Goal: Task Accomplishment & Management: Use online tool/utility

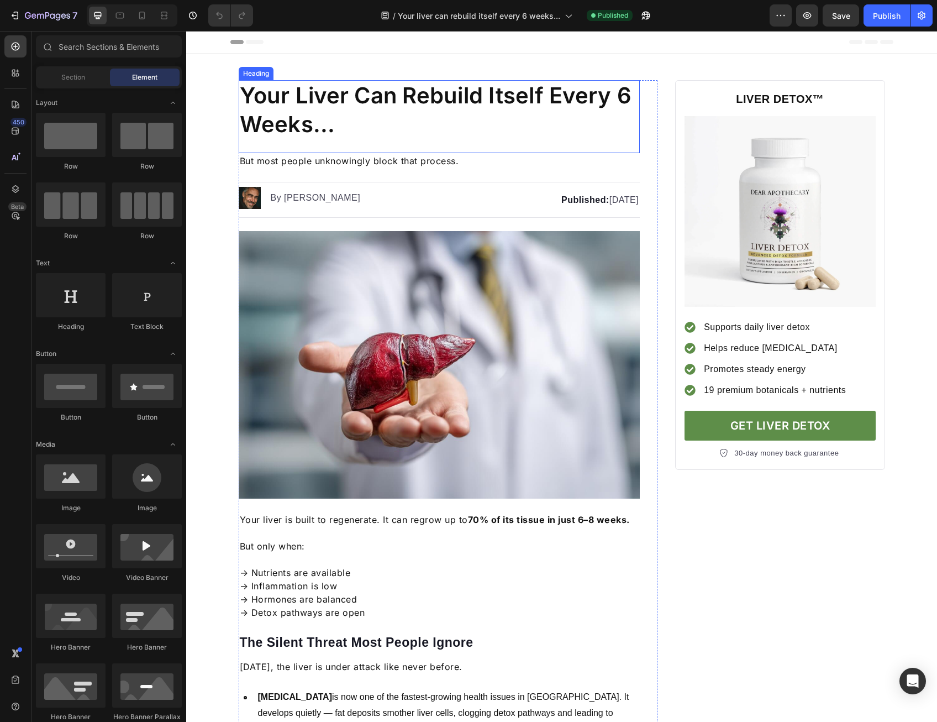
click at [377, 117] on h1 "Your Liver Can Rebuild Itself Every 6 Weeks..." at bounding box center [440, 110] width 402 height 60
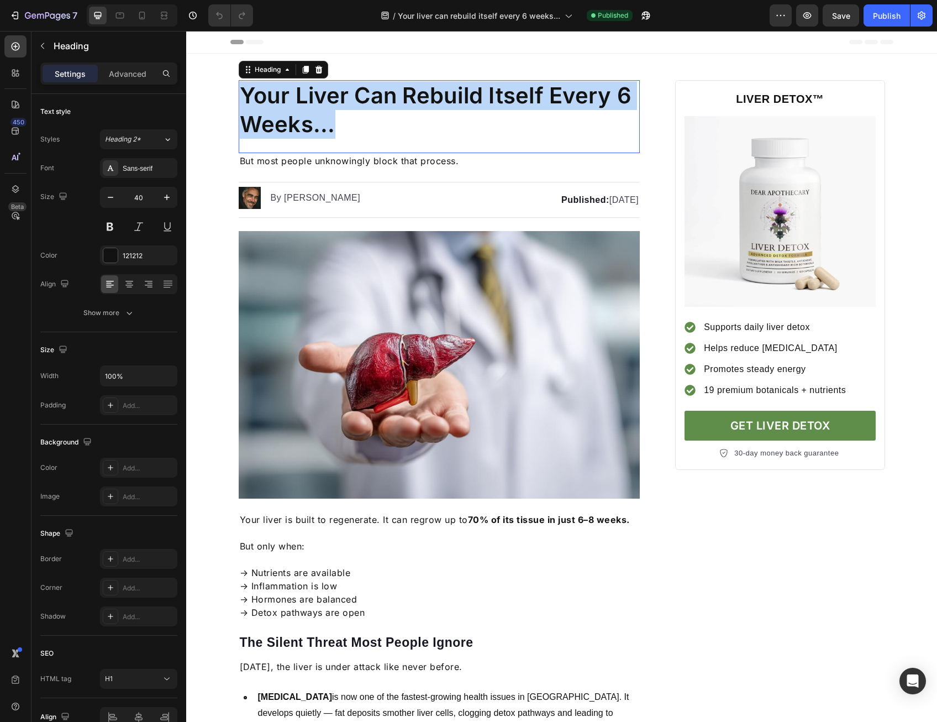
click at [377, 116] on p "Your Liver Can Rebuild Itself Every 6 Weeks..." at bounding box center [440, 109] width 400 height 57
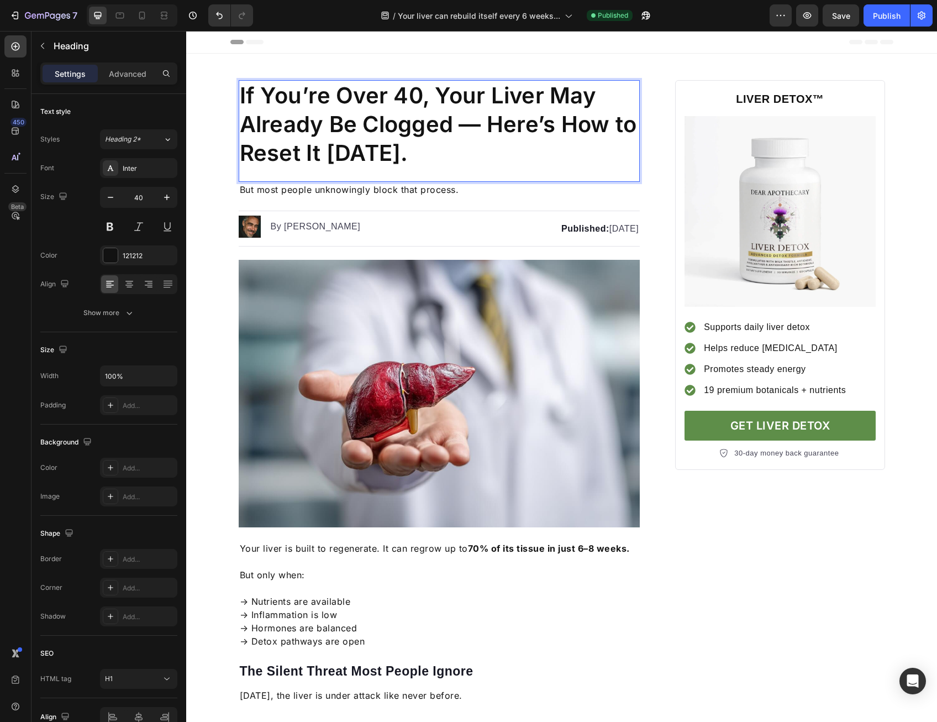
click at [452, 124] on p "If You’re Over 40, Your Liver May Already Be Clogged — Here’s How to Reset It i…" at bounding box center [440, 124] width 400 height 86
click at [461, 138] on p "If You’re Over 40, Your Liver May Already Be Clogged — Here’s How to Reset It i…" at bounding box center [440, 124] width 400 height 86
click at [464, 149] on p "If You’re Over 40, Your Liver May Already Be Clogged — Here’s How to Reset It i…" at bounding box center [440, 124] width 400 height 86
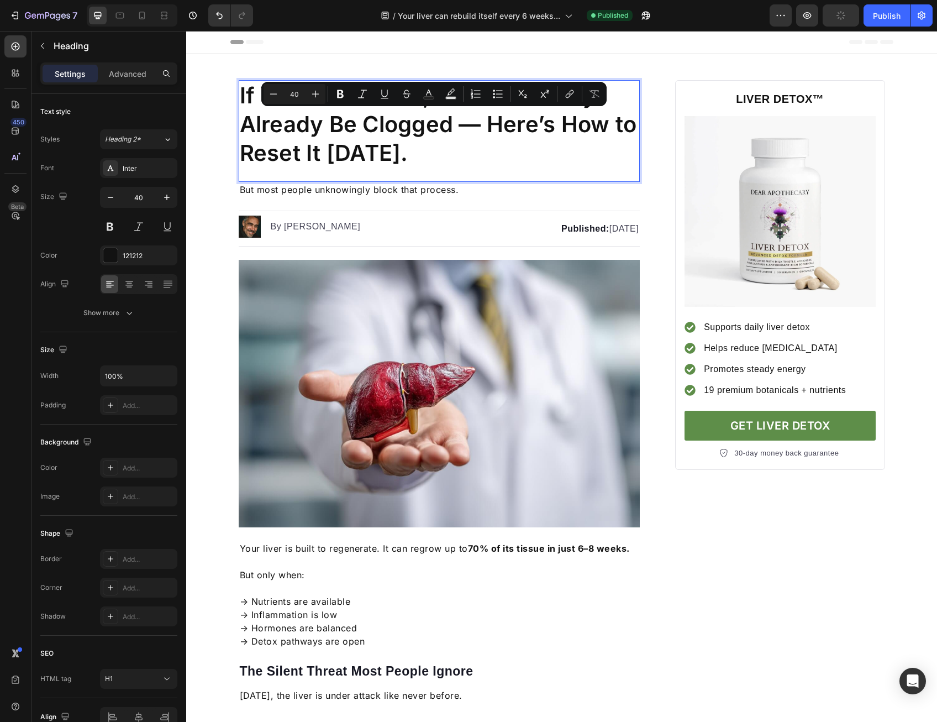
drag, startPoint x: 485, startPoint y: 124, endPoint x: 513, endPoint y: 139, distance: 31.4
click at [513, 139] on p "If You’re Over 40, Your Liver May Already Be Clogged — Here’s How to Reset It i…" at bounding box center [440, 124] width 400 height 86
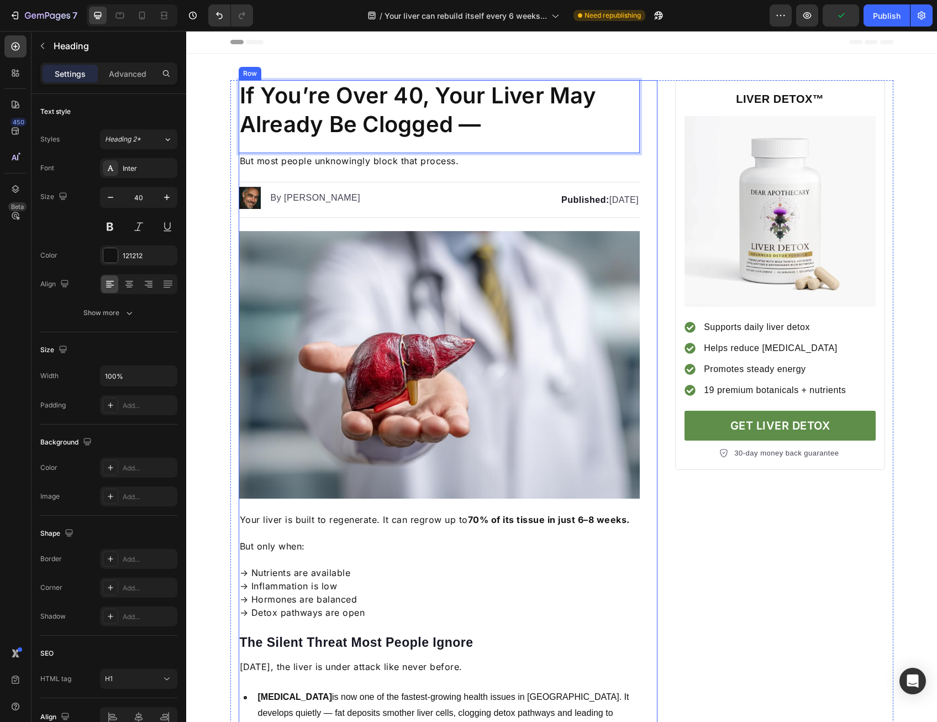
click at [409, 162] on span "But most people unknowingly block that process." at bounding box center [349, 160] width 219 height 11
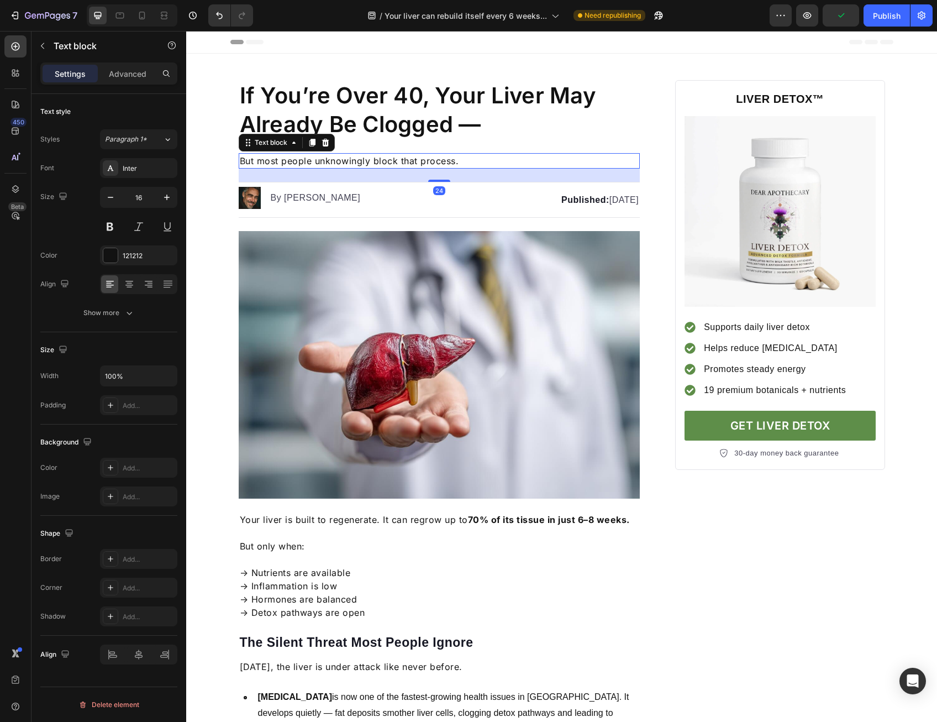
click at [409, 162] on span "But most people unknowingly block that process." at bounding box center [349, 160] width 219 height 11
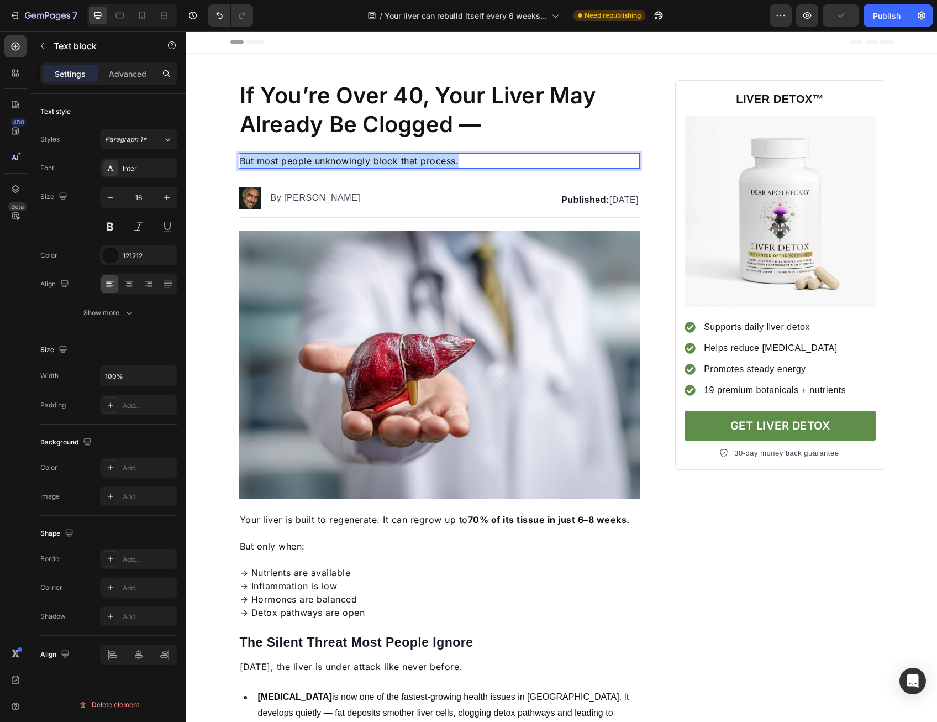
click at [409, 162] on span "But most people unknowingly block that process." at bounding box center [349, 160] width 219 height 11
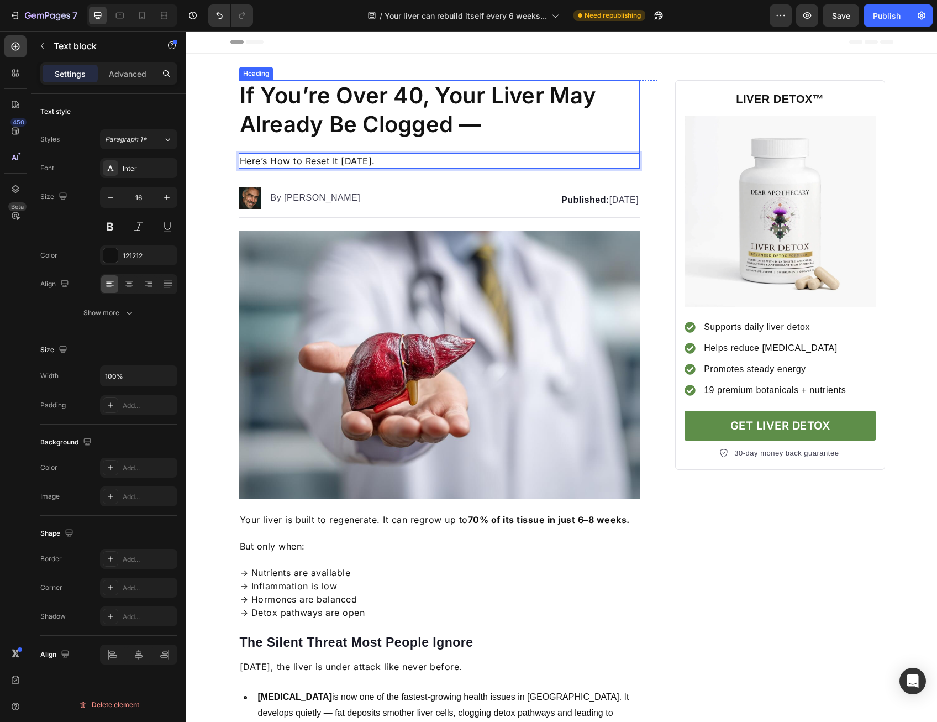
click at [479, 128] on p "If You’re Over 40, Your Liver May Already Be Clogged —" at bounding box center [440, 109] width 400 height 57
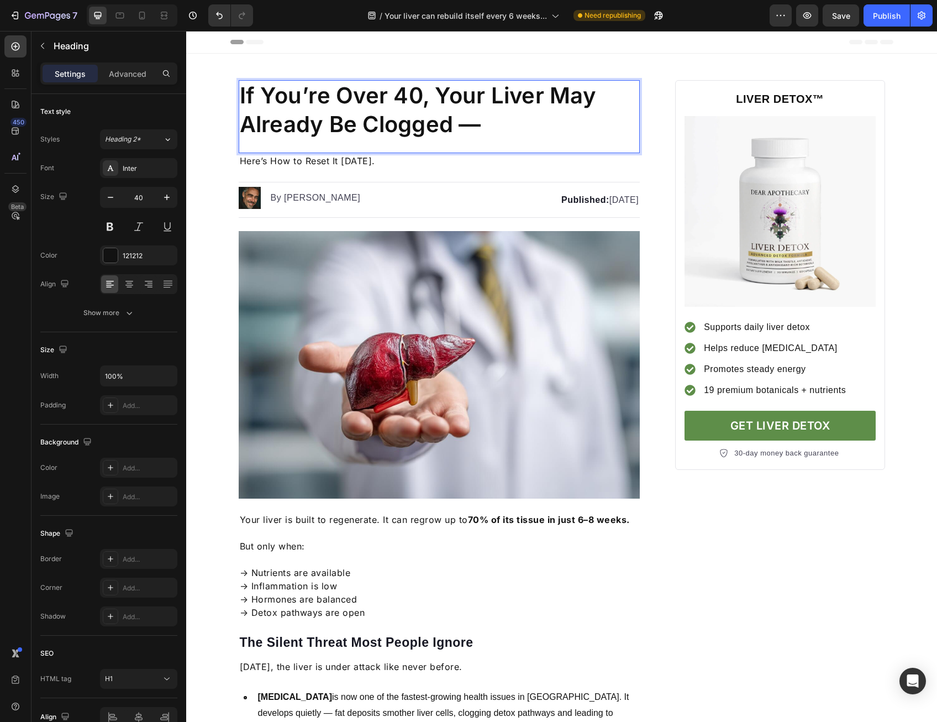
click at [479, 125] on p "If You’re Over 40, Your Liver May Already Be Clogged —" at bounding box center [440, 109] width 400 height 57
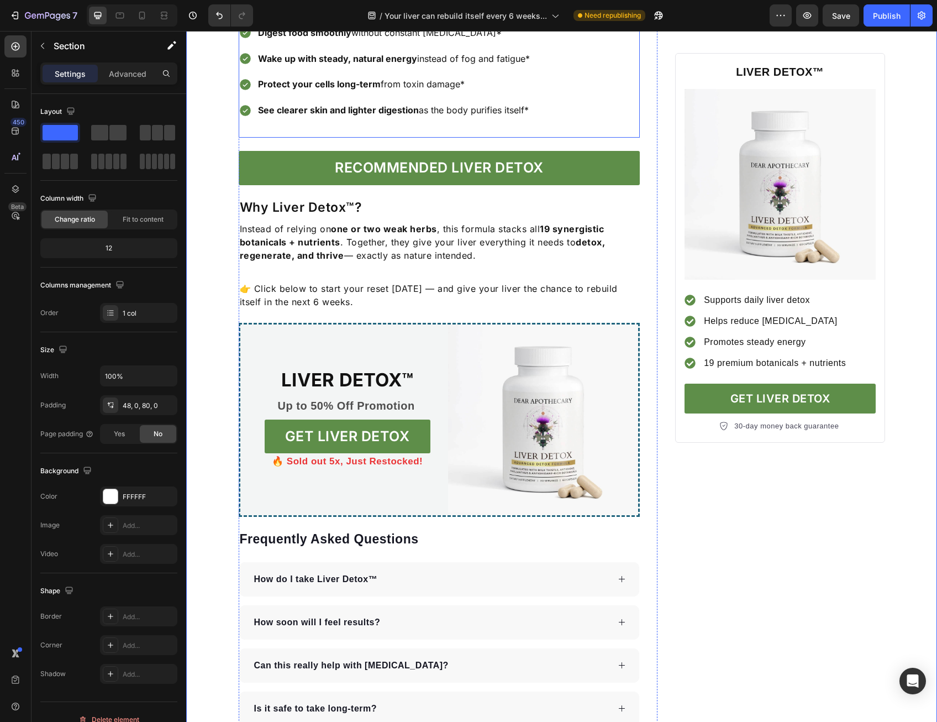
scroll to position [2210, 0]
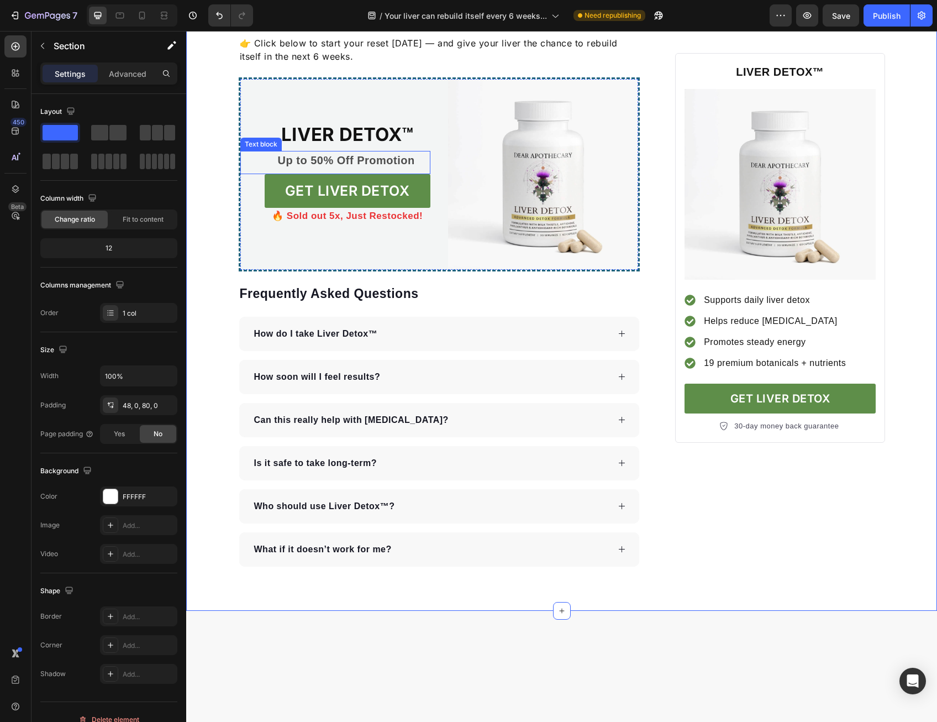
click at [364, 169] on p "Up to 50% Off Promotion" at bounding box center [347, 160] width 166 height 17
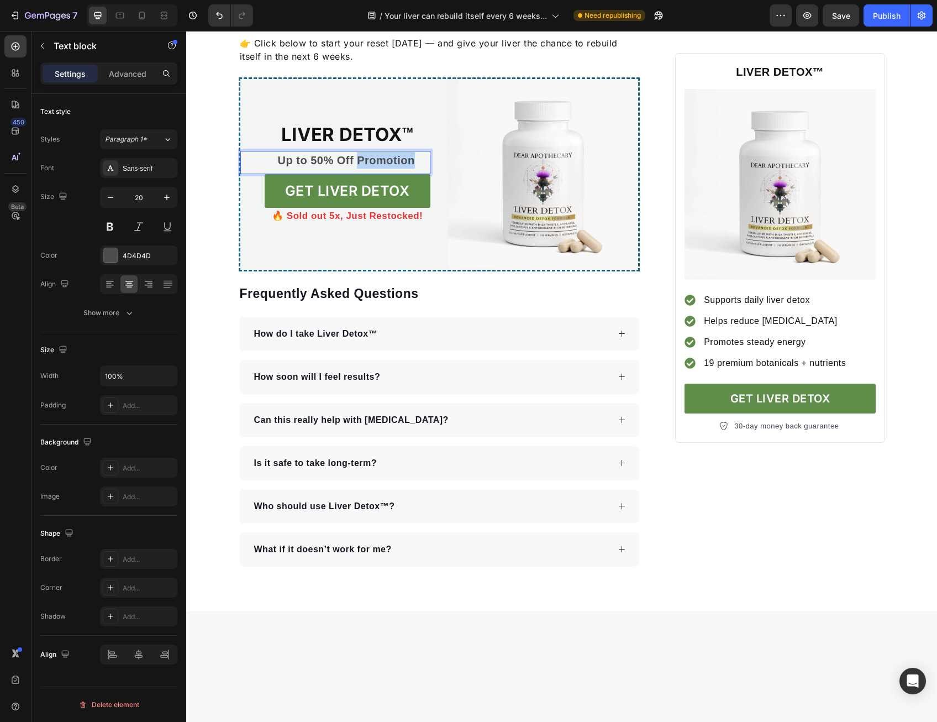
click at [364, 169] on p "Up to 50% Off Promotion" at bounding box center [347, 160] width 166 height 17
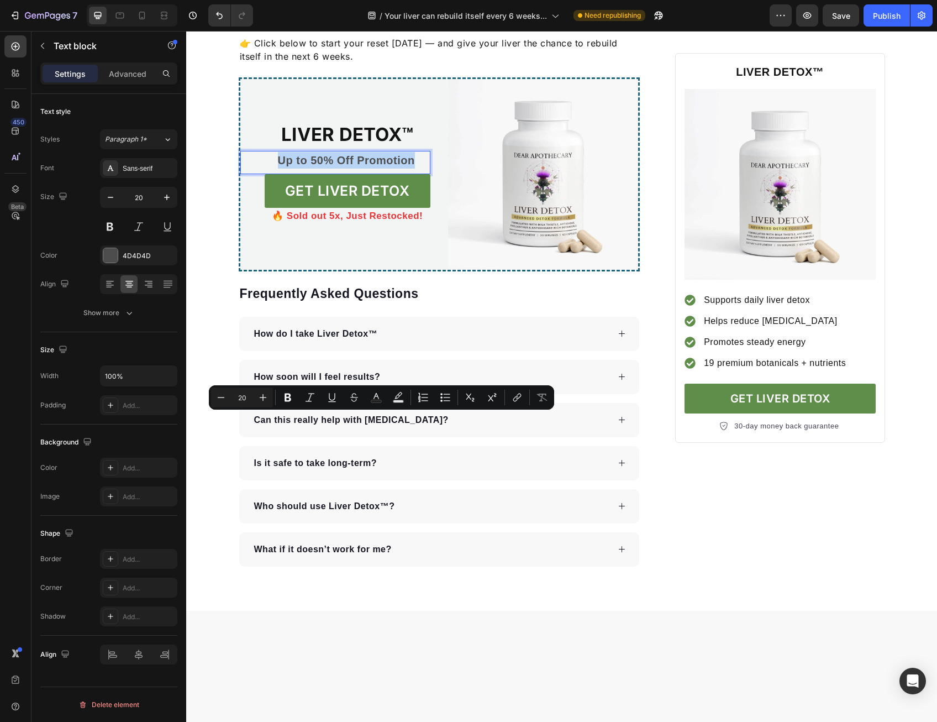
click at [364, 169] on p "Up to 50% Off Promotion" at bounding box center [347, 160] width 166 height 17
click at [430, 63] on p "👉 Click below to start your reset today — and give your liver the chance to reb…" at bounding box center [440, 49] width 400 height 27
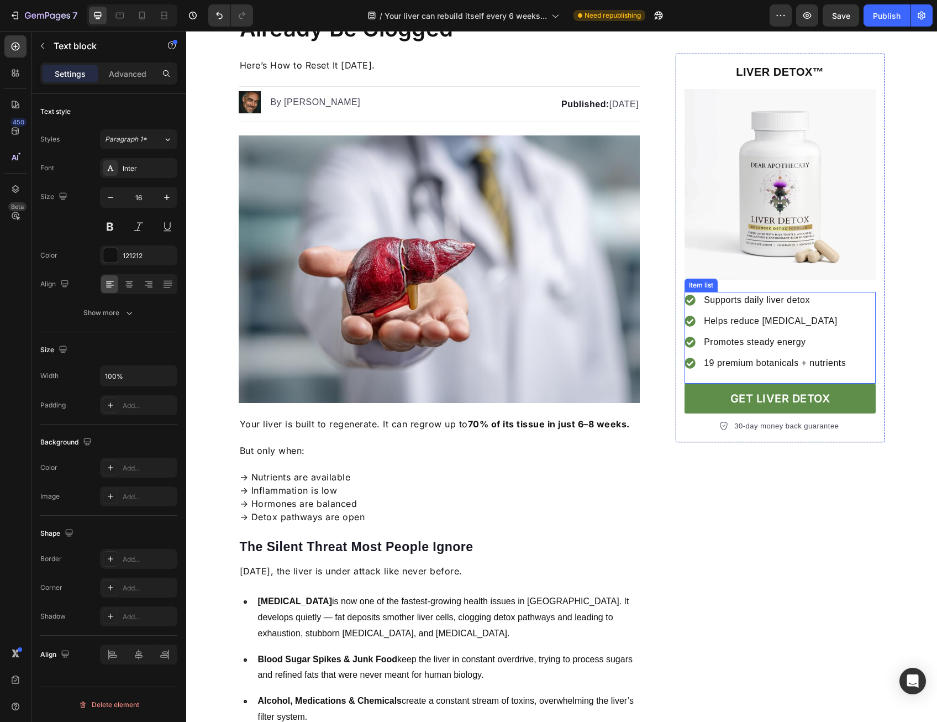
scroll to position [0, 0]
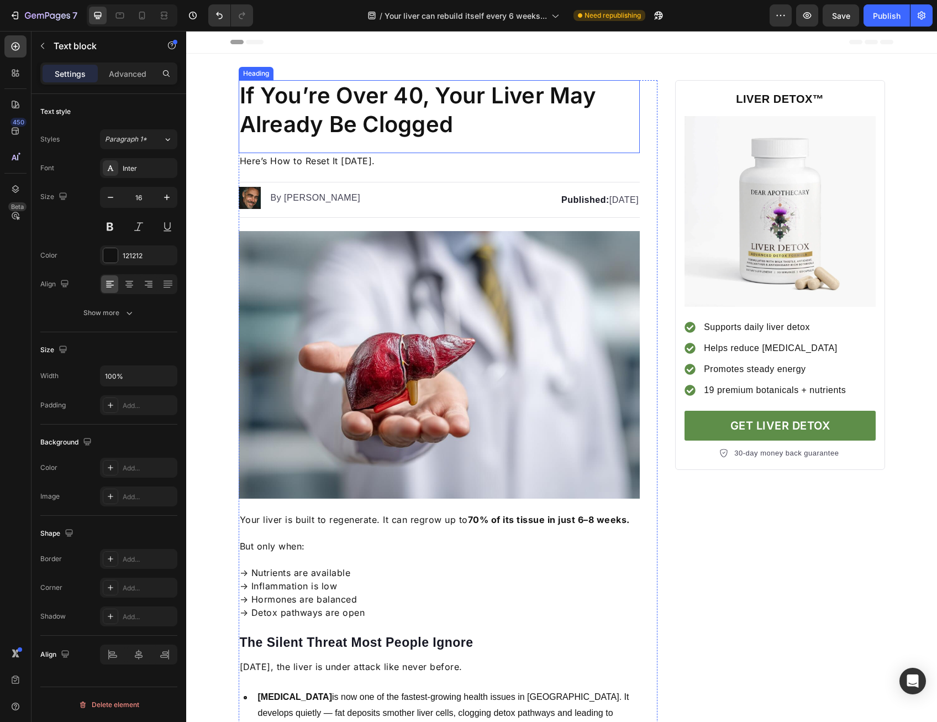
click at [438, 109] on p "If You’re Over 40, Your Liver May Already Be Clogged" at bounding box center [440, 109] width 400 height 57
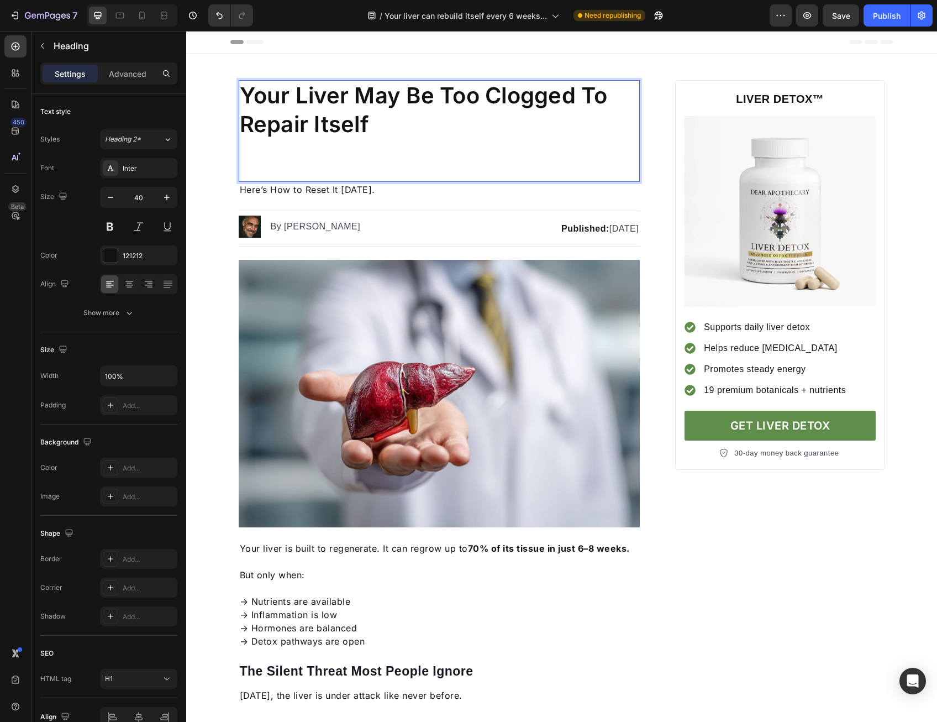
click at [345, 166] on p "Rich Text Editor. Editing area: main" at bounding box center [440, 153] width 400 height 29
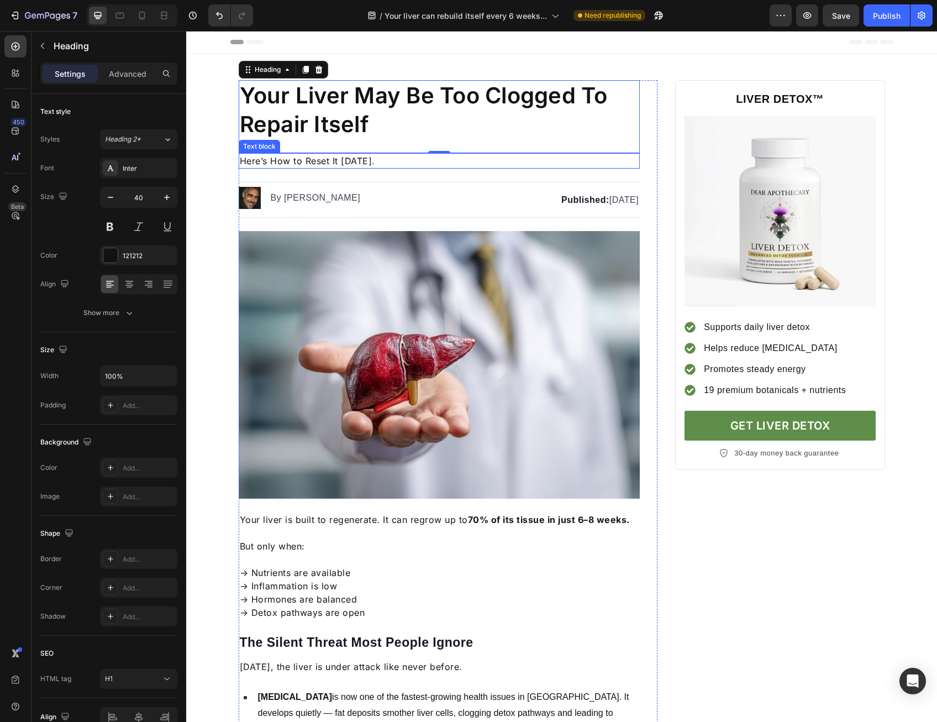
click at [363, 157] on span "Here’s How to Reset It in 6 Weeks." at bounding box center [307, 160] width 135 height 11
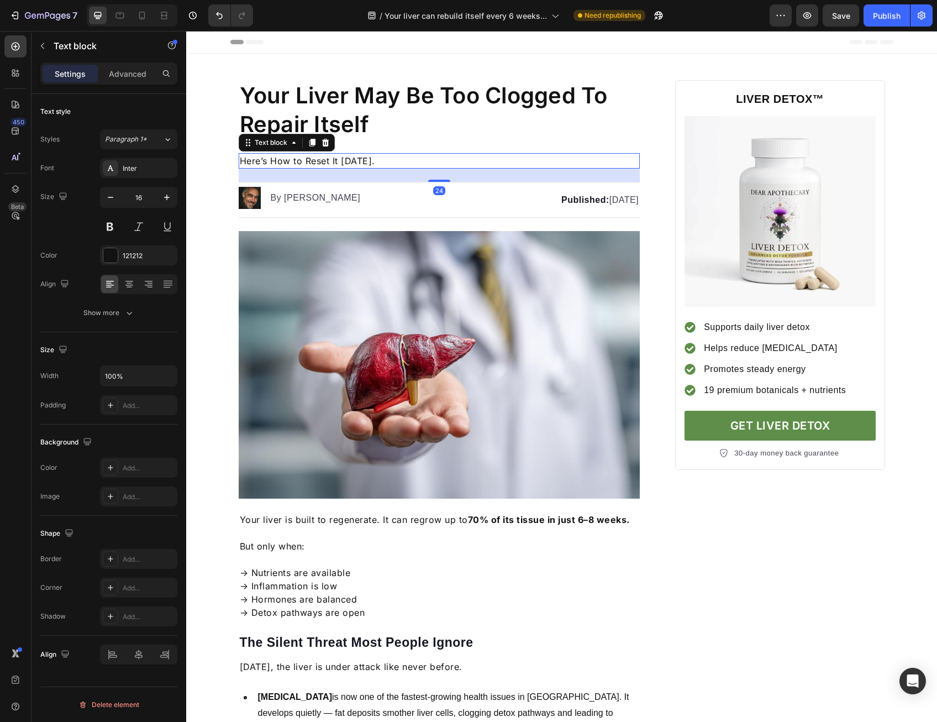
click at [363, 157] on span "Here’s How to Reset It in 6 Weeks." at bounding box center [307, 160] width 135 height 11
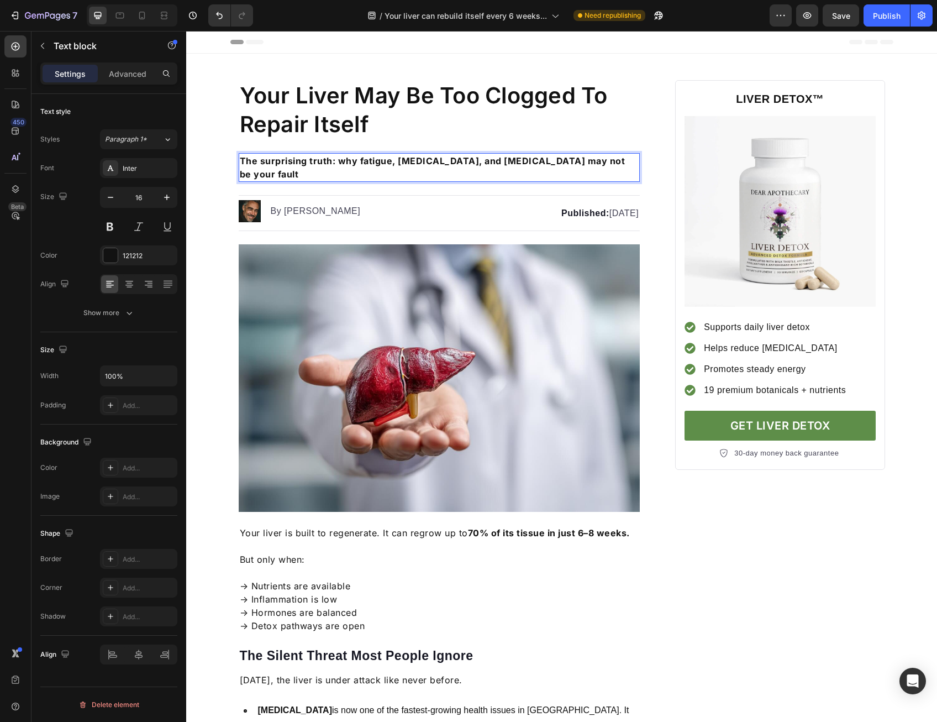
click at [372, 161] on strong "The surprising truth: why fatigue, [MEDICAL_DATA], and [MEDICAL_DATA] may not b…" at bounding box center [433, 167] width 386 height 24
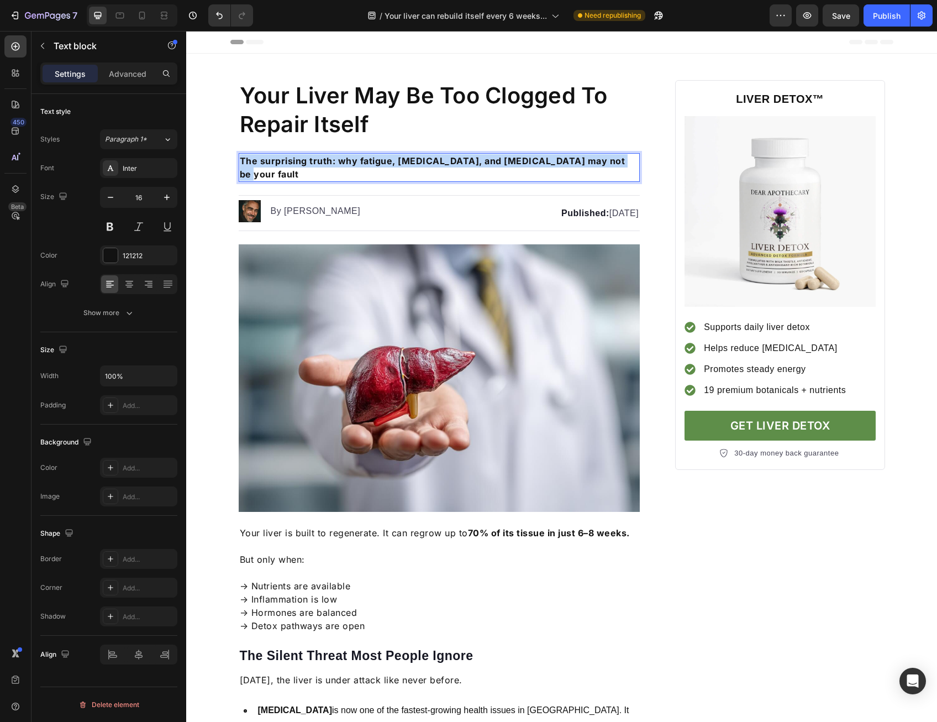
click at [372, 161] on strong "The surprising truth: why fatigue, [MEDICAL_DATA], and [MEDICAL_DATA] may not b…" at bounding box center [433, 167] width 386 height 24
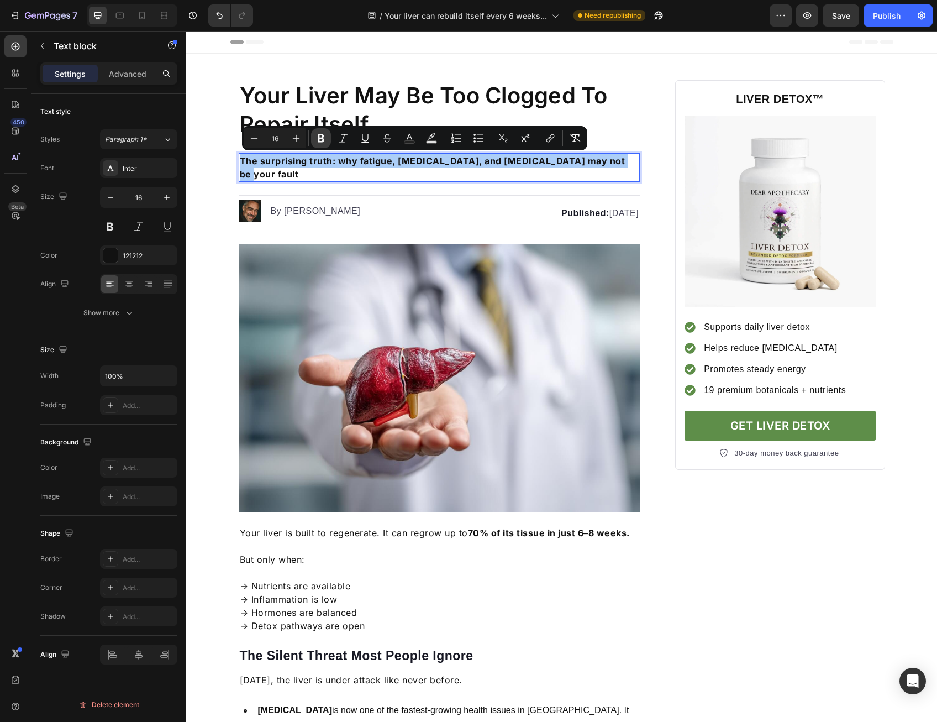
click at [320, 138] on icon "Editor contextual toolbar" at bounding box center [321, 138] width 7 height 8
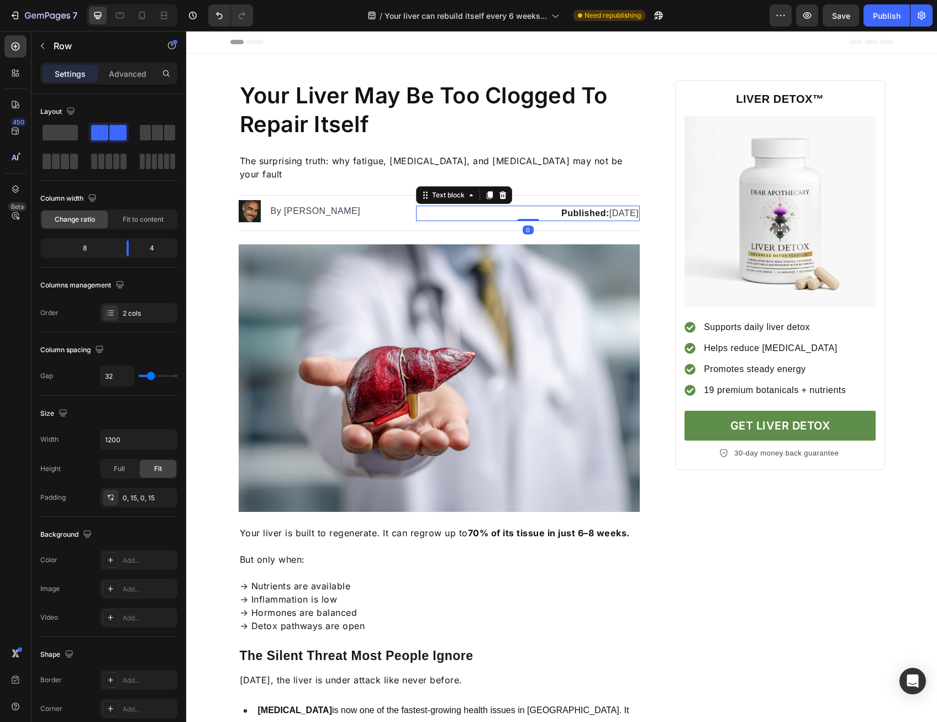
click at [592, 207] on p "Published: September 21, 2025" at bounding box center [528, 213] width 222 height 13
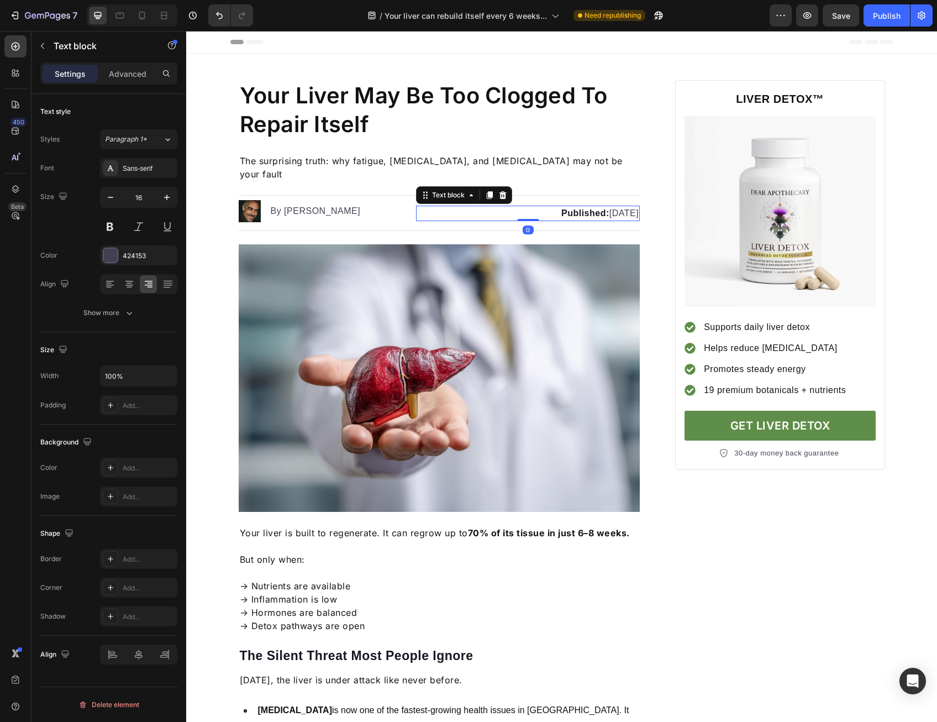
click at [592, 207] on p "Published: September 21, 2025" at bounding box center [528, 213] width 222 height 13
click at [601, 207] on p "Published: September 21, 2025" at bounding box center [528, 213] width 222 height 13
click at [607, 207] on p "Published: September 21, 2025" at bounding box center [528, 213] width 222 height 13
click at [609, 207] on p "Published: September 21, 2025" at bounding box center [528, 213] width 222 height 13
click at [604, 207] on p "Published: September 21, 2025" at bounding box center [528, 213] width 222 height 13
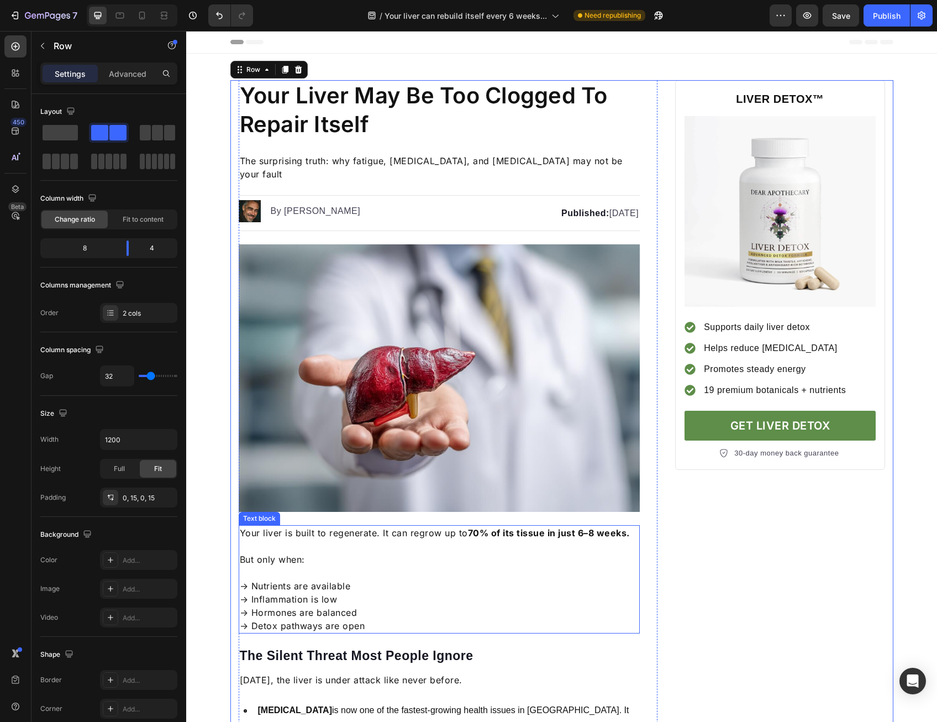
click at [345, 526] on p "Your liver is built to regenerate. It can regrow up to 70% of its tissue in jus…" at bounding box center [440, 532] width 400 height 13
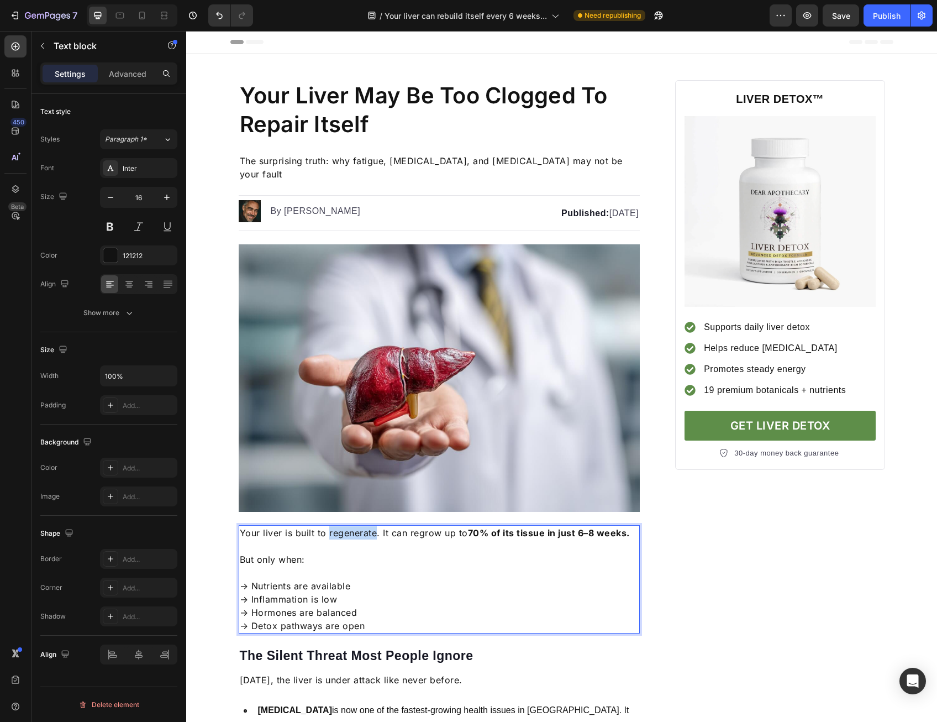
click at [345, 526] on p "Your liver is built to regenerate. It can regrow up to 70% of its tissue in jus…" at bounding box center [440, 532] width 400 height 13
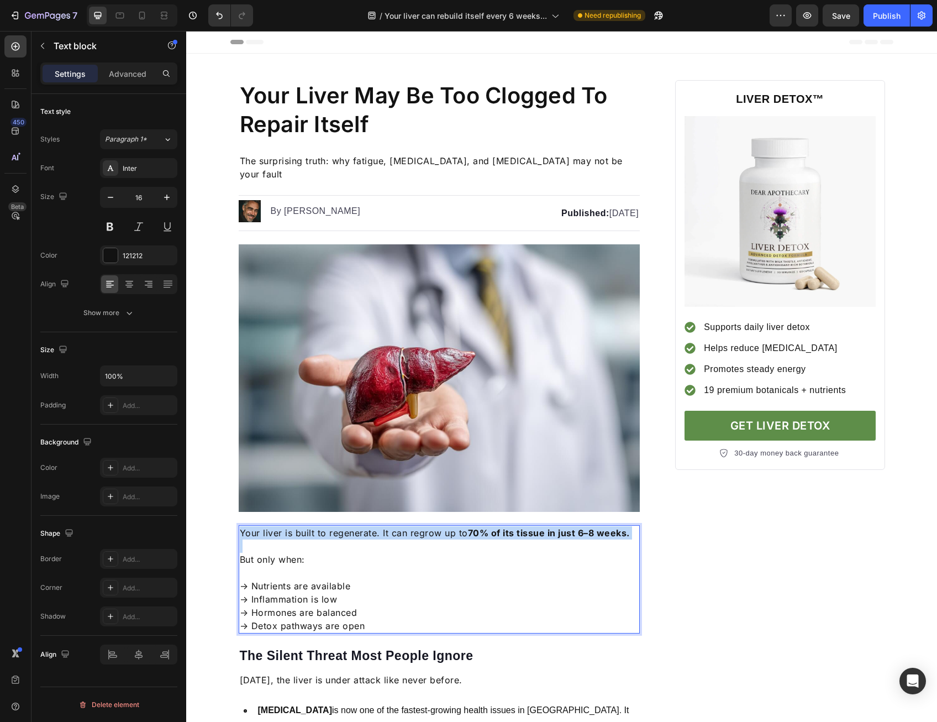
click at [345, 526] on p "Your liver is built to regenerate. It can regrow up to 70% of its tissue in jus…" at bounding box center [440, 532] width 400 height 13
click at [418, 539] on p "Rich Text Editor. Editing area: main" at bounding box center [440, 545] width 400 height 13
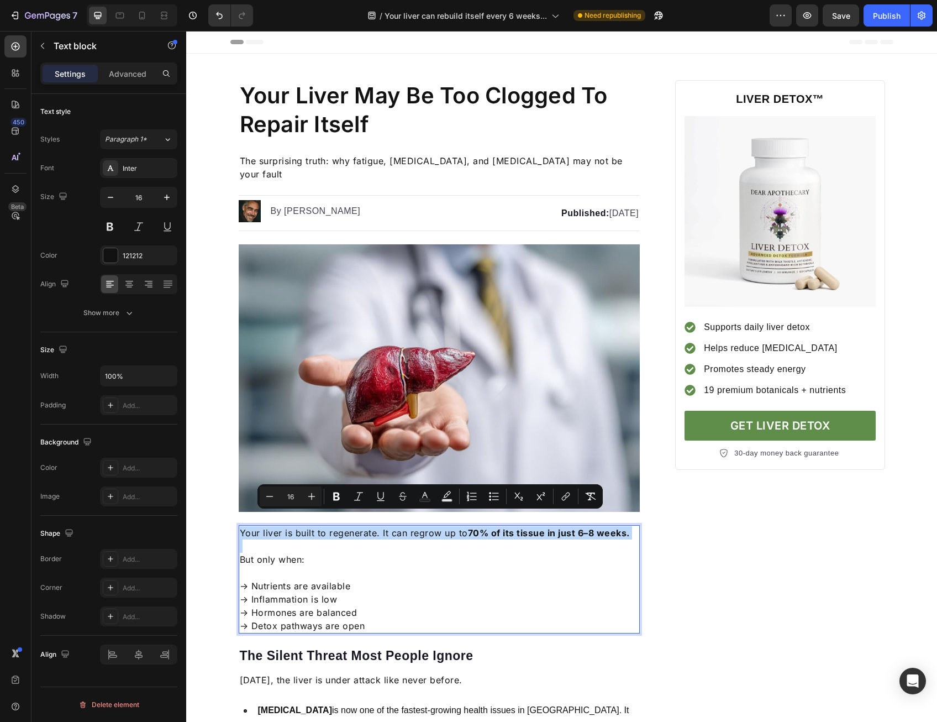
click at [418, 539] on p "Rich Text Editor. Editing area: main" at bounding box center [440, 545] width 400 height 13
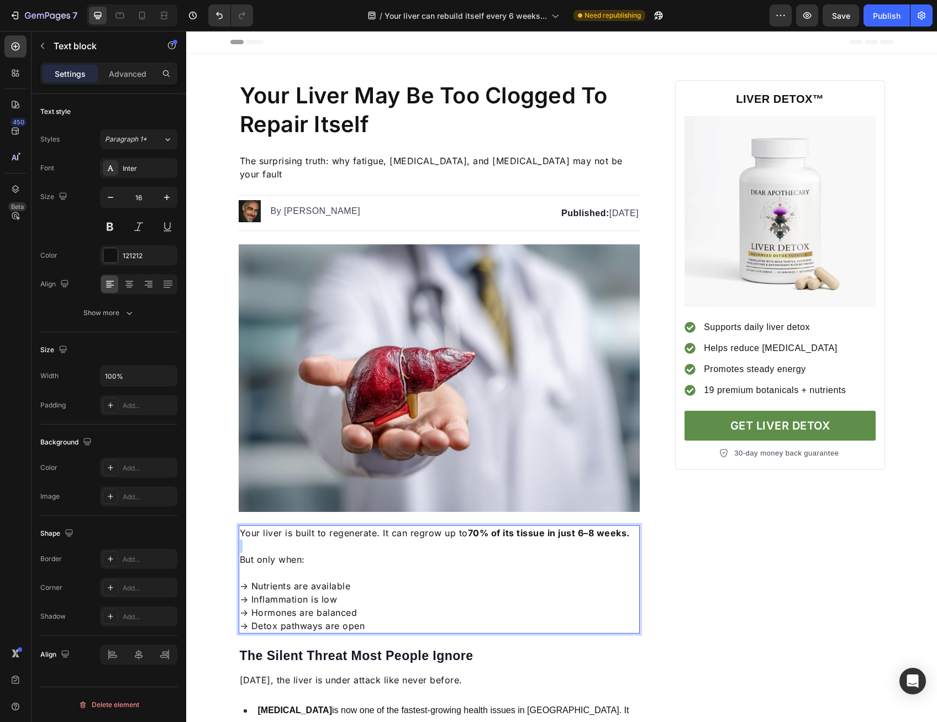
click at [418, 539] on p "Rich Text Editor. Editing area: main" at bounding box center [440, 545] width 400 height 13
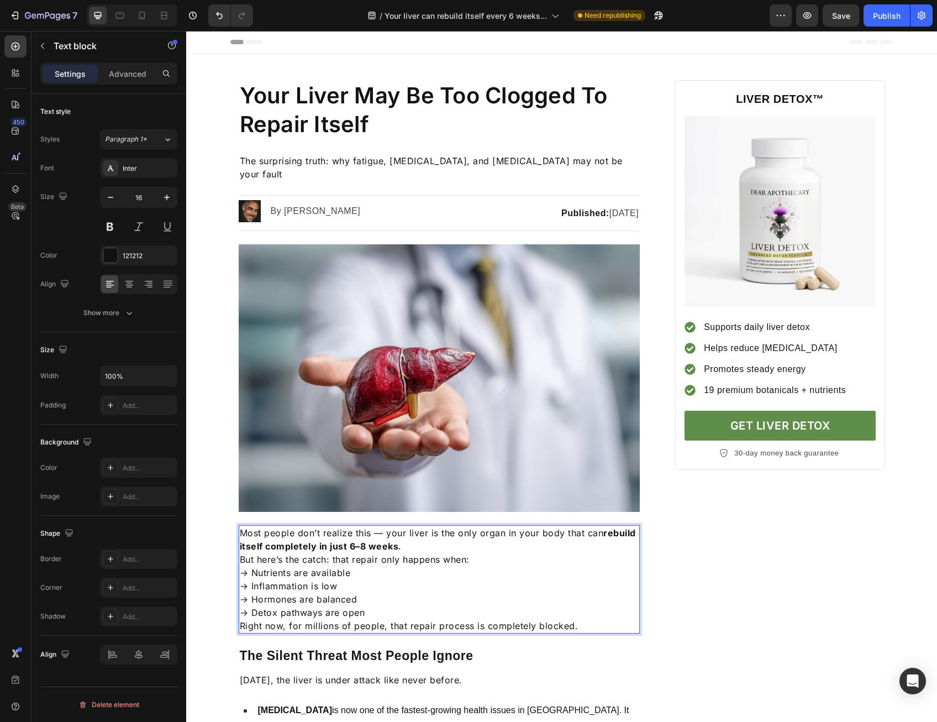
click at [469, 534] on p "Most people don’t realize this — your liver is the only organ in your body that…" at bounding box center [440, 539] width 400 height 27
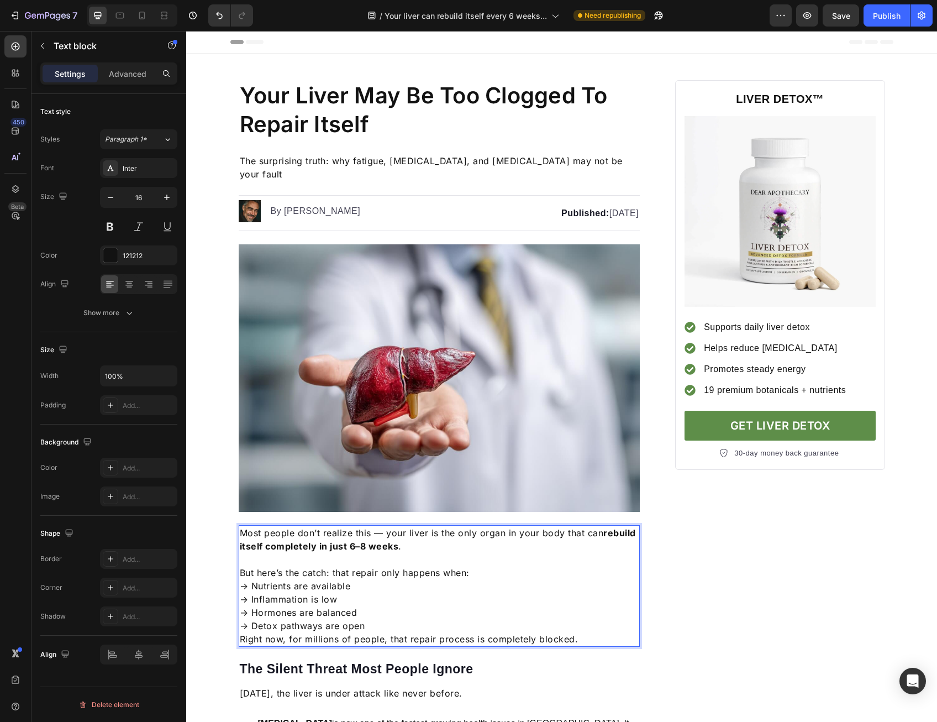
click at [448, 566] on p "But here’s the catch: that repair only happens when: → Nutrients are available …" at bounding box center [440, 599] width 400 height 66
click at [484, 553] on p "Rich Text Editor. Editing area: main" at bounding box center [440, 559] width 400 height 13
click at [485, 566] on p "But here’s the catch: that repair only happens when: → Nutrients are available …" at bounding box center [440, 599] width 400 height 66
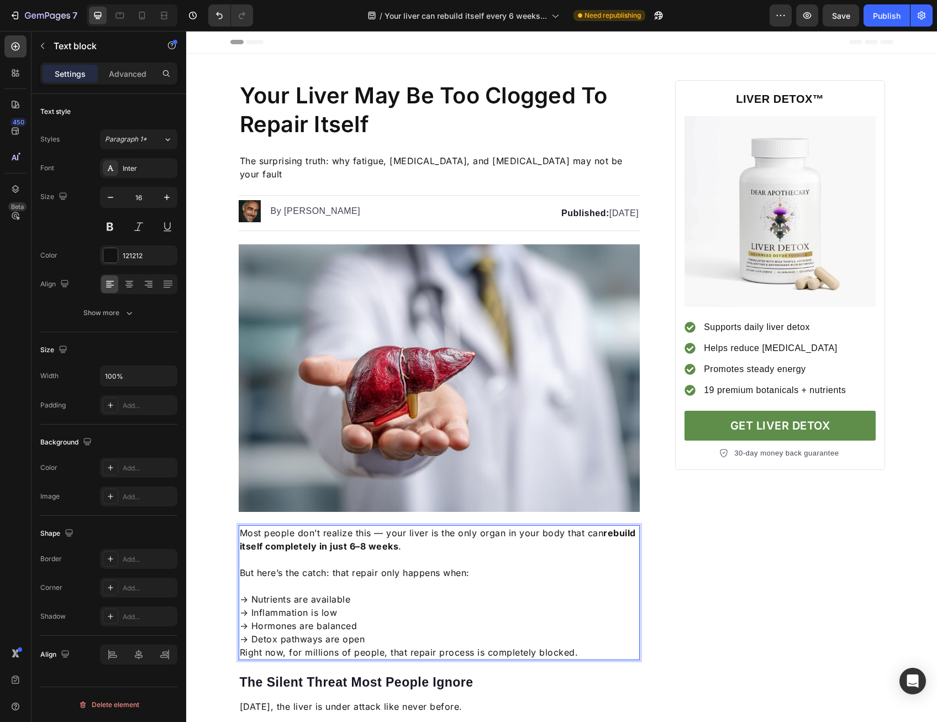
click at [430, 611] on p "⁠⁠⁠⁠⁠⁠⁠ → Nutrients are available → Inflammation is low → Hormones are balanced…" at bounding box center [440, 612] width 400 height 66
click at [424, 622] on p "→ Nutrients are available → Inflammation is low → Hormones are balanced → Detox…" at bounding box center [440, 612] width 400 height 66
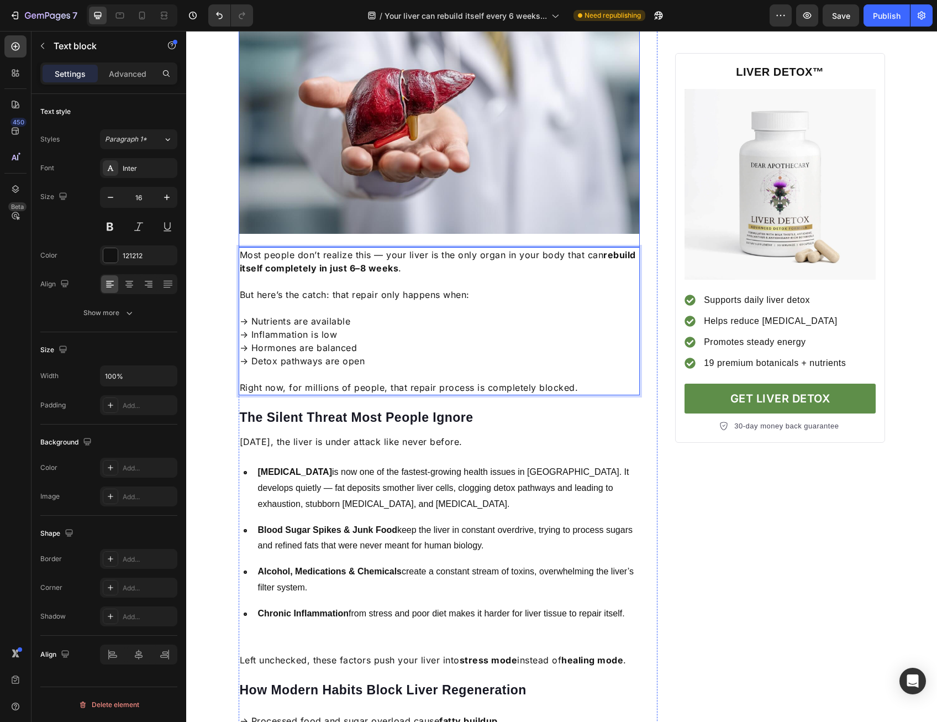
scroll to position [332, 0]
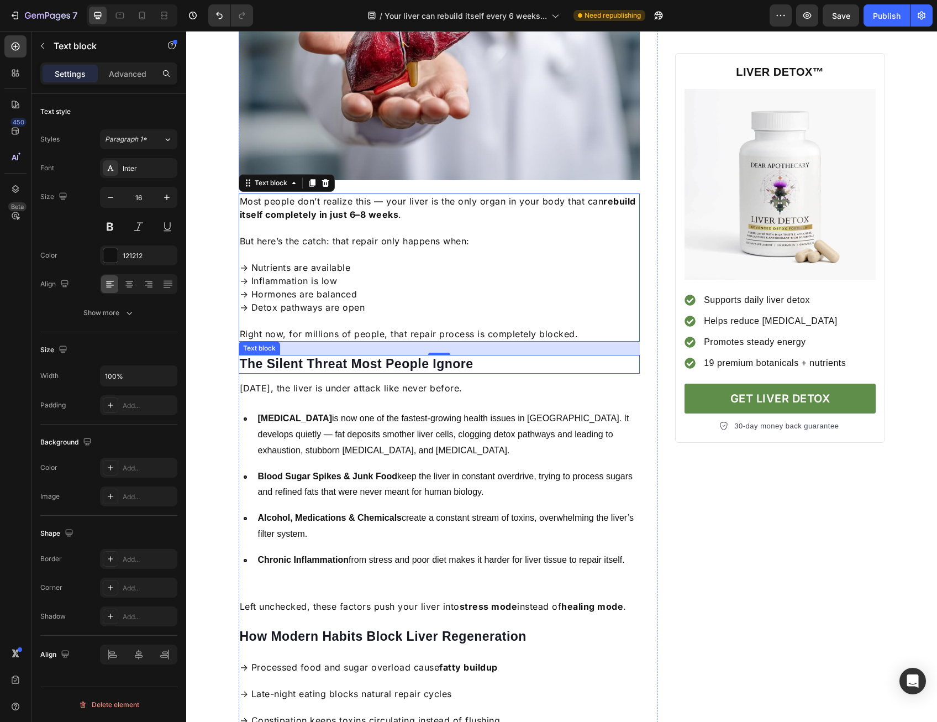
click at [448, 356] on p "The Silent Threat Most People Ignore" at bounding box center [440, 364] width 400 height 17
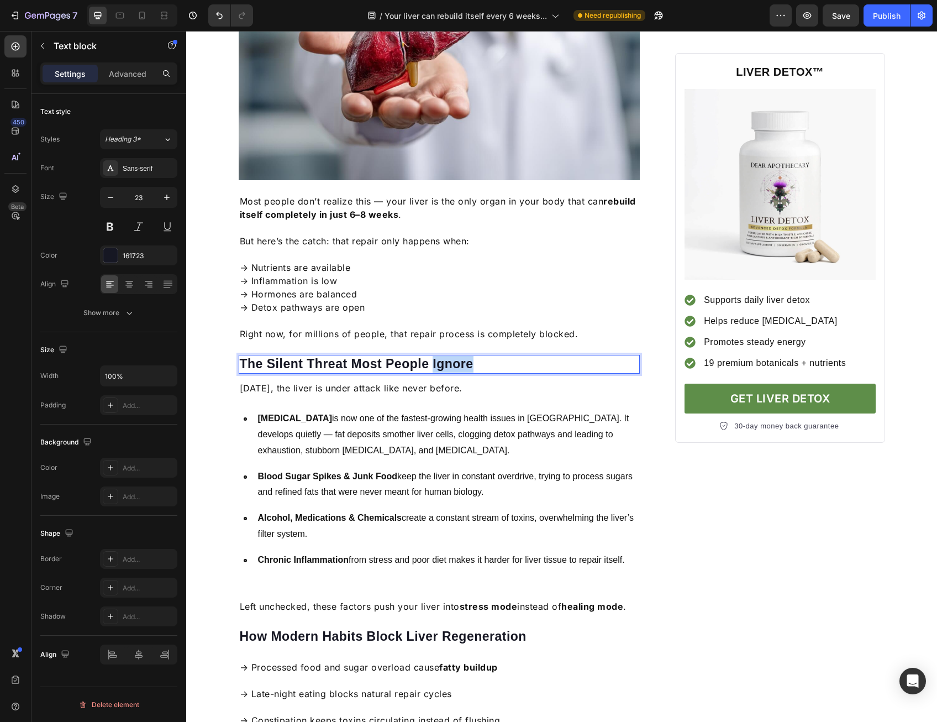
click at [448, 356] on p "The Silent Threat Most People Ignore" at bounding box center [440, 364] width 400 height 17
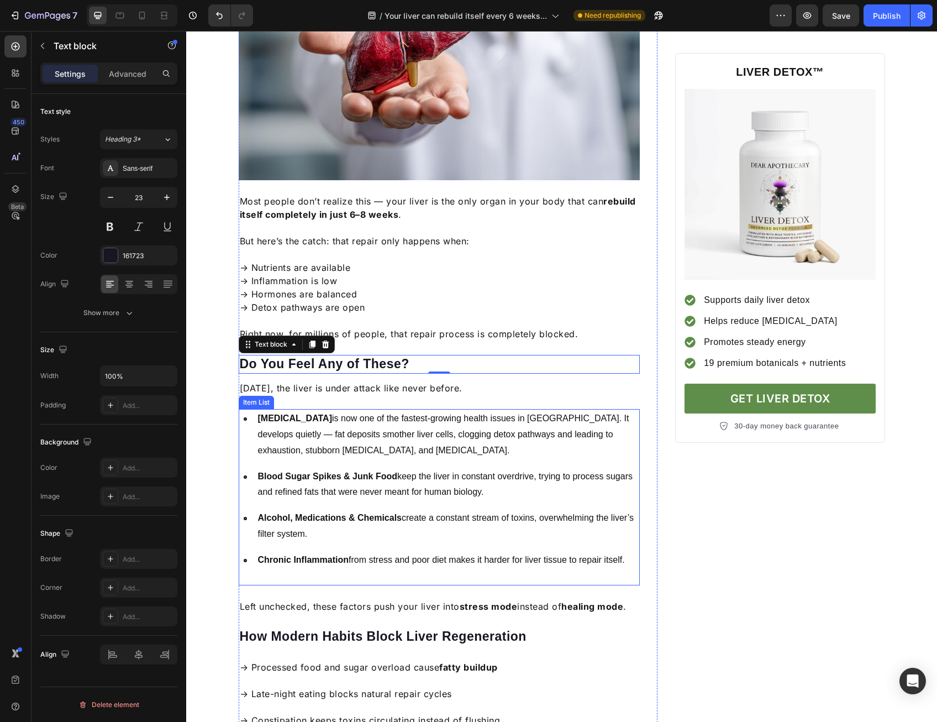
click at [438, 425] on p "Fatty Liver Disease is now one of the fastest-growing health issues in America.…" at bounding box center [448, 435] width 381 height 48
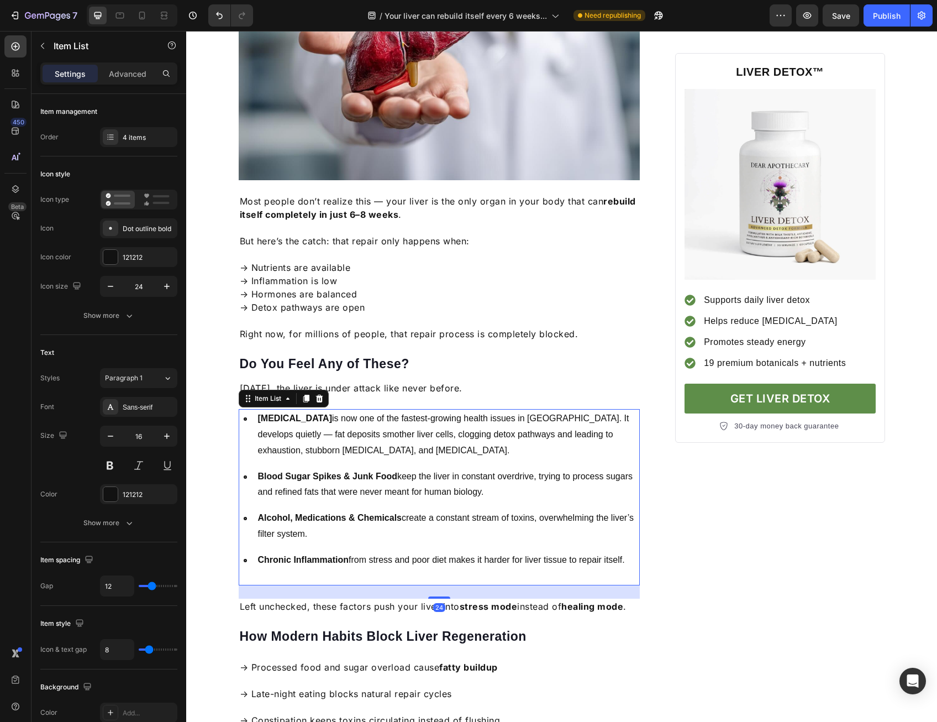
click at [427, 418] on p "Fatty Liver Disease is now one of the fastest-growing health issues in America.…" at bounding box center [448, 435] width 381 height 48
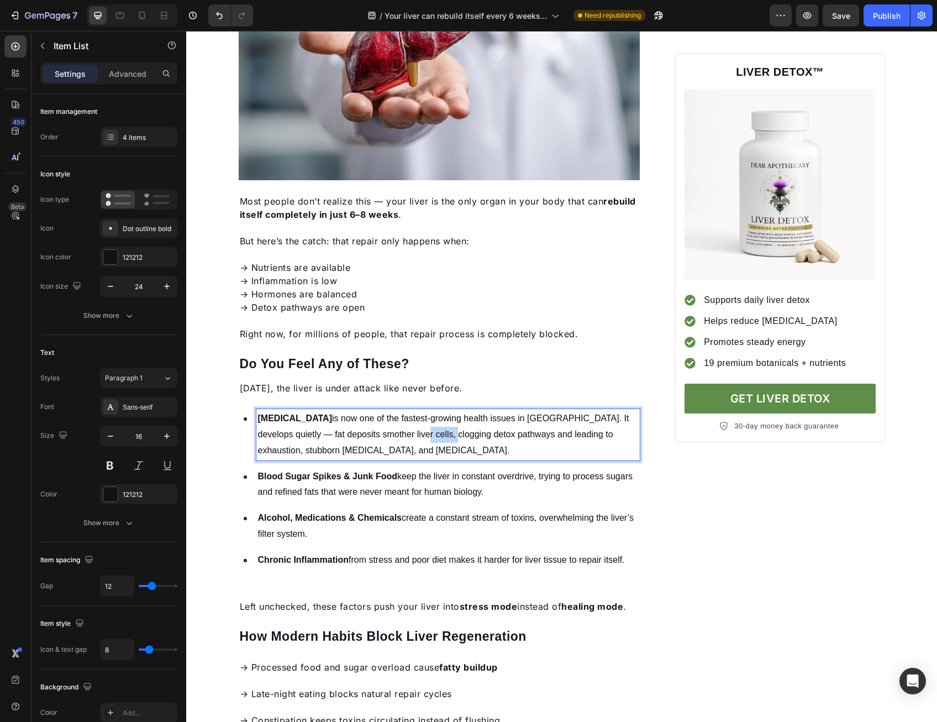
click at [427, 418] on p "Fatty Liver Disease is now one of the fastest-growing health issues in America.…" at bounding box center [448, 435] width 381 height 48
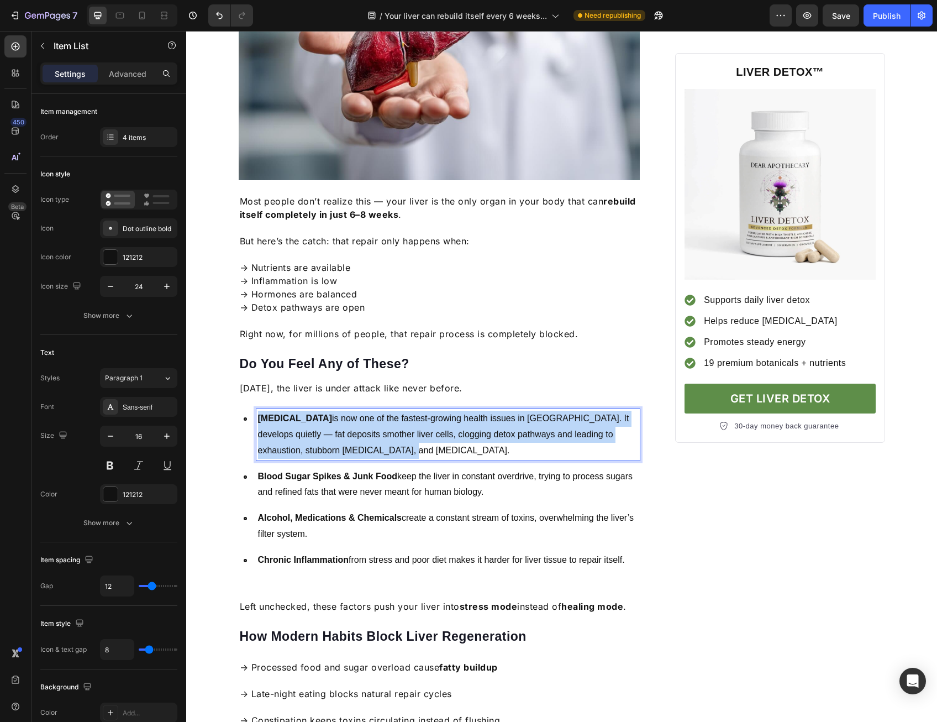
click at [427, 418] on p "Fatty Liver Disease is now one of the fastest-growing health issues in America.…" at bounding box center [448, 435] width 381 height 48
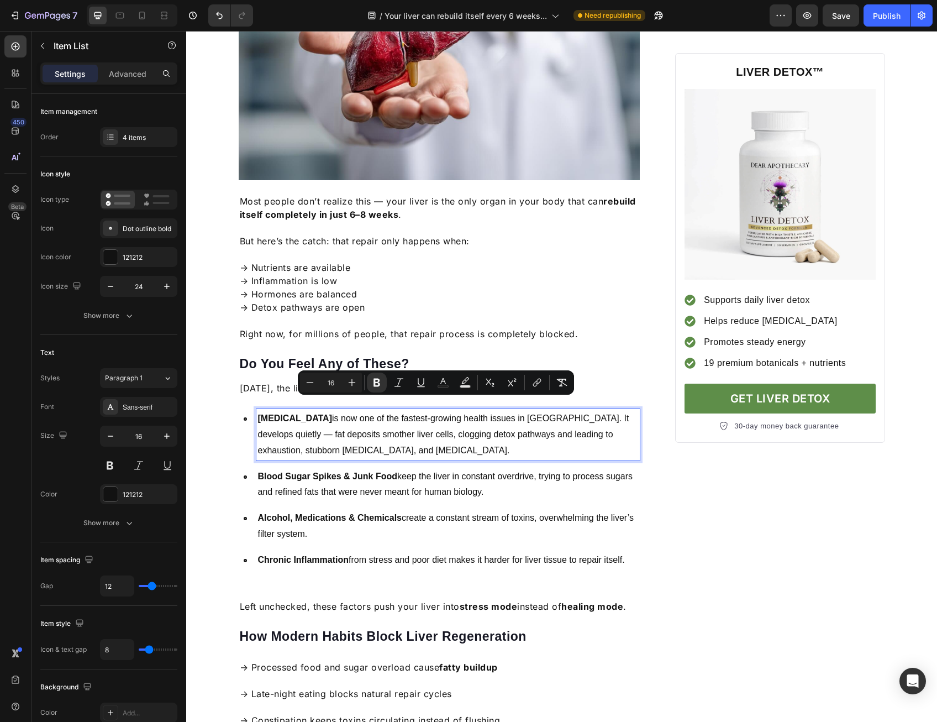
click at [347, 469] on p "Blood Sugar Spikes & Junk Food keep the liver in constant overdrive, trying to …" at bounding box center [448, 485] width 381 height 32
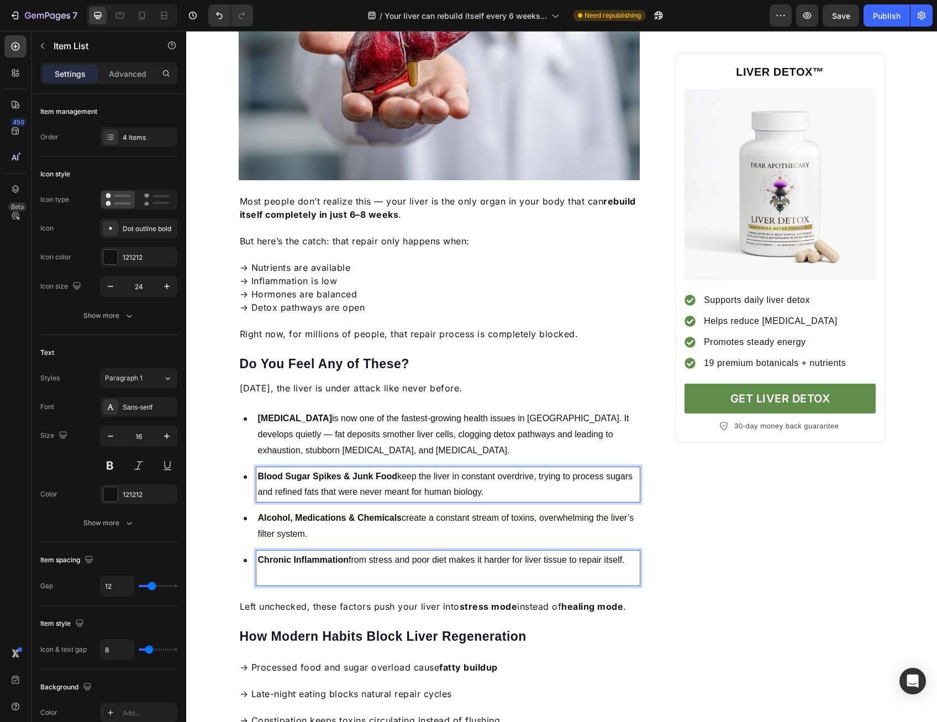
click at [356, 550] on div "Chronic Inflammation from stress and poor diet makes it harder for liver tissue…" at bounding box center [448, 567] width 384 height 35
click at [279, 510] on p "Alcohol, Medications & Chemicals create a constant stream of toxins, overwhelmi…" at bounding box center [448, 526] width 381 height 32
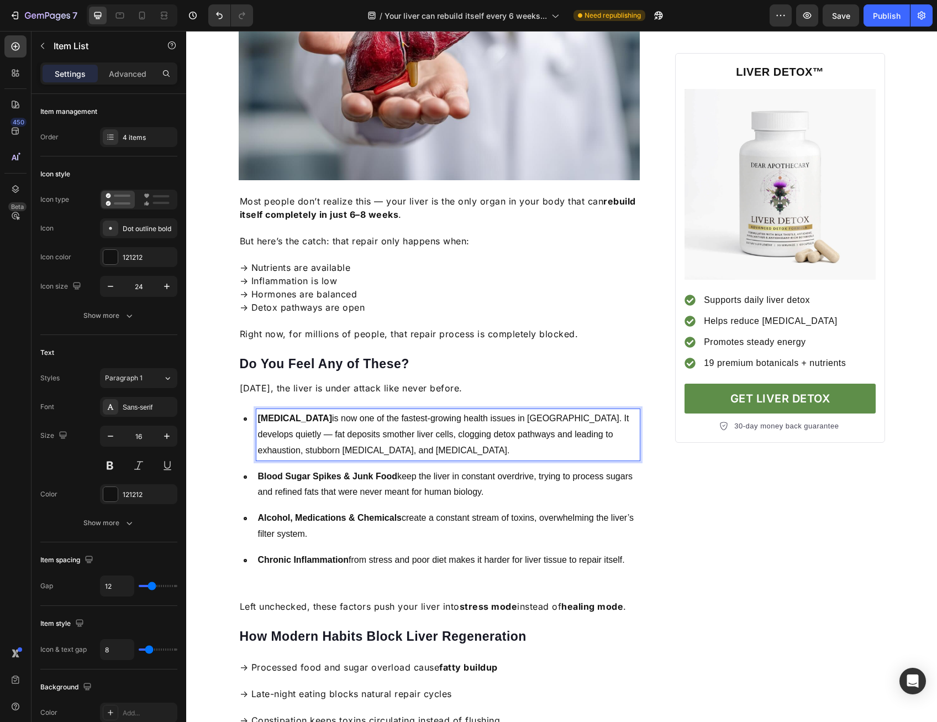
click at [282, 413] on strong "Fatty Liver Disease" at bounding box center [295, 417] width 75 height 9
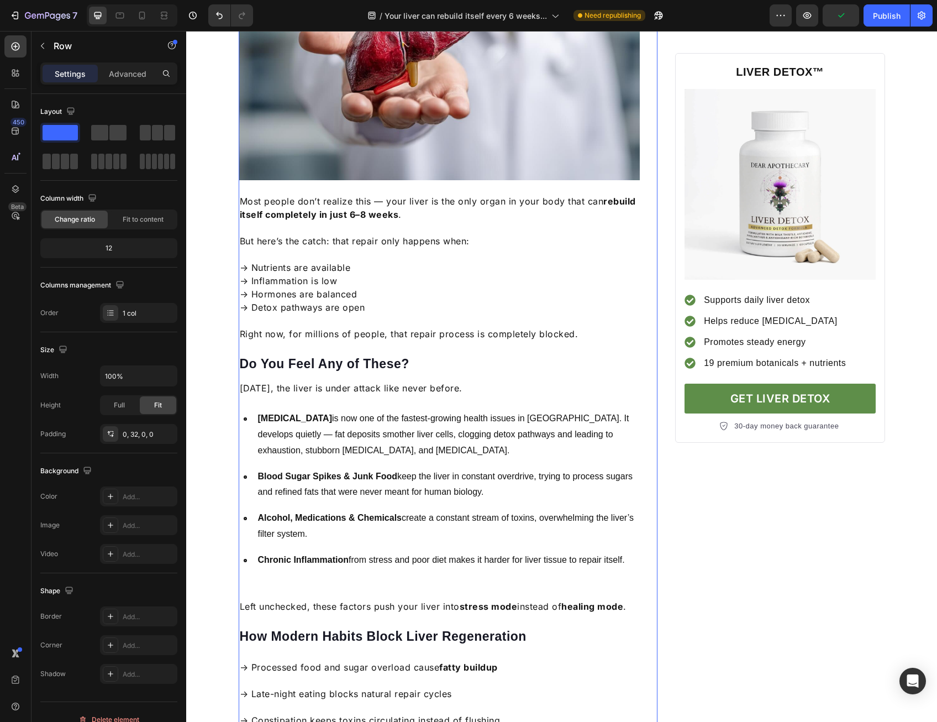
click at [264, 409] on div "Fatty Liver Disease is now one of the fastest-growing health issues in America.…" at bounding box center [448, 434] width 384 height 51
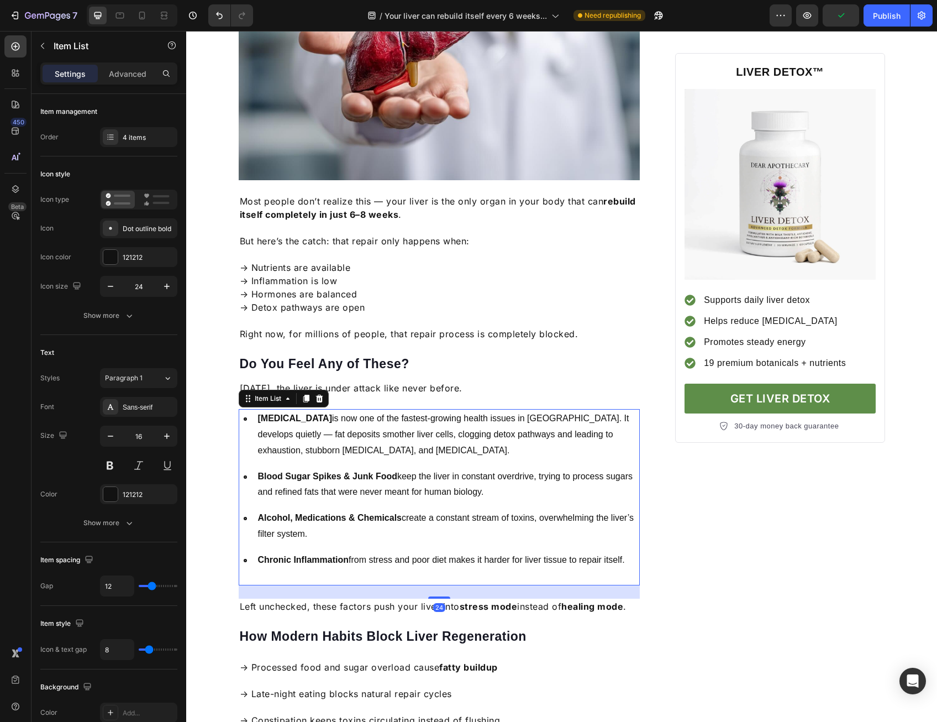
click at [243, 409] on div "Fatty Liver Disease is now one of the fastest-growing health issues in America.…" at bounding box center [440, 434] width 402 height 51
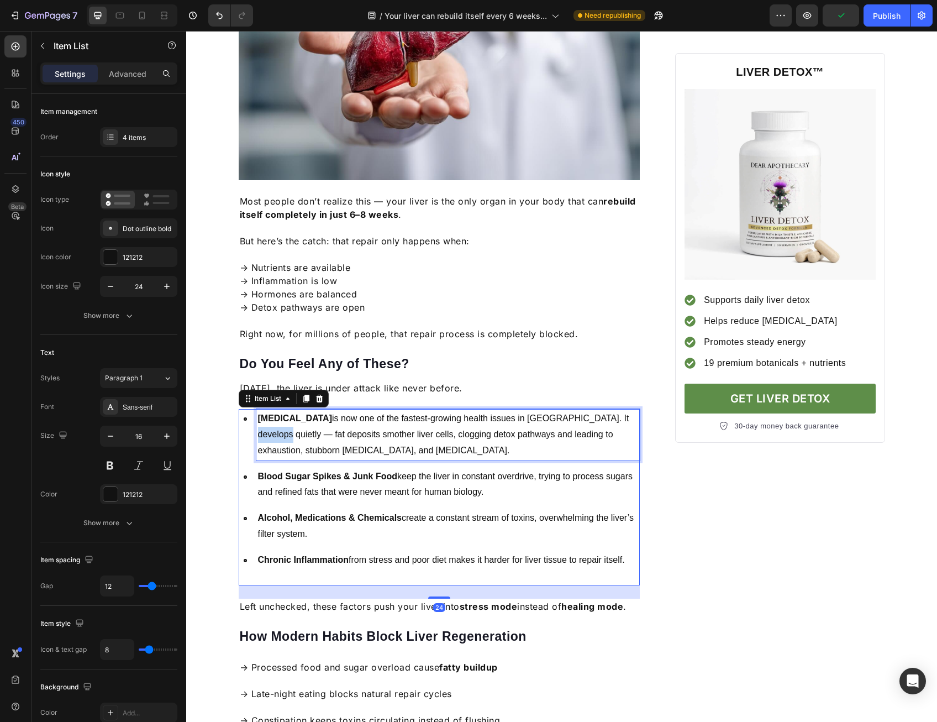
click at [264, 418] on p "Fatty Liver Disease is now one of the fastest-growing health issues in America.…" at bounding box center [448, 435] width 381 height 48
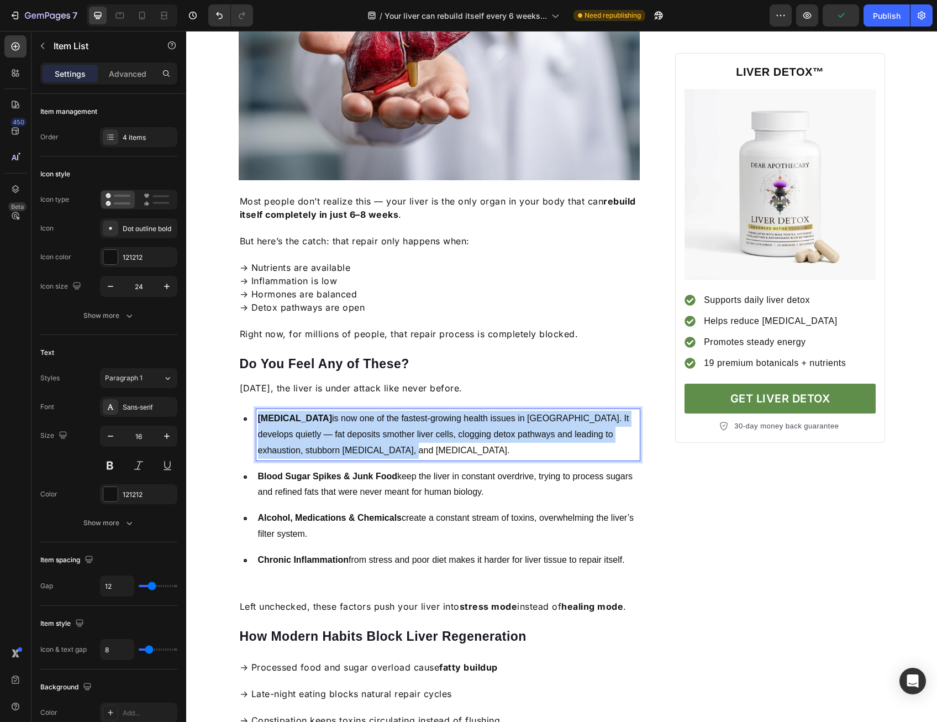
click at [264, 418] on p "Fatty Liver Disease is now one of the fastest-growing health issues in America.…" at bounding box center [448, 435] width 381 height 48
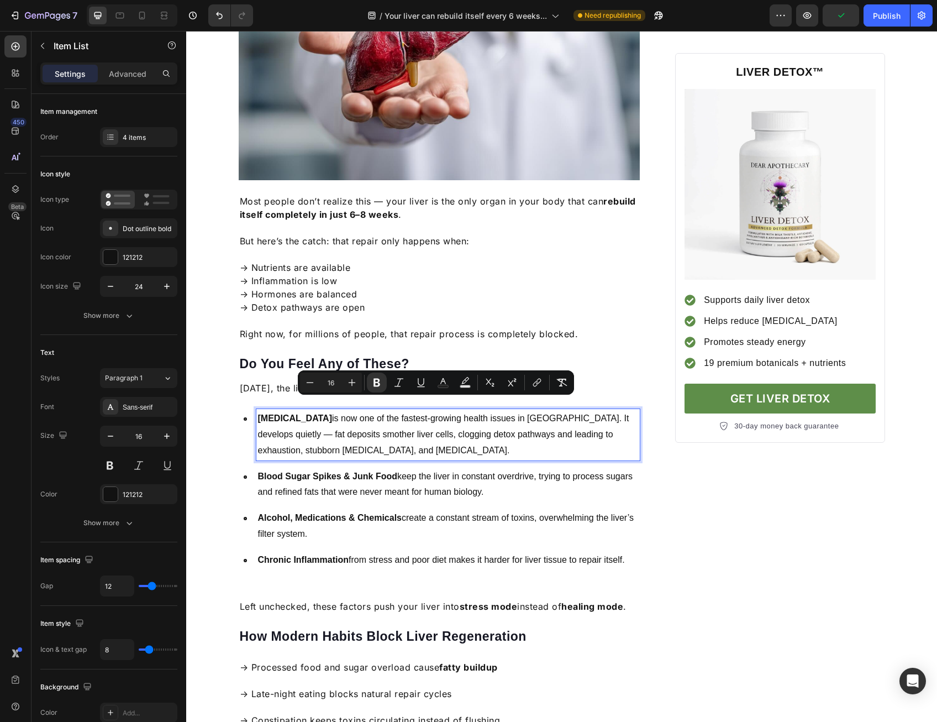
click at [297, 471] on strong "Blood Sugar Spikes & Junk Food" at bounding box center [327, 475] width 139 height 9
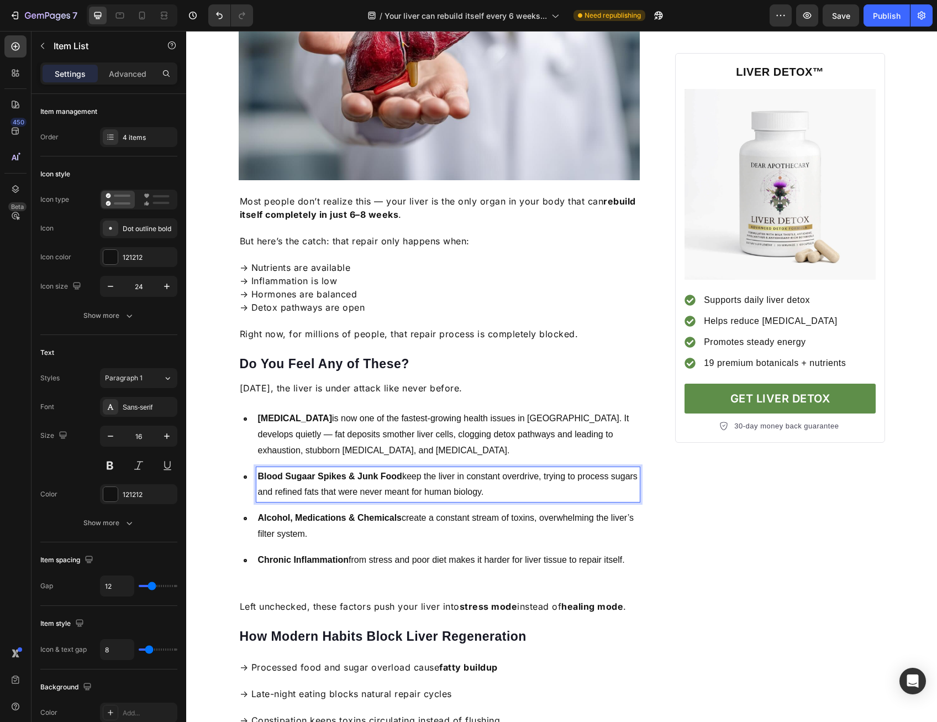
click at [299, 469] on p "Blood Sugaar Spikes & Junk Food keep the liver in constant overdrive, trying to…" at bounding box center [448, 485] width 381 height 32
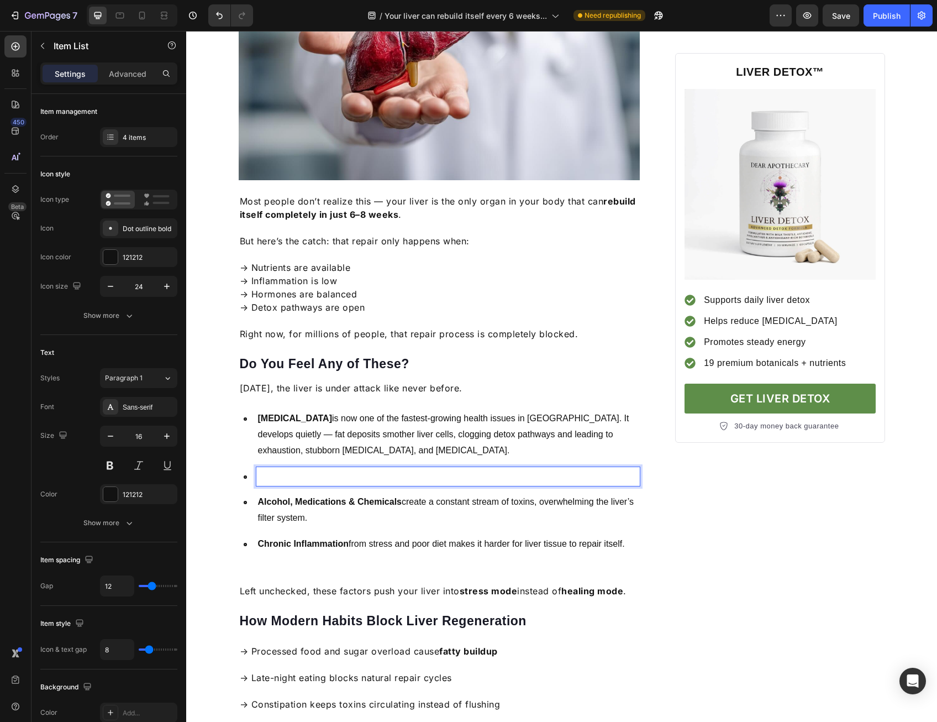
click at [313, 427] on p "Fatty Liver Disease is now one of the fastest-growing health issues in America.…" at bounding box center [448, 435] width 381 height 48
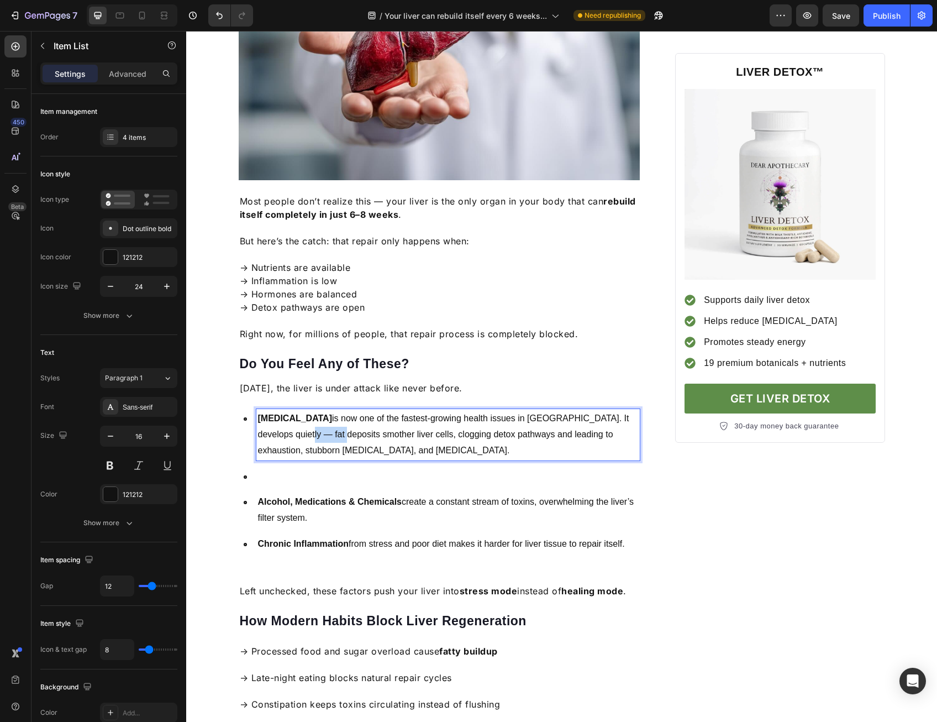
click at [313, 427] on p "Fatty Liver Disease is now one of the fastest-growing health issues in America.…" at bounding box center [448, 435] width 381 height 48
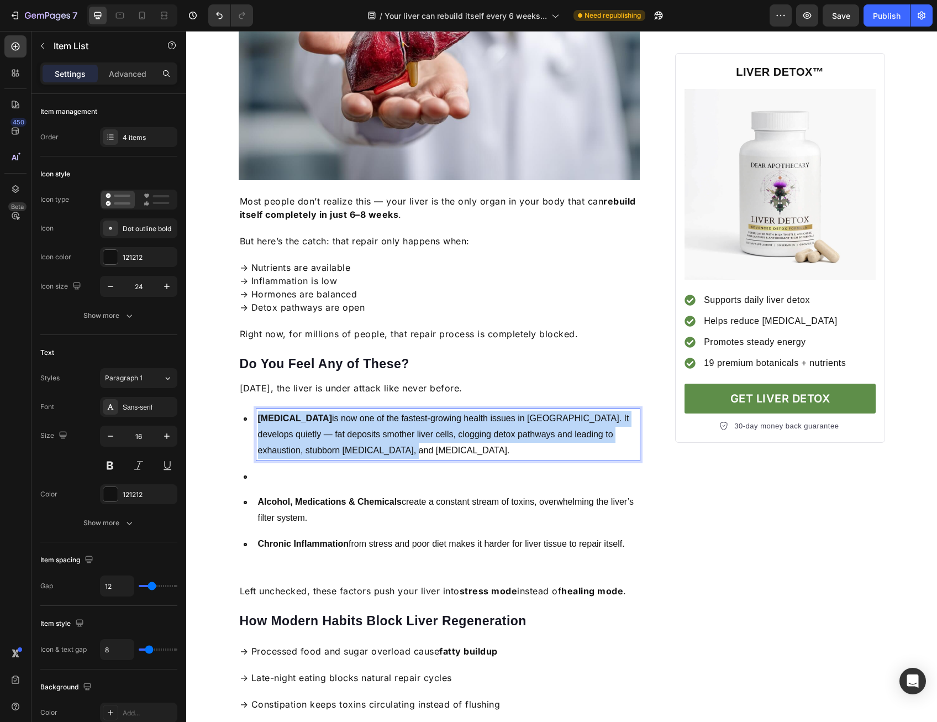
click at [313, 427] on p "Fatty Liver Disease is now one of the fastest-growing health issues in America.…" at bounding box center [448, 435] width 381 height 48
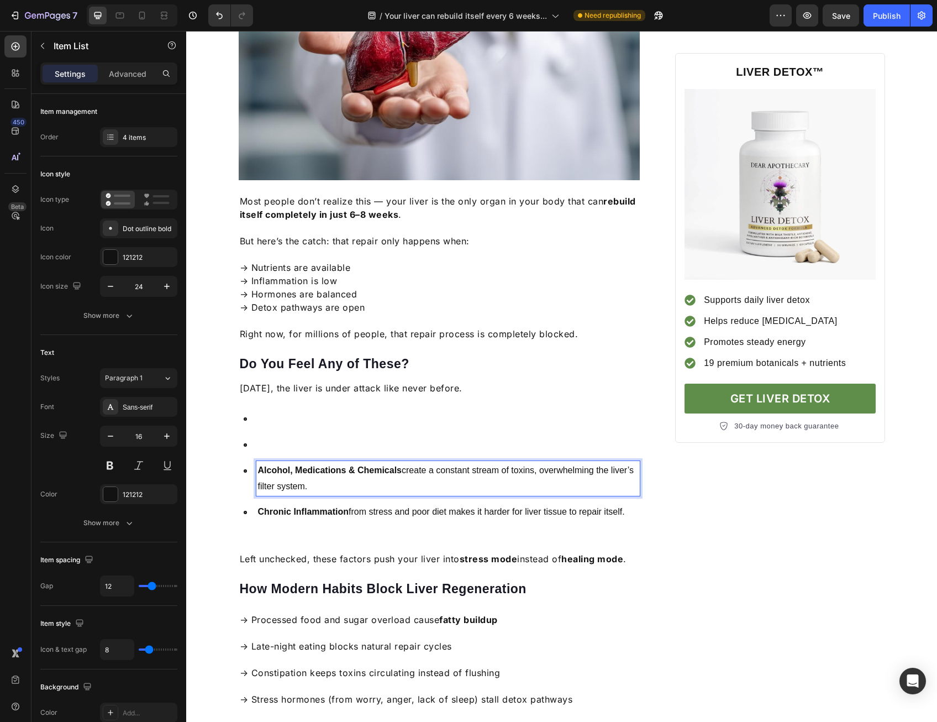
click at [303, 465] on strong "Alcohol, Medications & Chemicals" at bounding box center [330, 469] width 144 height 9
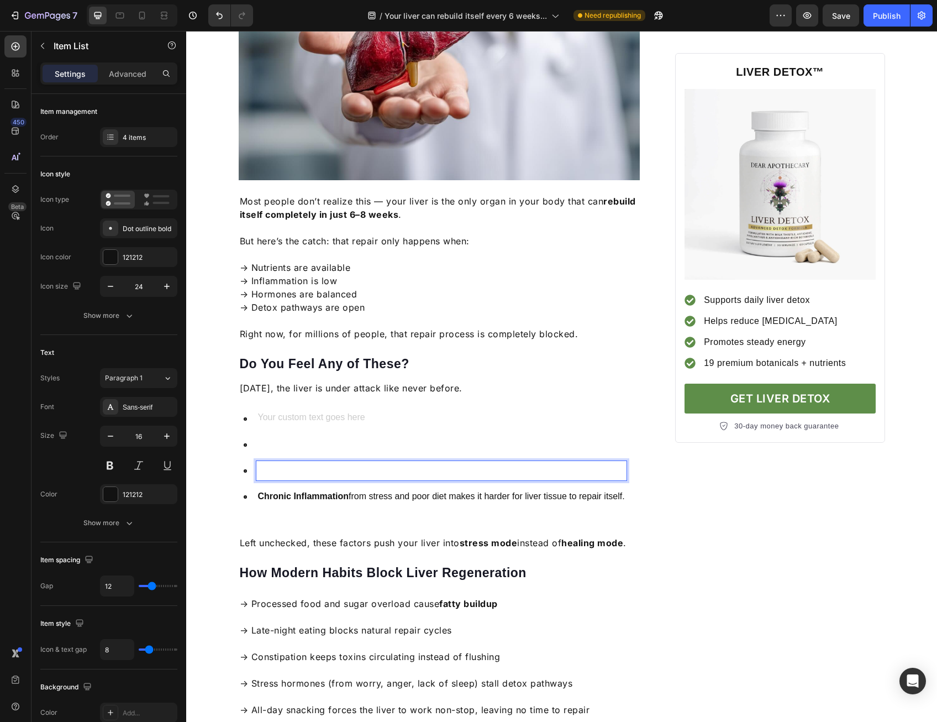
click at [300, 504] on p "Rich Text Editor. Editing area: main" at bounding box center [441, 512] width 367 height 16
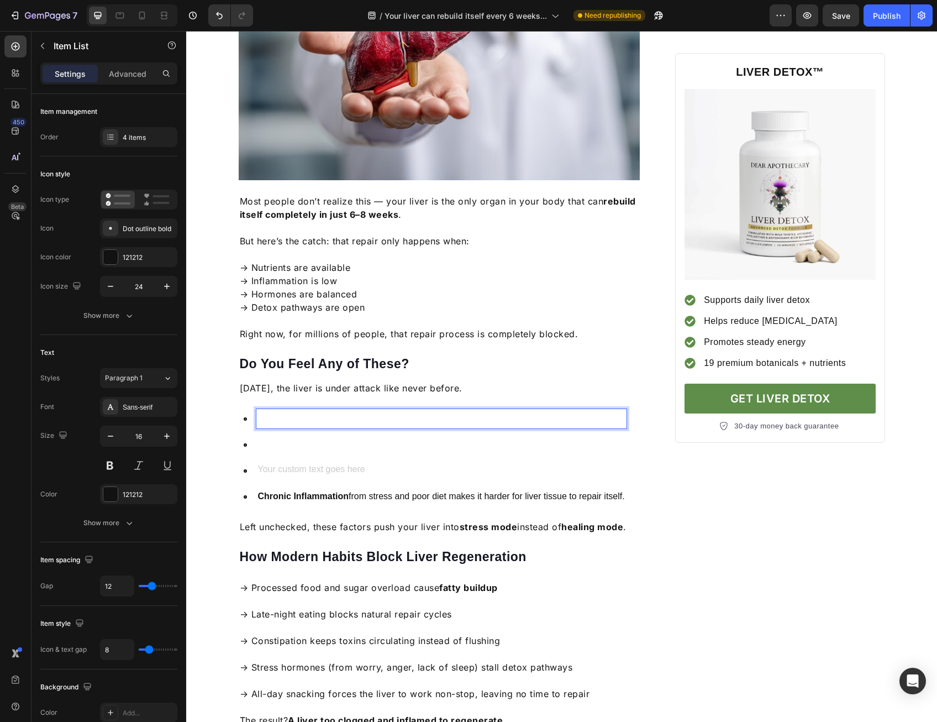
click at [283, 412] on div "Rich Text Editor. Editing area: main" at bounding box center [441, 418] width 370 height 19
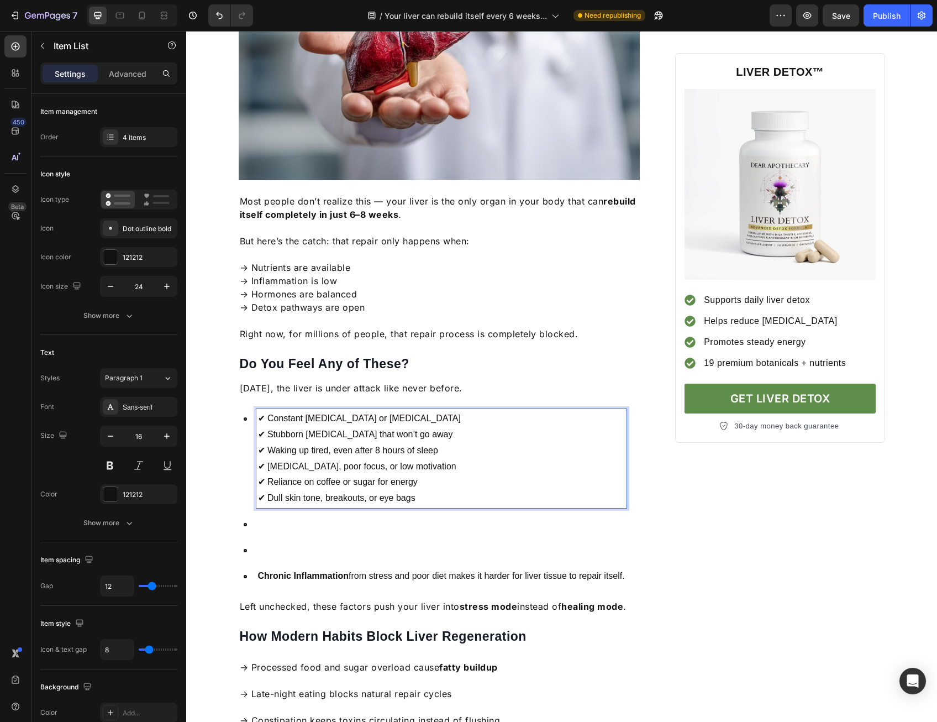
click at [290, 424] on p "✔ Constant [MEDICAL_DATA] or [MEDICAL_DATA] ✔ Stubborn [MEDICAL_DATA] that won’…" at bounding box center [441, 459] width 367 height 96
drag, startPoint x: 264, startPoint y: 419, endPoint x: 400, endPoint y: 423, distance: 135.4
click at [397, 421] on p "✔ Constant [MEDICAL_DATA] or [MEDICAL_DATA] ✔ Stubborn [MEDICAL_DATA] that won’…" at bounding box center [441, 459] width 367 height 96
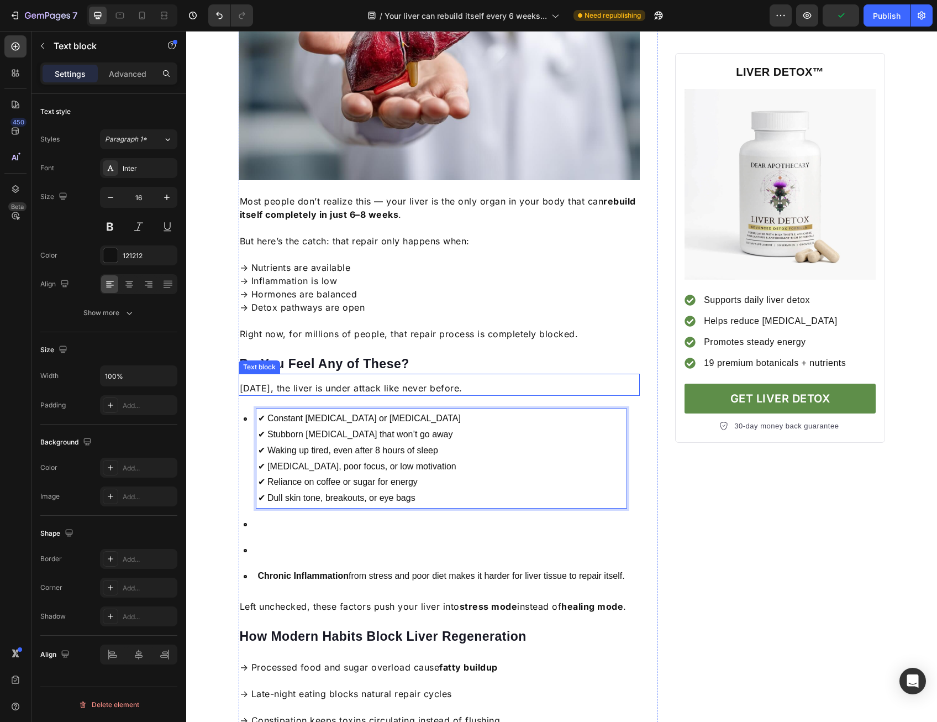
click at [329, 381] on p "Today, the liver is under attack like never before." at bounding box center [440, 387] width 400 height 13
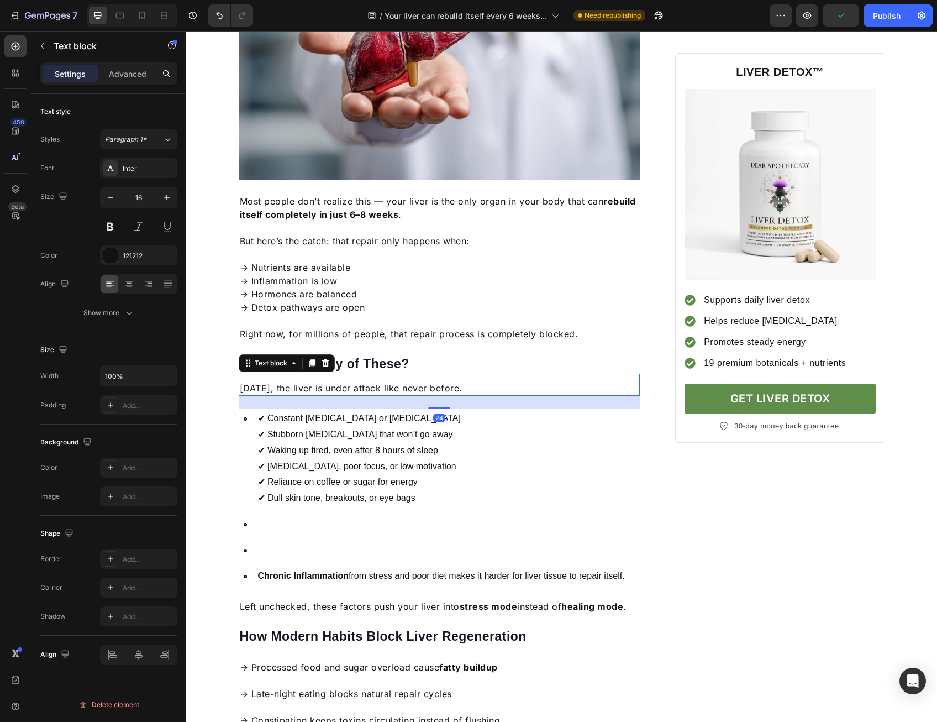
click at [328, 381] on p "Today, the liver is under attack like never before." at bounding box center [440, 387] width 400 height 13
click at [417, 396] on div "24" at bounding box center [440, 402] width 402 height 13
click at [412, 381] on p "Stubborn belly fat that won’t go aw" at bounding box center [440, 387] width 400 height 13
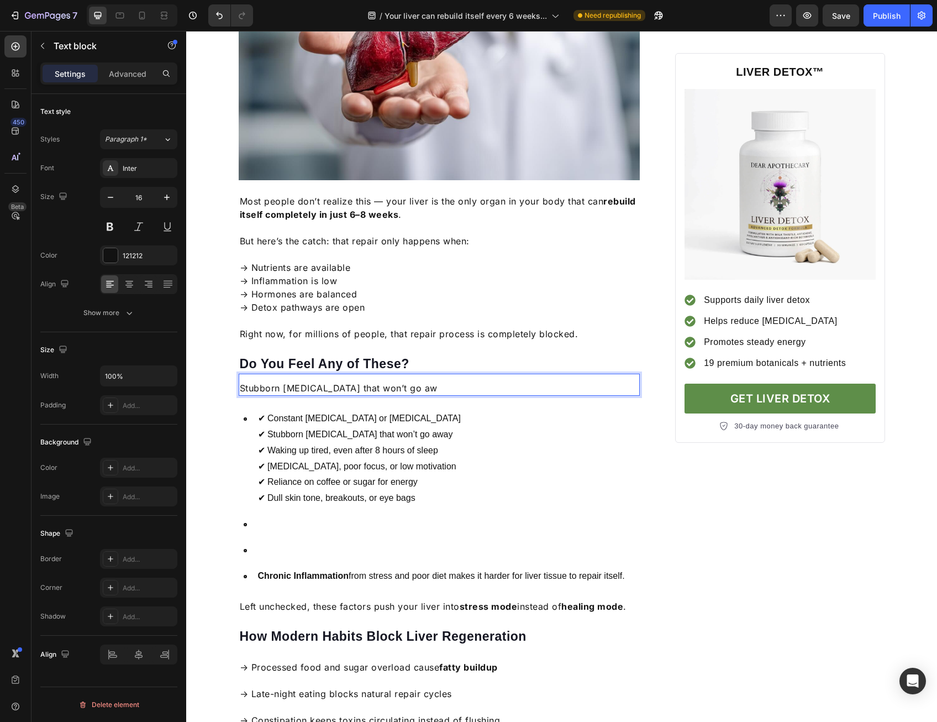
click at [412, 381] on p "Stubborn belly fat that won’t go aw" at bounding box center [440, 387] width 400 height 13
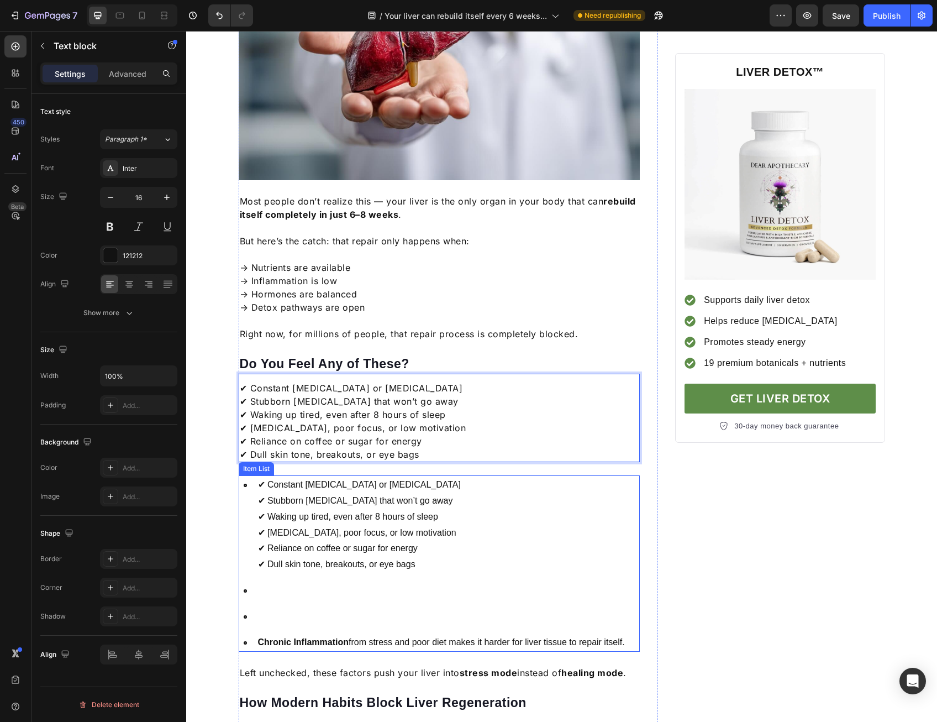
click at [428, 477] on p "✔ Constant [MEDICAL_DATA] or [MEDICAL_DATA] ✔ Stubborn [MEDICAL_DATA] that won’…" at bounding box center [441, 525] width 367 height 96
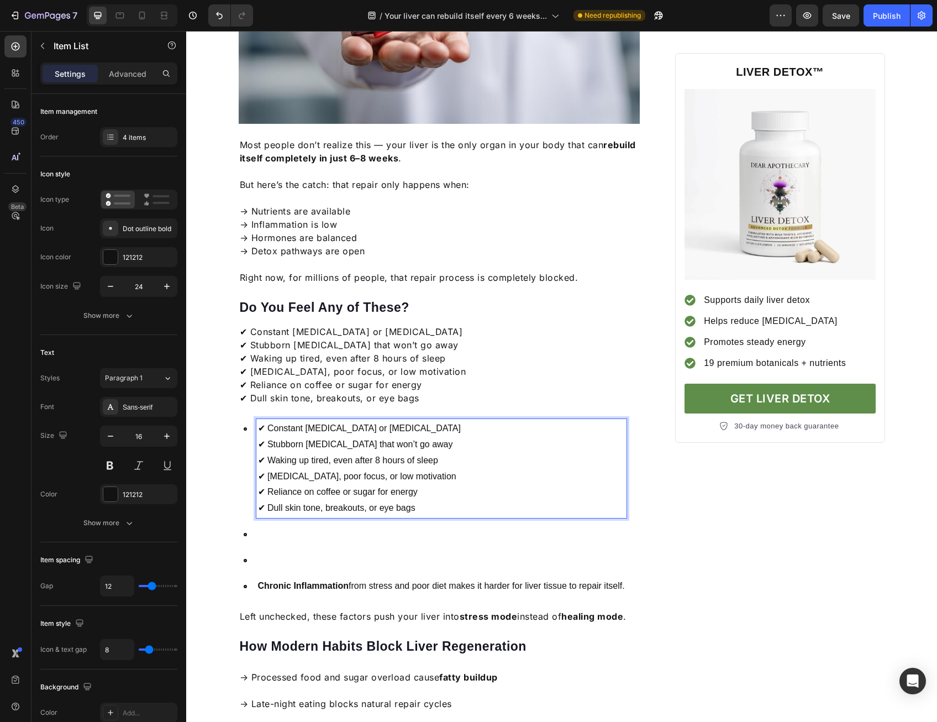
scroll to position [442, 0]
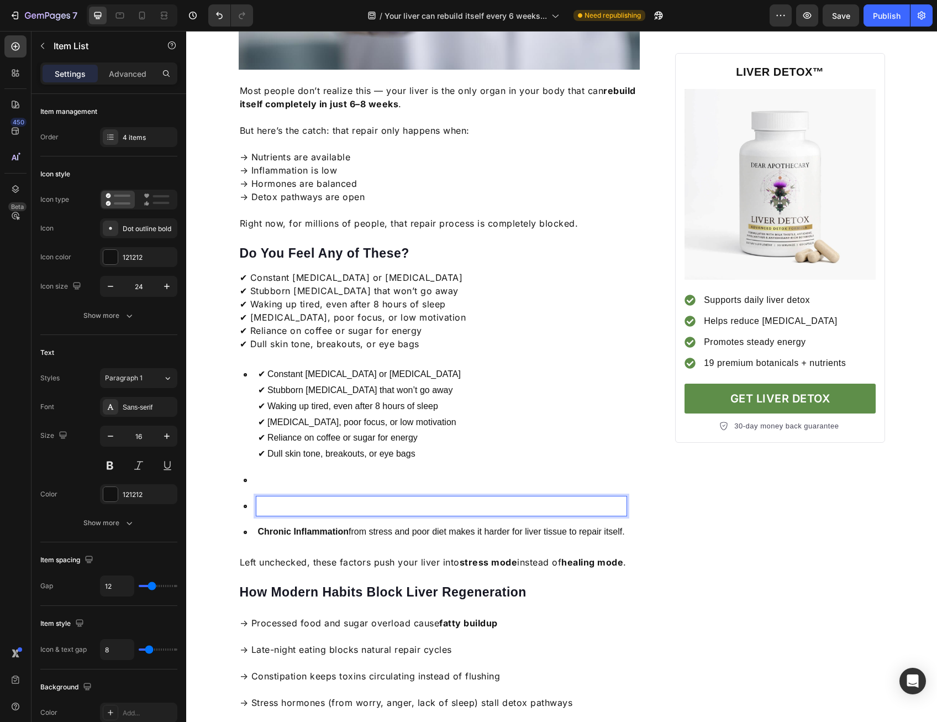
click at [420, 496] on div "Rich Text Editor. Editing area: main" at bounding box center [441, 505] width 370 height 19
click at [422, 472] on p "Rich Text Editor. Editing area: main" at bounding box center [441, 480] width 367 height 16
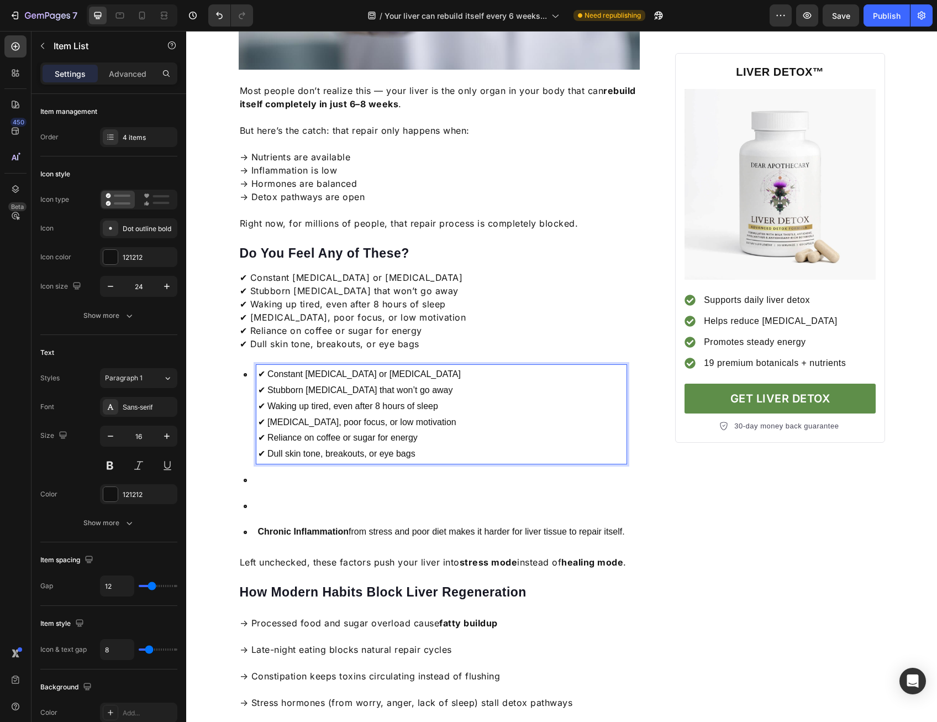
click at [437, 449] on div "✔ Constant [MEDICAL_DATA] or [MEDICAL_DATA] ✔ Stubborn [MEDICAL_DATA] that won’…" at bounding box center [441, 414] width 370 height 99
click at [433, 498] on p "Rich Text Editor. Editing area: main" at bounding box center [441, 506] width 367 height 16
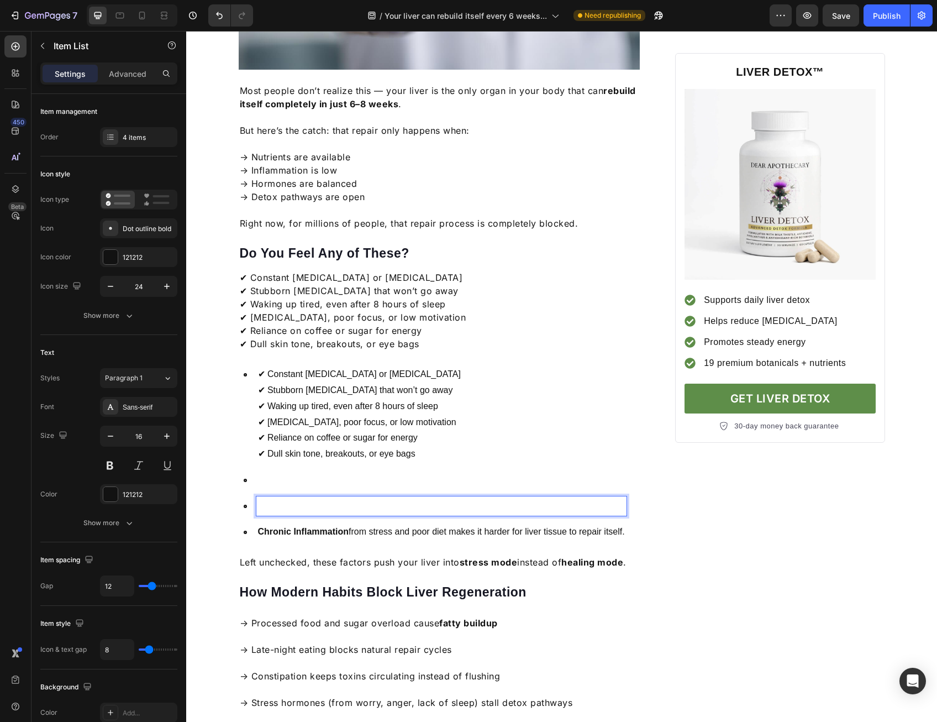
click at [438, 498] on p "Rich Text Editor. Editing area: main" at bounding box center [441, 506] width 367 height 16
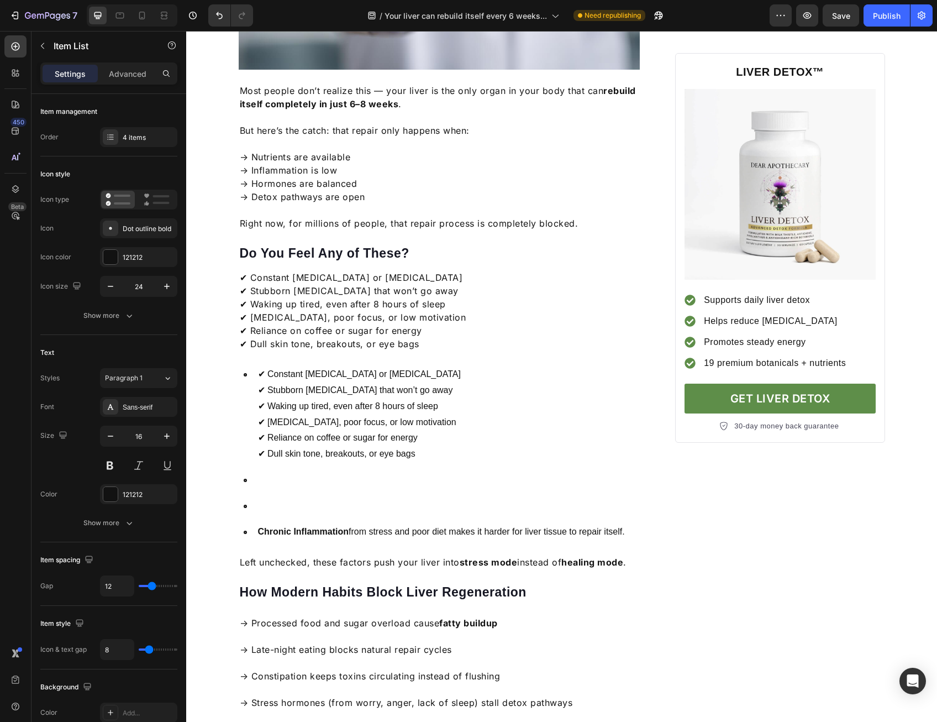
click at [469, 478] on div "✔ Constant bloating or indigestion ✔ Stubborn belly fat that won’t go away ✔ Wa…" at bounding box center [433, 453] width 388 height 176
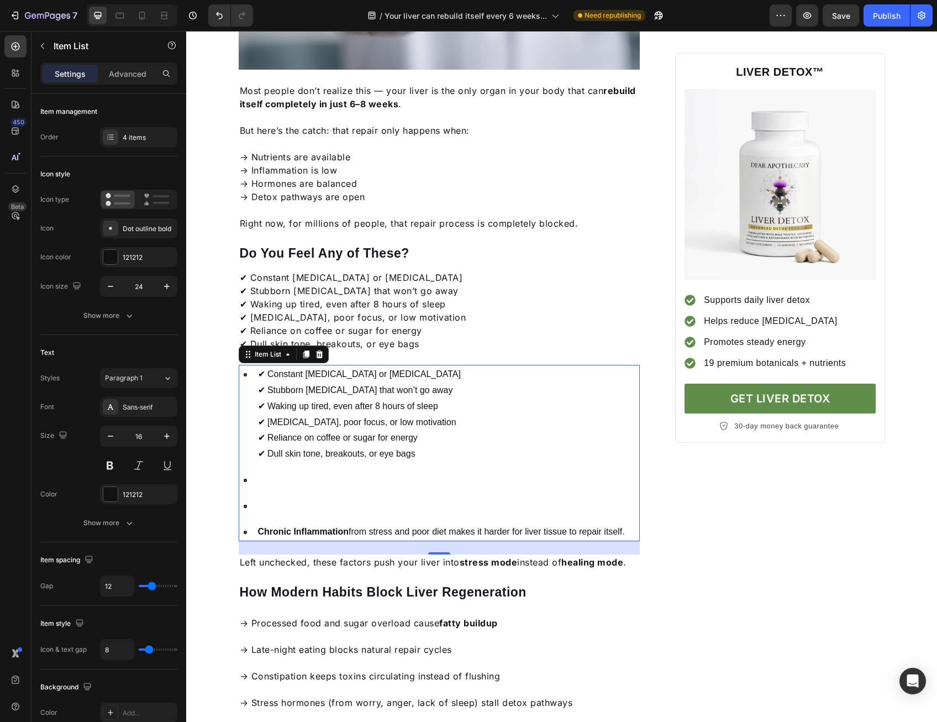
click at [472, 498] on p "Rich Text Editor. Editing area: main" at bounding box center [441, 506] width 367 height 16
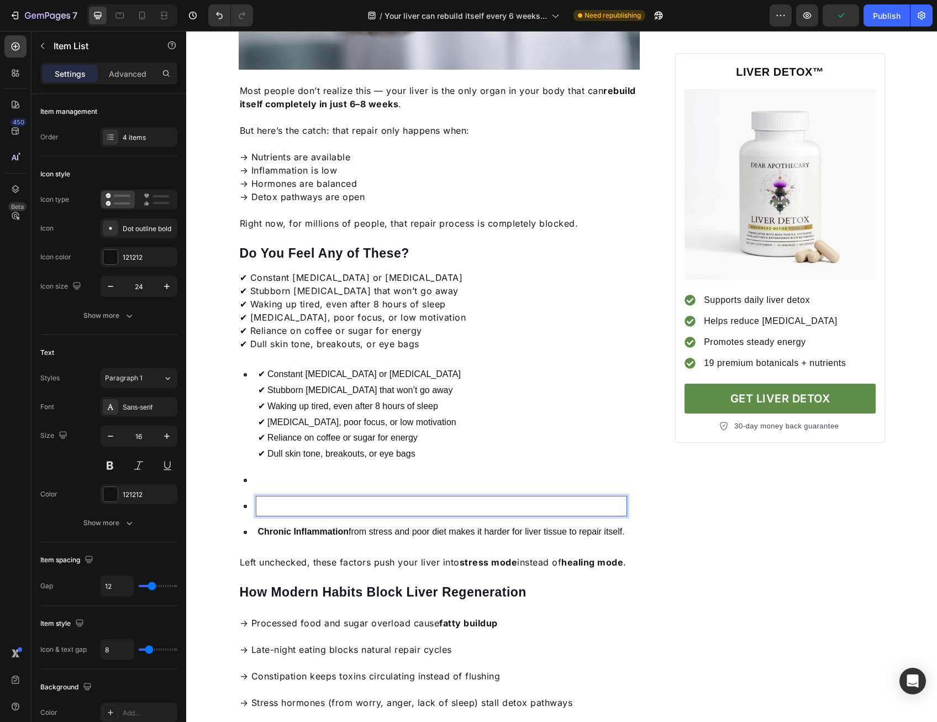
click at [552, 503] on div "✔ Constant bloating or indigestion ✔ Stubborn belly fat that won’t go away ✔ Wa…" at bounding box center [433, 453] width 388 height 176
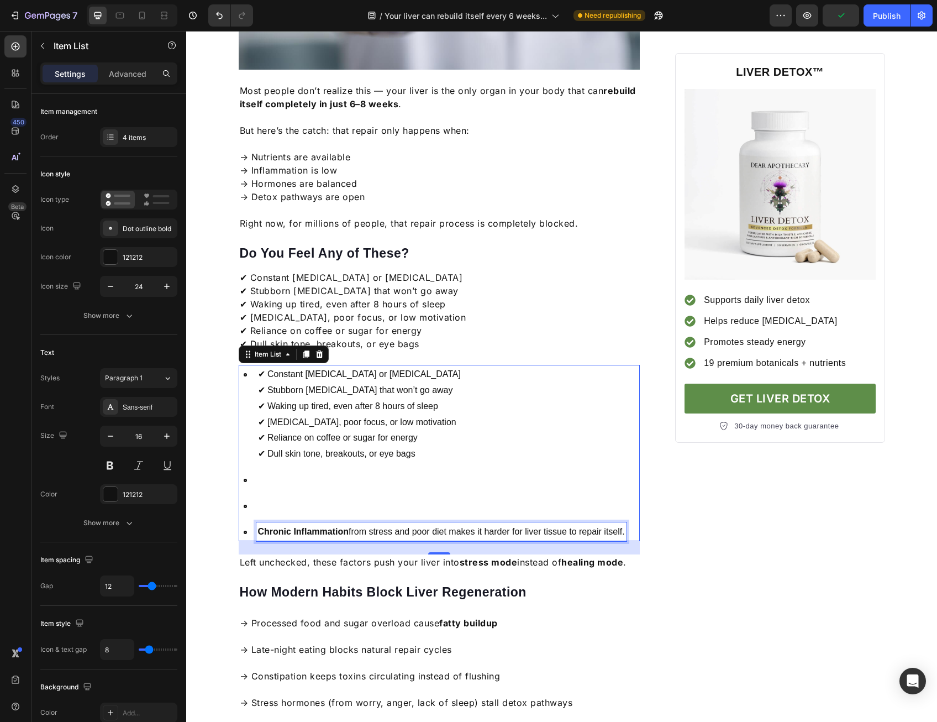
click at [568, 524] on p "Chronic Inflammation from stress and poor diet makes it harder for liver tissue…" at bounding box center [441, 532] width 367 height 16
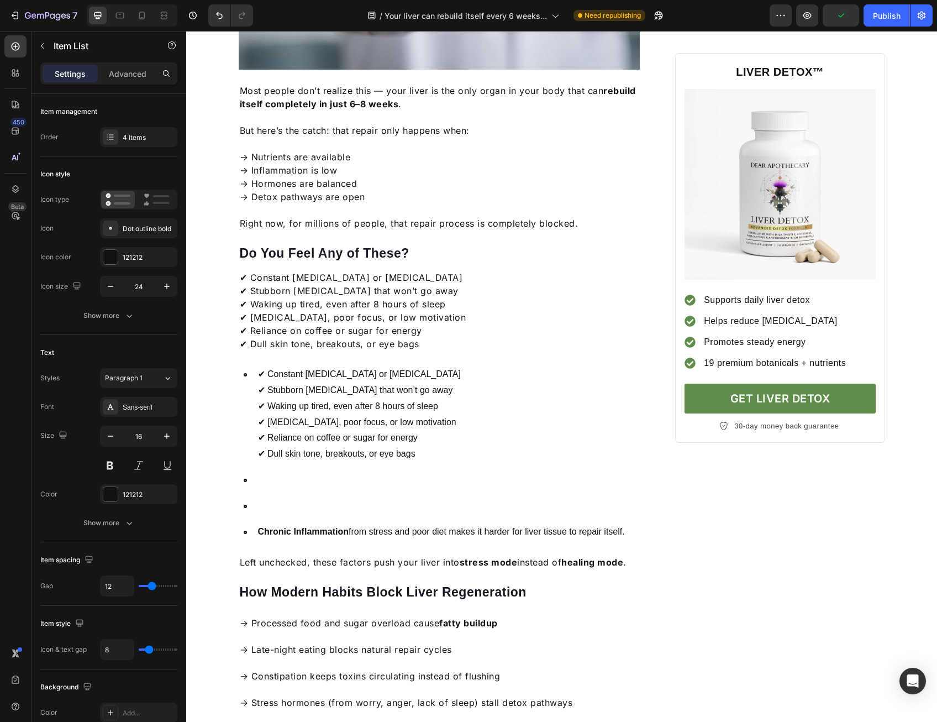
click at [613, 479] on div "✔ Constant bloating or indigestion ✔ Stubborn belly fat that won’t go away ✔ Wa…" at bounding box center [433, 453] width 388 height 176
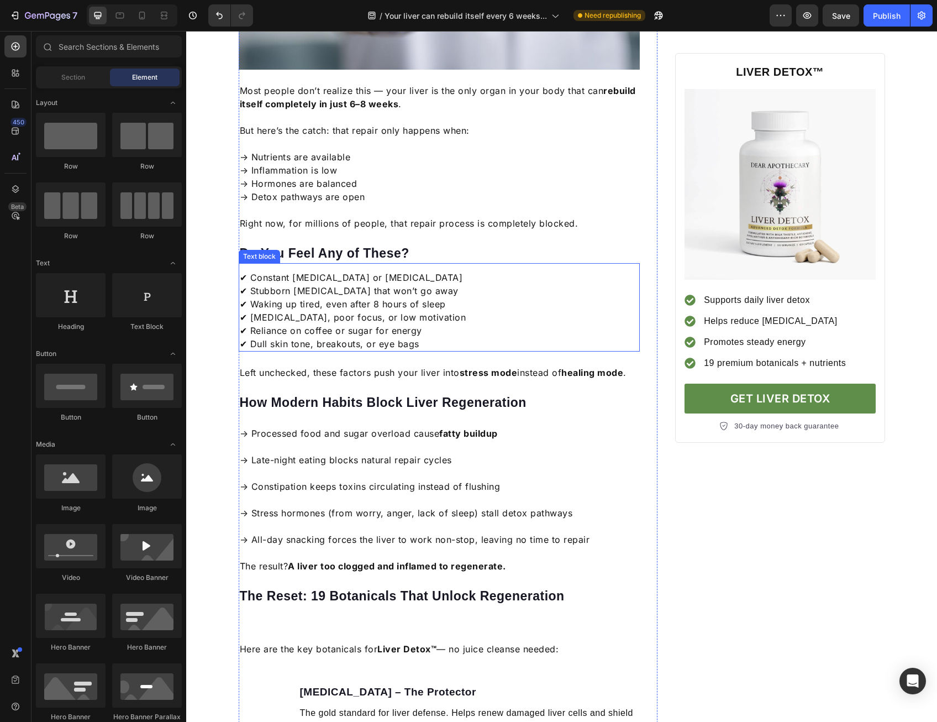
click at [411, 320] on p "✔ Constant [MEDICAL_DATA] or [MEDICAL_DATA] ✔ Stubborn [MEDICAL_DATA] that won’…" at bounding box center [440, 311] width 400 height 80
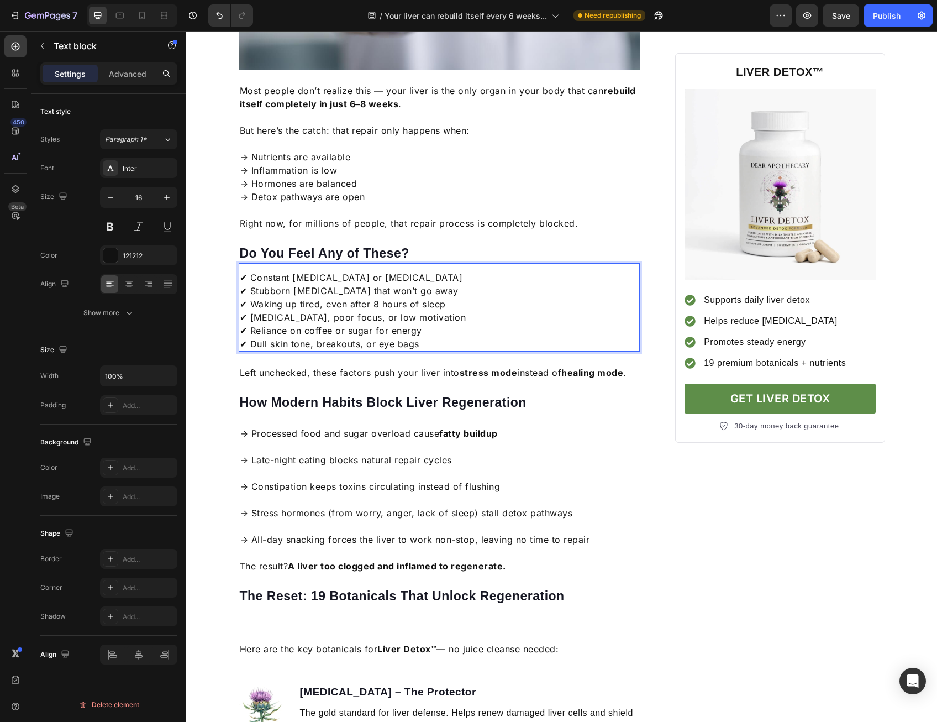
click at [398, 271] on p "✔ Constant [MEDICAL_DATA] or [MEDICAL_DATA] ✔ Stubborn [MEDICAL_DATA] that won’…" at bounding box center [440, 311] width 400 height 80
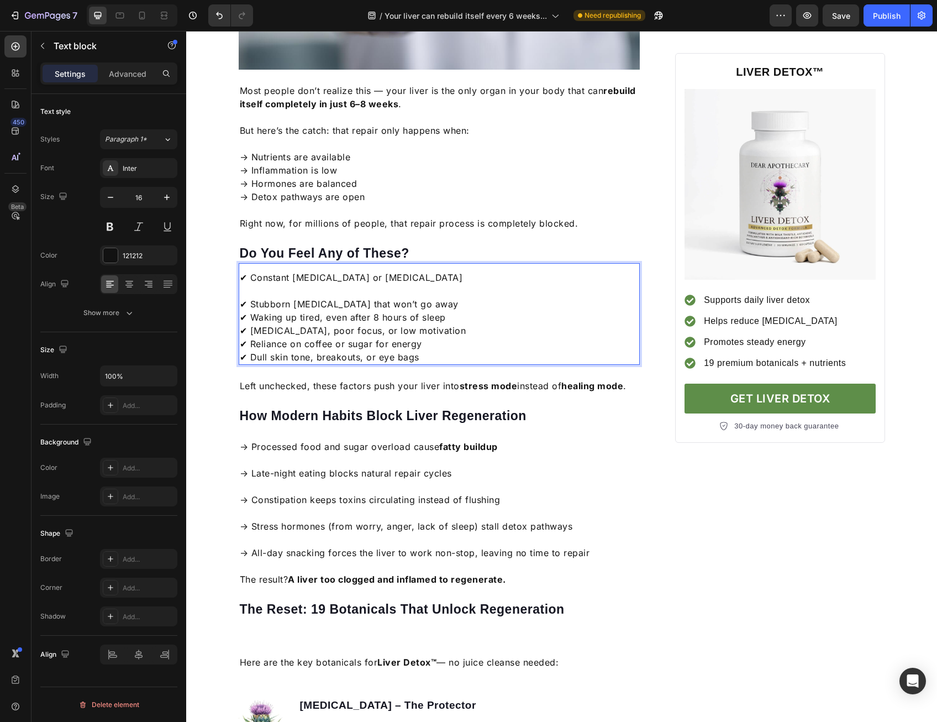
click at [421, 290] on p "⁠⁠⁠⁠⁠⁠⁠ ✔ Stubborn belly fat that won’t go away ✔ Waking up tired, even after 8…" at bounding box center [440, 324] width 400 height 80
click at [411, 284] on p "✔ Stubborn [MEDICAL_DATA] that won’t go away ✔ Waking up tired, even after 8 ho…" at bounding box center [440, 324] width 400 height 80
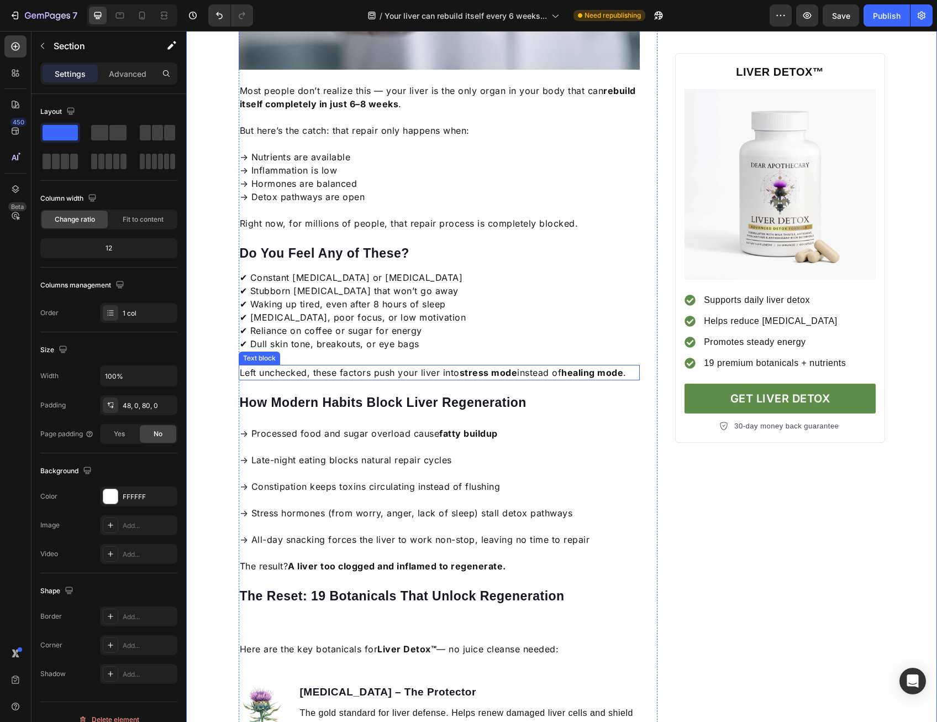
click at [303, 366] on p "Left unchecked, these factors push your liver into stress mode instead of heali…" at bounding box center [440, 372] width 400 height 13
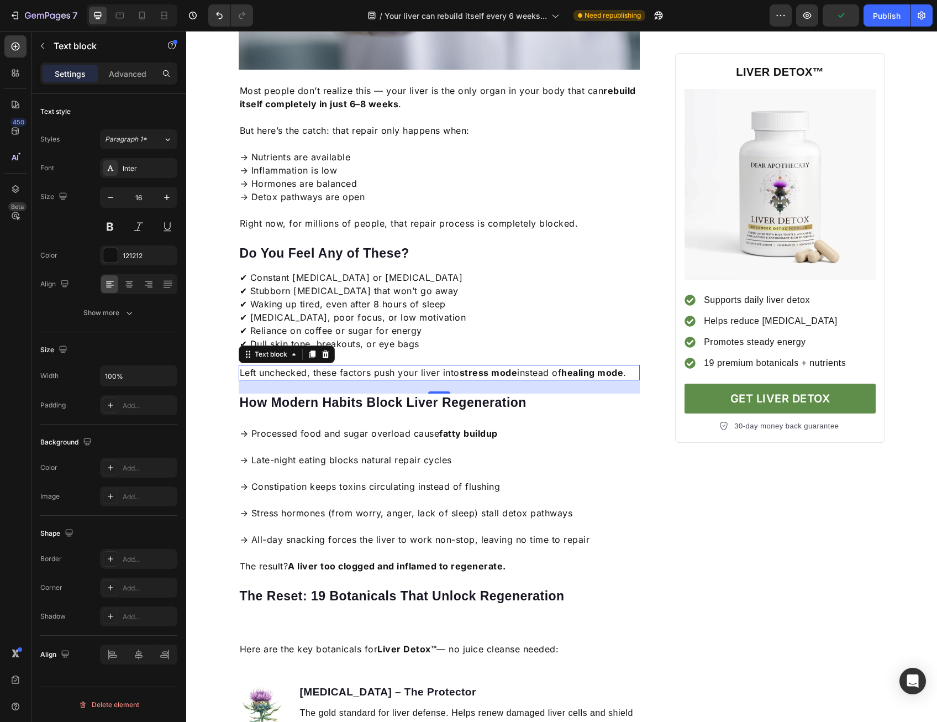
click at [449, 366] on p "Left unchecked, these factors push your liver into stress mode instead of heali…" at bounding box center [440, 372] width 400 height 13
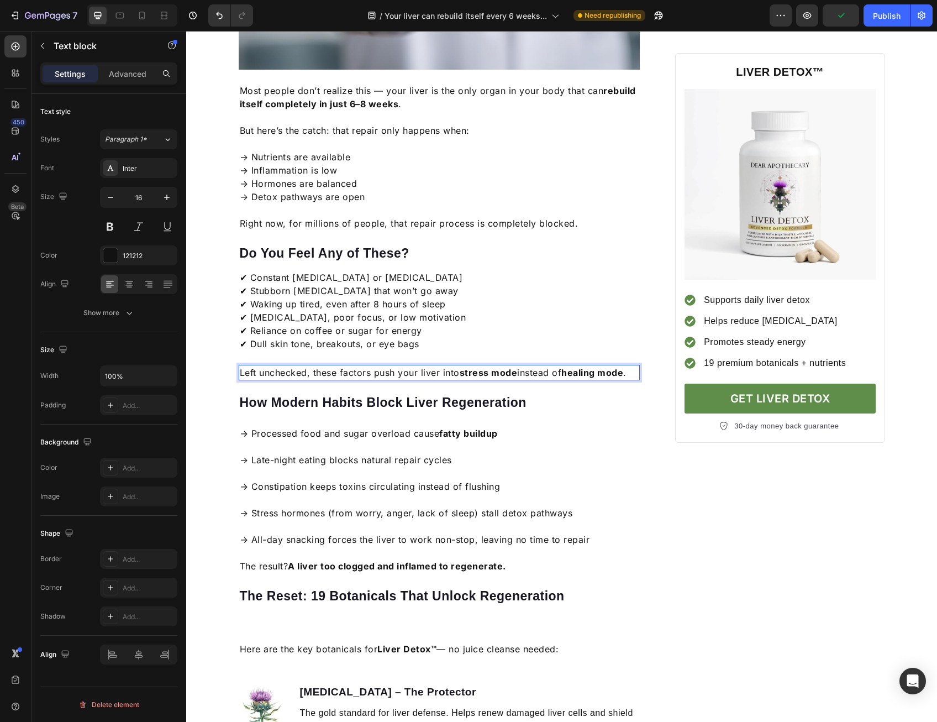
click at [449, 366] on p "Left unchecked, these factors push your liver into stress mode instead of heali…" at bounding box center [440, 372] width 400 height 13
click at [421, 365] on div "Left unchecked, these factors push your liver into stress mode instead of heali…" at bounding box center [440, 372] width 402 height 15
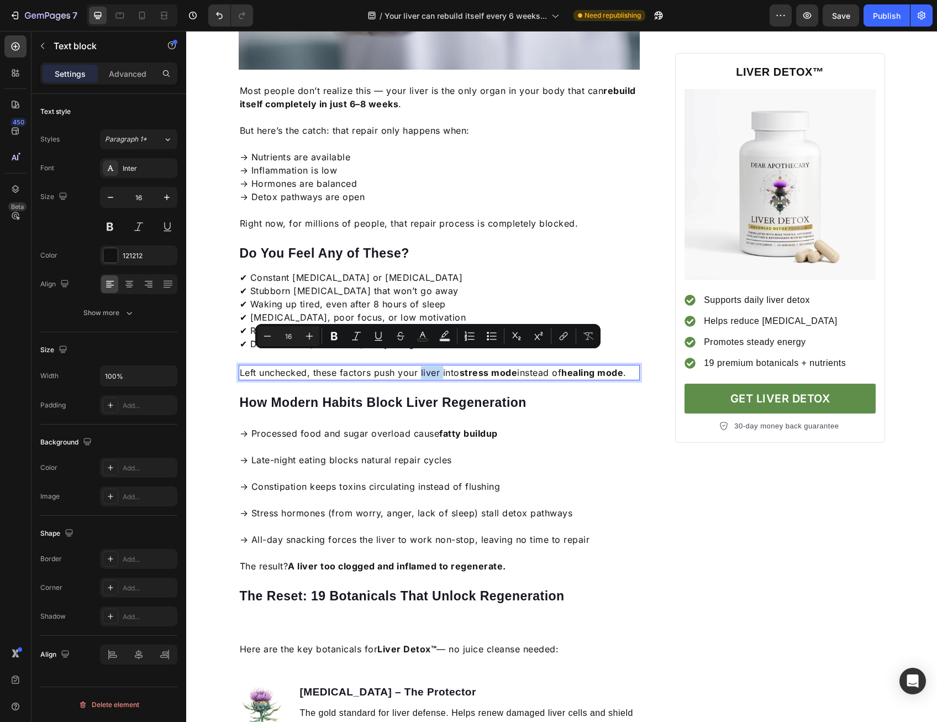
click at [421, 366] on p "Left unchecked, these factors push your liver into stress mode instead of heali…" at bounding box center [440, 372] width 400 height 13
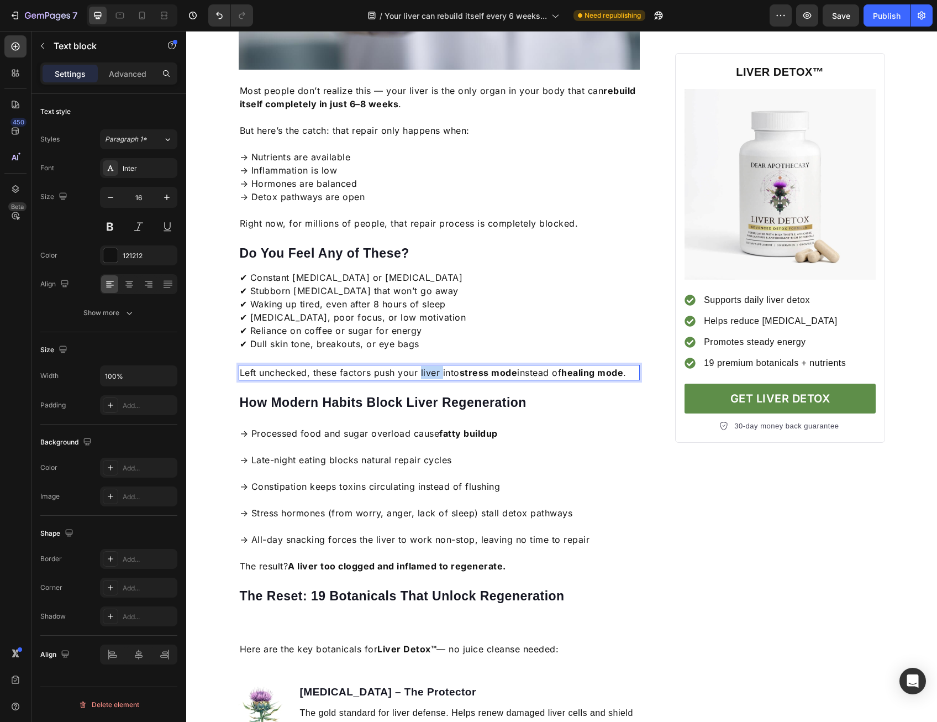
click at [421, 366] on p "Left unchecked, these factors push your liver into stress mode instead of heali…" at bounding box center [440, 372] width 400 height 13
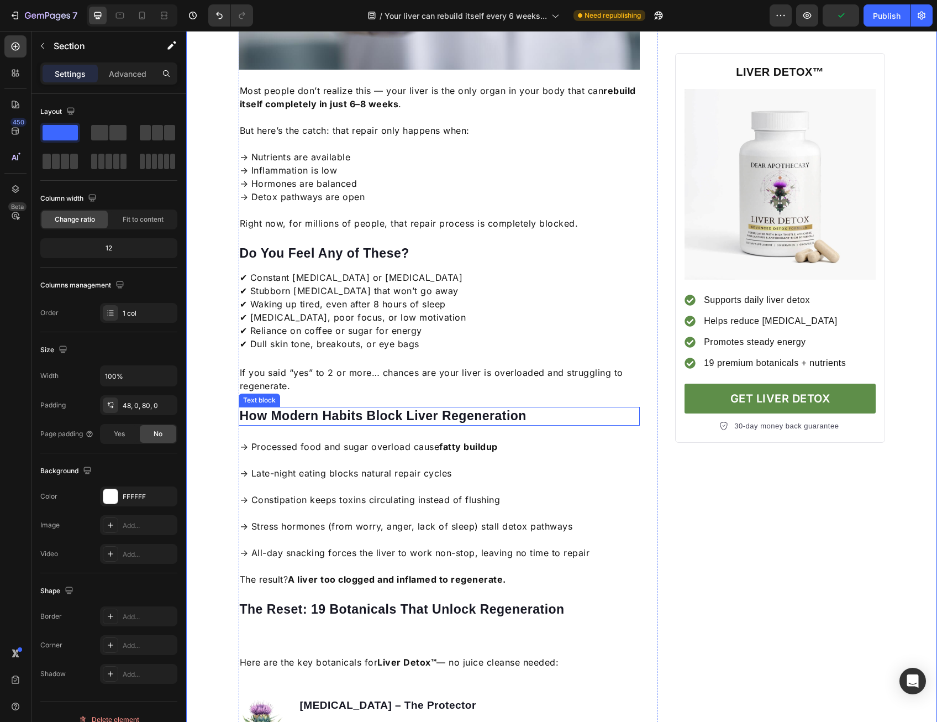
click at [446, 408] on p "How Modern Habits Block Liver Regeneration" at bounding box center [440, 416] width 400 height 17
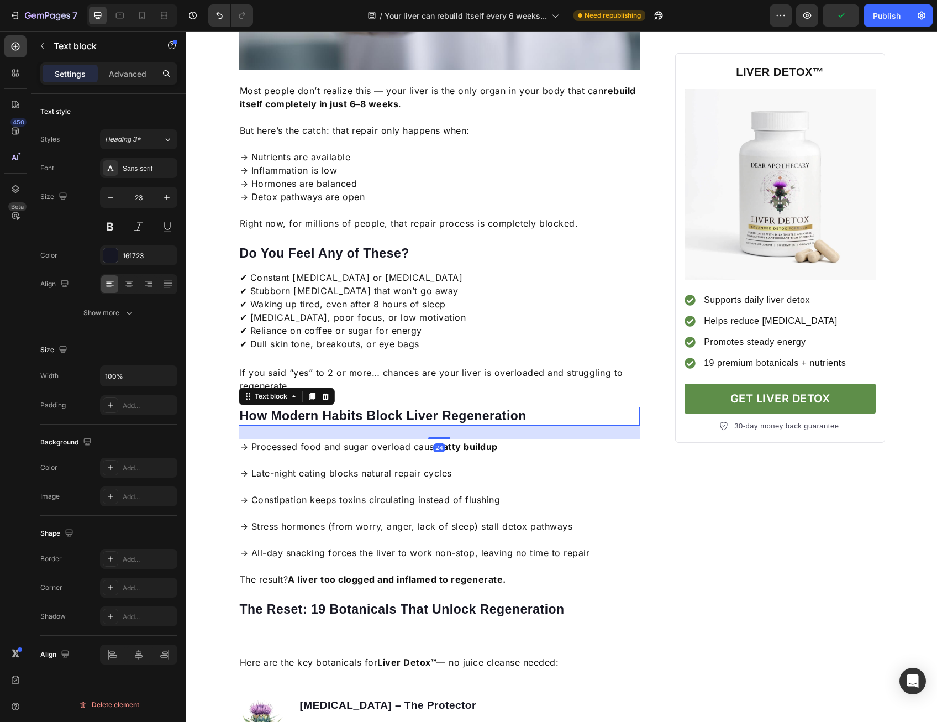
click at [446, 408] on p "How Modern Habits Block Liver Regeneration" at bounding box center [440, 416] width 400 height 17
click at [392, 440] on p "→ Processed food and sugar overload cause fatty buildup" at bounding box center [440, 446] width 400 height 13
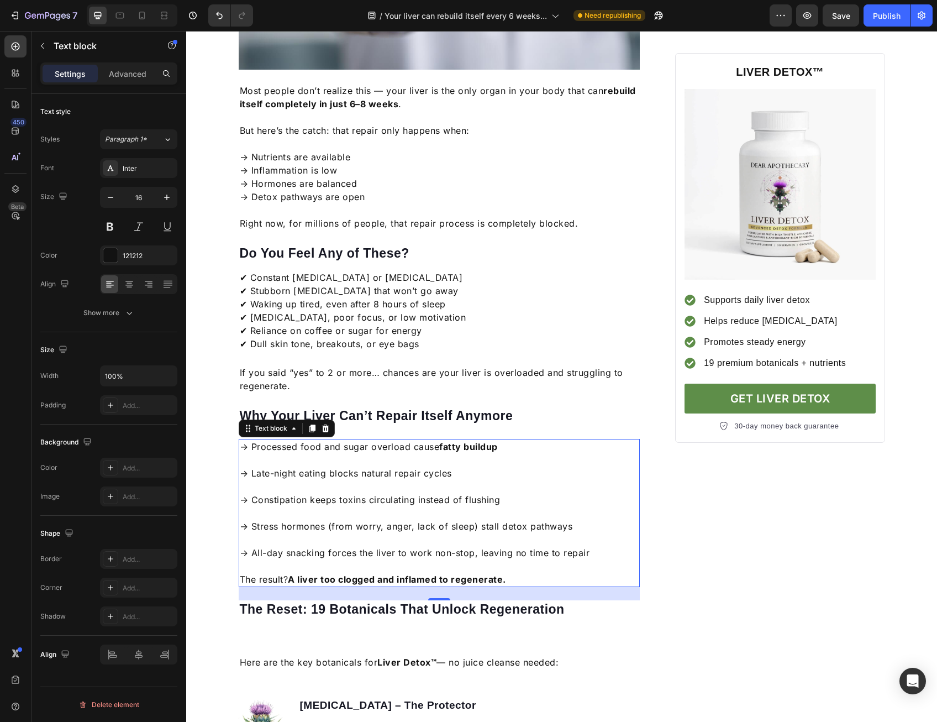
click at [392, 440] on p "→ Processed food and sugar overload cause fatty buildup" at bounding box center [440, 446] width 400 height 13
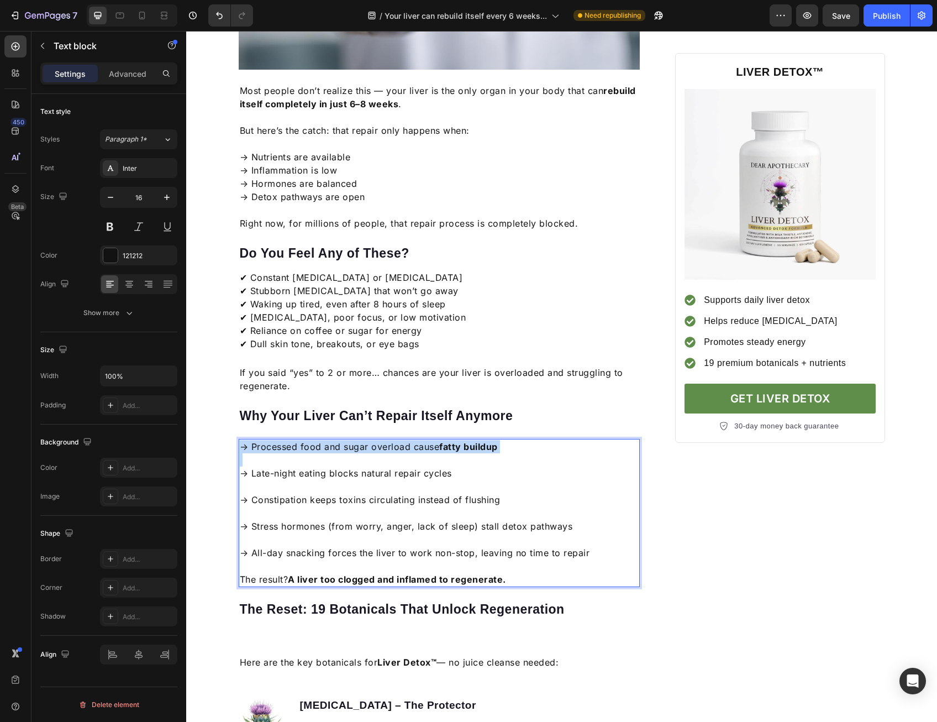
click at [392, 440] on p "→ Processed food and sugar overload cause fatty buildup" at bounding box center [440, 446] width 400 height 13
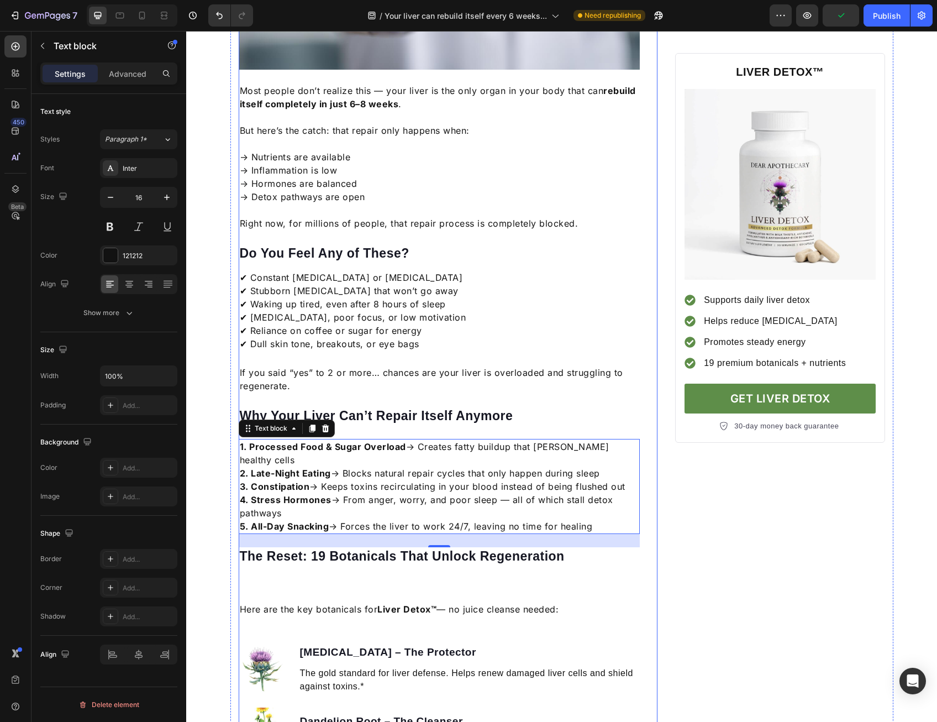
click at [626, 503] on p "1. Processed Food & Sugar Overload → Creates fatty buildup that smothers health…" at bounding box center [440, 486] width 400 height 93
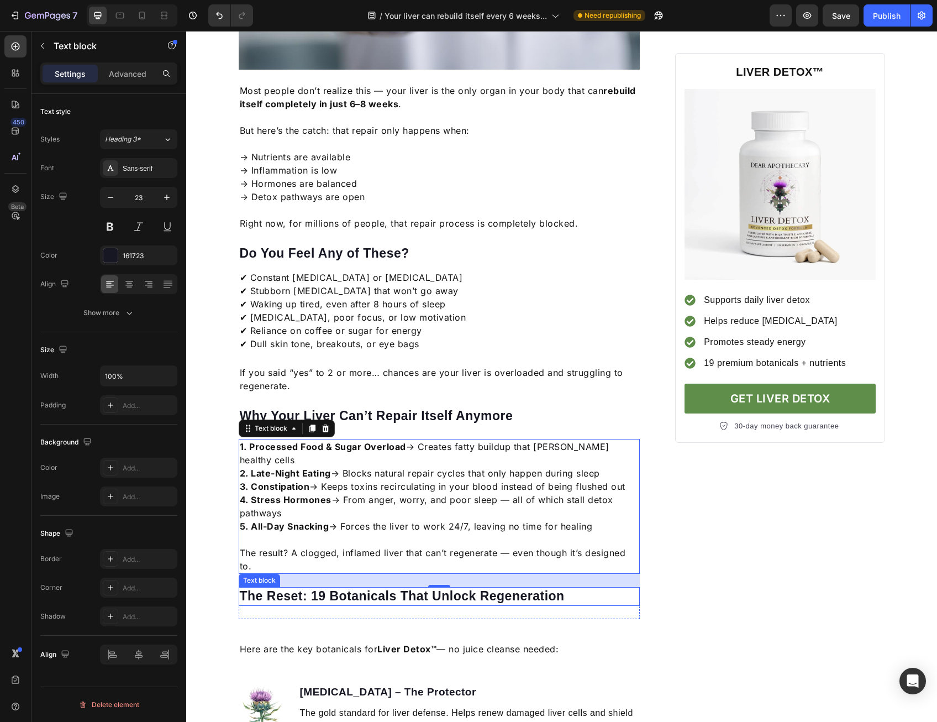
click at [485, 588] on p "The Reset: 19 Botanicals That Unlock Regeneration" at bounding box center [440, 596] width 400 height 17
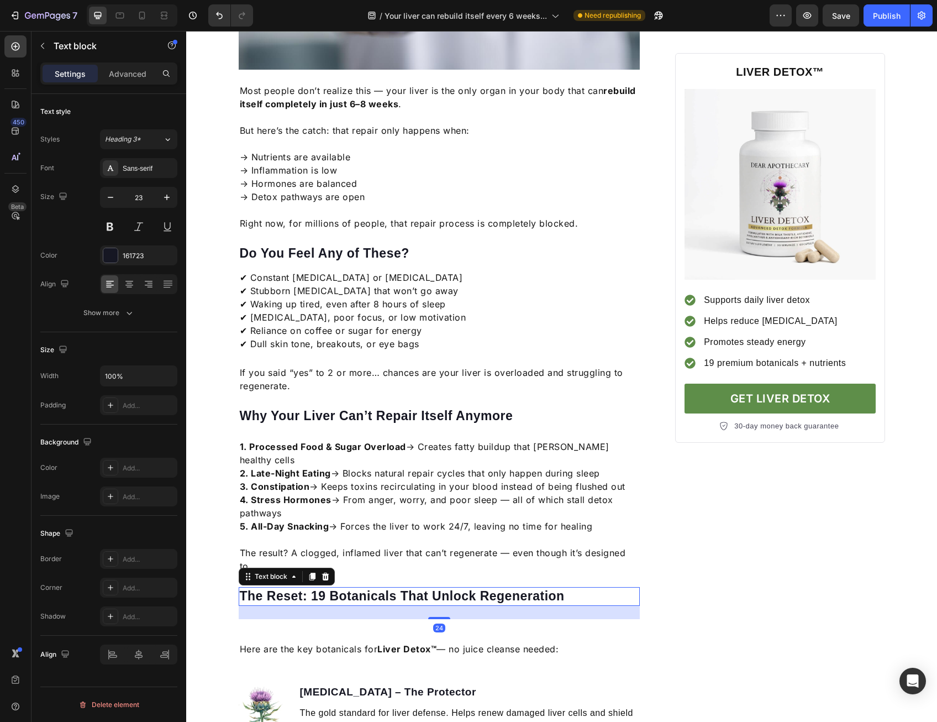
scroll to position [497, 0]
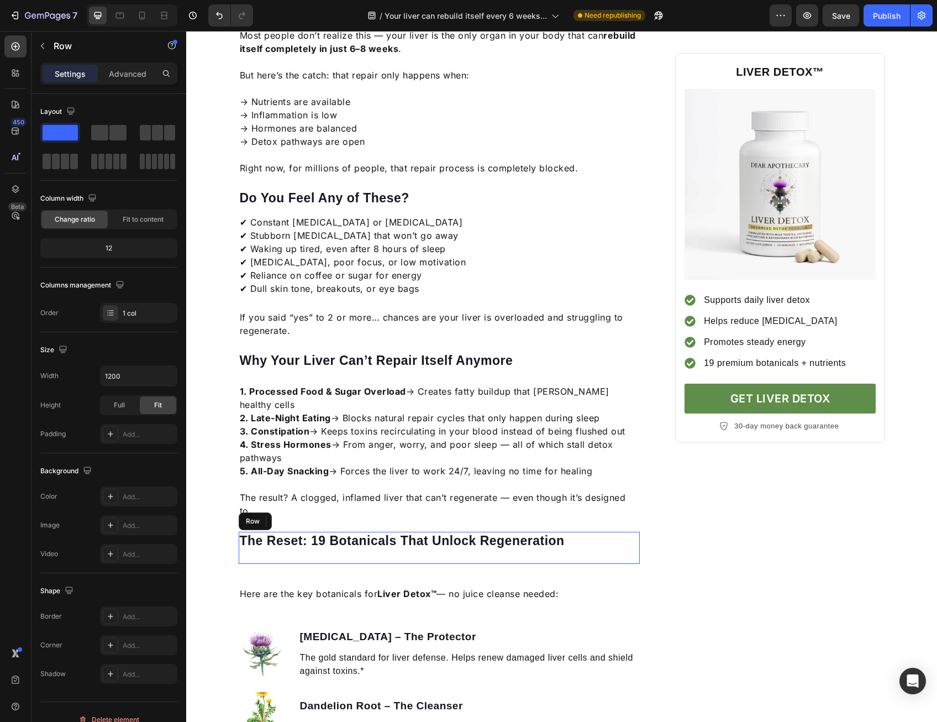
click at [511, 532] on div "The Reset: 19 Botanicals That Unlock Regeneration Text block" at bounding box center [440, 548] width 402 height 32
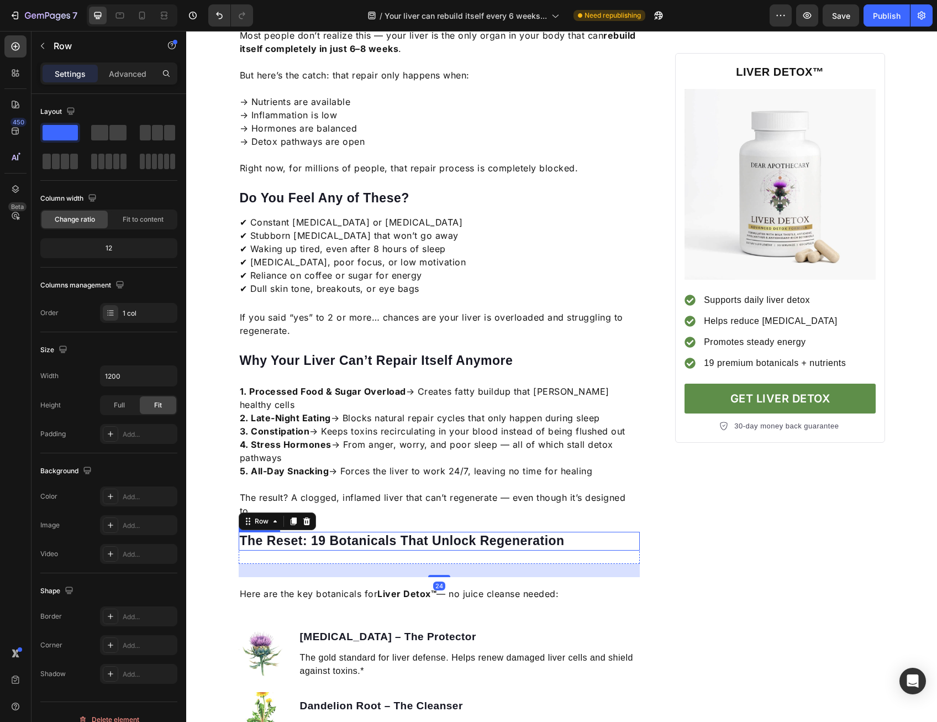
click at [530, 477] on p "Rich Text Editor. Editing area: main" at bounding box center [440, 483] width 400 height 13
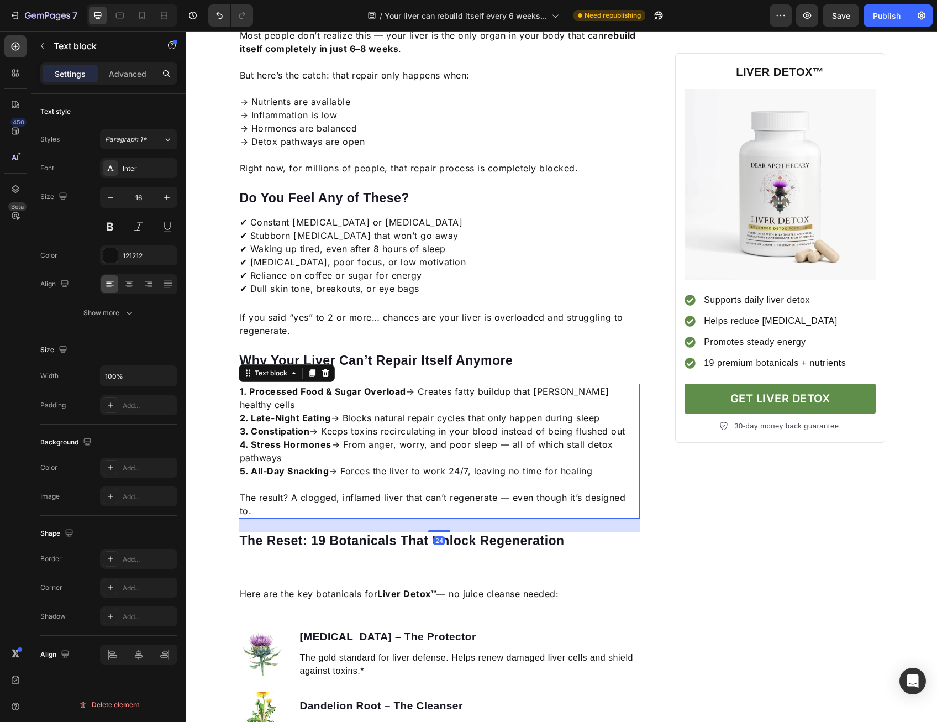
click at [528, 354] on p "Why Your Liver Can’t Repair Itself Anymore" at bounding box center [440, 361] width 400 height 17
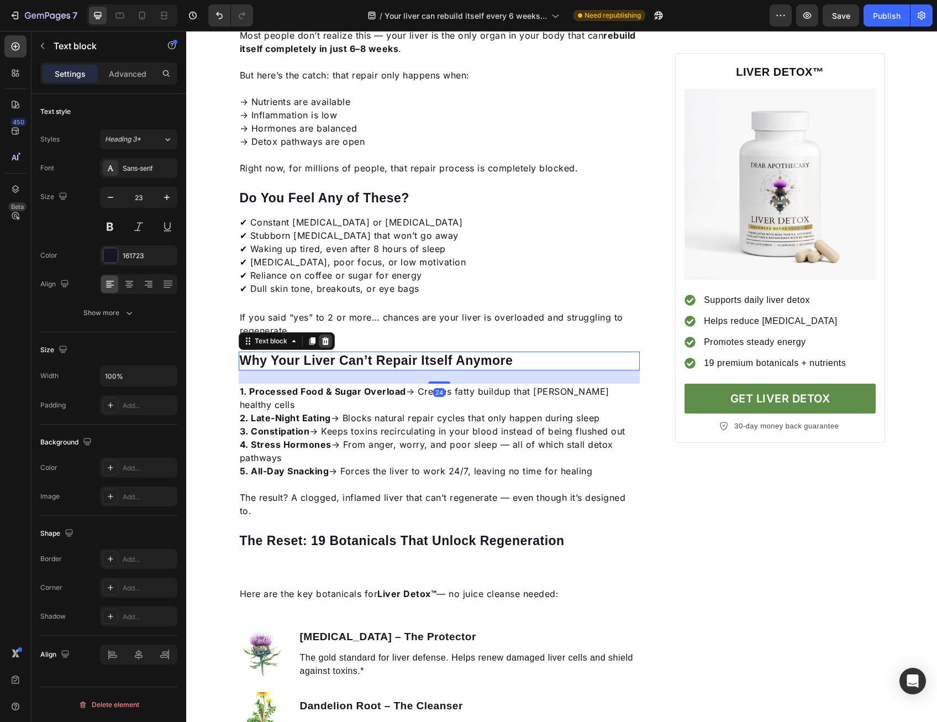
click at [321, 337] on icon at bounding box center [325, 341] width 9 height 9
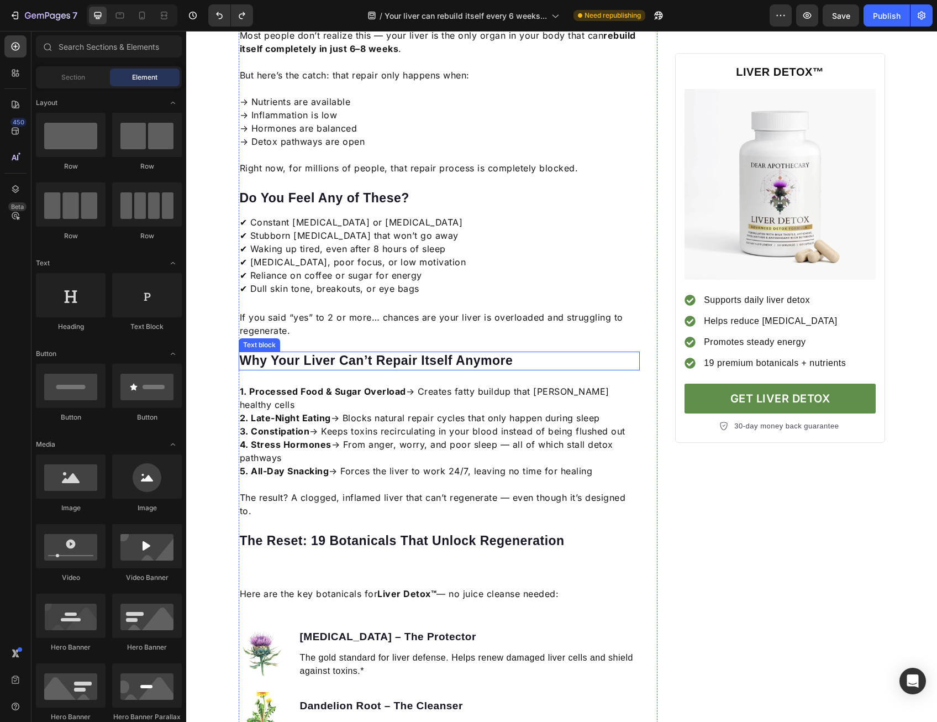
click at [321, 353] on p "Why Your Liver Can’t Repair Itself Anymore" at bounding box center [440, 361] width 400 height 17
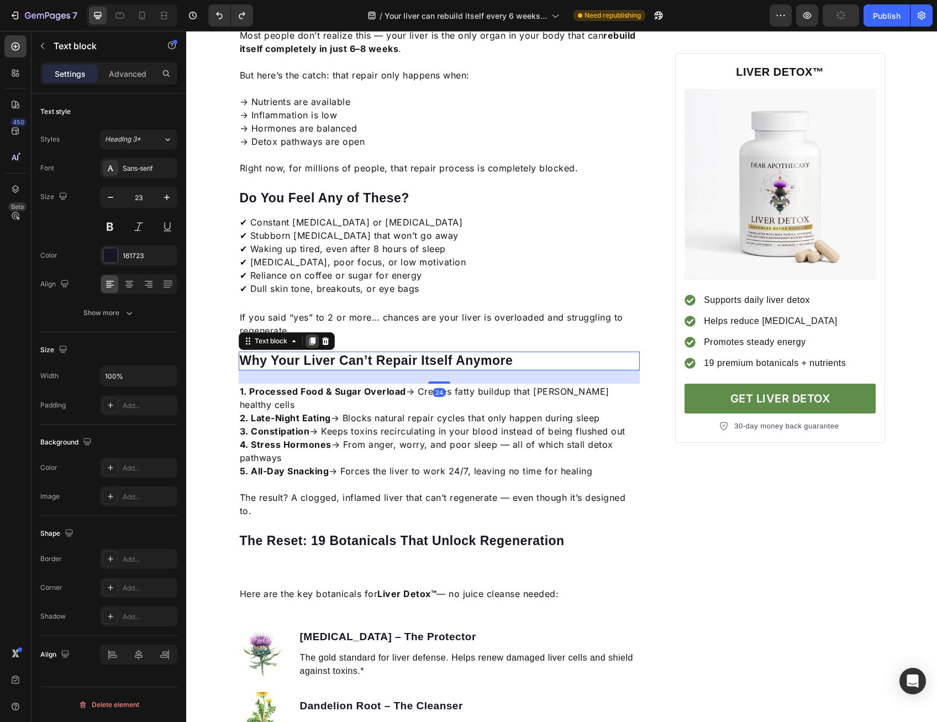
click at [309, 337] on icon at bounding box center [312, 341] width 6 height 8
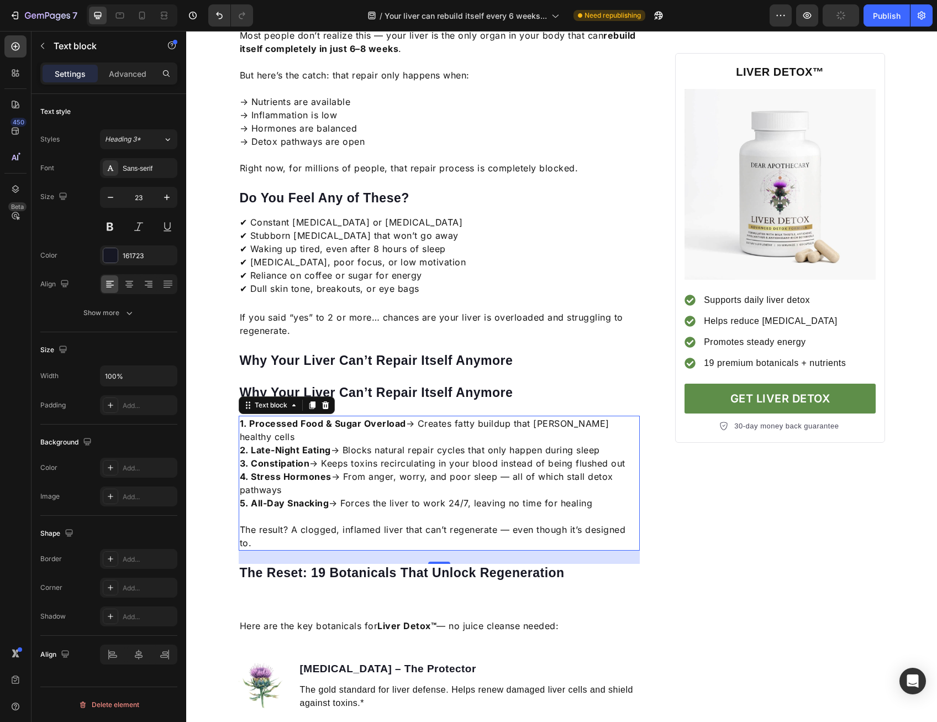
click at [319, 418] on strong "1. Processed Food & Sugar Overload" at bounding box center [323, 423] width 166 height 11
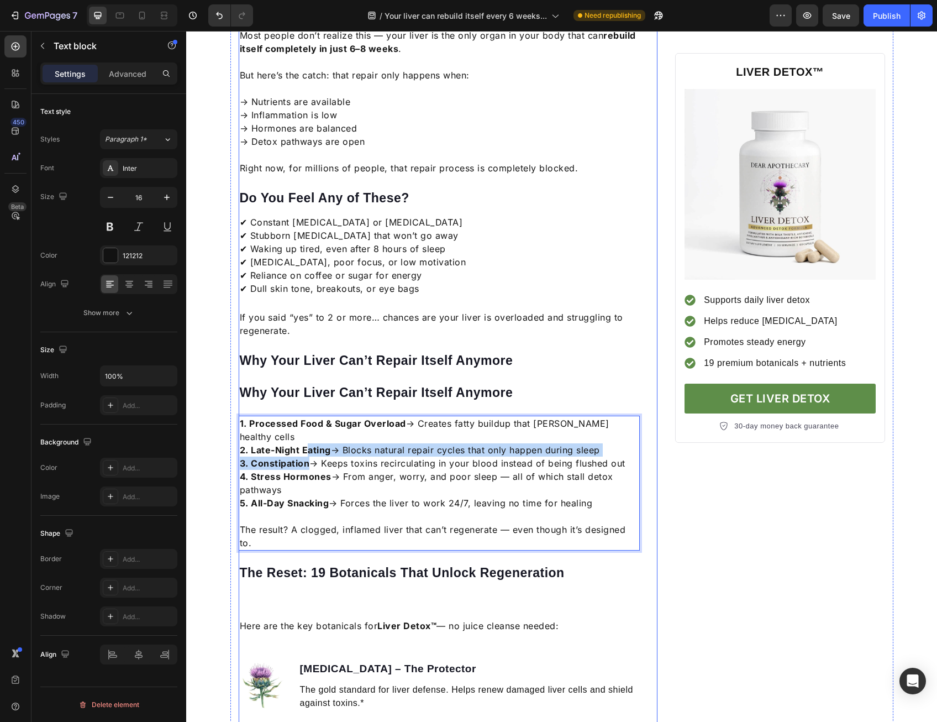
click at [304, 429] on p "1. Processed Food & Sugar Overload → Creates fatty buildup that smothers health…" at bounding box center [440, 463] width 400 height 93
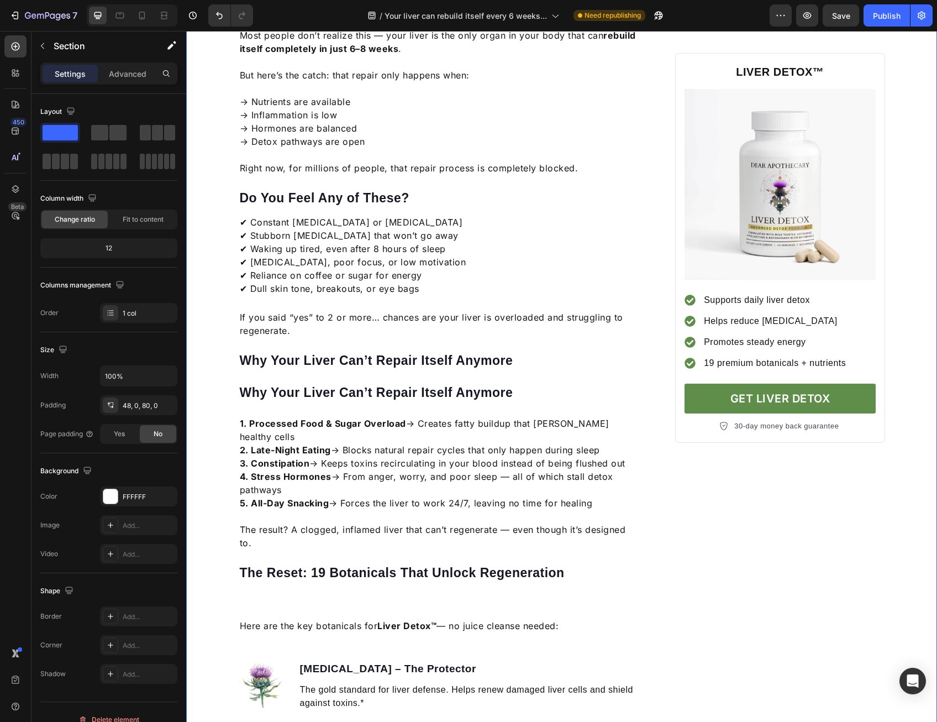
click at [253, 458] on strong "3. Constipation" at bounding box center [275, 463] width 70 height 11
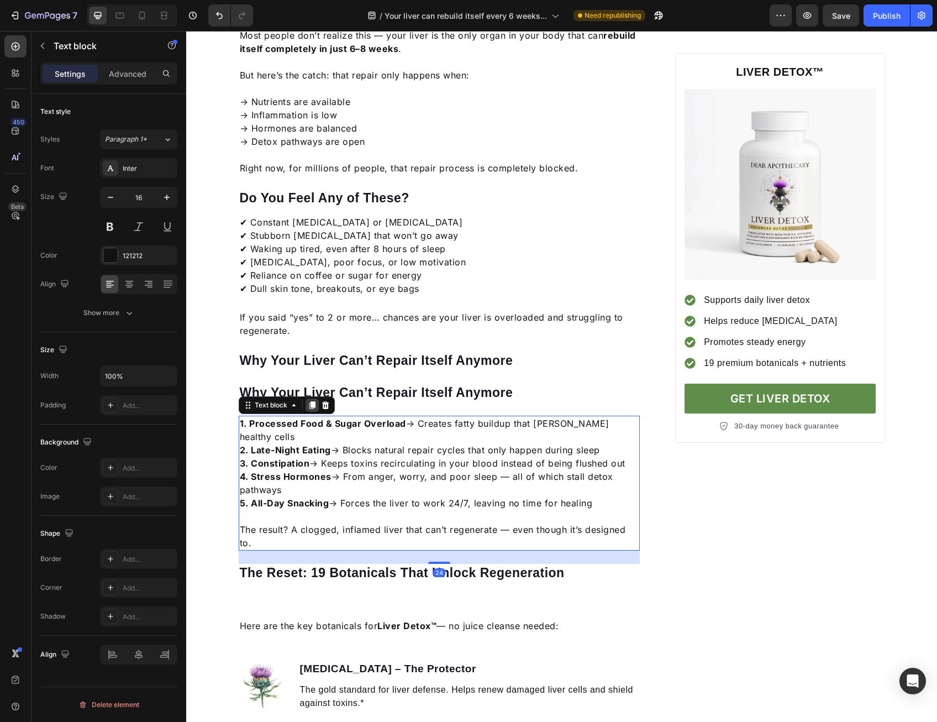
click at [308, 401] on icon at bounding box center [312, 405] width 9 height 9
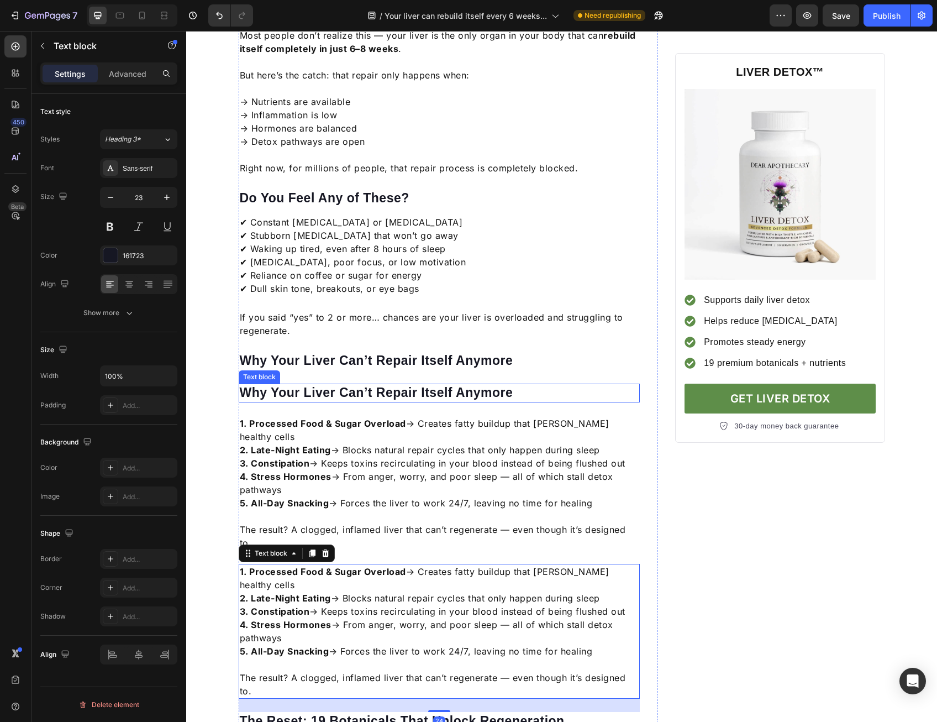
click at [321, 385] on p "Why Your Liver Can’t Repair Itself Anymore" at bounding box center [440, 393] width 400 height 17
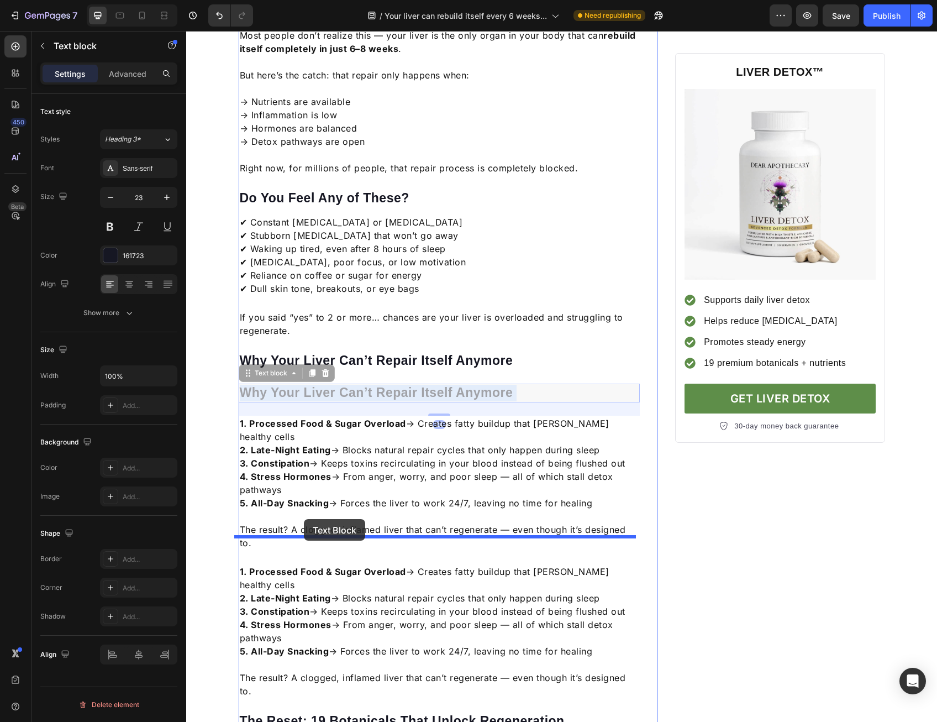
drag, startPoint x: 327, startPoint y: 381, endPoint x: 304, endPoint y: 519, distance: 140.1
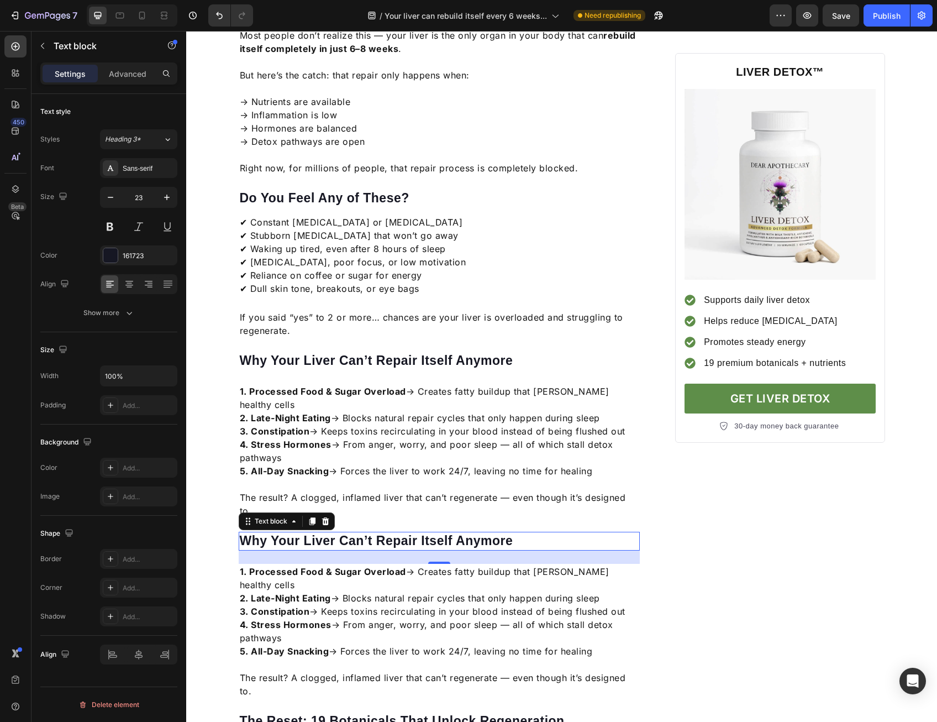
click at [508, 533] on p "Why Your Liver Can’t Repair Itself Anymore" at bounding box center [440, 541] width 400 height 17
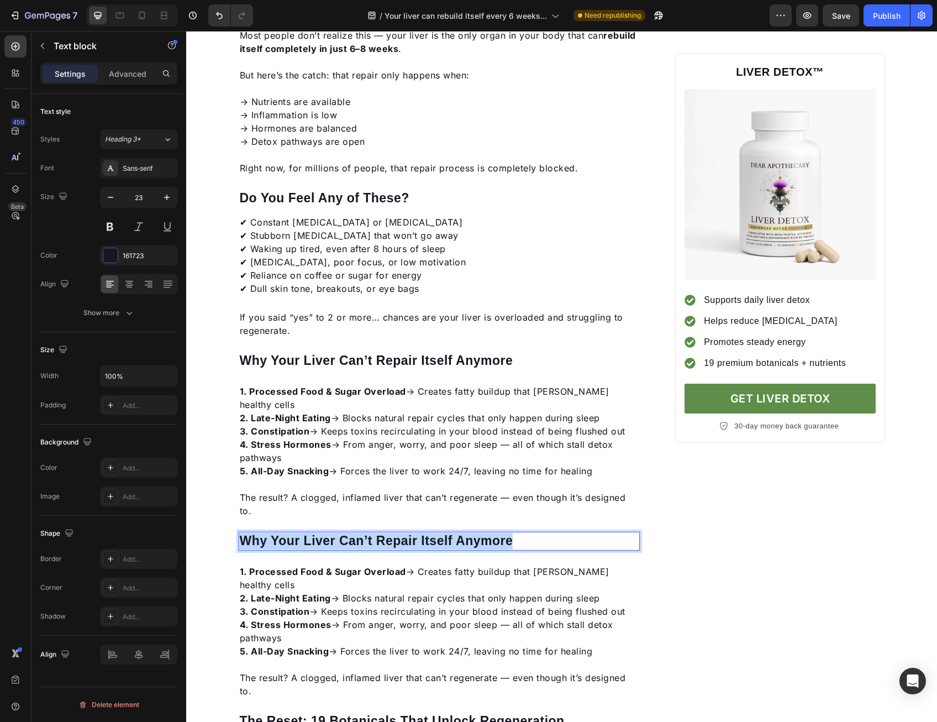
click at [508, 533] on p "Why Your Liver Can’t Repair Itself Anymore" at bounding box center [440, 541] width 400 height 17
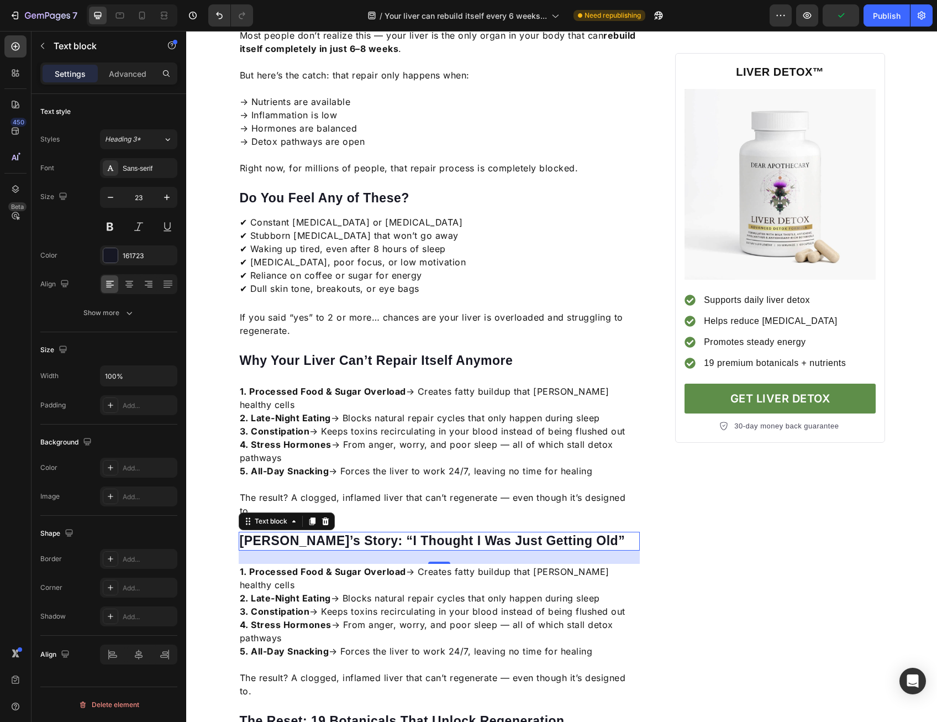
click at [365, 566] on strong "1. Processed Food & Sugar Overload" at bounding box center [323, 571] width 166 height 11
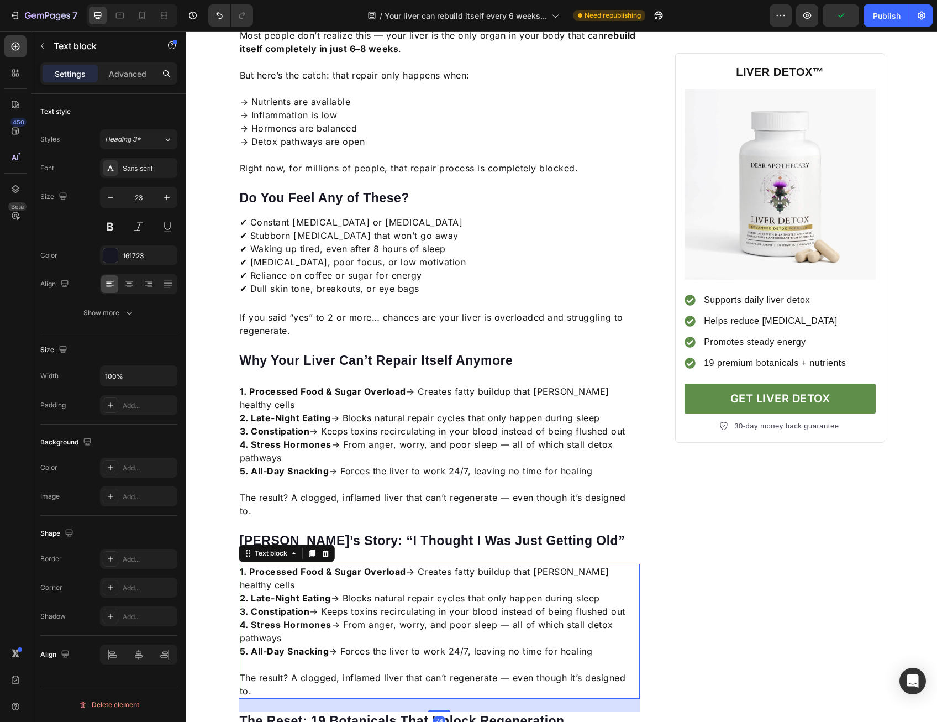
click at [365, 566] on strong "1. Processed Food & Sugar Overload" at bounding box center [323, 571] width 166 height 11
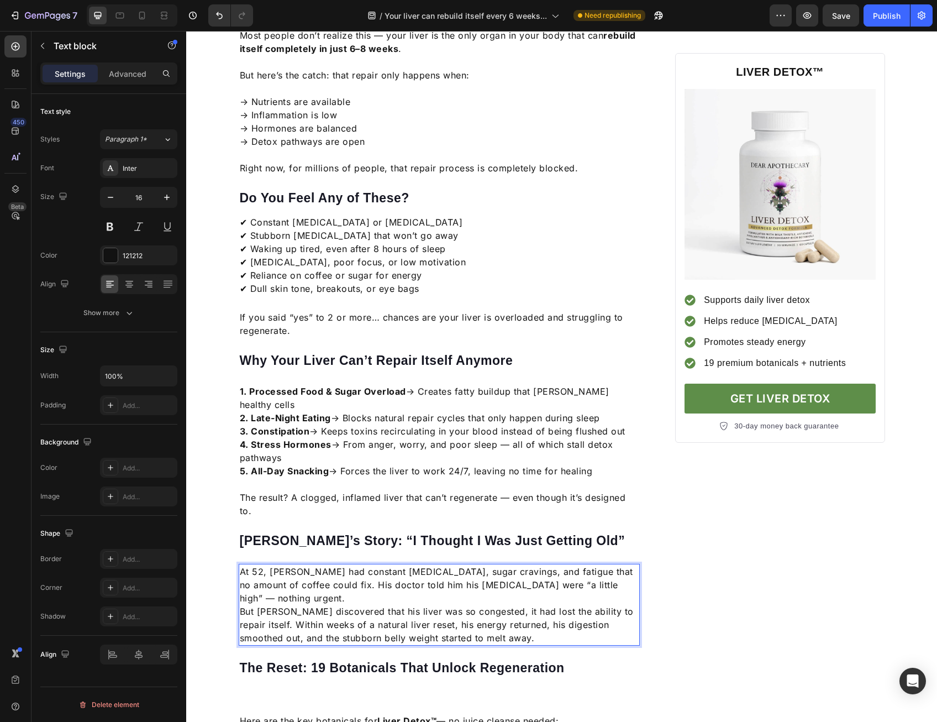
click at [495, 565] on p "At 52, [PERSON_NAME] had constant [MEDICAL_DATA], sugar cravings, and fatigue t…" at bounding box center [440, 585] width 400 height 40
click at [526, 605] on p "But [PERSON_NAME] discovered that his liver was so congested, it had lost the a…" at bounding box center [440, 625] width 400 height 40
drag, startPoint x: 569, startPoint y: 565, endPoint x: 582, endPoint y: 565, distance: 13.3
click at [569, 605] on p "But [PERSON_NAME] discovered that his liver was so congested, it had lost the a…" at bounding box center [440, 625] width 400 height 40
click at [617, 605] on p "But [PERSON_NAME] discovered that his liver was so congested, it had lost the a…" at bounding box center [440, 625] width 400 height 40
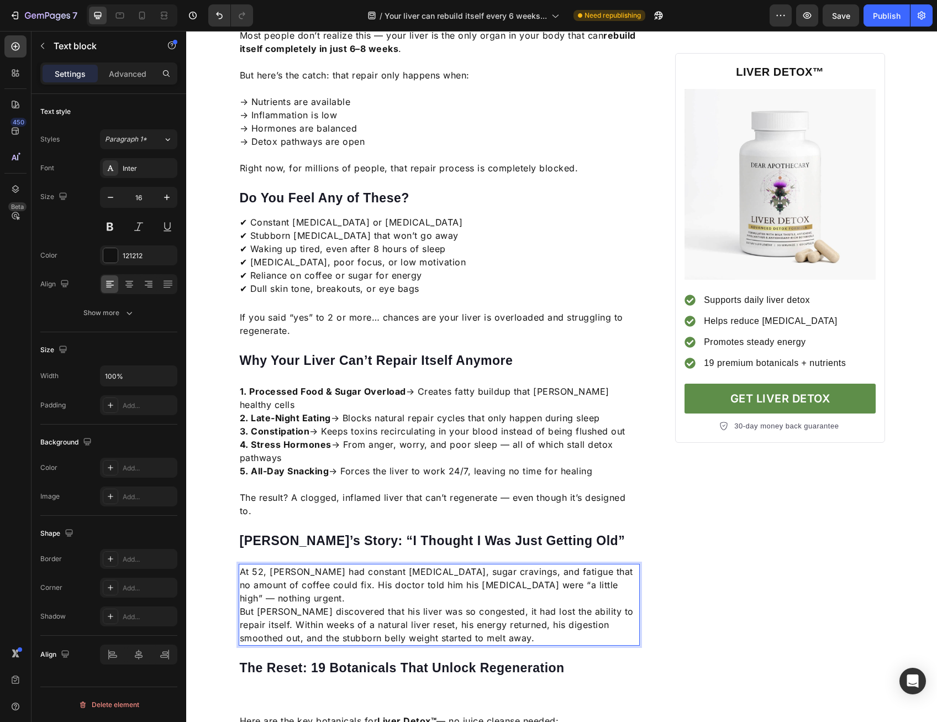
click at [622, 565] on p "At 52, [PERSON_NAME] had constant [MEDICAL_DATA], sugar cravings, and fatigue t…" at bounding box center [440, 585] width 400 height 40
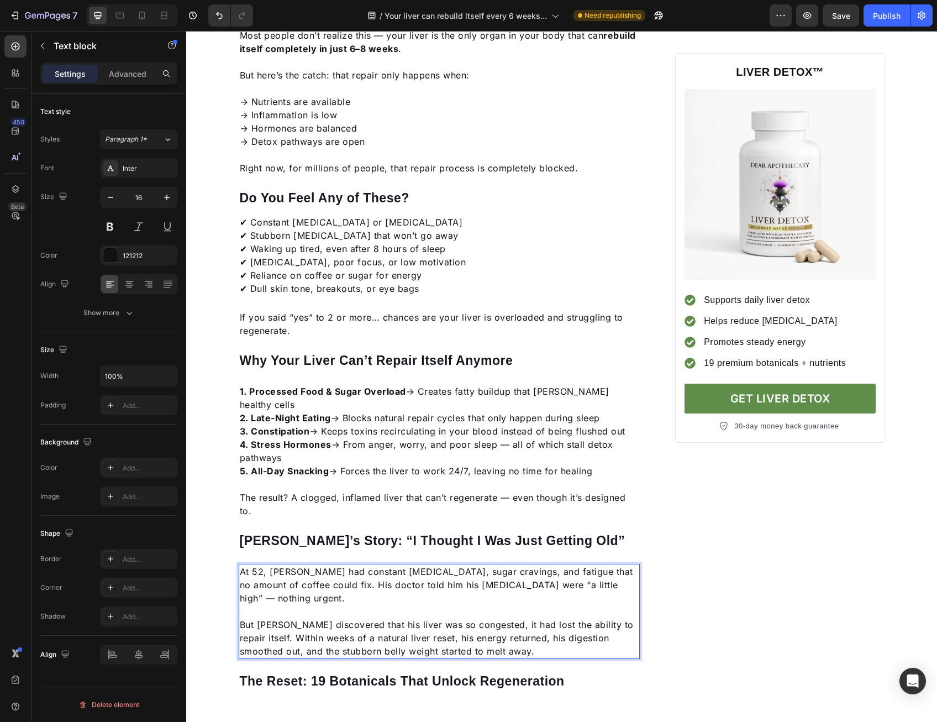
click at [567, 618] on p "But [PERSON_NAME] discovered that his liver was so congested, it had lost the a…" at bounding box center [440, 638] width 400 height 40
click at [547, 618] on p "But [PERSON_NAME] discovered that his liver was so congested, it had lost the a…" at bounding box center [440, 638] width 400 height 40
click at [543, 618] on p "But [PERSON_NAME] discovered that his liver was so congested, it had lost the a…" at bounding box center [440, 638] width 400 height 40
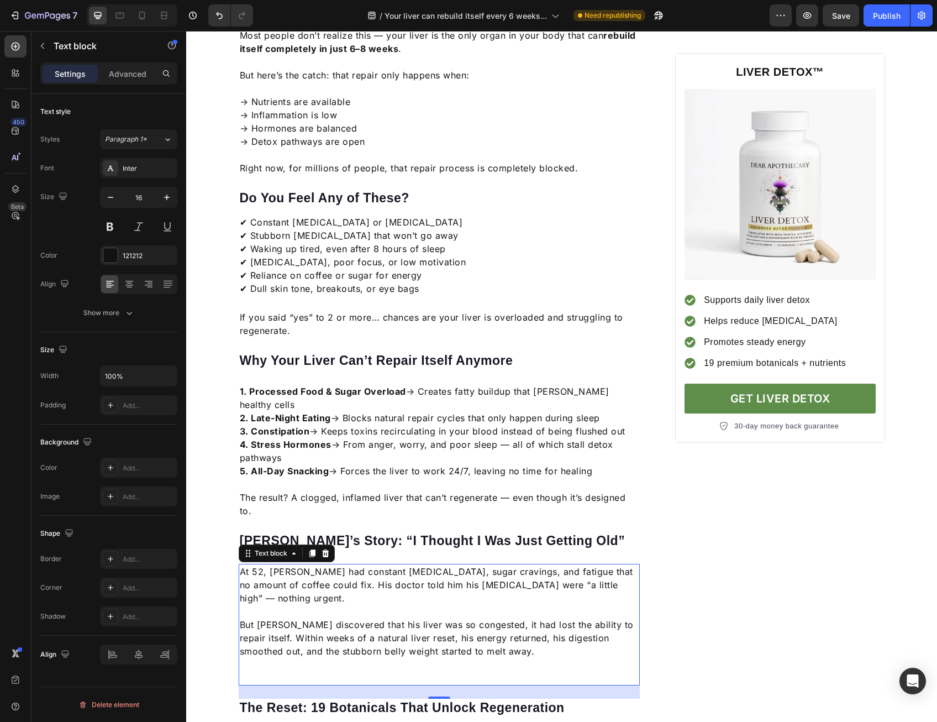
click at [407, 658] on p "Rich Text Editor. Editing area: main" at bounding box center [440, 664] width 400 height 13
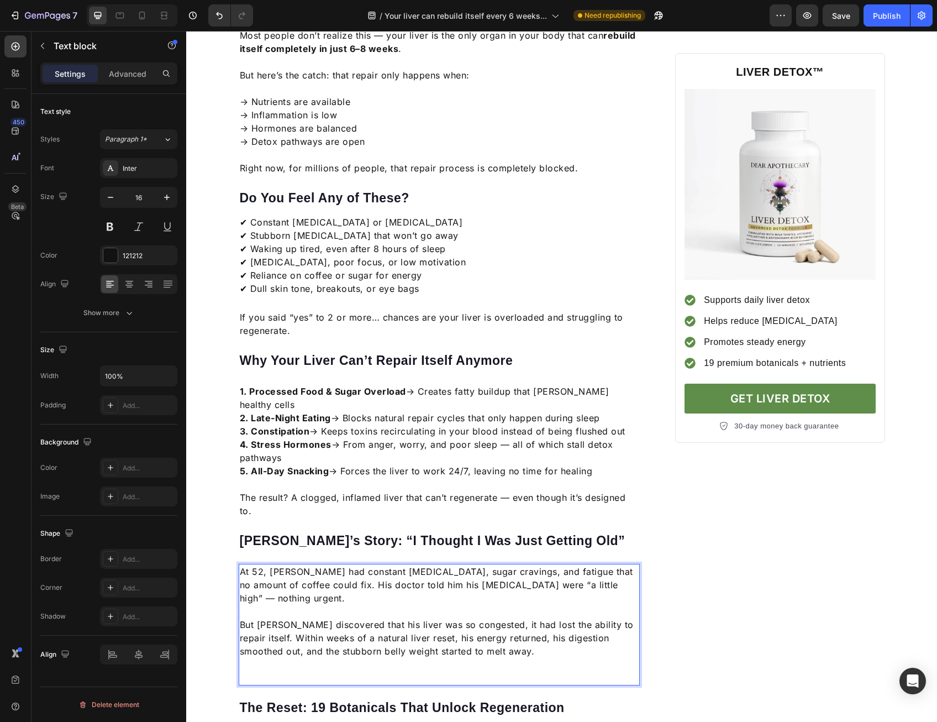
click at [403, 671] on p "Rich Text Editor. Editing area: main" at bounding box center [440, 677] width 400 height 13
click at [392, 672] on link "See How You Can Start Your 6-Week Reset" at bounding box center [346, 677] width 191 height 11
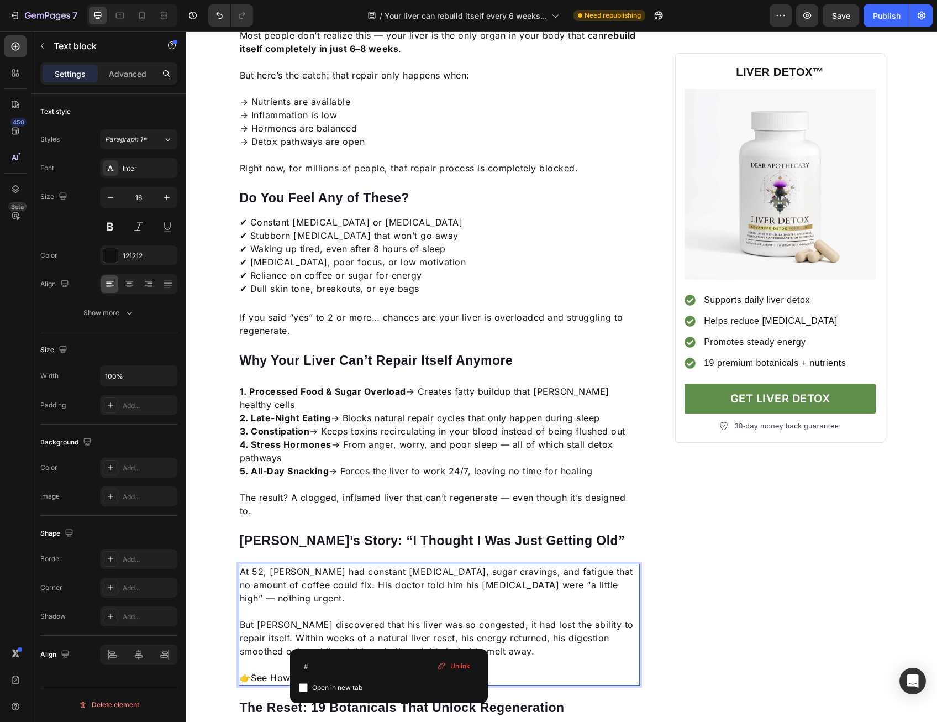
click at [392, 672] on link "See How You Can Start Your 6-Week Reset" at bounding box center [346, 677] width 191 height 11
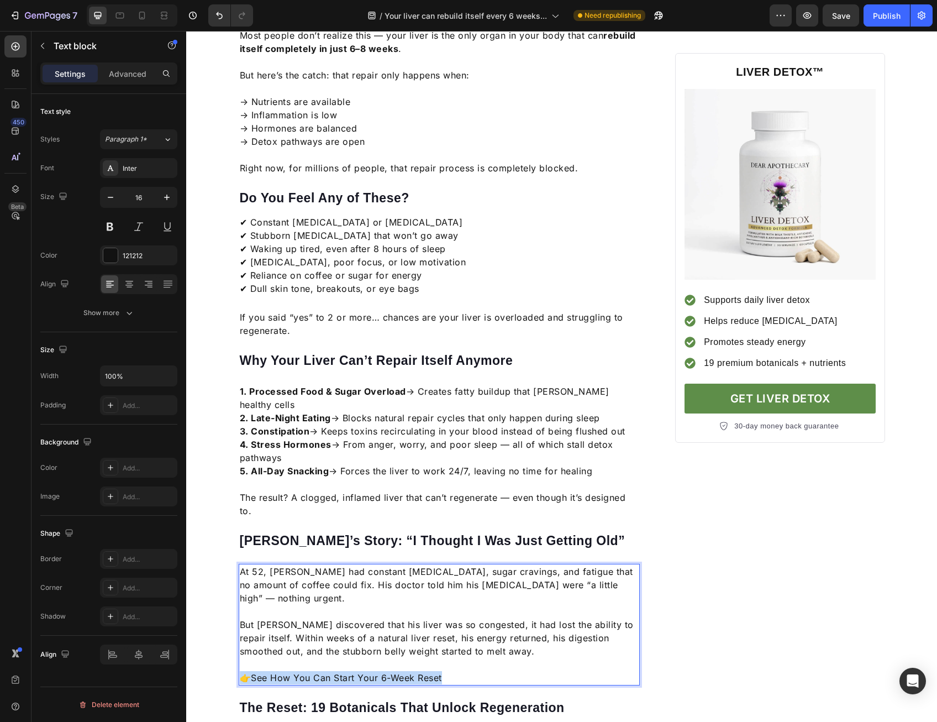
click at [392, 672] on link "See How You Can Start Your 6-Week Reset" at bounding box center [346, 677] width 191 height 11
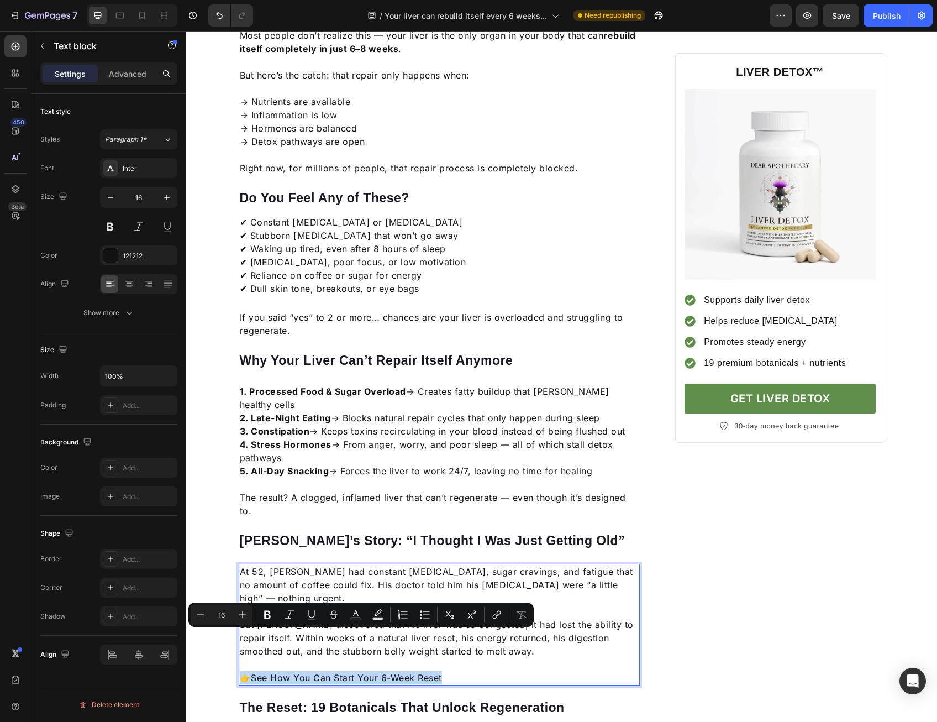
click at [308, 672] on link "See How You Can Start Your 6-Week Reset" at bounding box center [346, 677] width 191 height 11
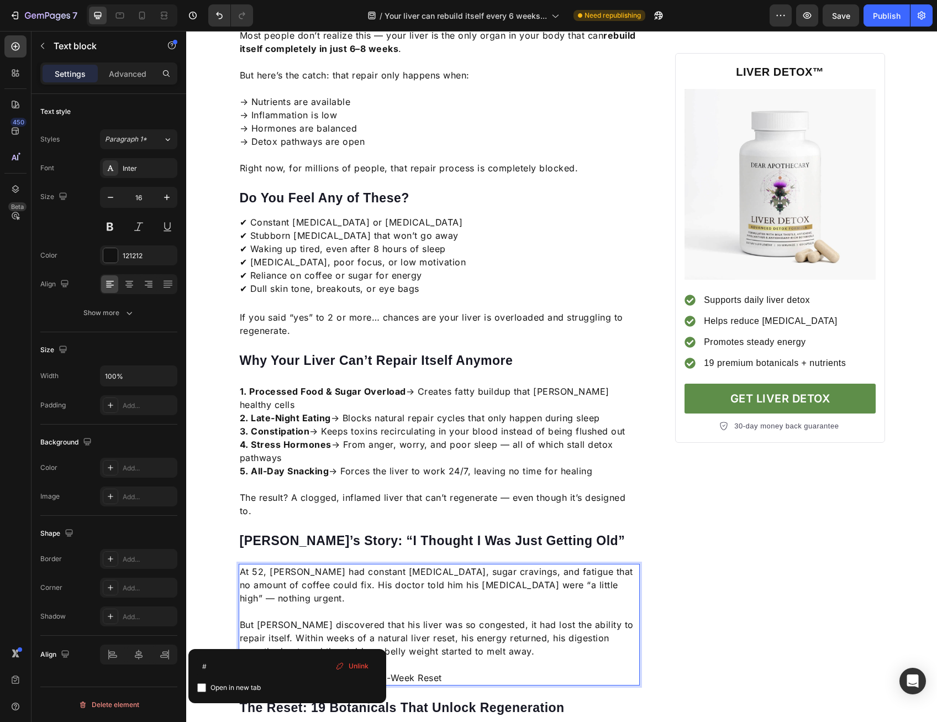
click at [270, 672] on link "See How You Can Start Your 6-Week Reset" at bounding box center [346, 677] width 191 height 11
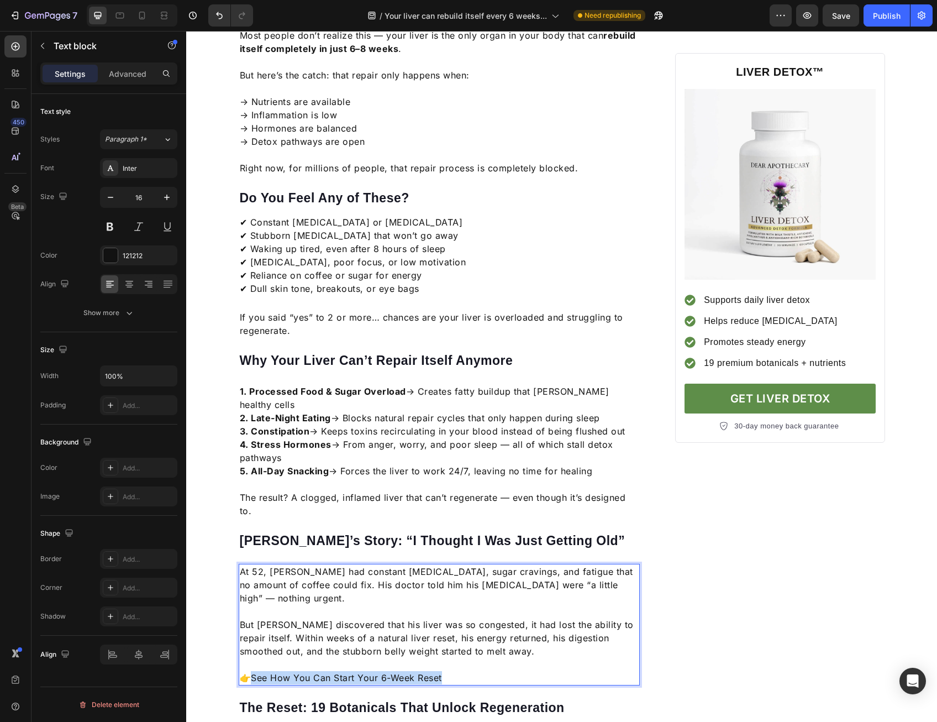
drag, startPoint x: 251, startPoint y: 638, endPoint x: 458, endPoint y: 634, distance: 206.7
click at [458, 671] on p "👉 See How You Can Start Your 6-Week Reset" at bounding box center [440, 677] width 400 height 13
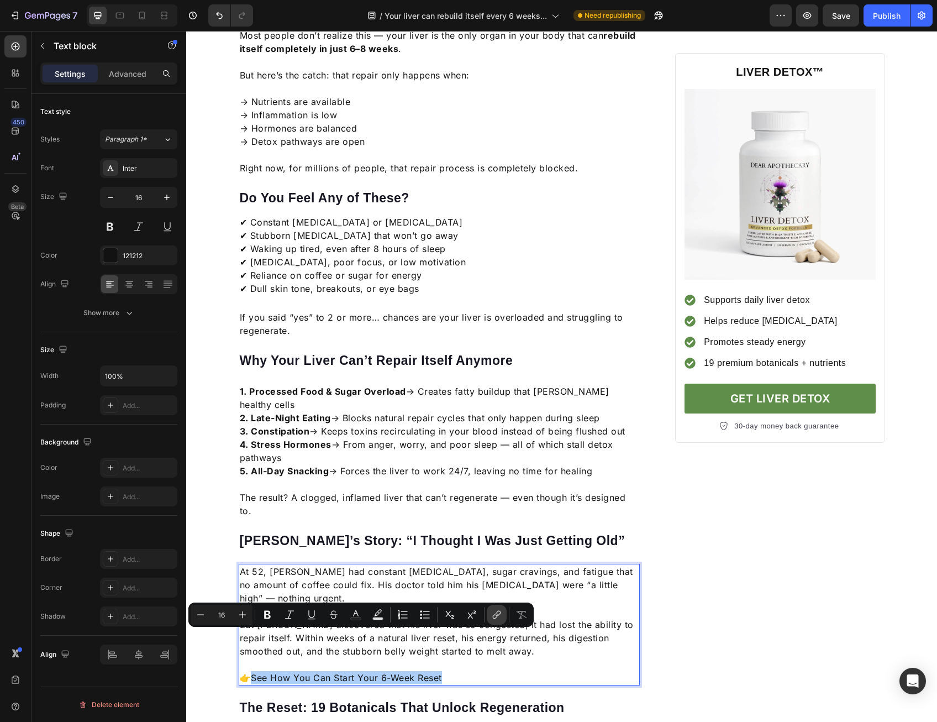
click at [502, 612] on icon "Editor contextual toolbar" at bounding box center [496, 614] width 11 height 11
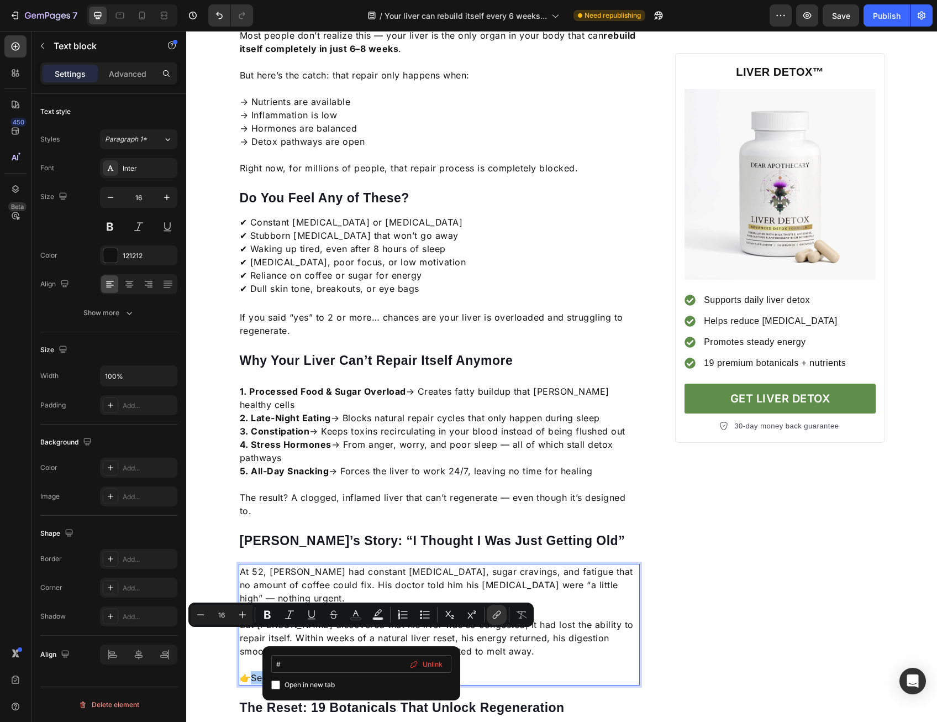
drag, startPoint x: 290, startPoint y: 666, endPoint x: 272, endPoint y: 665, distance: 17.8
click at [272, 665] on input "#" at bounding box center [361, 664] width 180 height 18
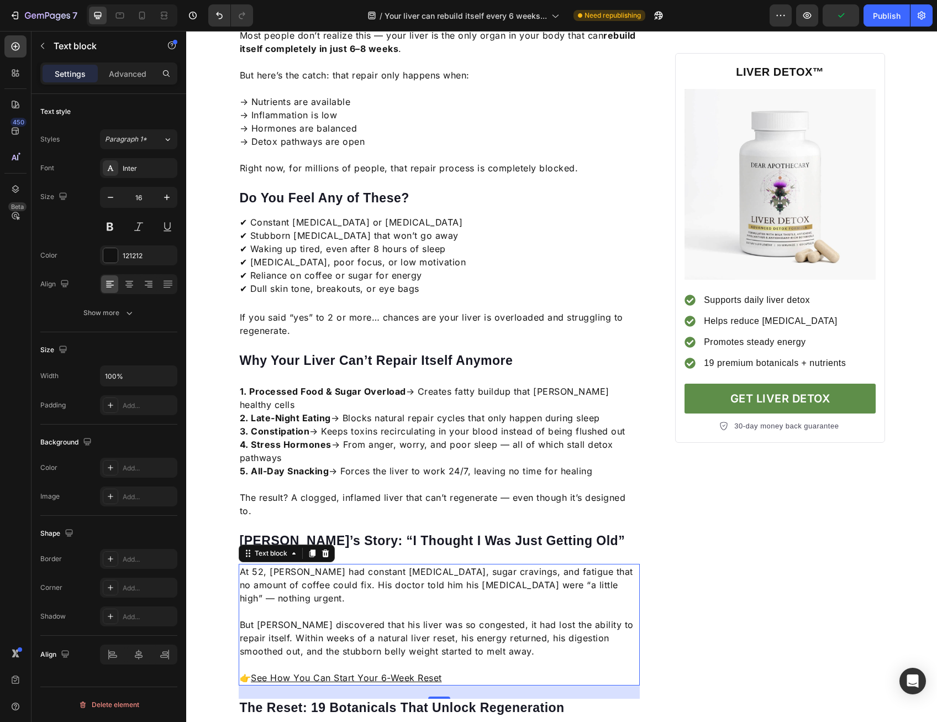
click at [356, 672] on u "See How You Can Start Your 6-Week Reset" at bounding box center [346, 677] width 191 height 11
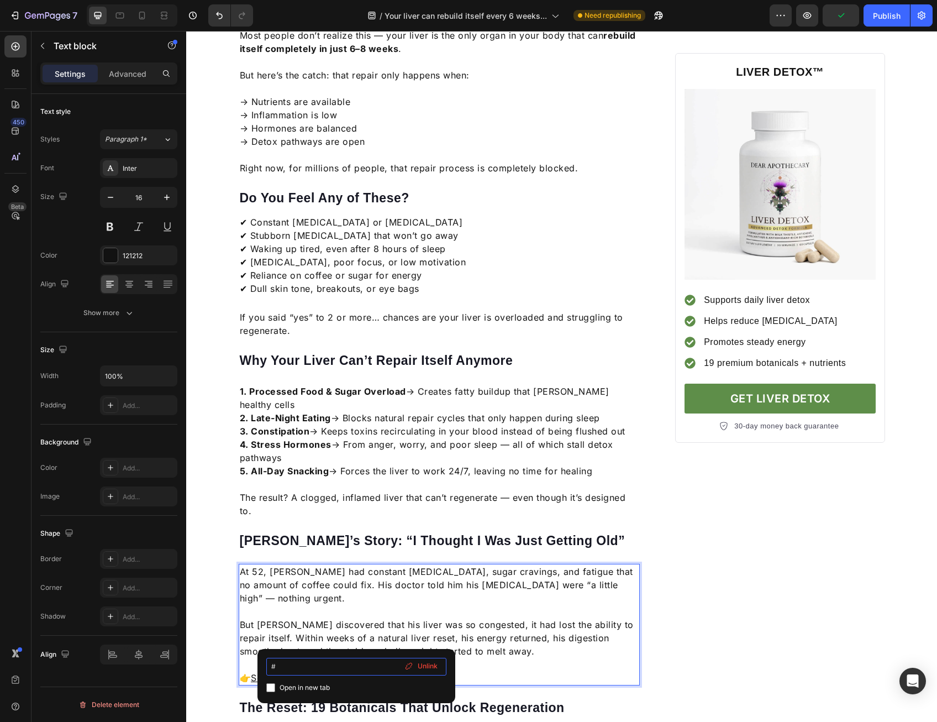
click at [299, 670] on input "#" at bounding box center [356, 667] width 180 height 18
type input "https://dearapothecary.com/products/liver-detox"
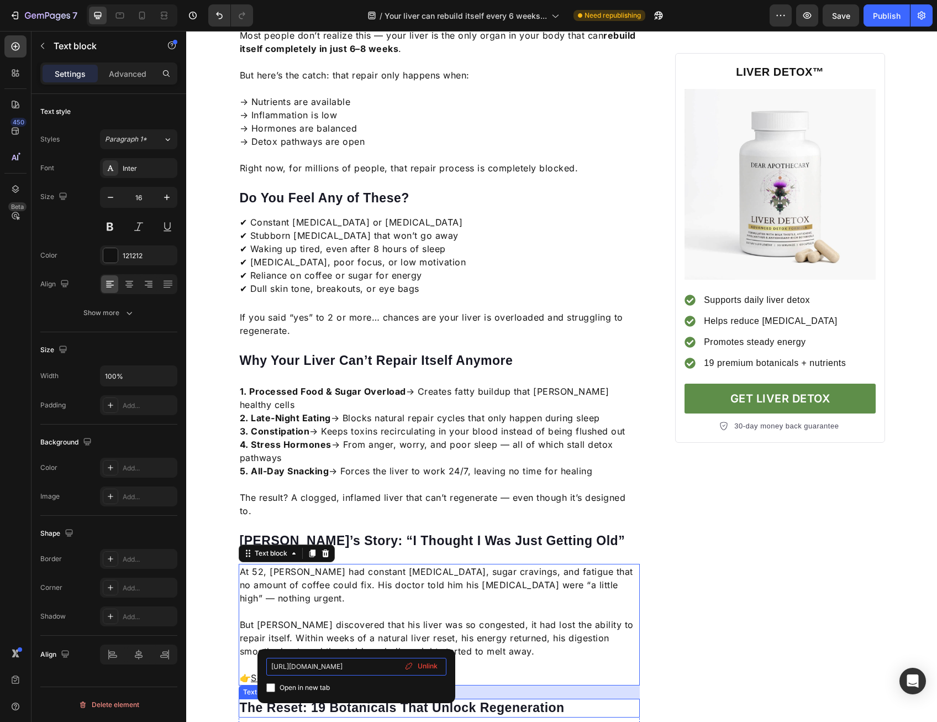
scroll to position [0, 0]
drag, startPoint x: 514, startPoint y: 698, endPoint x: 239, endPoint y: 670, distance: 277.1
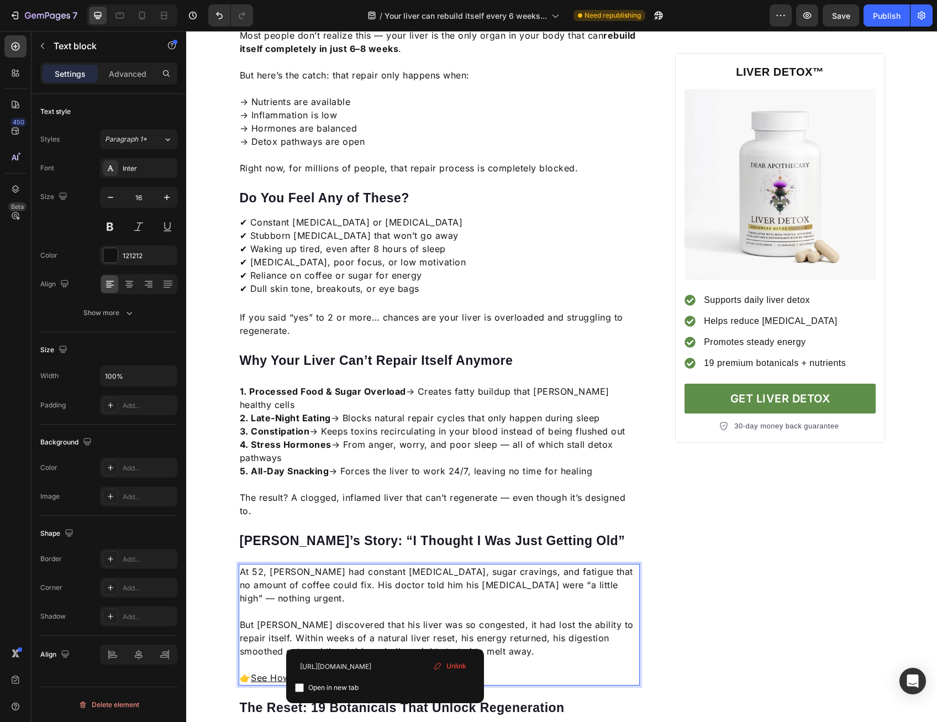
click at [384, 672] on u "See How You Can Start Your 6-Week Reset" at bounding box center [346, 677] width 191 height 11
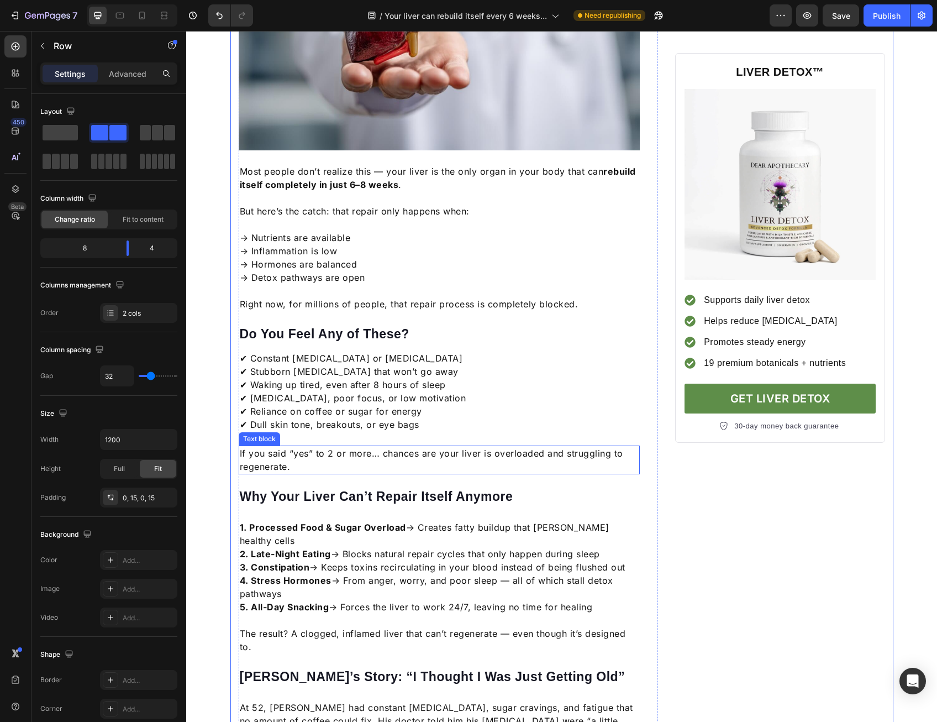
scroll to position [276, 0]
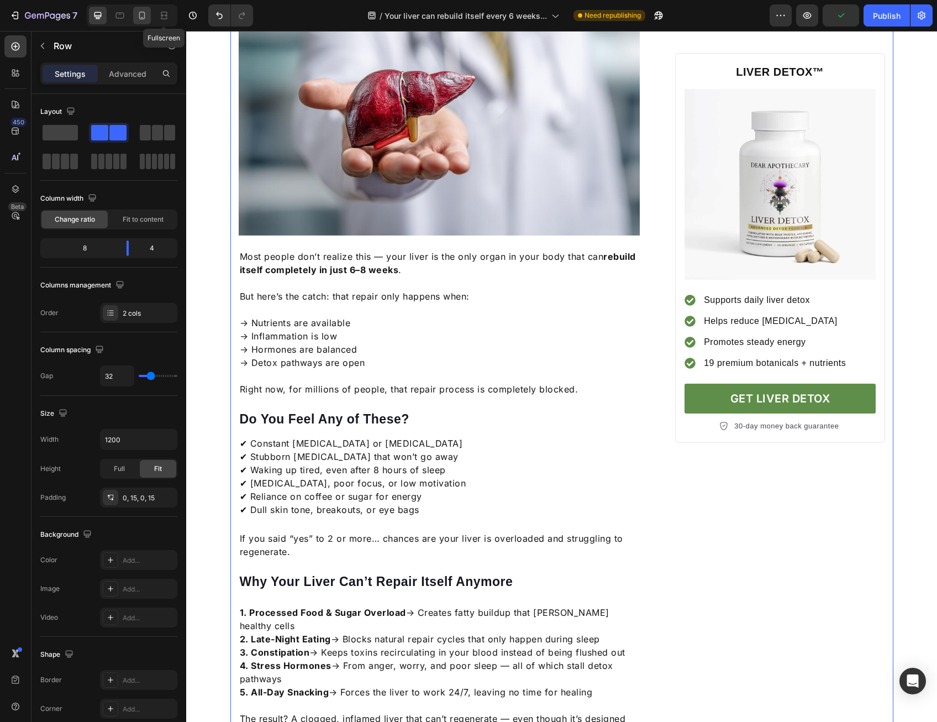
click at [147, 19] on div at bounding box center [142, 16] width 18 height 18
type input "0"
type input "100%"
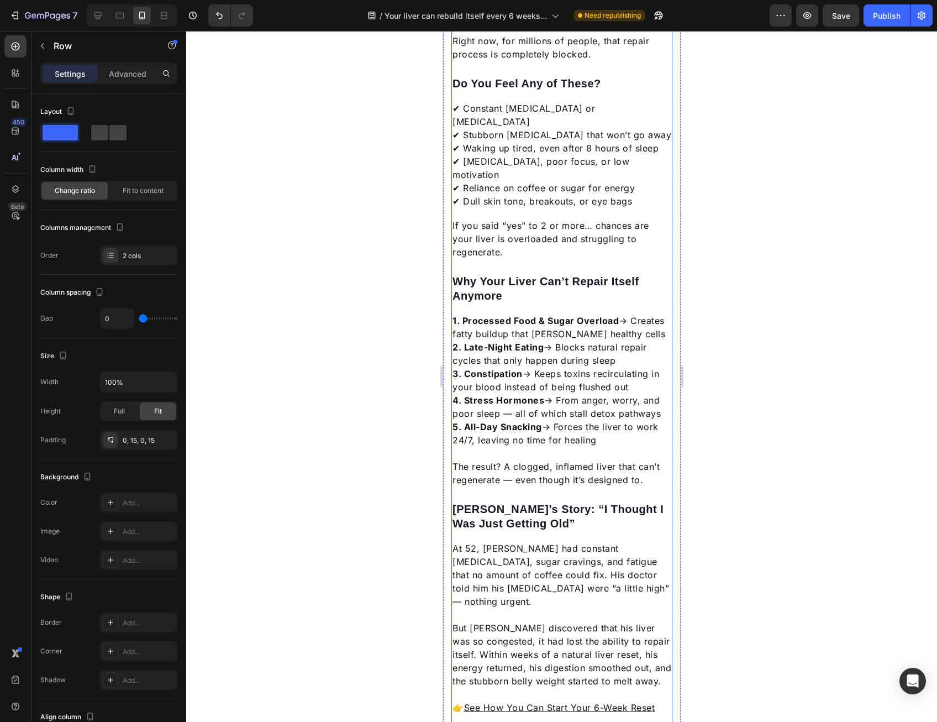
scroll to position [553, 0]
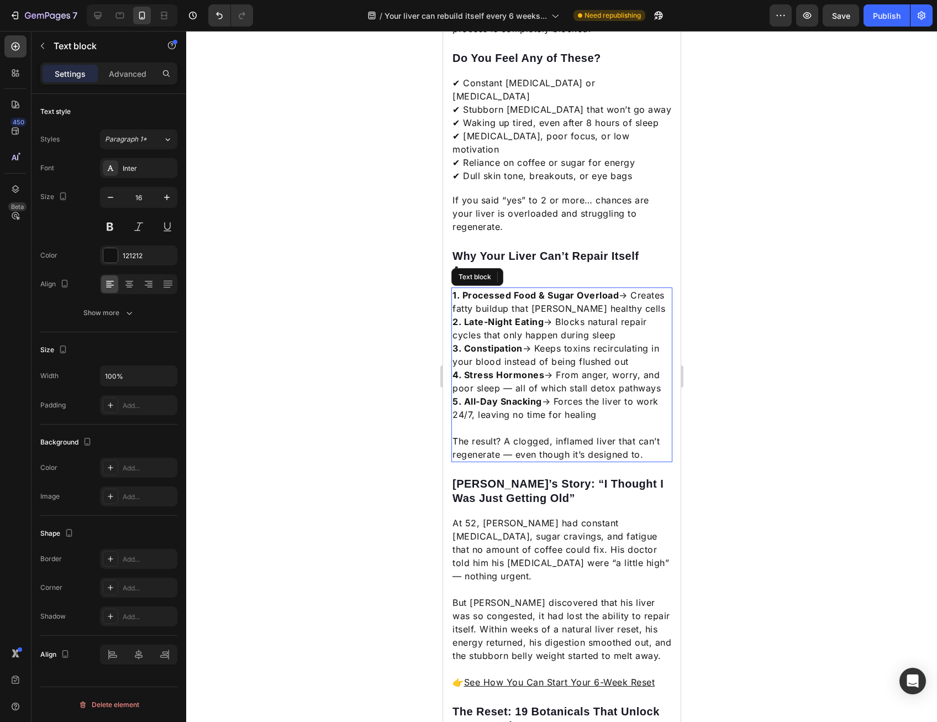
click at [551, 288] on p "1. Processed Food & Sugar Overload → Creates fatty buildup that smothers health…" at bounding box center [561, 354] width 219 height 133
click at [541, 389] on p "1. Processed Food & Sugar Overload → Creates fatty buildup that smothers health…" at bounding box center [561, 354] width 219 height 133
click at [550, 434] on p "The result? A clogged, inflamed liver that can’t regenerate — even though it’s …" at bounding box center [561, 447] width 219 height 27
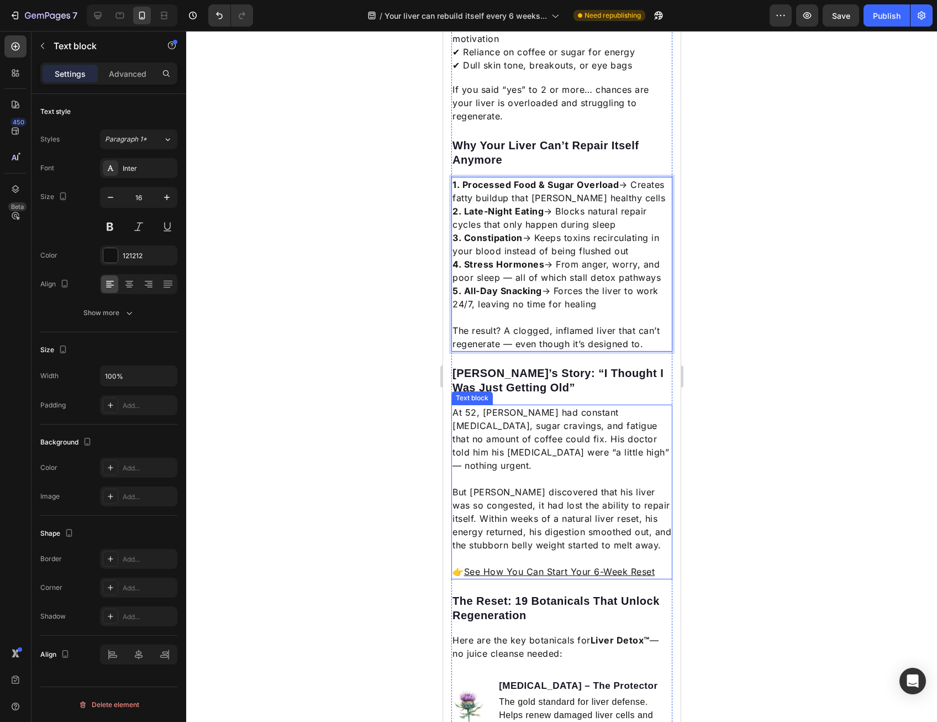
click at [556, 366] on p "[PERSON_NAME]’s Story: “I Thought I Was Just Getting Old”" at bounding box center [561, 380] width 219 height 29
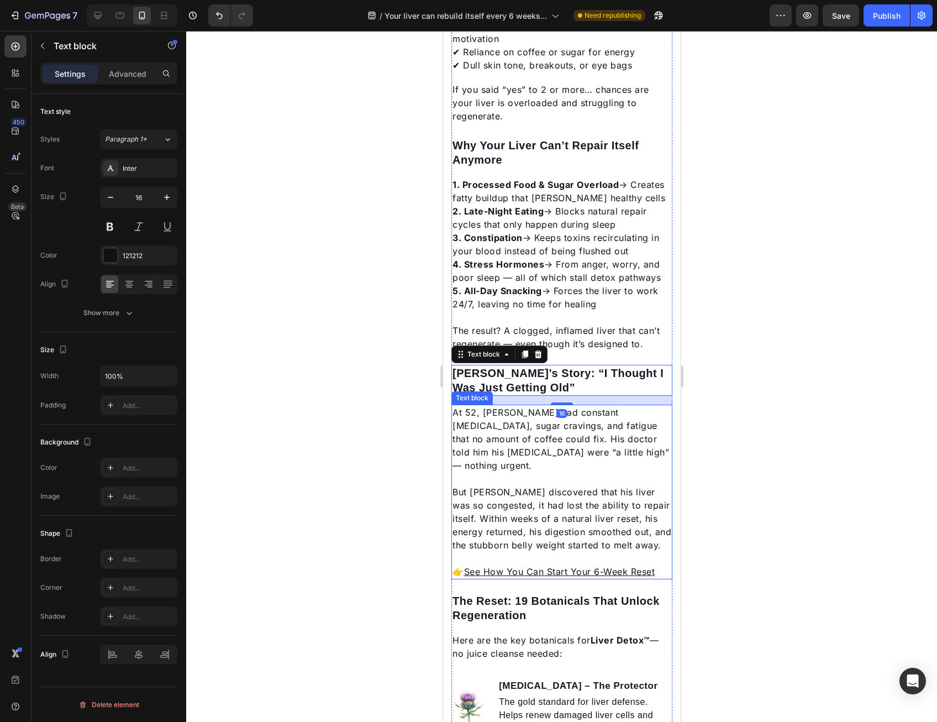
click at [553, 415] on p "At 52, [PERSON_NAME] had constant [MEDICAL_DATA], sugar cravings, and fatigue t…" at bounding box center [561, 439] width 219 height 66
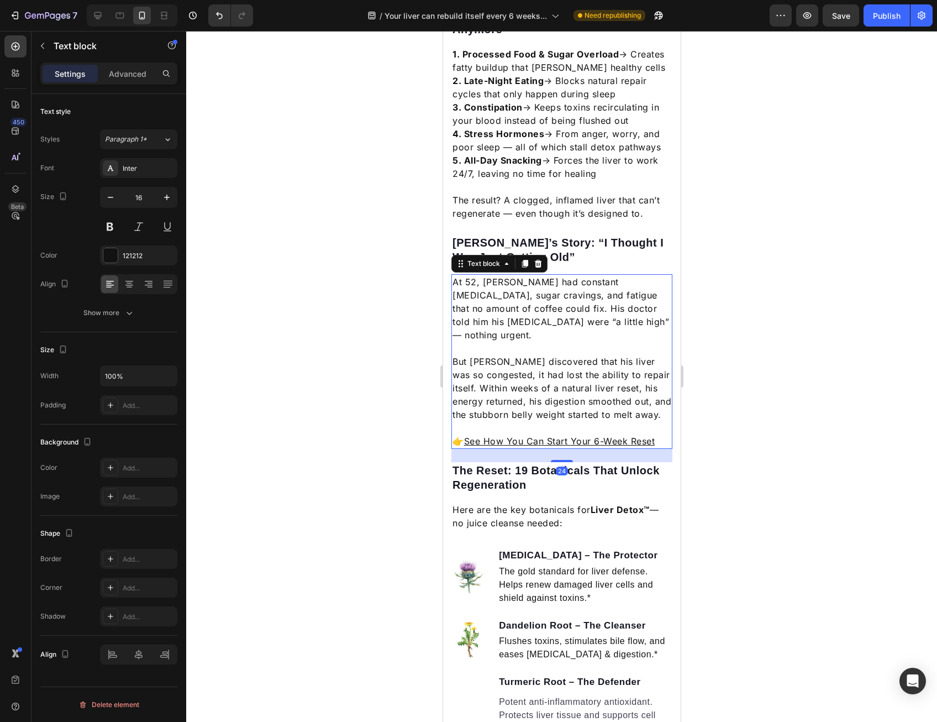
scroll to position [884, 0]
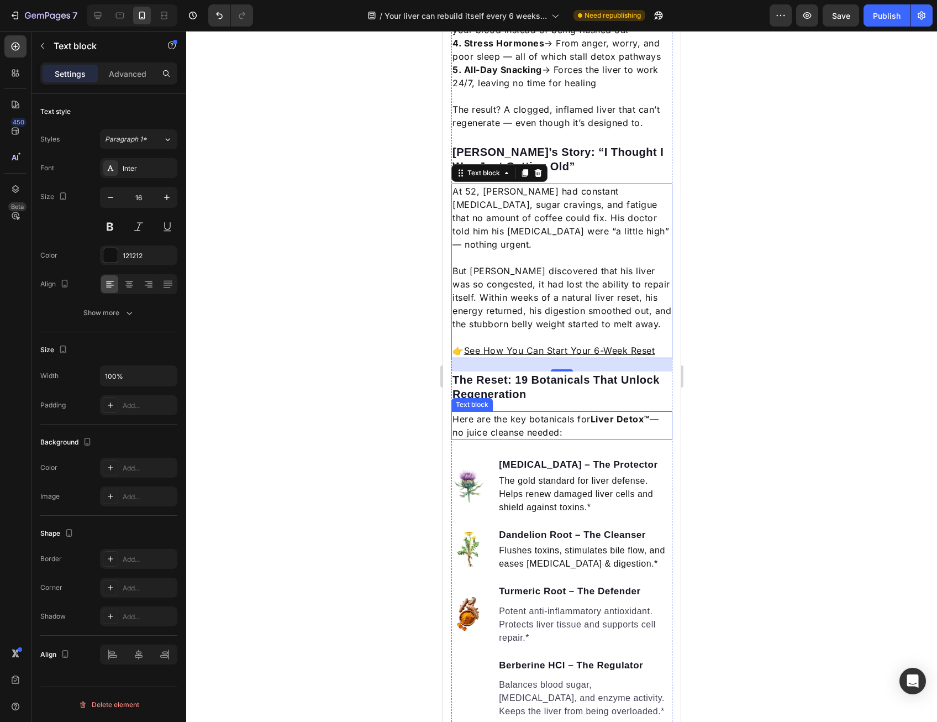
click at [496, 372] on p "The Reset: 19 Botanicals That Unlock Regeneration" at bounding box center [561, 386] width 219 height 29
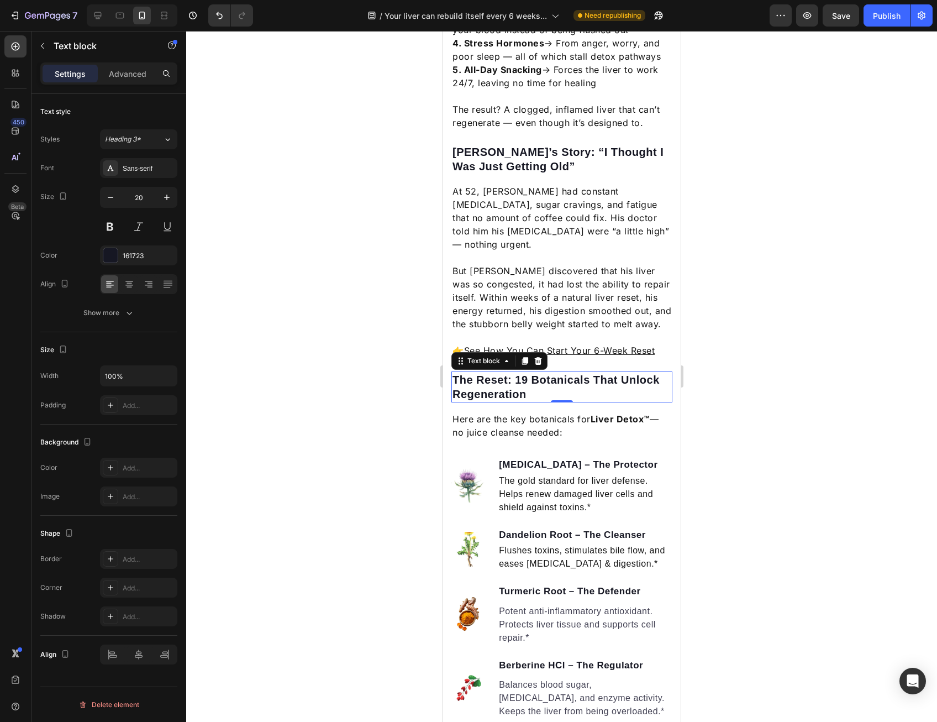
click at [496, 372] on p "The Reset: 19 Botanicals That Unlock Regeneration" at bounding box center [561, 386] width 219 height 29
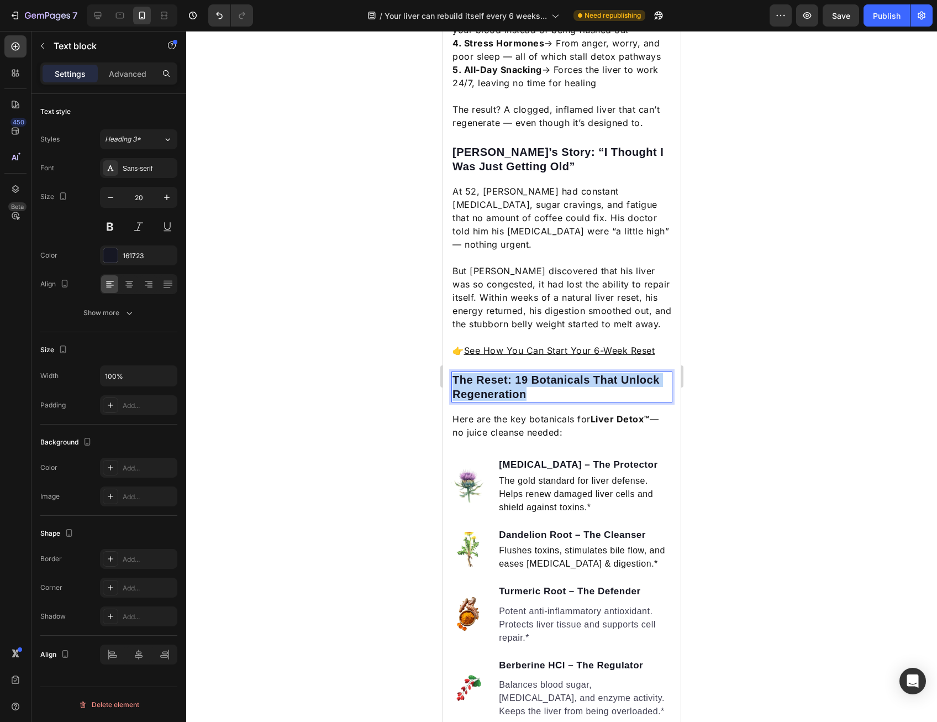
click at [495, 372] on p "The Reset: 19 Botanicals That Unlock Regeneration" at bounding box center [561, 386] width 219 height 29
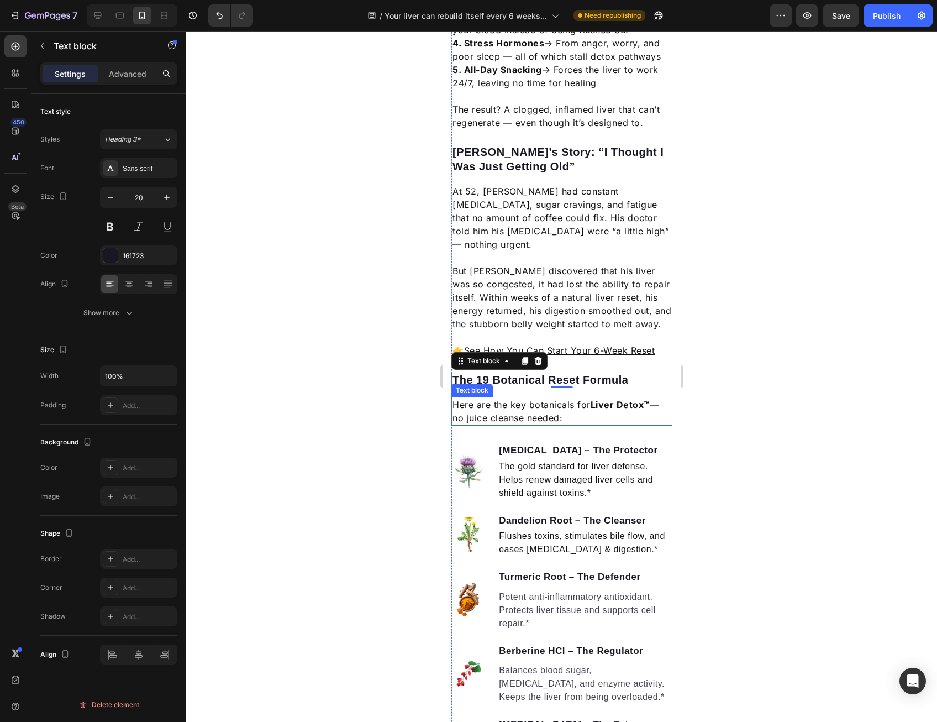
click at [559, 398] on p "Here are the key botanicals for Liver Detox™ — no juice cleanse needed:" at bounding box center [561, 411] width 219 height 27
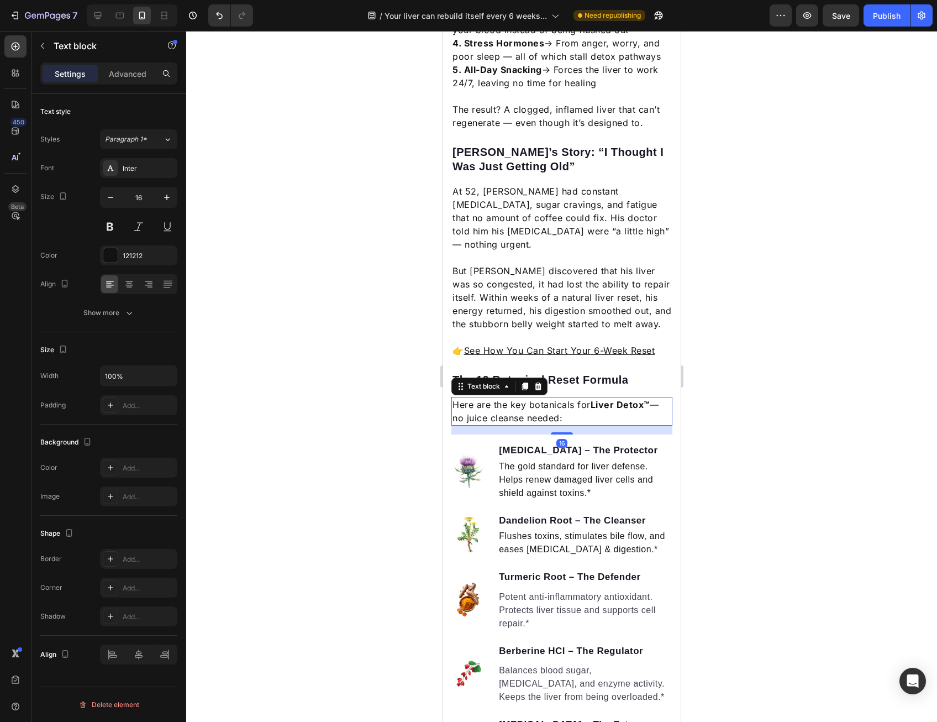
click at [558, 398] on p "Here are the key botanicals for Liver Detox™ — no juice cleanse needed:" at bounding box center [561, 411] width 219 height 27
click at [557, 398] on p "Here are the key botanicals for Liver Detox™ — no juice cleanse needed:" at bounding box center [561, 411] width 219 height 27
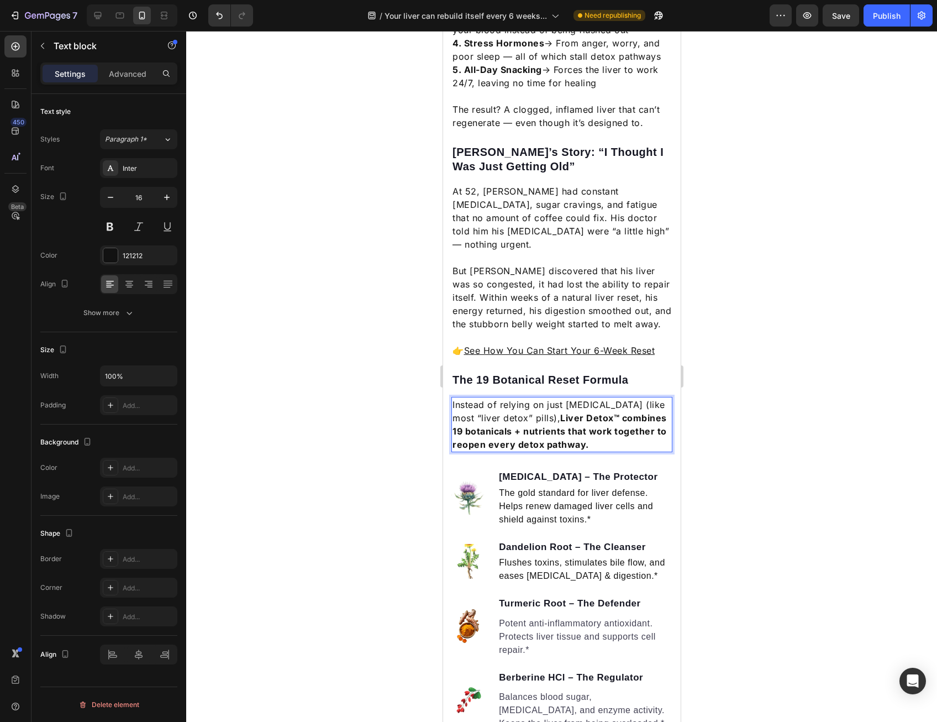
click at [724, 418] on div at bounding box center [561, 376] width 751 height 691
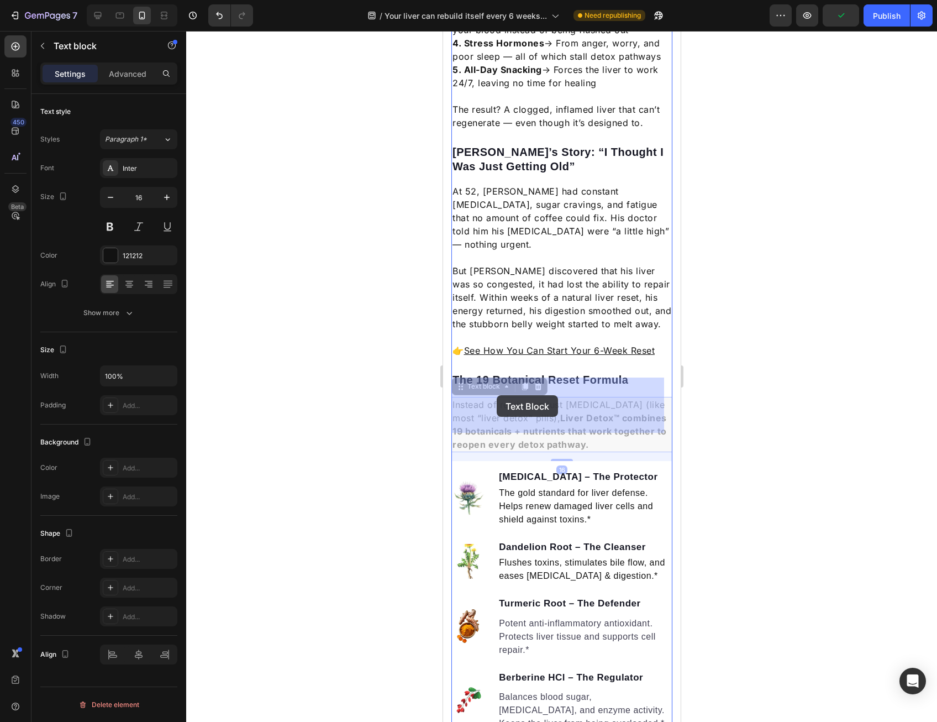
drag, startPoint x: 478, startPoint y: 396, endPoint x: 497, endPoint y: 396, distance: 18.8
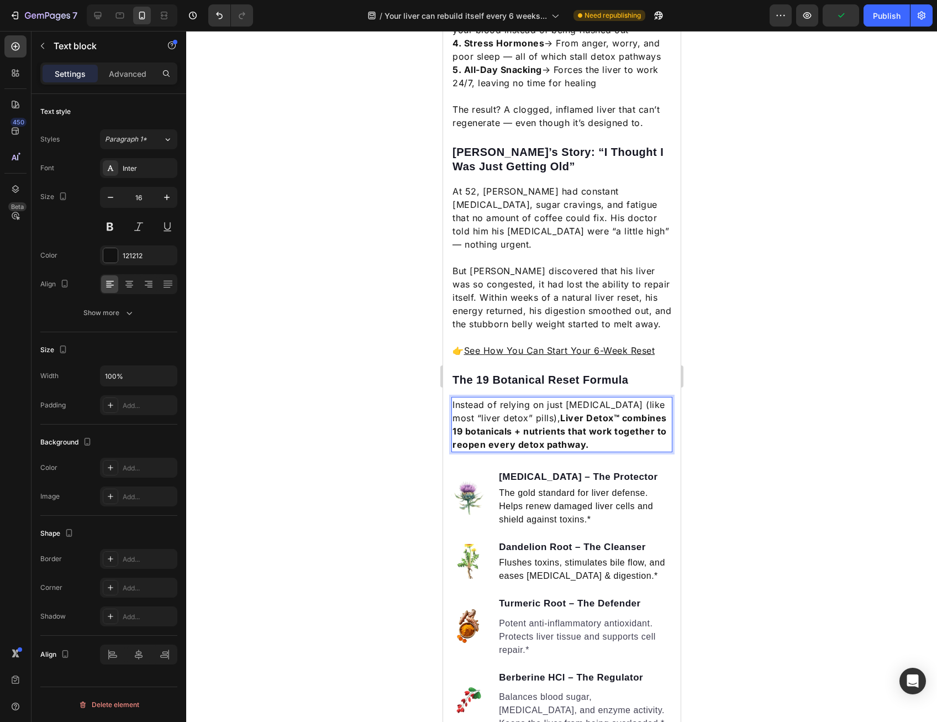
click at [491, 398] on p "Instead of relying on just milk thistle (like most “liver detox” pills), Liver …" at bounding box center [561, 424] width 219 height 53
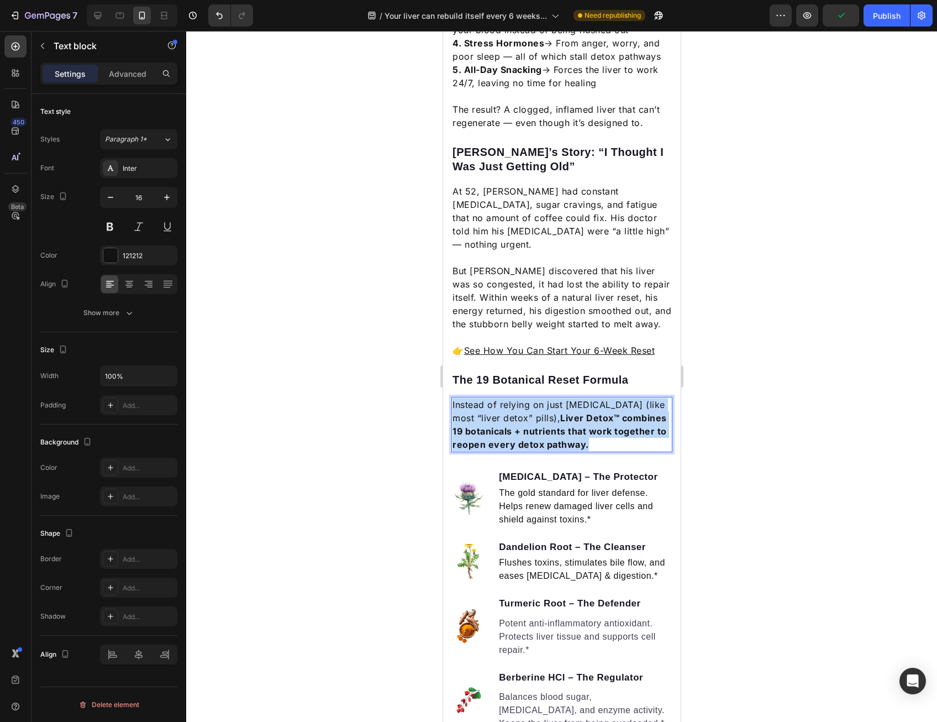
click at [491, 398] on p "Instead of relying on just milk thistle (like most “liver detox” pills), Liver …" at bounding box center [561, 424] width 219 height 53
click at [487, 398] on p "Instead of relying on just milk thistle (like most “liver detox” pills), Liver …" at bounding box center [561, 424] width 219 height 53
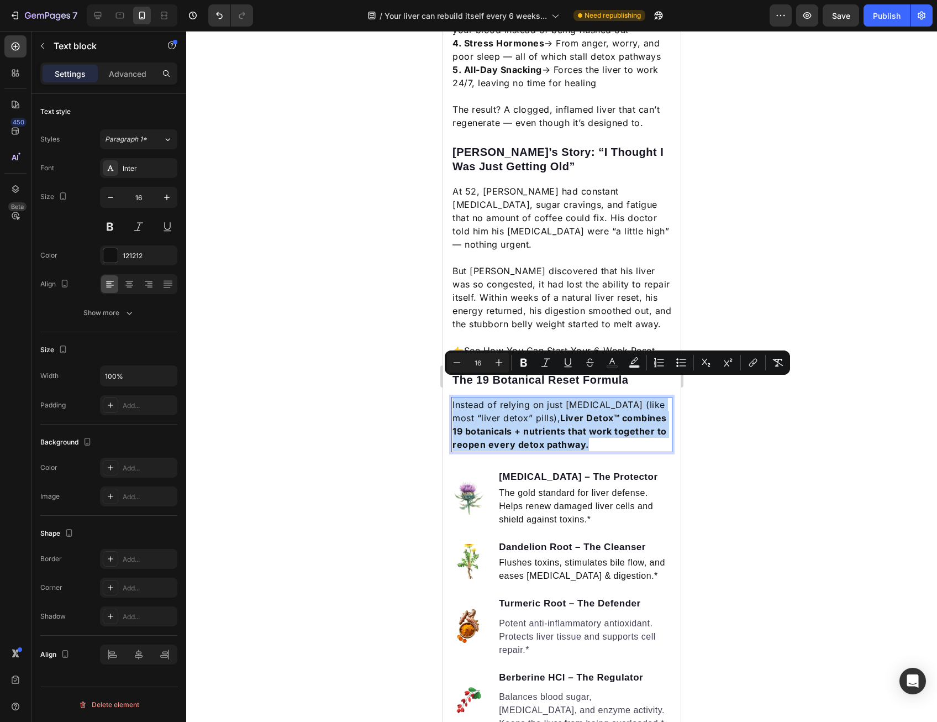
click at [487, 398] on p "Instead of relying on just milk thistle (like most “liver detox” pills), Liver …" at bounding box center [561, 424] width 219 height 53
click at [487, 399] on p "Instead of relying on just milk thistle (like most “liver detox” pills), Liver …" at bounding box center [561, 424] width 219 height 53
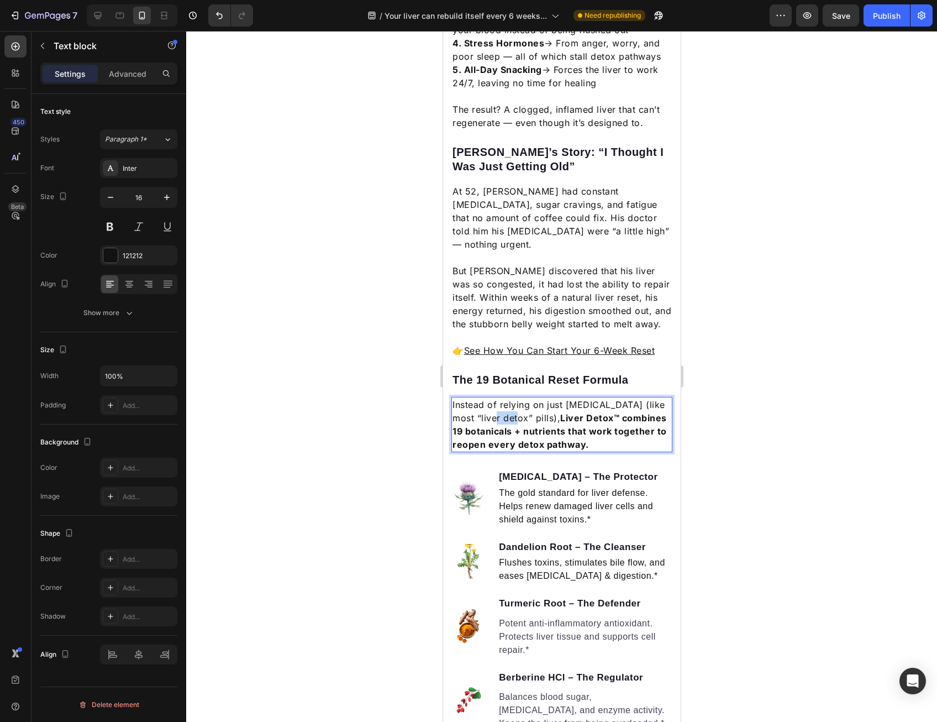
click at [487, 399] on p "Instead of relying on just milk thistle (like most “liver detox” pills), Liver …" at bounding box center [561, 424] width 219 height 53
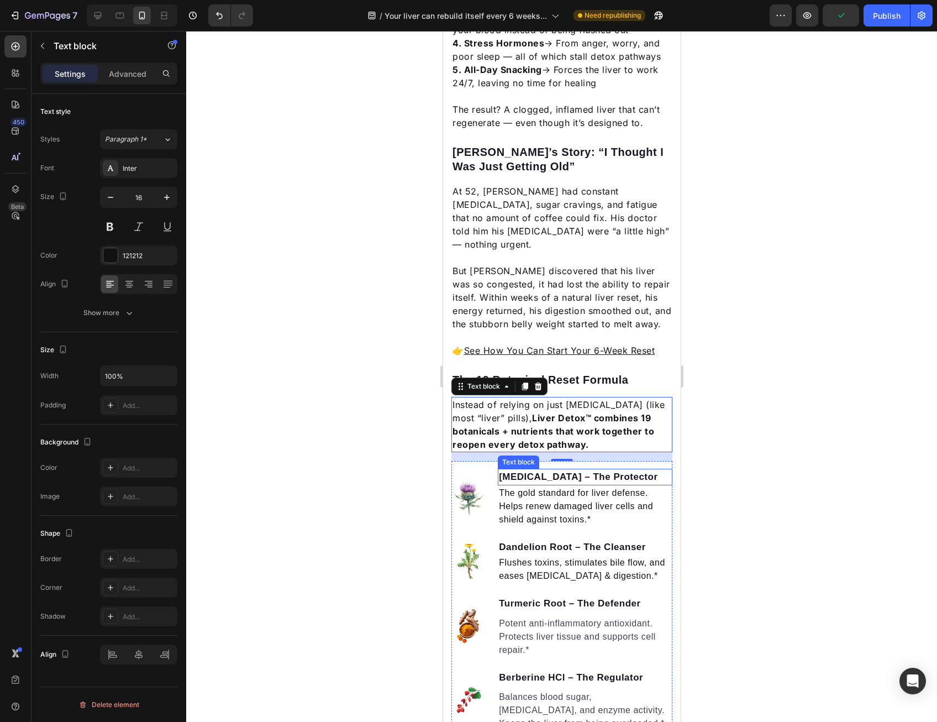
click at [569, 485] on div "The gold standard for liver defense. Helps renew damaged liver cells and shield…" at bounding box center [584, 506] width 175 height 42
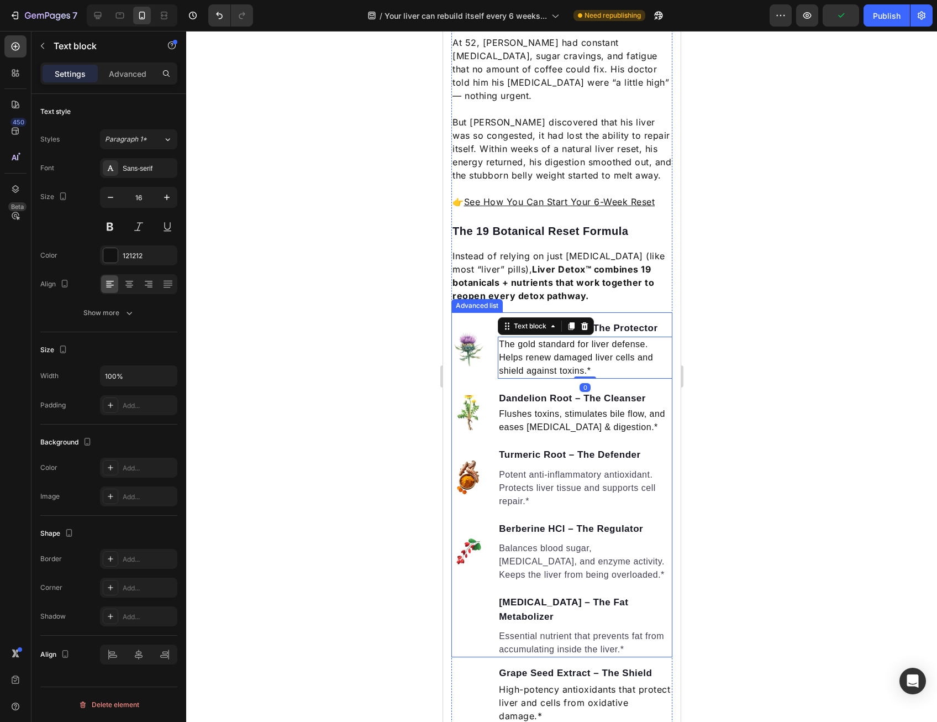
scroll to position [1105, 0]
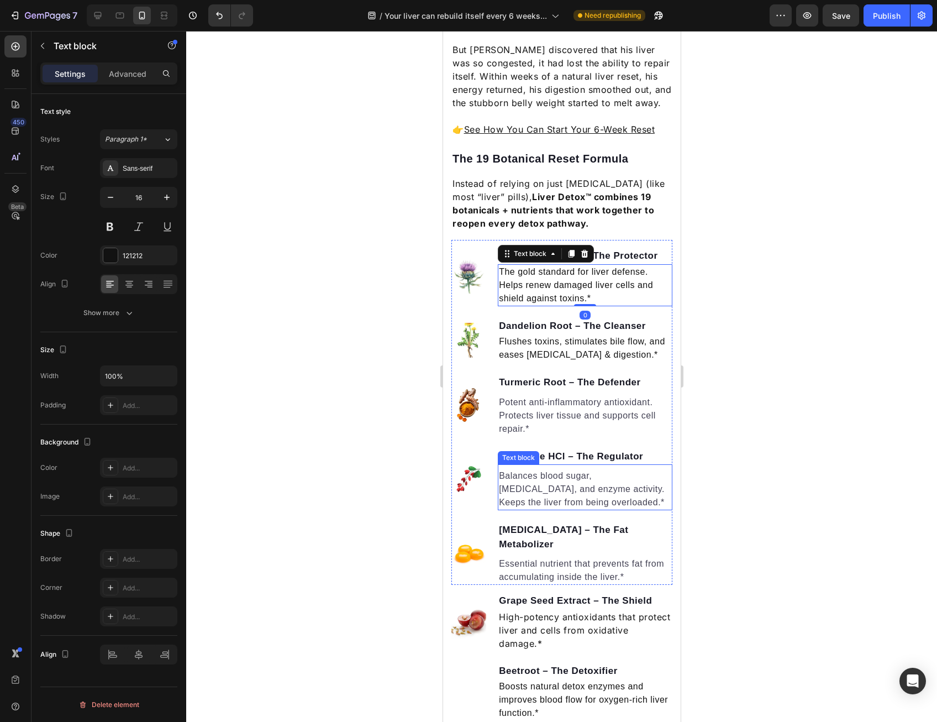
click at [566, 478] on p "Balances blood sugar, cholesterol, and enzyme activity. Keeps the liver from be…" at bounding box center [584, 489] width 172 height 40
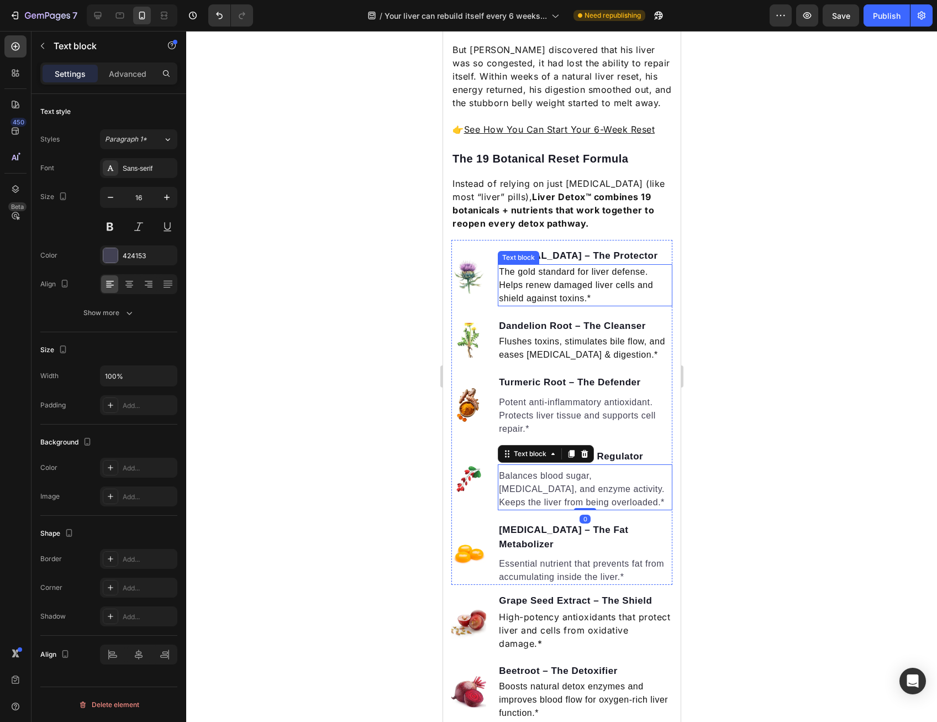
click at [632, 265] on p "The gold standard for liver defense. Helps renew damaged liver cells and shield…" at bounding box center [584, 285] width 172 height 40
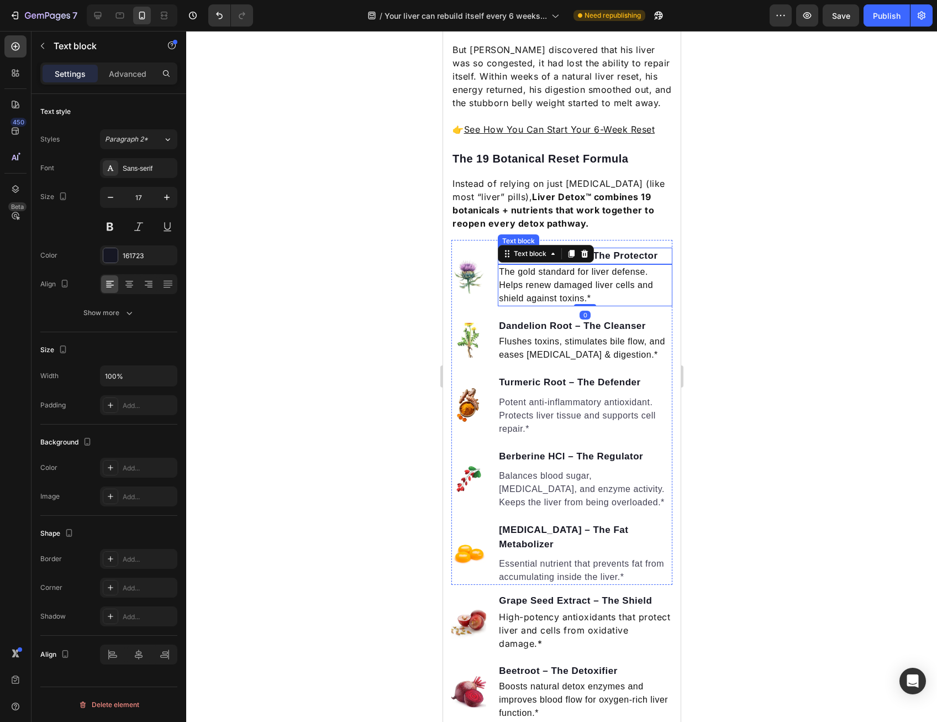
click at [647, 249] on p "Milk Thistle – The Protector" at bounding box center [584, 256] width 172 height 14
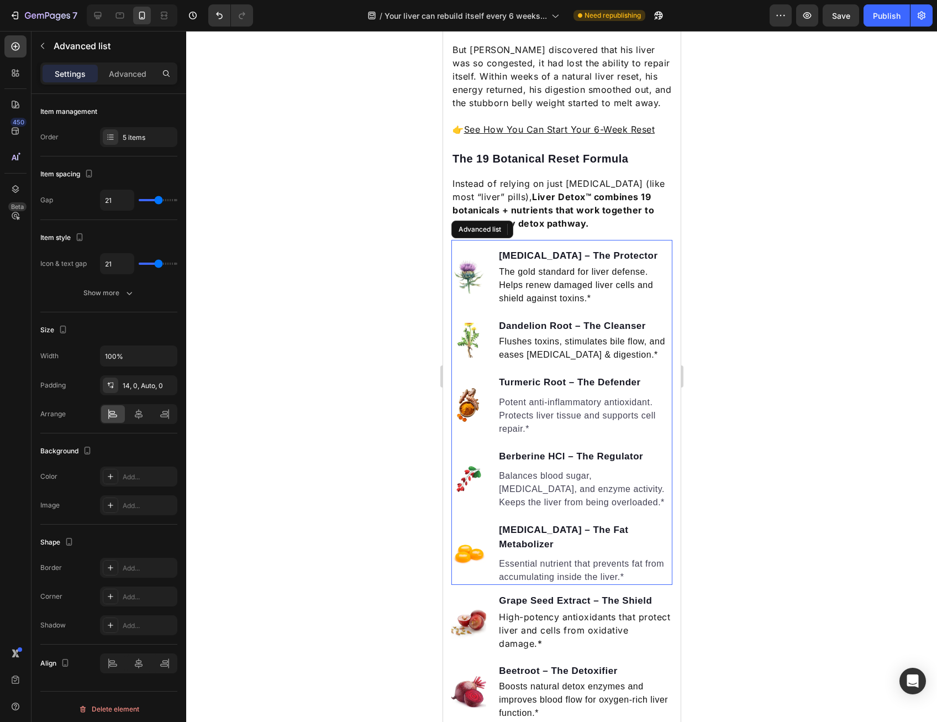
click at [651, 240] on div "Image Milk Thistle – The Protector Text block 0 The gold standard for liver def…" at bounding box center [561, 412] width 221 height 345
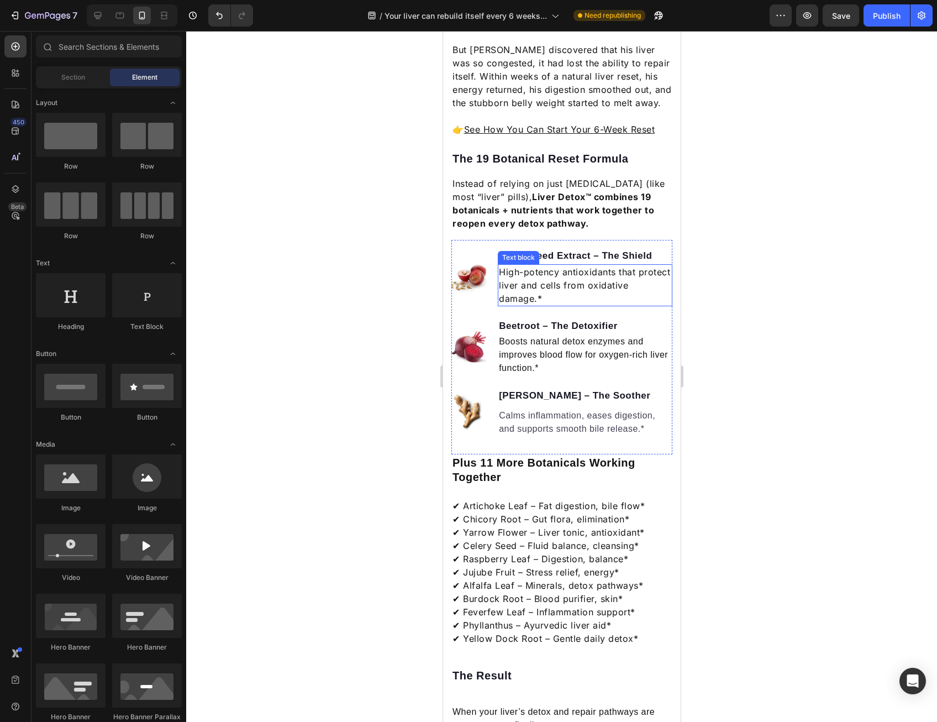
click at [653, 271] on p "High-potency antioxidants that protect liver and cells from oxidative damage.*" at bounding box center [584, 285] width 172 height 40
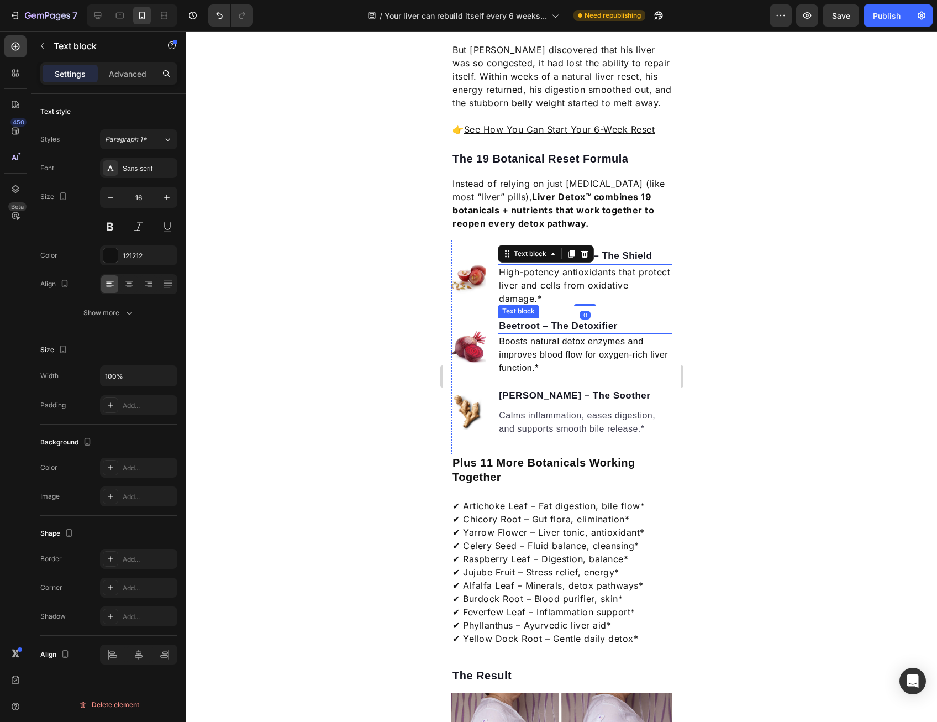
click at [660, 335] on p "Boosts natural detox enzymes and improves blood flow for oxygen-rich liver func…" at bounding box center [584, 355] width 172 height 40
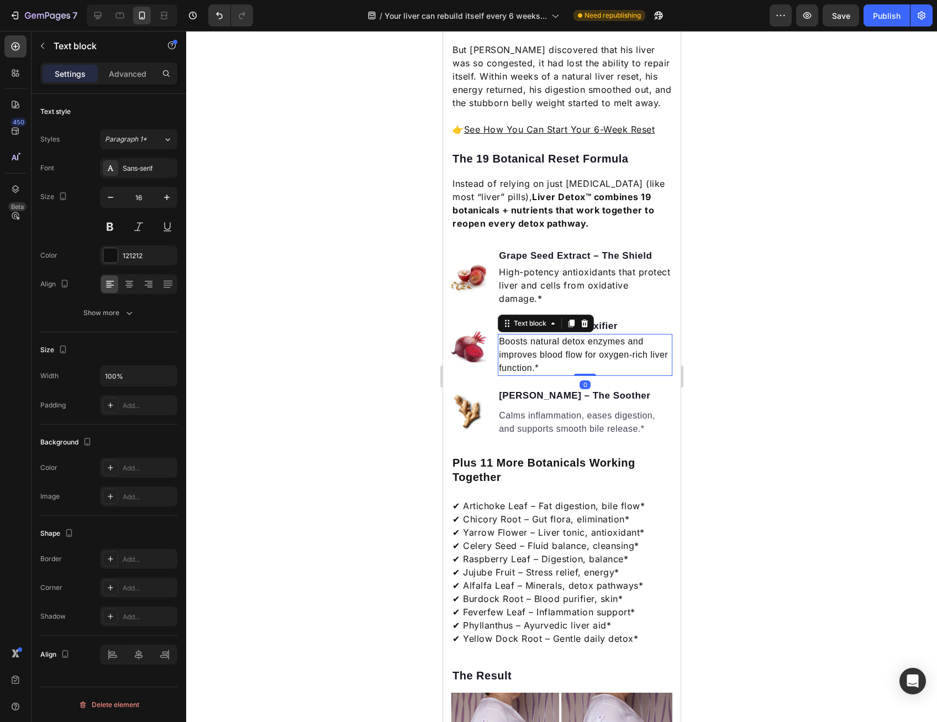
click at [662, 319] on p "Beetroot – The Detoxifier" at bounding box center [584, 326] width 172 height 14
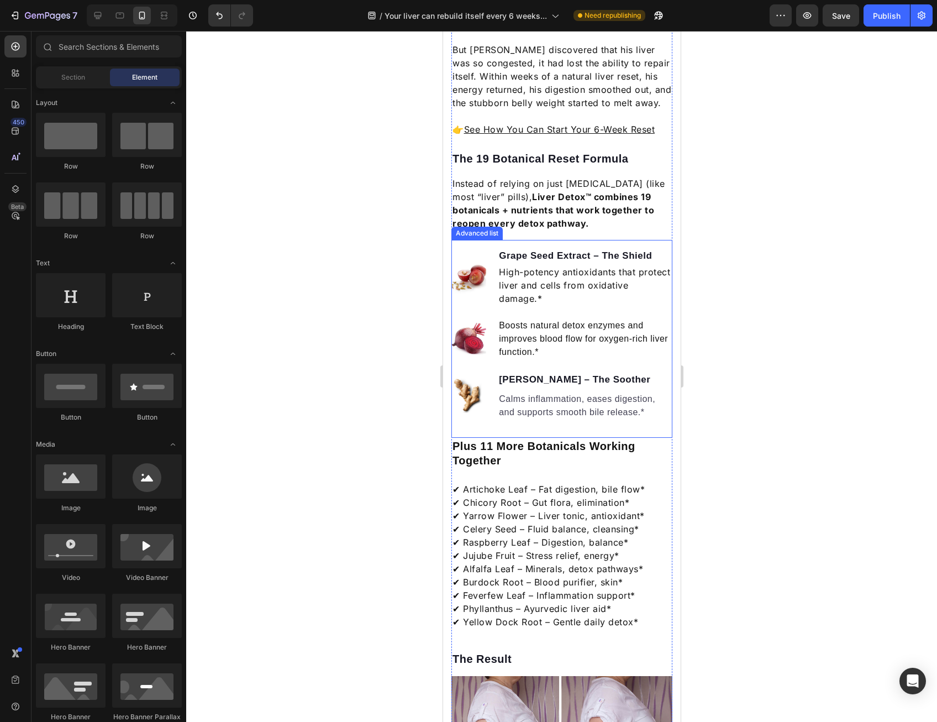
click at [661, 289] on ul "Image Grape Seed Extract – The Shield Text block High-potency antioxidants that…" at bounding box center [561, 334] width 221 height 172
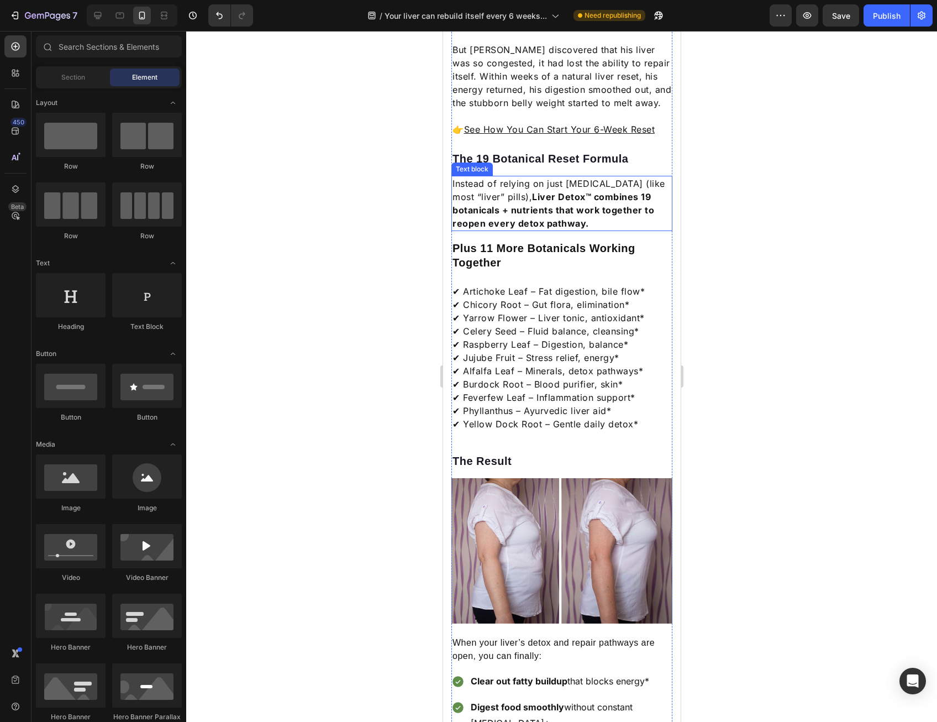
click at [580, 191] on strong "Liver Detox™ combines 19 botanicals + nutrients that work together to reopen ev…" at bounding box center [553, 210] width 202 height 38
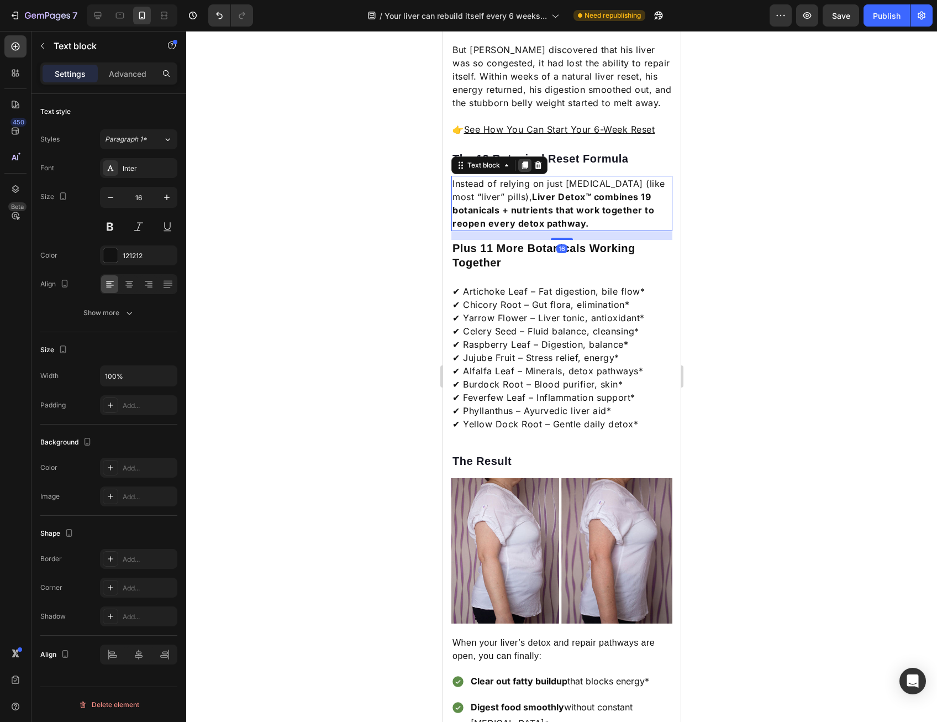
click at [522, 161] on icon at bounding box center [524, 165] width 9 height 9
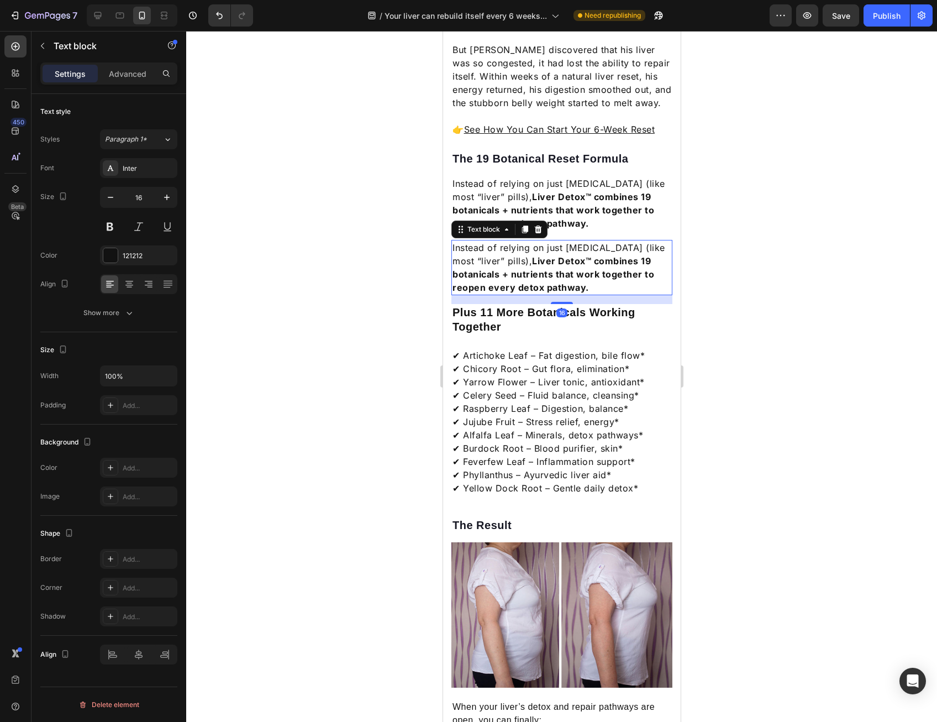
click at [509, 255] on strong "Liver Detox™ combines 19 botanicals + nutrients that work together to reopen ev…" at bounding box center [553, 274] width 202 height 38
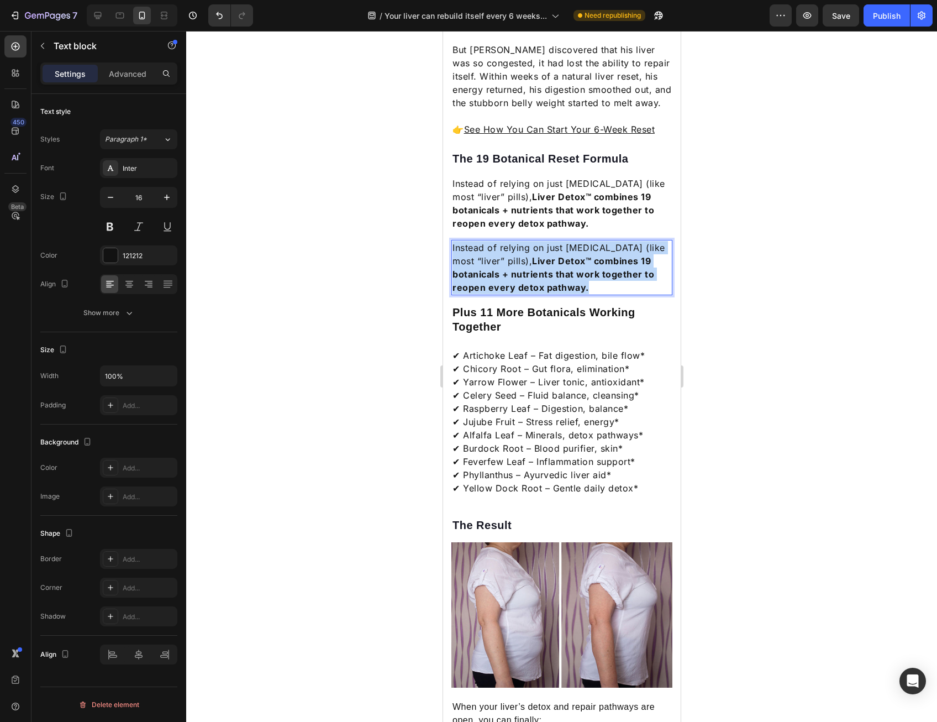
click at [509, 255] on strong "Liver Detox™ combines 19 botanicals + nutrients that work together to reopen ev…" at bounding box center [553, 274] width 202 height 38
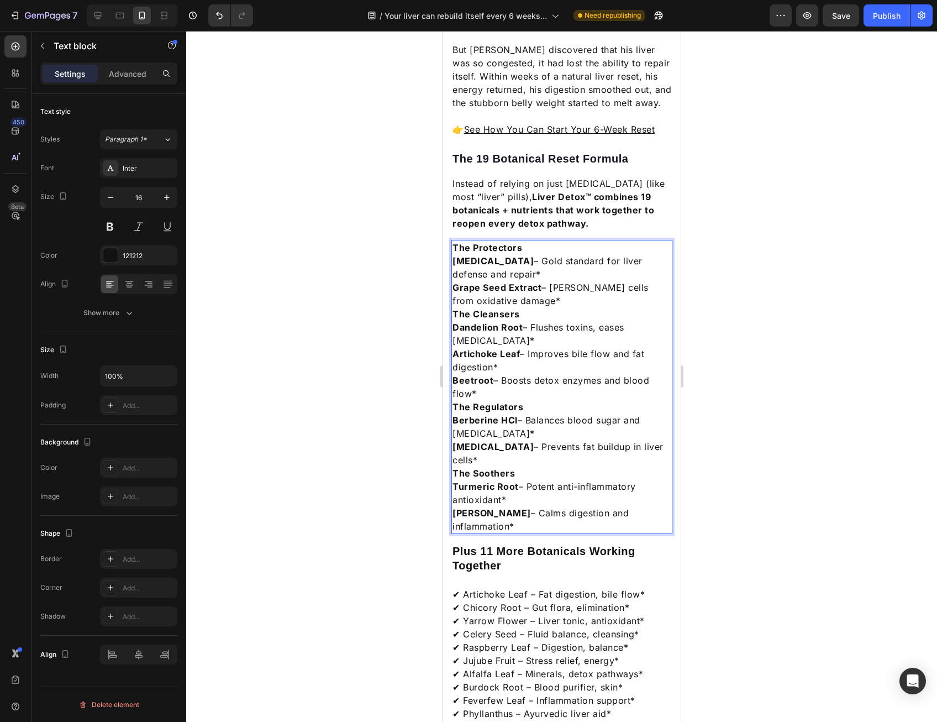
click at [528, 241] on p "The Protectors" at bounding box center [561, 247] width 219 height 13
click at [530, 241] on p "The Protectors" at bounding box center [561, 247] width 219 height 13
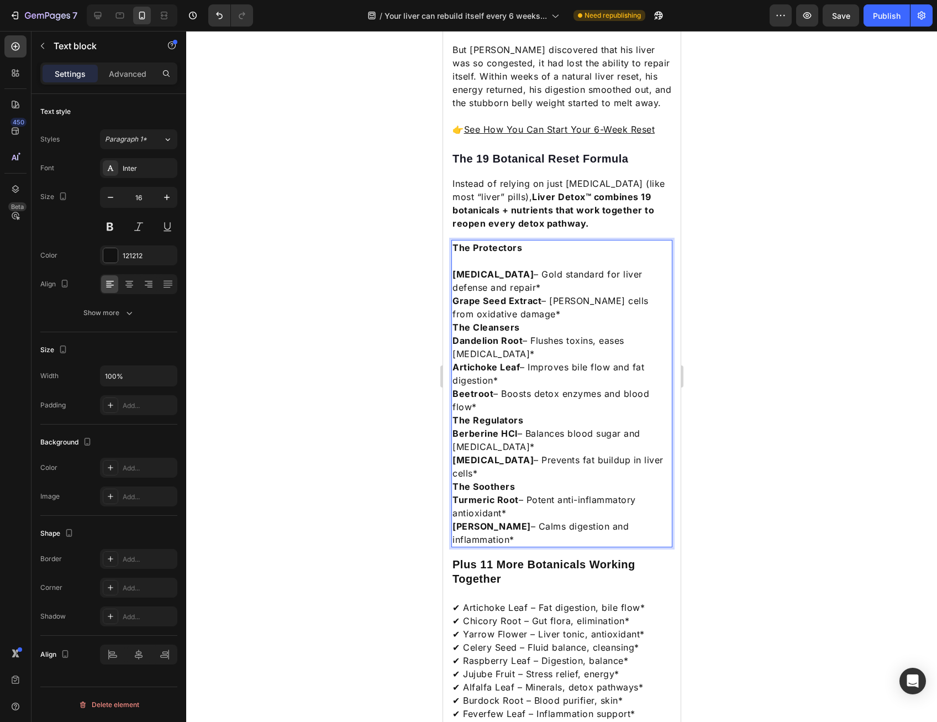
click at [535, 294] on p "Grape Seed Extract – Shields cells from oxidative damage*" at bounding box center [561, 307] width 219 height 27
click at [548, 321] on p "The Cleansers" at bounding box center [561, 327] width 219 height 13
click at [547, 298] on p "Grape Seed Extract – Shields cells from oxidative damage*" at bounding box center [561, 307] width 219 height 27
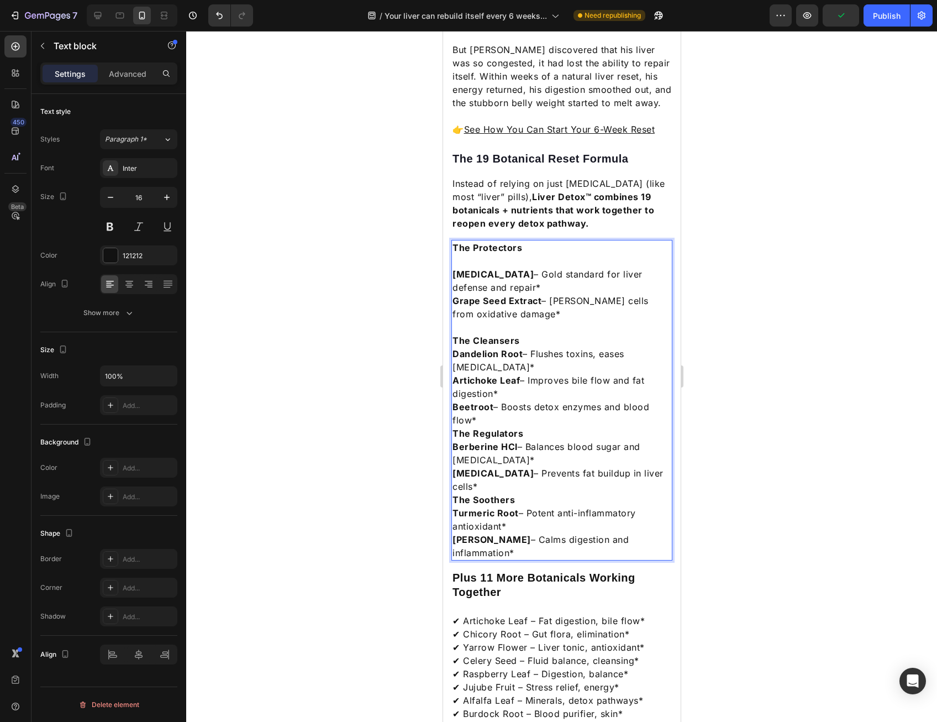
click at [546, 334] on p "The Cleansers" at bounding box center [561, 340] width 219 height 13
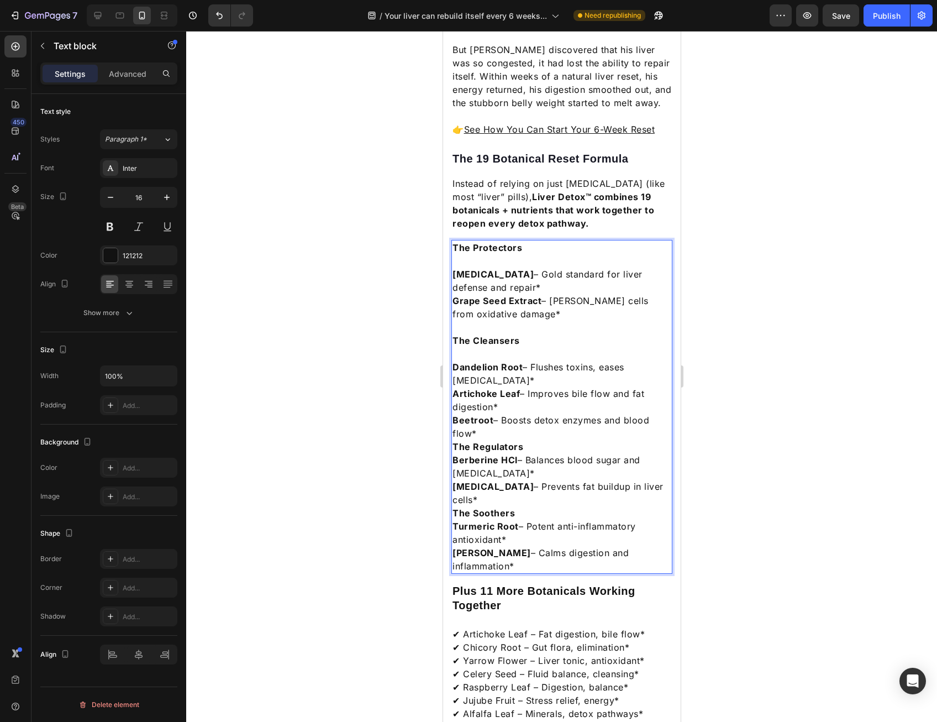
click at [544, 387] on p "Artichoke Leaf – Improves bile flow and fat digestion*" at bounding box center [561, 400] width 219 height 27
click at [537, 420] on div "The Protectors Milk Thistle – Gold standard for liver defense and repair* Grape…" at bounding box center [561, 407] width 221 height 334
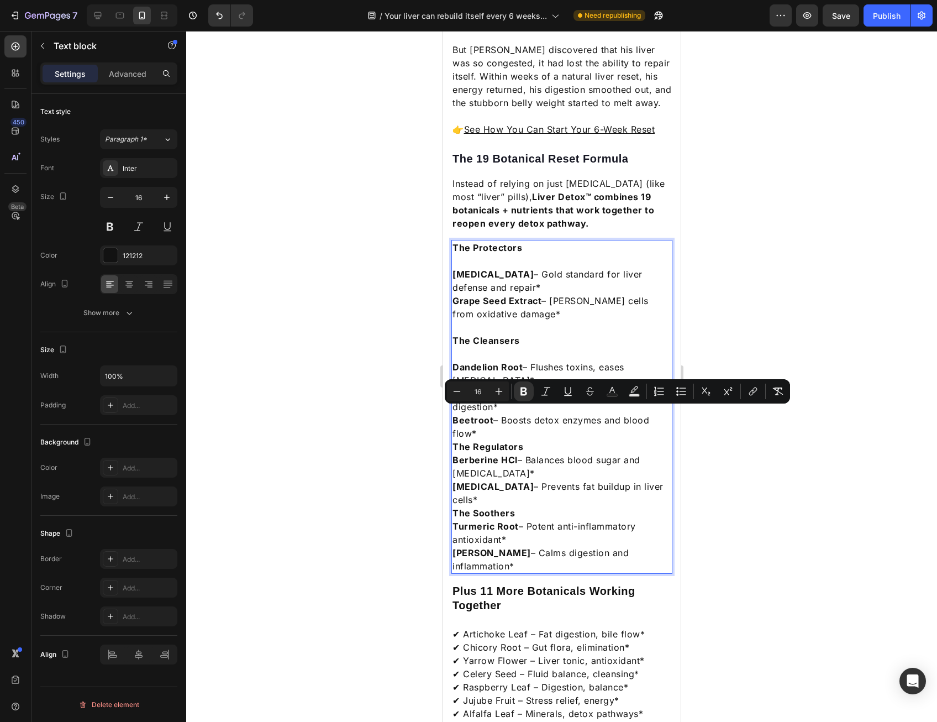
click at [539, 417] on p "Beetroot – Boosts detox enzymes and blood flow*" at bounding box center [561, 426] width 219 height 27
click at [544, 414] on p "Beetroot – Boosts detox enzymes and blood flow*" at bounding box center [561, 426] width 219 height 27
click at [534, 419] on p "Beetroot – Boosts detox enzymes and blood flow*" at bounding box center [561, 426] width 219 height 27
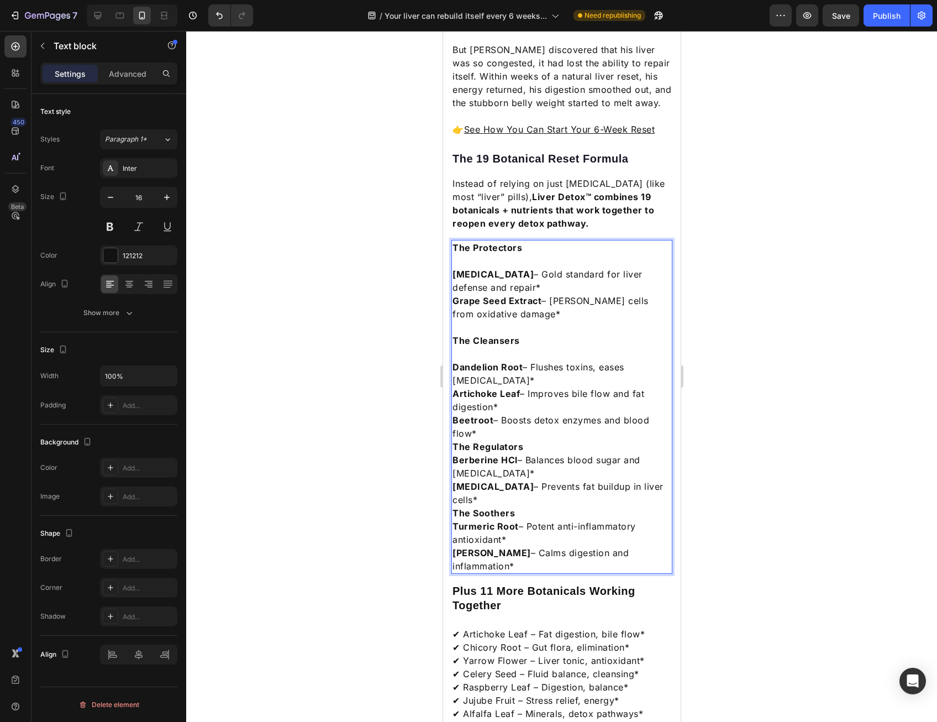
click at [524, 347] on p "Rich Text Editor. Editing area: main" at bounding box center [561, 353] width 219 height 13
click at [451, 252] on div "The Protectors Milk Thistle – Gold standard for liver defense and repair* Grape…" at bounding box center [561, 407] width 221 height 334
click at [454, 267] on p "Milk Thistle – Gold standard for liver defense and repair*" at bounding box center [561, 280] width 219 height 27
click at [451, 254] on div "The Protectors Milk Thistle – Gold standard for liver defense and repair* Grape…" at bounding box center [561, 407] width 221 height 334
click at [454, 269] on strong "Milk Thistle" at bounding box center [492, 274] width 81 height 11
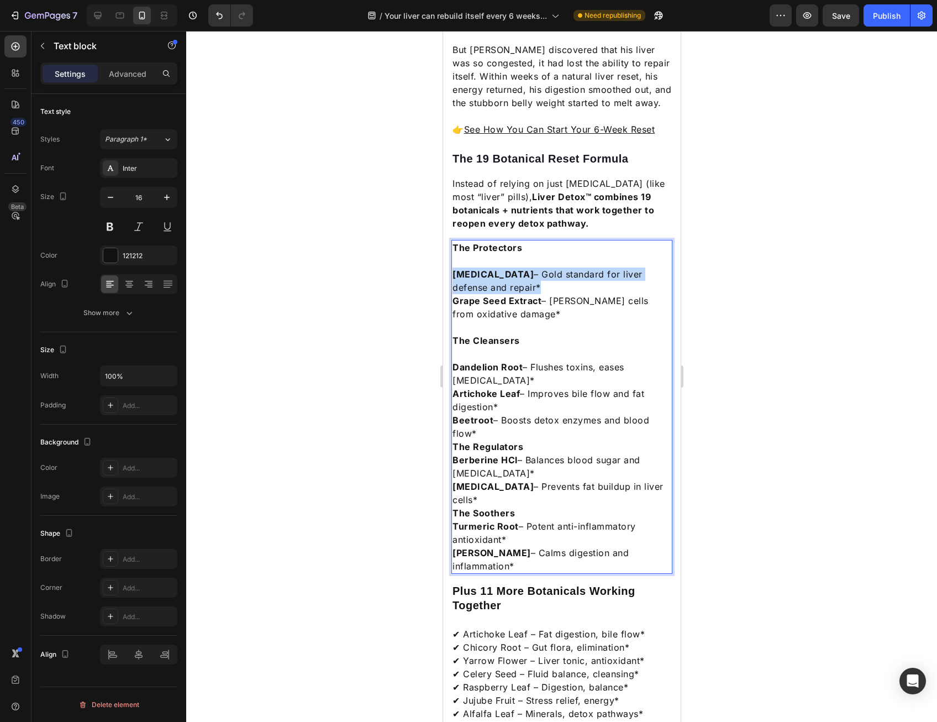
click at [454, 269] on strong "Milk Thistle" at bounding box center [492, 274] width 81 height 11
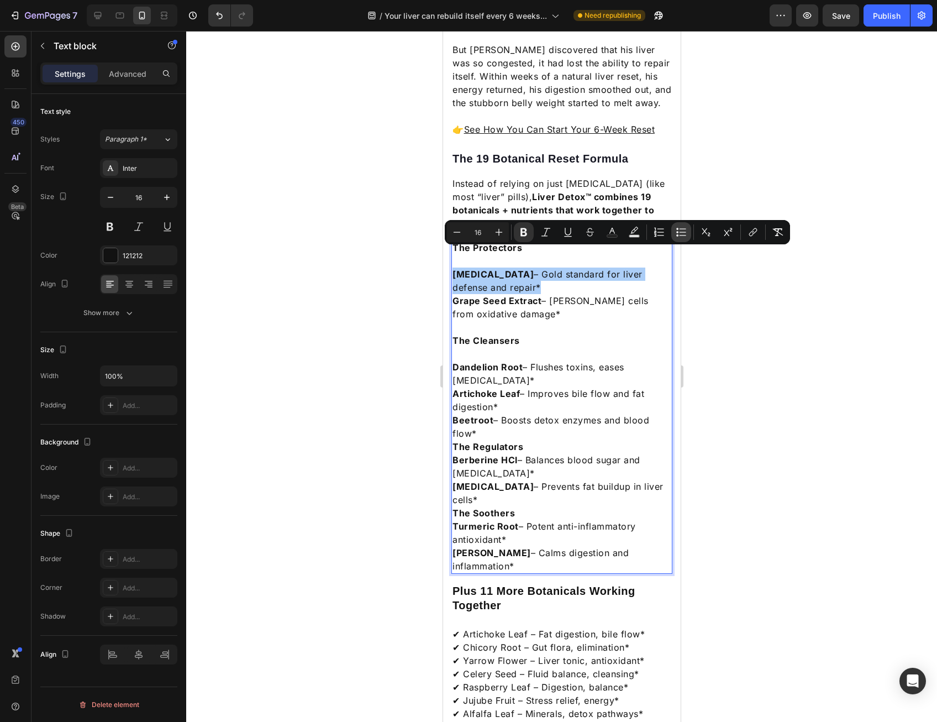
click at [676, 232] on icon "Editor contextual toolbar" at bounding box center [681, 232] width 11 height 11
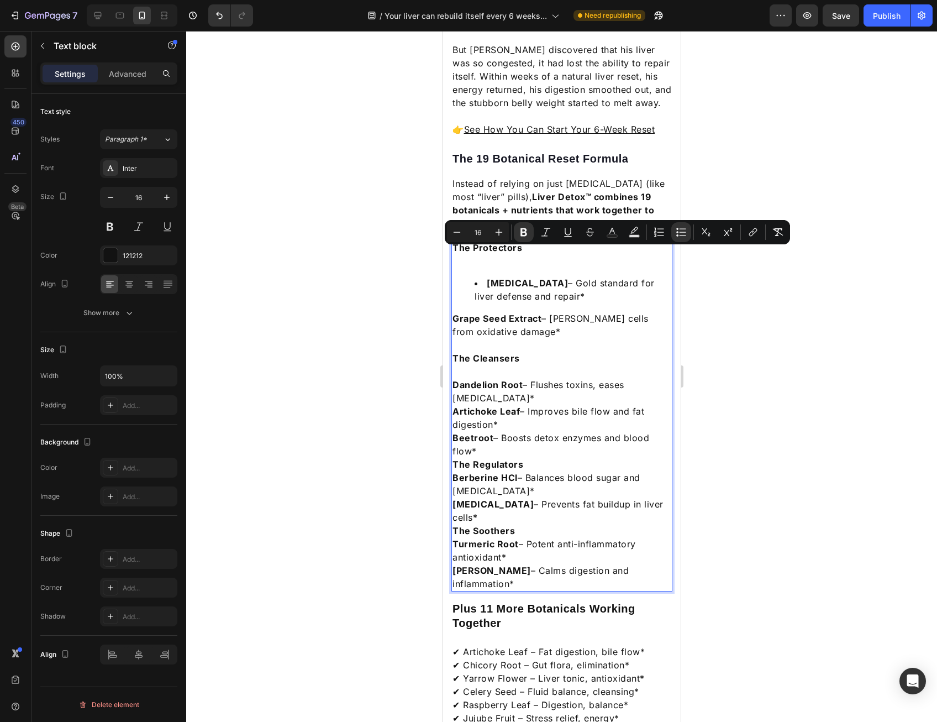
click at [539, 313] on strong "Grape Seed Extract" at bounding box center [496, 318] width 89 height 11
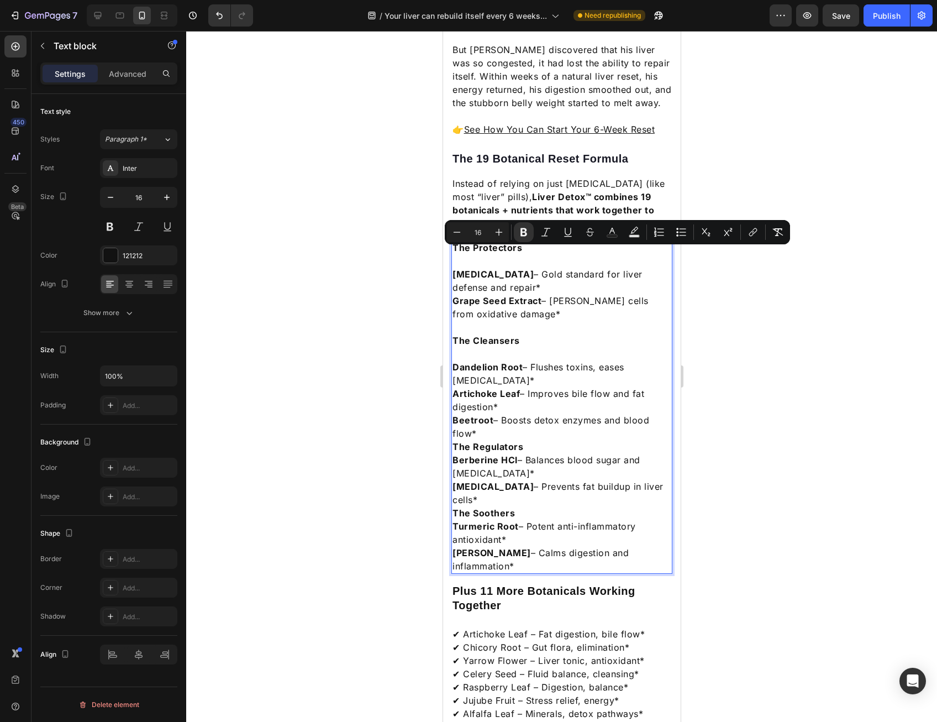
click at [495, 267] on p "Milk Thistle – Gold standard for liver defense and repair*" at bounding box center [561, 280] width 219 height 27
click at [494, 267] on p "Milk Thistle – Gold standard for liver defense and repair*" at bounding box center [561, 280] width 219 height 27
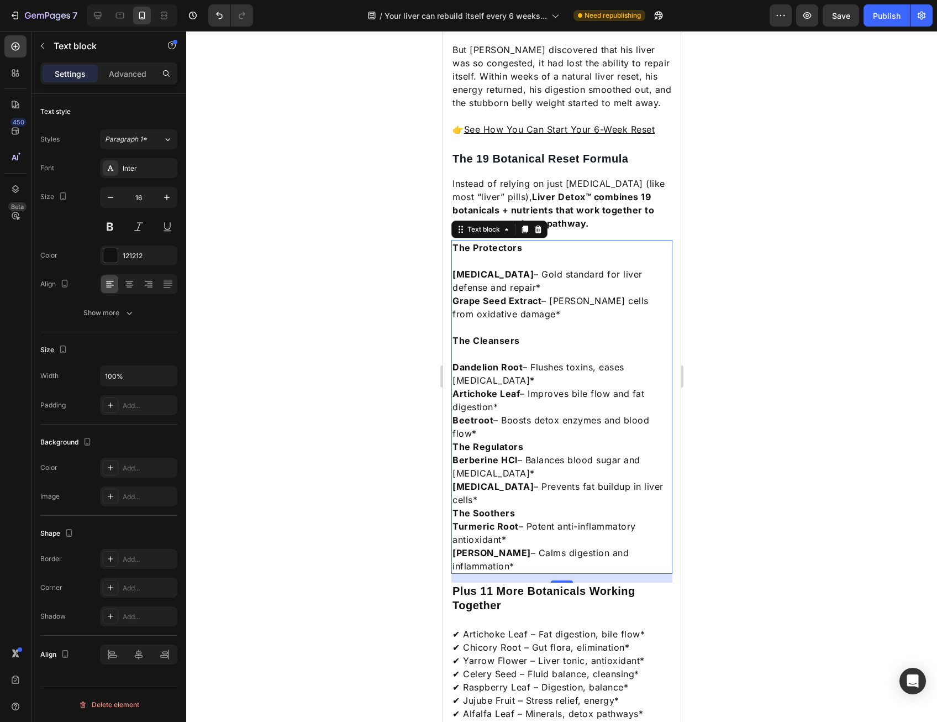
click at [469, 269] on strong "Milk Thistle" at bounding box center [492, 274] width 81 height 11
drag, startPoint x: 459, startPoint y: 254, endPoint x: 453, endPoint y: 253, distance: 5.6
click at [453, 269] on strong "• Milk Thistle" at bounding box center [496, 274] width 88 height 11
copy strong "•"
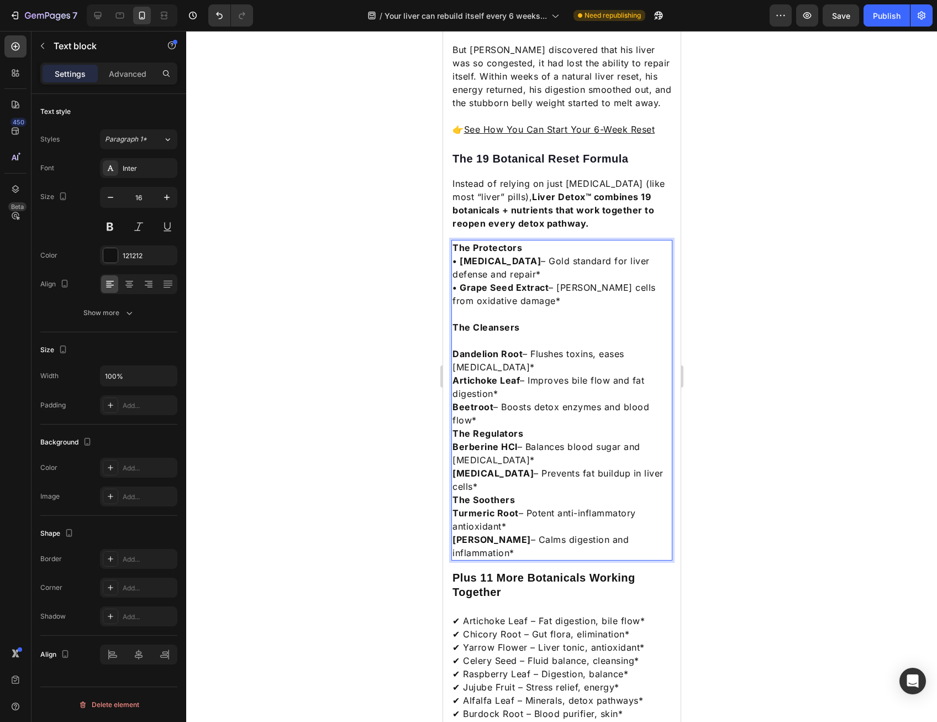
click at [476, 322] on strong "The Cleansers" at bounding box center [485, 327] width 67 height 11
click at [460, 334] on p "Rich Text Editor. Editing area: main" at bounding box center [561, 340] width 219 height 13
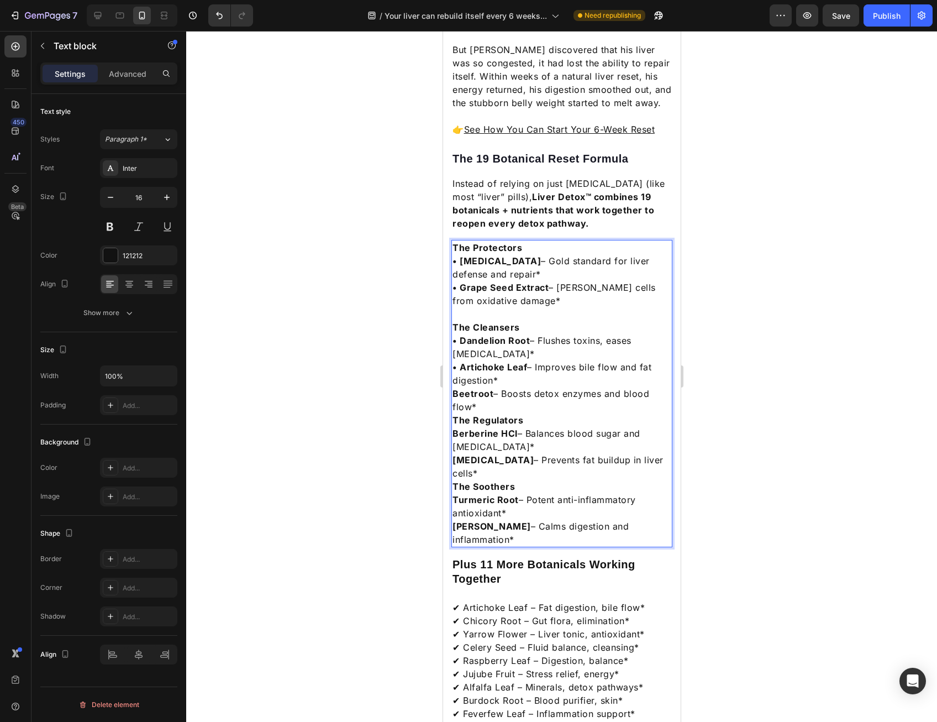
click at [451, 372] on div "The Protectors • Milk Thistle – Gold standard for liver defense and repair* • G…" at bounding box center [561, 393] width 221 height 307
click at [487, 387] on p "• Beetroot – Boosts detox enzymes and blood flow*" at bounding box center [561, 400] width 219 height 27
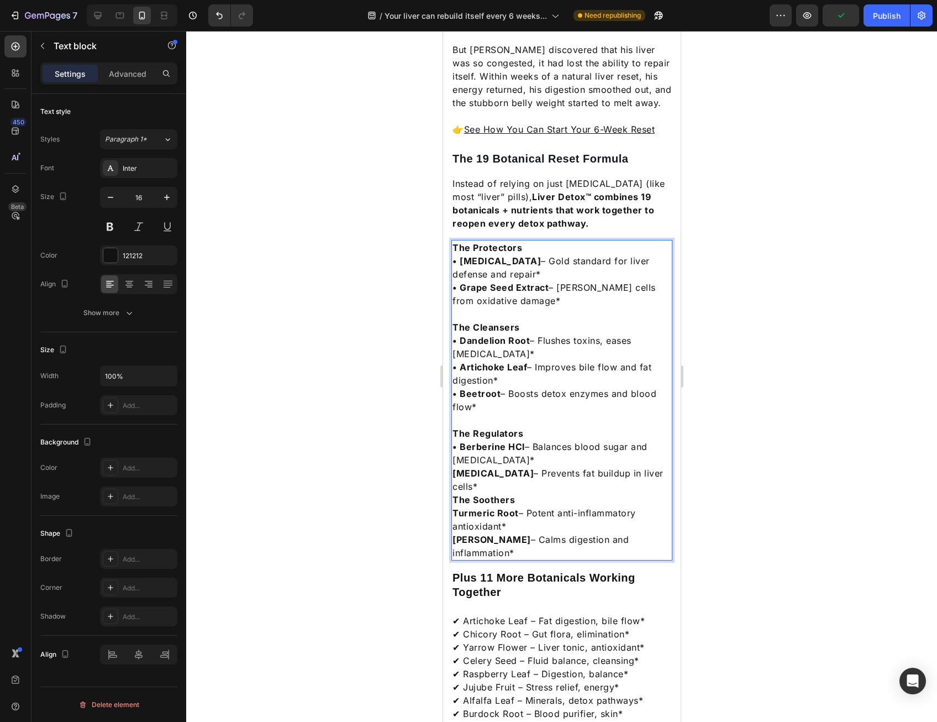
click at [451, 454] on div "The Protectors • Milk Thistle – Gold standard for liver defense and repair* • G…" at bounding box center [561, 400] width 221 height 321
click at [650, 466] on p "• Choline – Prevents fat buildup in liver cells*" at bounding box center [561, 479] width 219 height 27
click at [653, 466] on p "• Choline – Prevents fat buildup in liver cells*" at bounding box center [561, 479] width 219 height 27
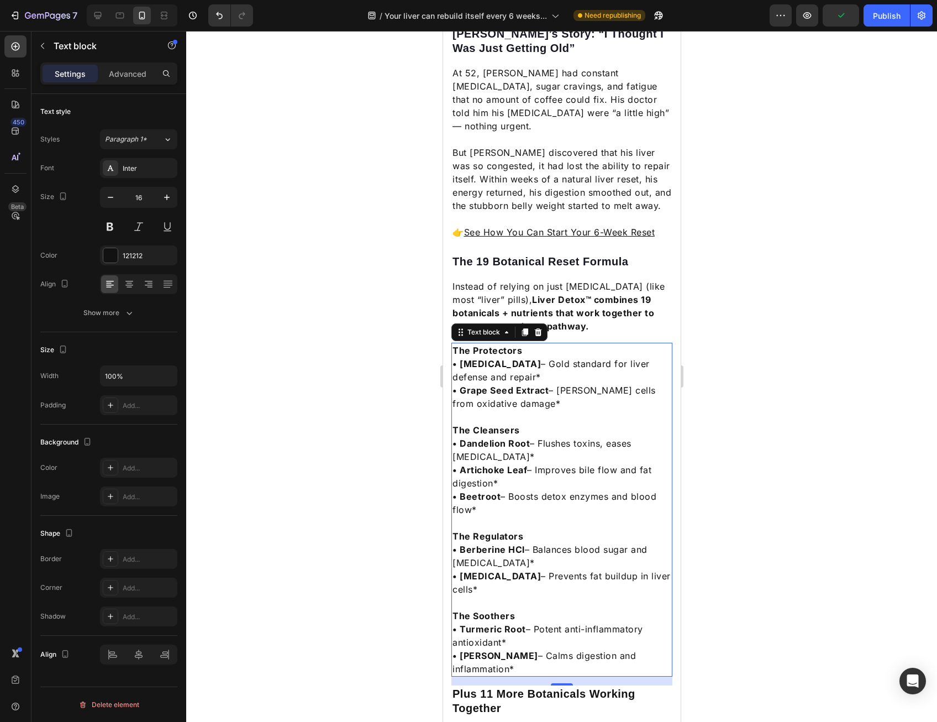
scroll to position [995, 0]
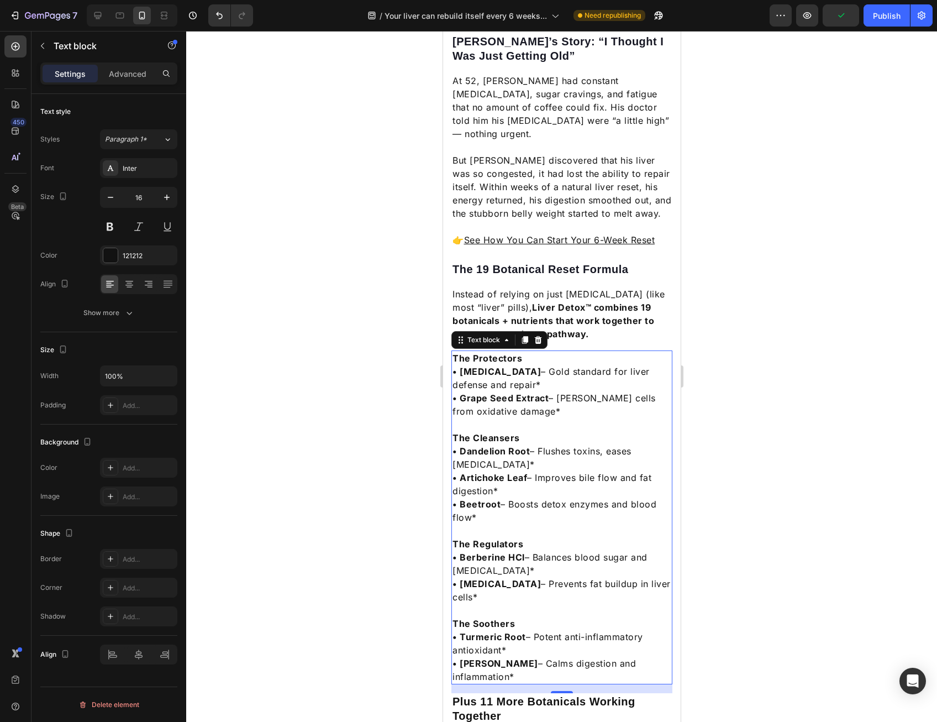
click at [605, 472] on p "• Artichoke Leaf – Improves bile flow and fat digestion*" at bounding box center [561, 484] width 219 height 27
click at [827, 421] on div at bounding box center [561, 376] width 751 height 691
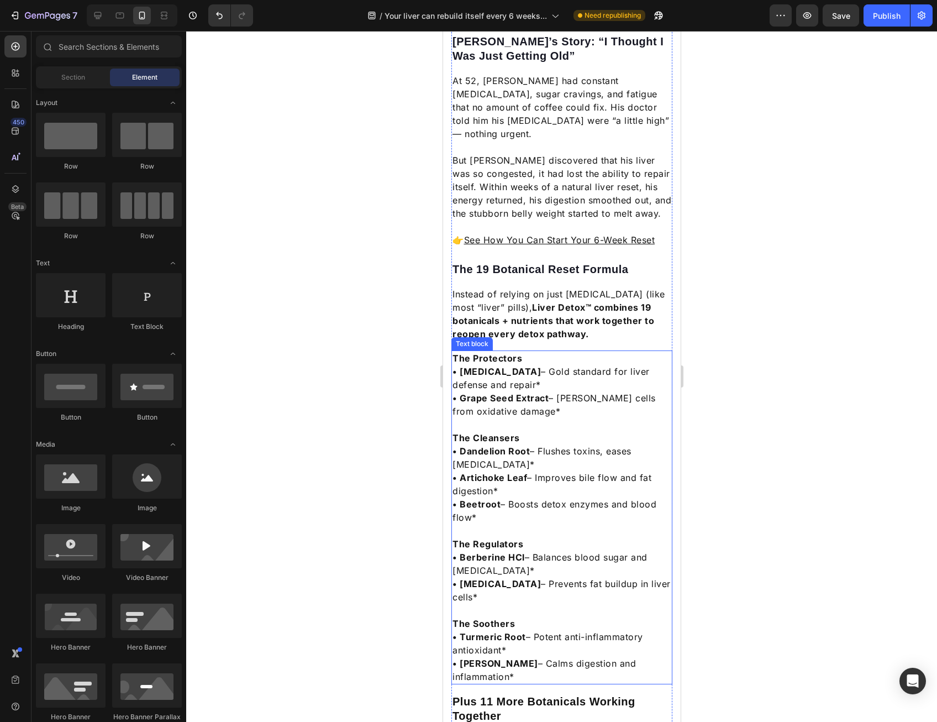
scroll to position [1050, 0]
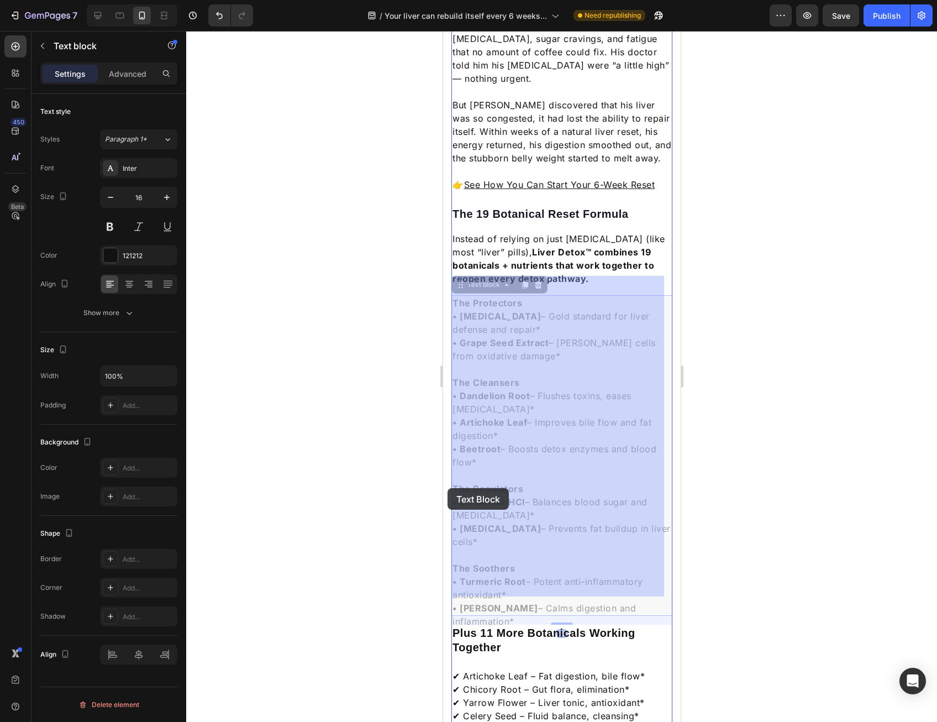
drag, startPoint x: 519, startPoint y: 522, endPoint x: 461, endPoint y: 498, distance: 63.2
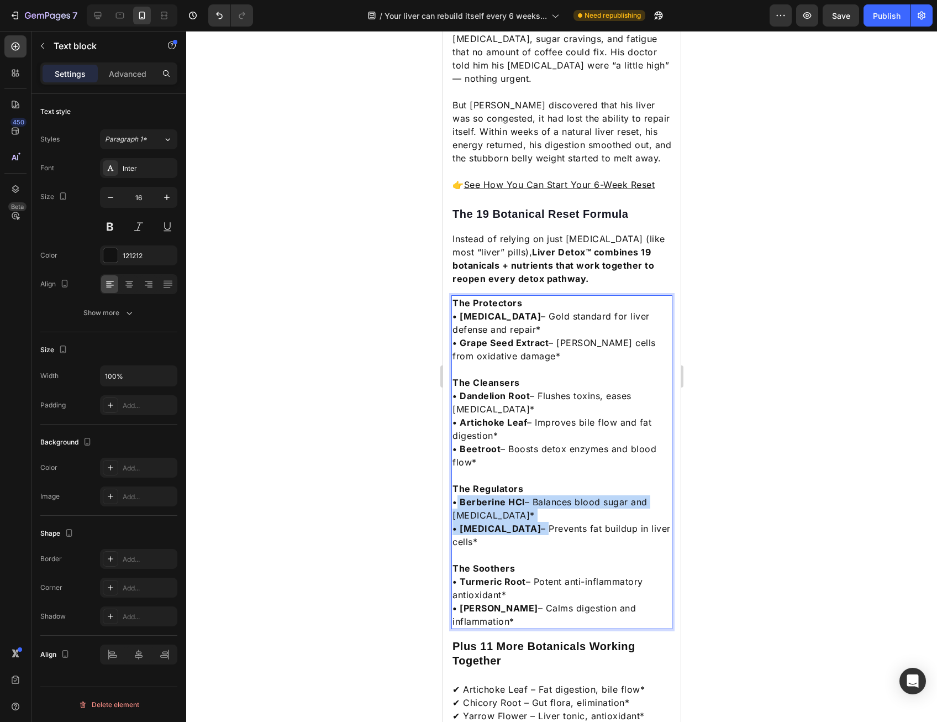
drag, startPoint x: 501, startPoint y: 510, endPoint x: 454, endPoint y: 487, distance: 52.4
click at [454, 487] on div "The Protectors • Milk Thistle – Gold standard for liver defense and repair* • G…" at bounding box center [561, 462] width 221 height 334
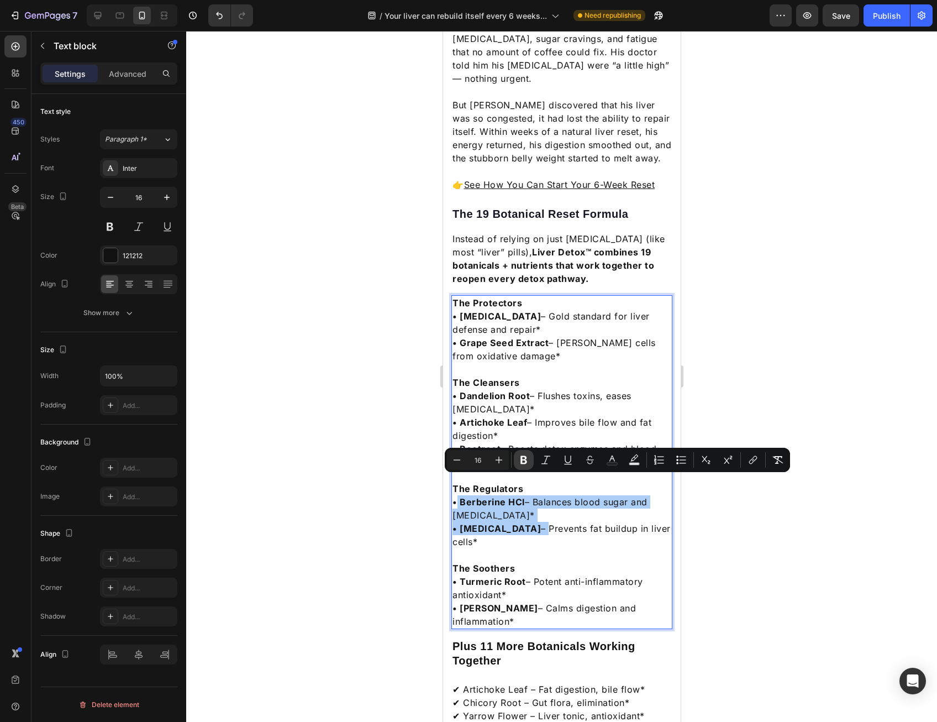
click at [521, 463] on icon "Editor contextual toolbar" at bounding box center [523, 459] width 11 height 11
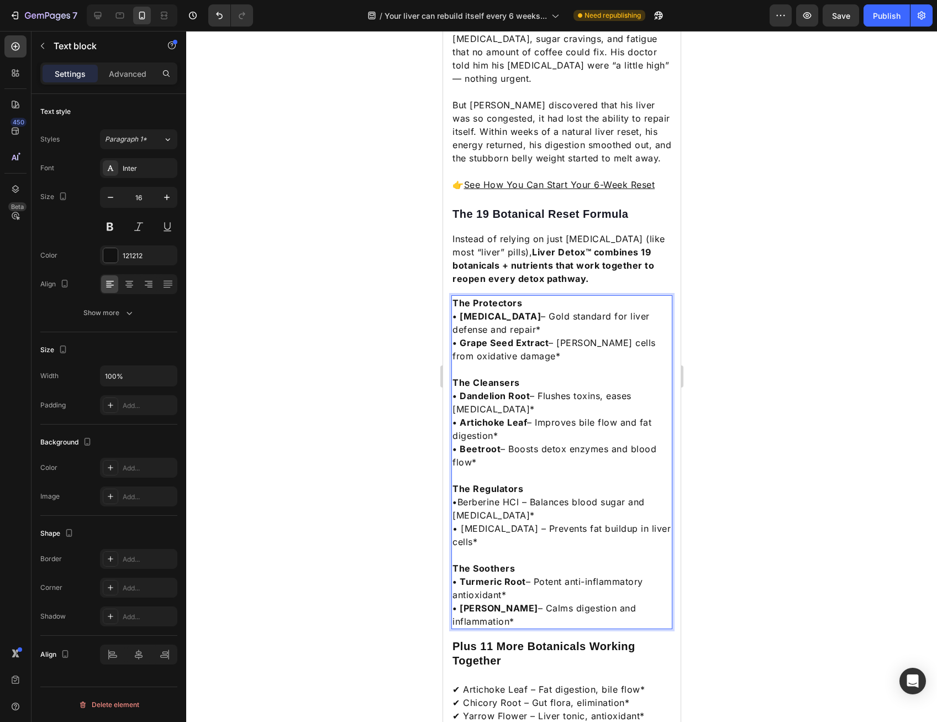
click at [516, 417] on strong "• Artichoke Leaf" at bounding box center [489, 422] width 75 height 11
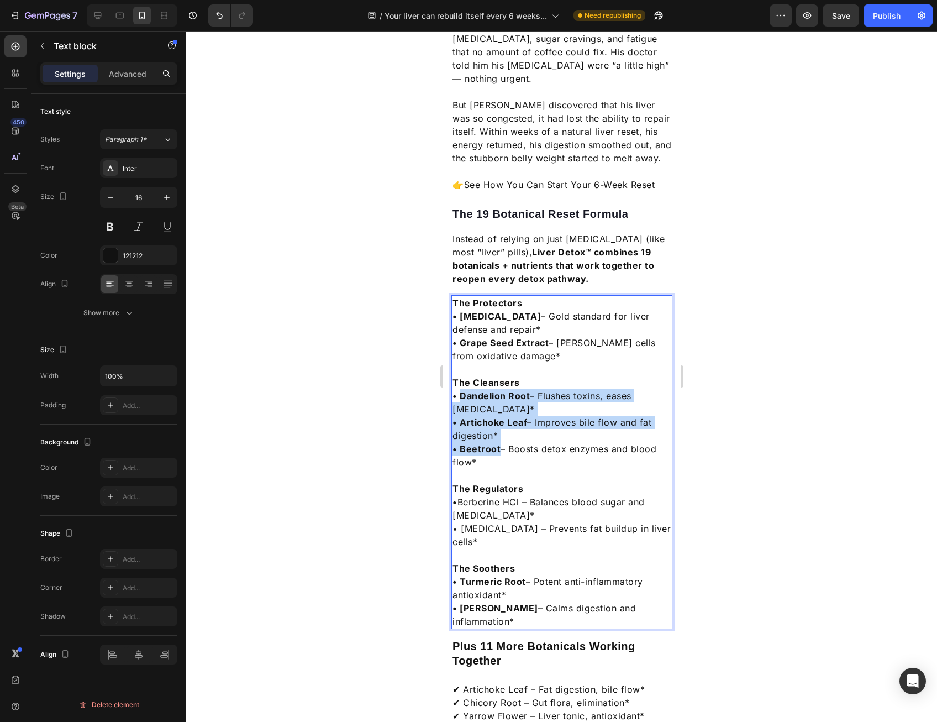
drag, startPoint x: 498, startPoint y: 435, endPoint x: 460, endPoint y: 377, distance: 69.7
click at [459, 376] on div "The Protectors • Milk Thistle – Gold standard for liver defense and repair* • G…" at bounding box center [561, 462] width 221 height 334
click at [487, 417] on strong "• Artichoke Leaf" at bounding box center [489, 422] width 75 height 11
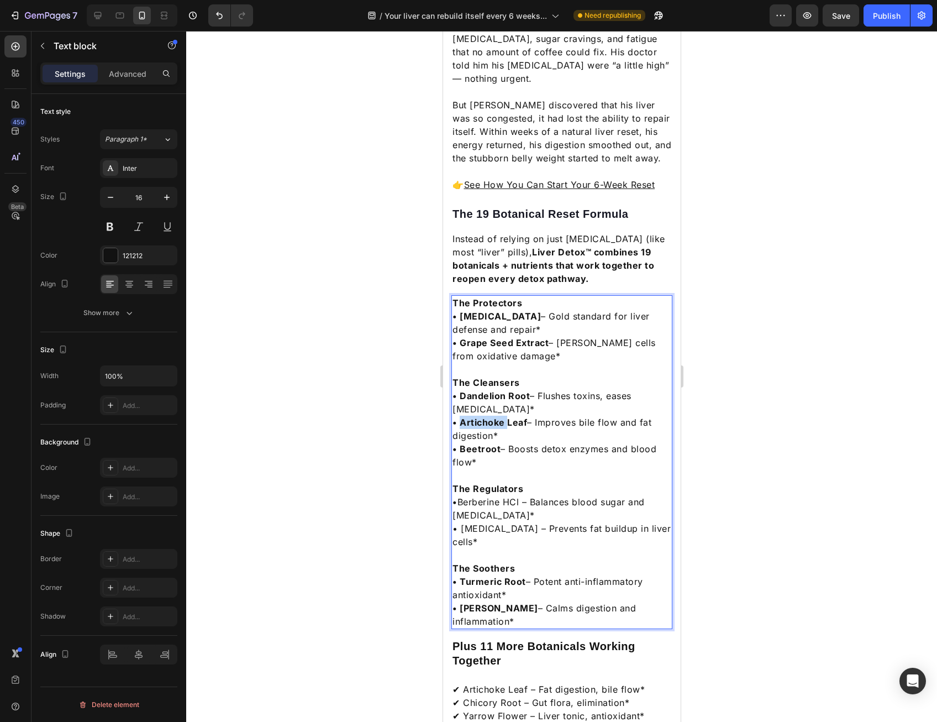
click at [487, 417] on strong "• Artichoke Leaf" at bounding box center [489, 422] width 75 height 11
click at [493, 442] on p "• Beetroot – Boosts detox enzymes and blood flow*" at bounding box center [561, 455] width 219 height 27
drag, startPoint x: 495, startPoint y: 444, endPoint x: 453, endPoint y: 379, distance: 77.6
click at [453, 379] on div "The Protectors • Milk Thistle – Gold standard for liver defense and repair* • G…" at bounding box center [561, 462] width 221 height 334
click at [493, 390] on strong "• Dandelion Root" at bounding box center [490, 395] width 77 height 11
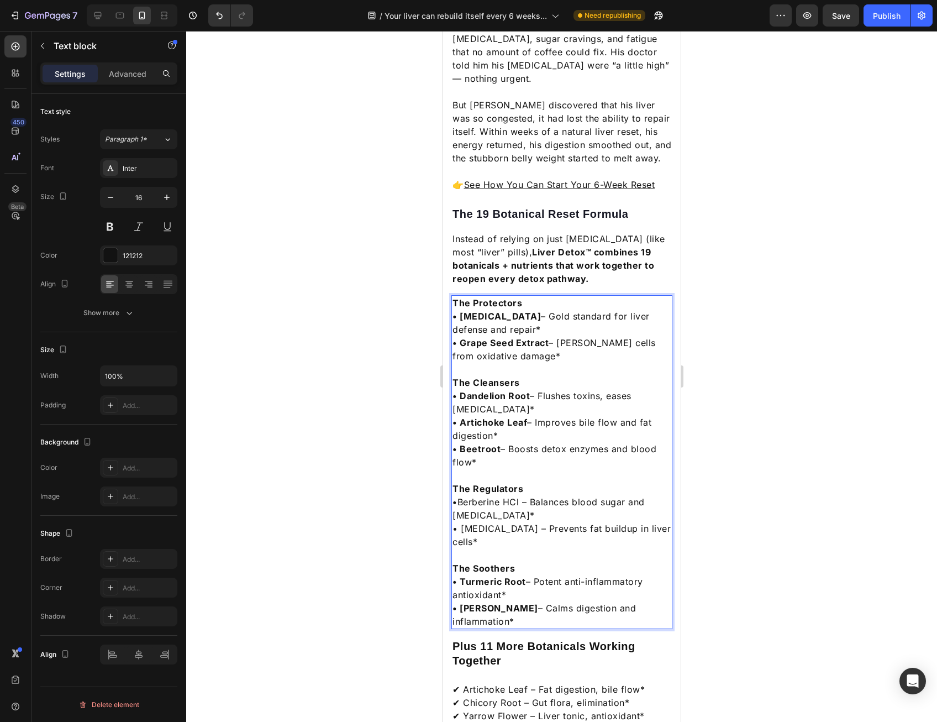
drag, startPoint x: 460, startPoint y: 376, endPoint x: 516, endPoint y: 448, distance: 91.3
click at [516, 448] on div "The Protectors • Milk Thistle – Gold standard for liver defense and repair* • G…" at bounding box center [561, 462] width 221 height 334
drag, startPoint x: 504, startPoint y: 396, endPoint x: 476, endPoint y: 372, distance: 36.4
click at [477, 390] on strong "• Dandelion Root" at bounding box center [490, 395] width 77 height 11
click at [476, 390] on strong "• Dandelion Root" at bounding box center [490, 395] width 77 height 11
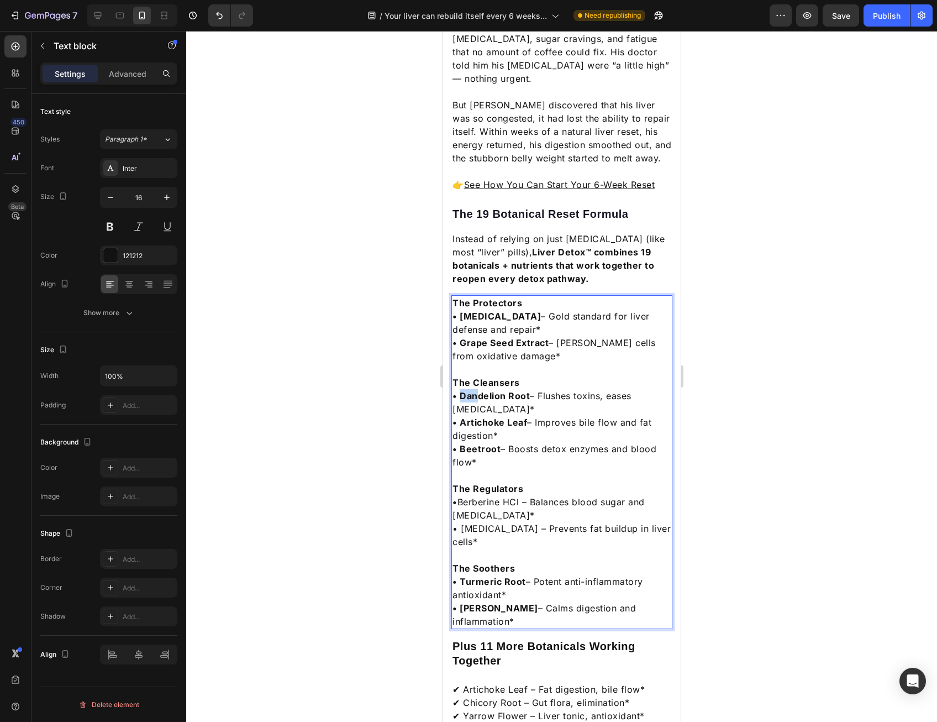
click at [476, 390] on strong "• Dandelion Root" at bounding box center [490, 395] width 77 height 11
click at [477, 390] on strong "• Dandelion Root" at bounding box center [490, 395] width 77 height 11
click at [480, 442] on p "• Beetroot – Boosts detox enzymes and blood flow*" at bounding box center [561, 455] width 219 height 27
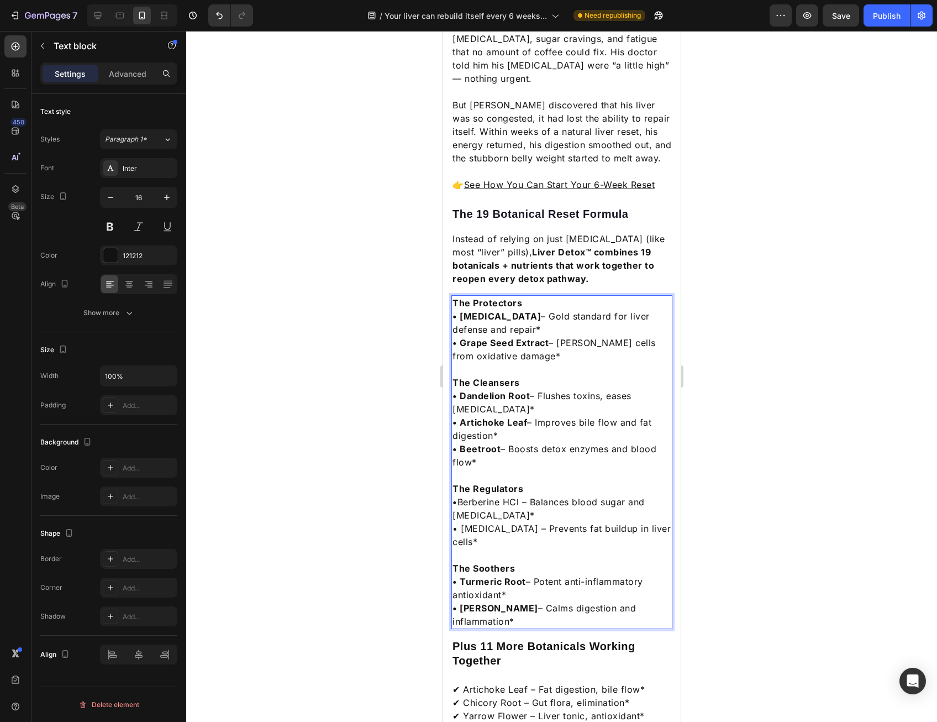
drag, startPoint x: 482, startPoint y: 442, endPoint x: 456, endPoint y: 375, distance: 71.2
click at [456, 375] on div "The Protectors • Milk Thistle – Gold standard for liver defense and repair* • G…" at bounding box center [561, 462] width 221 height 334
click at [486, 337] on strong "• Grape Seed Extract" at bounding box center [500, 342] width 96 height 11
drag, startPoint x: 461, startPoint y: 323, endPoint x: 546, endPoint y: 324, distance: 85.1
click at [546, 337] on strong "• Grape Seed Extract" at bounding box center [500, 342] width 96 height 11
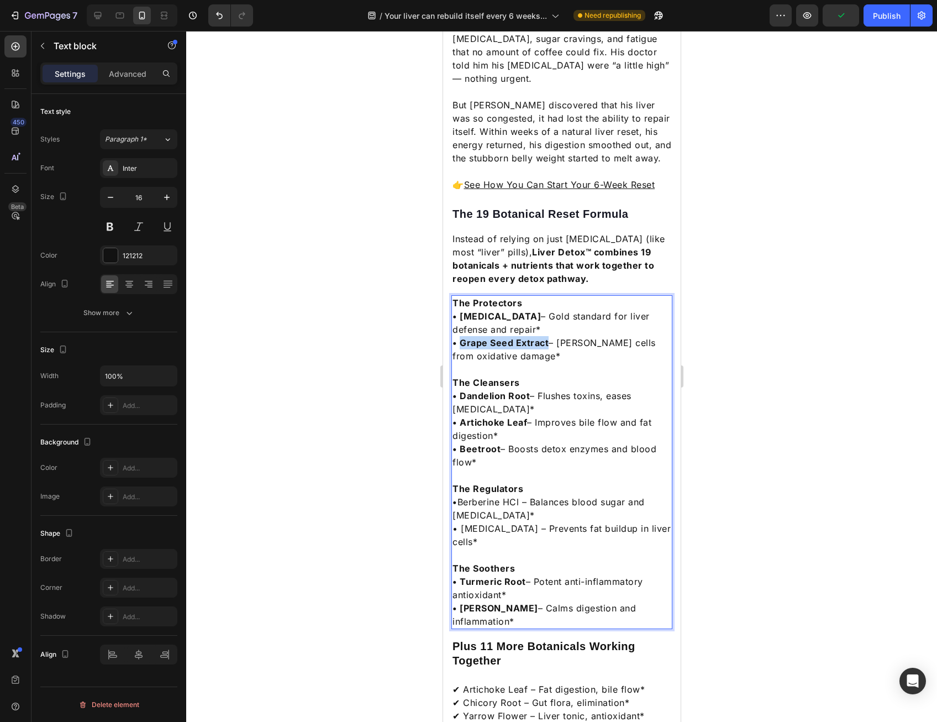
click at [538, 337] on strong "• Grape Seed Extract" at bounding box center [500, 342] width 96 height 11
click at [547, 389] on p "• Dandelion Root – Flushes toxins, eases bloating*" at bounding box center [561, 402] width 219 height 27
click at [733, 369] on div at bounding box center [561, 376] width 751 height 691
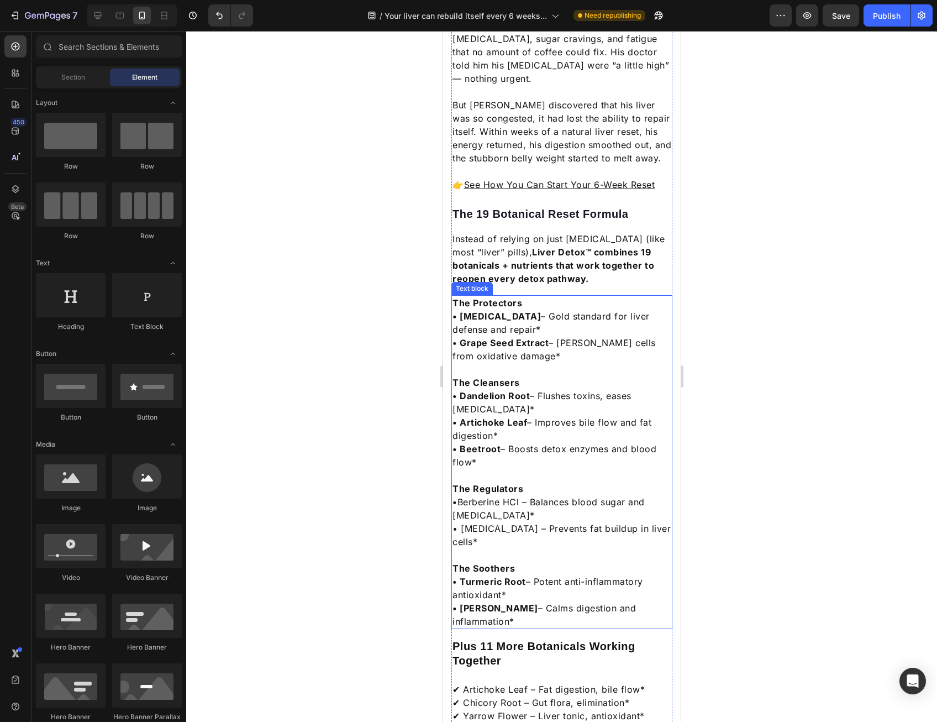
click at [582, 363] on p "Rich Text Editor. Editing area: main" at bounding box center [561, 369] width 219 height 13
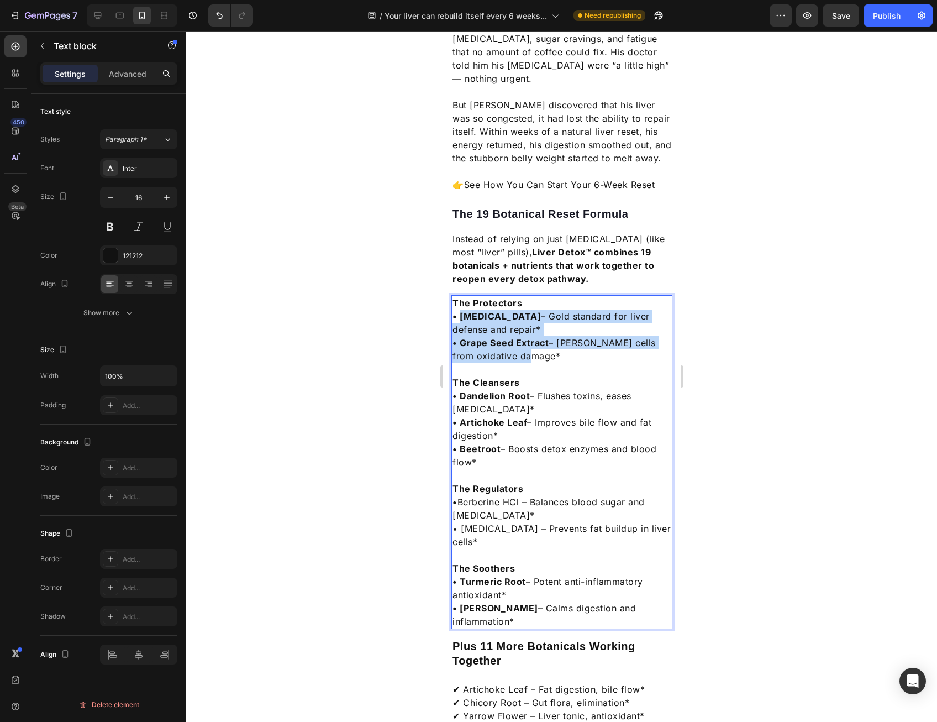
drag, startPoint x: 459, startPoint y: 297, endPoint x: 543, endPoint y: 338, distance: 93.2
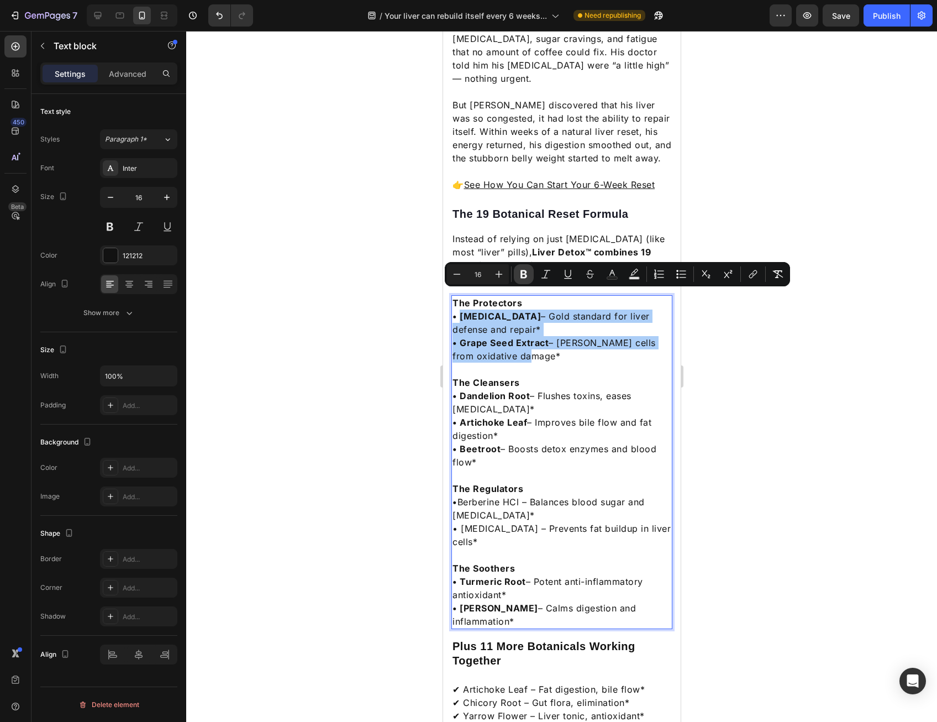
click at [524, 266] on button "Bold" at bounding box center [524, 274] width 20 height 20
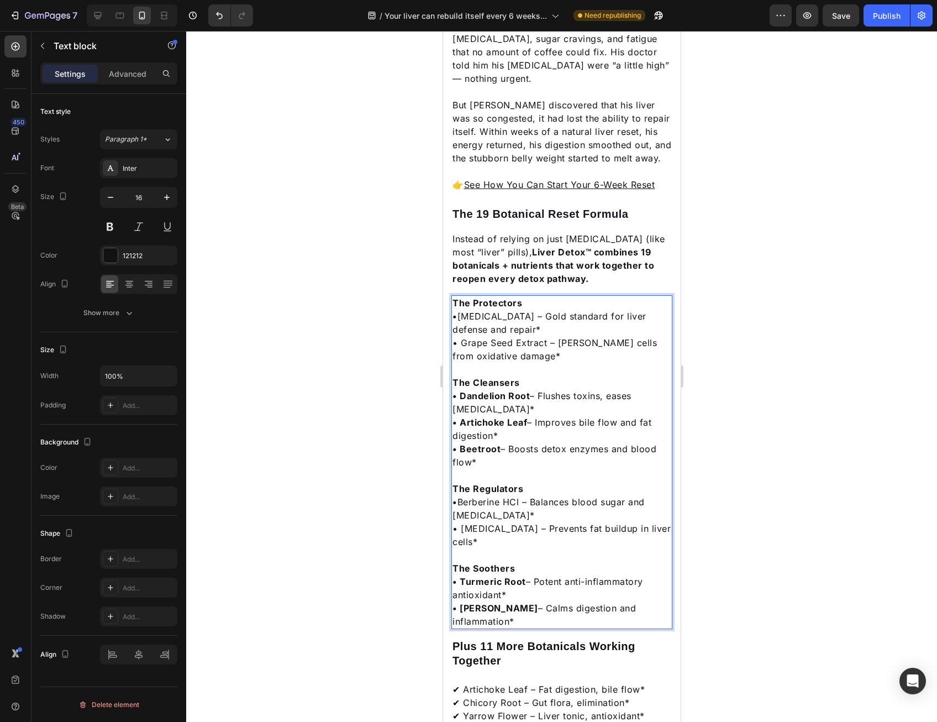
click at [530, 363] on p "Rich Text Editor. Editing area: main" at bounding box center [561, 369] width 219 height 13
click at [721, 334] on div at bounding box center [561, 376] width 751 height 691
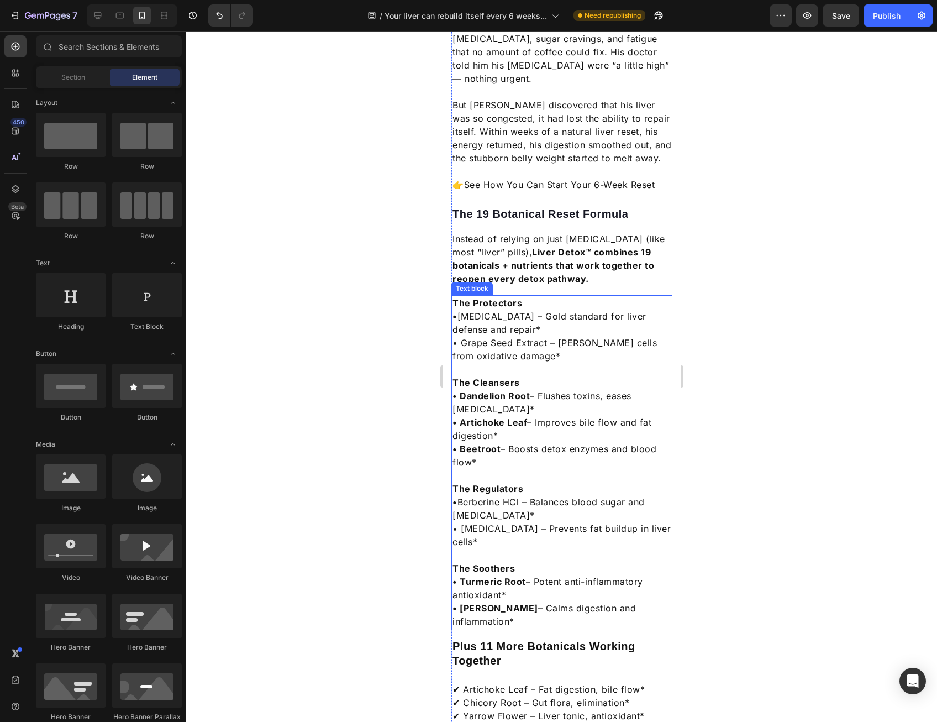
click at [463, 390] on strong "• Dandelion Root" at bounding box center [490, 395] width 77 height 11
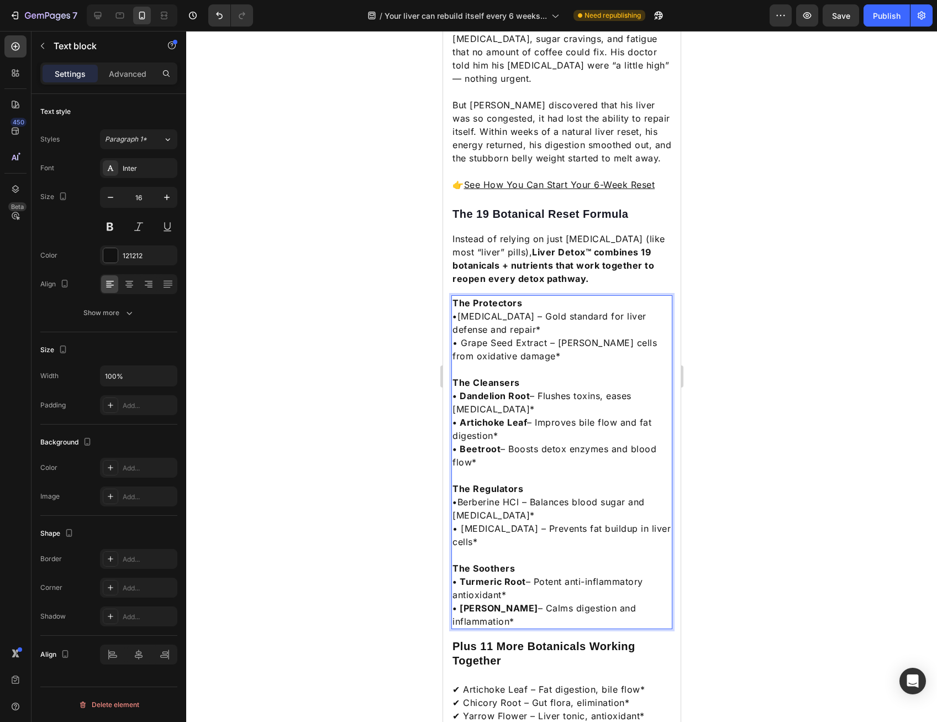
click at [460, 390] on strong "• Dandelion Root" at bounding box center [490, 395] width 77 height 11
drag, startPoint x: 460, startPoint y: 374, endPoint x: 498, endPoint y: 439, distance: 75.8
click at [498, 439] on div "The Protectors • Milk Thistle – Gold standard for liver defense and repair* • G…" at bounding box center [561, 462] width 221 height 334
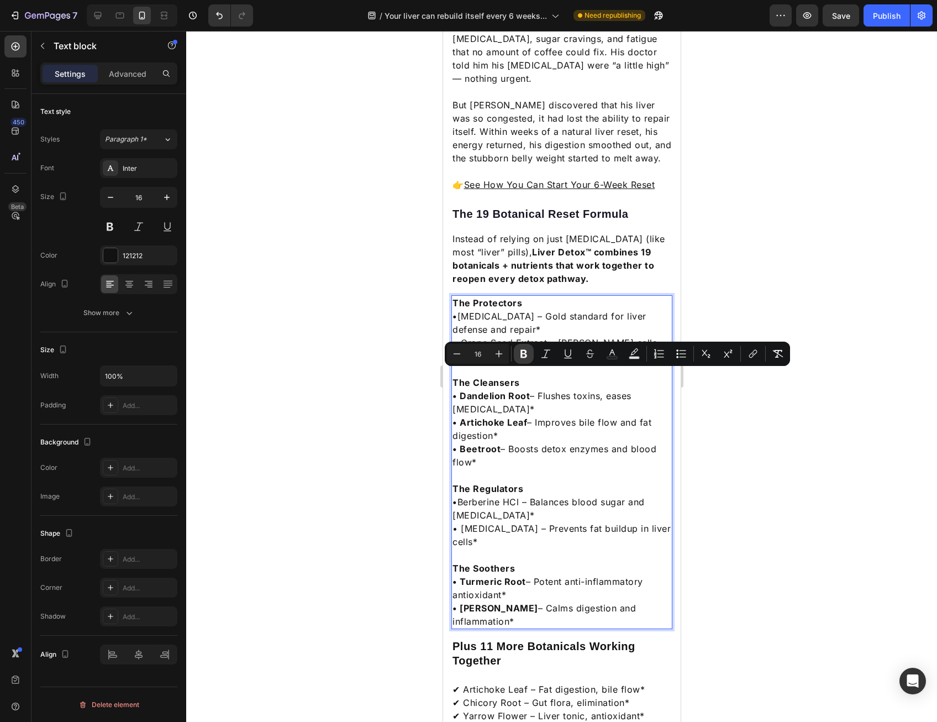
click at [522, 354] on icon "Editor contextual toolbar" at bounding box center [524, 354] width 7 height 8
click at [712, 427] on div at bounding box center [561, 376] width 751 height 691
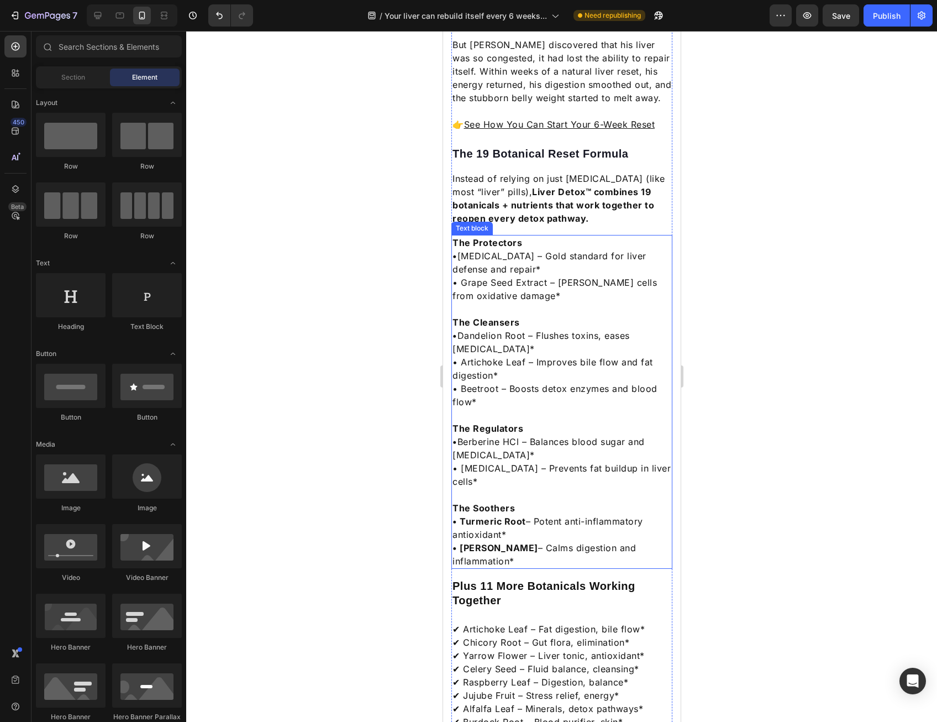
scroll to position [1160, 0]
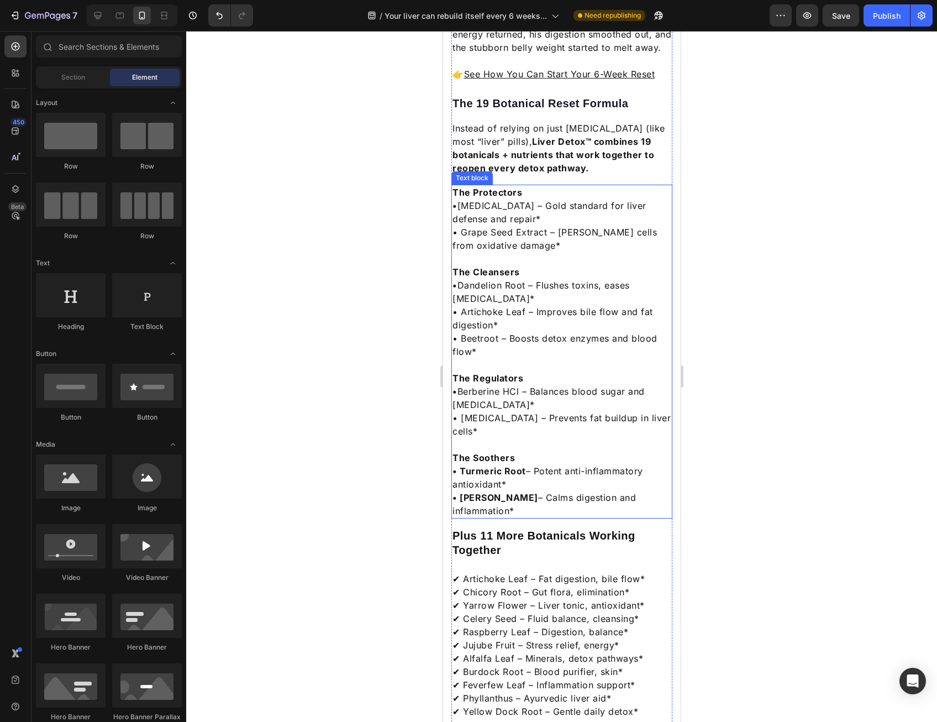
click at [460, 464] on p "• Turmeric Root – Potent anti-inflammatory antioxidant*" at bounding box center [561, 477] width 219 height 27
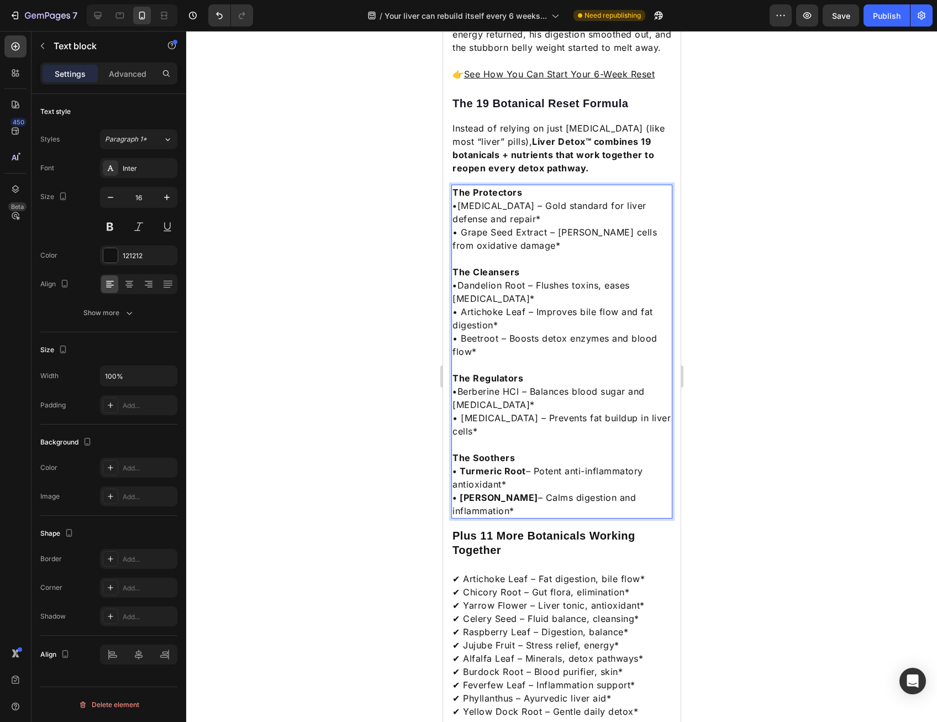
drag, startPoint x: 461, startPoint y: 436, endPoint x: 516, endPoint y: 475, distance: 67.3
click at [515, 475] on div "The Protectors • Milk Thistle – Gold standard for liver defense and repair* • G…" at bounding box center [561, 352] width 221 height 334
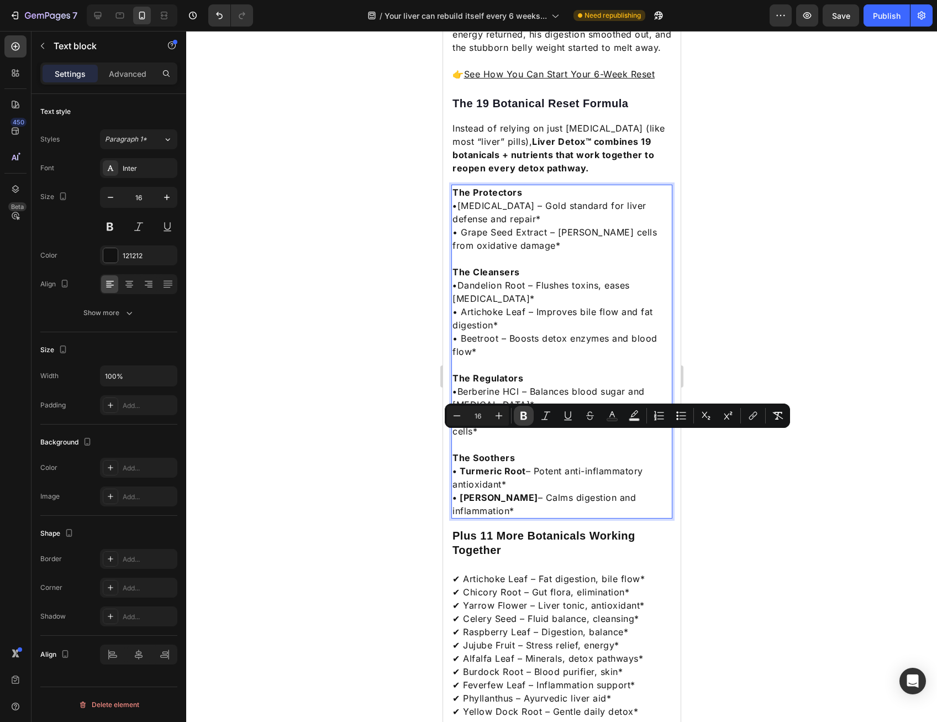
click at [522, 417] on icon "Editor contextual toolbar" at bounding box center [524, 416] width 7 height 8
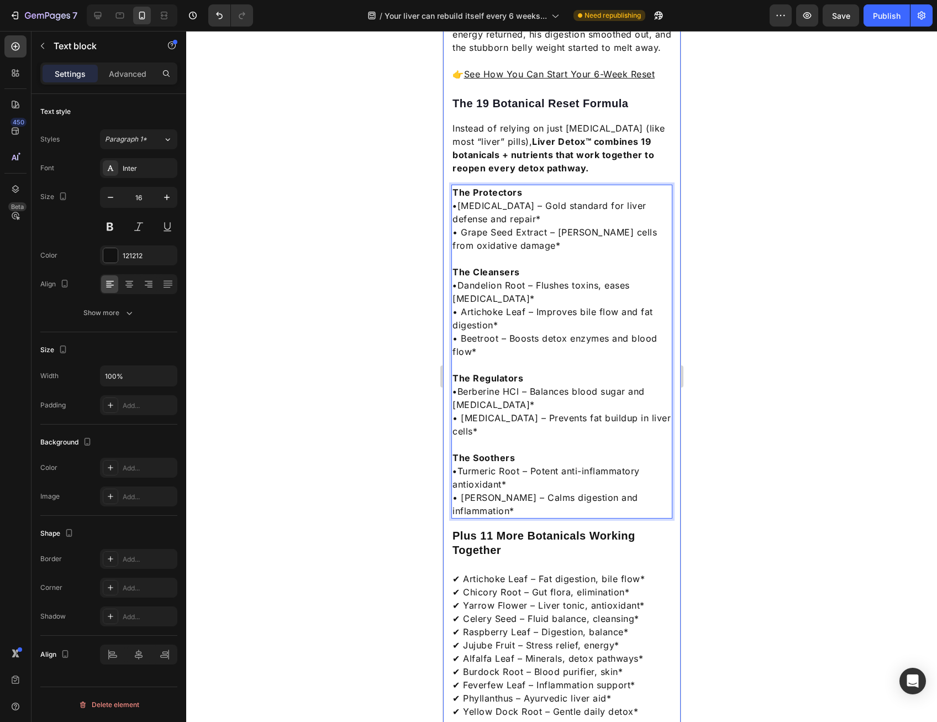
drag, startPoint x: 233, startPoint y: 417, endPoint x: 707, endPoint y: 451, distance: 476.0
click at [707, 451] on div at bounding box center [561, 376] width 751 height 691
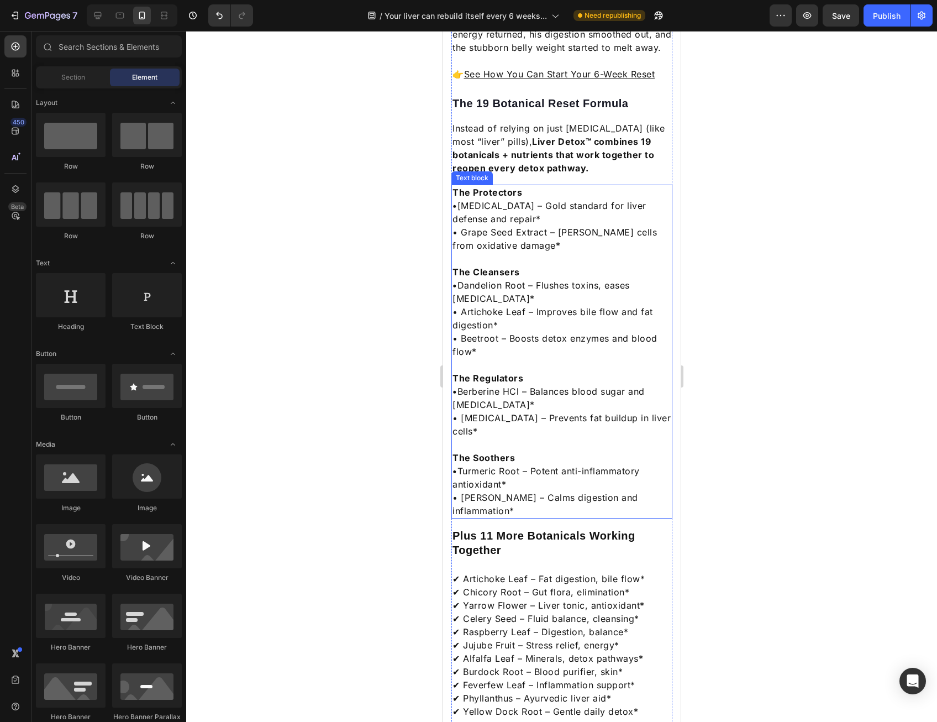
click at [549, 491] on p "• [PERSON_NAME] – Calms digestion and inflammation*" at bounding box center [561, 504] width 219 height 27
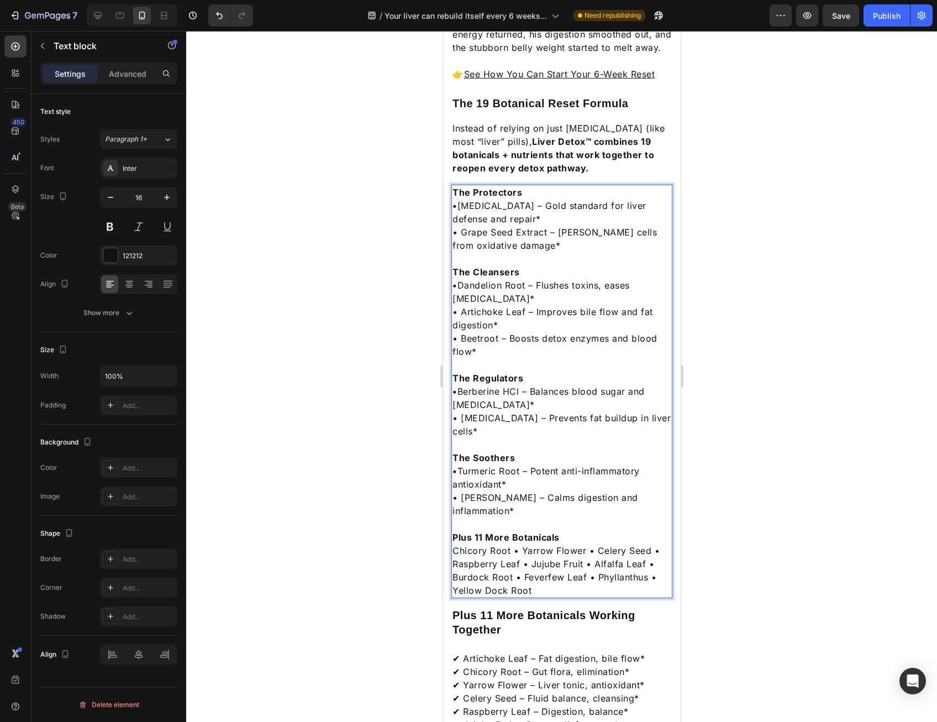
click at [576, 530] on p "Plus 11 More Botanicals Chicory Root • Yarrow Flower • Celery Seed • Raspberry …" at bounding box center [561, 563] width 219 height 66
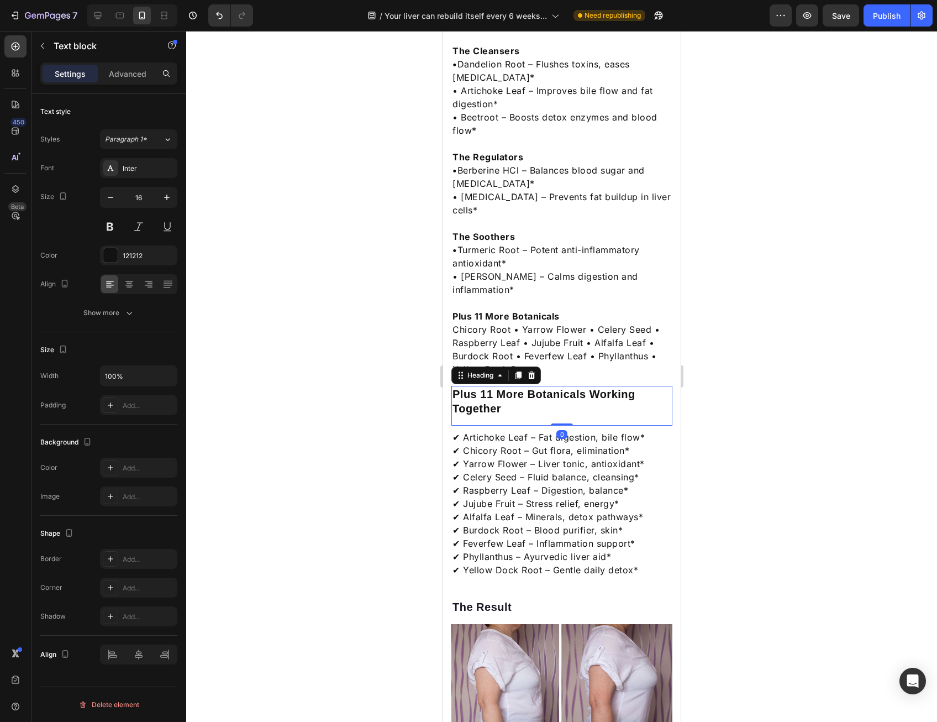
click at [582, 386] on h2 "Plus 11 More Botanicals Working Together" at bounding box center [561, 401] width 221 height 31
click at [509, 386] on h2 "Plus 11 More Botanicals Working Together" at bounding box center [561, 401] width 221 height 31
click at [509, 387] on p "Plus 11 More Botanicals Working Together" at bounding box center [561, 401] width 219 height 29
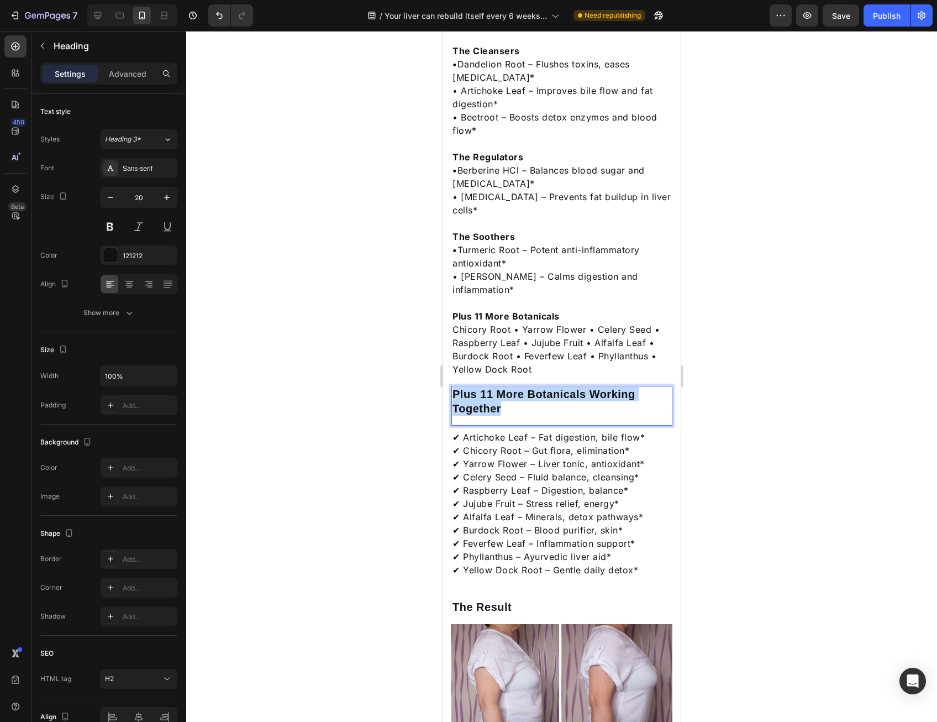
click at [509, 387] on p "Plus 11 More Botanicals Working Together" at bounding box center [561, 401] width 219 height 29
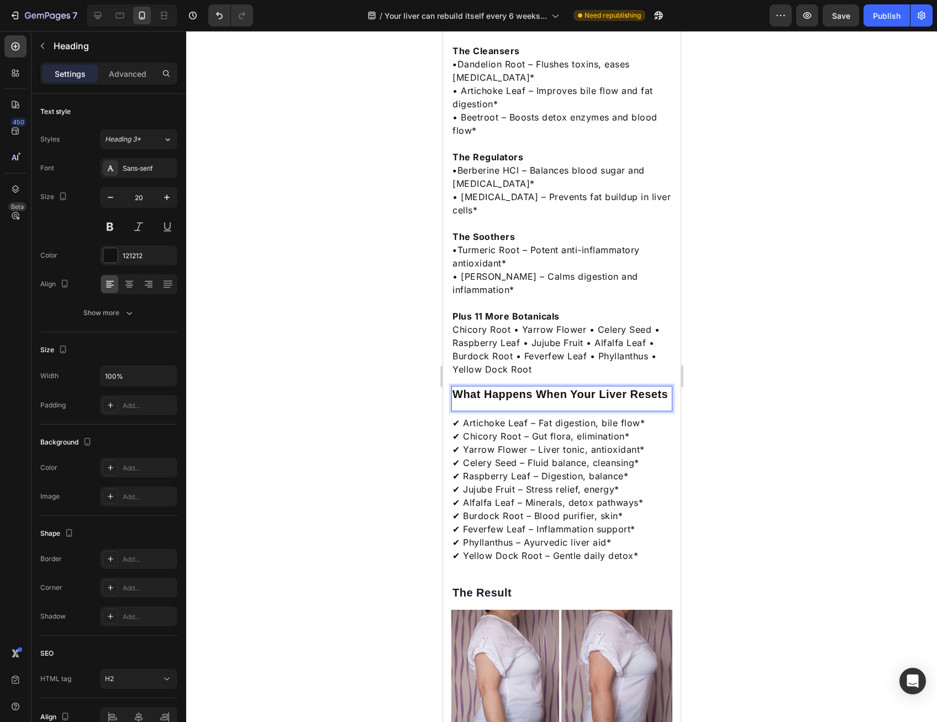
click at [513, 386] on div "What Happens When Your Liver Resets Heading 0" at bounding box center [561, 398] width 221 height 25
click at [581, 454] on p "✔ Artichoke Leaf – Fat digestion, bile flow* ✔ Chicory Root – Gut flora, elimin…" at bounding box center [561, 489] width 219 height 146
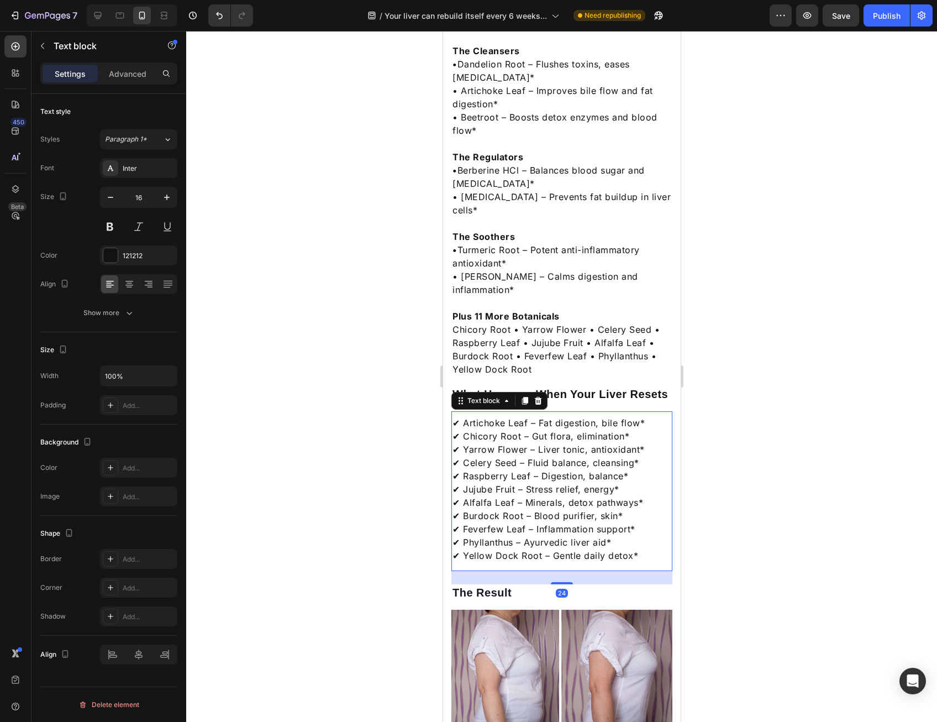
click at [582, 454] on p "✔ Artichoke Leaf – Fat digestion, bile flow* ✔ Chicory Root – Gut flora, elimin…" at bounding box center [561, 489] width 219 height 146
click at [583, 454] on p "✔ Artichoke Leaf – Fat digestion, bile flow* ✔ Chicory Root – Gut flora, elimin…" at bounding box center [561, 489] width 219 height 146
click at [584, 454] on p "✔ Artichoke Leaf – Fat digestion, bile flow* ✔ Chicory Root – Gut flora, elimin…" at bounding box center [561, 489] width 219 height 146
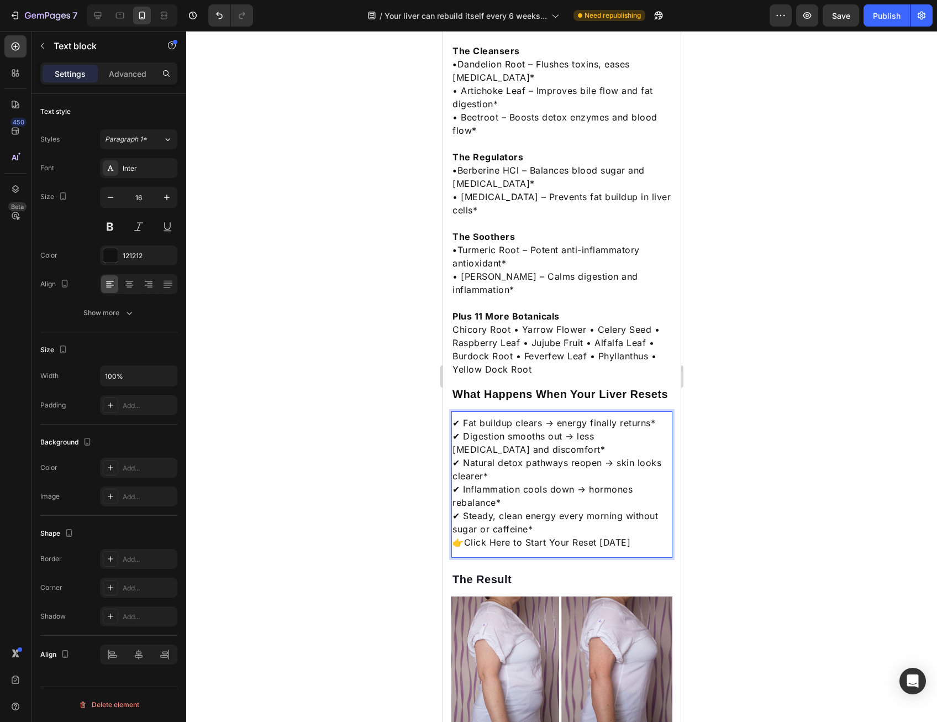
click at [578, 512] on p "✔ Fat buildup clears → energy finally returns* ✔ Digestion smooths out → less b…" at bounding box center [561, 475] width 219 height 119
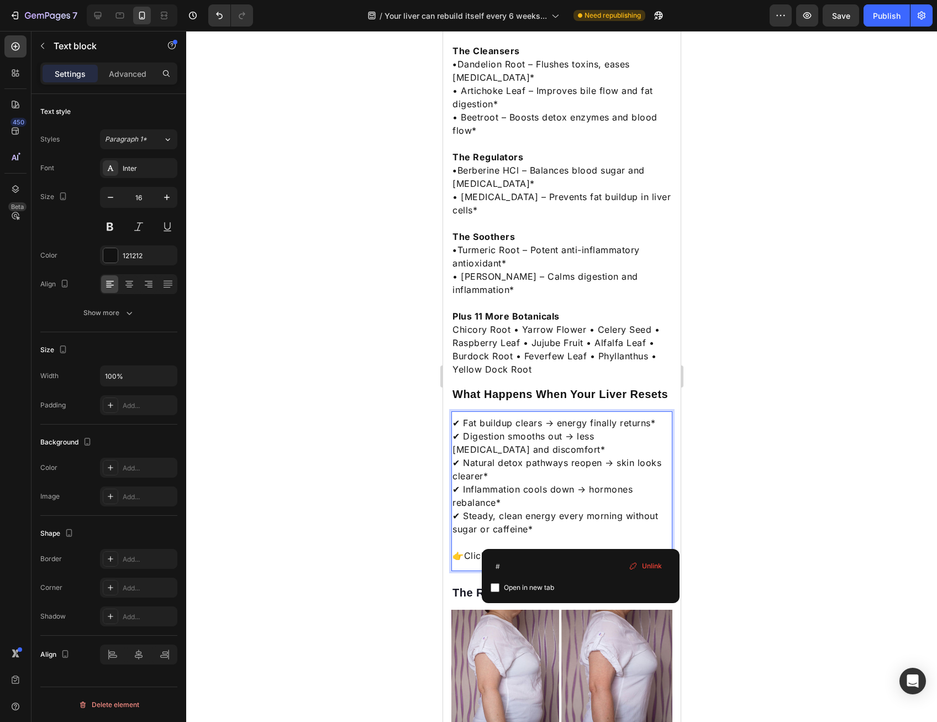
click at [582, 550] on link "Click Here to Start Your Reset [DATE]" at bounding box center [547, 555] width 167 height 11
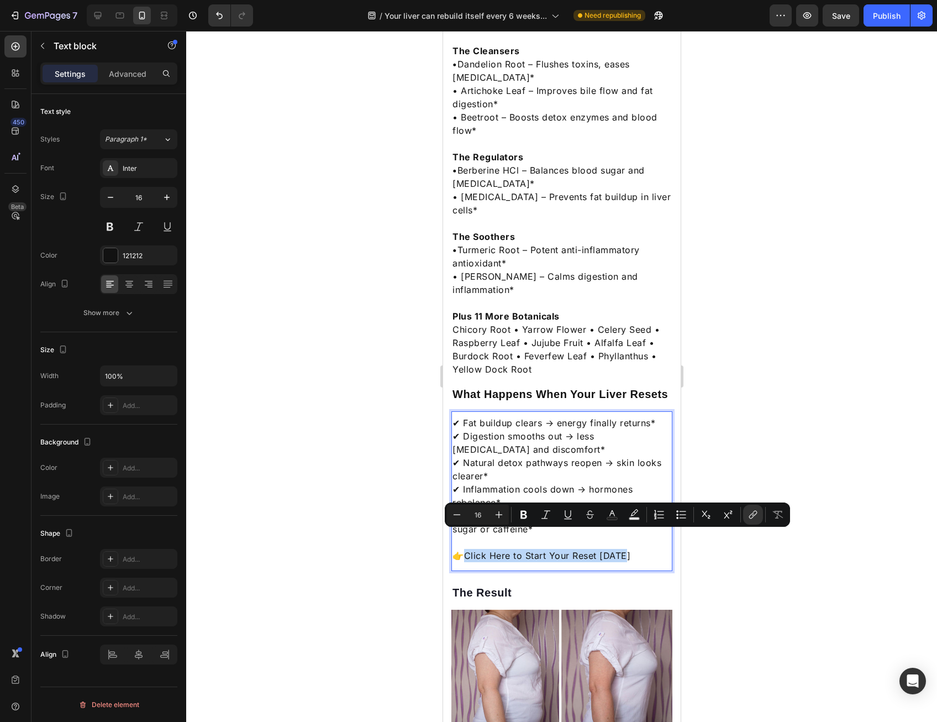
drag, startPoint x: 639, startPoint y: 541, endPoint x: 466, endPoint y: 536, distance: 172.5
click at [466, 549] on p "👉 Click Here to Start Your Reset [DATE]" at bounding box center [561, 555] width 219 height 13
click at [570, 550] on link "Click Here to Start Your Reset [DATE]" at bounding box center [547, 555] width 167 height 11
click at [756, 515] on icon "Editor contextual toolbar" at bounding box center [753, 514] width 11 height 11
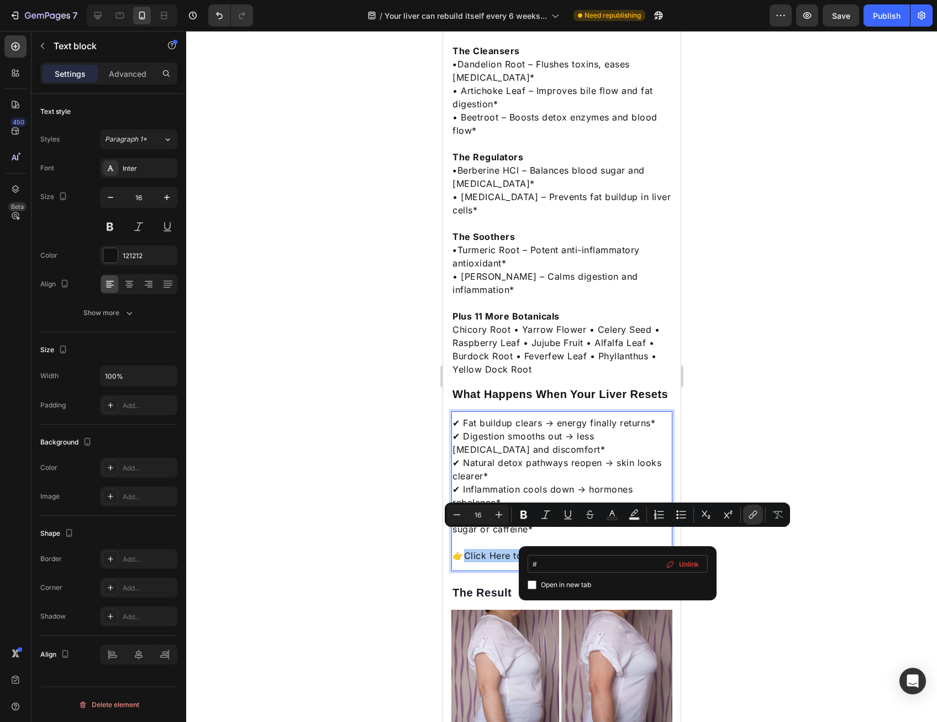
click at [624, 569] on input "#" at bounding box center [618, 564] width 180 height 18
type input "https://dearapothecary.com/products/liver-detox"
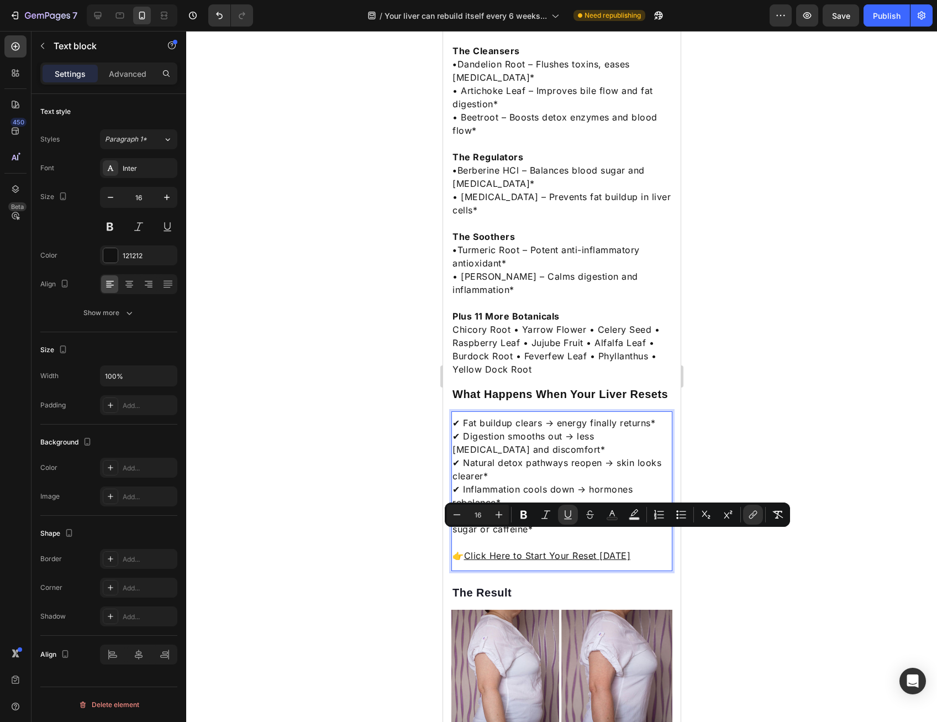
click at [767, 572] on div at bounding box center [561, 376] width 751 height 691
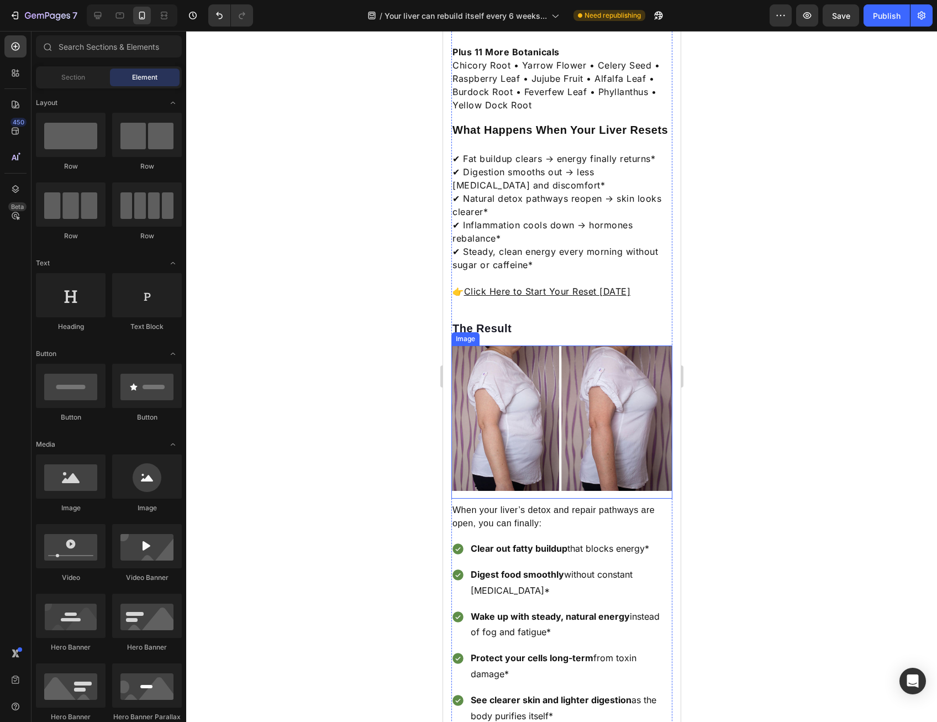
scroll to position [1603, 0]
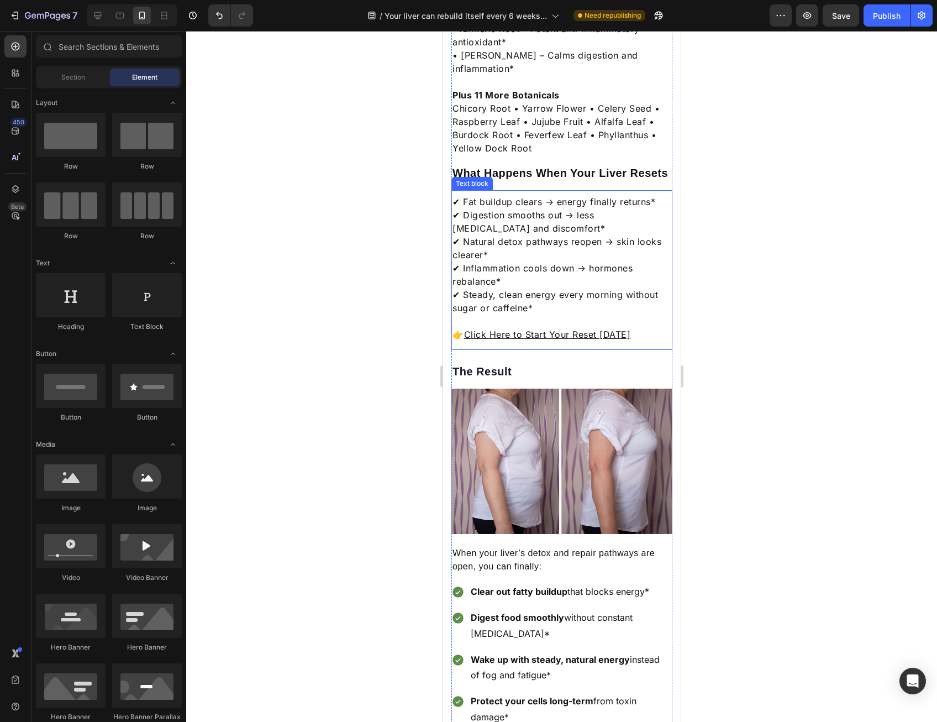
click at [484, 195] on p "✔ Fat buildup clears → energy finally returns* ✔ Digestion smooths out → less b…" at bounding box center [561, 254] width 219 height 119
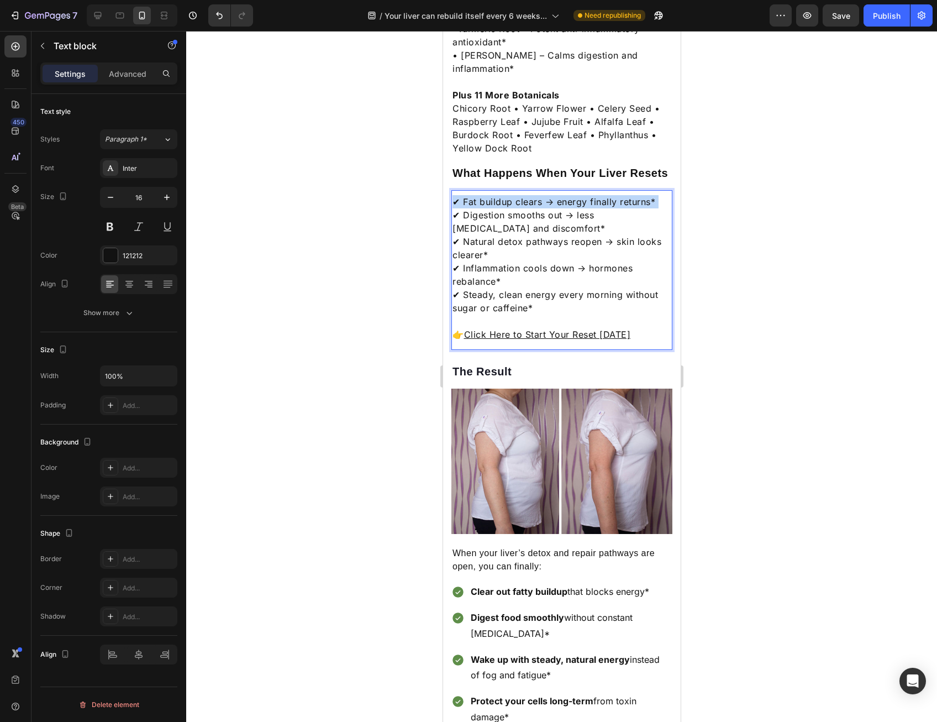
click at [484, 195] on p "✔ Fat buildup clears → energy finally returns* ✔ Digestion smooths out → less b…" at bounding box center [561, 254] width 219 height 119
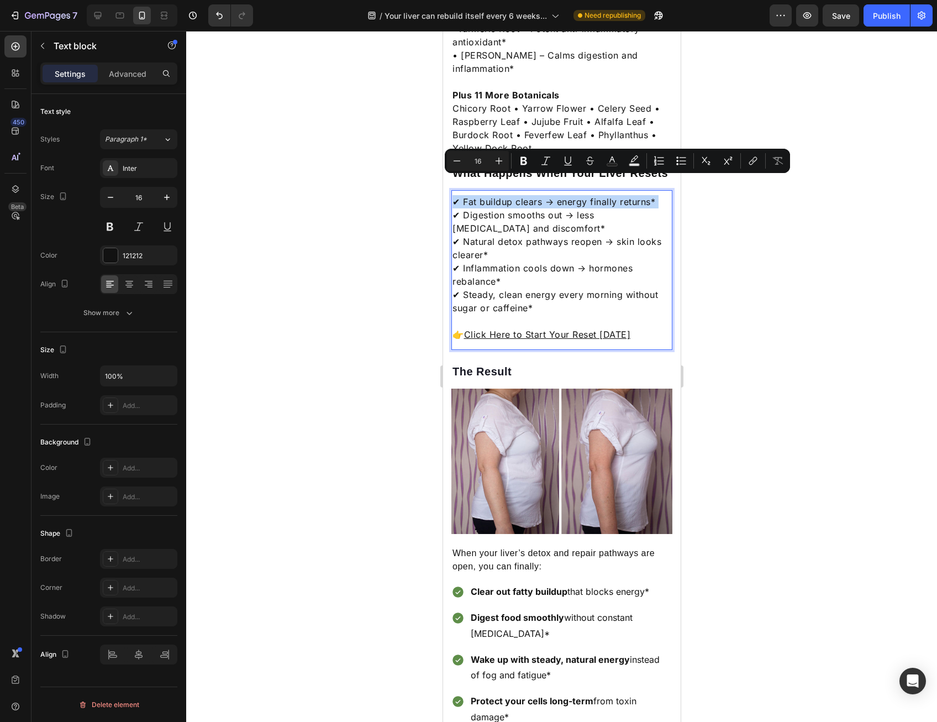
click at [481, 195] on p "✔ Fat buildup clears → energy finally returns* ✔ Digestion smooths out → less b…" at bounding box center [561, 254] width 219 height 119
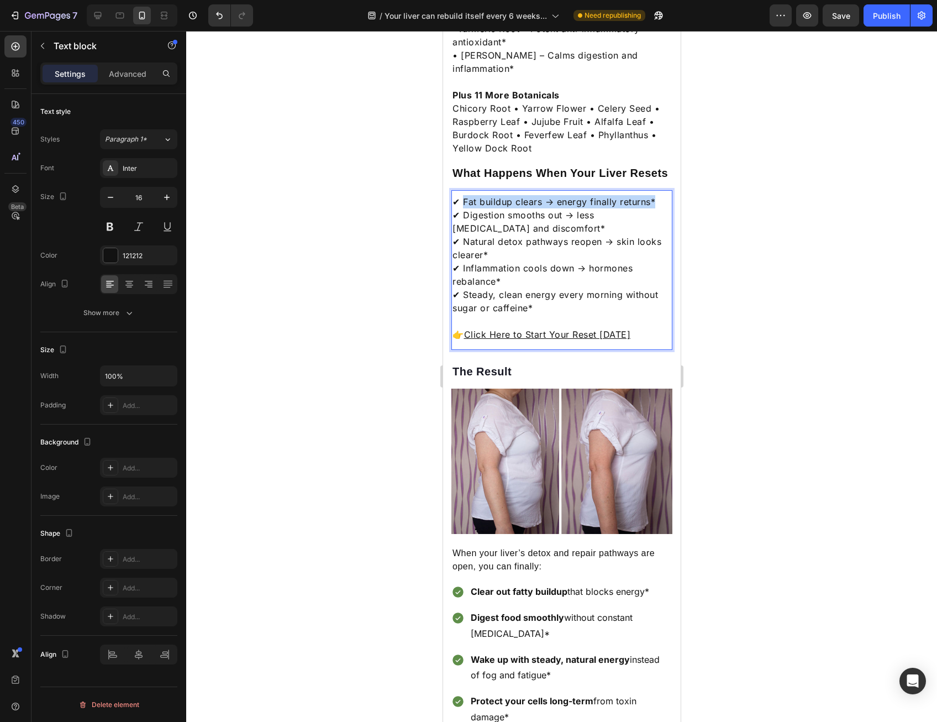
drag, startPoint x: 475, startPoint y: 184, endPoint x: 656, endPoint y: 181, distance: 181.8
click at [656, 195] on p "✔ Fat buildup clears → energy finally returns* ✔ Digestion smooths out → less b…" at bounding box center [561, 254] width 219 height 119
copy p "Fat buildup clears → energy finally returns*"
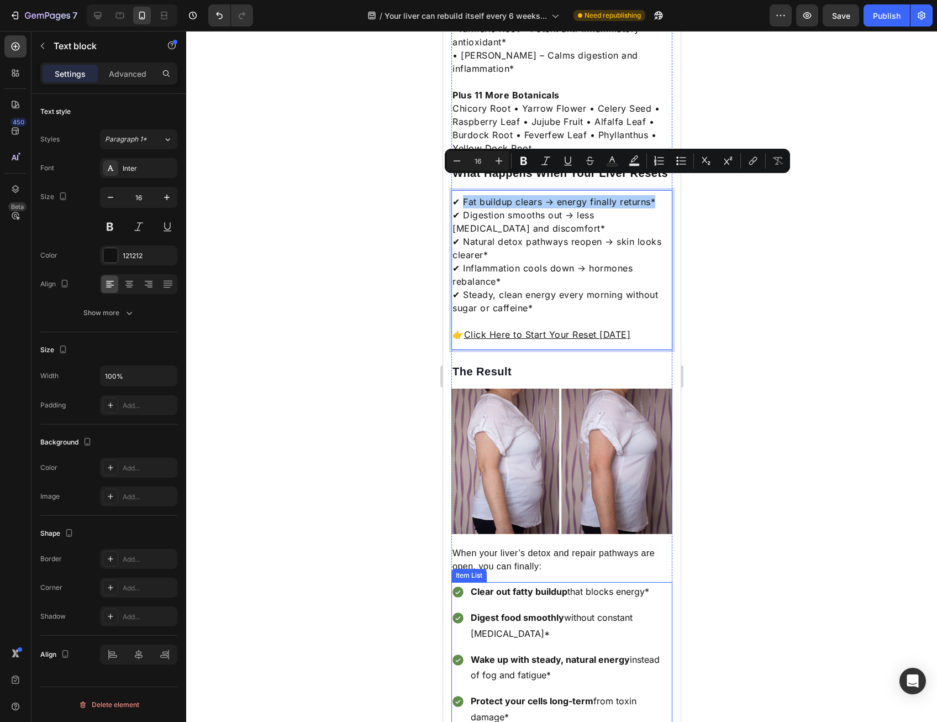
click at [491, 586] on strong "Clear out fatty buildup" at bounding box center [518, 591] width 97 height 11
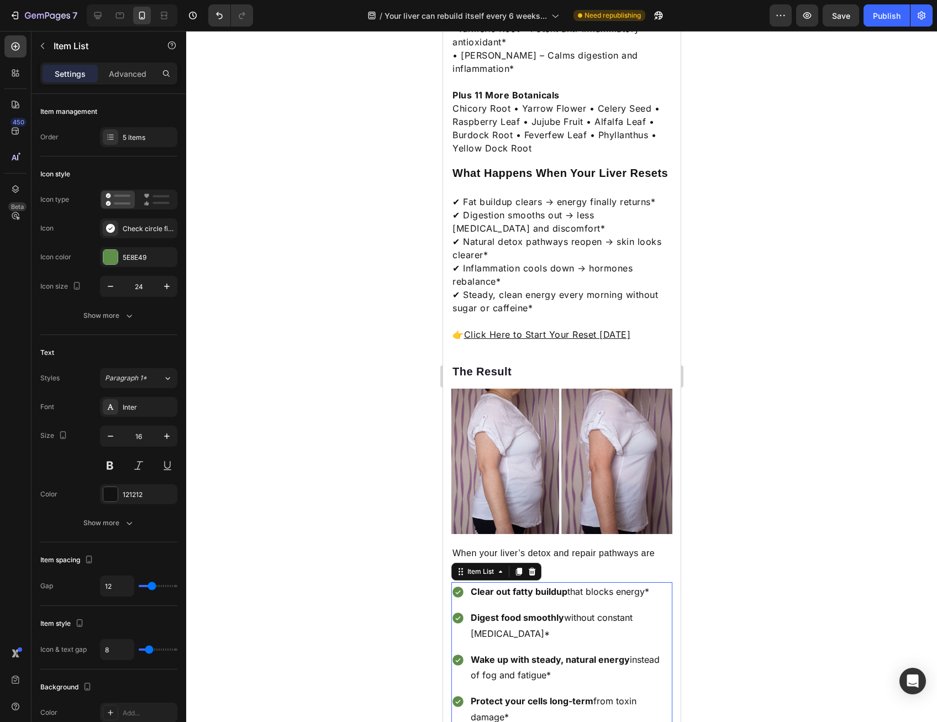
click at [491, 586] on strong "Clear out fatty buildup" at bounding box center [518, 591] width 97 height 11
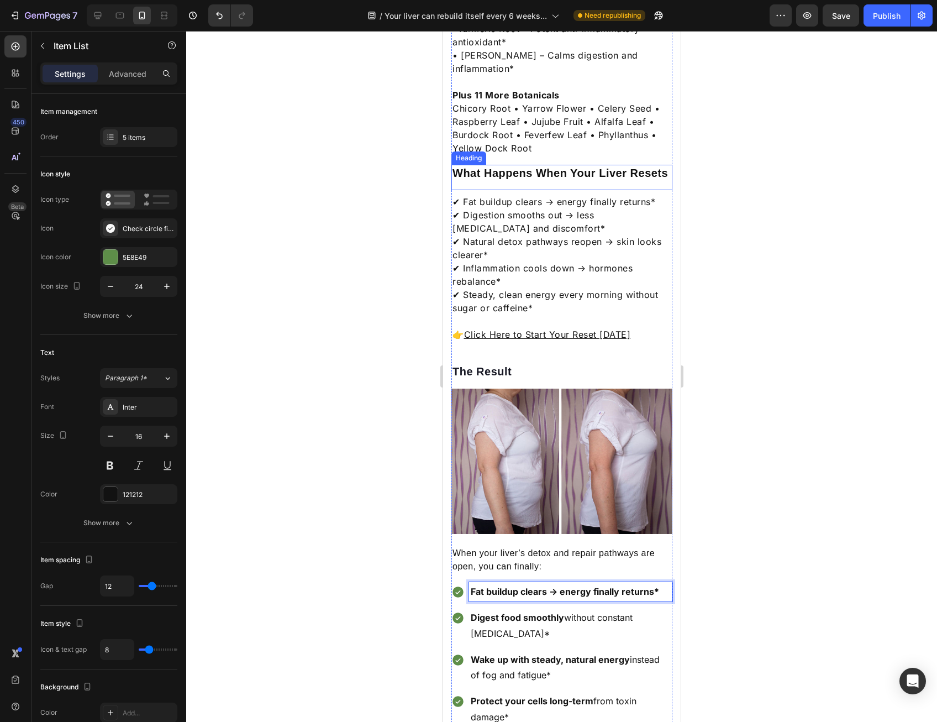
click at [502, 204] on p "✔ Fat buildup clears → energy finally returns* ✔ Digestion smooths out → less b…" at bounding box center [561, 254] width 219 height 119
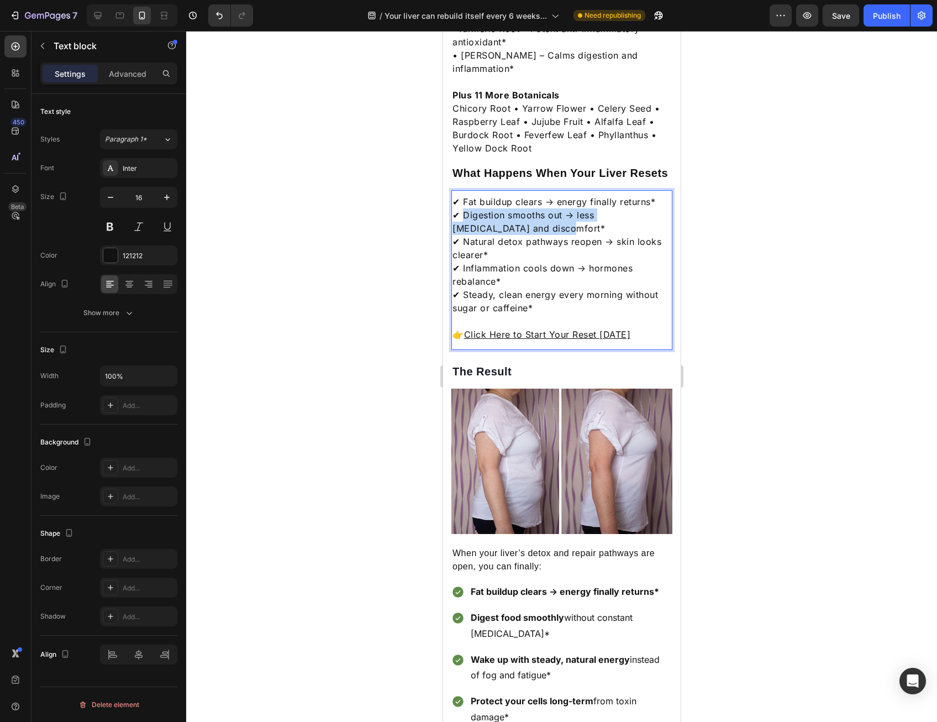
drag, startPoint x: 463, startPoint y: 196, endPoint x: 514, endPoint y: 212, distance: 53.5
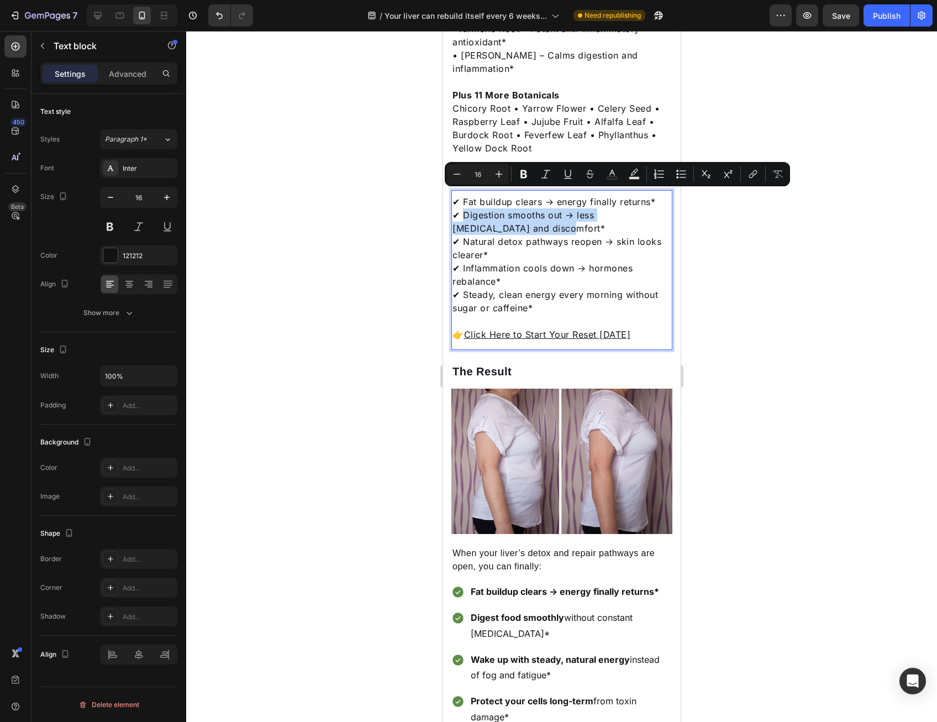
copy p "Digestion smooths out → less bloating and discomfort*"
click at [532, 612] on strong "Digest food smoothly" at bounding box center [516, 617] width 93 height 11
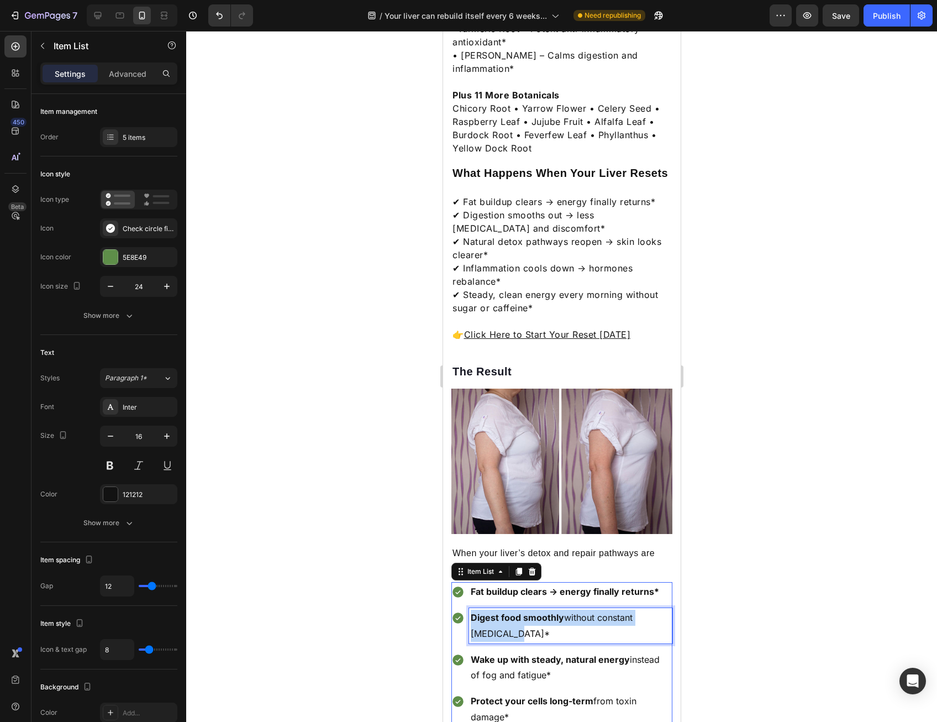
click at [532, 612] on strong "Digest food smoothly" at bounding box center [516, 617] width 93 height 11
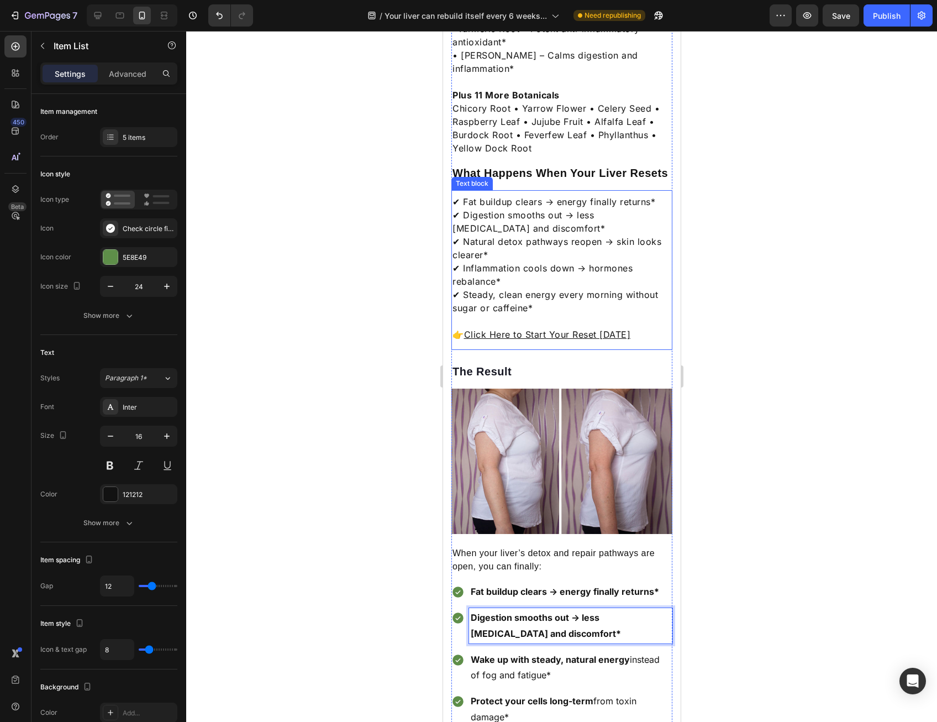
click at [479, 231] on p "✔ Fat buildup clears → energy finally returns* ✔ Digestion smooths out → less b…" at bounding box center [561, 254] width 219 height 119
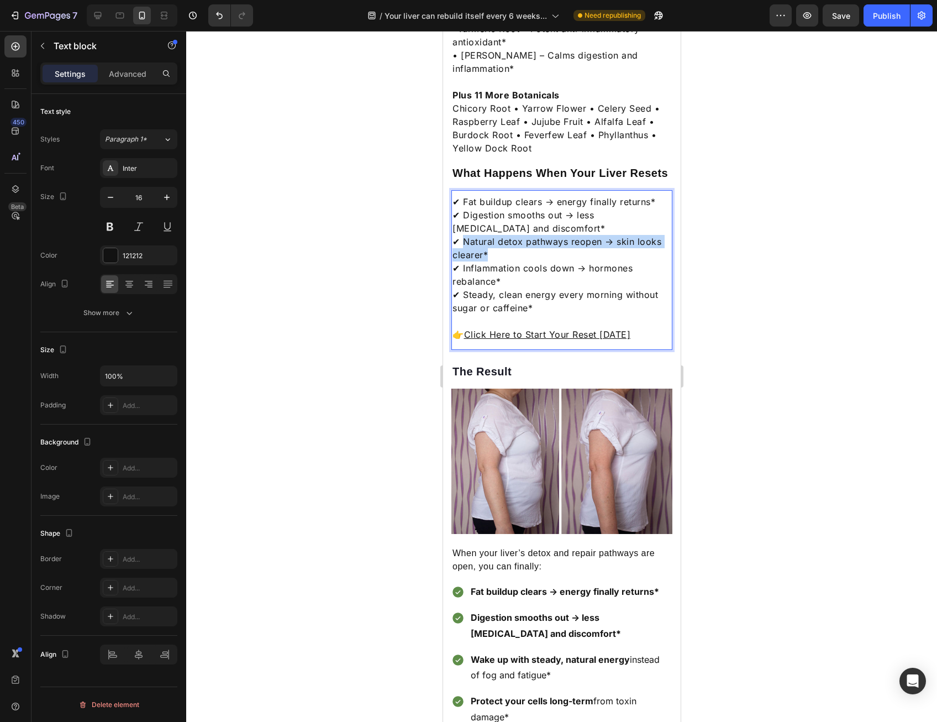
drag, startPoint x: 462, startPoint y: 220, endPoint x: 492, endPoint y: 234, distance: 32.9
copy p "Natural detox pathways reopen → skin looks clearer*"
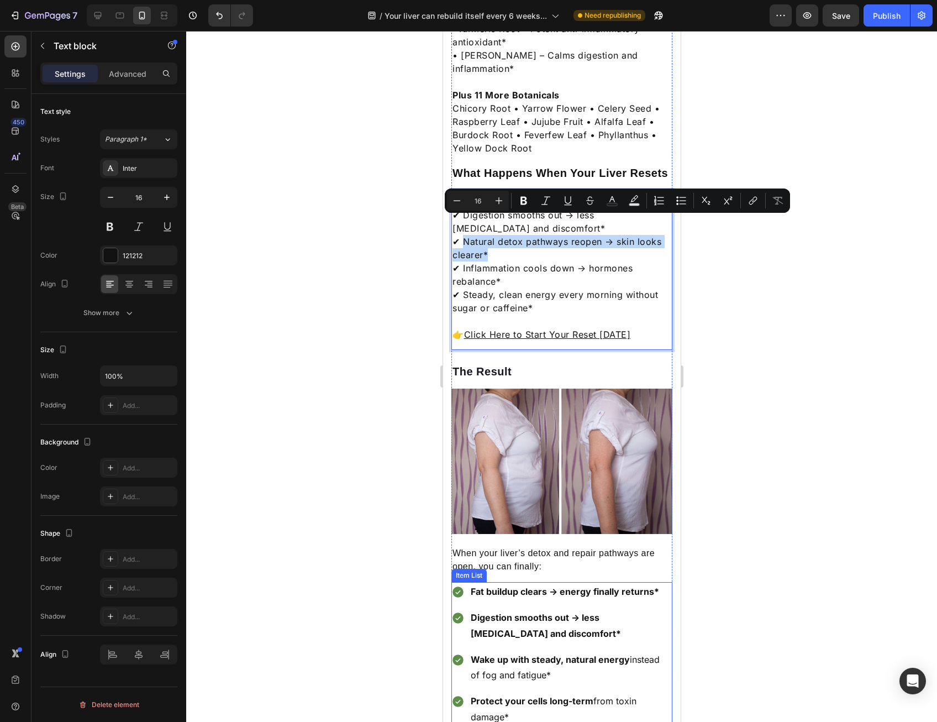
click at [521, 654] on strong "Wake up with steady, natural energy" at bounding box center [549, 659] width 159 height 11
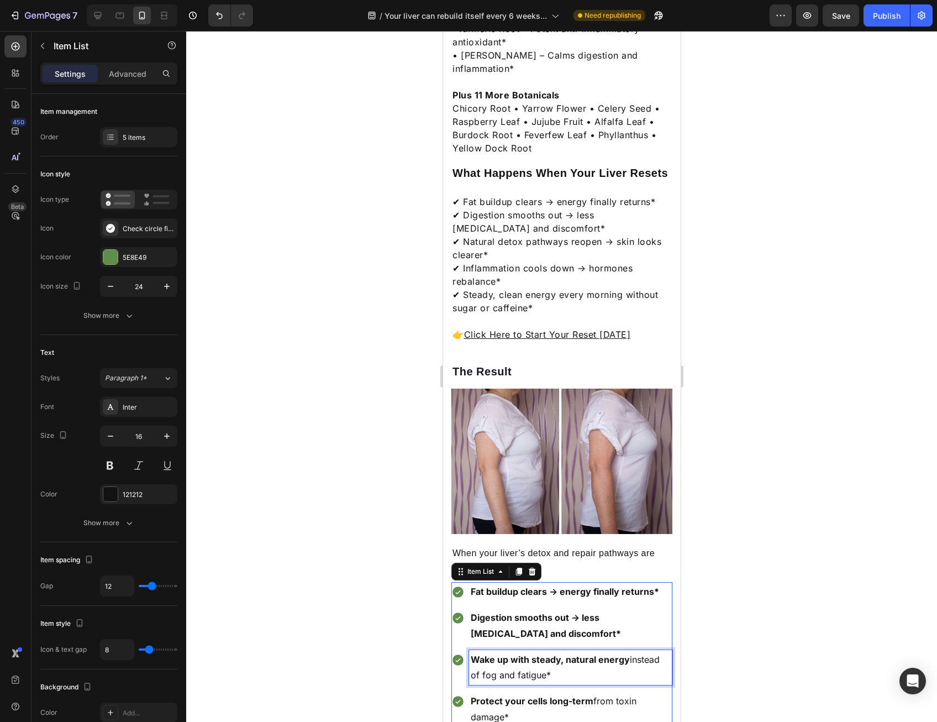
click at [521, 654] on strong "Wake up with steady, natural energy" at bounding box center [549, 659] width 159 height 11
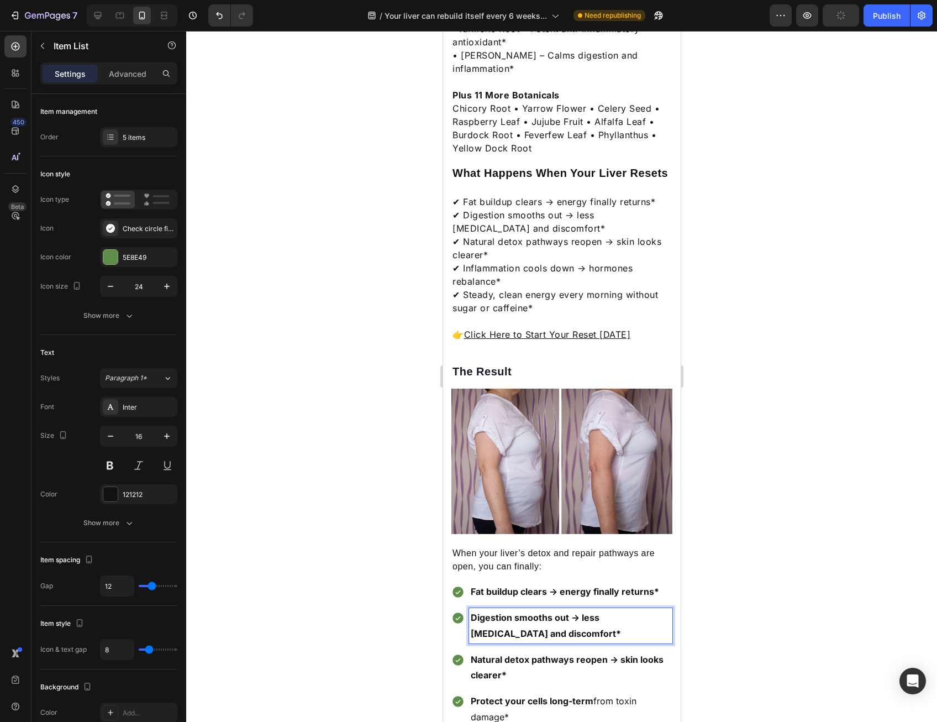
click at [527, 610] on p "Digestion smooths out → less bloating and discomfort*" at bounding box center [570, 626] width 200 height 32
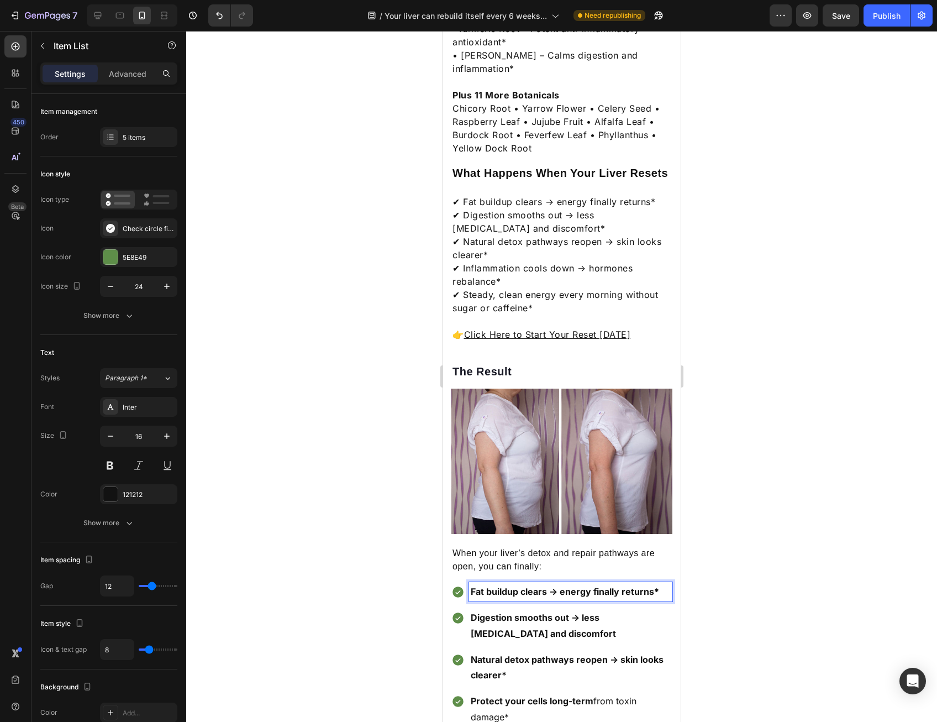
click at [658, 584] on p "Fat buildup clears → energy finally returns*" at bounding box center [570, 592] width 200 height 16
click at [542, 652] on p "Natural detox pathways reopen → skin looks clearer*" at bounding box center [570, 668] width 200 height 32
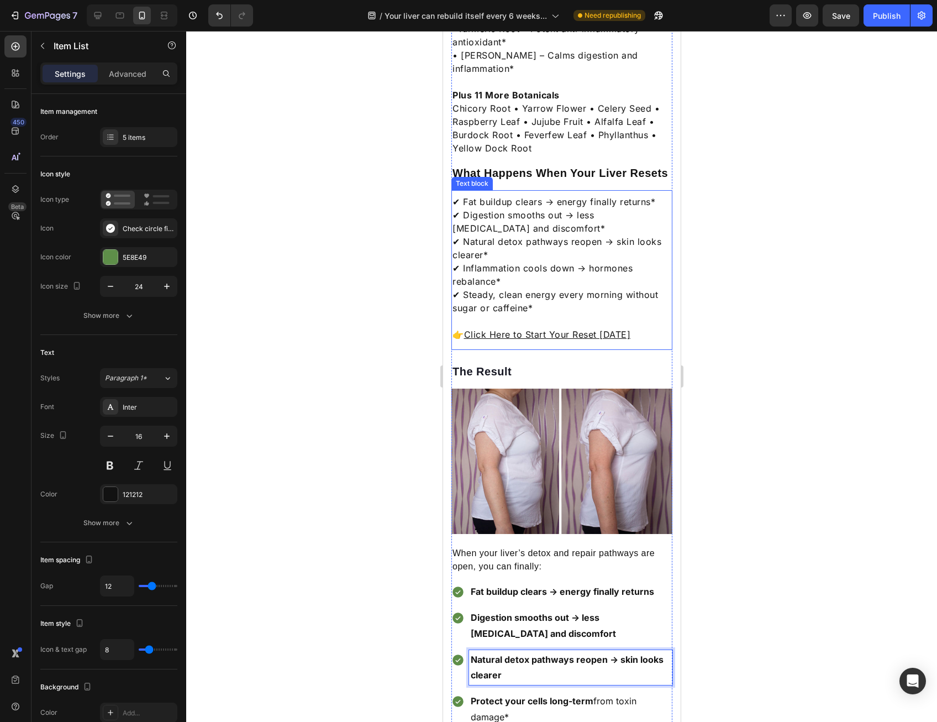
click at [486, 250] on p "✔ Fat buildup clears → energy finally returns* ✔ Digestion smooths out → less b…" at bounding box center [561, 254] width 219 height 119
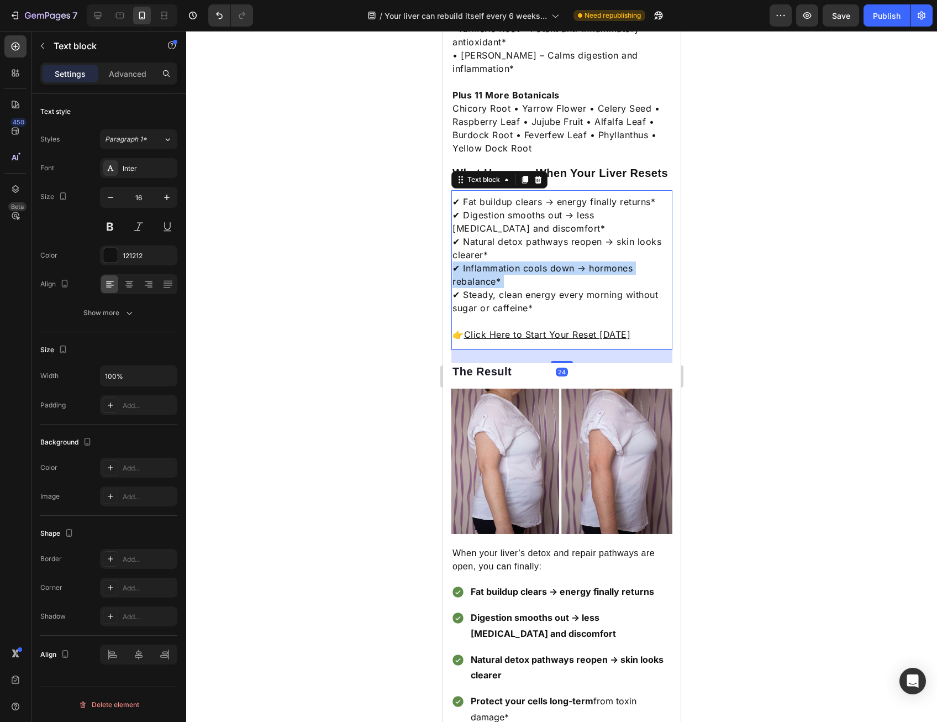
click at [486, 250] on p "✔ Fat buildup clears → energy finally returns* ✔ Digestion smooths out → less b…" at bounding box center [561, 254] width 219 height 119
copy p "✔ Inflammation cools down → hormones rebalance*"
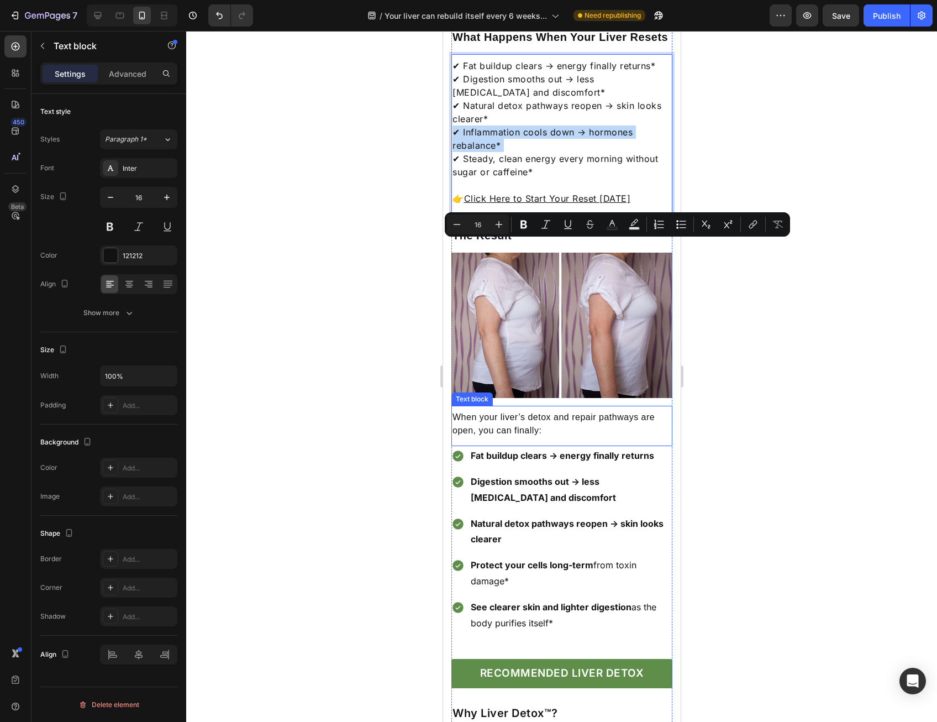
scroll to position [1768, 0]
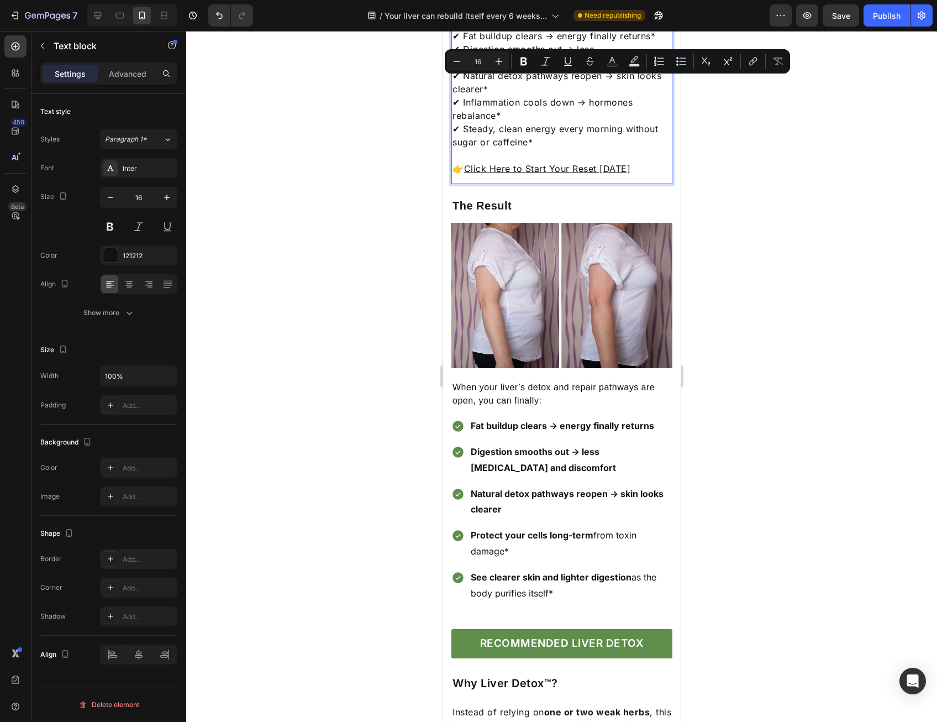
click at [478, 117] on p "✔ Fat buildup clears → energy finally returns* ✔ Digestion smooths out → less b…" at bounding box center [561, 88] width 219 height 119
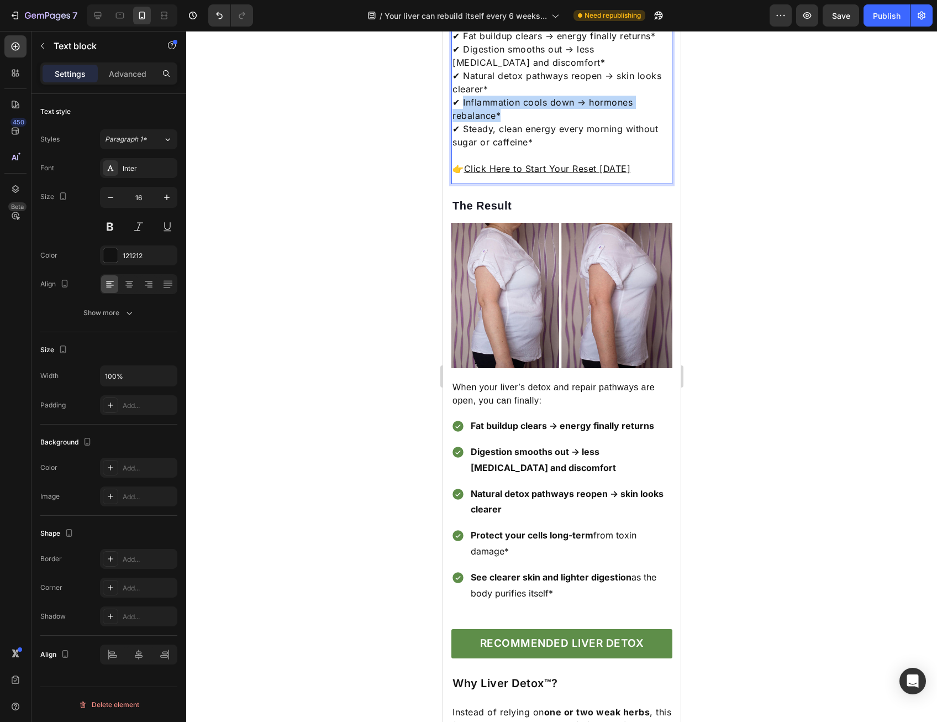
drag, startPoint x: 463, startPoint y: 85, endPoint x: 504, endPoint y: 94, distance: 42.6
click at [504, 94] on p "✔ Fat buildup clears → energy finally returns* ✔ Digestion smooths out → less b…" at bounding box center [561, 88] width 219 height 119
copy p "Inflammation cools down → hormones rebalance*"
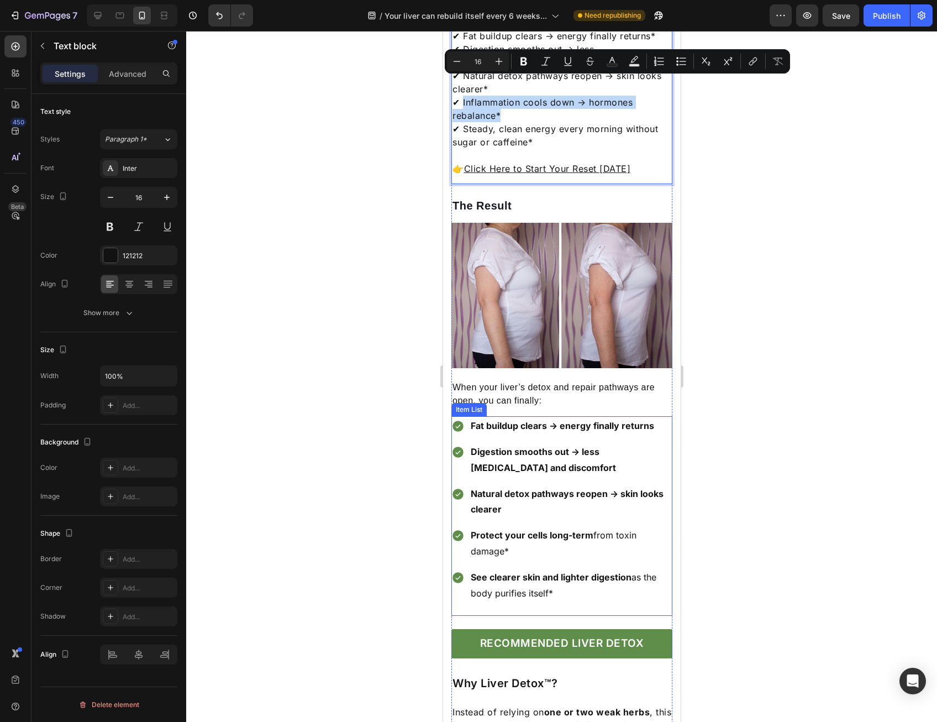
click at [488, 529] on strong "Protect your cells long-term" at bounding box center [531, 534] width 123 height 11
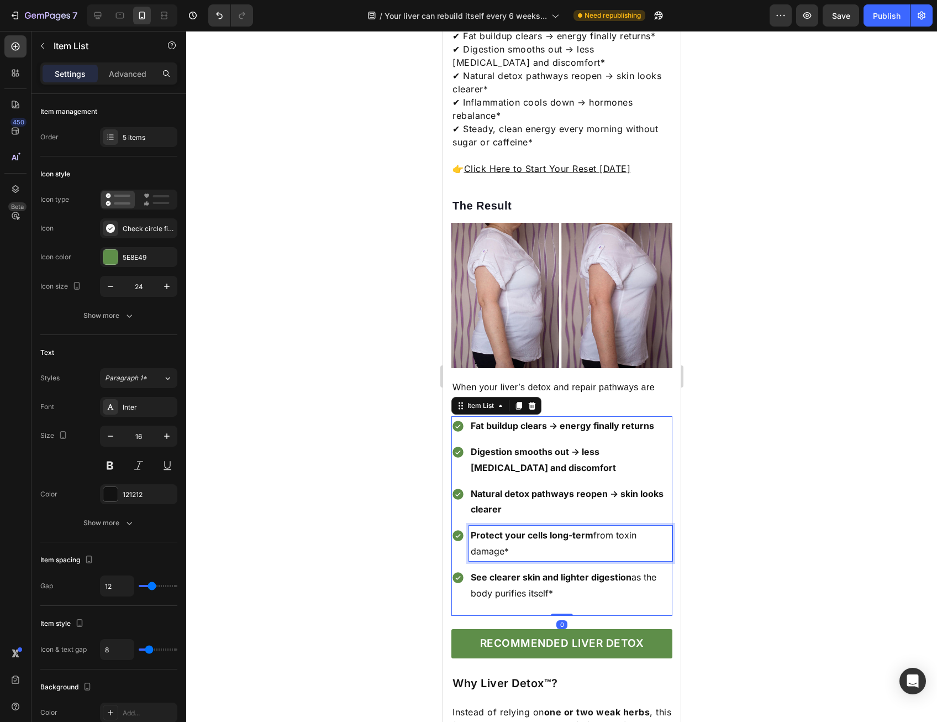
click at [488, 529] on strong "Protect your cells long-term" at bounding box center [531, 534] width 123 height 11
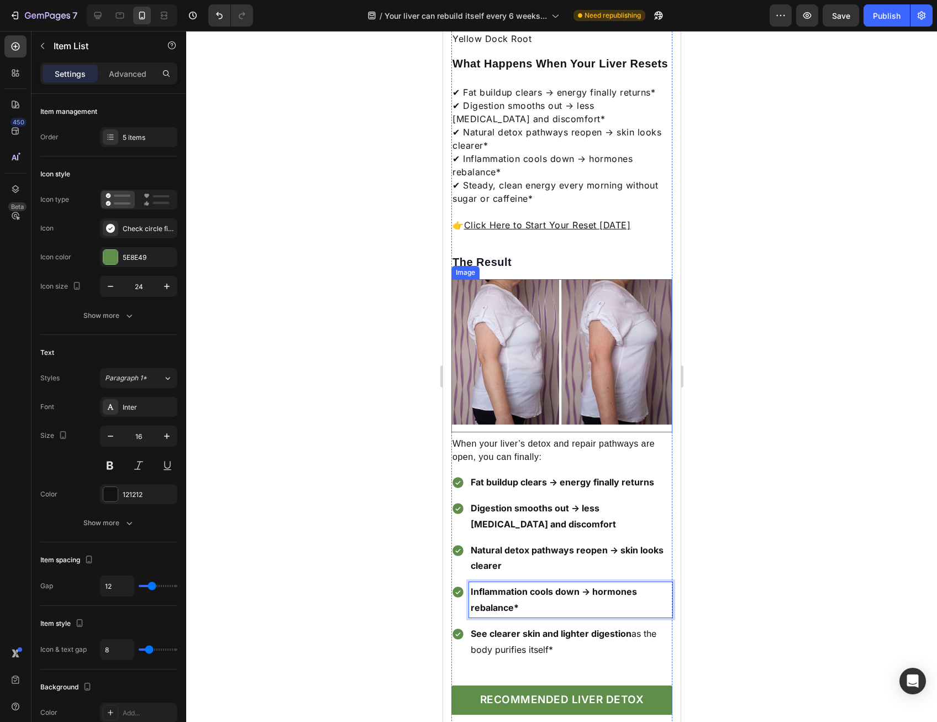
scroll to position [1603, 0]
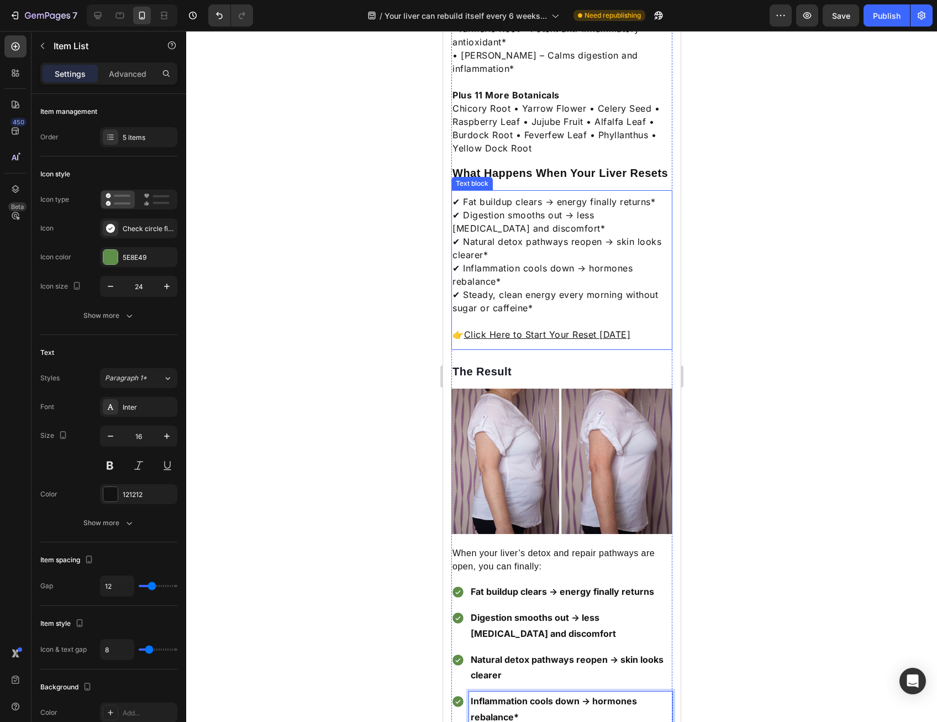
click at [465, 275] on p "✔ Fat buildup clears → energy finally returns* ✔ Digestion smooths out → less b…" at bounding box center [561, 254] width 219 height 119
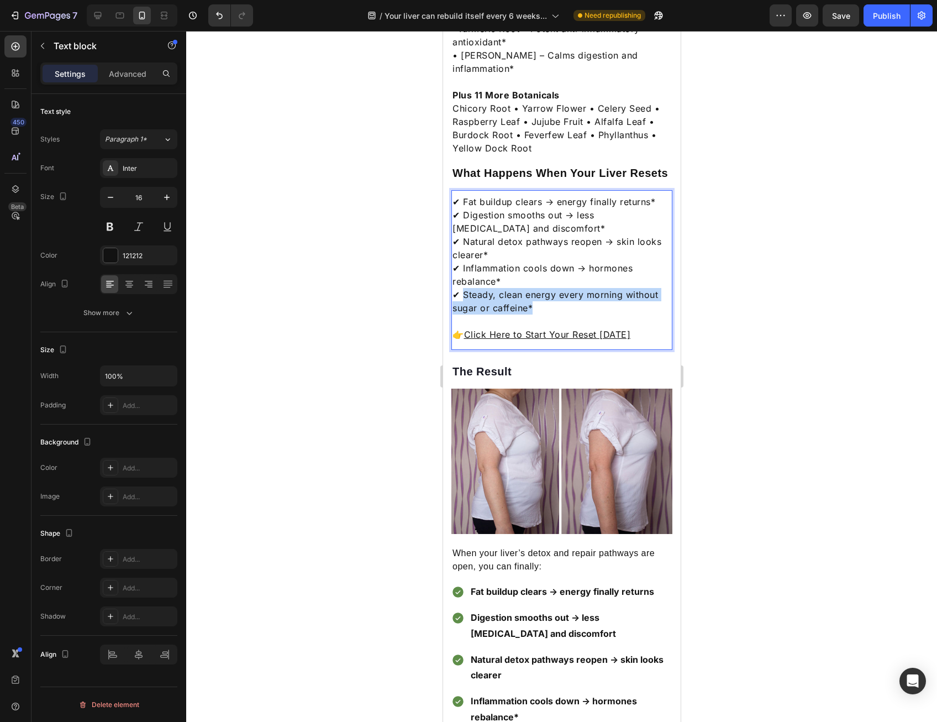
drag, startPoint x: 463, startPoint y: 274, endPoint x: 544, endPoint y: 290, distance: 82.3
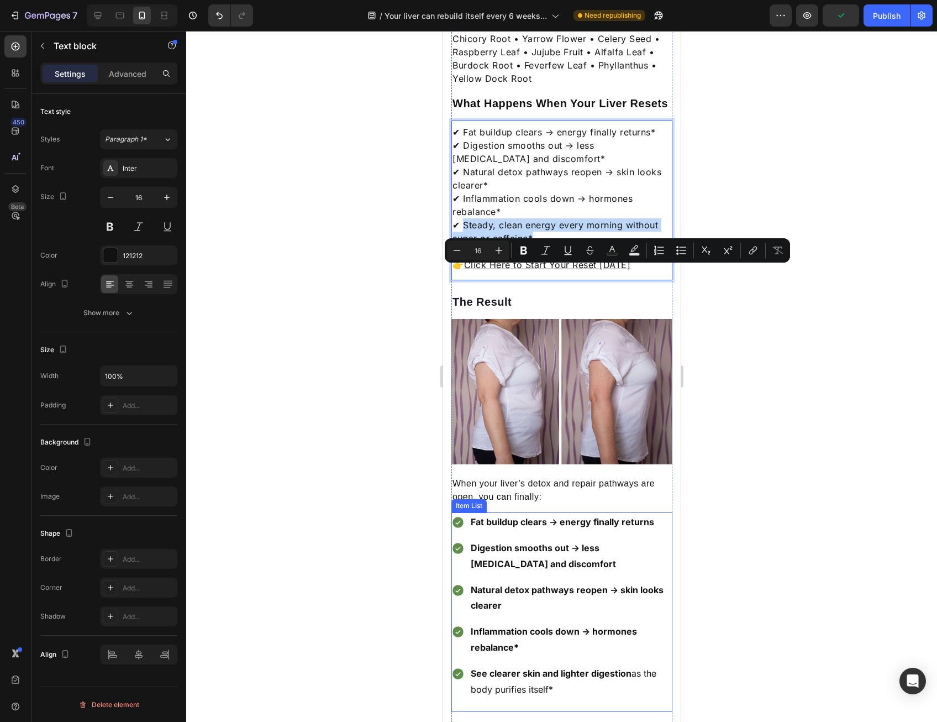
scroll to position [1713, 0]
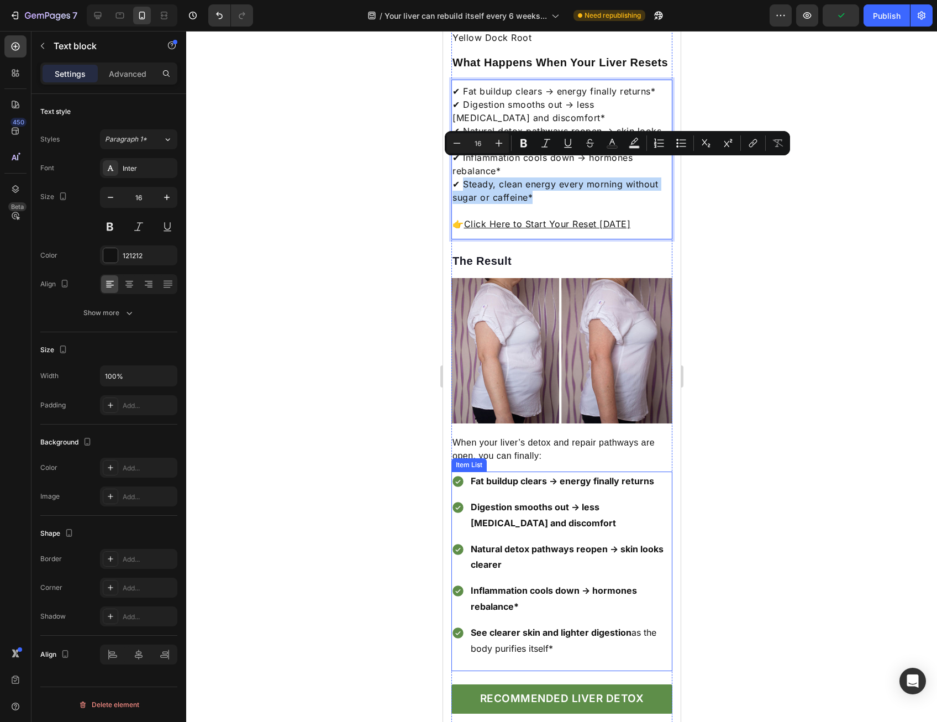
click at [492, 627] on strong "See clearer skin and lighter digestion" at bounding box center [550, 632] width 161 height 11
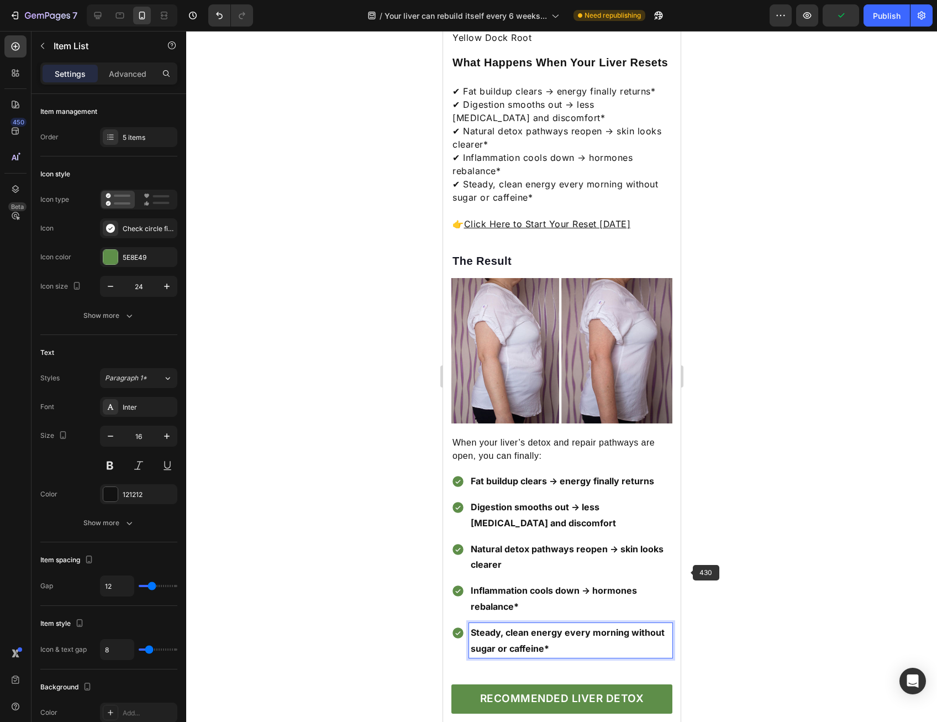
click at [718, 562] on div at bounding box center [561, 376] width 751 height 691
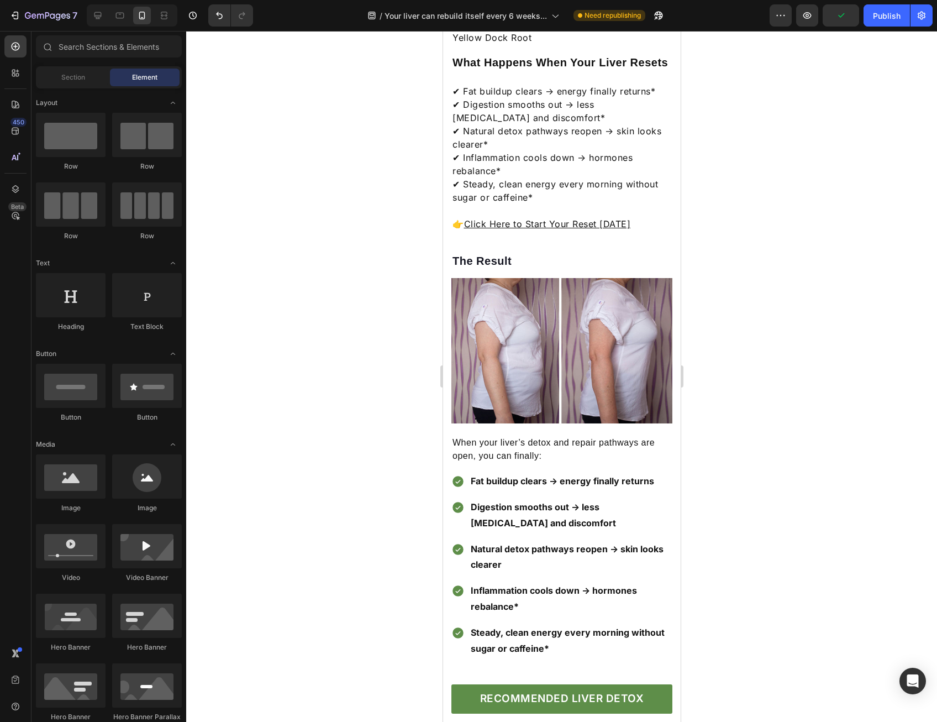
click at [509, 473] on p "Fat buildup clears → energy finally returns" at bounding box center [570, 481] width 200 height 16
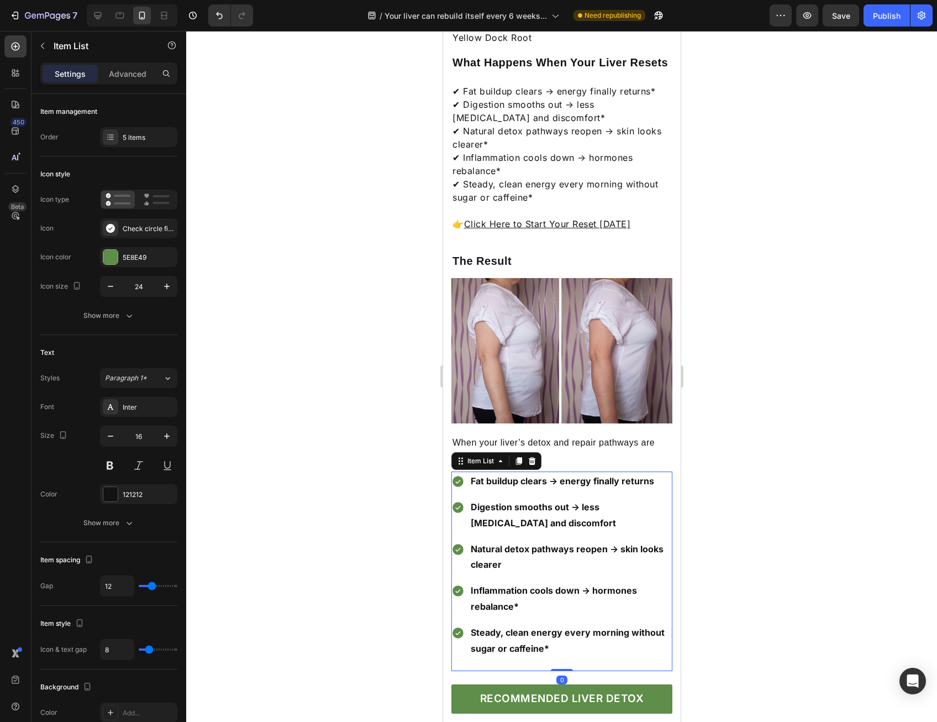
click at [566, 436] on p "When your liver’s detox and repair pathways are open, you can finally:" at bounding box center [561, 449] width 219 height 27
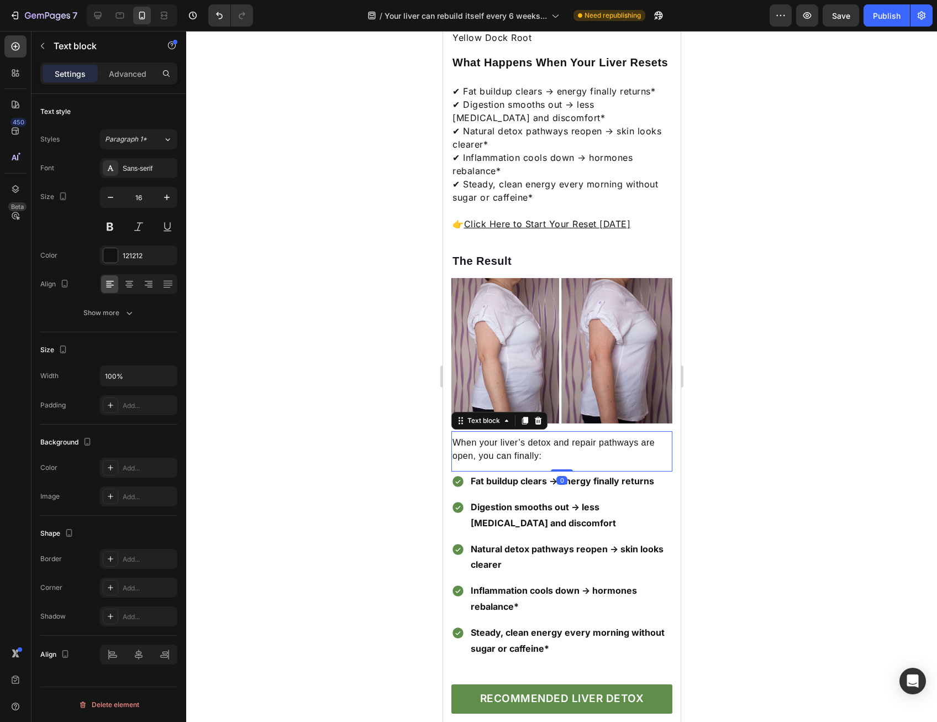
click at [576, 445] on div "When your liver’s detox and repair pathways are open, you can finally: Text blo…" at bounding box center [561, 451] width 221 height 40
click at [658, 499] on p "Digestion smooths out → less [MEDICAL_DATA] and discomfort" at bounding box center [570, 515] width 200 height 32
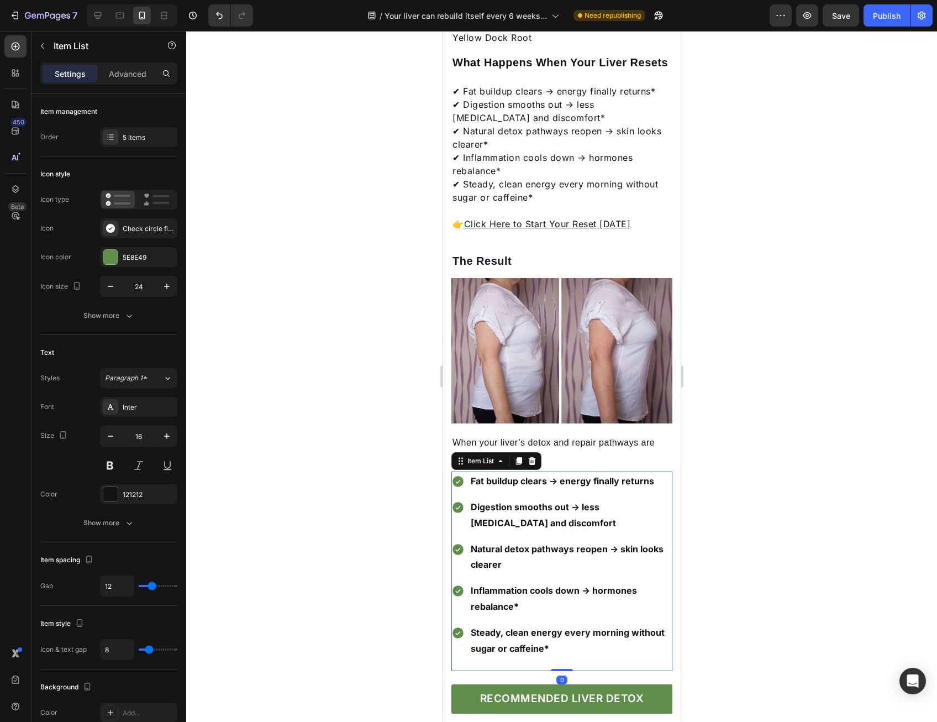
click at [465, 471] on div "Fat buildup clears → energy finally returns Digestion smooths out → less bloati…" at bounding box center [561, 564] width 221 height 186
click at [458, 471] on div "Fat buildup clears → energy finally returns Digestion smooths out → less bloati…" at bounding box center [561, 564] width 221 height 186
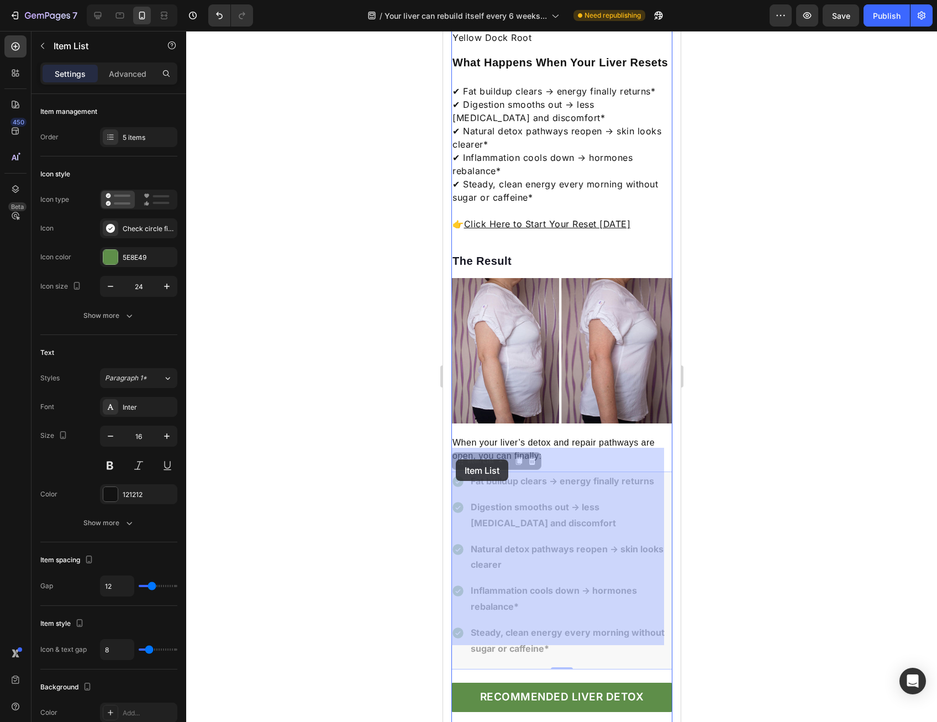
drag, startPoint x: 459, startPoint y: 471, endPoint x: 456, endPoint y: 461, distance: 10.3
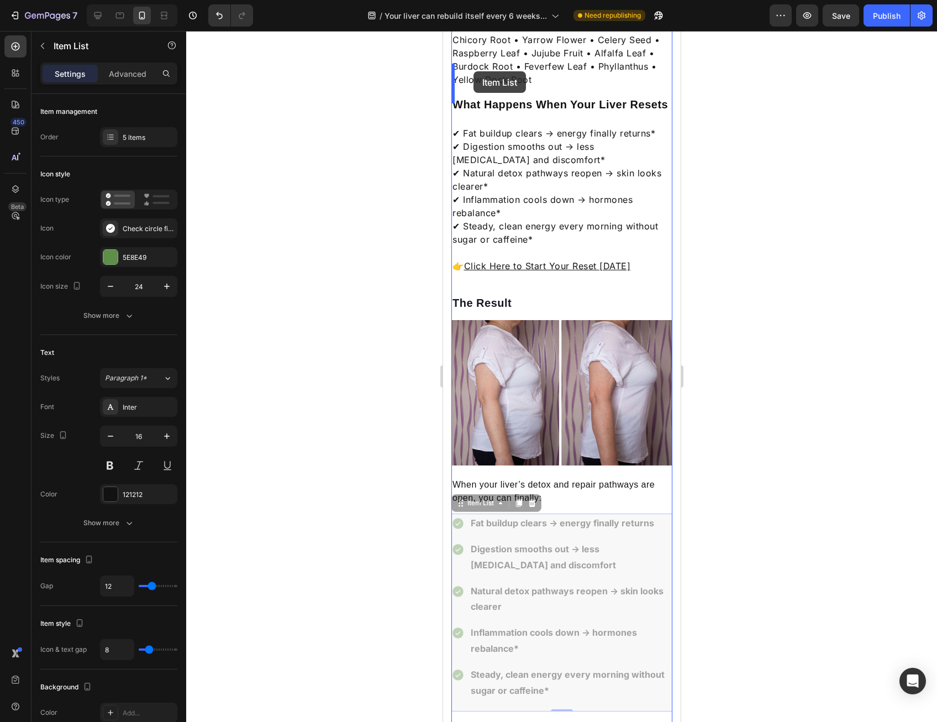
scroll to position [1660, 0]
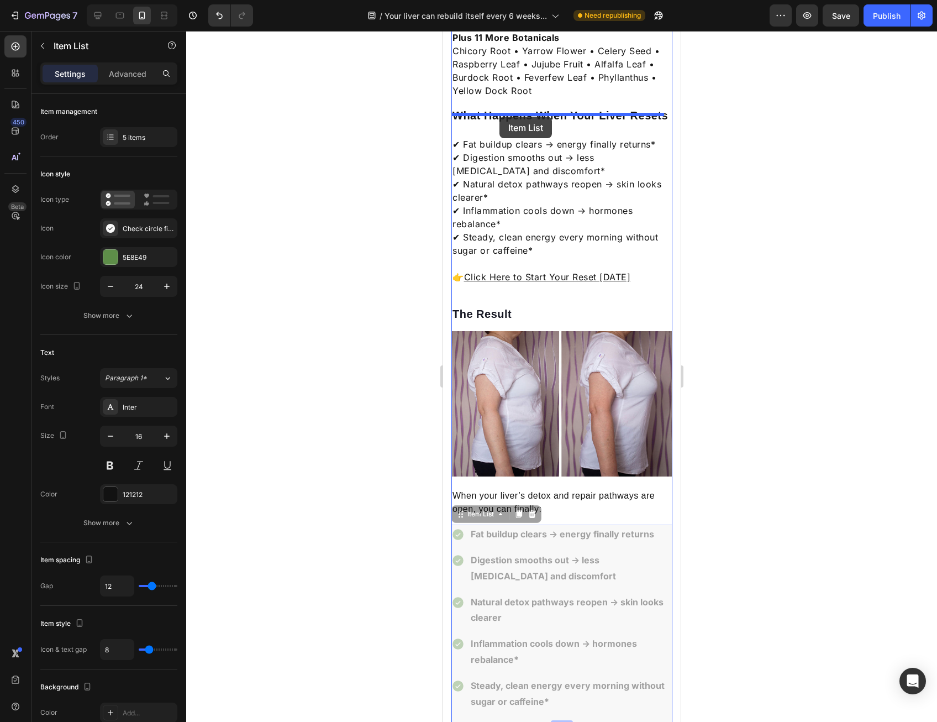
drag, startPoint x: 460, startPoint y: 438, endPoint x: 499, endPoint y: 117, distance: 324.0
click at [499, 117] on div "iPhone 15 Pro Max ( 430 px) iPhone 13 Mini iPhone 13 Pro iPhone 11 Pro Max iPho…" at bounding box center [562, 393] width 238 height 4044
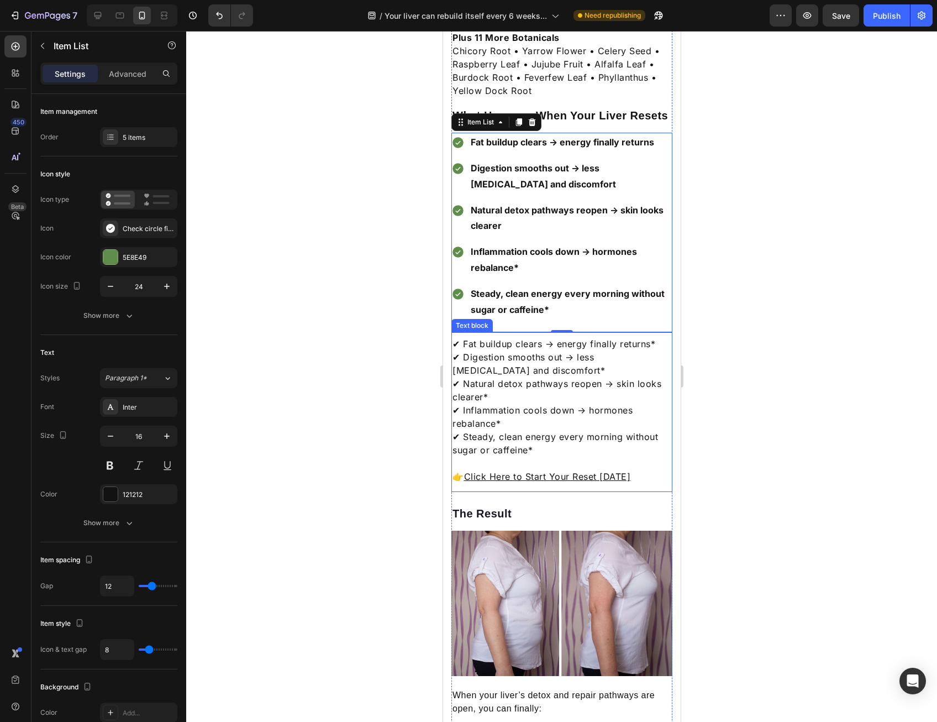
click at [498, 351] on p "✔ Fat buildup clears → energy finally returns* ✔ Digestion smooths out → less b…" at bounding box center [561, 396] width 219 height 119
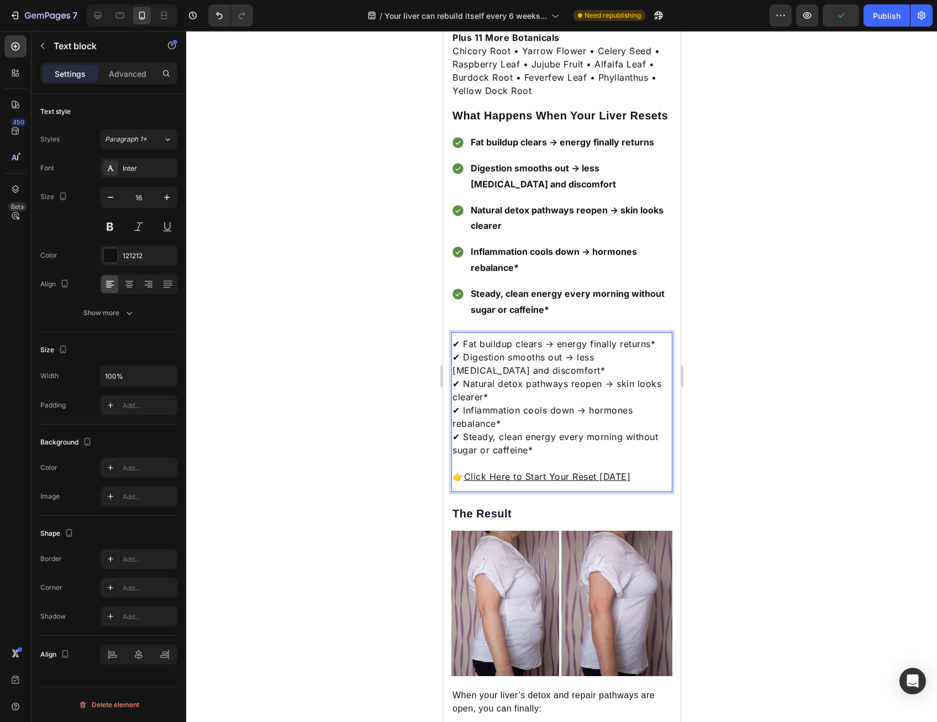
click at [585, 397] on p "✔ Fat buildup clears → energy finally returns* ✔ Digestion smooths out → less b…" at bounding box center [561, 396] width 219 height 119
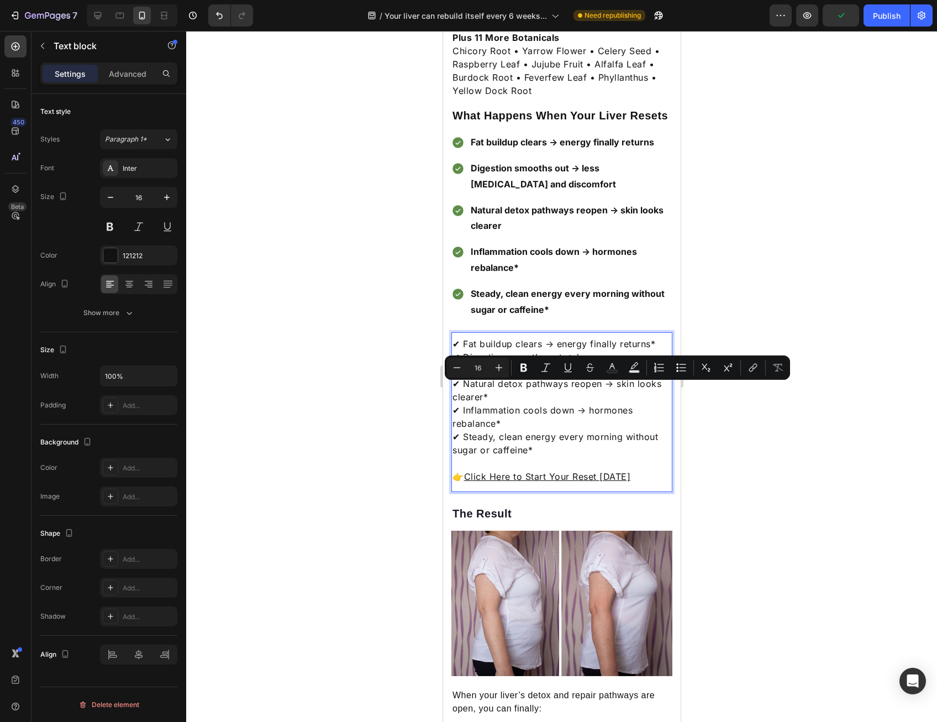
click at [581, 420] on p "✔ Fat buildup clears → energy finally returns* ✔ Digestion smooths out → less b…" at bounding box center [561, 396] width 219 height 119
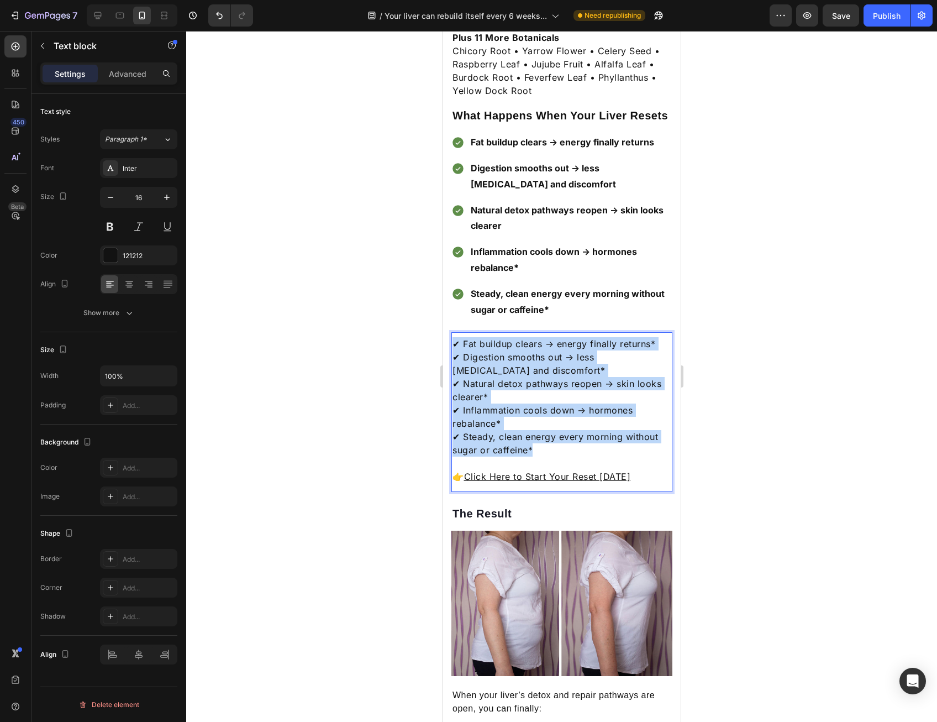
drag, startPoint x: 571, startPoint y: 427, endPoint x: 450, endPoint y: 326, distance: 158.1
click at [451, 336] on div "✔ Fat buildup clears → energy finally returns* ✔ Digestion smooths out → less b…" at bounding box center [561, 410] width 221 height 148
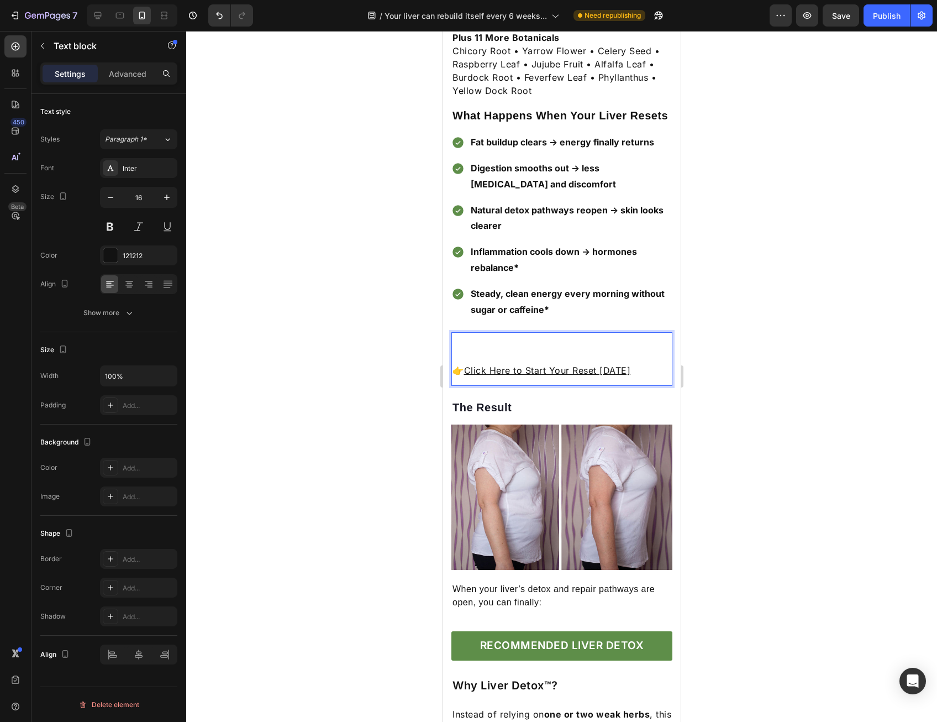
click at [465, 350] on p "Rich Text Editor. Editing area: main" at bounding box center [561, 356] width 219 height 13
click at [458, 364] on p "👉 Click Here to Start Your Reset [DATE]" at bounding box center [561, 370] width 219 height 13
click at [452, 364] on p "👉 Click Here to Start Your Reset [DATE]" at bounding box center [561, 370] width 219 height 13
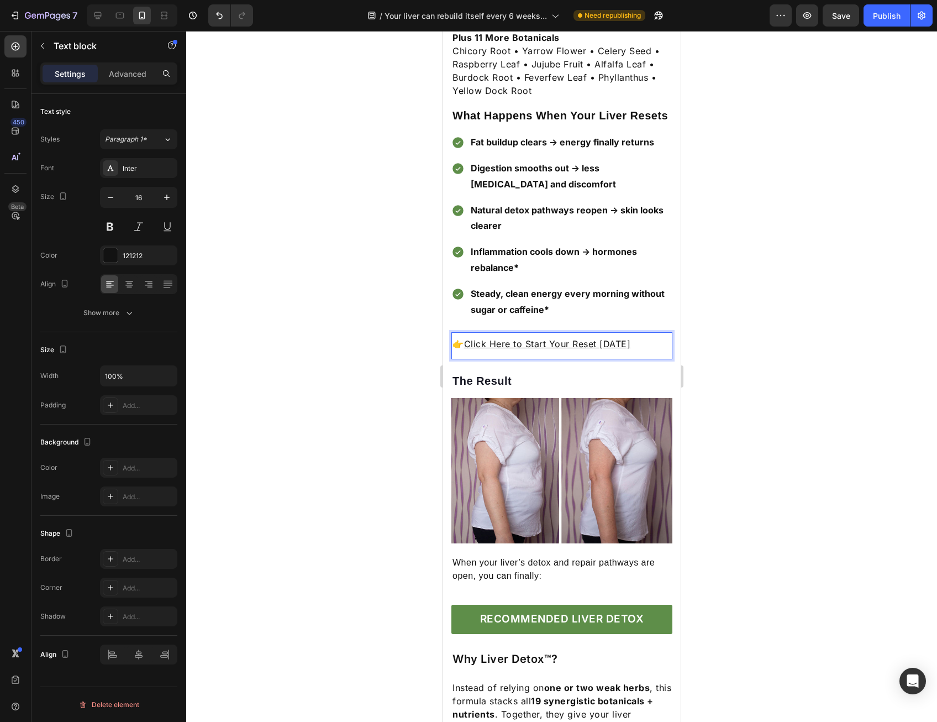
click at [743, 317] on div at bounding box center [561, 376] width 751 height 691
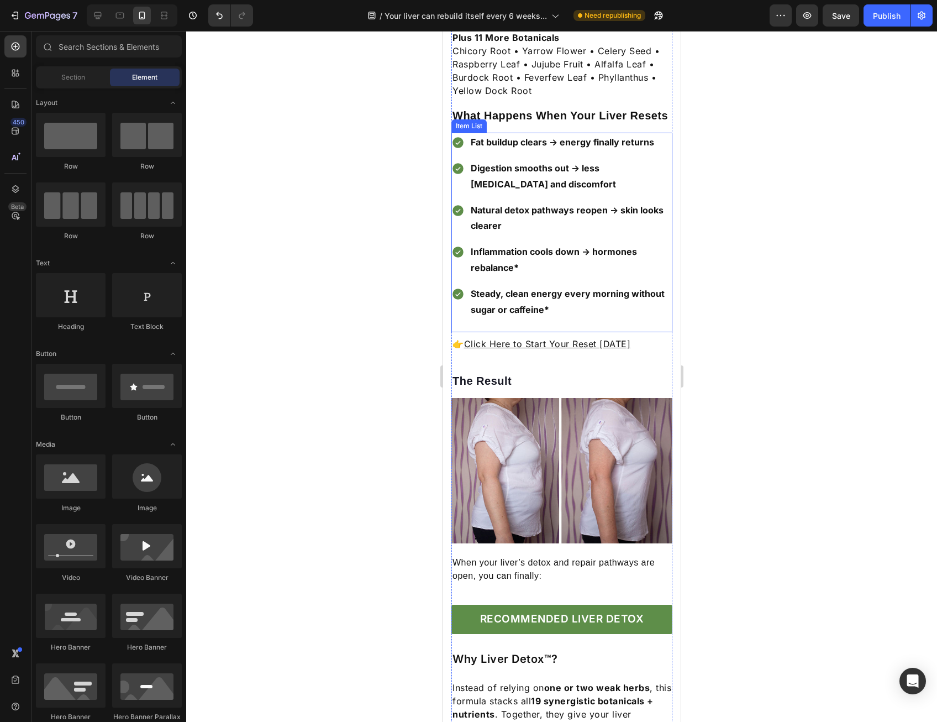
click at [614, 288] on strong "Steady, clean energy every morning without sugar or caffeine*" at bounding box center [567, 301] width 194 height 27
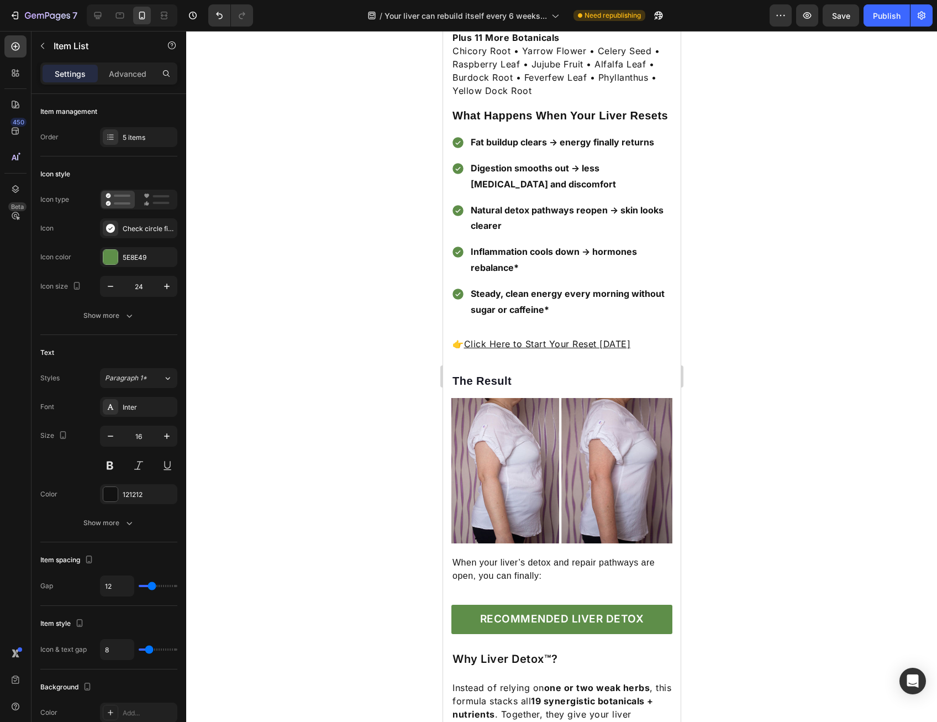
click at [661, 134] on div "Fat buildup clears → energy finally returns Digestion smooths out → less bloati…" at bounding box center [561, 226] width 221 height 186
drag, startPoint x: 642, startPoint y: 299, endPoint x: 500, endPoint y: 201, distance: 173.2
click at [500, 201] on div "Fat buildup clears → energy finally returns Digestion smooths out → less bloati…" at bounding box center [561, 232] width 221 height 199
click at [506, 203] on p "Natural detox pathways reopen → skin looks clearer" at bounding box center [570, 218] width 200 height 32
click at [517, 202] on p "Natural detox pathways reopen → skin looks clearer" at bounding box center [570, 218] width 200 height 32
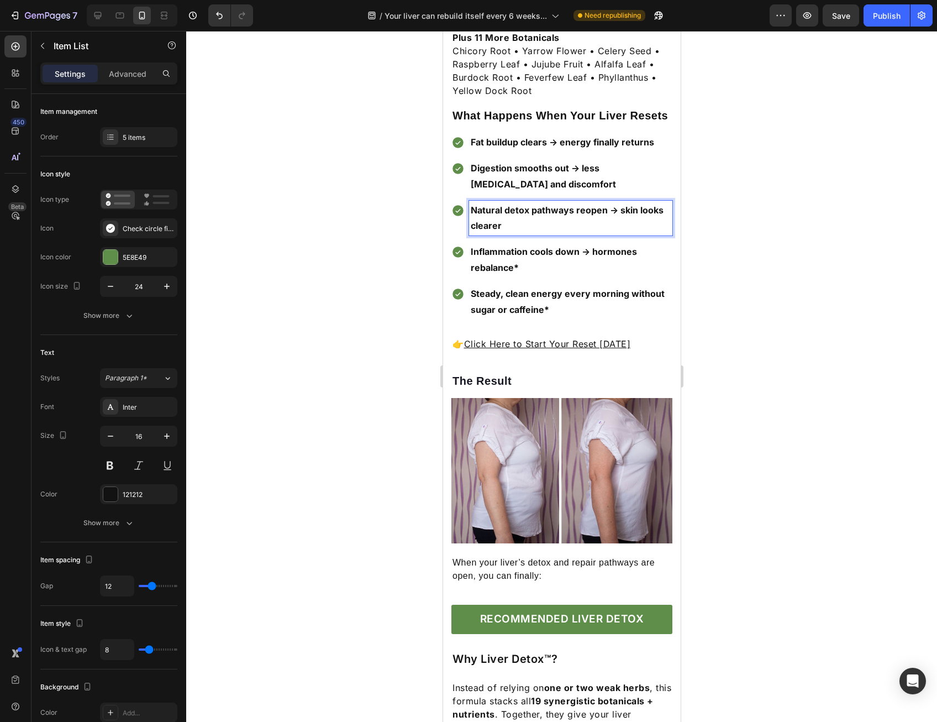
click at [517, 202] on p "Natural detox pathways reopen → skin looks clearer" at bounding box center [570, 218] width 200 height 32
click at [518, 202] on p "Natural detox pathways reopen → skin looks clearer" at bounding box center [570, 218] width 200 height 32
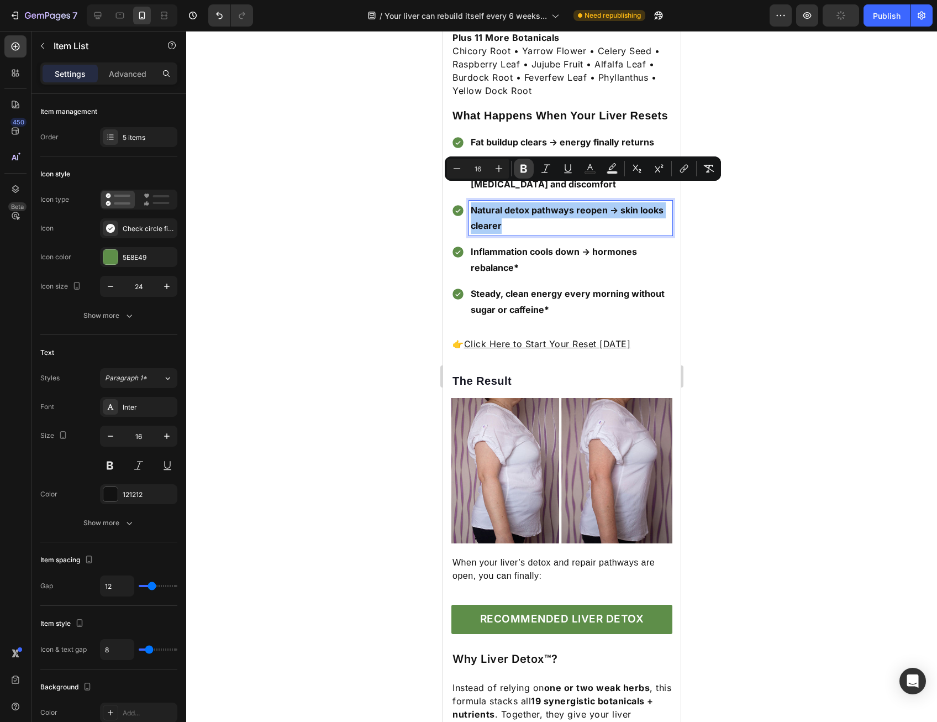
click at [529, 167] on icon "Editor contextual toolbar" at bounding box center [523, 168] width 11 height 11
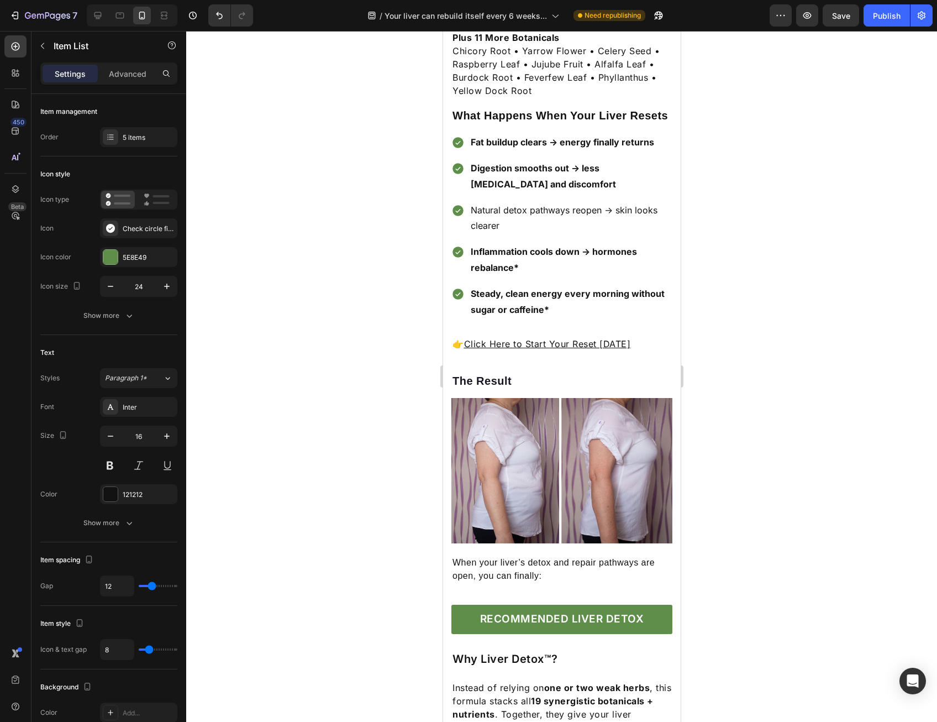
click at [523, 244] on p "Inflammation cools down → hormones rebalance*" at bounding box center [570, 260] width 200 height 32
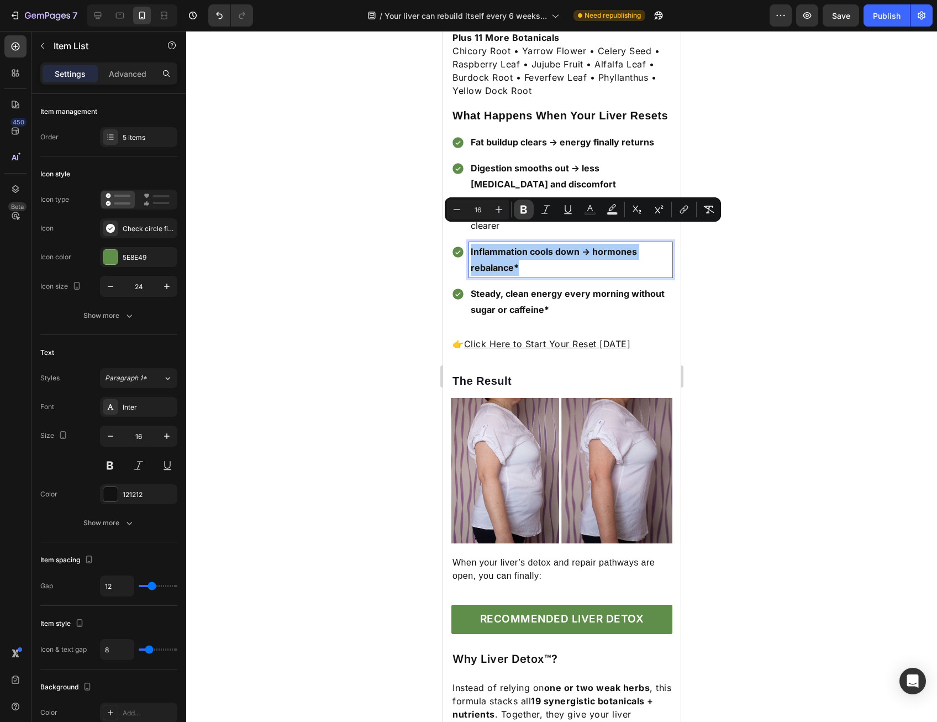
click at [525, 208] on icon "Editor contextual toolbar" at bounding box center [524, 210] width 7 height 8
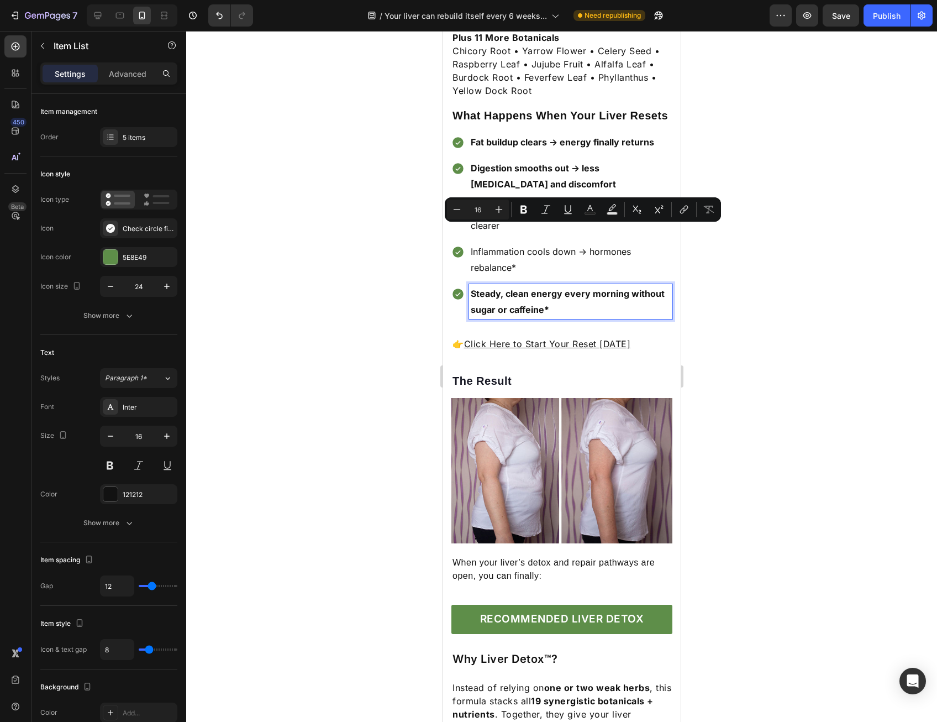
click at [518, 289] on strong "Steady, clean energy every morning without sugar or caffeine*" at bounding box center [567, 301] width 194 height 27
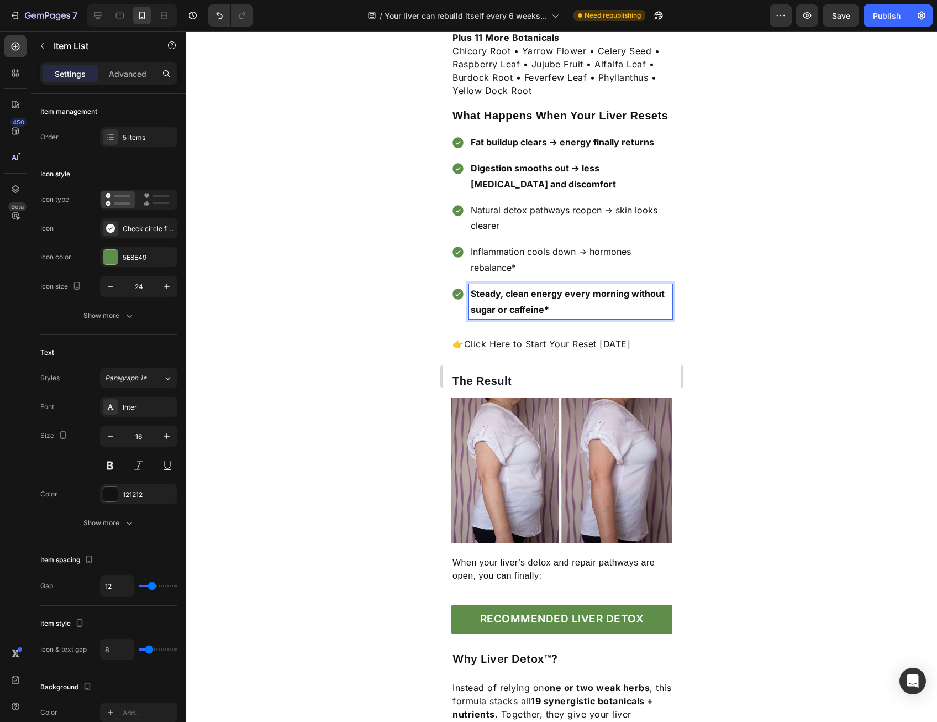
click at [518, 288] on strong "Steady, clean energy every morning without sugar or caffeine*" at bounding box center [567, 301] width 194 height 27
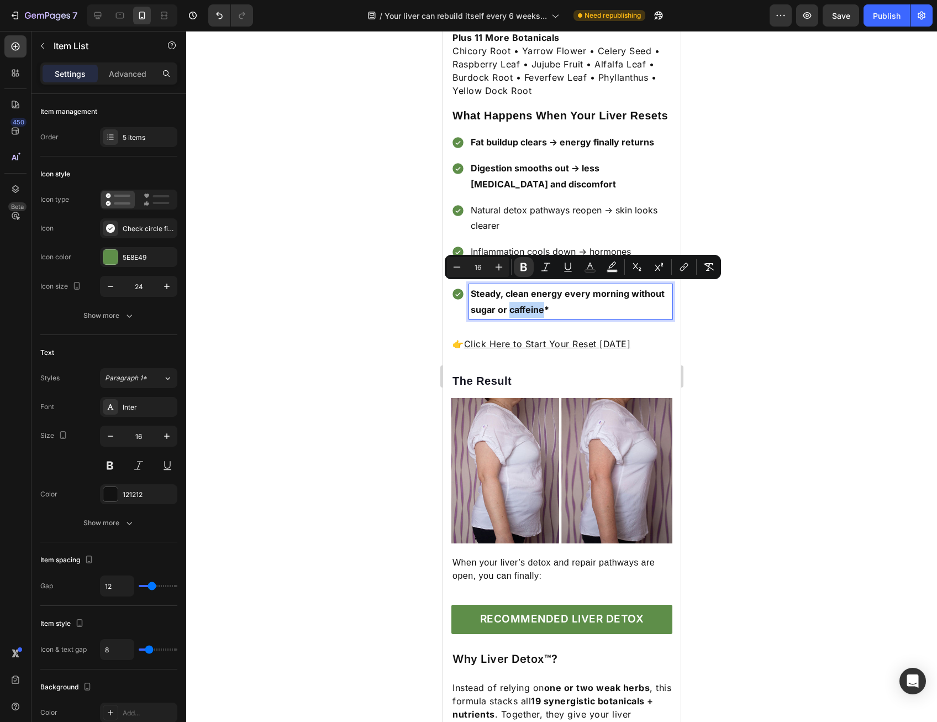
click at [518, 291] on strong "Steady, clean energy every morning without sugar or caffeine*" at bounding box center [567, 301] width 194 height 27
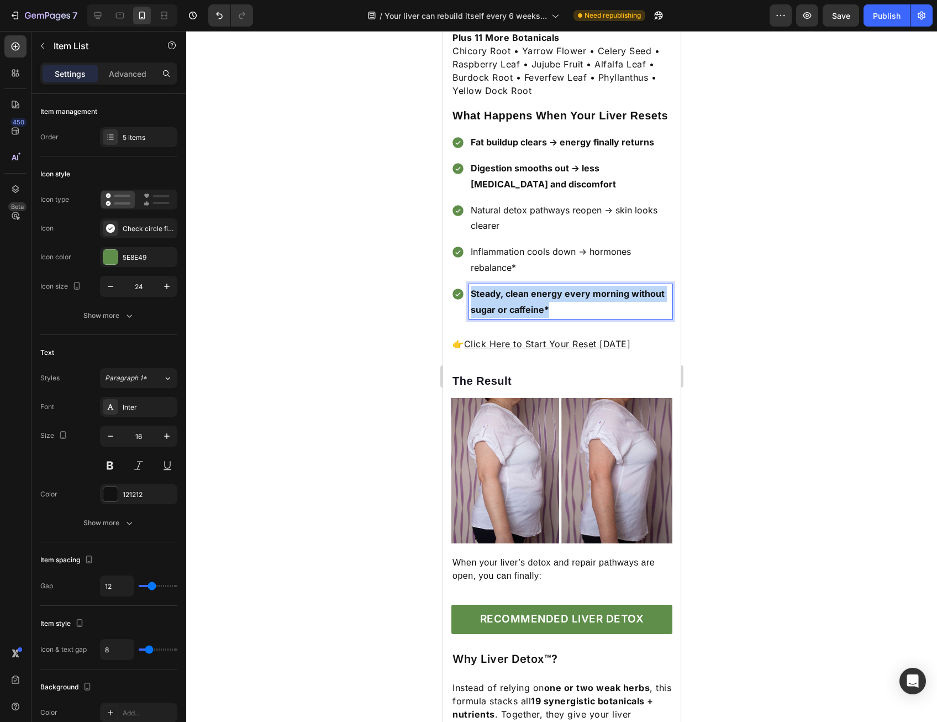
click at [518, 291] on strong "Steady, clean energy every morning without sugar or caffeine*" at bounding box center [567, 301] width 194 height 27
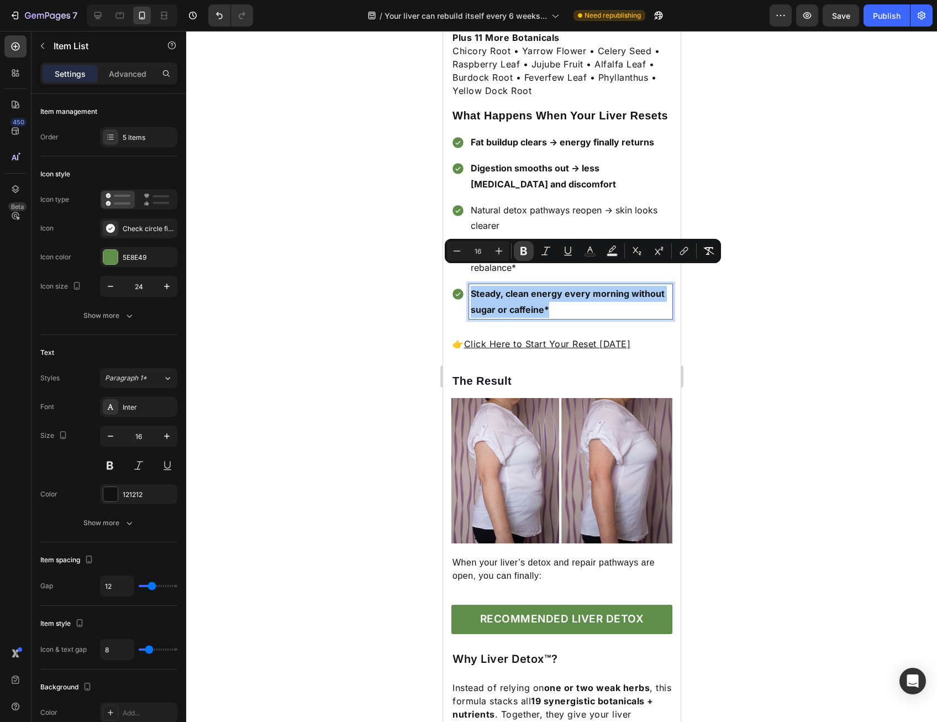
click at [524, 254] on icon "Editor contextual toolbar" at bounding box center [524, 251] width 7 height 8
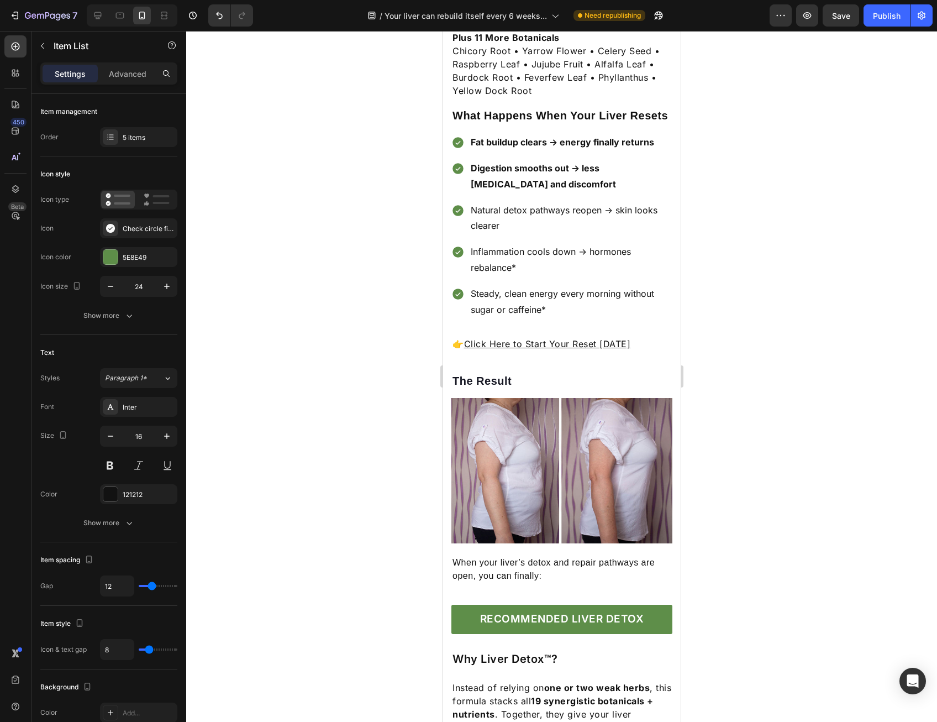
click at [523, 160] on p "Digestion smooths out → less [MEDICAL_DATA] and discomfort" at bounding box center [570, 176] width 200 height 32
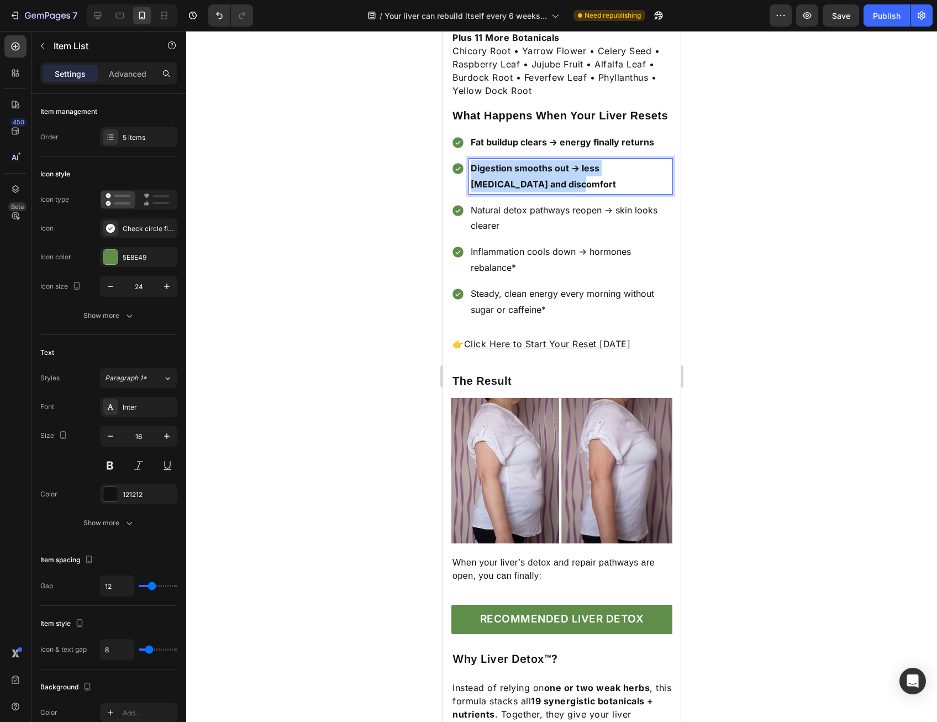
click at [523, 160] on p "Digestion smooths out → less [MEDICAL_DATA] and discomfort" at bounding box center [570, 176] width 200 height 32
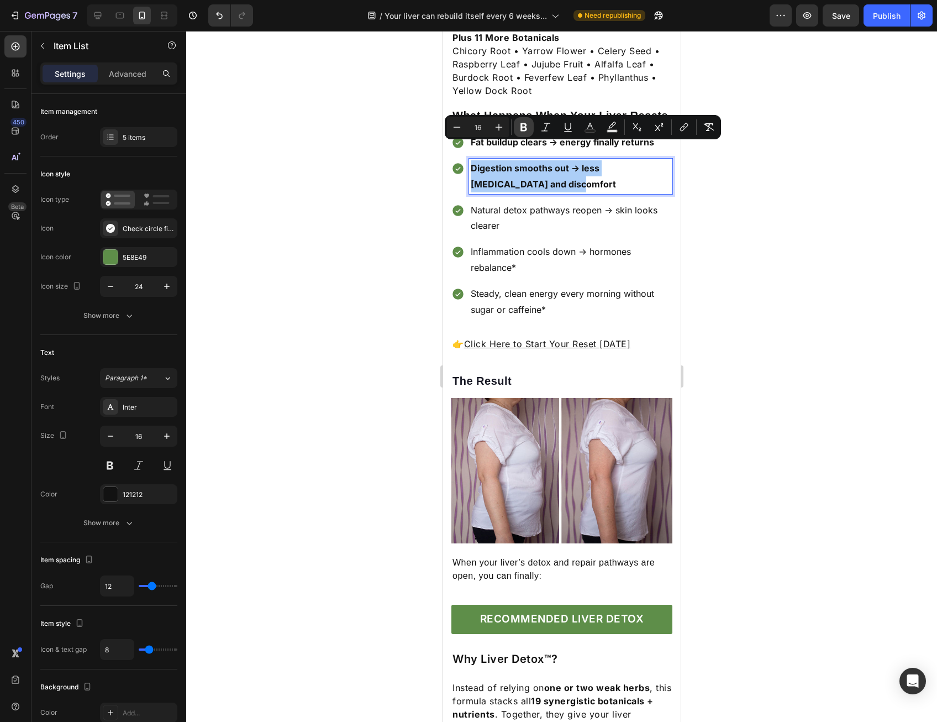
click at [522, 133] on button "Bold" at bounding box center [524, 127] width 20 height 20
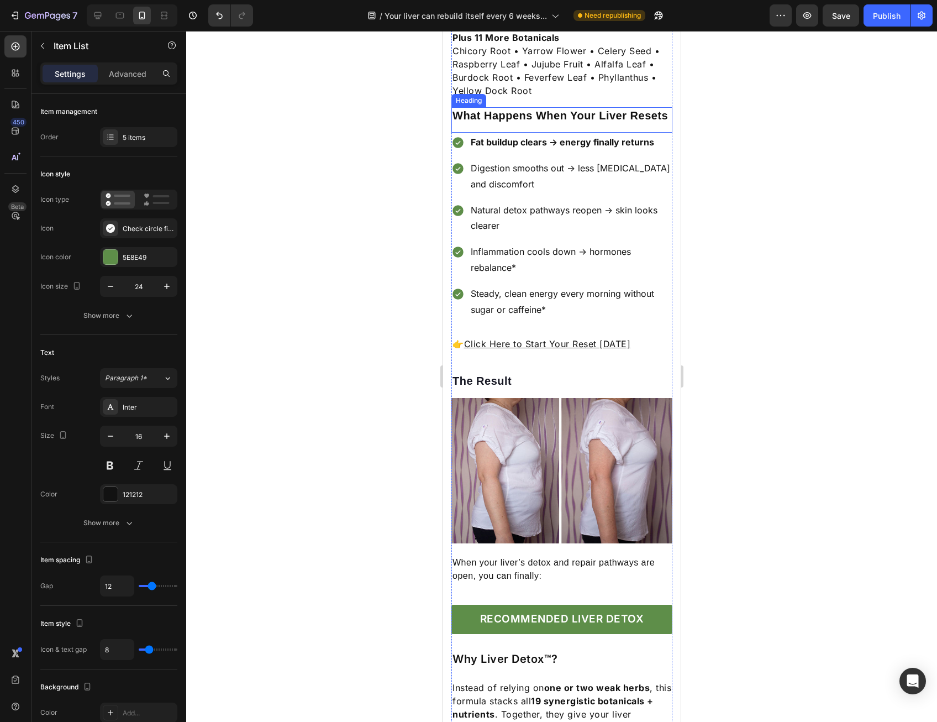
click at [581, 134] on p "Fat buildup clears → energy finally returns" at bounding box center [570, 142] width 200 height 16
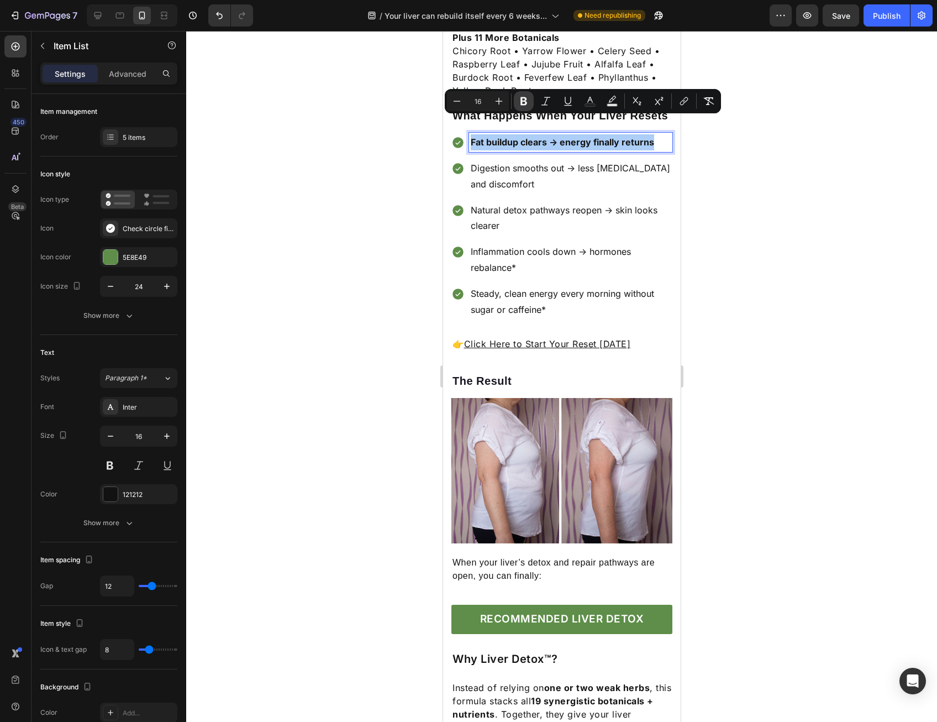
click at [526, 101] on icon "Editor contextual toolbar" at bounding box center [523, 101] width 11 height 11
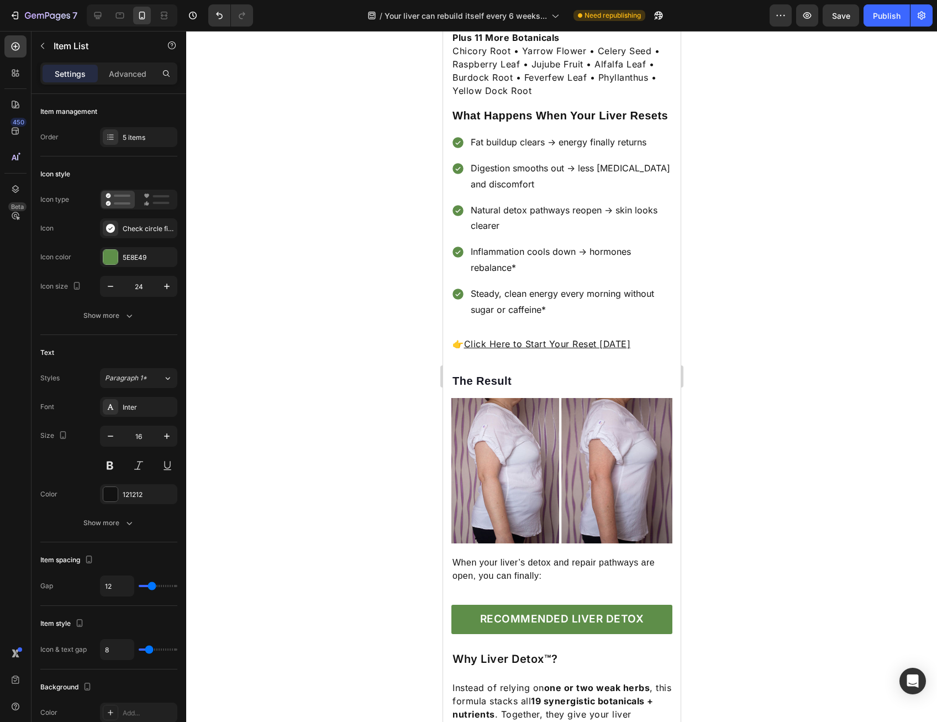
click at [721, 256] on div at bounding box center [561, 376] width 751 height 691
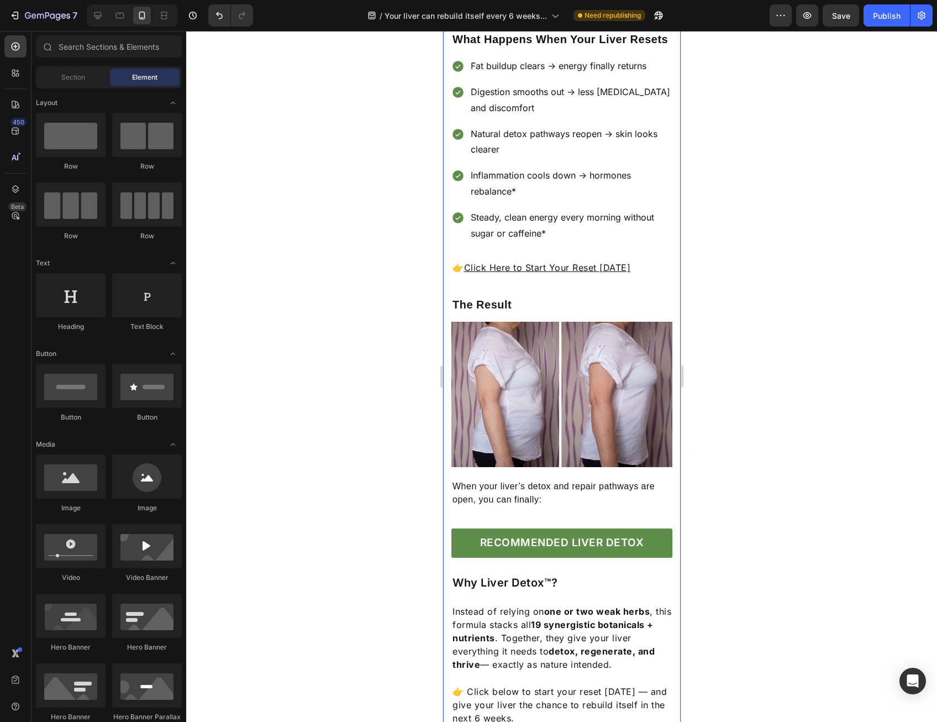
scroll to position [1771, 0]
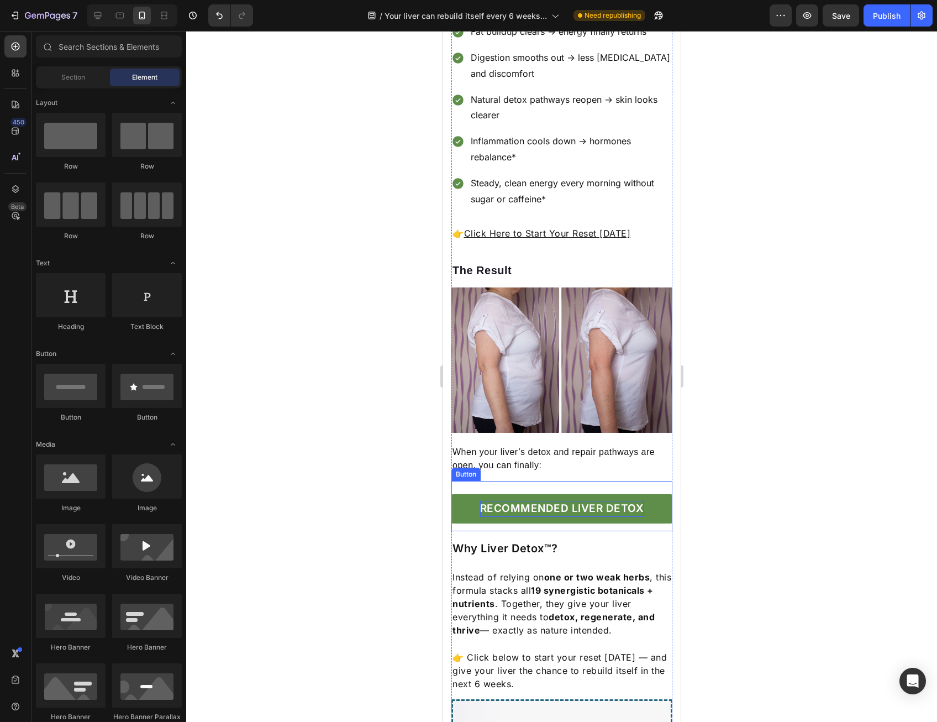
click at [624, 501] on p "RECOMMENDED LIVER DETOX" at bounding box center [562, 509] width 164 height 16
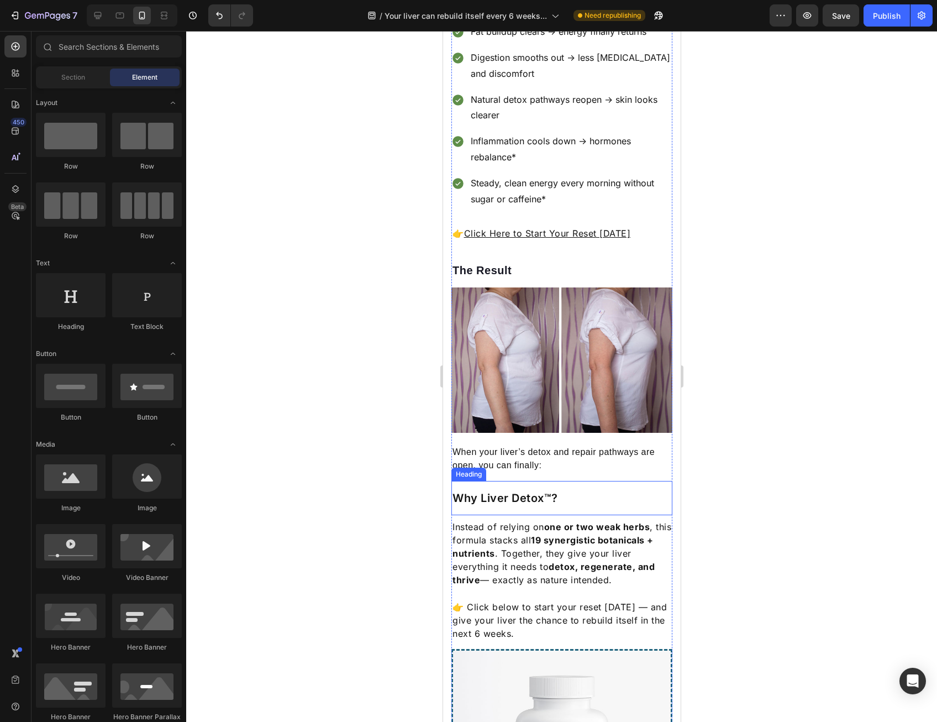
click at [629, 445] on p "When your liver’s detox and repair pathways are open, you can finally:" at bounding box center [561, 458] width 219 height 27
click at [632, 386] on img at bounding box center [561, 359] width 221 height 145
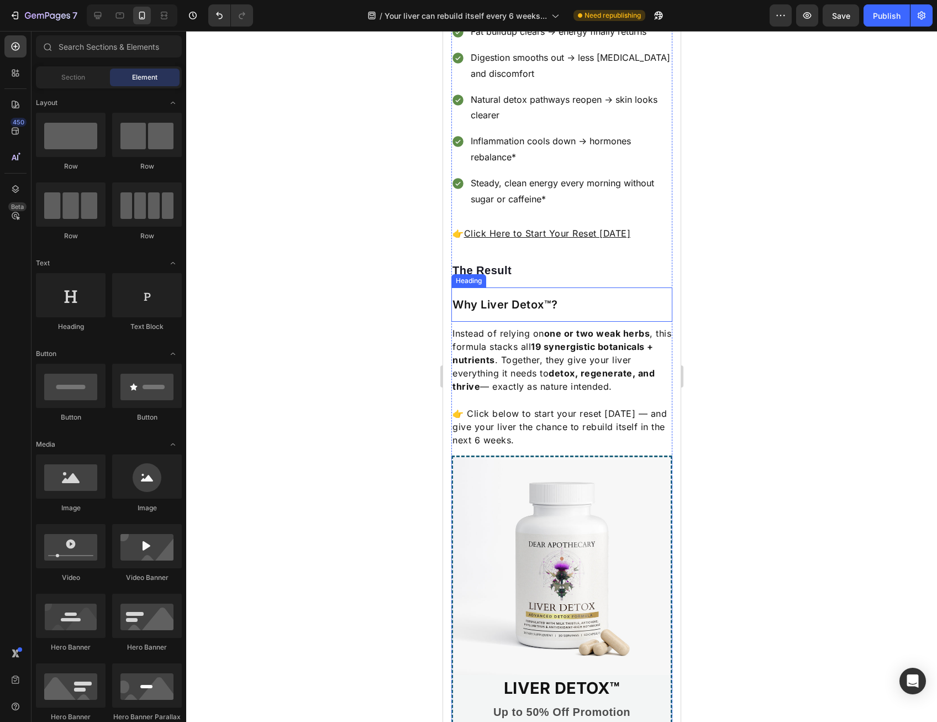
click at [547, 262] on h2 "The Result" at bounding box center [561, 270] width 221 height 17
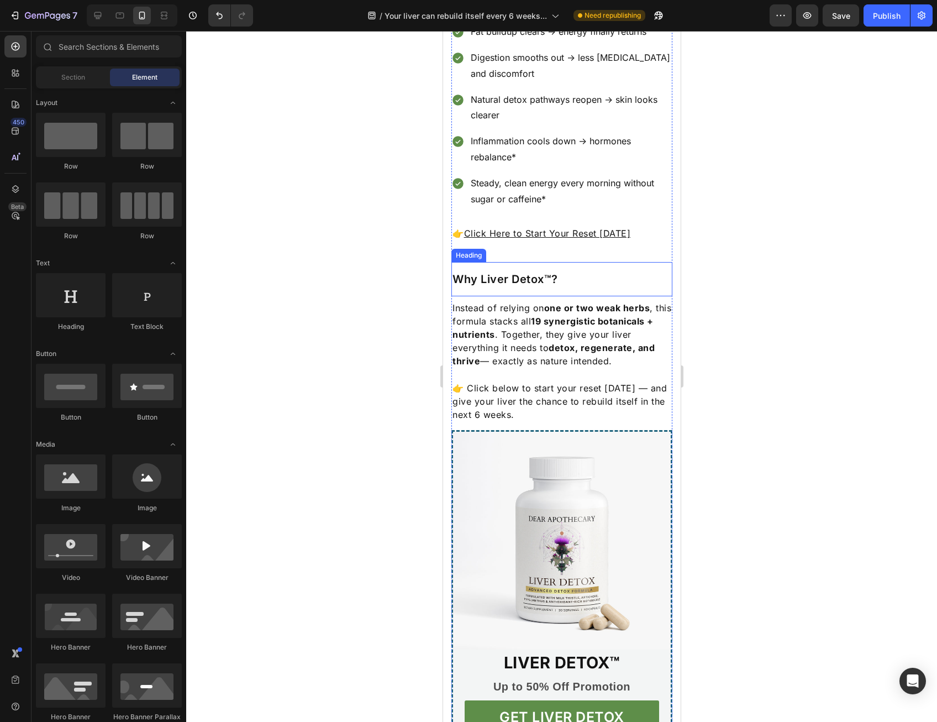
click at [561, 271] on h2 "Why Liver Detox™?" at bounding box center [561, 279] width 221 height 17
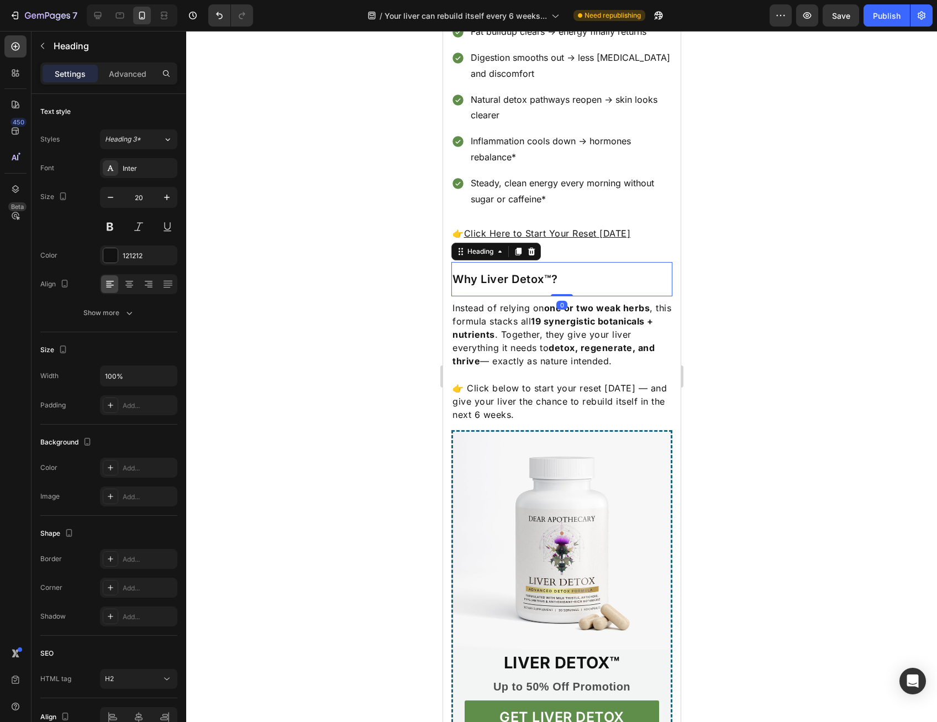
click at [560, 271] on h2 "Why Liver Detox™?" at bounding box center [561, 279] width 221 height 17
click at [560, 272] on p "Why Liver Detox™?" at bounding box center [561, 279] width 219 height 14
click at [627, 272] on p "Why Choose Liver Detox™ ?" at bounding box center [561, 279] width 219 height 14
click at [732, 288] on div at bounding box center [561, 376] width 751 height 691
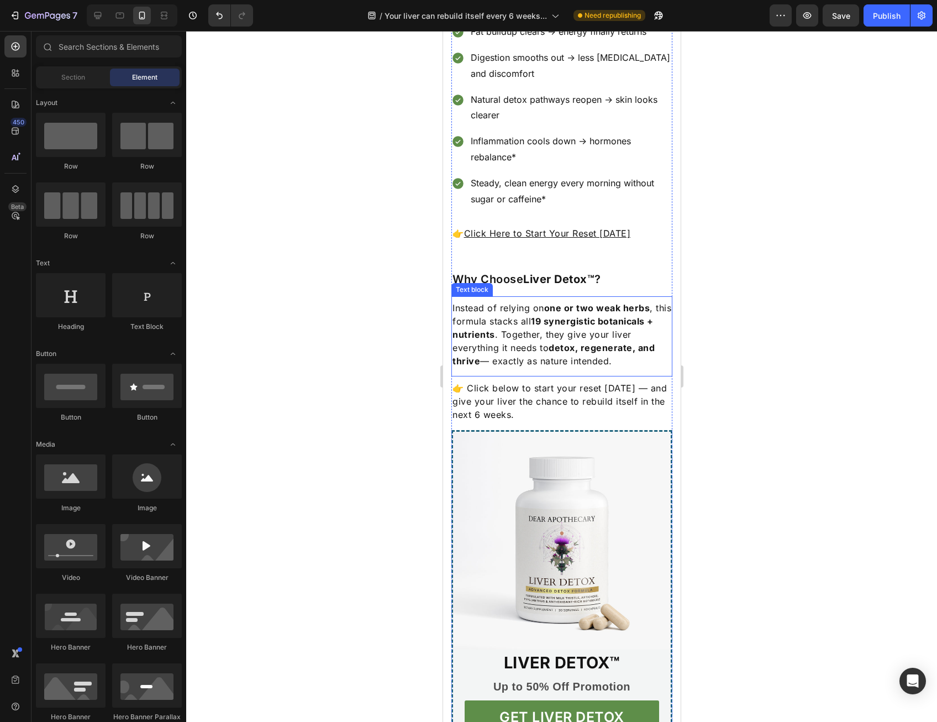
click at [603, 342] on strong "detox, regenerate, and thrive" at bounding box center [553, 354] width 202 height 24
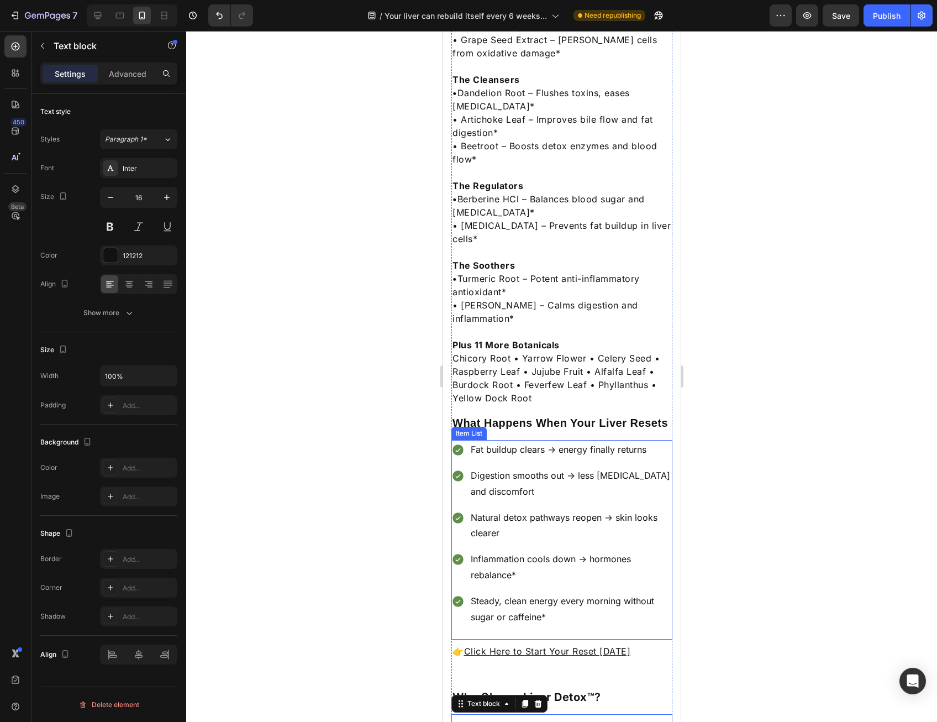
scroll to position [1494, 0]
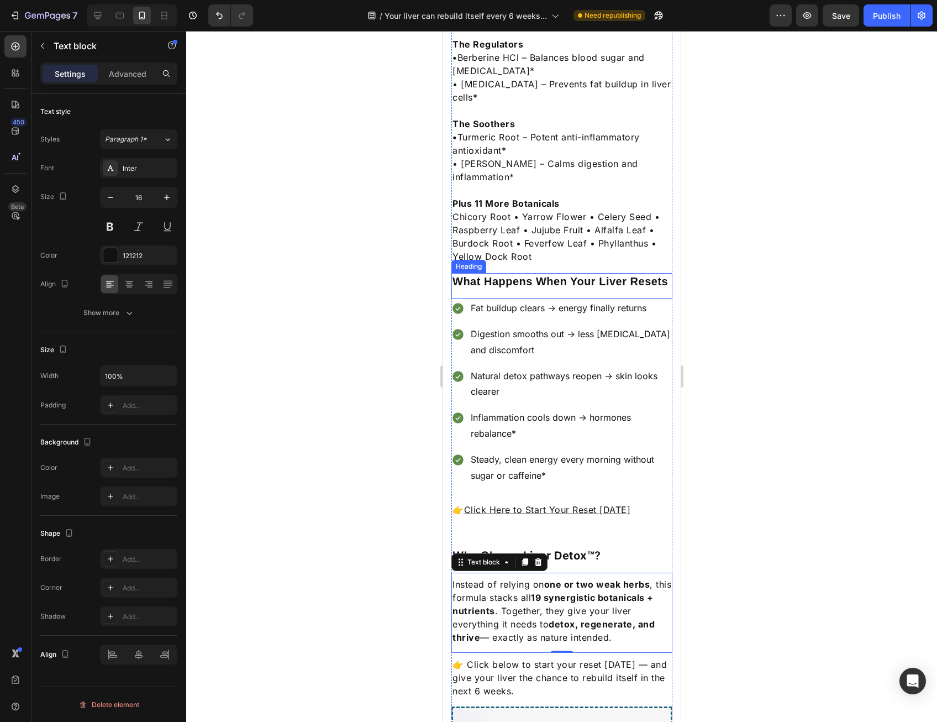
click at [580, 274] on p "What Happens When Your Liver Resets" at bounding box center [561, 281] width 219 height 14
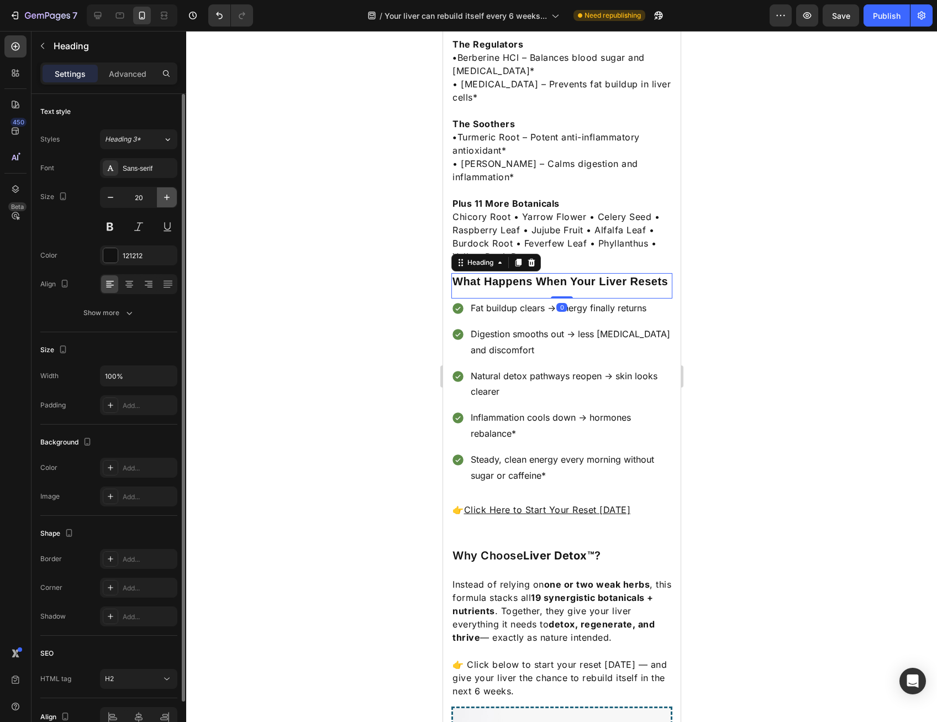
click at [164, 195] on icon "button" at bounding box center [166, 197] width 11 height 11
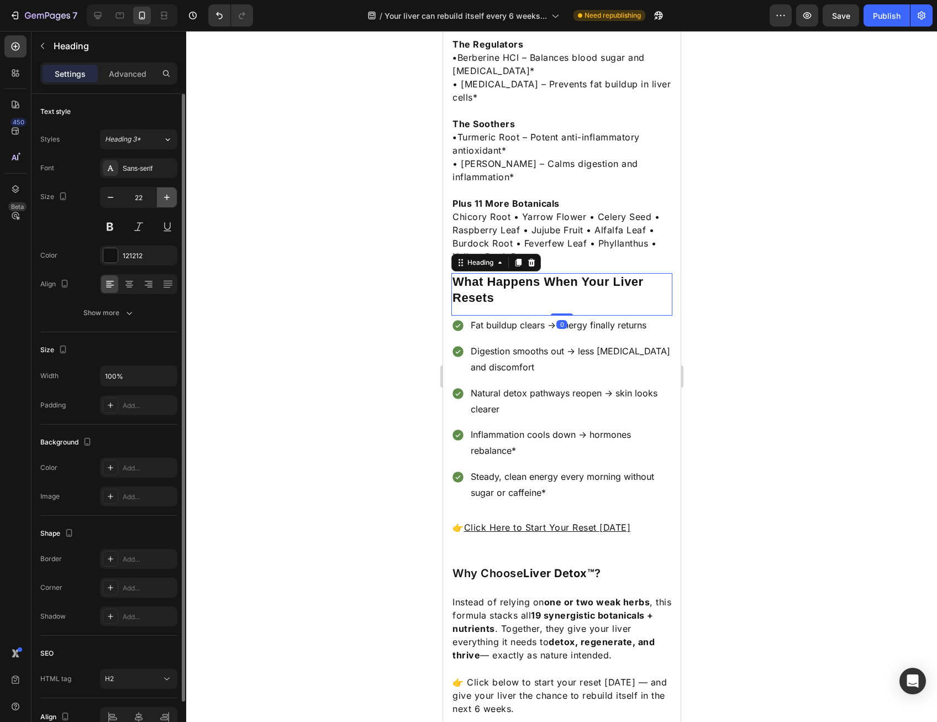
click at [164, 195] on icon "button" at bounding box center [166, 197] width 11 height 11
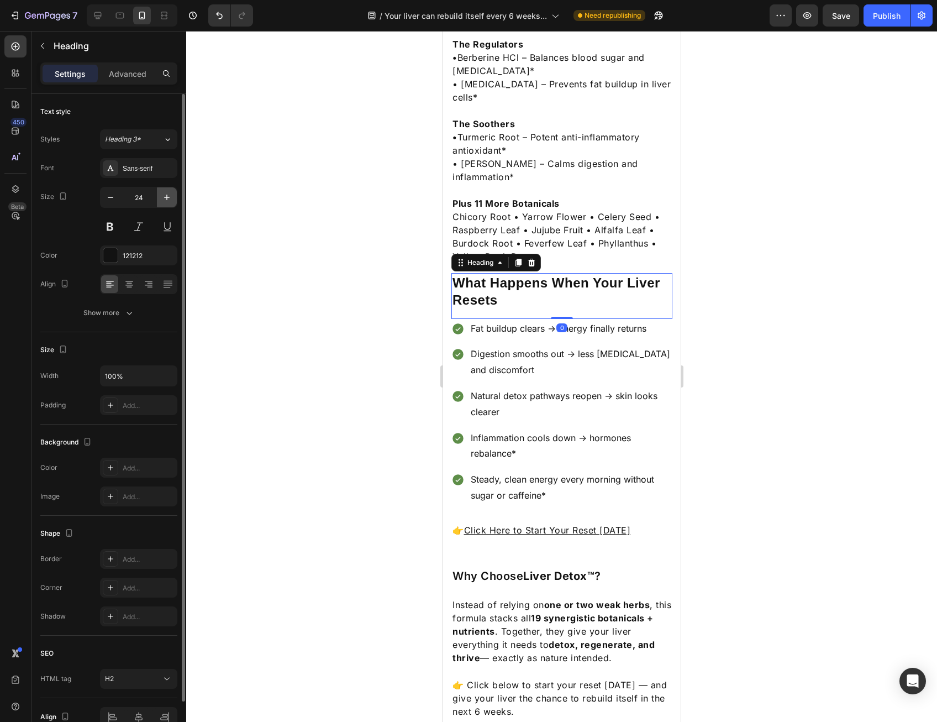
type input "25"
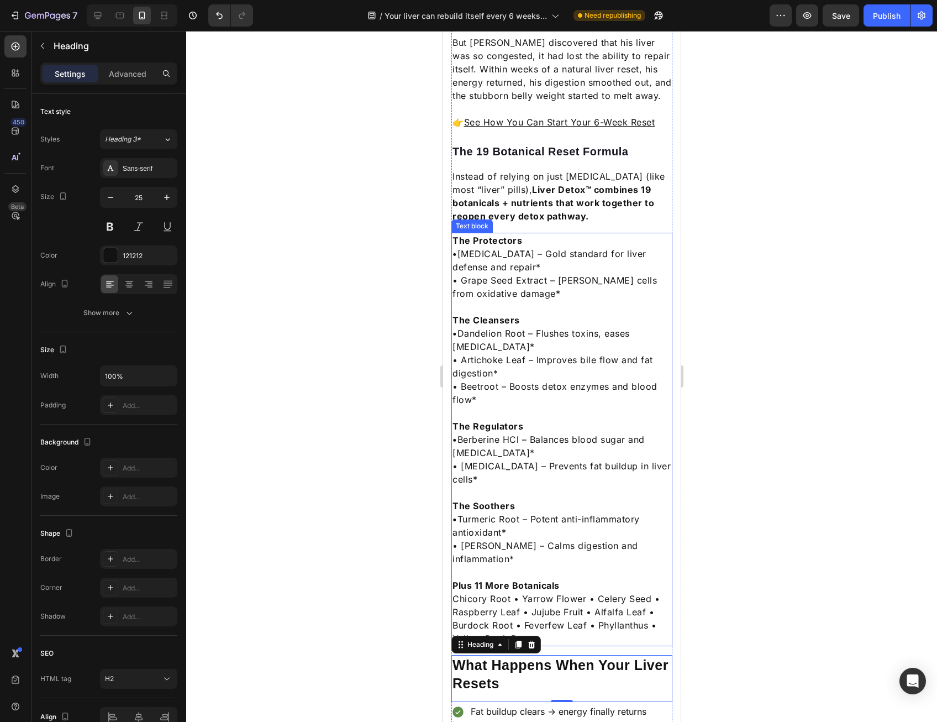
scroll to position [997, 0]
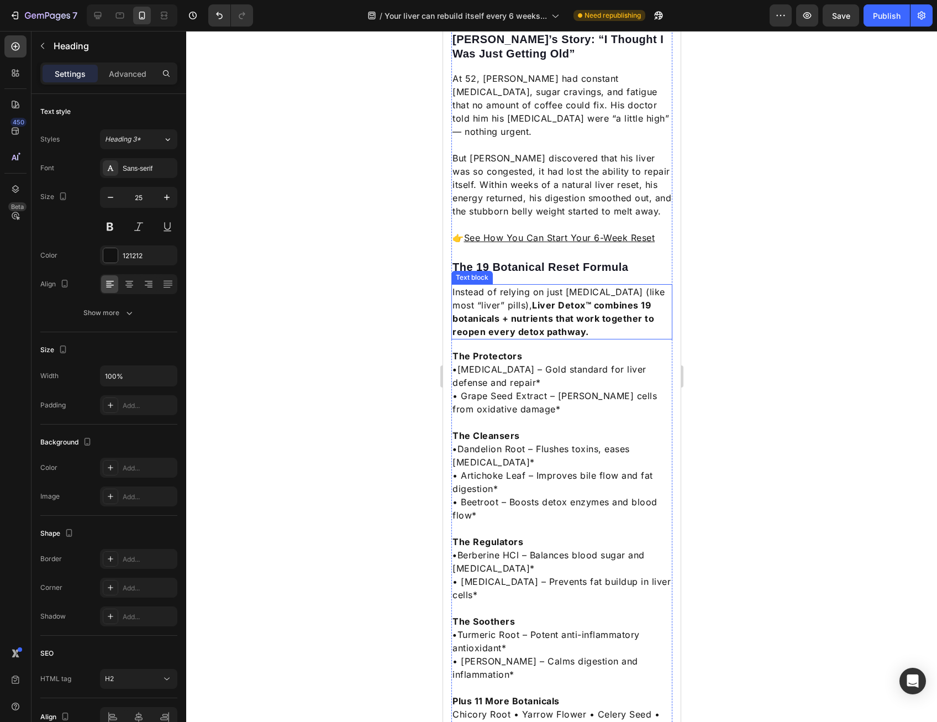
click at [497, 260] on p "The 19 Botanical Reset Formula" at bounding box center [561, 267] width 219 height 14
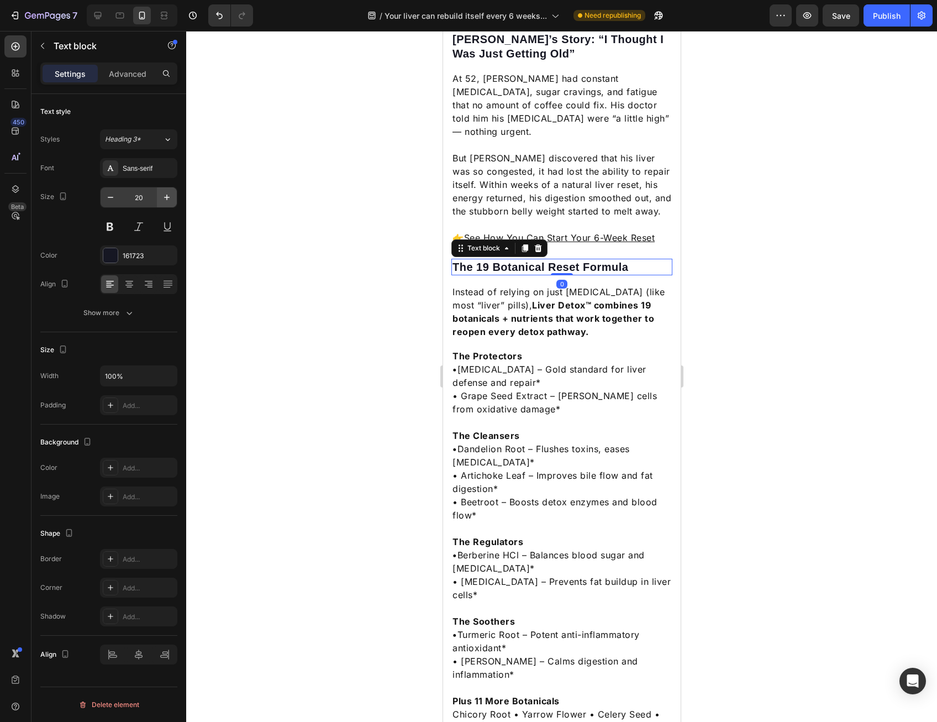
click at [172, 190] on button "button" at bounding box center [167, 197] width 20 height 20
click at [171, 190] on button "button" at bounding box center [167, 197] width 20 height 20
click at [171, 191] on button "button" at bounding box center [167, 197] width 20 height 20
click at [171, 192] on icon "button" at bounding box center [166, 197] width 11 height 11
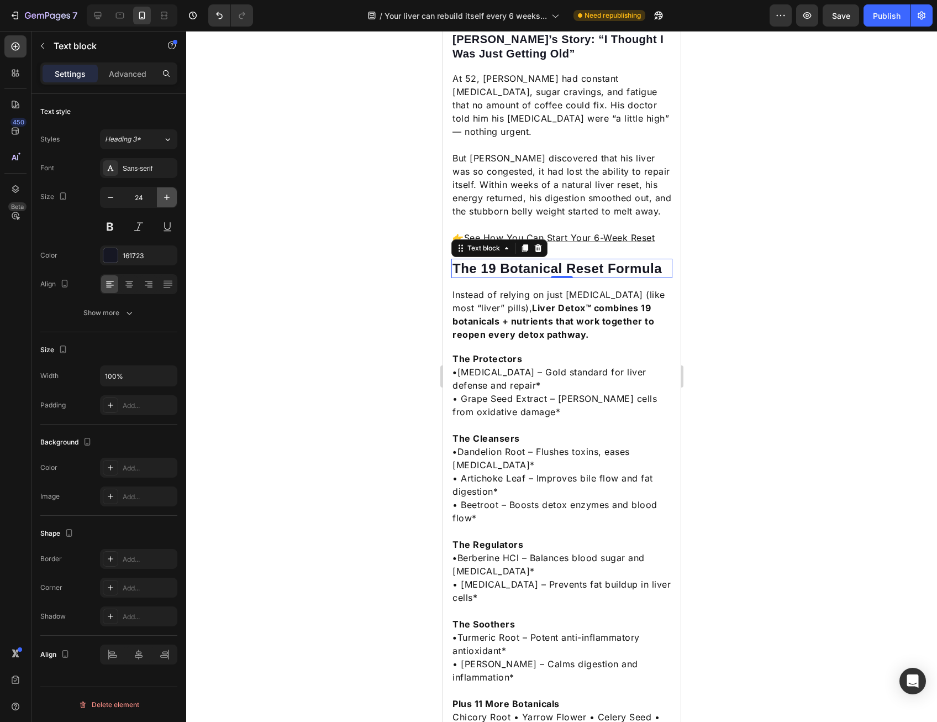
click at [171, 192] on icon "button" at bounding box center [166, 197] width 11 height 11
type input "25"
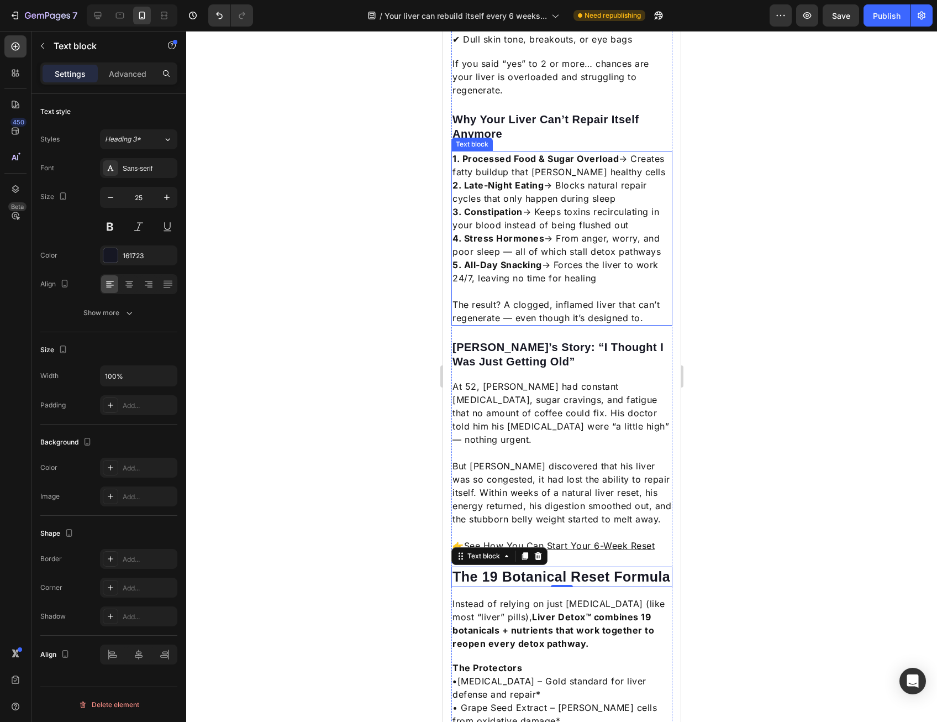
scroll to position [665, 0]
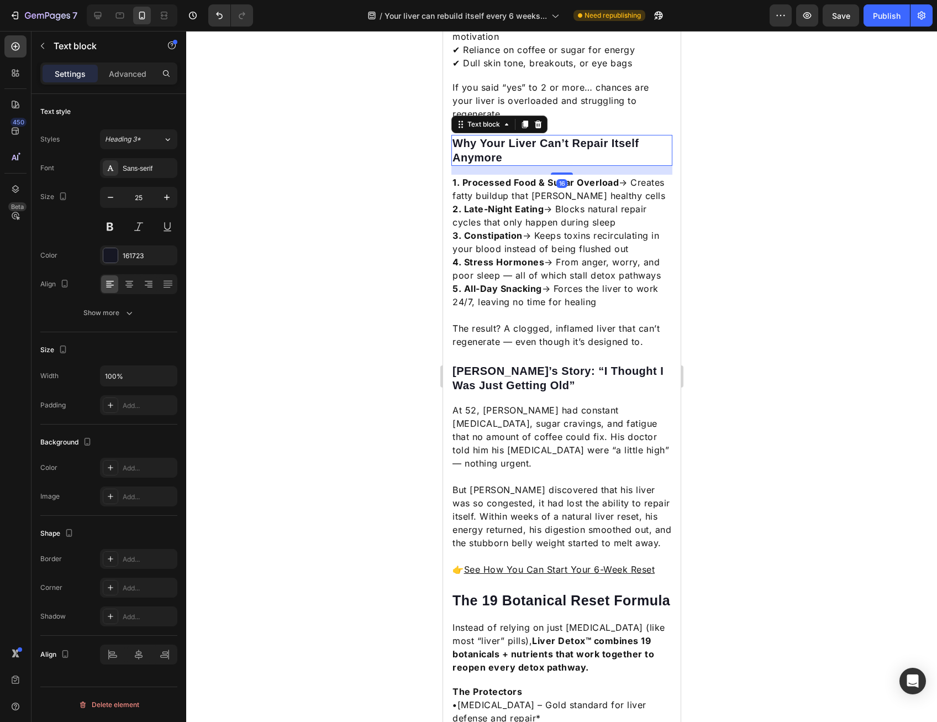
click at [523, 136] on p "Why Your Liver Can’t Repair Itself Anymore" at bounding box center [561, 150] width 219 height 29
click at [175, 192] on button "button" at bounding box center [167, 197] width 20 height 20
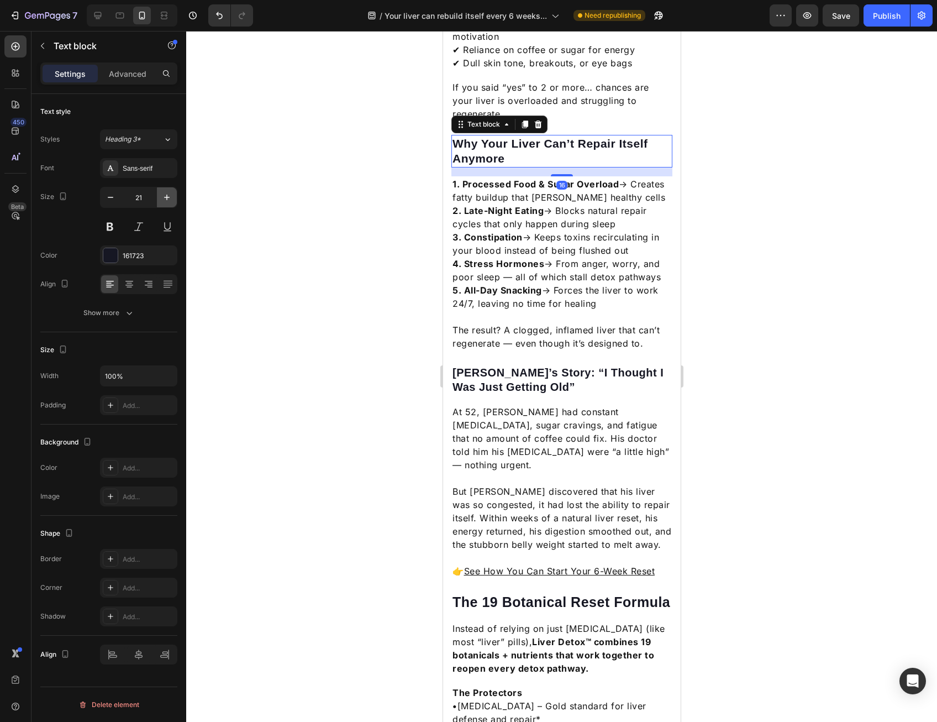
click at [175, 192] on button "button" at bounding box center [167, 197] width 20 height 20
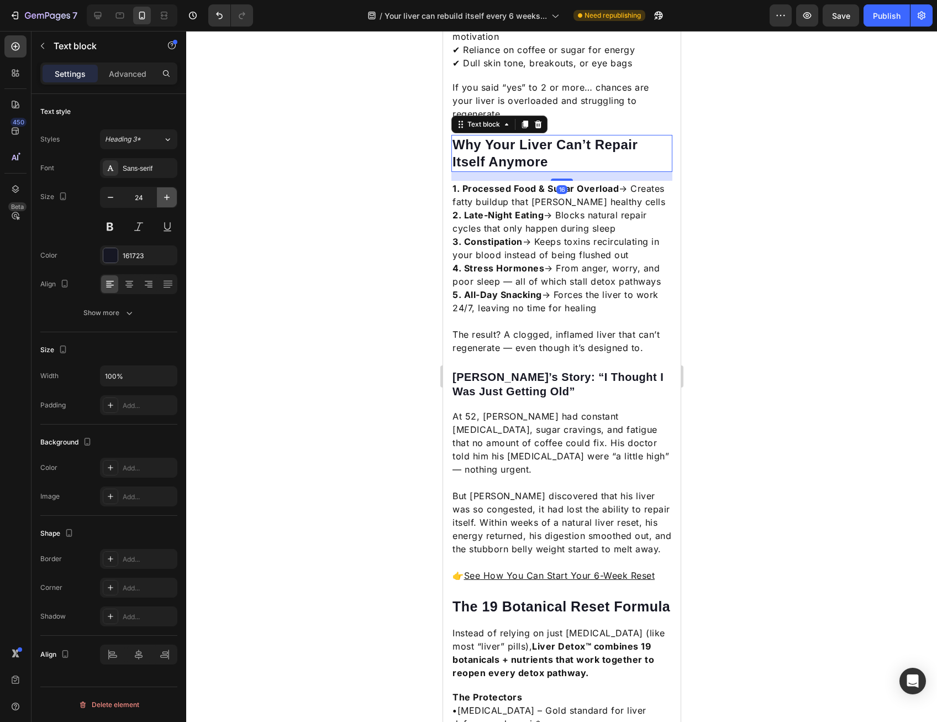
click at [175, 192] on button "button" at bounding box center [167, 197] width 20 height 20
type input "25"
click at [484, 374] on p "John’s Story: “I Thought I Was Just Getting Old”" at bounding box center [561, 385] width 219 height 29
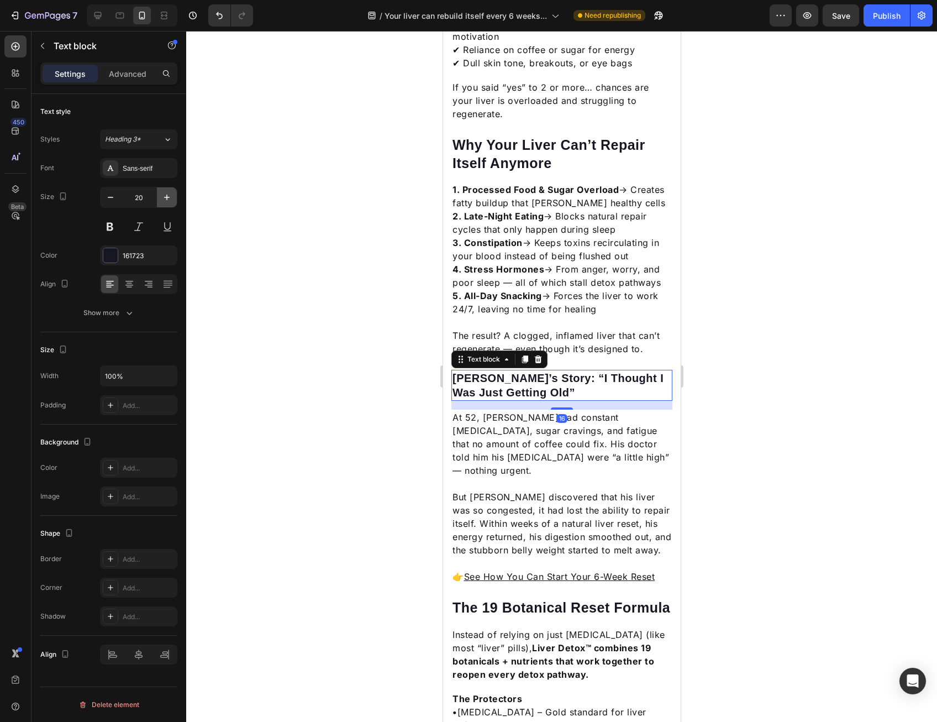
click at [168, 195] on icon "button" at bounding box center [166, 197] width 11 height 11
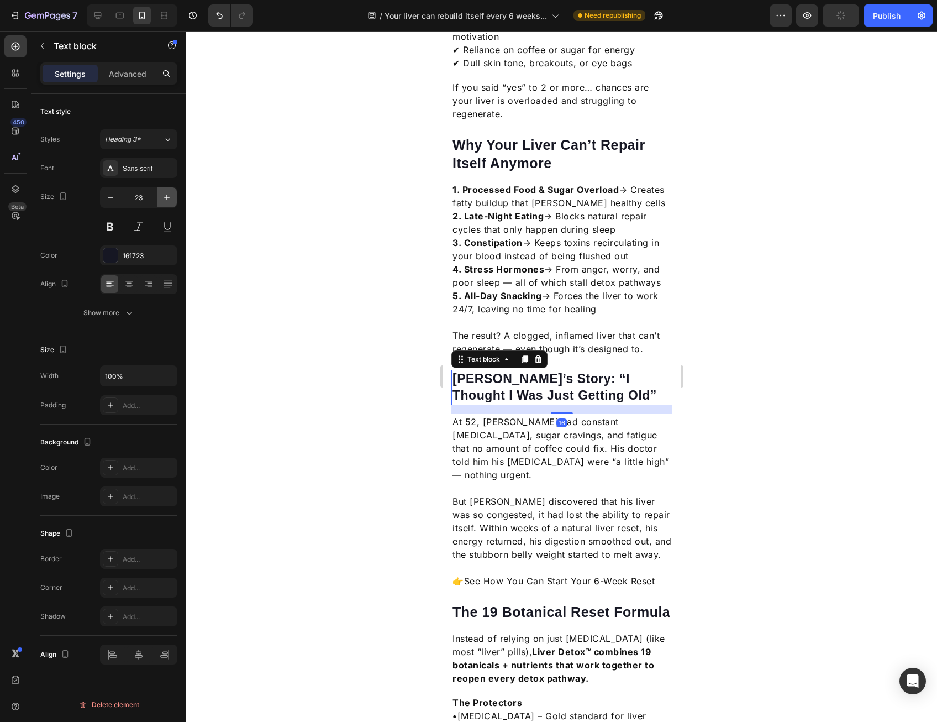
click at [168, 195] on icon "button" at bounding box center [166, 197] width 11 height 11
type input "25"
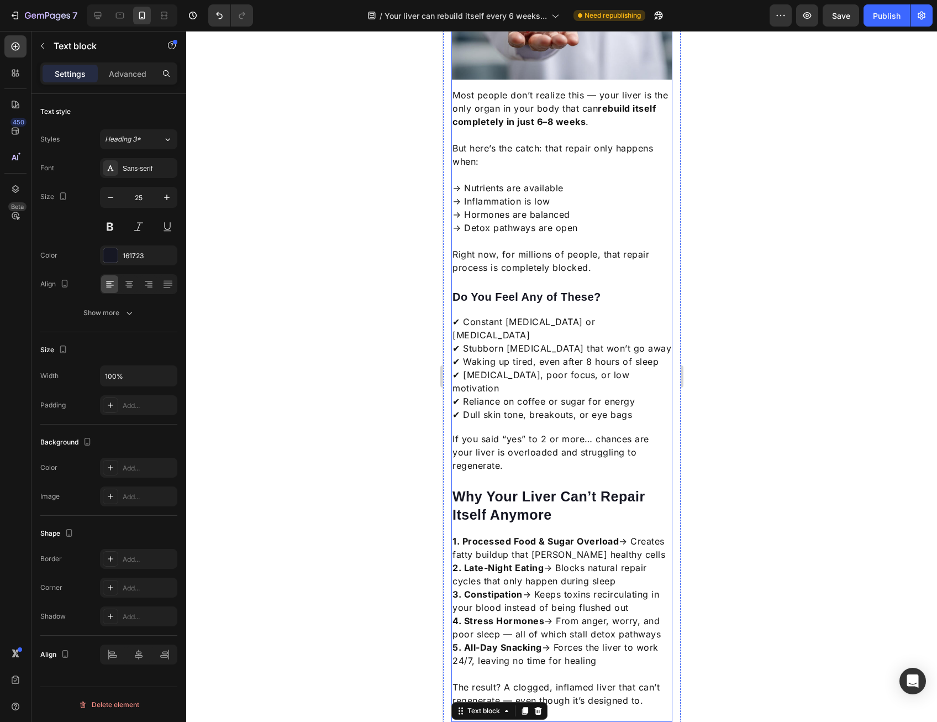
scroll to position [223, 0]
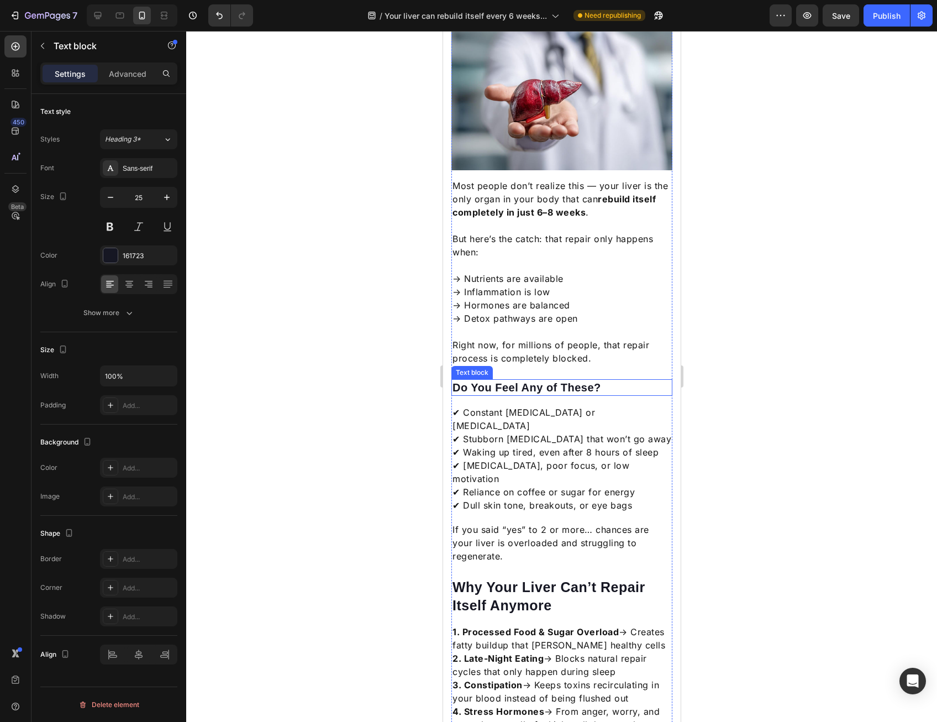
click at [543, 382] on p "Do You Feel Any of These?" at bounding box center [561, 387] width 219 height 14
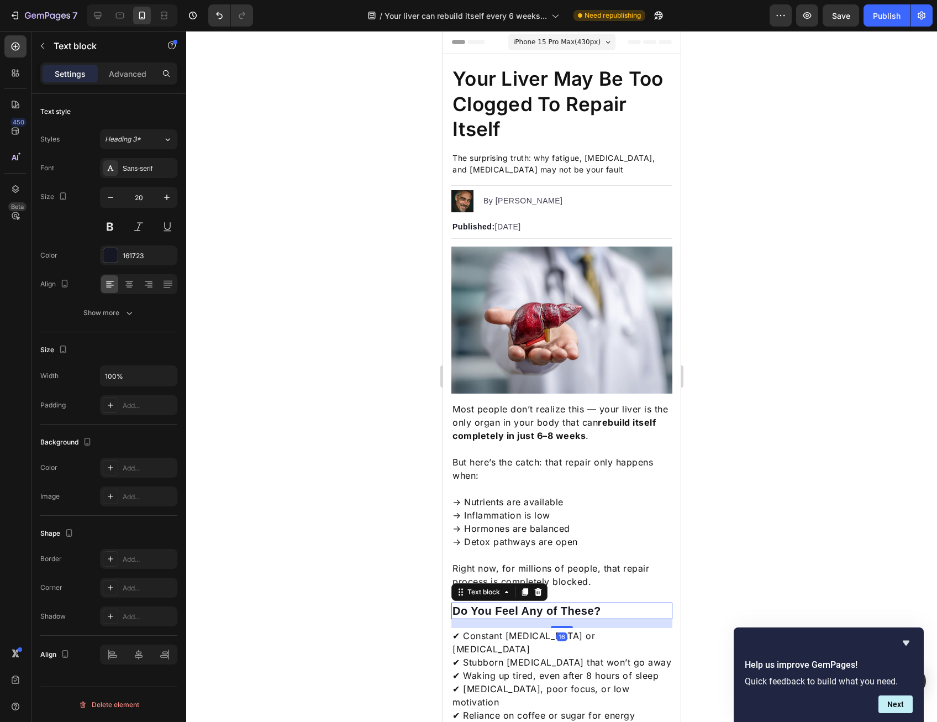
scroll to position [223, 0]
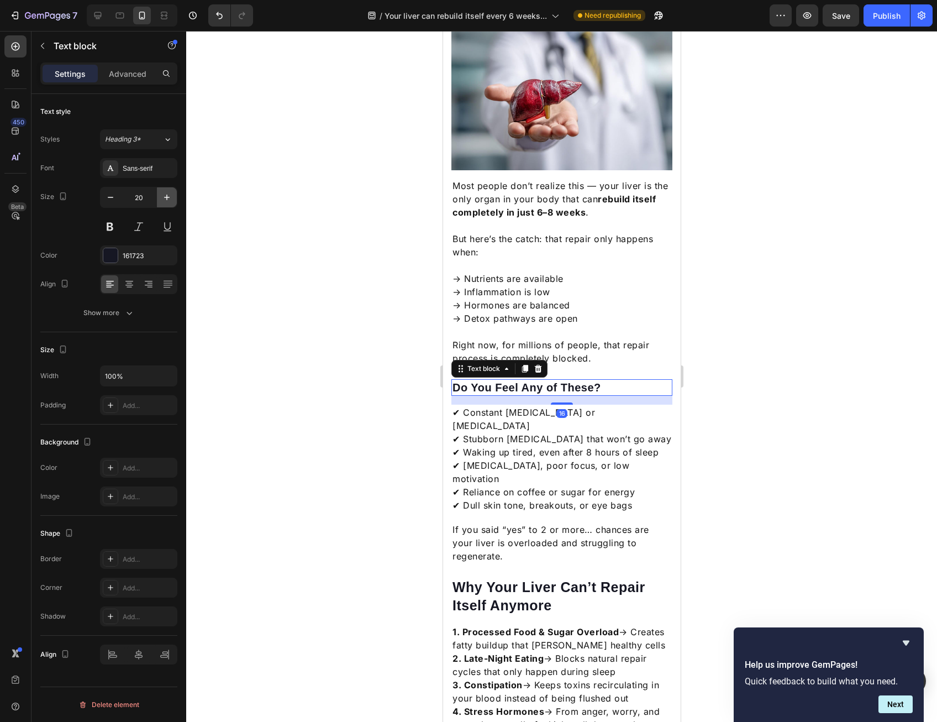
click at [170, 195] on icon "button" at bounding box center [166, 197] width 11 height 11
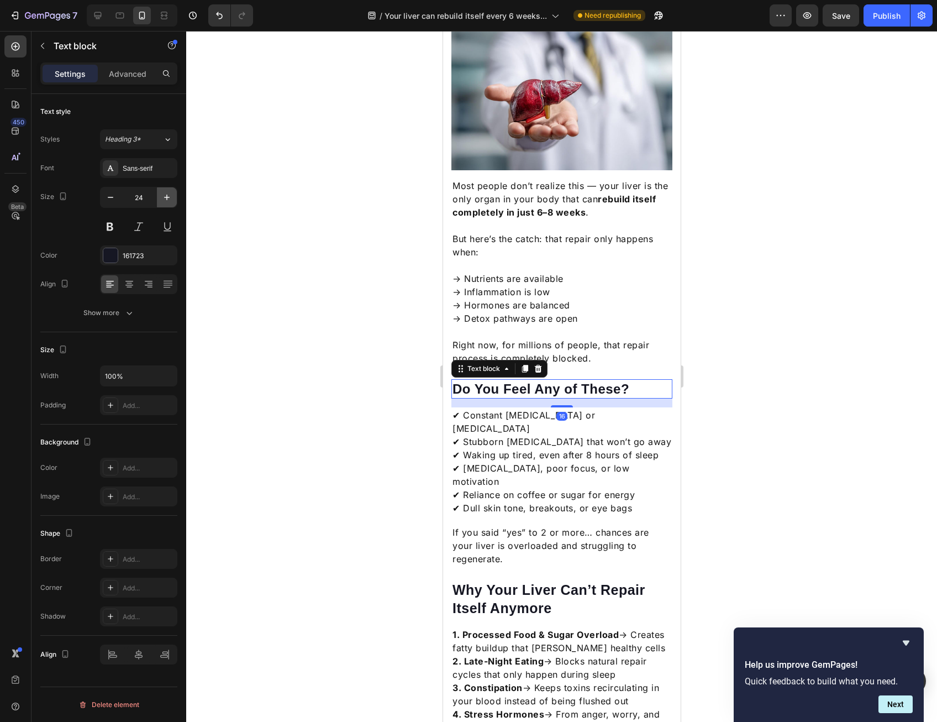
type input "25"
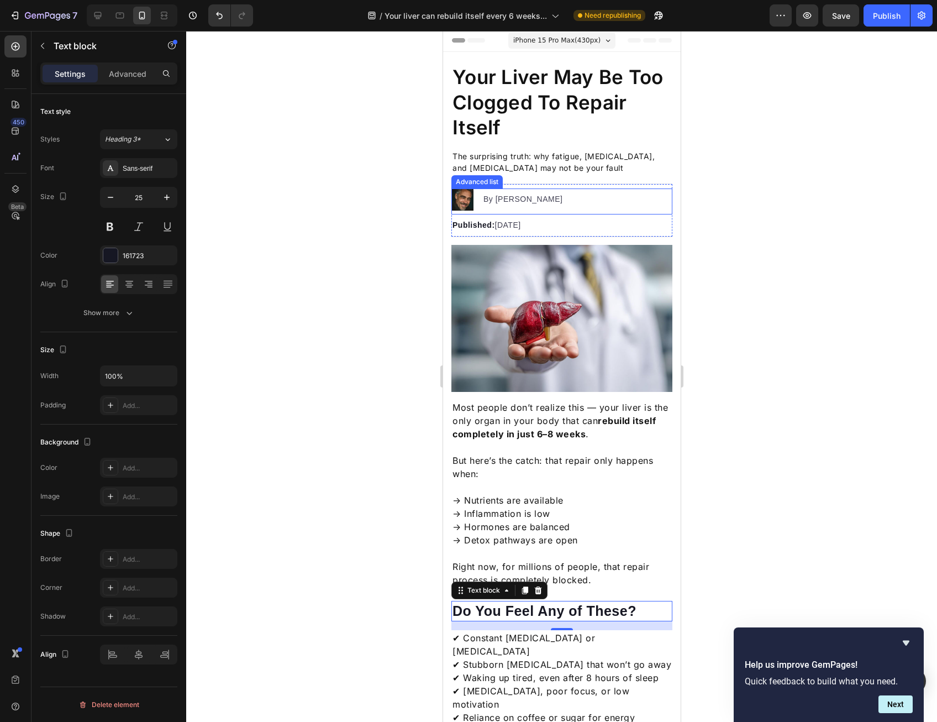
scroll to position [0, 0]
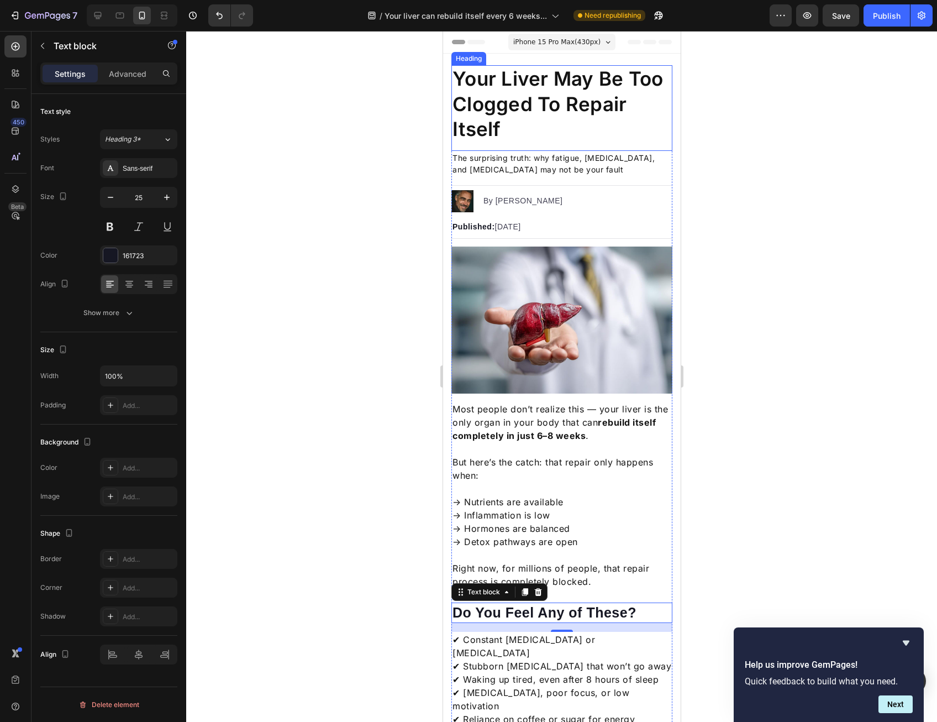
click at [517, 131] on p "Your Liver May Be Too Clogged To Repair Itself" at bounding box center [561, 104] width 219 height 76
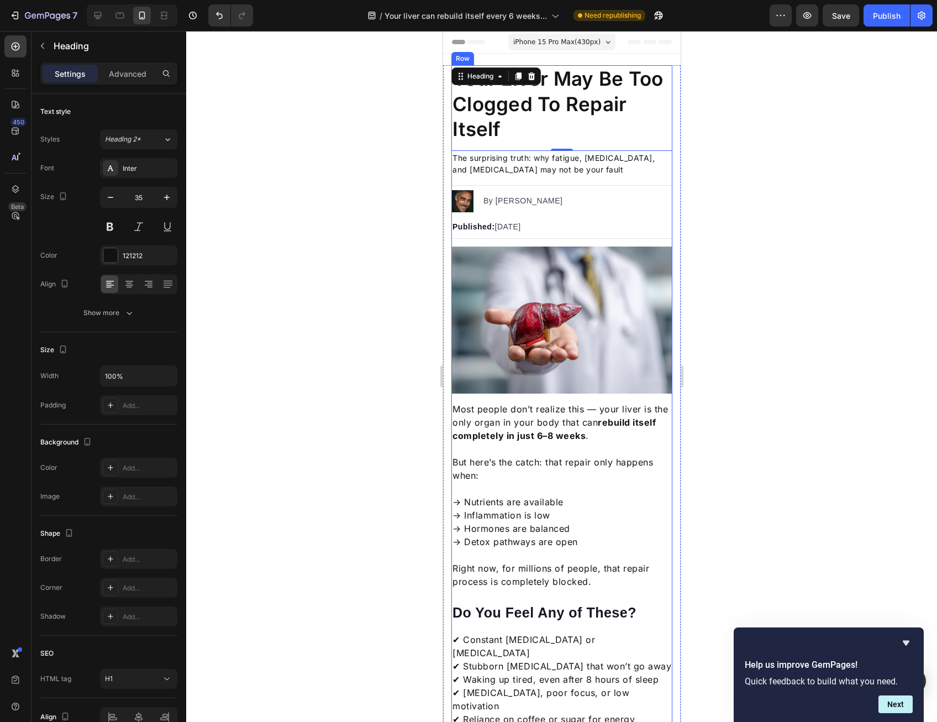
click at [513, 603] on p "Do You Feel Any of These?" at bounding box center [561, 612] width 219 height 18
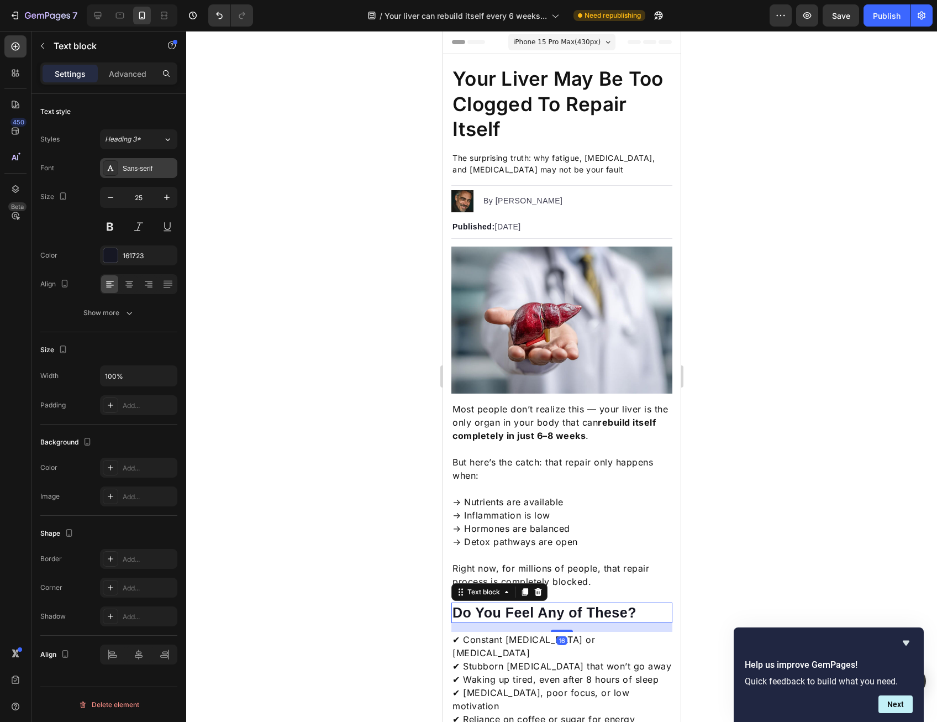
click at [150, 172] on div "Sans-serif" at bounding box center [149, 169] width 52 height 10
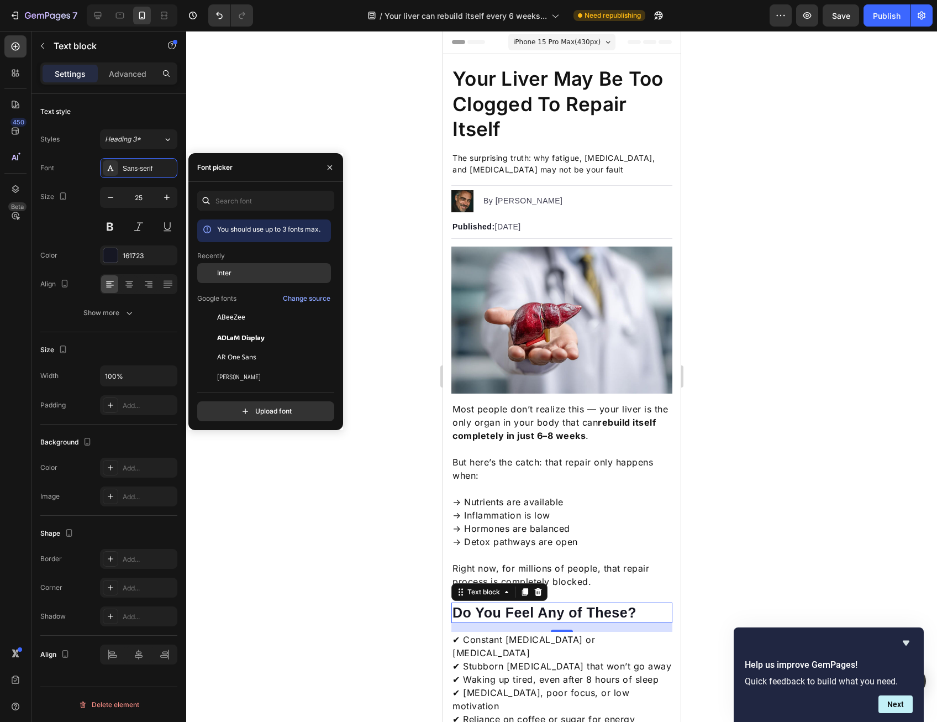
click at [223, 274] on span "Inter" at bounding box center [224, 273] width 14 height 10
click at [336, 471] on div at bounding box center [561, 376] width 751 height 691
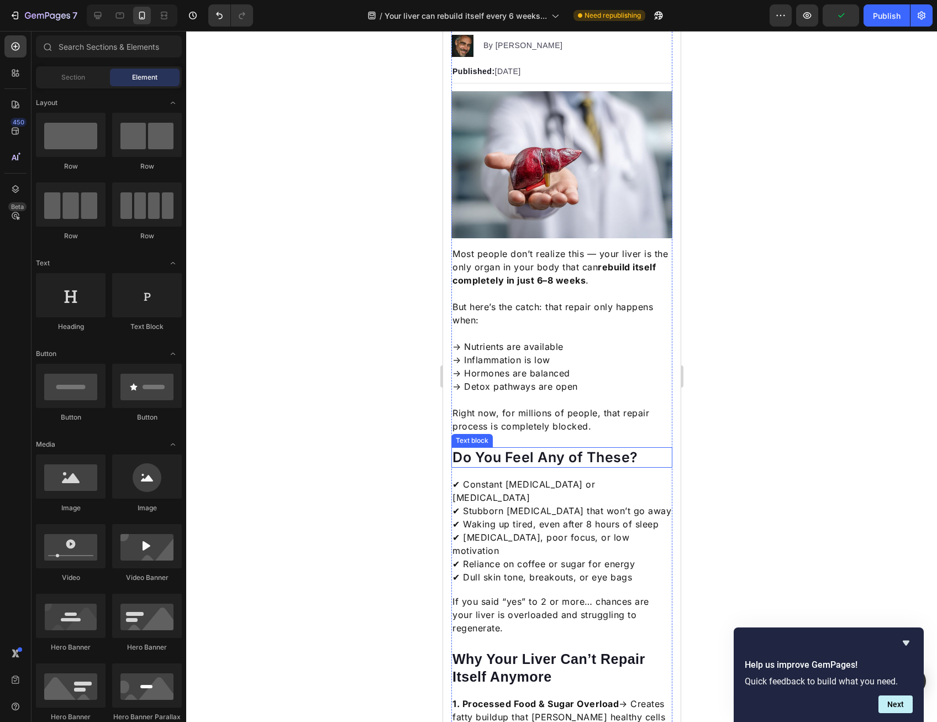
scroll to position [166, 0]
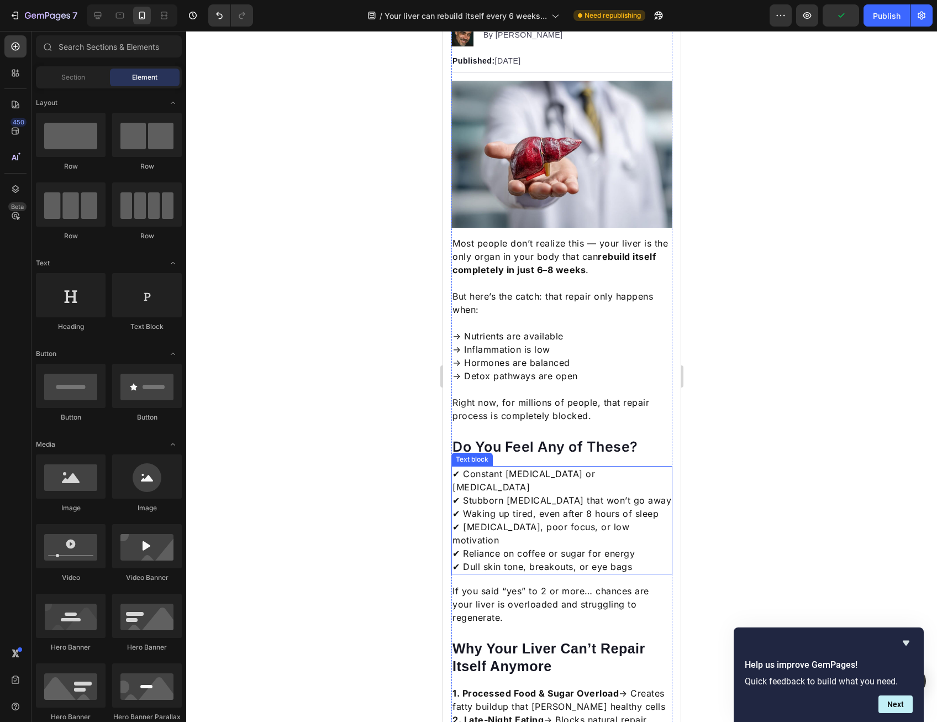
click at [572, 509] on p "✔ Constant [MEDICAL_DATA] or [MEDICAL_DATA] ✔ Stubborn [MEDICAL_DATA] that won’…" at bounding box center [561, 520] width 219 height 106
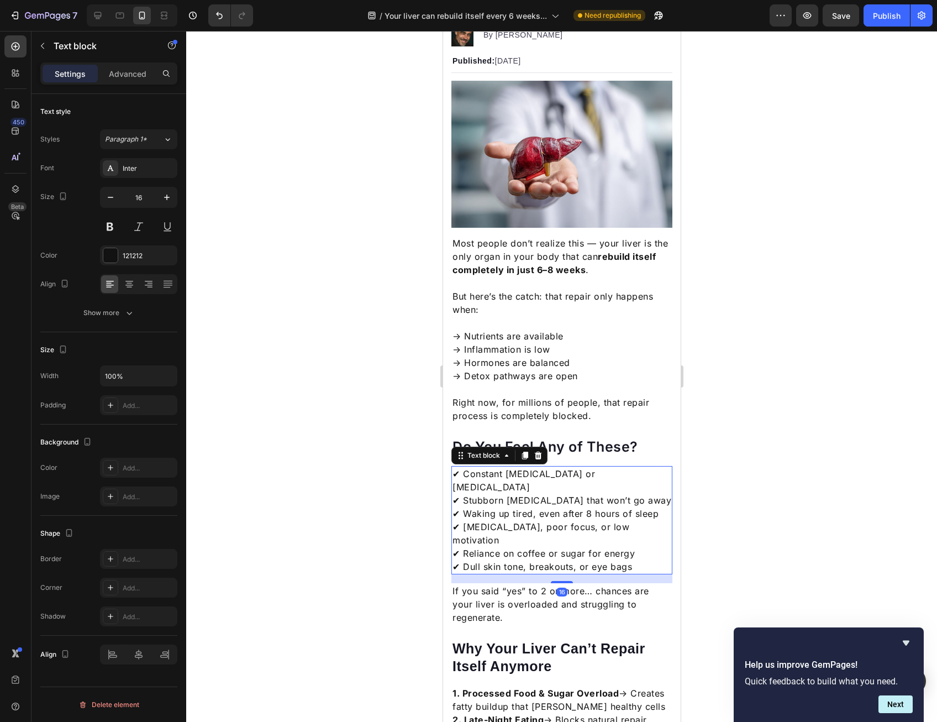
click at [506, 584] on p "If you said “yes” to 2 or more… chances are your liver is overloaded and strugg…" at bounding box center [561, 604] width 219 height 40
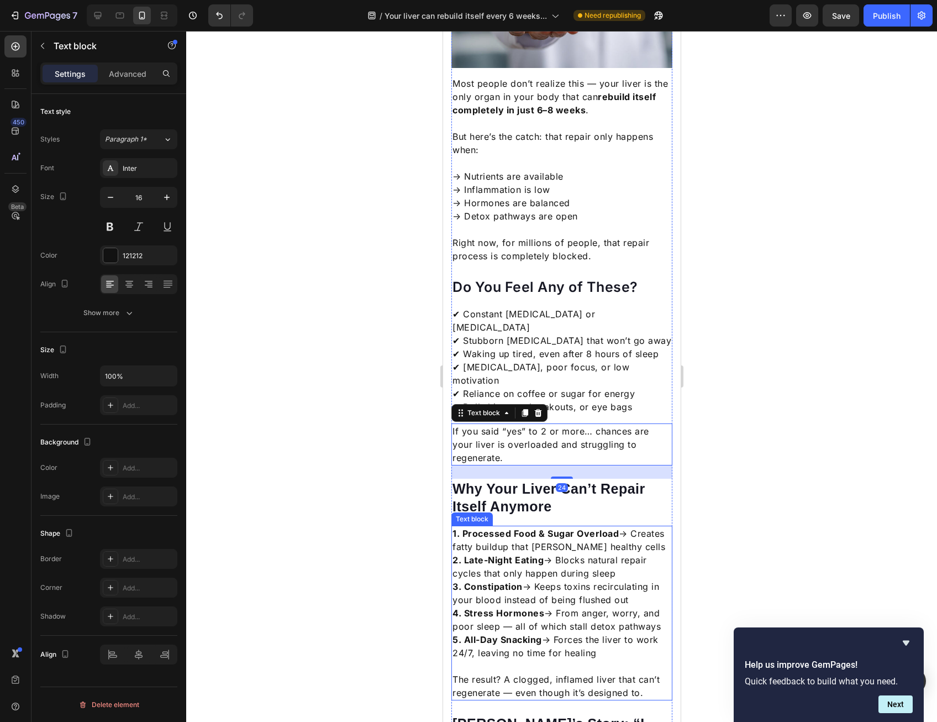
scroll to position [332, 0]
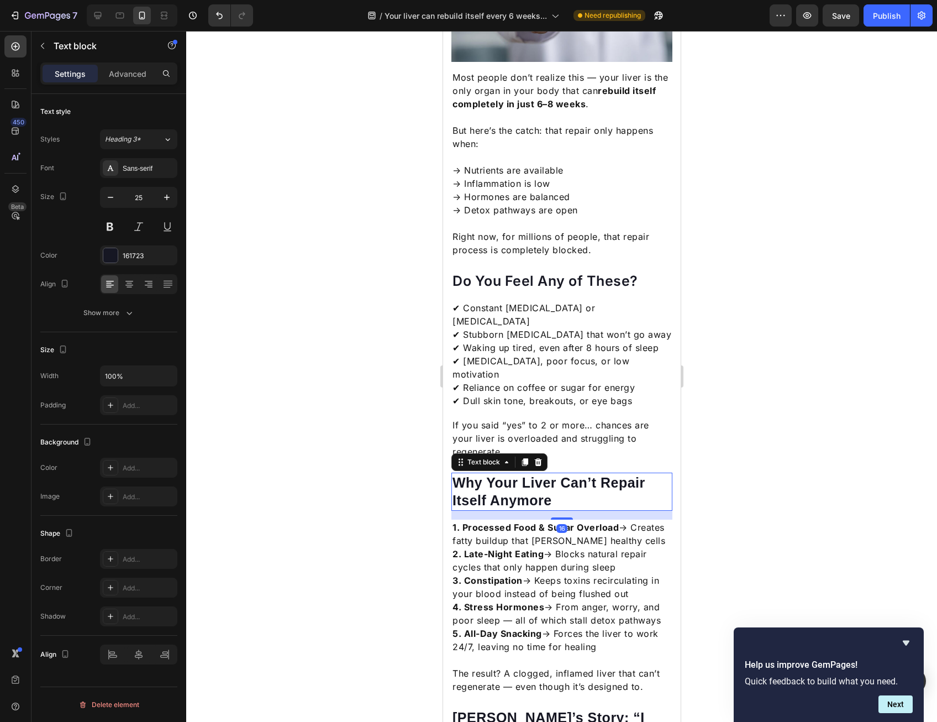
click at [538, 474] on p "Why Your Liver Can’t Repair Itself Anymore" at bounding box center [561, 492] width 219 height 36
click at [135, 165] on div "Sans-serif" at bounding box center [149, 169] width 52 height 10
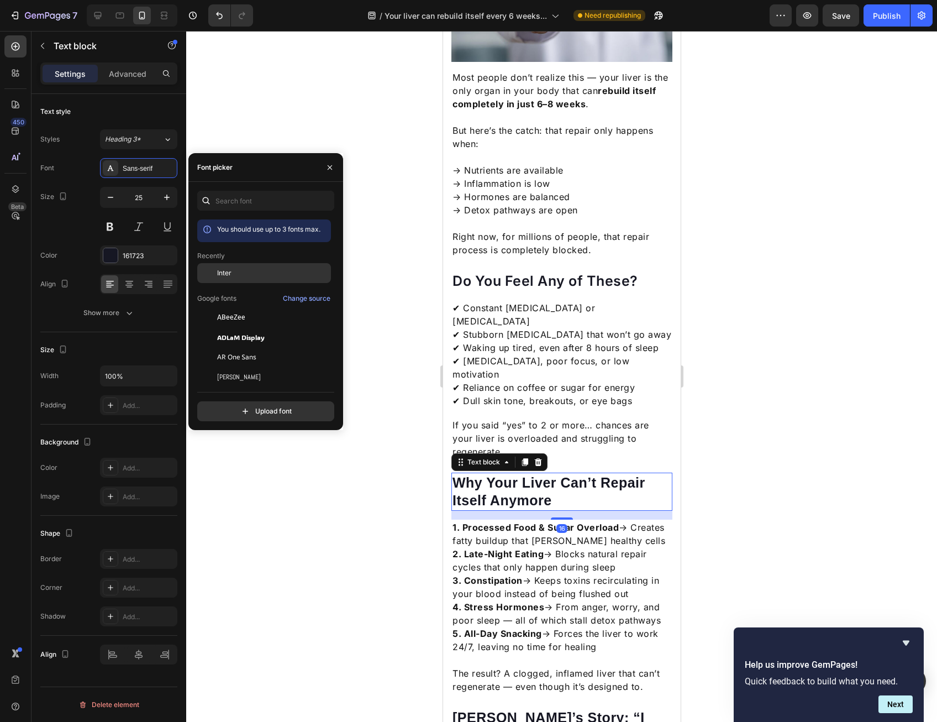
click at [225, 271] on span "Inter" at bounding box center [224, 273] width 14 height 10
click at [509, 521] on p "1. Processed Food & Sugar Overload → Creates fatty buildup that smothers health…" at bounding box center [561, 587] width 219 height 133
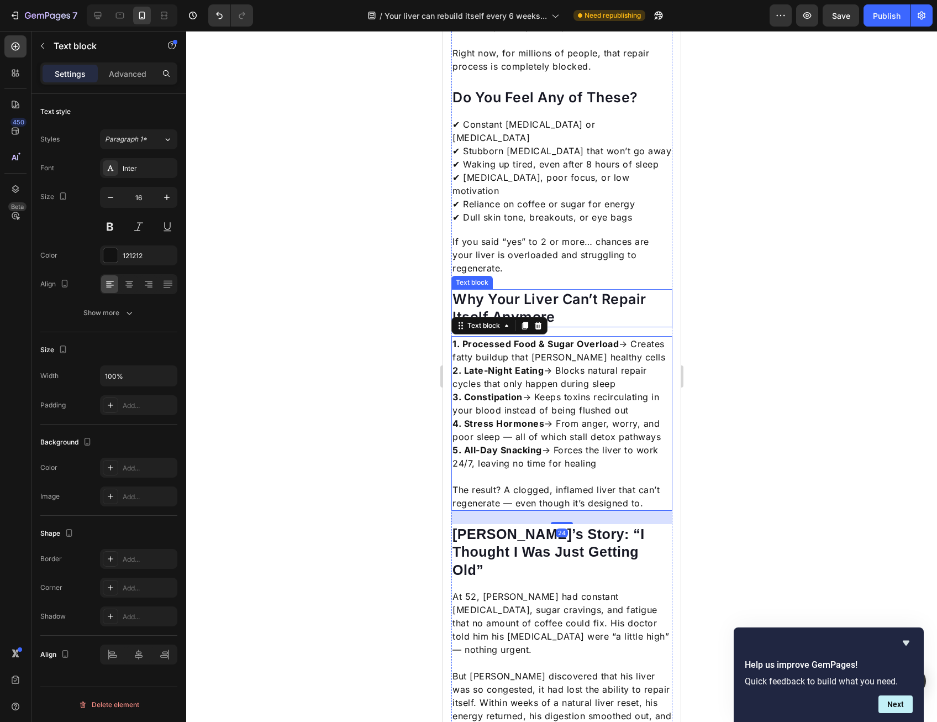
scroll to position [663, 0]
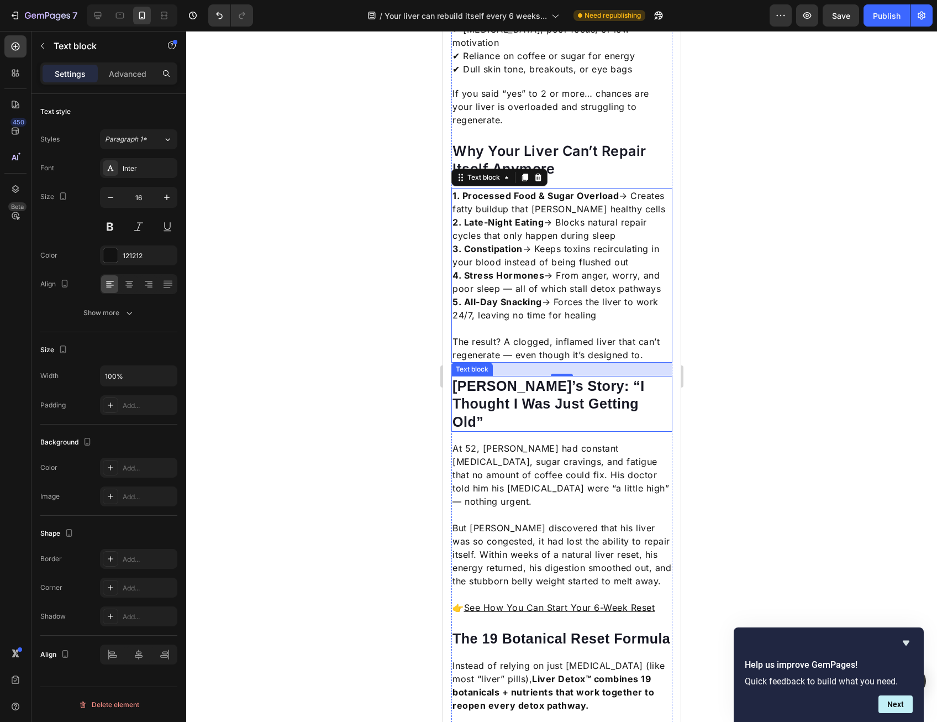
click at [524, 377] on p "[PERSON_NAME]’s Story: “I Thought I Was Just Getting Old”" at bounding box center [561, 404] width 219 height 54
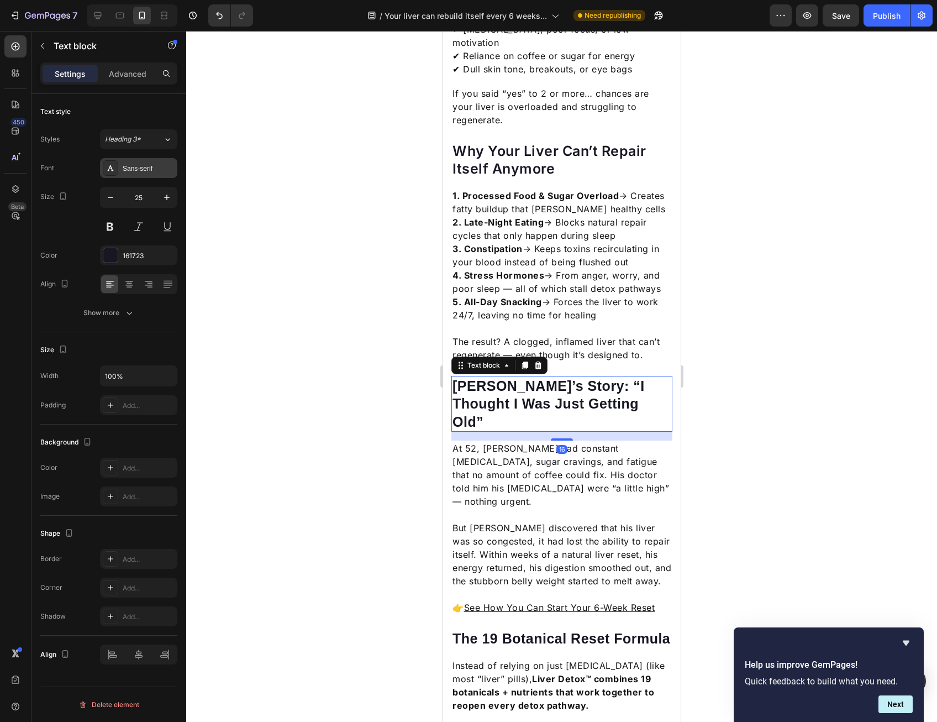
click at [138, 164] on div "Sans-serif" at bounding box center [149, 169] width 52 height 10
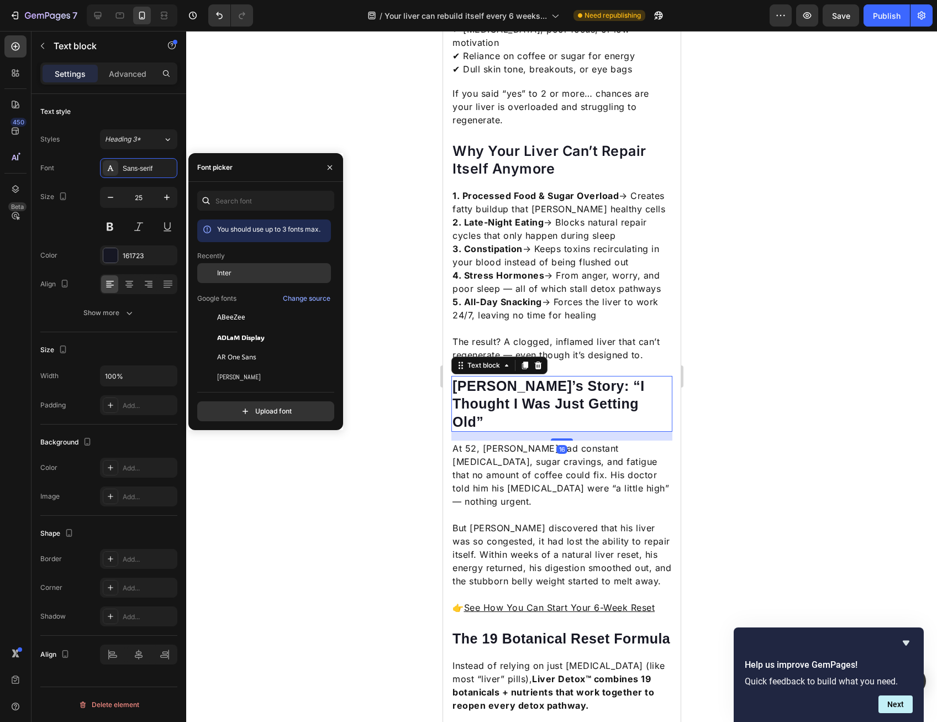
click at [220, 274] on span "Inter" at bounding box center [224, 273] width 14 height 10
click at [455, 508] on p "Rich Text Editor. Editing area: main" at bounding box center [561, 514] width 219 height 13
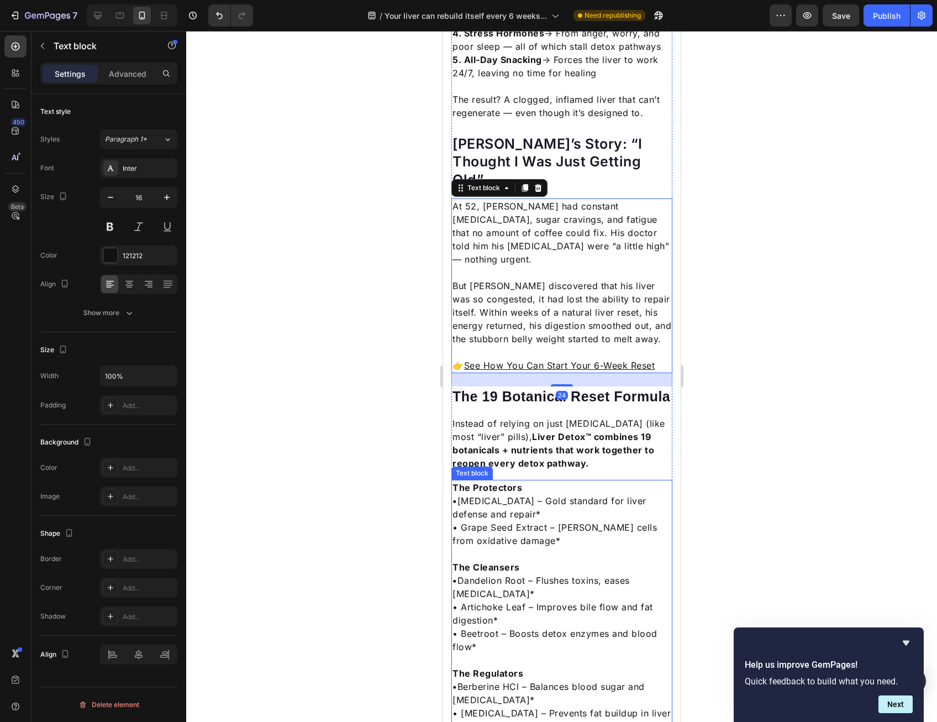
scroll to position [939, 0]
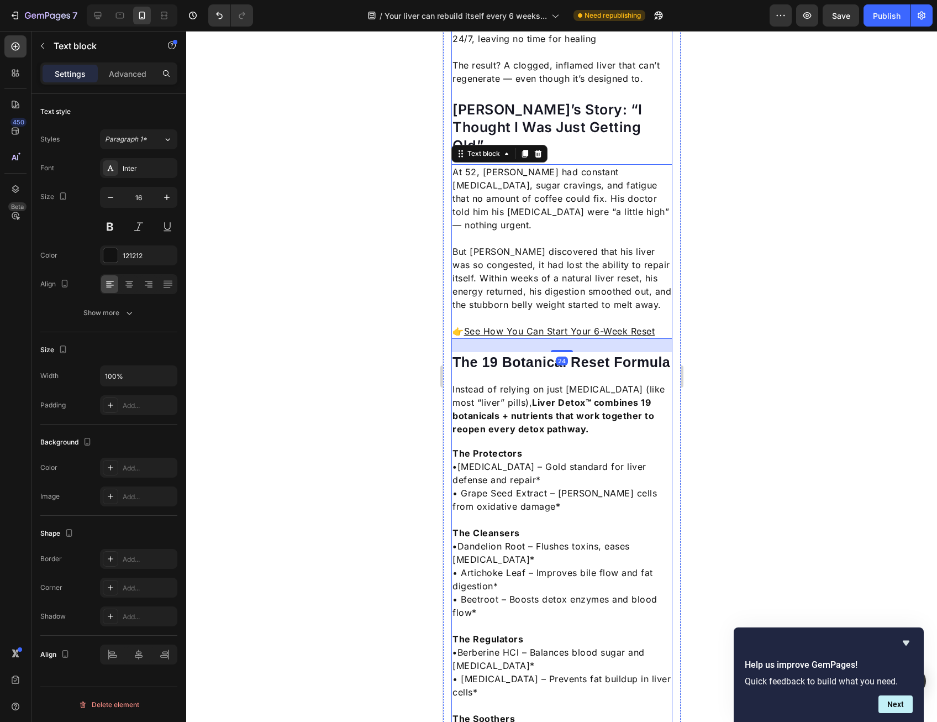
click at [539, 353] on p "The 19 Botanical Reset Formula" at bounding box center [561, 362] width 219 height 18
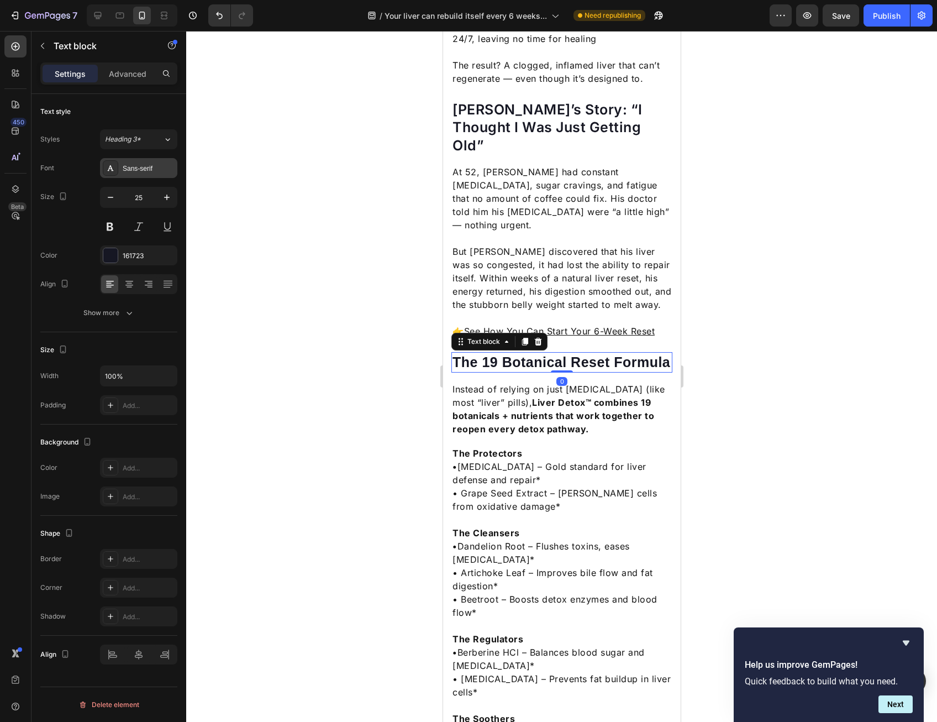
click at [164, 166] on div "Sans-serif" at bounding box center [149, 169] width 52 height 10
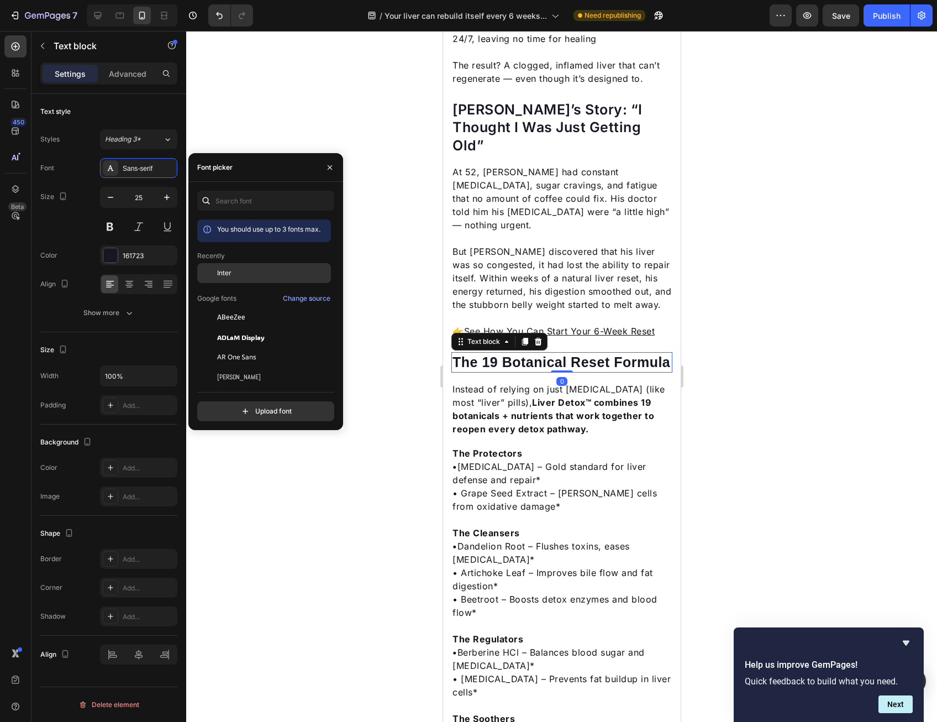
click at [236, 269] on div "Inter" at bounding box center [273, 273] width 112 height 10
click at [453, 461] on strong "•" at bounding box center [454, 466] width 5 height 11
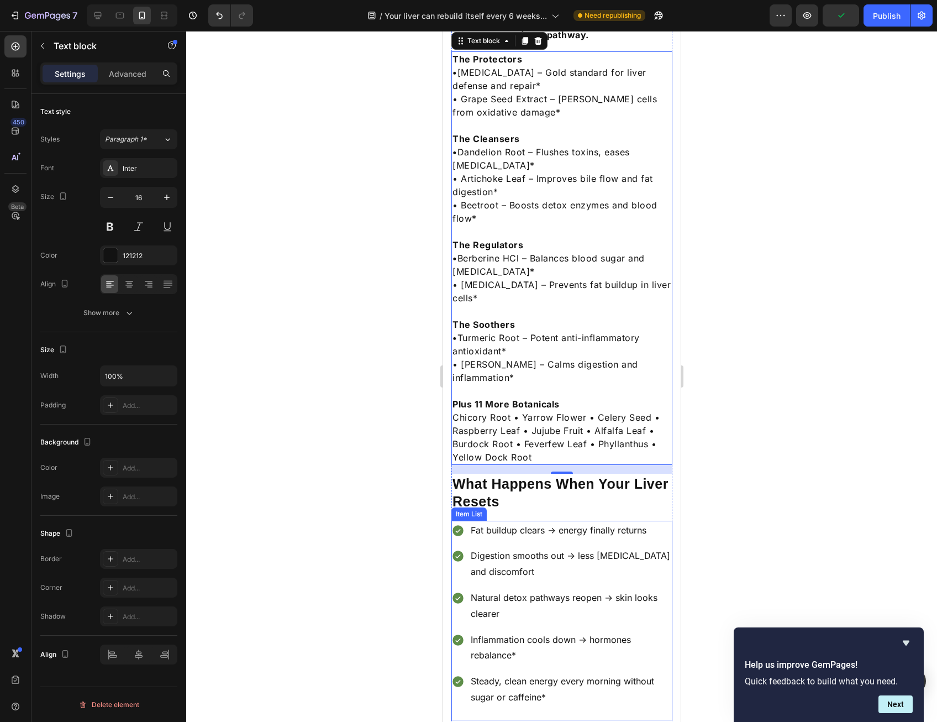
scroll to position [1381, 0]
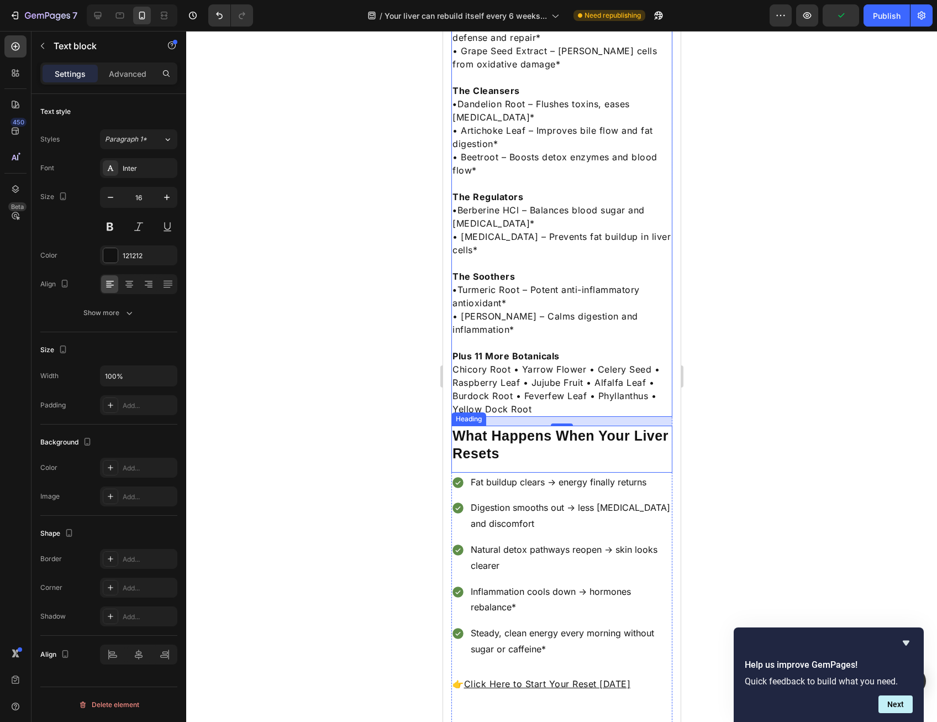
click at [533, 427] on p "What Happens When Your Liver Resets" at bounding box center [561, 445] width 219 height 36
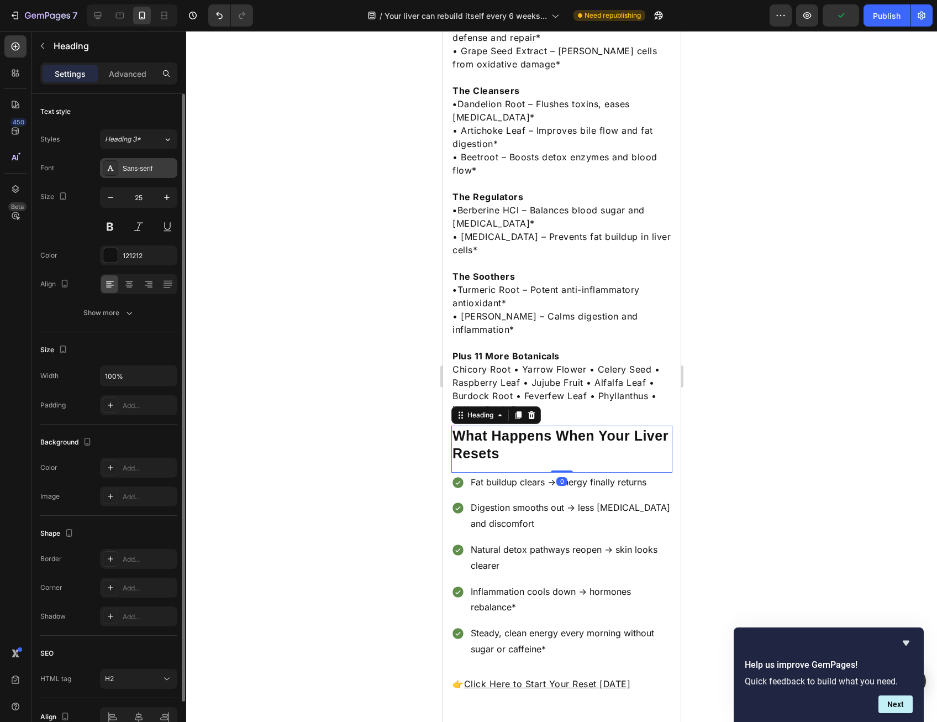
click at [158, 164] on div "Sans-serif" at bounding box center [149, 169] width 52 height 10
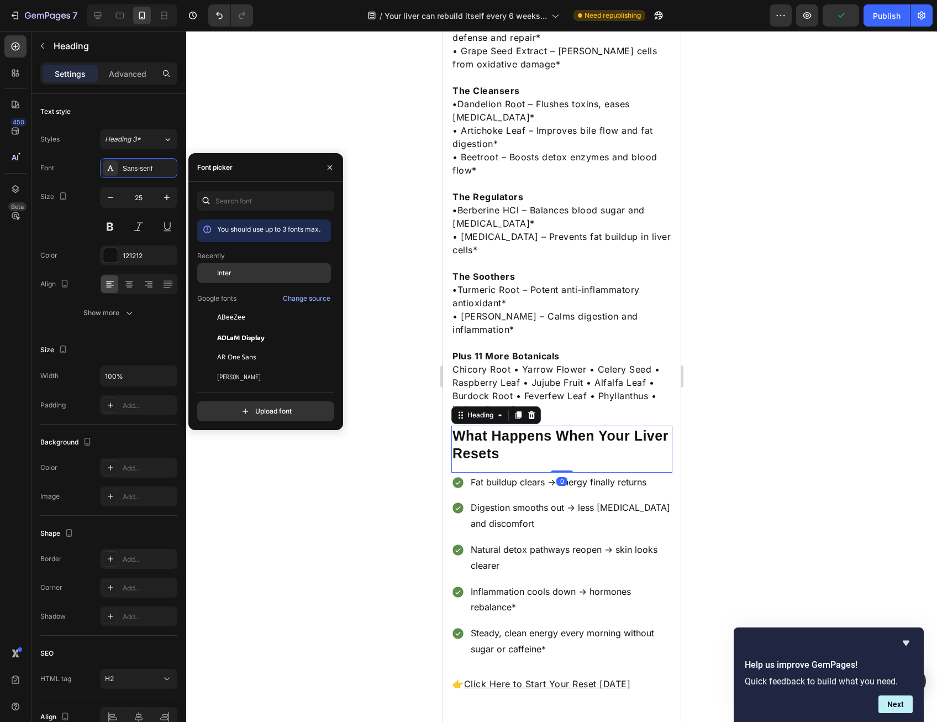
click at [237, 267] on div "Inter" at bounding box center [264, 273] width 134 height 20
click at [470, 500] on p "Digestion smooths out → less [MEDICAL_DATA] and discomfort" at bounding box center [570, 516] width 200 height 32
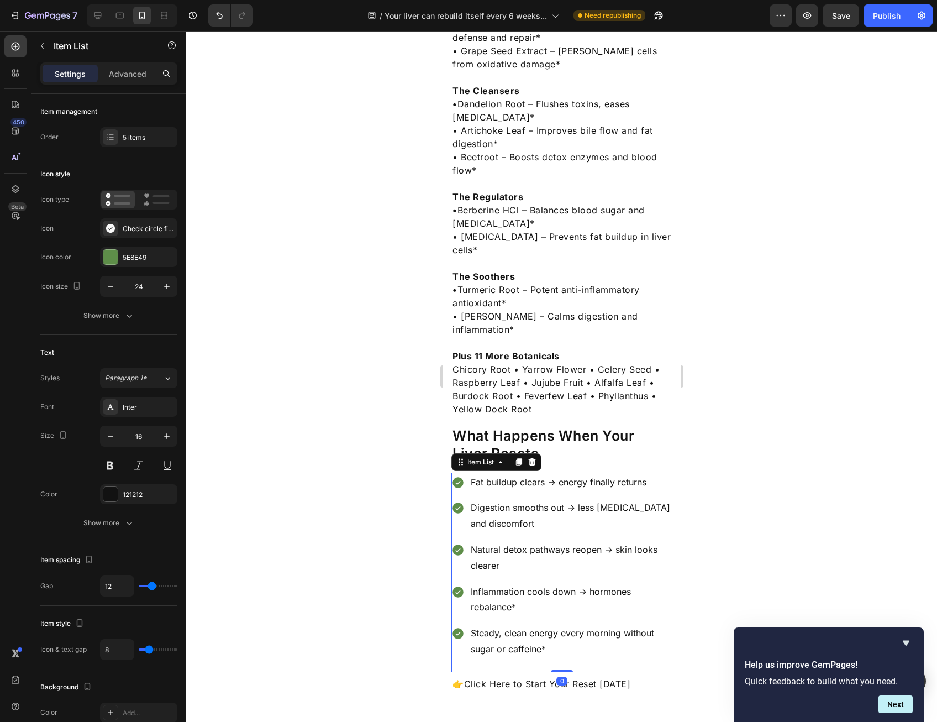
click at [393, 464] on div at bounding box center [561, 376] width 751 height 691
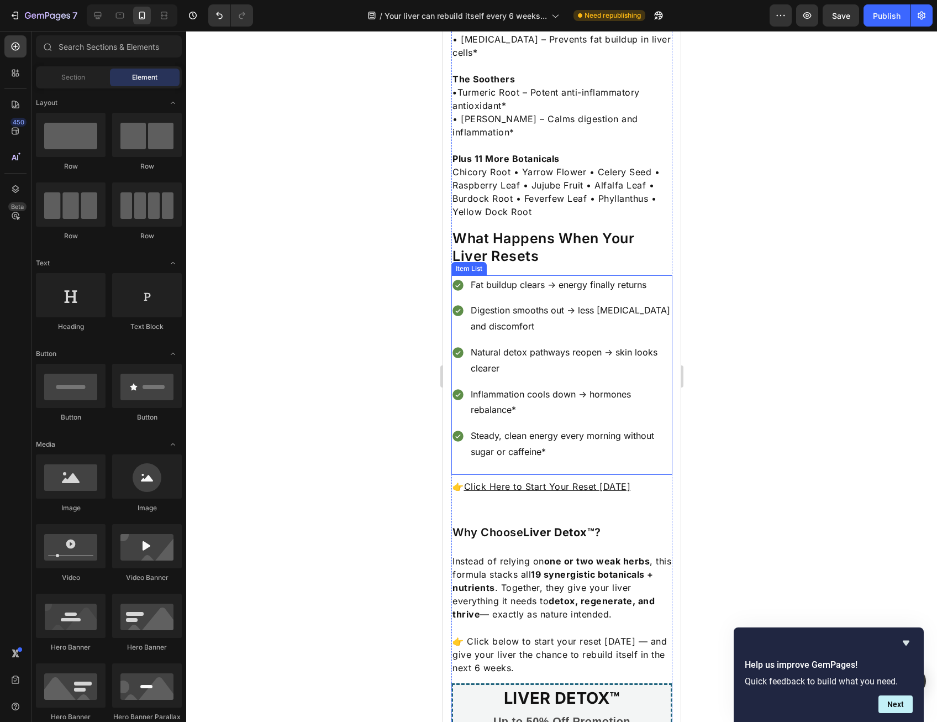
scroll to position [1658, 0]
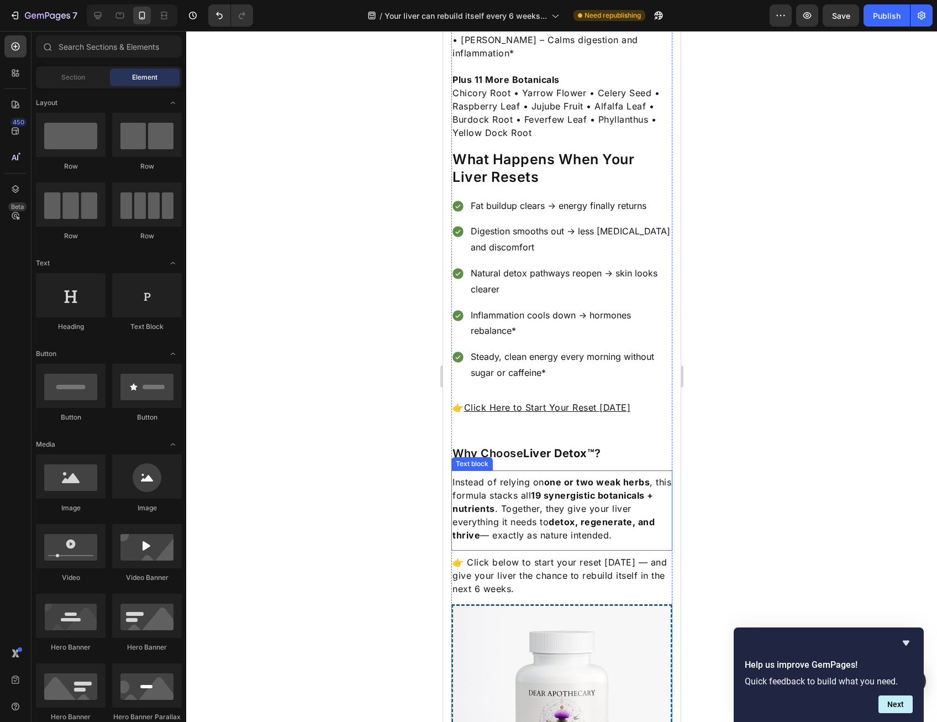
click at [570, 436] on div "Why Choose Liver Detox™ ? Heading" at bounding box center [561, 453] width 221 height 34
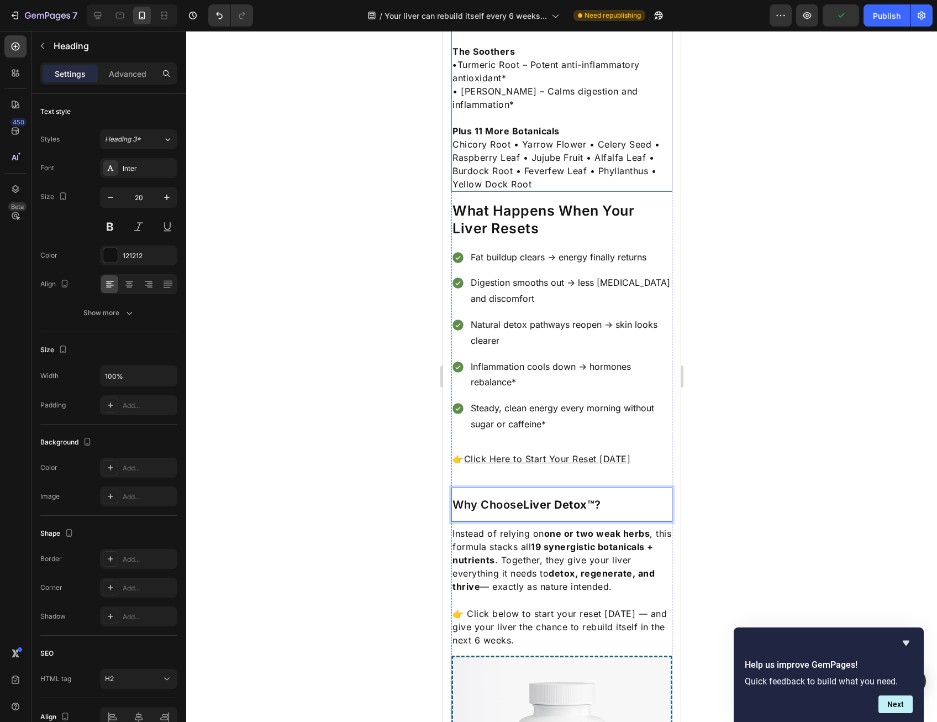
scroll to position [1768, 0]
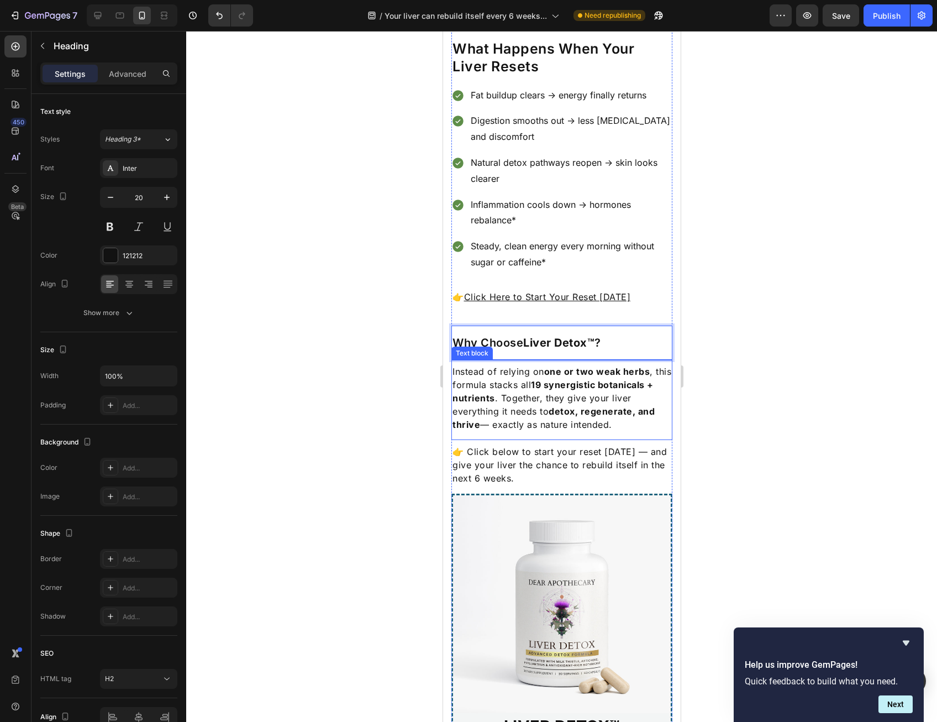
click at [575, 380] on p "Instead of relying on one or two weak herbs , this formula stacks all 19 synerg…" at bounding box center [561, 398] width 219 height 66
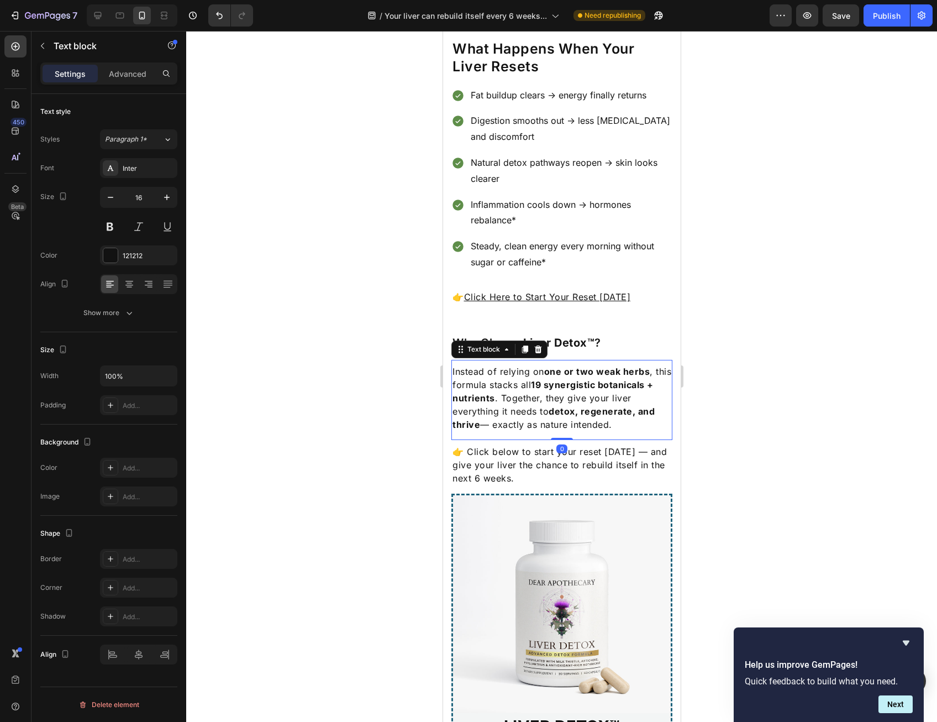
scroll to position [1658, 0]
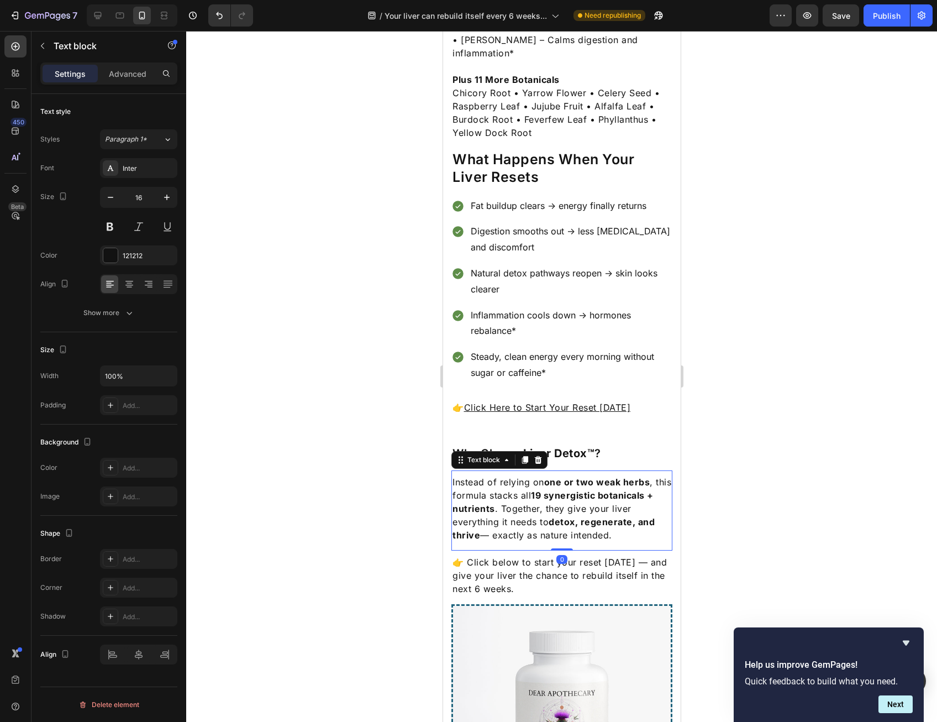
click at [563, 306] on div "Inflammation cools down → hormones rebalance*" at bounding box center [570, 323] width 203 height 35
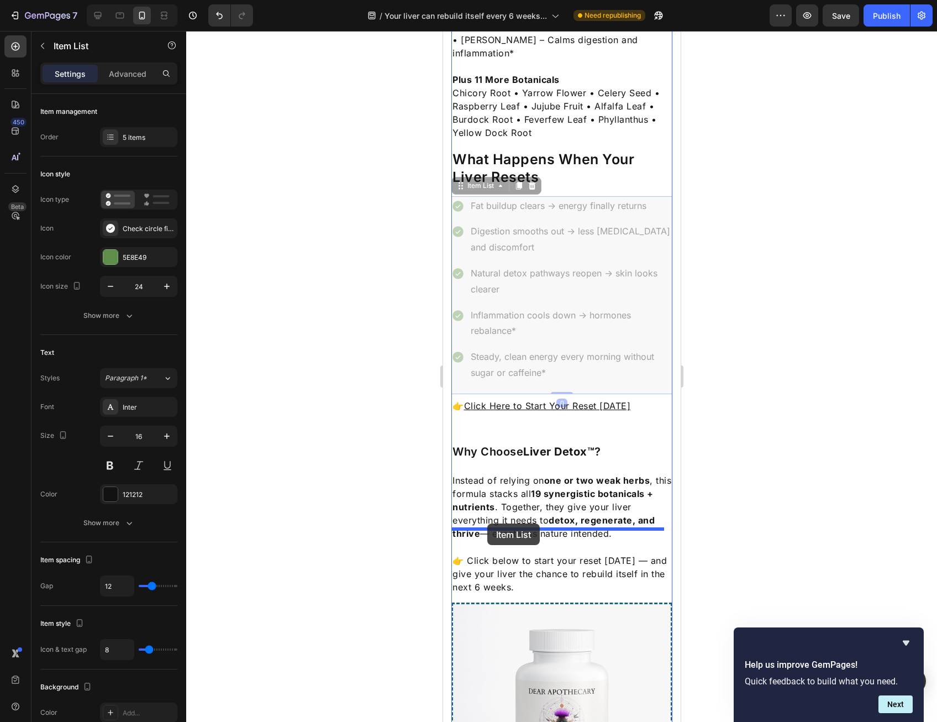
drag, startPoint x: 466, startPoint y: 163, endPoint x: 487, endPoint y: 523, distance: 360.9
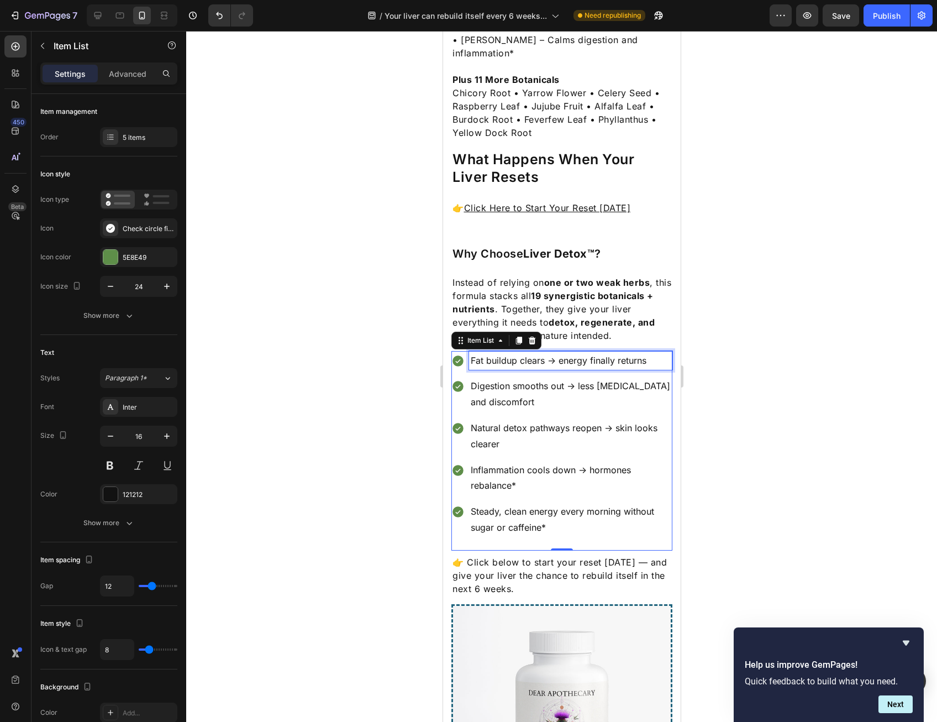
click at [562, 353] on p "Fat buildup clears → energy finally returns" at bounding box center [570, 361] width 200 height 16
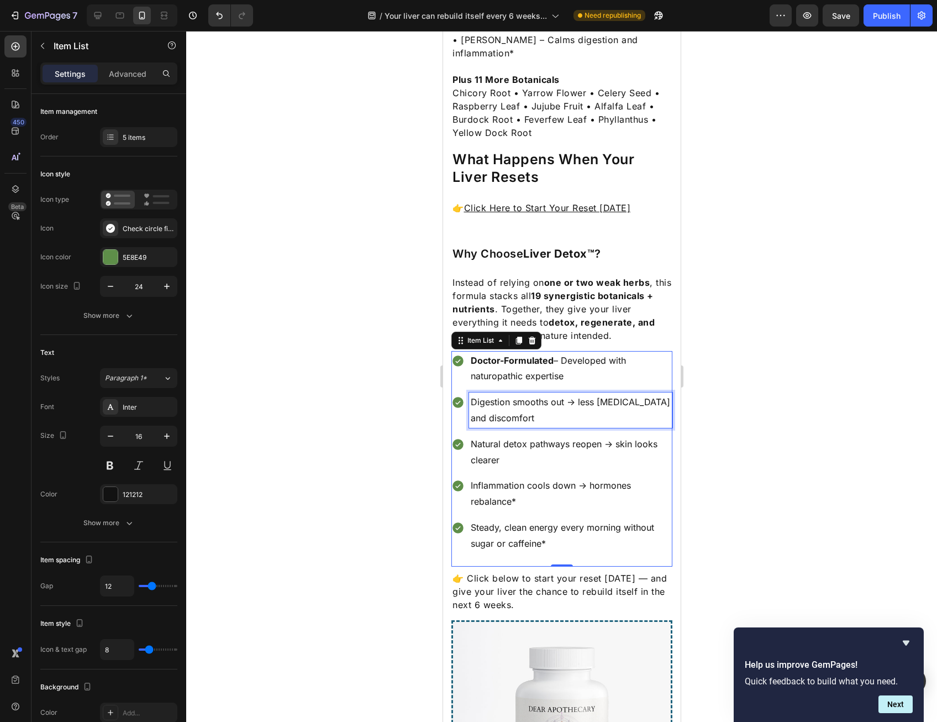
click at [564, 394] on p "Digestion smooths out → less [MEDICAL_DATA] and discomfort" at bounding box center [570, 410] width 200 height 32
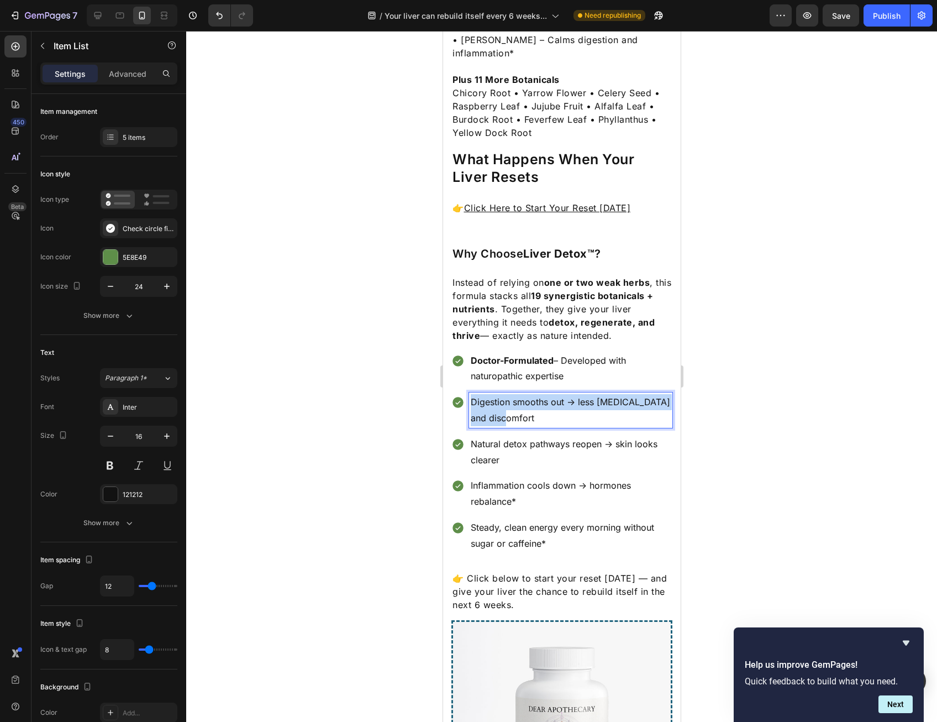
click at [564, 394] on p "Digestion smooths out → less [MEDICAL_DATA] and discomfort" at bounding box center [570, 410] width 200 height 32
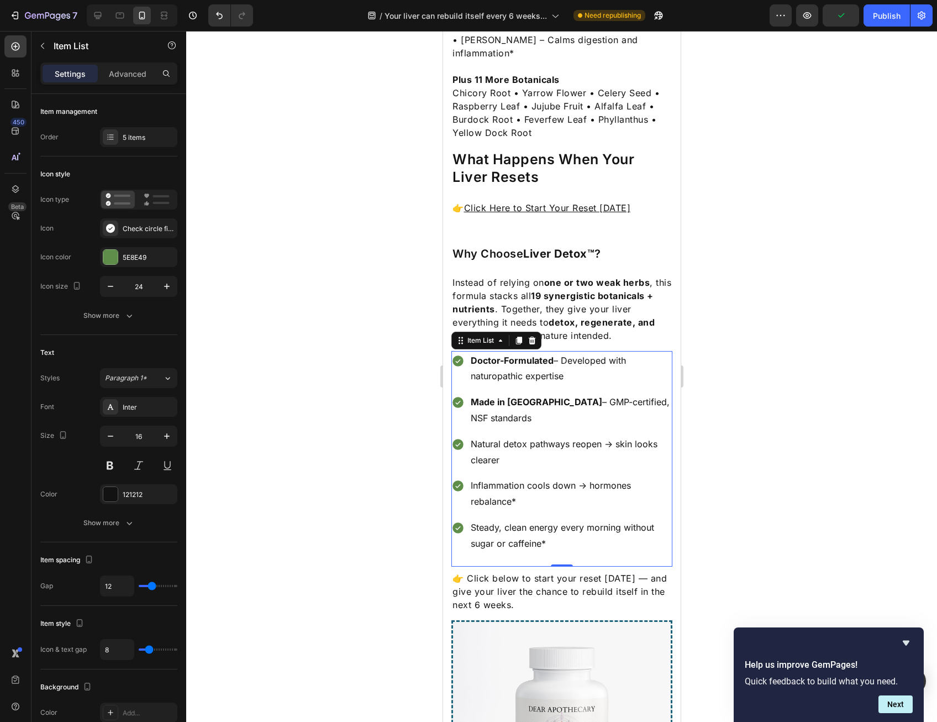
click at [540, 397] on div "Doctor-Formulated – Developed with naturopathic expertise Made in USA – GMP-cer…" at bounding box center [561, 452] width 221 height 202
click at [536, 436] on p "Natural detox pathways reopen → skin looks clearer" at bounding box center [570, 452] width 200 height 32
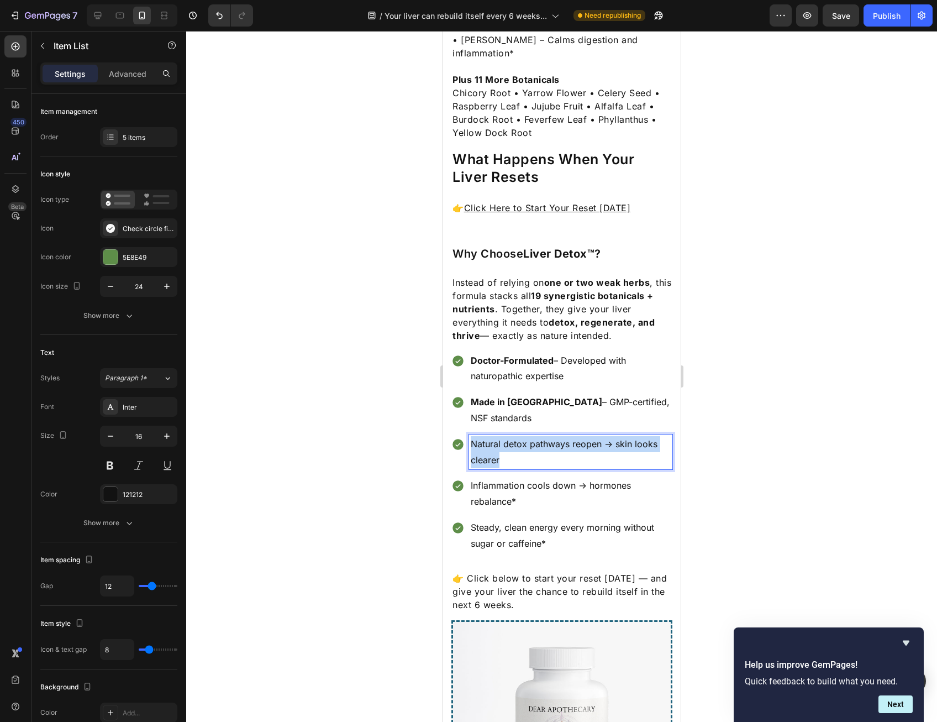
click at [536, 436] on p "Natural detox pathways reopen → skin looks clearer" at bounding box center [570, 452] width 200 height 32
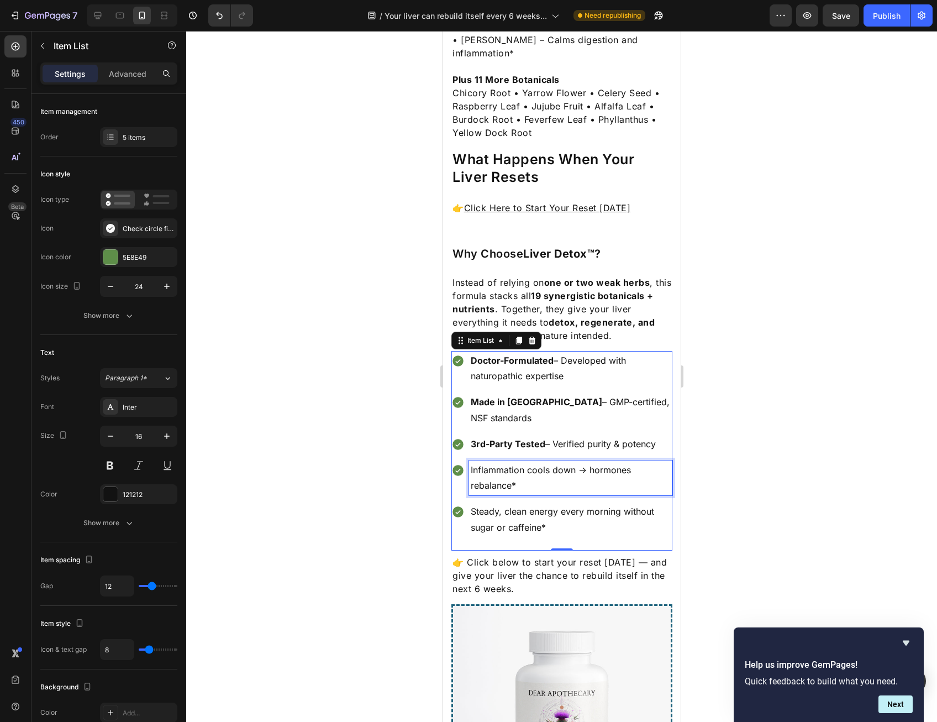
click at [502, 462] on p "Inflammation cools down → hormones rebalance*" at bounding box center [570, 478] width 200 height 32
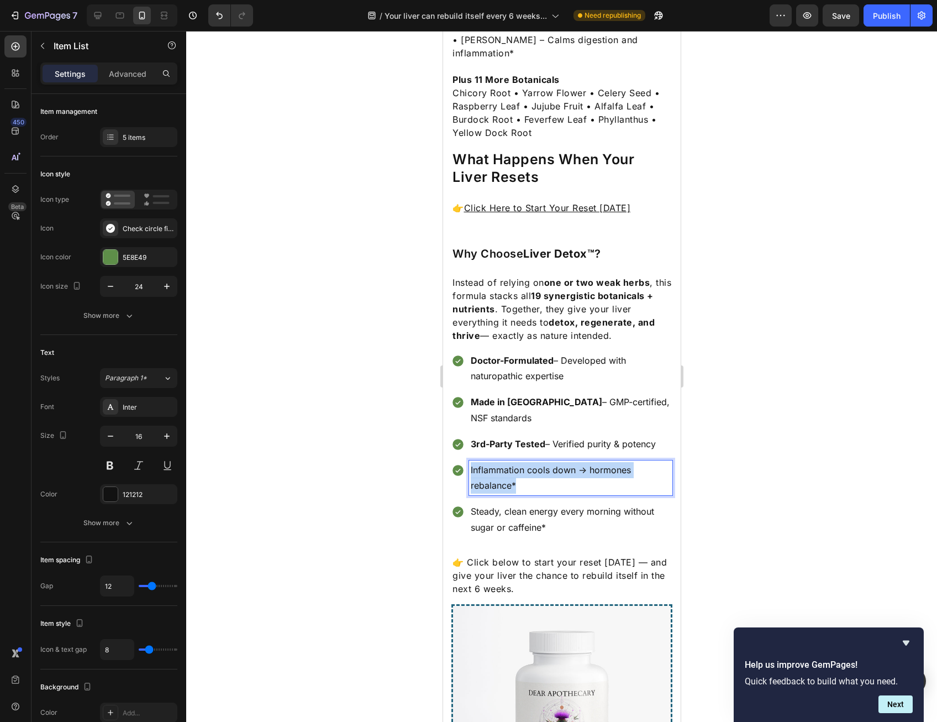
click at [502, 462] on p "Inflammation cools down → hormones rebalance*" at bounding box center [570, 478] width 200 height 32
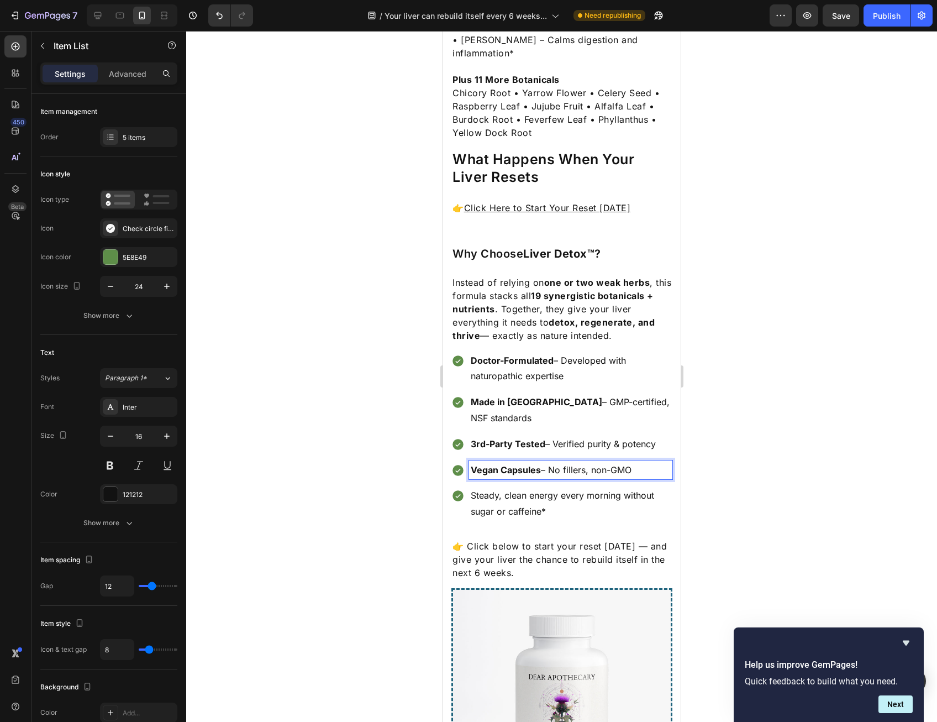
click at [505, 487] on p "Steady, clean energy every morning without sugar or caffeine*" at bounding box center [570, 503] width 200 height 32
click at [458, 486] on div "Doctor-Formulated – Developed with naturopathic expertise Made in USA – GMP-cer…" at bounding box center [561, 442] width 221 height 183
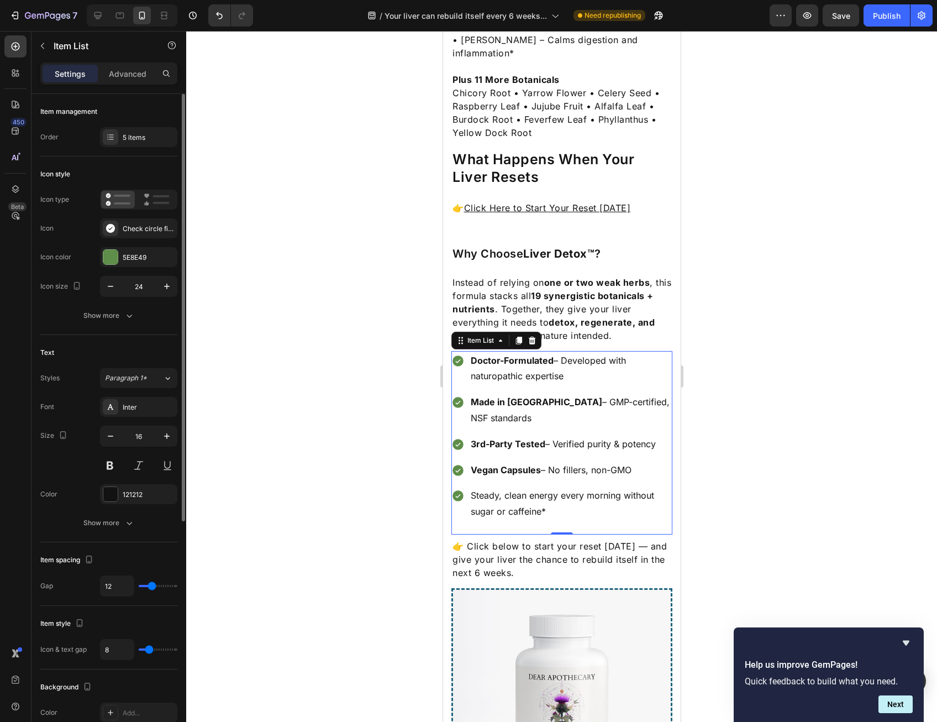
click at [143, 147] on div "Item management Order 5 items" at bounding box center [108, 125] width 137 height 62
click at [147, 140] on div "5 items" at bounding box center [149, 138] width 52 height 10
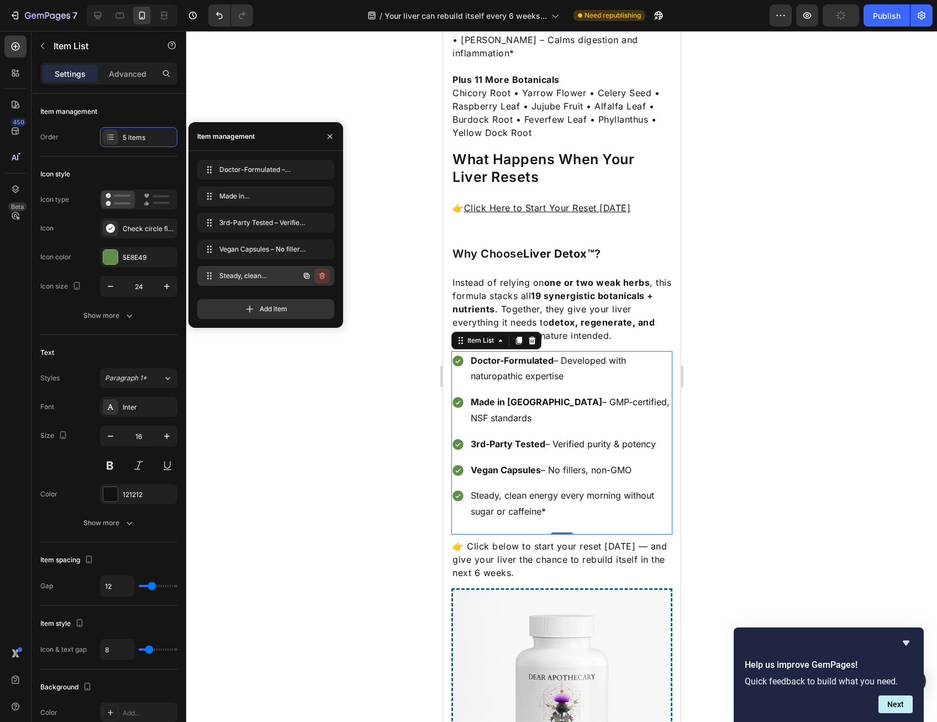
click at [324, 275] on icon "button" at bounding box center [322, 275] width 6 height 7
click at [328, 277] on button "Delete" at bounding box center [315, 275] width 30 height 15
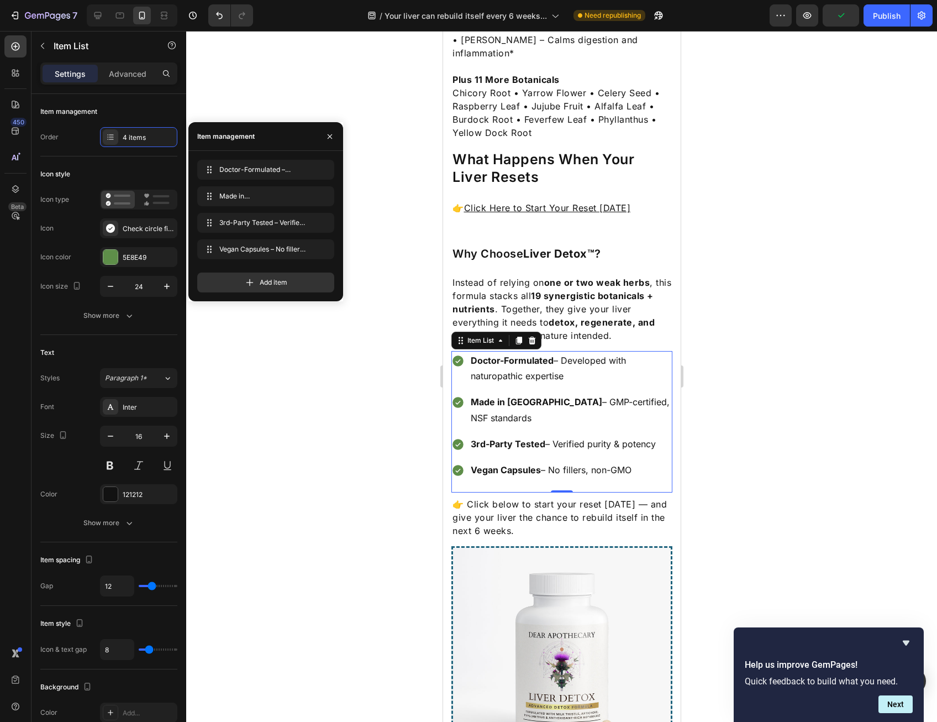
click at [807, 351] on div at bounding box center [561, 376] width 751 height 691
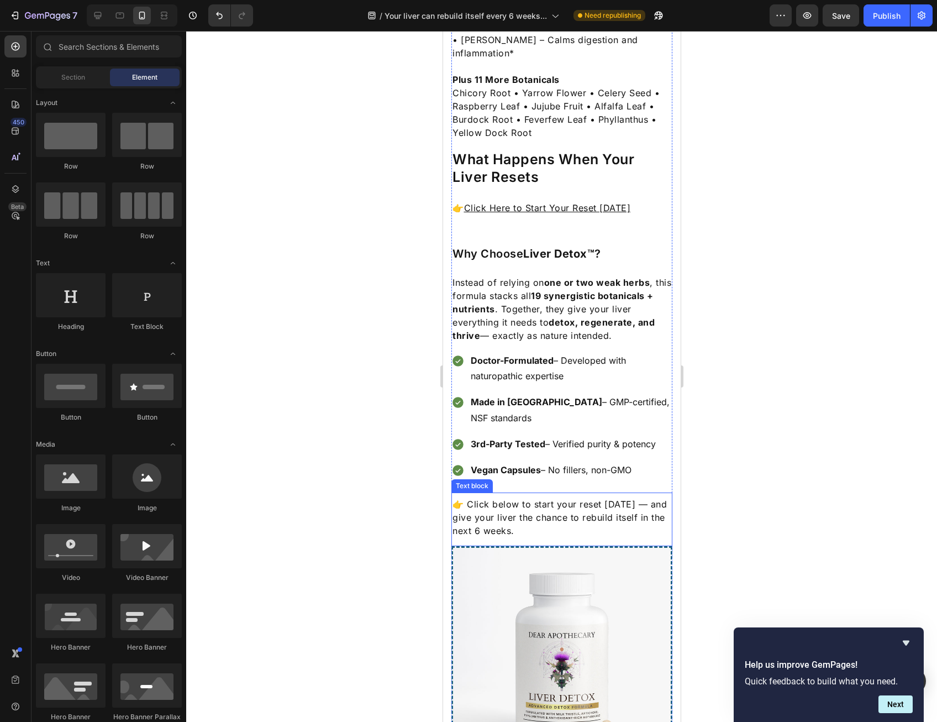
click at [601, 497] on p "👉 Click below to start your reset today — and give your liver the chance to reb…" at bounding box center [561, 517] width 219 height 40
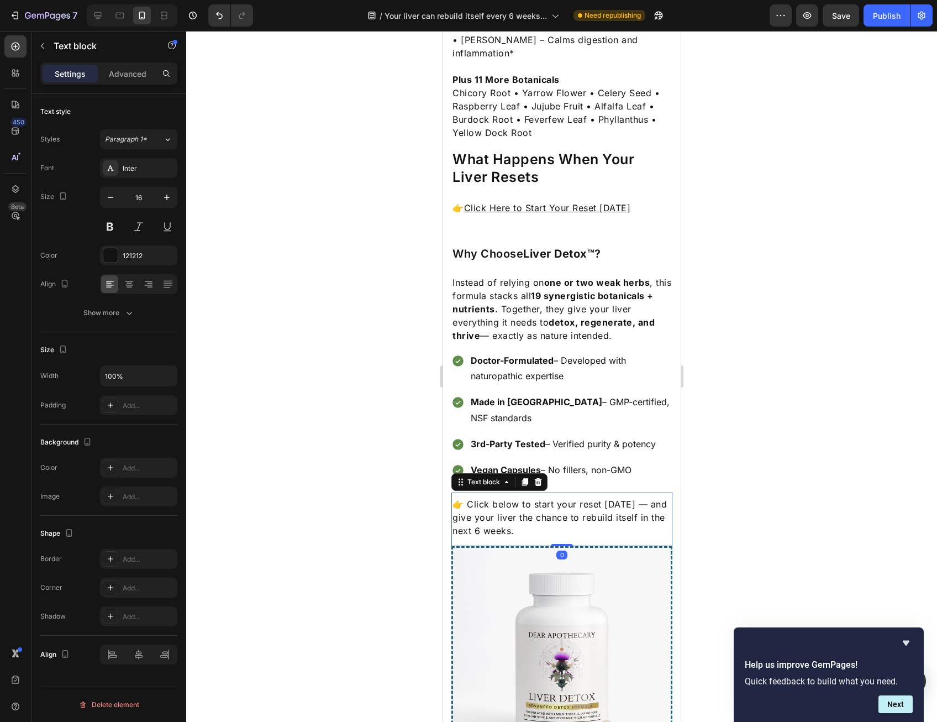
click at [601, 497] on p "👉 Click below to start your reset today — and give your liver the chance to reb…" at bounding box center [561, 517] width 219 height 40
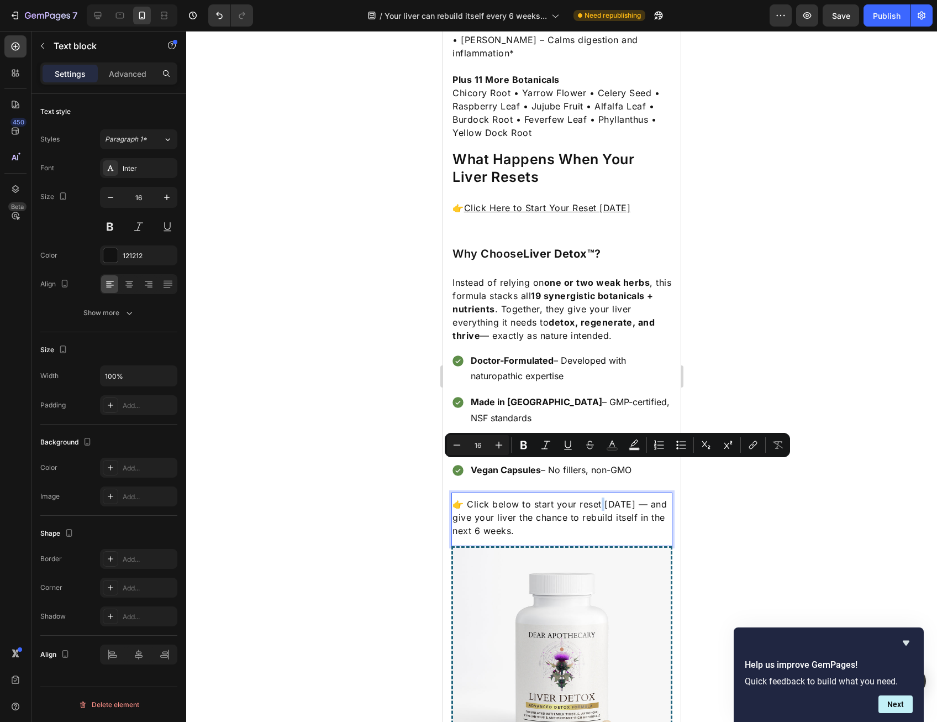
click at [602, 497] on p "👉 Click below to start your reset today — and give your liver the chance to reb…" at bounding box center [561, 517] width 219 height 40
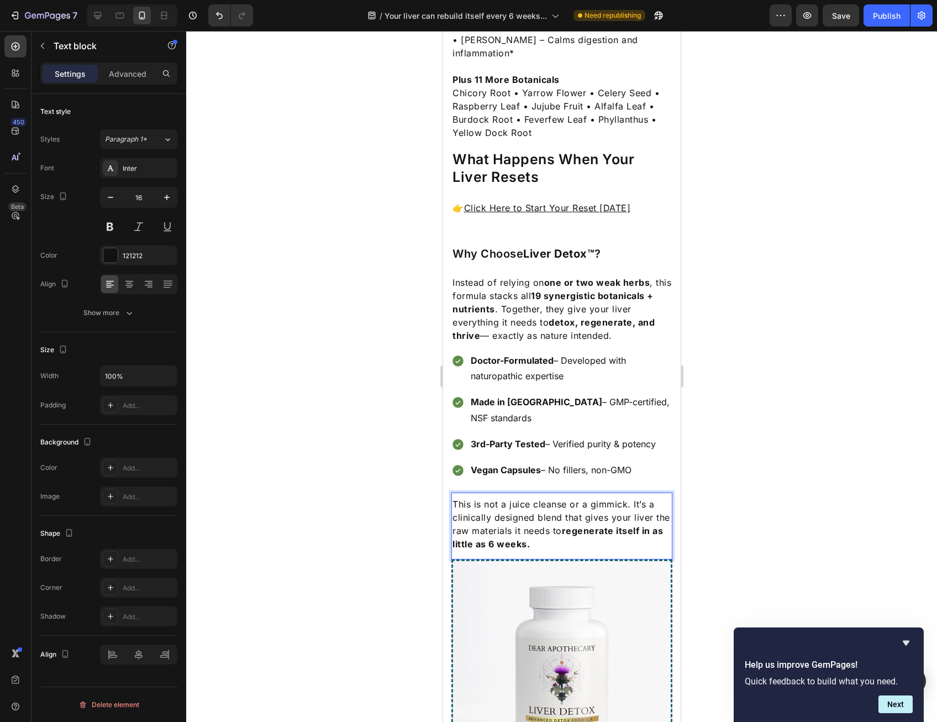
click at [799, 491] on div at bounding box center [561, 376] width 751 height 691
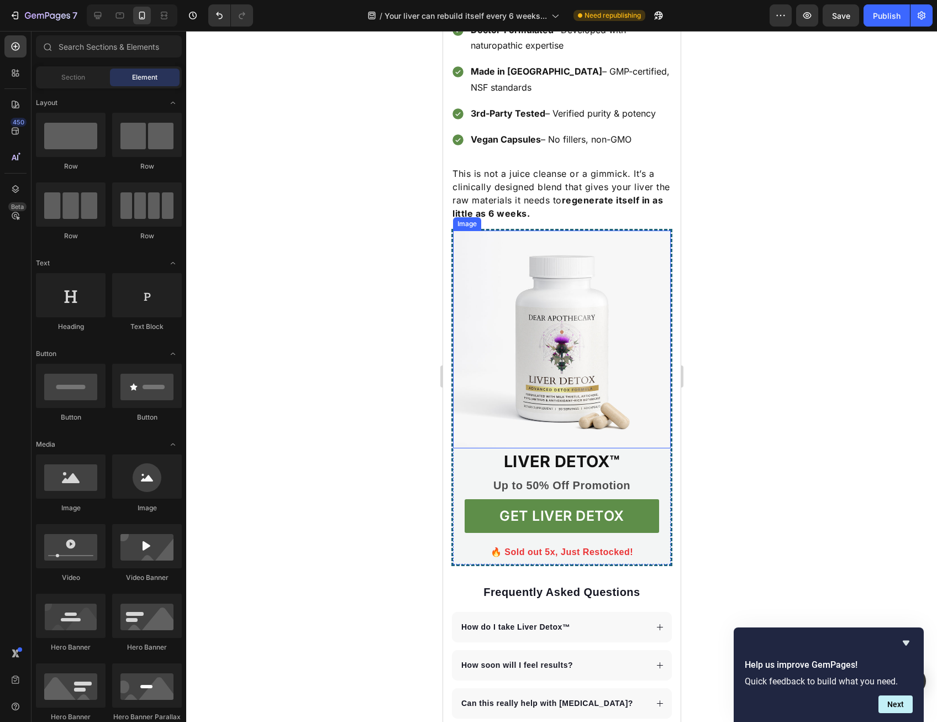
scroll to position [1989, 0]
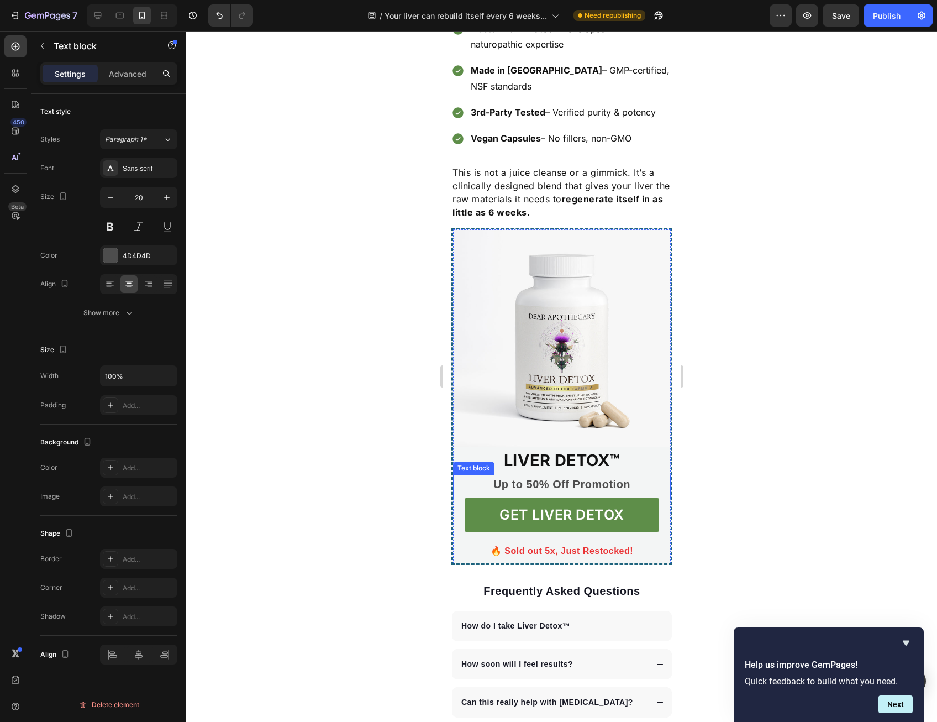
click at [605, 476] on p "Up to 50% Off Promotion" at bounding box center [561, 484] width 192 height 17
click at [534, 475] on div "Rich Text Editor. Editing area: main" at bounding box center [561, 484] width 195 height 19
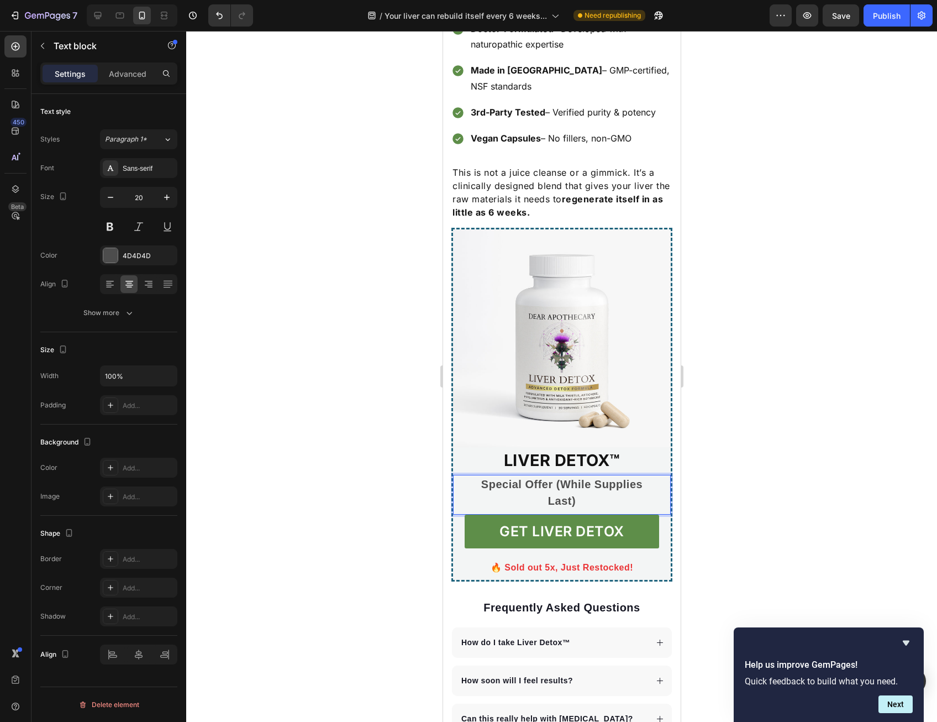
click at [733, 437] on div at bounding box center [561, 376] width 751 height 691
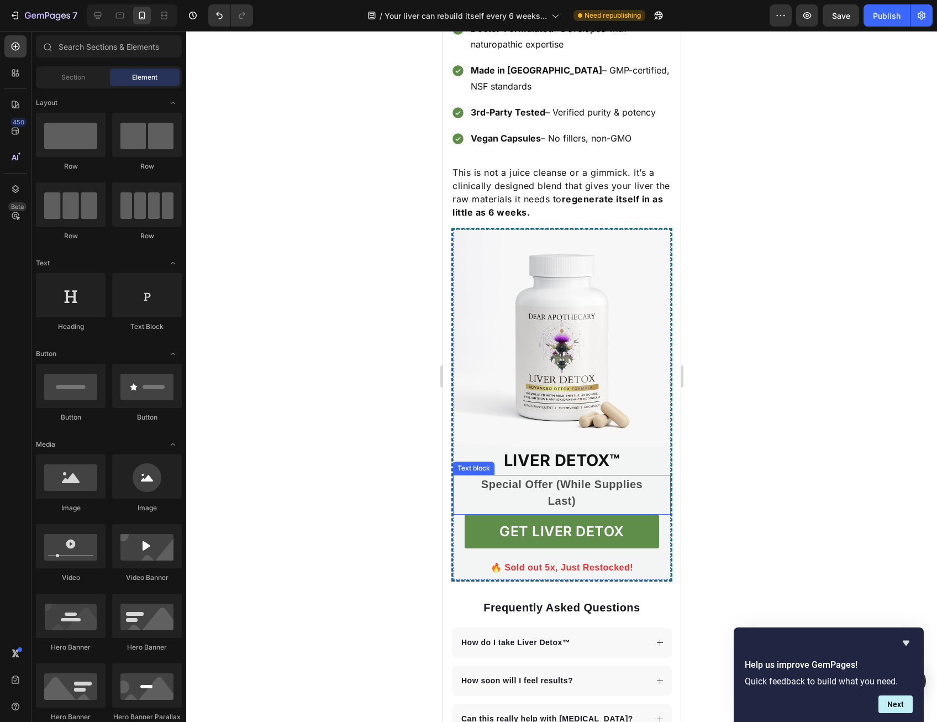
click at [605, 476] on p "Special Offer (While Supplies Last)" at bounding box center [561, 492] width 192 height 33
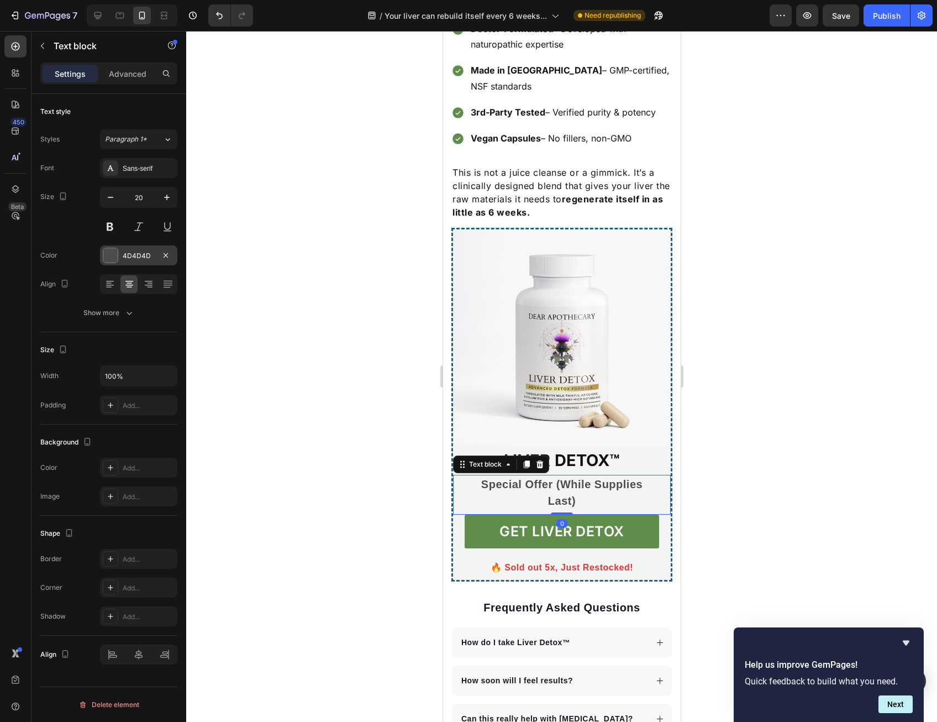
click at [141, 253] on div "4D4D4D" at bounding box center [139, 256] width 32 height 10
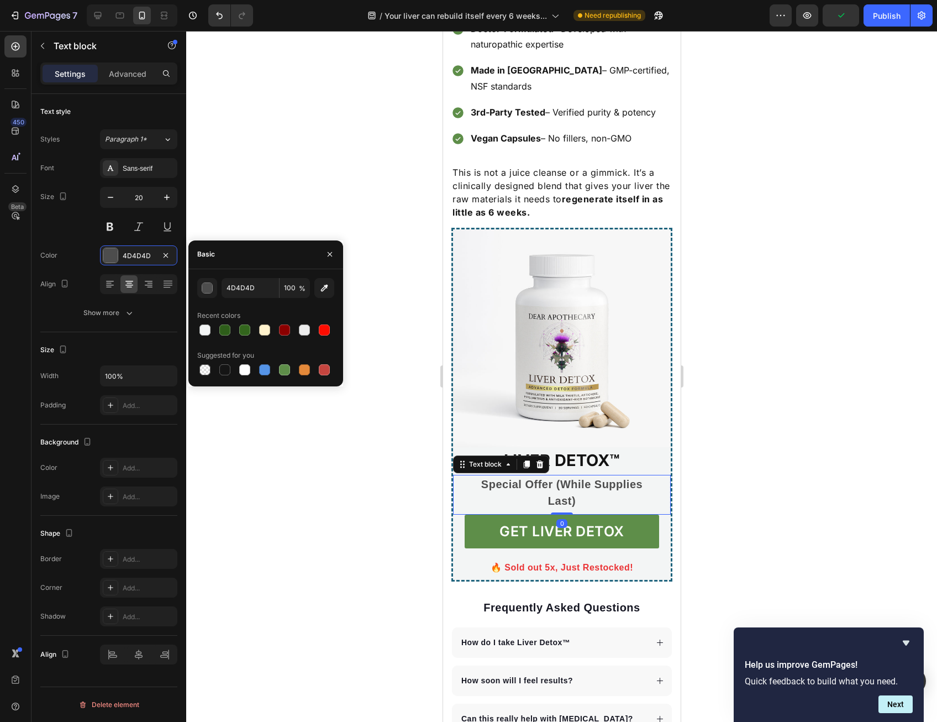
click at [294, 197] on div at bounding box center [561, 376] width 751 height 691
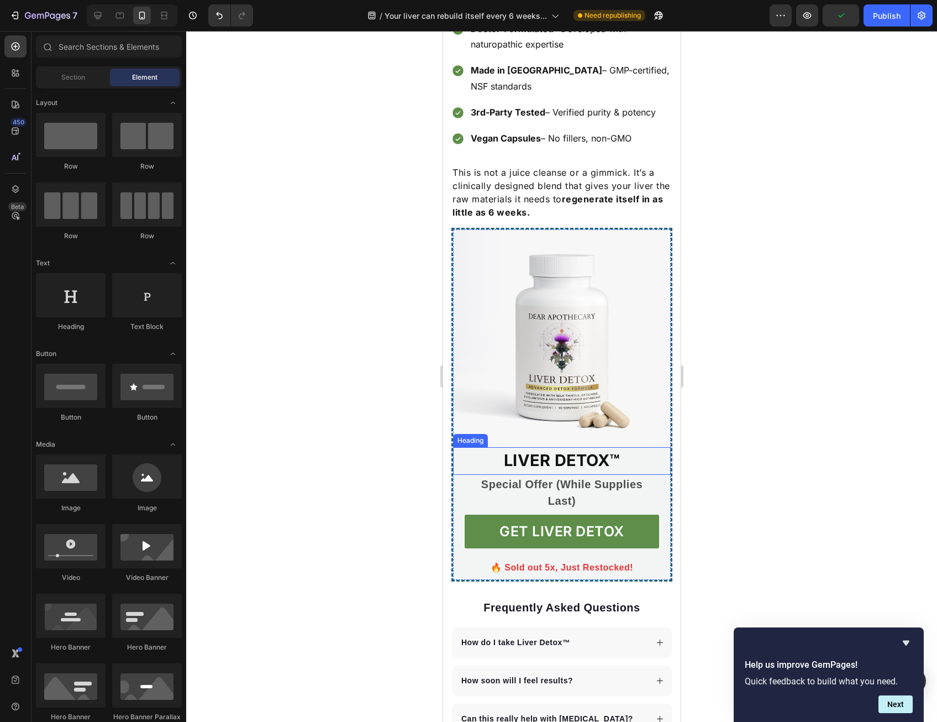
click at [547, 476] on p "Special Offer (While Supplies Last)" at bounding box center [561, 492] width 192 height 33
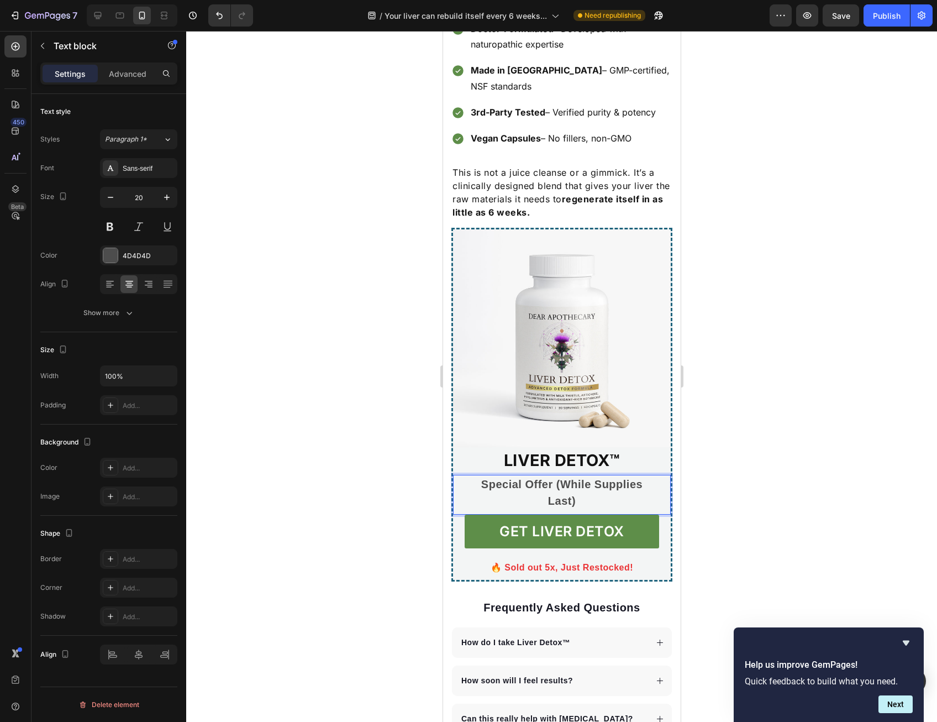
click at [550, 476] on p "Special Offer (While Supplies Last)" at bounding box center [561, 492] width 192 height 33
click at [764, 496] on div at bounding box center [561, 376] width 751 height 691
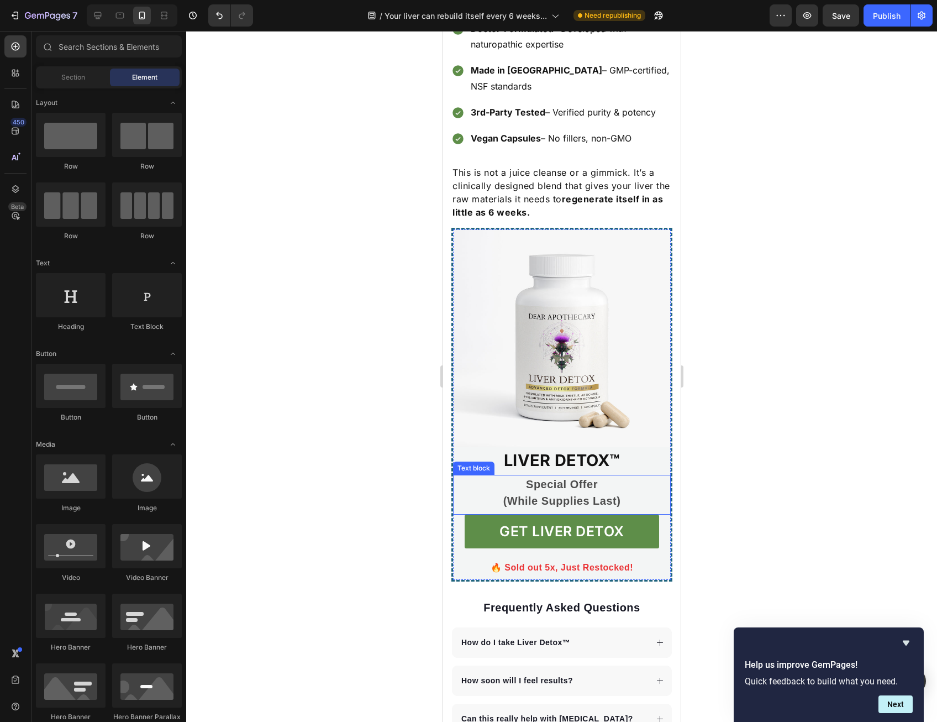
click at [567, 476] on p "Special Offer" at bounding box center [561, 484] width 192 height 17
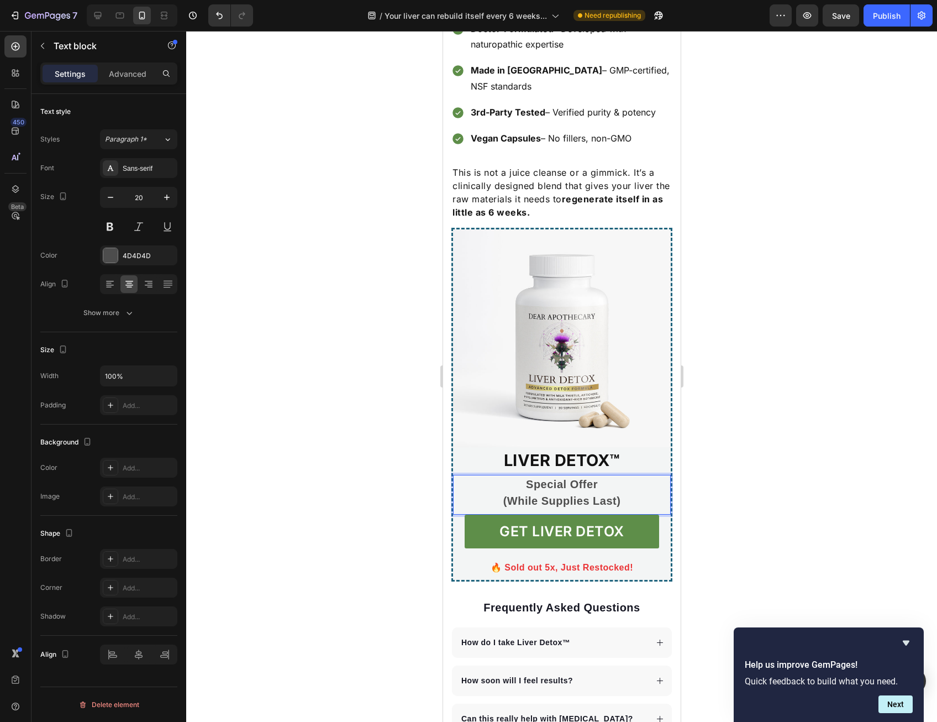
click at [509, 476] on p "Special Offer" at bounding box center [561, 484] width 192 height 17
click at [522, 476] on p "Special Offer" at bounding box center [561, 484] width 192 height 17
click at [574, 476] on p "Special Offer" at bounding box center [561, 484] width 192 height 17
click at [564, 476] on p "Special Offer" at bounding box center [561, 484] width 192 height 17
click at [567, 476] on p "Special Discount Offer" at bounding box center [561, 484] width 192 height 17
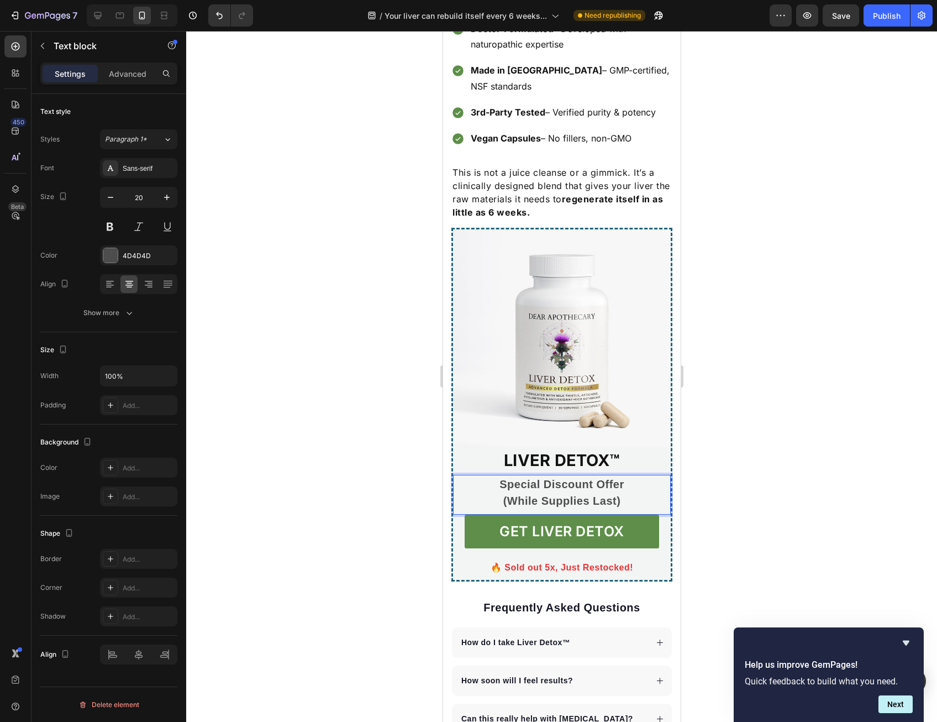
click at [757, 426] on div at bounding box center [561, 376] width 751 height 691
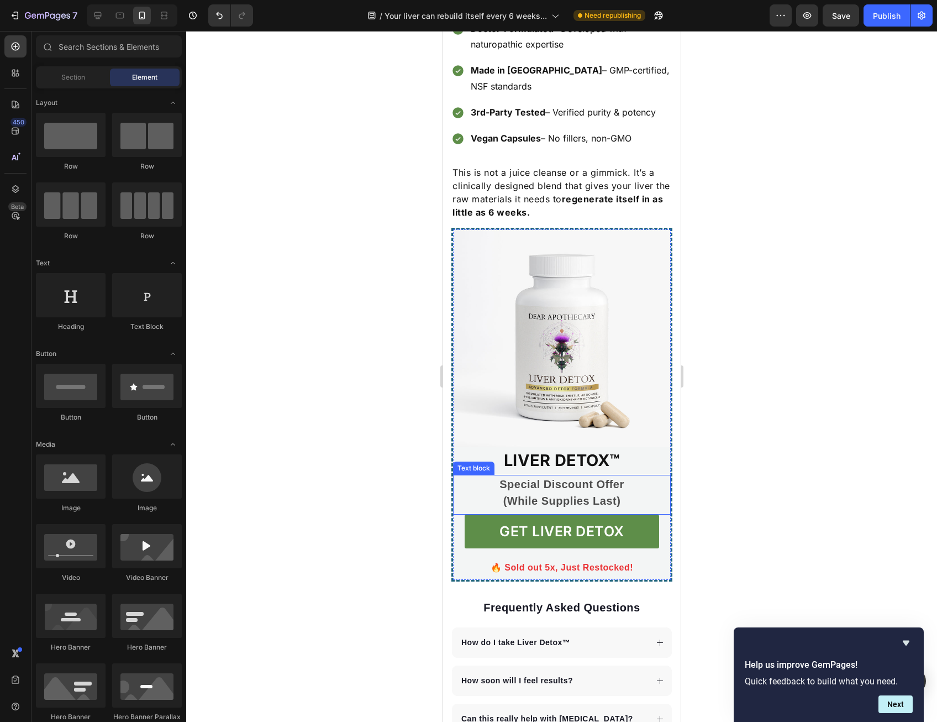
click at [563, 476] on p "Special Discount Offer" at bounding box center [561, 484] width 192 height 17
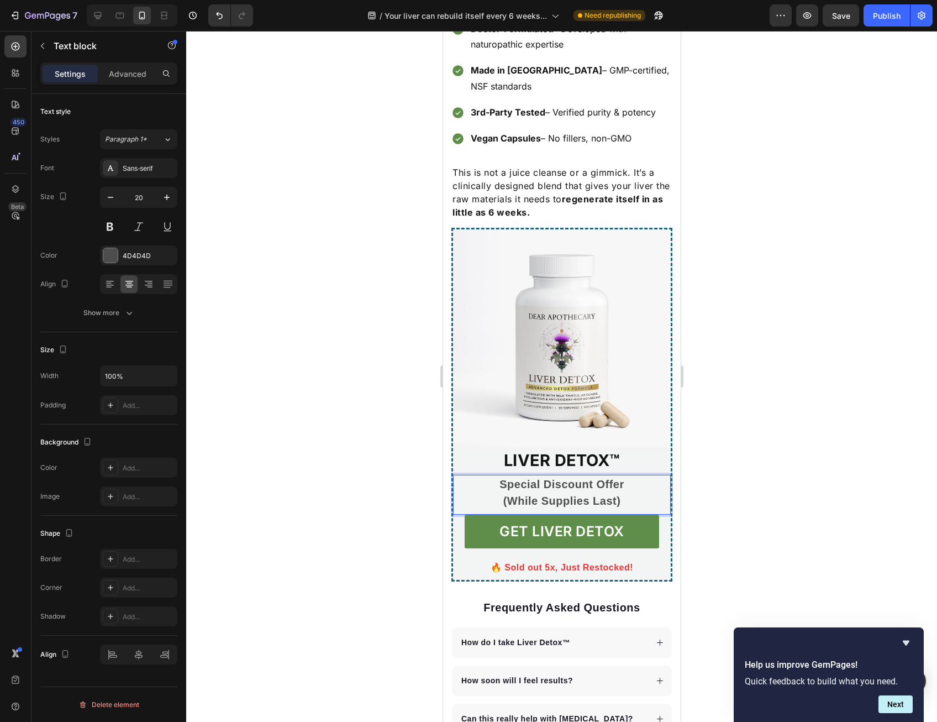
click at [537, 476] on p "Special Discount Offer" at bounding box center [561, 484] width 192 height 17
drag, startPoint x: 534, startPoint y: 438, endPoint x: 487, endPoint y: 437, distance: 46.4
click at [487, 476] on p "Special Discount Offer" at bounding box center [561, 484] width 192 height 17
click at [879, 450] on div at bounding box center [561, 376] width 751 height 691
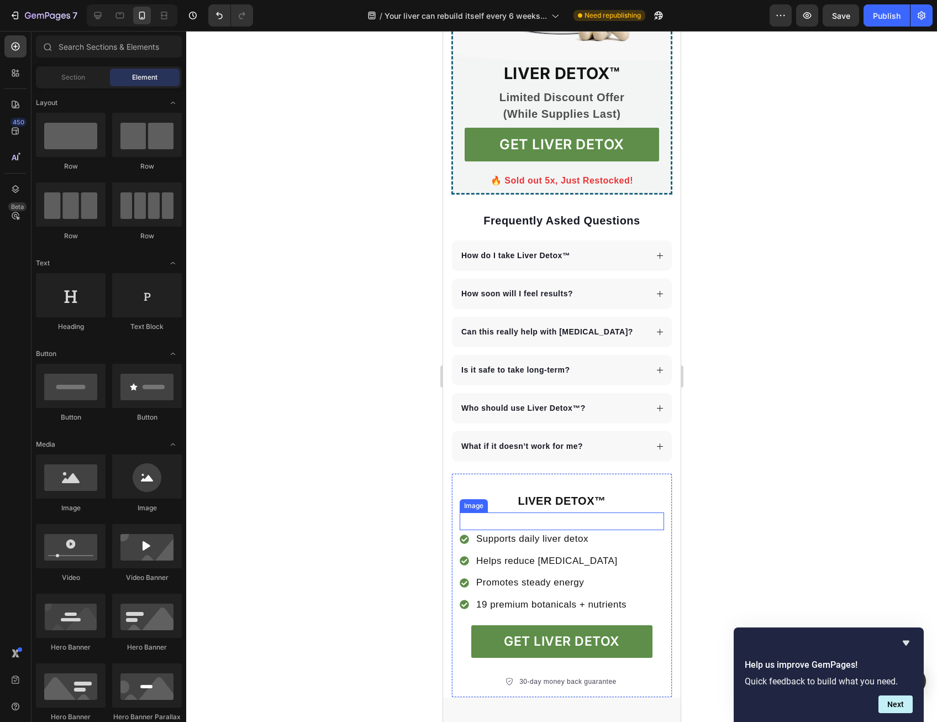
scroll to position [2652, 0]
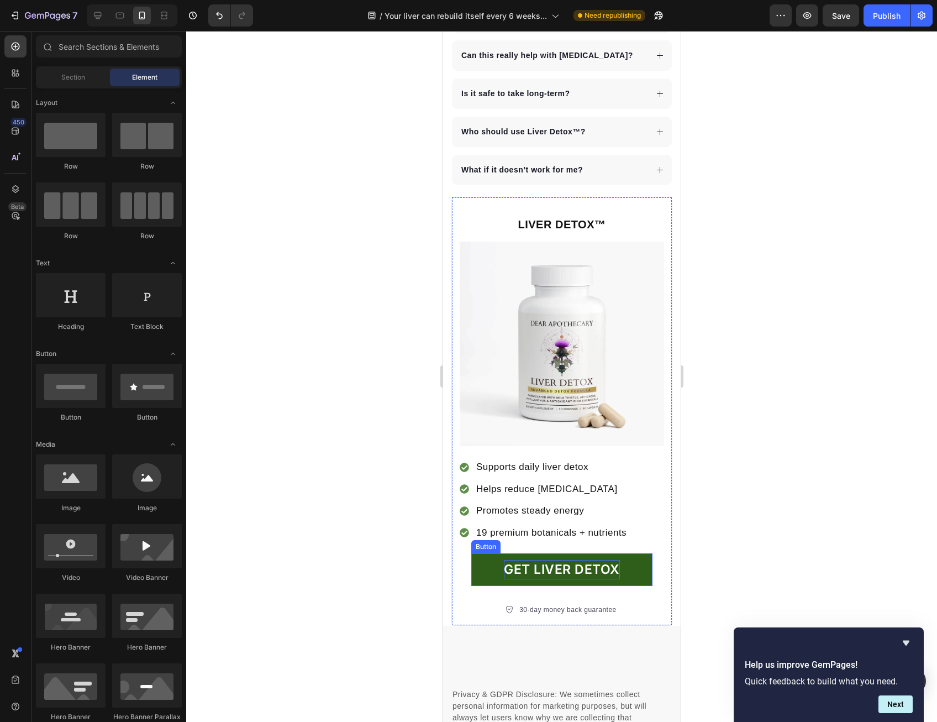
click at [580, 560] on p "GET LIVER DETOX" at bounding box center [561, 569] width 116 height 19
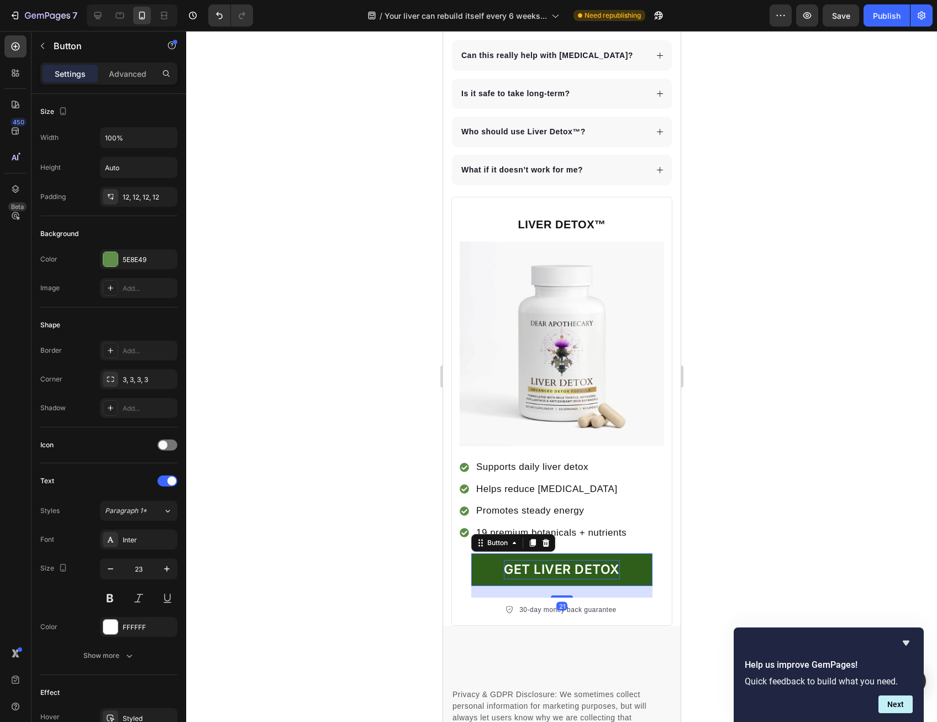
click at [580, 560] on p "GET LIVER DETOX" at bounding box center [561, 569] width 116 height 19
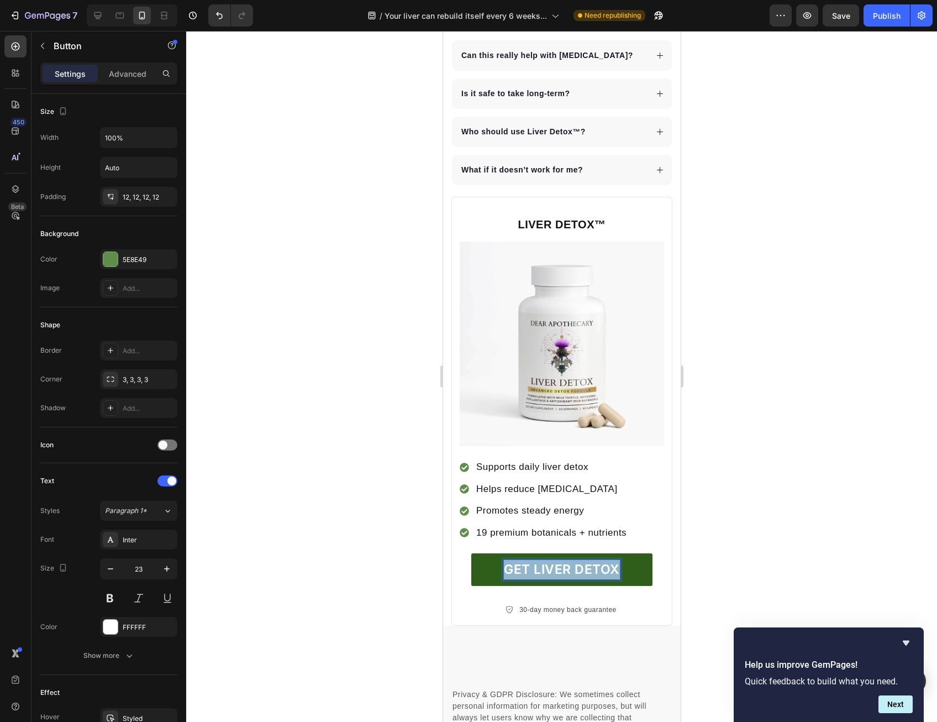
click at [580, 560] on p "GET LIVER DETOX" at bounding box center [561, 569] width 116 height 19
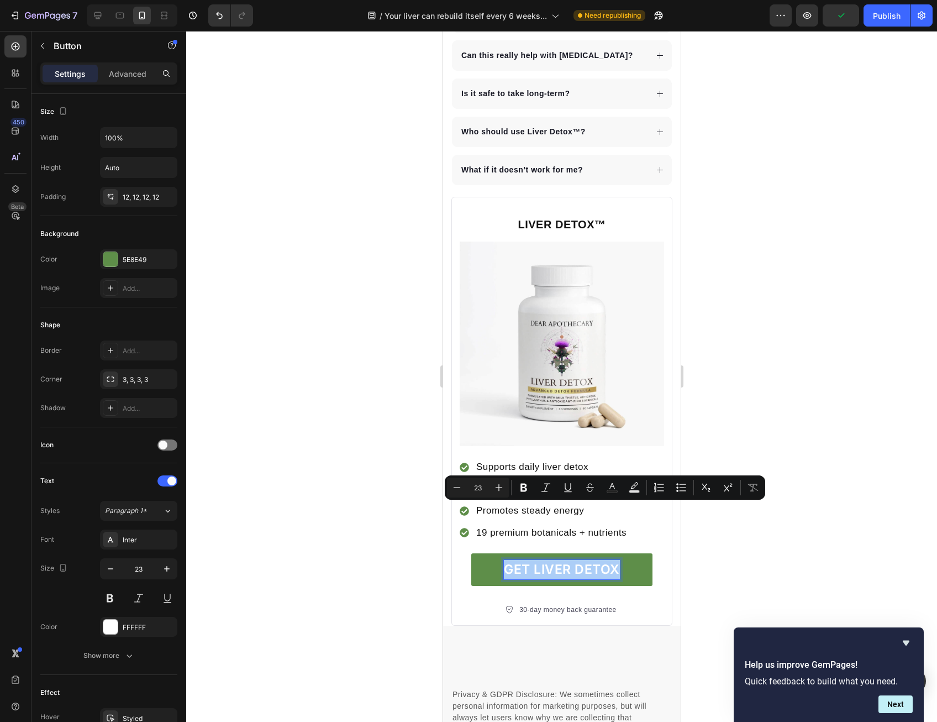
click at [775, 370] on div at bounding box center [561, 376] width 751 height 691
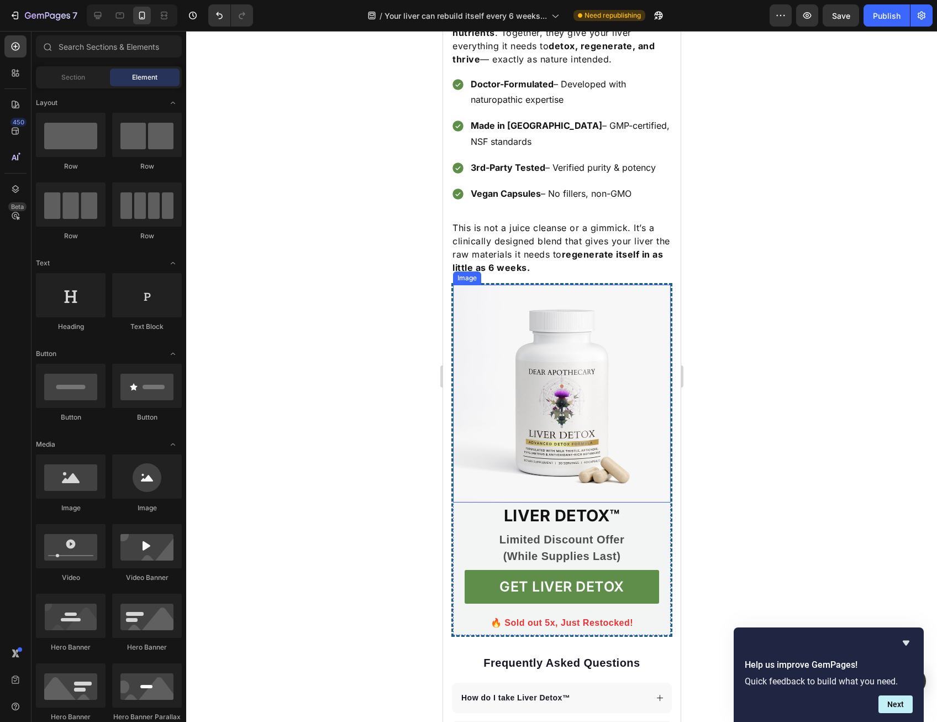
scroll to position [1824, 0]
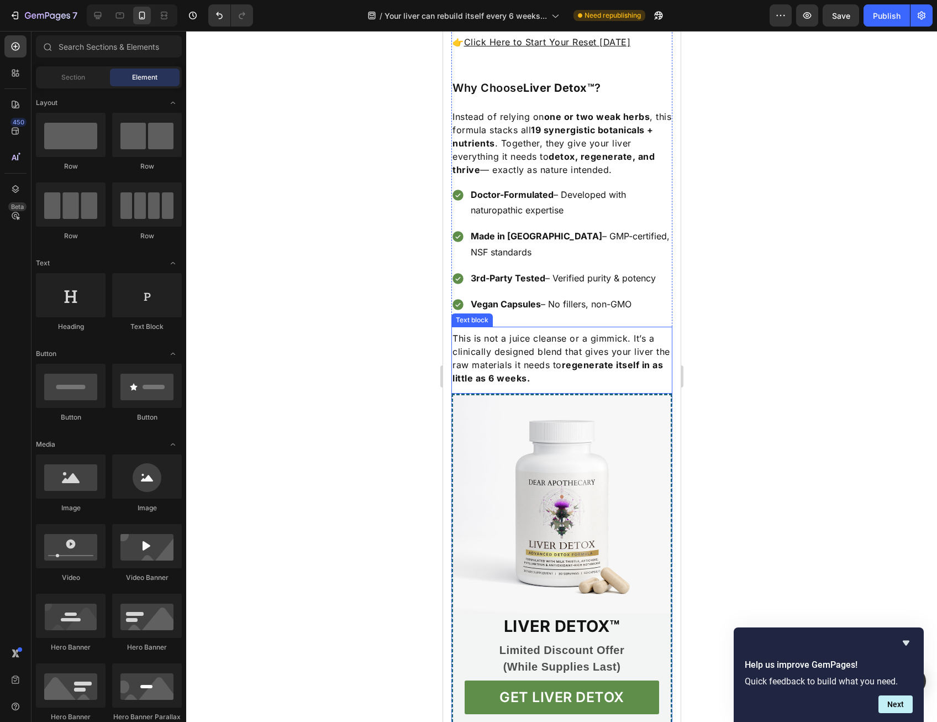
click at [550, 359] on strong "regenerate itself in as little as 6 weeks." at bounding box center [557, 371] width 211 height 24
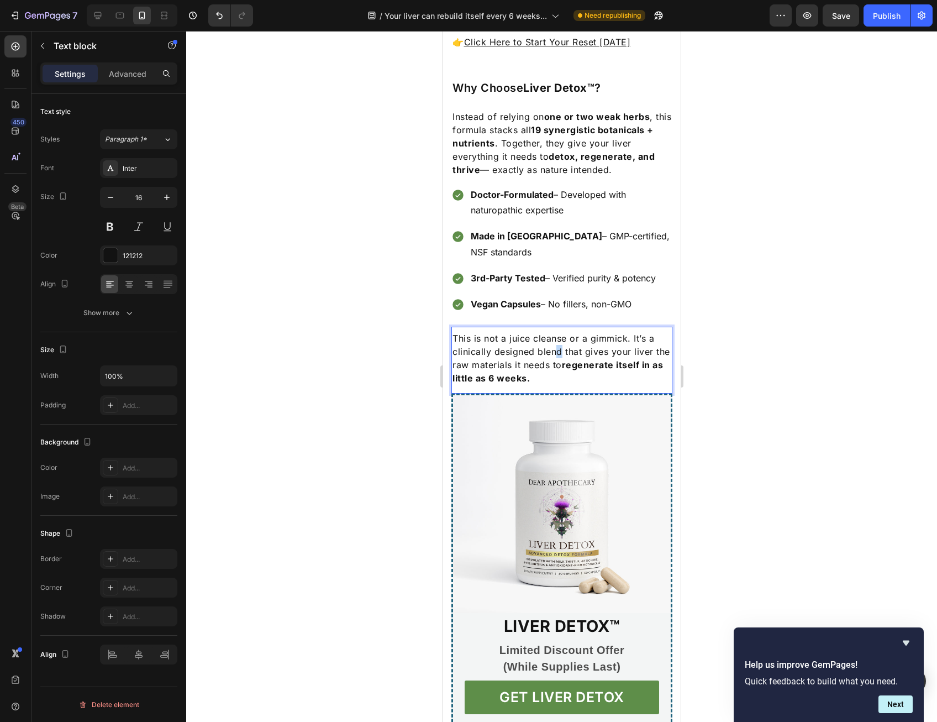
drag, startPoint x: 560, startPoint y: 320, endPoint x: 549, endPoint y: 319, distance: 11.1
click at [556, 332] on p "This is not a juice cleanse or a gimmick. It’s a clinically designed blend that…" at bounding box center [561, 358] width 219 height 53
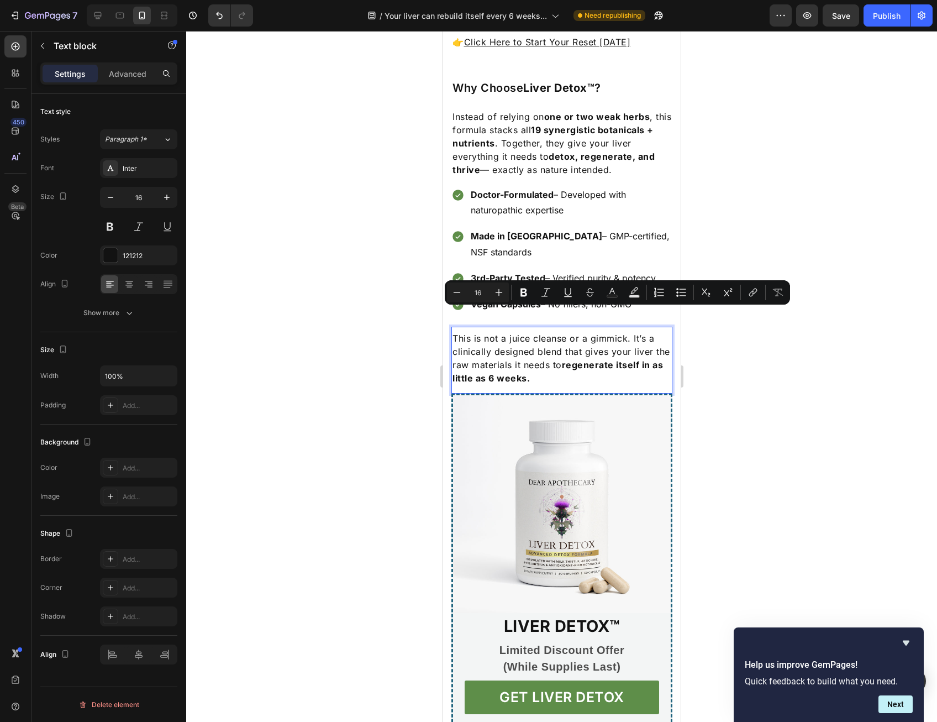
click at [493, 332] on p "This is not a juice cleanse or a gimmick. It’s a clinically designed blend that…" at bounding box center [561, 358] width 219 height 53
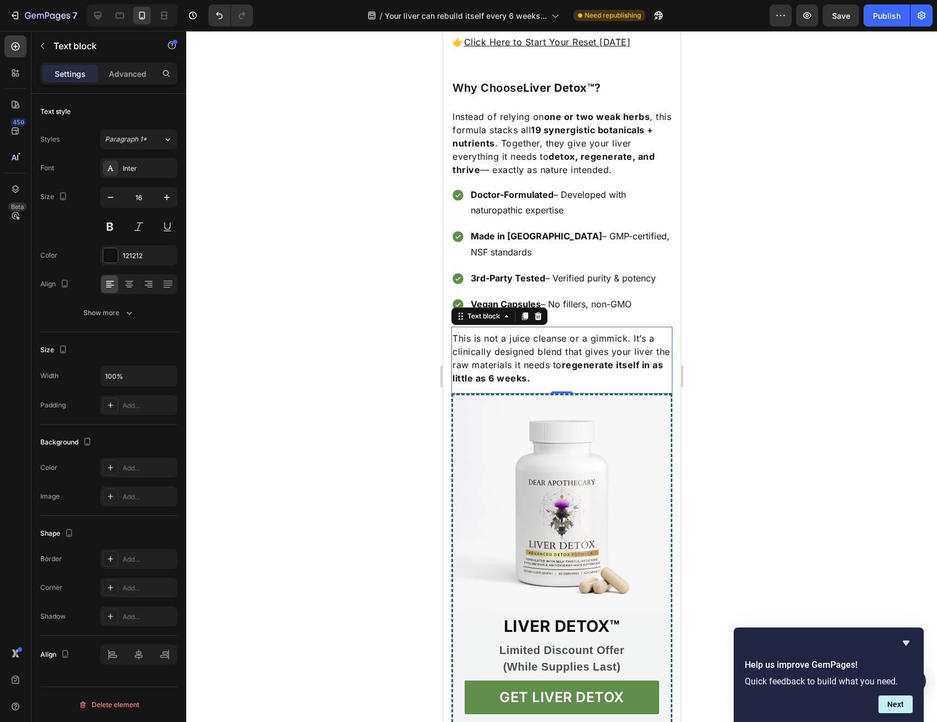
click at [412, 342] on div at bounding box center [561, 376] width 751 height 691
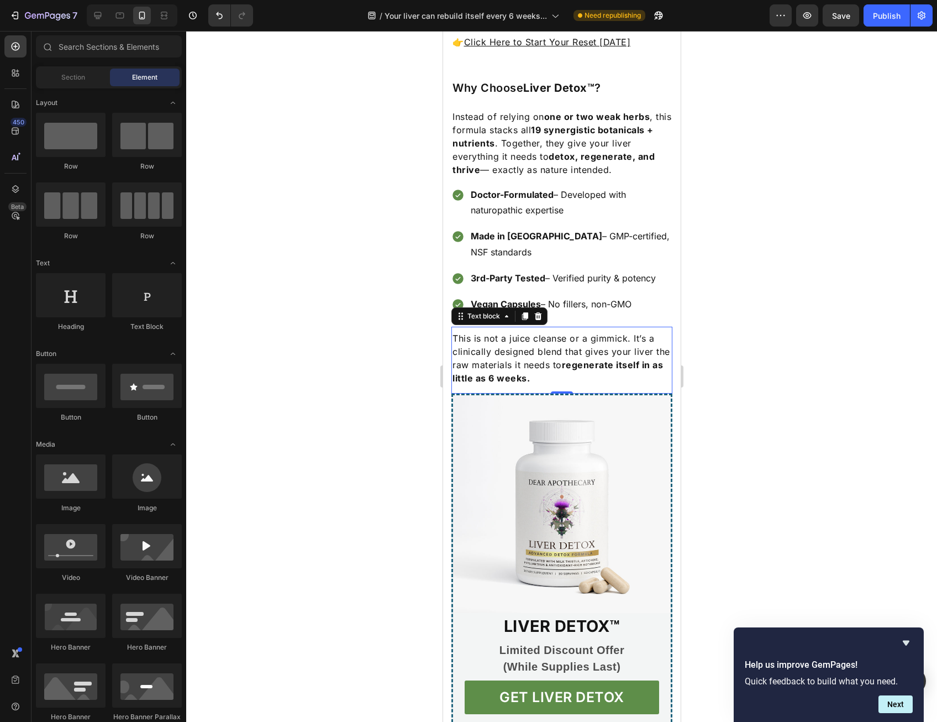
click at [498, 332] on p "This is not a juice cleanse or a gimmick. It’s a clinically designed blend that…" at bounding box center [561, 358] width 219 height 53
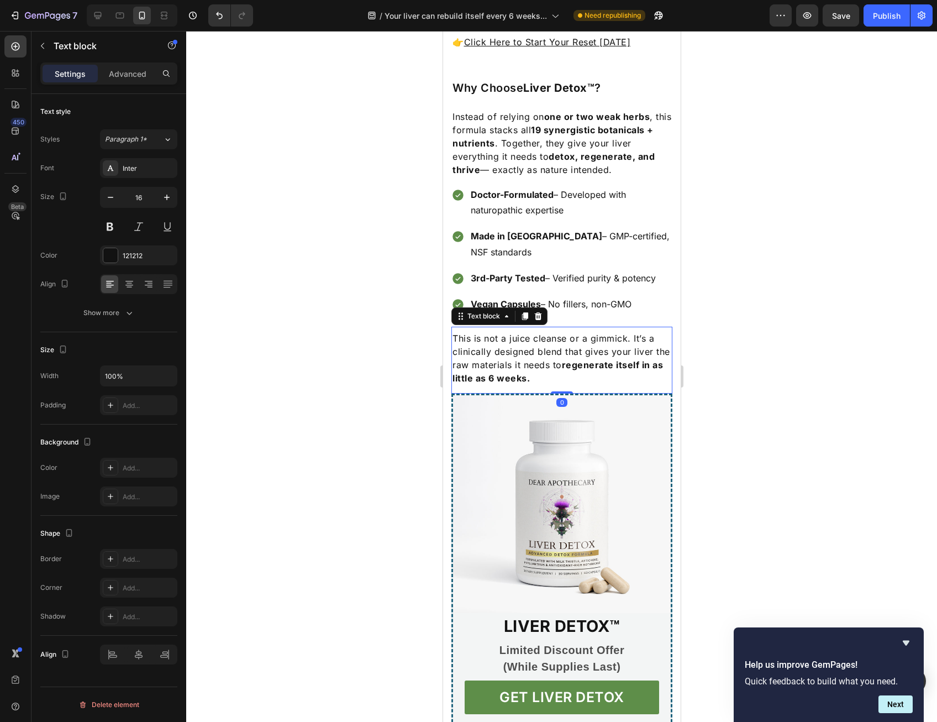
drag, startPoint x: 523, startPoint y: 280, endPoint x: 523, endPoint y: 296, distance: 15.5
click at [523, 313] on icon at bounding box center [525, 317] width 6 height 8
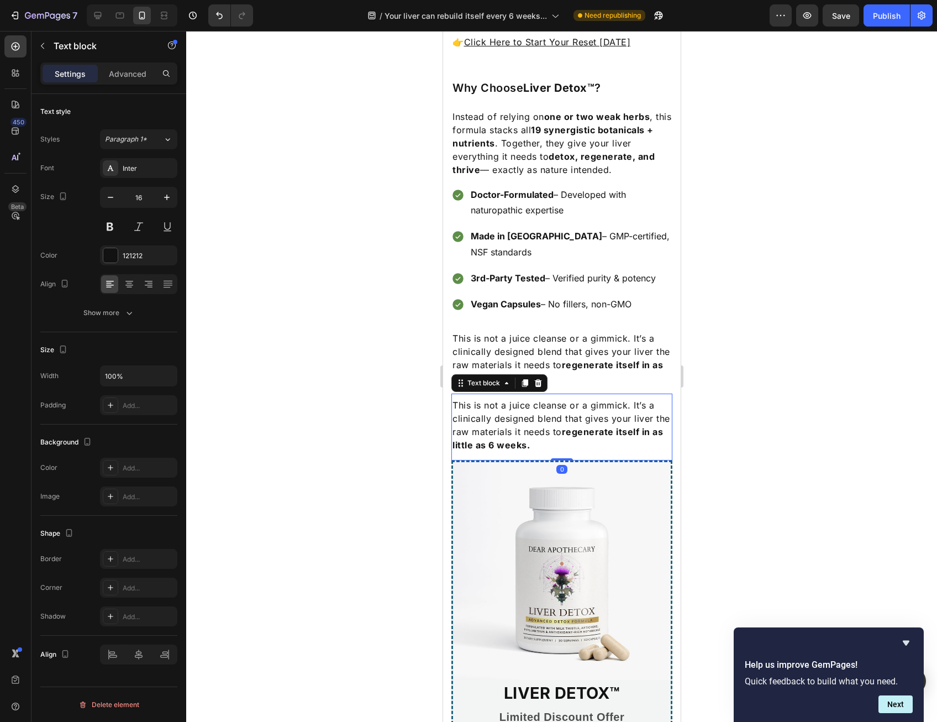
click at [515, 398] on p "This is not a juice cleanse or a gimmick. It’s a clinically designed blend that…" at bounding box center [561, 424] width 219 height 53
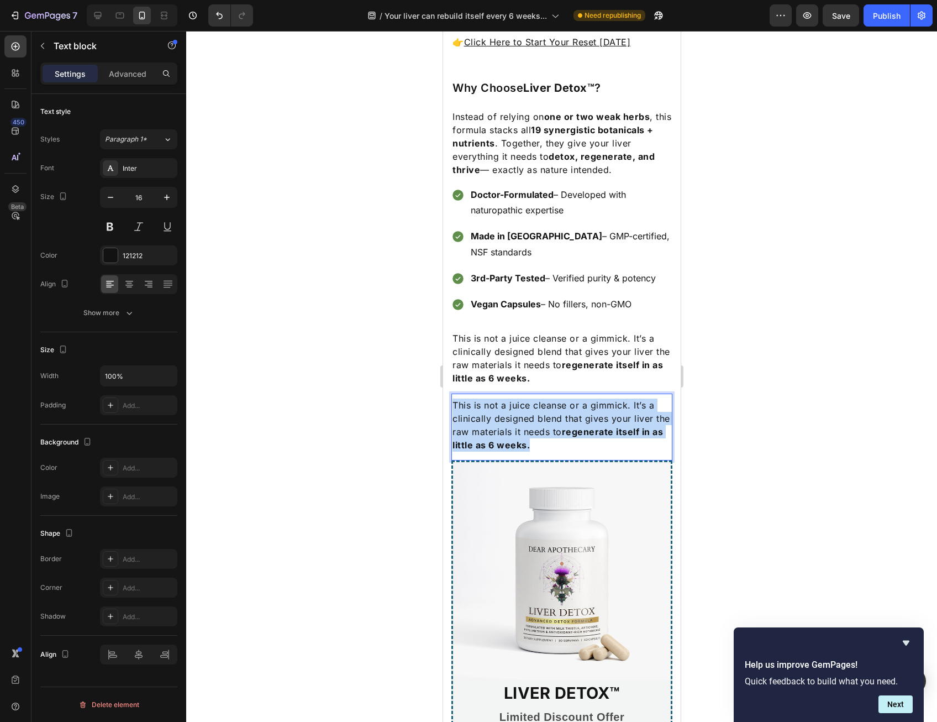
click at [515, 398] on p "This is not a juice cleanse or a gimmick. It’s a clinically designed blend that…" at bounding box center [561, 424] width 219 height 53
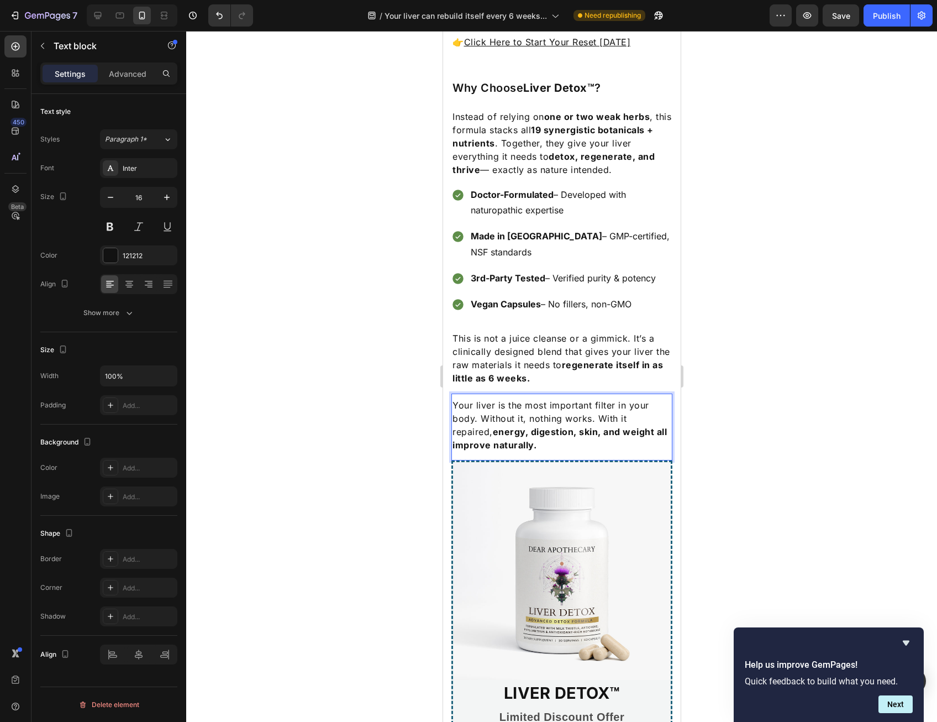
click at [753, 390] on div at bounding box center [561, 376] width 751 height 691
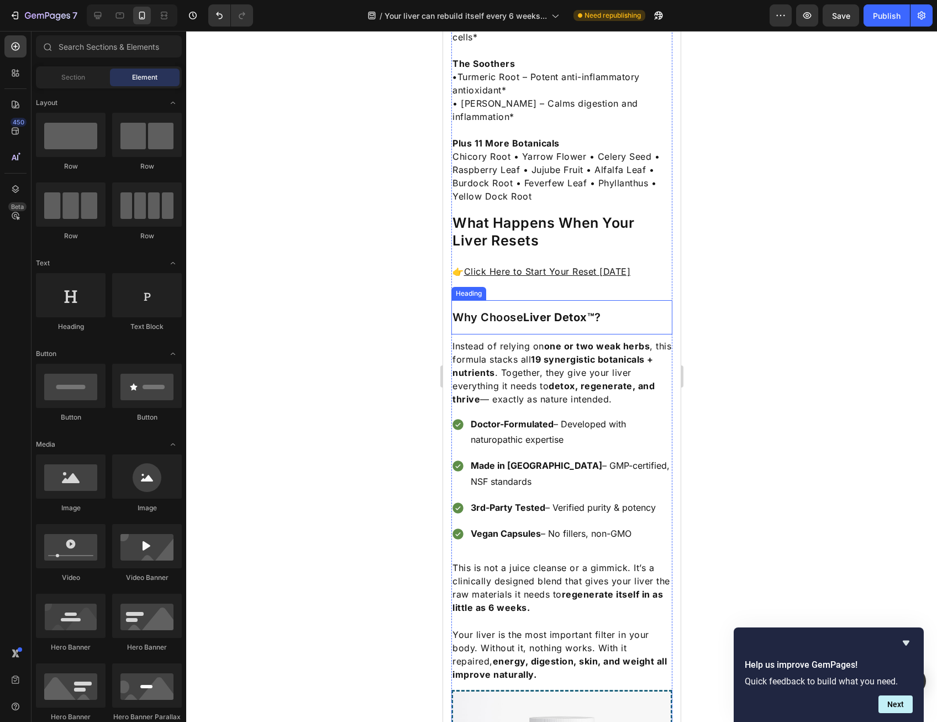
scroll to position [1547, 0]
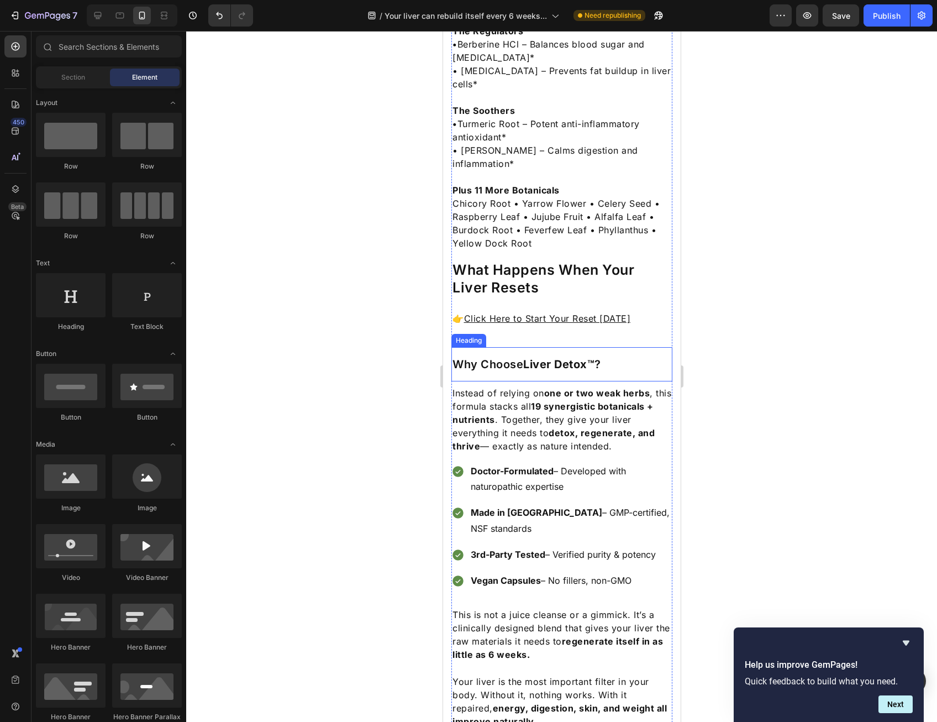
click at [548, 358] on strong "Liver Detox™" at bounding box center [558, 364] width 71 height 13
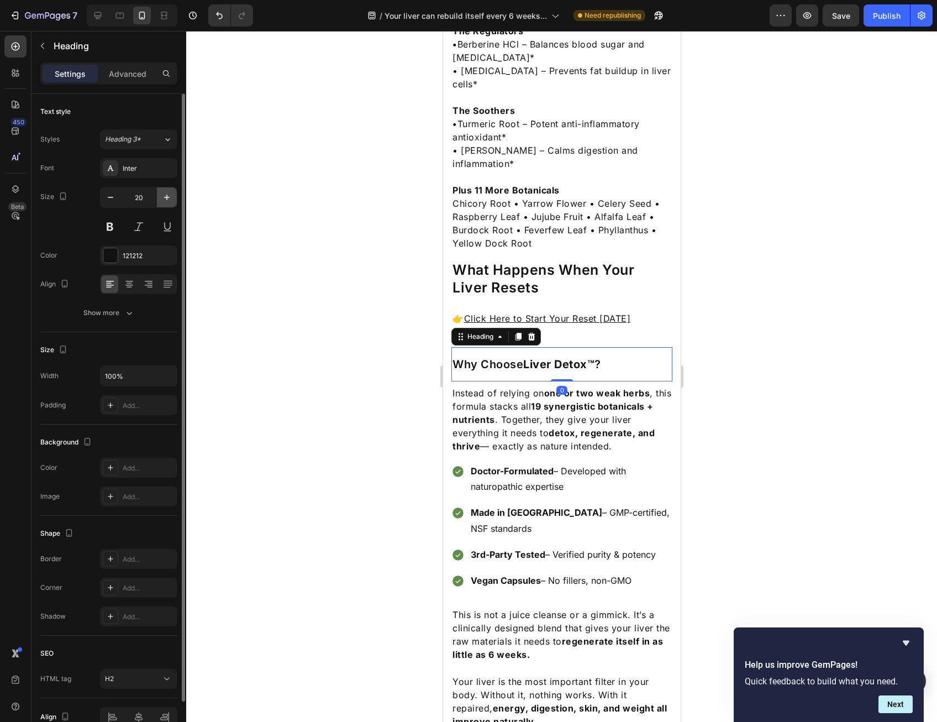
click at [168, 190] on button "button" at bounding box center [167, 197] width 20 height 20
click at [168, 192] on button "button" at bounding box center [167, 197] width 20 height 20
click at [168, 194] on icon "button" at bounding box center [166, 197] width 11 height 11
click at [168, 195] on icon "button" at bounding box center [166, 197] width 11 height 11
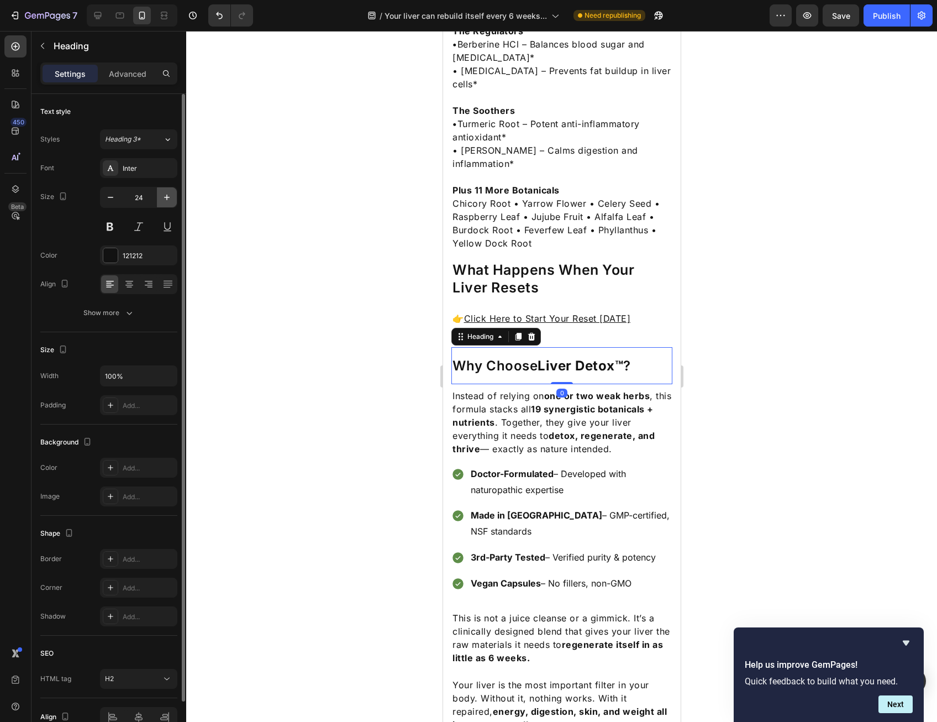
type input "25"
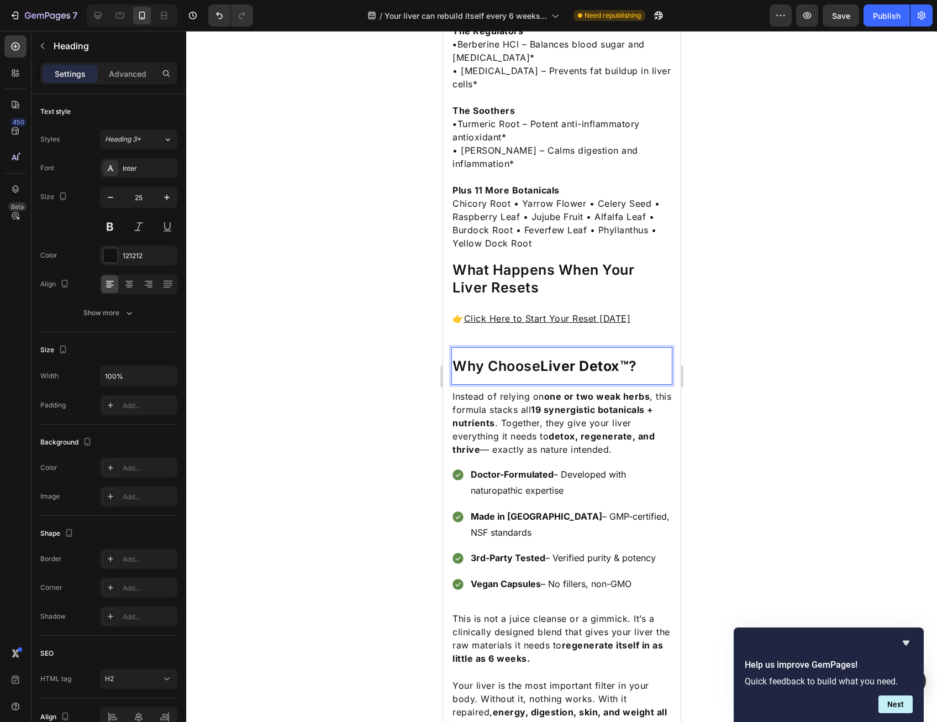
click at [737, 274] on div at bounding box center [561, 376] width 751 height 691
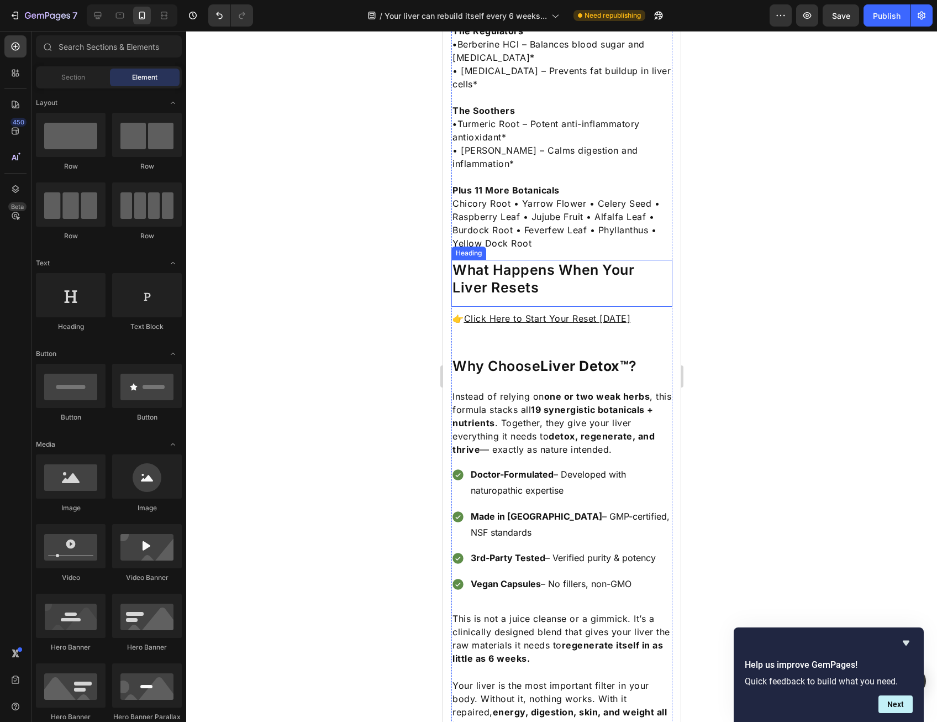
click at [594, 261] on p "What Happens When Your Liver Resets" at bounding box center [561, 279] width 219 height 36
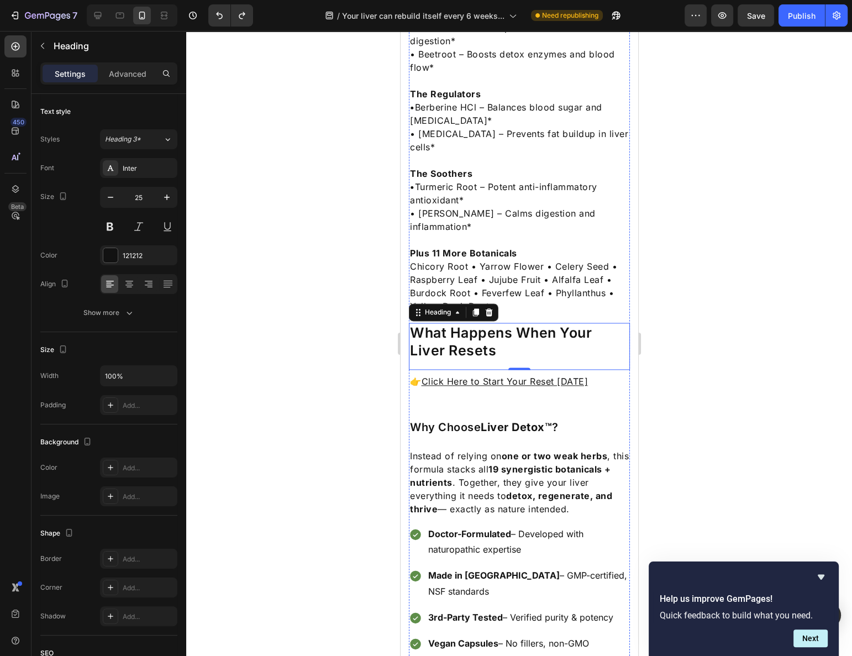
scroll to position [1426, 0]
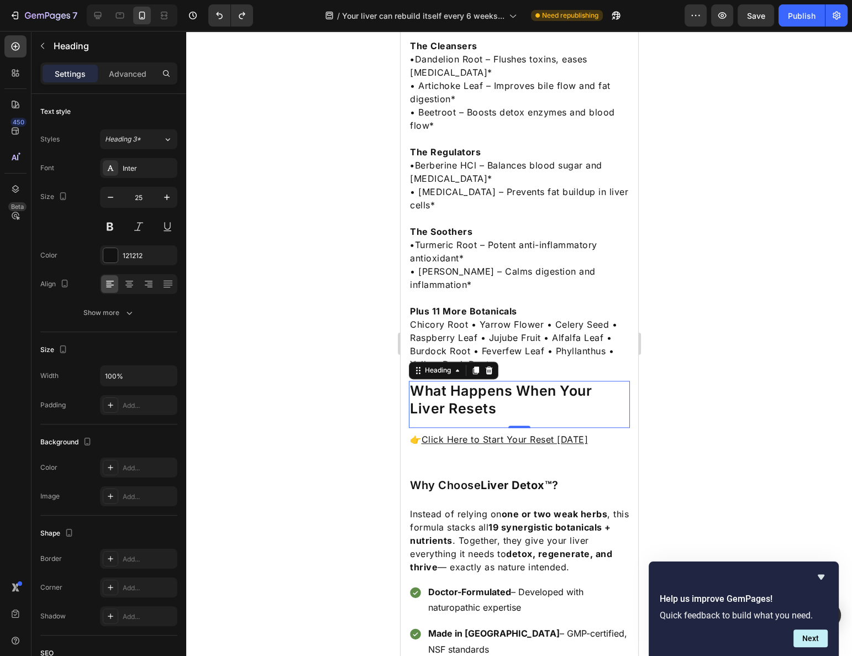
click at [733, 320] on div at bounding box center [519, 343] width 666 height 625
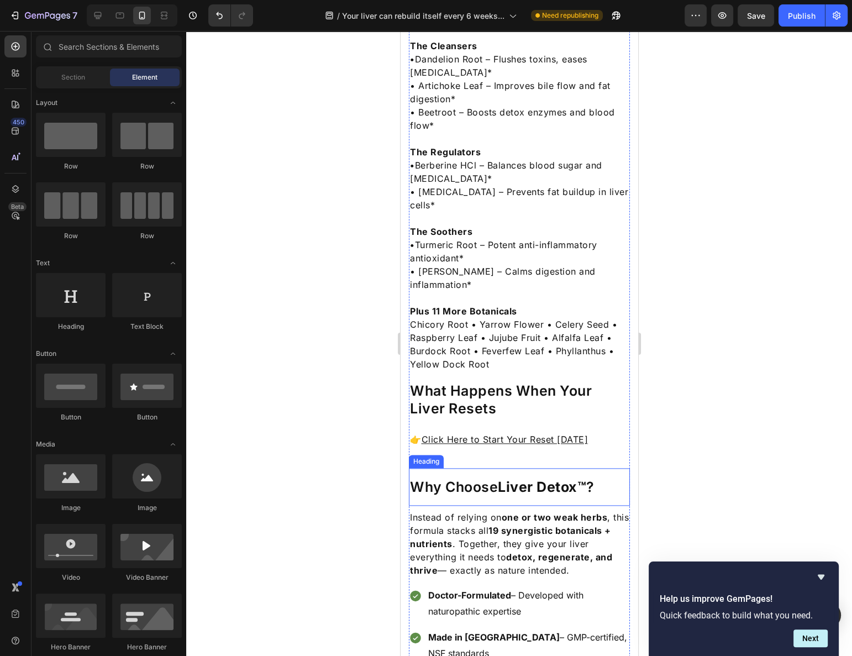
scroll to position [1678, 0]
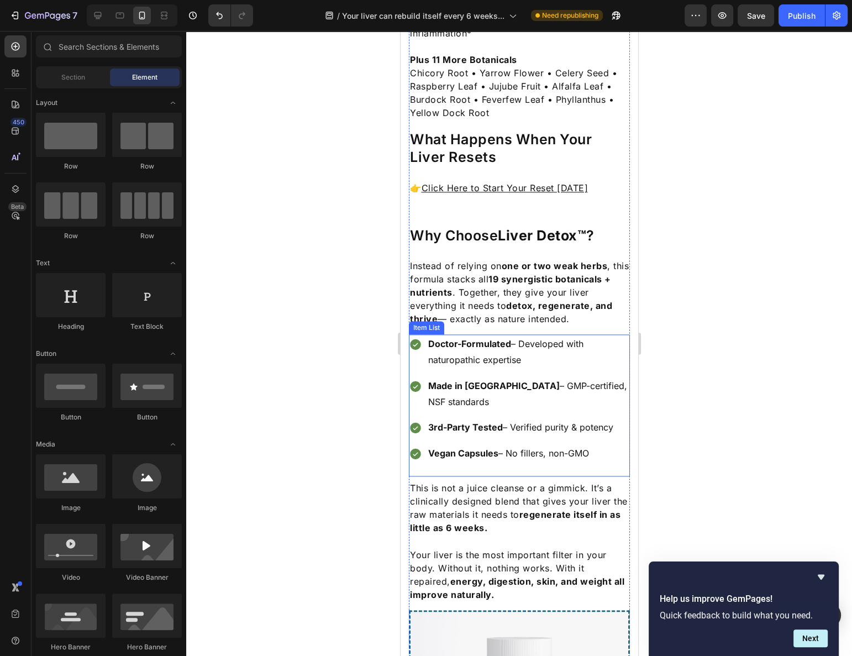
click at [507, 419] on p "3rd-Party Tested – Verified purity & potency" at bounding box center [528, 427] width 200 height 16
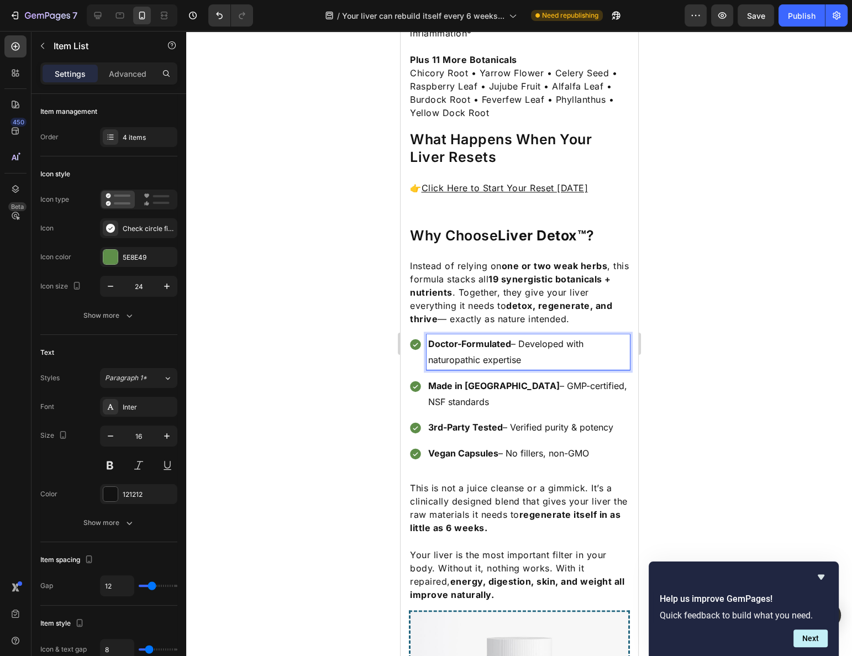
click at [663, 313] on div at bounding box center [519, 343] width 666 height 625
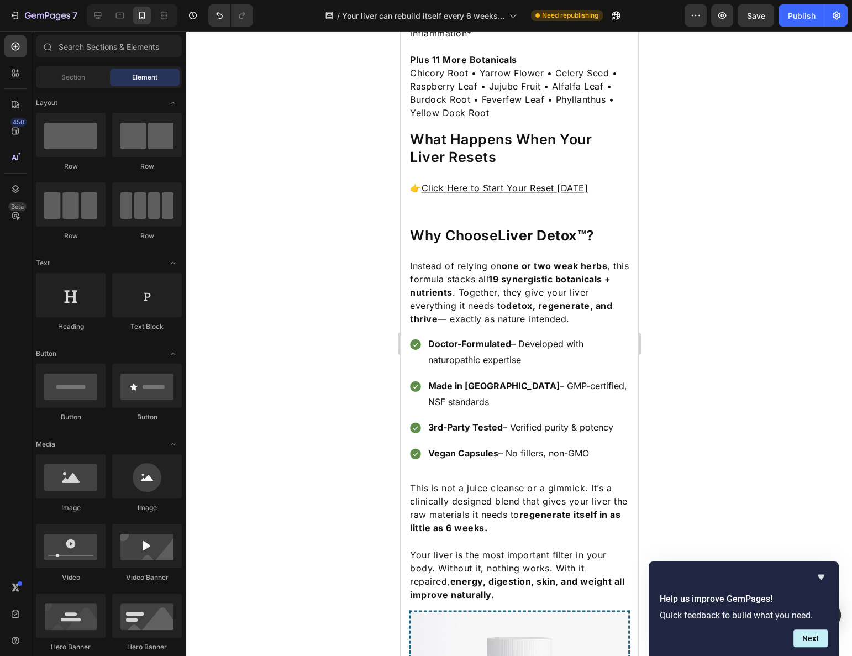
click at [593, 336] on p "Doctor-Formulated – Developed with naturopathic expertise" at bounding box center [528, 352] width 200 height 32
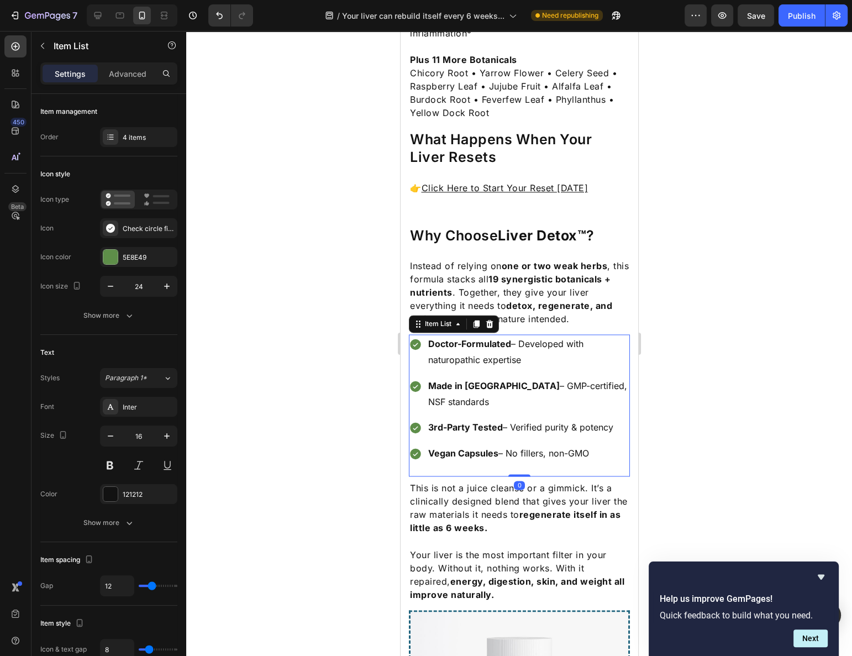
click at [667, 317] on div at bounding box center [519, 343] width 666 height 625
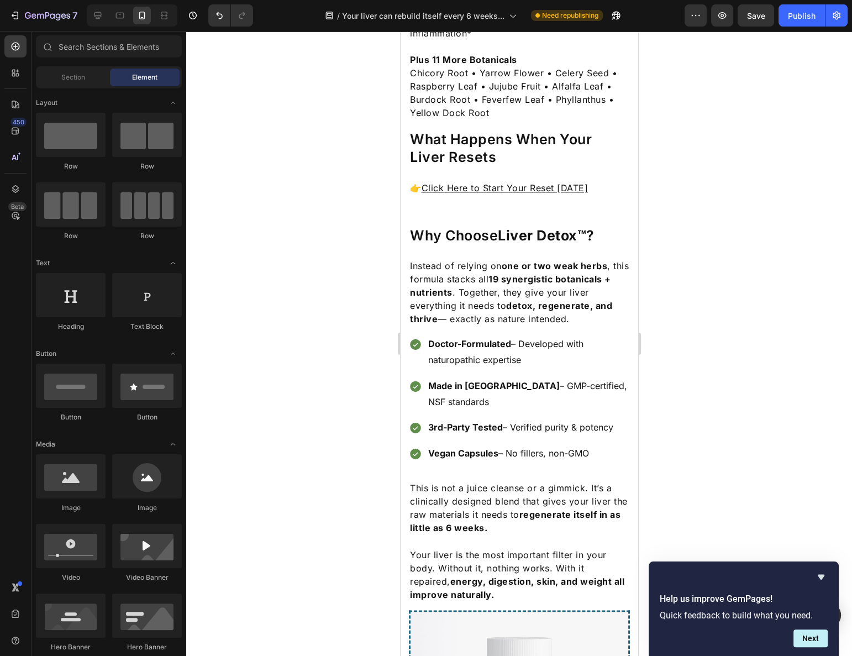
click at [622, 330] on div "Your Liver May Be Too Clogged To Repair Itself Heading The surprising truth: wh…" at bounding box center [519, 29] width 238 height 3283
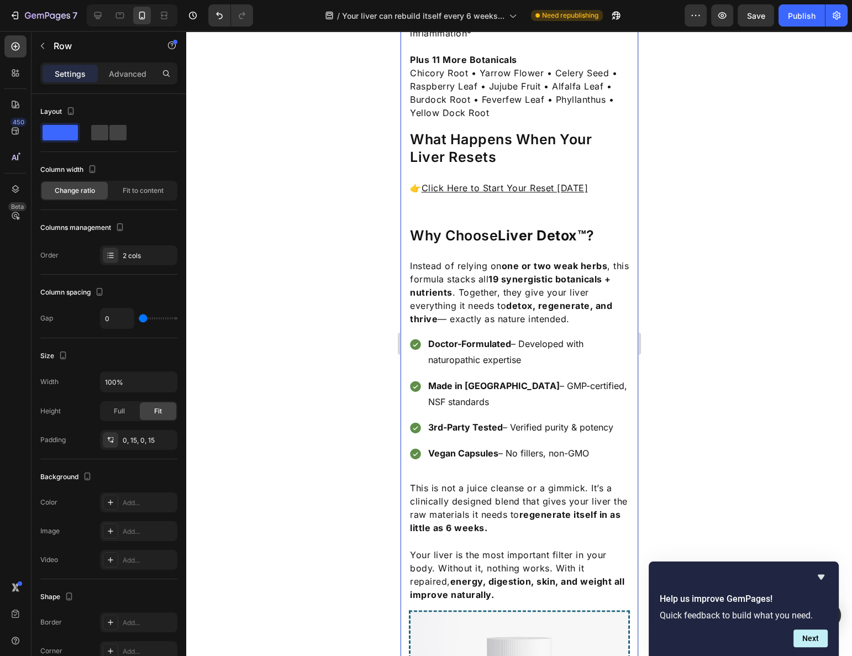
click at [574, 336] on p "Doctor-Formulated – Developed with naturopathic expertise" at bounding box center [528, 352] width 200 height 32
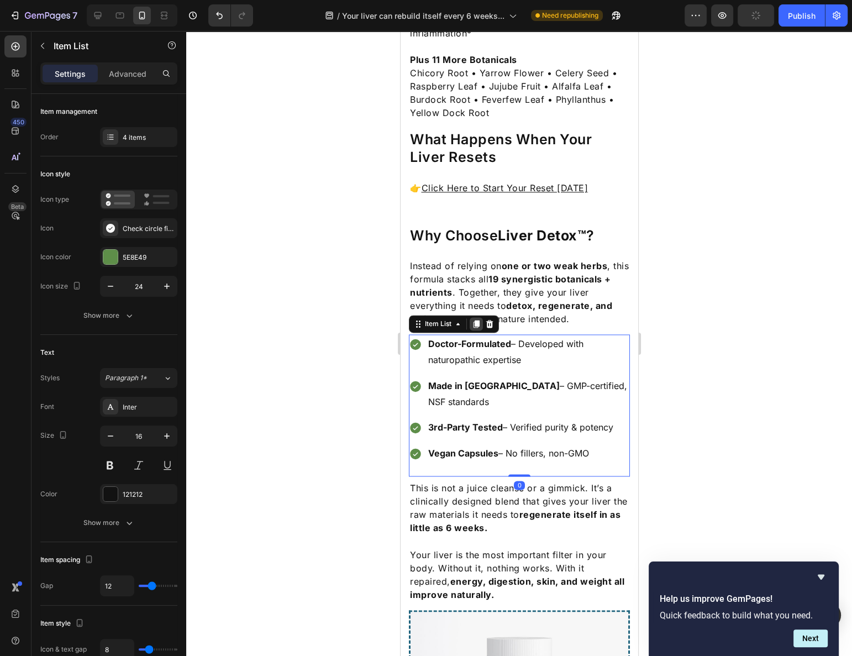
click at [472, 319] on icon at bounding box center [475, 323] width 9 height 9
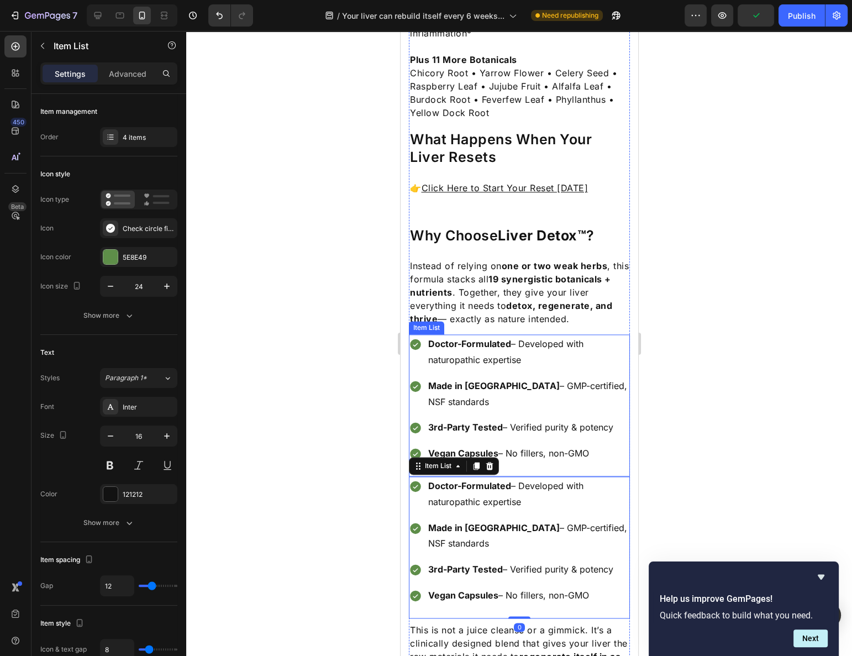
click at [436, 336] on p "Doctor-Formulated – Developed with naturopathic expertise" at bounding box center [528, 352] width 200 height 32
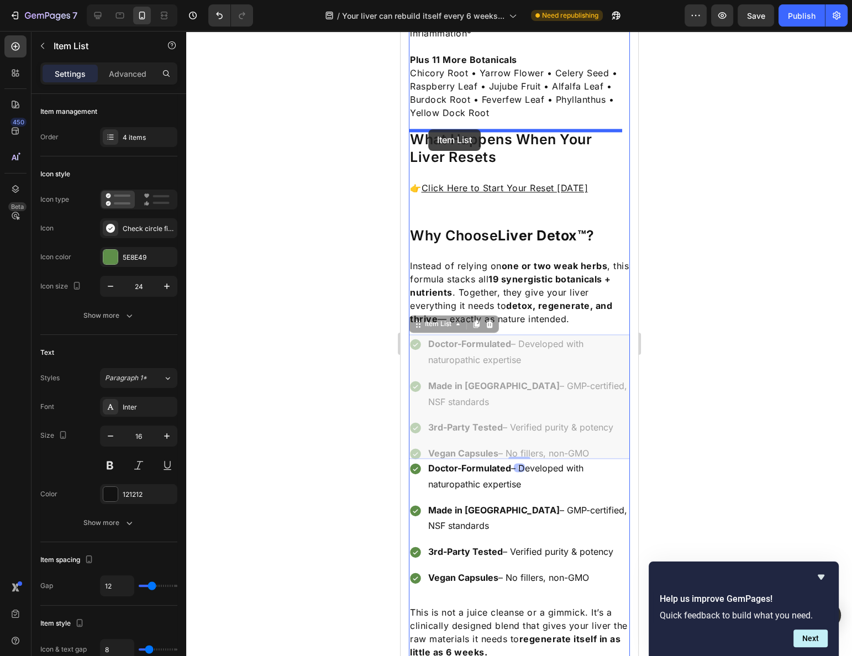
drag, startPoint x: 420, startPoint y: 295, endPoint x: 428, endPoint y: 129, distance: 166.0
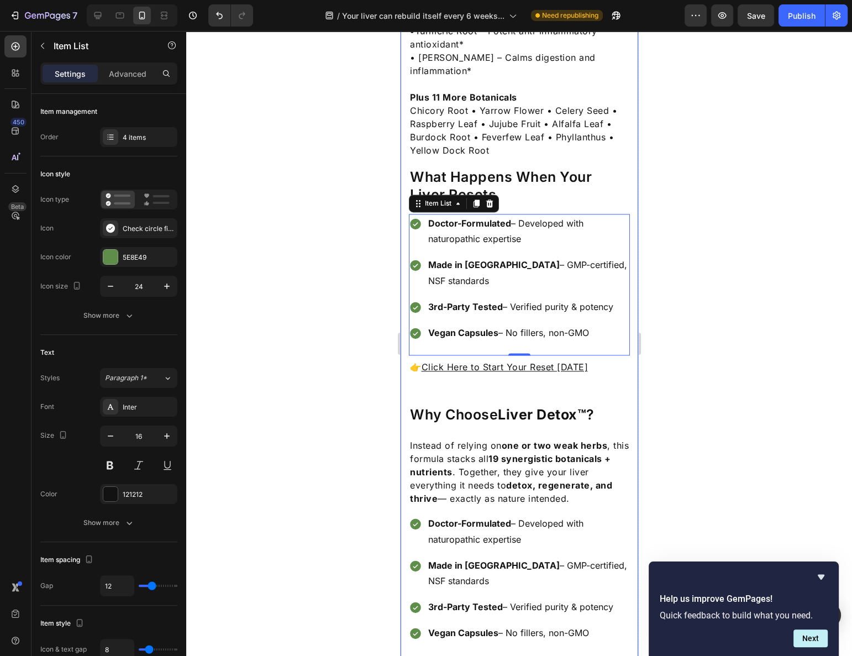
scroll to position [1477, 0]
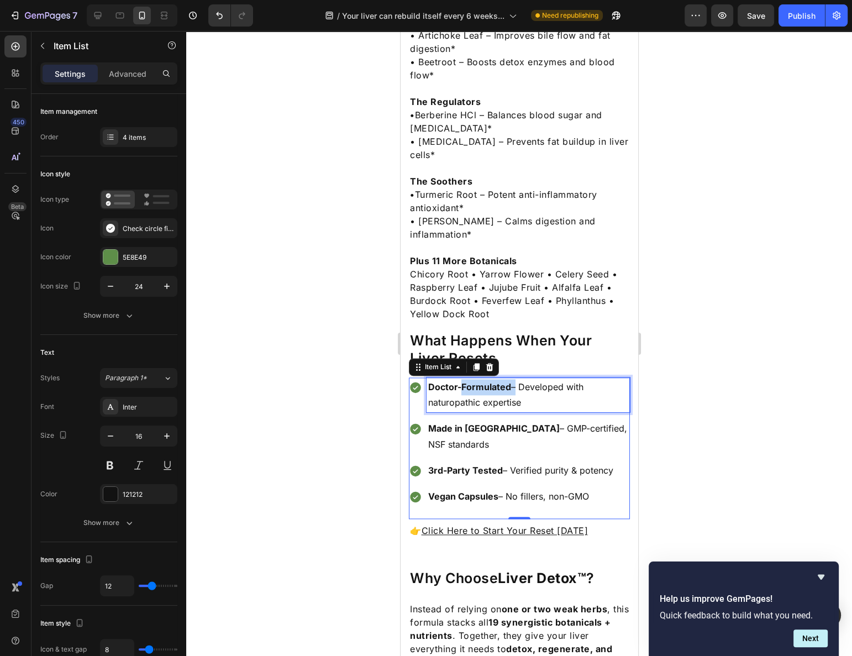
click at [506, 381] on strong "Doctor-Formulated" at bounding box center [469, 386] width 83 height 11
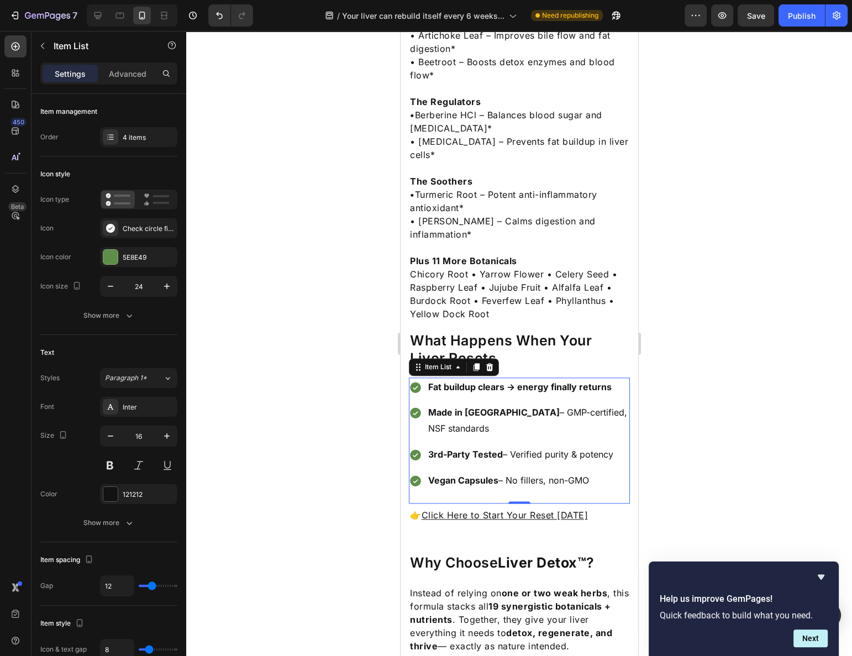
click at [455, 407] on strong "Made in [GEOGRAPHIC_DATA]" at bounding box center [494, 412] width 132 height 11
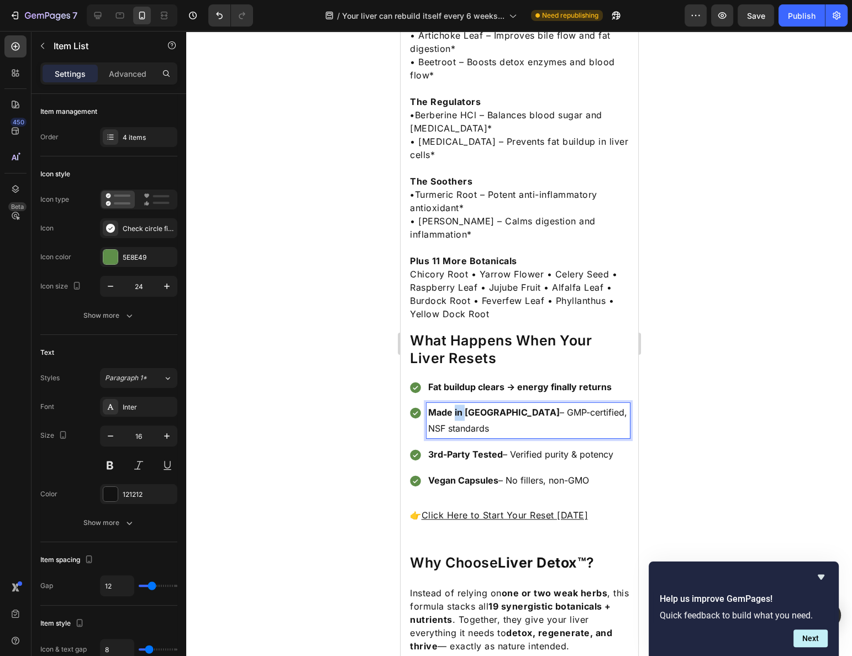
click at [455, 407] on strong "Made in [GEOGRAPHIC_DATA]" at bounding box center [494, 412] width 132 height 11
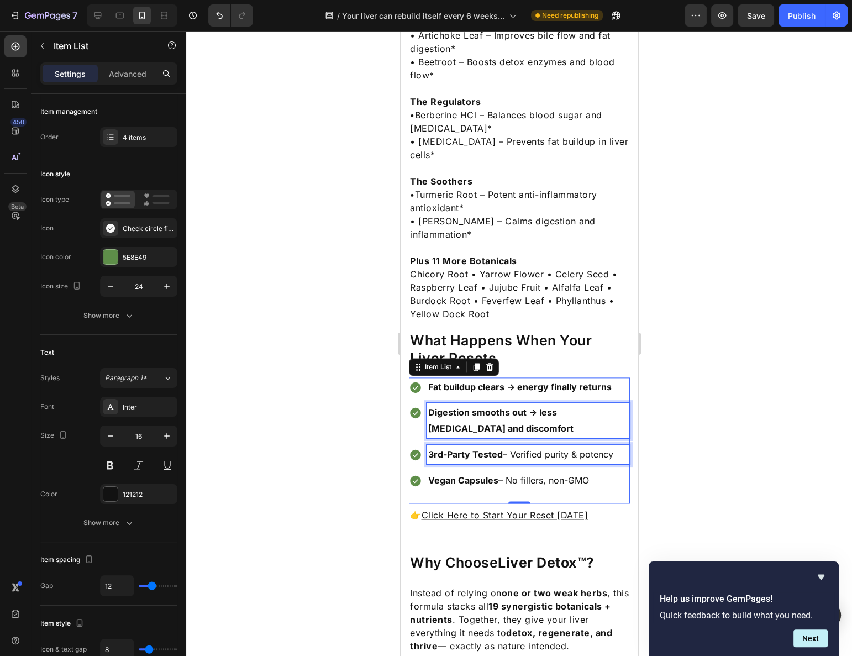
click at [574, 446] on p "3rd-Party Tested – Verified purity & potency" at bounding box center [528, 454] width 200 height 16
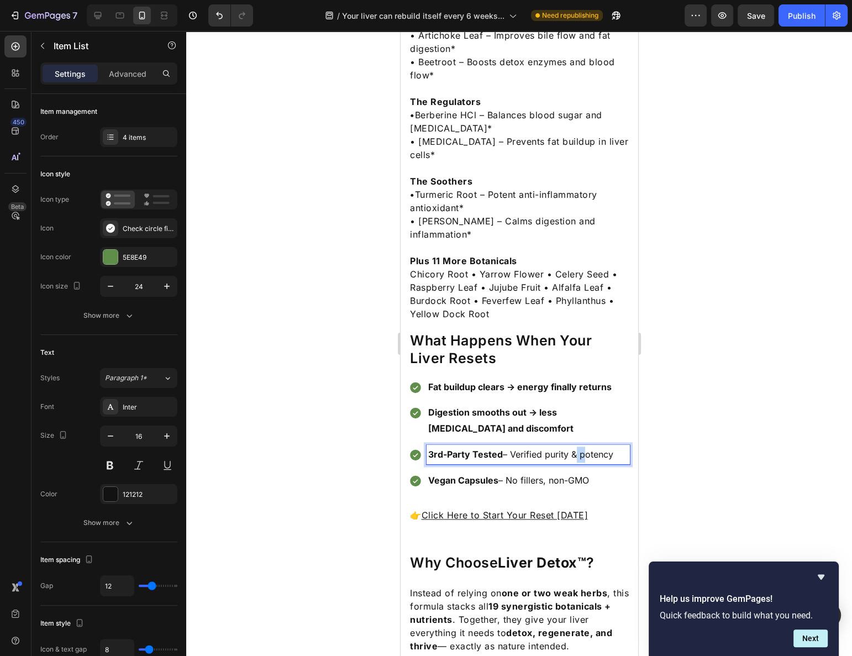
click at [574, 446] on p "3rd-Party Tested – Verified purity & potency" at bounding box center [528, 454] width 200 height 16
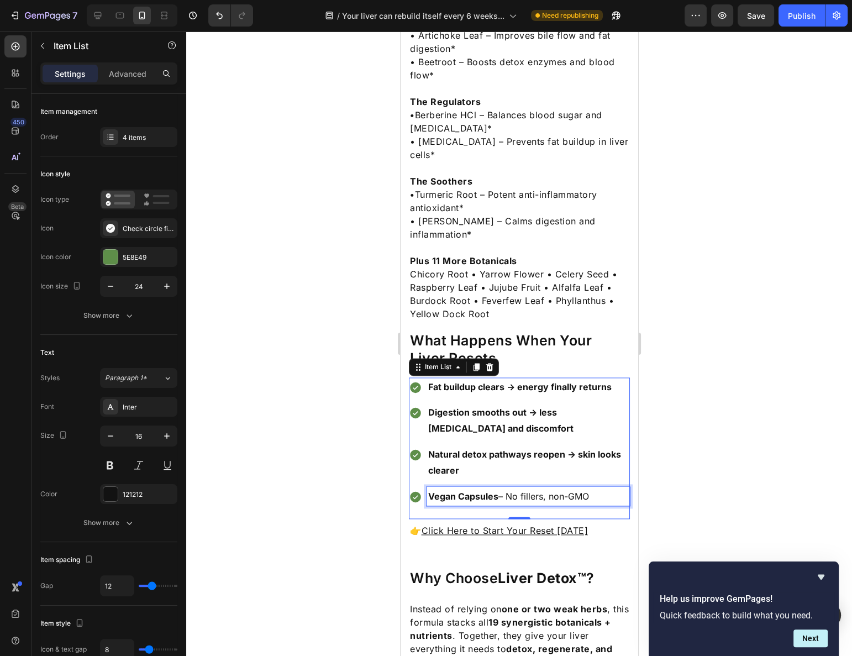
click at [540, 488] on p "Vegan Capsules – No fillers, non-GMO" at bounding box center [528, 496] width 200 height 16
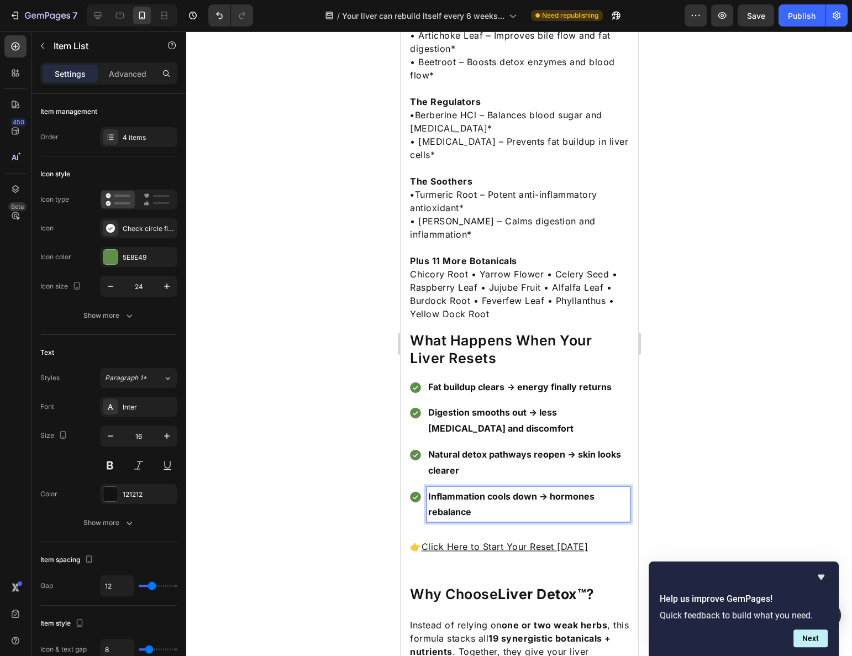
drag, startPoint x: 682, startPoint y: 432, endPoint x: 645, endPoint y: 432, distance: 37.0
click at [682, 432] on div at bounding box center [519, 343] width 666 height 625
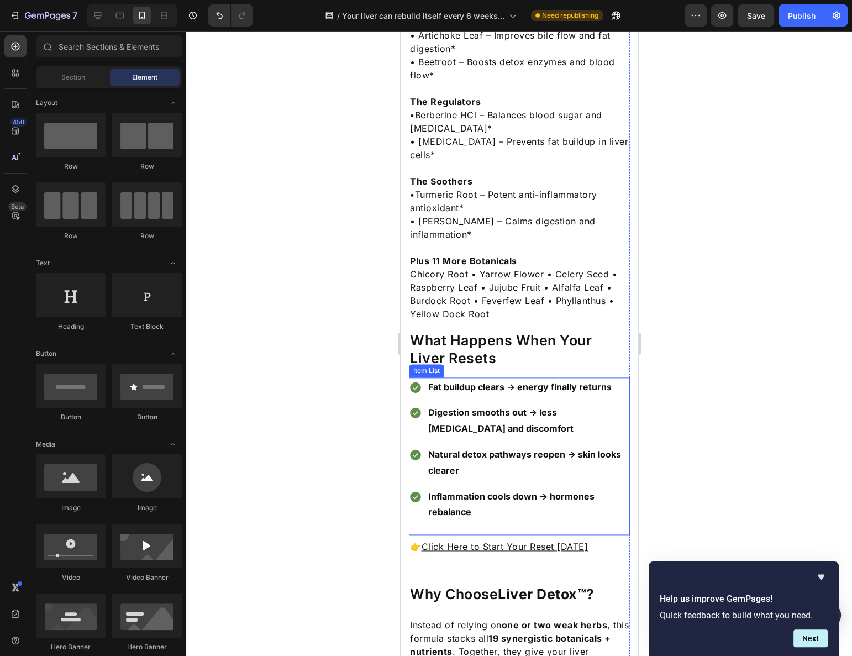
click at [609, 446] on p "Natural detox pathways reopen → skin looks clearer" at bounding box center [528, 462] width 200 height 32
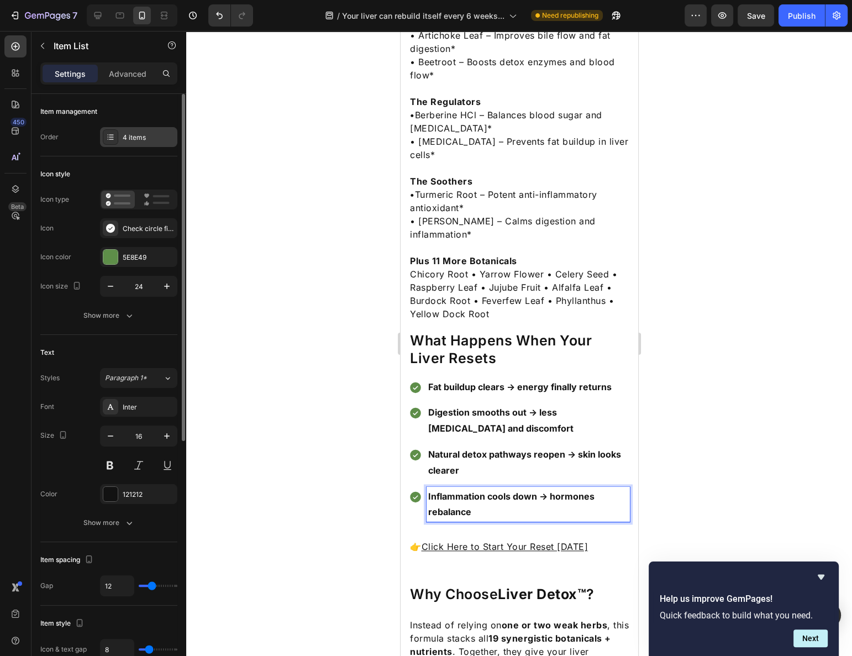
click at [130, 128] on div "4 items" at bounding box center [138, 137] width 77 height 20
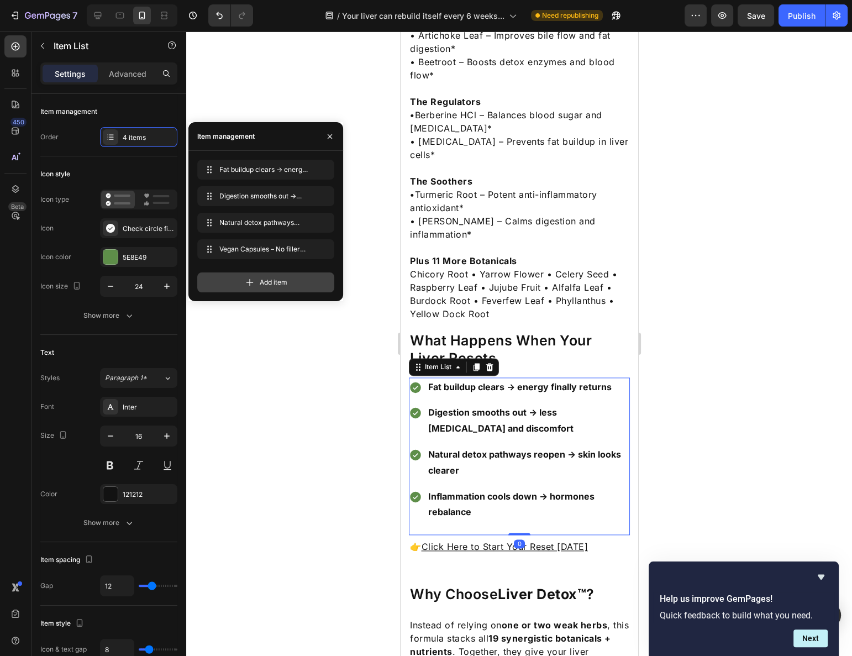
click at [254, 286] on icon at bounding box center [249, 282] width 11 height 11
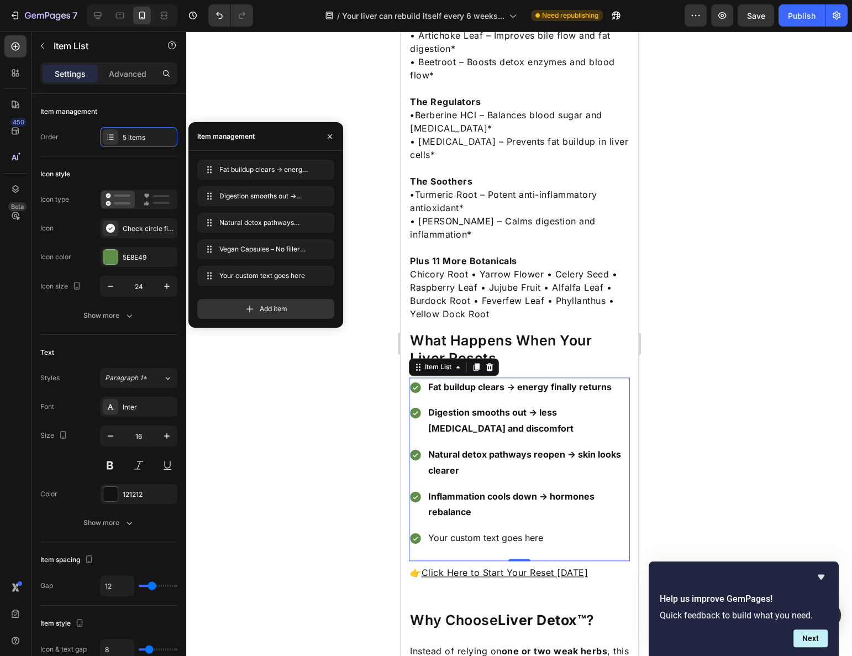
click at [535, 528] on div "Your custom text goes here" at bounding box center [527, 537] width 203 height 19
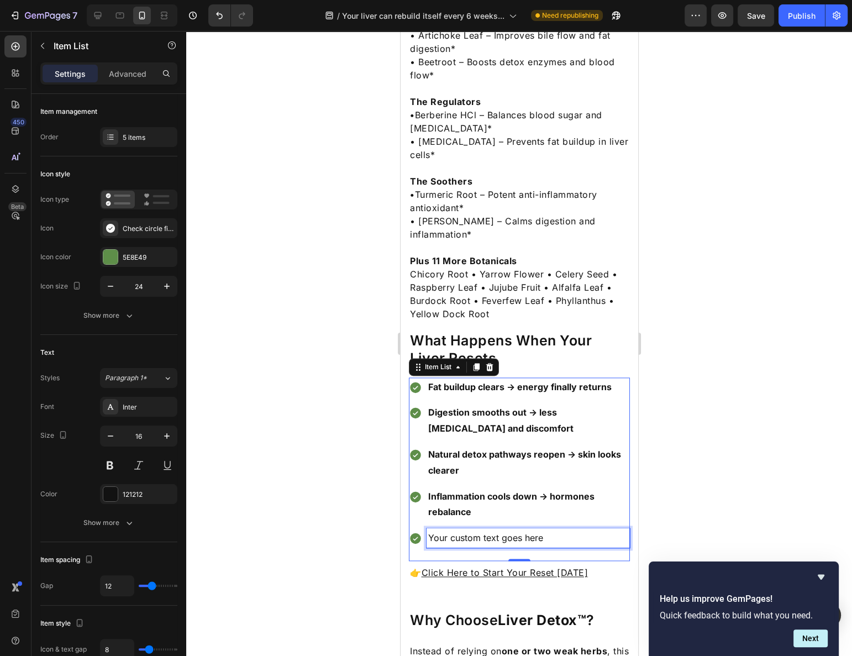
click at [535, 530] on p "Your custom text goes here" at bounding box center [528, 538] width 200 height 16
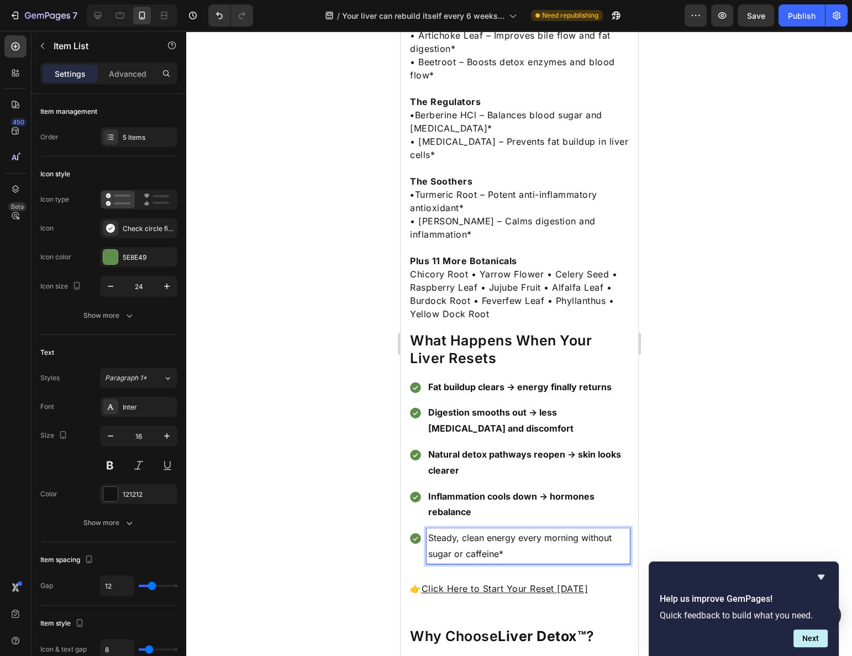
click at [736, 467] on div at bounding box center [519, 343] width 666 height 625
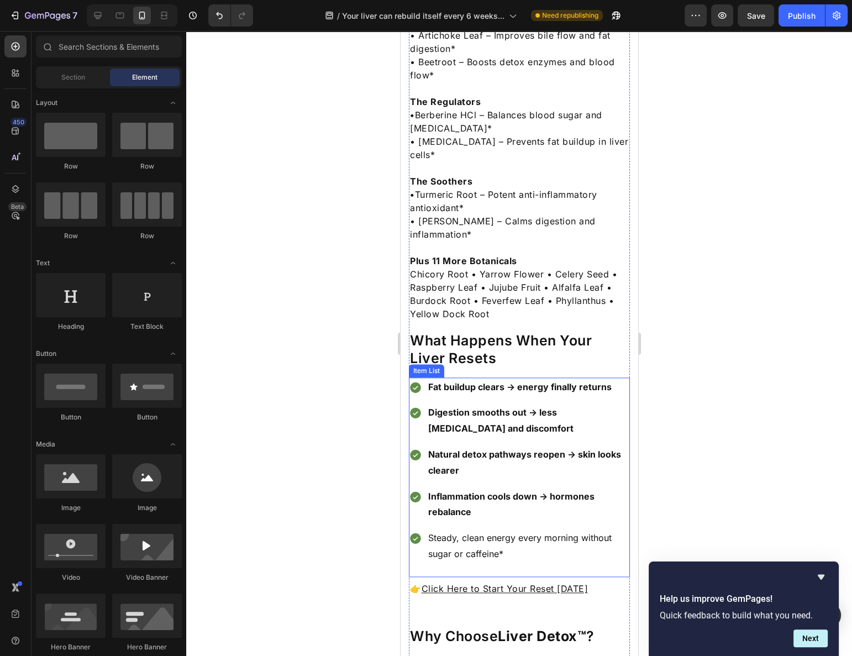
click at [535, 488] on p "Inflammation cools down → hormones rebalance" at bounding box center [528, 504] width 200 height 32
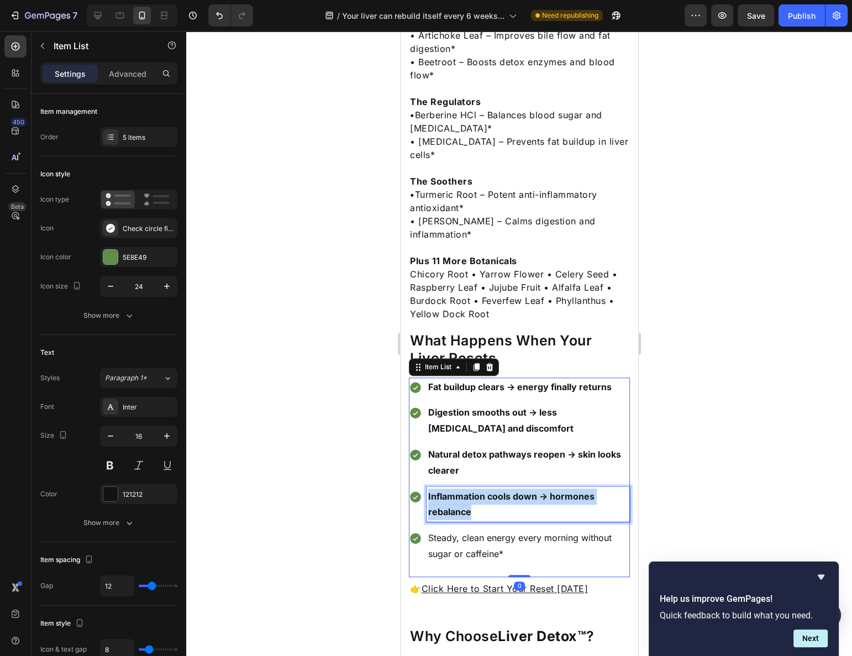
click at [534, 488] on p "Inflammation cools down → hormones rebalance" at bounding box center [528, 504] width 200 height 32
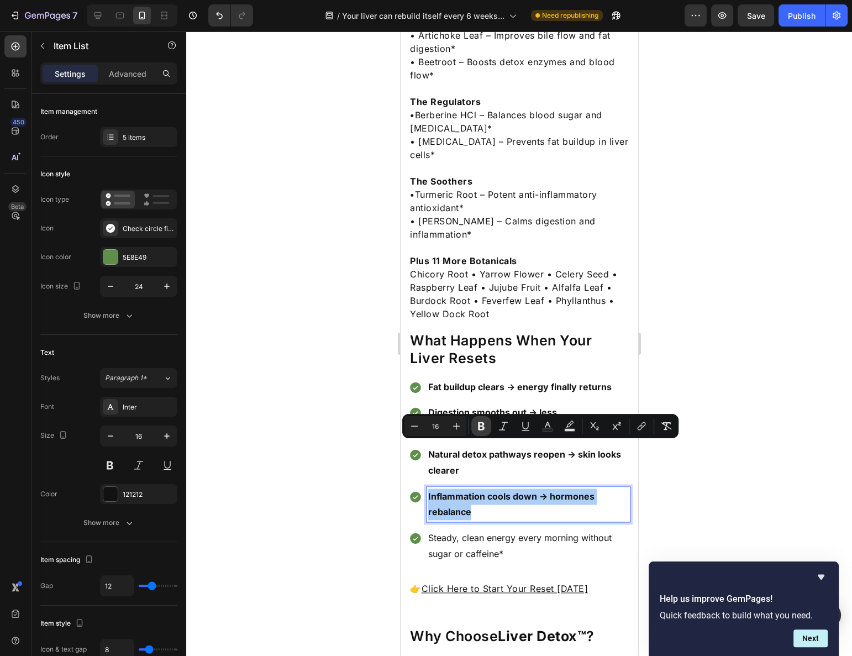
click at [476, 432] on button "Bold" at bounding box center [481, 426] width 20 height 20
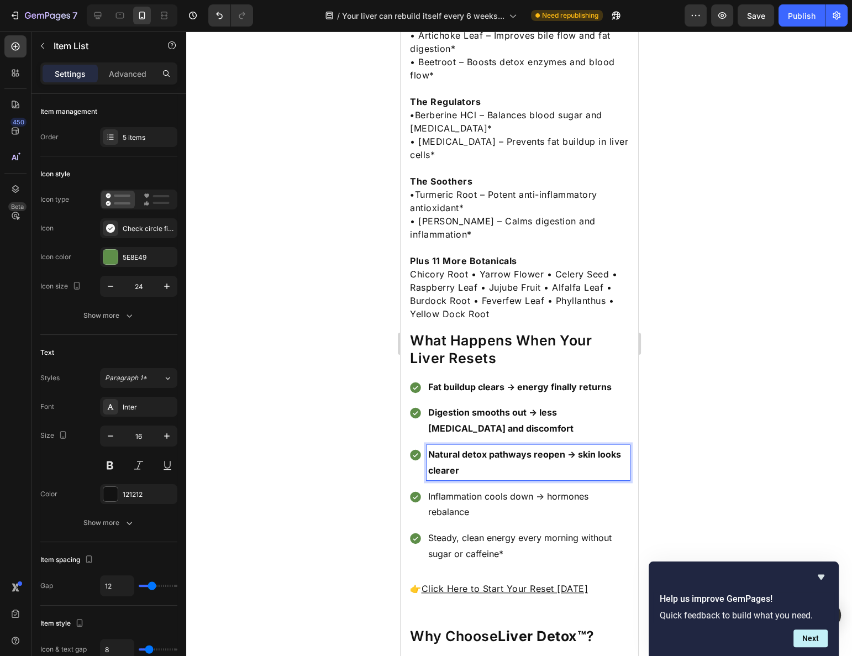
click at [508, 449] on strong "Natural detox pathways reopen → skin looks clearer" at bounding box center [524, 462] width 193 height 27
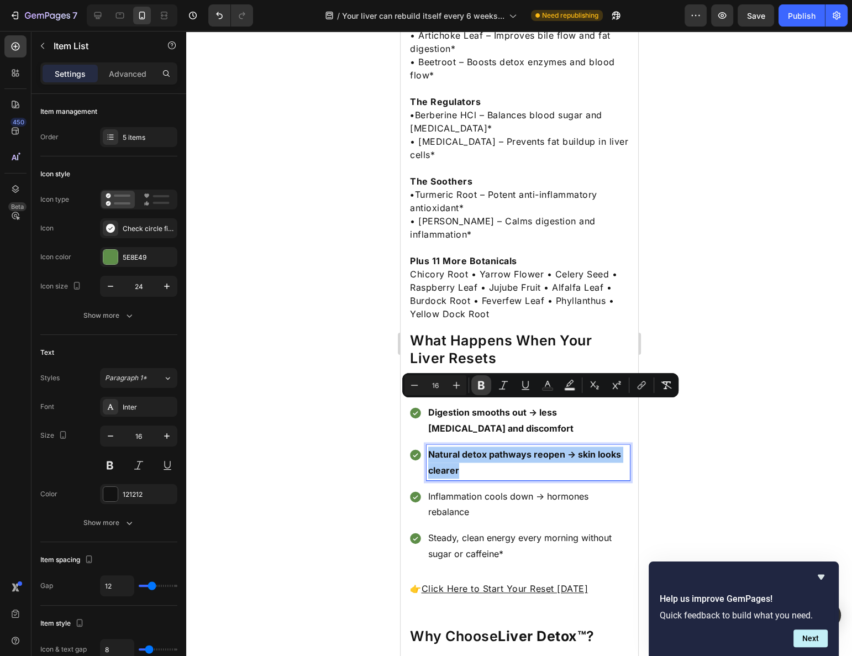
click at [488, 384] on button "Bold" at bounding box center [481, 385] width 20 height 20
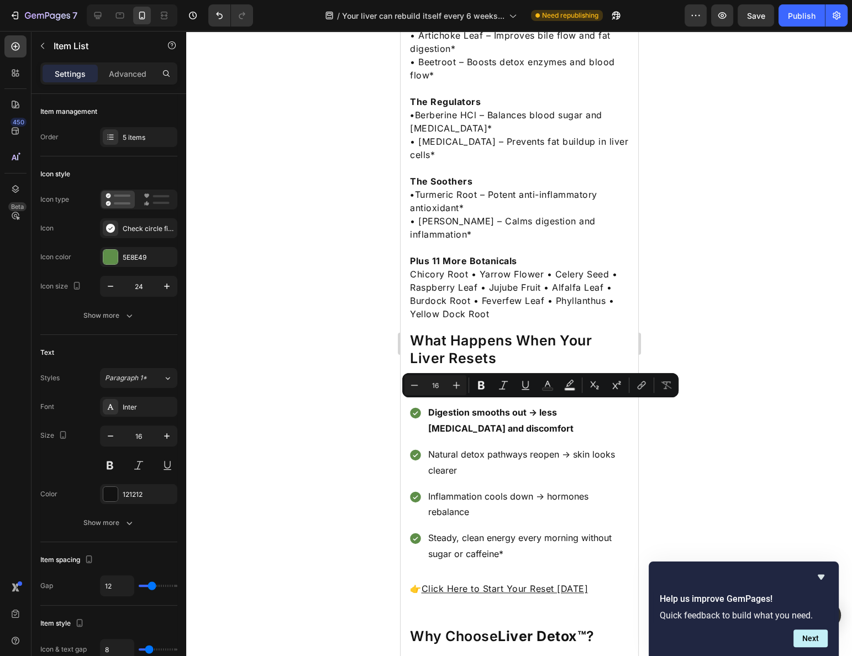
click at [509, 381] on strong "Fat buildup clears → energy finally returns" at bounding box center [519, 386] width 183 height 11
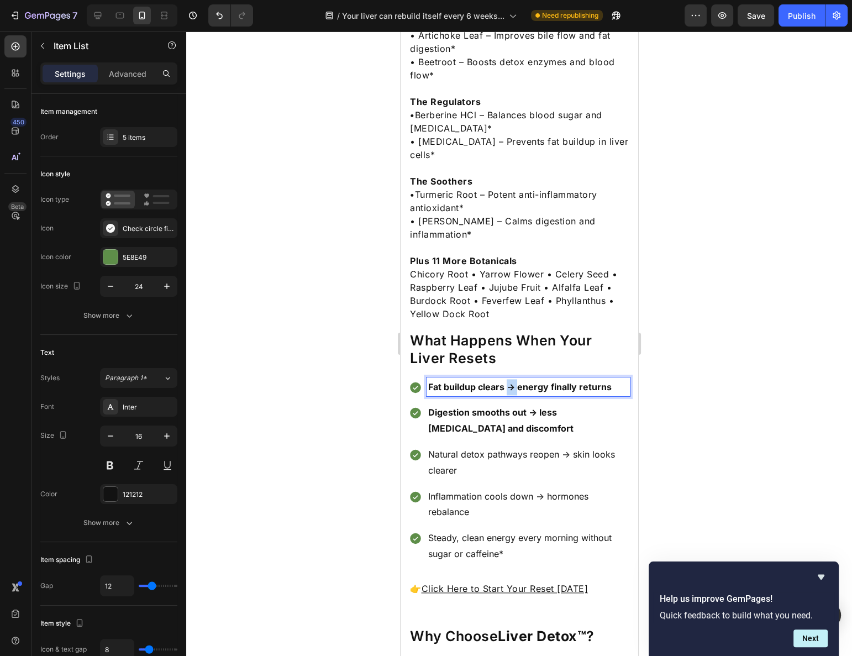
click at [509, 381] on strong "Fat buildup clears → energy finally returns" at bounding box center [519, 386] width 183 height 11
click at [510, 381] on strong "Fat buildup clears → energy finally returns" at bounding box center [519, 386] width 183 height 11
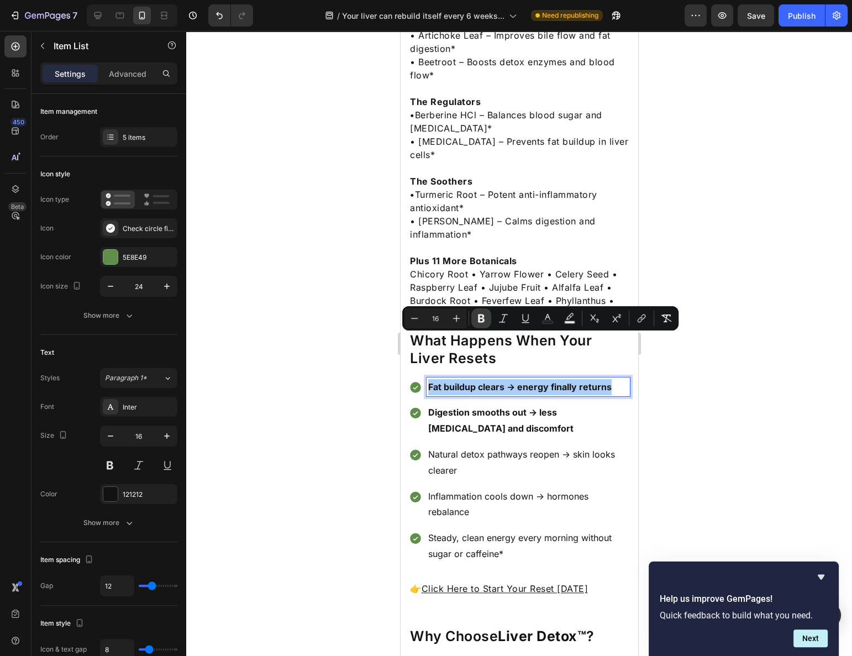
click at [484, 320] on icon "Editor contextual toolbar" at bounding box center [481, 318] width 11 height 11
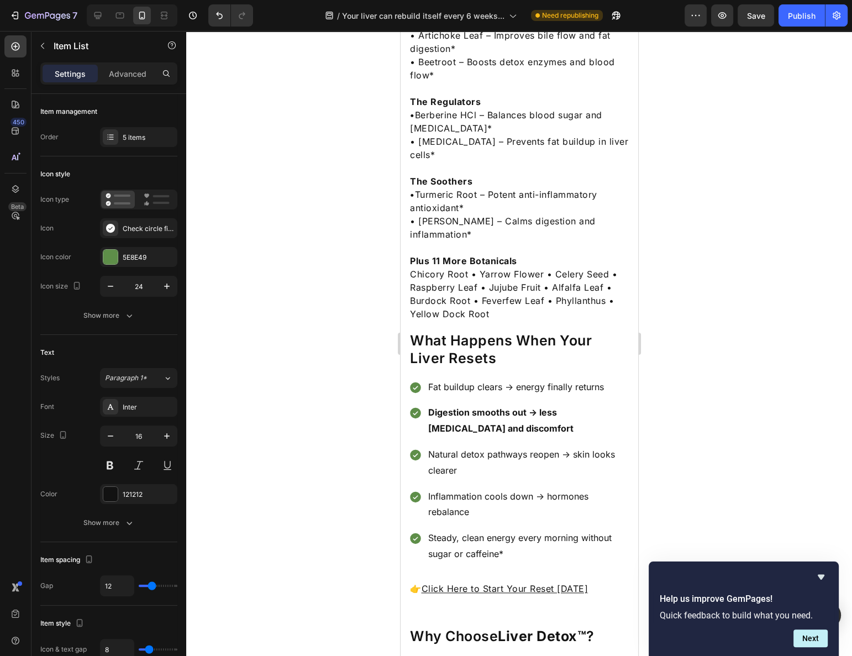
click at [492, 407] on strong "Digestion smooths out → less [MEDICAL_DATA] and discomfort" at bounding box center [500, 420] width 145 height 27
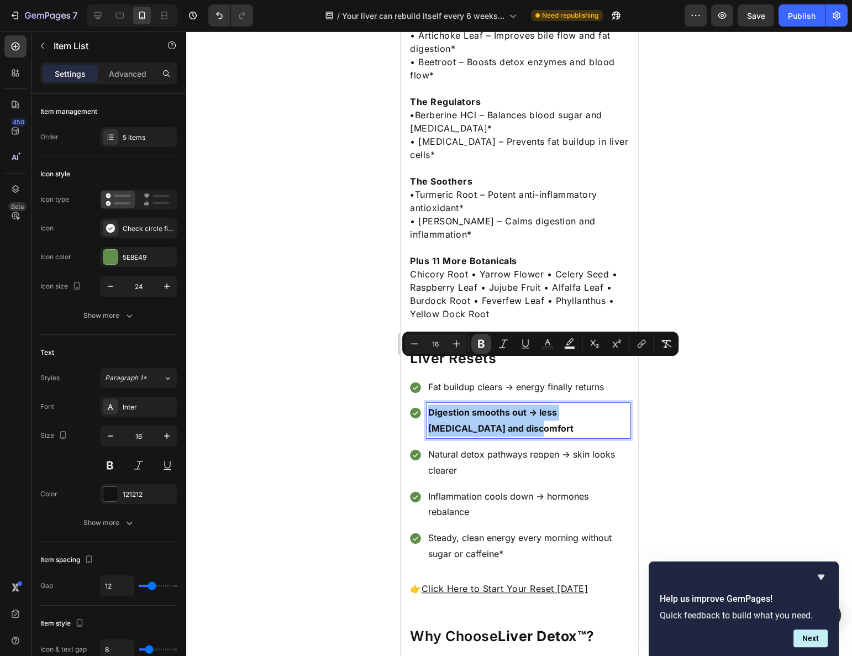
click at [482, 346] on icon "Editor contextual toolbar" at bounding box center [481, 343] width 11 height 11
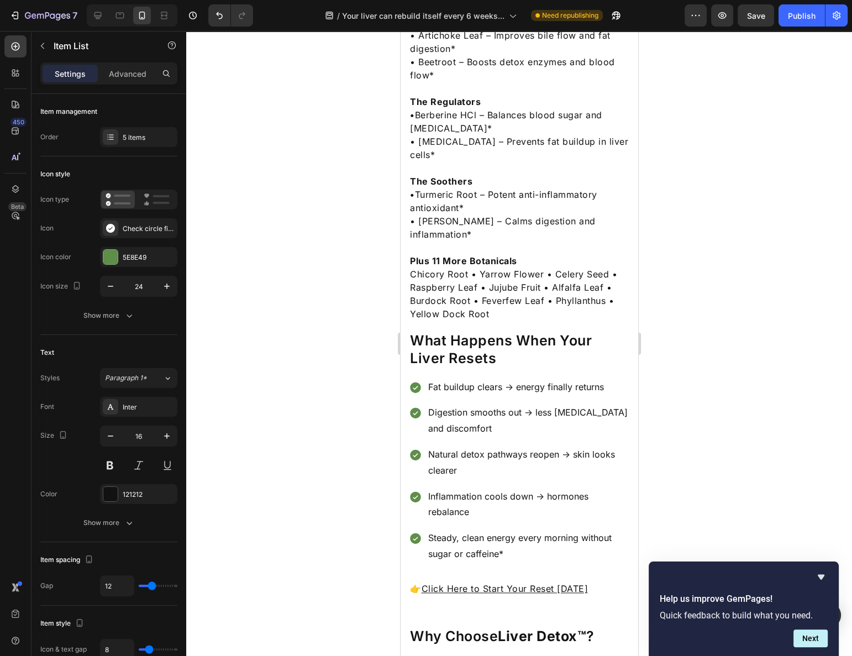
click at [692, 391] on div at bounding box center [519, 343] width 666 height 625
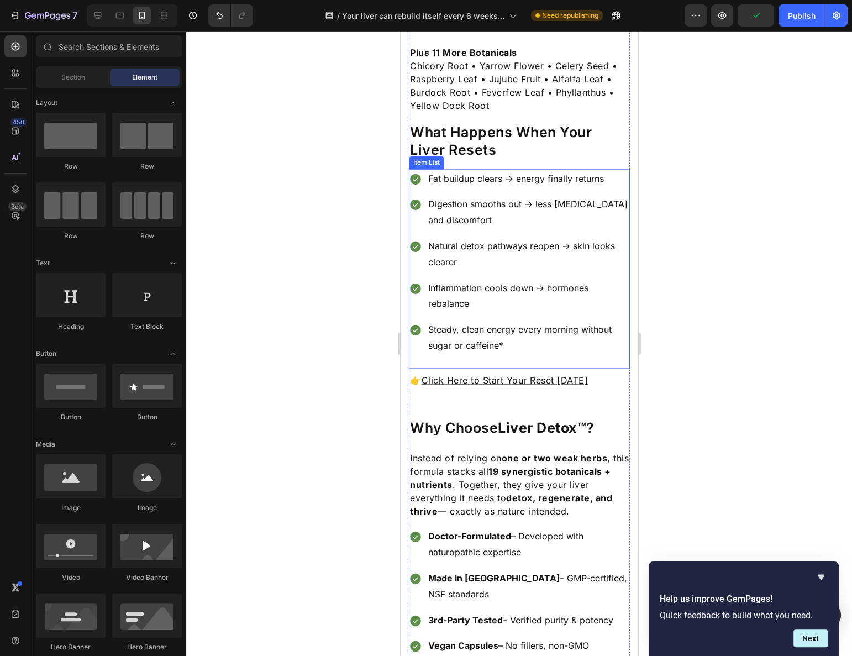
scroll to position [1728, 0]
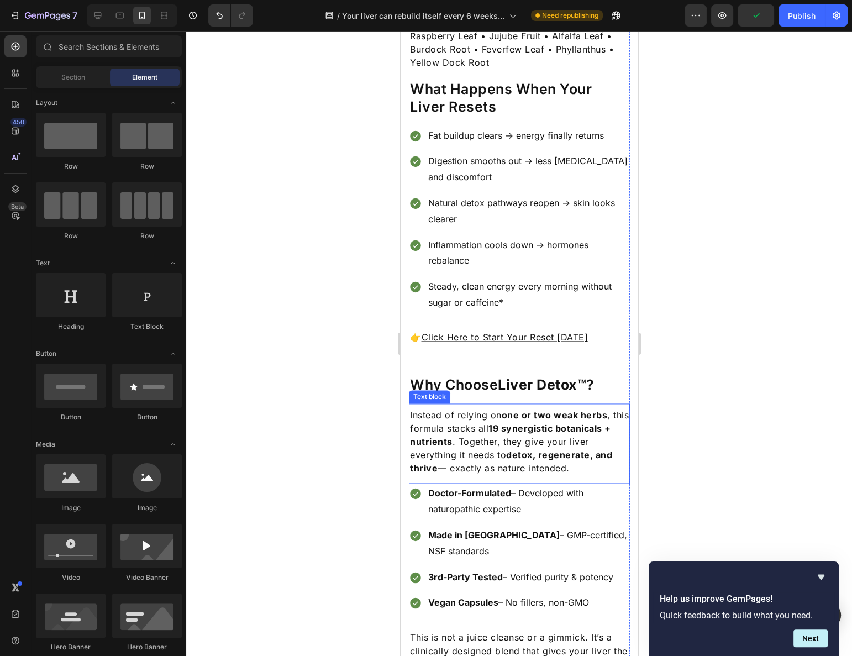
click at [526, 408] on p "Instead of relying on one or two weak herbs , this formula stacks all 19 synerg…" at bounding box center [518, 441] width 219 height 66
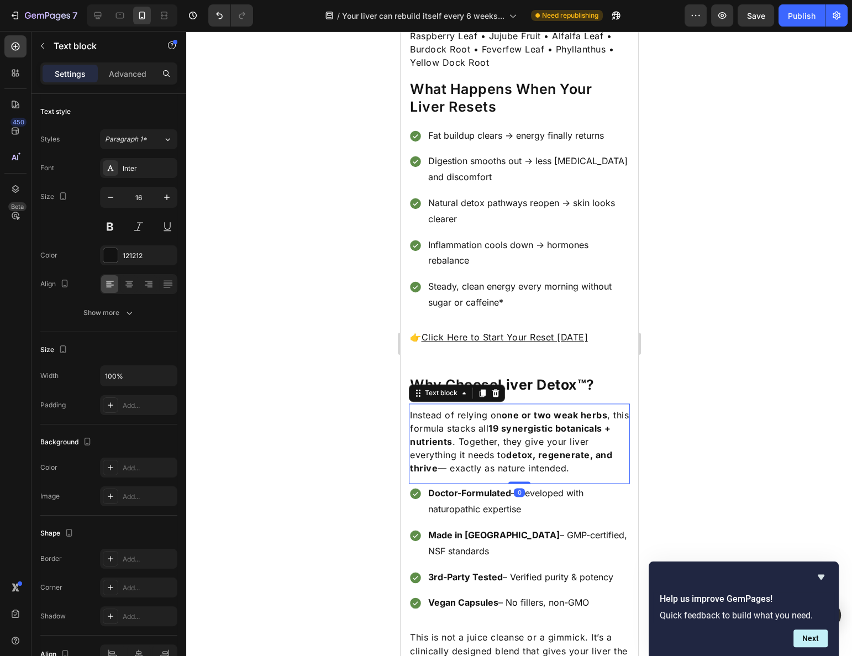
click at [544, 408] on p "Instead of relying on one or two weak herbs , this formula stacks all 19 synerg…" at bounding box center [518, 441] width 219 height 66
click at [528, 408] on p "Instead of relying on one or two weak herbs , this formula stacks all 19 synerg…" at bounding box center [518, 441] width 219 height 66
click at [520, 408] on p "Instead of relying on one or two weak herbs , this formula stacks all 19 synerg…" at bounding box center [518, 441] width 219 height 66
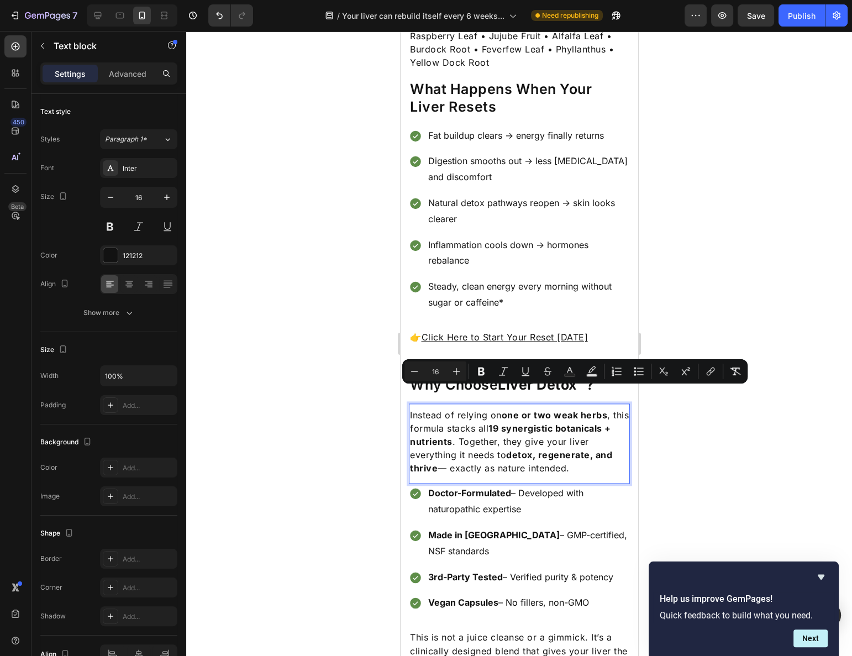
drag, startPoint x: 515, startPoint y: 395, endPoint x: 540, endPoint y: 431, distance: 44.1
click at [540, 431] on p "Instead of relying on one or two weak herbs , this formula stacks all 19 synerg…" at bounding box center [518, 441] width 219 height 66
click at [665, 421] on div at bounding box center [519, 343] width 666 height 625
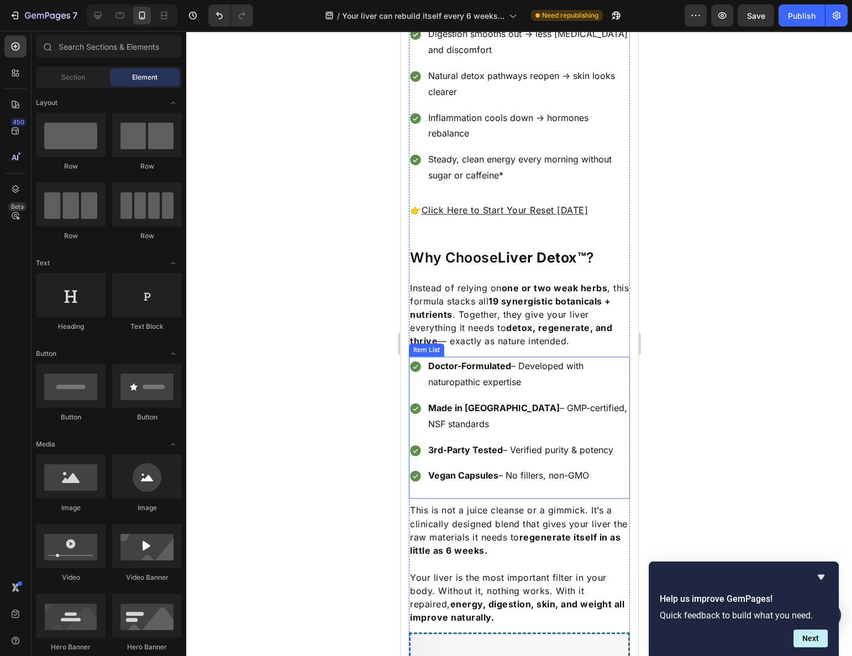
scroll to position [1929, 0]
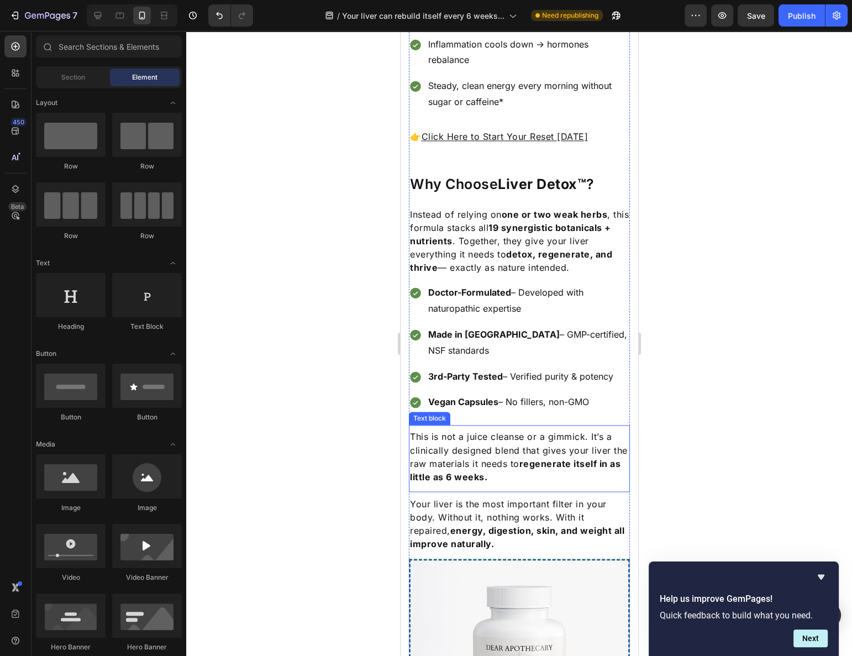
click at [551, 430] on p "This is not a juice cleanse or a gimmick. It’s a clinically designed blend that…" at bounding box center [518, 456] width 219 height 53
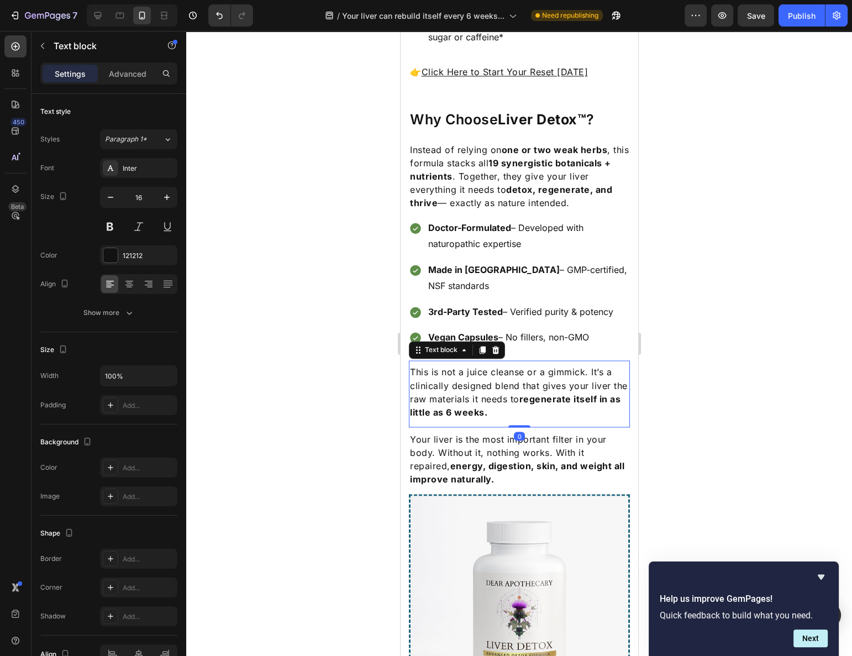
scroll to position [2029, 0]
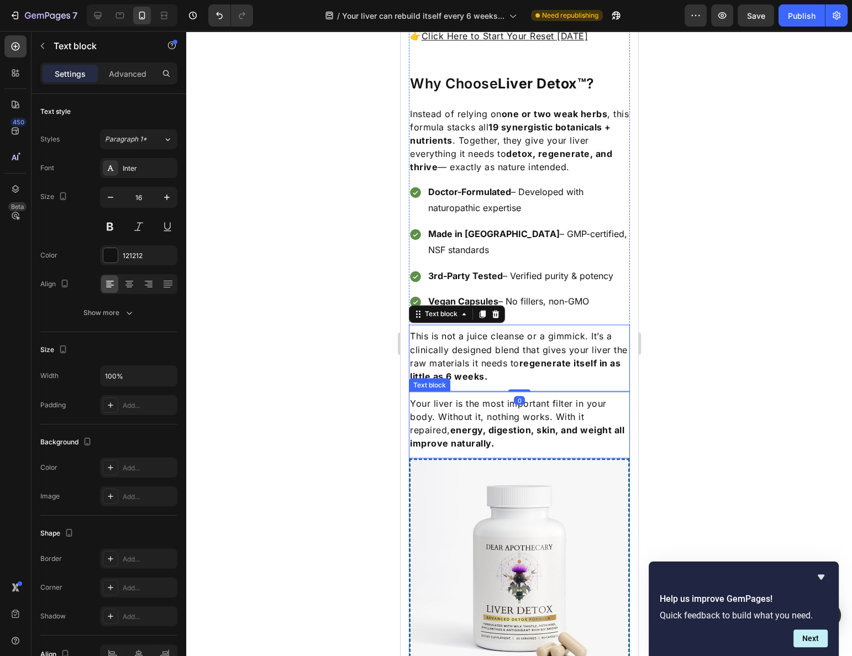
click at [575, 424] on strong "energy, digestion, skin, and weight all improve naturally." at bounding box center [516, 436] width 214 height 24
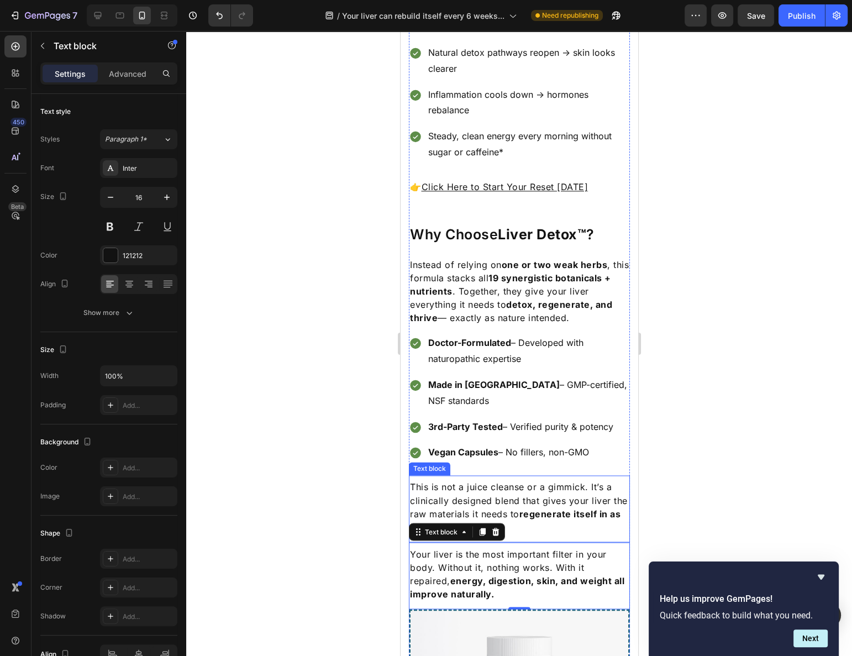
scroll to position [1829, 0]
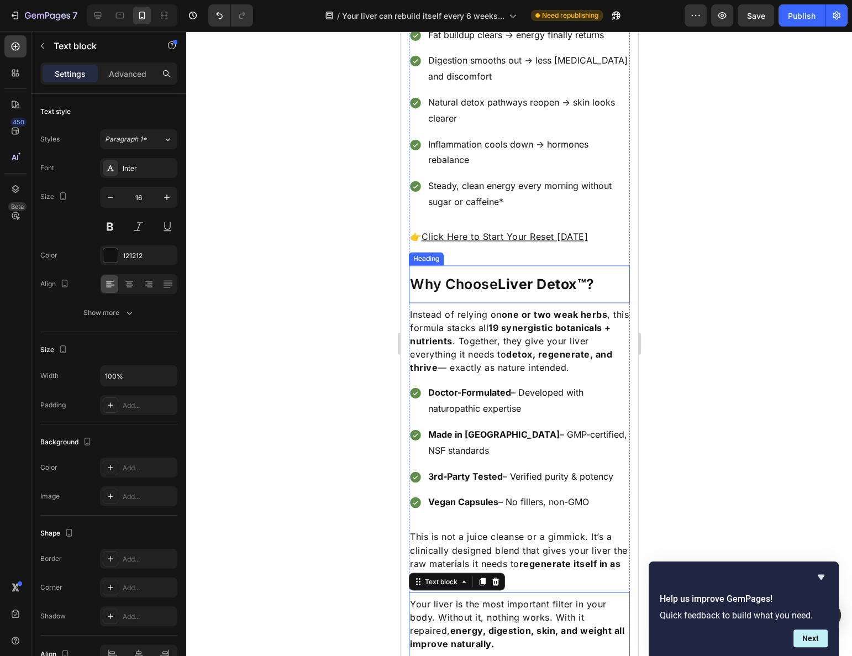
click at [496, 275] on p "Why Choose Liver Detox™ ?" at bounding box center [518, 284] width 219 height 18
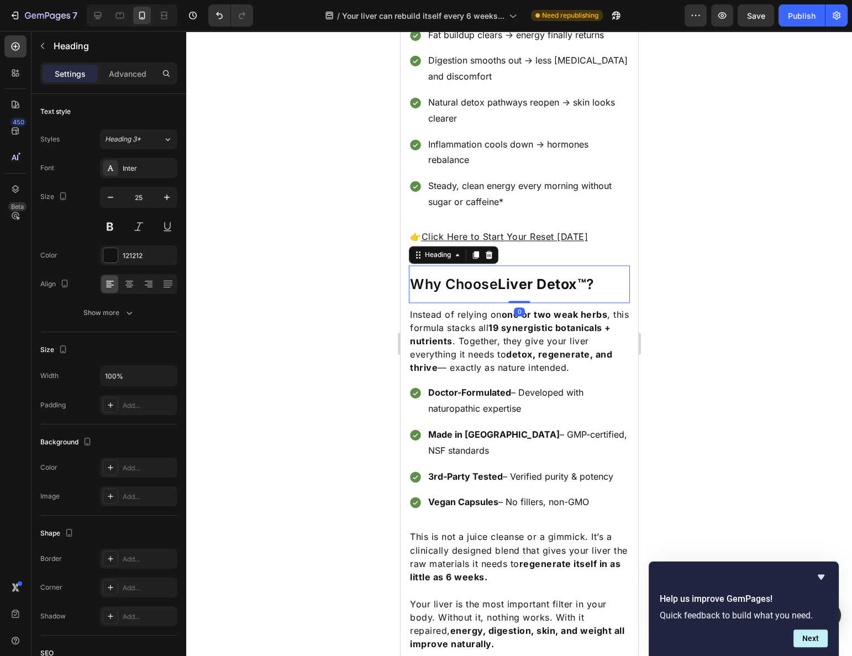
click at [472, 250] on icon at bounding box center [475, 254] width 9 height 9
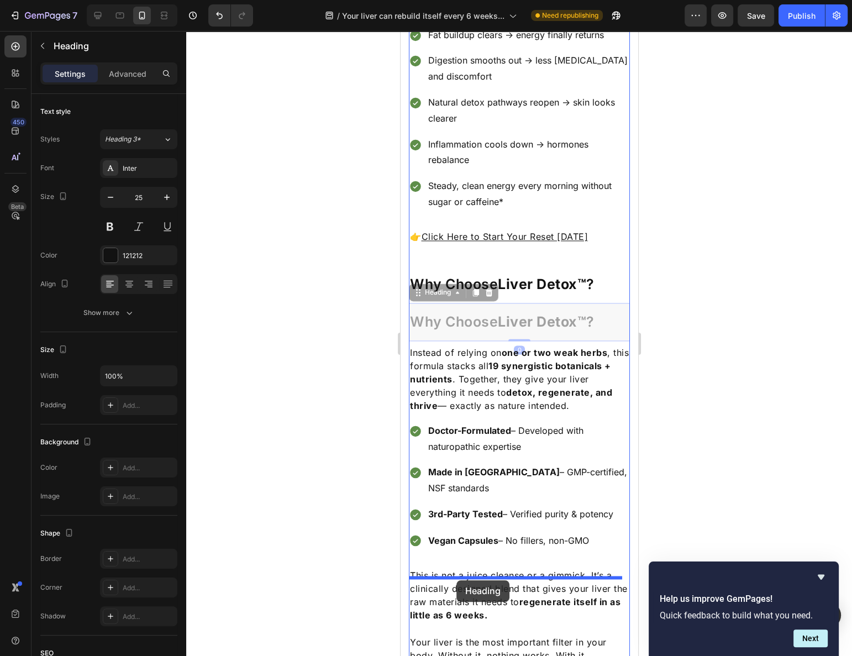
drag, startPoint x: 418, startPoint y: 254, endPoint x: 456, endPoint y: 580, distance: 328.3
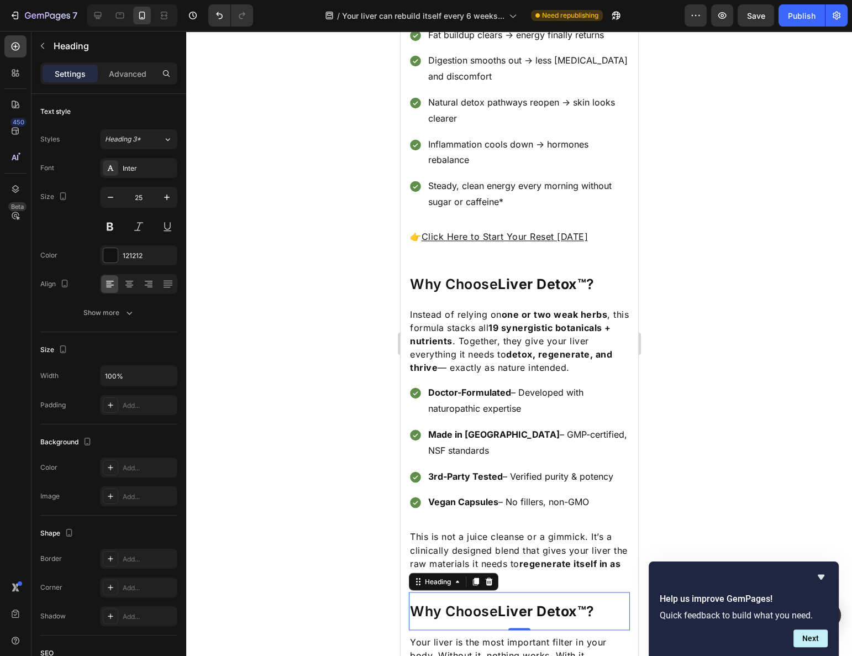
click at [581, 592] on div "Why Choose Liver Detox™ ? Heading 0" at bounding box center [518, 611] width 221 height 38
click at [459, 601] on h2 "Why Choose Liver Detox™ ?" at bounding box center [518, 611] width 221 height 20
click at [459, 602] on p "Why Choose Liver Detox™ ?" at bounding box center [518, 611] width 219 height 18
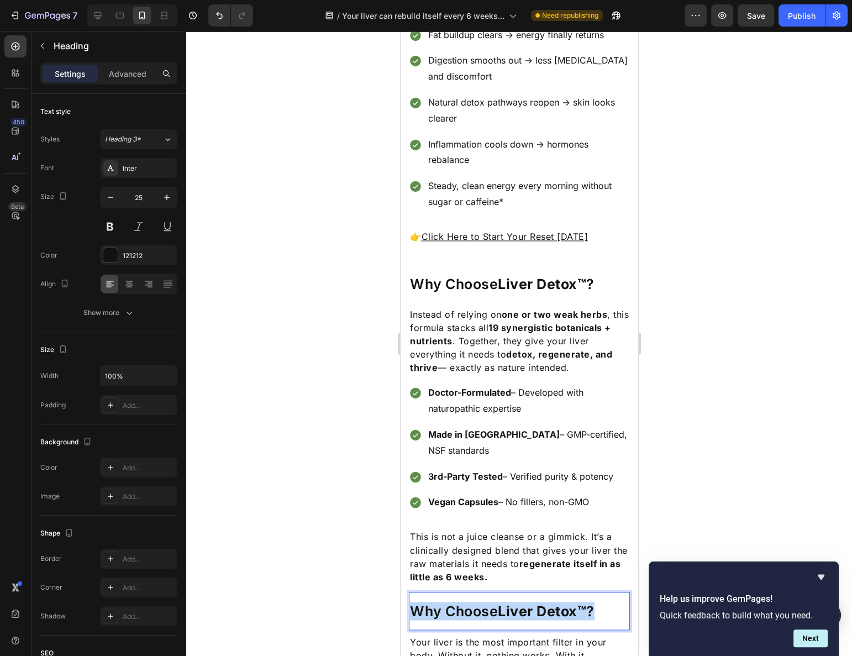
click at [459, 602] on p "Why Choose Liver Detox™ ?" at bounding box center [518, 611] width 219 height 18
click at [728, 476] on div at bounding box center [519, 343] width 666 height 625
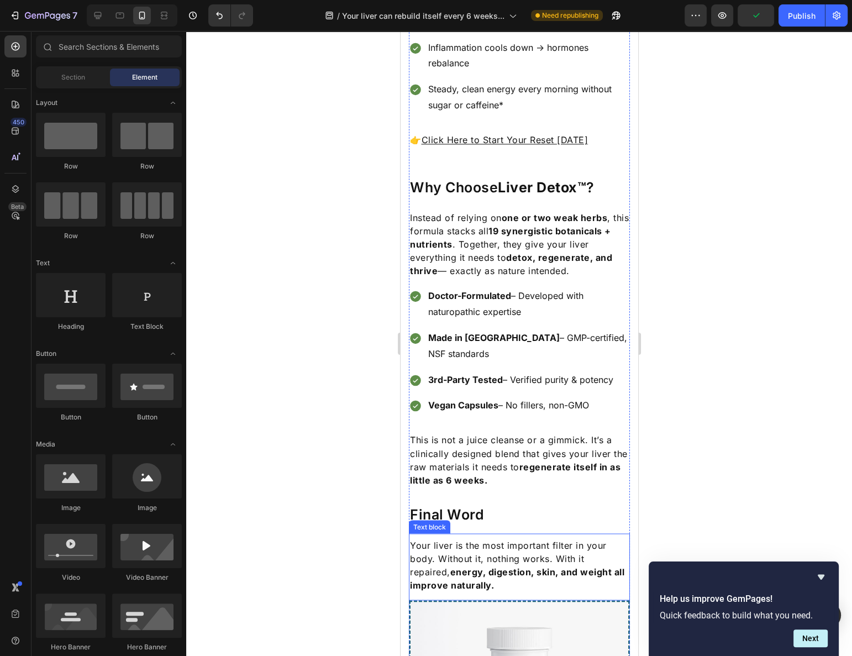
scroll to position [1979, 0]
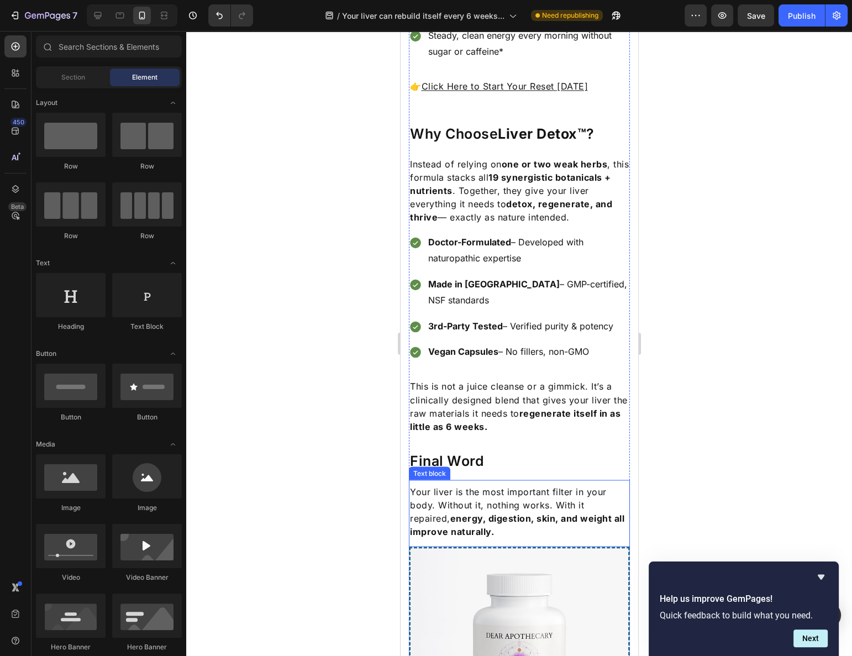
click at [539, 485] on p "Your liver is the most important filter in your body. Without it, nothing works…" at bounding box center [518, 511] width 219 height 53
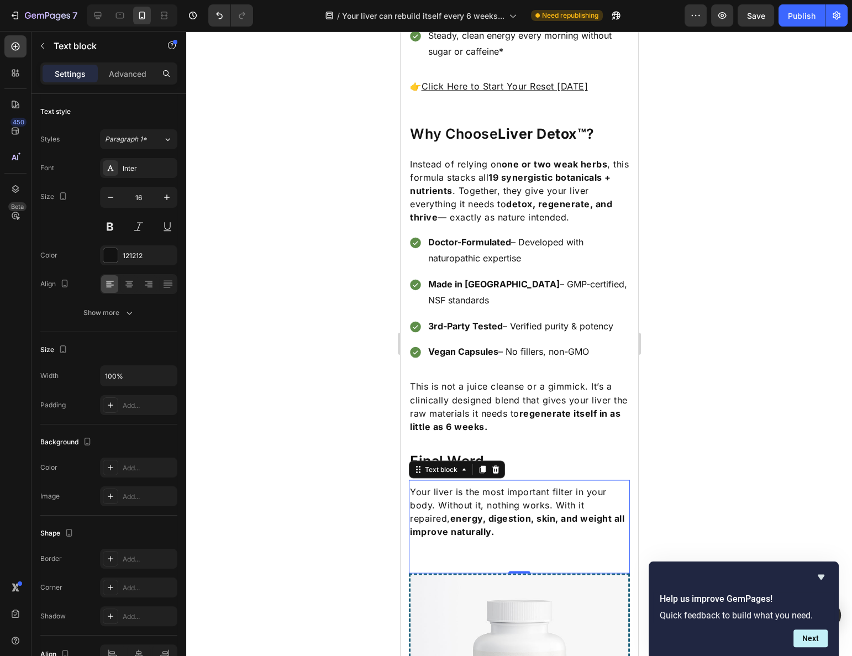
click at [485, 538] on p "Rich Text Editor. Editing area: main" at bounding box center [518, 544] width 219 height 13
click at [482, 551] on p "Rich Text Editor. Editing area: main" at bounding box center [518, 557] width 219 height 13
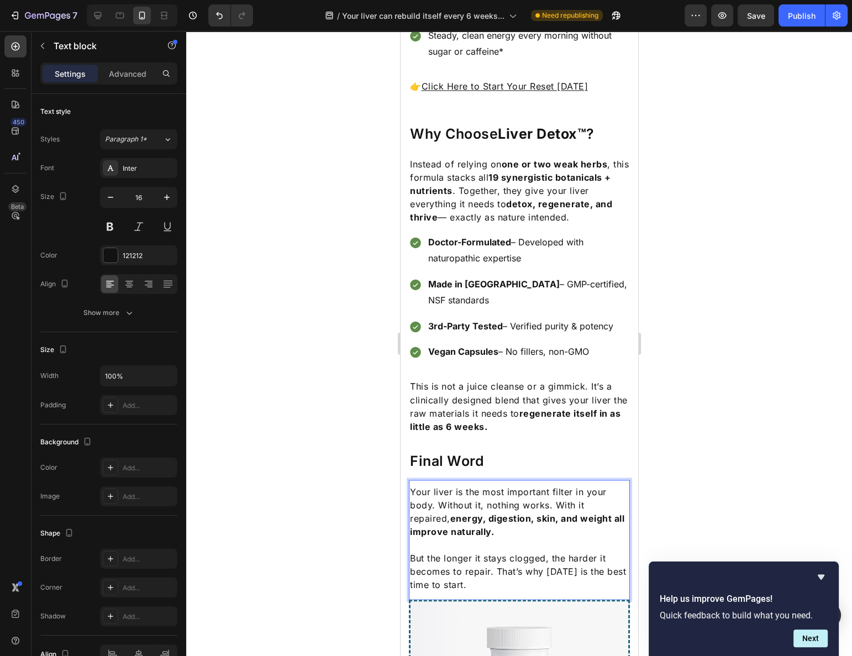
click at [715, 484] on div at bounding box center [519, 343] width 666 height 625
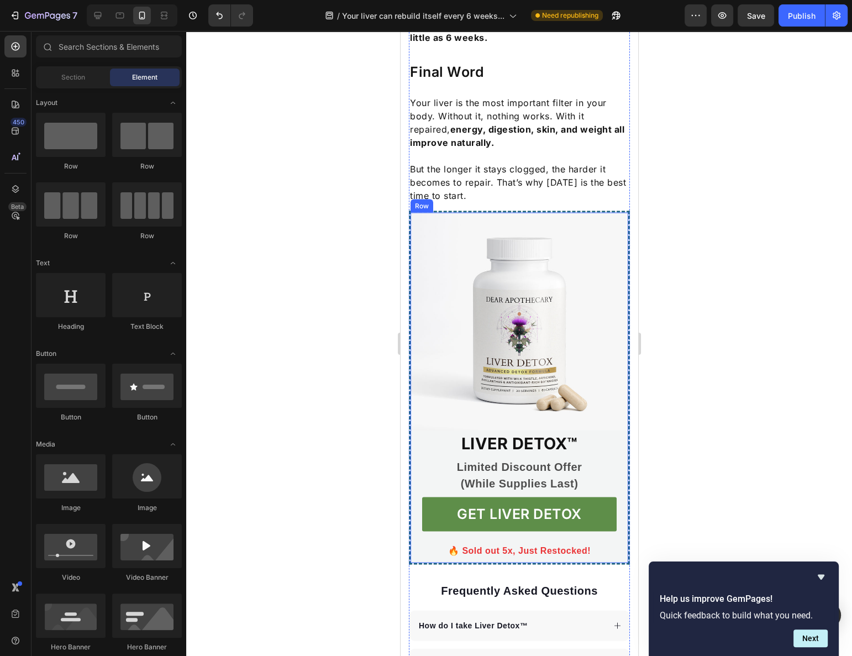
scroll to position [2381, 0]
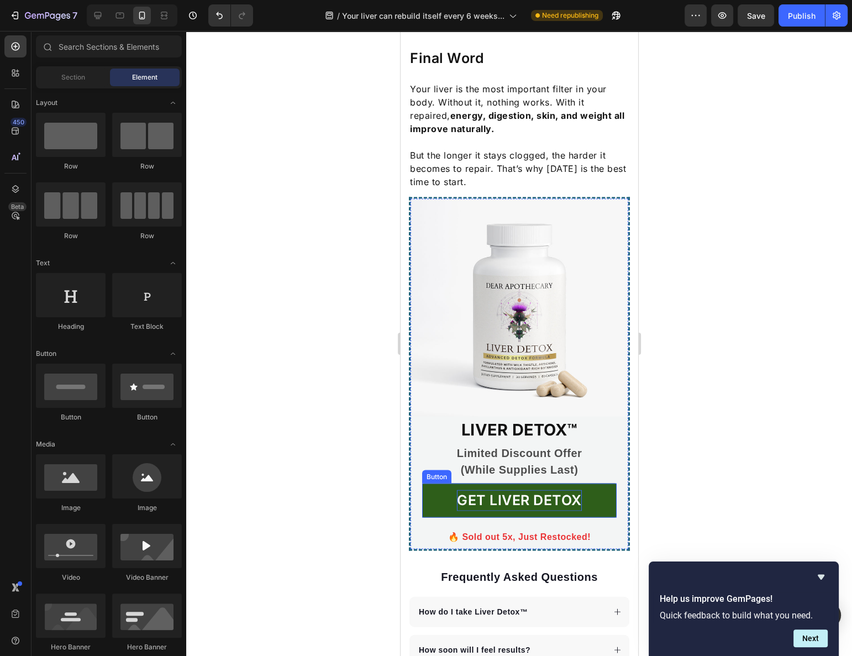
click at [575, 490] on p "GET LIVER DETOX" at bounding box center [518, 500] width 125 height 21
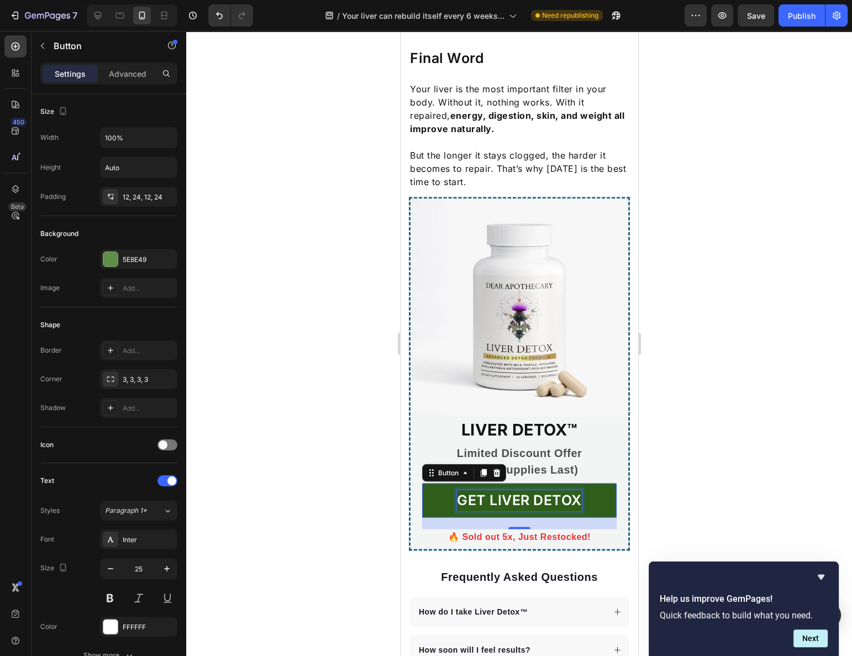
click at [498, 490] on p "GET LIVER DETOX" at bounding box center [518, 500] width 125 height 21
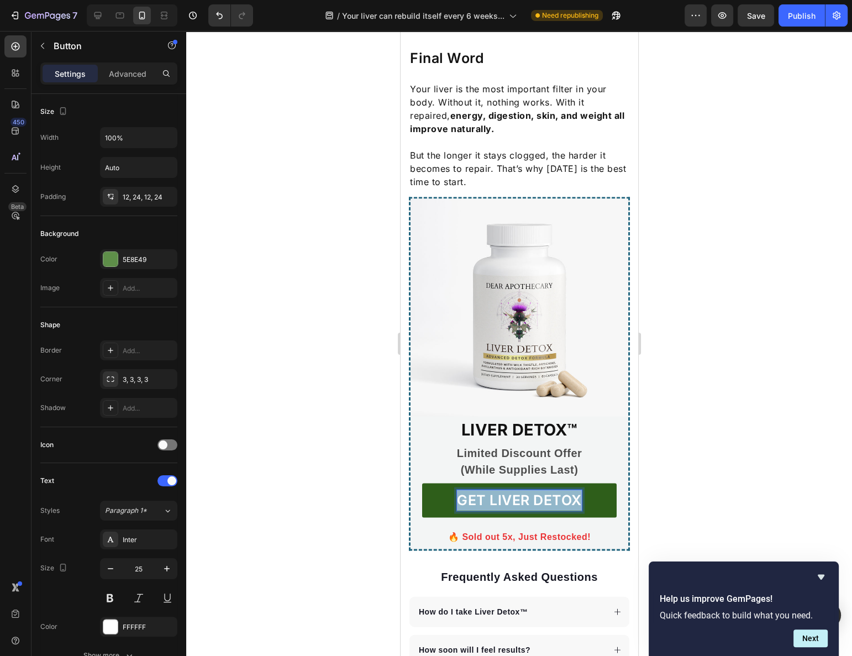
click at [498, 490] on p "GET LIVER DETOX" at bounding box center [518, 500] width 125 height 21
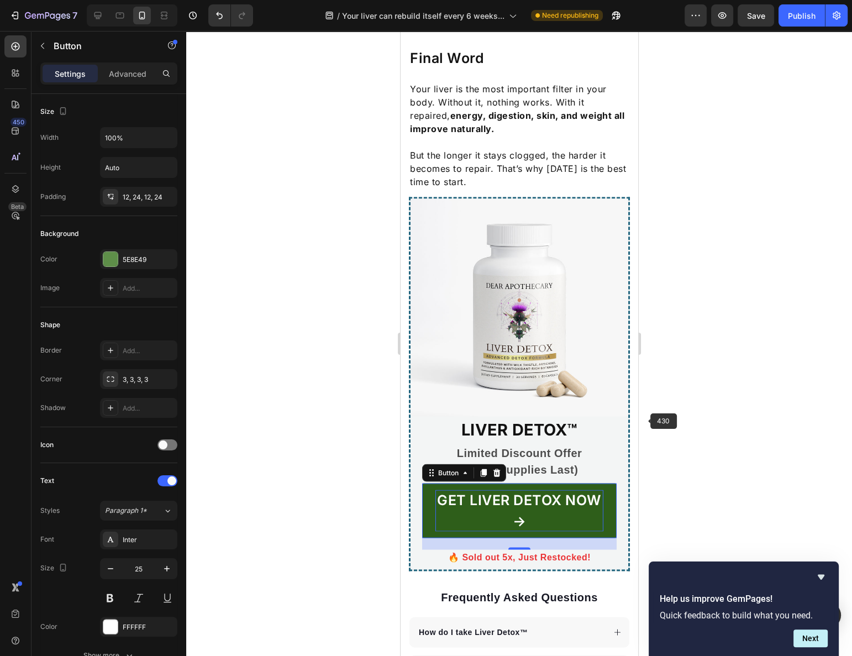
click at [685, 402] on div at bounding box center [519, 343] width 666 height 625
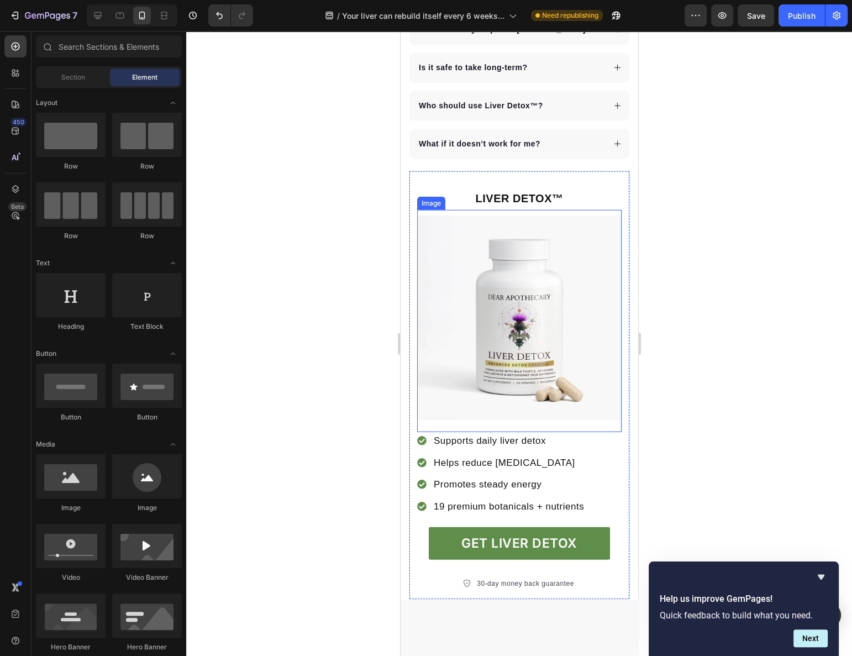
scroll to position [3185, 0]
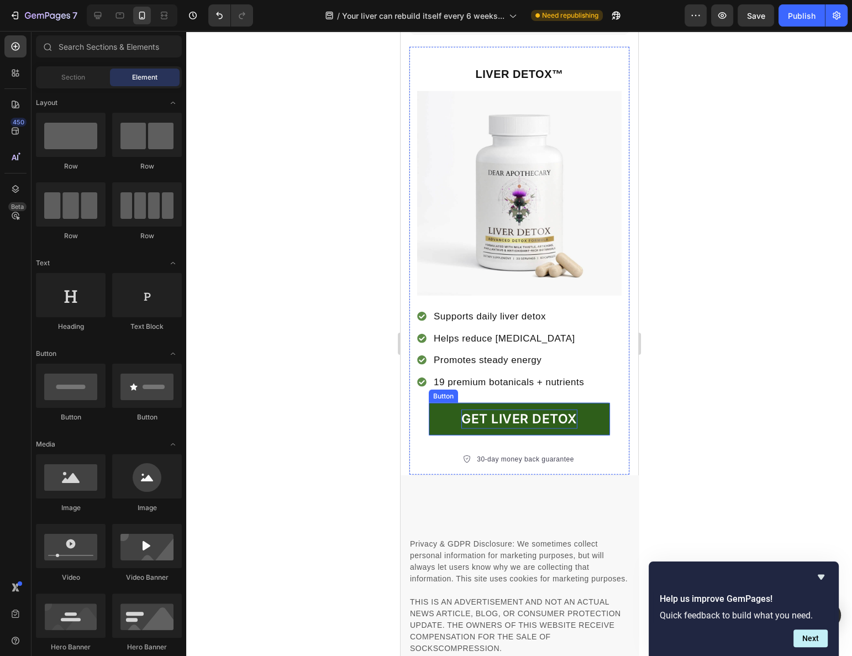
click at [516, 409] on p "GET LIVER DETOX" at bounding box center [519, 418] width 116 height 19
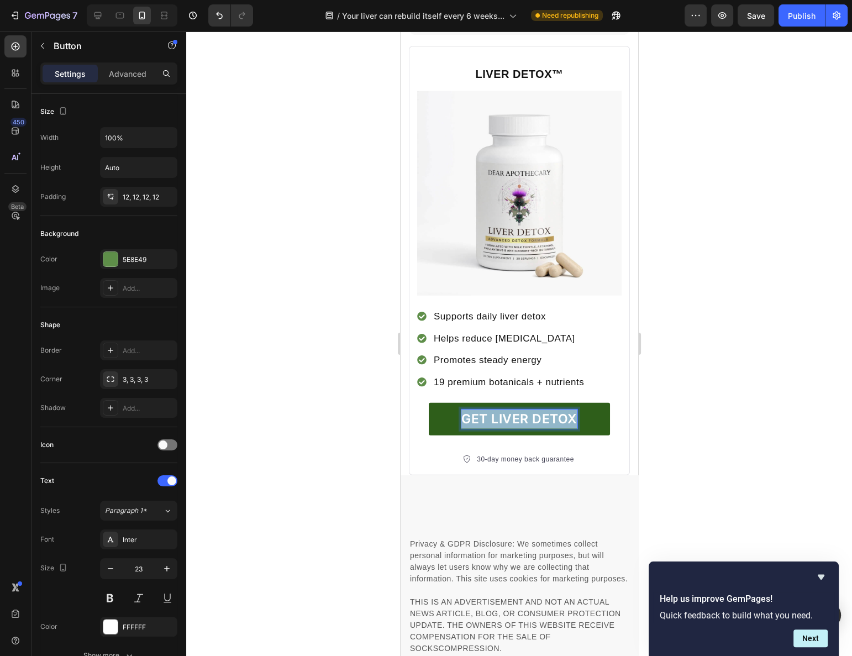
click at [516, 409] on p "GET LIVER DETOX" at bounding box center [519, 418] width 116 height 19
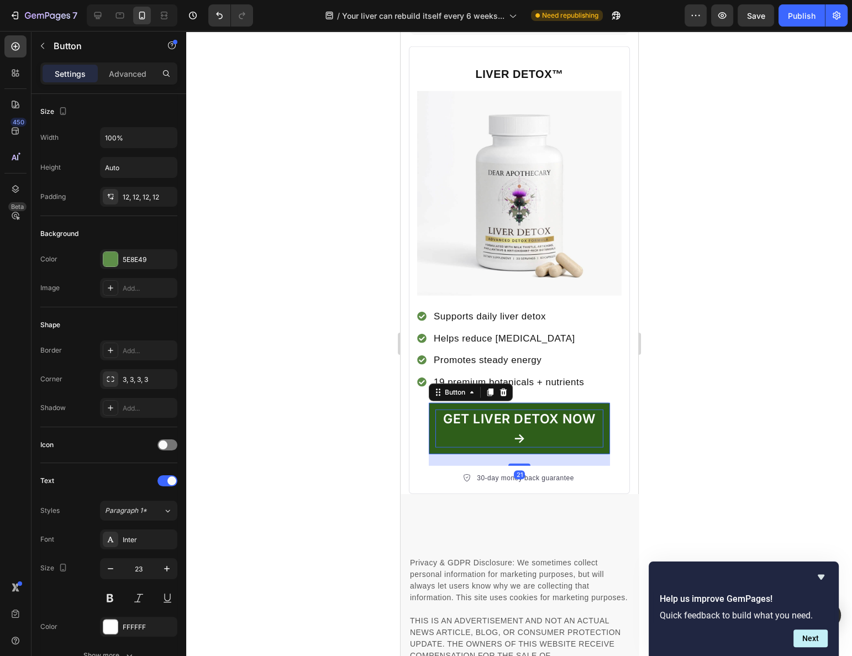
click at [707, 334] on div at bounding box center [519, 343] width 666 height 625
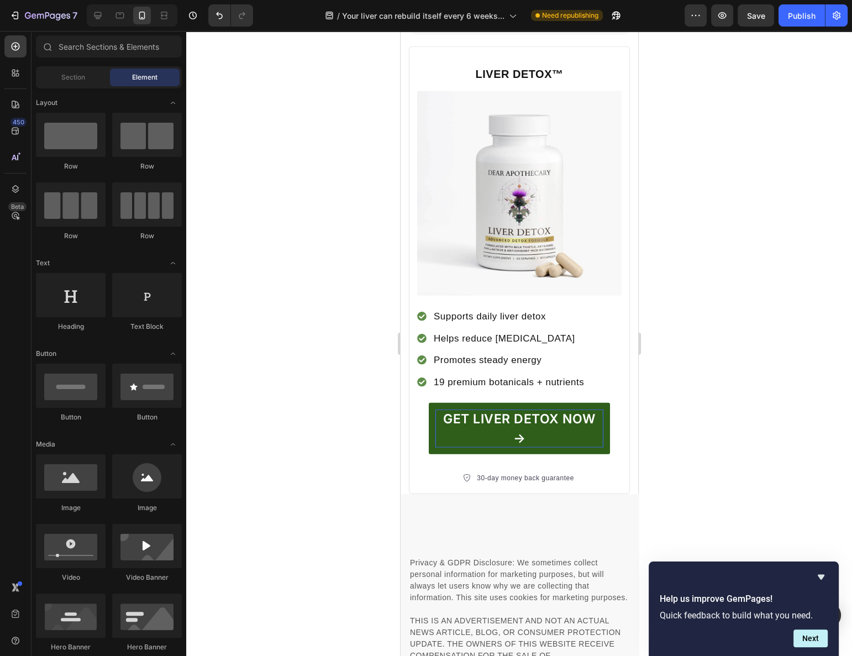
click at [575, 409] on p "GET LIVER DETOX NOW →" at bounding box center [519, 428] width 168 height 38
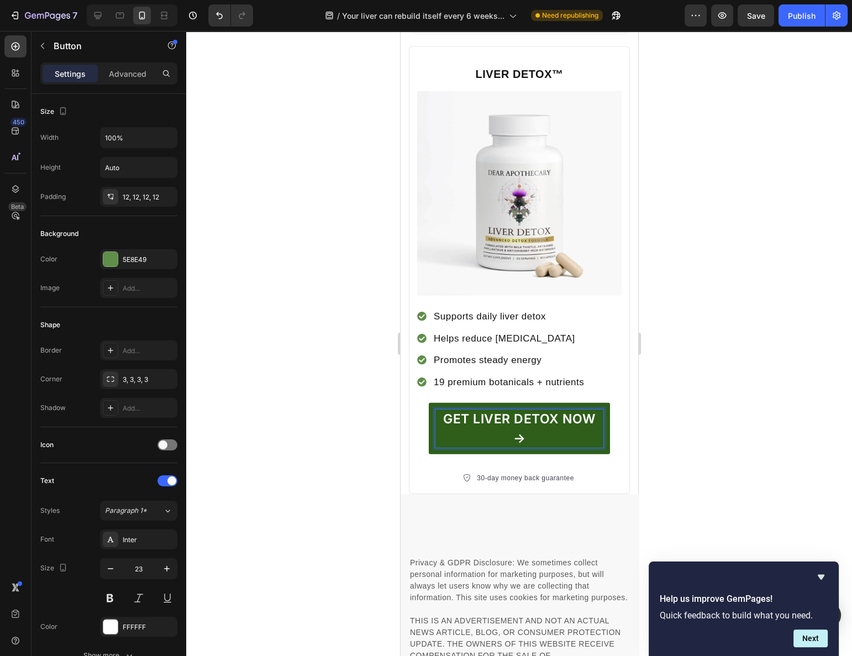
click at [545, 409] on p "GET LIVER DETOX NOW →" at bounding box center [519, 428] width 168 height 38
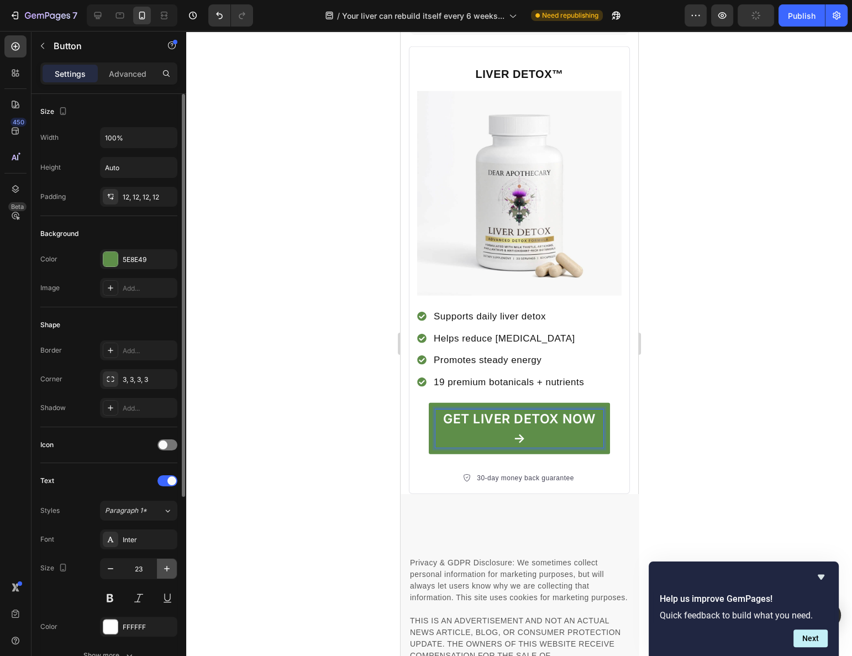
click at [169, 565] on icon "button" at bounding box center [166, 568] width 11 height 11
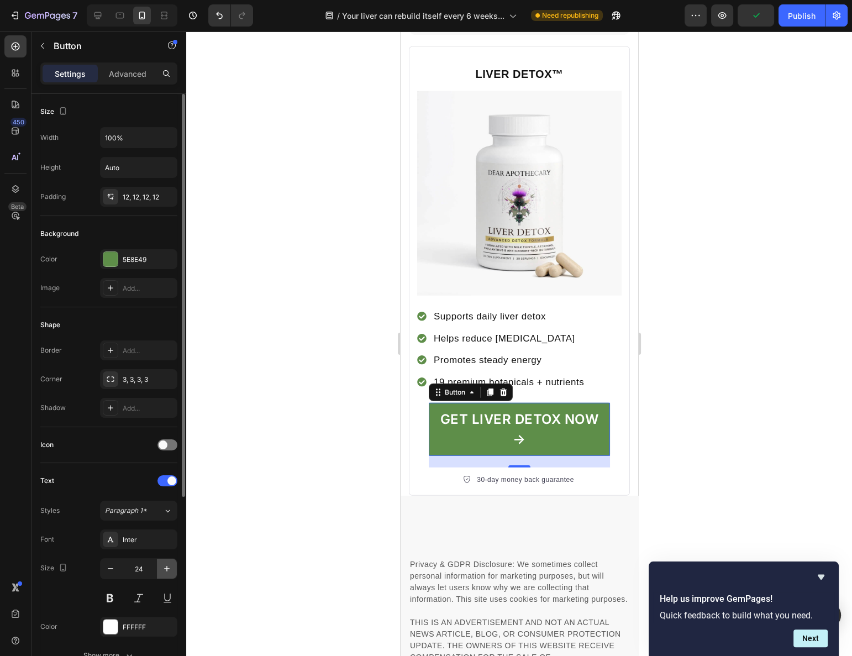
type input "25"
click at [702, 343] on div at bounding box center [519, 343] width 666 height 625
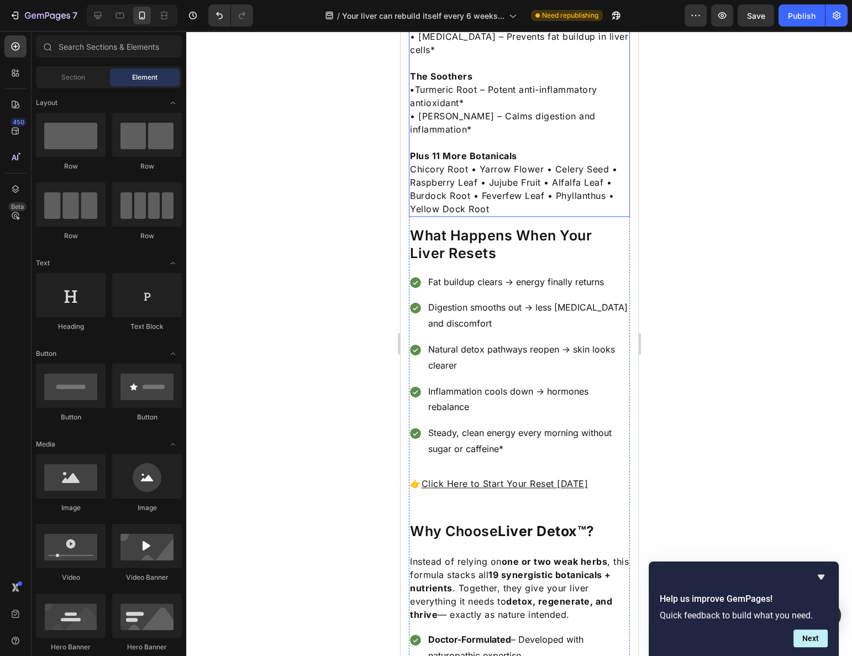
scroll to position [1627, 0]
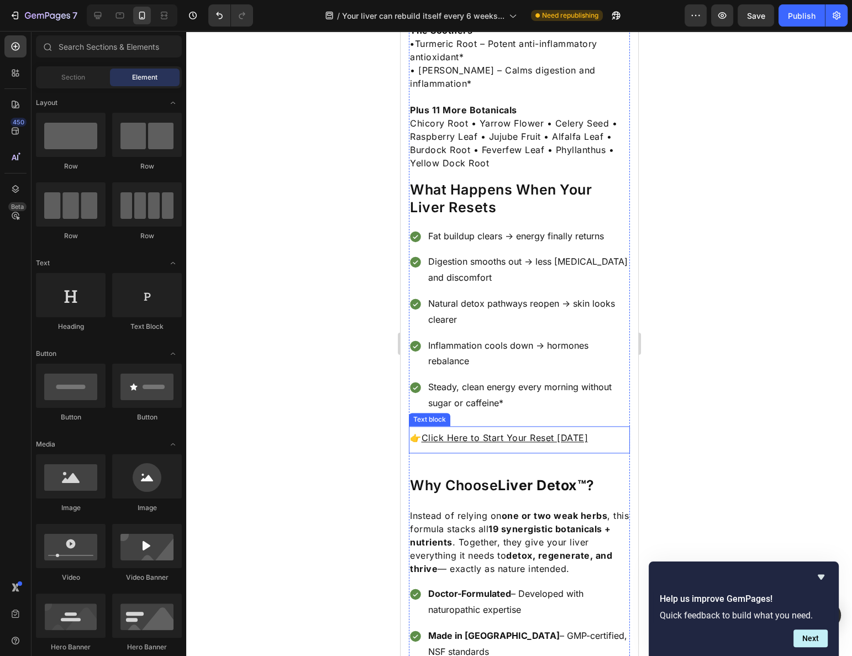
click at [511, 432] on u "Click Here to Start Your Reset [DATE]" at bounding box center [504, 437] width 167 height 11
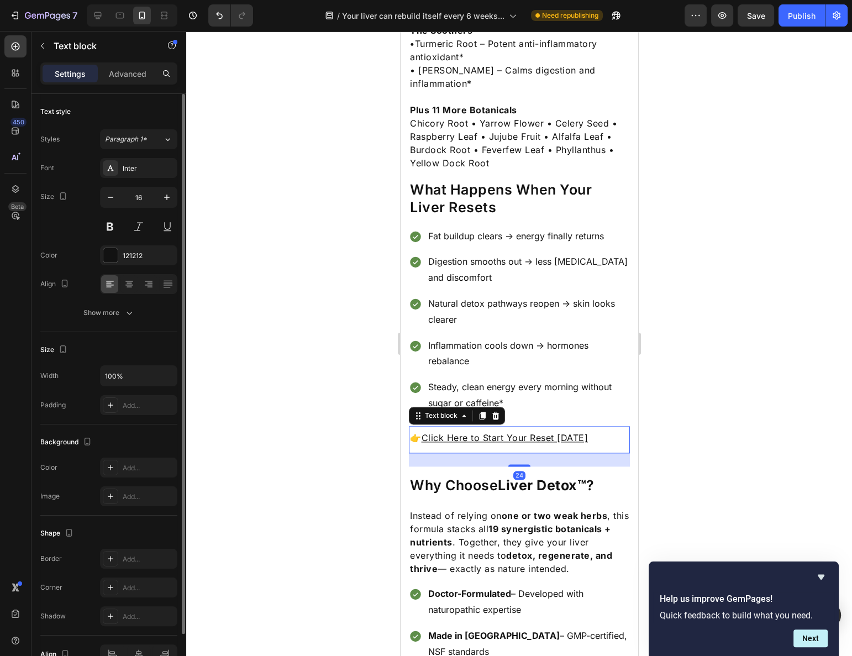
scroll to position [59, 0]
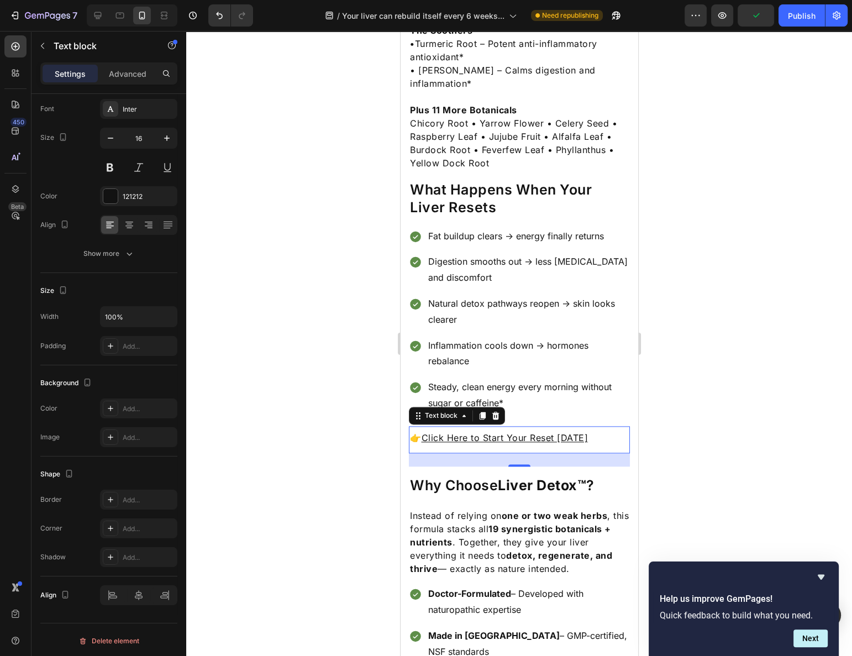
click at [116, 82] on div "Settings Advanced" at bounding box center [108, 73] width 137 height 22
click at [118, 77] on p "Advanced" at bounding box center [128, 74] width 38 height 12
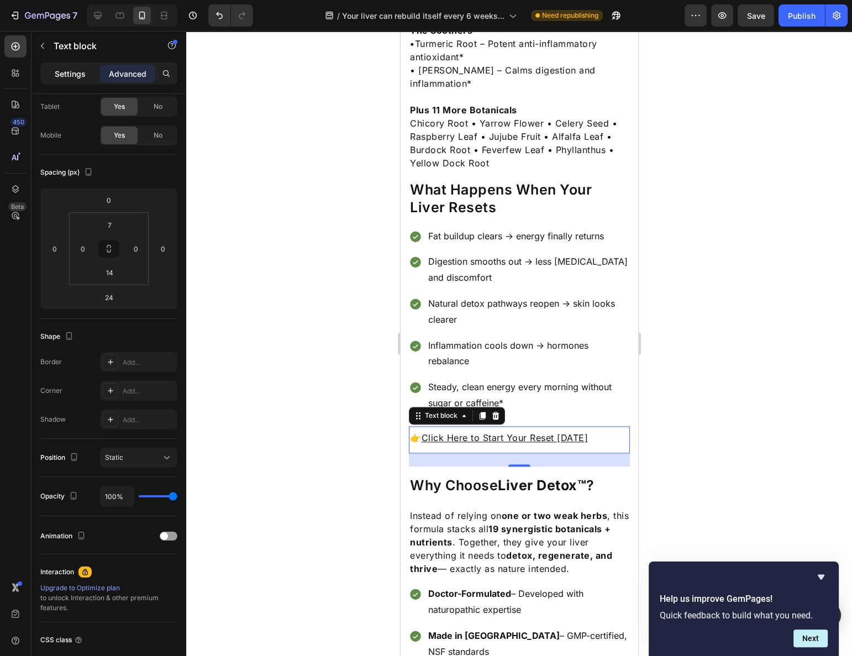
click at [80, 71] on p "Settings" at bounding box center [70, 74] width 31 height 12
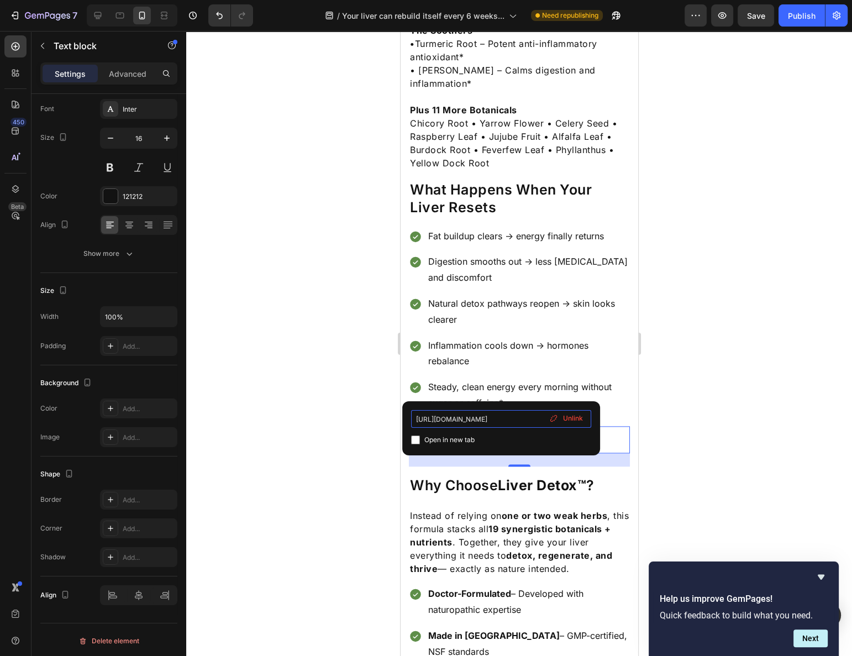
scroll to position [0, 29]
drag, startPoint x: 490, startPoint y: 418, endPoint x: 565, endPoint y: 425, distance: 75.4
click at [565, 425] on div "https://dearapothecary.com/products/liver-detox Open in new tab Unlink" at bounding box center [501, 428] width 180 height 36
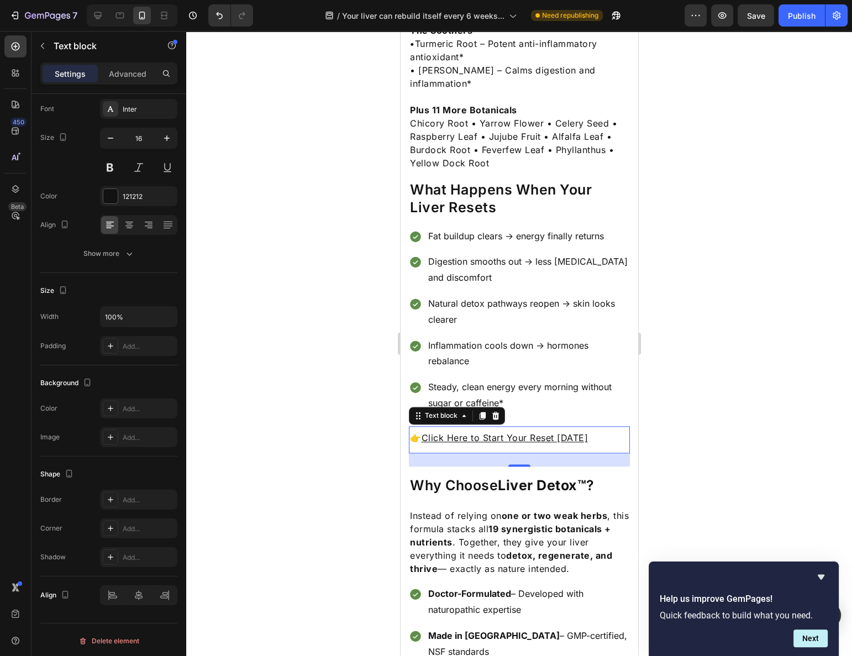
click at [706, 371] on div at bounding box center [519, 343] width 666 height 625
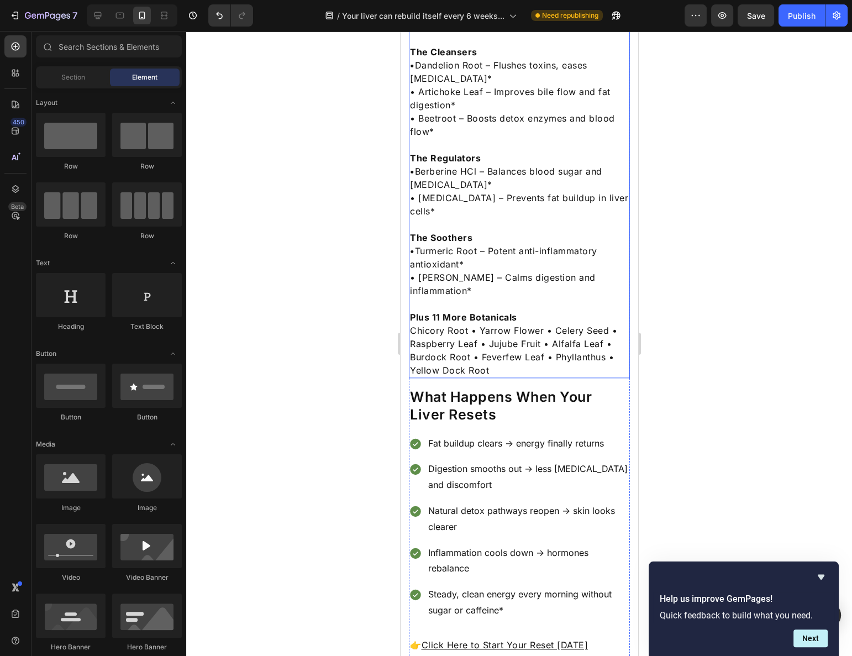
scroll to position [1376, 0]
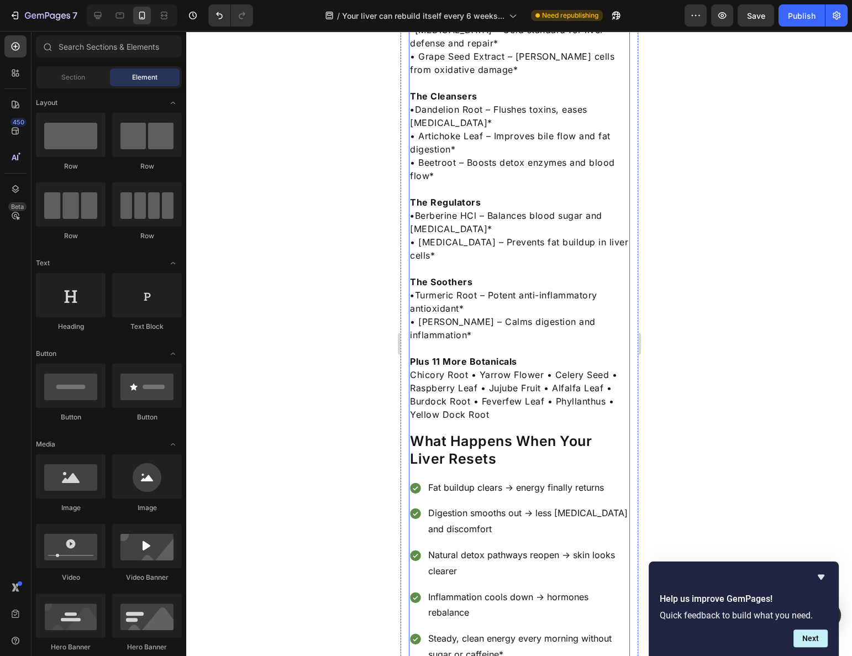
click at [524, 379] on div "Your Liver May Be Too Clogged To Repair Itself Heading The surprising truth: wh…" at bounding box center [518, 272] width 221 height 3166
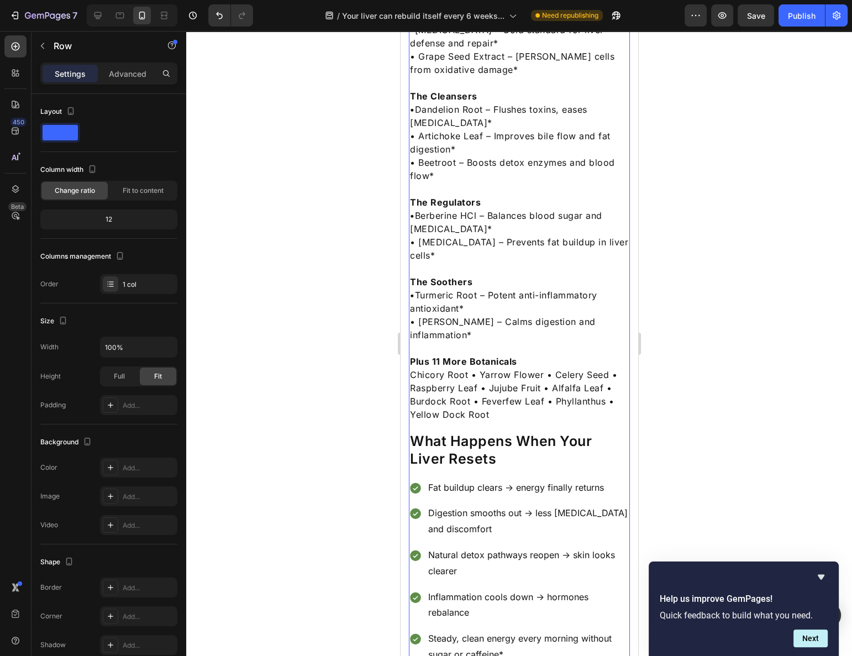
click at [528, 355] on p "Plus 11 More Botanicals Chicory Root • Yarrow Flower • Celery Seed • Raspberry …" at bounding box center [518, 388] width 219 height 66
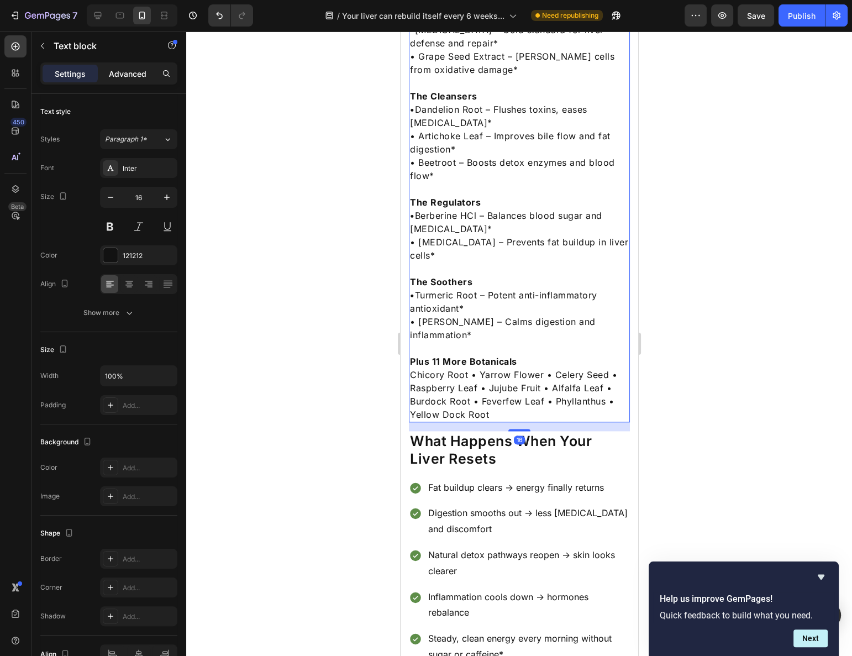
click at [107, 75] on div "Advanced" at bounding box center [127, 74] width 55 height 18
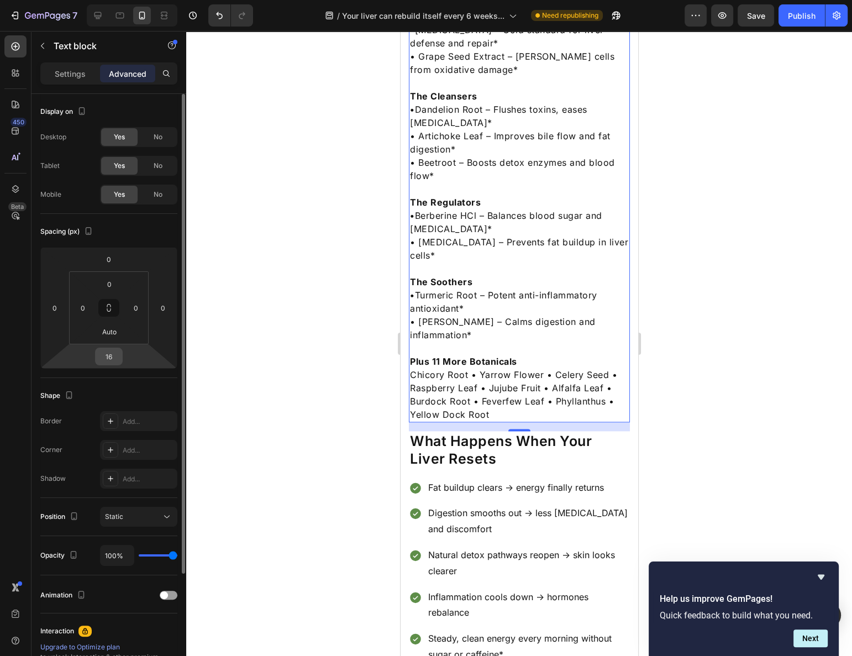
click at [119, 355] on input "16" at bounding box center [109, 356] width 22 height 17
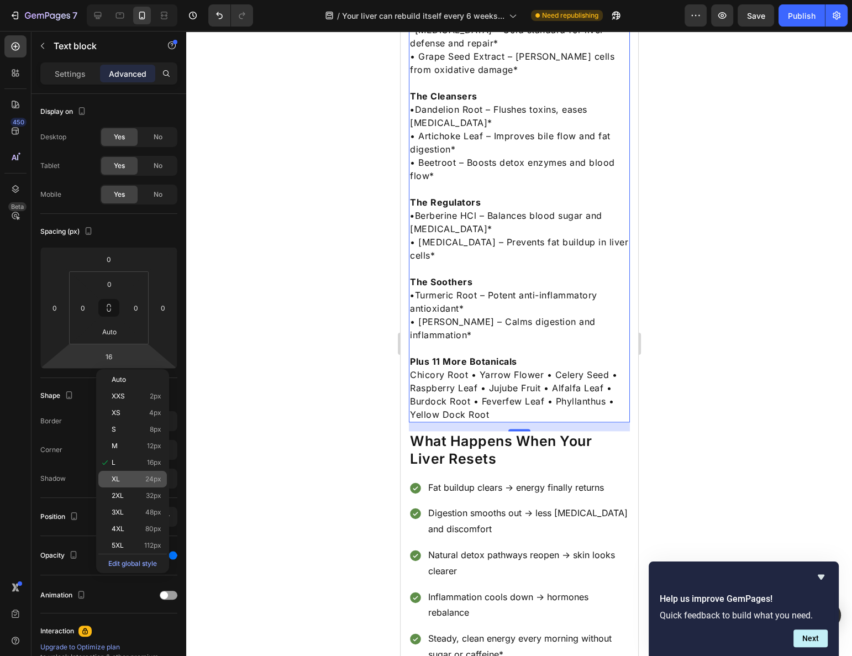
click at [146, 482] on div "XL 24px" at bounding box center [132, 479] width 69 height 17
type input "24"
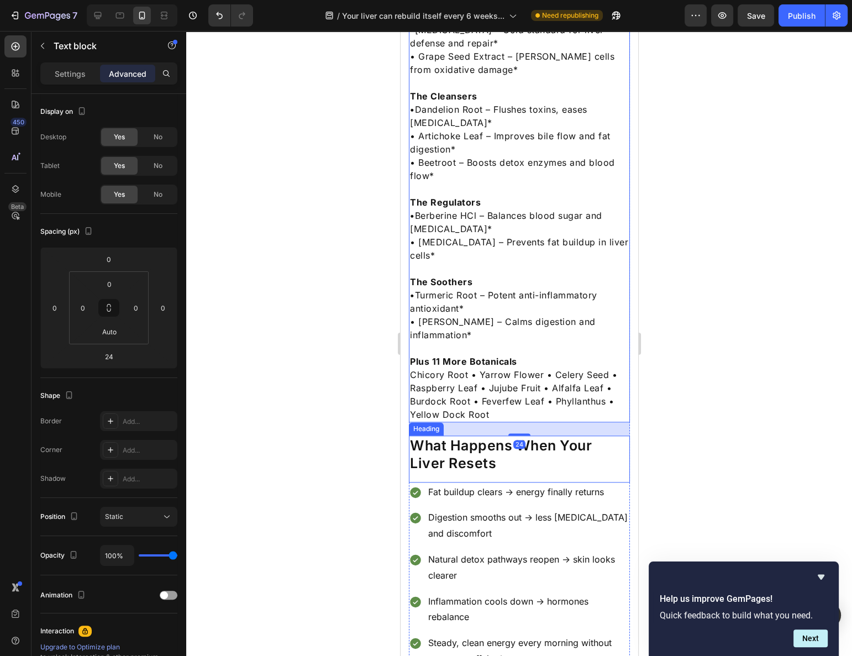
click at [732, 372] on div at bounding box center [519, 343] width 666 height 625
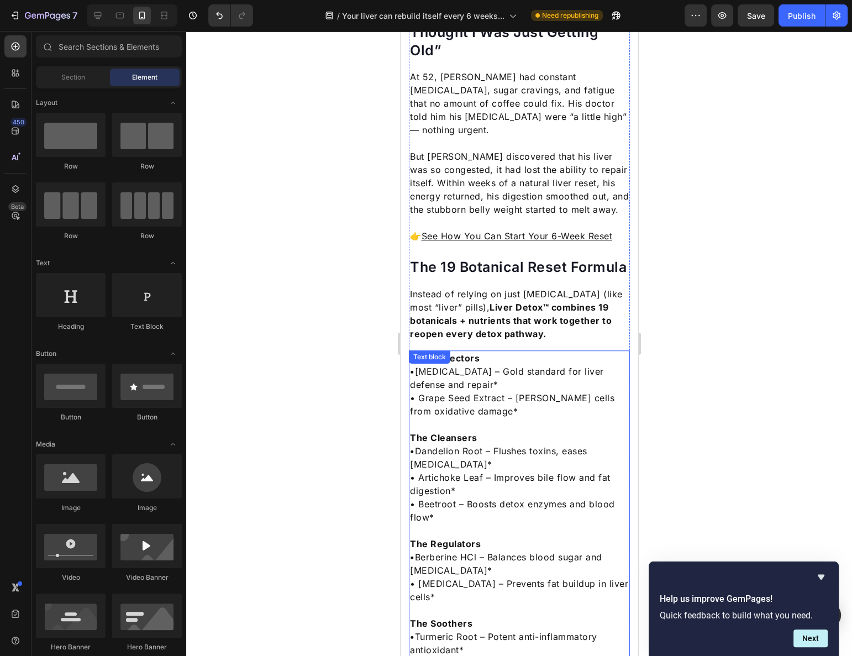
scroll to position [924, 0]
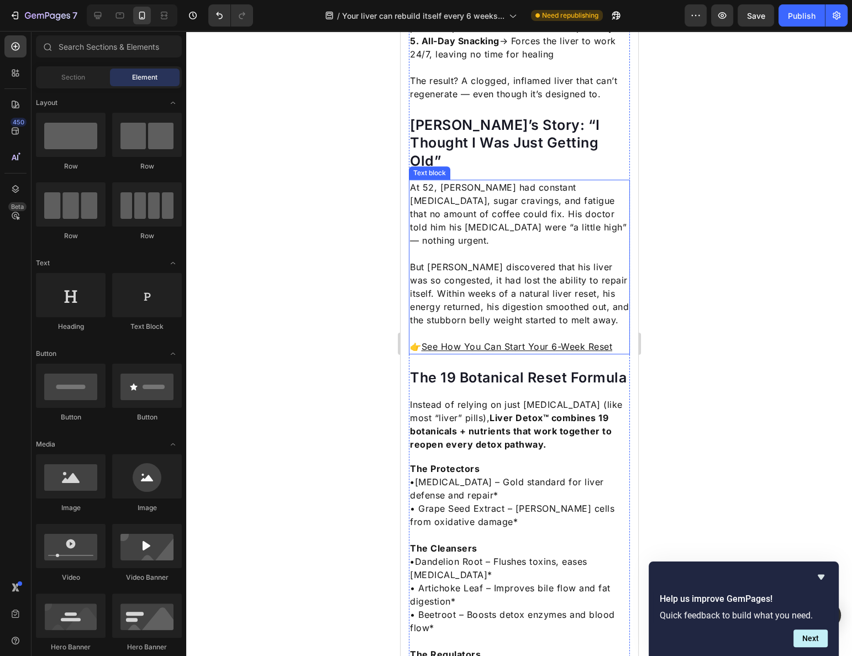
click at [568, 341] on u "See How You Can Start Your 6-Week Reset" at bounding box center [516, 346] width 191 height 11
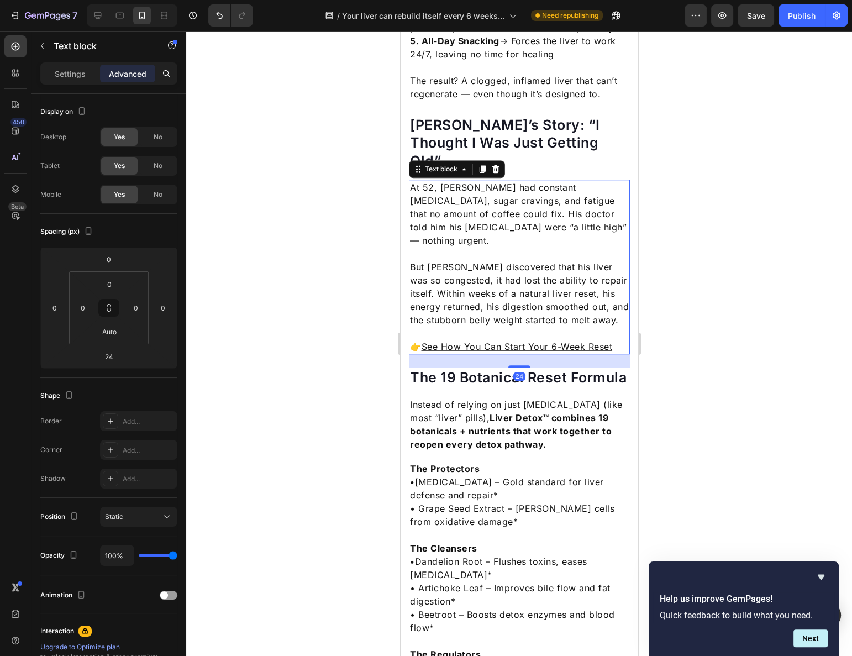
scroll to position [673, 0]
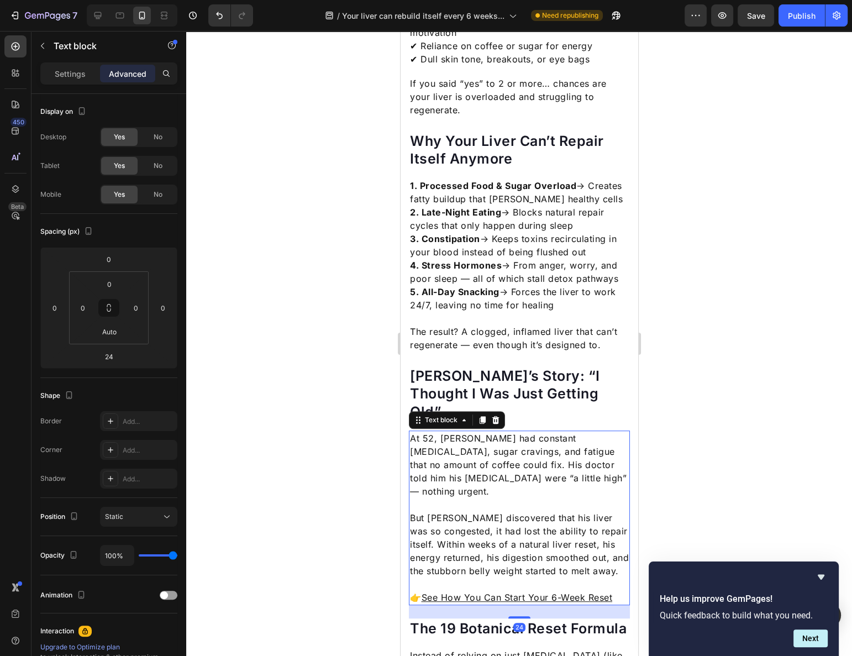
click at [537, 286] on p "1. Processed Food & Sugar Overload → Creates fatty buildup that smothers health…" at bounding box center [518, 245] width 219 height 133
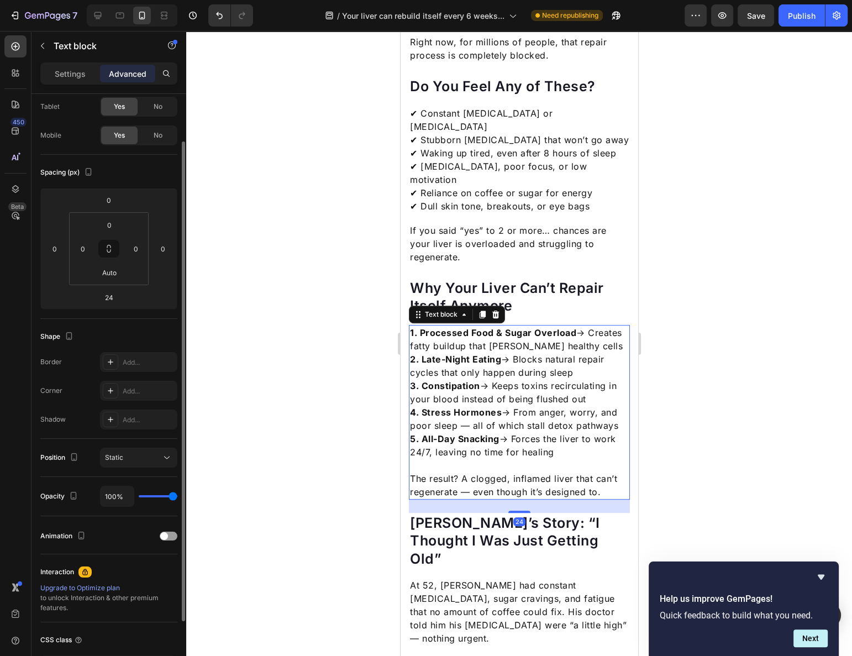
scroll to position [522, 0]
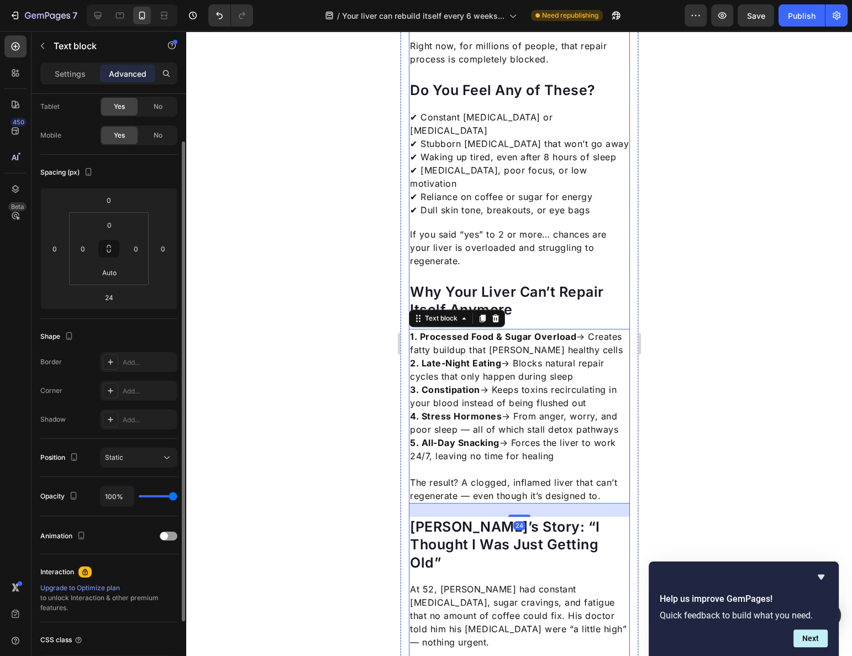
click at [538, 228] on p "If you said “yes” to 2 or more… chances are your liver is overloaded and strugg…" at bounding box center [518, 248] width 219 height 40
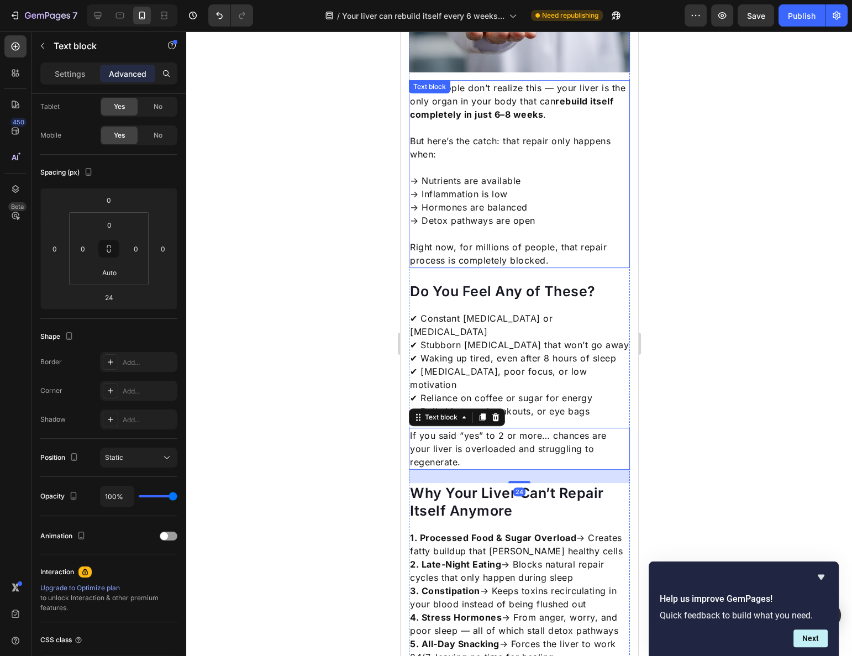
click at [526, 241] on p "Right now, for millions of people, that repair process is completely blocked." at bounding box center [518, 253] width 219 height 27
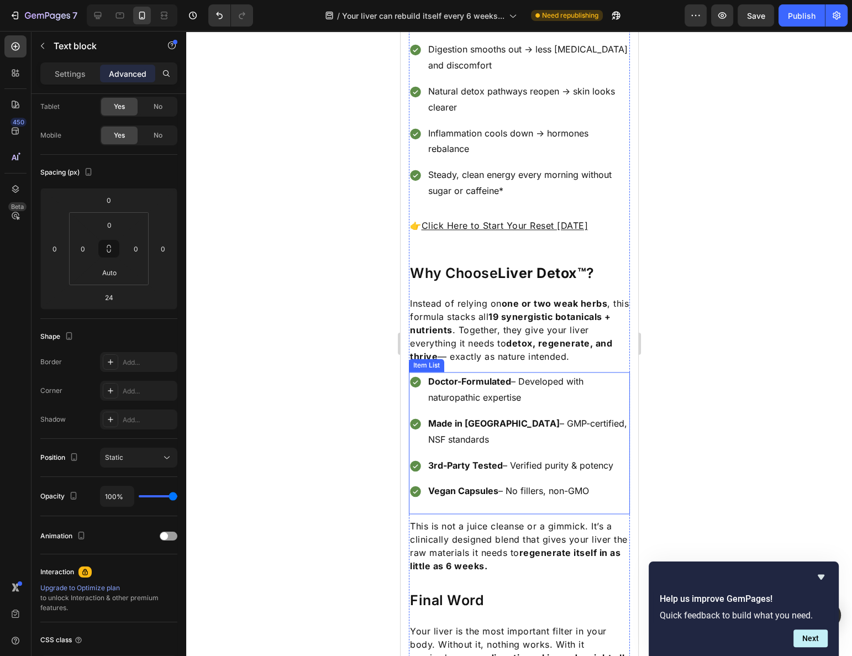
scroll to position [1829, 0]
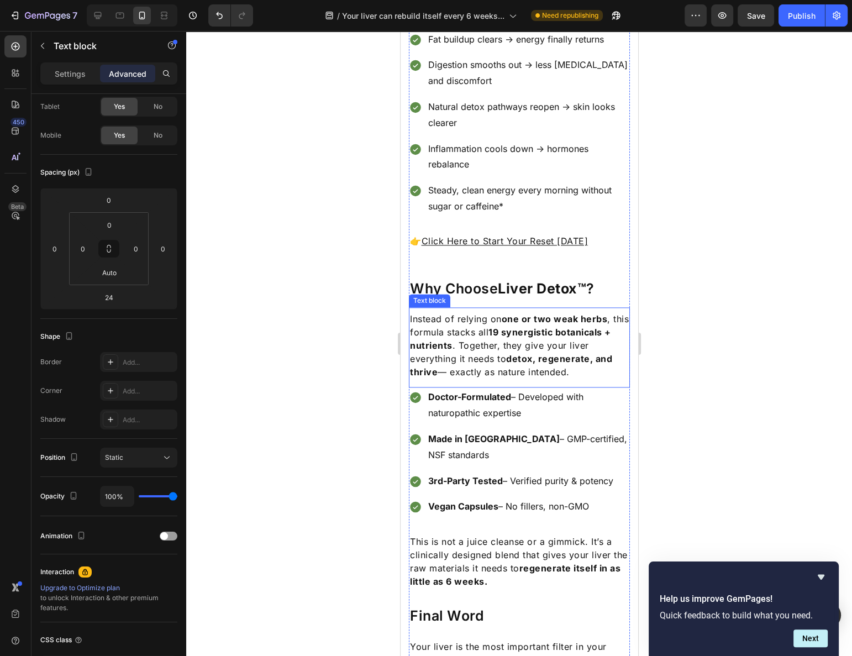
click at [509, 327] on strong "19 synergistic botanicals + nutrients" at bounding box center [509, 339] width 201 height 24
click at [535, 280] on strong "Liver Detox™" at bounding box center [541, 288] width 88 height 17
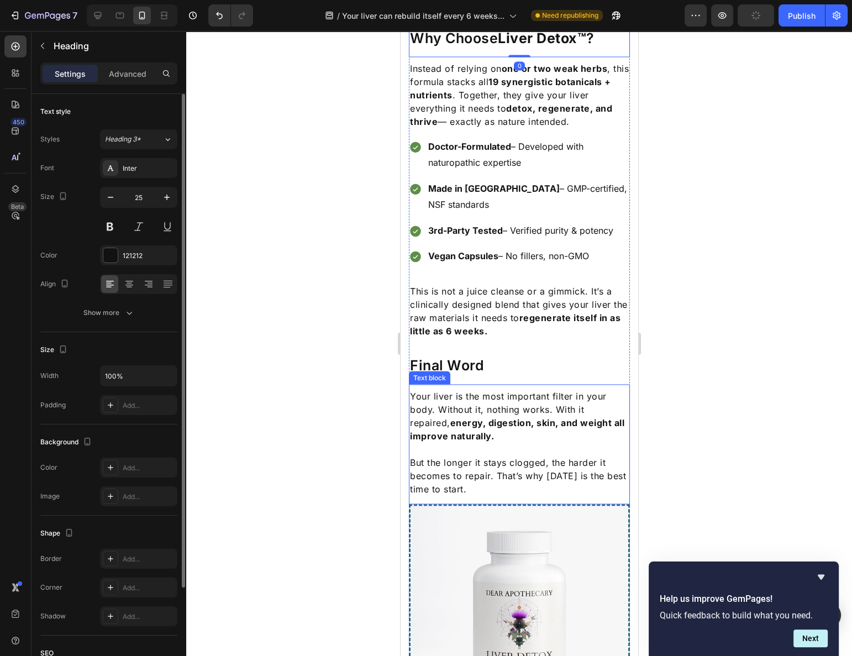
scroll to position [2079, 0]
click at [508, 283] on p "This is not a juice cleanse or a gimmick. It’s a clinically designed blend that…" at bounding box center [518, 309] width 219 height 53
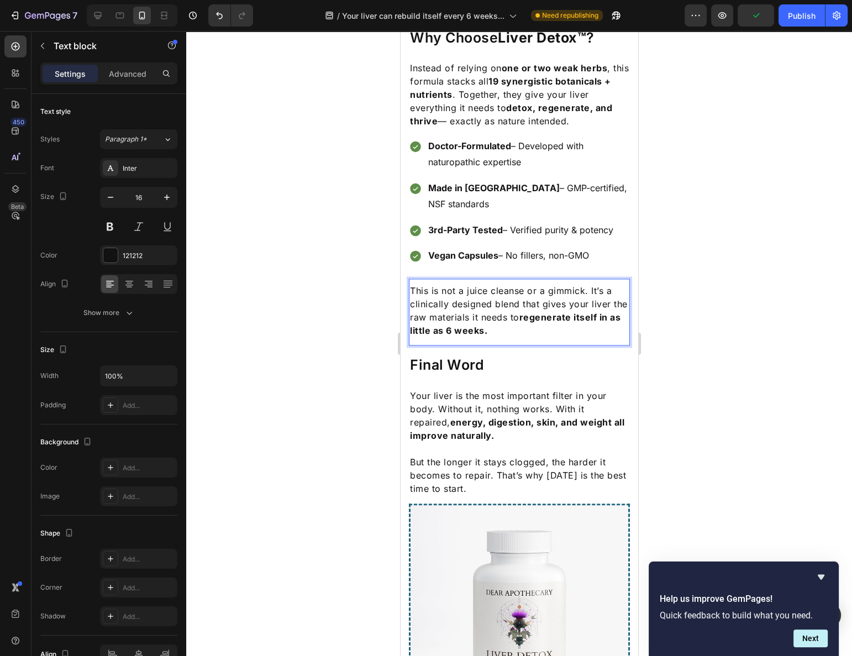
click at [502, 283] on p "This is not a juice cleanse or a gimmick. It’s a clinically designed blend that…" at bounding box center [518, 309] width 219 height 53
click at [115, 79] on div "Advanced" at bounding box center [127, 74] width 55 height 18
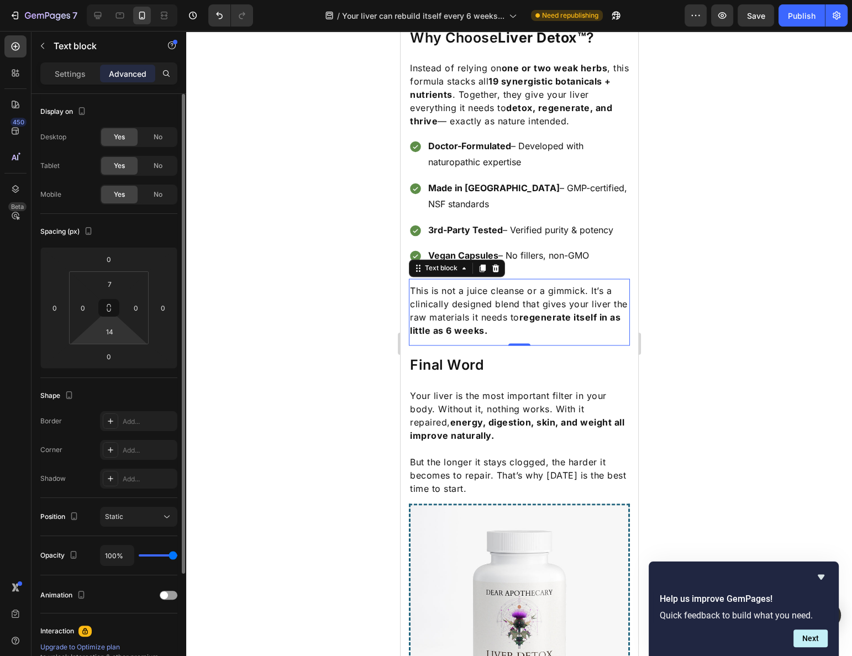
click at [115, 0] on html "7 Version history / Your liver can rebuild itself every 6 weeks... Need republi…" at bounding box center [426, 0] width 852 height 0
click at [115, 336] on input "14" at bounding box center [109, 331] width 22 height 17
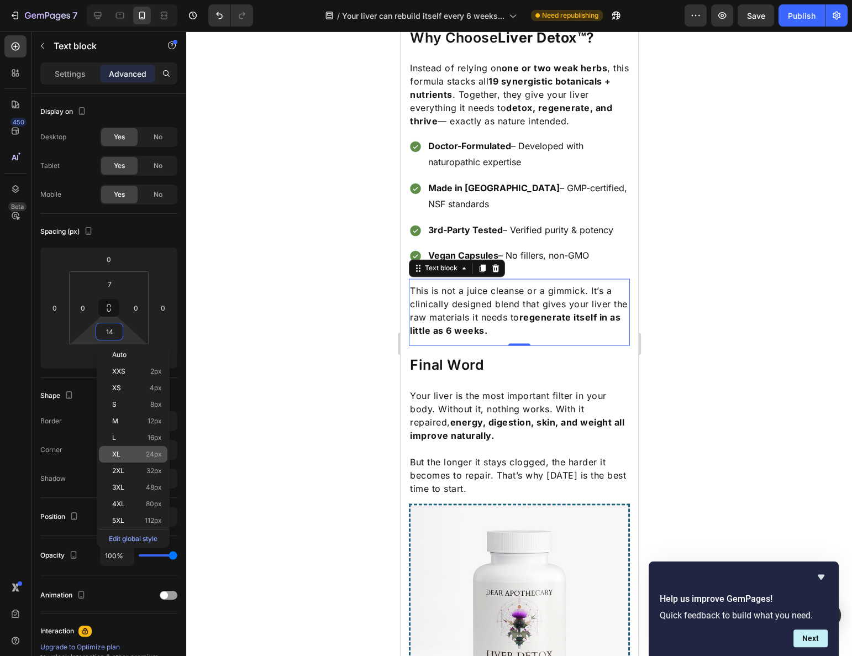
click at [138, 454] on p "XL 24px" at bounding box center [137, 454] width 50 height 8
type input "24"
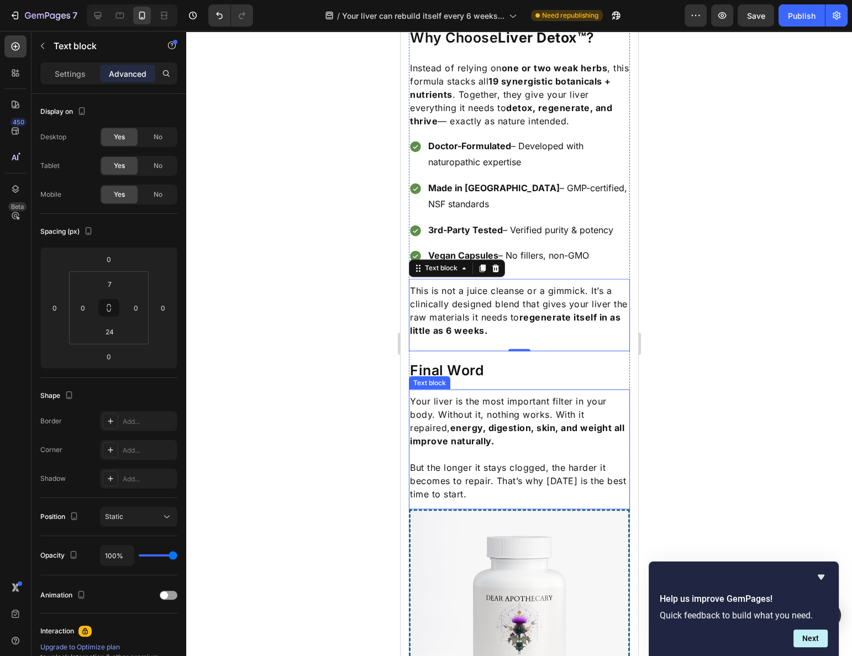
click at [657, 388] on div at bounding box center [519, 343] width 666 height 625
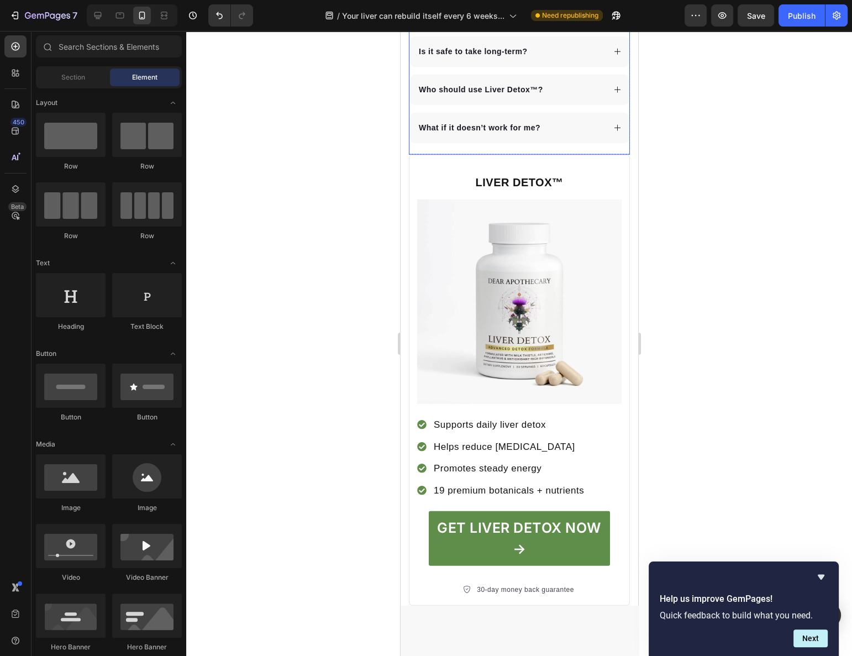
scroll to position [3185, 0]
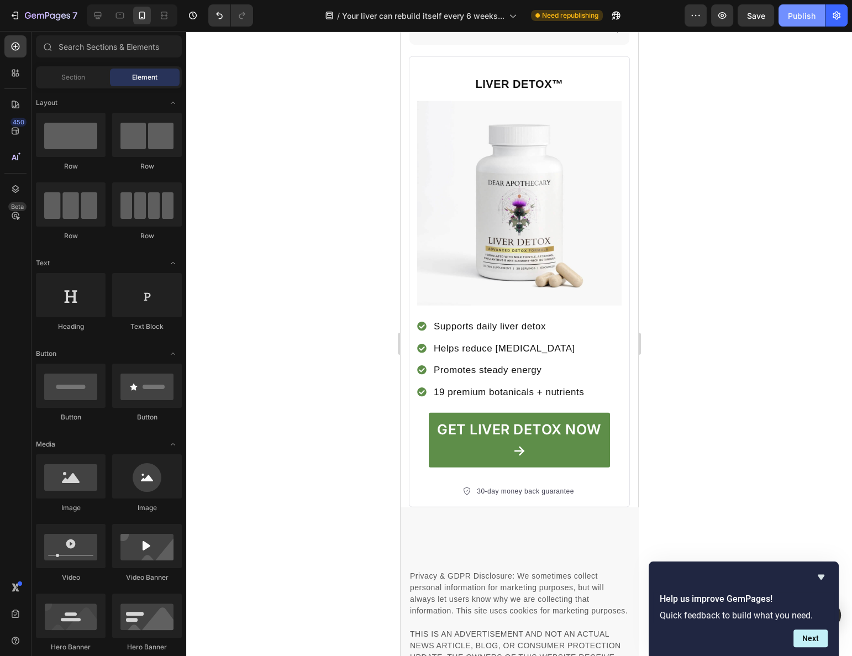
click at [793, 16] on div "Publish" at bounding box center [802, 16] width 28 height 12
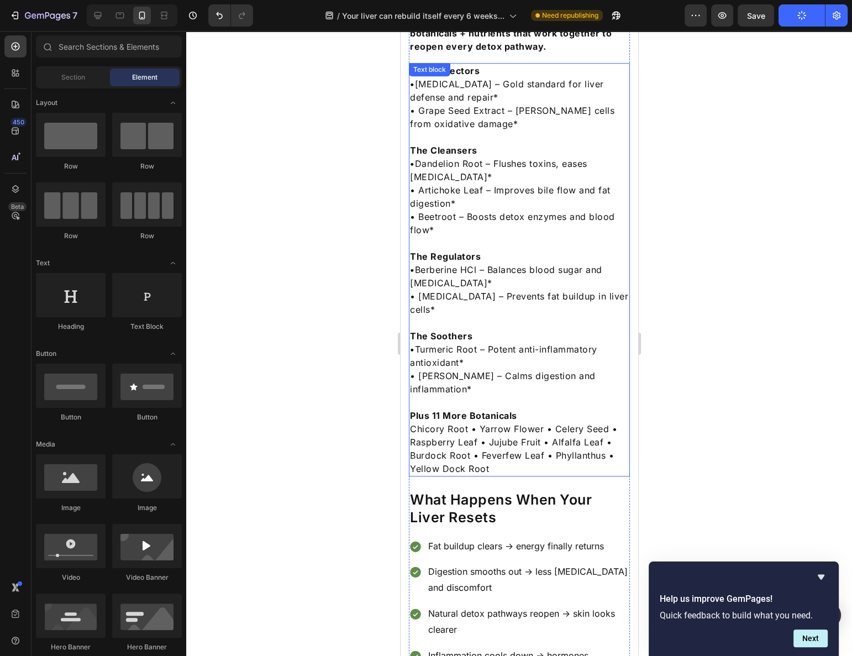
scroll to position [1226, 0]
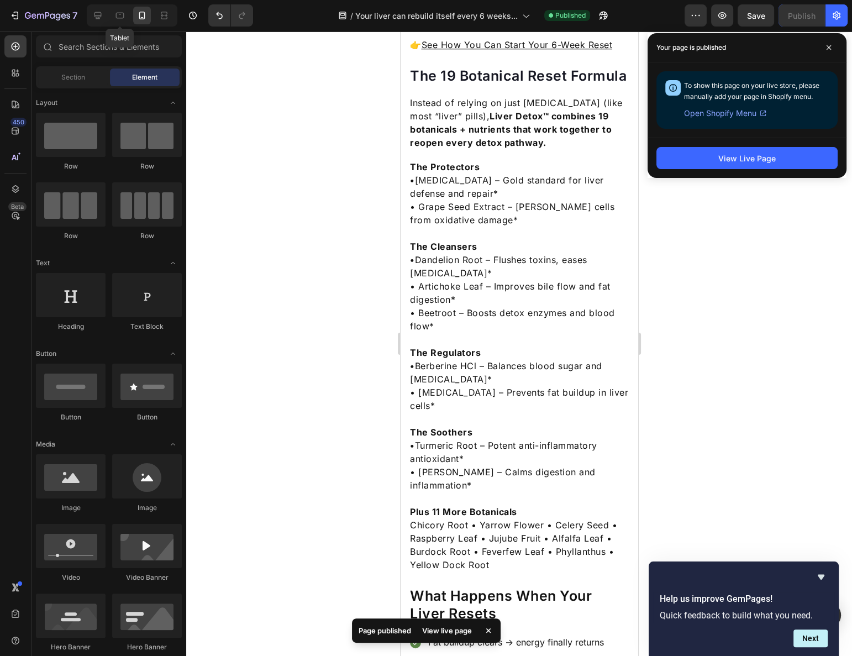
click at [107, 15] on div "Tablet" at bounding box center [132, 15] width 91 height 22
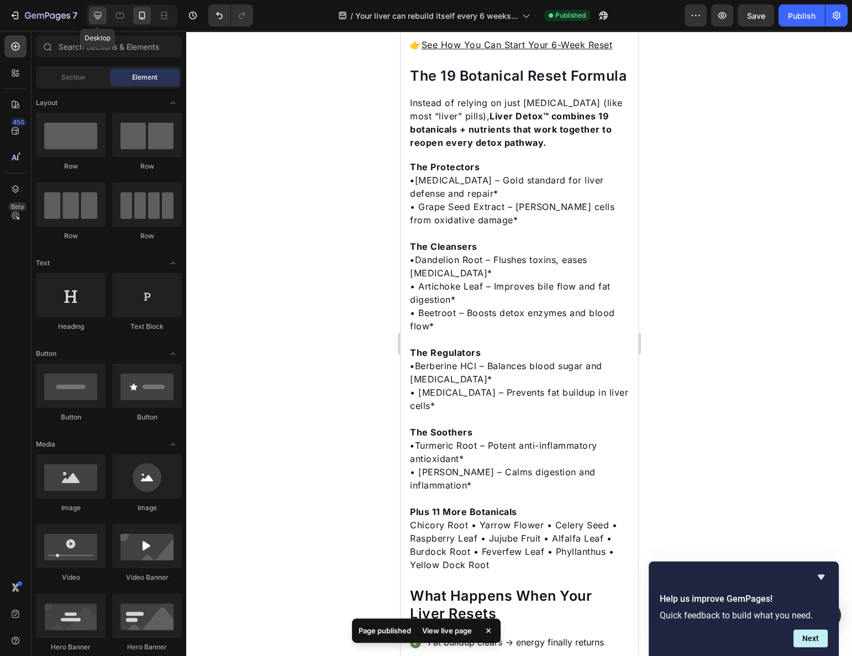
click at [103, 14] on icon at bounding box center [97, 15] width 11 height 11
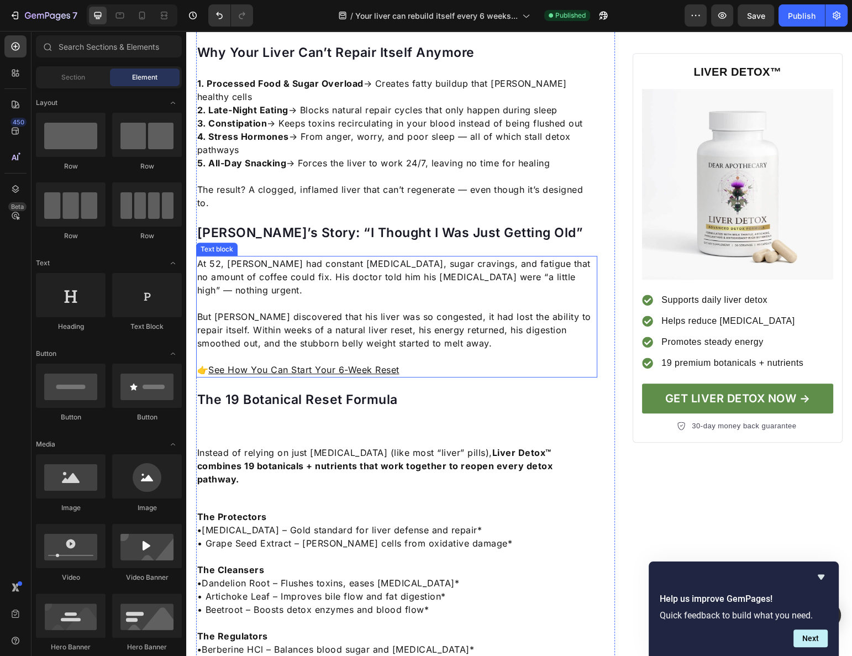
scroll to position [803, 0]
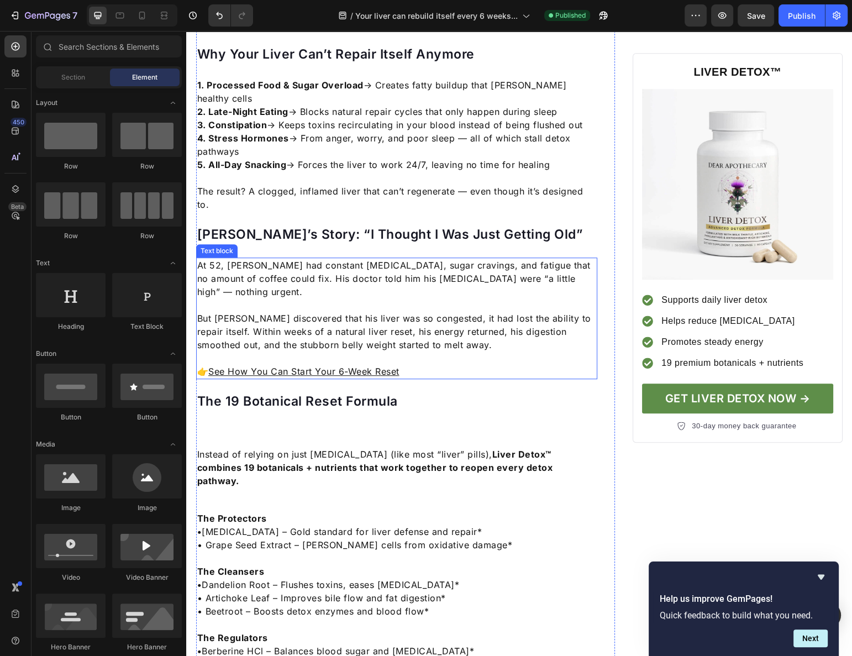
click at [299, 259] on p "At 52, [PERSON_NAME] had constant [MEDICAL_DATA], sugar cravings, and fatigue t…" at bounding box center [397, 279] width 400 height 40
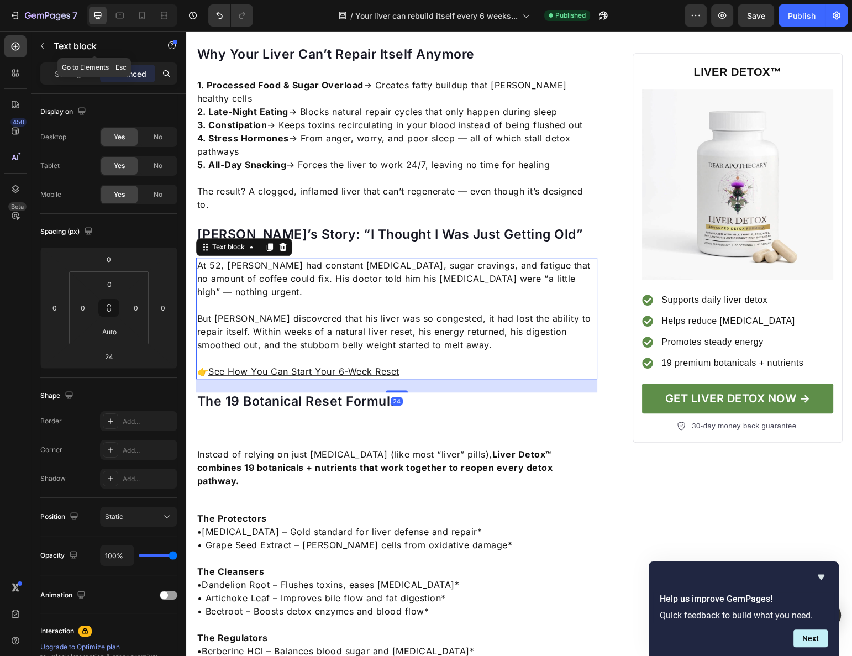
click at [132, 15] on div at bounding box center [132, 15] width 91 height 22
click at [143, 16] on icon at bounding box center [141, 15] width 11 height 11
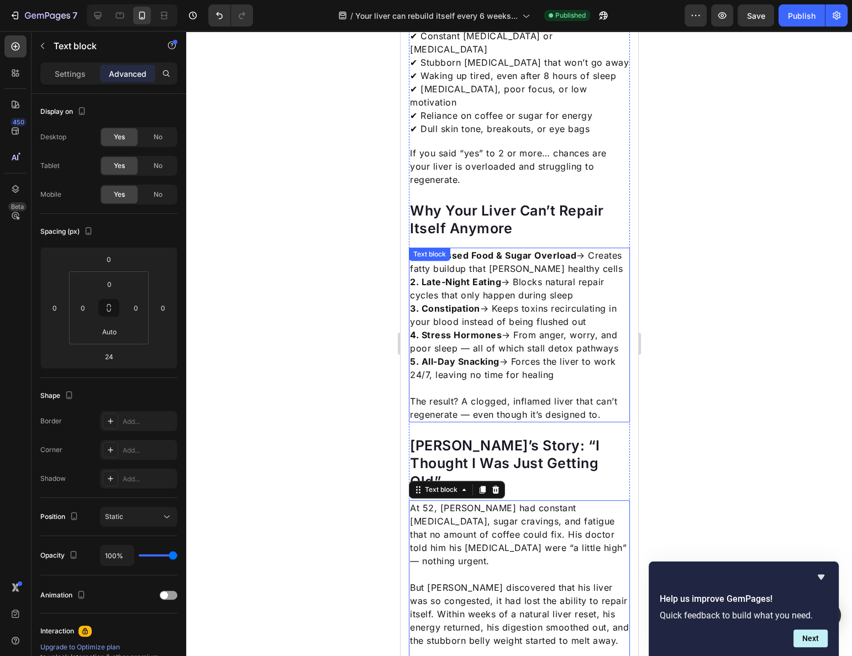
scroll to position [495, 0]
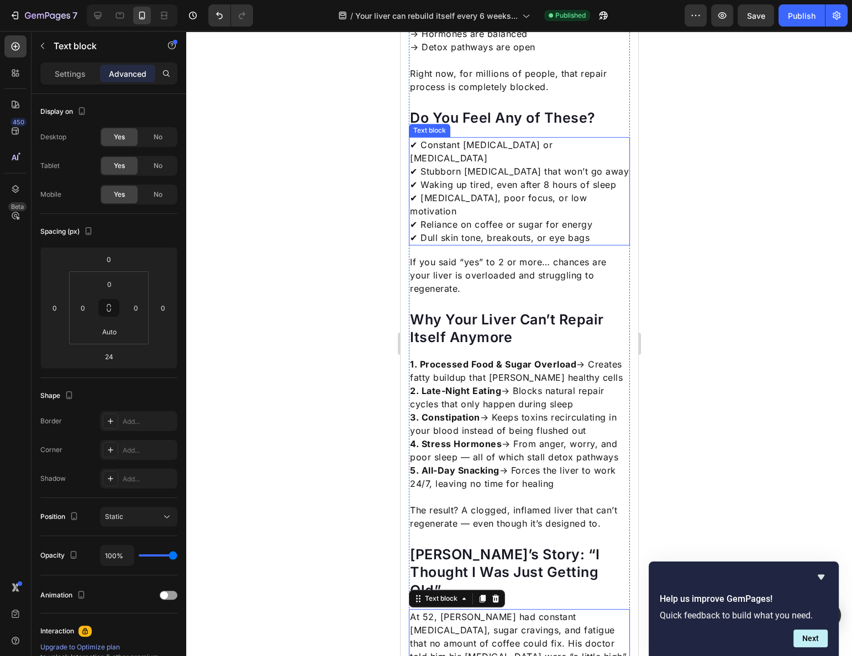
click at [466, 179] on p "✔ Constant [MEDICAL_DATA] or [MEDICAL_DATA] ✔ Stubborn [MEDICAL_DATA] that won’…" at bounding box center [518, 191] width 219 height 106
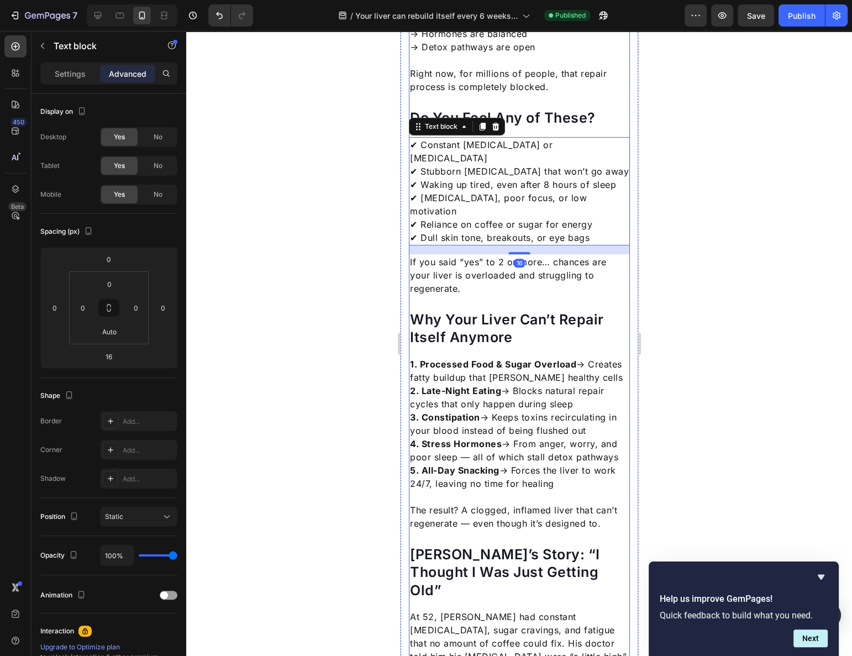
click at [676, 287] on div at bounding box center [519, 343] width 666 height 625
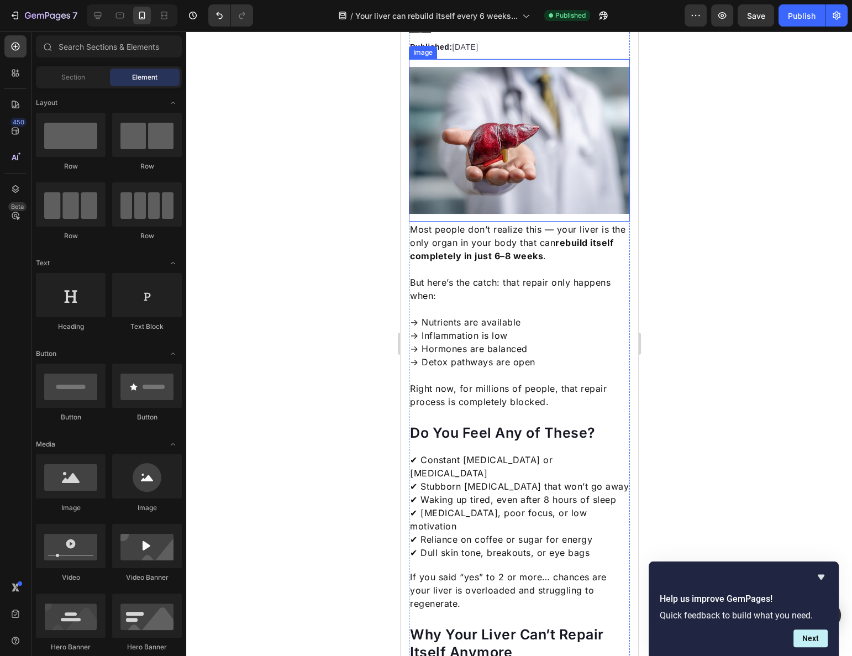
scroll to position [402, 0]
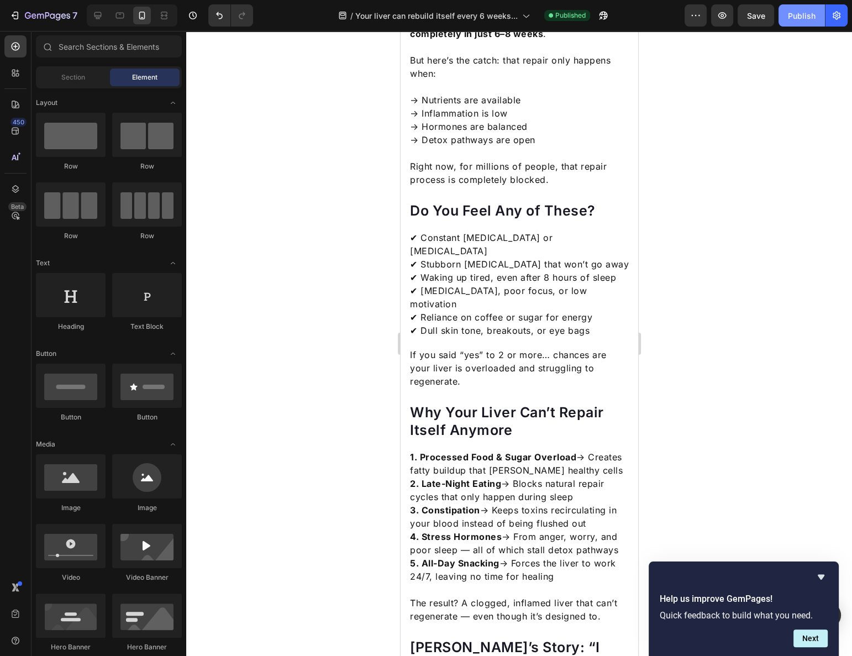
click at [799, 10] on div "Publish" at bounding box center [802, 16] width 28 height 12
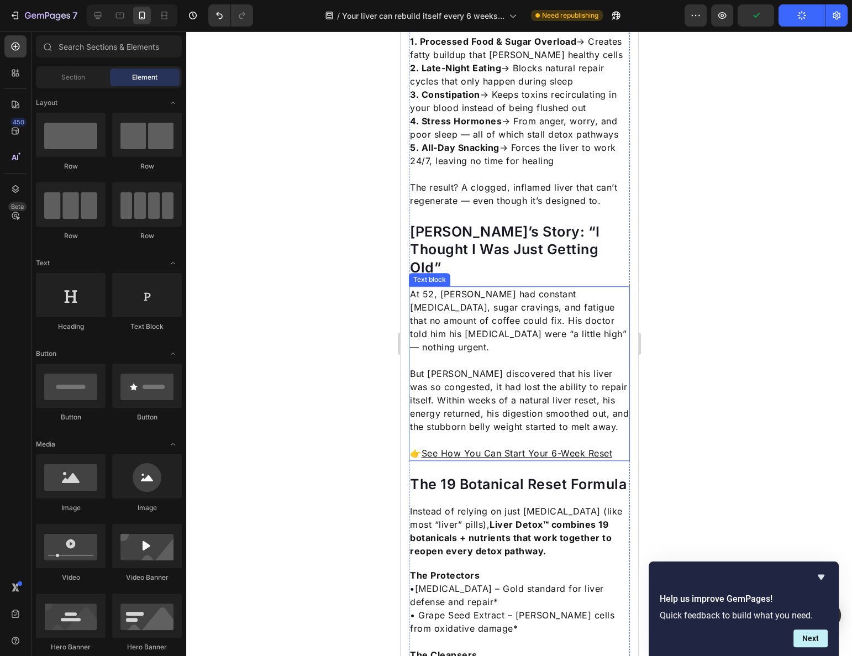
scroll to position [854, 0]
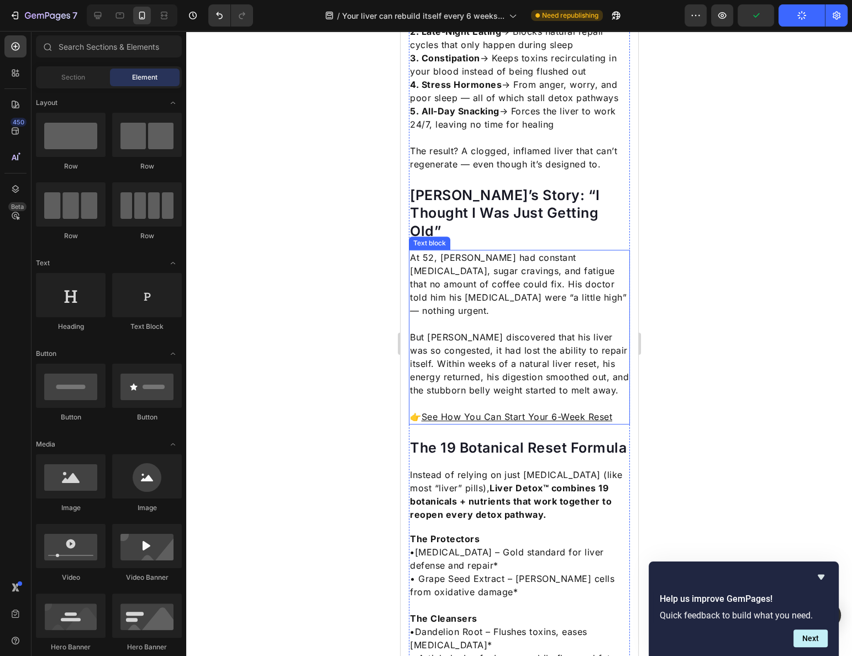
click at [502, 411] on u "See How You Can Start Your 6-Week Reset" at bounding box center [516, 416] width 191 height 11
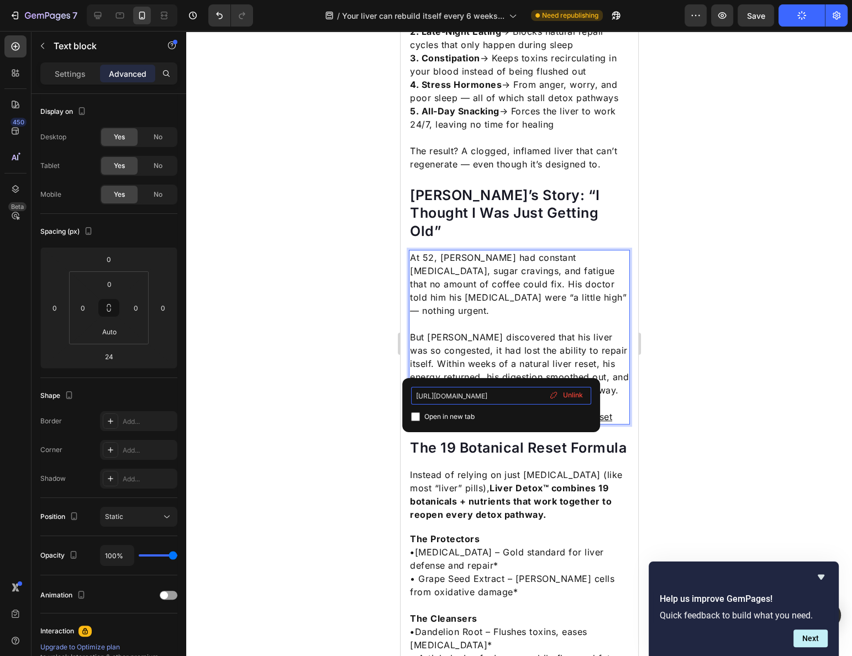
scroll to position [0, 29]
drag, startPoint x: 505, startPoint y: 398, endPoint x: 583, endPoint y: 391, distance: 78.2
click at [581, 391] on div "https://dearapothecary.com/products/liver-detox Open in new tab Unlink" at bounding box center [501, 405] width 180 height 36
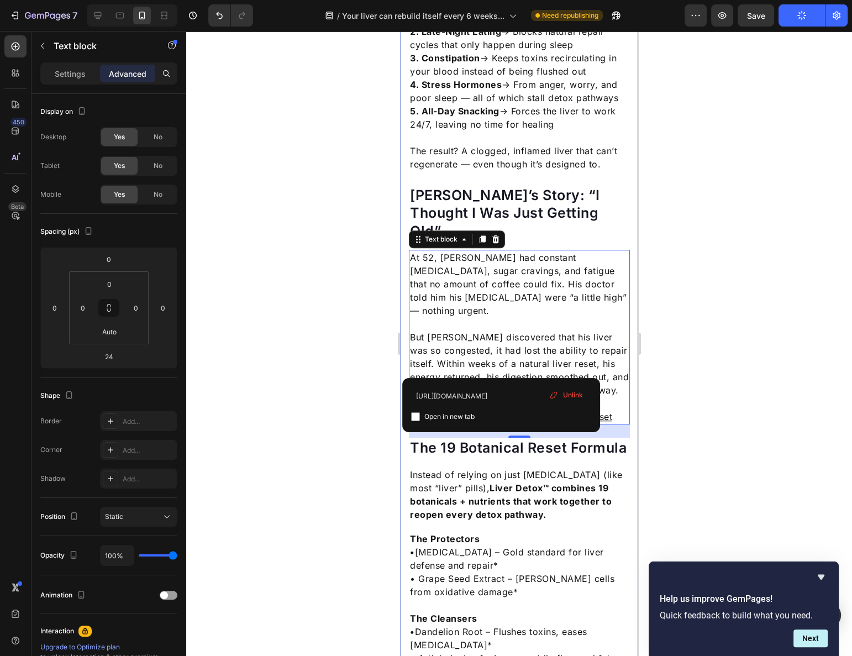
click at [692, 375] on div at bounding box center [519, 343] width 666 height 625
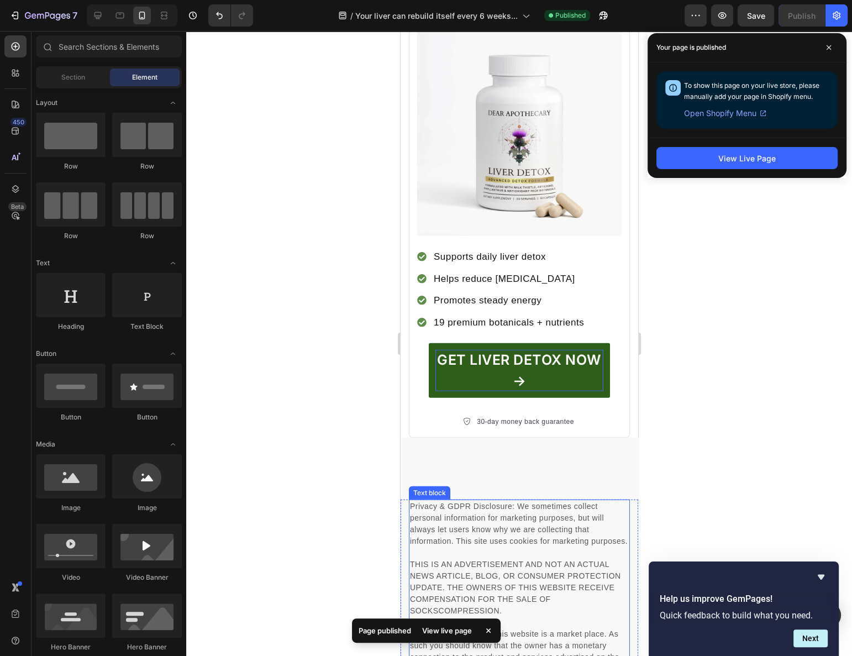
scroll to position [3165, 0]
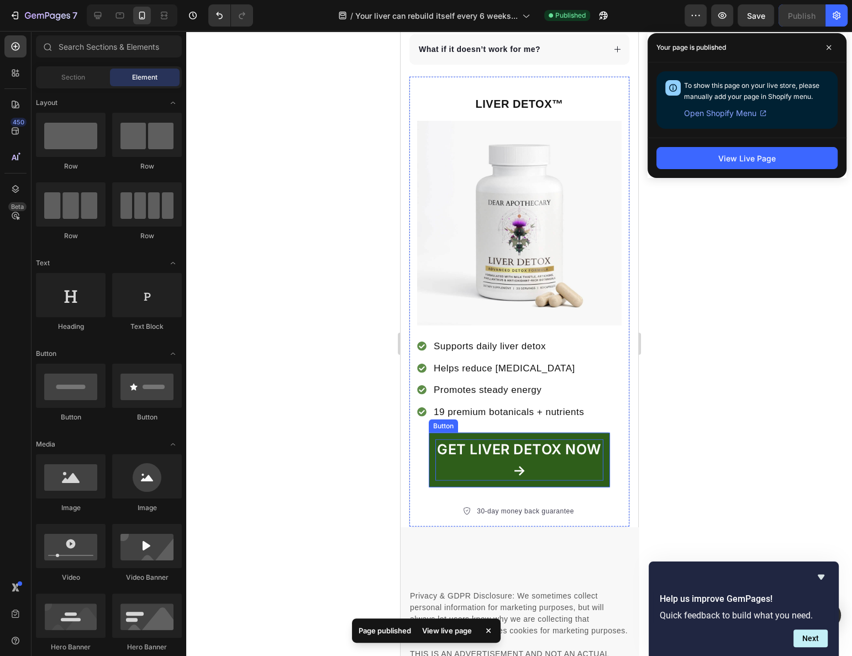
click at [518, 439] on p "GET LIVER DETOX NOW →" at bounding box center [519, 459] width 168 height 41
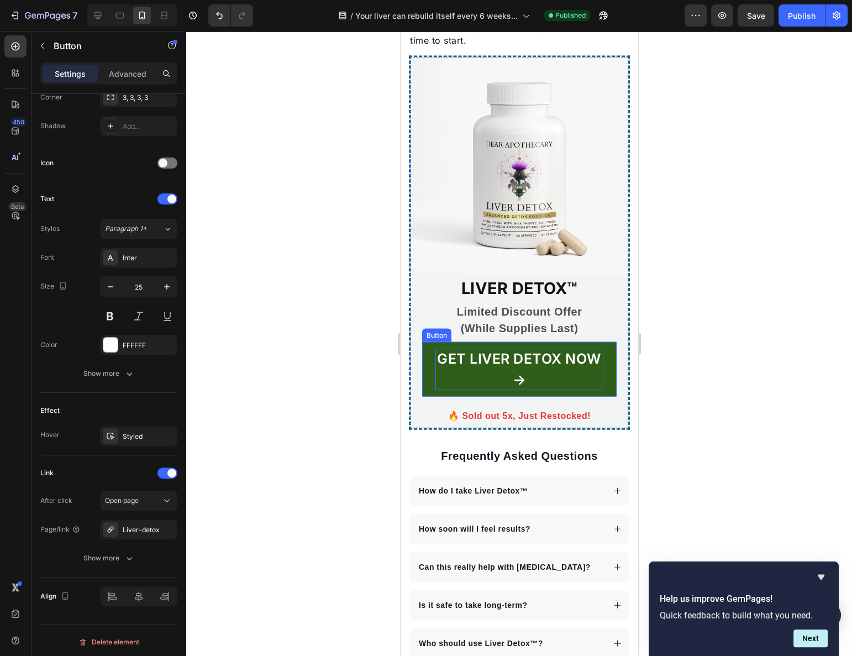
scroll to position [2461, 0]
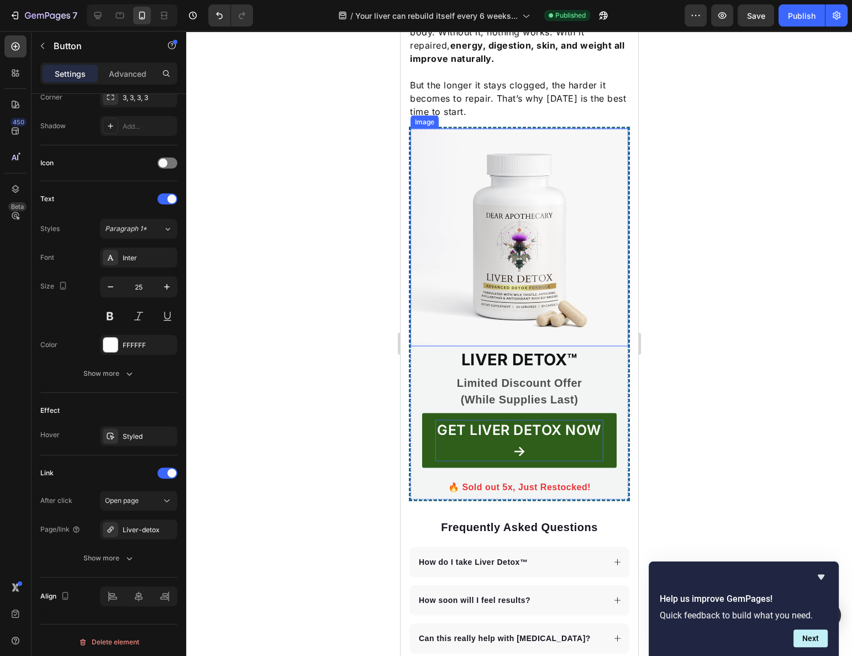
click at [526, 234] on img at bounding box center [519, 238] width 218 height 218
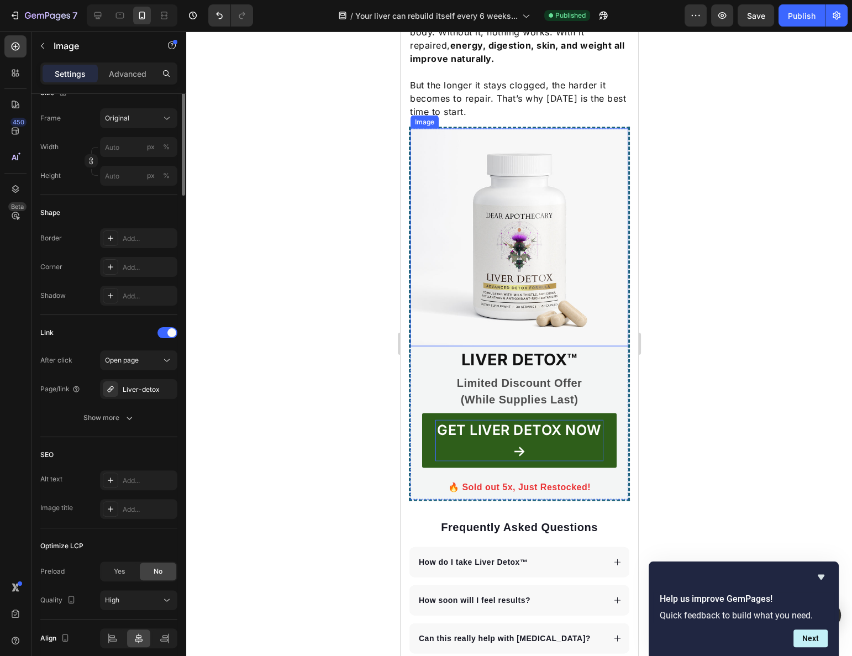
scroll to position [0, 0]
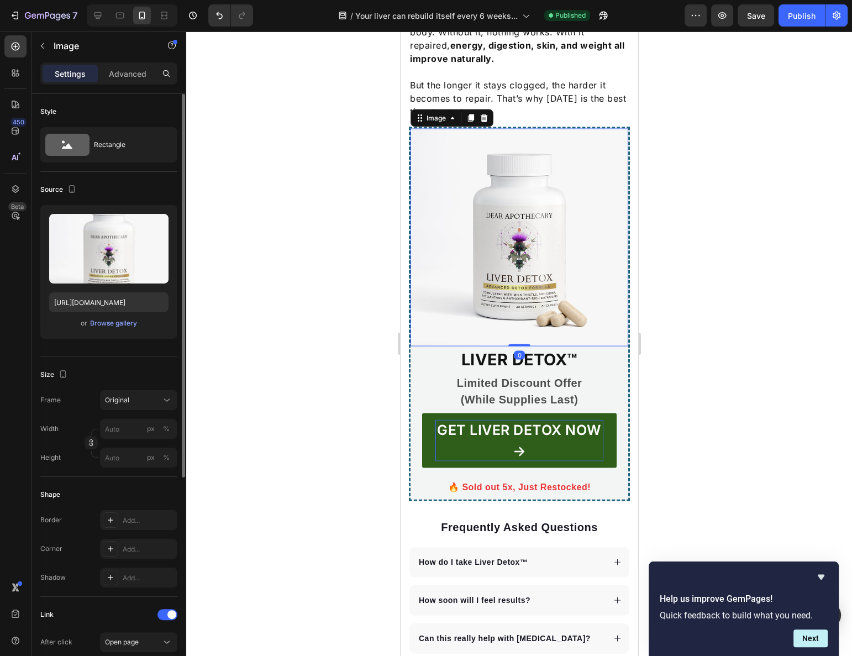
click at [654, 241] on div at bounding box center [519, 343] width 666 height 625
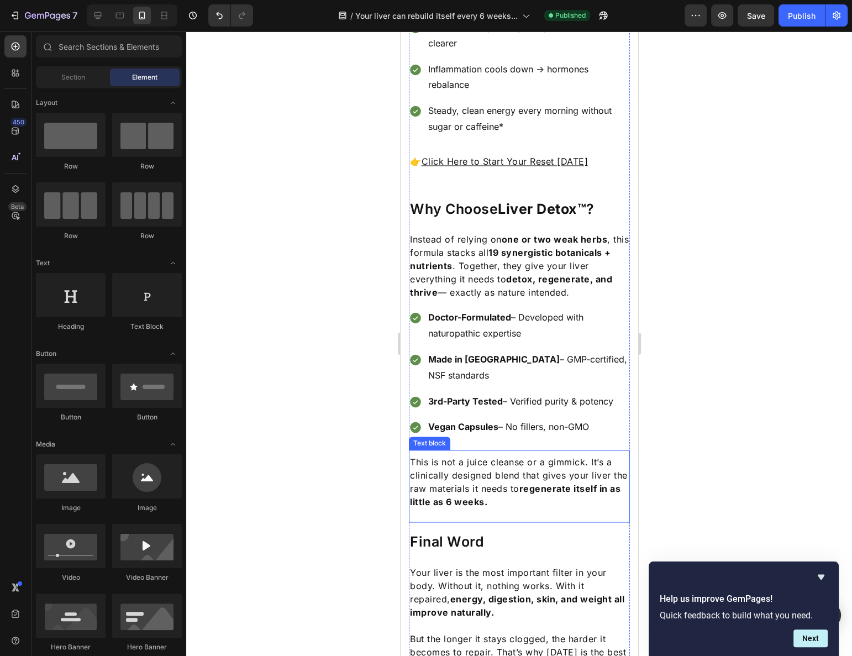
scroll to position [1858, 0]
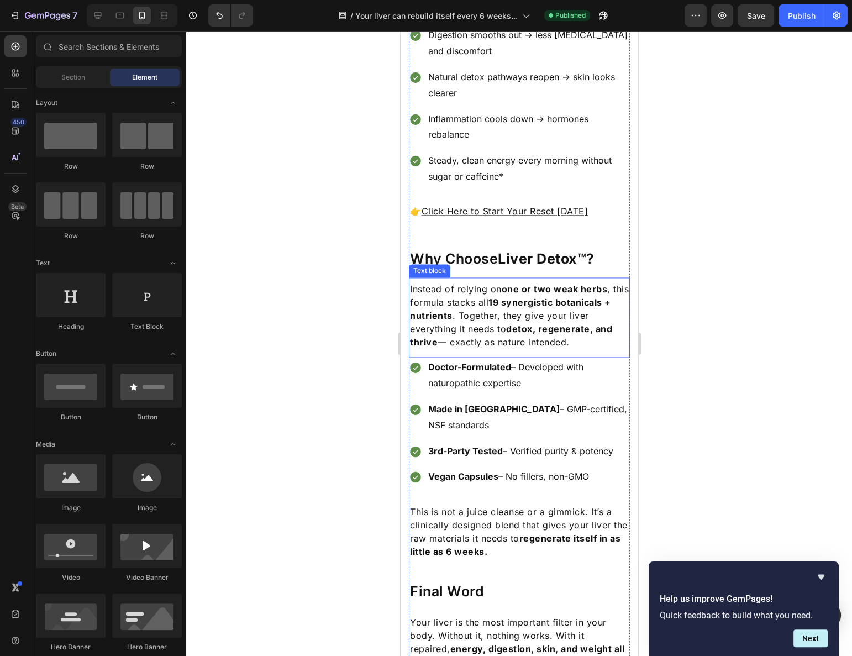
click at [534, 282] on p "Instead of relying on one or two weak herbs , this formula stacks all 19 synerg…" at bounding box center [518, 315] width 219 height 66
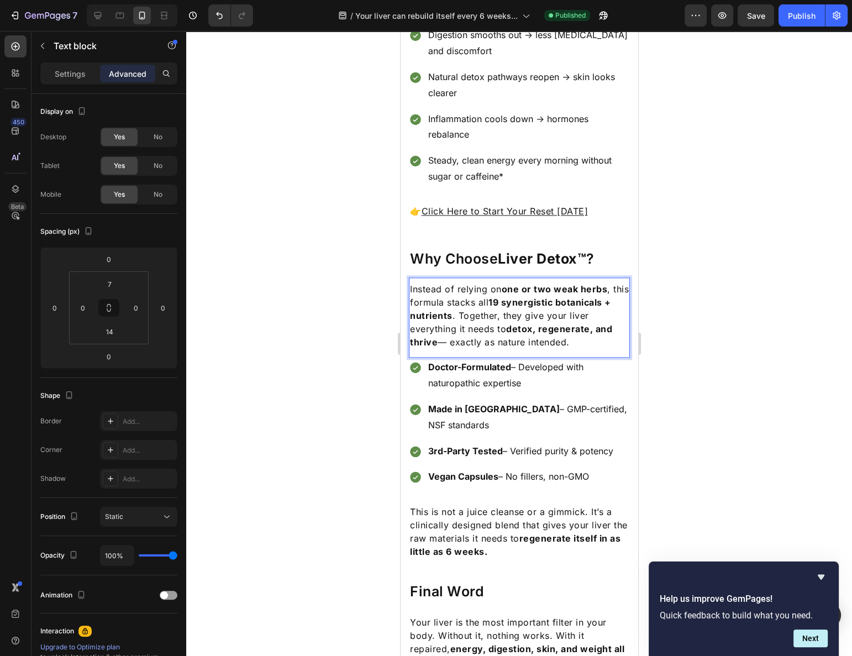
click at [534, 282] on p "Instead of relying on one or two weak herbs , this formula stacks all 19 synerg…" at bounding box center [518, 315] width 219 height 66
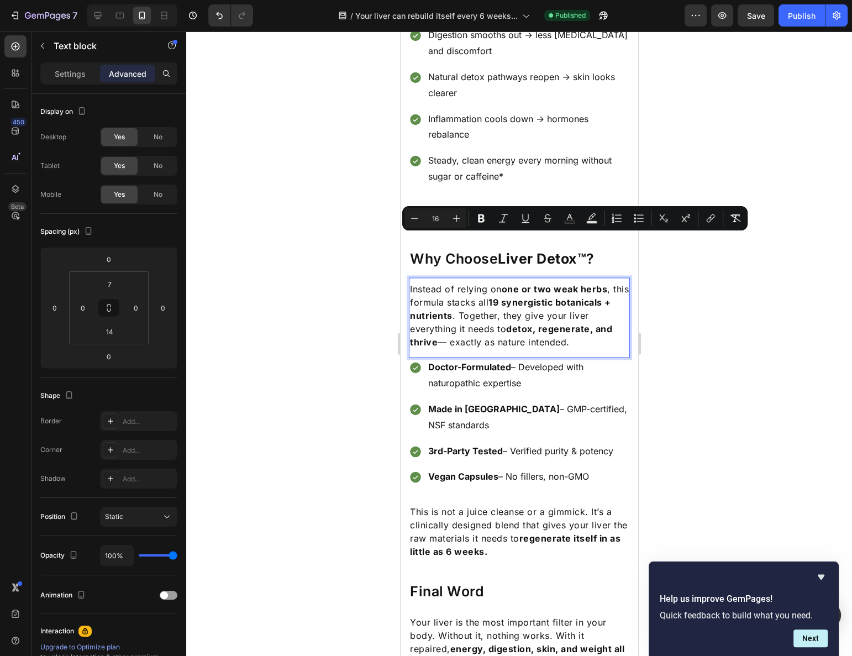
click at [534, 282] on p "Instead of relying on one or two weak herbs , this formula stacks all 19 synerg…" at bounding box center [518, 315] width 219 height 66
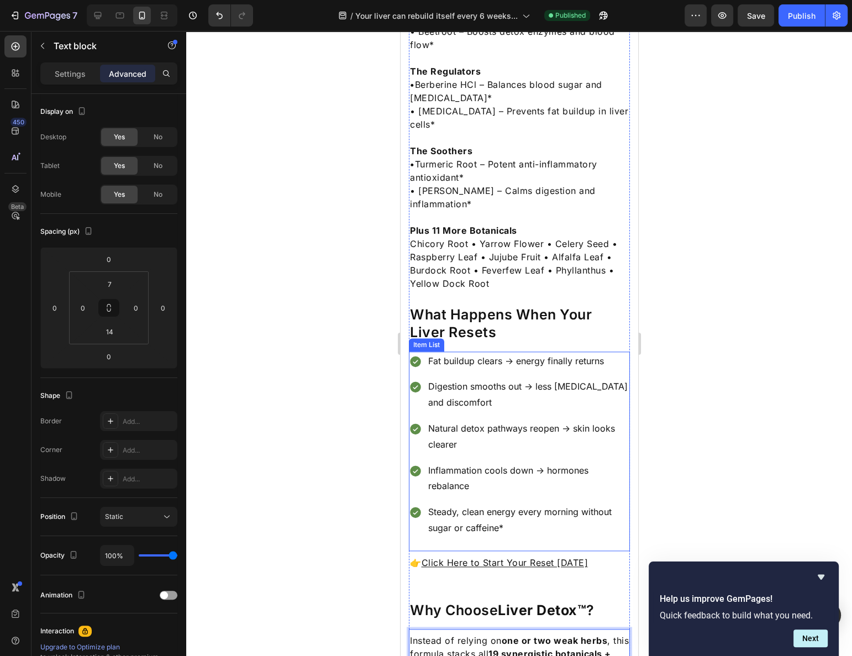
scroll to position [1708, 0]
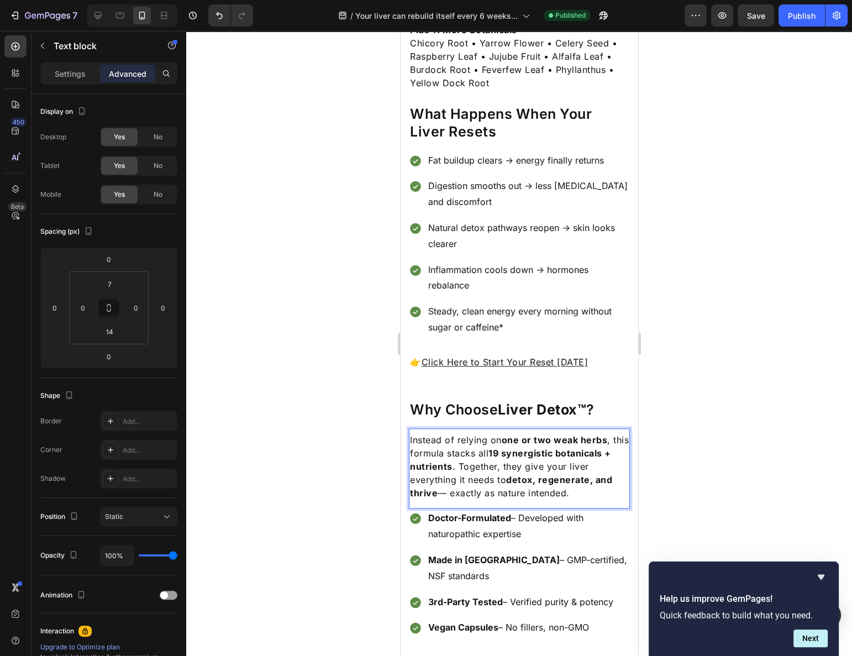
click at [515, 448] on strong "19 synergistic botanicals + nutrients" at bounding box center [509, 460] width 201 height 24
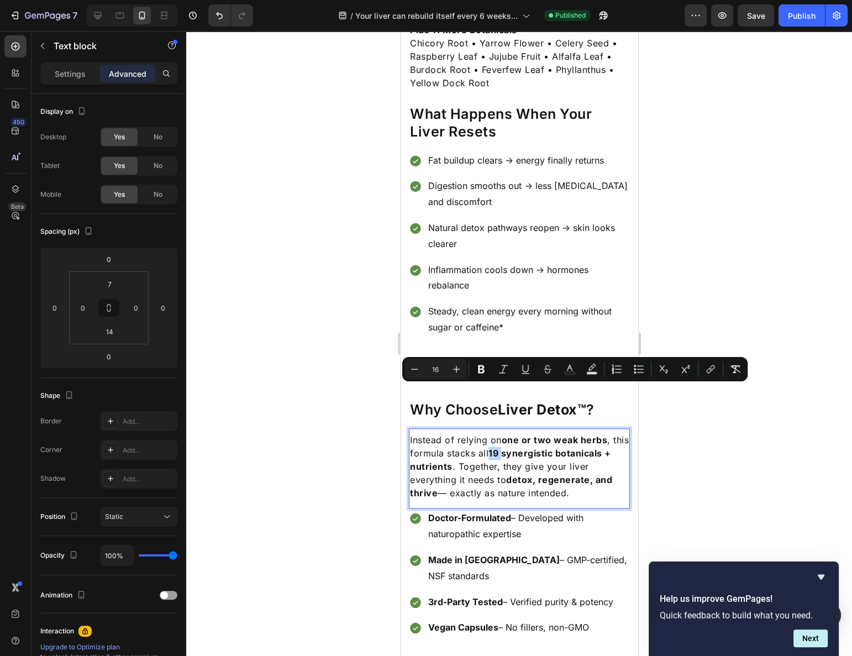
click at [508, 433] on p "Instead of relying on one or two weak herbs , this formula stacks all 19 synerg…" at bounding box center [518, 466] width 219 height 66
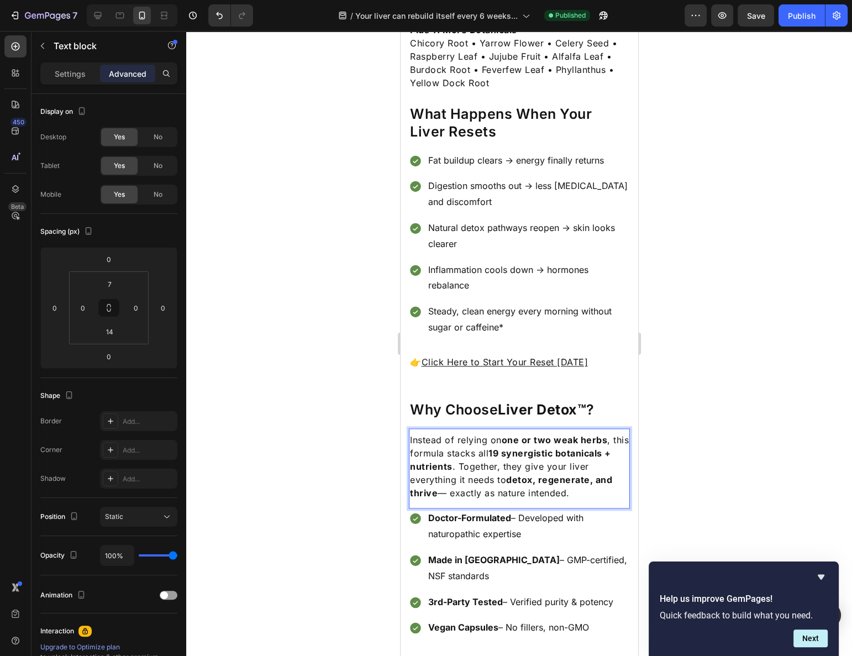
click at [507, 433] on p "Instead of relying on one or two weak herbs , this formula stacks all 19 synerg…" at bounding box center [518, 466] width 219 height 66
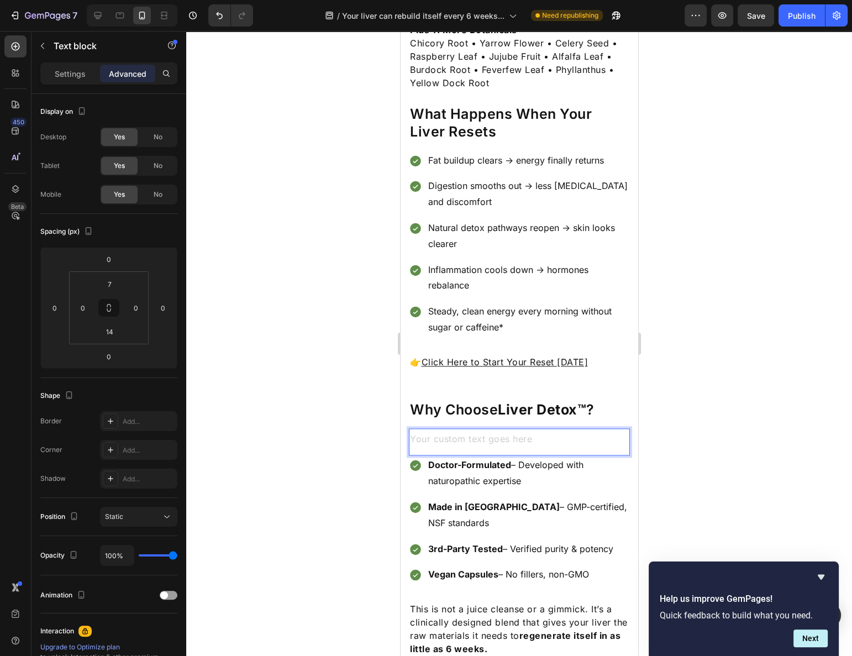
click at [700, 403] on div at bounding box center [519, 343] width 666 height 625
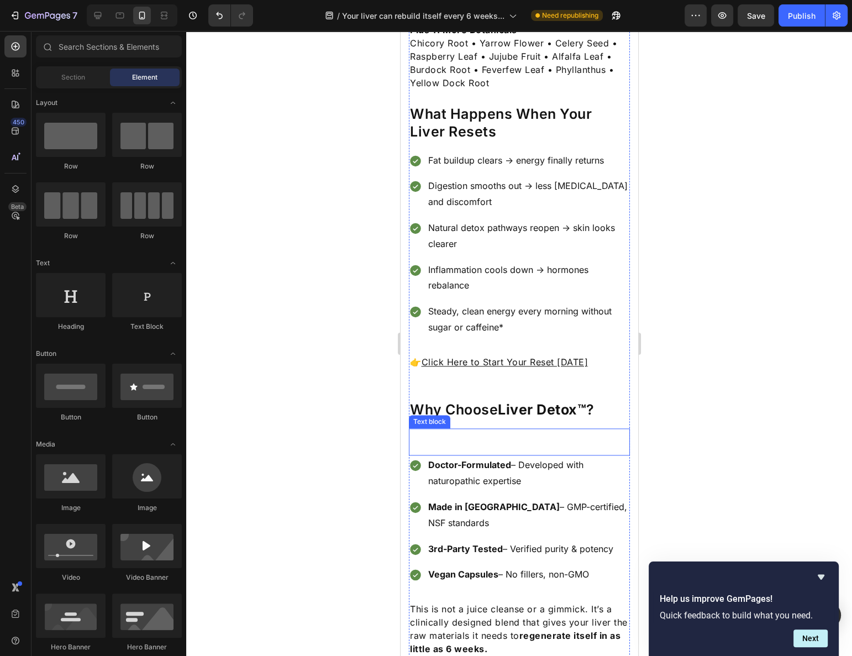
click at [556, 433] on p "Rich Text Editor. Editing area: main" at bounding box center [518, 439] width 219 height 13
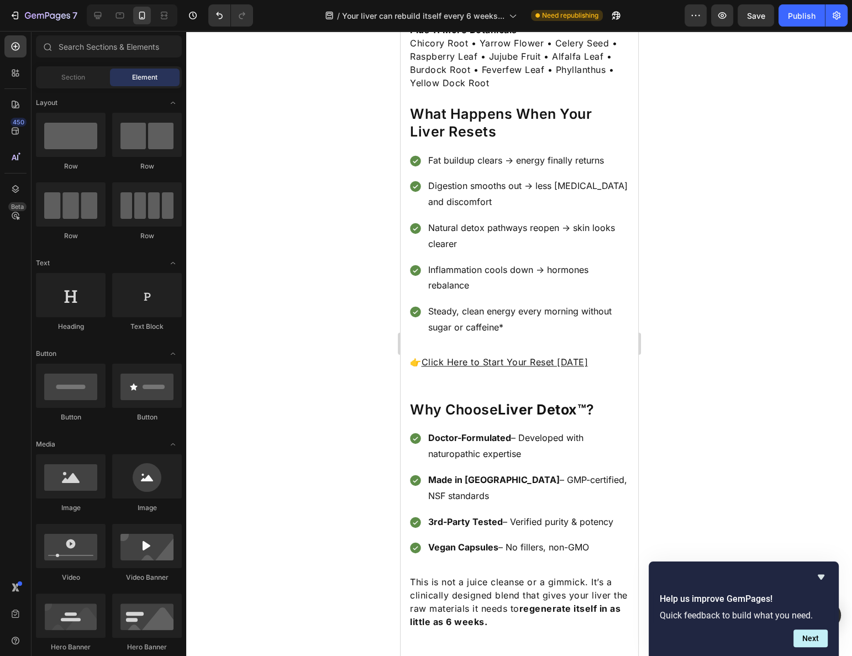
click at [678, 390] on div at bounding box center [519, 343] width 666 height 625
click at [789, 17] on div "Publish" at bounding box center [802, 16] width 28 height 12
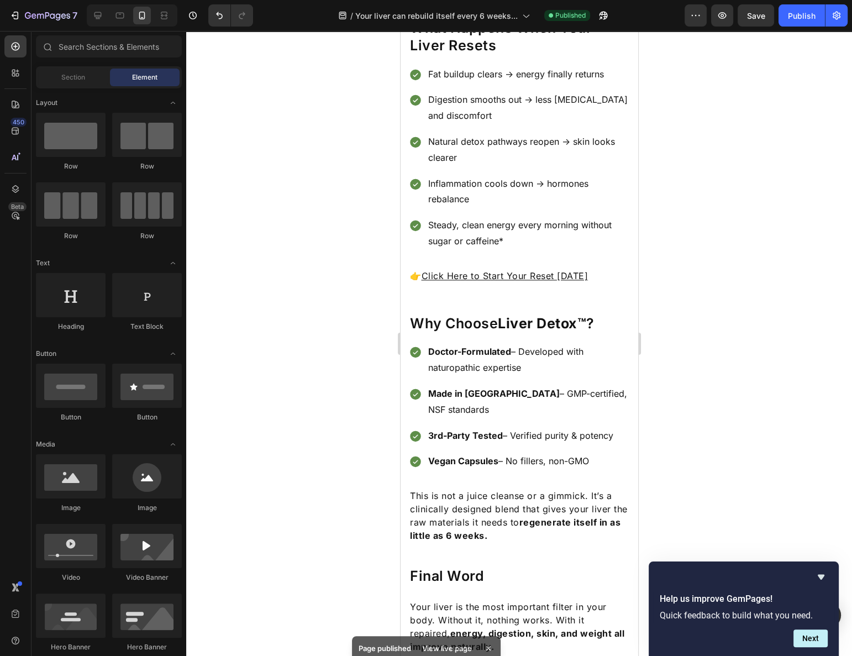
scroll to position [1771, 0]
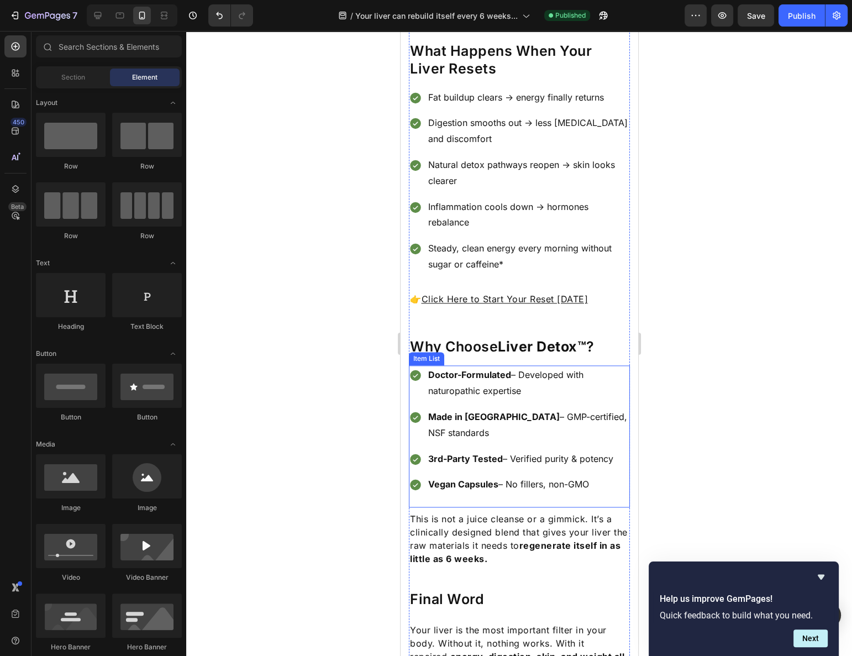
click at [556, 367] on p "Doctor-Formulated – Developed with naturopathic expertise" at bounding box center [528, 383] width 200 height 32
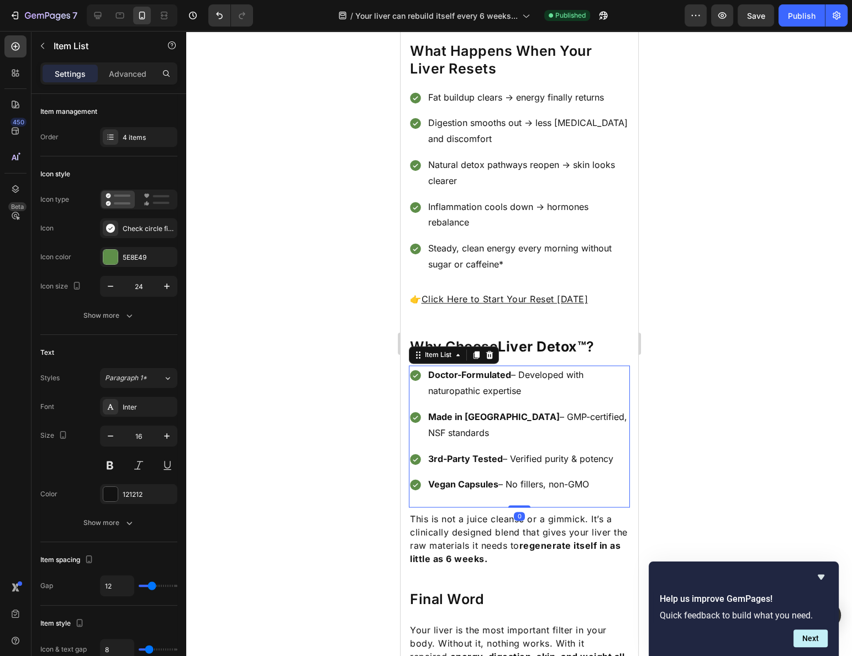
click at [556, 367] on p "Doctor-Formulated – Developed with naturopathic expertise" at bounding box center [528, 383] width 200 height 32
click at [545, 367] on p "Doctor-Formulated – Developed with naturopathic expertise" at bounding box center [528, 383] width 200 height 32
click at [510, 367] on p "Doctor-Formulated – Developed with naturopathic expertise" at bounding box center [528, 383] width 200 height 32
click at [497, 409] on p "Made in USA – GMP-certified, NSF standards" at bounding box center [528, 425] width 200 height 32
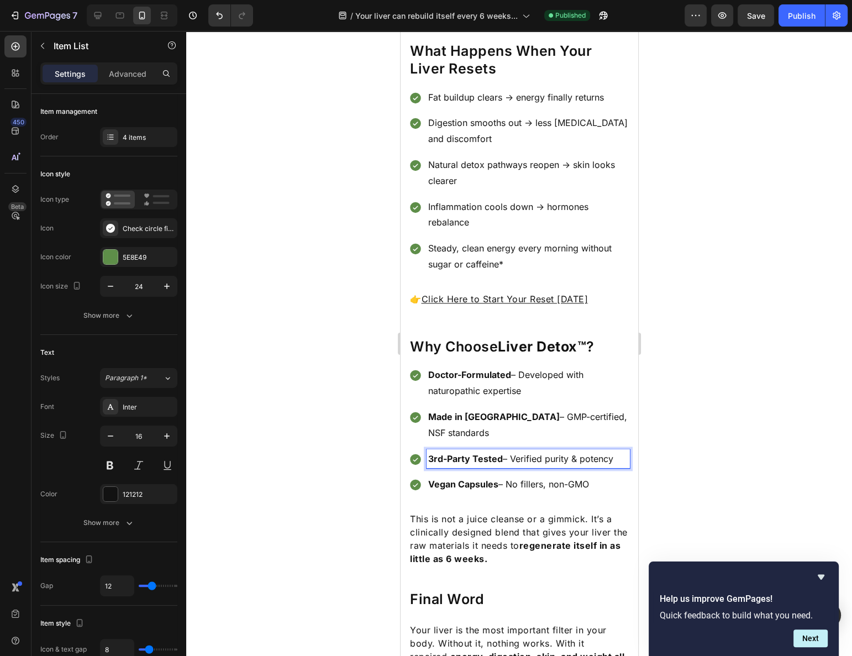
click at [476, 451] on p "3rd-Party Tested – Verified purity & potency" at bounding box center [528, 459] width 200 height 16
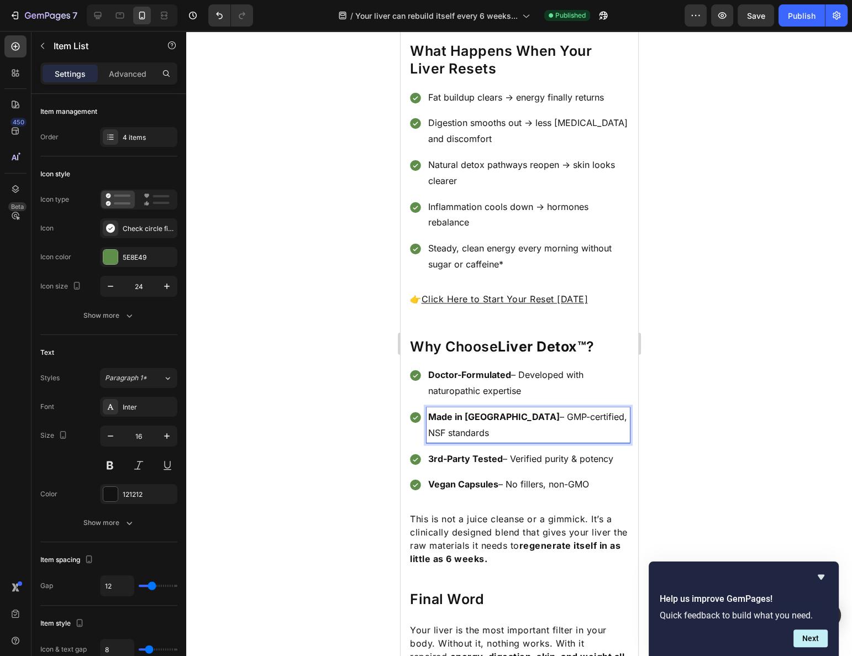
click at [479, 411] on strong "Made in [GEOGRAPHIC_DATA]" at bounding box center [494, 416] width 132 height 11
click at [696, 342] on div at bounding box center [519, 343] width 666 height 625
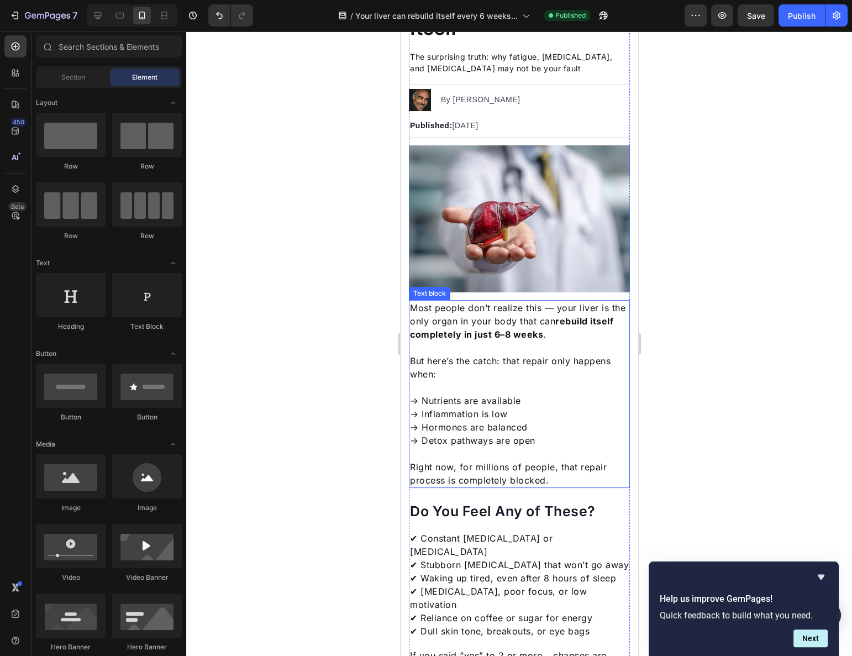
scroll to position [0, 0]
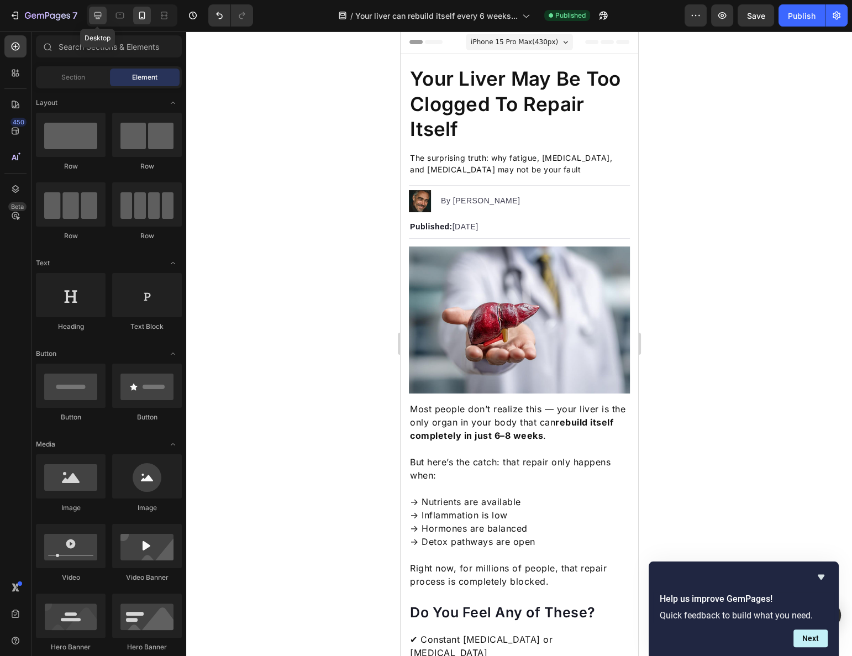
click at [96, 13] on icon at bounding box center [97, 15] width 11 height 11
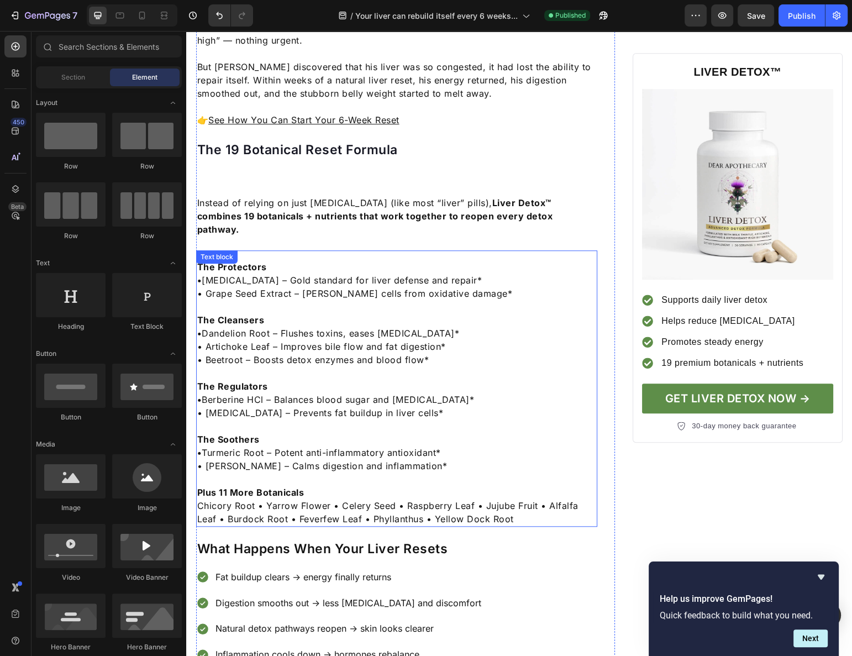
scroll to position [904, 0]
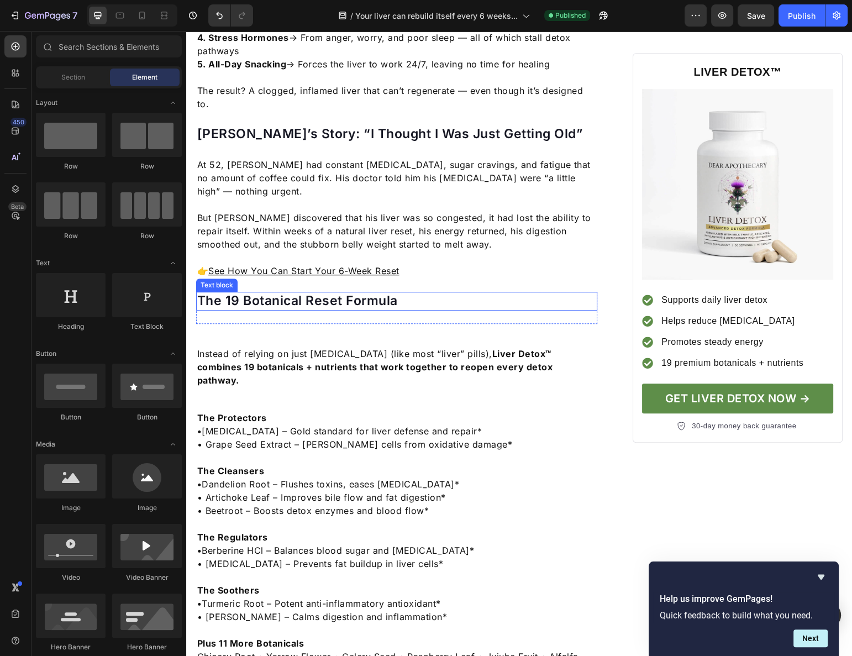
click at [316, 292] on div "The 19 Botanical Reset Formula Text block" at bounding box center [397, 308] width 402 height 32
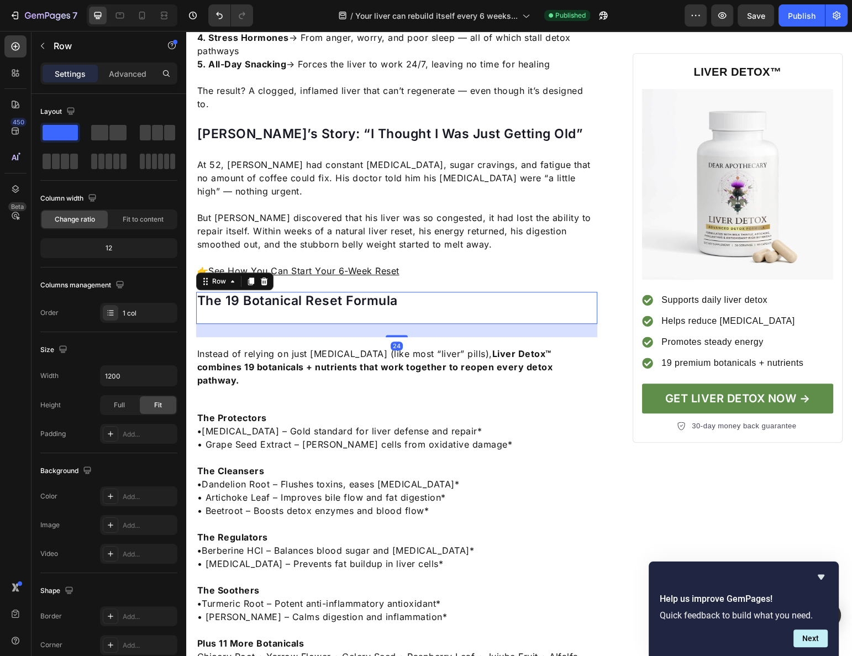
click at [316, 324] on div "24" at bounding box center [397, 330] width 402 height 13
click at [313, 346] on div "Instead of relying on just [MEDICAL_DATA] (like most “liver” pills), Liver Deto…" at bounding box center [397, 367] width 402 height 42
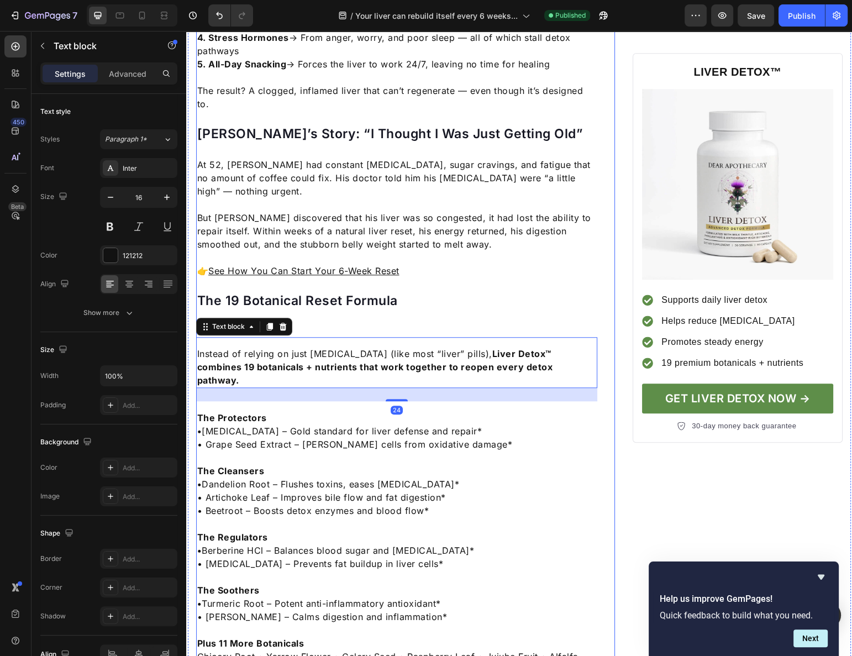
click at [325, 285] on div "Your Liver May Be Too Clogged To Repair Itself Heading The surprising truth: wh…" at bounding box center [397, 420] width 402 height 2489
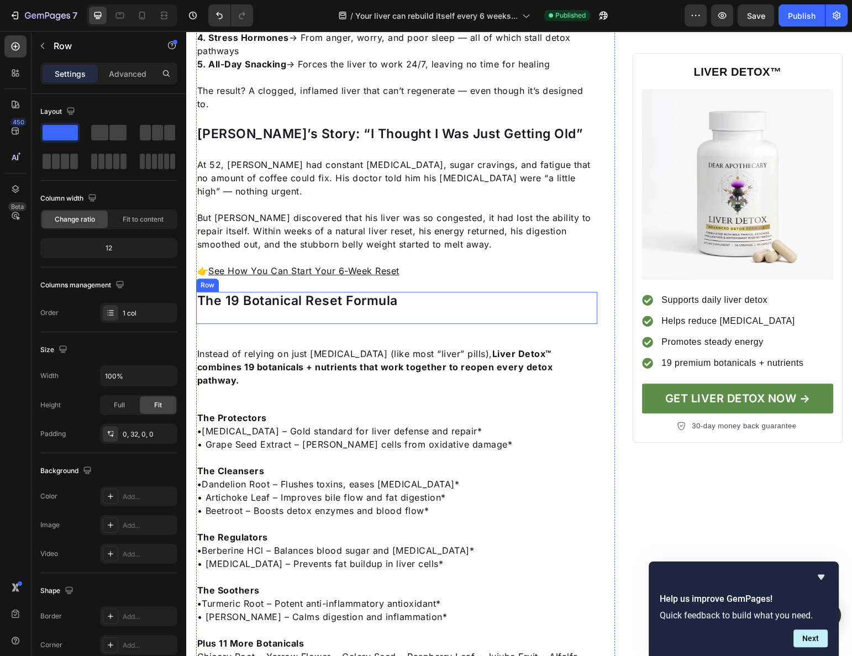
click at [337, 292] on div "The 19 Botanical Reset Formula Text block" at bounding box center [397, 308] width 402 height 32
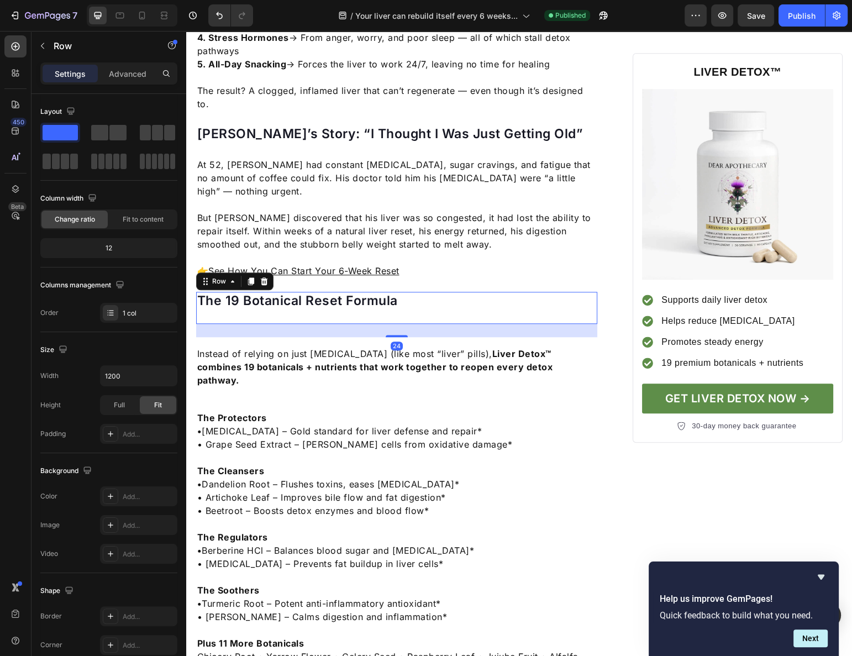
click at [340, 292] on div "The 19 Botanical Reset Formula Text block" at bounding box center [397, 308] width 402 height 32
click at [337, 292] on div "The 19 Botanical Reset Formula Text block" at bounding box center [397, 308] width 402 height 32
click at [299, 292] on div "The 19 Botanical Reset Formula" at bounding box center [397, 301] width 402 height 19
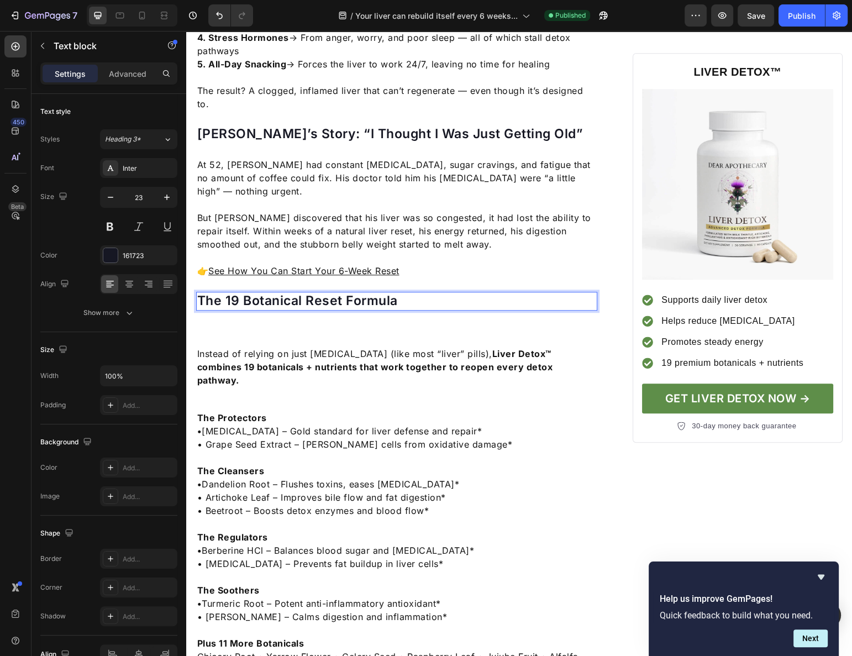
click at [294, 292] on div "The 19 Botanical Reset Formula Text block 24" at bounding box center [397, 308] width 402 height 32
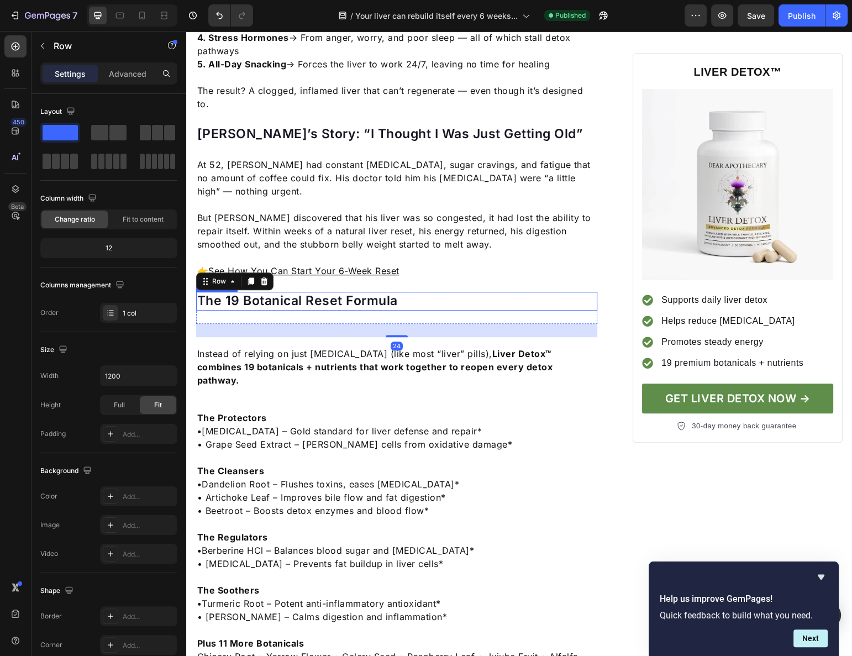
click at [288, 293] on p "The 19 Botanical Reset Formula" at bounding box center [397, 301] width 400 height 17
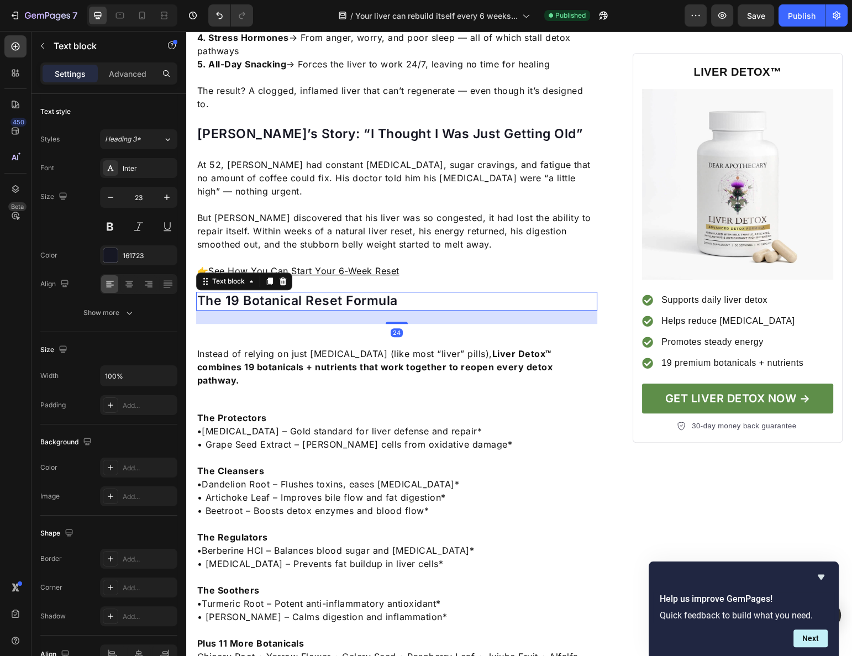
click at [282, 293] on p "The 19 Botanical Reset Formula" at bounding box center [397, 301] width 400 height 17
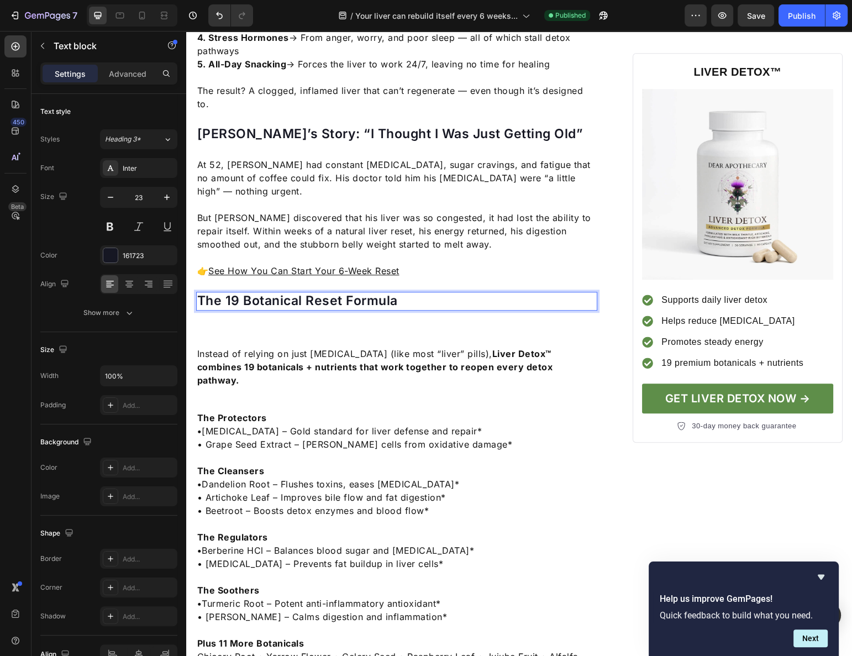
click at [278, 293] on p "The 19 Botanical Reset Formula" at bounding box center [397, 301] width 400 height 17
click at [291, 292] on div "The 19 Botanical Reset Formula Text block 24" at bounding box center [397, 308] width 402 height 32
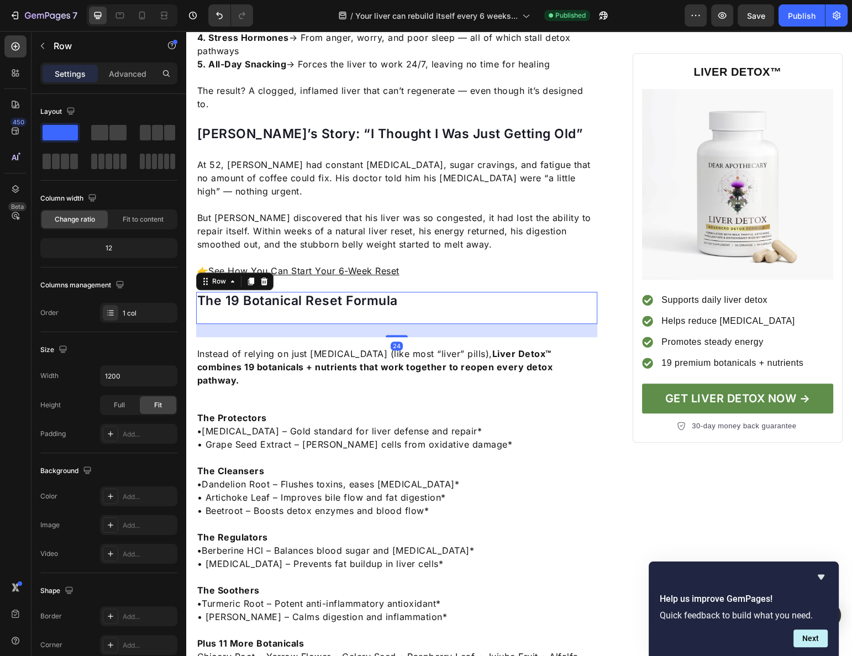
click at [296, 292] on div "The 19 Botanical Reset Formula Text block" at bounding box center [397, 308] width 402 height 32
click at [315, 293] on p "The 19 Botanical Reset Formula" at bounding box center [397, 301] width 400 height 17
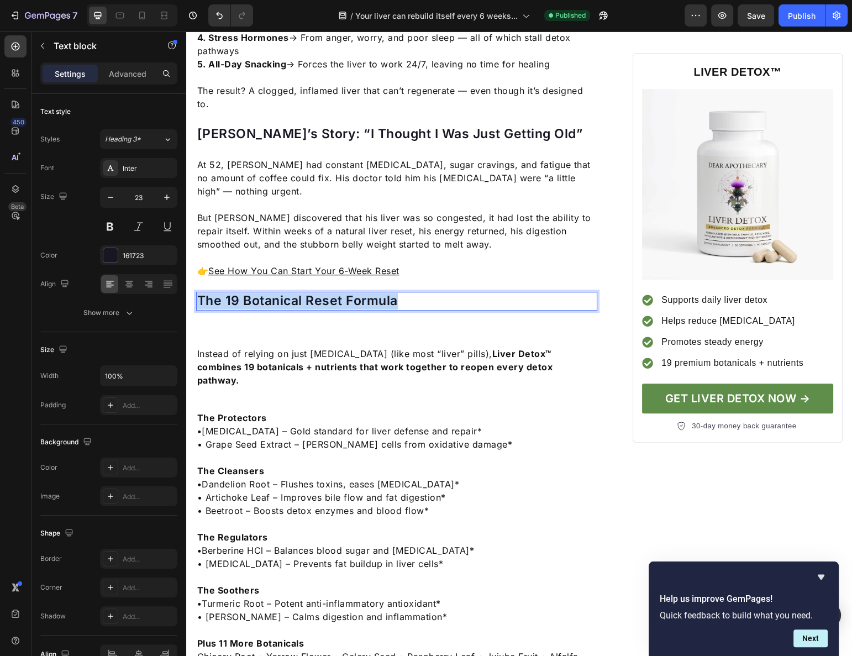
click at [315, 293] on p "The 19 Botanical Reset Formula" at bounding box center [397, 301] width 400 height 17
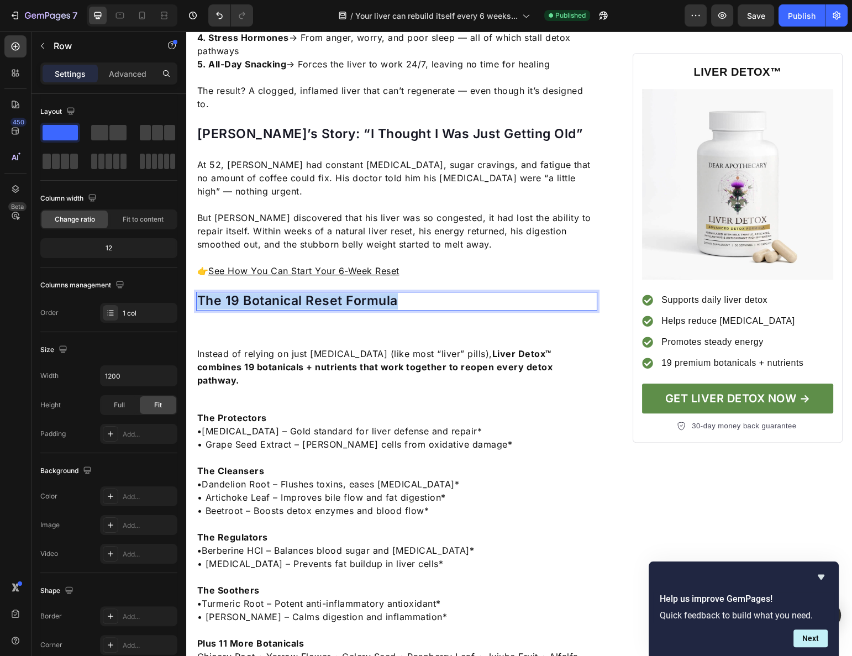
click at [309, 292] on div "The 19 Botanical Reset Formula Text block 24" at bounding box center [397, 308] width 402 height 32
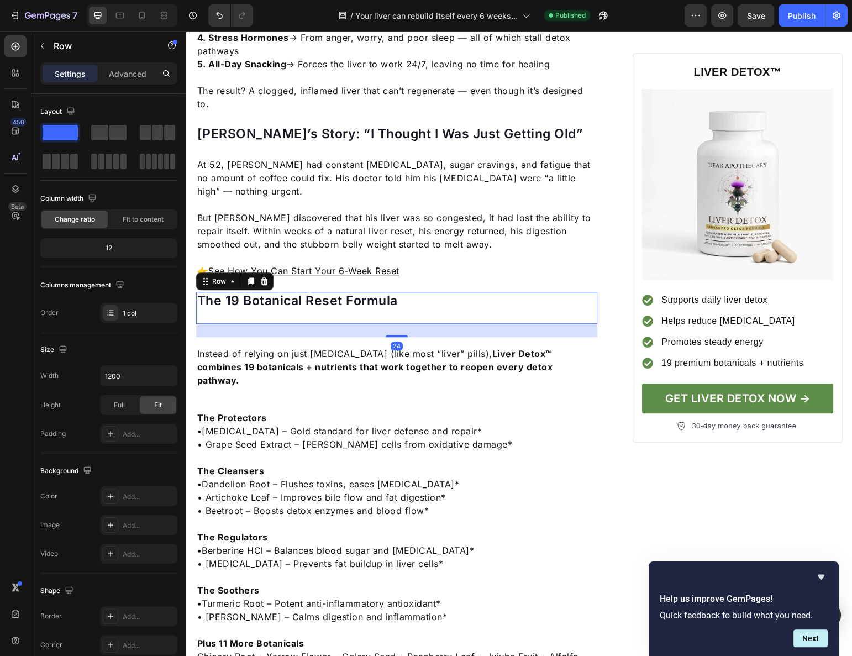
click at [309, 292] on div "The 19 Botanical Reset Formula Text block" at bounding box center [397, 308] width 402 height 32
click at [121, 68] on p "Advanced" at bounding box center [128, 74] width 38 height 12
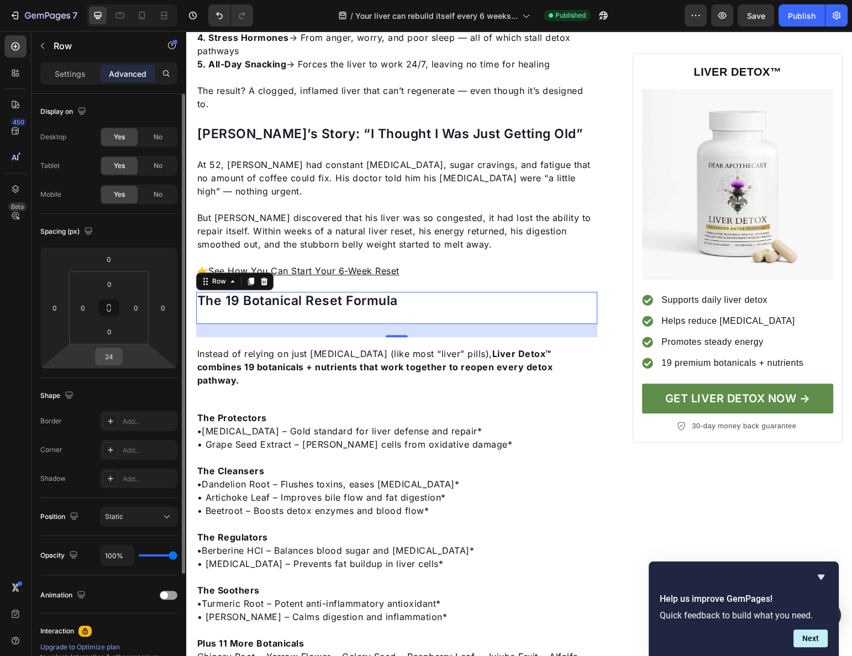
click at [116, 358] on input "24" at bounding box center [109, 356] width 22 height 17
click at [258, 292] on div "The 19 Botanical Reset Formula Text block" at bounding box center [397, 308] width 402 height 32
click at [266, 292] on div "The 19 Botanical Reset Formula Text block" at bounding box center [397, 308] width 402 height 32
click at [411, 245] on div "Your Liver May Be Too Clogged To Repair Itself Heading The surprising truth: wh…" at bounding box center [397, 420] width 402 height 2489
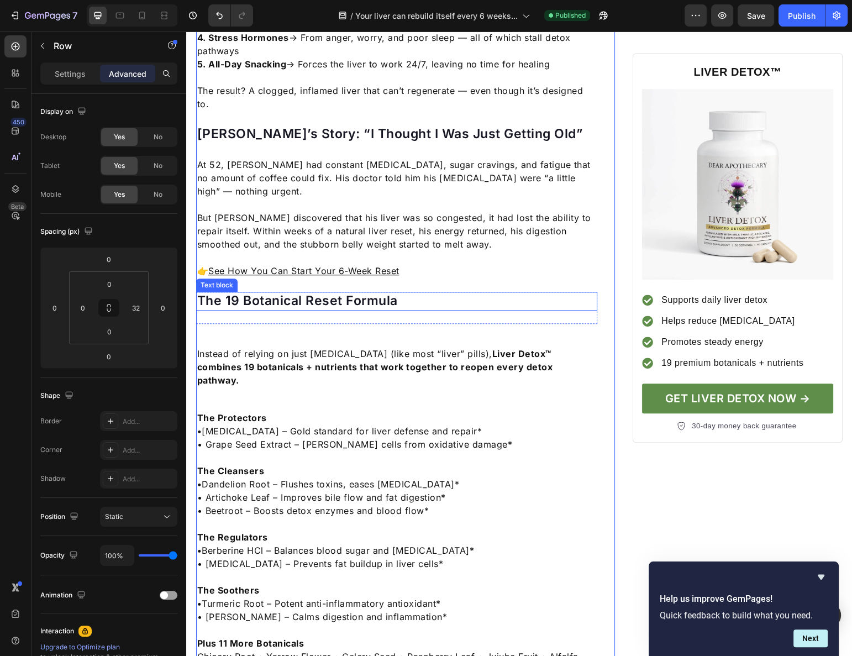
click at [412, 293] on p "The 19 Botanical Reset Formula" at bounding box center [397, 301] width 400 height 17
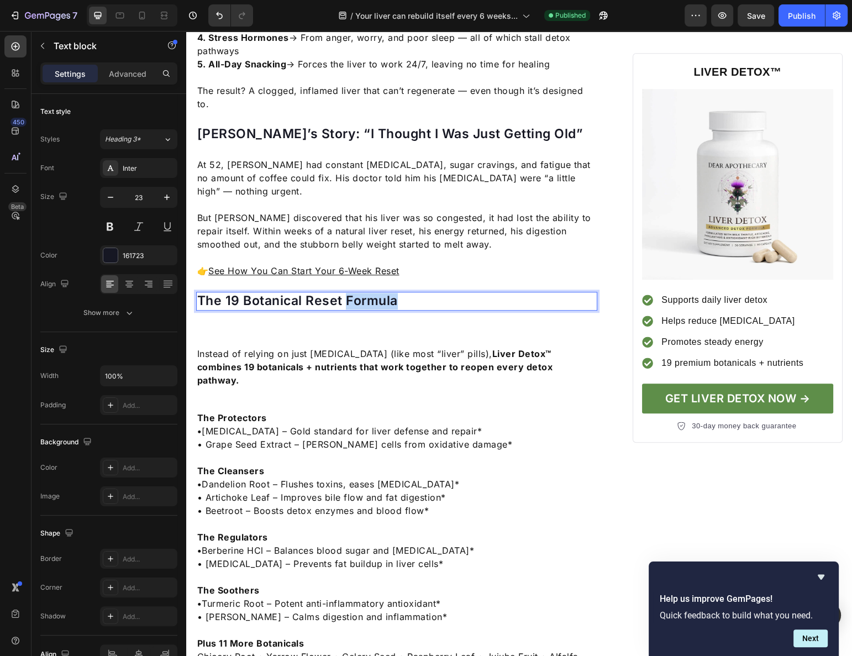
click at [388, 293] on p "The 19 Botanical Reset Formula" at bounding box center [397, 301] width 400 height 17
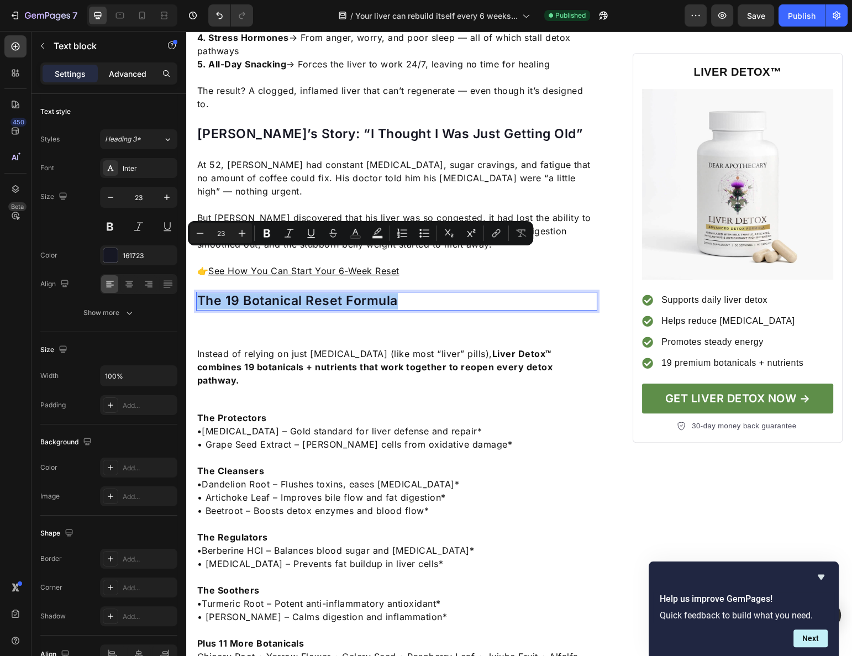
click at [135, 72] on p "Advanced" at bounding box center [128, 74] width 38 height 12
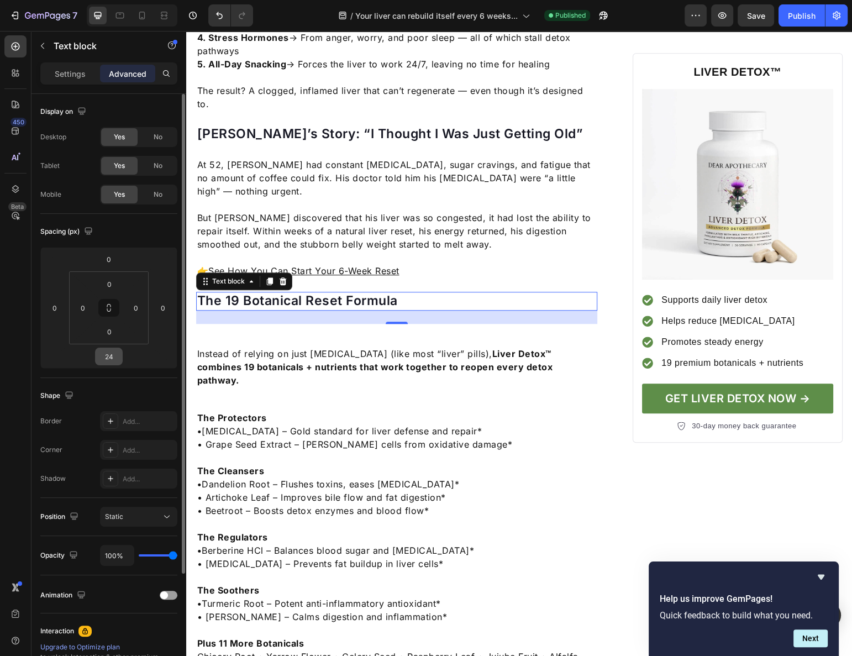
click at [104, 354] on input "24" at bounding box center [109, 356] width 22 height 17
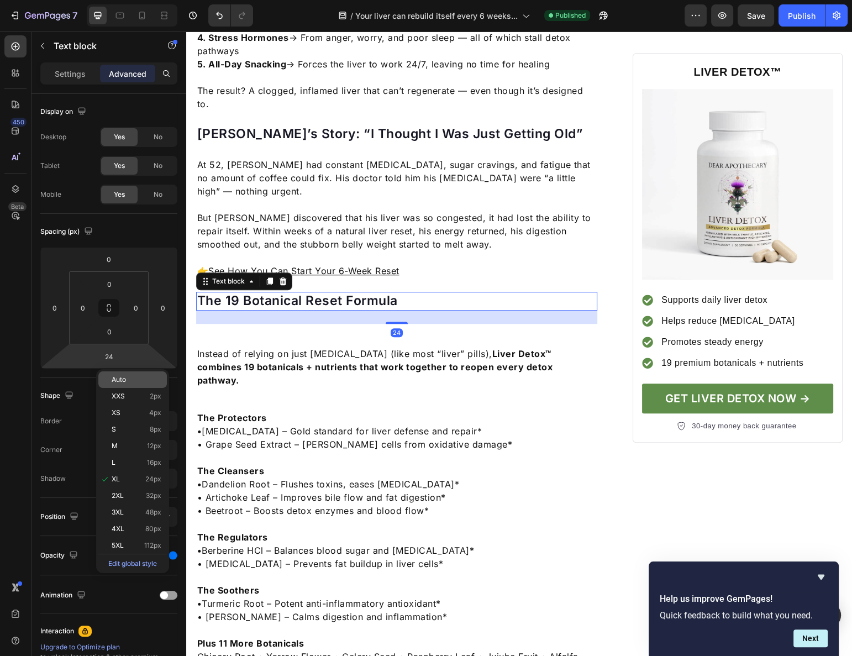
click at [125, 381] on span "Auto" at bounding box center [119, 380] width 14 height 8
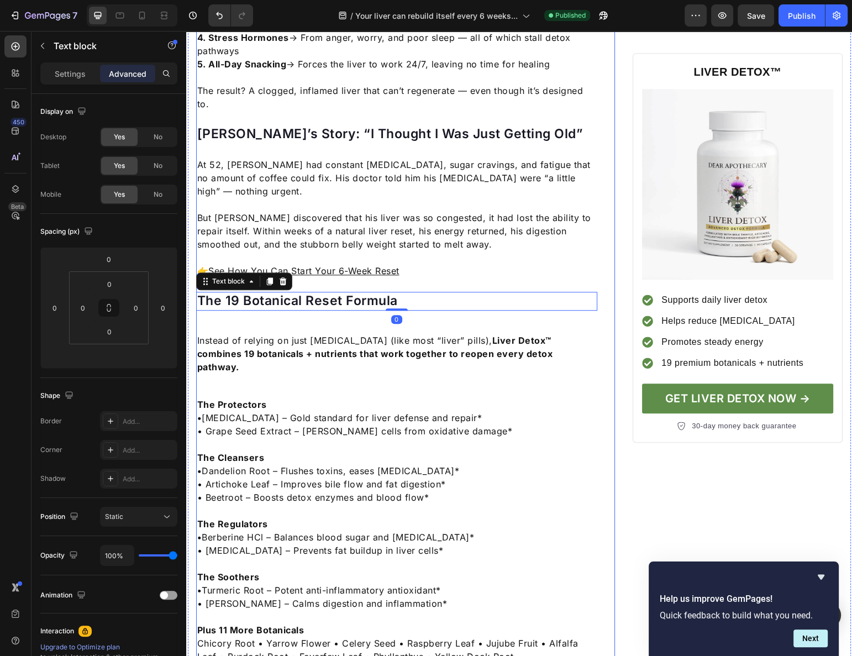
click at [330, 334] on p "Instead of relying on just [MEDICAL_DATA] (like most “liver” pills), Liver Deto…" at bounding box center [397, 354] width 400 height 40
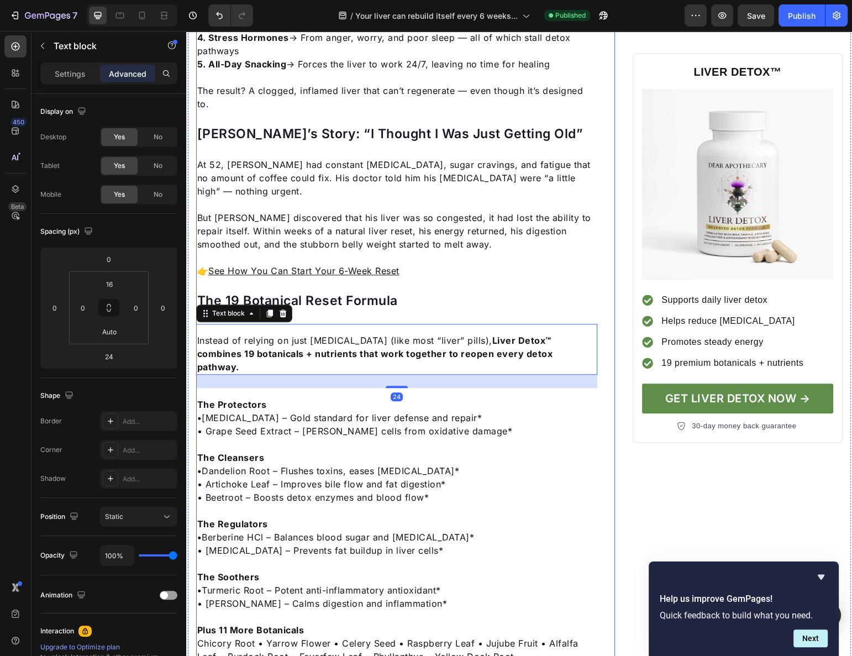
click at [334, 272] on div "Your Liver May Be Too Clogged To Repair Itself Heading The surprising truth: wh…" at bounding box center [397, 414] width 402 height 2476
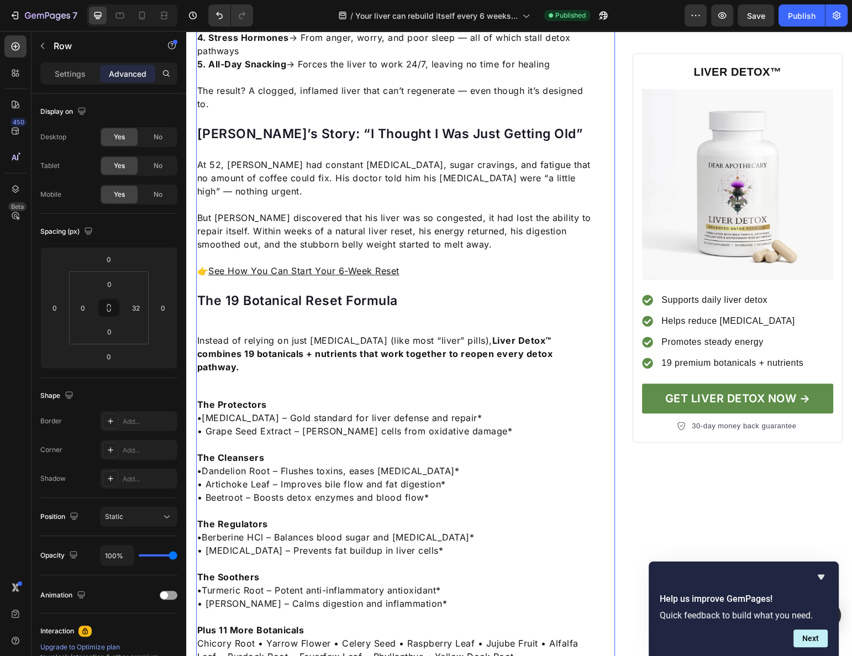
click at [365, 293] on p "The 19 Botanical Reset Formula" at bounding box center [397, 301] width 400 height 17
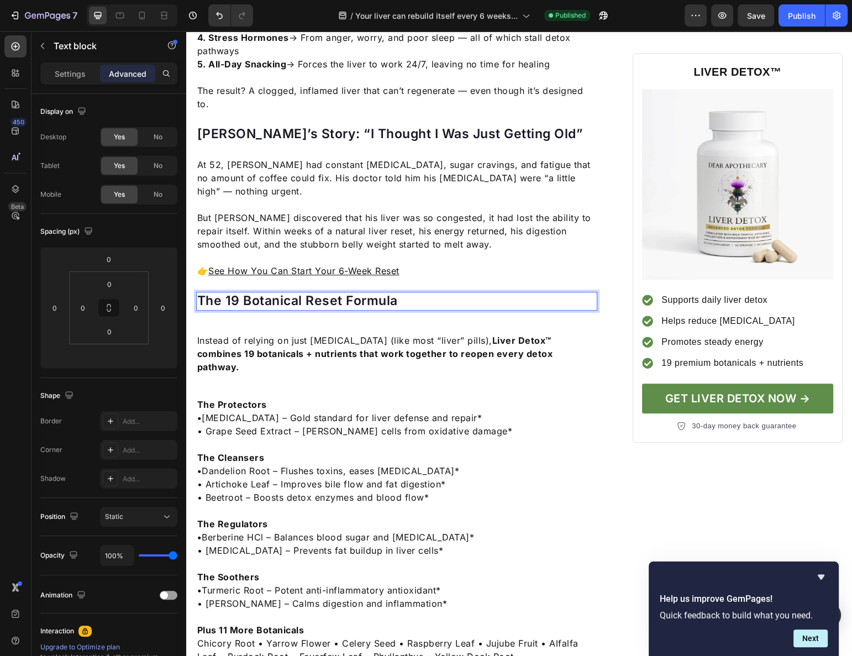
click at [365, 293] on p "The 19 Botanical Reset Formula" at bounding box center [397, 301] width 400 height 17
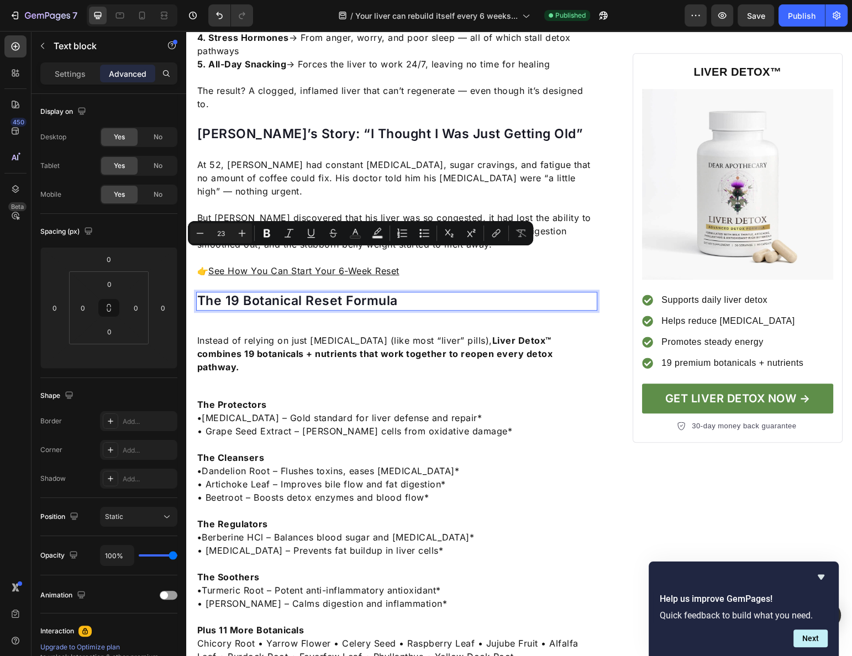
click at [361, 267] on div "Your Liver May Be Too Clogged To Repair Itself Heading The surprising truth: wh…" at bounding box center [397, 414] width 402 height 2476
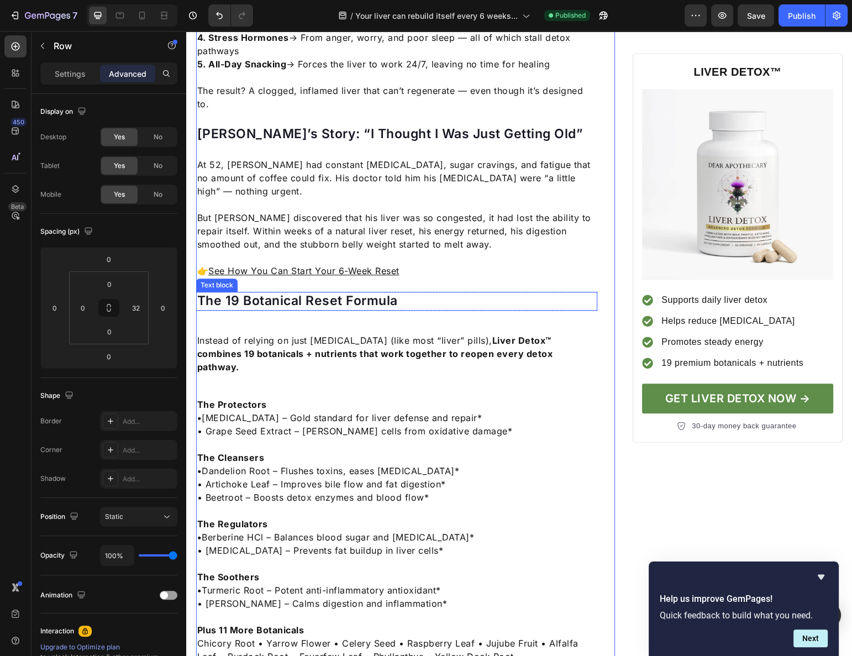
click at [408, 272] on div "Your Liver May Be Too Clogged To Repair Itself Heading The surprising truth: wh…" at bounding box center [397, 414] width 402 height 2476
click at [409, 293] on p "The 19 Botanical Reset Formula" at bounding box center [397, 301] width 400 height 17
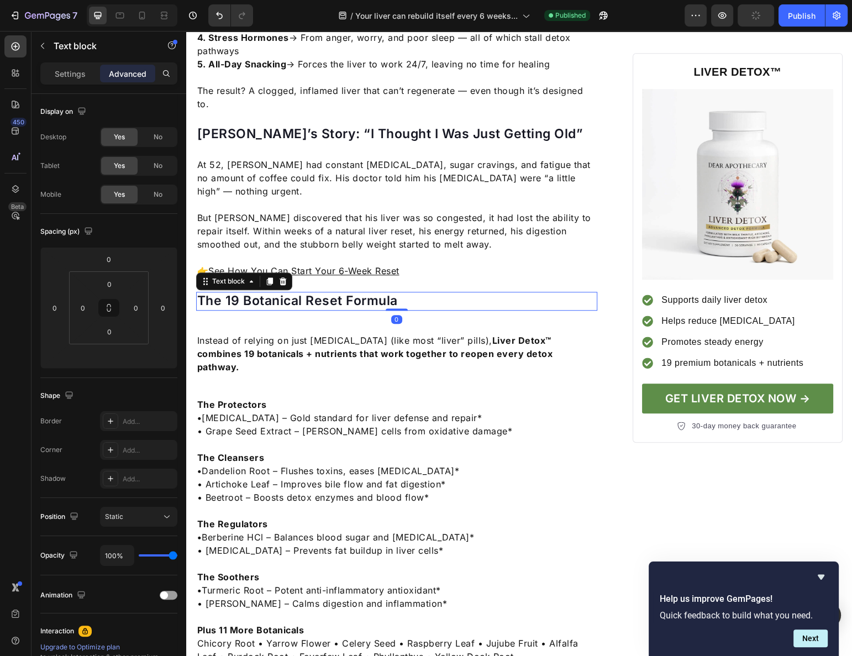
click at [414, 277] on div "Your Liver May Be Too Clogged To Repair Itself Heading The surprising truth: wh…" at bounding box center [397, 414] width 402 height 2476
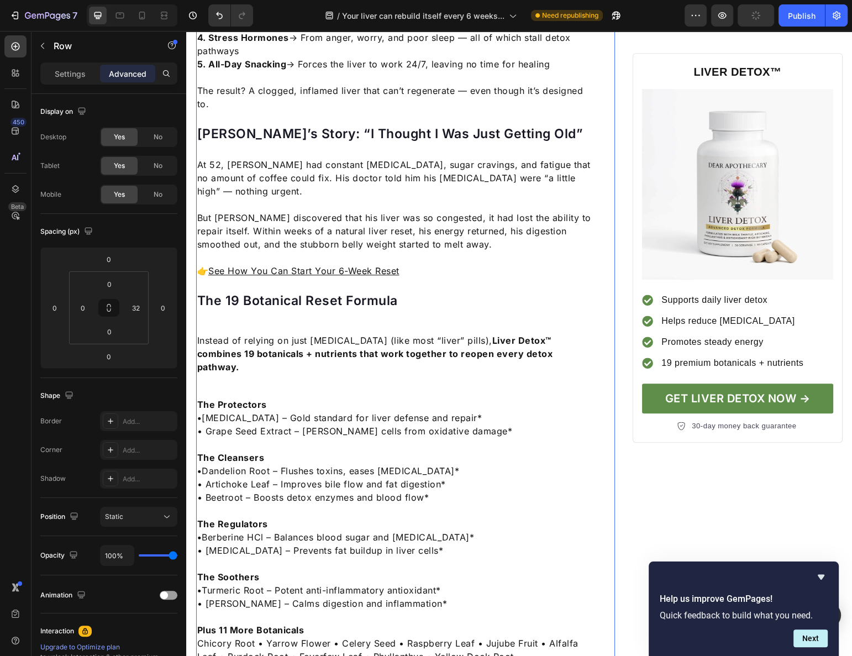
click at [420, 333] on div "Instead of relying on just [MEDICAL_DATA] (like most “liver” pills), Liver Deto…" at bounding box center [397, 354] width 402 height 42
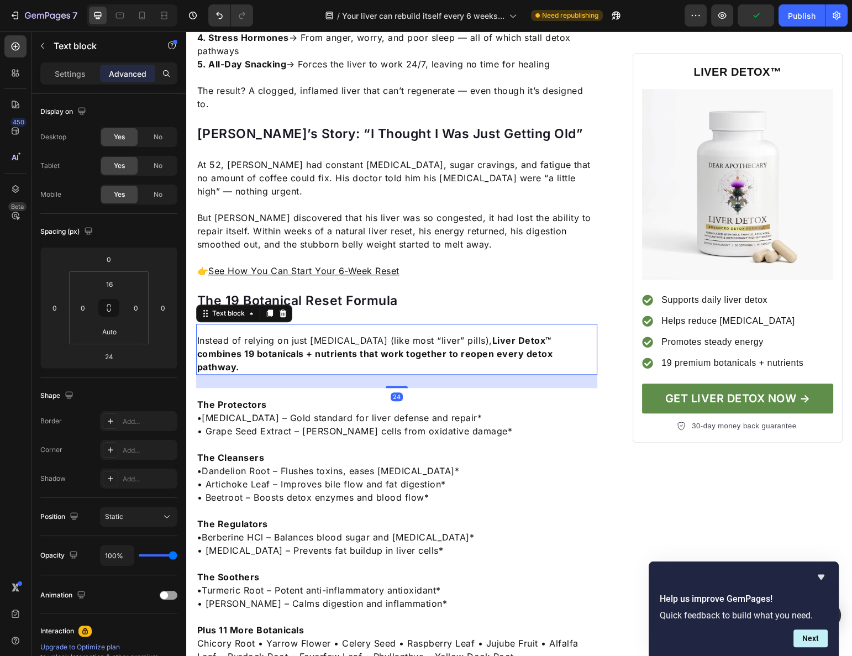
click at [419, 324] on div "Instead of relying on just milk thistle (like most “liver” pills), Liver Detox™…" at bounding box center [397, 349] width 402 height 51
click at [107, 286] on input "16" at bounding box center [109, 284] width 22 height 17
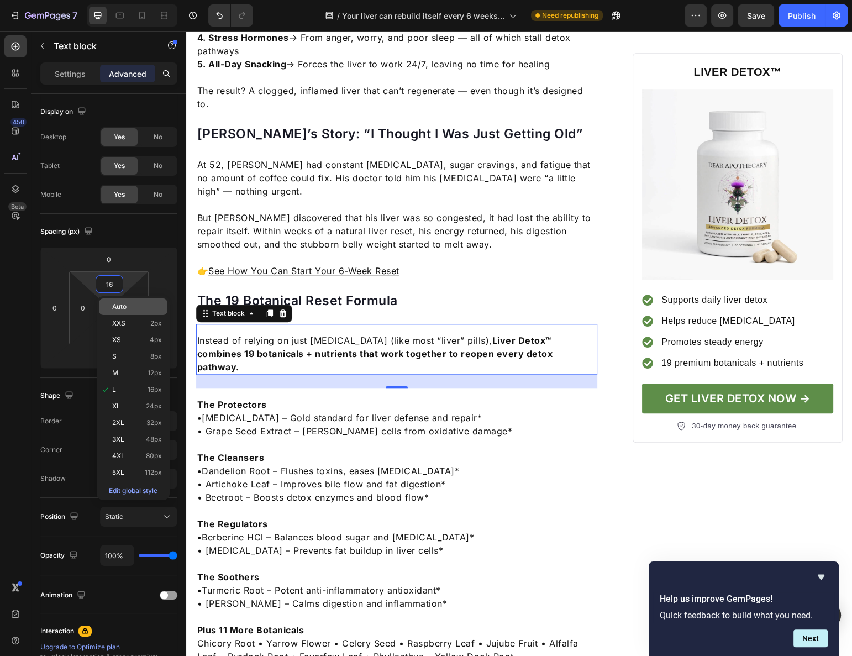
click at [125, 308] on span "Auto" at bounding box center [119, 307] width 14 height 8
type input "Auto"
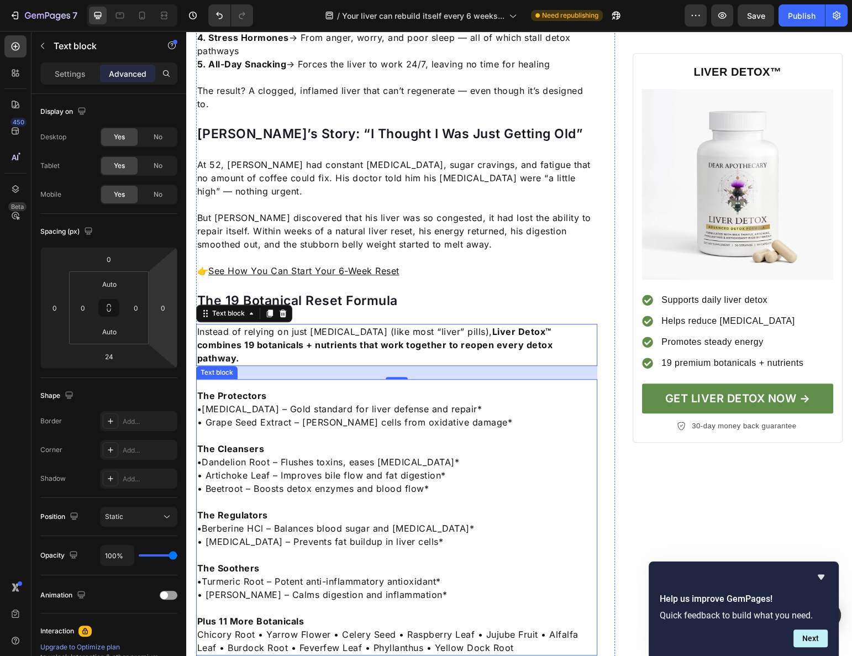
click at [480, 402] on p "• [MEDICAL_DATA] – Gold standard for liver defense and repair*" at bounding box center [397, 408] width 400 height 13
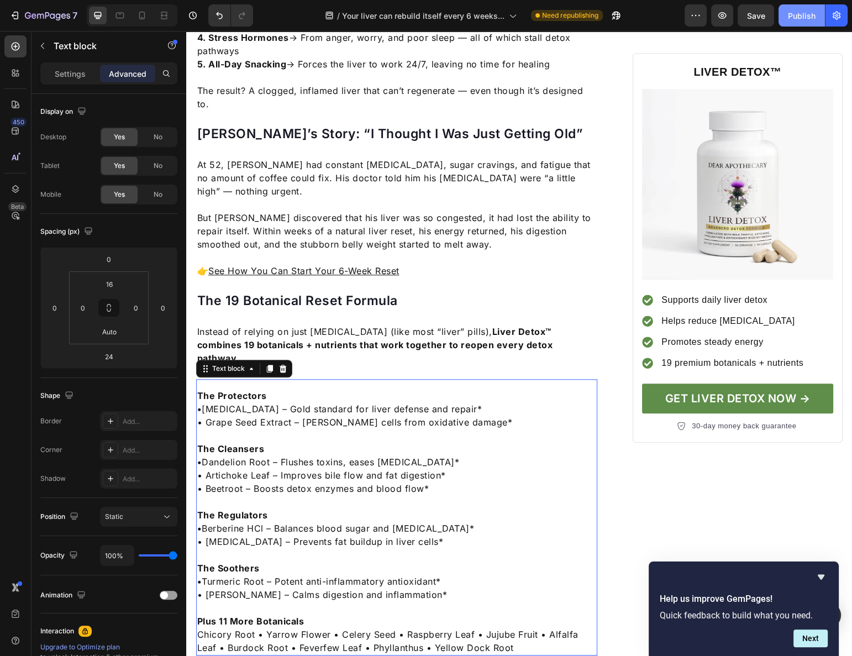
click at [802, 18] on div "Publish" at bounding box center [802, 16] width 28 height 12
click at [140, 15] on icon at bounding box center [141, 15] width 11 height 11
type input "0"
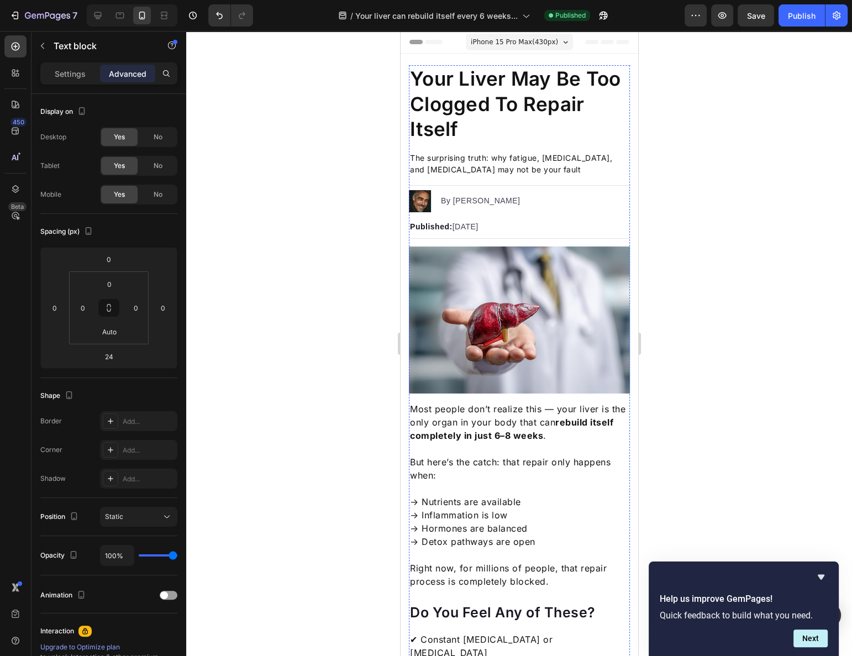
scroll to position [251, 0]
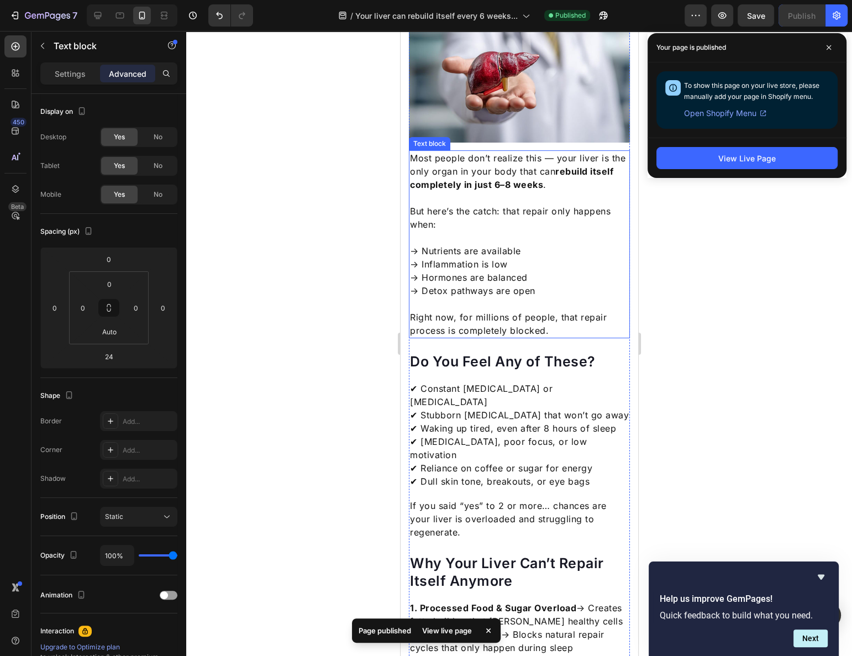
click at [442, 268] on p "→ Nutrients are available → Inflammation is low → Hormones are balanced → Detox…" at bounding box center [518, 264] width 219 height 66
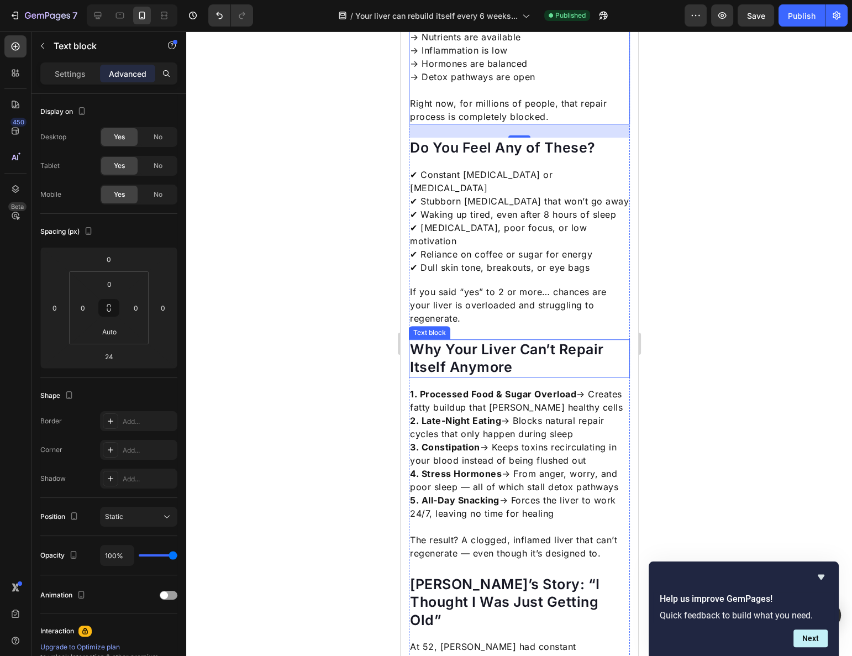
scroll to position [502, 0]
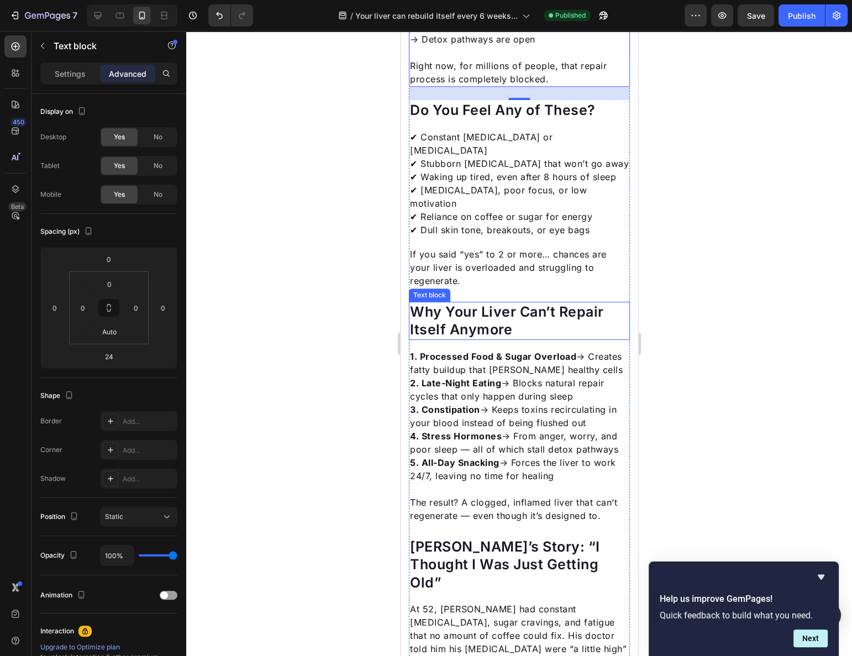
click at [473, 350] on p "1. Processed Food & Sugar Overload → Creates fatty buildup that smothers health…" at bounding box center [518, 416] width 219 height 133
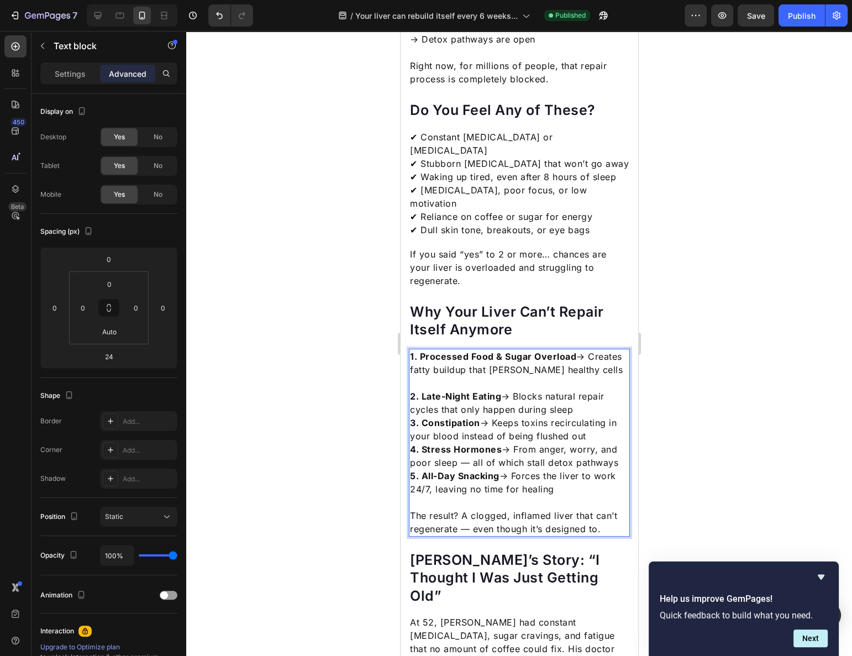
click at [580, 386] on p "⁠⁠⁠⁠⁠⁠⁠ 2. Late-Night Eating → Blocks natural repair cycles that only happen du…" at bounding box center [518, 435] width 219 height 119
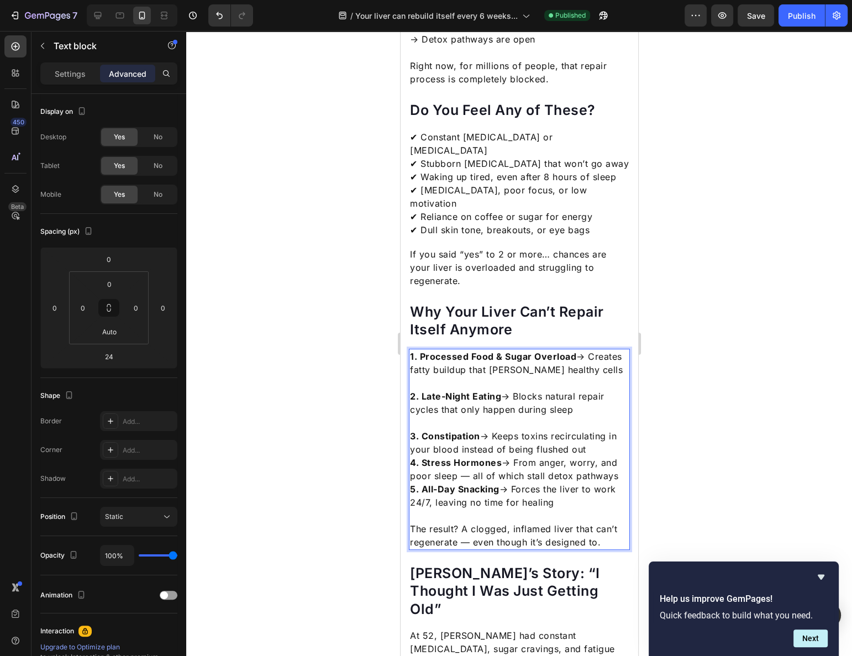
click at [592, 429] on p "⁠⁠⁠⁠⁠⁠⁠ 3. Constipation → Keeps toxins recirculating in your blood instead of b…" at bounding box center [518, 462] width 219 height 93
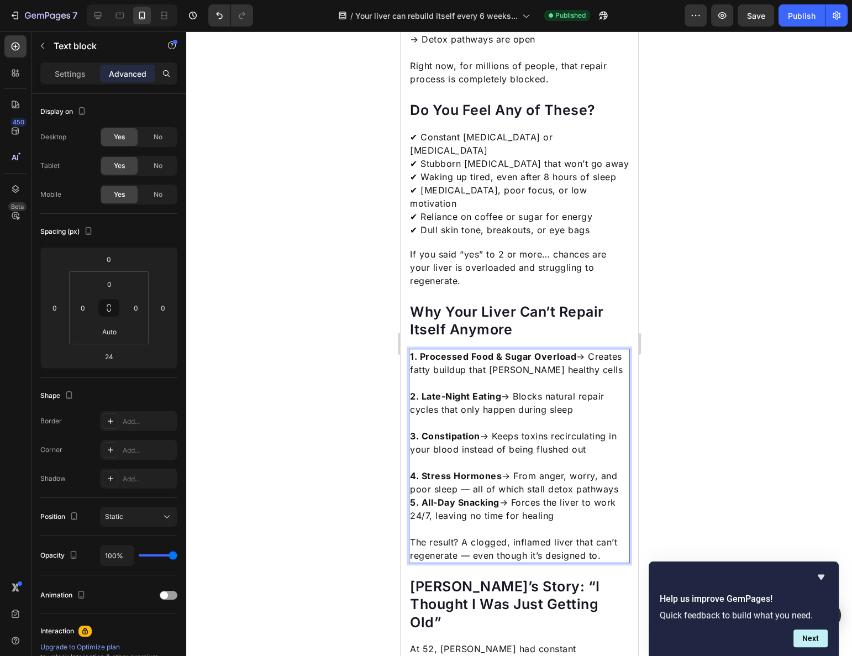
click at [614, 472] on p "⁠⁠⁠⁠⁠⁠⁠ 4. Stress Hormones → From anger, worry, and poor sleep — all of which s…" at bounding box center [518, 489] width 219 height 66
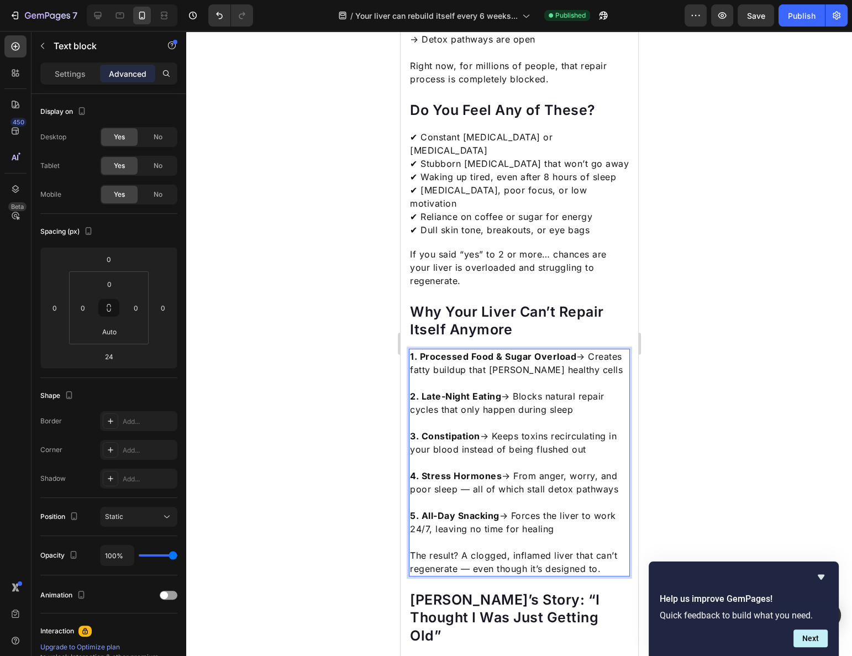
click at [446, 350] on p "1. Processed Food & Sugar Overload → Creates fatty buildup that smothers health…" at bounding box center [518, 363] width 219 height 27
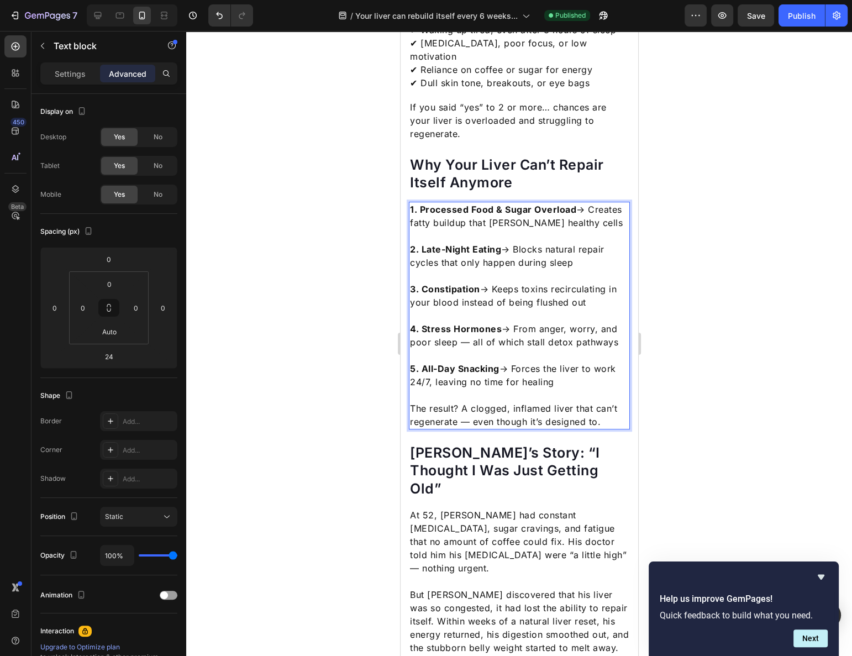
scroll to position [653, 0]
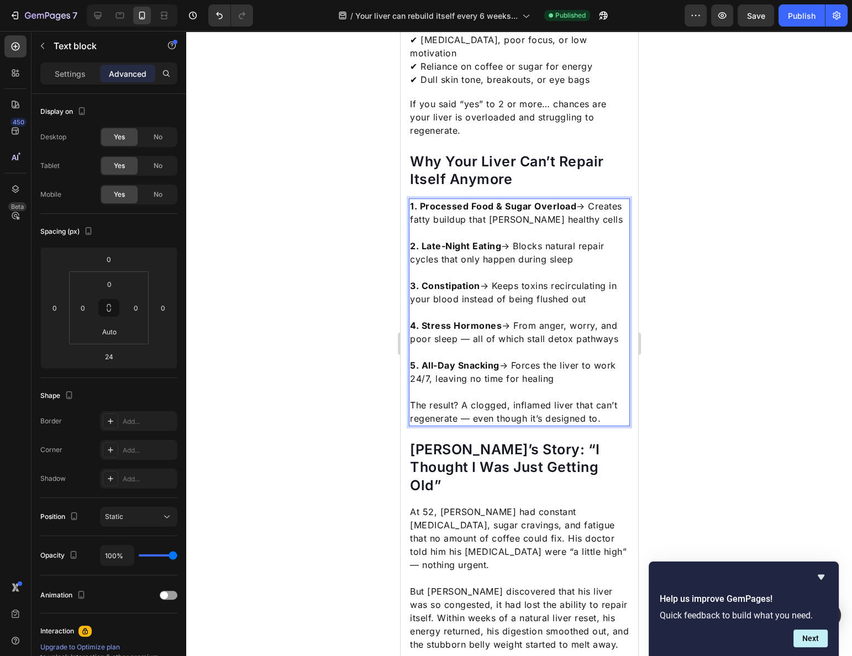
click at [703, 342] on div at bounding box center [519, 343] width 666 height 625
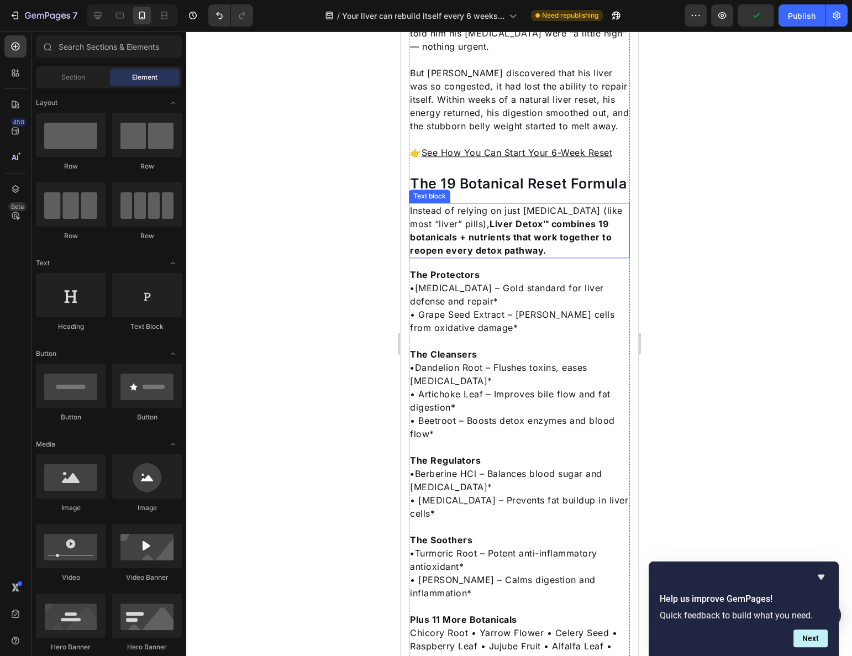
scroll to position [1255, 0]
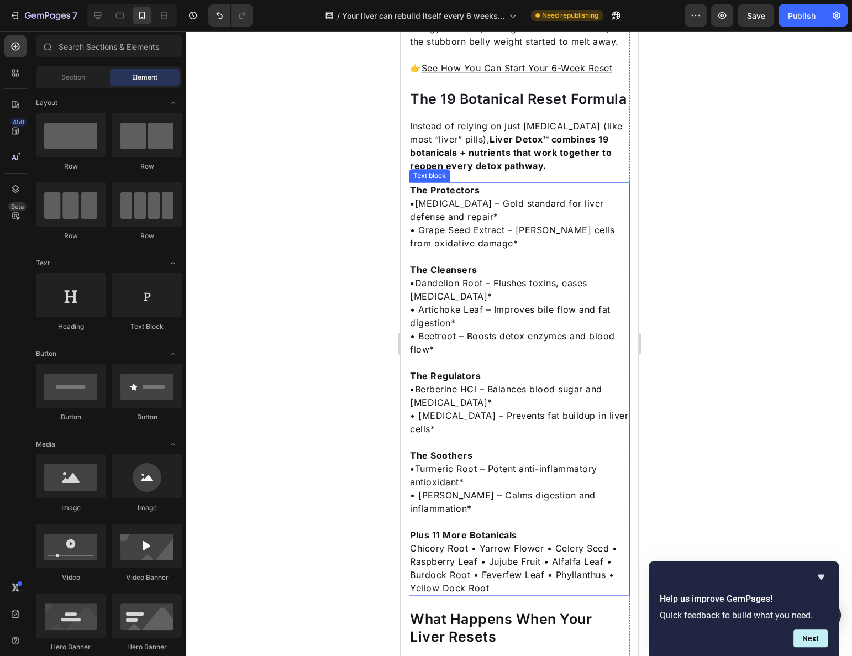
click at [486, 276] on p "• Dandelion Root – Flushes toxins, eases [MEDICAL_DATA]*" at bounding box center [518, 289] width 219 height 27
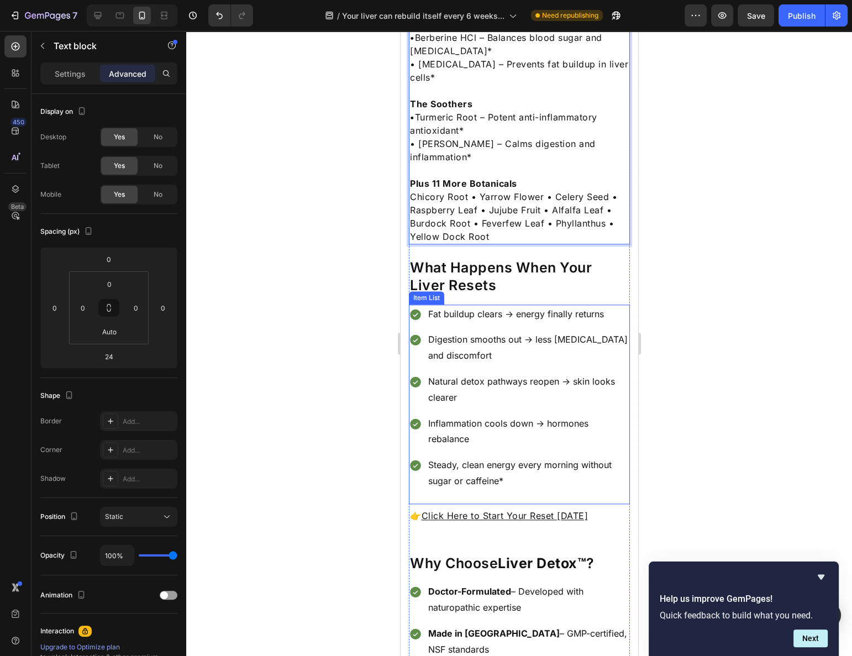
scroll to position [1607, 0]
click at [476, 331] on p "Digestion smooths out → less [MEDICAL_DATA] and discomfort" at bounding box center [528, 347] width 200 height 32
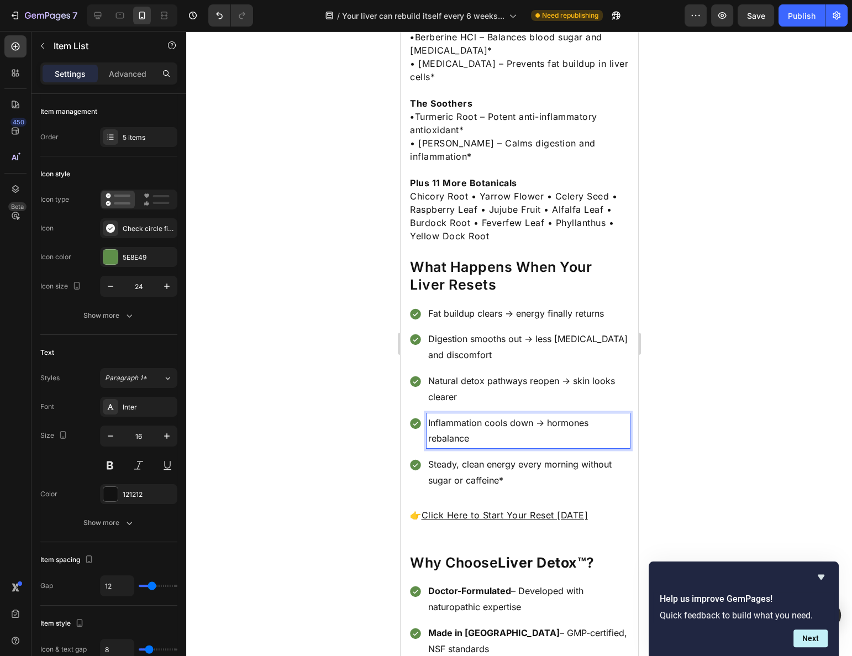
click at [484, 415] on p "Inflammation cools down → hormones rebalance" at bounding box center [528, 431] width 200 height 32
click at [475, 456] on p "Steady, clean energy every morning without sugar or caffeine*" at bounding box center [528, 472] width 200 height 32
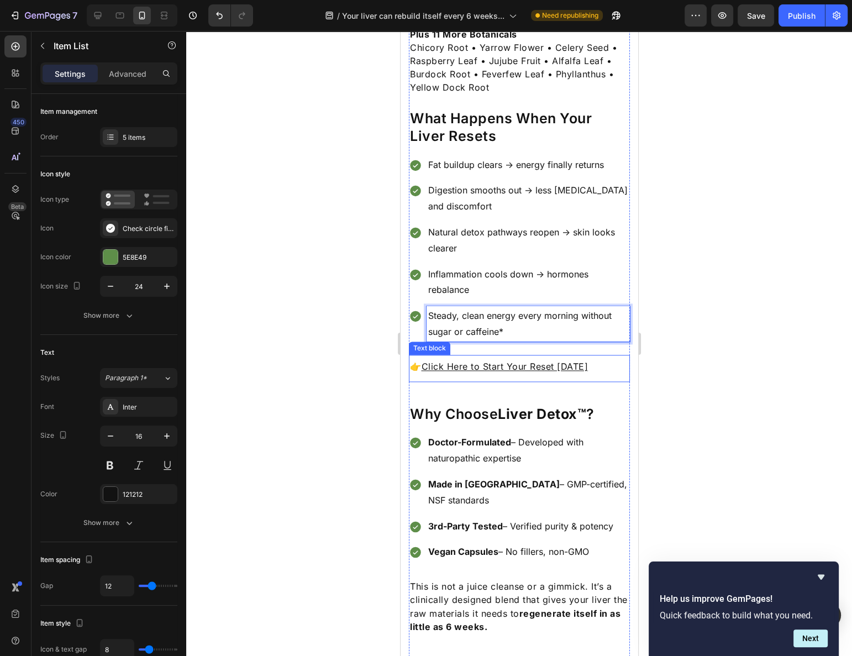
scroll to position [1758, 0]
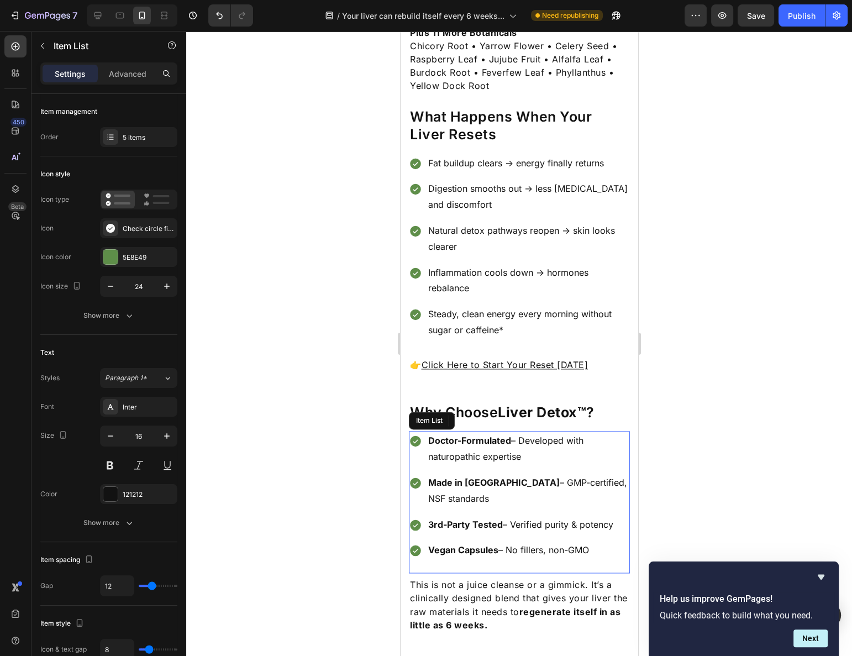
click at [430, 435] on strong "Doctor-Formulated" at bounding box center [469, 440] width 83 height 11
click at [415, 436] on icon at bounding box center [414, 441] width 11 height 11
click at [436, 431] on div "Doctor-Formulated – Developed with naturopathic expertise" at bounding box center [527, 448] width 203 height 35
click at [452, 477] on strong "Made in [GEOGRAPHIC_DATA]" at bounding box center [494, 482] width 132 height 11
click at [741, 379] on div at bounding box center [519, 343] width 666 height 625
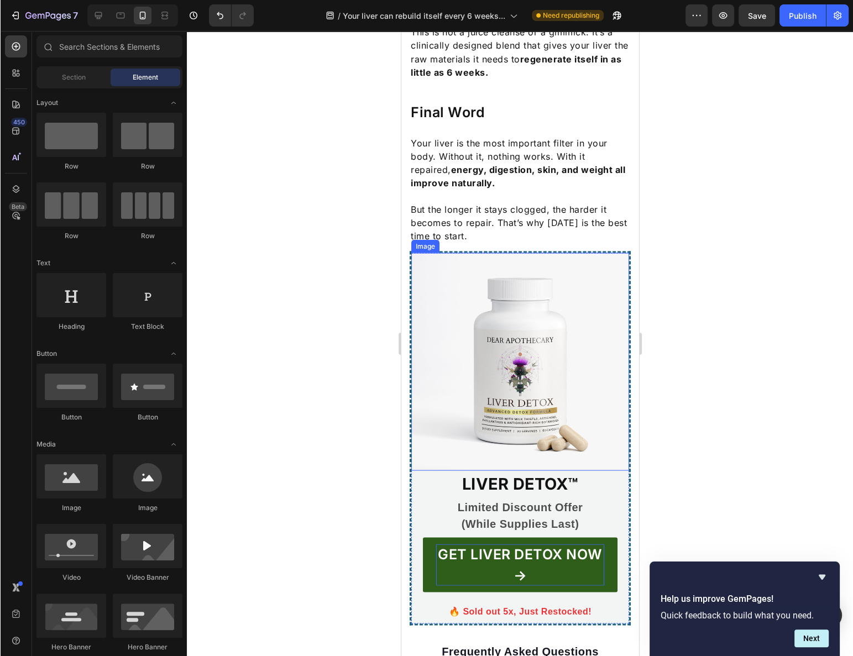
scroll to position [2512, 0]
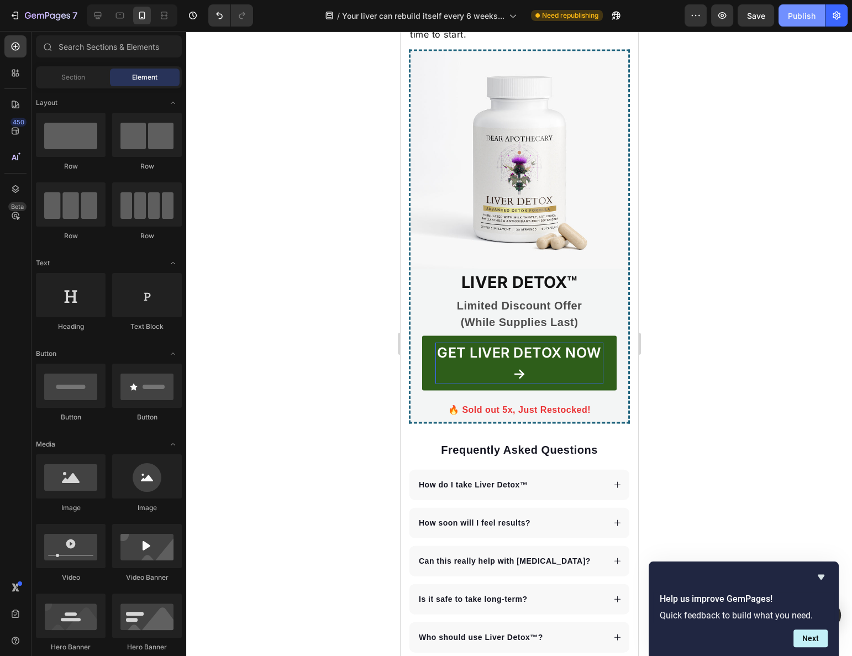
click at [800, 13] on div "Publish" at bounding box center [802, 16] width 28 height 12
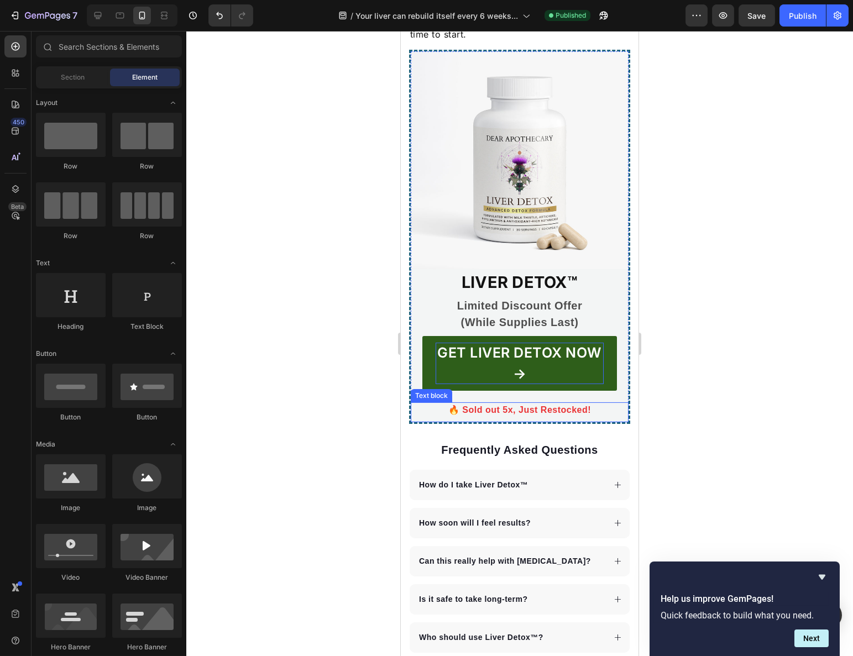
click at [548, 403] on p "🔥 Sold out 5x, Just Restocked!" at bounding box center [519, 409] width 192 height 13
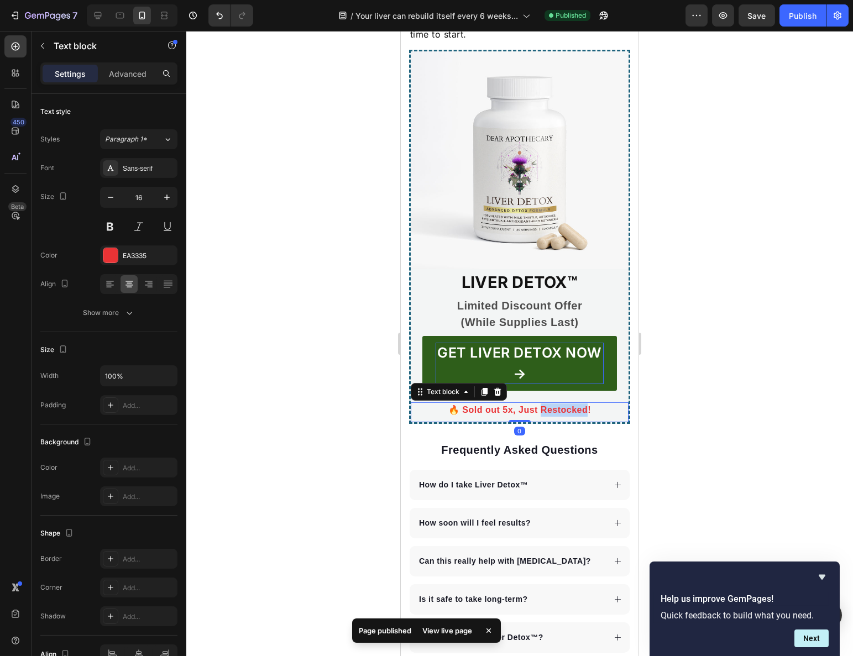
click at [548, 403] on p "🔥 Sold out 5x, Just Restocked!" at bounding box center [519, 409] width 192 height 13
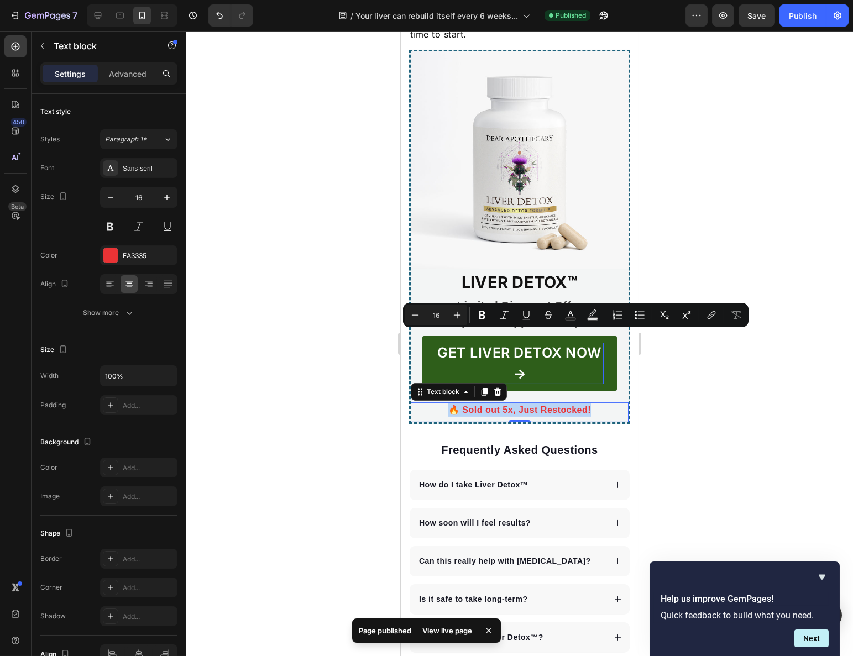
click at [552, 403] on p "🔥 Sold out 5x, Just Restocked!" at bounding box center [519, 409] width 192 height 13
click at [553, 403] on p "🔥 Sold out 5x, Just Restocked!" at bounding box center [519, 409] width 192 height 13
click at [554, 403] on p "🔥 Sold out 5x, Just Restocked!" at bounding box center [519, 409] width 192 height 13
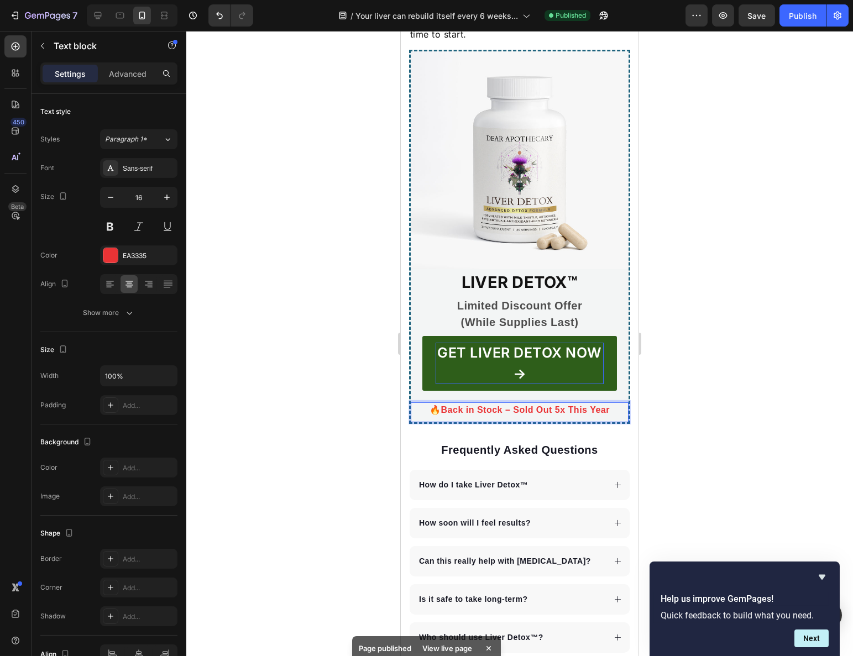
click at [558, 405] on strong "Back in Stock – Sold Out 5x This Year" at bounding box center [524, 409] width 169 height 9
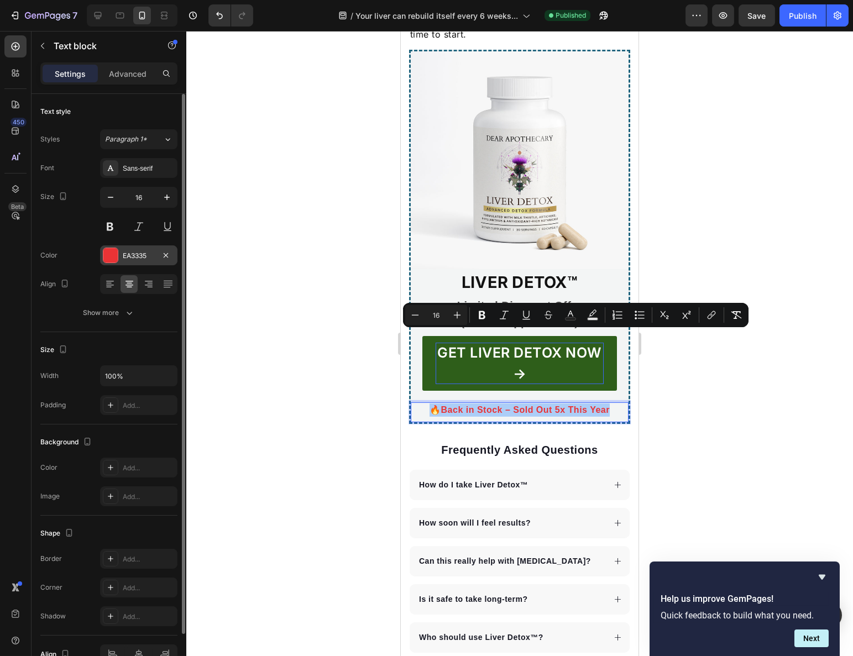
click at [155, 258] on div "EA3335" at bounding box center [138, 255] width 77 height 20
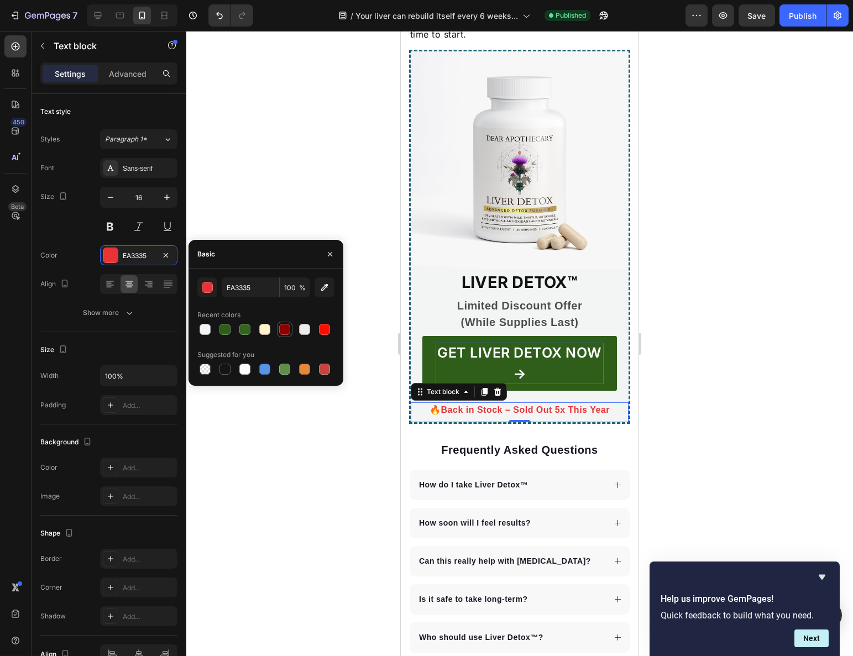
click at [282, 329] on div at bounding box center [284, 329] width 11 height 11
type input "8C0000"
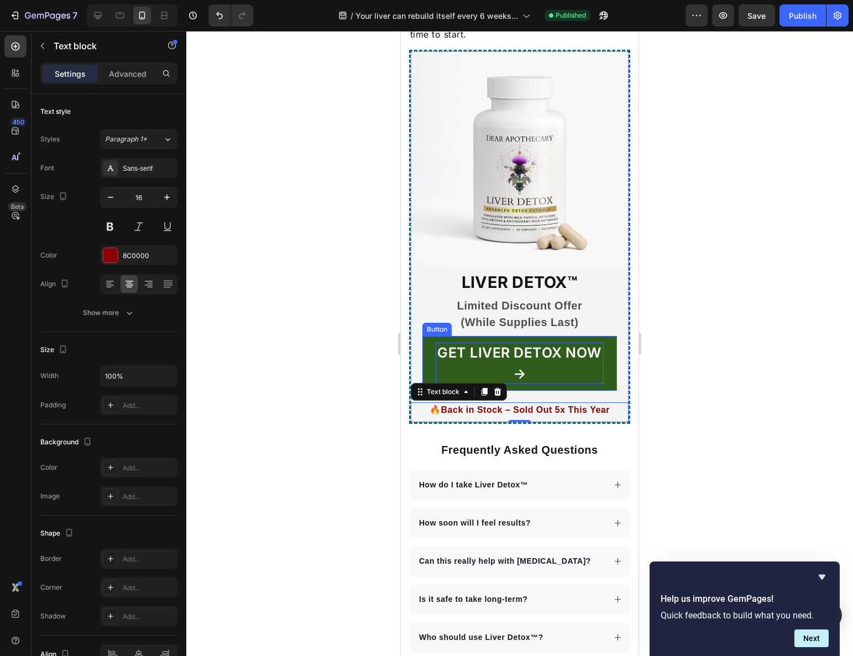
click at [707, 298] on div at bounding box center [519, 343] width 666 height 625
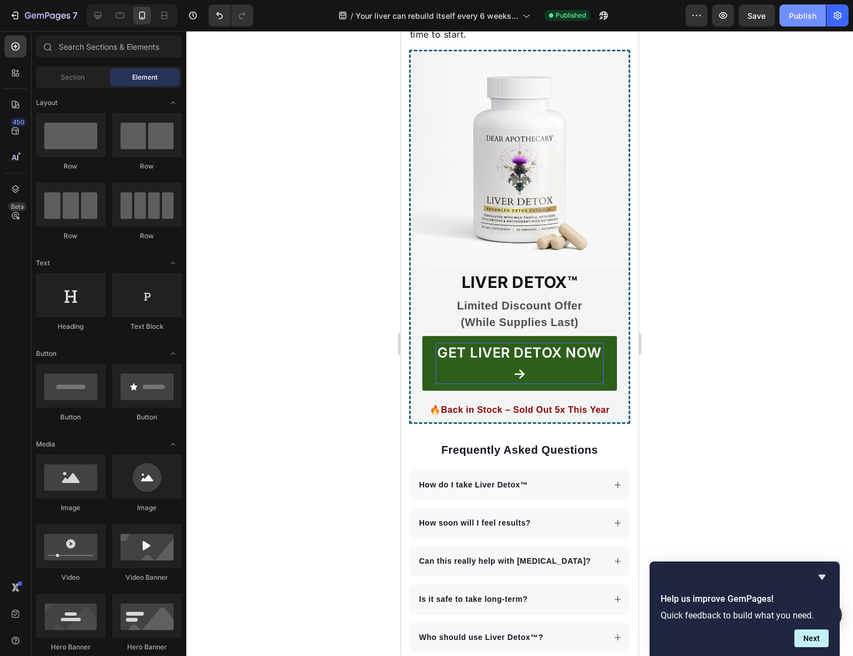
click at [815, 15] on div "Publish" at bounding box center [803, 16] width 28 height 12
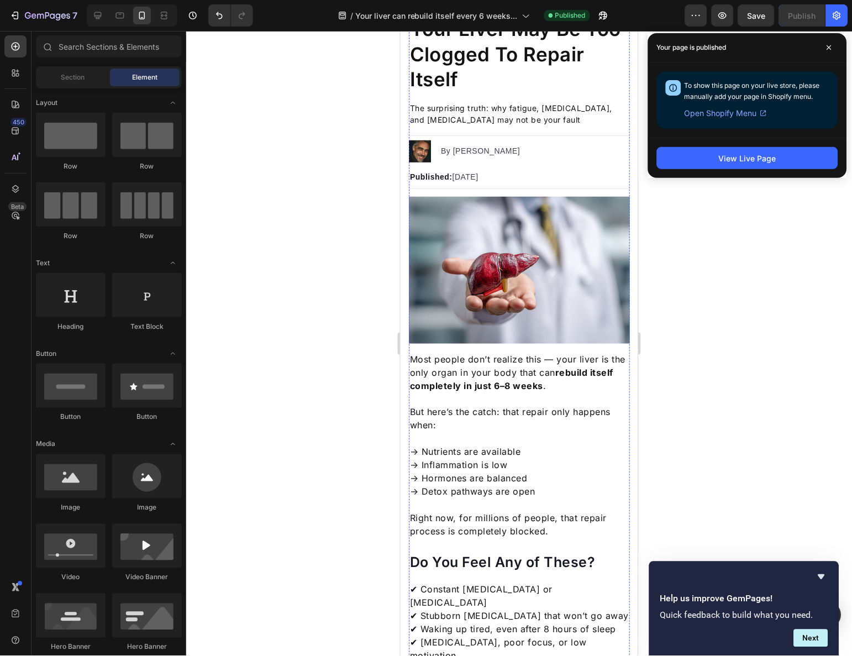
scroll to position [0, 0]
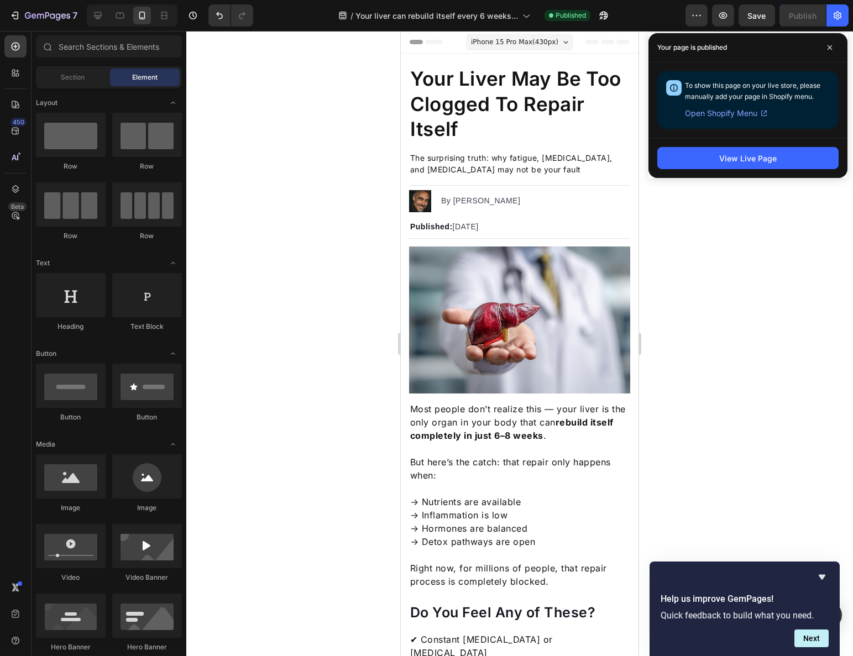
click at [740, 272] on div at bounding box center [519, 343] width 666 height 625
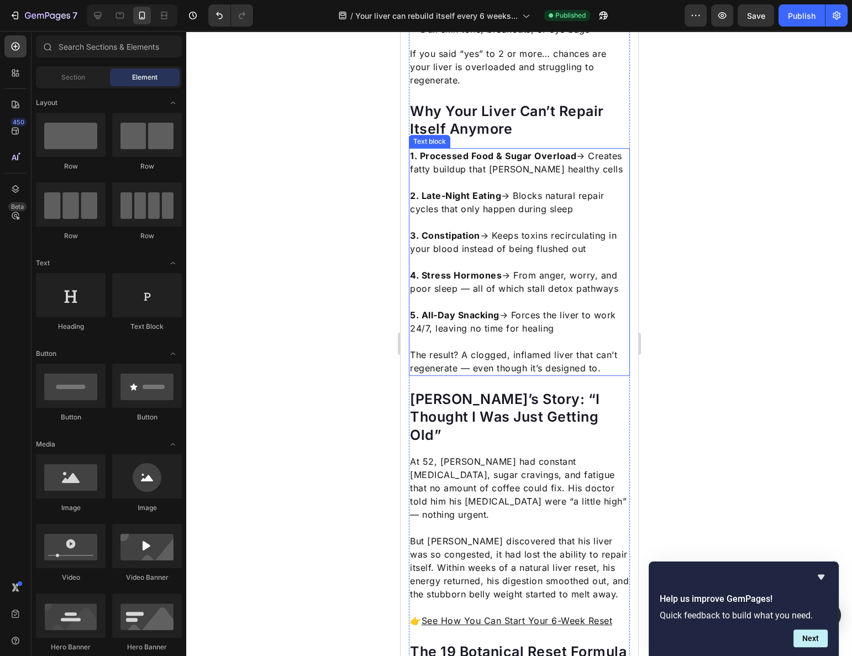
scroll to position [753, 0]
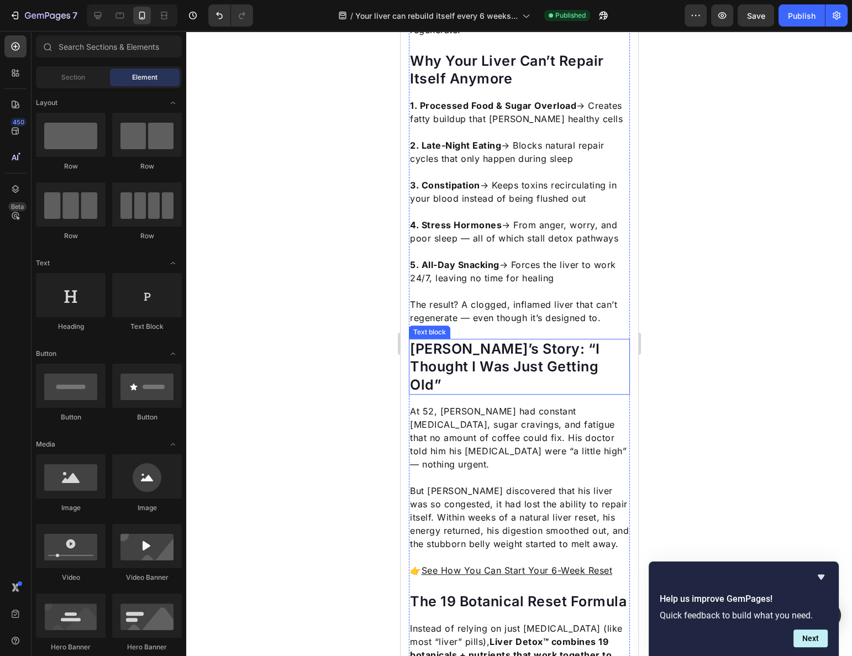
click at [559, 344] on p "[PERSON_NAME]’s Story: “I Thought I Was Just Getting Old”" at bounding box center [518, 367] width 219 height 54
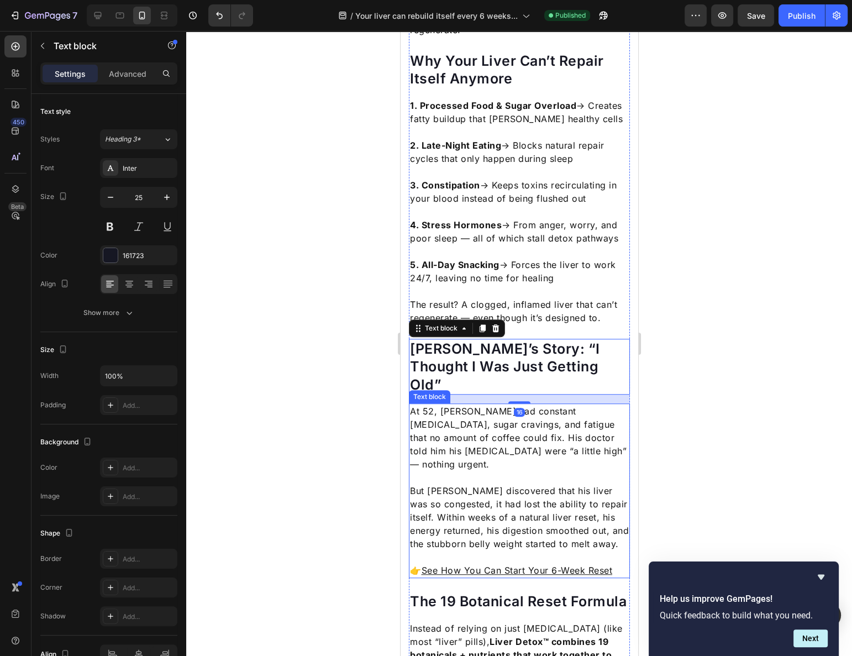
click at [565, 404] on p "At 52, [PERSON_NAME] had constant [MEDICAL_DATA], sugar cravings, and fatigue t…" at bounding box center [518, 437] width 219 height 66
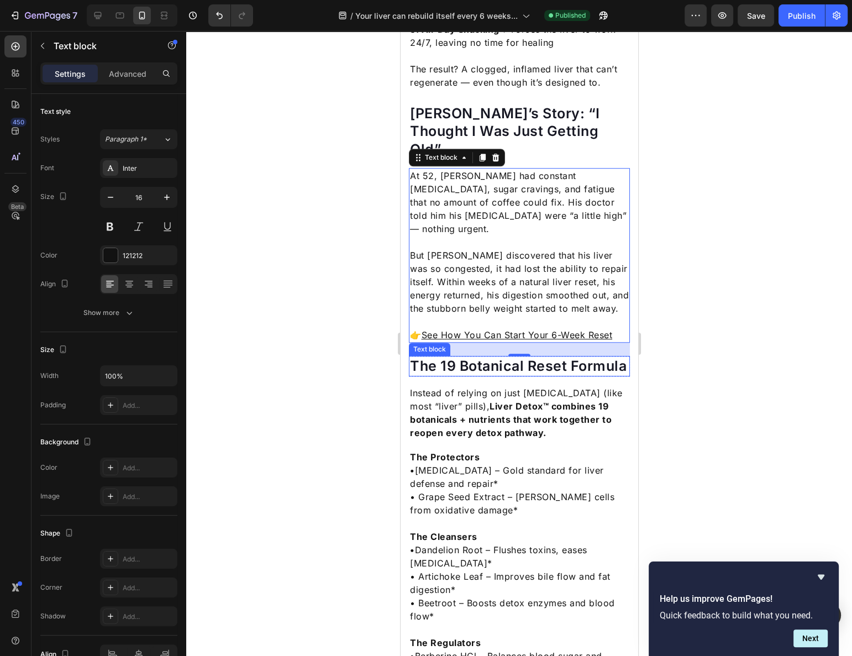
scroll to position [1005, 0]
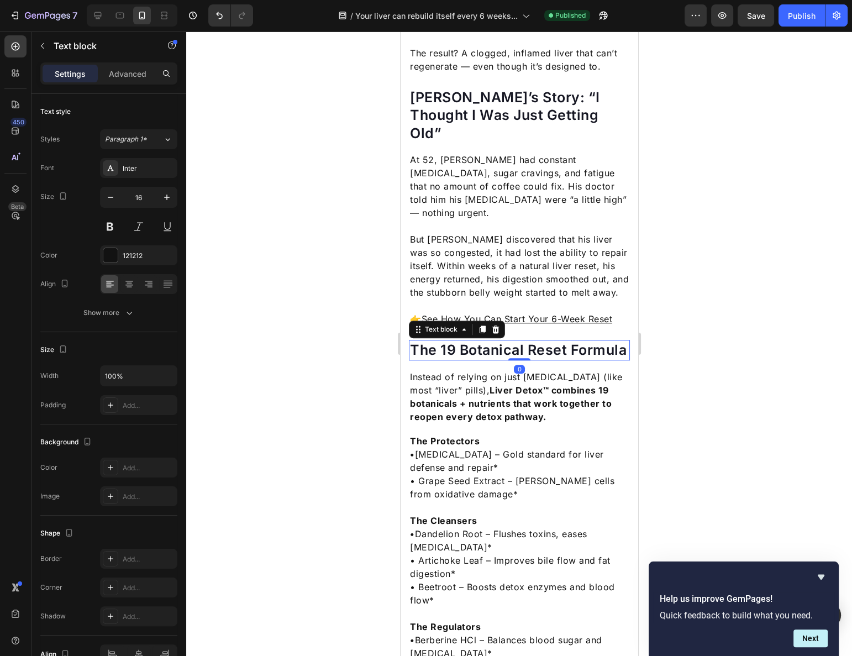
click at [545, 341] on p "The 19 Botanical Reset Formula" at bounding box center [518, 350] width 219 height 18
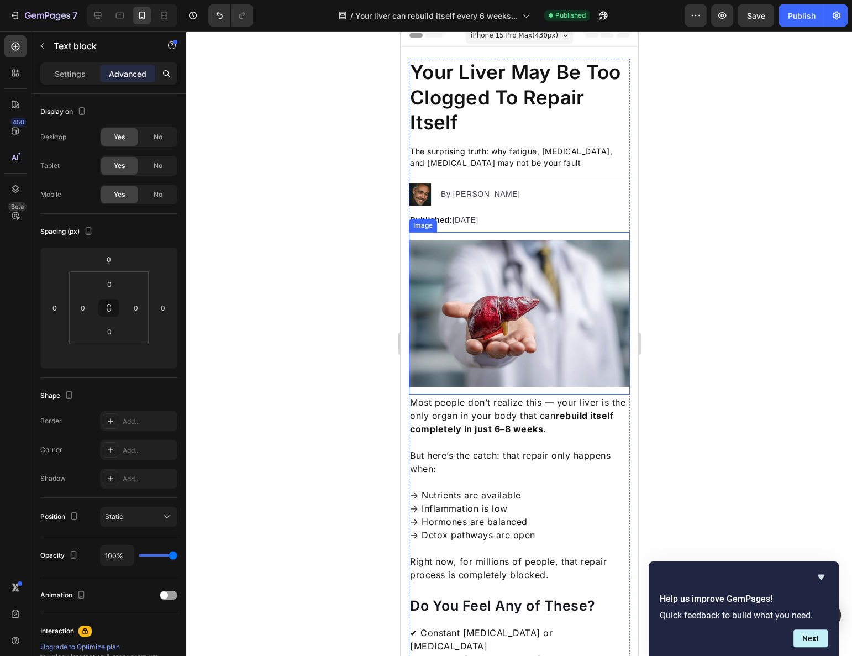
scroll to position [0, 0]
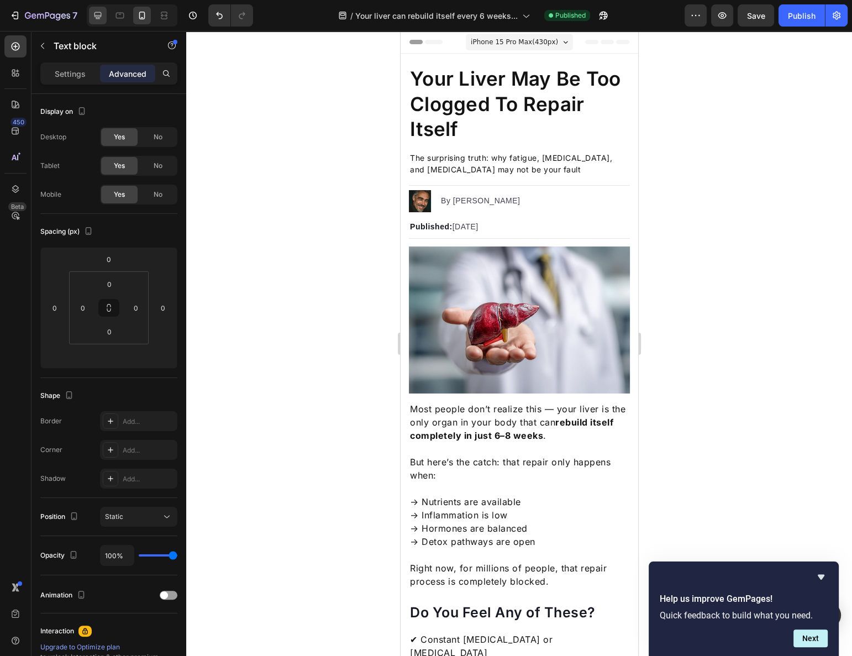
click at [98, 14] on icon at bounding box center [97, 15] width 11 height 11
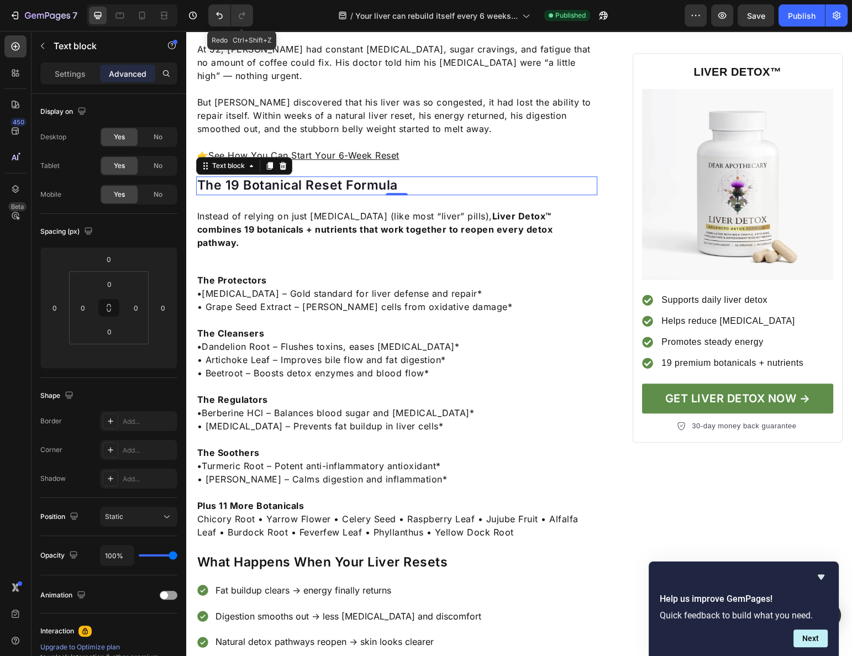
scroll to position [1136, 0]
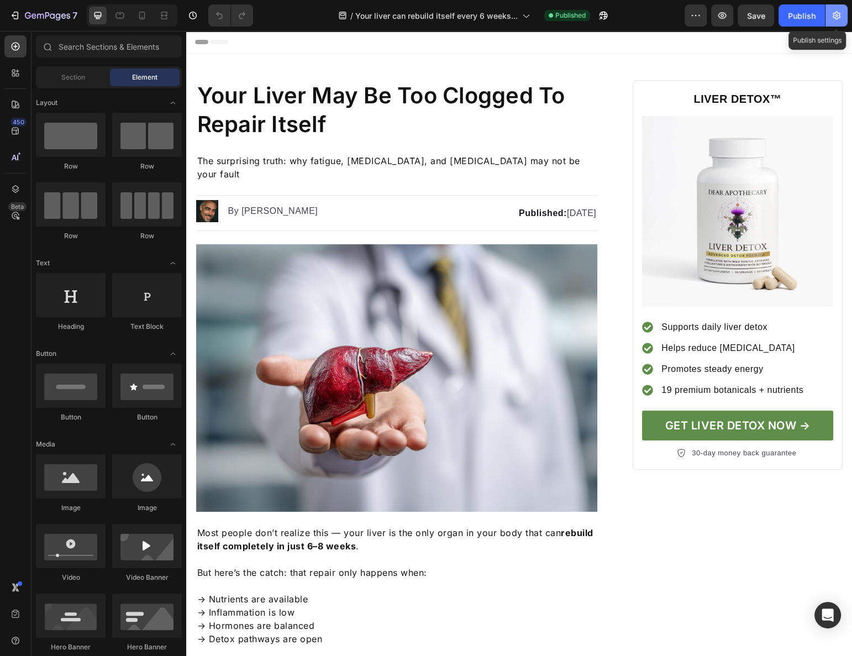
click at [838, 13] on icon "button" at bounding box center [836, 15] width 11 height 11
click at [837, 18] on icon "button" at bounding box center [836, 15] width 11 height 11
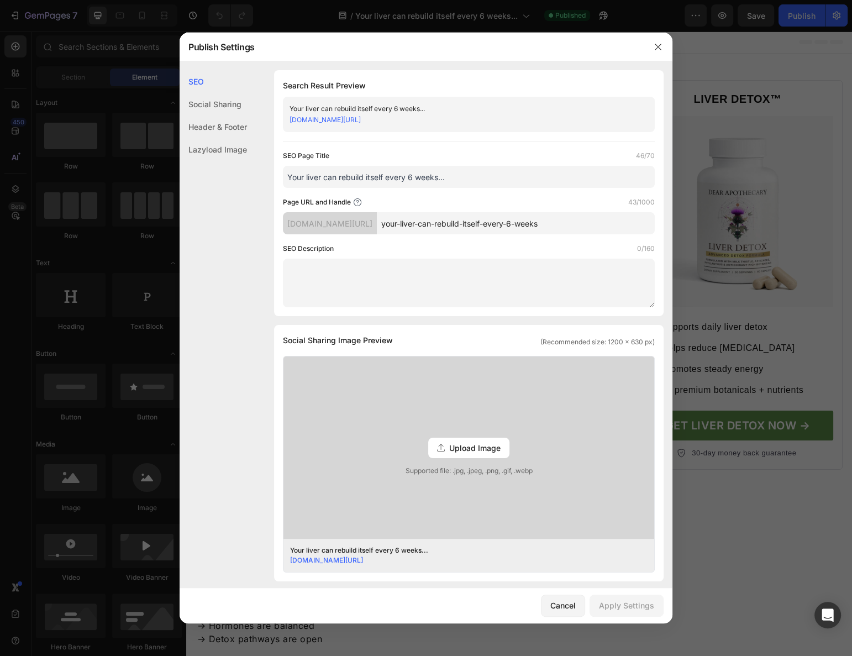
click at [361, 120] on link "[DOMAIN_NAME][URL]" at bounding box center [325, 119] width 71 height 8
click at [664, 43] on button "button" at bounding box center [658, 47] width 18 height 18
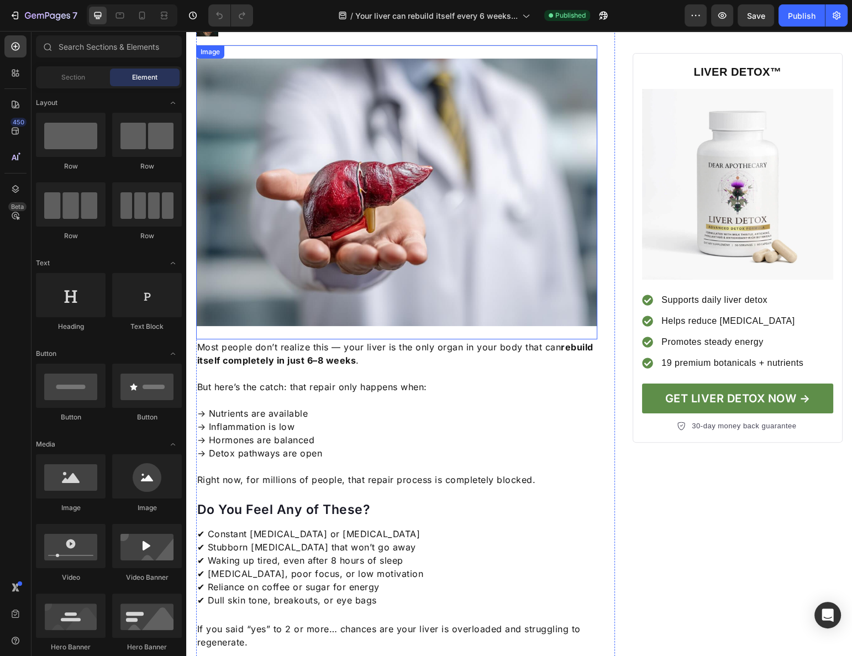
scroll to position [150, 0]
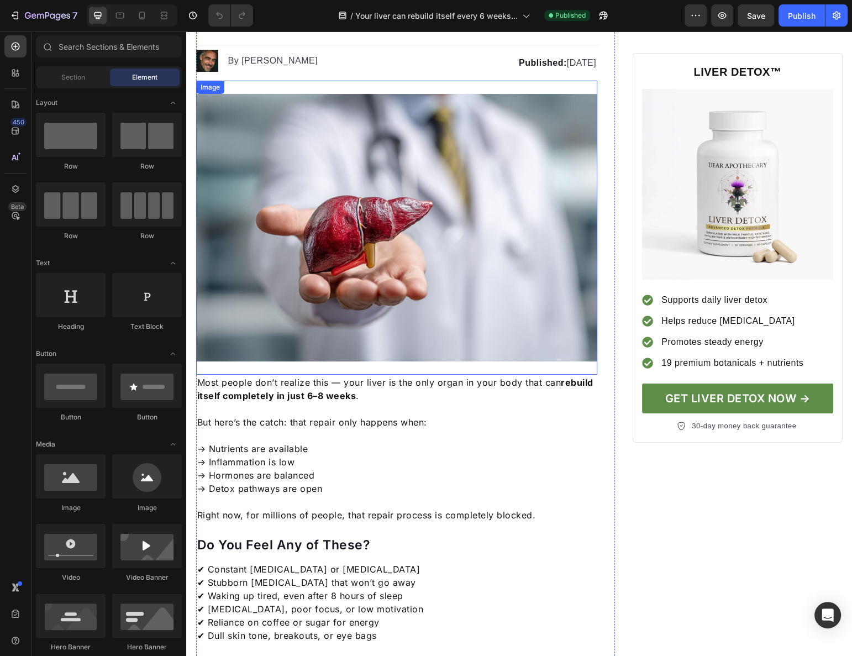
click at [375, 206] on img at bounding box center [397, 227] width 402 height 267
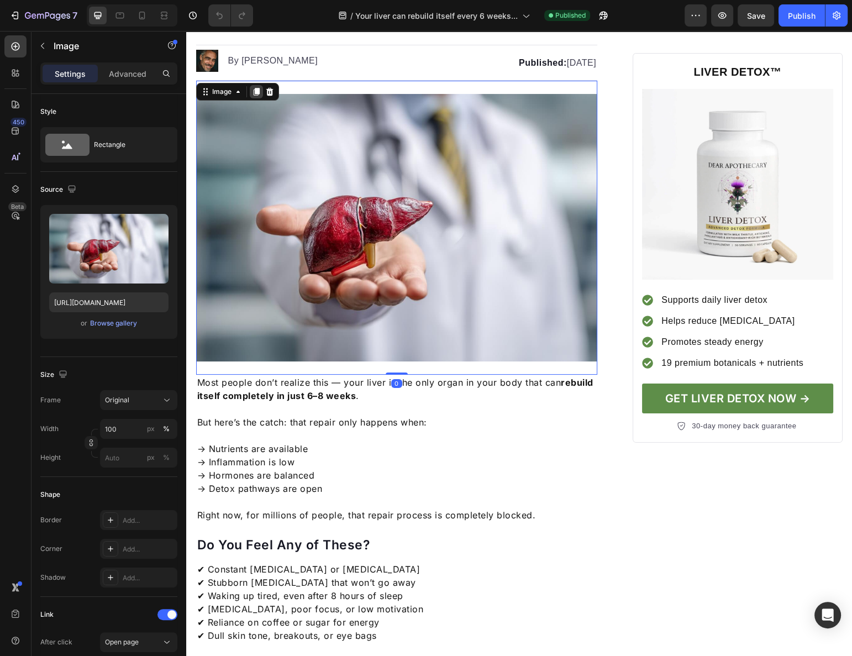
click at [252, 87] on icon at bounding box center [256, 91] width 9 height 9
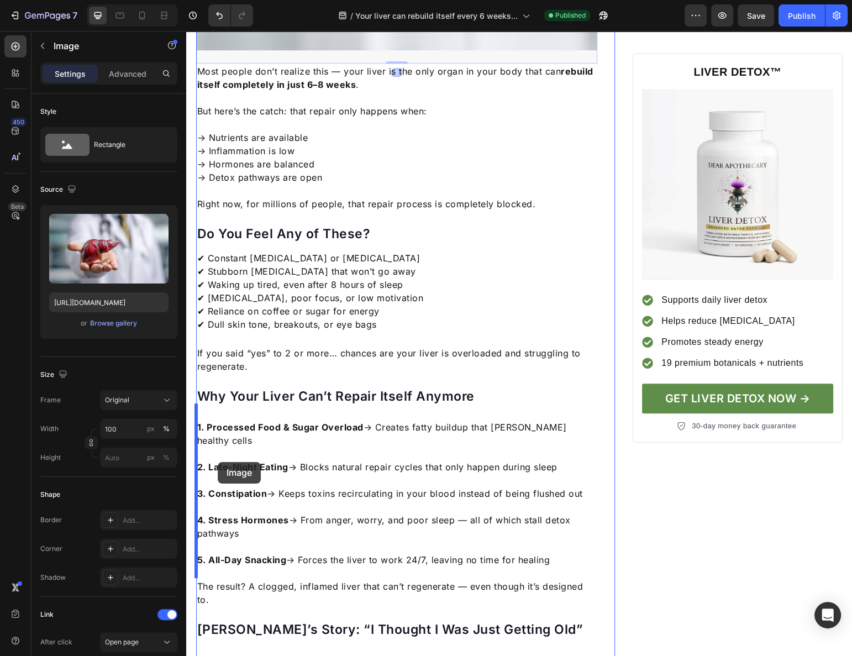
scroll to position [1055, 0]
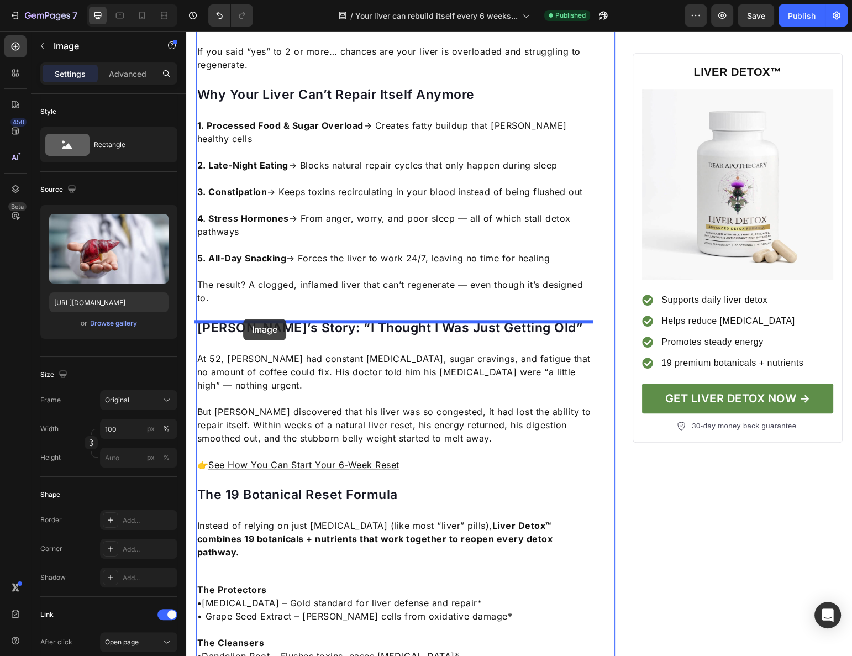
drag, startPoint x: 204, startPoint y: 350, endPoint x: 243, endPoint y: 319, distance: 50.3
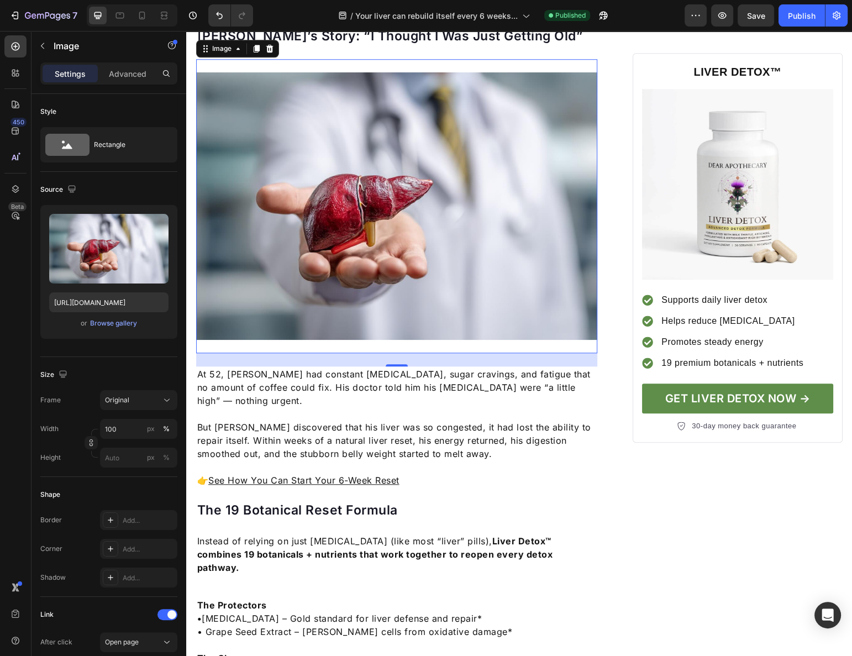
scroll to position [763, 0]
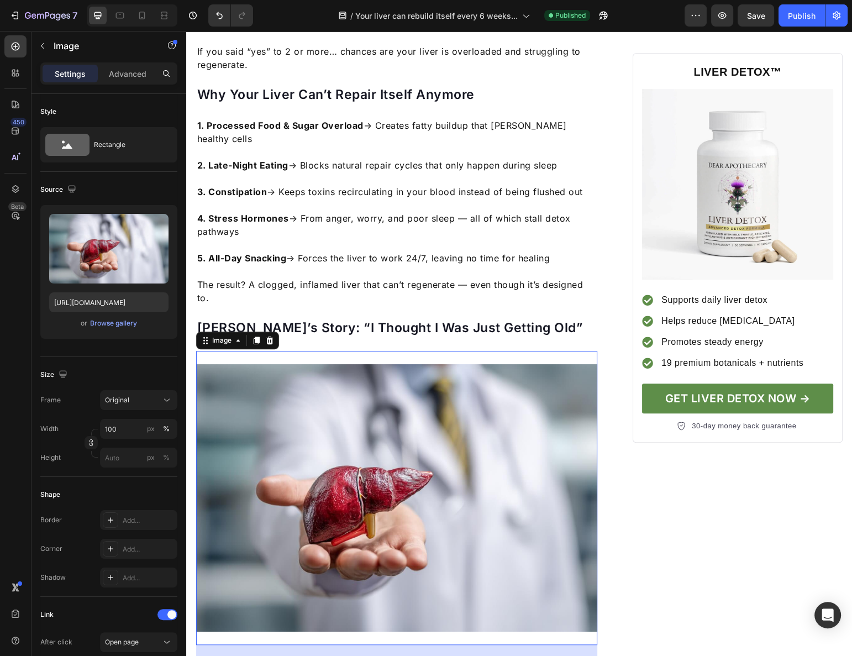
click at [269, 404] on img at bounding box center [397, 497] width 402 height 267
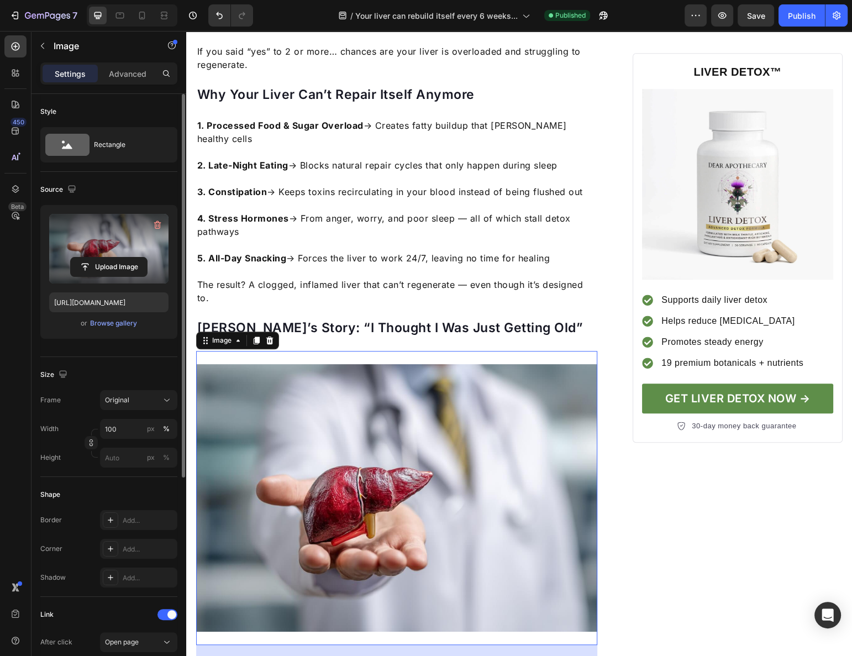
click at [112, 252] on label at bounding box center [108, 249] width 119 height 70
click at [112, 258] on input "file" at bounding box center [109, 267] width 76 height 19
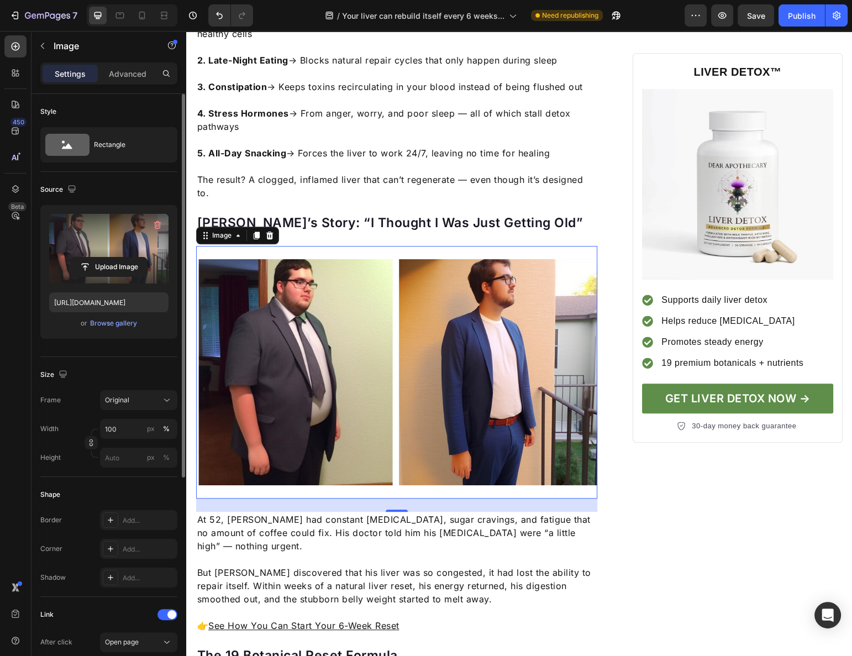
scroll to position [913, 0]
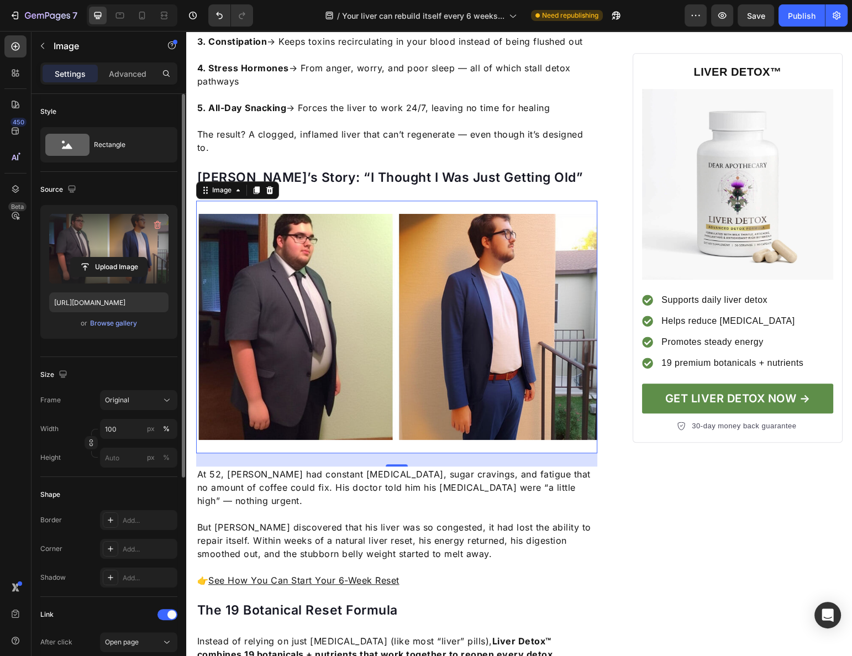
click at [125, 245] on label at bounding box center [108, 249] width 119 height 70
click at [125, 258] on input "file" at bounding box center [109, 267] width 76 height 19
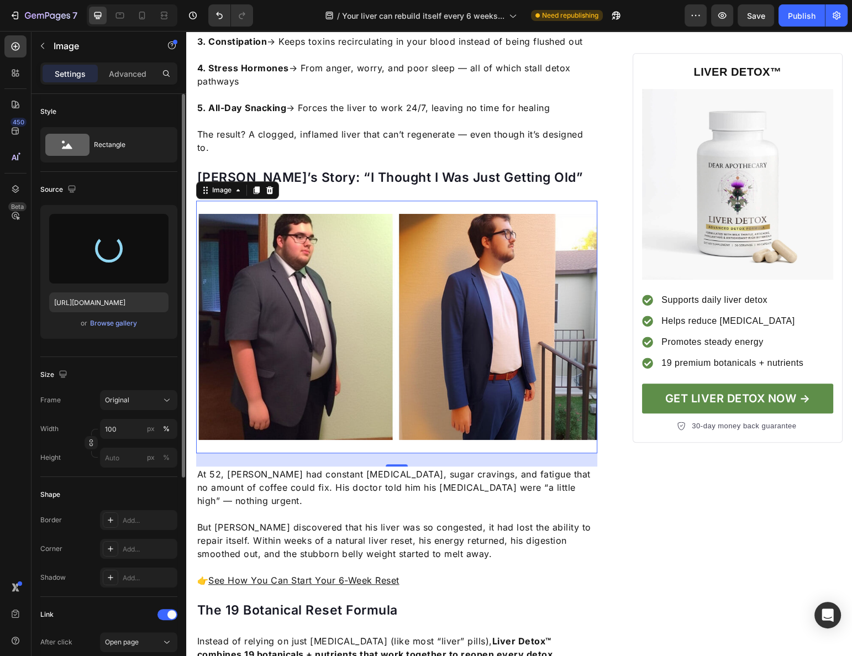
type input "[URL][DOMAIN_NAME]"
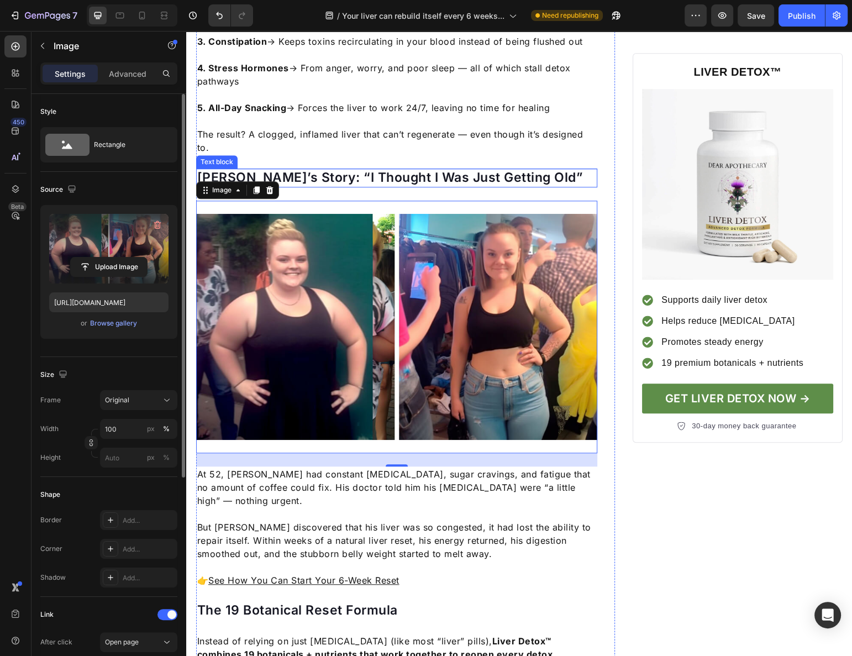
click at [210, 170] on p "[PERSON_NAME]’s Story: “I Thought I Was Just Getting Old”" at bounding box center [397, 178] width 400 height 17
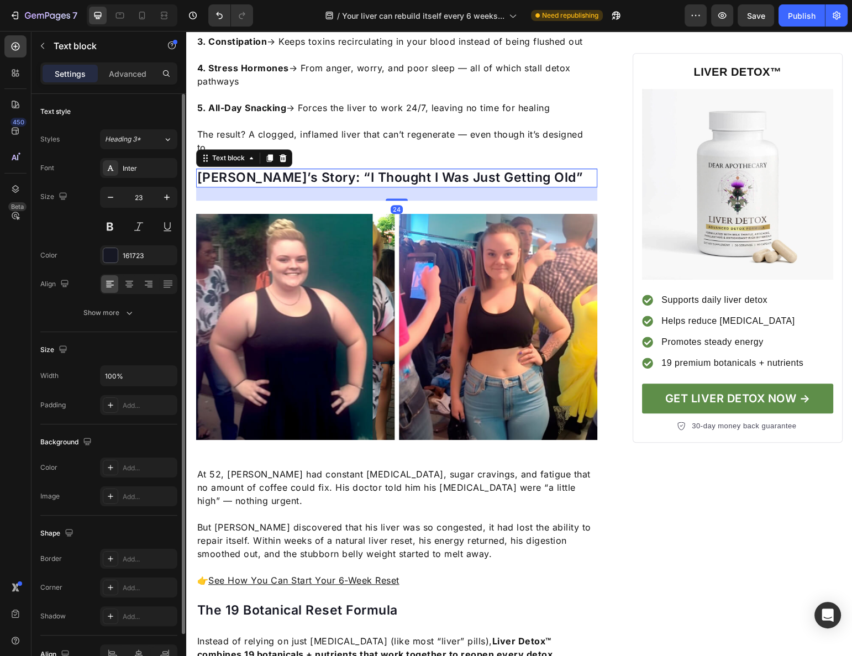
click at [210, 170] on p "[PERSON_NAME]’s Story: “I Thought I Was Just Getting Old”" at bounding box center [397, 178] width 400 height 17
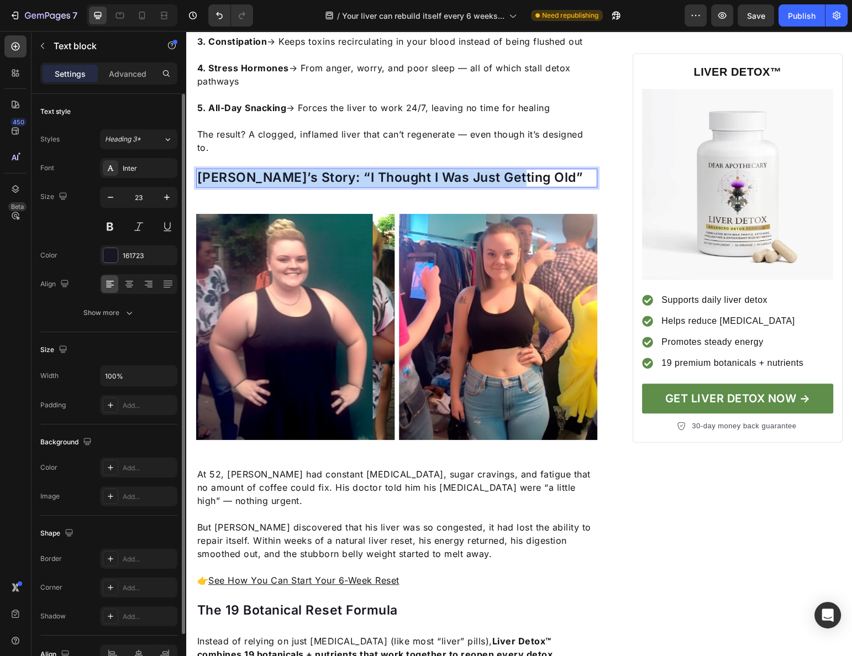
click at [210, 170] on p "[PERSON_NAME]’s Story: “I Thought I Was Just Getting Old”" at bounding box center [397, 178] width 400 height 17
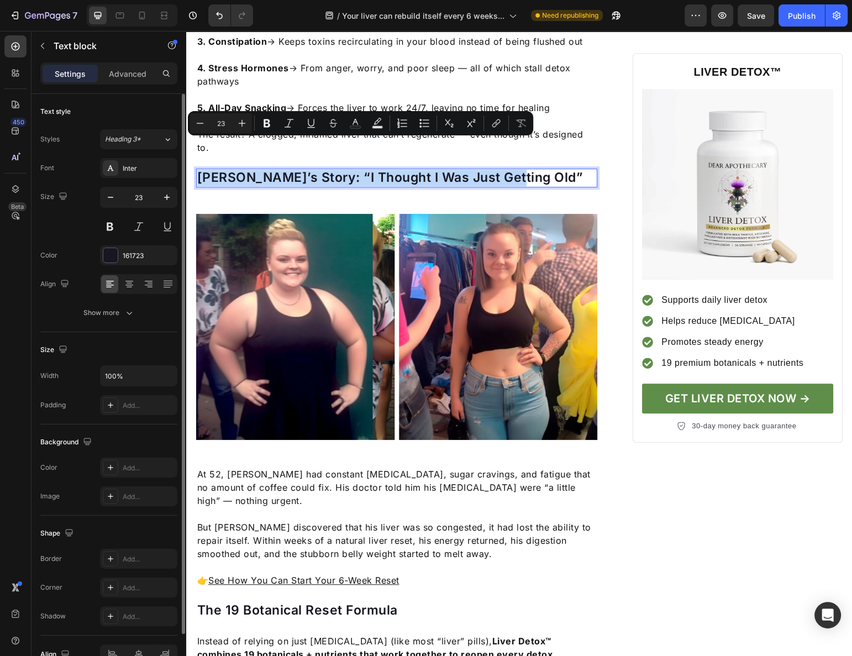
click at [212, 170] on p "[PERSON_NAME]’s Story: “I Thought I Was Just Getting Old”" at bounding box center [397, 178] width 400 height 17
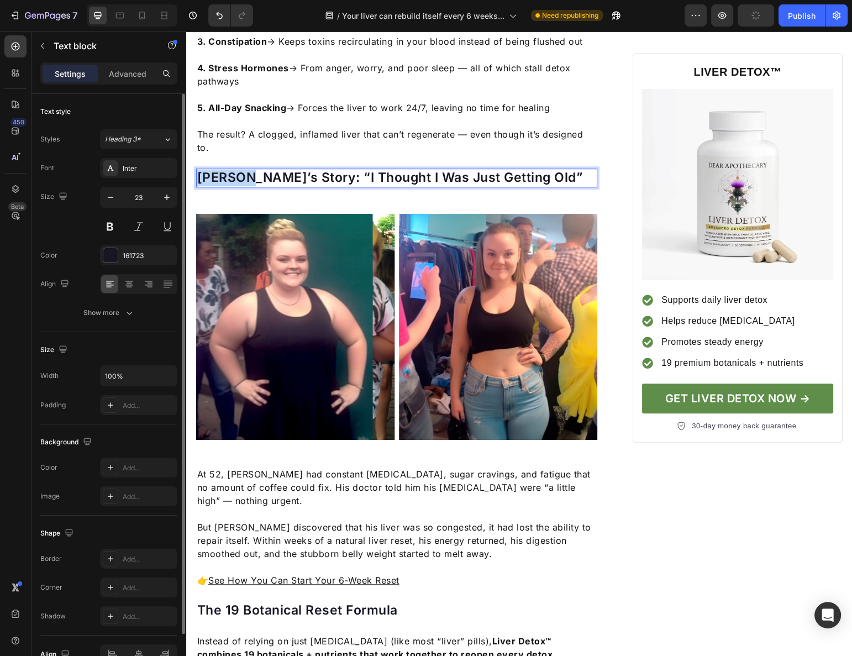
click at [212, 170] on p "[PERSON_NAME]’s Story: “I Thought I Was Just Getting Old”" at bounding box center [397, 178] width 400 height 17
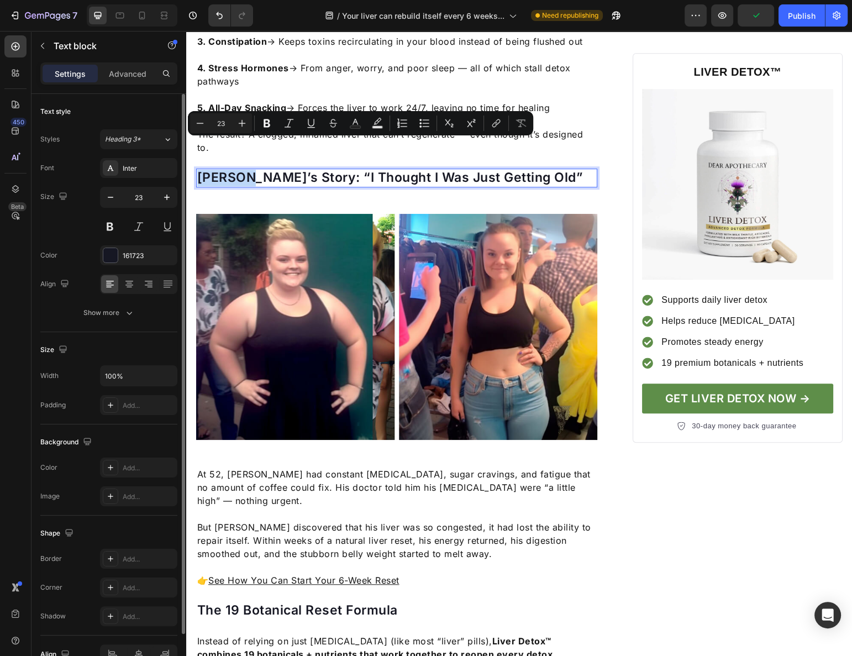
click at [220, 170] on p "[PERSON_NAME]’s Story: “I Thought I Was Just Getting Old”" at bounding box center [397, 178] width 400 height 17
drag, startPoint x: 226, startPoint y: 150, endPoint x: 195, endPoint y: 148, distance: 31.5
click at [196, 169] on div "[PERSON_NAME]’s Story: “I Thought I Was Just Getting Old”" at bounding box center [397, 178] width 402 height 19
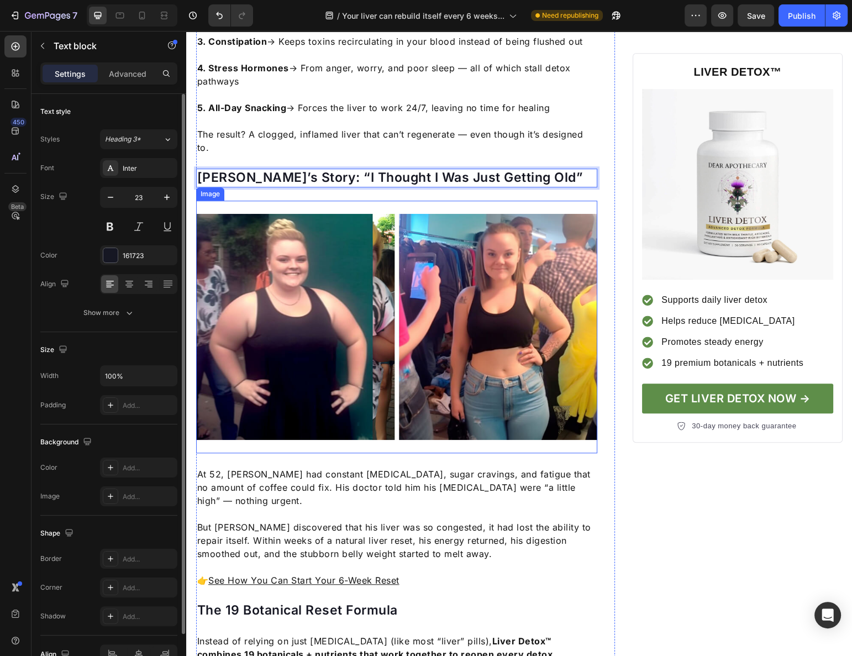
click at [290, 431] on div "Your Liver May Be Too Clogged To Repair Itself Heading The surprising truth: wh…" at bounding box center [397, 560] width 402 height 2786
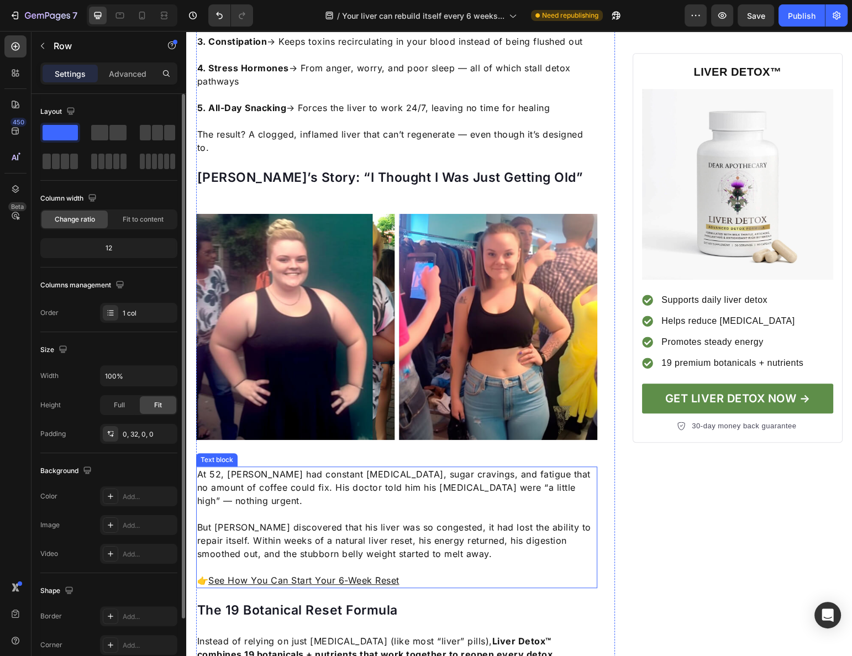
click at [236, 467] on p "At 52, [PERSON_NAME] had constant [MEDICAL_DATA], sugar cravings, and fatigue t…" at bounding box center [397, 487] width 400 height 40
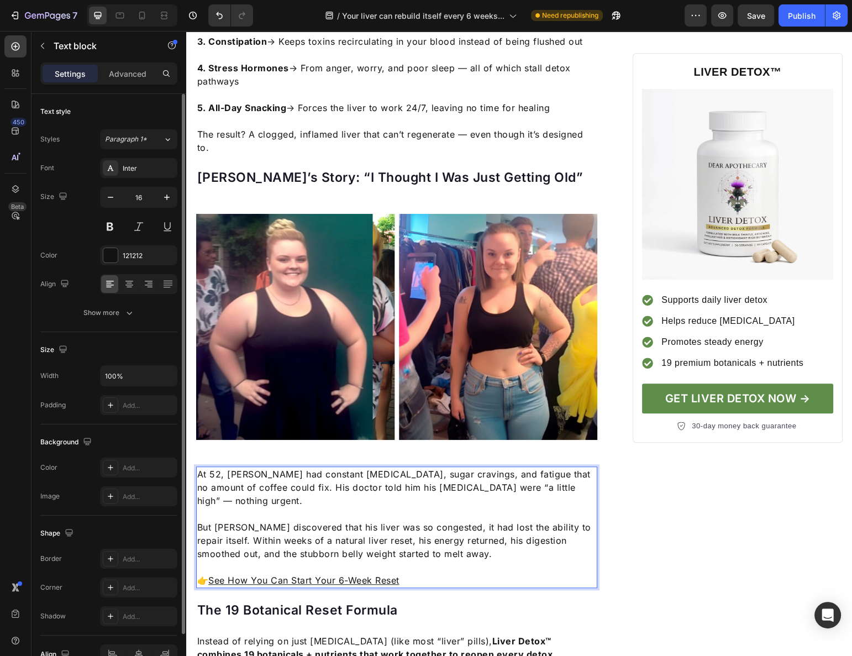
click at [216, 467] on p "At 52, [PERSON_NAME] had constant [MEDICAL_DATA], sugar cravings, and fatigue t…" at bounding box center [397, 487] width 400 height 40
click at [211, 467] on p "At 52, [PERSON_NAME] had constant [MEDICAL_DATA], sugar cravings, and fatigue t…" at bounding box center [397, 487] width 400 height 40
click at [232, 467] on p "At 42, [PERSON_NAME] had constant [MEDICAL_DATA], sugar cravings, and fatigue t…" at bounding box center [397, 487] width 400 height 40
drag, startPoint x: 321, startPoint y: 470, endPoint x: 297, endPoint y: 467, distance: 24.0
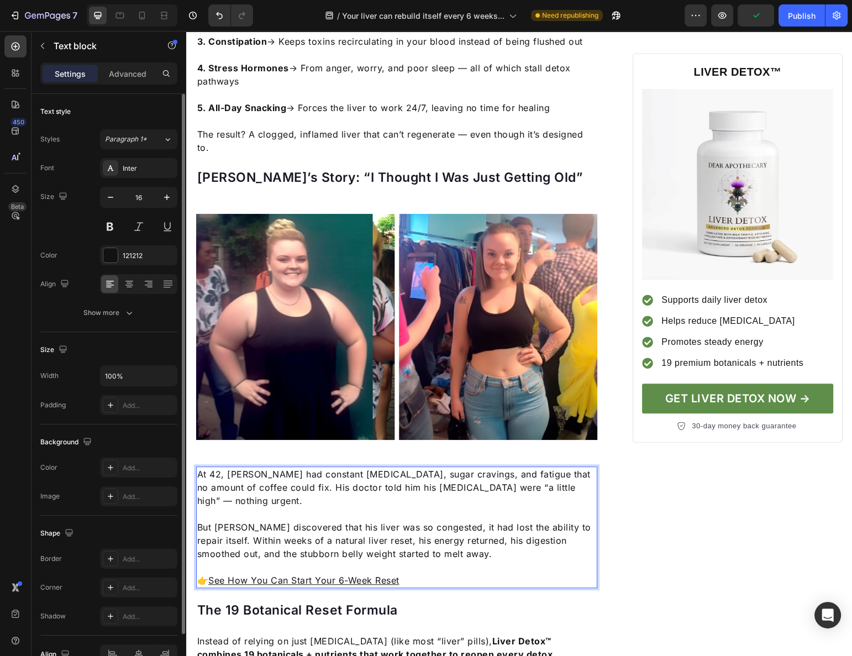
click at [319, 470] on p "At 42, [PERSON_NAME] had constant [MEDICAL_DATA], sugar cravings, and fatigue t…" at bounding box center [397, 487] width 400 height 40
drag, startPoint x: 277, startPoint y: 454, endPoint x: 283, endPoint y: 454, distance: 6.7
click at [283, 467] on p "At 42, [PERSON_NAME] had constant [MEDICAL_DATA], sugar cravings, and fatigue t…" at bounding box center [397, 487] width 400 height 40
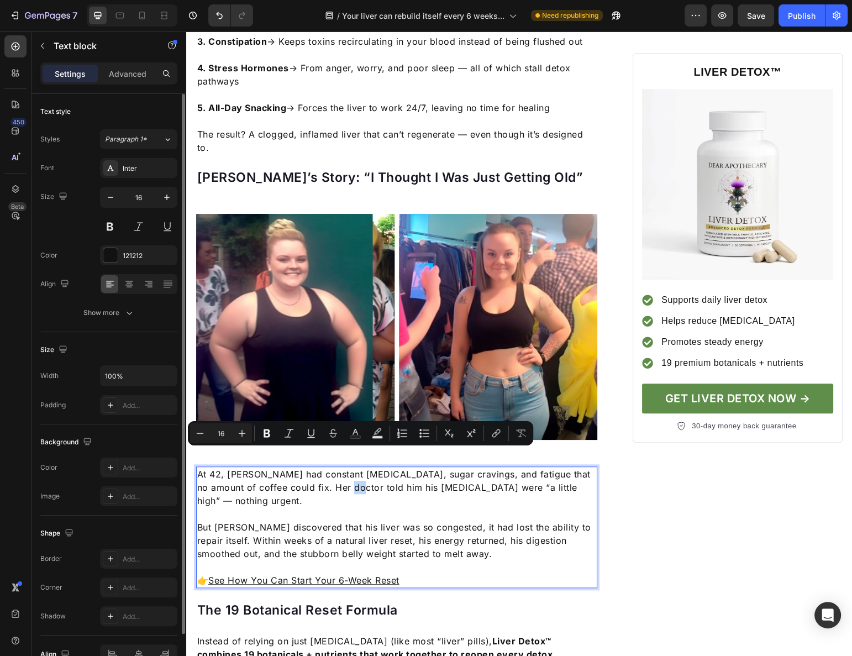
drag, startPoint x: 346, startPoint y: 454, endPoint x: 354, endPoint y: 455, distance: 7.2
click at [354, 467] on p "At 42, [PERSON_NAME] had constant [MEDICAL_DATA], sugar cravings, and fatigue t…" at bounding box center [397, 487] width 400 height 40
drag, startPoint x: 341, startPoint y: 454, endPoint x: 368, endPoint y: 454, distance: 27.1
click at [368, 467] on p "At 42, [PERSON_NAME] had constant [MEDICAL_DATA], sugar cravings, and fatigue t…" at bounding box center [397, 487] width 400 height 40
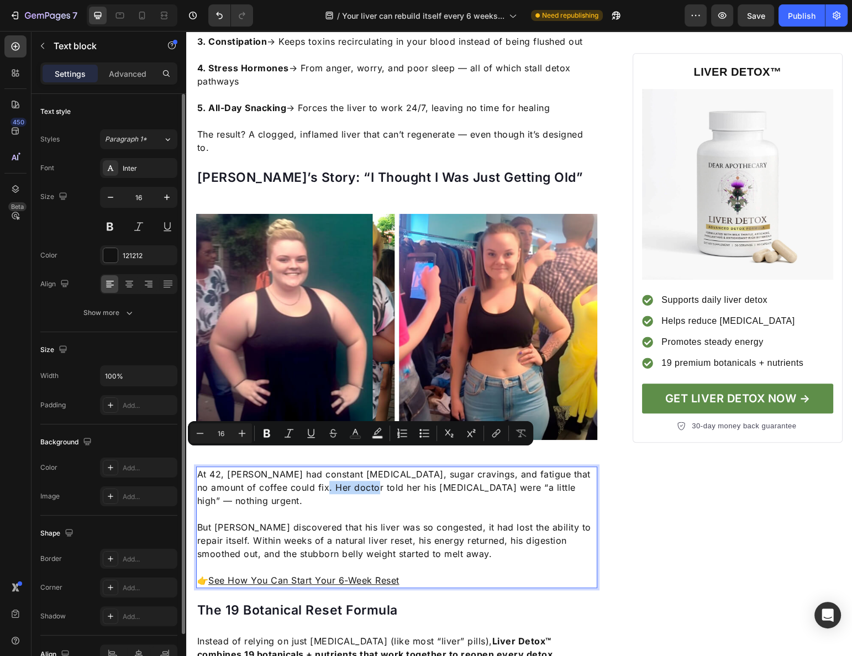
drag, startPoint x: 321, startPoint y: 455, endPoint x: 367, endPoint y: 454, distance: 45.9
click at [367, 467] on p "At 42, [PERSON_NAME] had constant [MEDICAL_DATA], sugar cravings, and fatigue t…" at bounding box center [397, 487] width 400 height 40
drag, startPoint x: 369, startPoint y: 458, endPoint x: 357, endPoint y: 456, distance: 11.7
click at [357, 467] on p "At 42, [PERSON_NAME] had constant [MEDICAL_DATA], sugar cravings, and fatigue t…" at bounding box center [397, 487] width 400 height 40
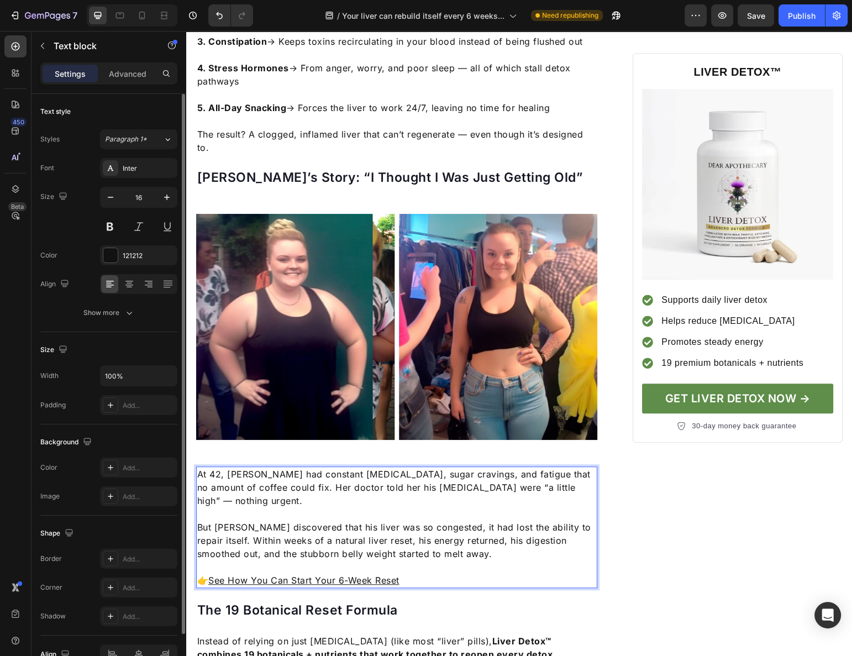
click at [281, 467] on p "At 42, [PERSON_NAME] had constant [MEDICAL_DATA], sugar cravings, and fatigue t…" at bounding box center [397, 487] width 400 height 40
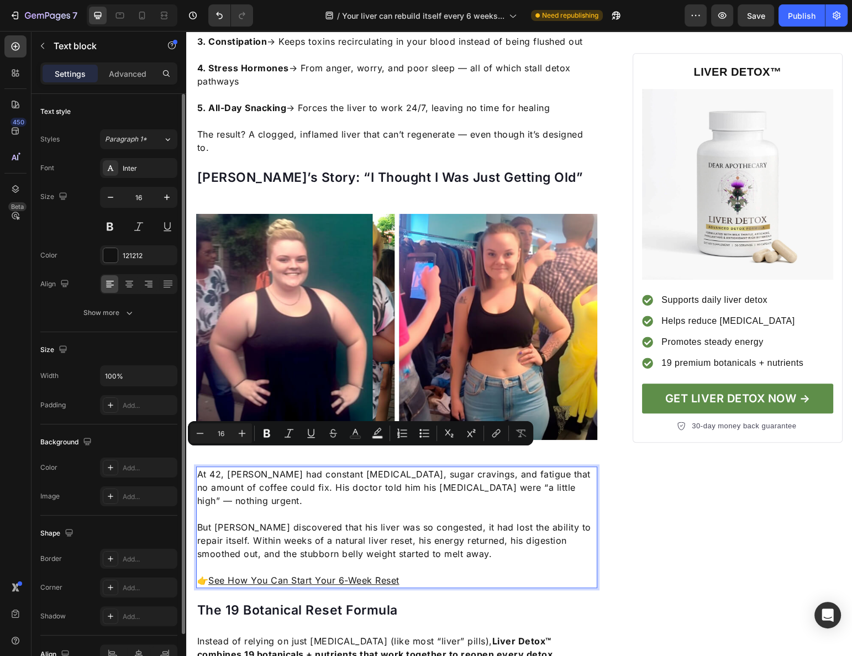
click at [279, 467] on p "At 42, [PERSON_NAME] had constant [MEDICAL_DATA], sugar cravings, and fatigue t…" at bounding box center [397, 487] width 400 height 40
click at [269, 467] on p "At 42, [PERSON_NAME] had constant [MEDICAL_DATA], sugar cravings, and fatigue t…" at bounding box center [397, 487] width 400 height 40
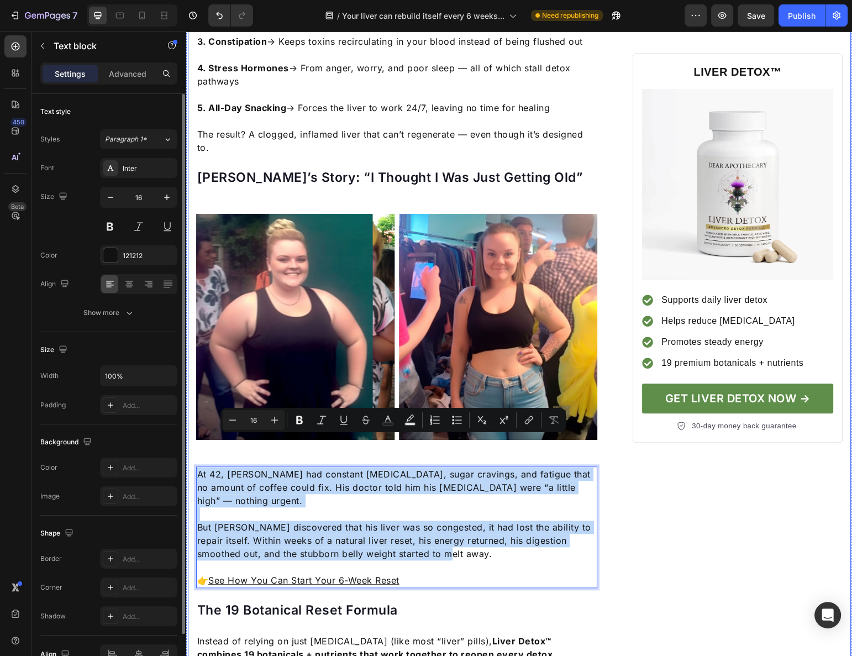
drag, startPoint x: 439, startPoint y: 519, endPoint x: 188, endPoint y: 442, distance: 262.4
click at [188, 442] on div "Your Liver May Be Too Clogged To Repair Itself Heading The surprising truth: wh…" at bounding box center [519, 560] width 663 height 2786
copy div "At 42, [PERSON_NAME] had constant [MEDICAL_DATA], sugar cravings, and fatigue t…"
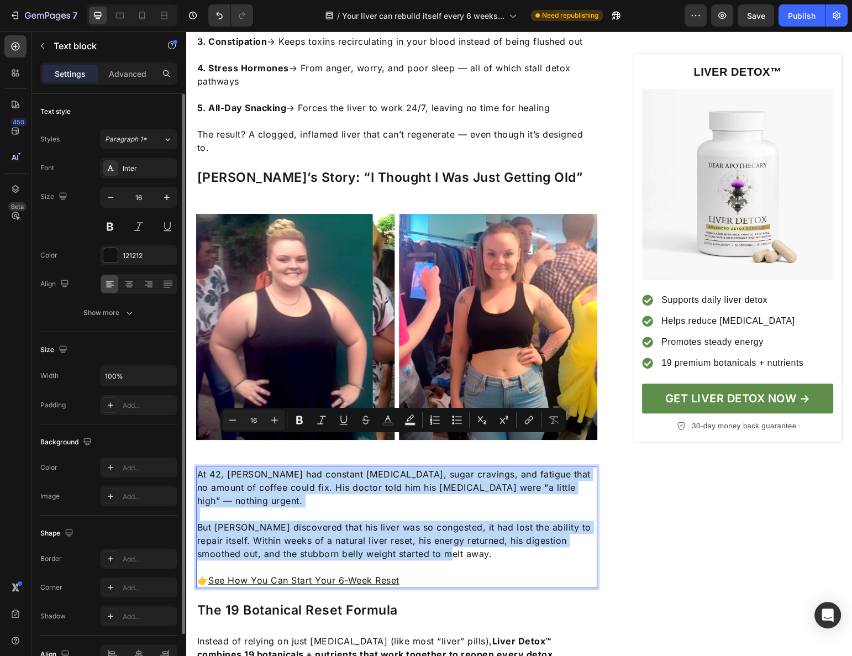
click at [278, 507] on p "Rich Text Editor. Editing area: main" at bounding box center [397, 513] width 400 height 13
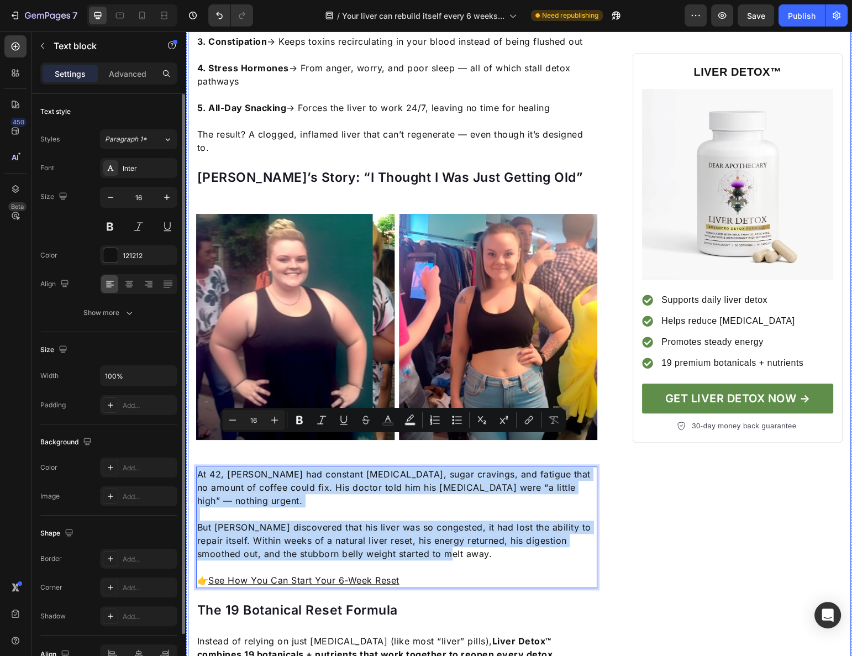
drag, startPoint x: 438, startPoint y: 522, endPoint x: 192, endPoint y: 443, distance: 258.8
click at [192, 443] on div "Your Liver May Be Too Clogged To Repair Itself Heading The surprising truth: wh…" at bounding box center [519, 560] width 663 height 2786
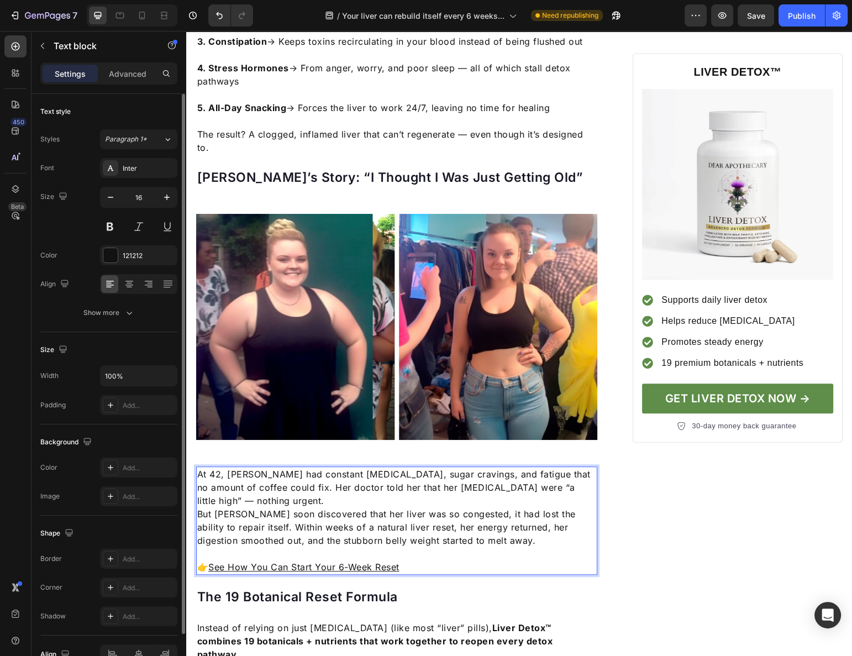
click at [272, 472] on p "At 42, [PERSON_NAME] had constant [MEDICAL_DATA], sugar cravings, and fatigue t…" at bounding box center [397, 487] width 400 height 40
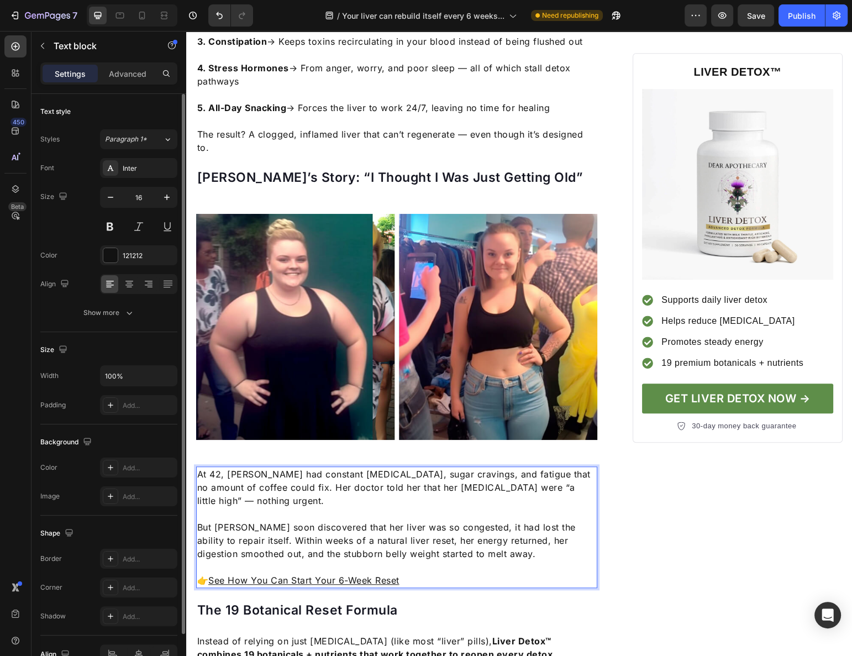
click at [397, 521] on p "But [PERSON_NAME] soon discovered that her liver was so congested, it had lost …" at bounding box center [397, 541] width 400 height 40
click at [487, 521] on p "But [PERSON_NAME] soon discovered that her liver was so congested, it had lost …" at bounding box center [397, 541] width 400 height 40
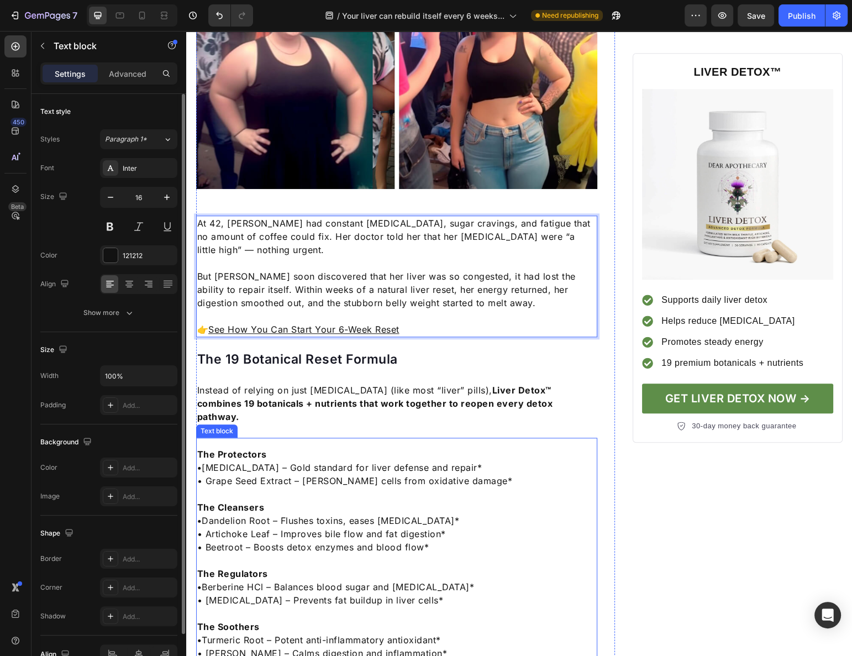
scroll to position [1265, 0]
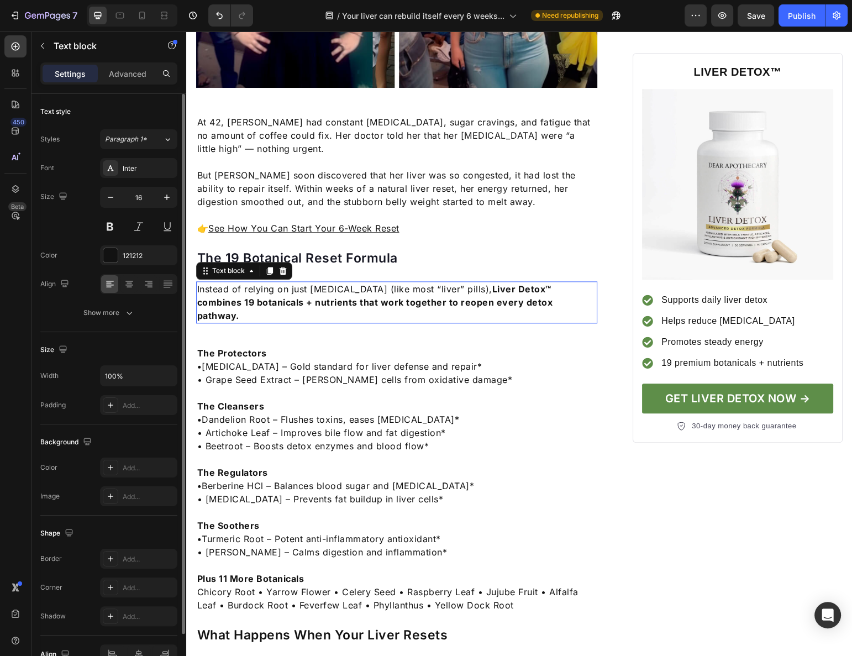
click at [395, 282] on p "Instead of relying on just [MEDICAL_DATA] (like most “liver” pills), Liver Deto…" at bounding box center [397, 302] width 400 height 40
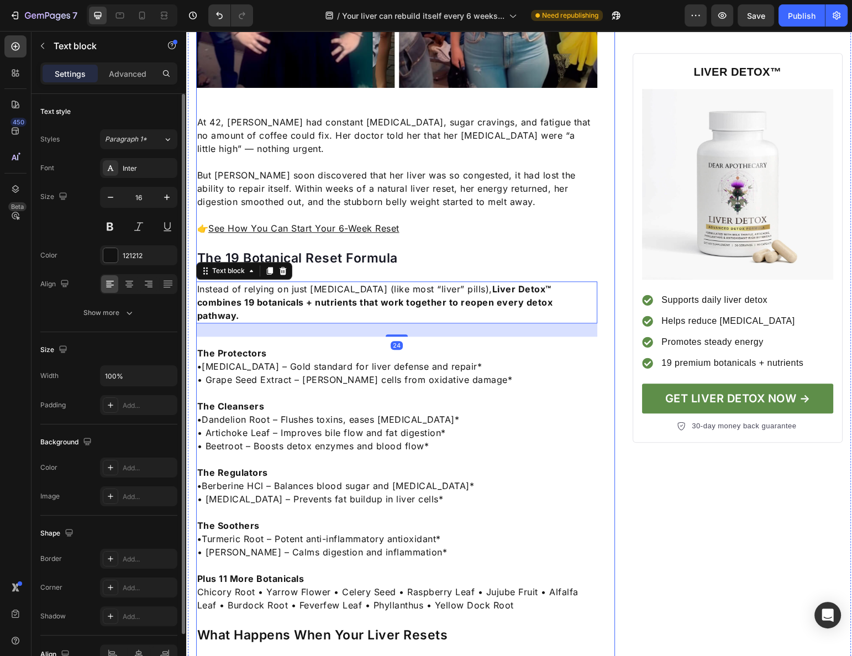
click at [391, 244] on div "Your Liver May Be Too Clogged To Repair Itself Heading The surprising truth: wh…" at bounding box center [397, 208] width 402 height 2786
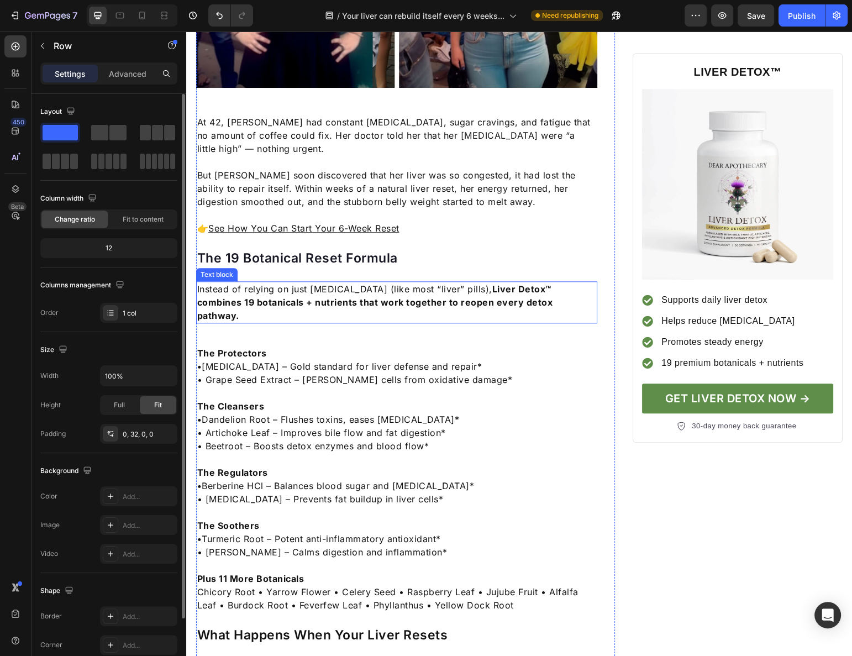
click at [390, 283] on strong "Liver Detox™ combines 19 botanicals + nutrients that work together to reopen ev…" at bounding box center [375, 302] width 356 height 38
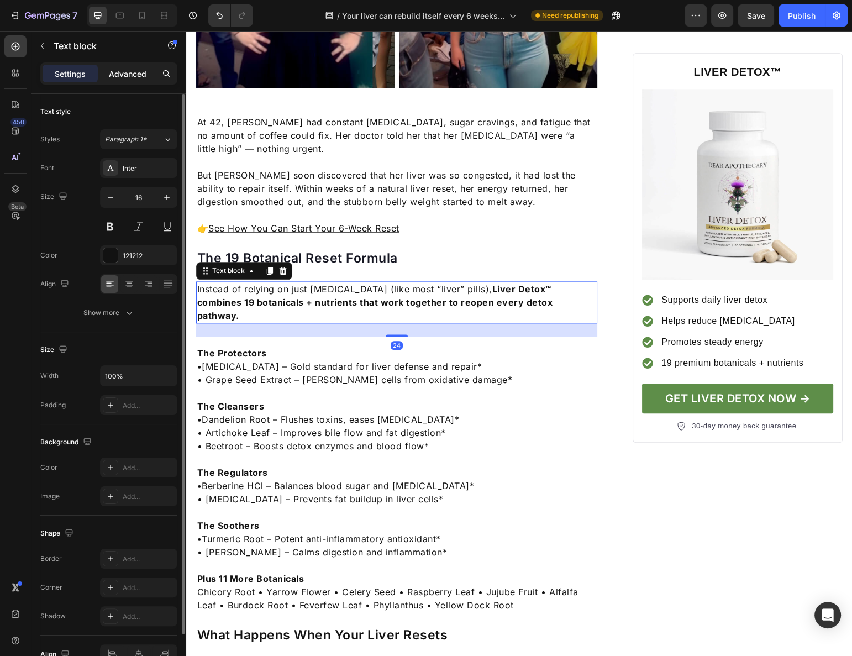
click at [126, 77] on p "Advanced" at bounding box center [128, 74] width 38 height 12
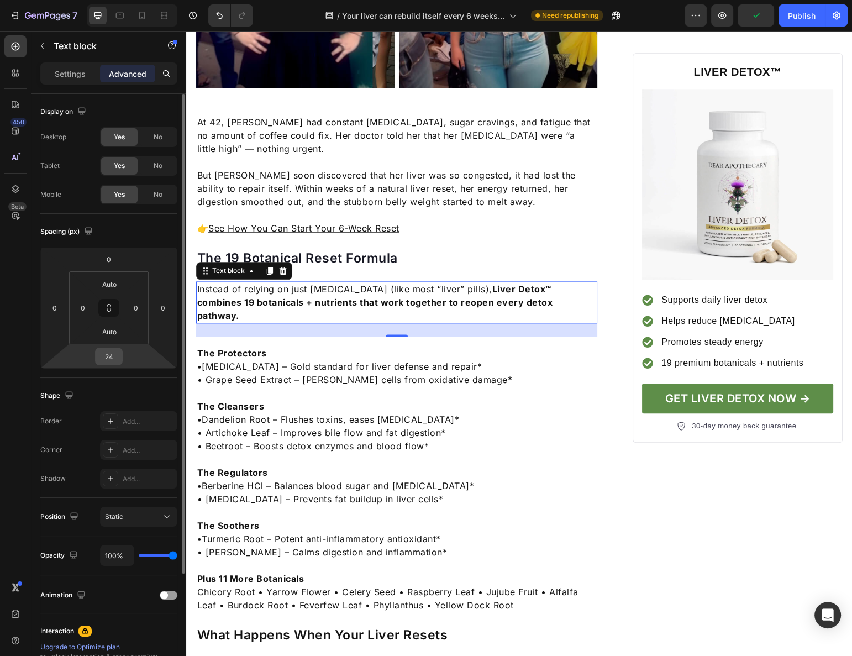
click at [106, 360] on input "24" at bounding box center [109, 356] width 22 height 17
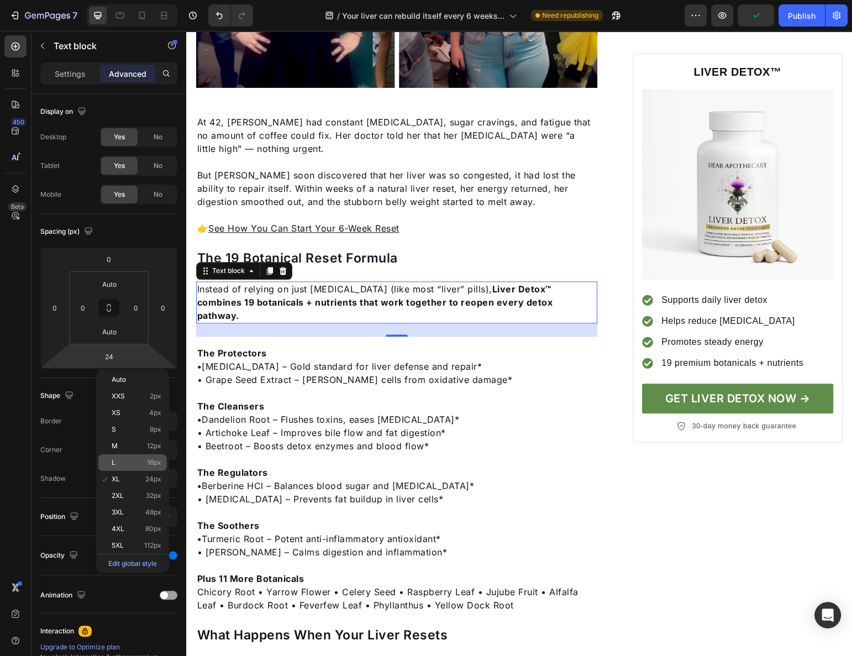
click at [119, 461] on p "L 16px" at bounding box center [137, 463] width 50 height 8
type input "16"
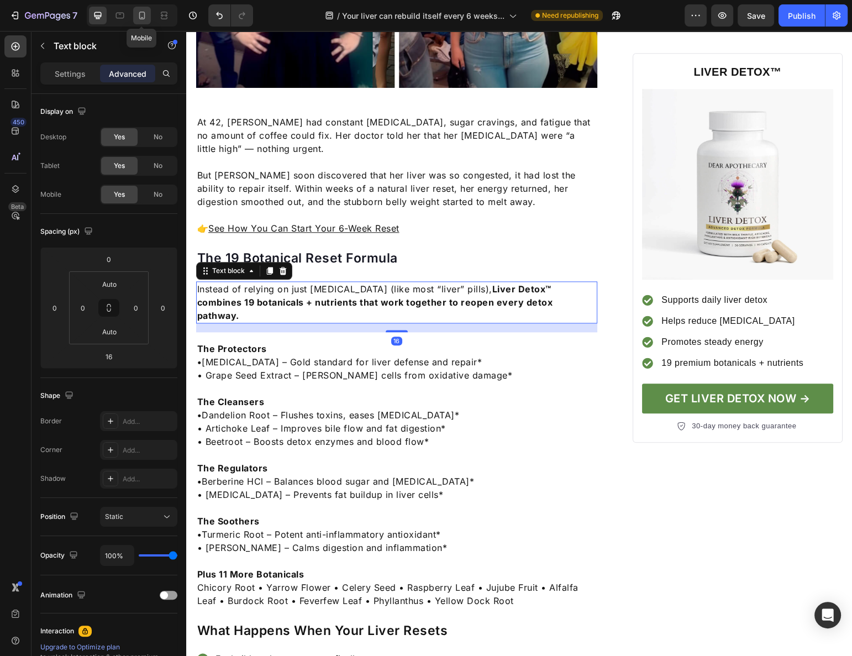
click at [140, 14] on icon at bounding box center [141, 15] width 11 height 11
type input "0"
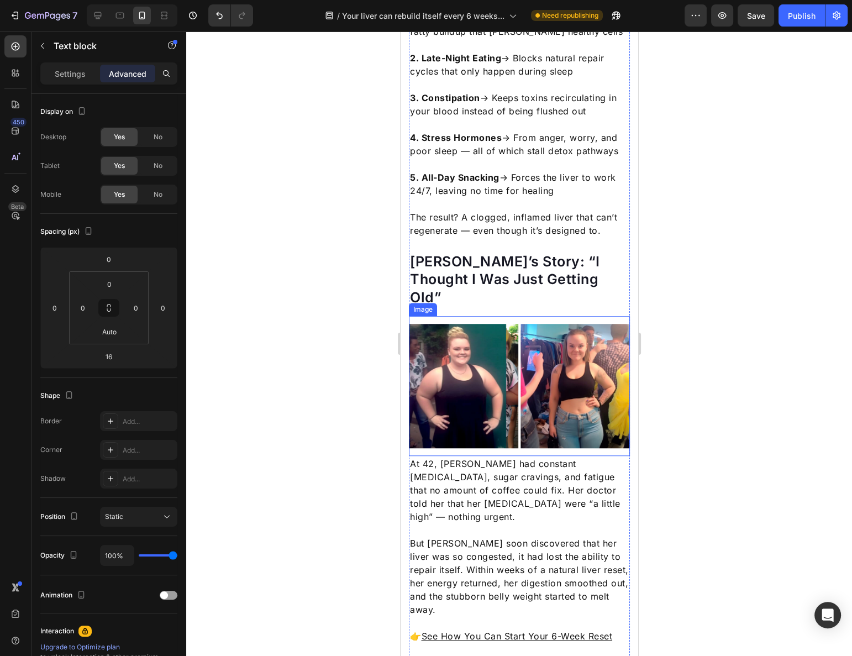
scroll to position [839, 0]
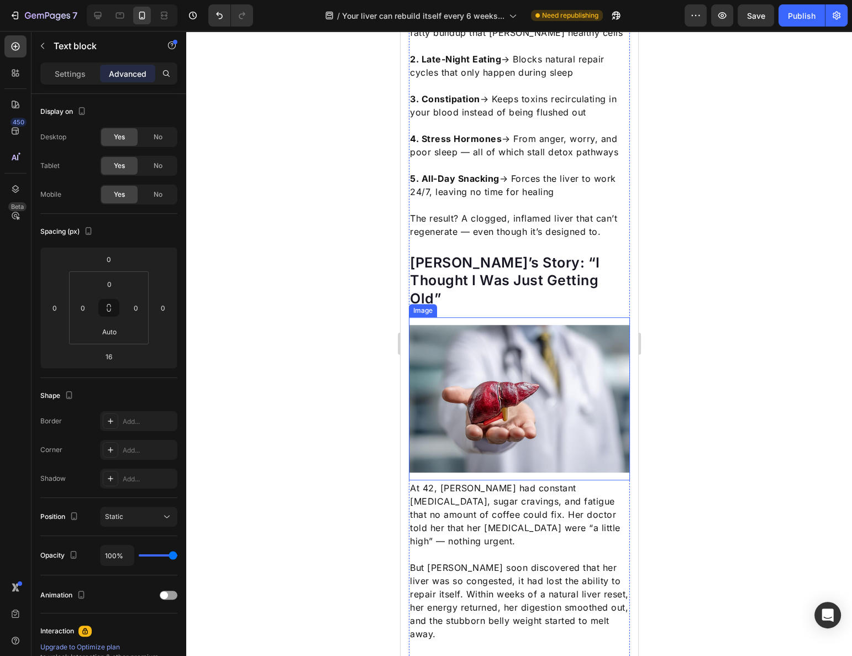
click at [493, 325] on img at bounding box center [518, 399] width 221 height 148
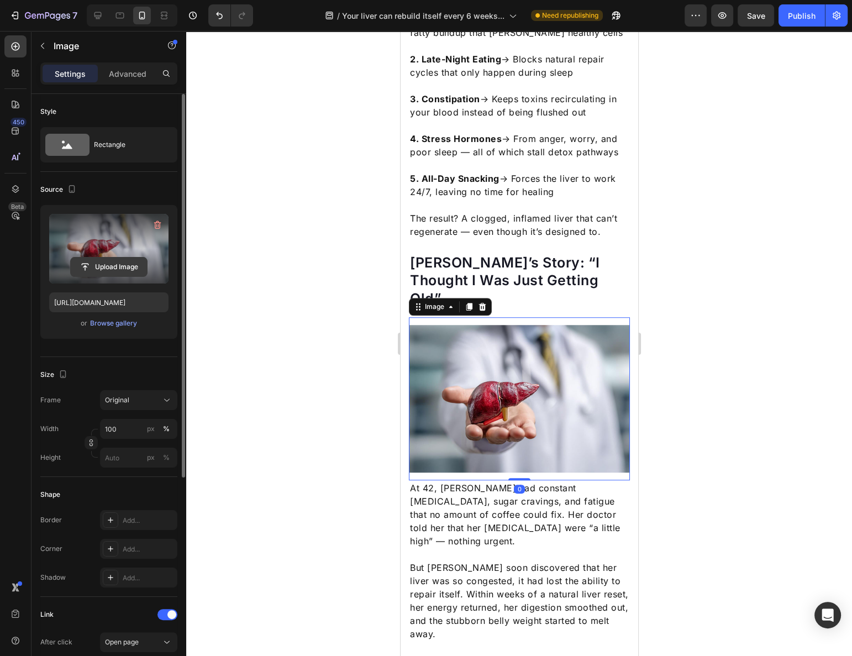
click at [118, 261] on input "file" at bounding box center [109, 267] width 76 height 19
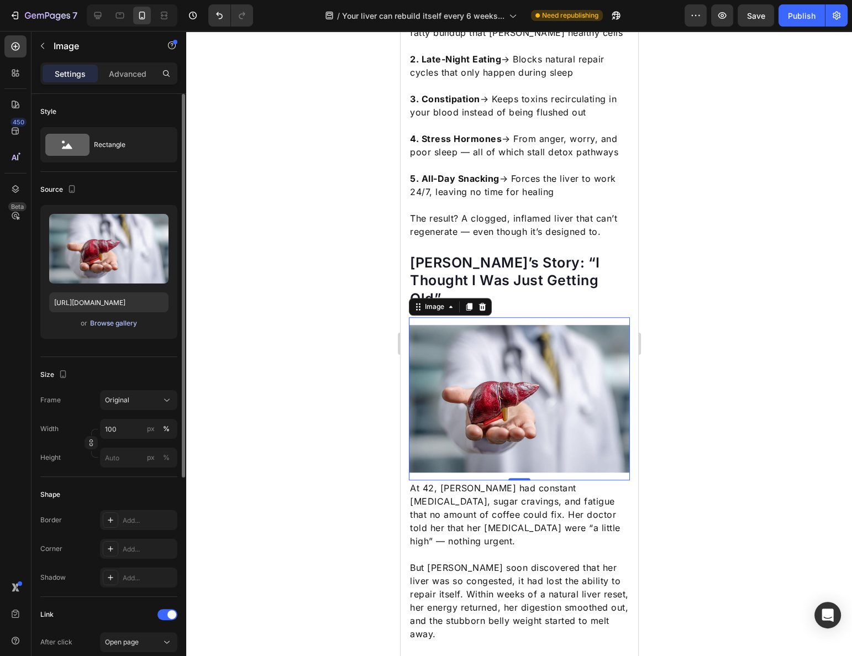
click at [119, 321] on div "Browse gallery" at bounding box center [113, 323] width 47 height 10
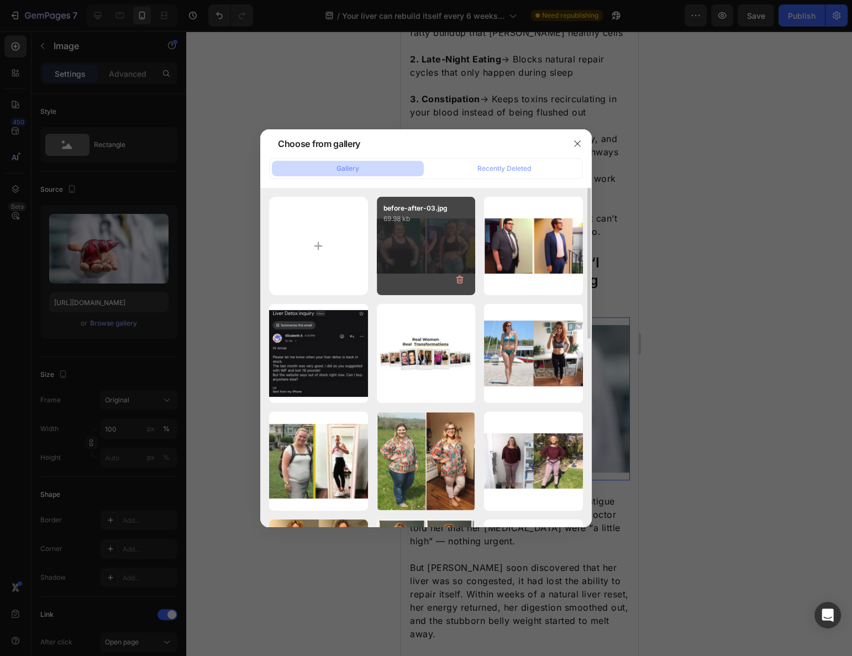
click at [413, 250] on div "before-after-03.jpg 69.98 kb" at bounding box center [426, 246] width 99 height 99
type input "[URL][DOMAIN_NAME]"
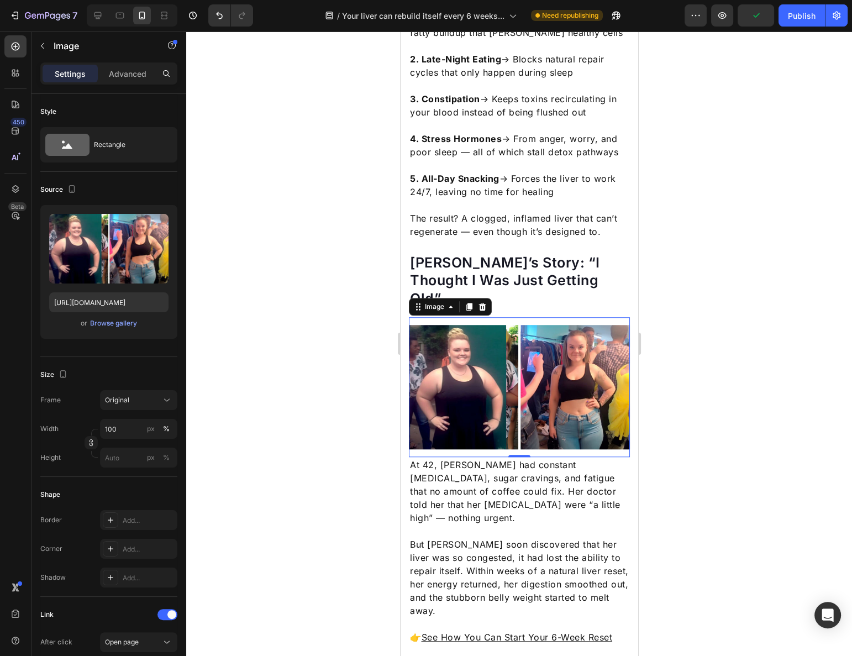
click at [706, 375] on div at bounding box center [519, 343] width 666 height 625
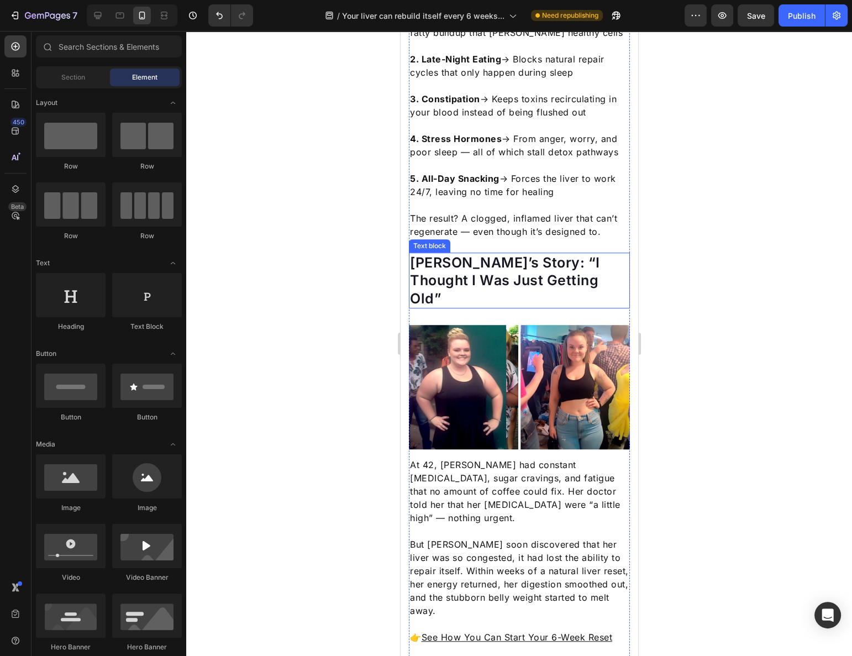
click at [544, 261] on p "[PERSON_NAME]’s Story: “I Thought I Was Just Getting Old”" at bounding box center [518, 281] width 219 height 54
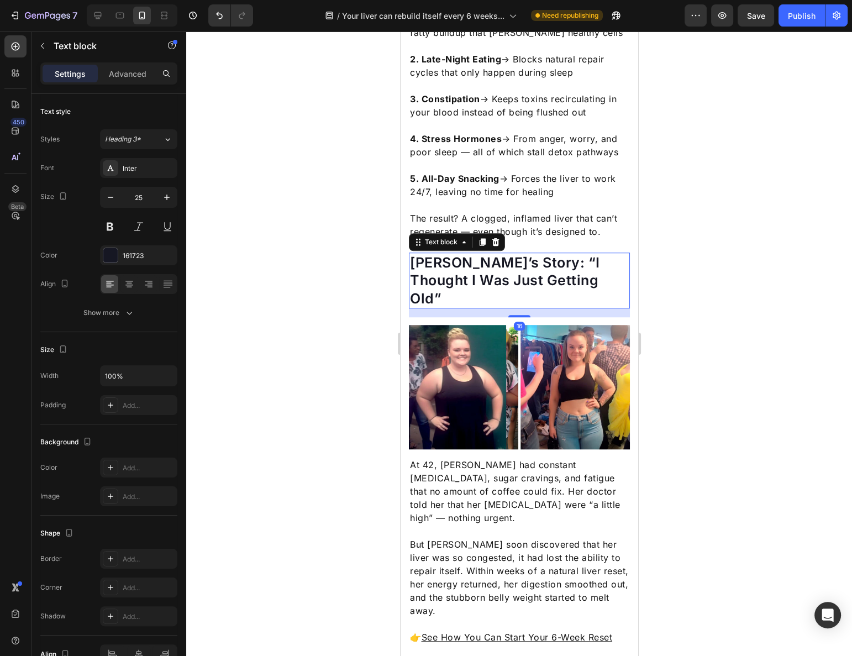
click at [538, 270] on div "[PERSON_NAME]’s Story: “I Thought I Was Just Getting Old”" at bounding box center [518, 281] width 221 height 56
click at [538, 256] on p "[PERSON_NAME]’s Story: “I Thought I Was Just Getting Old”" at bounding box center [518, 281] width 219 height 54
click at [120, 75] on p "Advanced" at bounding box center [128, 74] width 38 height 12
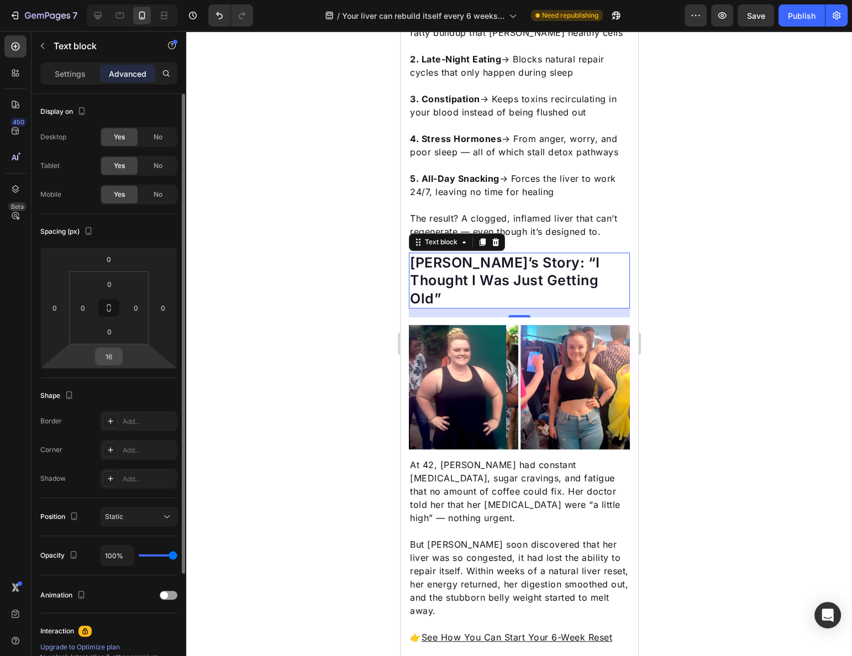
click at [114, 361] on input "16" at bounding box center [109, 356] width 22 height 17
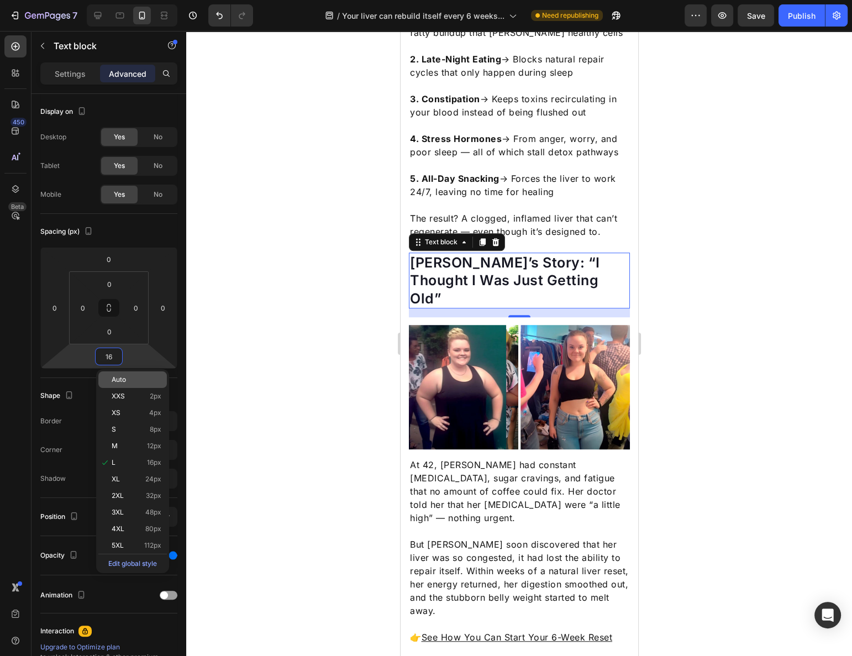
click at [123, 377] on span "Auto" at bounding box center [119, 380] width 14 height 8
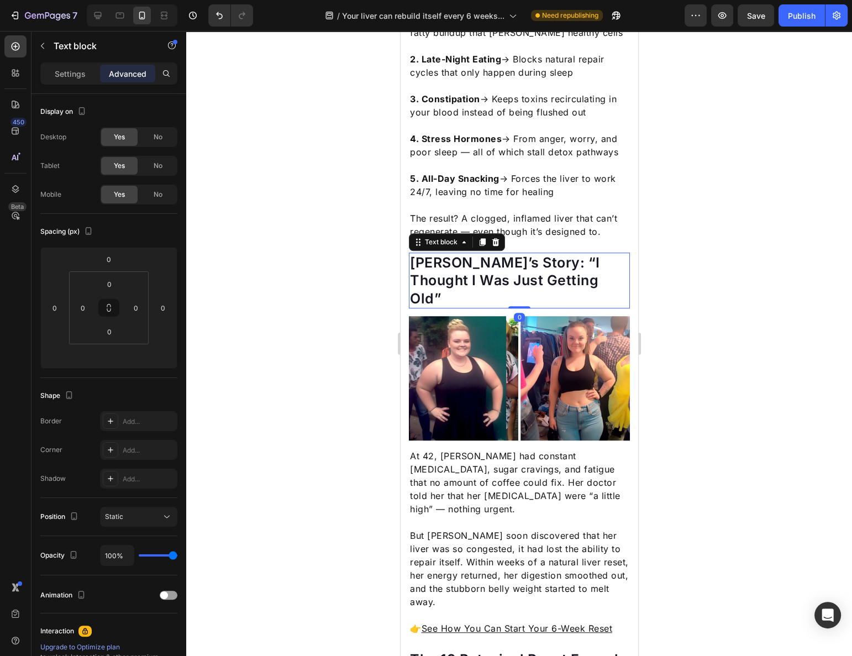
click at [725, 303] on div at bounding box center [519, 343] width 666 height 625
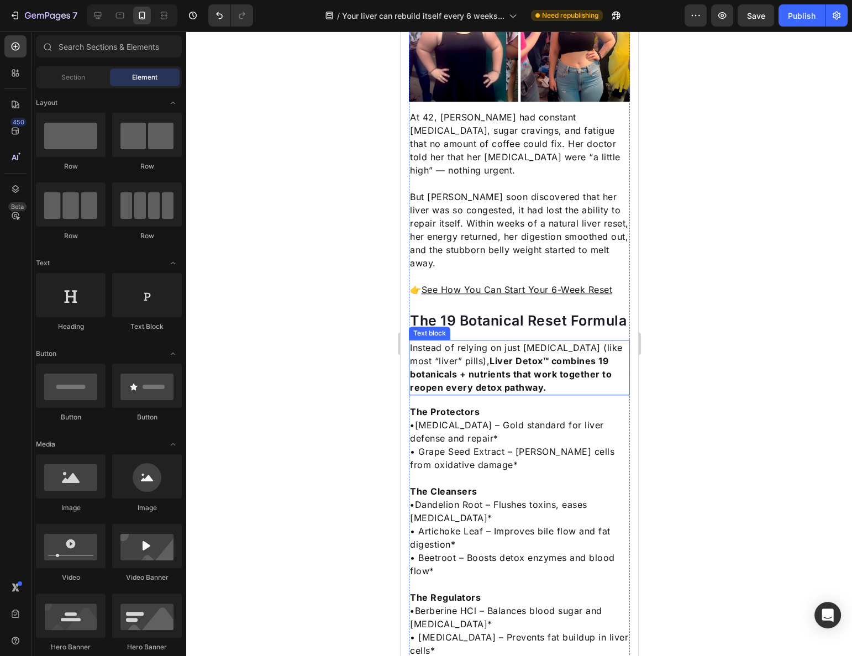
scroll to position [1191, 0]
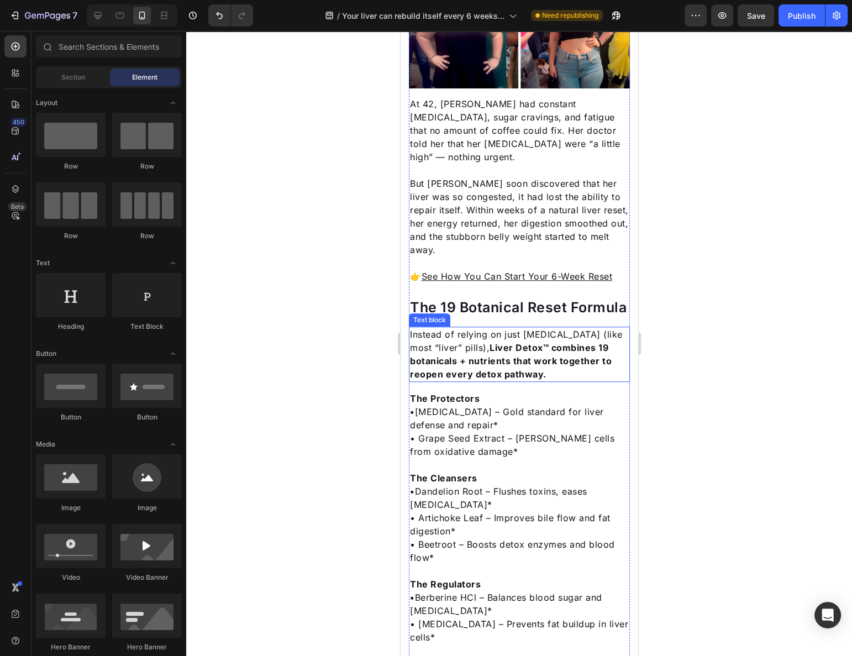
click at [506, 342] on strong "Liver Detox™ combines 19 botanicals + nutrients that work together to reopen ev…" at bounding box center [510, 361] width 202 height 38
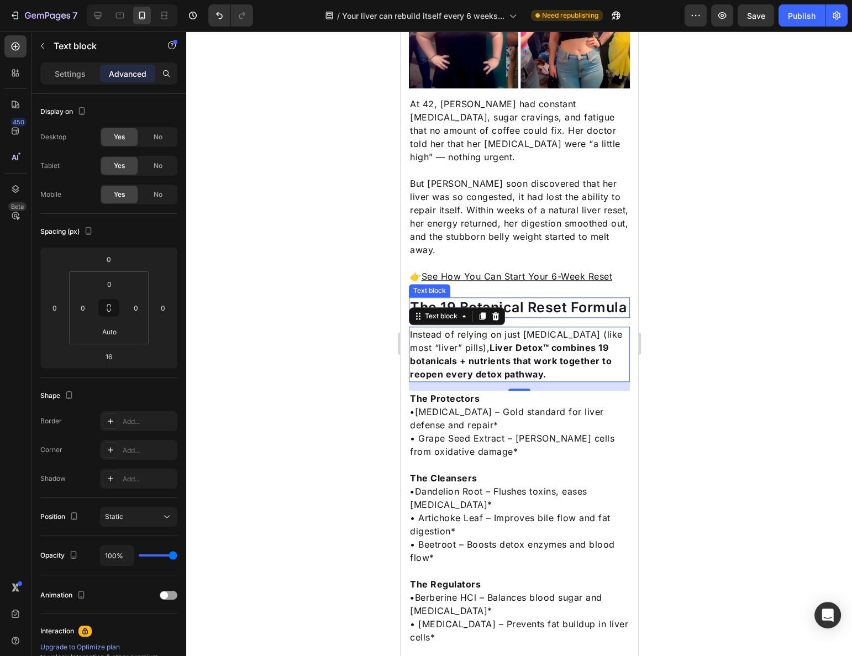
click at [555, 298] on p "The 19 Botanical Reset Formula" at bounding box center [518, 307] width 219 height 18
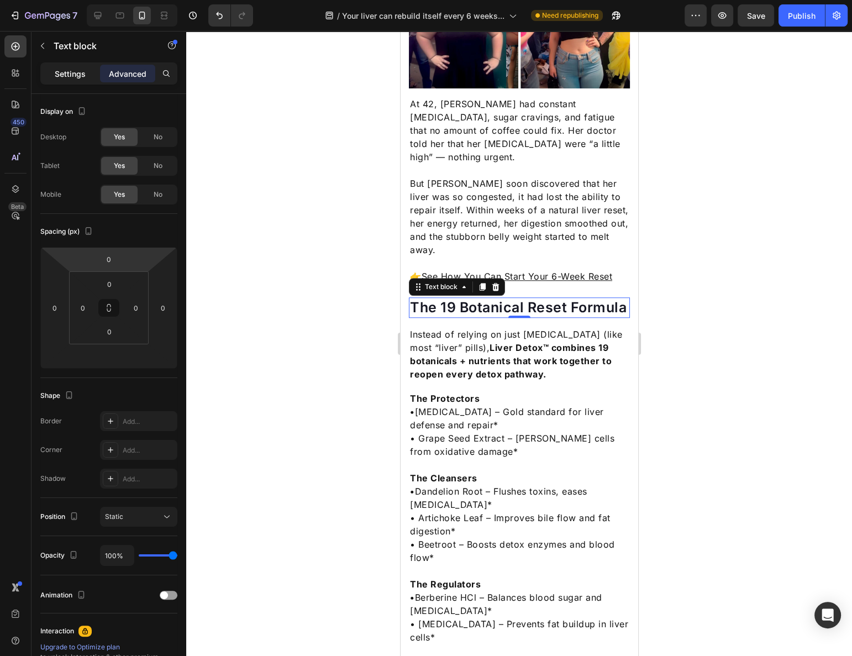
click at [66, 75] on p "Settings" at bounding box center [70, 74] width 31 height 12
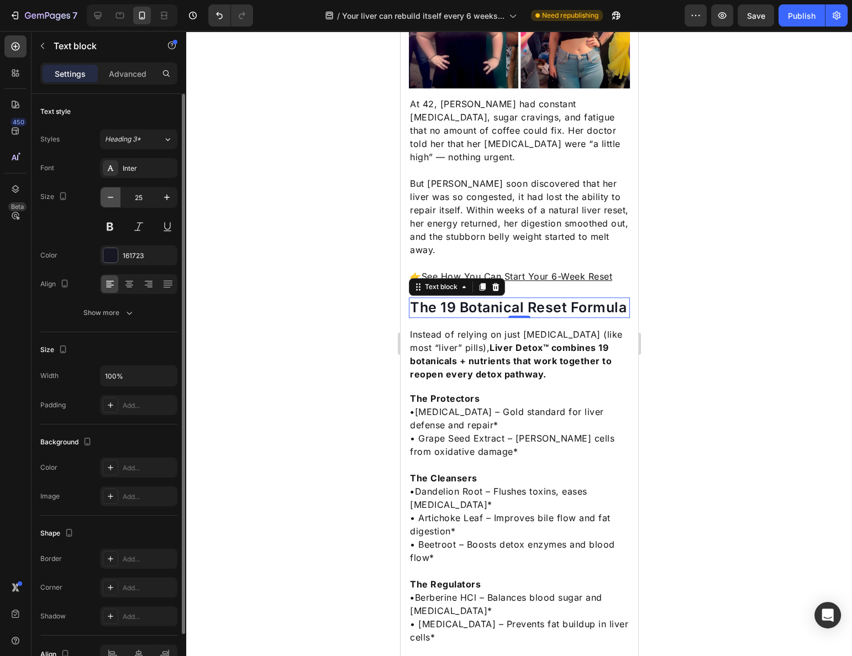
click at [109, 197] on icon "button" at bounding box center [110, 197] width 11 height 11
type input "24"
click at [133, 242] on div "Font Inter Size 24 Color 161723 Align Show more" at bounding box center [108, 240] width 137 height 165
click at [133, 251] on div "161723" at bounding box center [139, 256] width 32 height 10
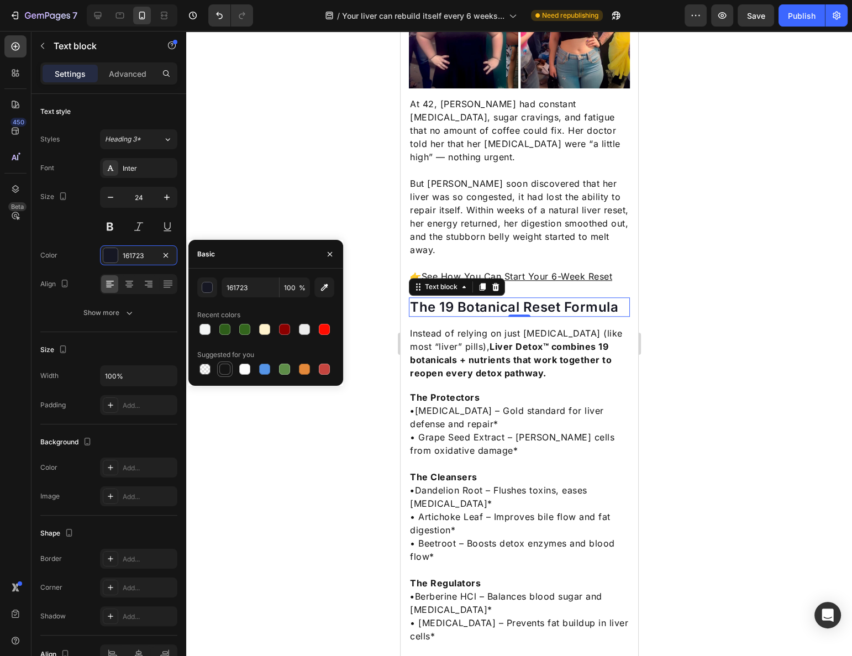
click at [220, 371] on div at bounding box center [224, 369] width 11 height 11
type input "151515"
click at [509, 341] on strong "Liver Detox™ combines 19 botanicals + nutrients that work together to reopen ev…" at bounding box center [510, 360] width 202 height 38
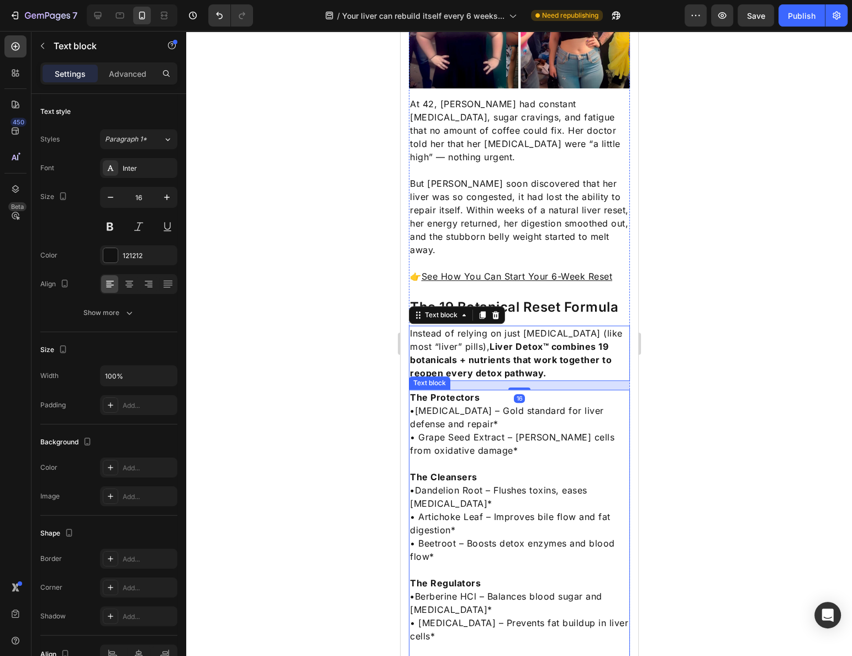
click at [424, 404] on p "• [MEDICAL_DATA] – Gold standard for liver defense and repair*" at bounding box center [518, 417] width 219 height 27
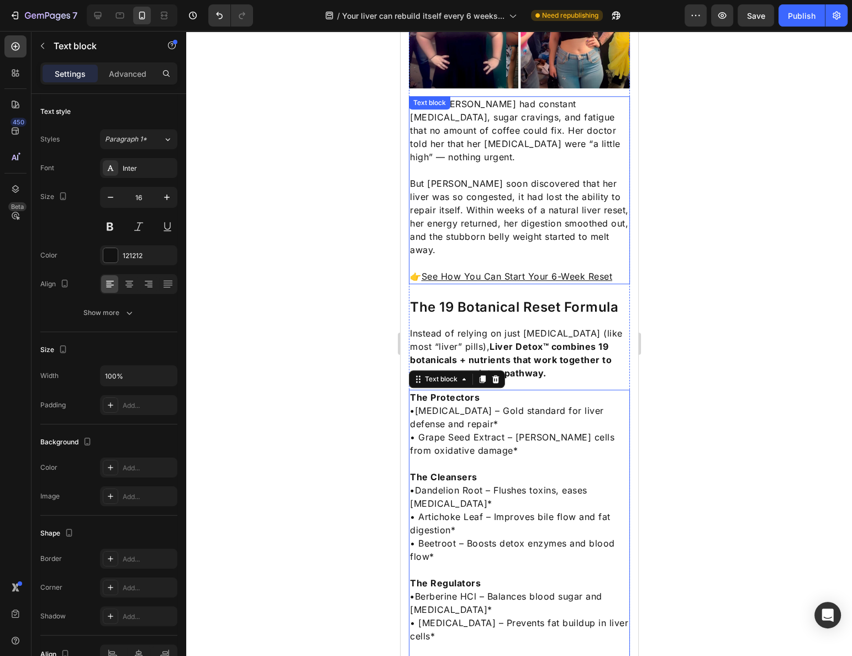
click at [504, 177] on p "But [PERSON_NAME] soon discovered that her liver was so congested, it had lost …" at bounding box center [518, 217] width 219 height 80
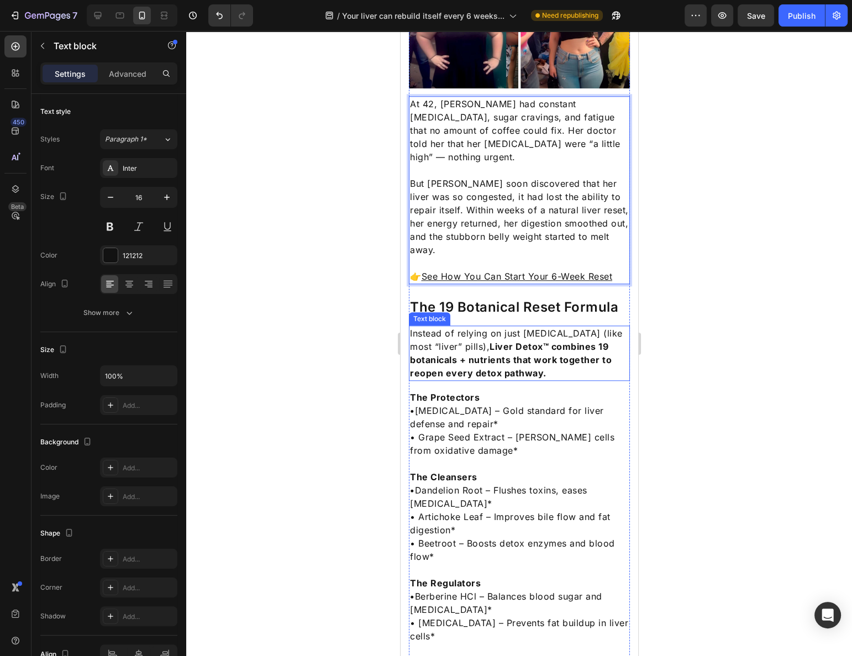
scroll to position [1392, 0]
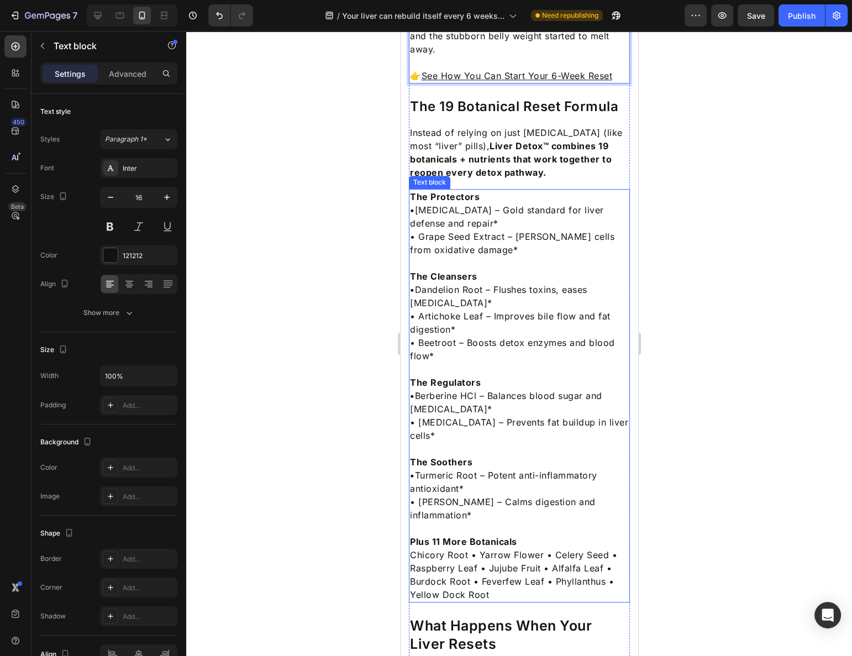
click at [493, 190] on p "The Protectors" at bounding box center [518, 196] width 219 height 13
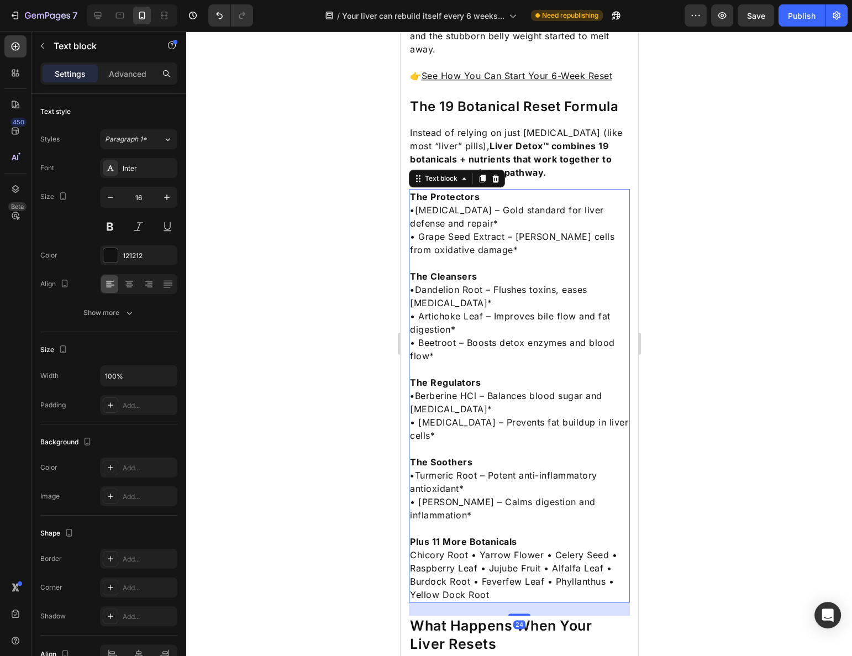
click at [494, 190] on p "The Protectors" at bounding box center [518, 196] width 219 height 13
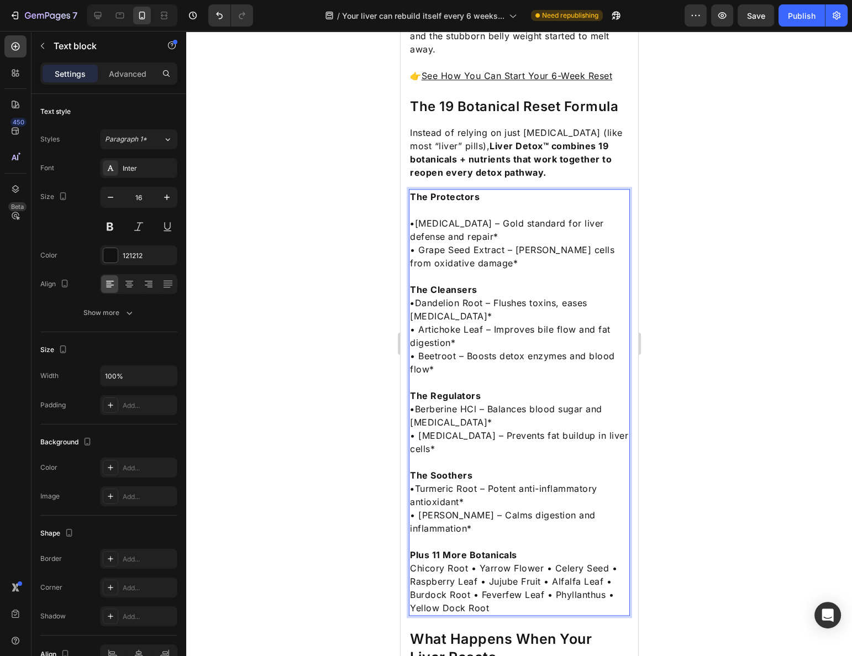
click at [496, 283] on p "The Cleansers" at bounding box center [518, 289] width 219 height 13
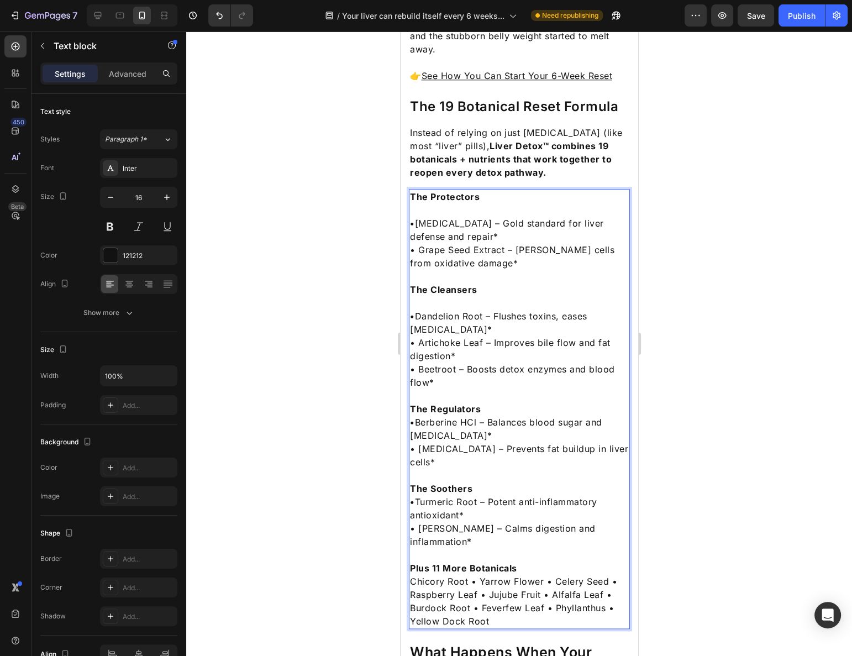
click at [500, 402] on p "The Regulators" at bounding box center [518, 408] width 219 height 13
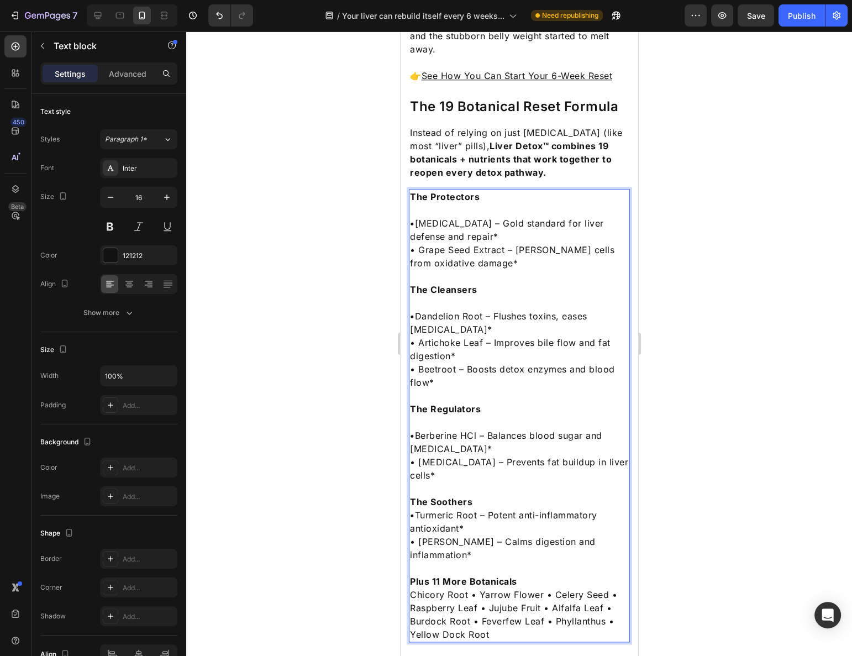
click at [501, 495] on p "The Soothers" at bounding box center [518, 501] width 219 height 13
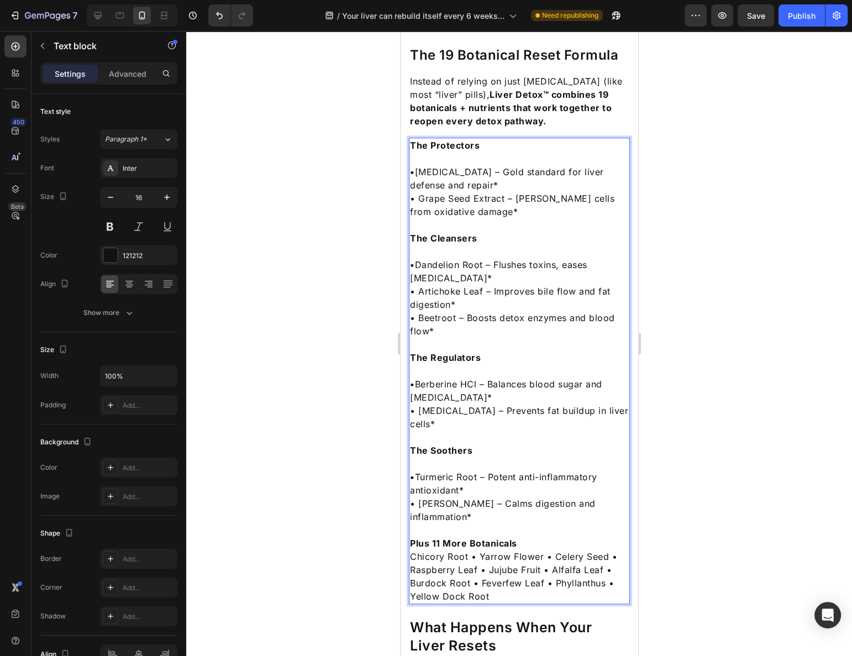
scroll to position [1493, 0]
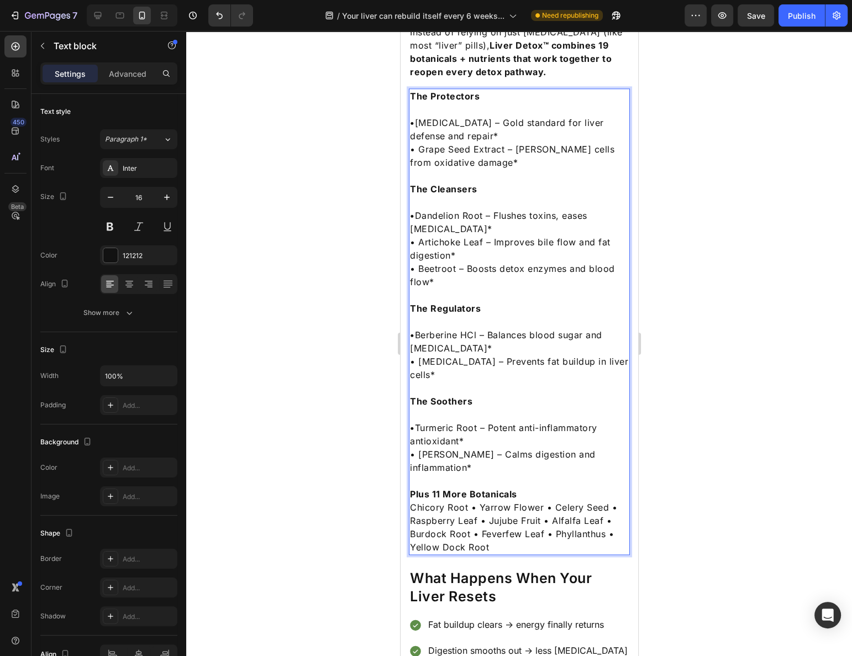
click at [527, 487] on p "Plus 11 More Botanicals Chicory Root • Yarrow Flower • Celery Seed • Raspberry …" at bounding box center [518, 520] width 219 height 66
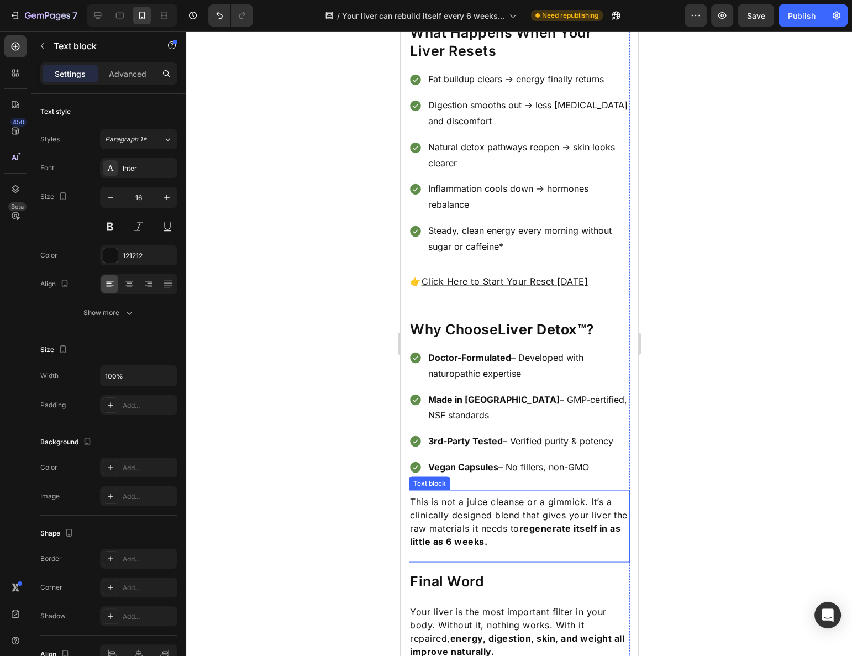
scroll to position [1995, 0]
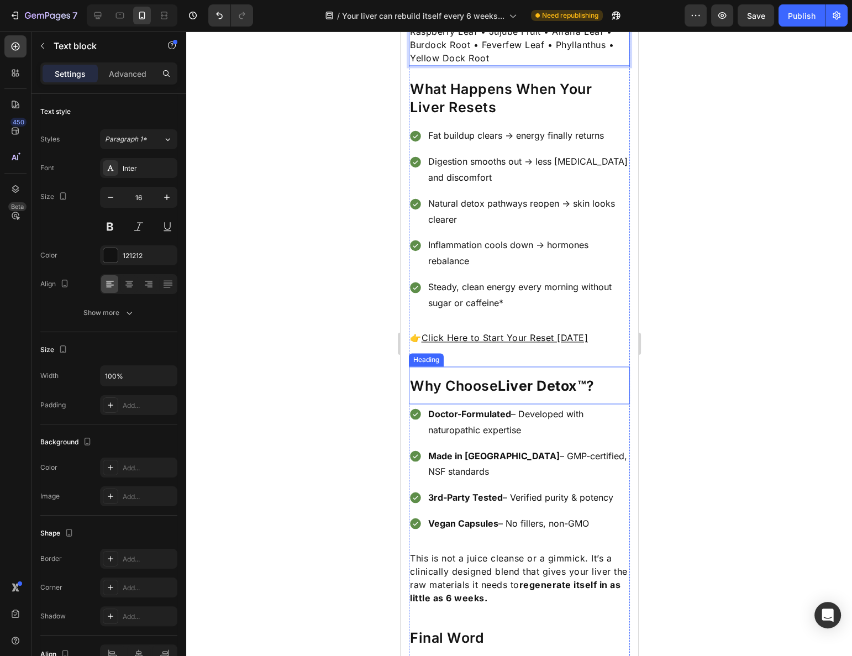
click at [500, 375] on h2 "Why Choose Liver Detox™ ?" at bounding box center [518, 385] width 221 height 20
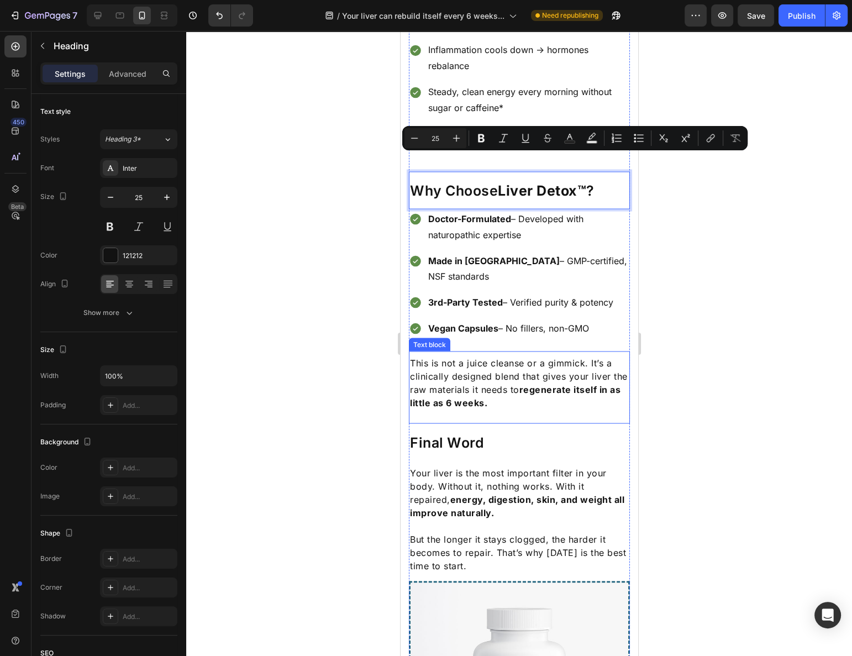
scroll to position [2146, 0]
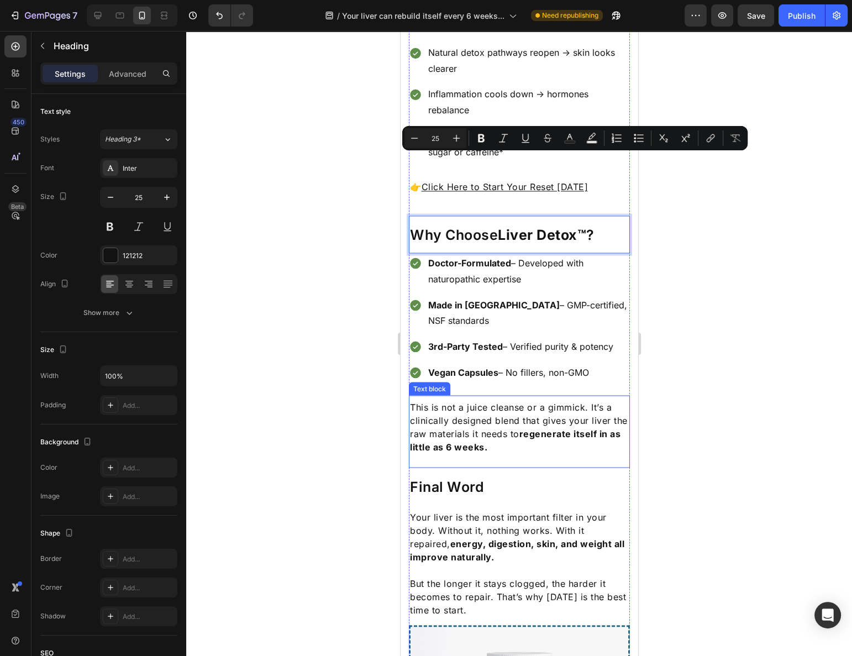
drag, startPoint x: 501, startPoint y: 313, endPoint x: 471, endPoint y: 232, distance: 86.2
click at [456, 225] on p "Why Choose Liver Detox™ ?" at bounding box center [518, 234] width 219 height 18
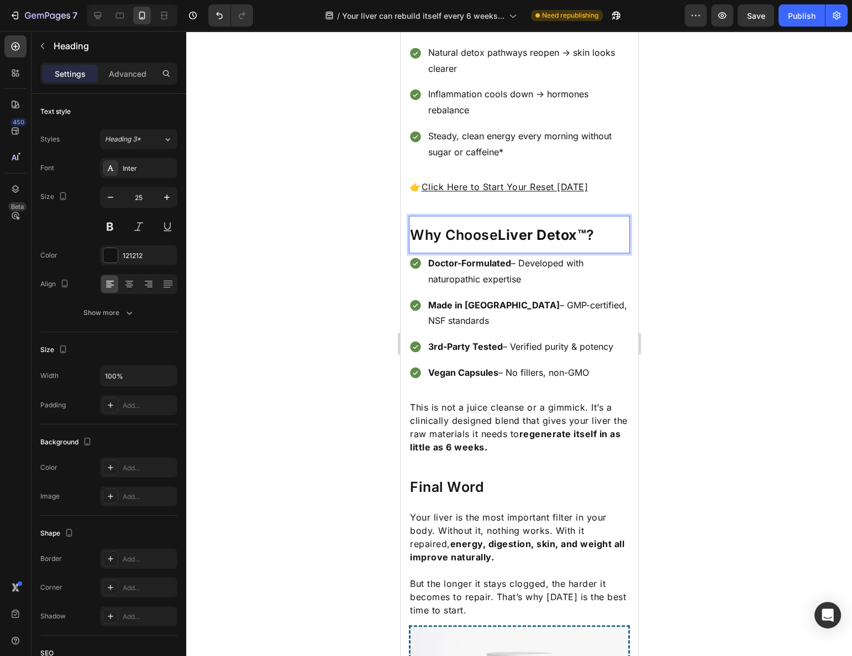
click at [445, 225] on p "Why Choose Liver Detox™ ?" at bounding box center [518, 234] width 219 height 18
click at [446, 257] on strong "Doctor-Formulated" at bounding box center [469, 262] width 83 height 11
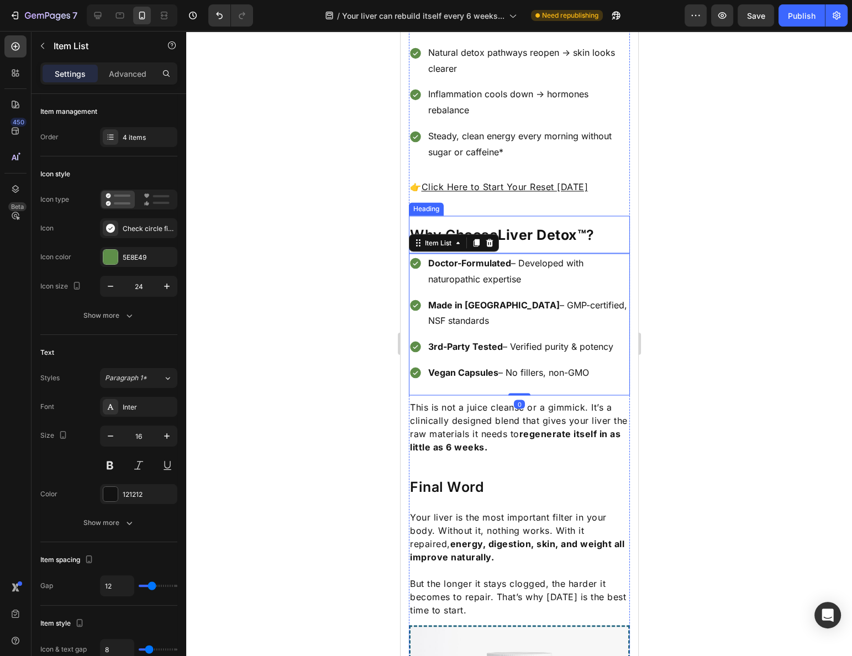
click at [506, 226] on strong "Liver Detox™" at bounding box center [541, 234] width 88 height 17
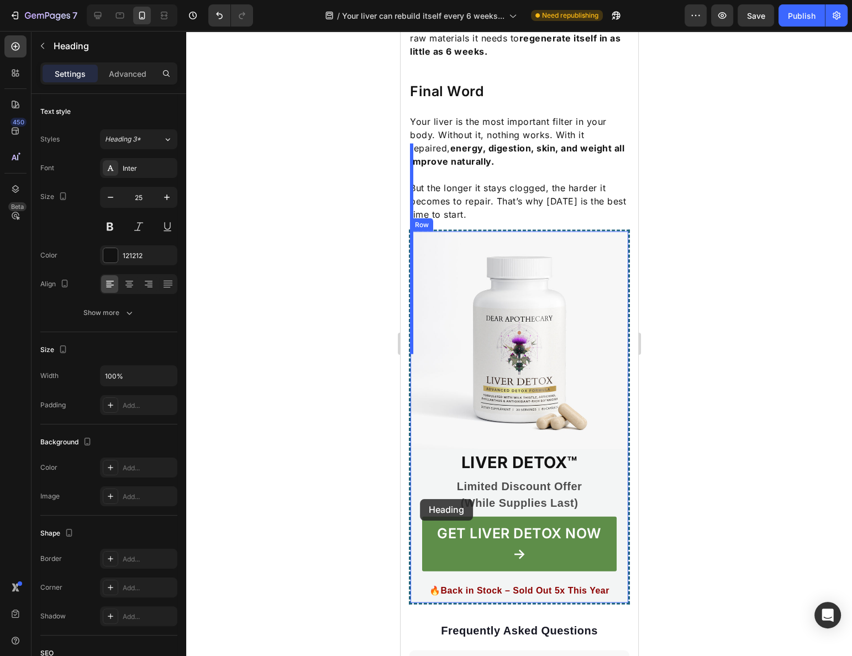
scroll to position [2547, 0]
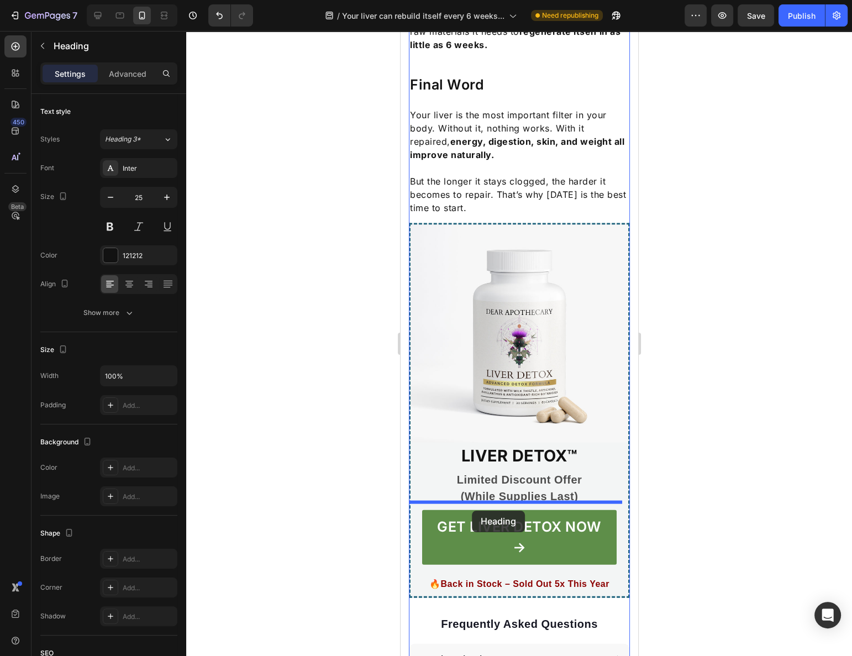
drag, startPoint x: 417, startPoint y: 135, endPoint x: 472, endPoint y: 511, distance: 379.3
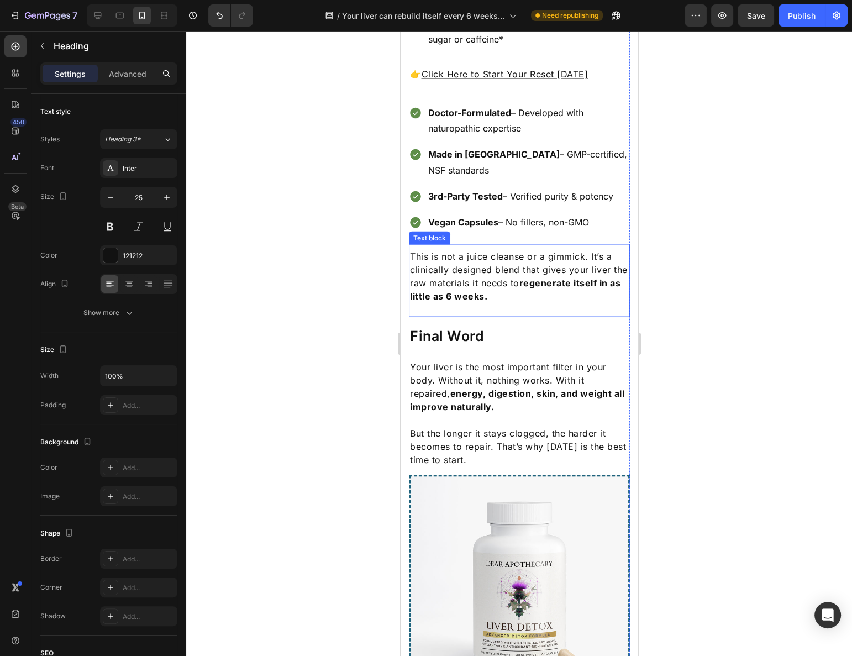
scroll to position [2108, 0]
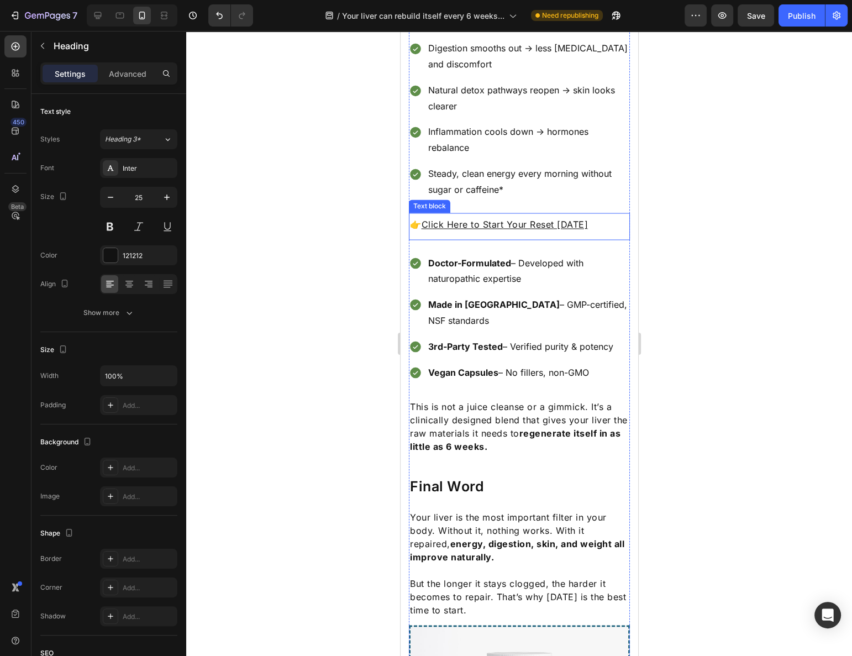
click at [482, 257] on strong "Doctor-Formulated" at bounding box center [469, 262] width 83 height 11
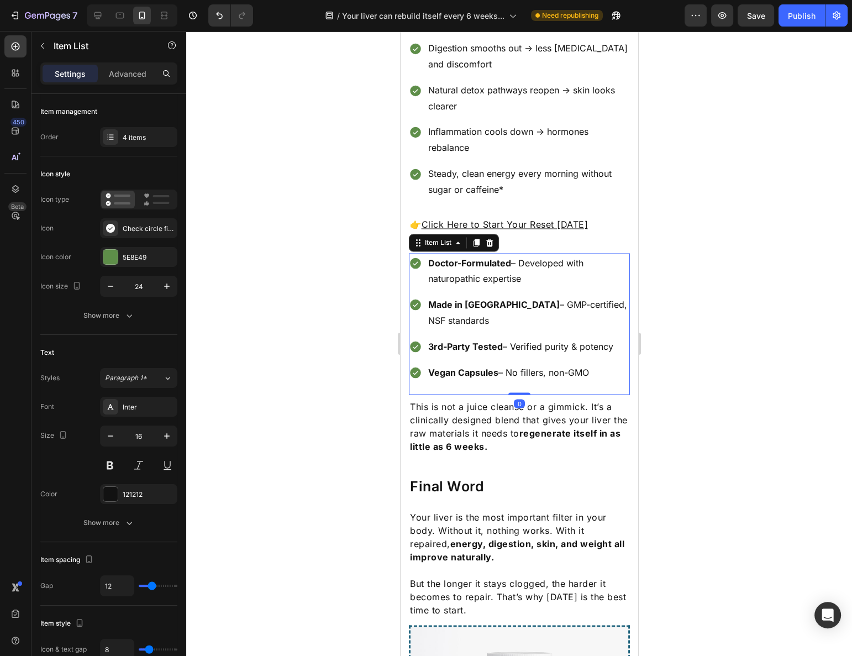
click at [450, 255] on p "Doctor-Formulated – Developed with naturopathic expertise" at bounding box center [528, 271] width 200 height 32
click at [545, 255] on p "Doctor-Formulated – Developed with naturopathic expertise" at bounding box center [528, 271] width 200 height 32
click at [677, 206] on div at bounding box center [519, 343] width 666 height 625
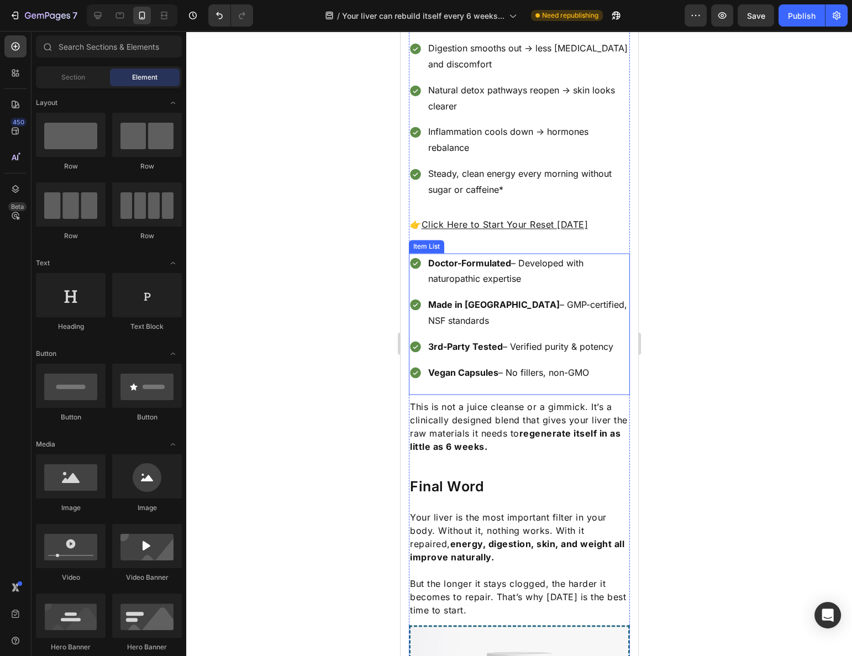
click at [616, 255] on p "Doctor-Formulated – Developed with naturopathic expertise" at bounding box center [528, 271] width 200 height 32
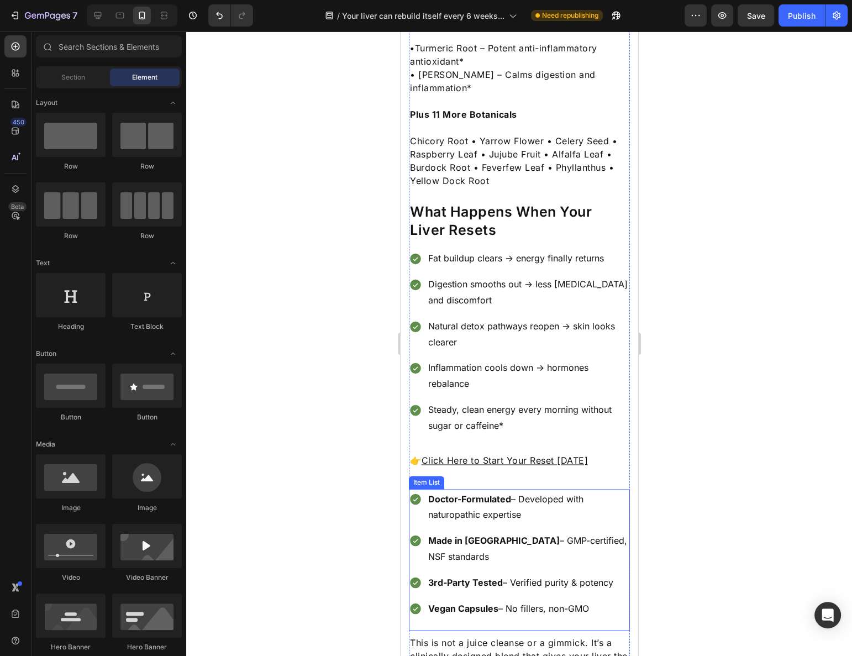
scroll to position [1963, 0]
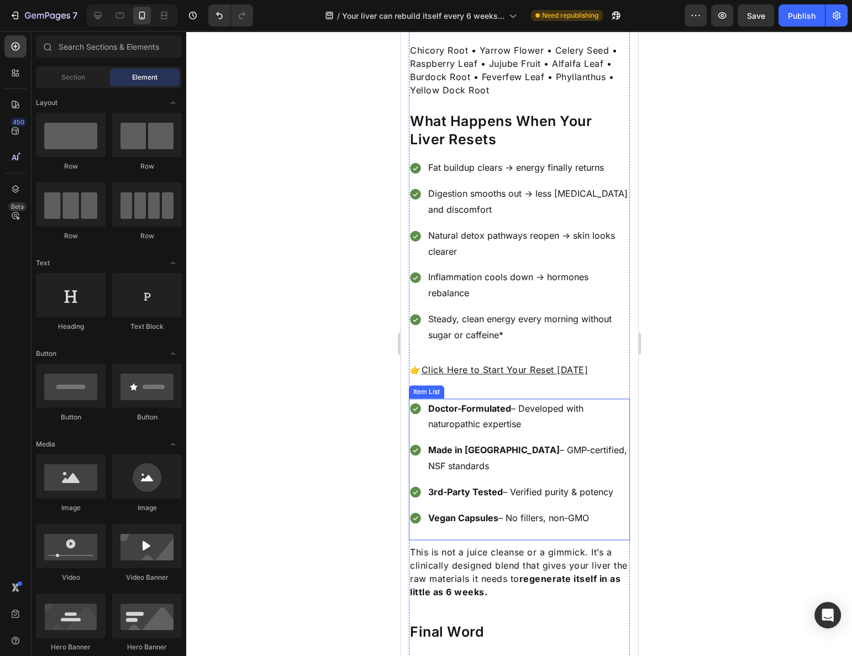
click at [601, 400] on p "Doctor-Formulated – Developed with naturopathic expertise" at bounding box center [528, 416] width 200 height 32
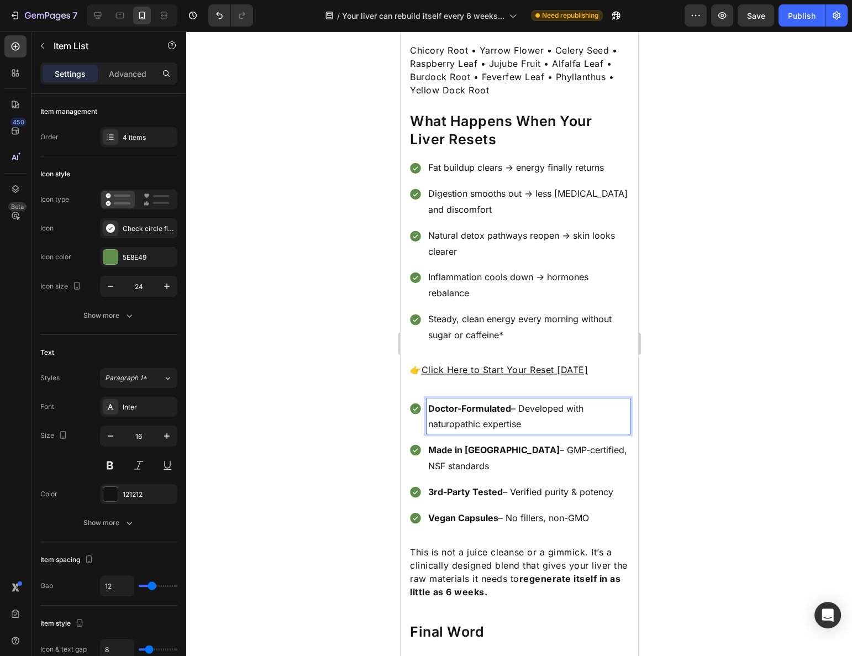
click at [420, 398] on div "Doctor-Formulated – Developed with naturopathic expertise Made in [GEOGRAPHIC_D…" at bounding box center [518, 462] width 221 height 129
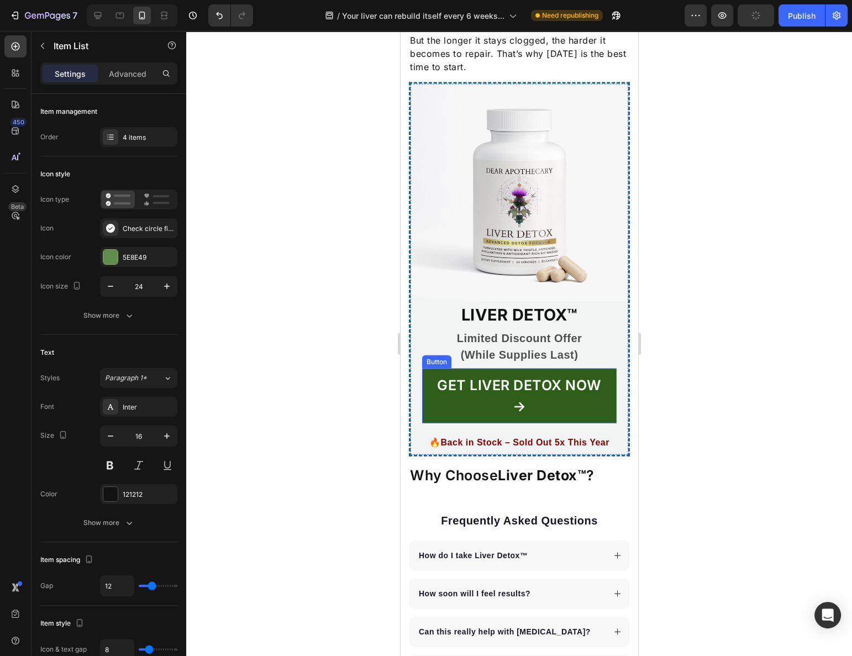
scroll to position [2666, 0]
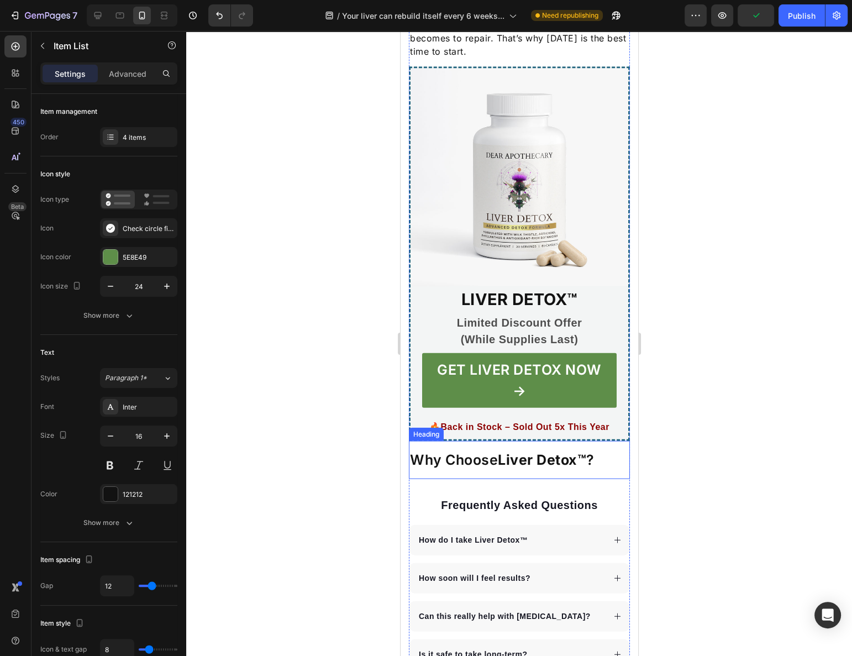
drag, startPoint x: 416, startPoint y: 320, endPoint x: 449, endPoint y: 381, distance: 69.5
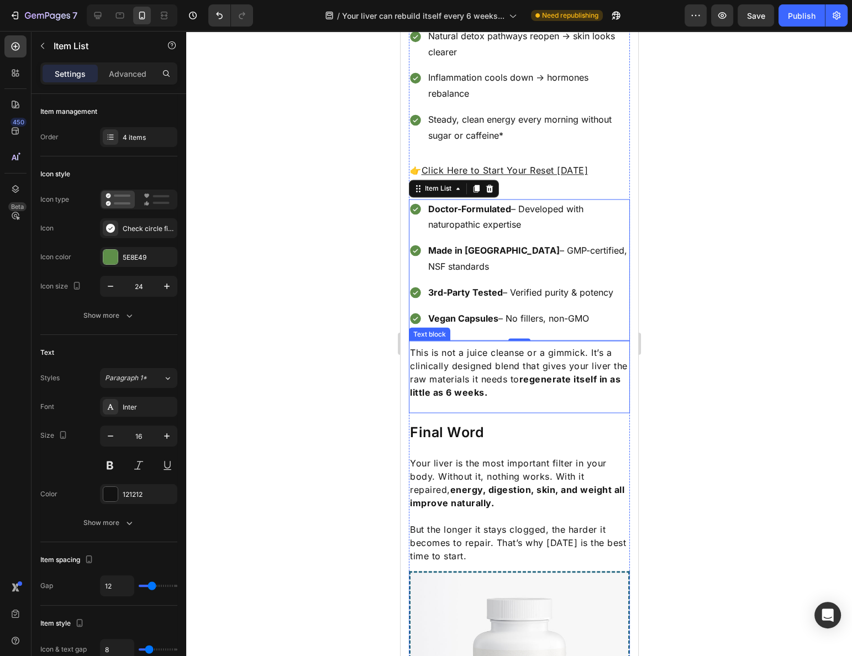
scroll to position [2114, 0]
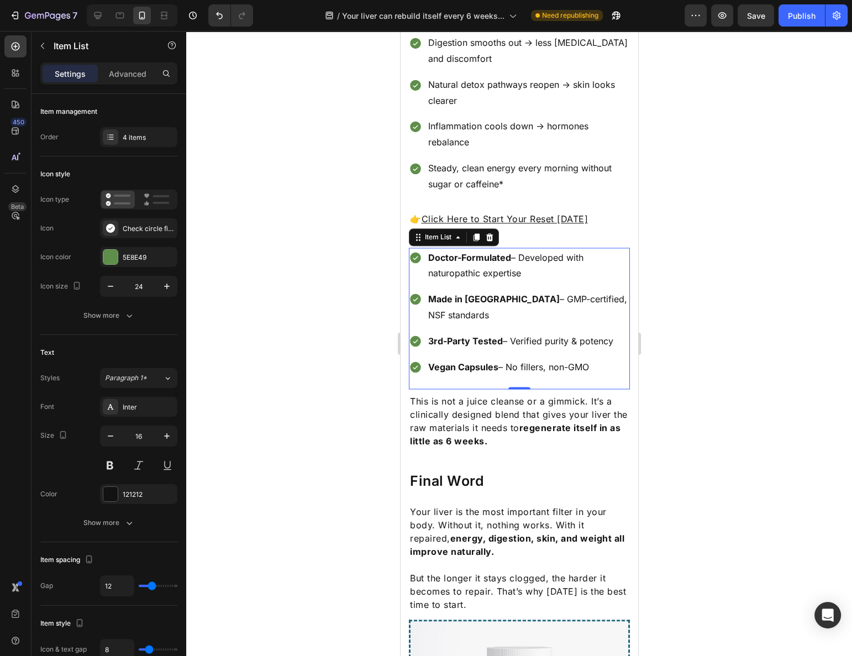
drag, startPoint x: 421, startPoint y: 172, endPoint x: 437, endPoint y: 203, distance: 34.4
click at [434, 248] on div "Doctor-Formulated – Developed with naturopathic expertise Made in [GEOGRAPHIC_D…" at bounding box center [518, 319] width 221 height 142
click at [430, 232] on div "Item List" at bounding box center [437, 237] width 31 height 10
drag, startPoint x: 422, startPoint y: 168, endPoint x: 424, endPoint y: 282, distance: 113.9
click at [424, 282] on div "Doctor-Formulated – Developed with naturopathic expertise Made in [GEOGRAPHIC_D…" at bounding box center [518, 319] width 221 height 142
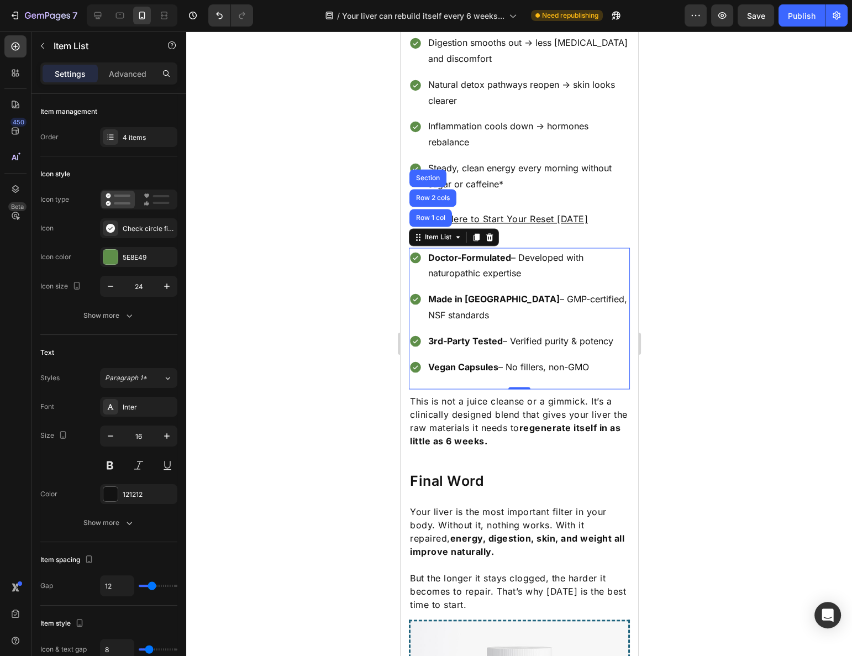
click at [439, 249] on p "Doctor-Formulated – Developed with naturopathic expertise" at bounding box center [528, 265] width 200 height 32
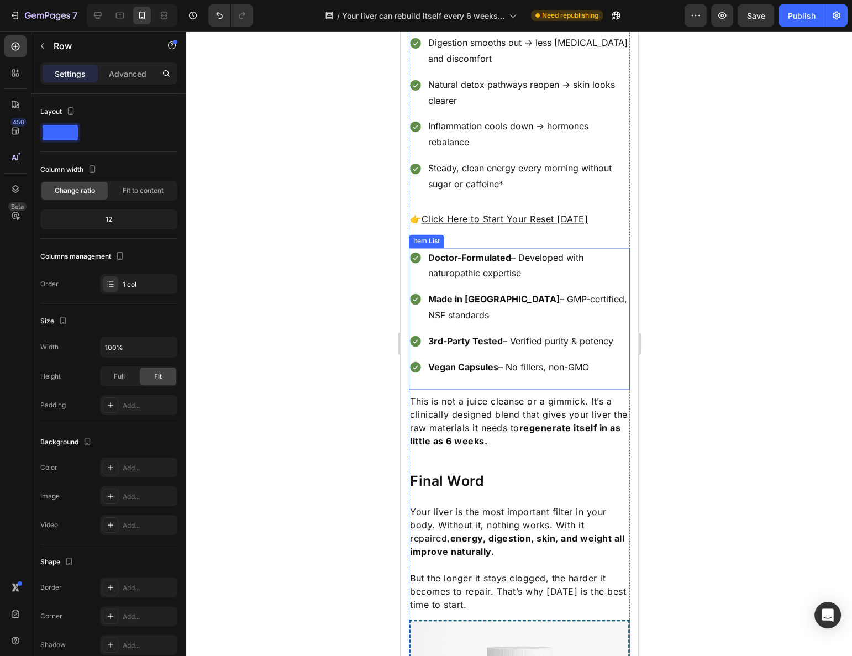
click at [420, 248] on div "Doctor-Formulated – Developed with naturopathic expertise" at bounding box center [518, 265] width 221 height 35
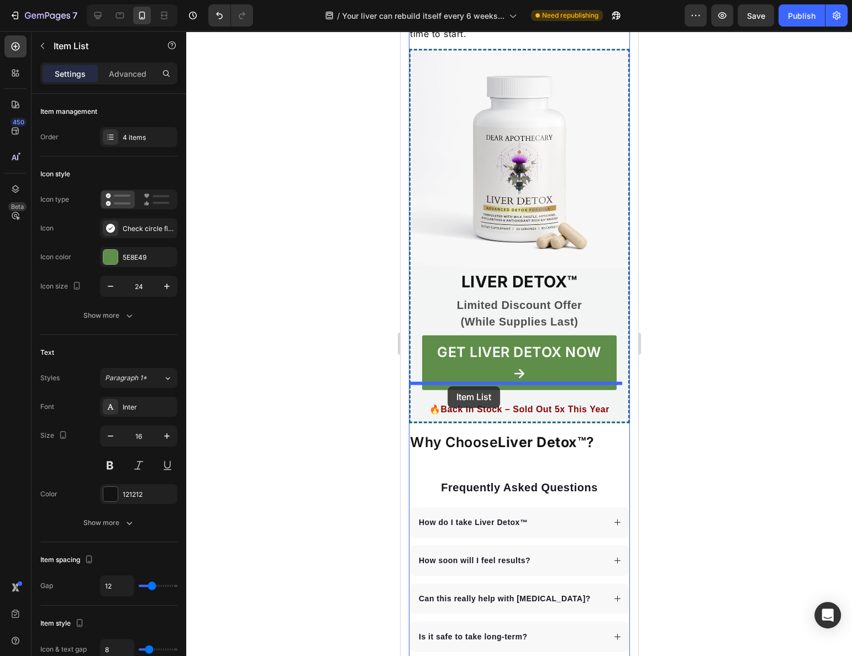
drag, startPoint x: 417, startPoint y: 169, endPoint x: 448, endPoint y: 386, distance: 219.8
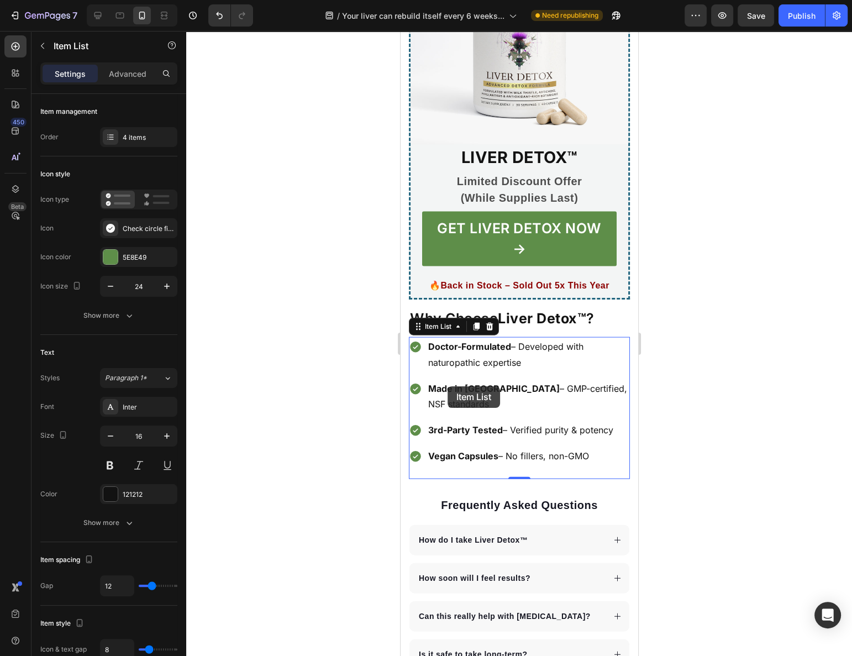
scroll to position [2542, 0]
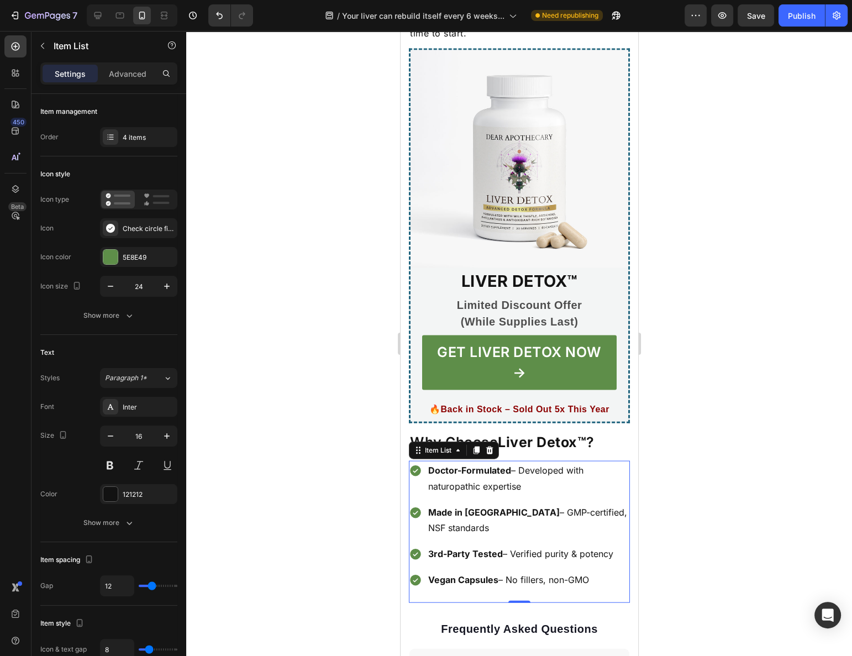
click at [657, 411] on div at bounding box center [519, 343] width 666 height 625
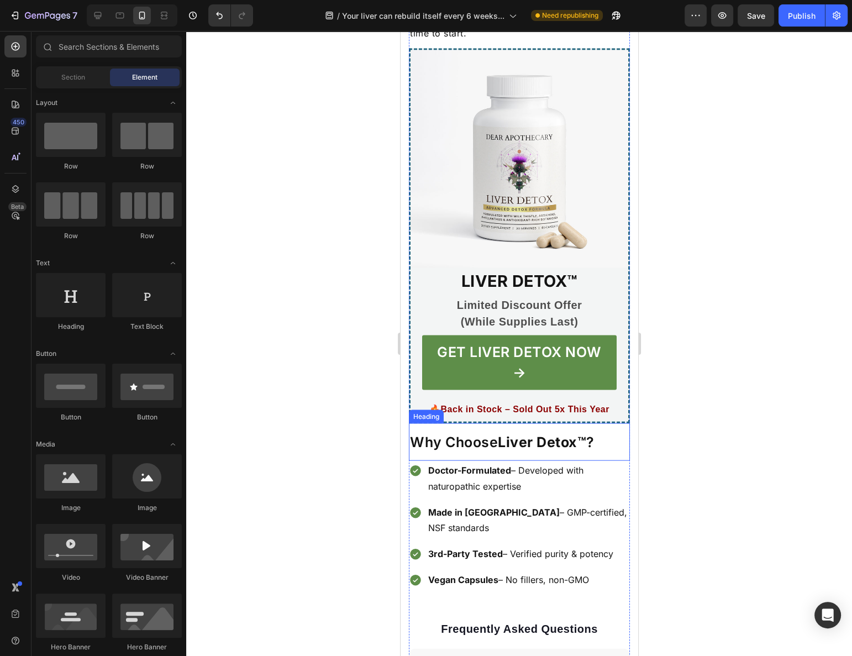
click at [507, 434] on strong "Liver Detox™" at bounding box center [541, 442] width 88 height 17
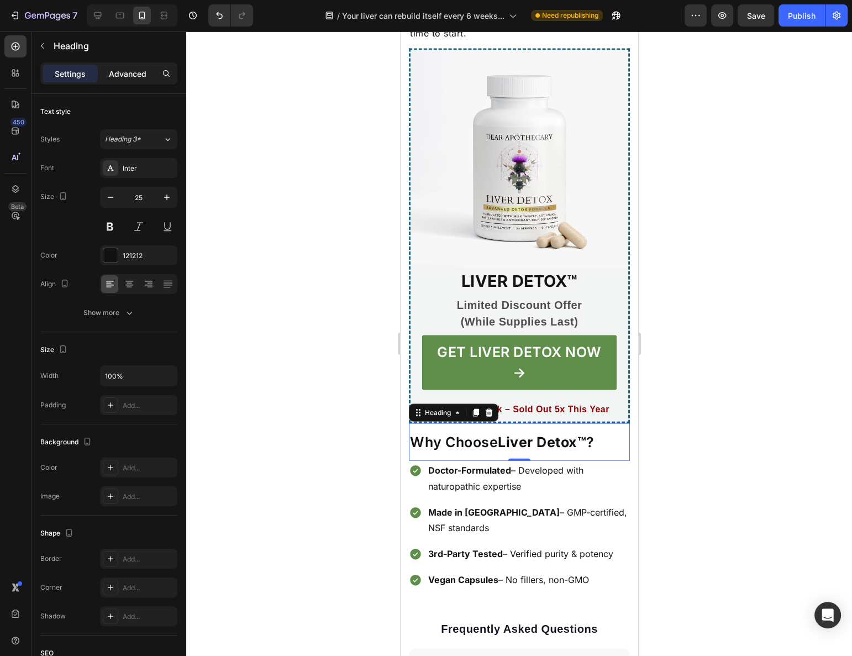
click at [122, 70] on p "Advanced" at bounding box center [128, 74] width 38 height 12
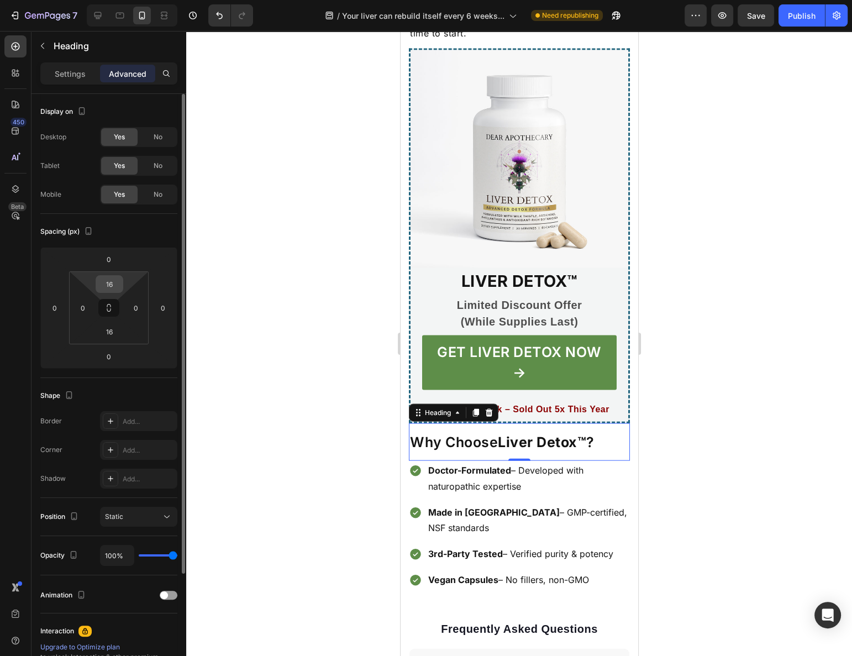
click at [117, 284] on input "16" at bounding box center [109, 284] width 22 height 17
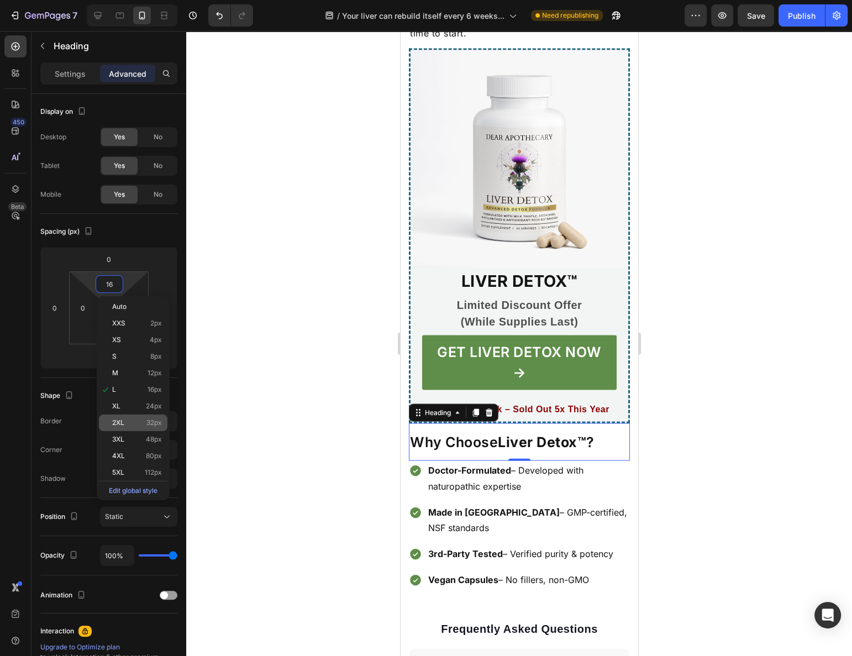
click at [149, 421] on span "32px" at bounding box center [153, 423] width 15 height 8
type input "32"
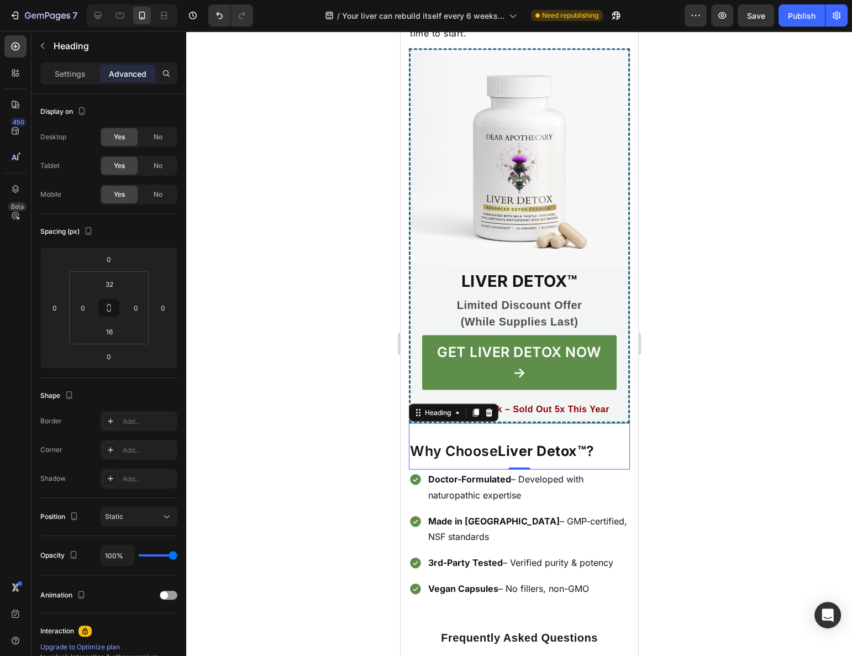
click at [695, 391] on div at bounding box center [519, 343] width 666 height 625
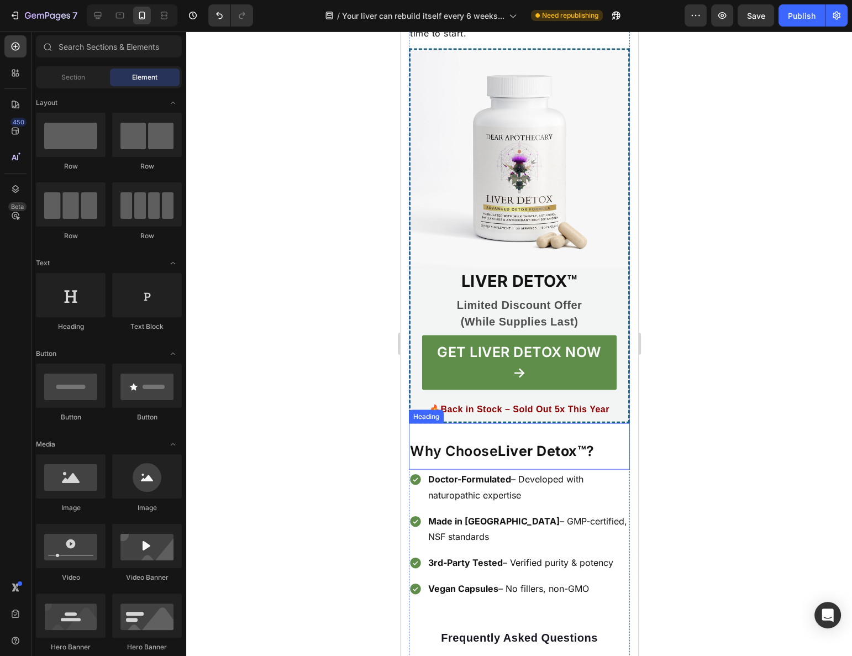
click at [555, 443] on strong "Liver Detox™" at bounding box center [541, 451] width 88 height 17
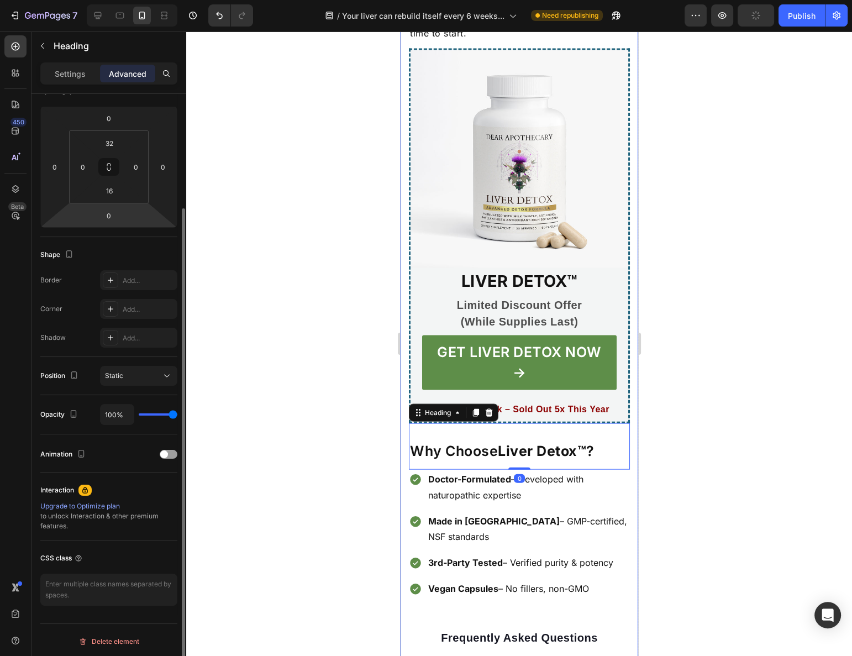
scroll to position [0, 0]
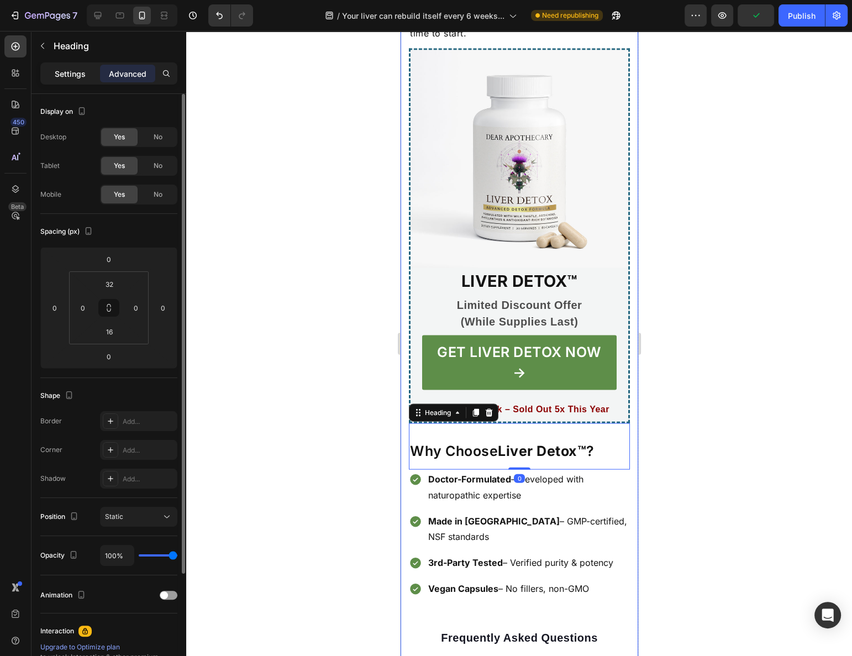
click at [72, 77] on p "Settings" at bounding box center [70, 74] width 31 height 12
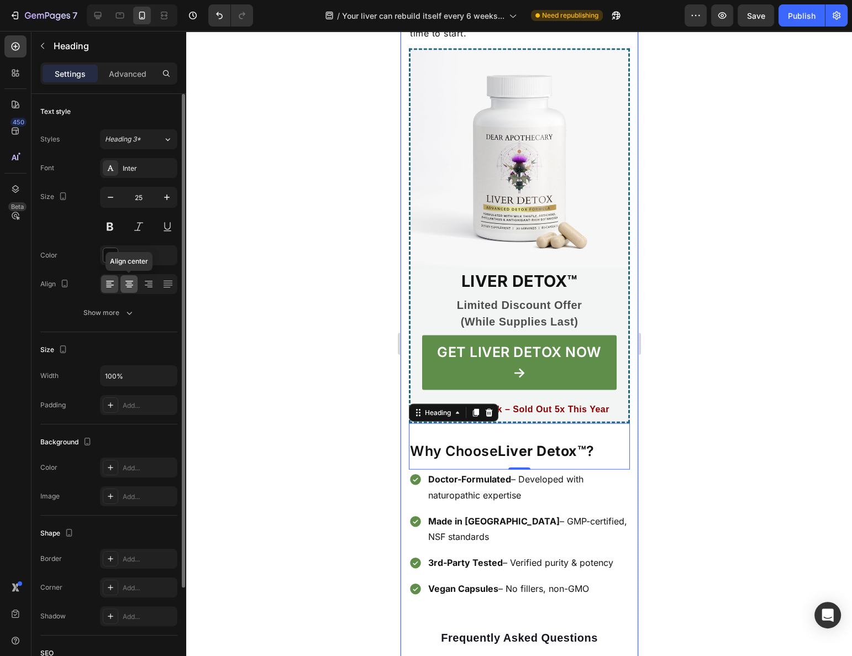
click at [128, 279] on icon at bounding box center [129, 284] width 11 height 11
click at [276, 350] on div at bounding box center [519, 343] width 666 height 625
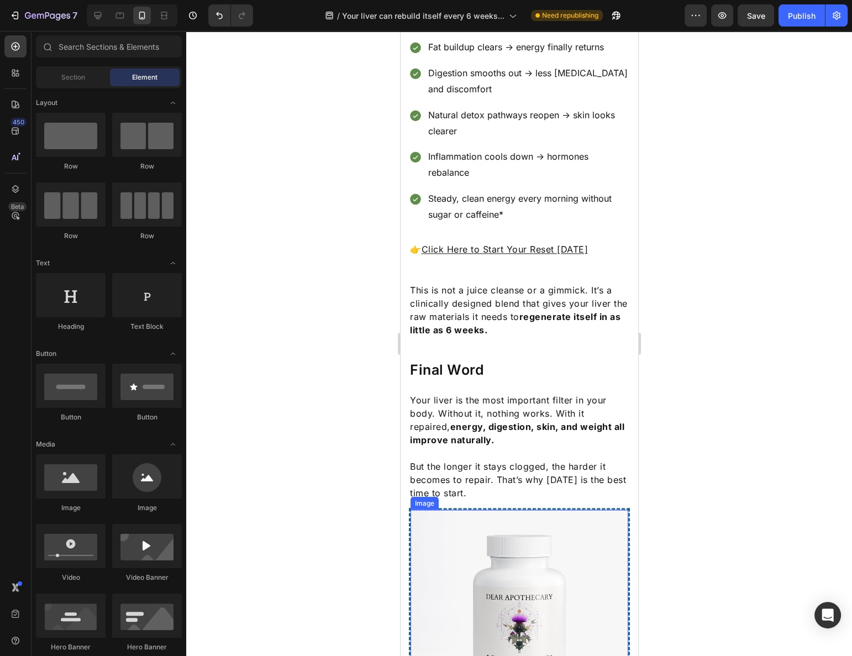
scroll to position [1990, 0]
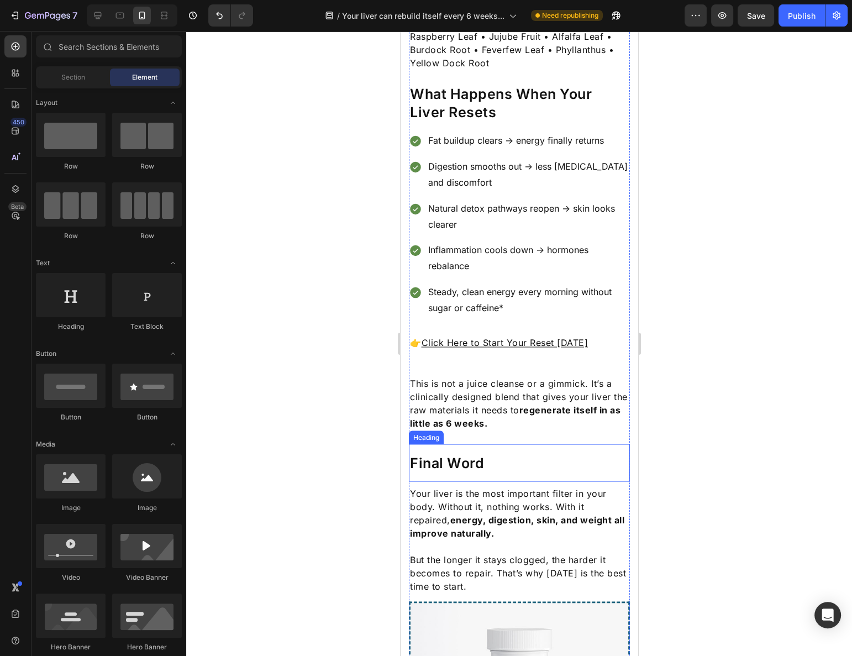
click at [428, 453] on h2 "Final Word" at bounding box center [518, 463] width 221 height 20
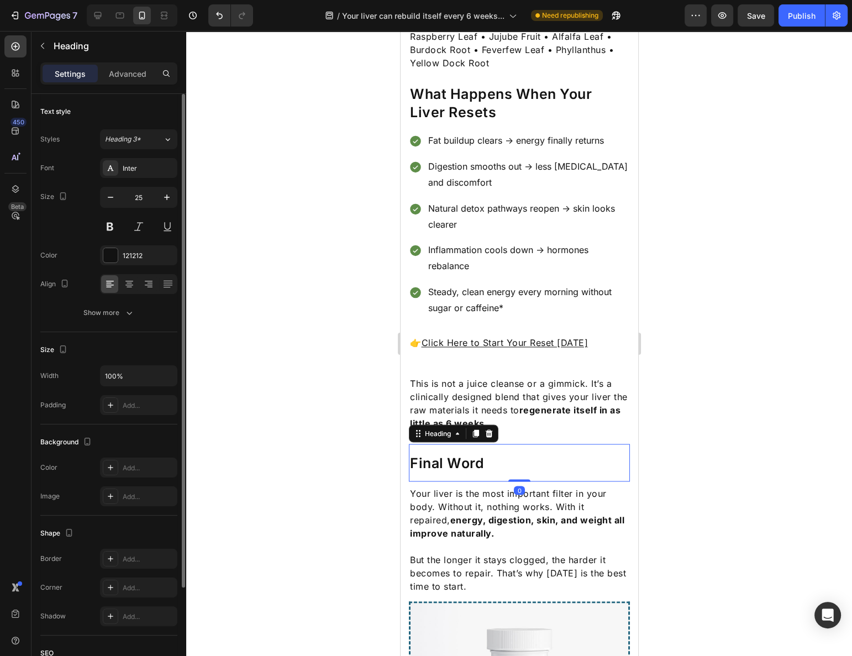
scroll to position [121, 0]
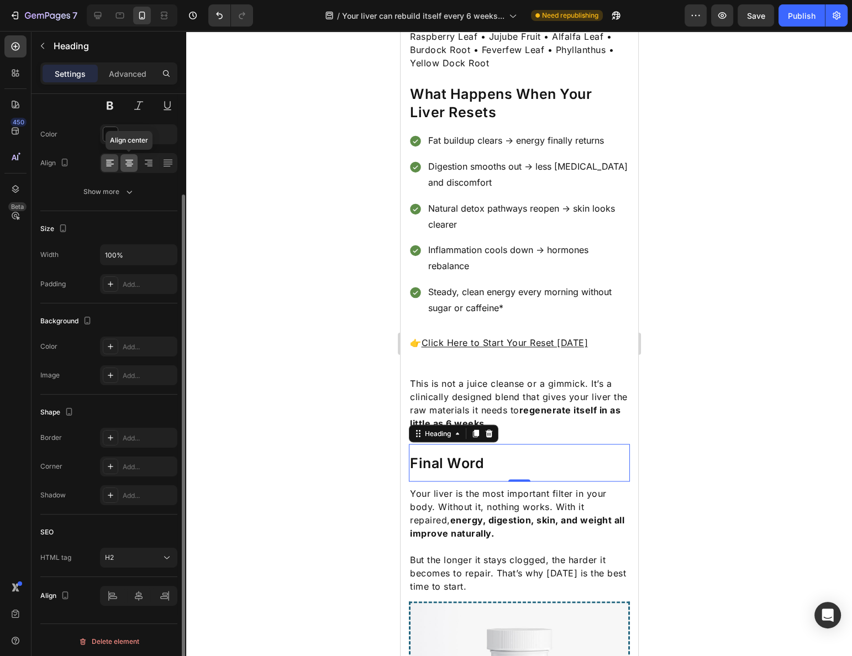
click at [128, 162] on icon at bounding box center [130, 162] width 6 height 1
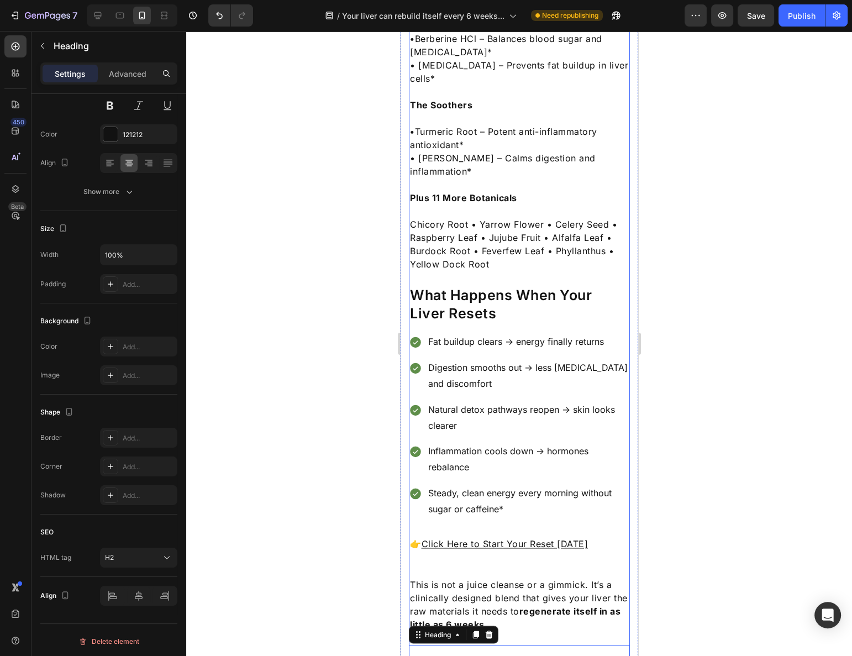
scroll to position [1688, 0]
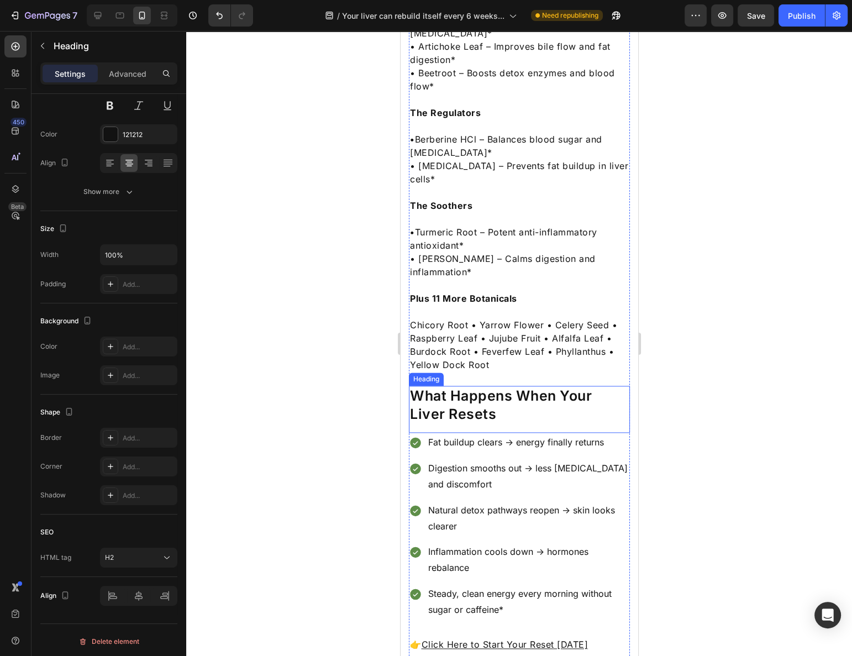
click at [500, 386] on h2 "What Happens When Your Liver Resets" at bounding box center [518, 405] width 221 height 38
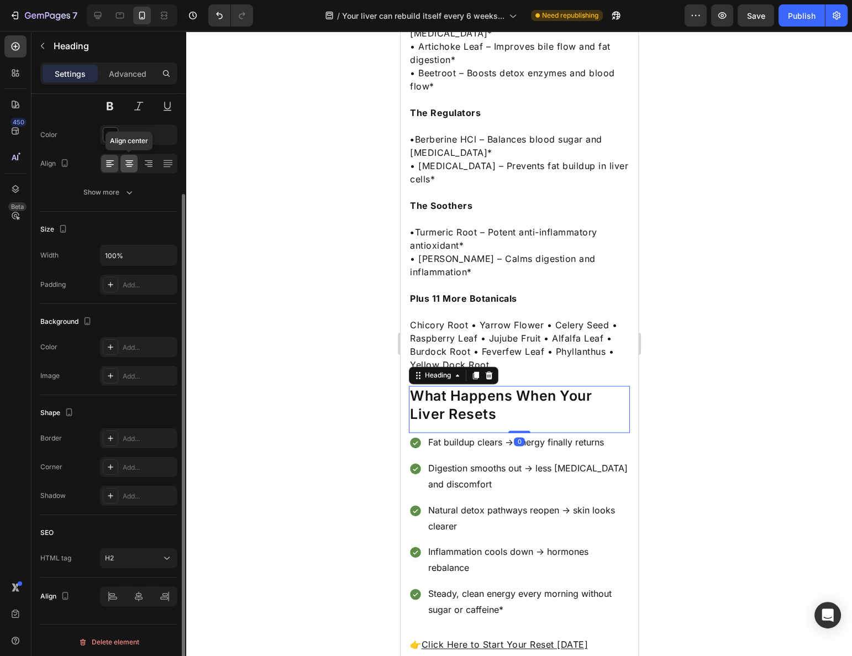
click at [127, 166] on icon at bounding box center [129, 163] width 11 height 11
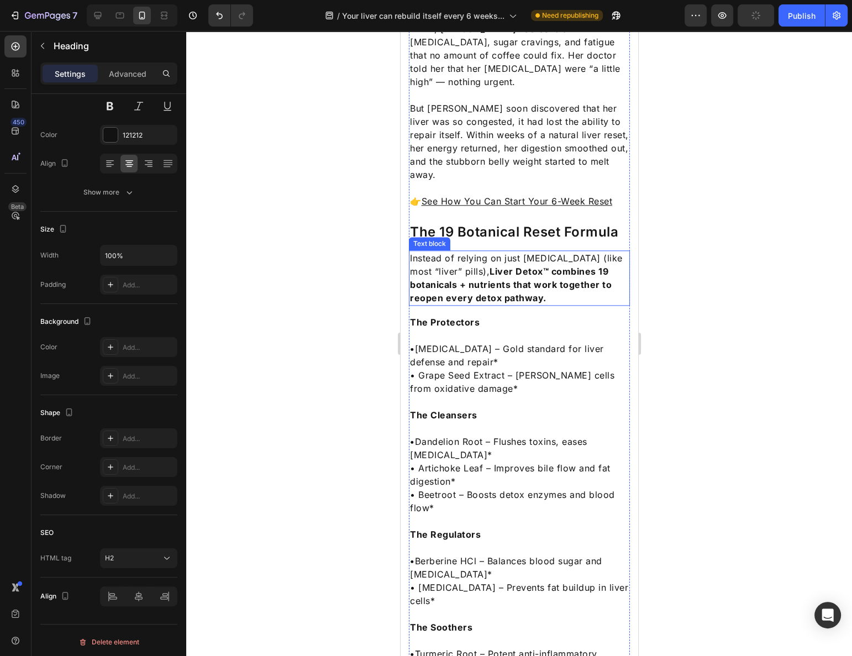
scroll to position [1236, 0]
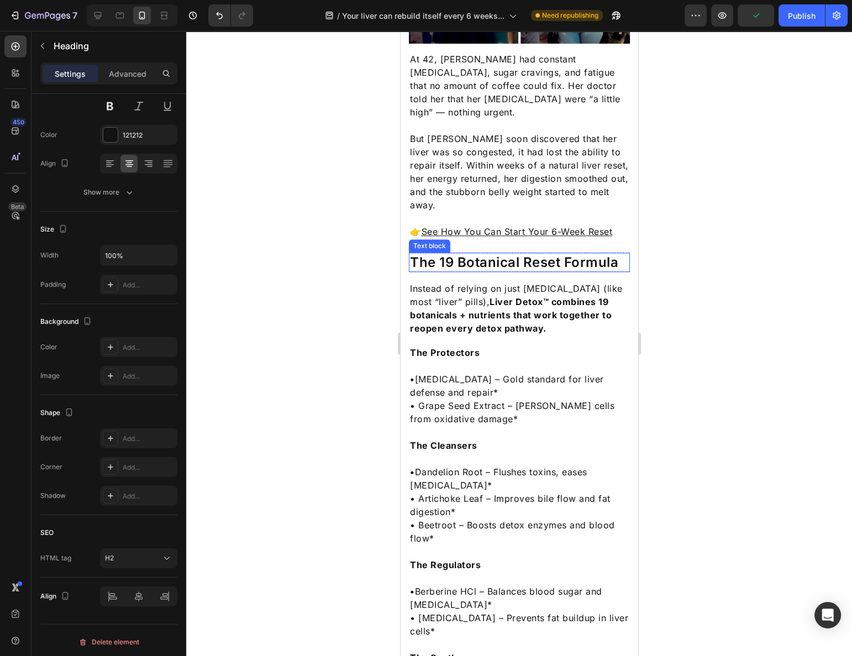
click at [501, 254] on p "The 19 Botanical Reset Formula" at bounding box center [518, 262] width 219 height 17
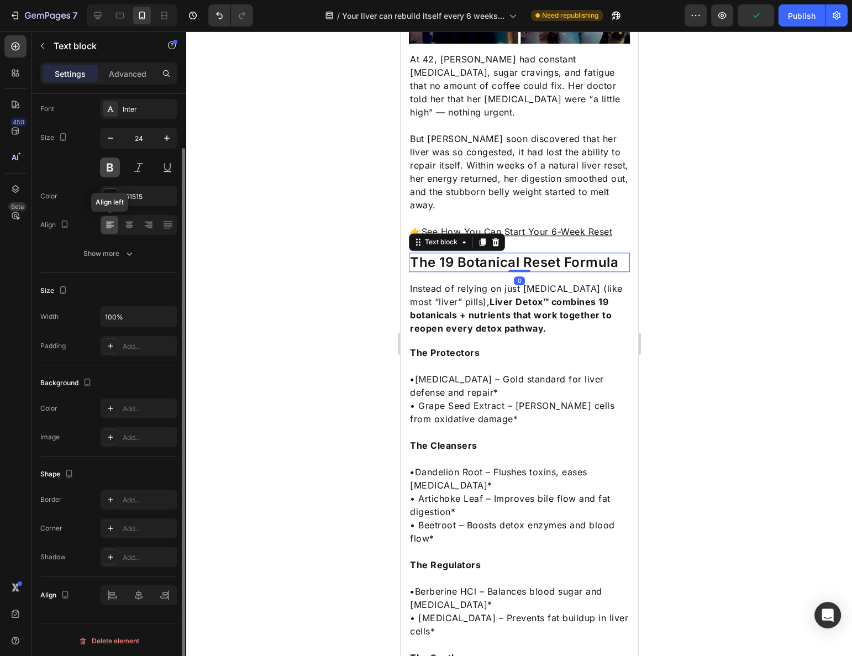
scroll to position [9, 0]
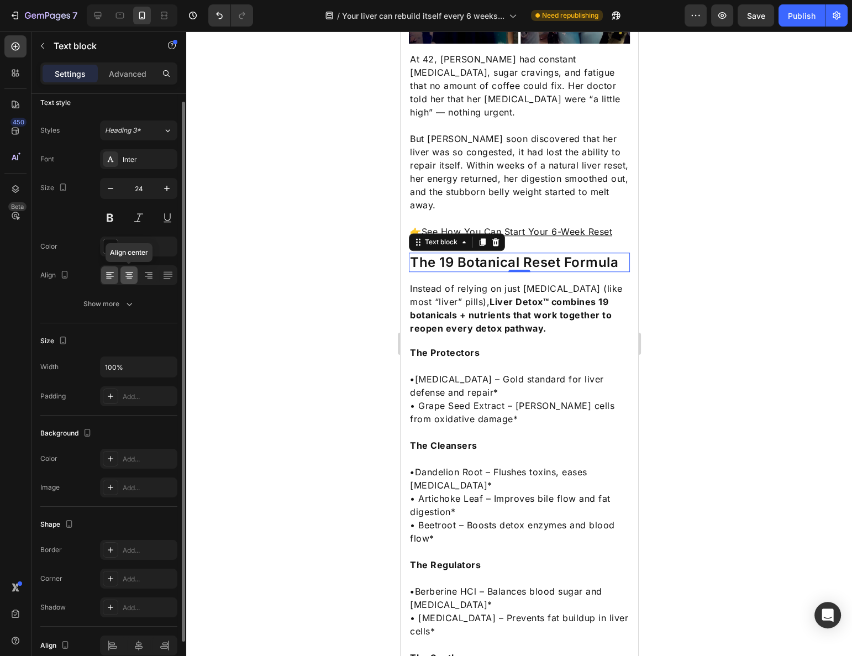
click at [130, 276] on icon at bounding box center [129, 276] width 8 height 1
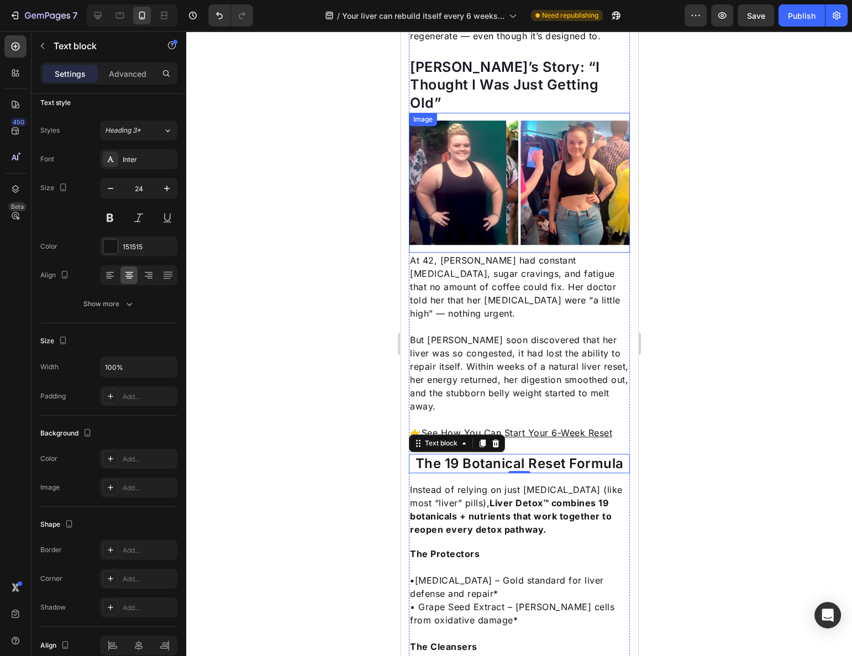
scroll to position [885, 0]
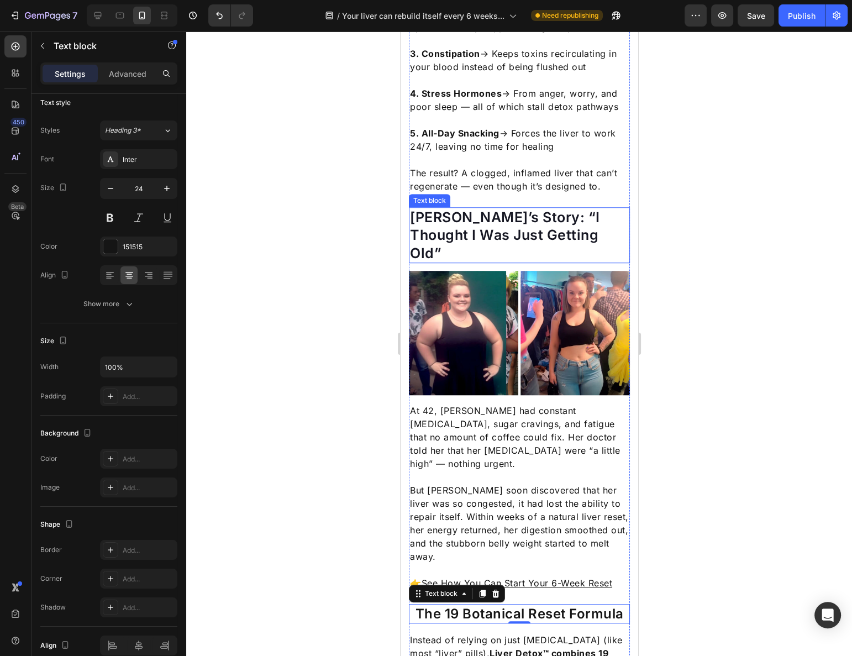
click at [457, 208] on p "[PERSON_NAME]’s Story: “I Thought I Was Just Getting Old”" at bounding box center [518, 235] width 219 height 54
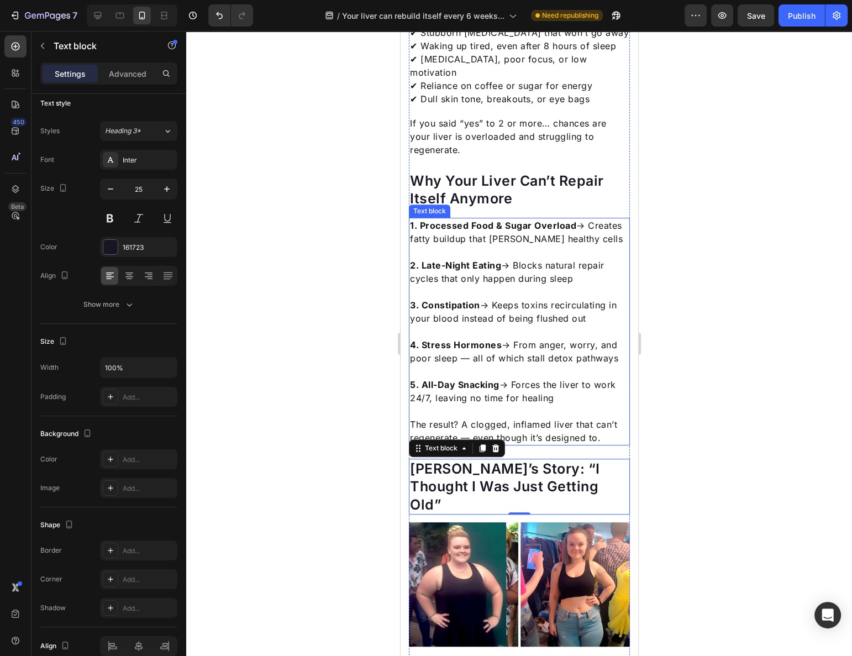
scroll to position [482, 0]
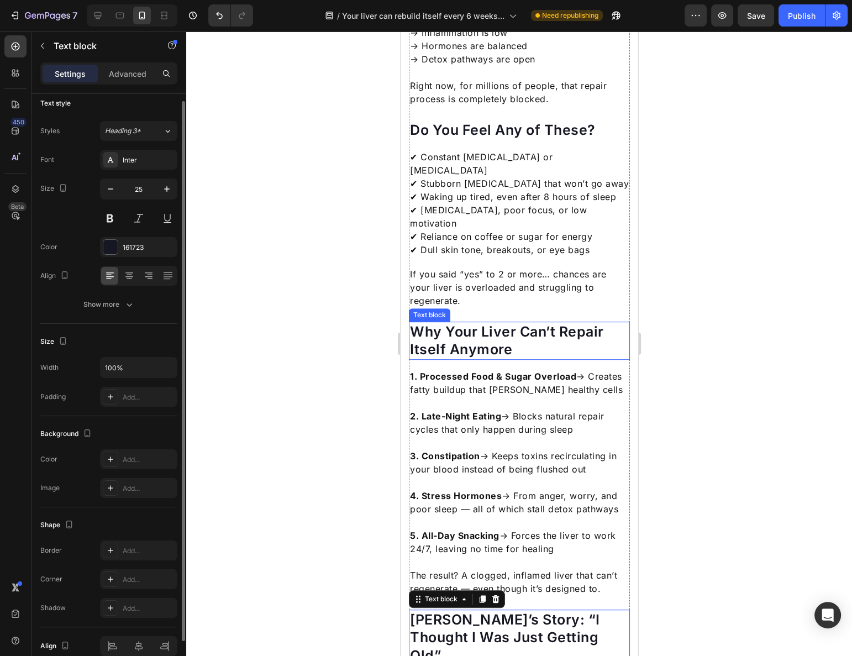
click at [486, 323] on p "Why Your Liver Can’t Repair Itself Anymore" at bounding box center [518, 341] width 219 height 36
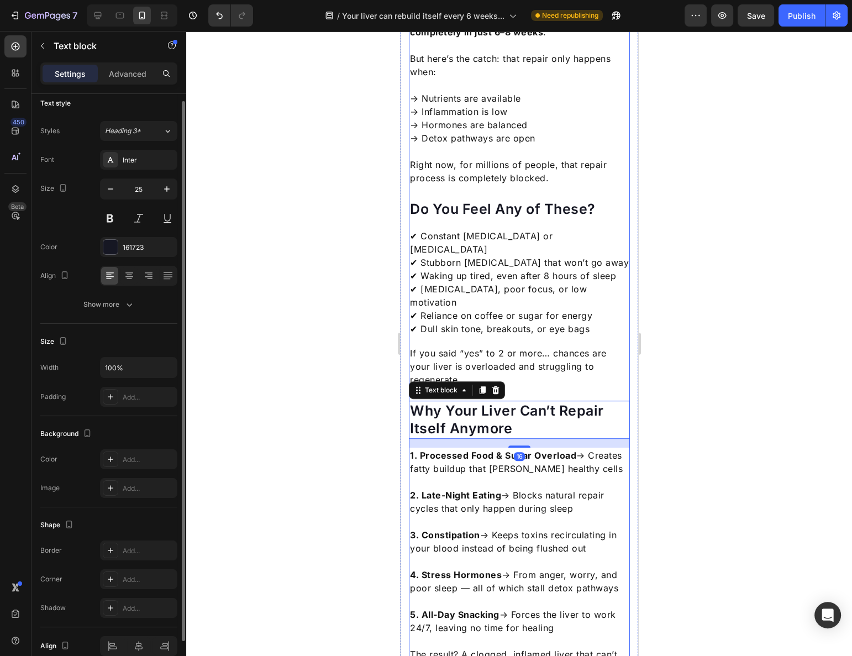
scroll to position [332, 0]
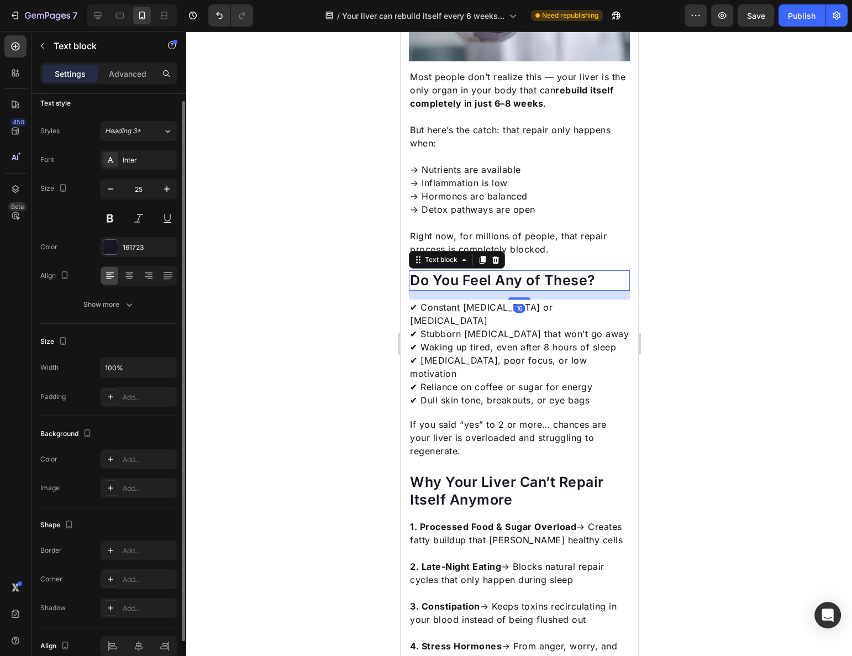
click at [489, 274] on p "Do You Feel Any of These?" at bounding box center [518, 280] width 219 height 18
click at [672, 297] on div at bounding box center [519, 343] width 666 height 625
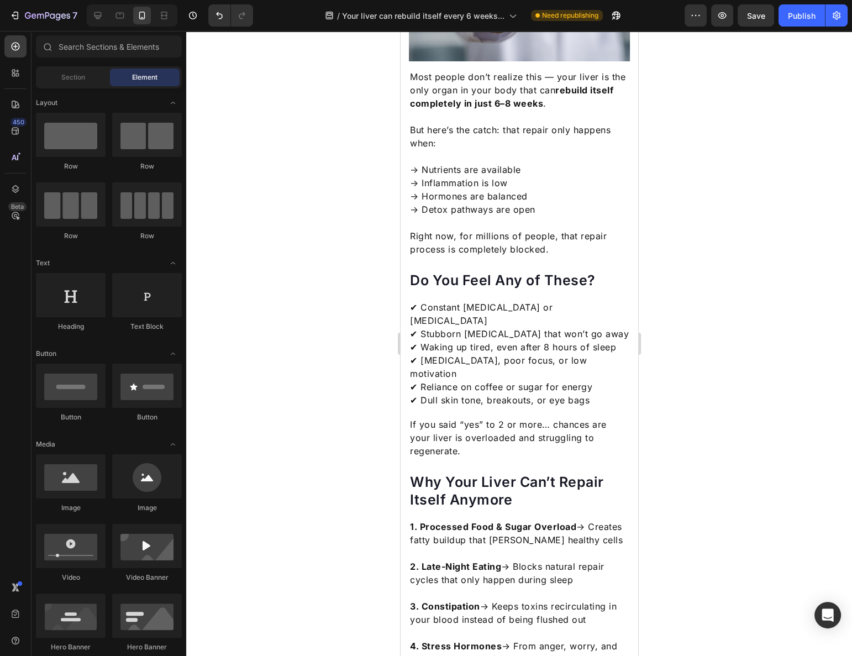
click at [577, 301] on p "✔ Constant [MEDICAL_DATA] or [MEDICAL_DATA] ✔ Stubborn [MEDICAL_DATA] that won’…" at bounding box center [518, 354] width 219 height 106
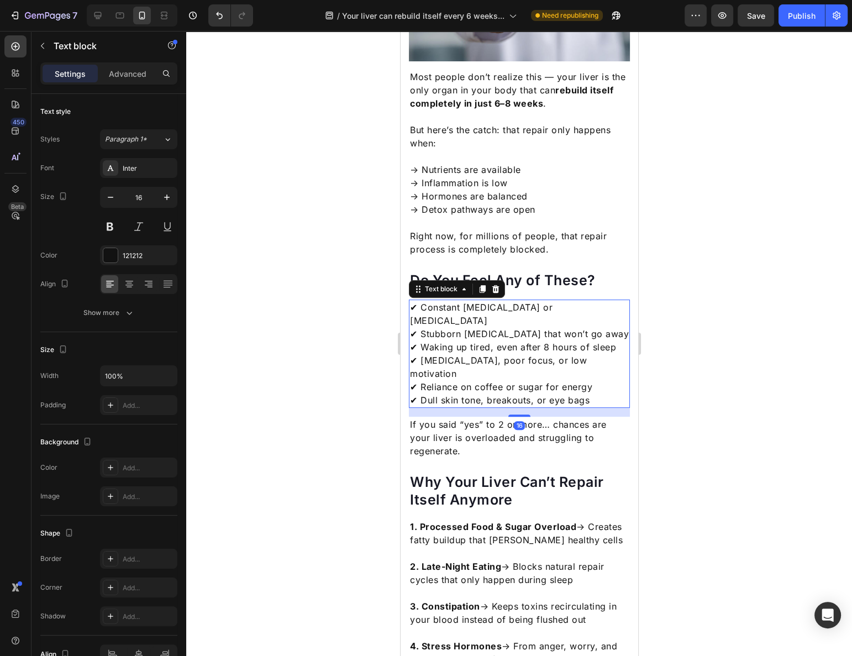
click at [577, 301] on p "✔ Constant [MEDICAL_DATA] or [MEDICAL_DATA] ✔ Stubborn [MEDICAL_DATA] that won’…" at bounding box center [518, 354] width 219 height 106
click at [586, 304] on p "✔ Constant [MEDICAL_DATA] or [MEDICAL_DATA]" at bounding box center [518, 314] width 219 height 27
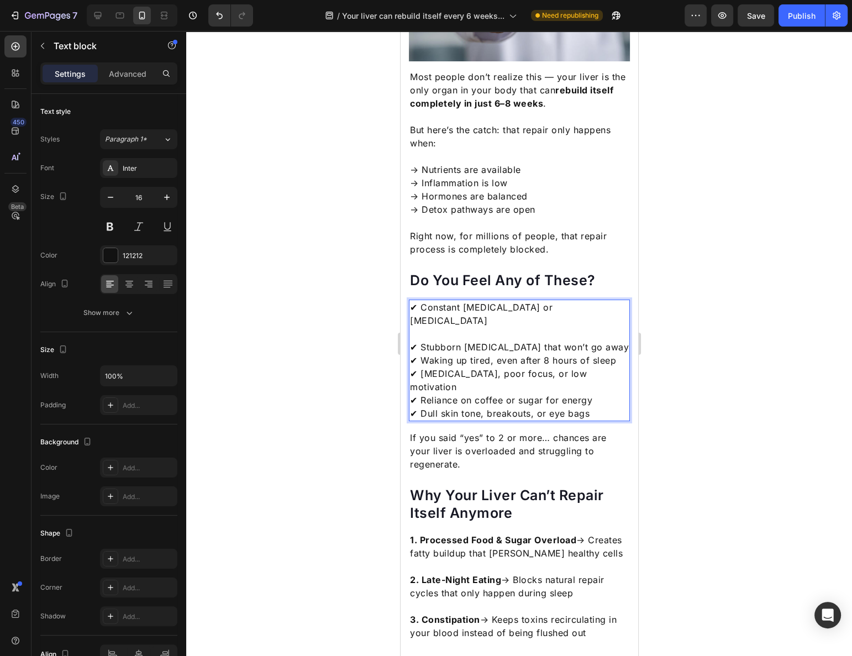
click at [596, 340] on p "✔ Stubborn [MEDICAL_DATA] that won’t go away ✔ Waking up tired, even after 8 ho…" at bounding box center [518, 380] width 219 height 80
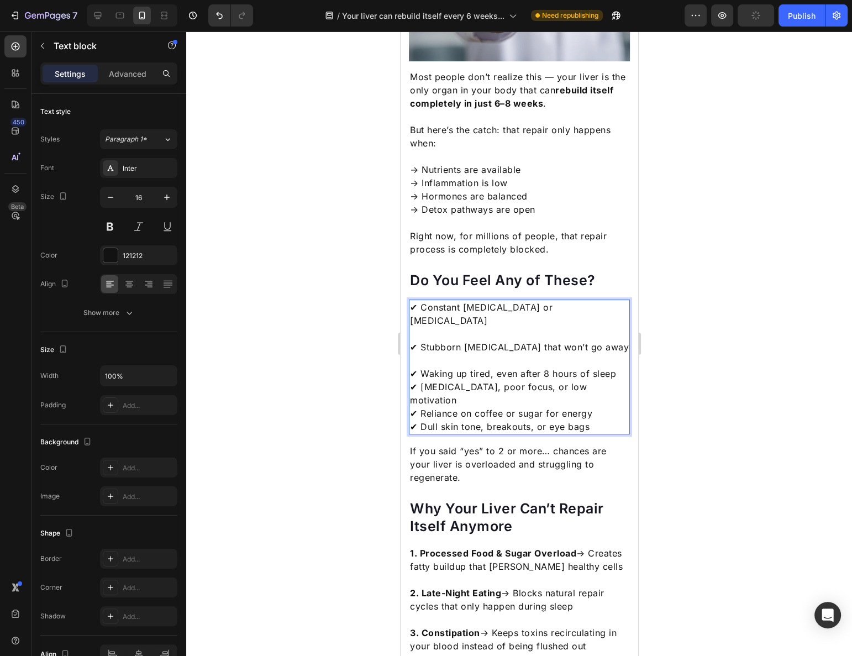
click at [614, 354] on p "⁠⁠⁠⁠⁠⁠⁠ ✔ Waking up tired, even after 8 hours of sleep ✔ [MEDICAL_DATA], poor f…" at bounding box center [518, 394] width 219 height 80
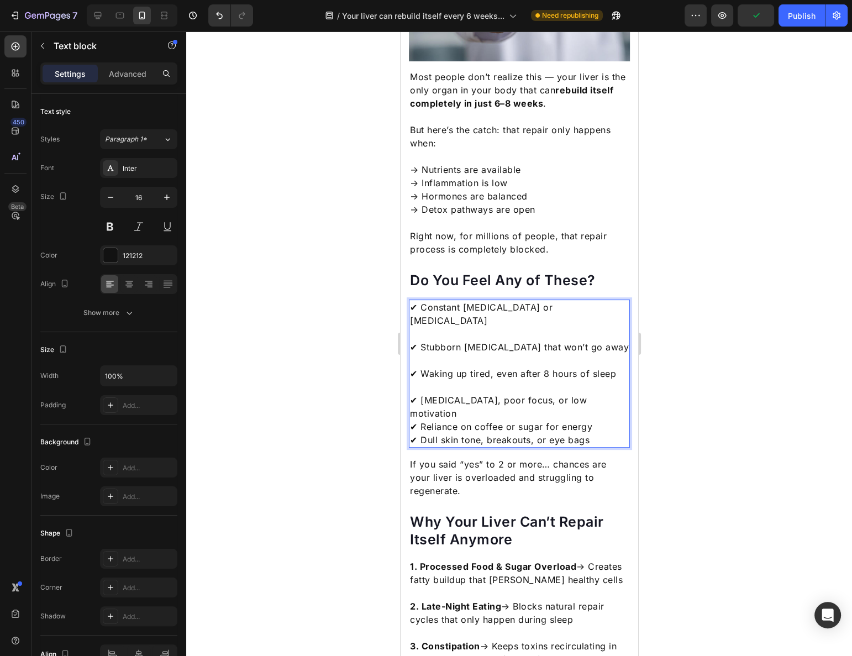
click at [605, 382] on p "⁠⁠⁠⁠⁠⁠⁠ ✔ [MEDICAL_DATA], poor focus, or low motivation ✔ Reliance on coffee or…" at bounding box center [518, 413] width 219 height 66
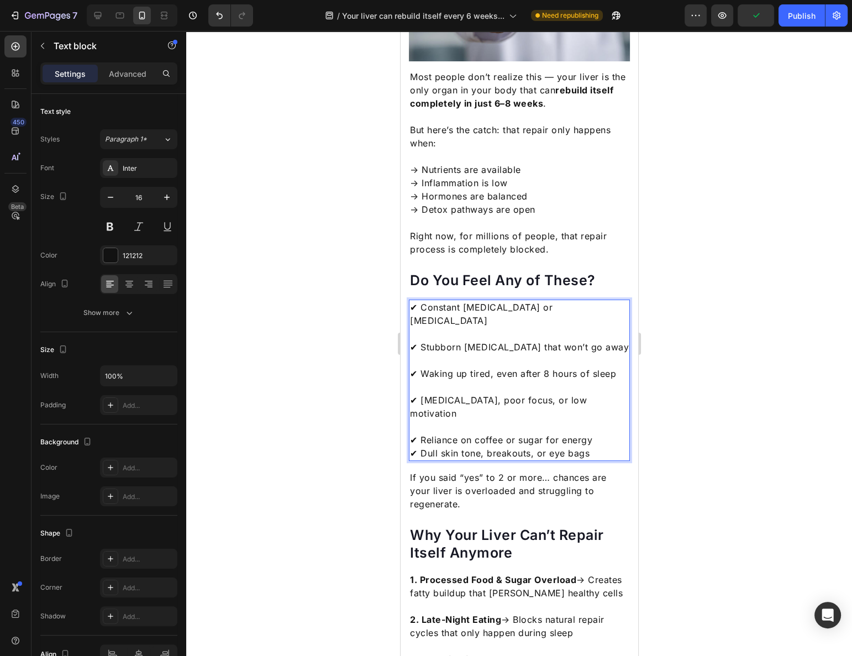
click at [603, 420] on p "⁠⁠⁠⁠⁠⁠⁠ ✔ Reliance on coffee or sugar for energy ✔ Dull skin tone, breakouts, o…" at bounding box center [518, 440] width 219 height 40
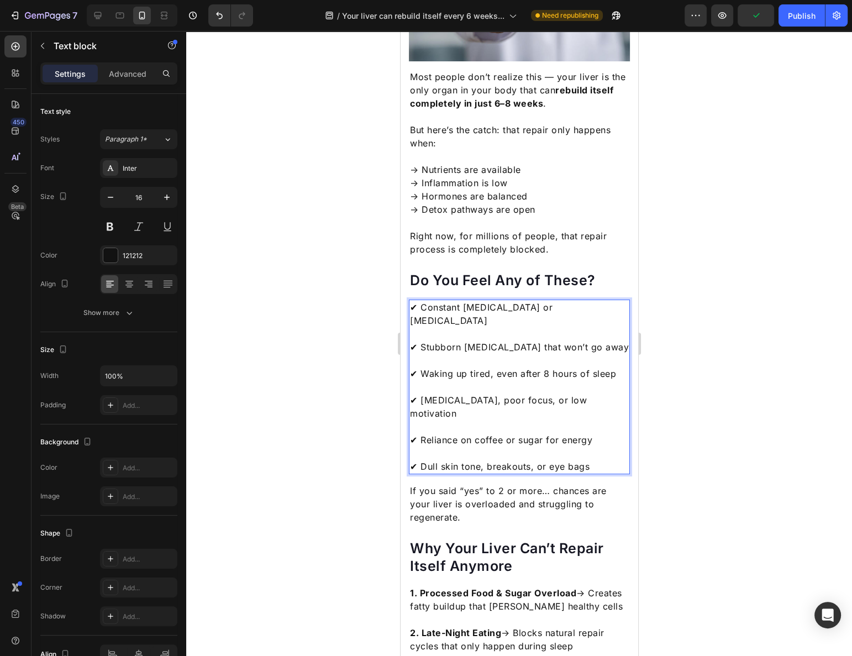
click at [603, 446] on p "⁠⁠⁠⁠⁠⁠⁠ ✔ Dull skin tone, breakouts, or eye bags" at bounding box center [518, 459] width 219 height 27
click at [728, 443] on div at bounding box center [519, 343] width 666 height 625
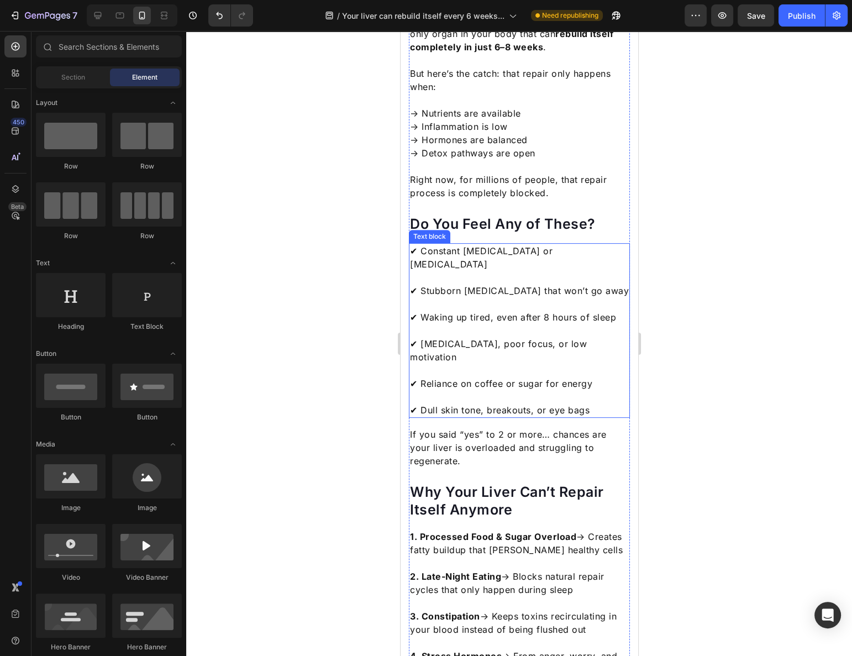
scroll to position [433, 0]
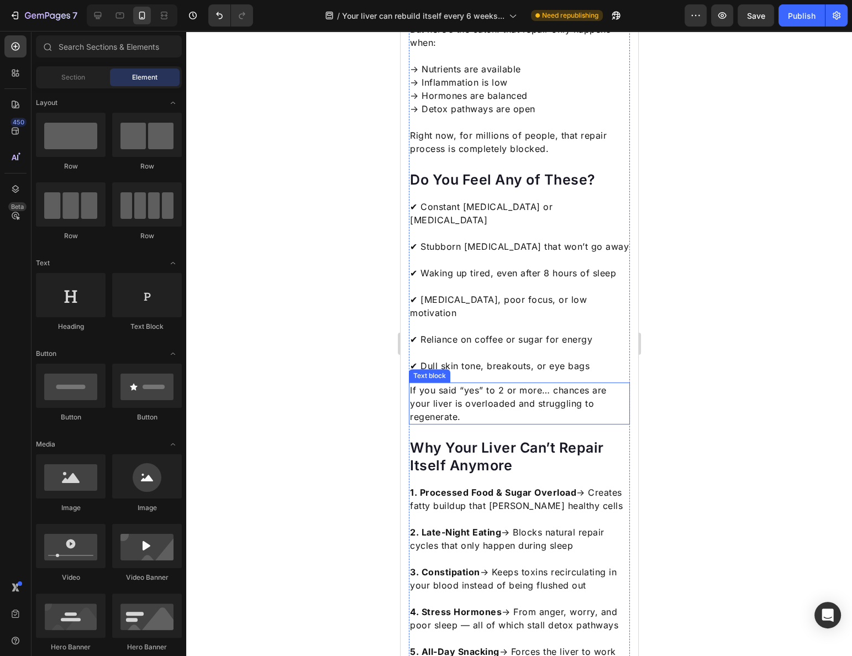
click at [561, 384] on p "If you said “yes” to 2 or more… chances are your liver is overloaded and strugg…" at bounding box center [518, 404] width 219 height 40
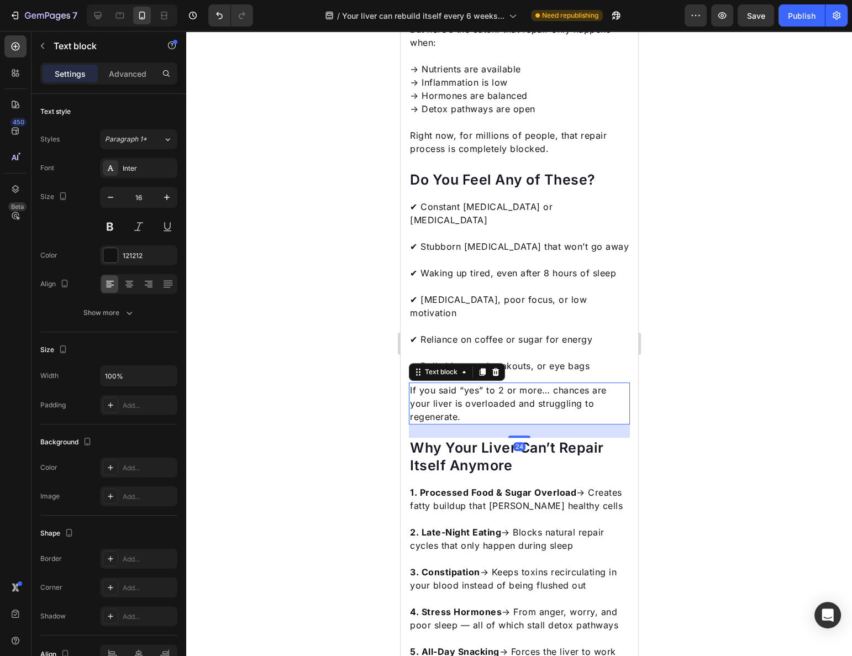
scroll to position [482, 0]
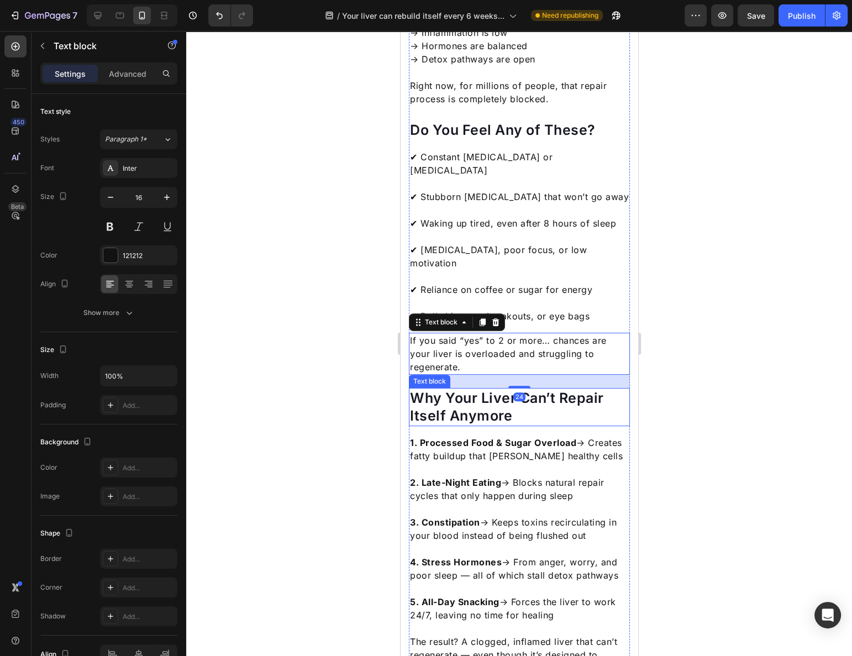
click at [551, 389] on p "Why Your Liver Can’t Repair Itself Anymore" at bounding box center [518, 407] width 219 height 36
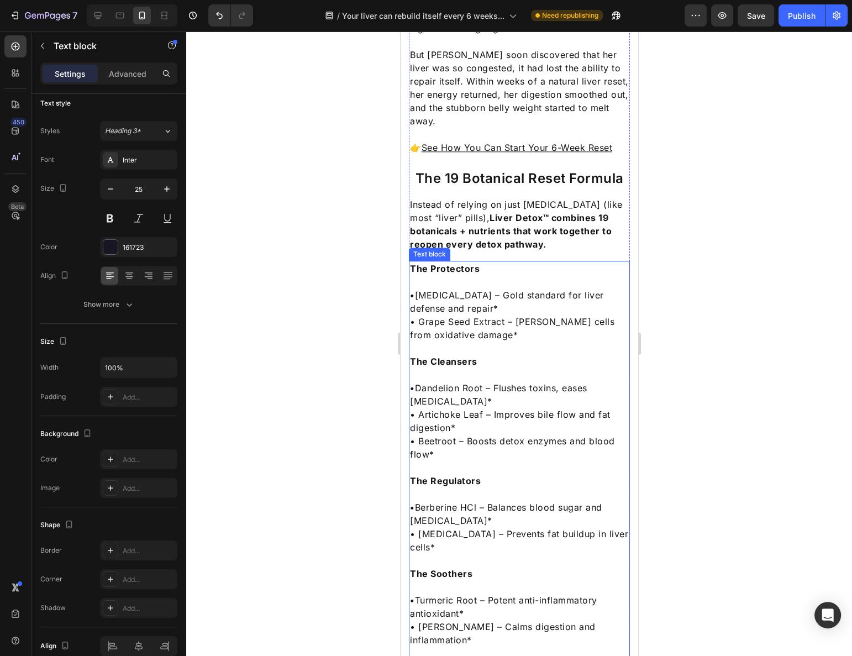
scroll to position [1337, 0]
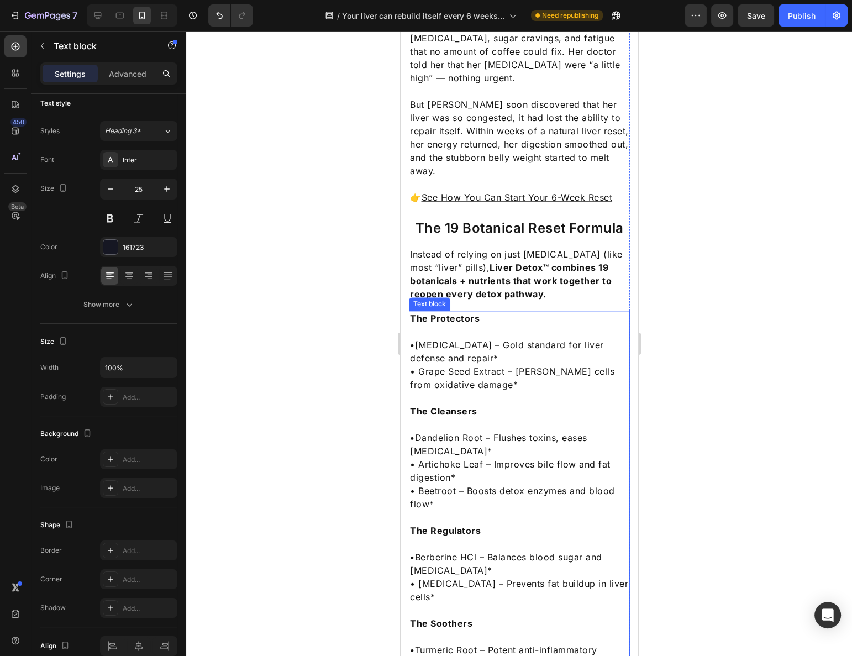
click at [504, 338] on p "• [MEDICAL_DATA] – Gold standard for liver defense and repair*" at bounding box center [518, 351] width 219 height 27
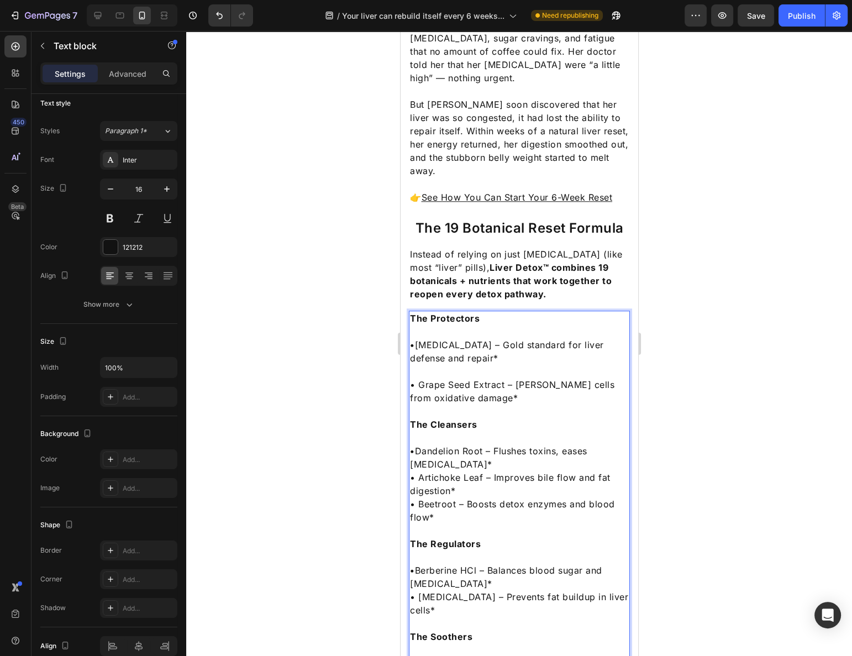
drag, startPoint x: 508, startPoint y: 387, endPoint x: 509, endPoint y: 395, distance: 7.8
click at [509, 431] on p "Rich Text Editor. Editing area: main" at bounding box center [518, 437] width 219 height 13
click at [503, 444] on p "• Dandelion Root – Flushes toxins, eases [MEDICAL_DATA]*" at bounding box center [518, 457] width 219 height 27
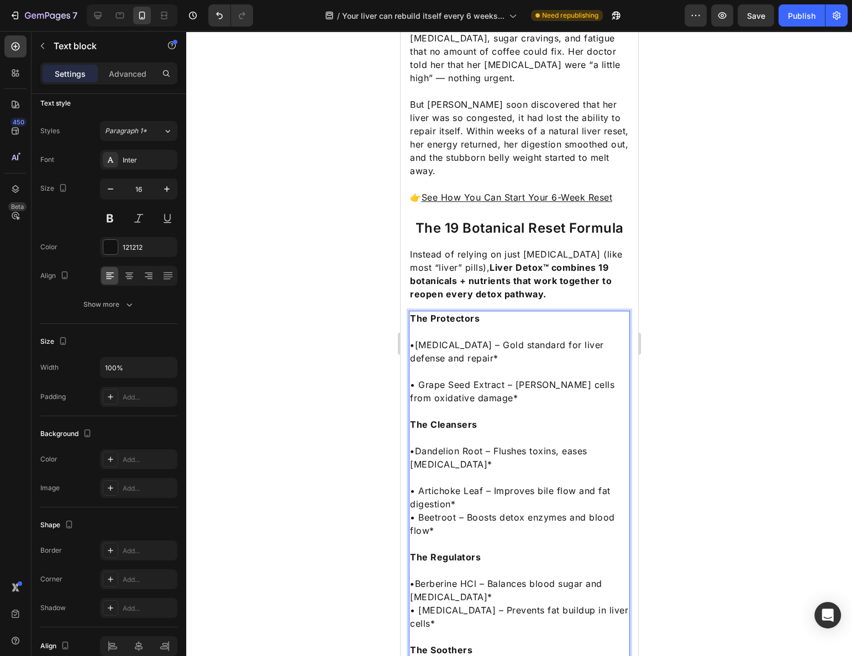
click at [493, 484] on p "• Artichoke Leaf – Improves bile flow and fat digestion*" at bounding box center [518, 497] width 219 height 27
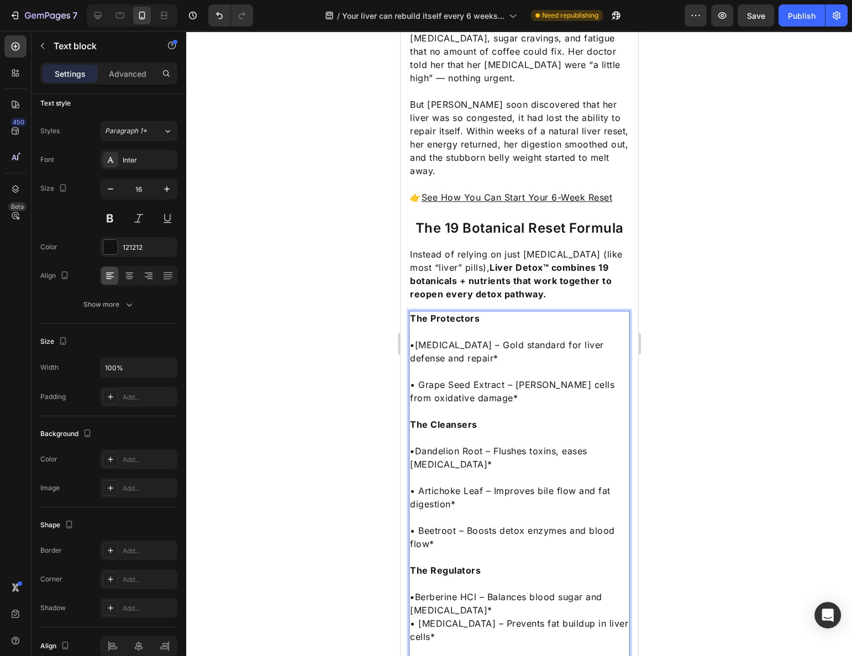
scroll to position [1488, 0]
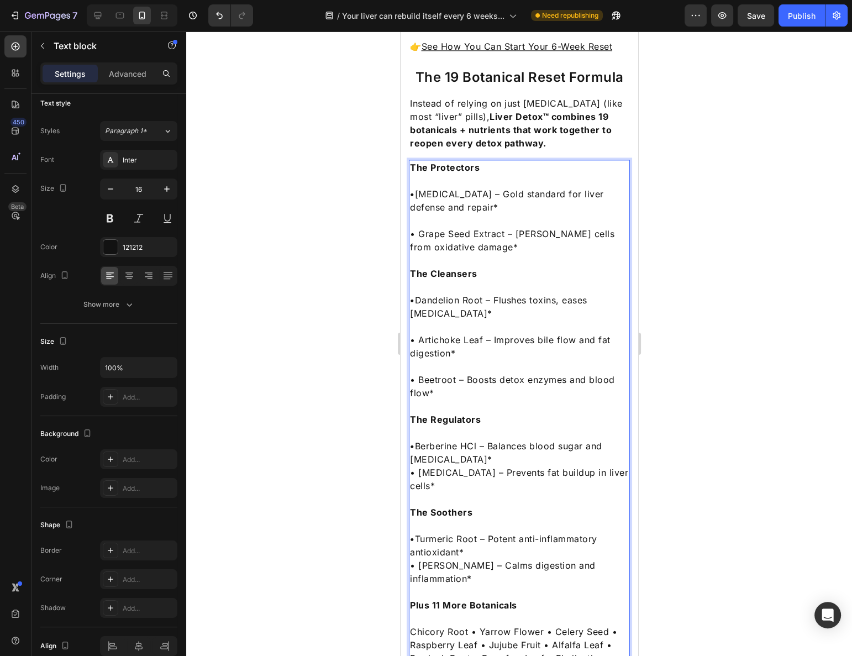
click at [484, 439] on p "• Berberine HCl – Balances blood sugar and [MEDICAL_DATA]*" at bounding box center [518, 452] width 219 height 27
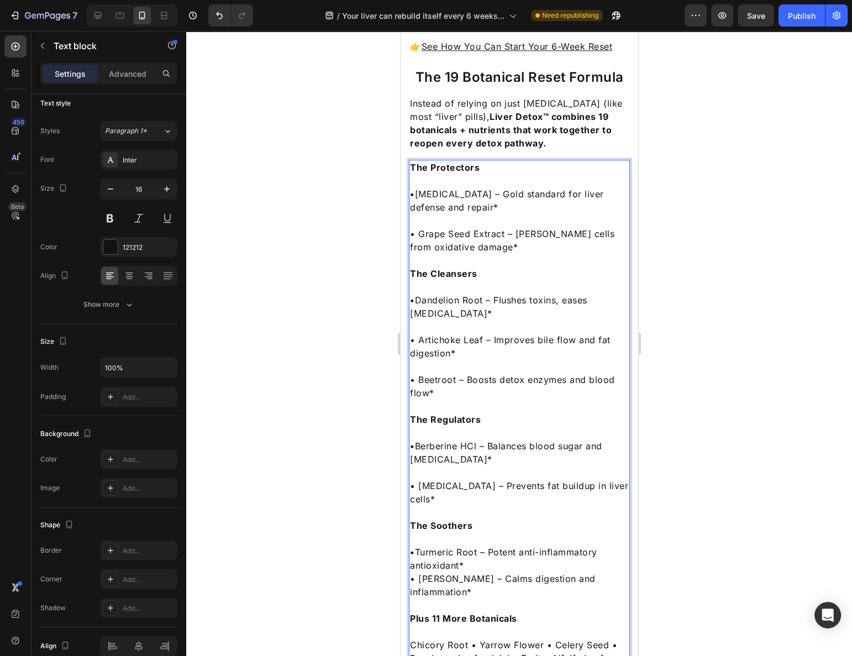
scroll to position [1588, 0]
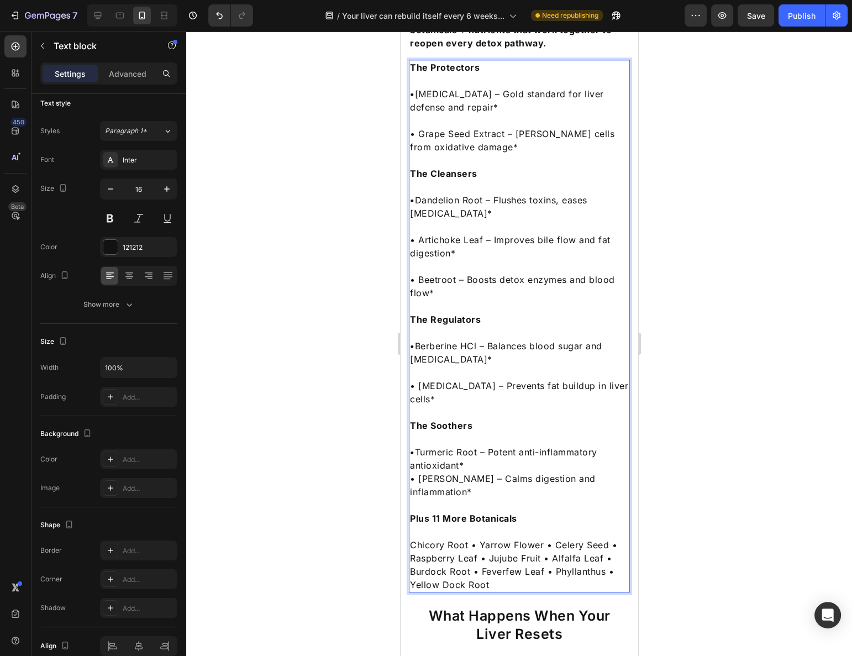
click at [485, 445] on p "• Turmeric Root – Potent anti-inflammatory antioxidant*" at bounding box center [518, 458] width 219 height 27
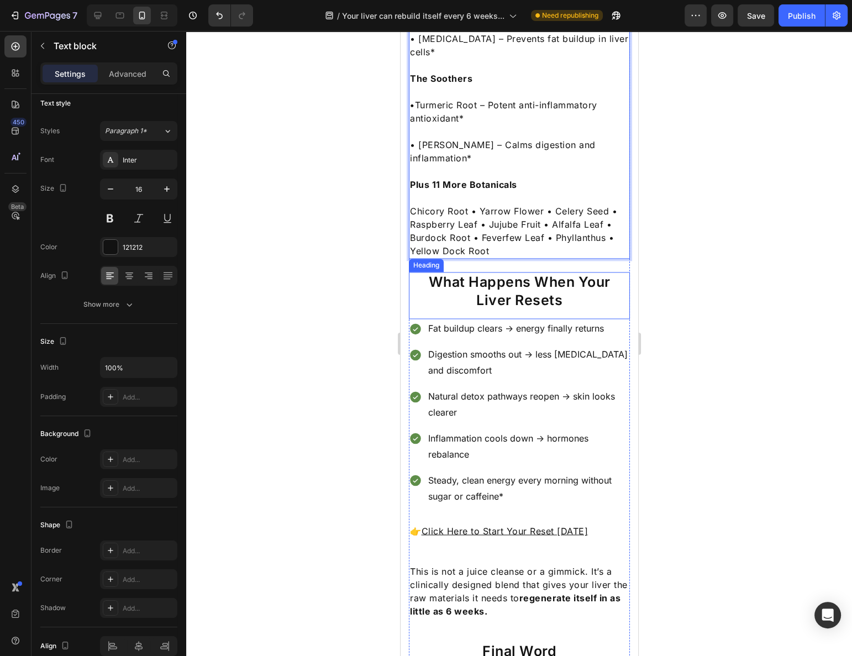
scroll to position [1940, 0]
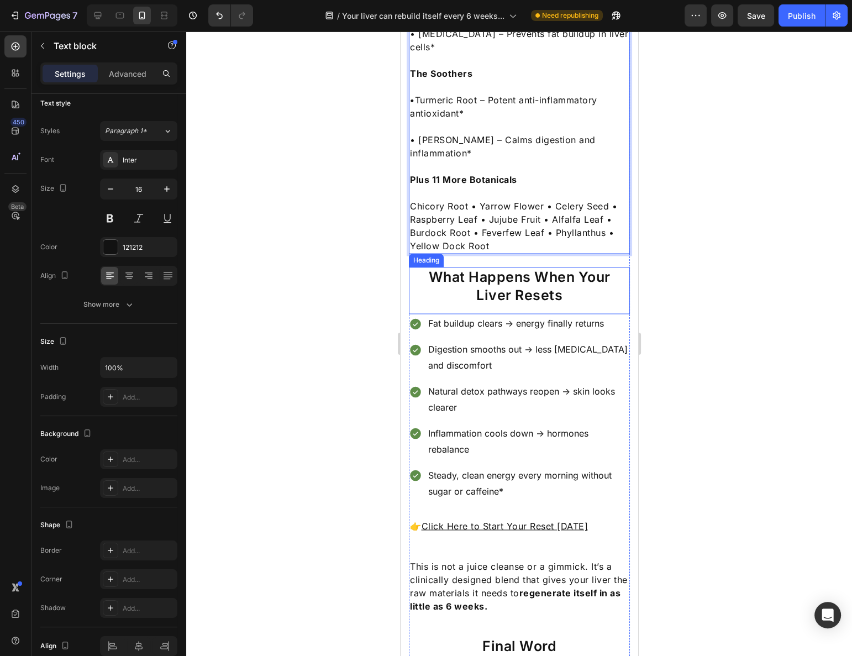
click at [511, 267] on h2 "What Happens When Your Liver Resets" at bounding box center [518, 286] width 221 height 38
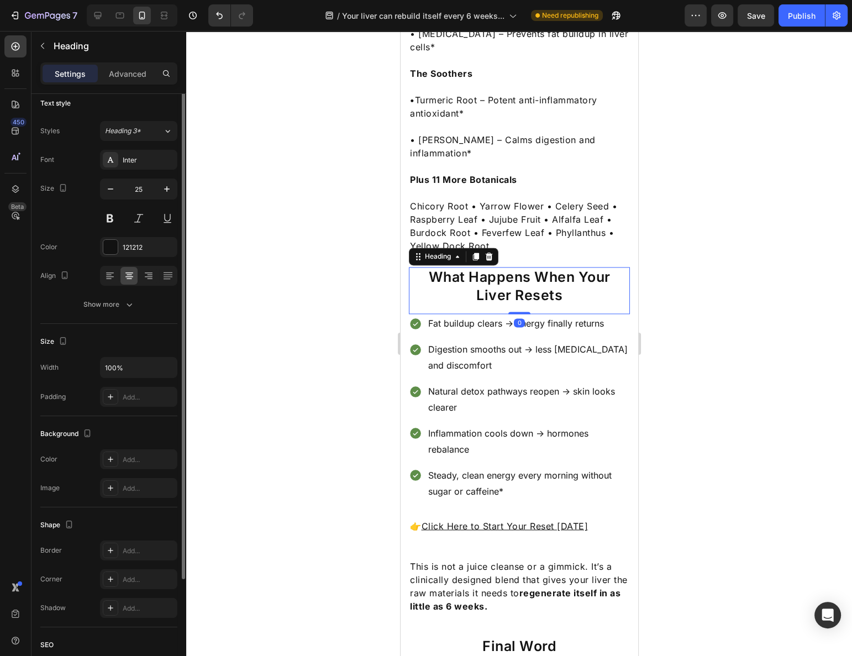
scroll to position [0, 0]
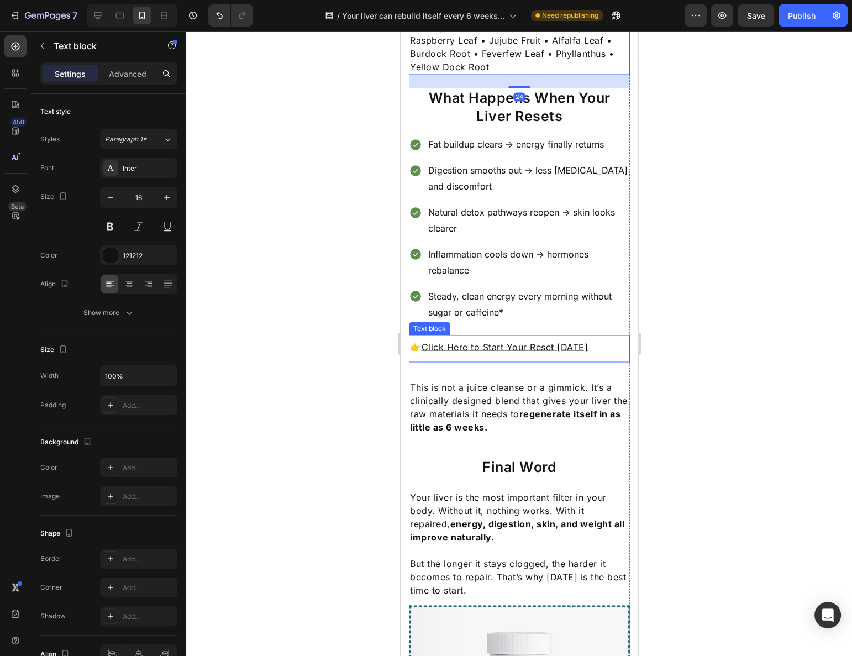
scroll to position [2140, 0]
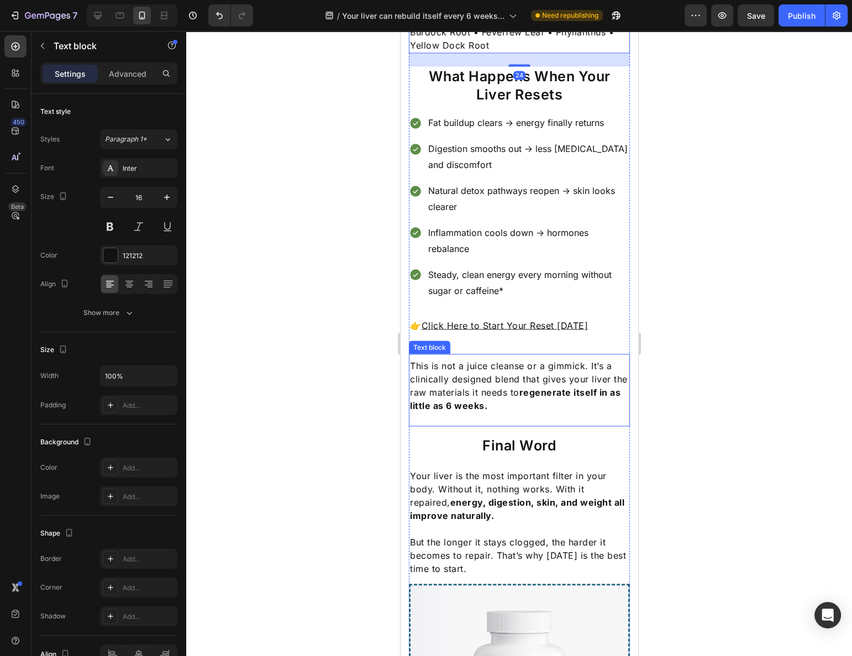
click at [513, 359] on p "This is not a juice cleanse or a gimmick. It’s a clinically designed blend that…" at bounding box center [518, 385] width 219 height 53
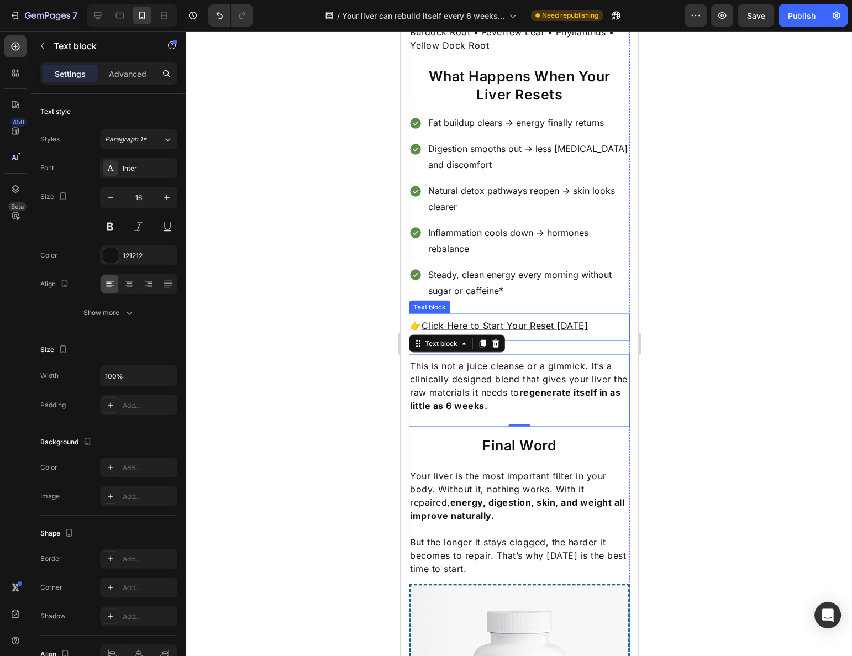
click at [593, 318] on p "👉 Click Here to Start Your Reset [DATE]" at bounding box center [518, 324] width 219 height 13
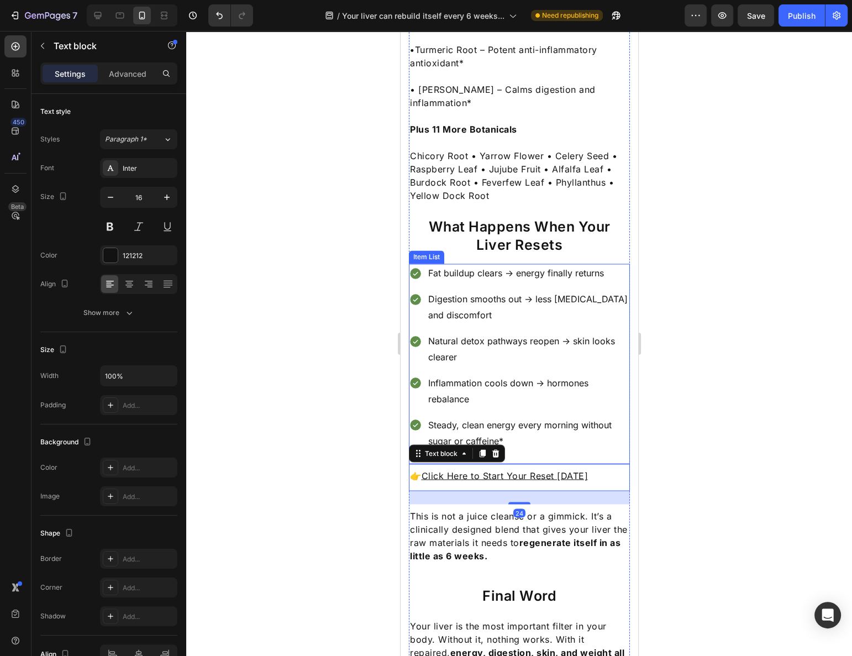
scroll to position [2090, 0]
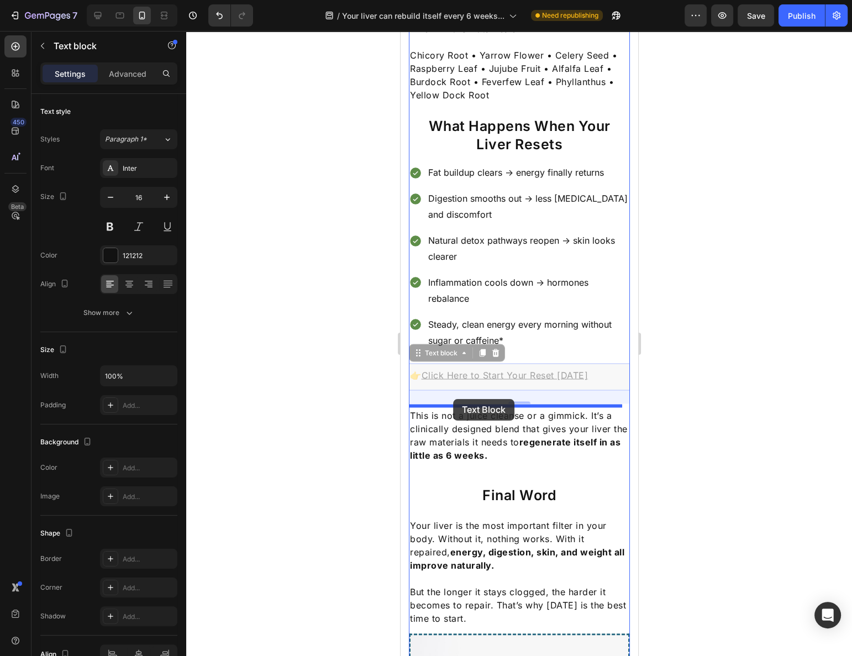
drag, startPoint x: 418, startPoint y: 282, endPoint x: 453, endPoint y: 399, distance: 121.7
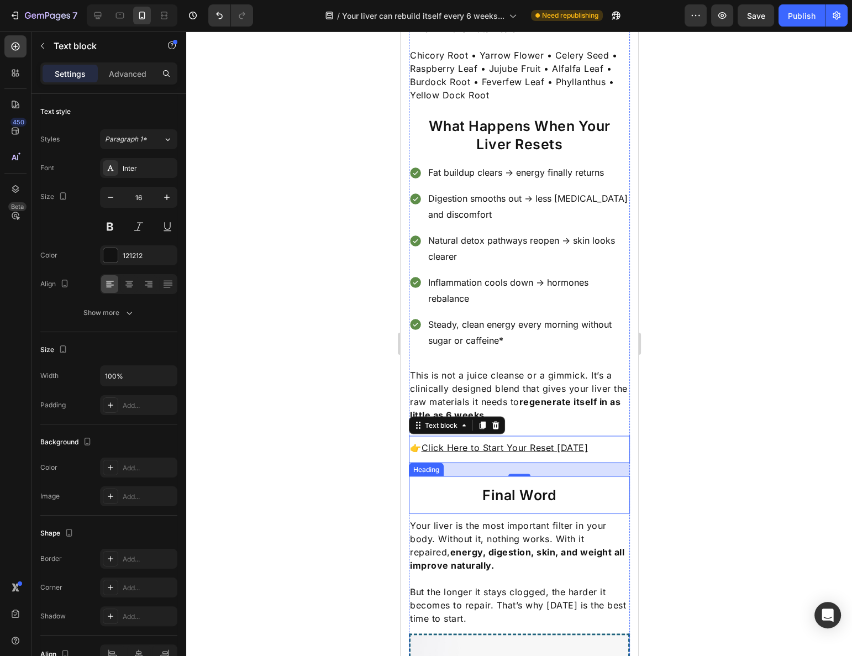
click at [681, 409] on div at bounding box center [519, 343] width 666 height 625
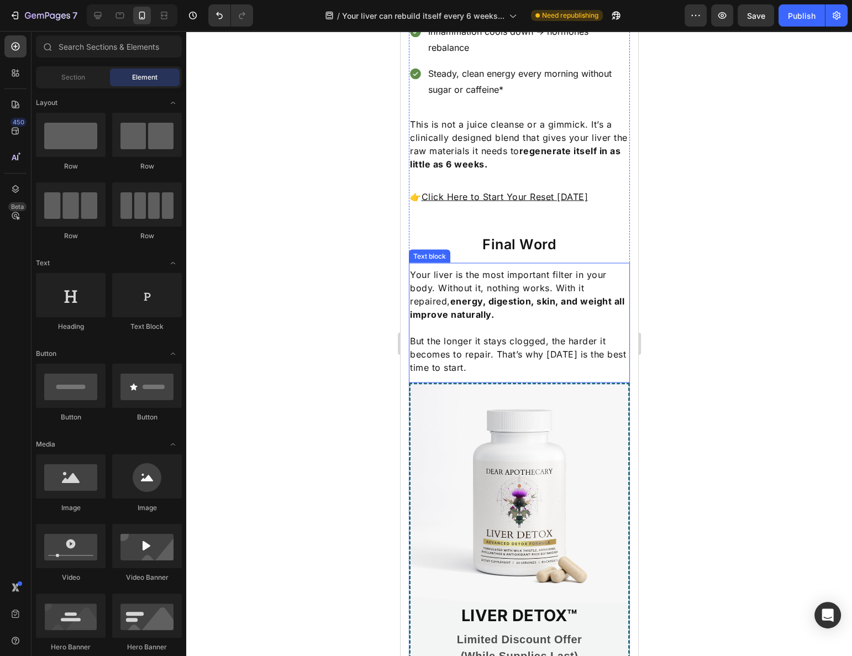
scroll to position [2392, 0]
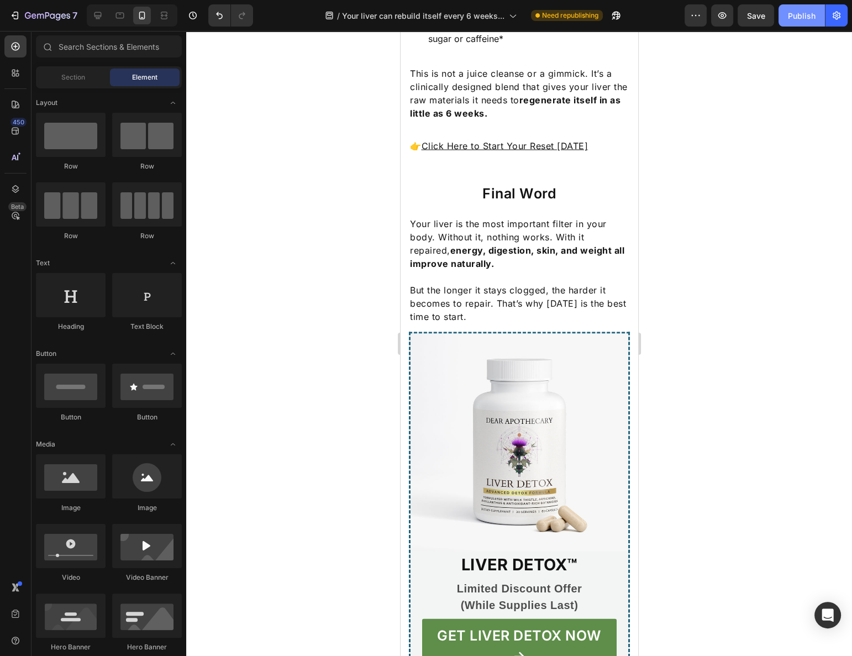
click at [787, 18] on button "Publish" at bounding box center [802, 15] width 46 height 22
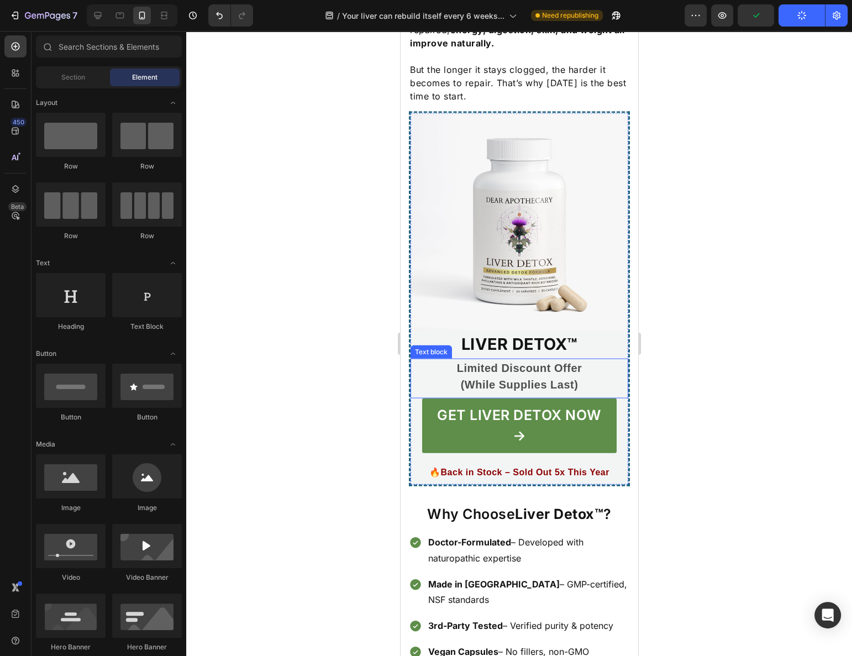
scroll to position [2643, 0]
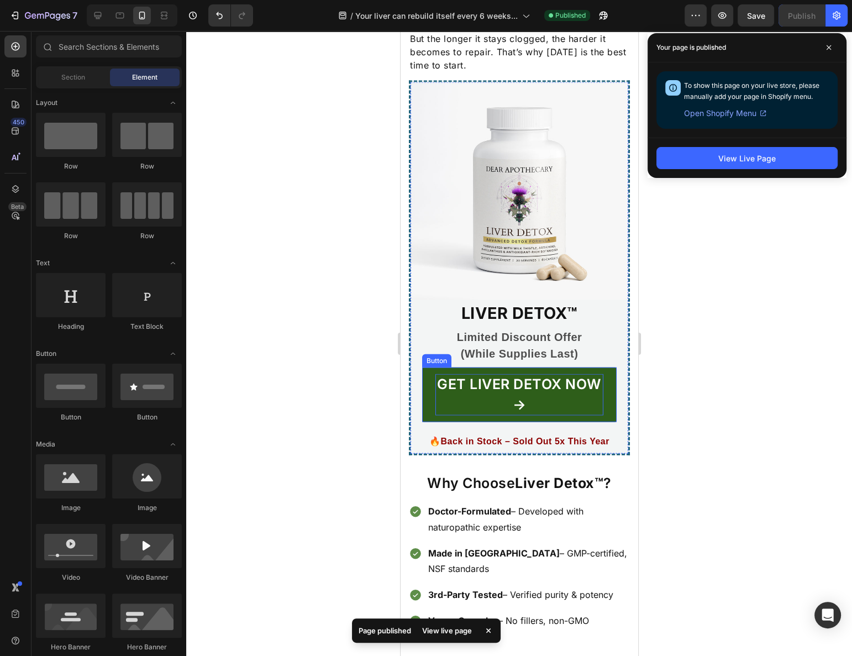
click at [519, 374] on p "GET LIVER DETOX NOW →" at bounding box center [519, 394] width 168 height 41
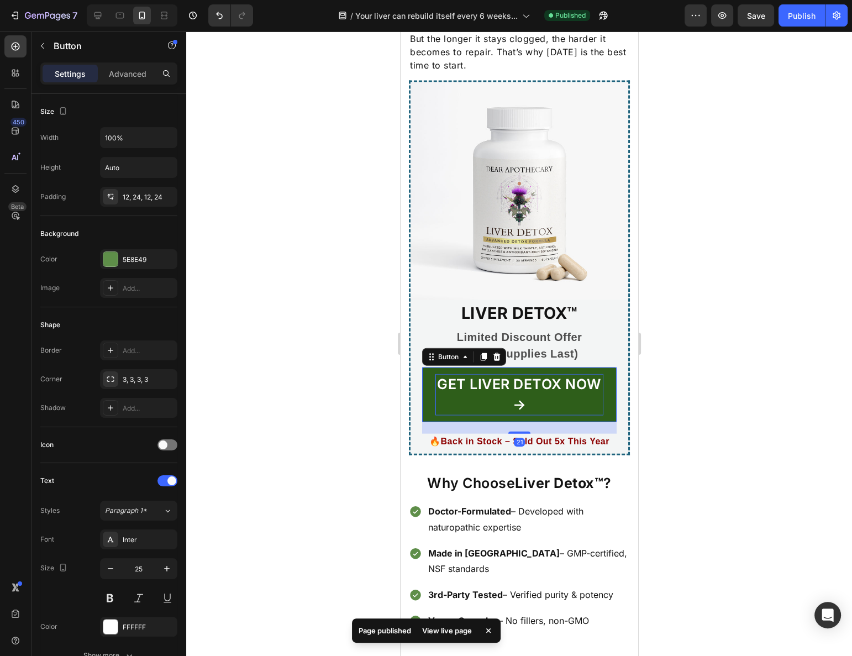
click at [527, 374] on p "GET LIVER DETOX NOW →" at bounding box center [519, 394] width 168 height 41
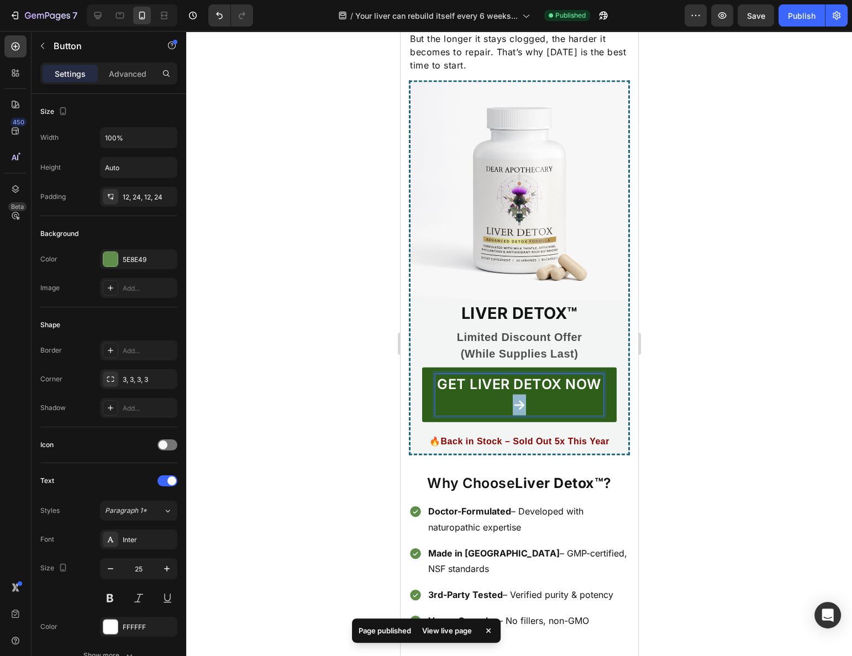
click at [535, 374] on p "GET LIVER DETOX NOW →" at bounding box center [519, 394] width 168 height 41
click at [554, 374] on p "GET LIVER DETOX NOW →" at bounding box center [519, 394] width 168 height 41
drag, startPoint x: 555, startPoint y: 329, endPoint x: 486, endPoint y: 328, distance: 69.1
click at [486, 374] on p "GET LIVER DETOX NOW →" at bounding box center [519, 394] width 168 height 41
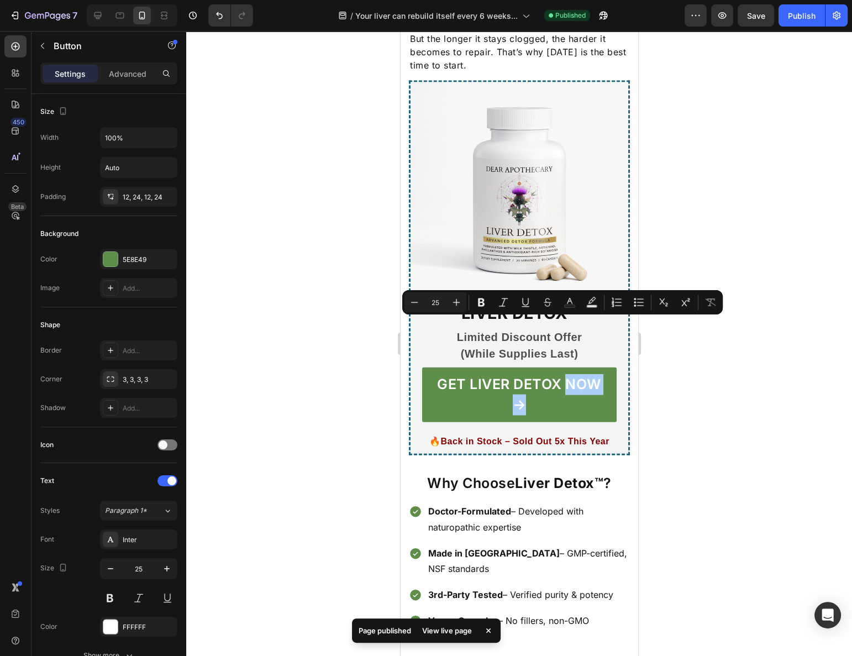
click at [657, 331] on div at bounding box center [519, 343] width 666 height 625
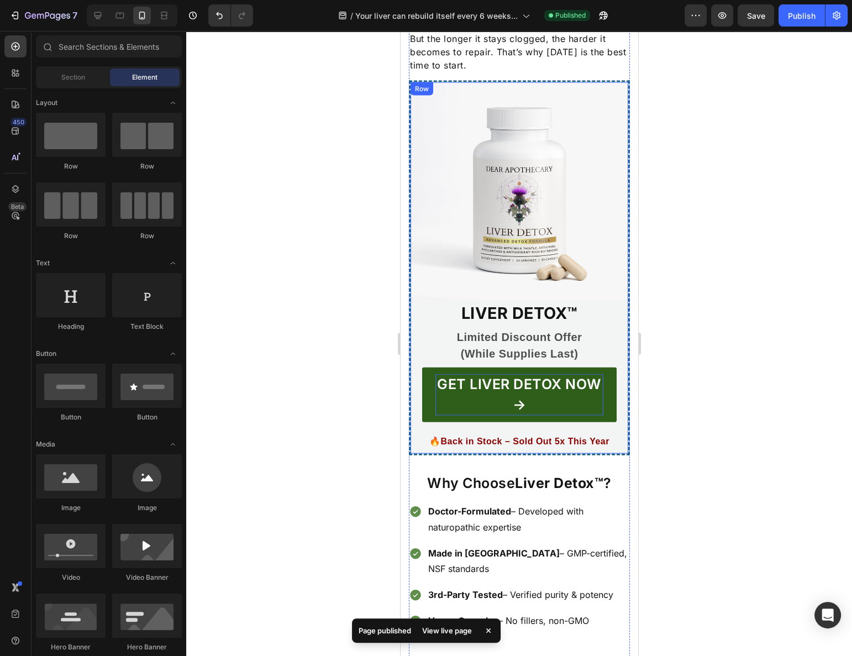
click at [572, 374] on p "GET LIVER DETOX NOW →" at bounding box center [519, 394] width 168 height 41
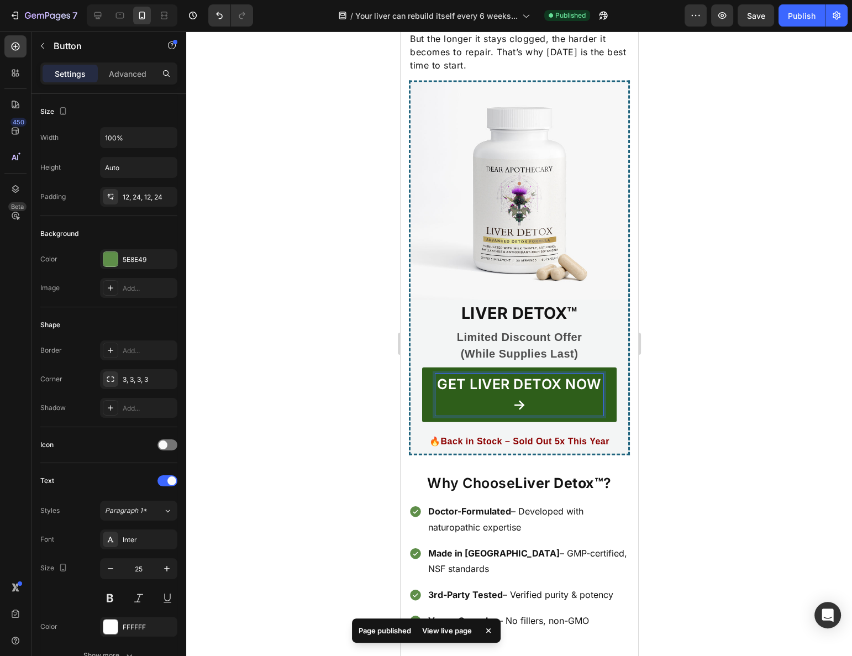
click at [553, 374] on p "GET LIVER DETOX NOW →" at bounding box center [519, 394] width 168 height 41
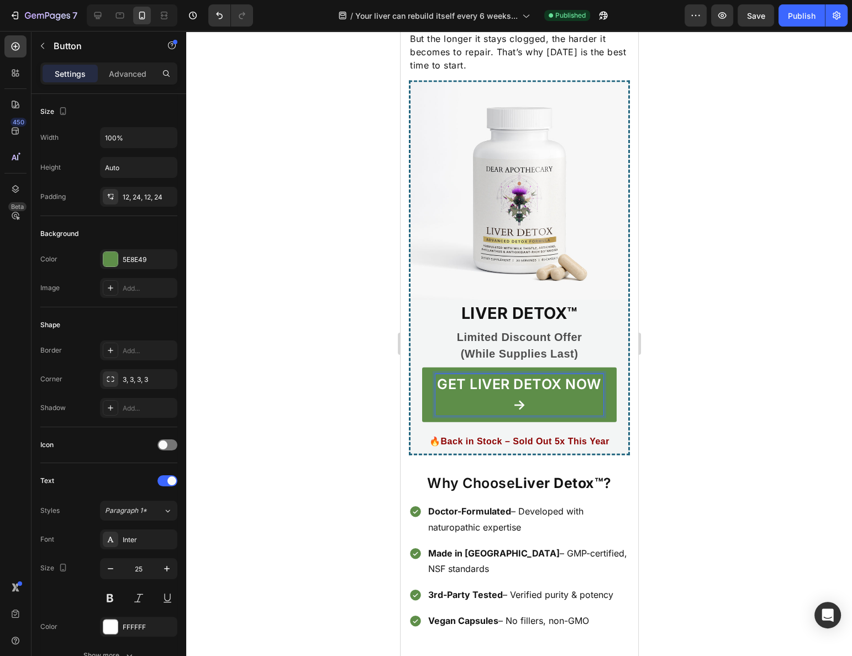
click at [790, 301] on div at bounding box center [519, 343] width 666 height 625
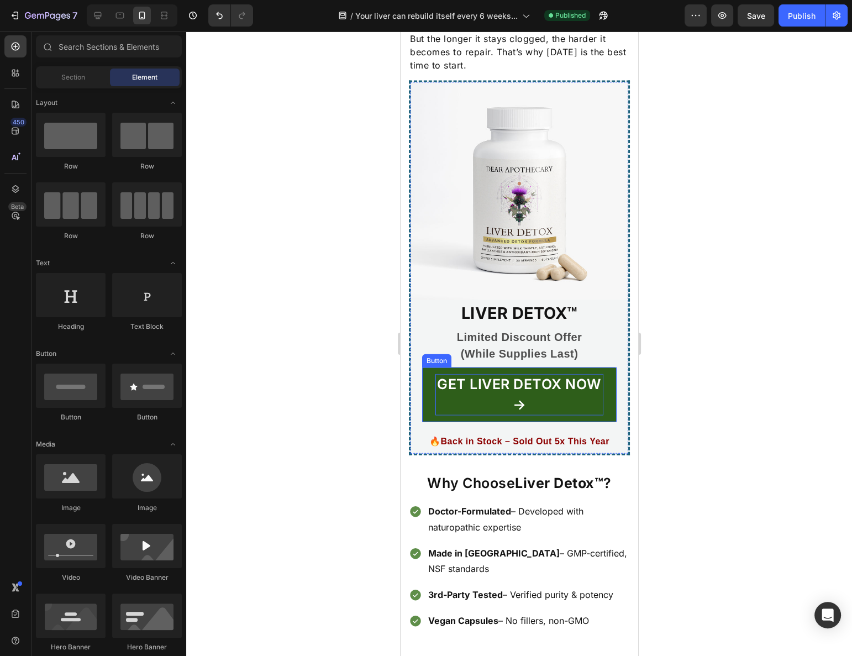
click at [585, 374] on p "GET LIVER DETOX NOW →" at bounding box center [519, 394] width 168 height 41
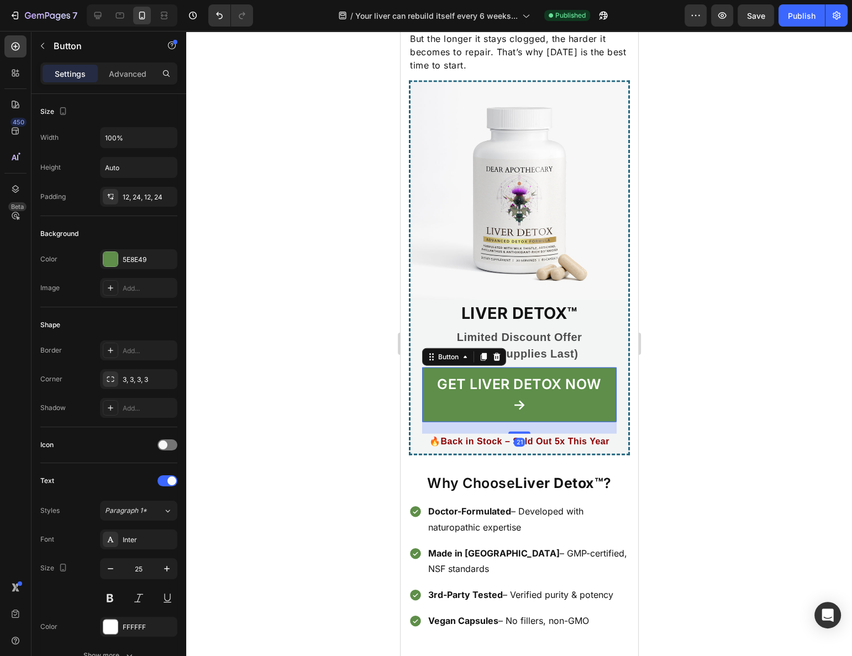
click at [576, 300] on h3 "LIVER DETOX™" at bounding box center [519, 313] width 195 height 27
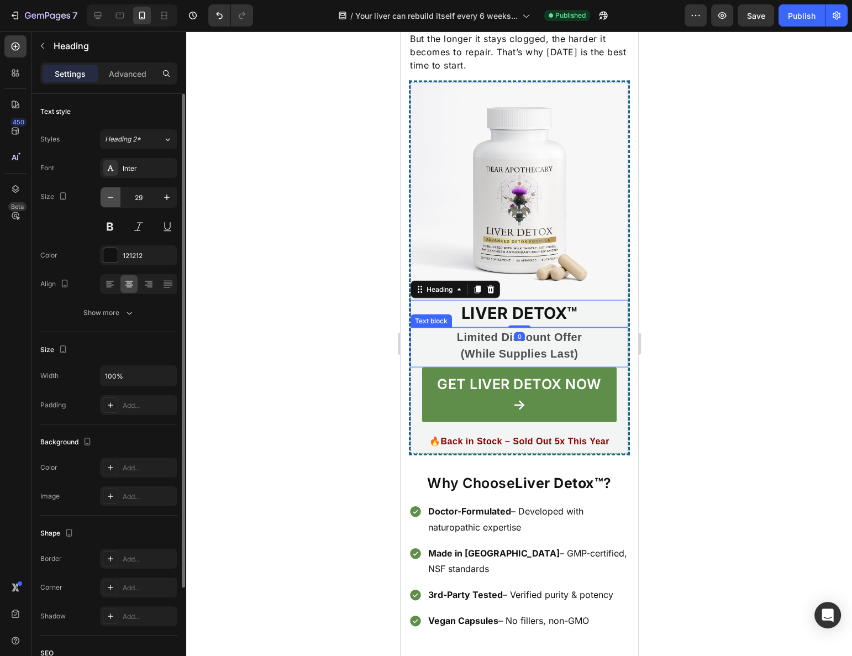
click at [105, 197] on icon "button" at bounding box center [110, 197] width 11 height 11
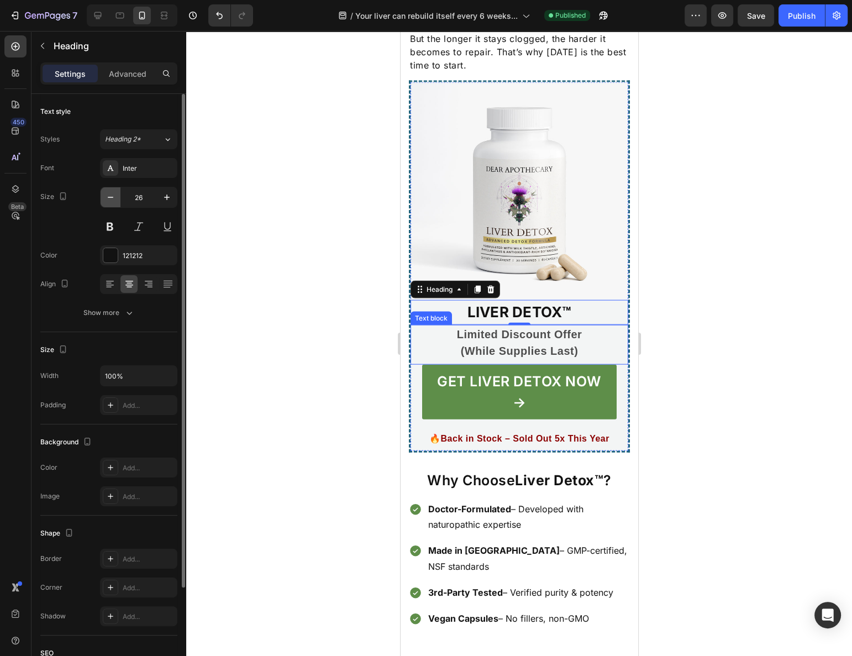
click at [105, 197] on icon "button" at bounding box center [110, 197] width 11 height 11
type input "25"
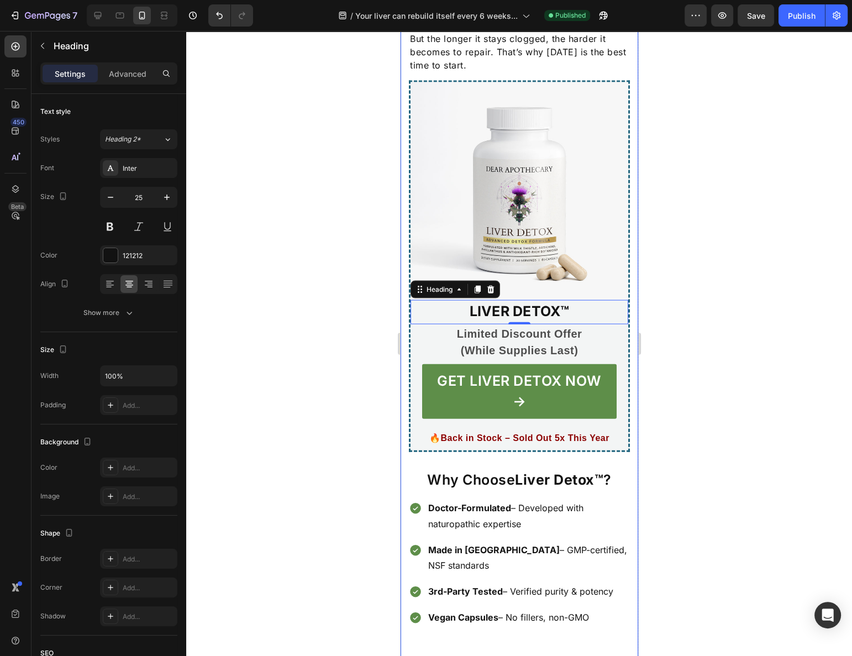
click at [472, 342] on p "(While Supplies Last)" at bounding box center [519, 350] width 192 height 17
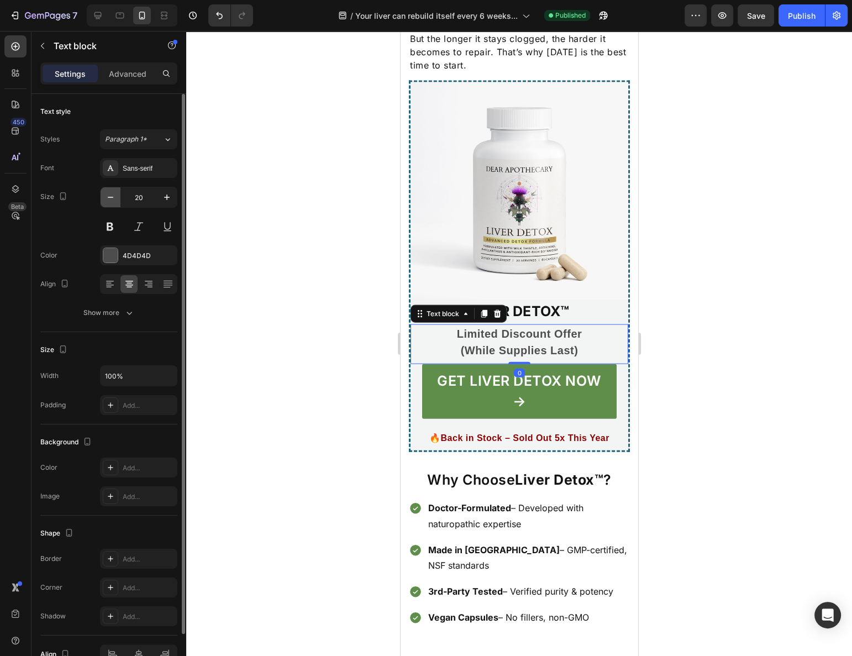
click at [107, 198] on icon "button" at bounding box center [110, 197] width 11 height 11
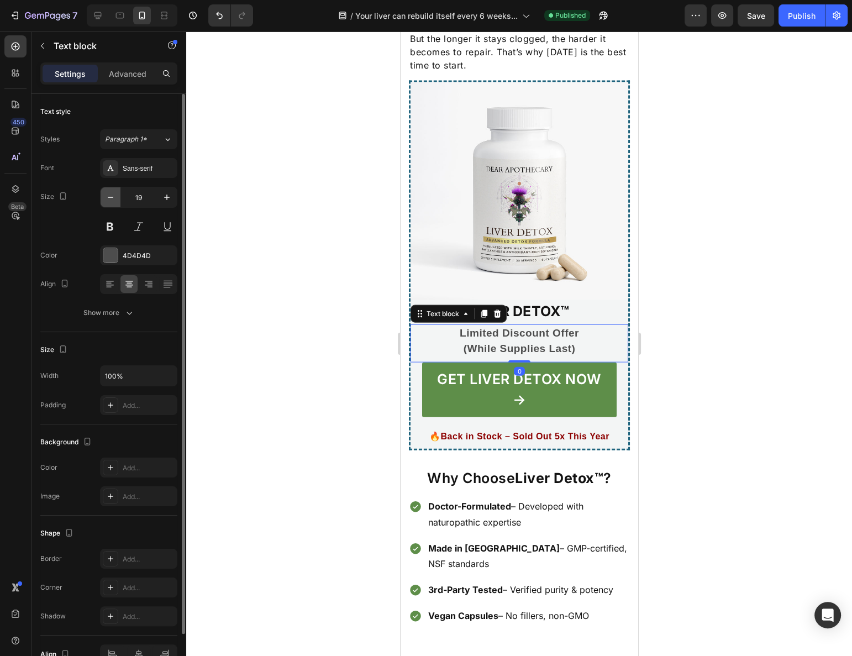
click at [107, 198] on icon "button" at bounding box center [110, 197] width 11 height 11
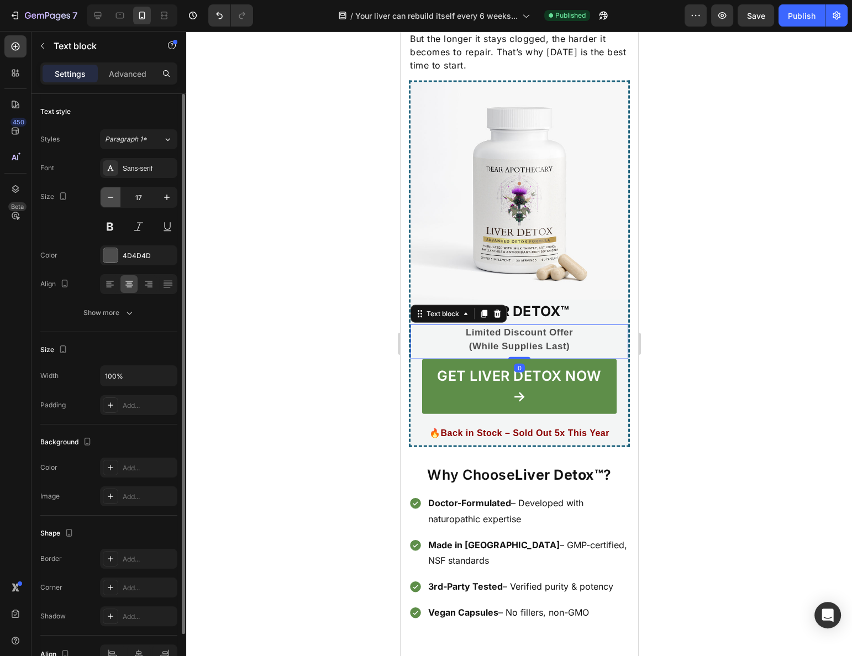
click at [107, 198] on icon "button" at bounding box center [110, 197] width 11 height 11
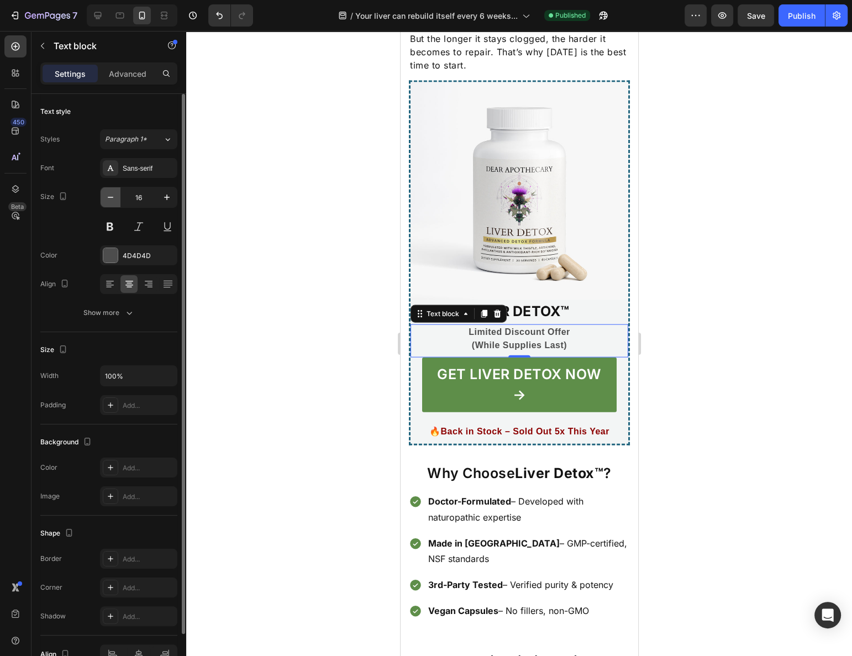
click at [107, 198] on icon "button" at bounding box center [110, 197] width 11 height 11
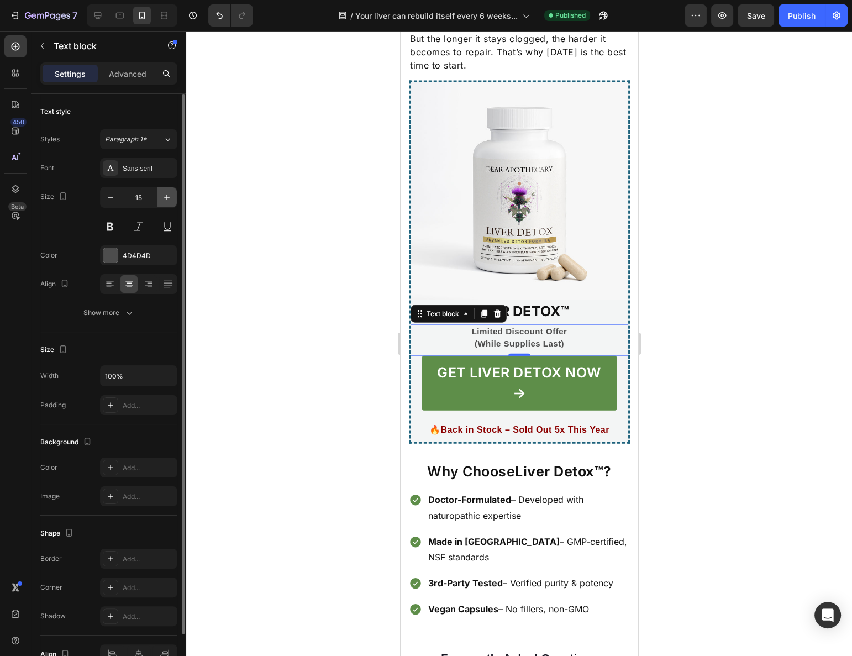
click at [163, 197] on icon "button" at bounding box center [166, 197] width 11 height 11
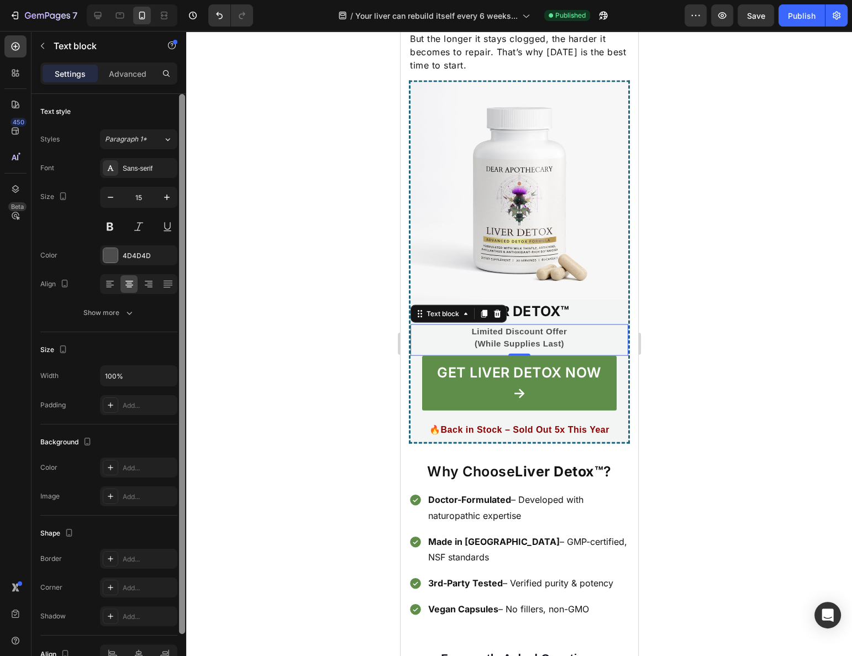
type input "16"
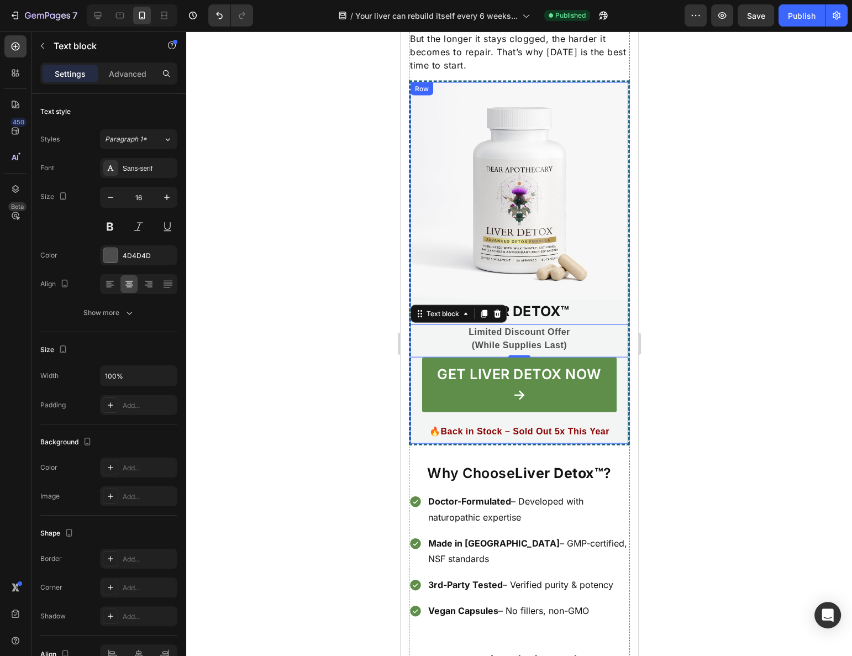
click at [456, 427] on strong "Back in Stock – Sold Out 5x This Year" at bounding box center [524, 431] width 169 height 9
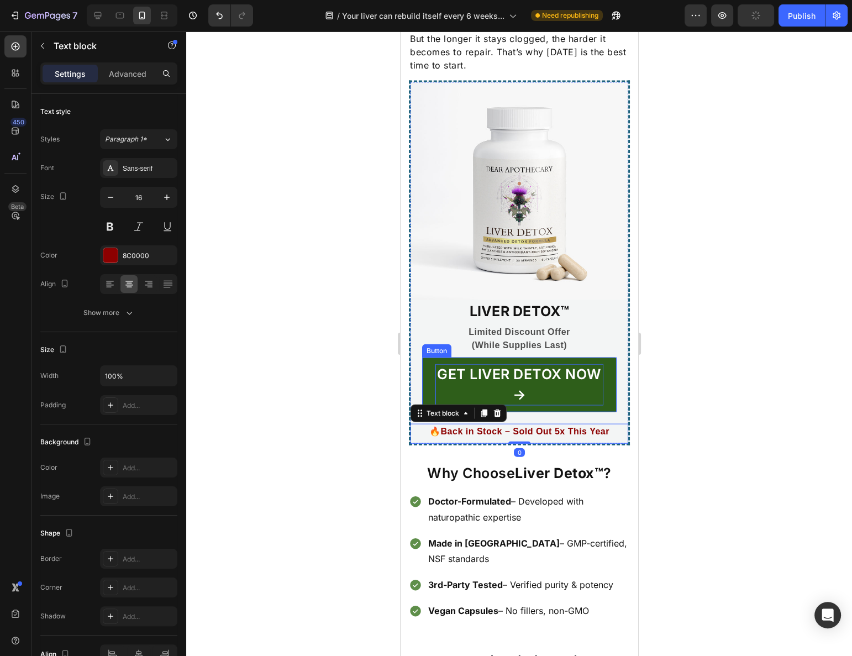
click at [501, 364] on p "GET LIVER DETOX NOW →" at bounding box center [519, 384] width 168 height 41
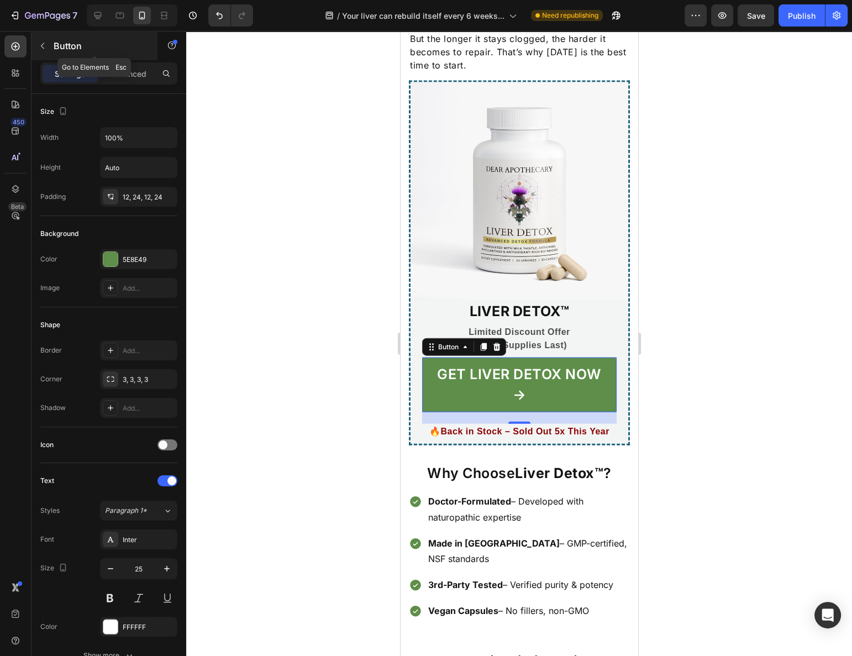
click at [43, 46] on icon "button" at bounding box center [42, 45] width 9 height 9
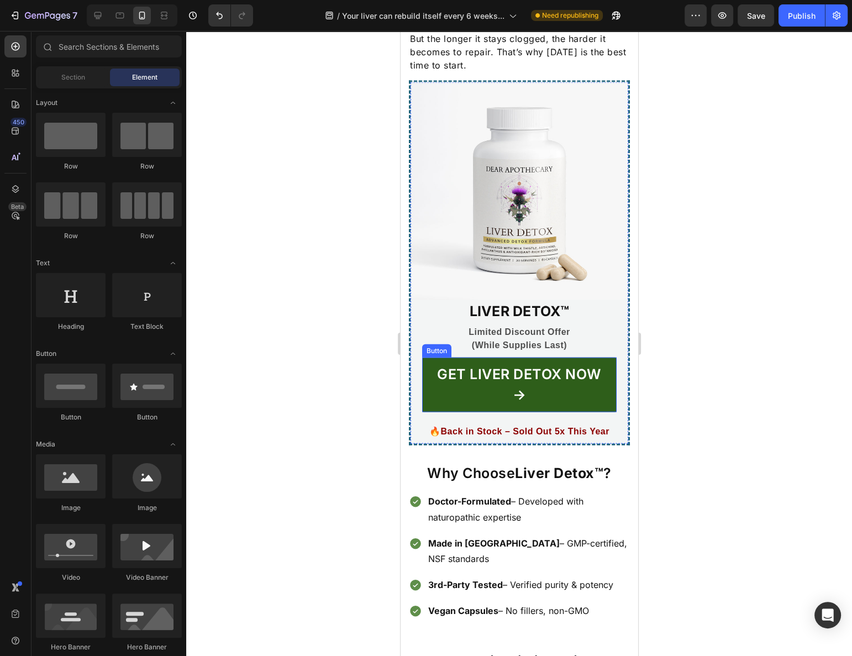
click at [444, 358] on link "GET LIVER DETOX NOW →" at bounding box center [519, 385] width 195 height 55
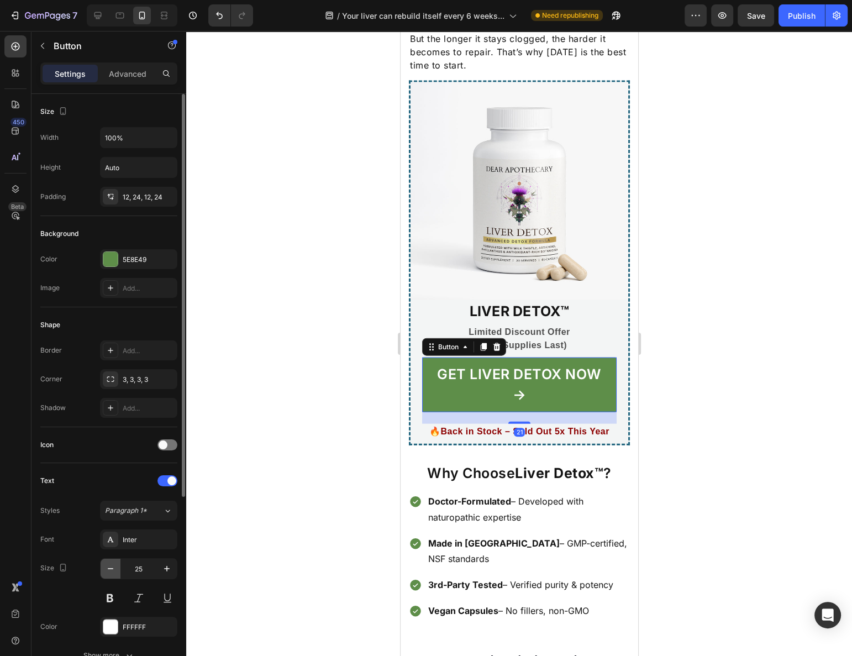
click at [114, 563] on icon "button" at bounding box center [110, 568] width 11 height 11
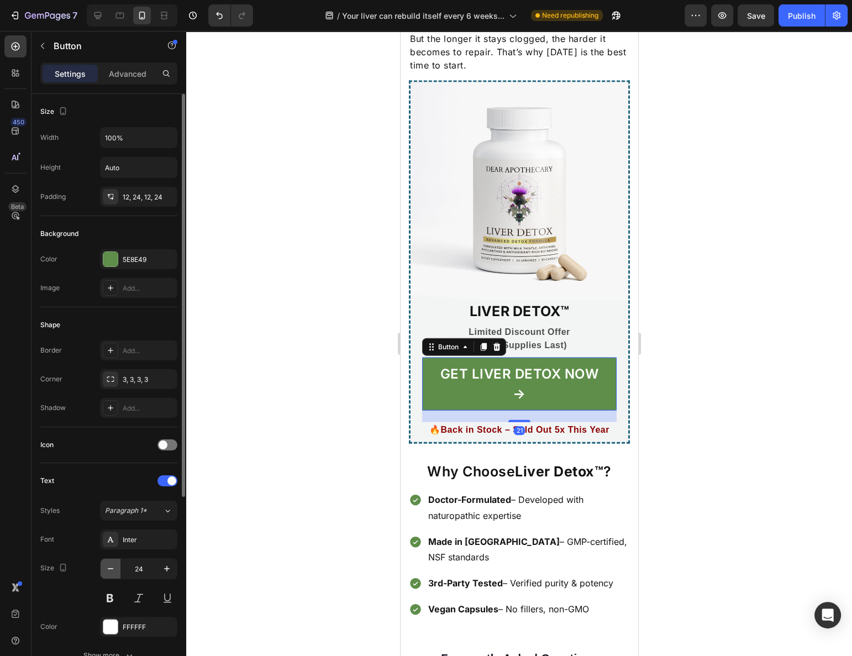
click at [114, 563] on icon "button" at bounding box center [110, 568] width 11 height 11
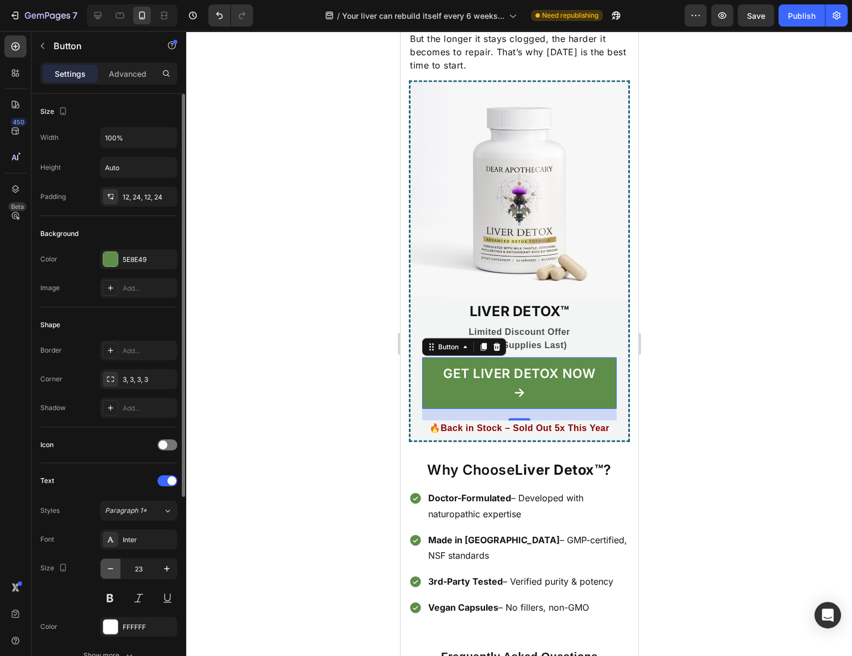
click at [114, 563] on icon "button" at bounding box center [110, 568] width 11 height 11
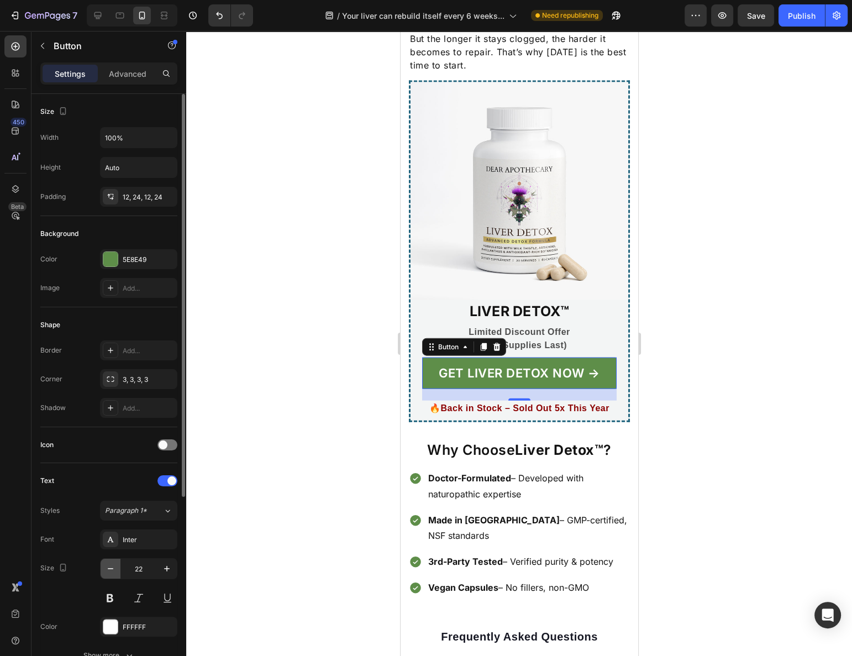
click at [114, 563] on icon "button" at bounding box center [110, 568] width 11 height 11
type input "20"
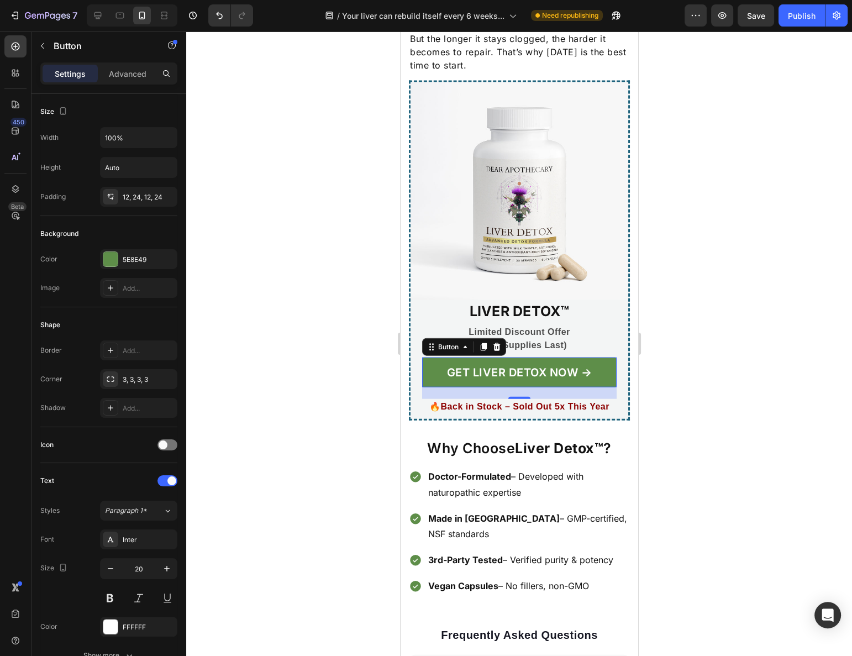
click at [754, 442] on div at bounding box center [519, 343] width 666 height 625
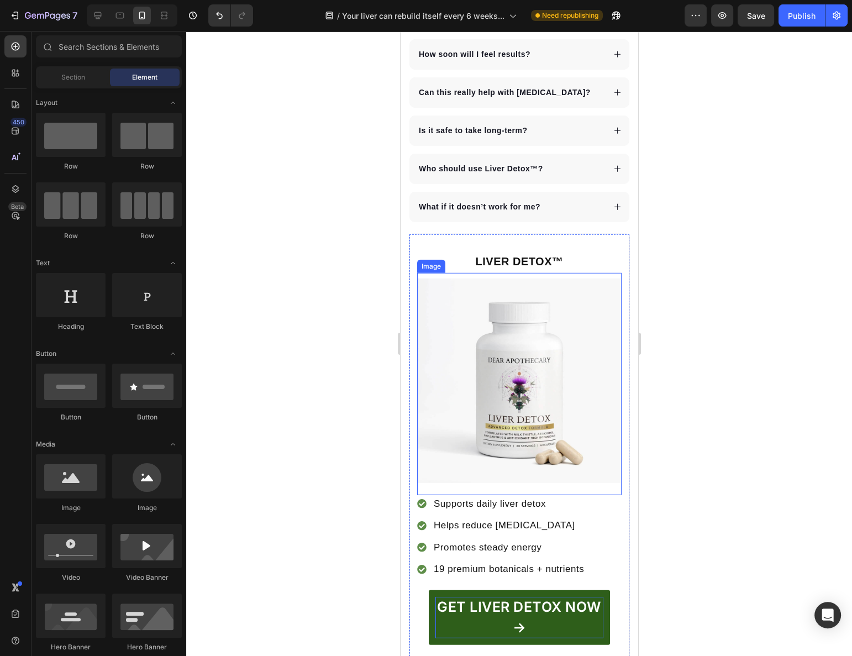
scroll to position [3346, 0]
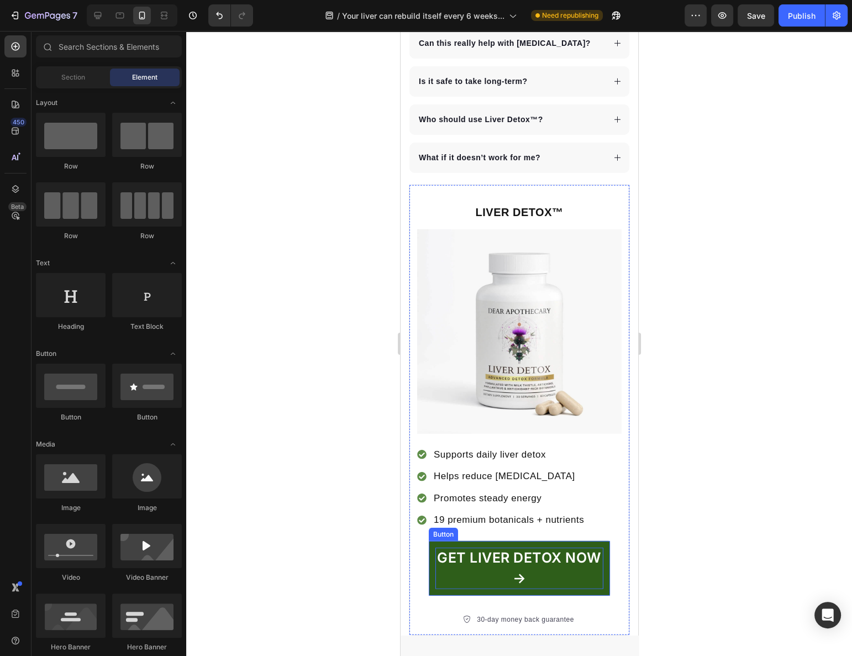
click at [458, 548] on p "GET LIVER DETOX NOW →" at bounding box center [519, 568] width 168 height 41
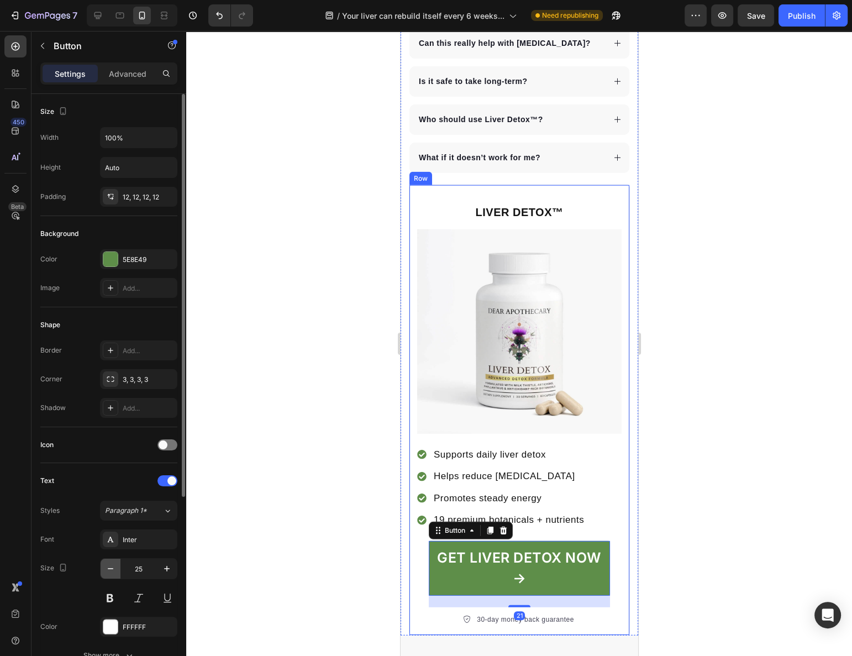
click at [114, 567] on icon "button" at bounding box center [110, 568] width 11 height 11
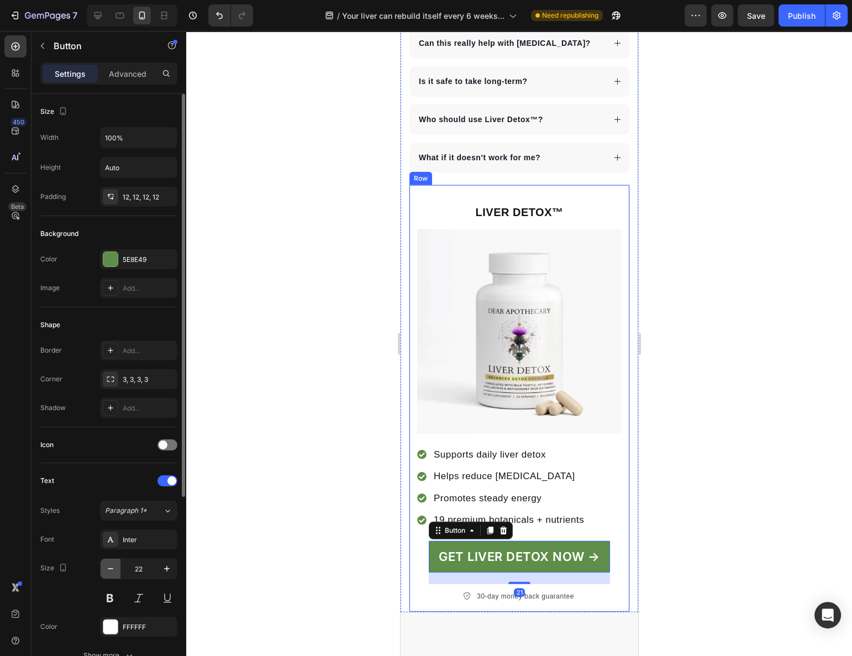
click at [114, 567] on icon "button" at bounding box center [110, 568] width 11 height 11
type input "20"
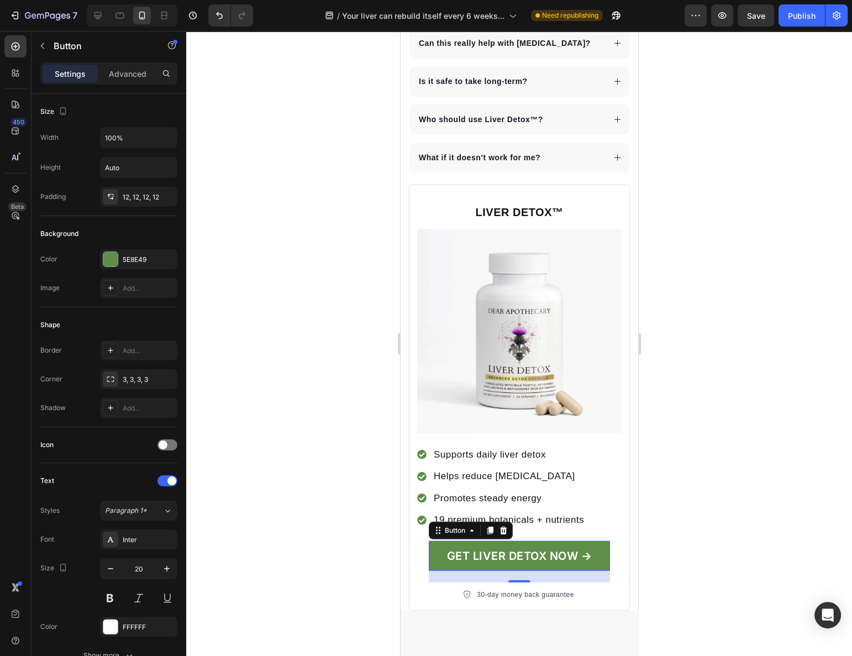
click at [775, 435] on div at bounding box center [519, 343] width 666 height 625
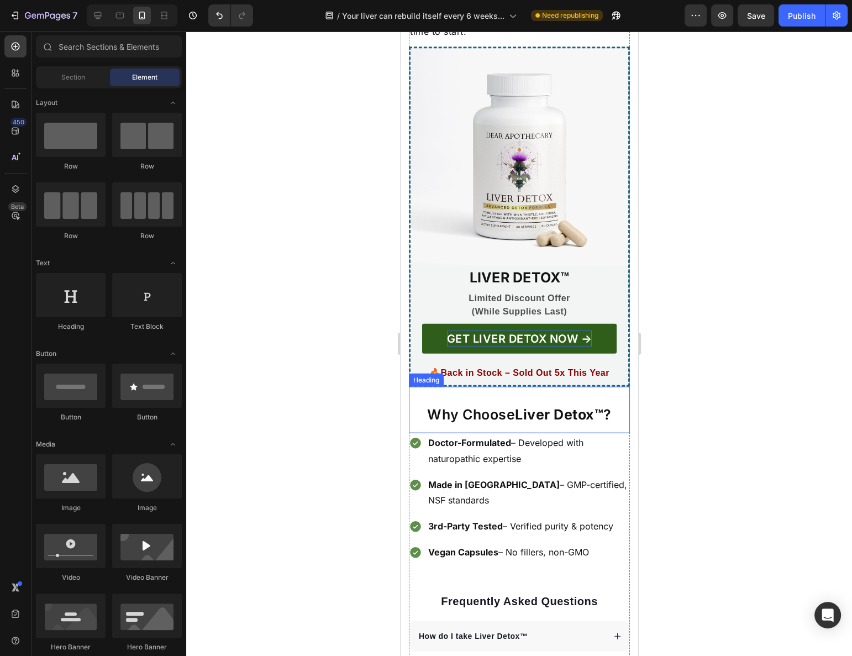
scroll to position [2643, 0]
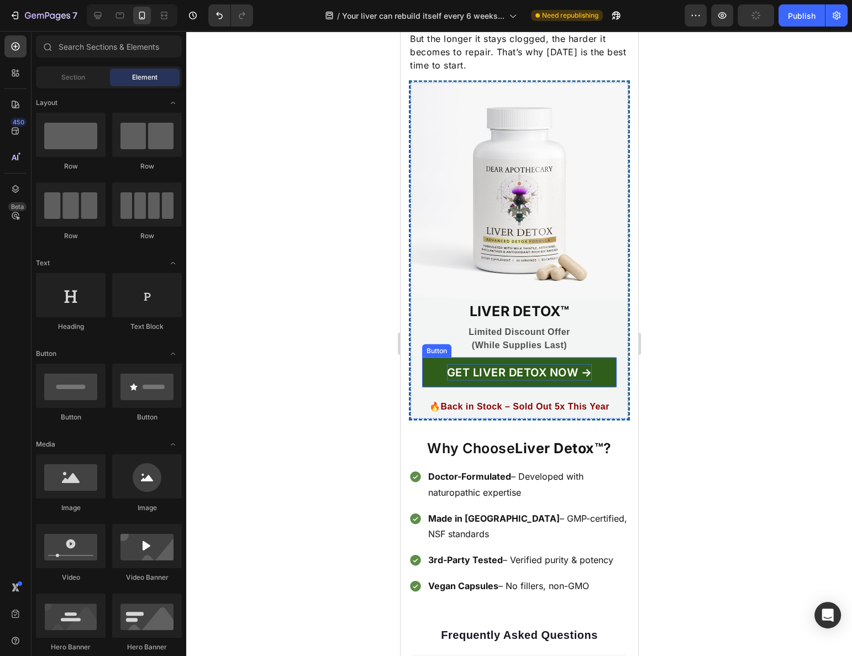
click at [547, 364] on p "GET LIVER DETOX NOW →" at bounding box center [518, 372] width 145 height 17
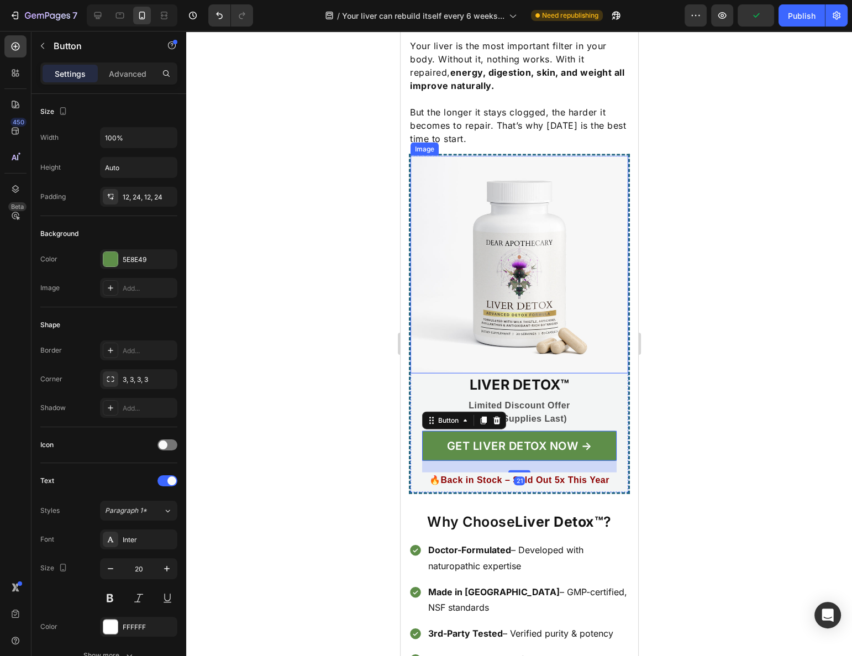
scroll to position [2492, 0]
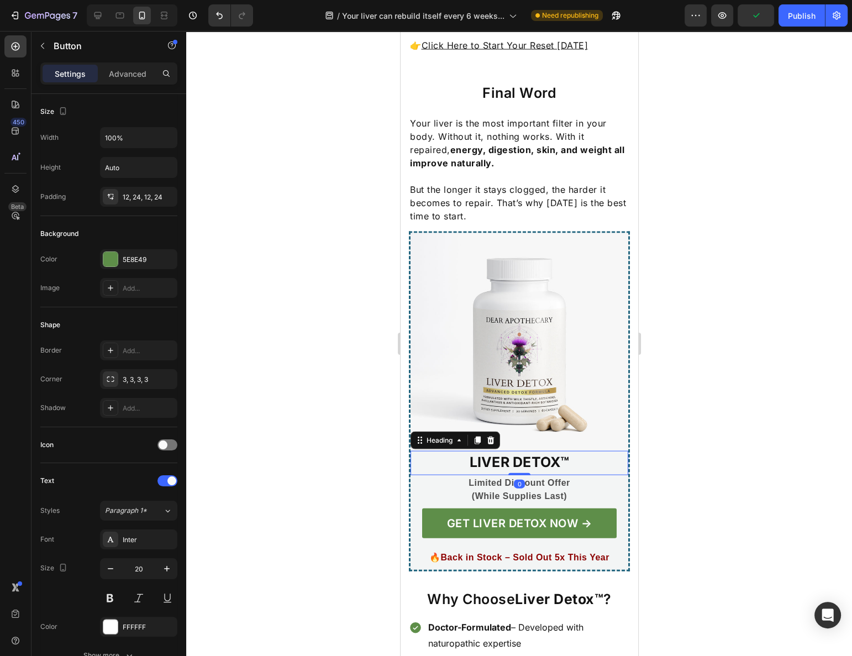
click at [546, 451] on h3 "LIVER DETOX™" at bounding box center [519, 462] width 195 height 23
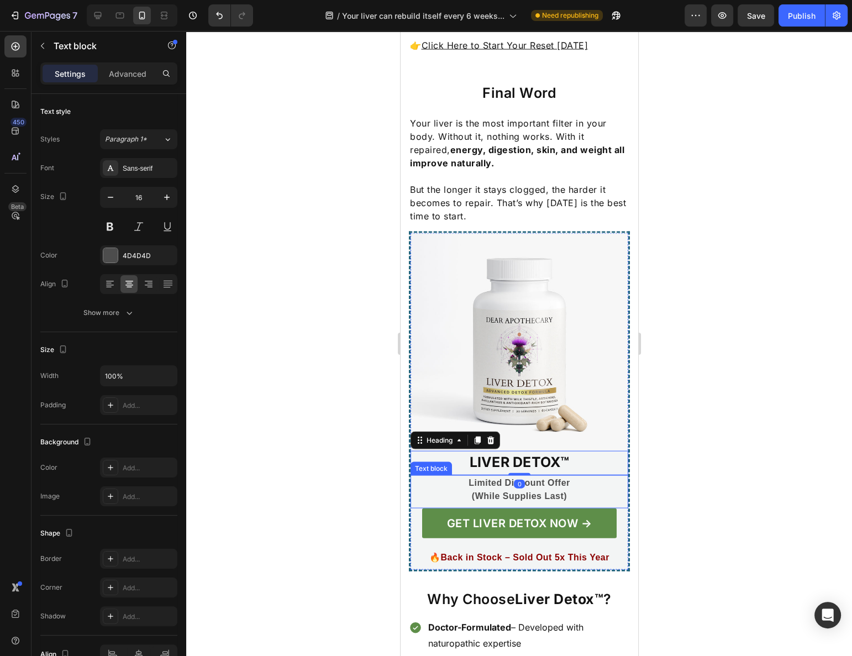
click at [555, 476] on p "Limited Discount Offer" at bounding box center [519, 482] width 192 height 13
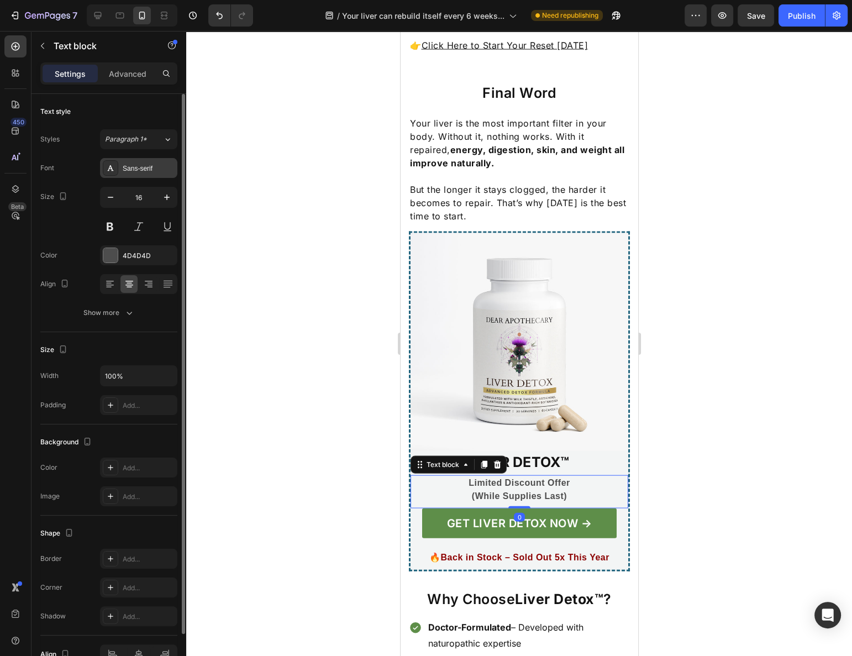
click at [149, 162] on div "Sans-serif" at bounding box center [138, 168] width 77 height 20
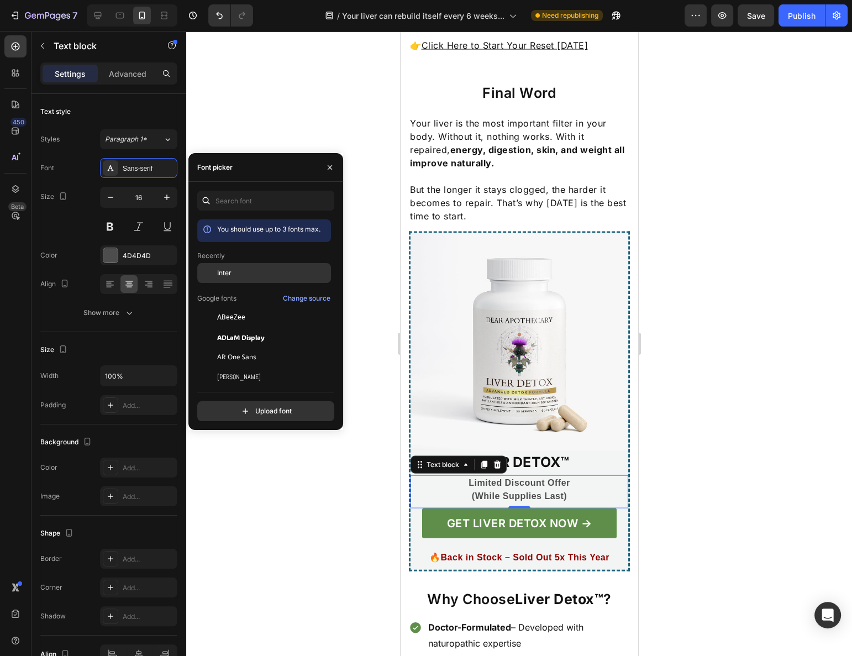
click at [225, 274] on span "Inter" at bounding box center [224, 273] width 14 height 10
click at [719, 281] on div at bounding box center [519, 343] width 666 height 625
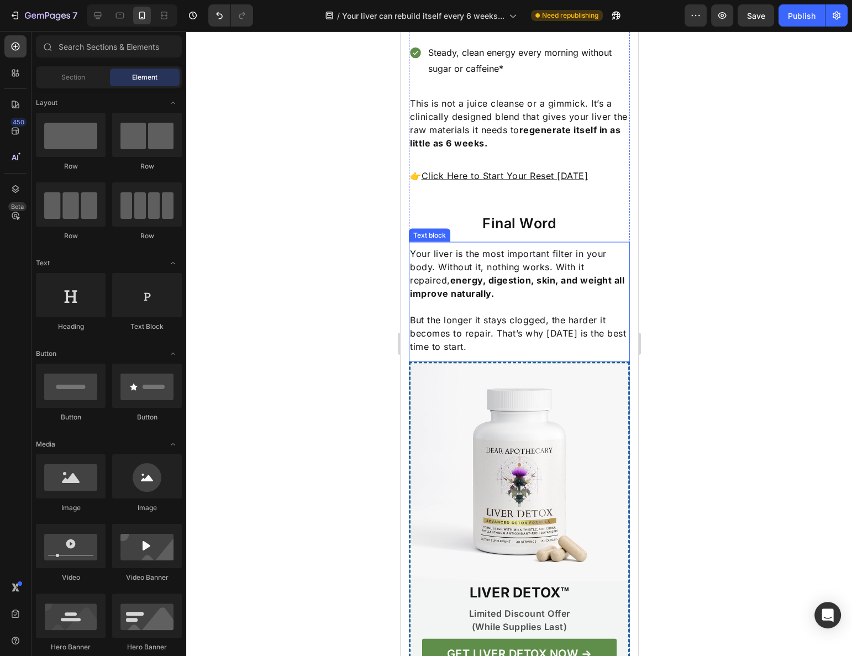
scroll to position [2341, 0]
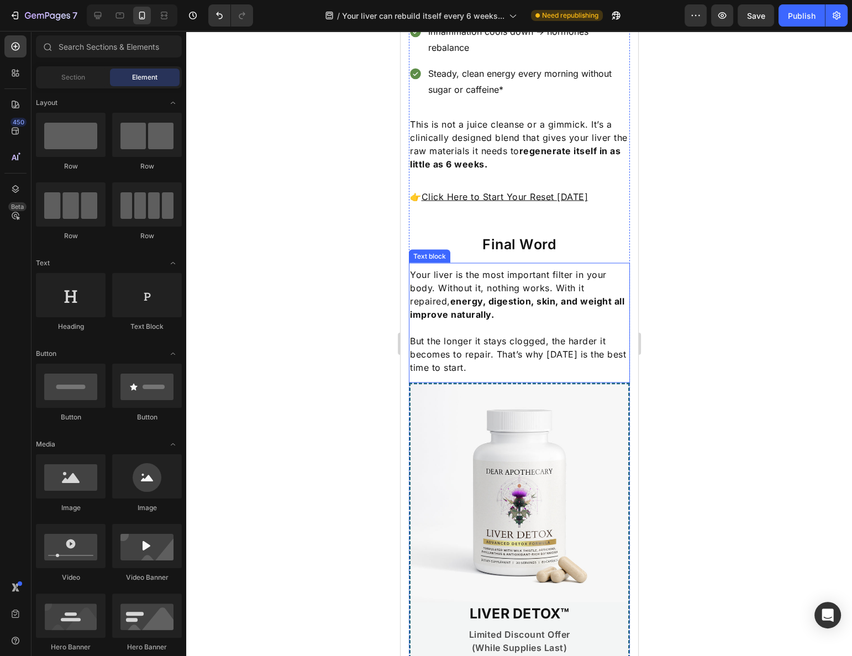
click at [532, 267] on p "Your liver is the most important filter in your body. Without it, nothing works…" at bounding box center [518, 293] width 219 height 53
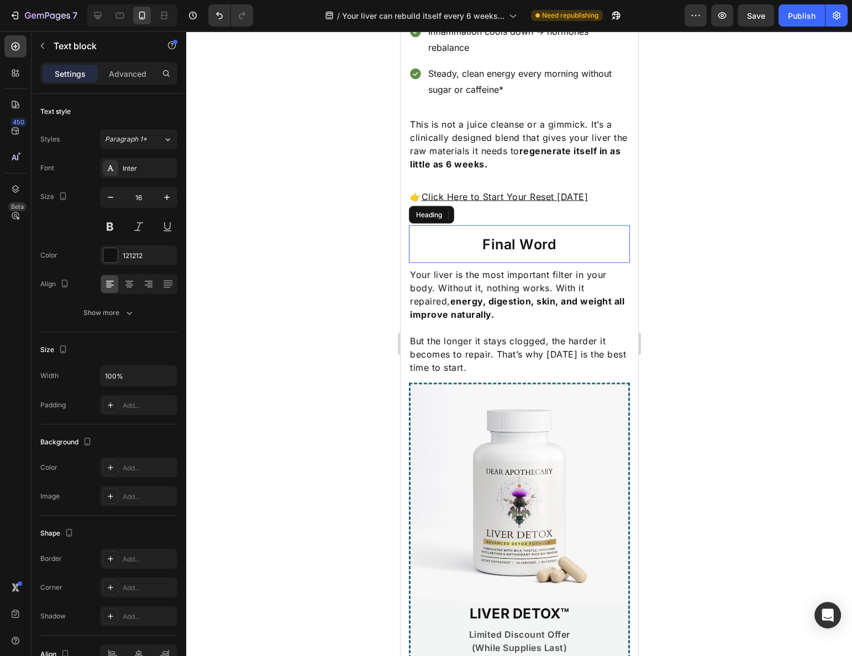
click at [543, 234] on h2 "Final Word" at bounding box center [518, 244] width 221 height 20
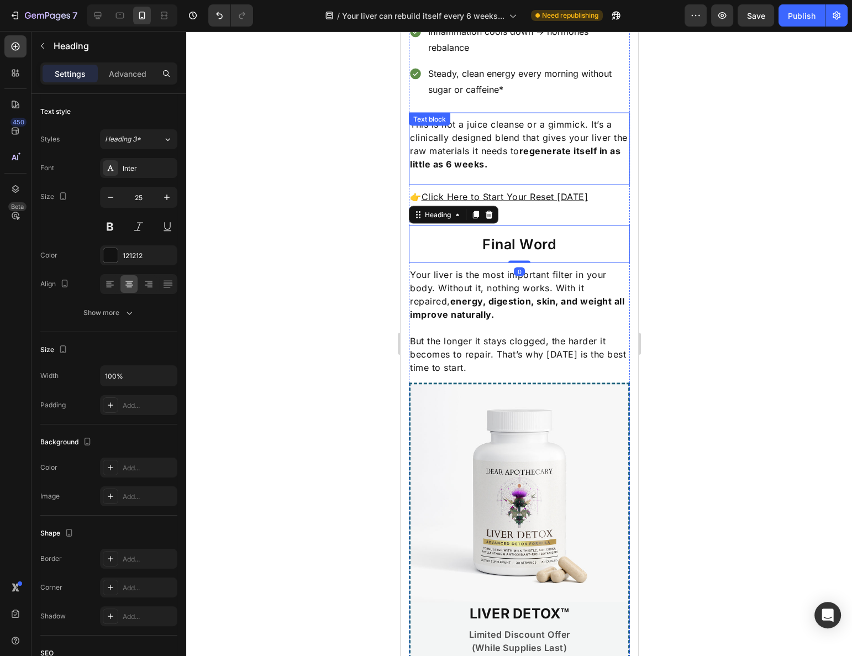
click at [523, 112] on div "This is not a juice cleanse or a gimmick. It’s a clinically designed blend that…" at bounding box center [518, 148] width 221 height 72
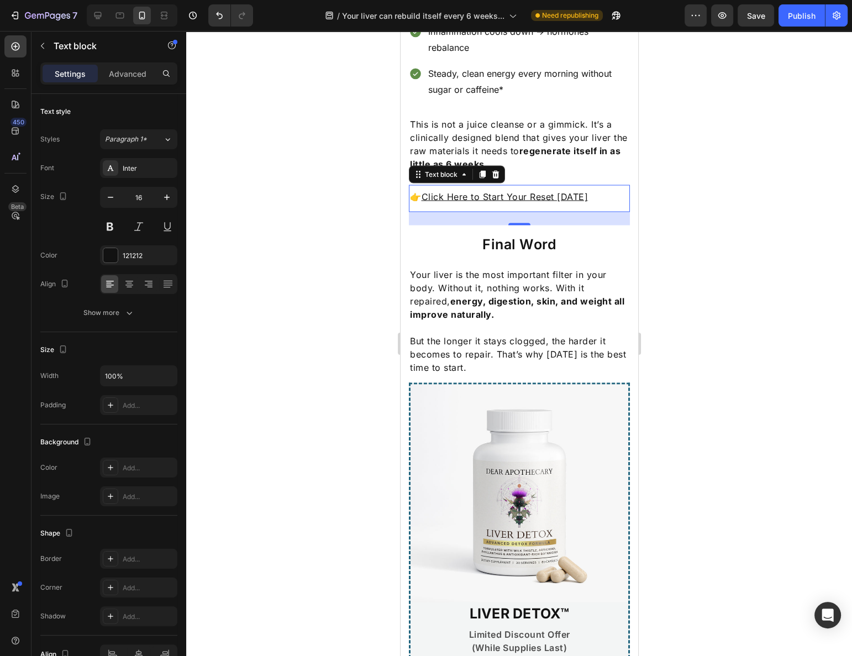
click at [532, 191] on u "Click Here to Start Your Reset Today" at bounding box center [504, 196] width 167 height 11
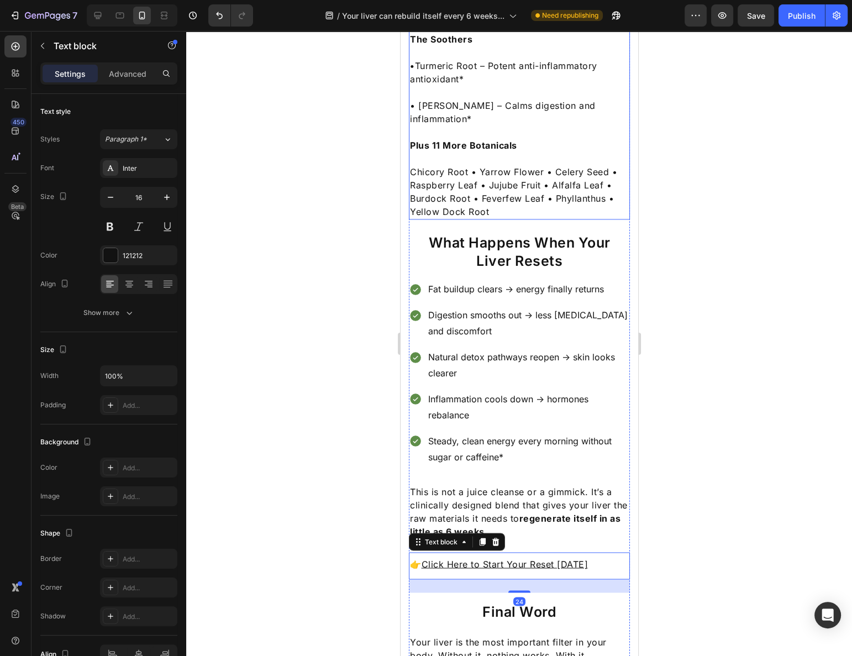
scroll to position [1889, 0]
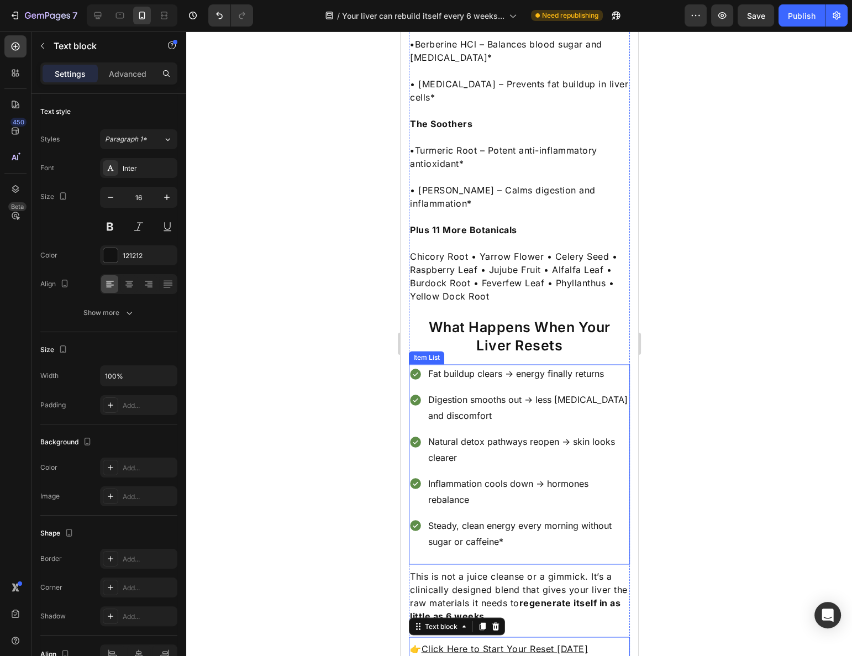
click at [529, 390] on div "Digestion smooths out → less [MEDICAL_DATA] and discomfort" at bounding box center [527, 407] width 203 height 35
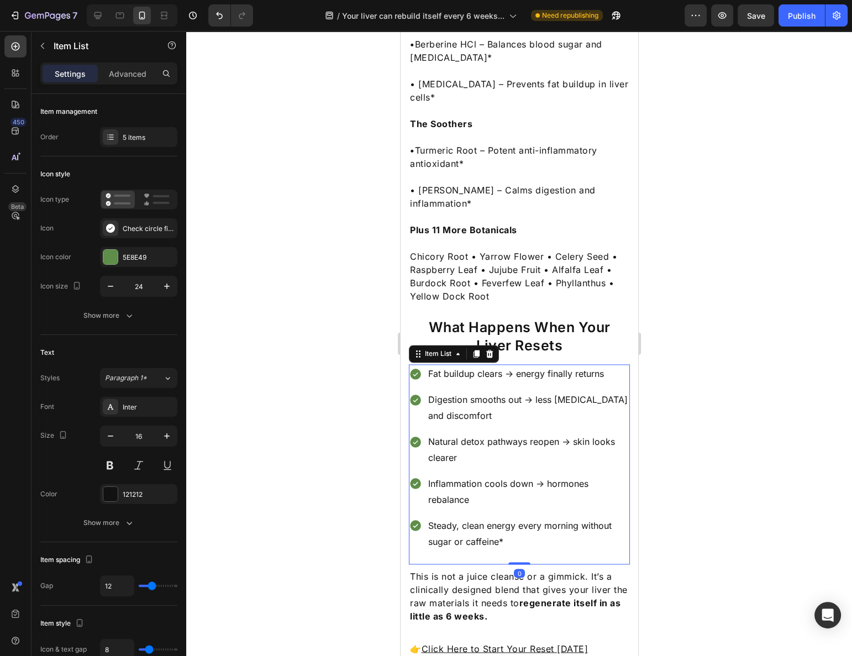
click at [547, 317] on h2 "What Happens When Your Liver Resets" at bounding box center [518, 336] width 221 height 38
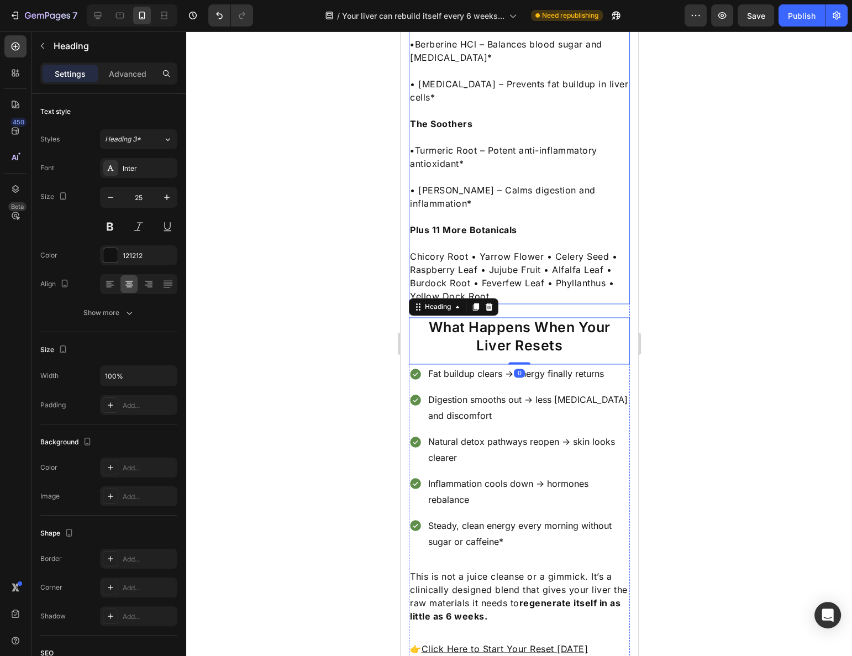
click at [543, 237] on p "Chicory Root • Yarrow Flower • Celery Seed • Raspberry Leaf • Jujube Fruit • Al…" at bounding box center [518, 270] width 219 height 66
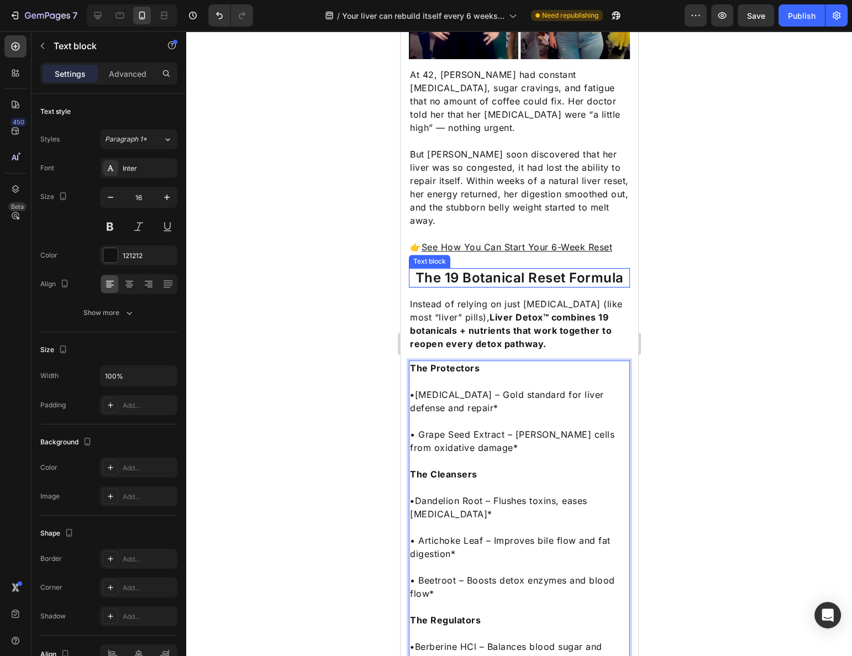
scroll to position [1286, 0]
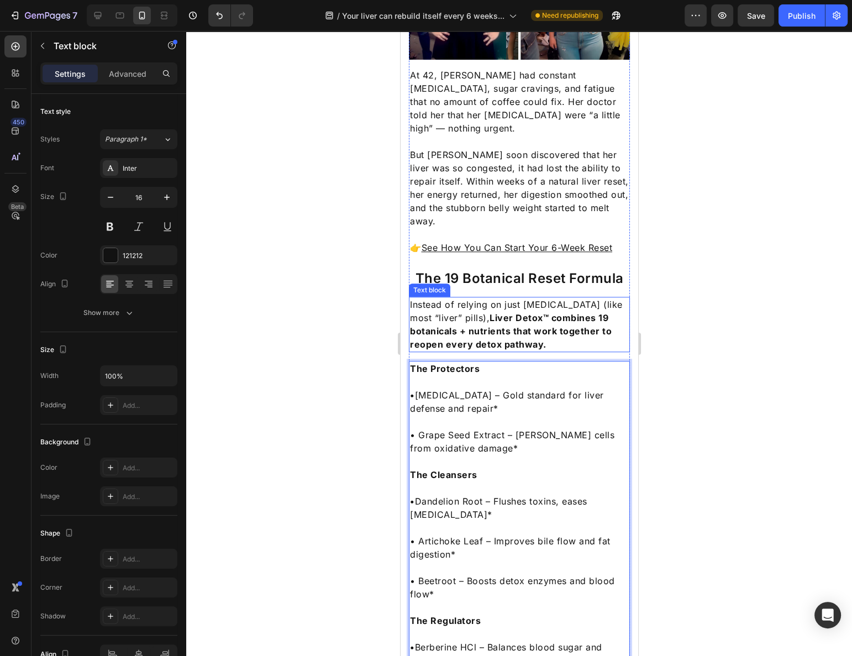
click at [504, 298] on p "Instead of relying on just milk thistle (like most “liver” pills), Liver Detox™…" at bounding box center [518, 324] width 219 height 53
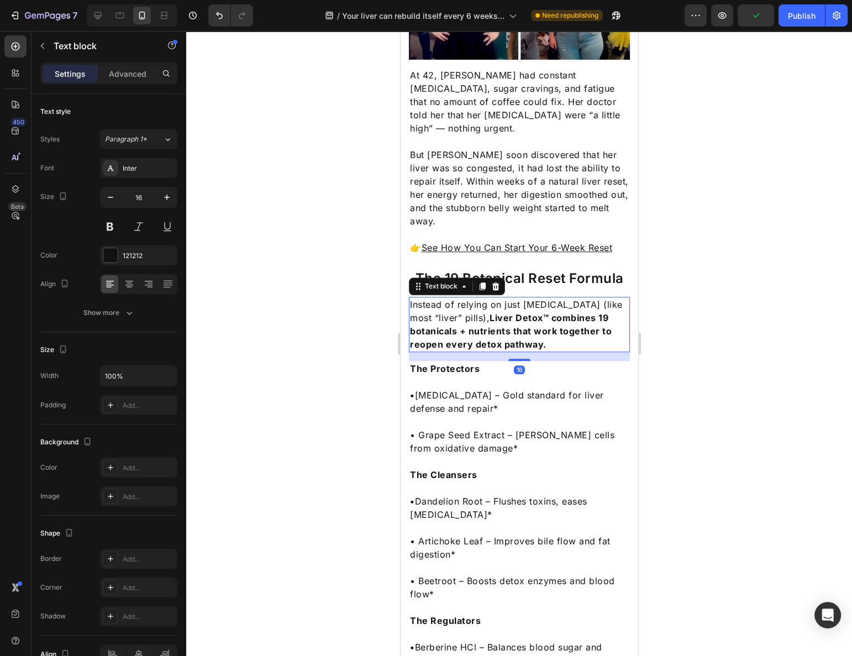
click at [548, 270] on p "The 19 Botanical Reset Formula" at bounding box center [518, 278] width 219 height 17
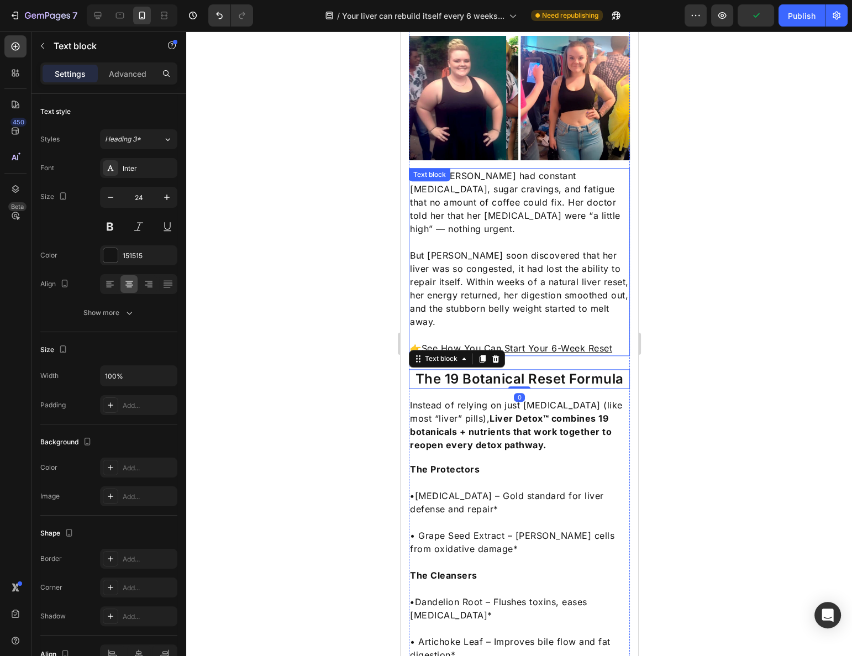
click at [554, 235] on p "Rich Text Editor. Editing area: main" at bounding box center [518, 241] width 219 height 13
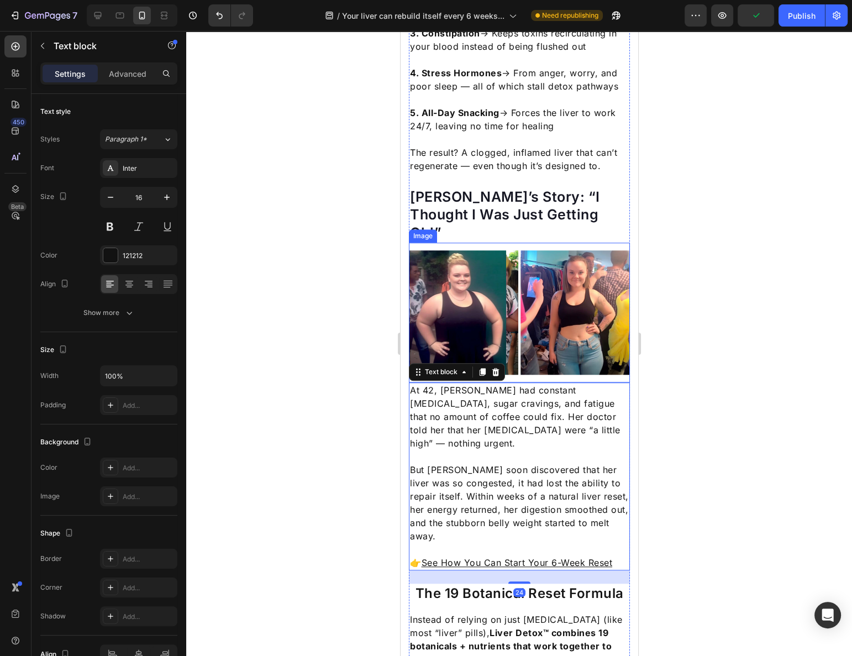
scroll to position [935, 0]
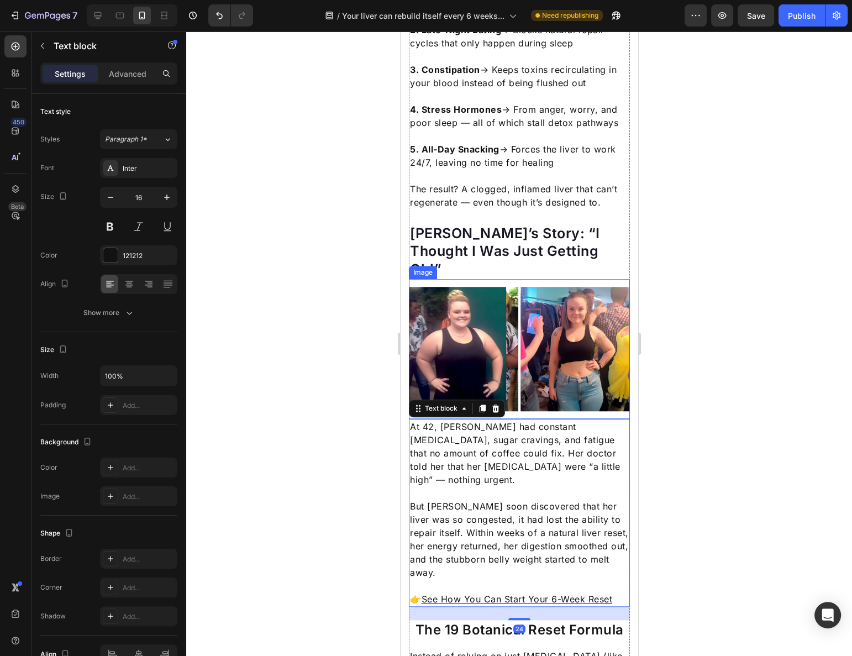
click at [537, 224] on p "Pamela’s Story: “I Thought I Was Just Getting Old”" at bounding box center [518, 251] width 219 height 54
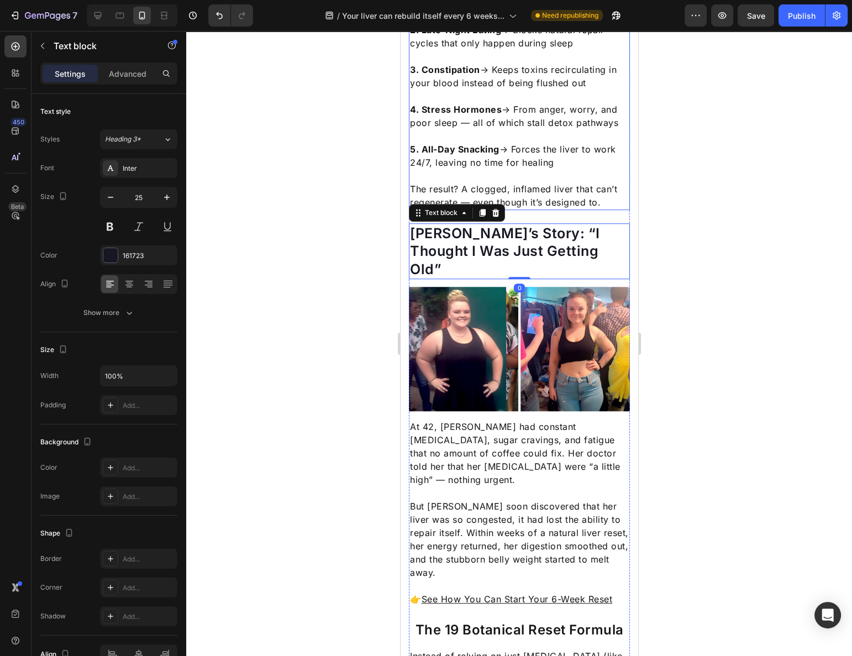
click at [559, 133] on p "5. All-Day Snacking → Forces the liver to work 24/7, leaving no time for healing" at bounding box center [518, 149] width 219 height 40
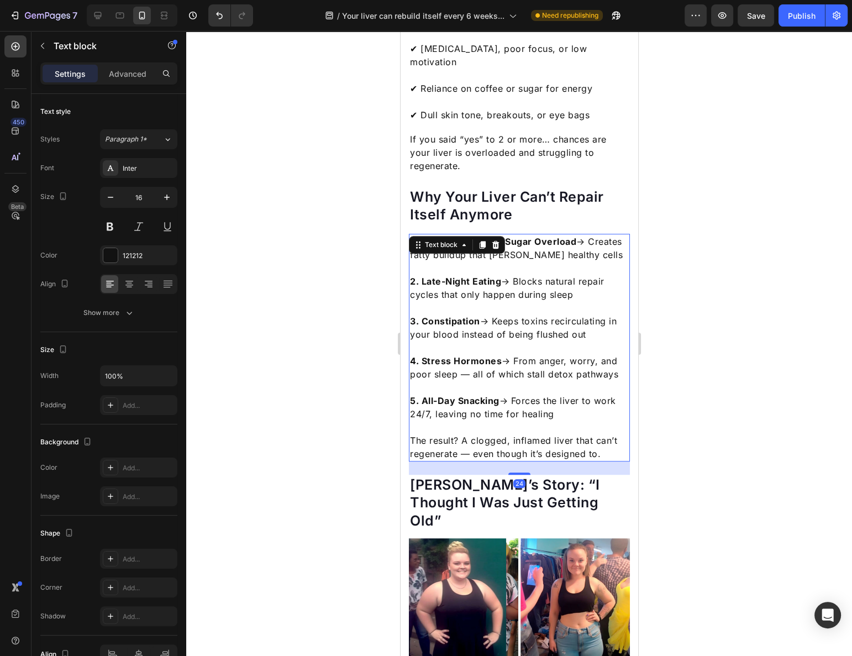
click at [542, 188] on p "Why Your Liver Can’t Repair Itself Anymore" at bounding box center [518, 206] width 219 height 36
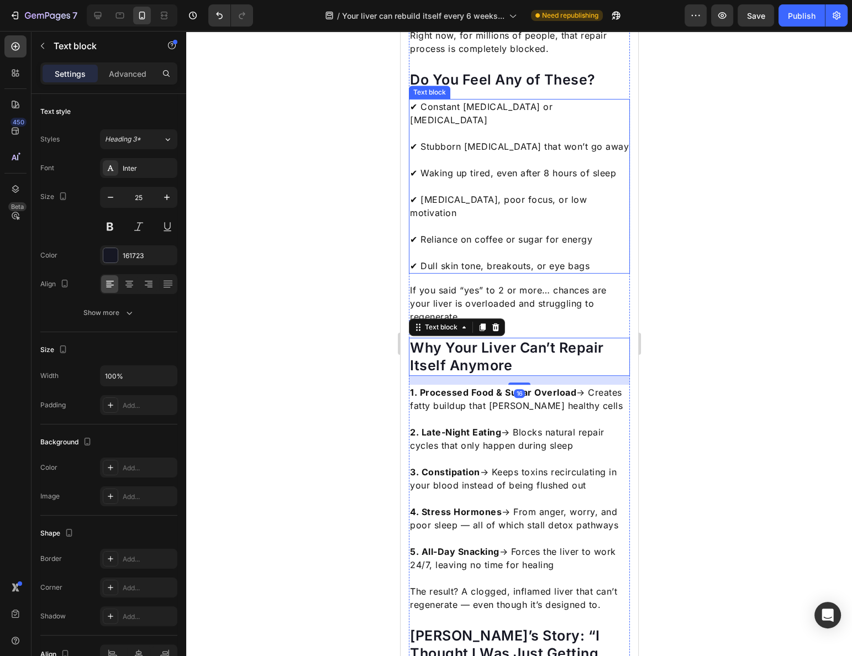
click at [529, 246] on p "✔ Dull skin tone, breakouts, or eye bags" at bounding box center [518, 259] width 219 height 27
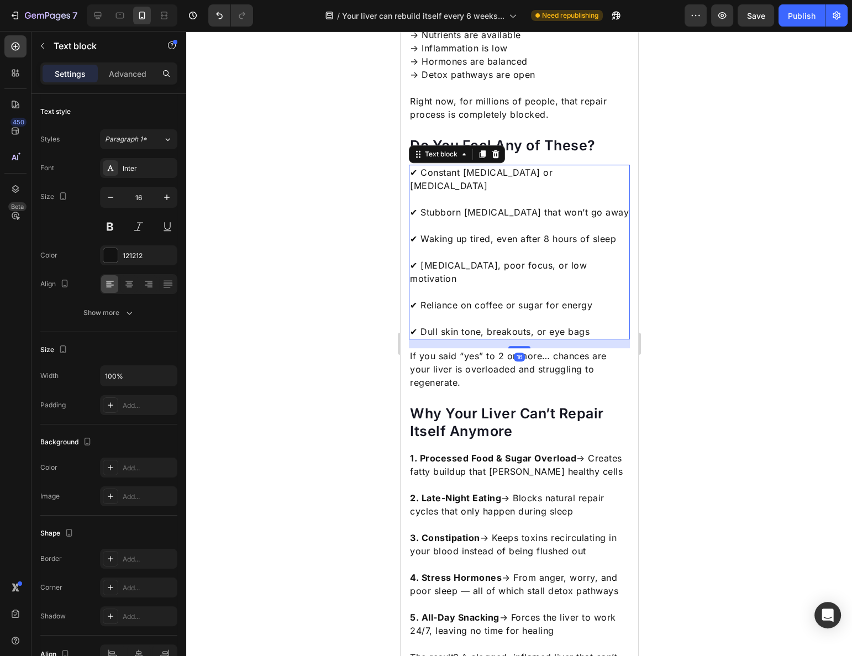
scroll to position [382, 0]
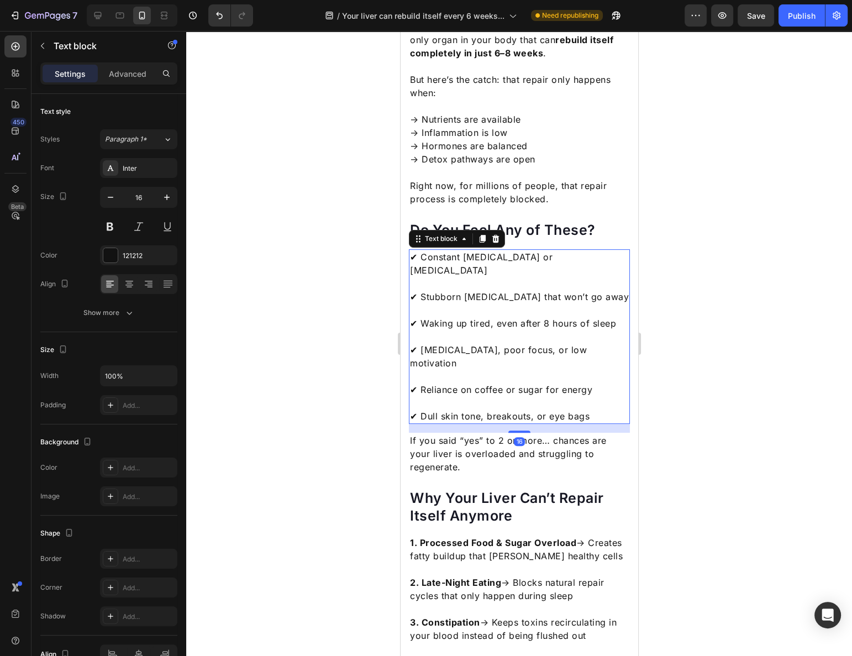
click at [553, 434] on p "If you said “yes” to 2 or more… chances are your liver is overloaded and strugg…" at bounding box center [518, 454] width 219 height 40
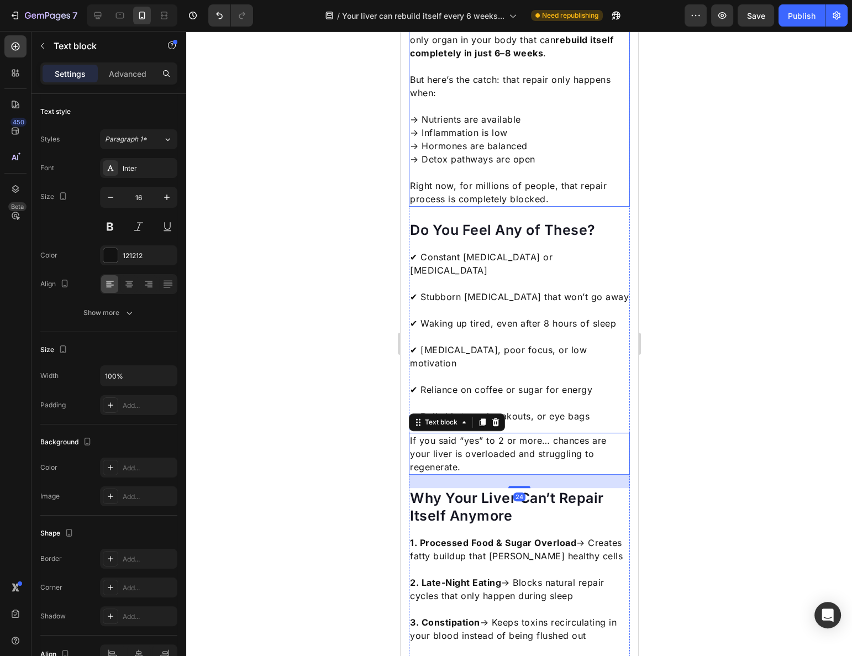
click at [517, 167] on p at bounding box center [518, 172] width 219 height 13
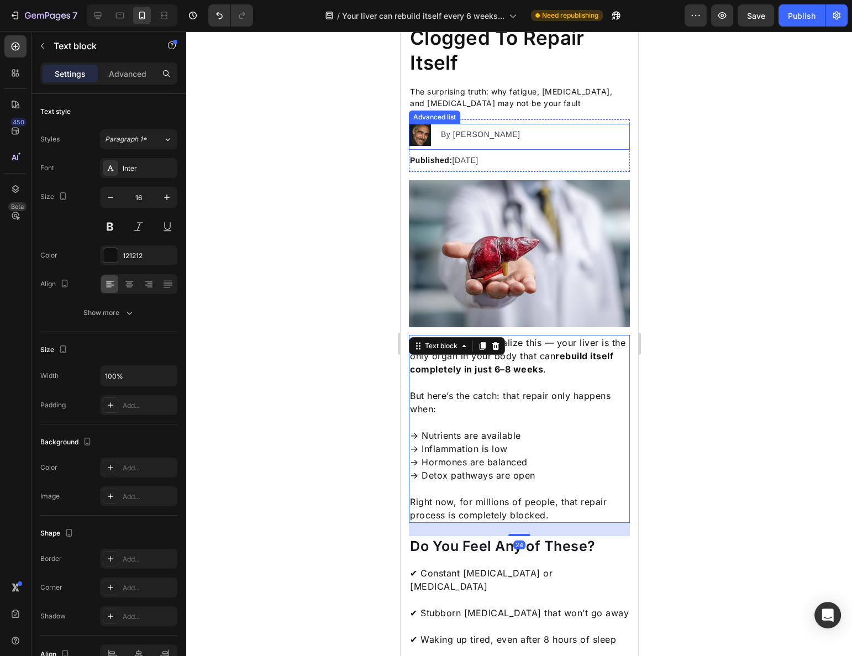
scroll to position [30, 0]
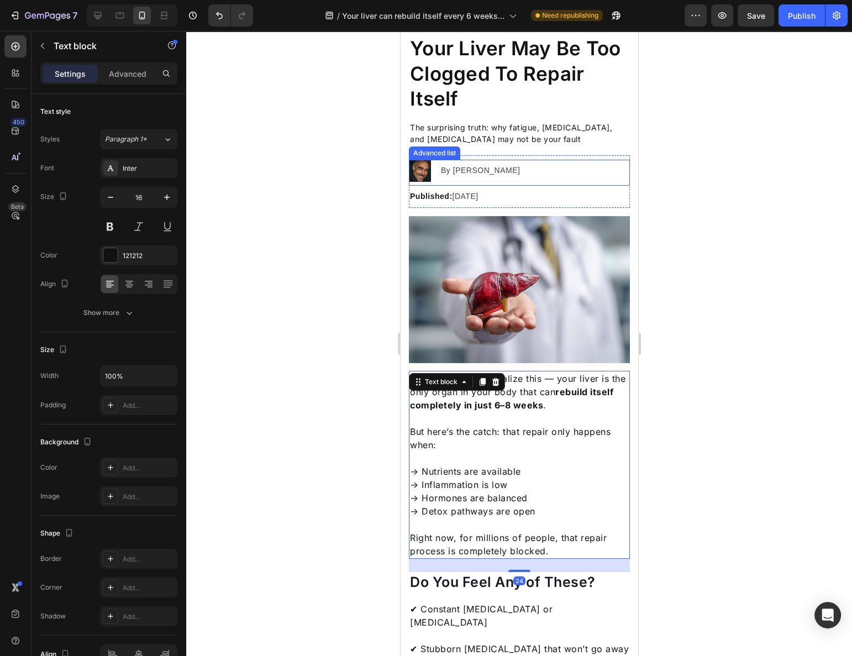
click at [516, 187] on div "Published: September 27, 2025 Text block" at bounding box center [518, 195] width 221 height 18
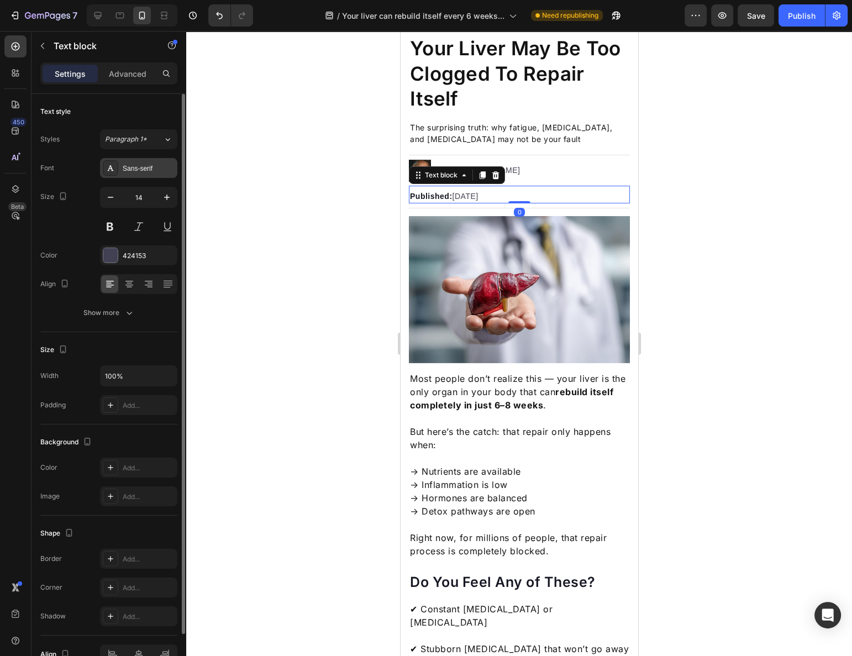
click at [155, 167] on div "Sans-serif" at bounding box center [149, 169] width 52 height 10
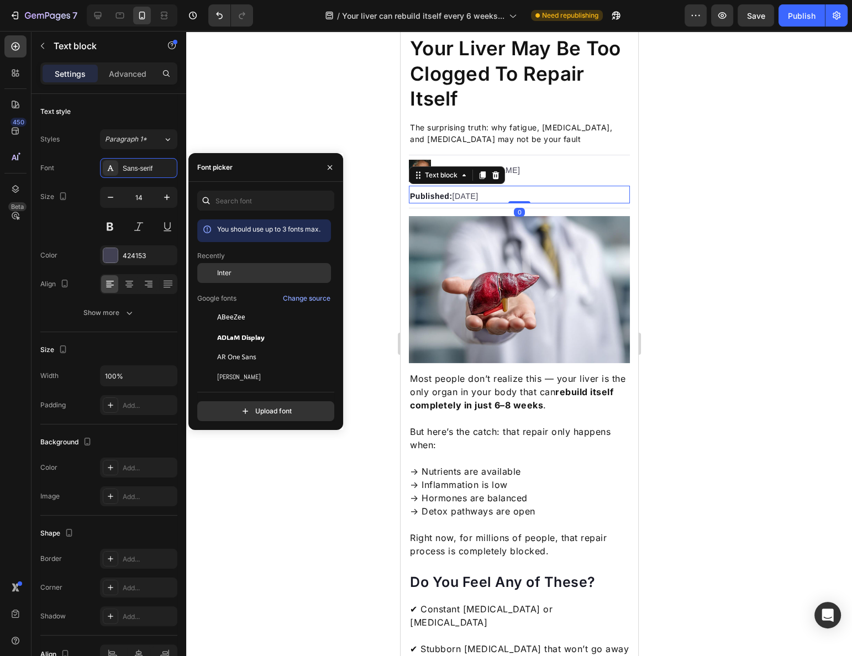
click at [238, 265] on div "Inter" at bounding box center [264, 273] width 134 height 20
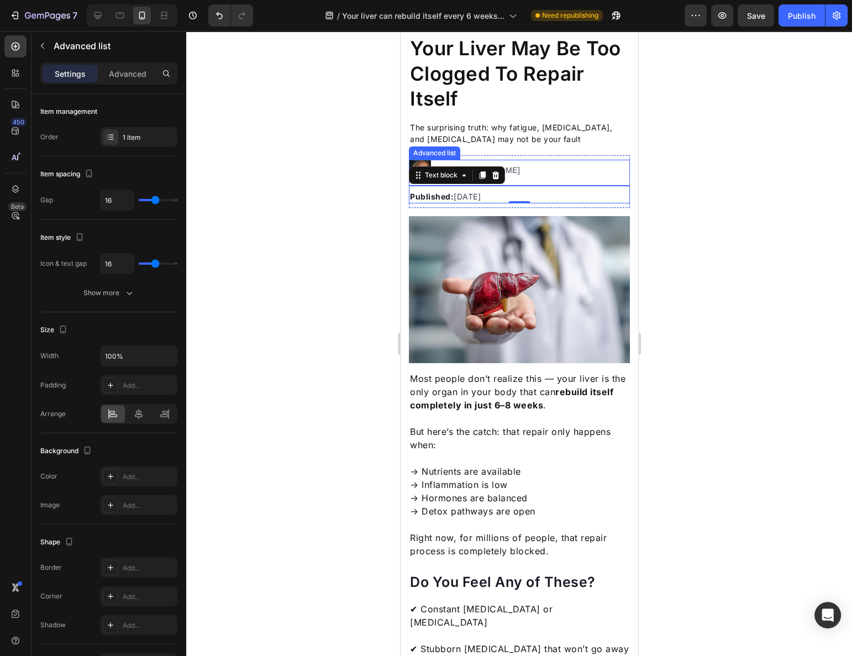
click at [530, 160] on div "Image By Micheal Sinclair Text block" at bounding box center [518, 173] width 221 height 26
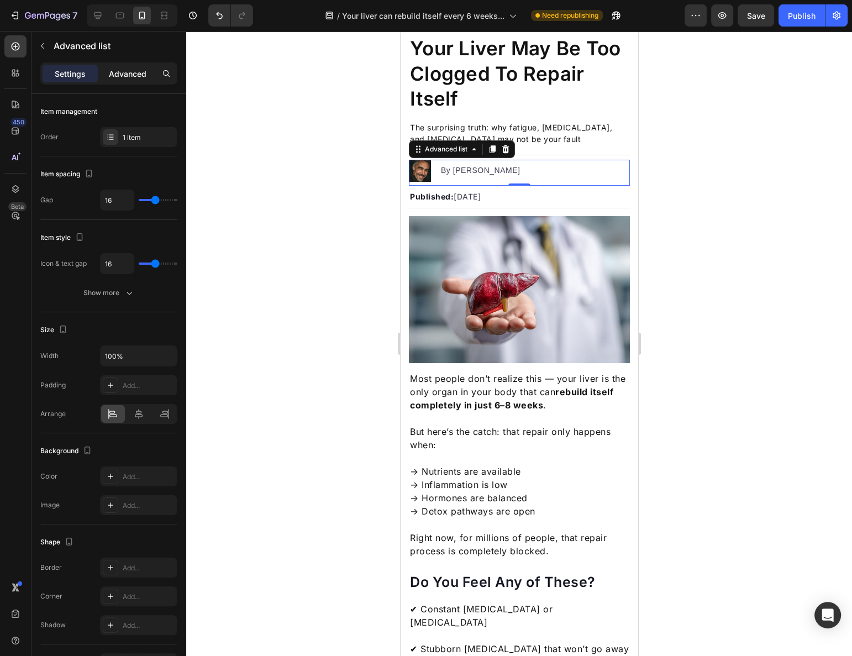
click at [109, 75] on p "Advanced" at bounding box center [128, 74] width 38 height 12
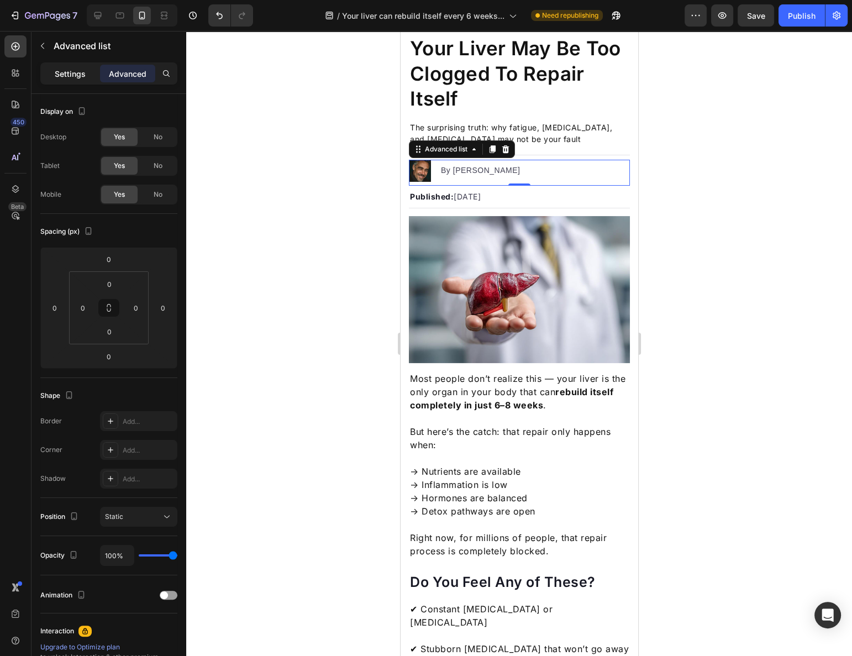
click at [64, 75] on p "Settings" at bounding box center [70, 74] width 31 height 12
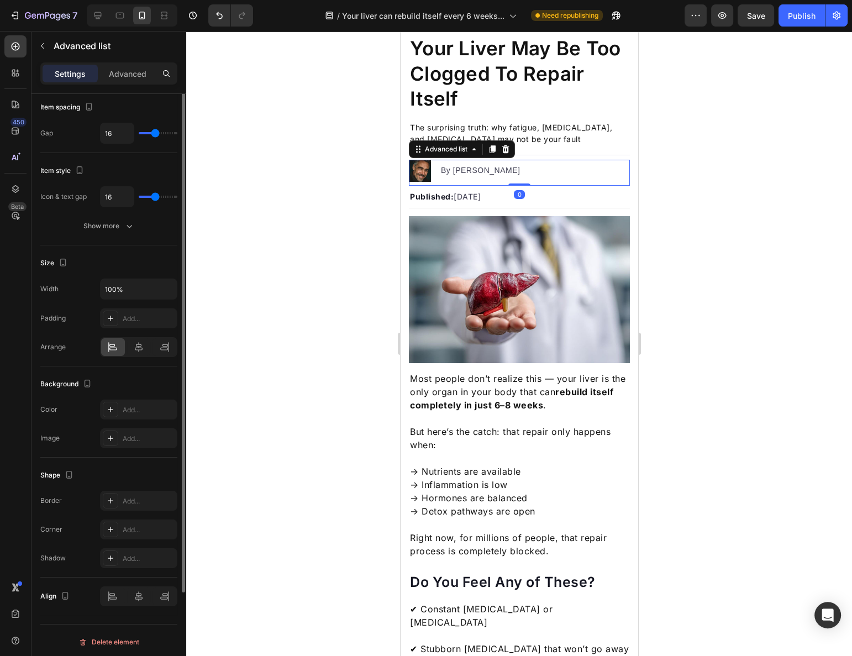
scroll to position [0, 0]
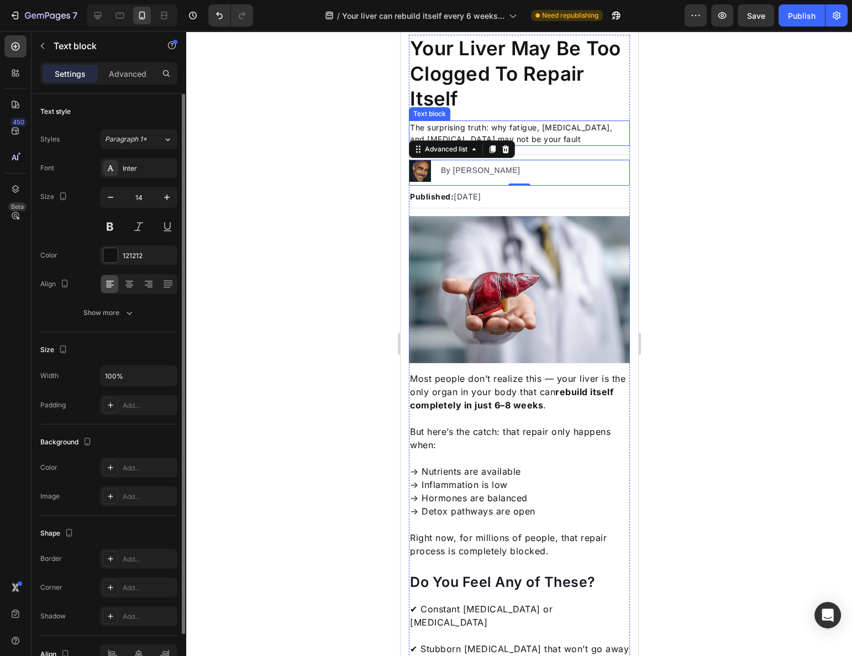
click at [548, 132] on p "The surprising truth: why fatigue, belly fat, and brain fog may not be your fau…" at bounding box center [518, 133] width 219 height 23
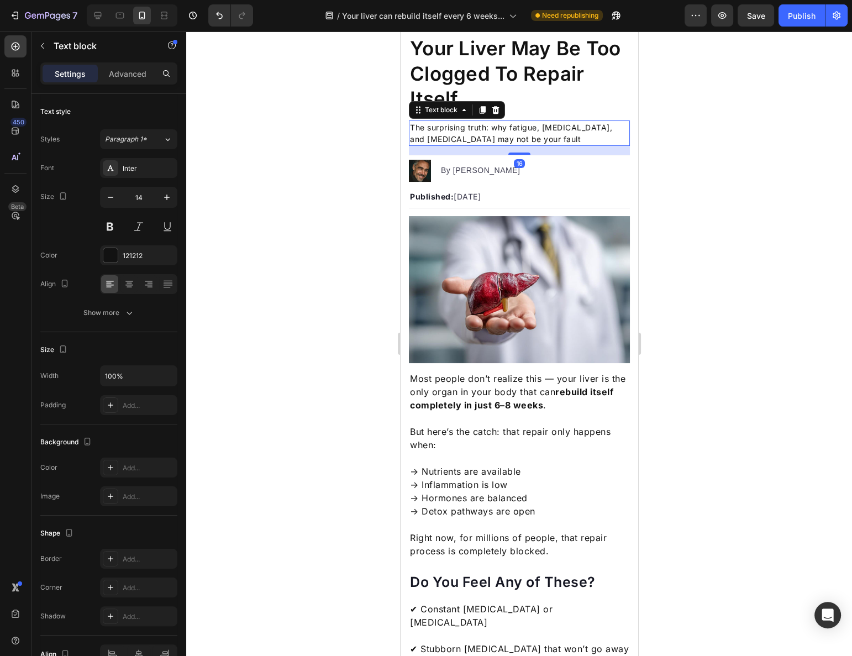
click at [575, 90] on h1 "Your Liver May Be Too Clogged To Repair Itself" at bounding box center [518, 74] width 221 height 78
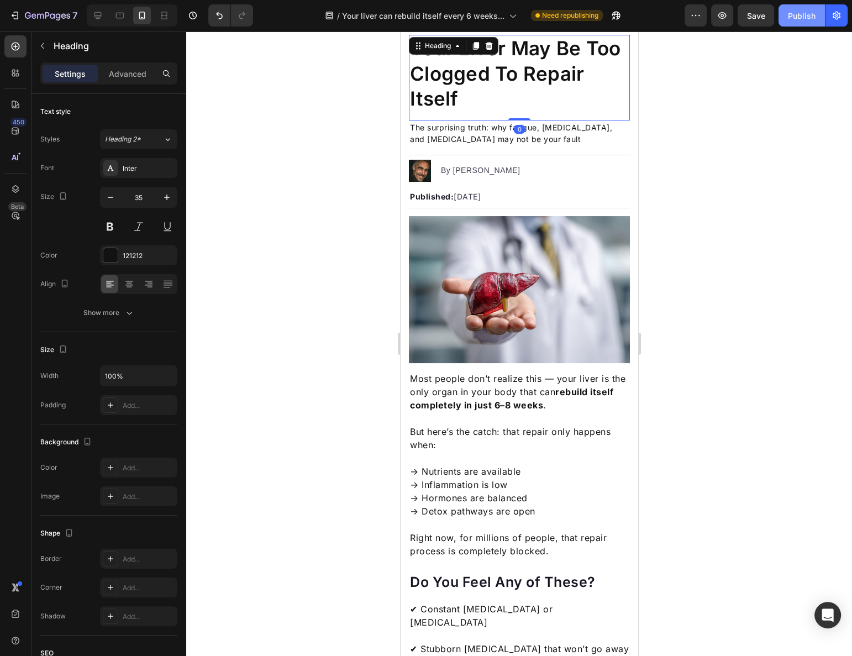
click at [802, 17] on div "Publish" at bounding box center [802, 16] width 28 height 12
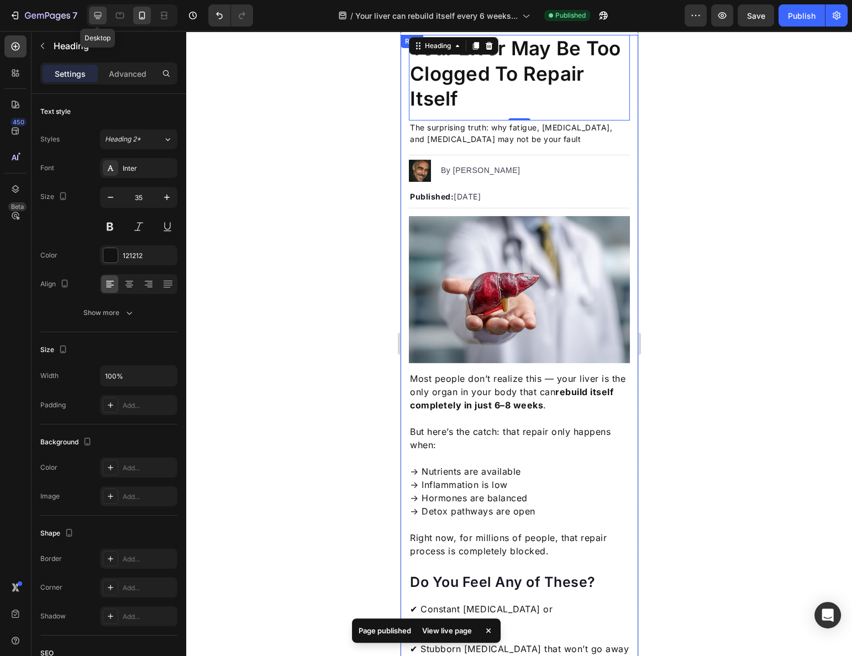
click at [99, 18] on icon at bounding box center [97, 15] width 11 height 11
type input "40"
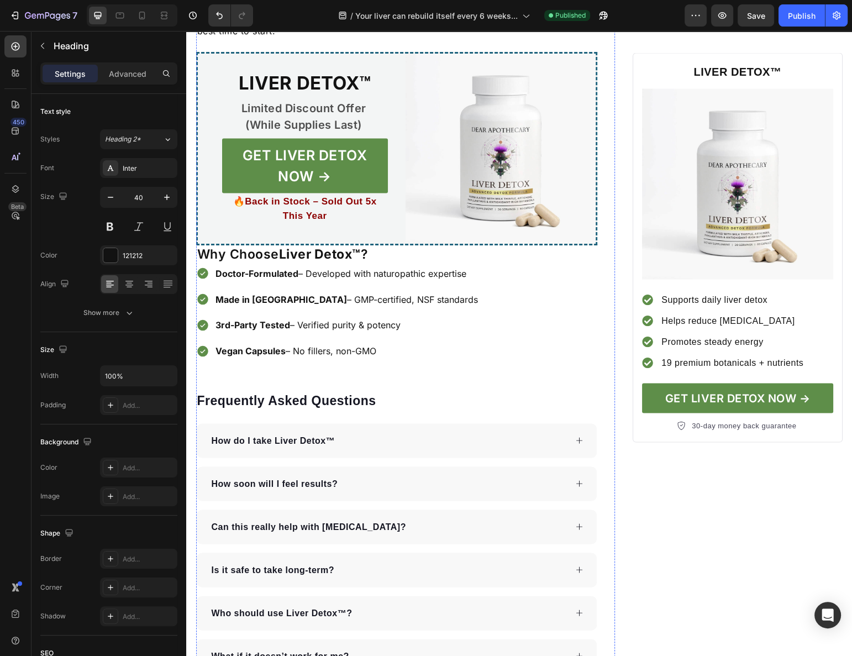
scroll to position [2421, 0]
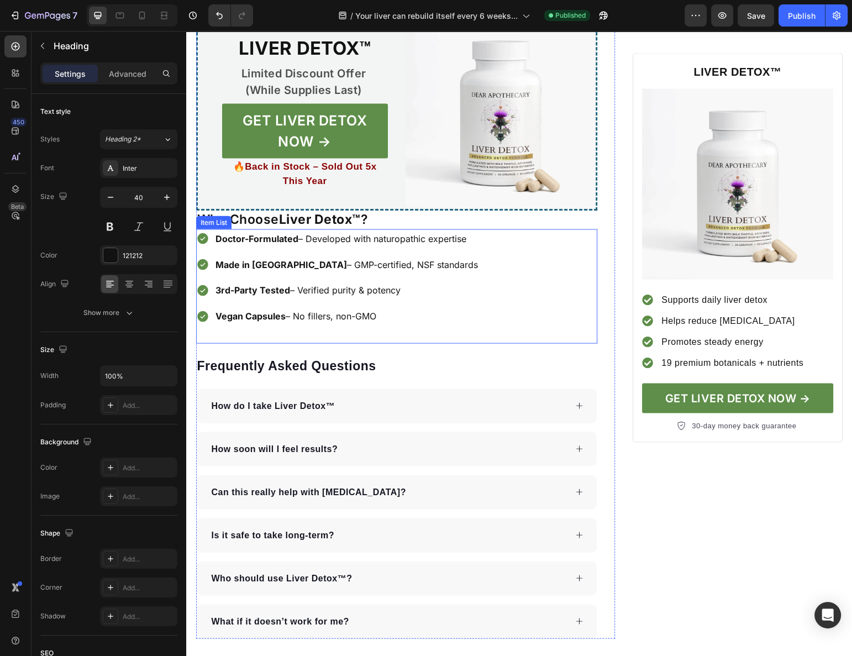
click at [423, 212] on p "Why Choose Liver Detox™ ?" at bounding box center [397, 220] width 400 height 17
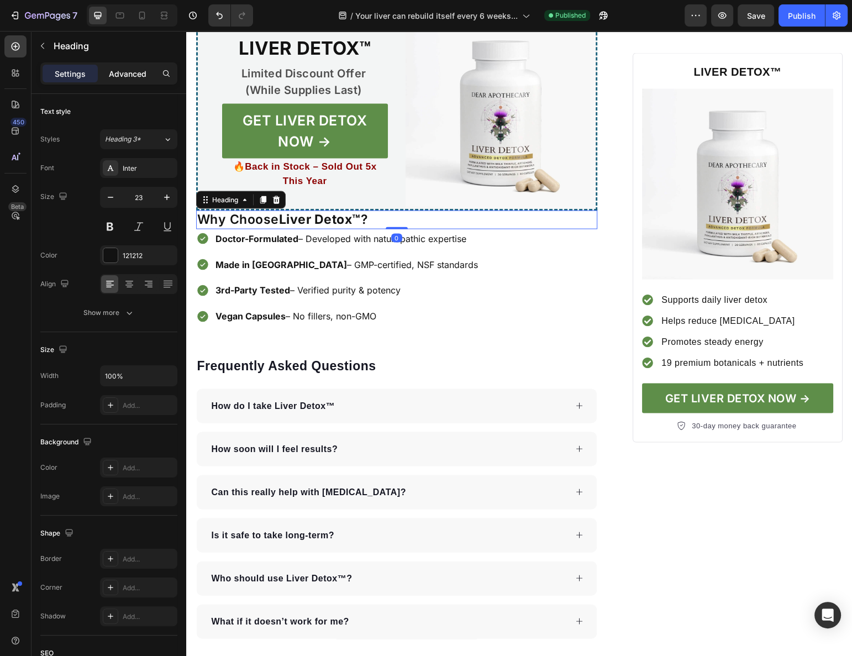
click at [126, 69] on p "Advanced" at bounding box center [128, 74] width 38 height 12
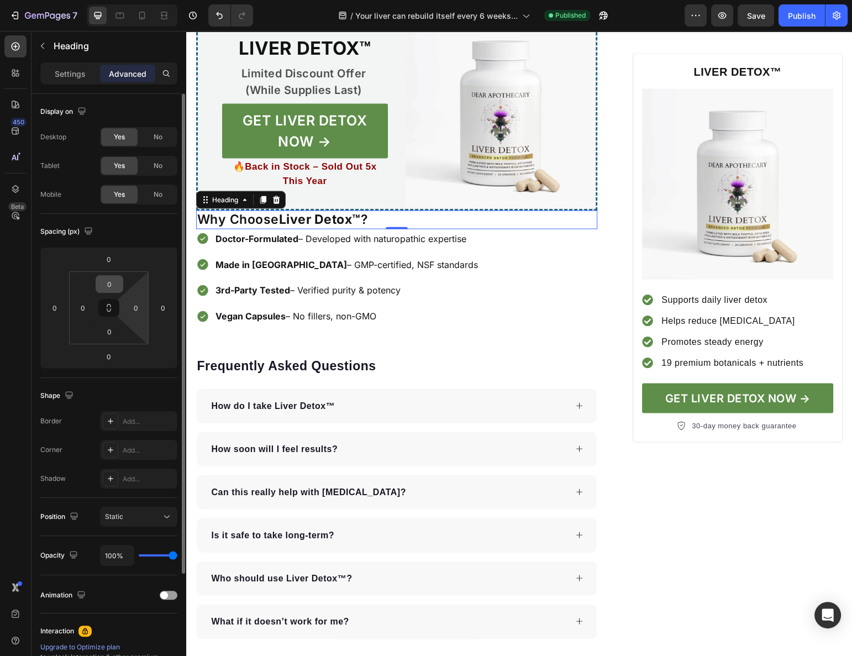
click at [118, 282] on input "0" at bounding box center [109, 284] width 22 height 17
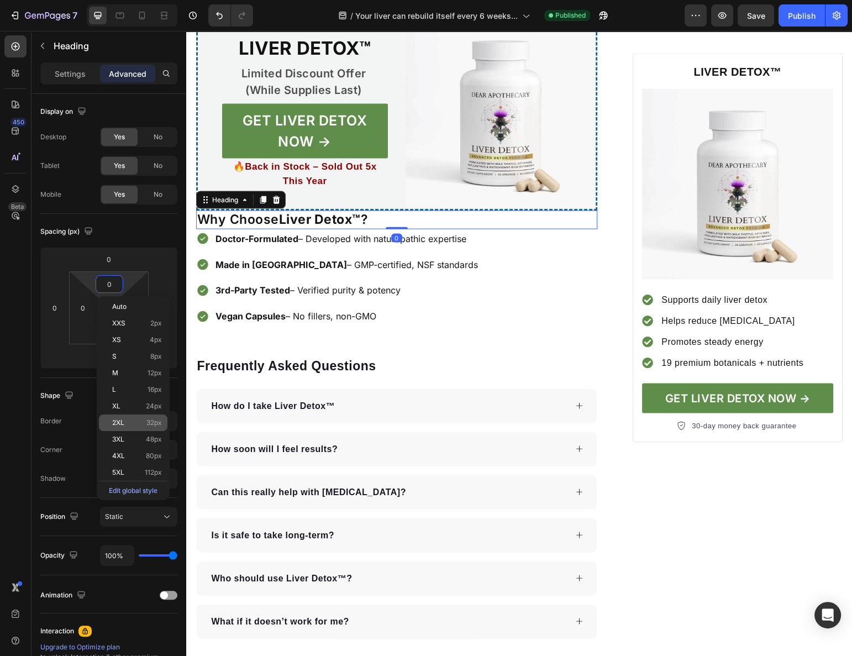
click at [155, 425] on span "32px" at bounding box center [153, 423] width 15 height 8
type input "32"
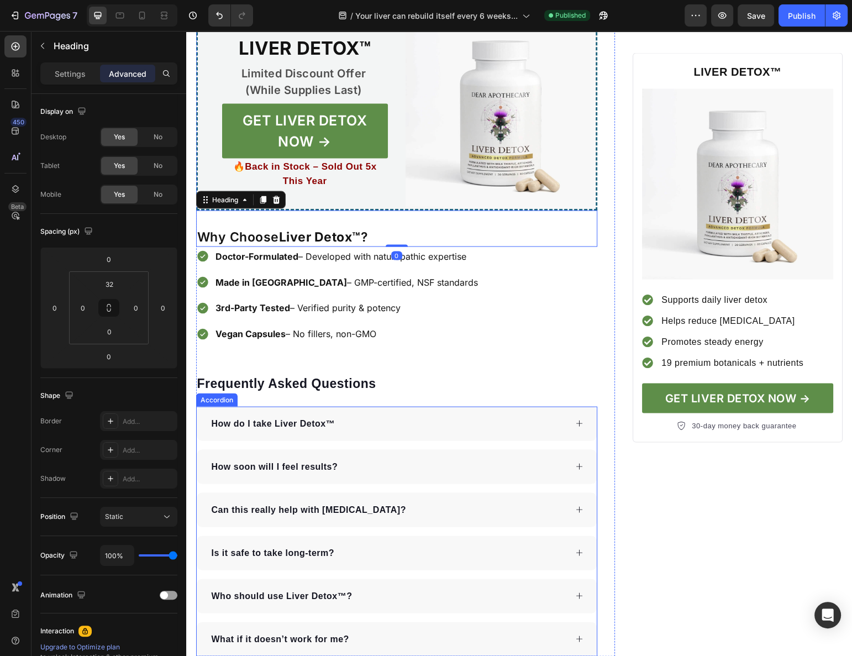
click at [450, 375] on h2 "Frequently Asked Questions" at bounding box center [397, 384] width 402 height 19
click at [354, 229] on strong "Liver Detox™" at bounding box center [320, 236] width 82 height 15
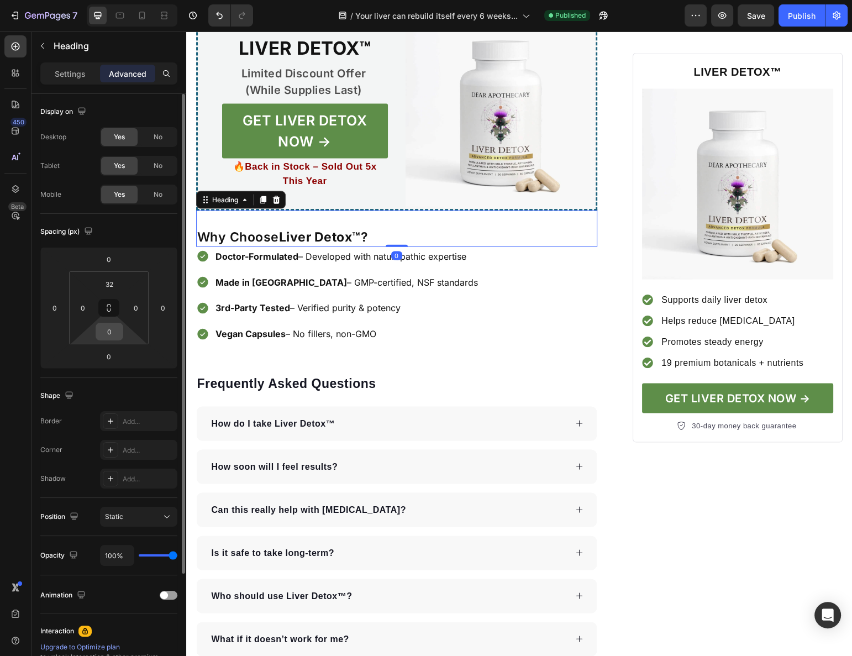
click at [108, 326] on input "0" at bounding box center [109, 331] width 22 height 17
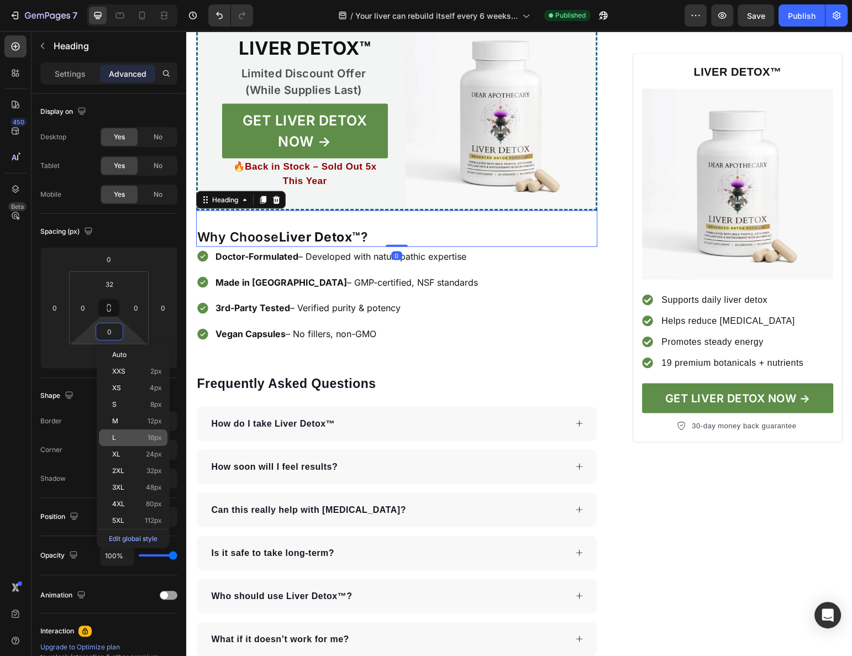
click at [149, 433] on div "L 16px" at bounding box center [133, 437] width 69 height 17
type input "16"
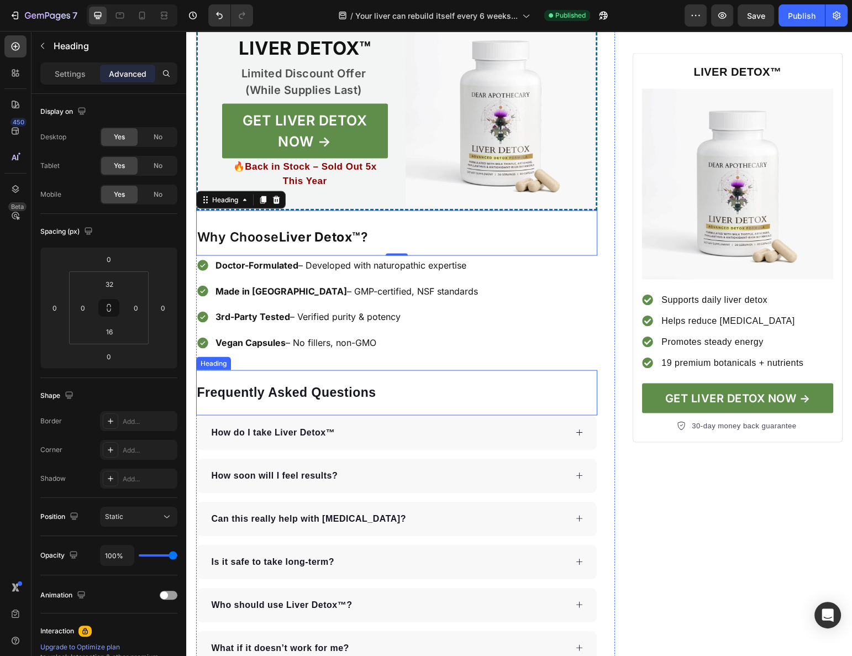
click at [446, 316] on div "Doctor-Formulated – Developed with naturopathic expertise Made in USA – GMP-cer…" at bounding box center [397, 313] width 402 height 114
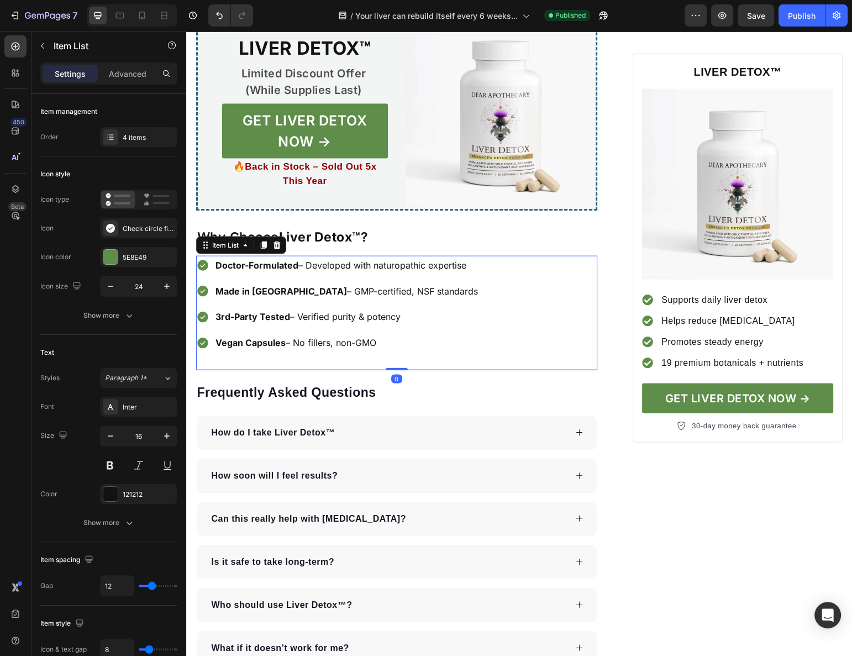
click at [453, 384] on h2 "Frequently Asked Questions" at bounding box center [397, 393] width 402 height 19
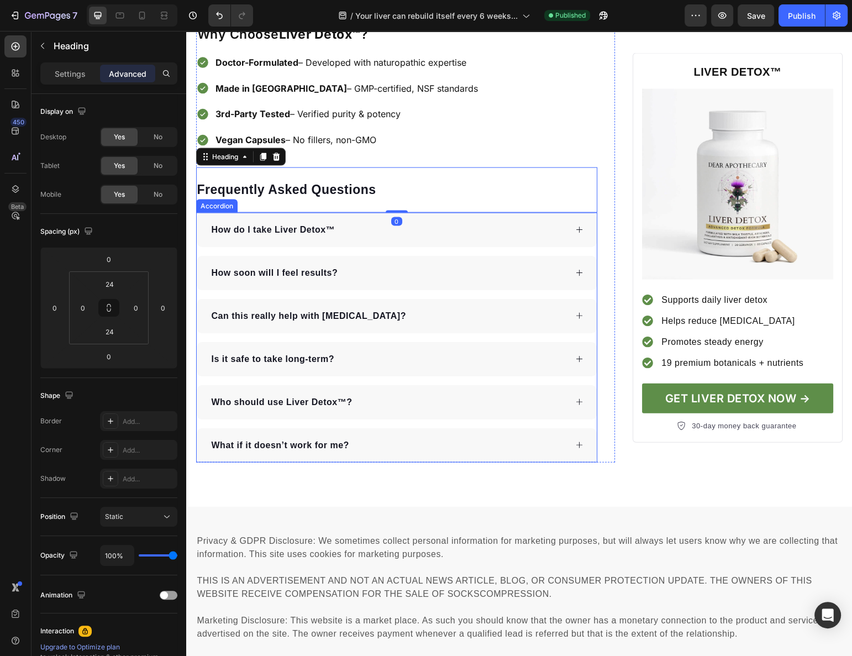
scroll to position [2572, 0]
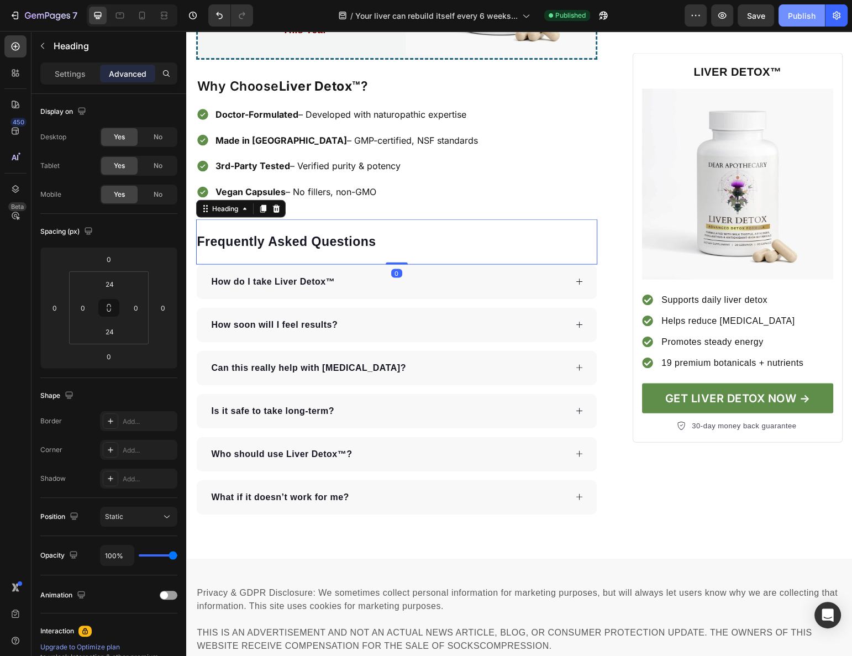
click at [789, 17] on div "Publish" at bounding box center [802, 16] width 28 height 12
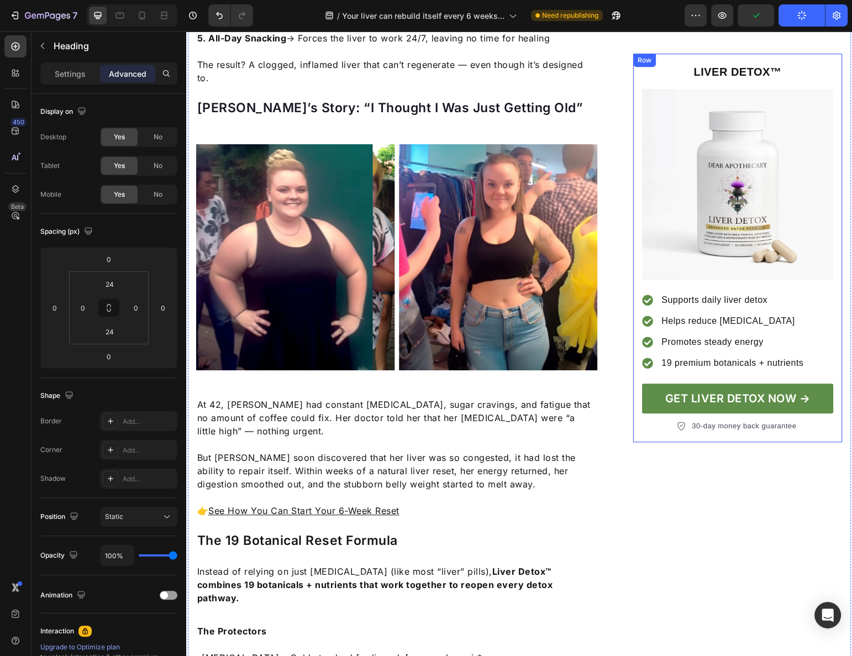
scroll to position [965, 0]
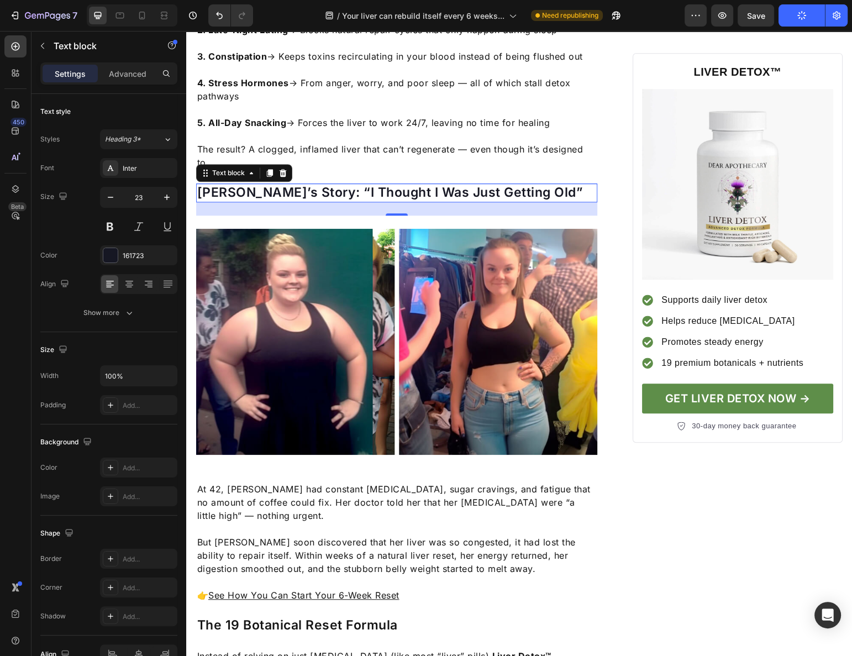
click at [512, 185] on p "Pamela’s Story: “I Thought I Was Just Getting Old”" at bounding box center [397, 193] width 400 height 17
click at [119, 76] on p "Advanced" at bounding box center [128, 74] width 38 height 12
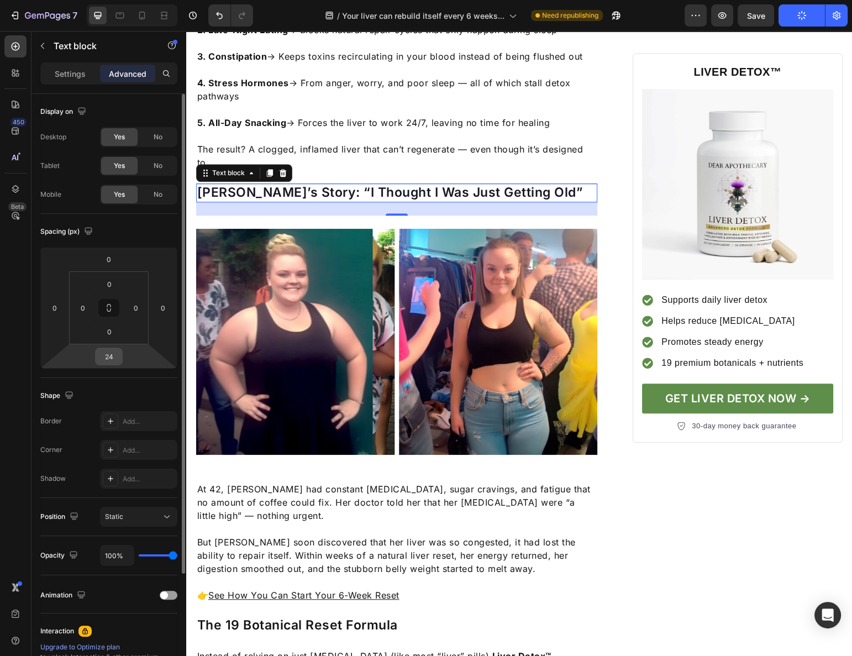
click at [113, 353] on input "24" at bounding box center [109, 356] width 22 height 17
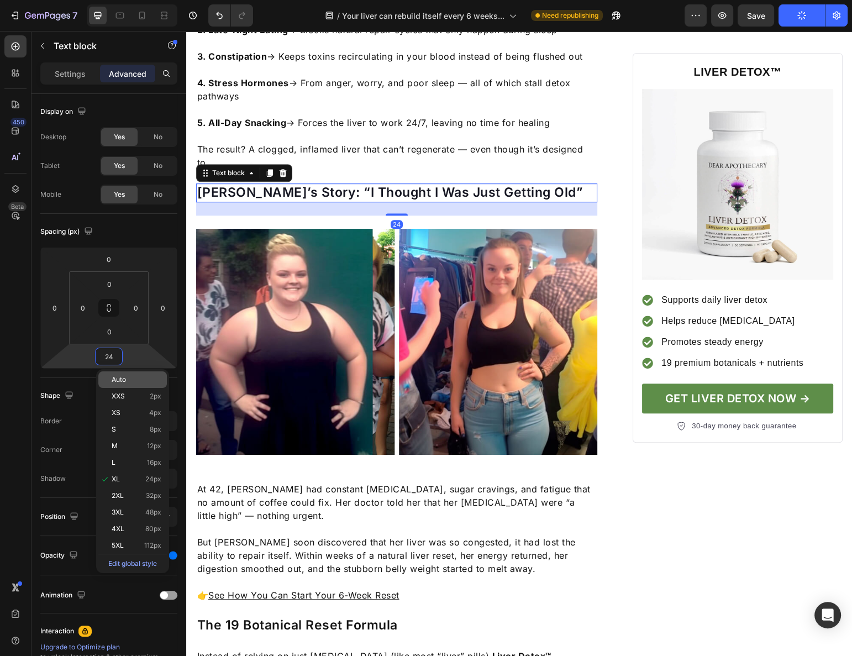
click at [120, 379] on span "Auto" at bounding box center [119, 380] width 14 height 8
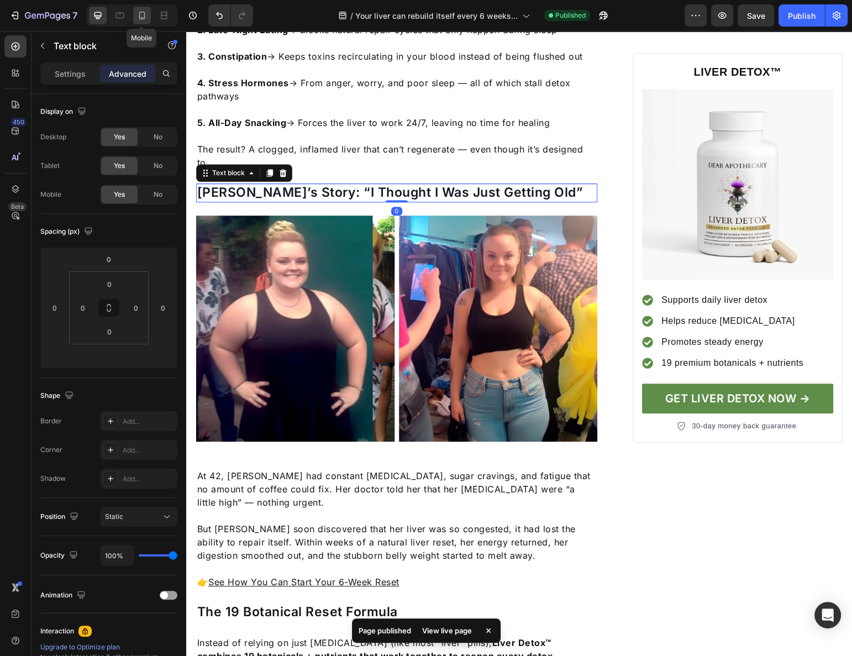
click at [139, 15] on icon at bounding box center [142, 16] width 6 height 8
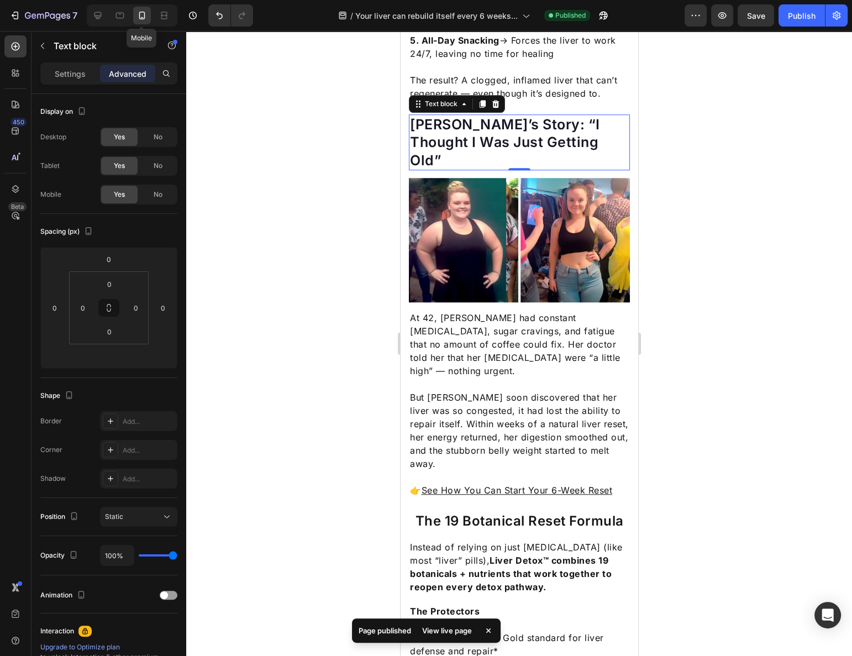
scroll to position [1069, 0]
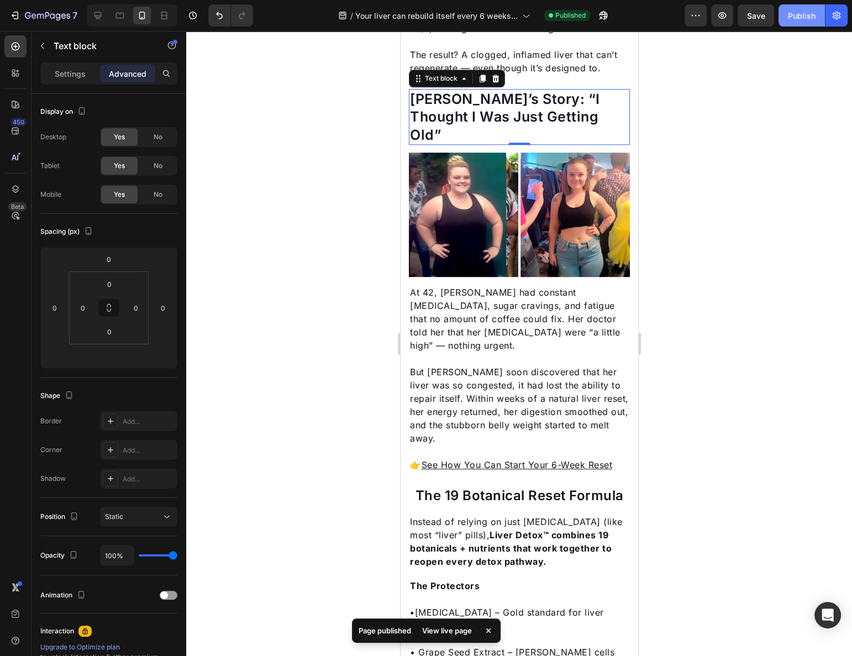
click at [796, 18] on div "Publish" at bounding box center [802, 16] width 28 height 12
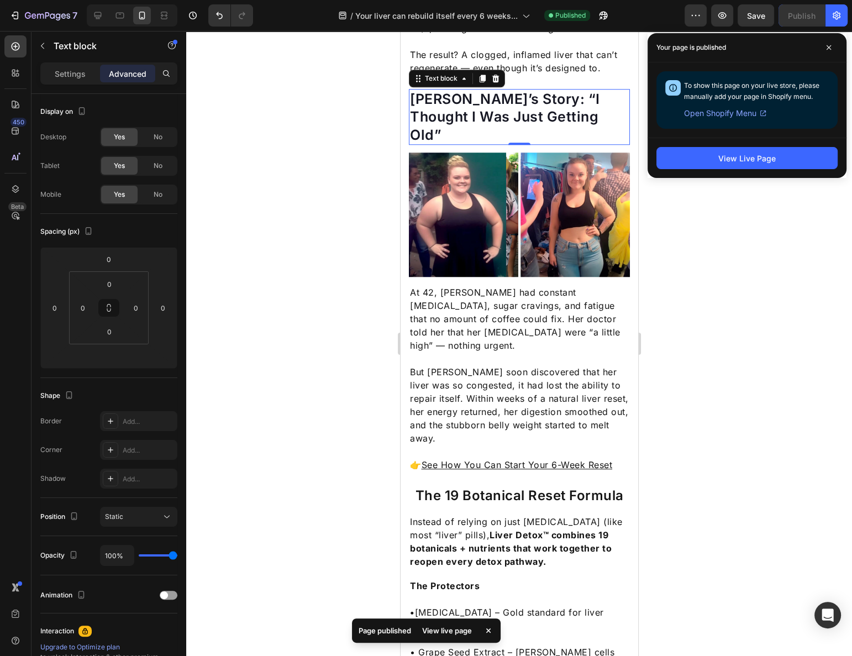
click at [346, 219] on div at bounding box center [519, 343] width 666 height 625
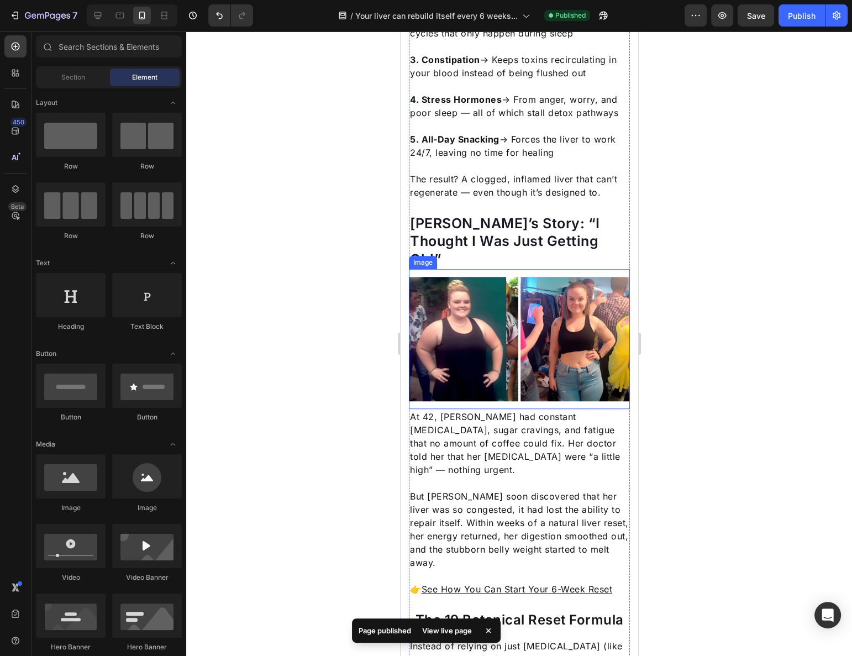
scroll to position [818, 0]
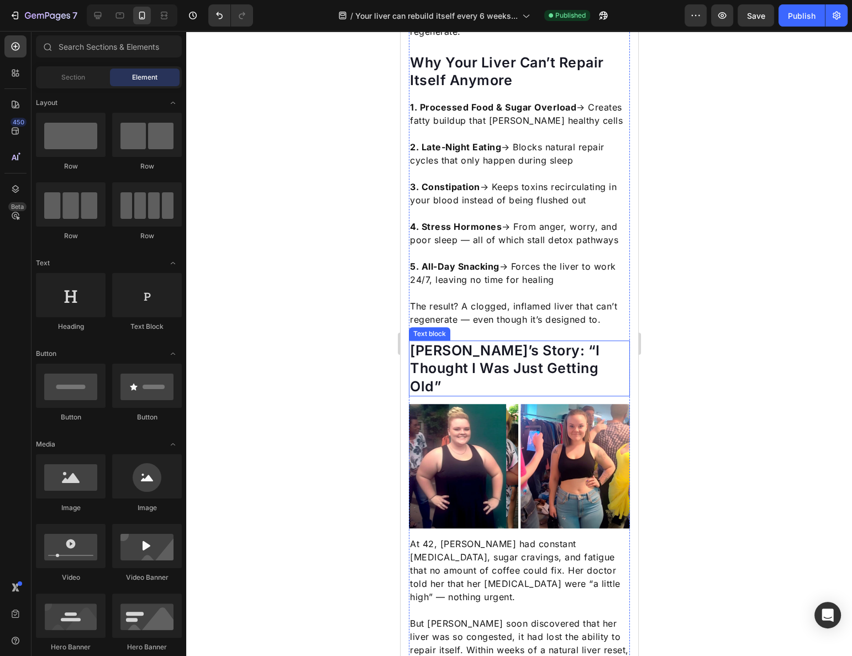
click at [463, 343] on p "Pamela’s Story: “I Thought I Was Just Getting Old”" at bounding box center [518, 369] width 219 height 54
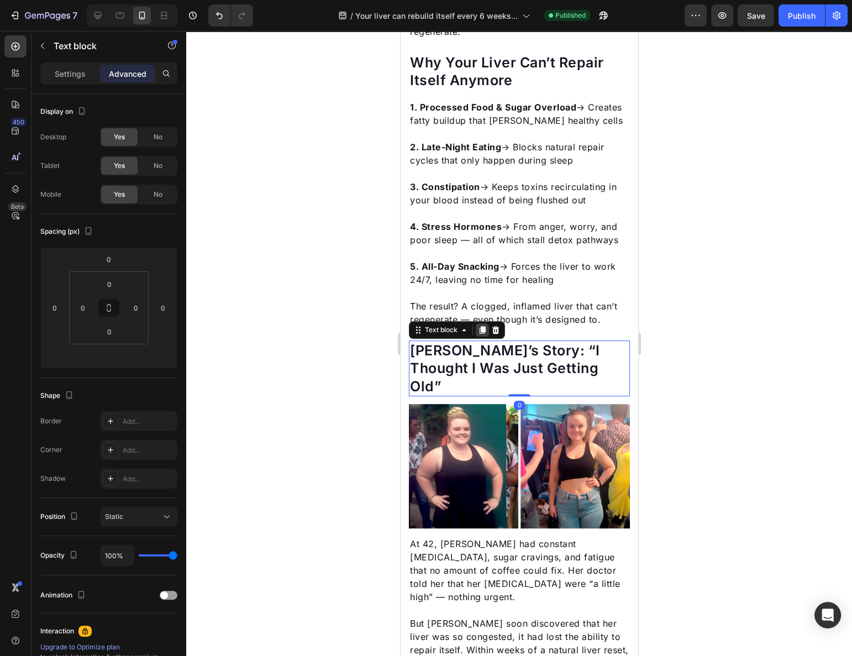
click at [480, 326] on icon at bounding box center [482, 330] width 6 height 8
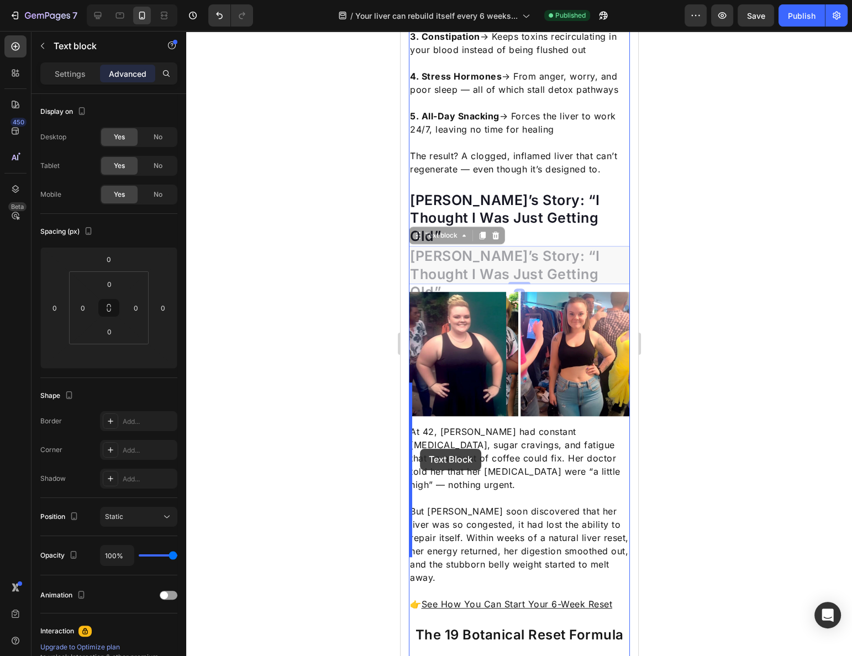
scroll to position [1019, 0]
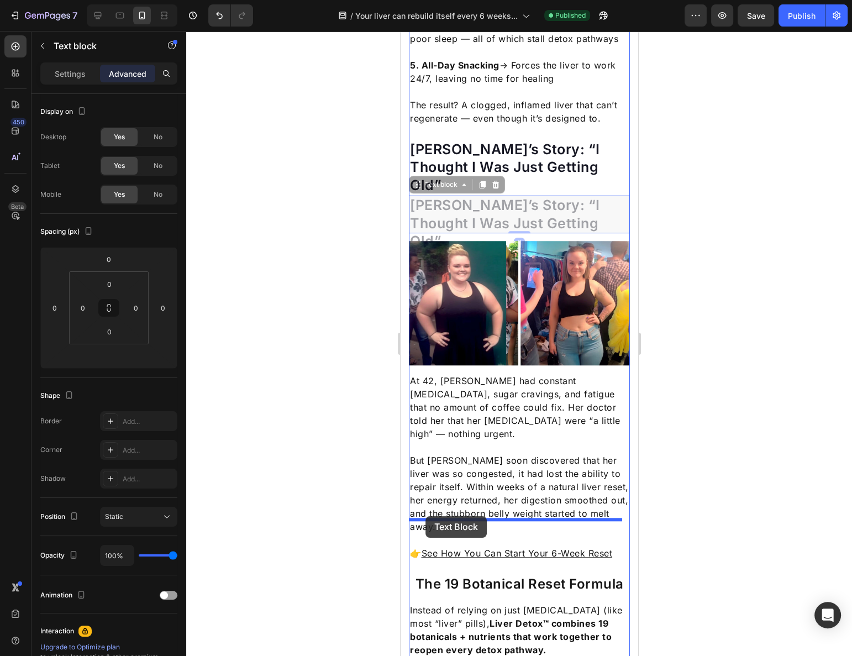
drag, startPoint x: 414, startPoint y: 351, endPoint x: 425, endPoint y: 516, distance: 165.0
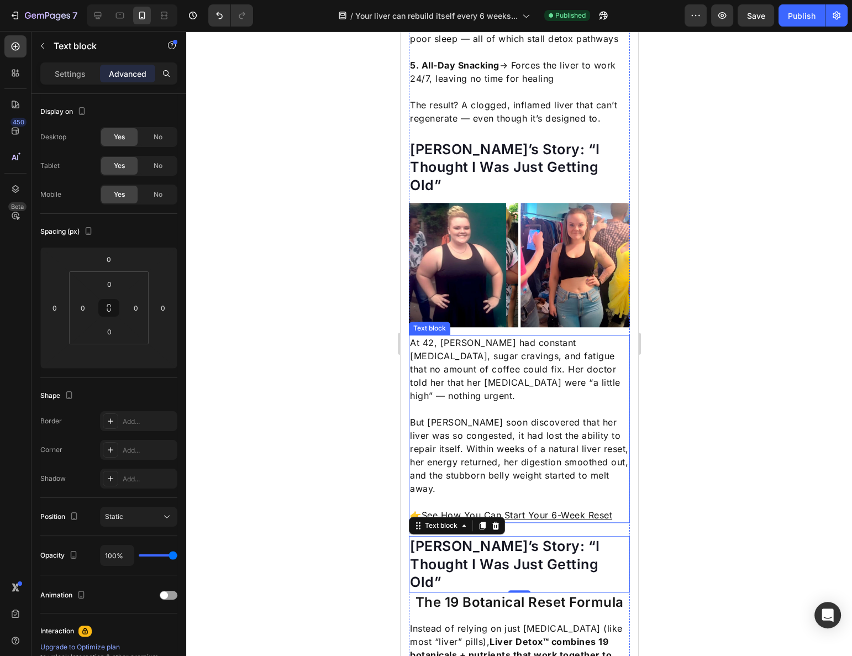
click at [458, 402] on p "Rich Text Editor. Editing area: main" at bounding box center [518, 408] width 219 height 13
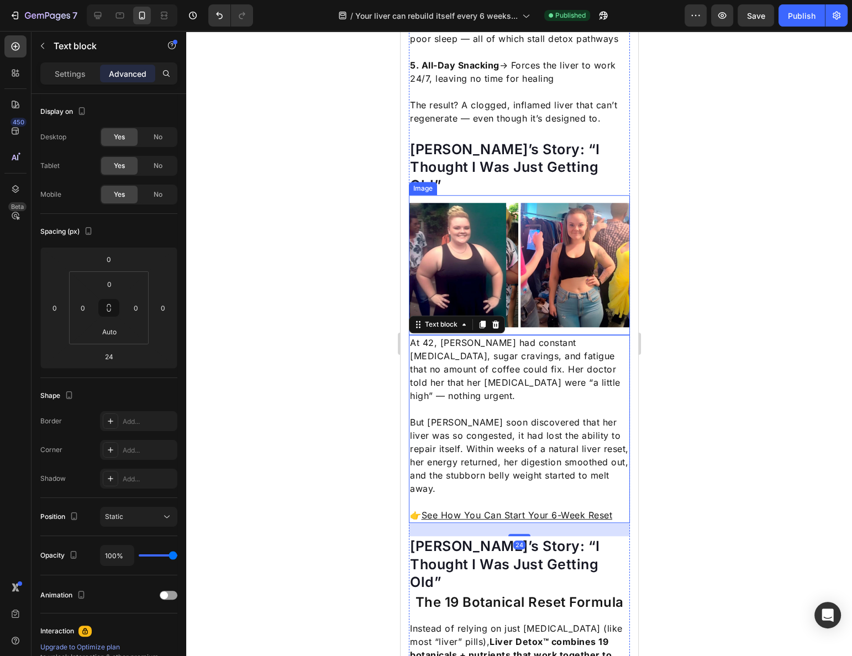
click at [476, 249] on img at bounding box center [518, 265] width 221 height 124
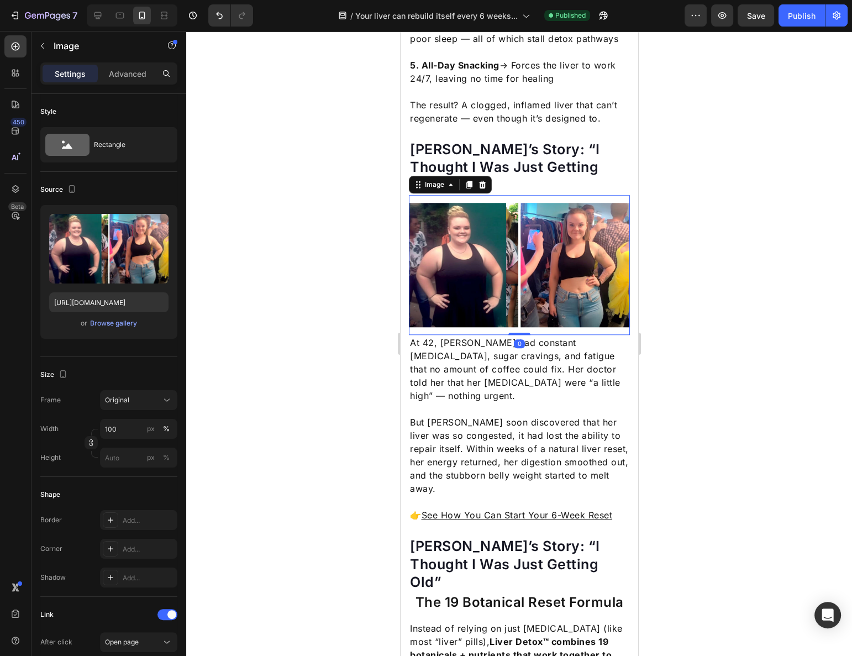
drag, startPoint x: 466, startPoint y: 148, endPoint x: 467, endPoint y: 208, distance: 60.2
click at [466, 180] on icon at bounding box center [468, 184] width 9 height 9
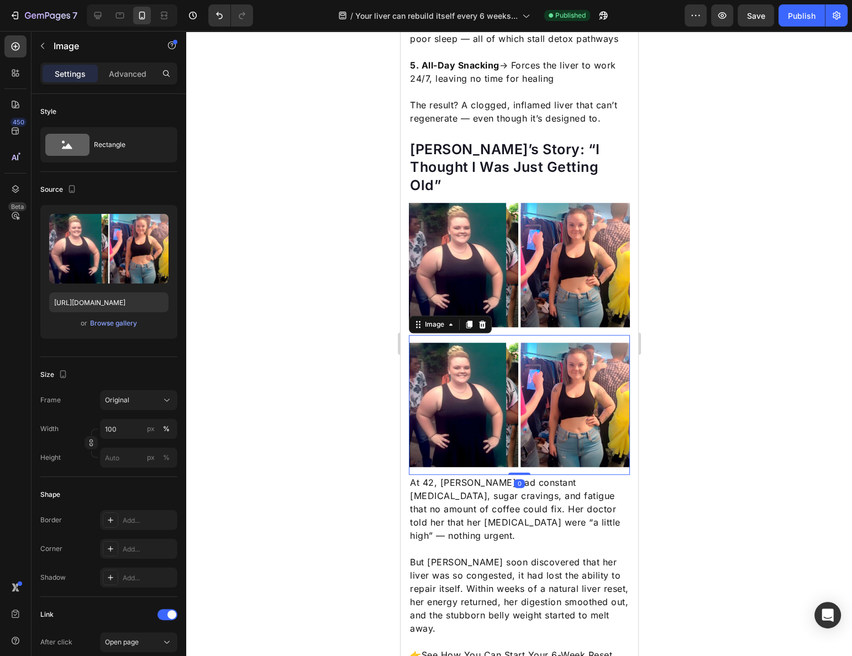
click at [474, 476] on p "At 42, Pamela had constant bloating, sugar cravings, and fatigue that no amount…" at bounding box center [518, 509] width 219 height 66
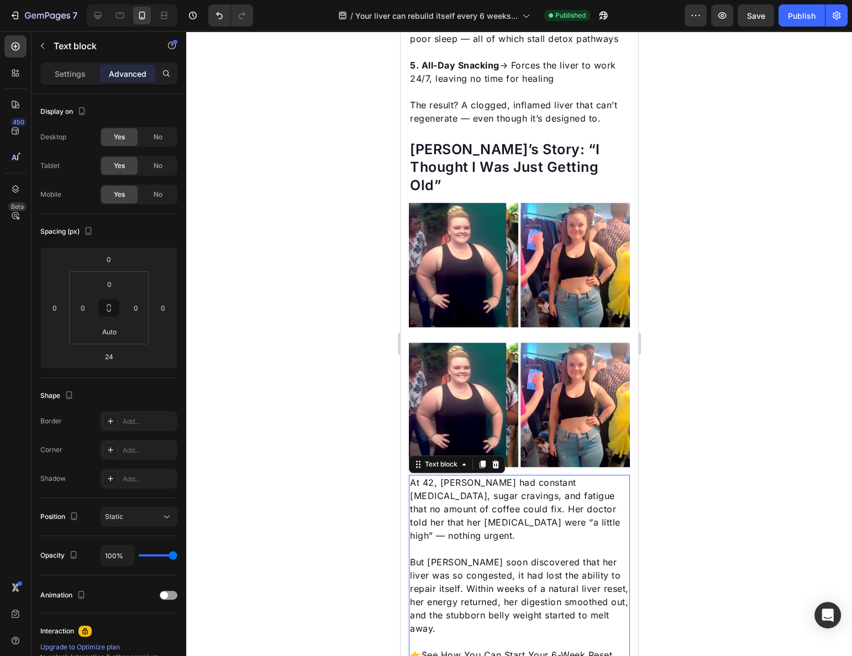
click at [481, 458] on div at bounding box center [481, 464] width 13 height 13
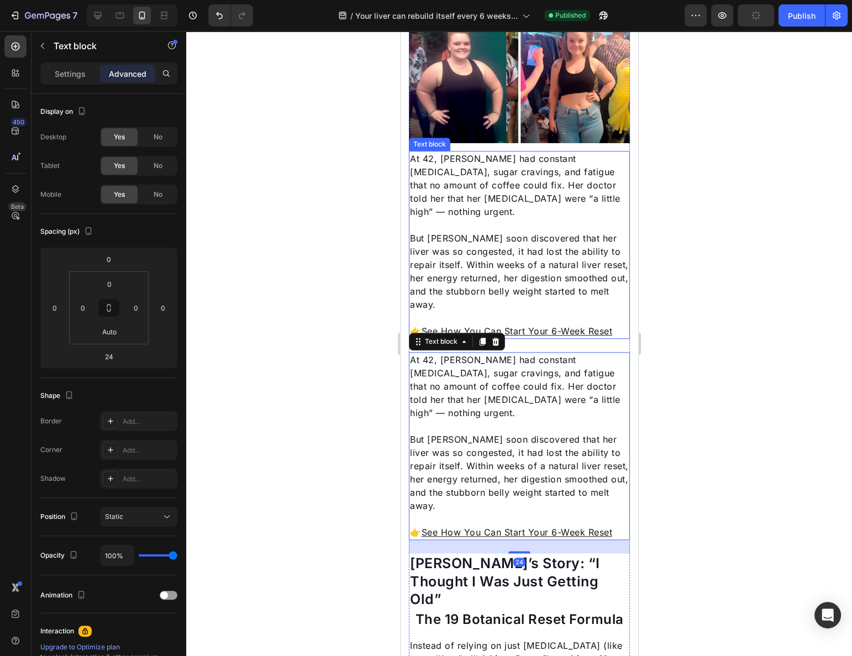
scroll to position [1315, 0]
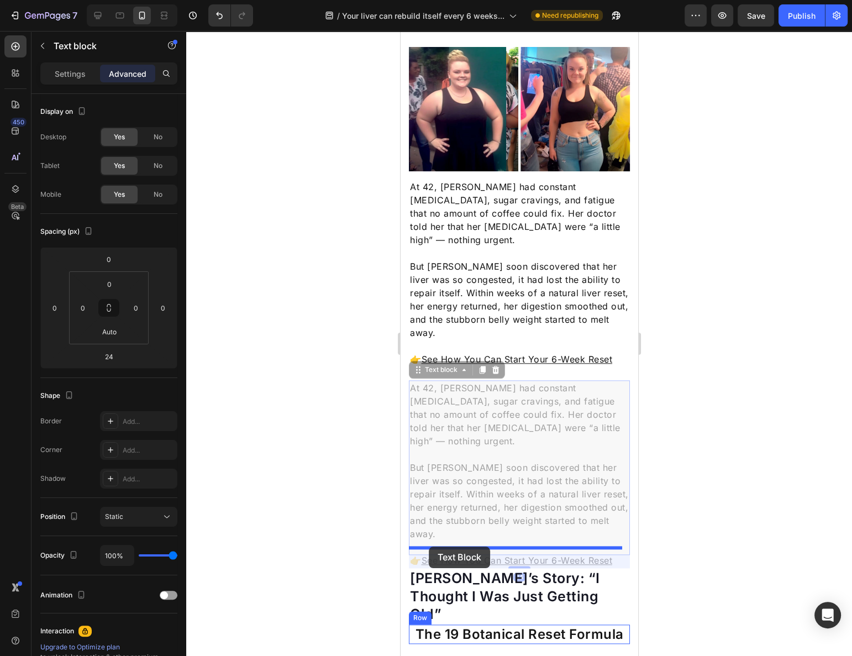
drag, startPoint x: 421, startPoint y: 312, endPoint x: 429, endPoint y: 547, distance: 235.0
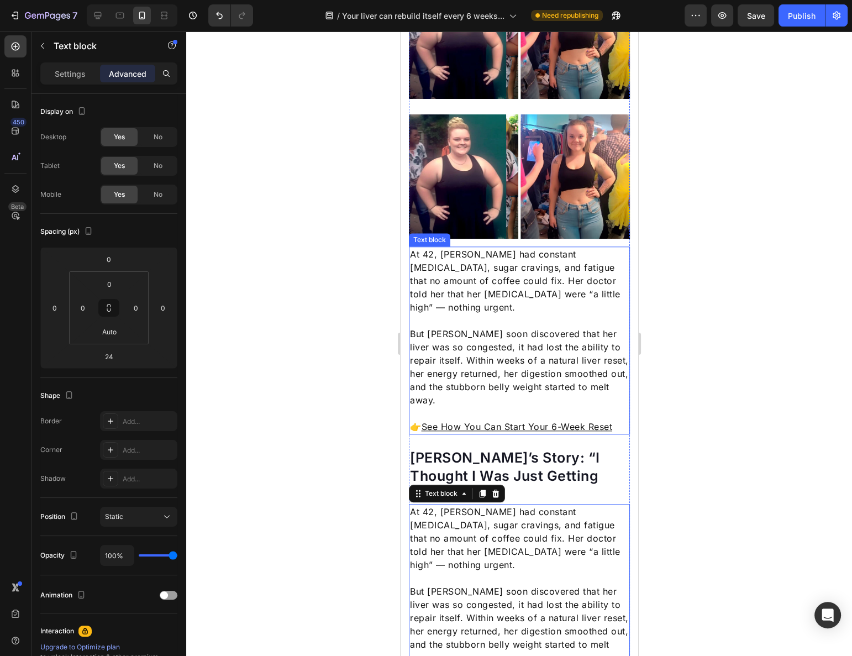
scroll to position [1164, 0]
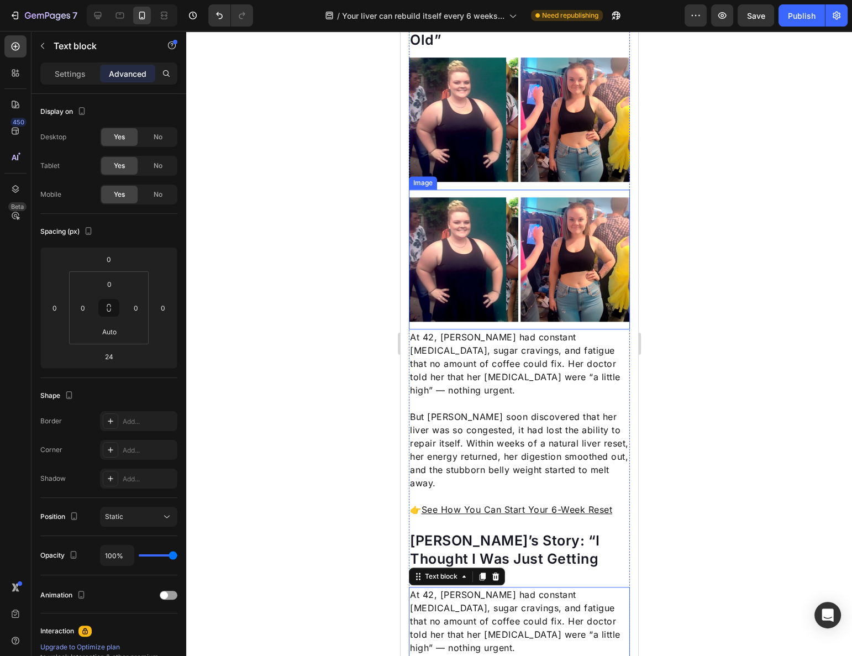
click at [472, 217] on img at bounding box center [518, 259] width 221 height 124
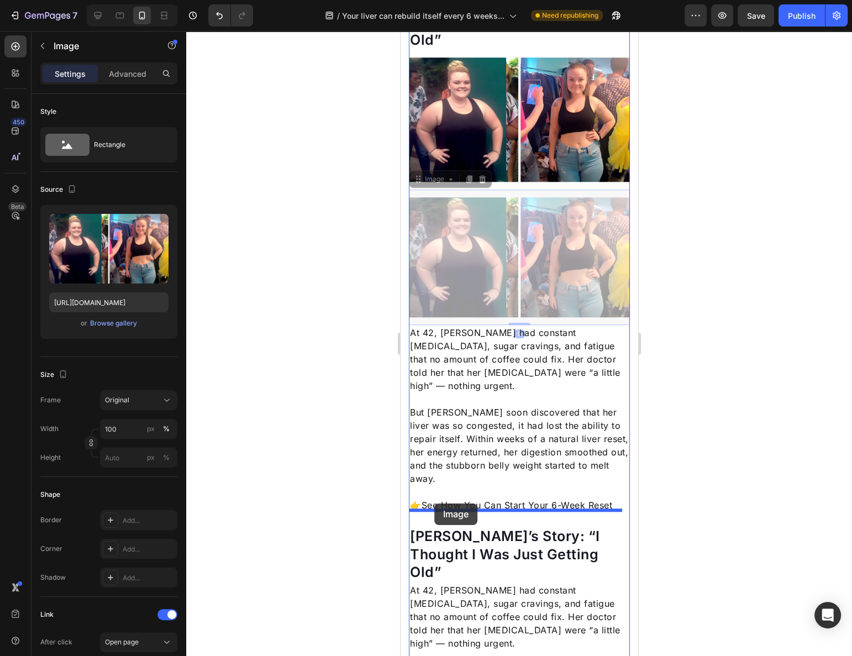
drag, startPoint x: 418, startPoint y: 139, endPoint x: 435, endPoint y: 504, distance: 365.7
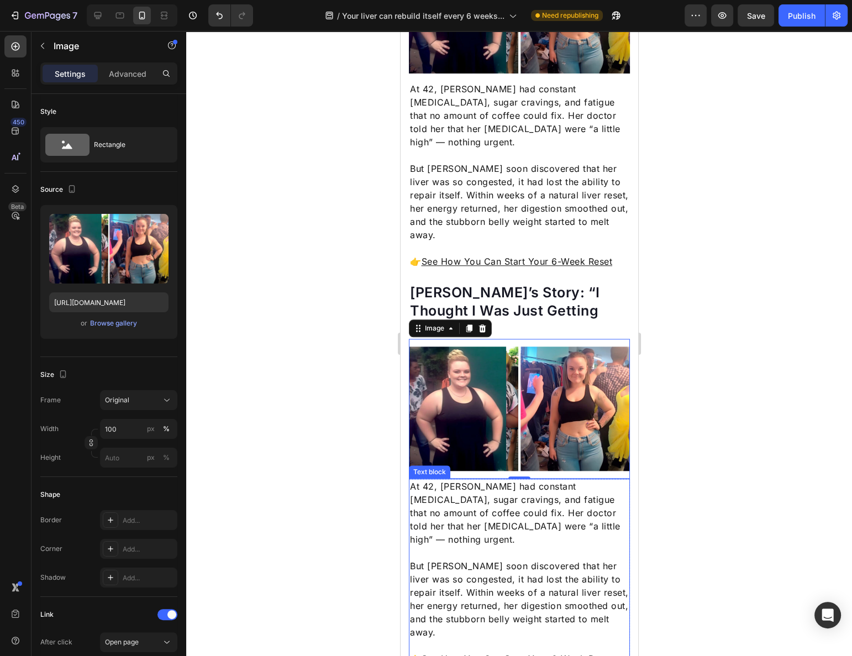
scroll to position [1315, 0]
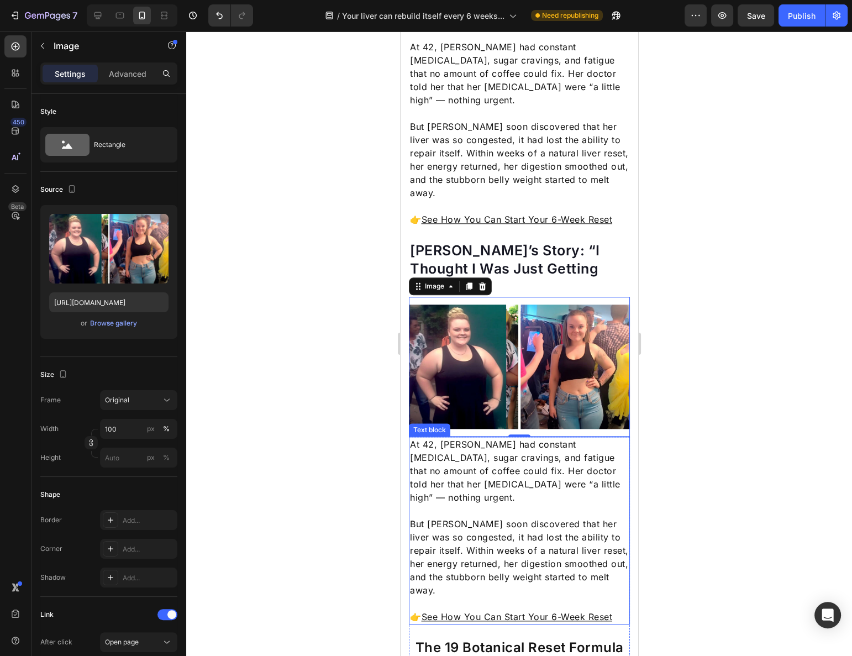
click at [516, 611] on u "See How You Can Start Your 6-Week Reset" at bounding box center [516, 616] width 191 height 11
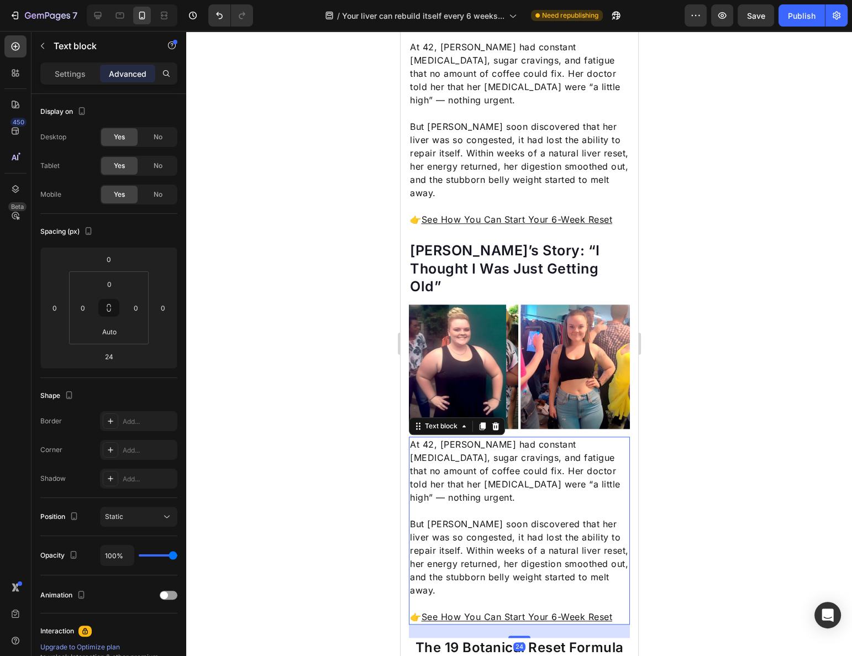
click at [533, 611] on u "See How You Can Start Your 6-Week Reset" at bounding box center [516, 616] width 191 height 11
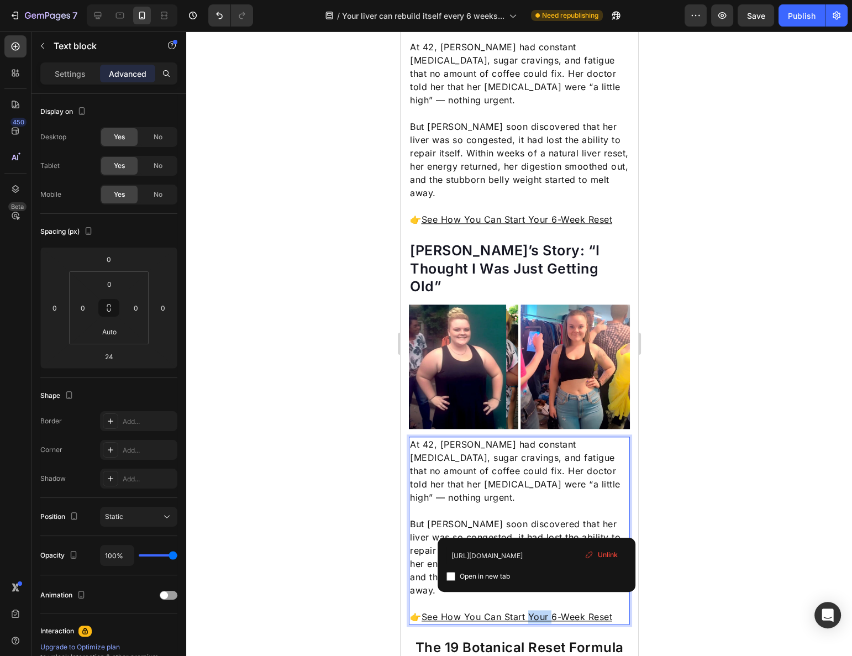
click at [533, 611] on u "See How You Can Start Your 6-Week Reset" at bounding box center [516, 616] width 191 height 11
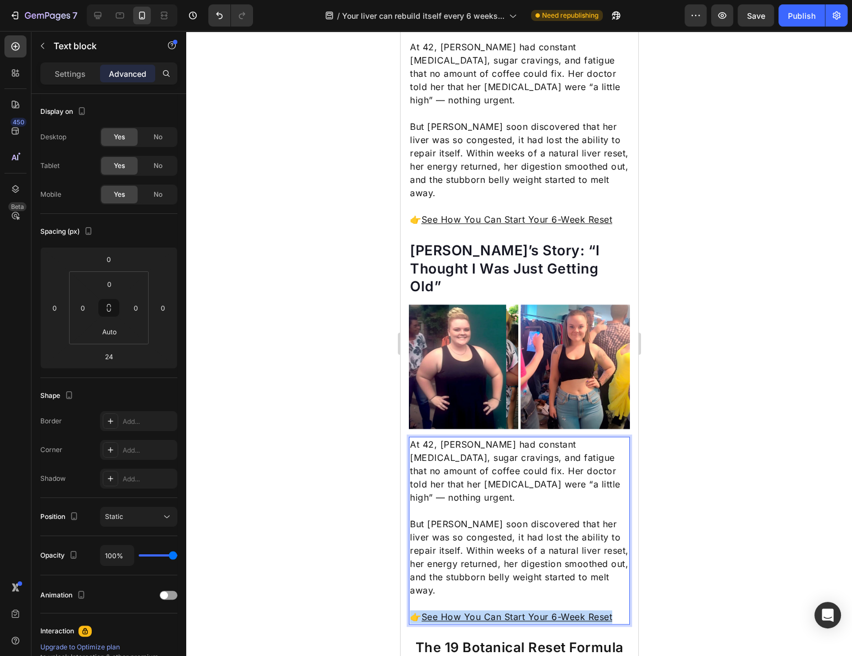
click at [533, 611] on u "See How You Can Start Your 6-Week Reset" at bounding box center [516, 616] width 191 height 11
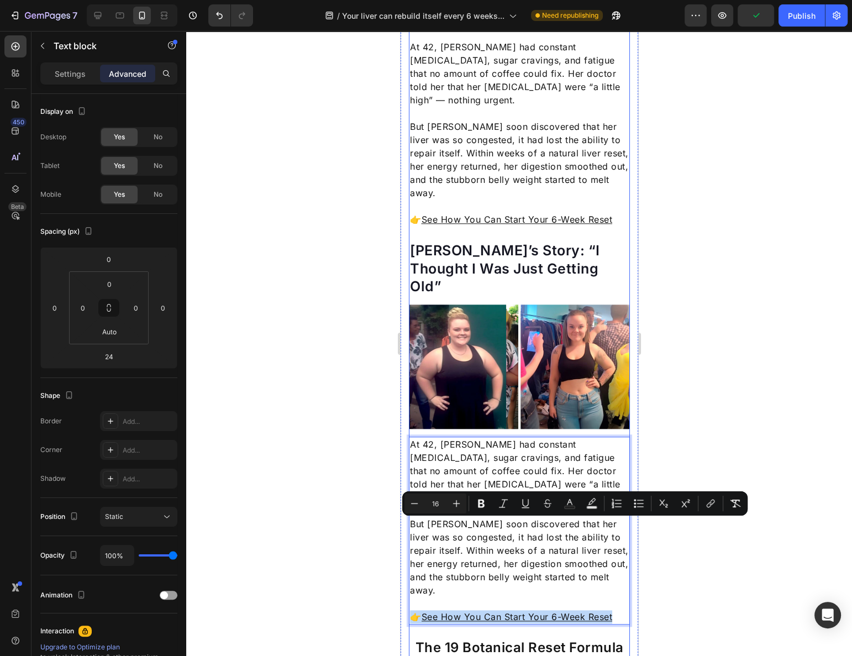
click at [543, 213] on p "👉 See How You Can Start Your 6-Week Reset" at bounding box center [518, 219] width 219 height 13
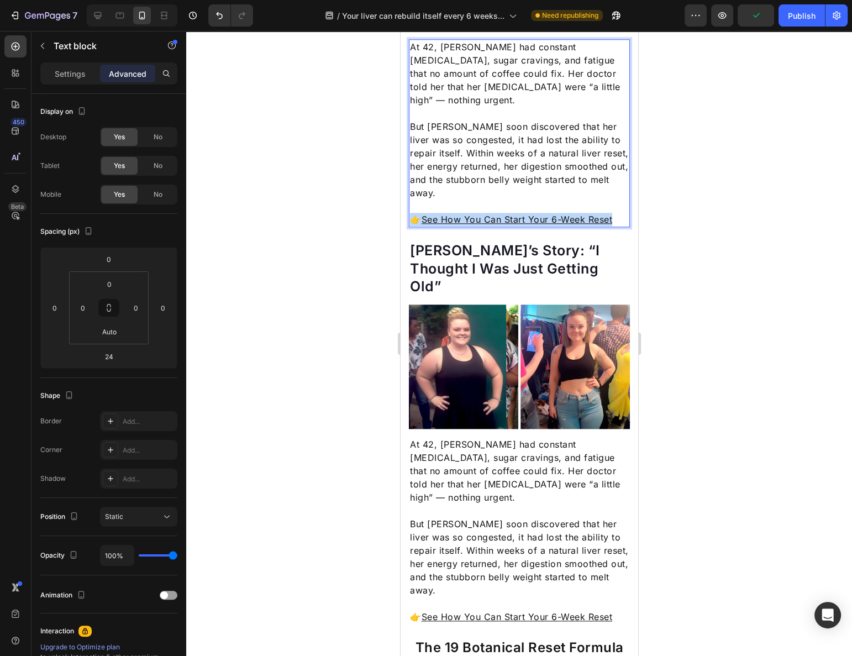
click at [543, 213] on p "👉 See How You Can Start Your 6-Week Reset" at bounding box center [518, 219] width 219 height 13
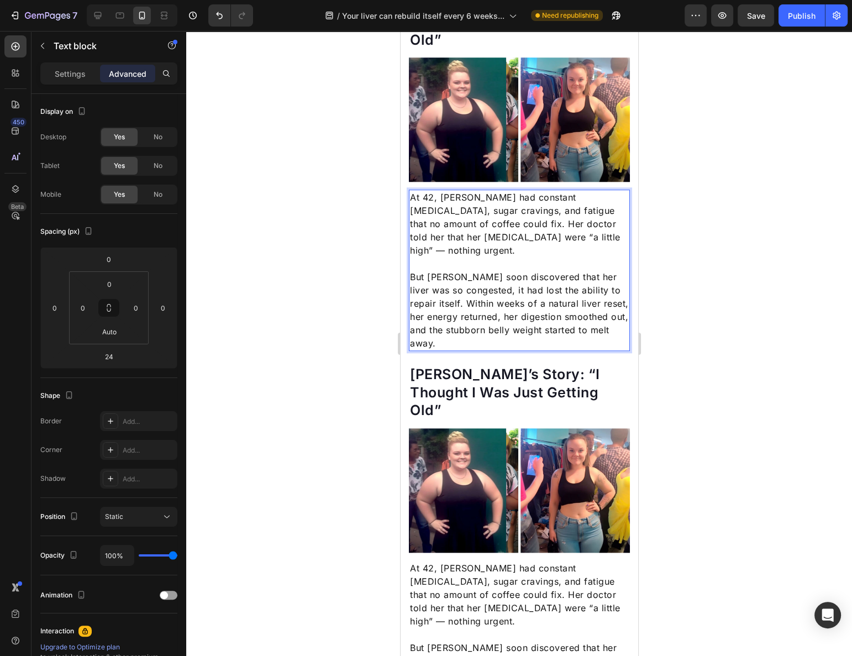
click at [705, 191] on div at bounding box center [519, 343] width 666 height 625
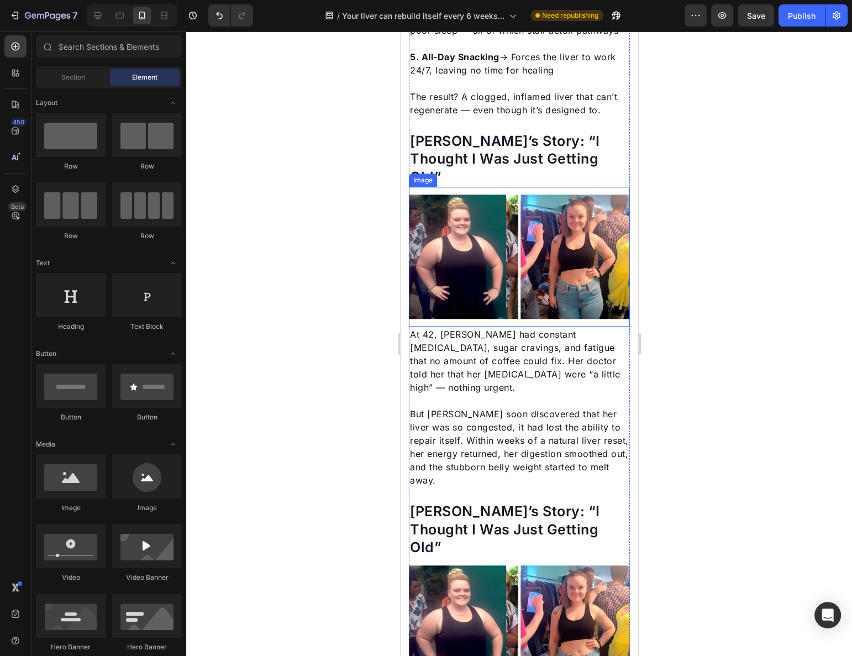
scroll to position [1064, 0]
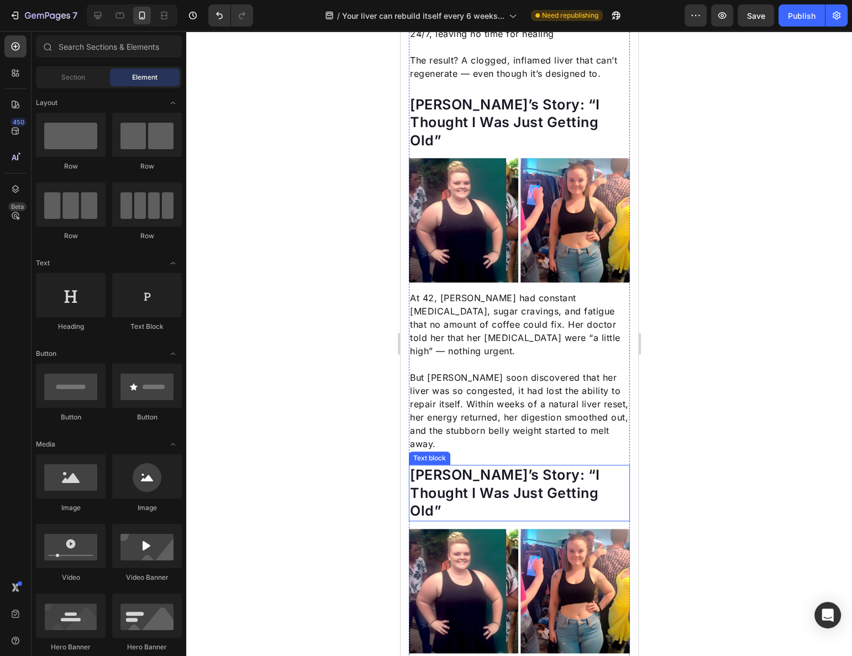
click at [442, 466] on p "[PERSON_NAME]’s Story: “I Thought I Was Just Getting Old”" at bounding box center [518, 493] width 219 height 54
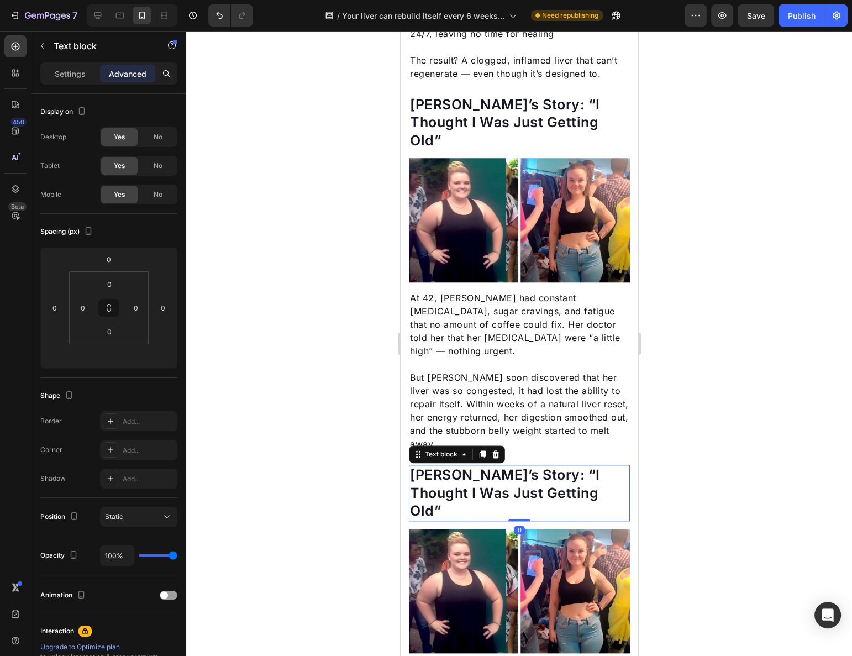
click at [442, 466] on p "[PERSON_NAME]’s Story: “I Thought I Was Just Getting Old”" at bounding box center [518, 493] width 219 height 54
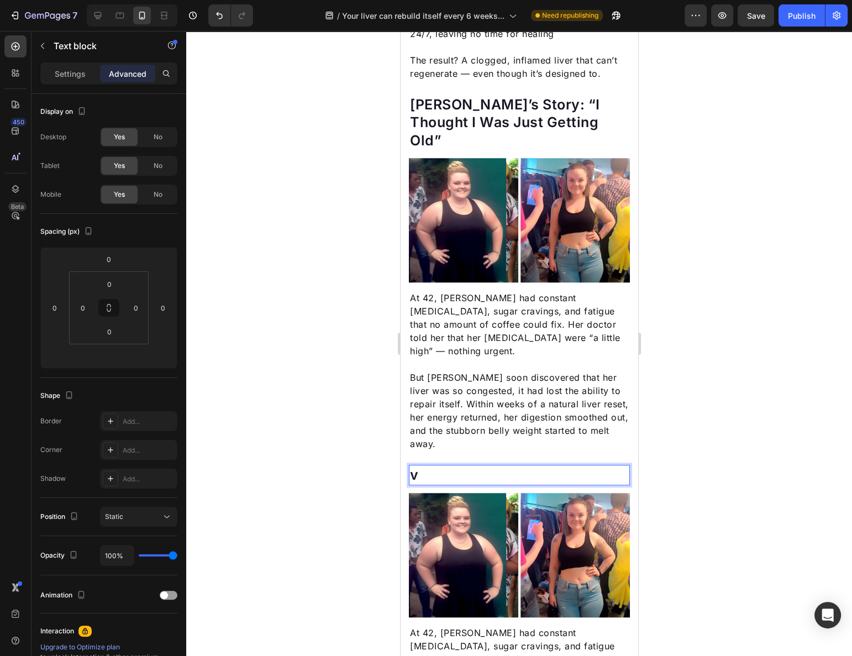
click at [443, 466] on p "v" at bounding box center [518, 475] width 219 height 18
click at [444, 466] on p "v" at bounding box center [518, 475] width 219 height 18
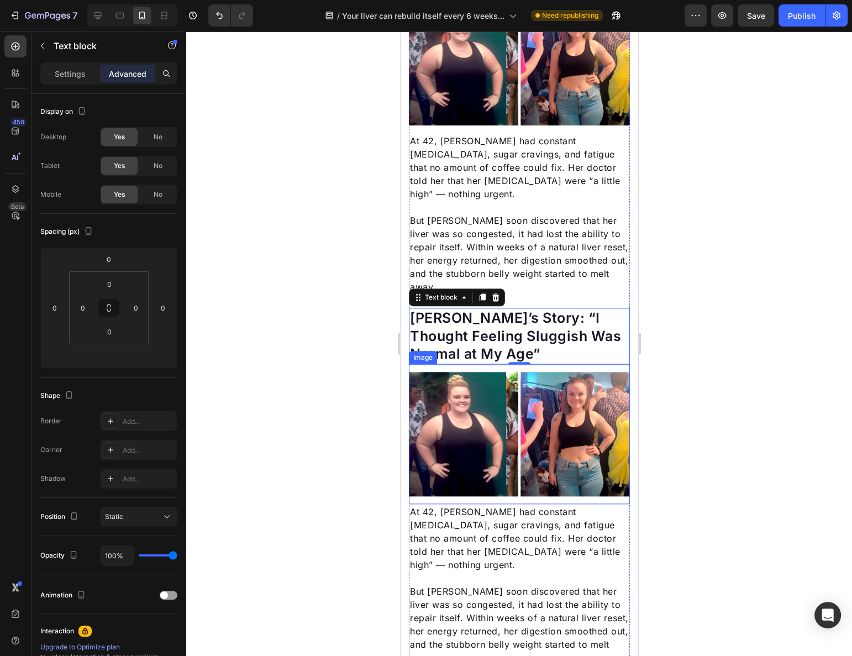
scroll to position [1265, 0]
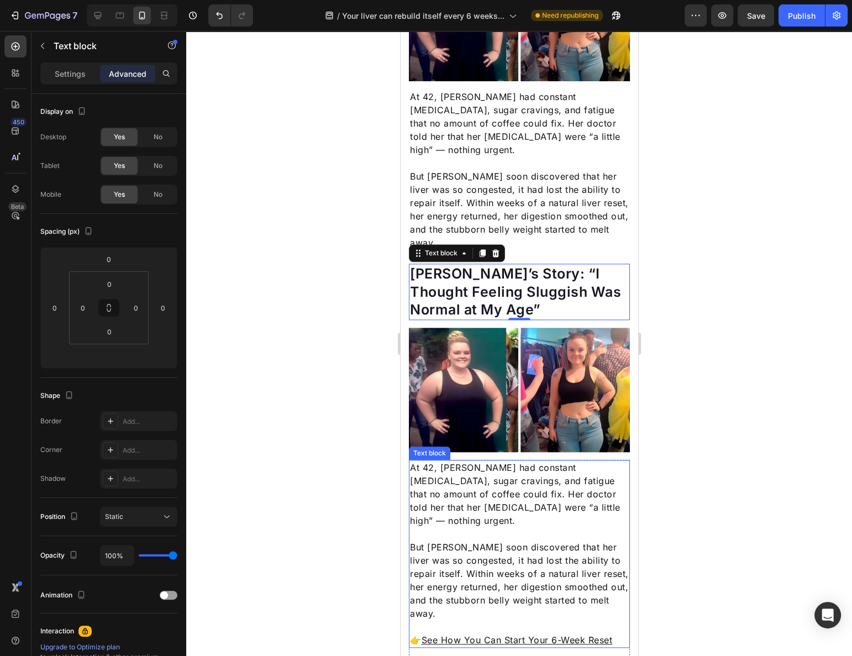
click at [475, 461] on p "At 42, [PERSON_NAME] had constant [MEDICAL_DATA], sugar cravings, and fatigue t…" at bounding box center [518, 494] width 219 height 66
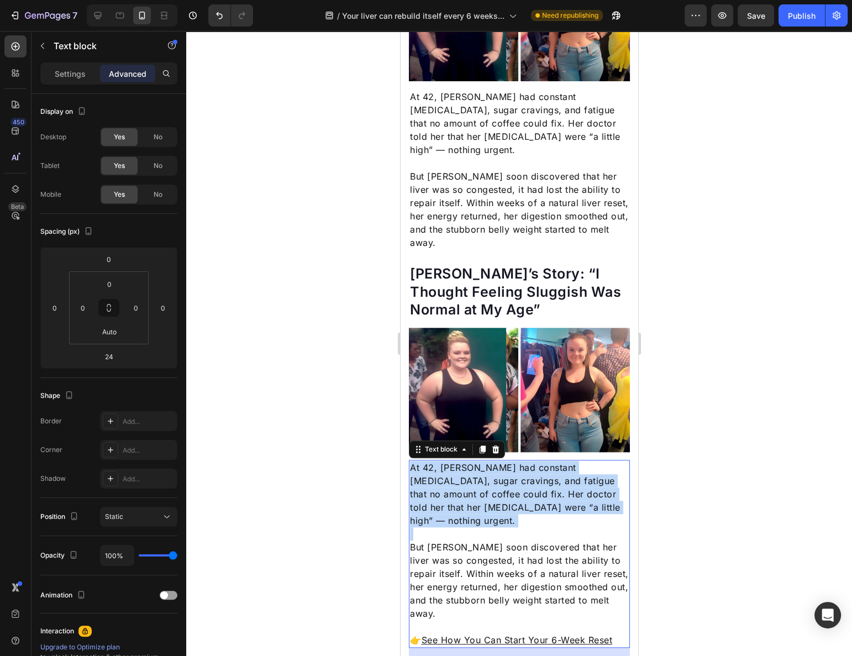
click at [475, 461] on p "At 42, [PERSON_NAME] had constant [MEDICAL_DATA], sugar cravings, and fatigue t…" at bounding box center [518, 494] width 219 height 66
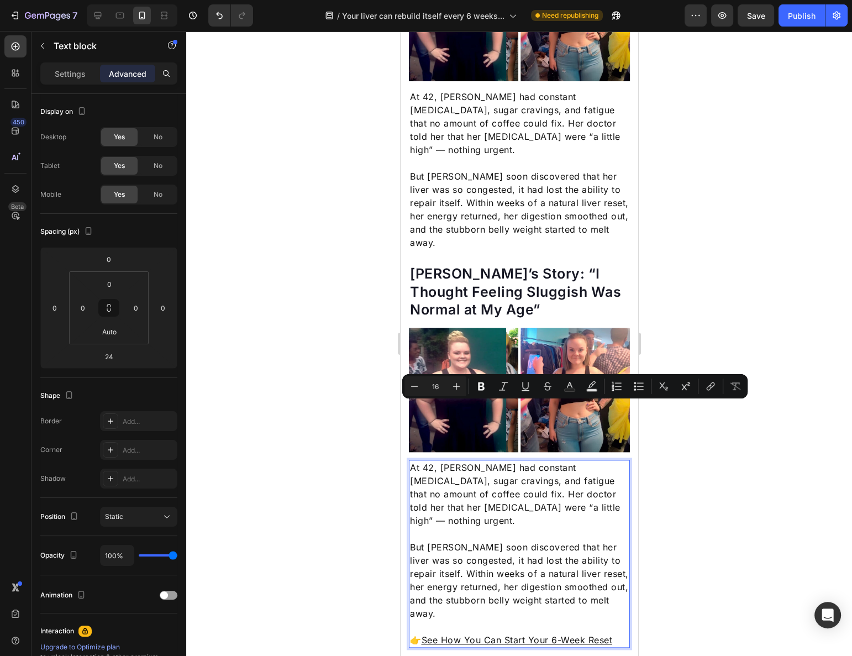
click at [471, 540] on p "But [PERSON_NAME] soon discovered that her liver was so congested, it had lost …" at bounding box center [518, 580] width 219 height 80
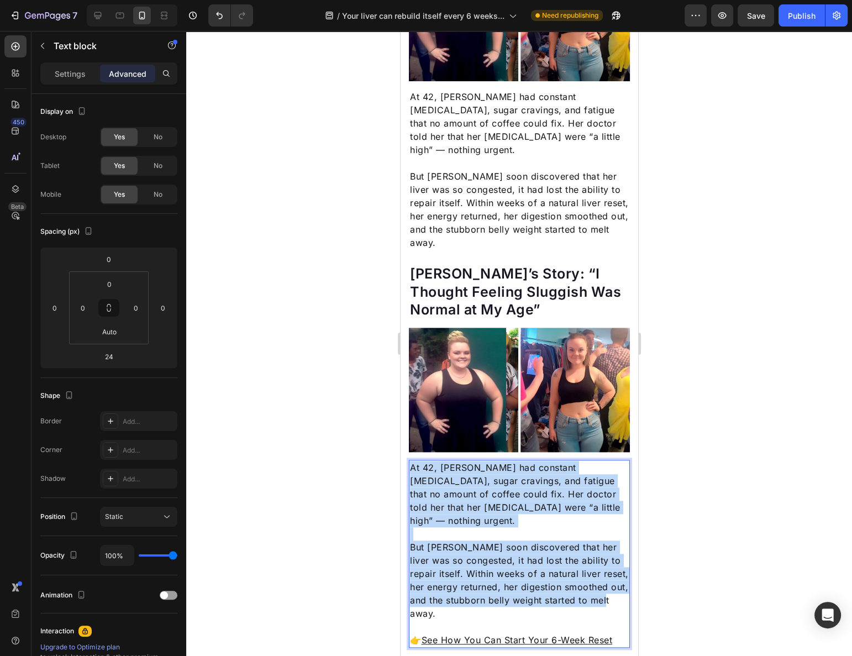
drag, startPoint x: 451, startPoint y: 543, endPoint x: 409, endPoint y: 408, distance: 140.9
click at [409, 460] on div "At 42, [PERSON_NAME] had constant [MEDICAL_DATA], sugar cravings, and fatigue t…" at bounding box center [518, 554] width 221 height 188
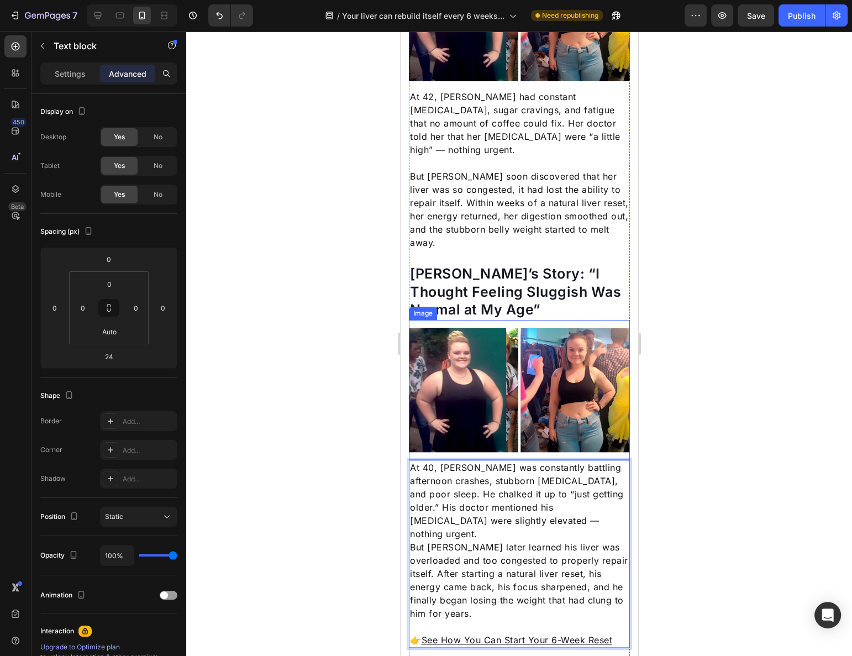
click at [478, 328] on img at bounding box center [518, 390] width 221 height 124
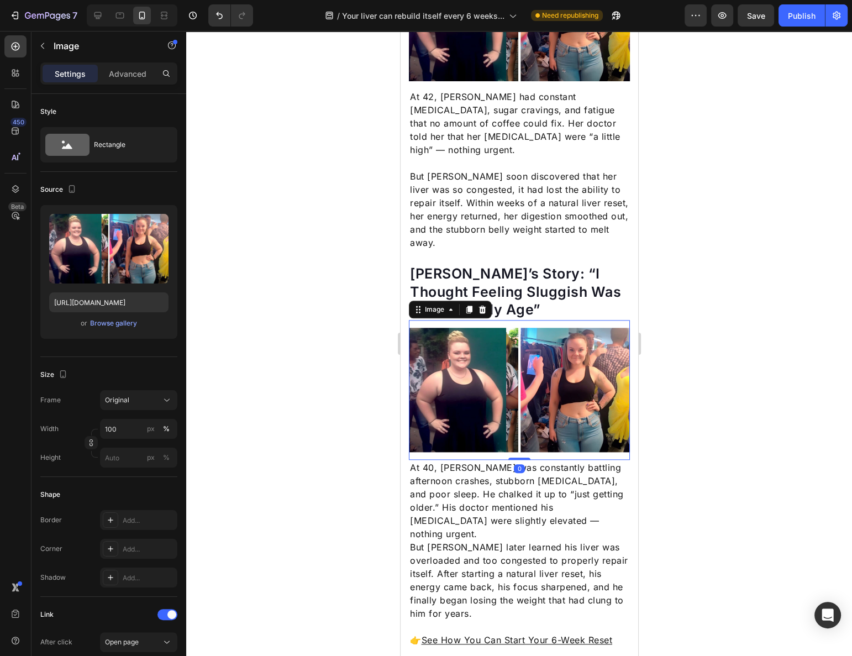
click at [477, 328] on img at bounding box center [518, 390] width 221 height 124
click at [102, 325] on div "Browse gallery" at bounding box center [113, 323] width 47 height 10
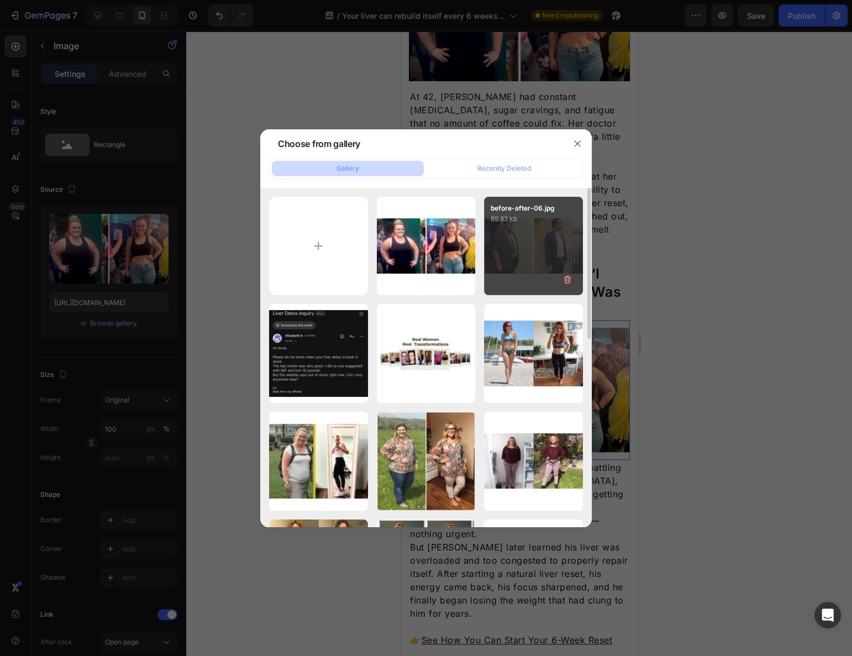
click at [523, 248] on div "before-after-06.jpg 89.83 kb" at bounding box center [533, 246] width 99 height 99
type input "[URL][DOMAIN_NAME]"
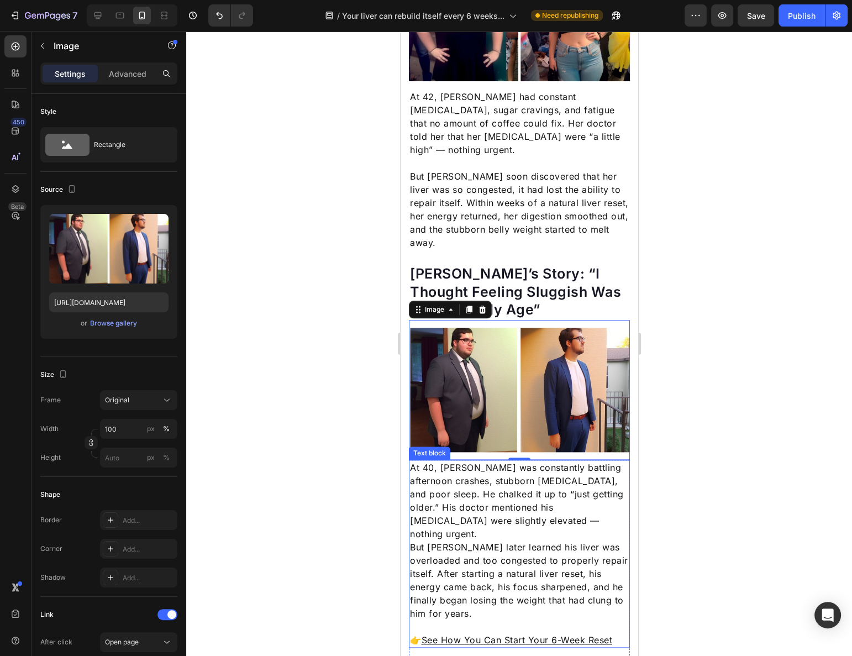
click at [531, 461] on p "At 40, John was constantly battling afternoon crashes, stubborn belly fat, and …" at bounding box center [518, 501] width 219 height 80
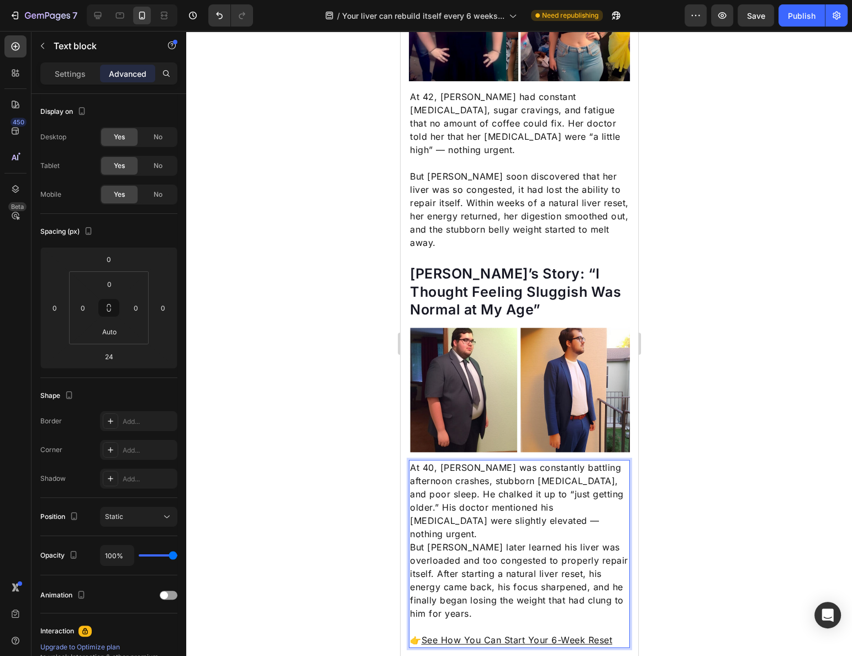
click at [423, 461] on p "At 40, John was constantly battling afternoon crashes, stubborn belly fat, and …" at bounding box center [518, 501] width 219 height 80
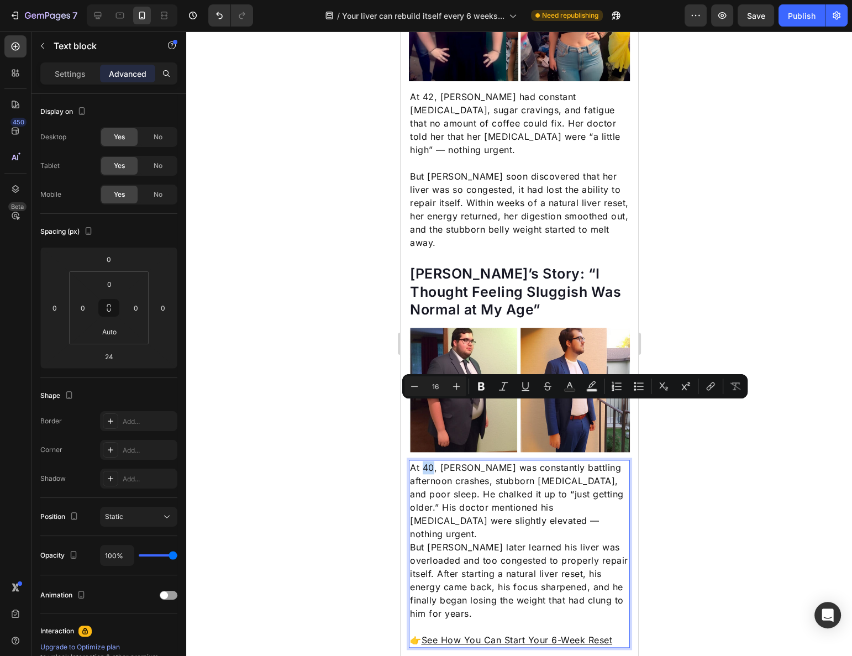
drag, startPoint x: 424, startPoint y: 407, endPoint x: 430, endPoint y: 408, distance: 6.2
click at [430, 461] on p "At 40, John was constantly battling afternoon crashes, stubborn belly fat, and …" at bounding box center [518, 501] width 219 height 80
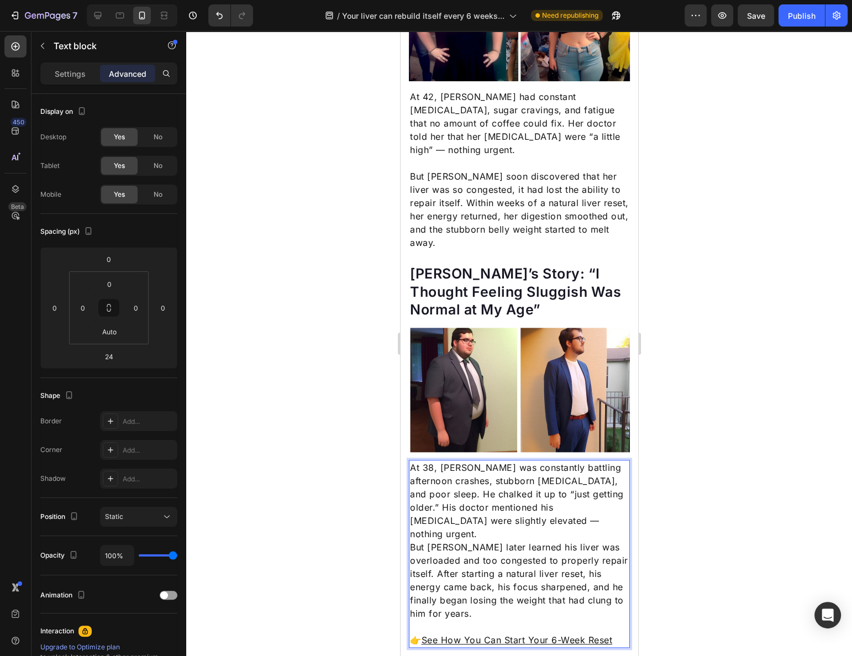
click at [481, 461] on p "At 38, John was constantly battling afternoon crashes, stubborn belly fat, and …" at bounding box center [518, 501] width 219 height 80
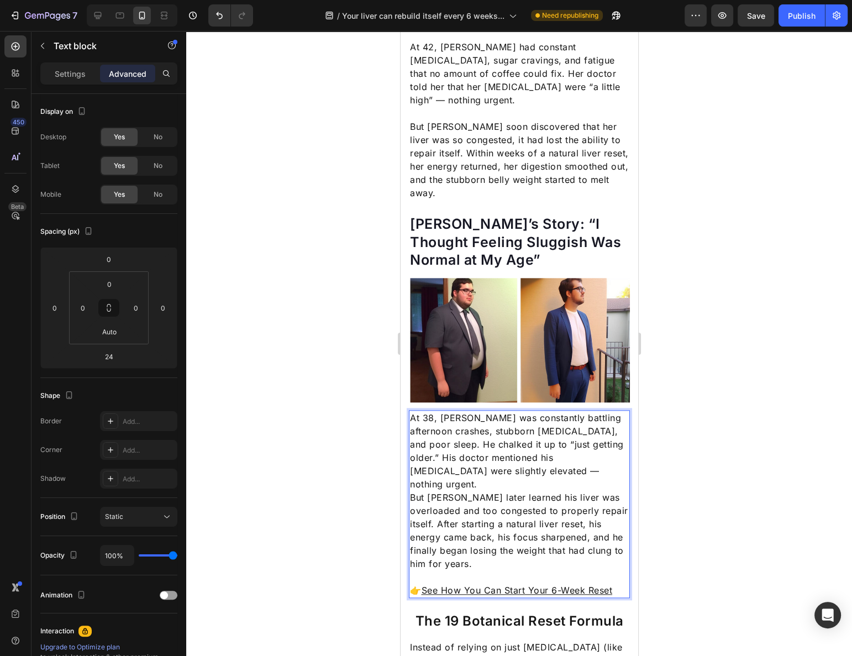
click at [554, 414] on p "At 38, John was constantly battling afternoon crashes, stubborn belly fat, and …" at bounding box center [518, 451] width 219 height 80
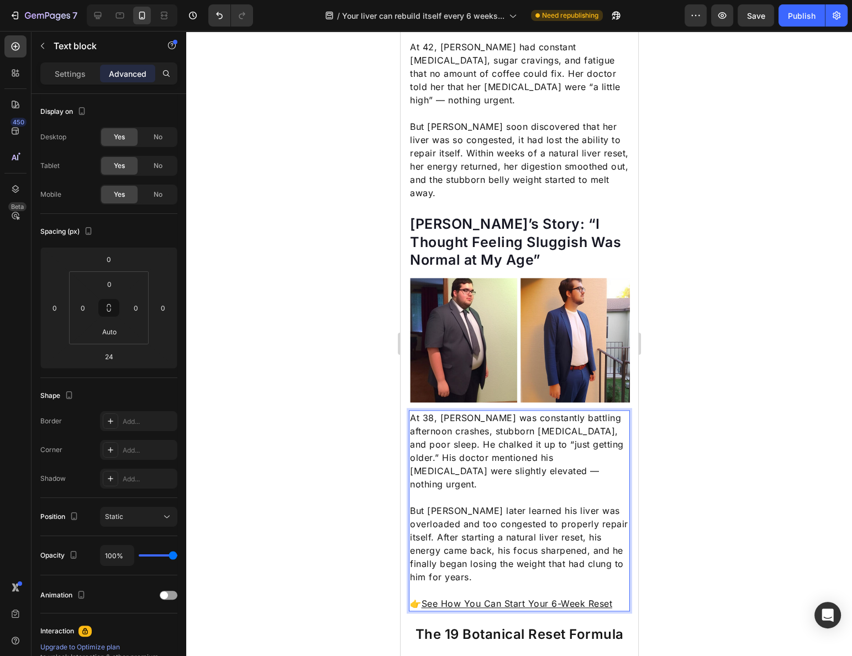
click at [576, 504] on p "But John later learned his liver was overloaded and too congested to properly r…" at bounding box center [518, 544] width 219 height 80
click at [557, 504] on p "But John later learned his liver was overloaded and too congested to properly r…" at bounding box center [518, 544] width 219 height 80
click at [551, 504] on p "But John later learned his liver was overloaded and too congested to properly r…" at bounding box center [518, 544] width 219 height 80
click at [551, 598] on u "See How You Can Start Your 6-Week Reset" at bounding box center [516, 603] width 191 height 11
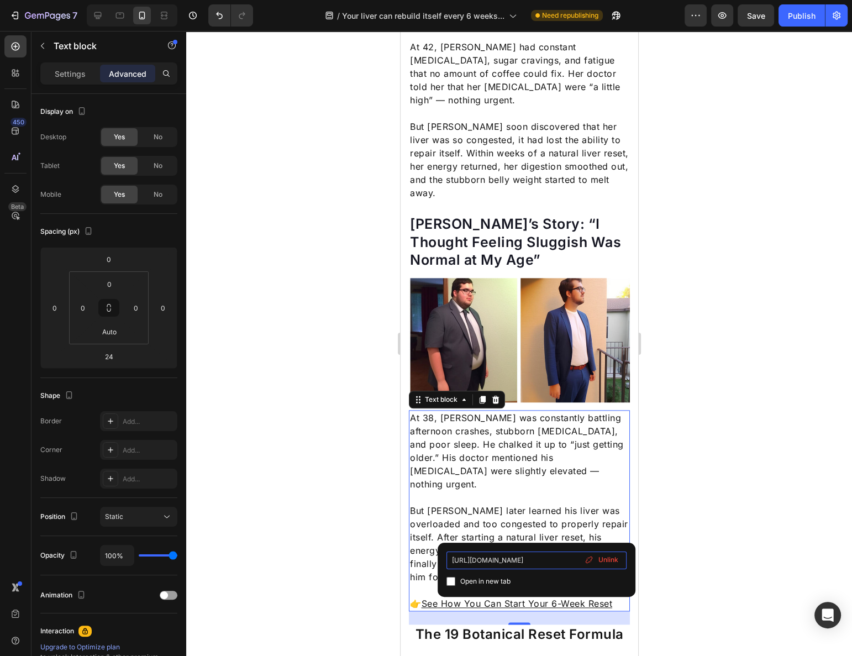
scroll to position [0, 29]
drag, startPoint x: 549, startPoint y: 557, endPoint x: 582, endPoint y: 555, distance: 33.7
click at [582, 555] on div "https://dearapothecary.com/products/liver-detox Open in new tab Unlink" at bounding box center [536, 569] width 180 height 36
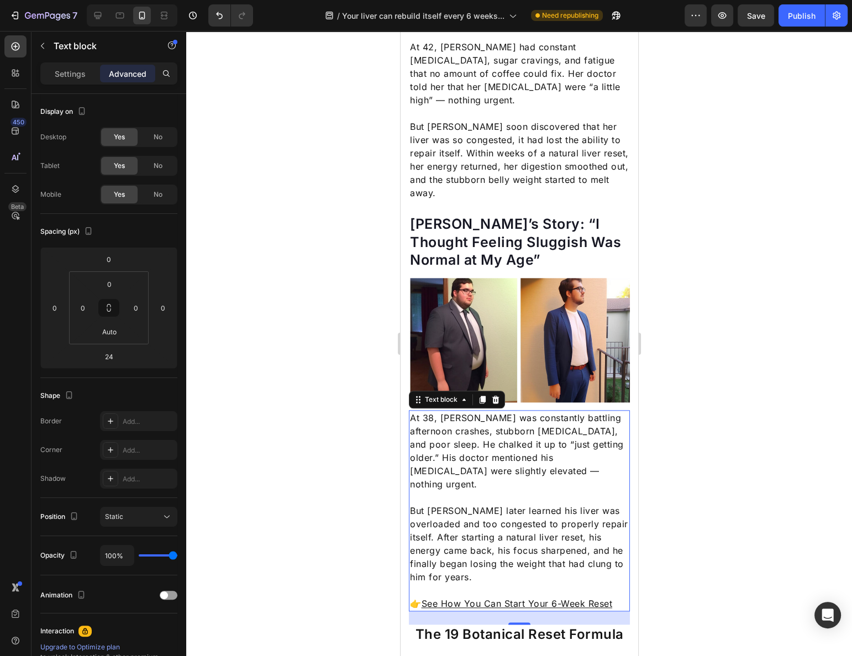
click at [697, 524] on div at bounding box center [519, 343] width 666 height 625
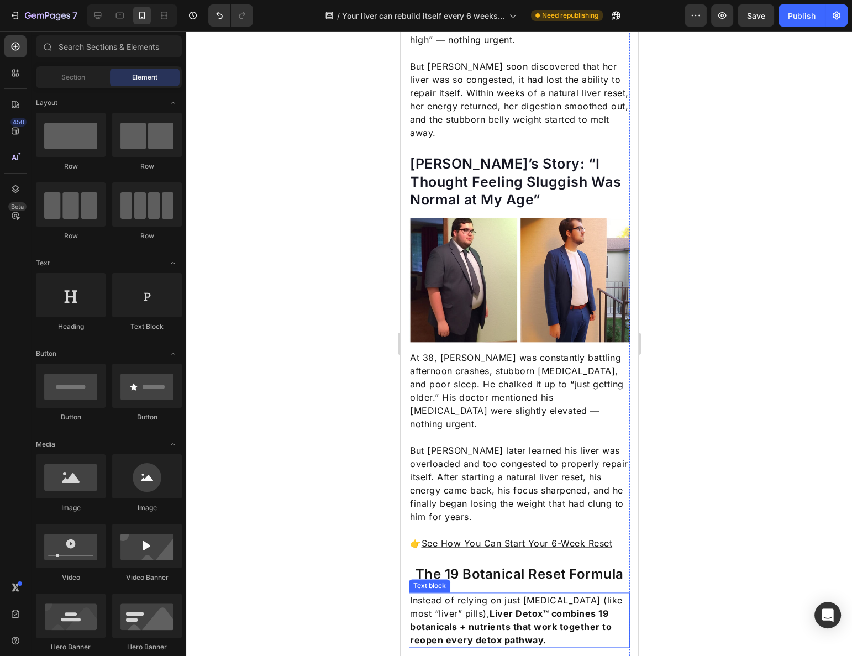
scroll to position [1415, 0]
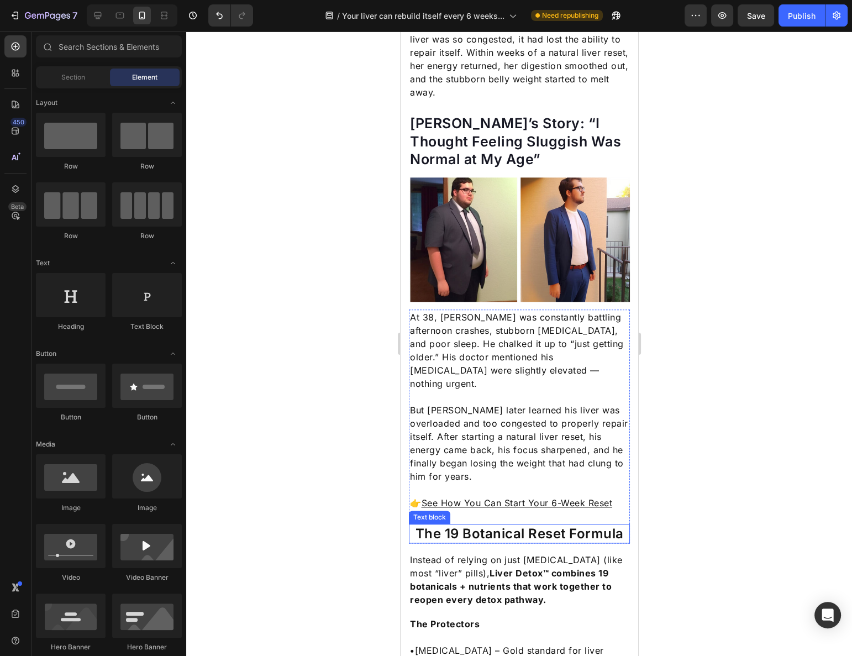
click at [538, 525] on p "The 19 Botanical Reset Formula" at bounding box center [518, 533] width 219 height 17
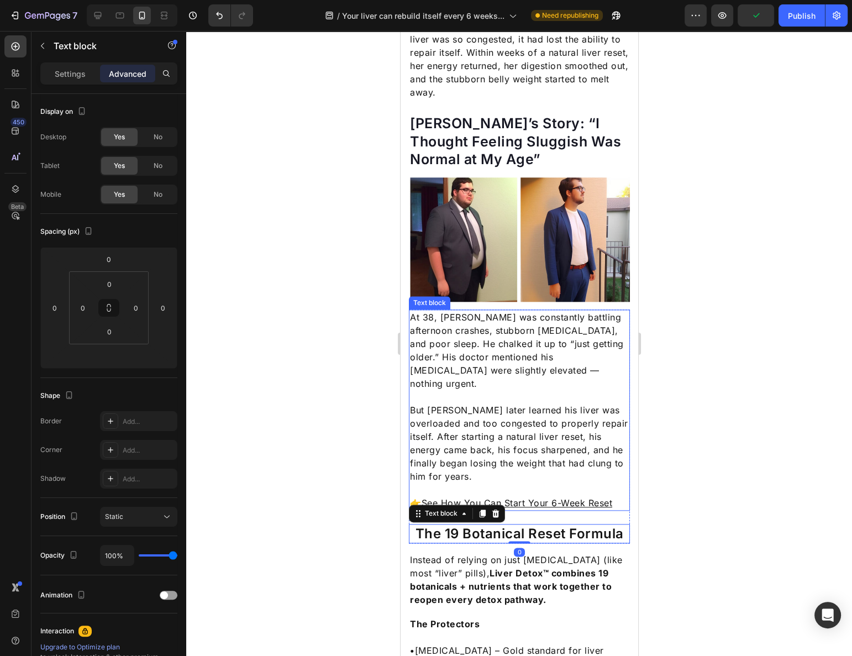
click at [557, 437] on div "At 38, John was constantly battling afternoon crashes, stubborn belly fat, and …" at bounding box center [518, 409] width 221 height 201
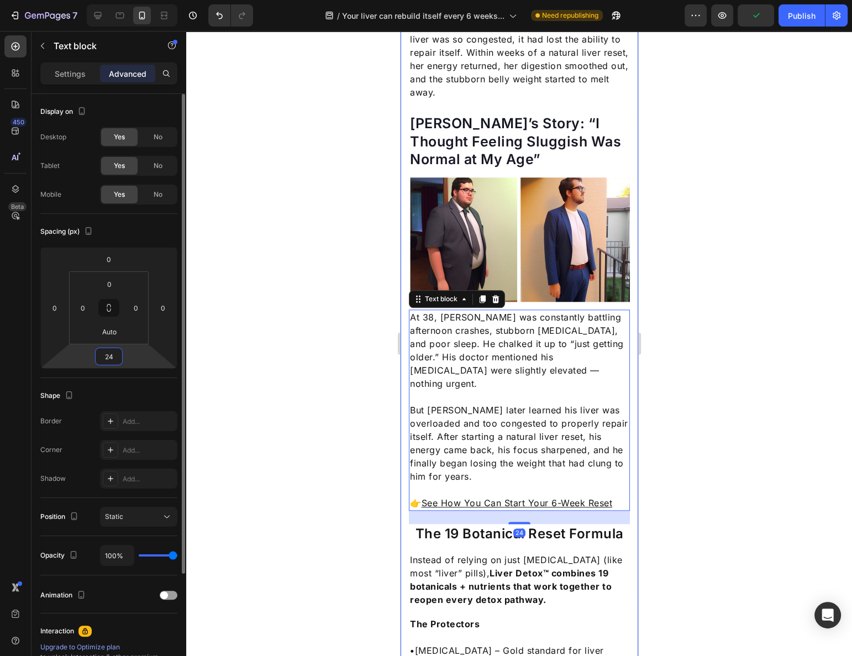
click at [117, 355] on input "24" at bounding box center [109, 356] width 22 height 17
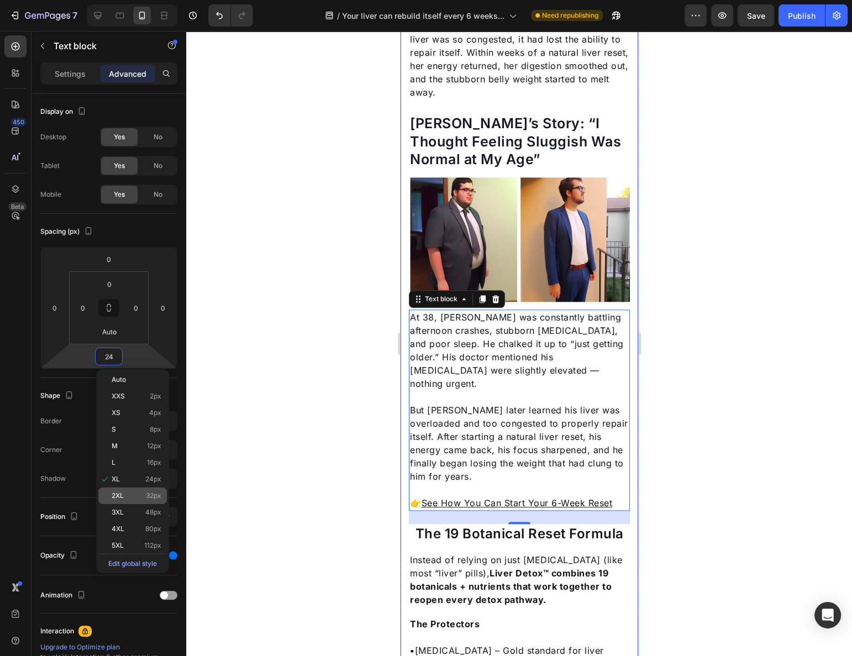
click at [148, 495] on span "32px" at bounding box center [153, 496] width 15 height 8
type input "32"
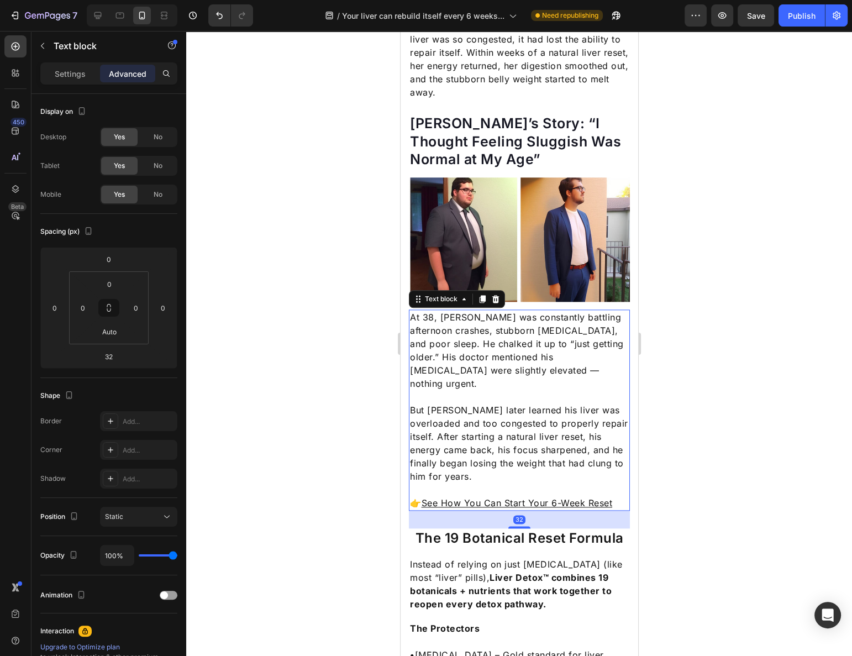
click at [657, 436] on div at bounding box center [519, 343] width 666 height 625
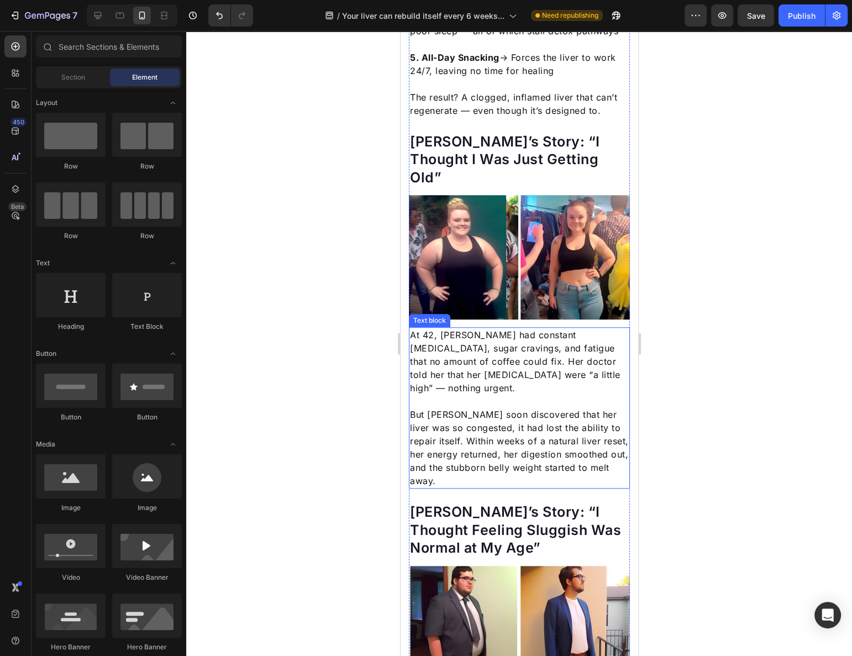
scroll to position [1064, 0]
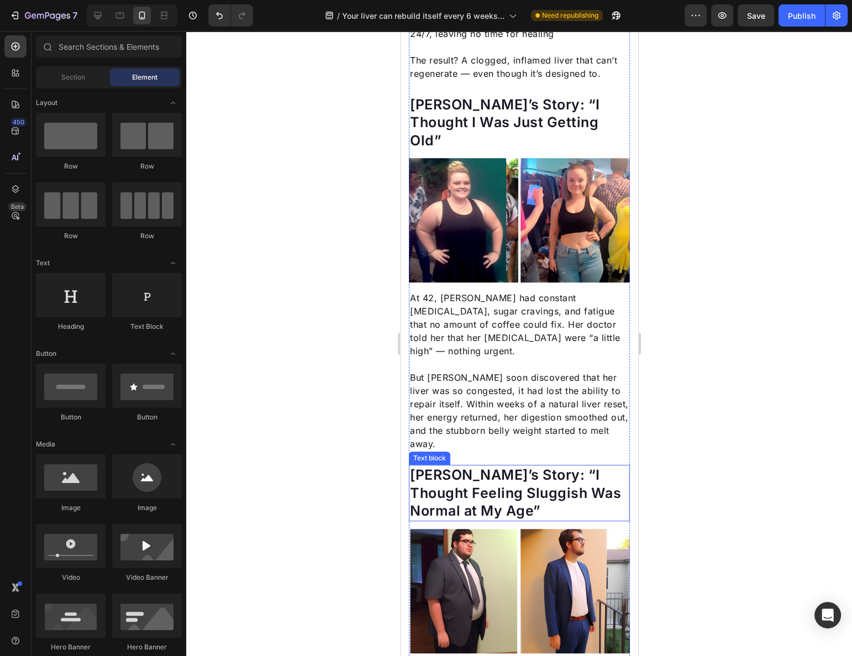
click at [493, 466] on p "John’s Story: “I Thought Feeling Sluggish Was Normal at My Age”" at bounding box center [518, 493] width 219 height 54
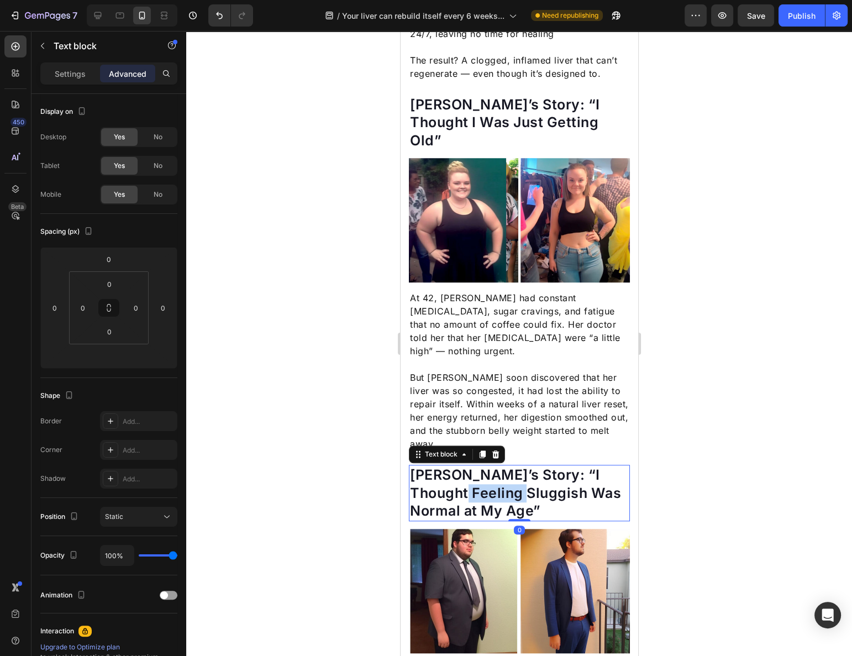
click at [487, 466] on p "John’s Story: “I Thought Feeling Sluggish Was Normal at My Age”" at bounding box center [518, 493] width 219 height 54
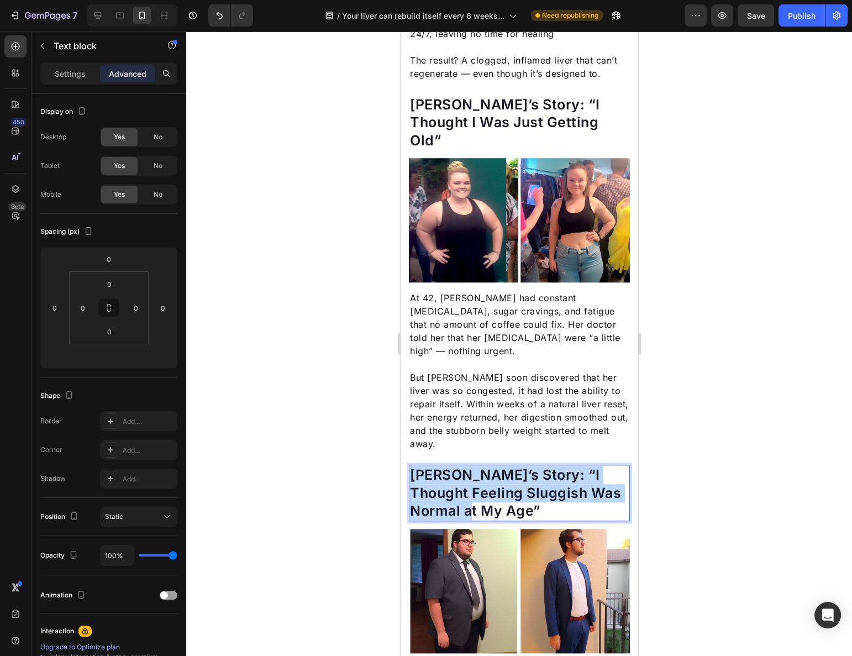
click at [487, 466] on p "John’s Story: “I Thought Feeling Sluggish Was Normal at My Age”" at bounding box center [518, 493] width 219 height 54
click at [723, 376] on div at bounding box center [519, 343] width 666 height 625
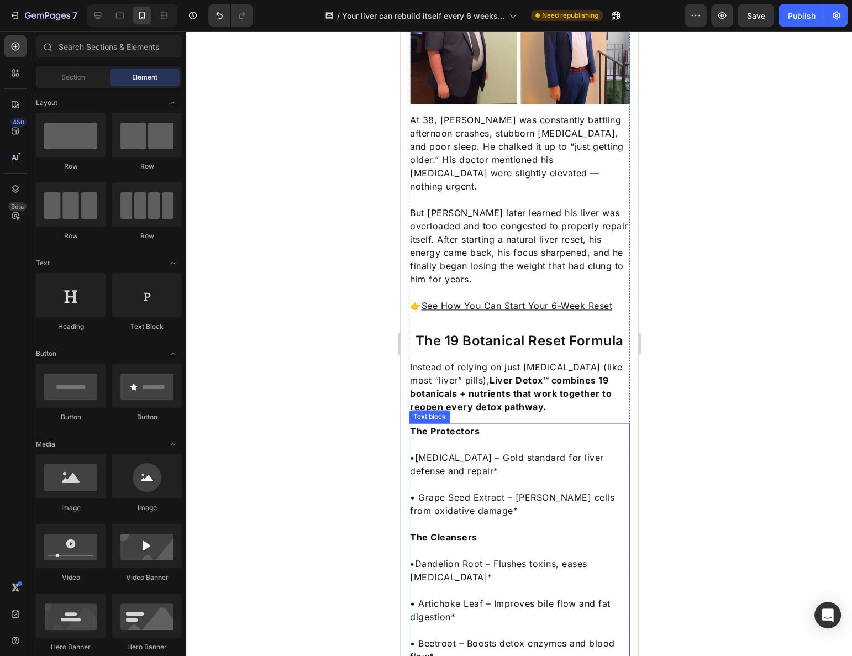
scroll to position [1717, 0]
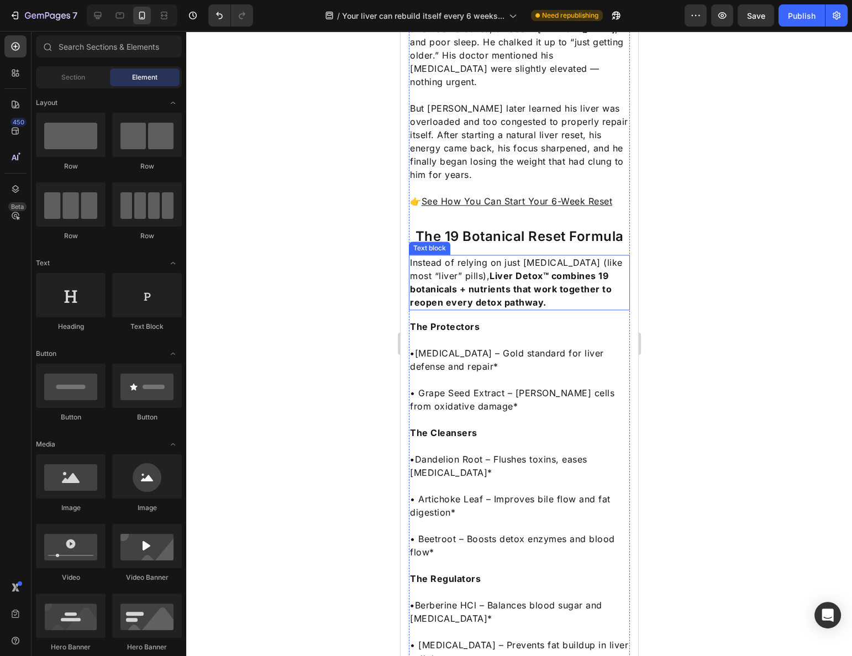
click at [525, 270] on strong "Liver Detox™ combines 19 botanicals + nutrients that work together to reopen ev…" at bounding box center [510, 289] width 202 height 38
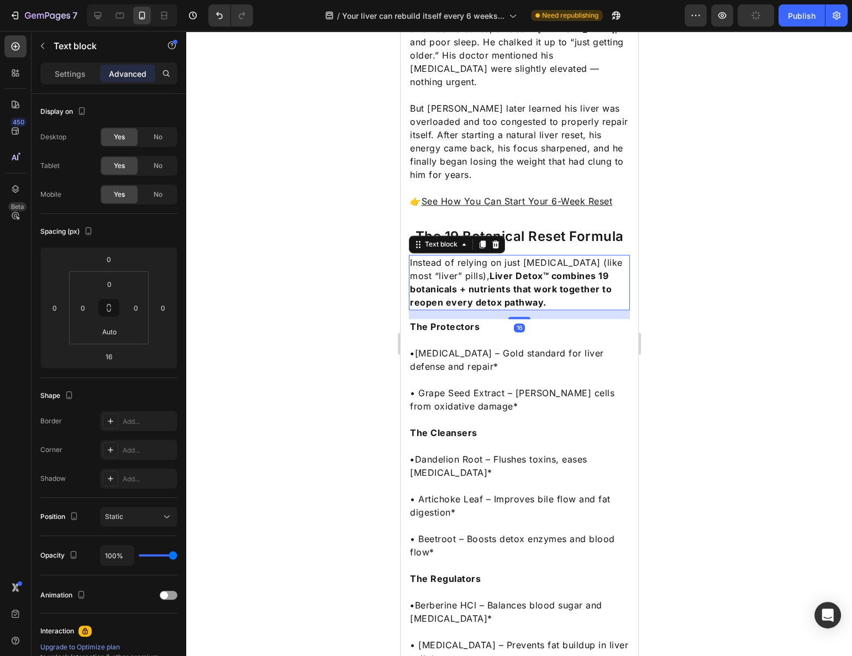
click at [525, 270] on strong "Liver Detox™ combines 19 botanicals + nutrients that work together to reopen ev…" at bounding box center [510, 289] width 202 height 38
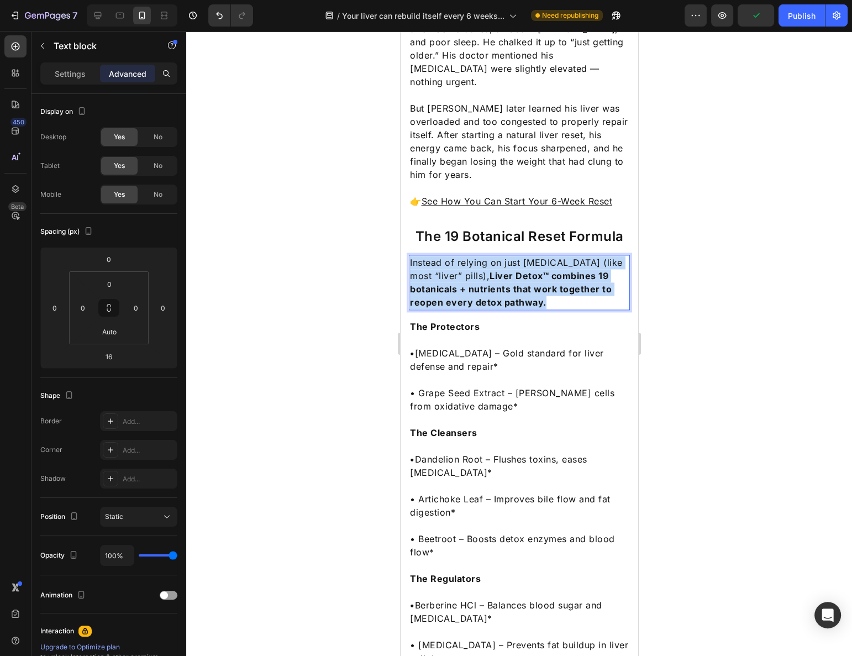
click at [525, 270] on strong "Liver Detox™ combines 19 botanicals + nutrients that work together to reopen ev…" at bounding box center [510, 289] width 202 height 38
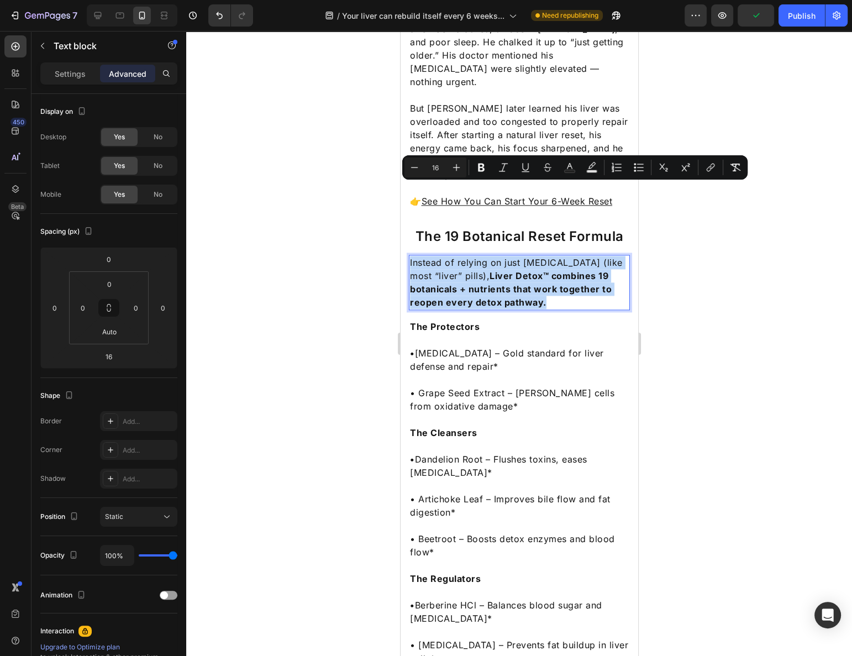
click at [523, 270] on strong "Liver Detox™ combines 19 botanicals + nutrients that work together to reopen ev…" at bounding box center [510, 289] width 202 height 38
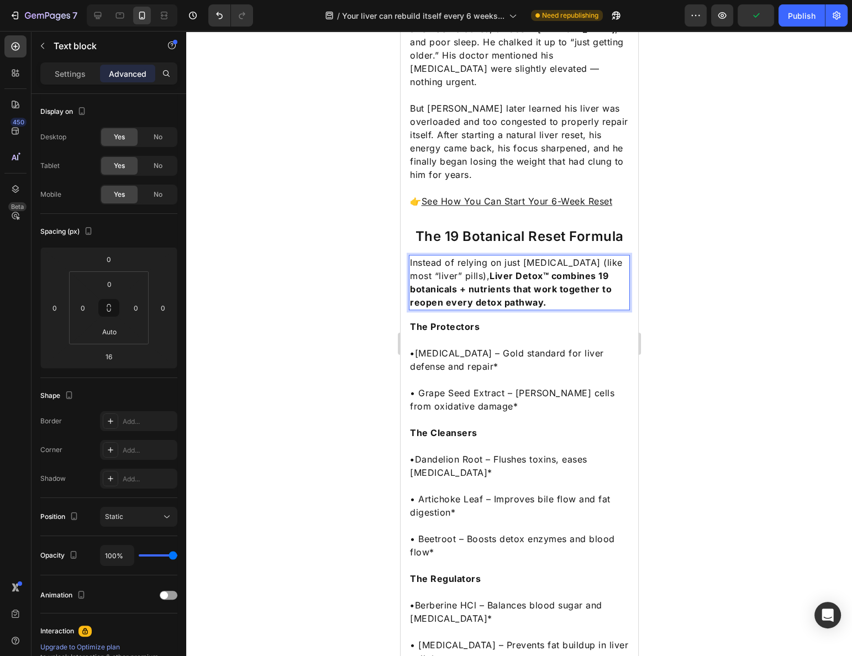
click at [498, 270] on strong "Liver Detox™ combines 19 botanicals + nutrients that work together to reopen ev…" at bounding box center [510, 289] width 202 height 38
click at [481, 270] on strong "Liver Detox™ combines 19 botanicals + nutrients that work together to reopen ev…" at bounding box center [510, 289] width 202 height 38
click at [466, 256] on p "Instead of relying on just [MEDICAL_DATA] (like most “liver” pills), Liver Deto…" at bounding box center [518, 282] width 219 height 53
click at [430, 256] on p "Instead of relying on just [MEDICAL_DATA] (like most “liver” pills), Liver Deto…" at bounding box center [518, 282] width 219 height 53
click at [432, 256] on p "Instead of relying on just [MEDICAL_DATA] (like most “liver” pills), Liver Deto…" at bounding box center [518, 282] width 219 height 53
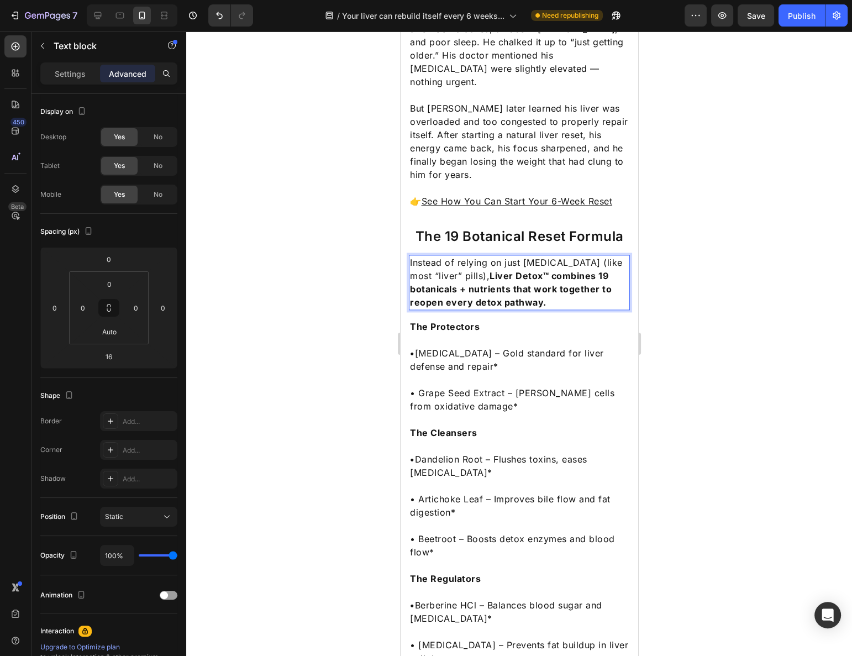
click at [434, 256] on p "Instead of relying on just [MEDICAL_DATA] (like most “liver” pills), Liver Deto…" at bounding box center [518, 282] width 219 height 53
click at [437, 256] on p "Instead of relying on just [MEDICAL_DATA] (like most “liver” pills), Liver Deto…" at bounding box center [518, 282] width 219 height 53
click at [413, 256] on p "Instead of relying on just milk thistle (like most “liver pills), Liver Detox™ …" at bounding box center [518, 282] width 219 height 53
click at [506, 270] on strong "Liver Detox™ combines 19 botanicals + nutrients that work together to reopen ev…" at bounding box center [510, 289] width 202 height 38
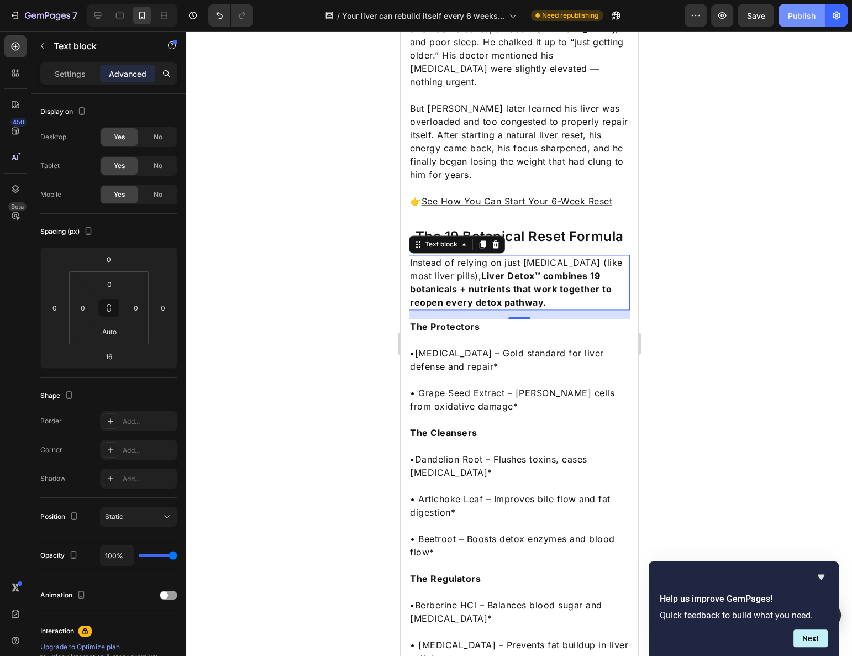
click at [796, 21] on div "Publish" at bounding box center [802, 16] width 28 height 12
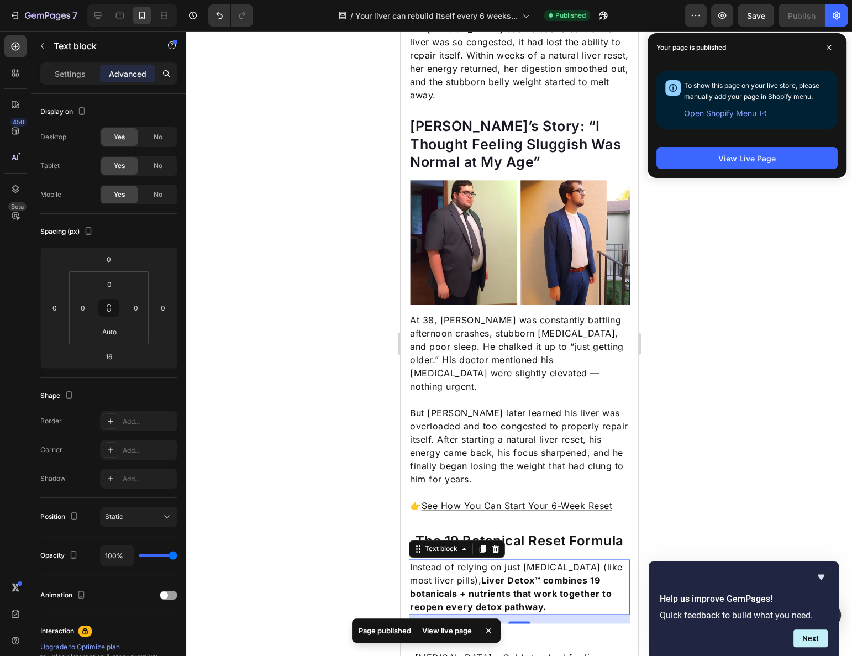
scroll to position [1465, 0]
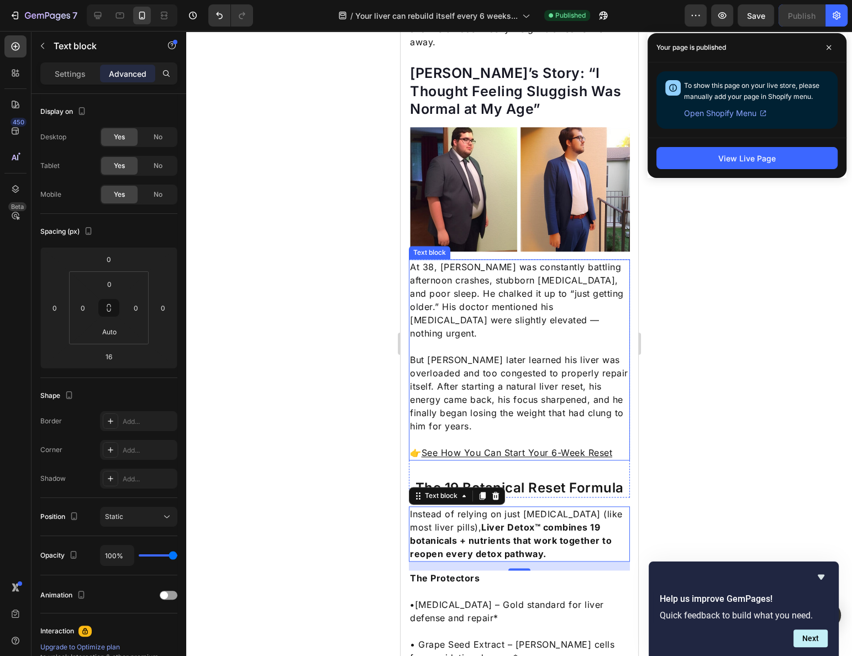
click at [460, 353] on p "But John later learned his liver was overloaded and too congested to properly r…" at bounding box center [518, 393] width 219 height 80
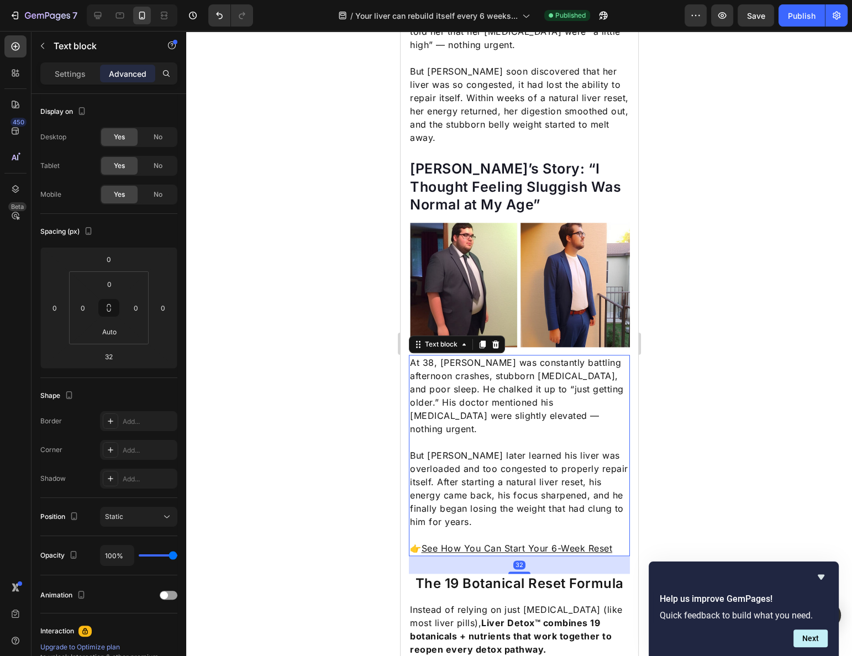
scroll to position [1315, 0]
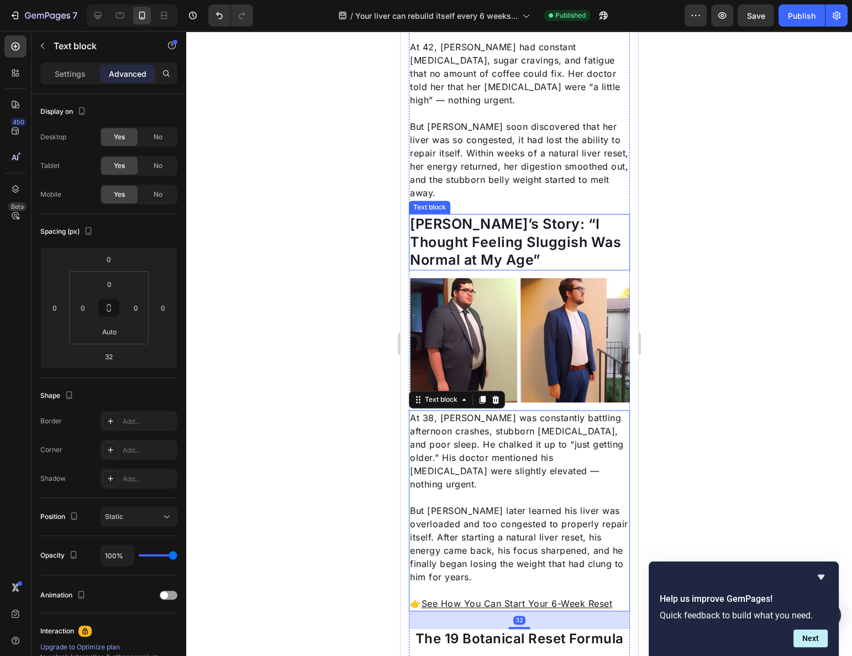
click at [469, 215] on p "John’s Story: “I Thought Feeling Sluggish Was Normal at My Age”" at bounding box center [518, 242] width 219 height 54
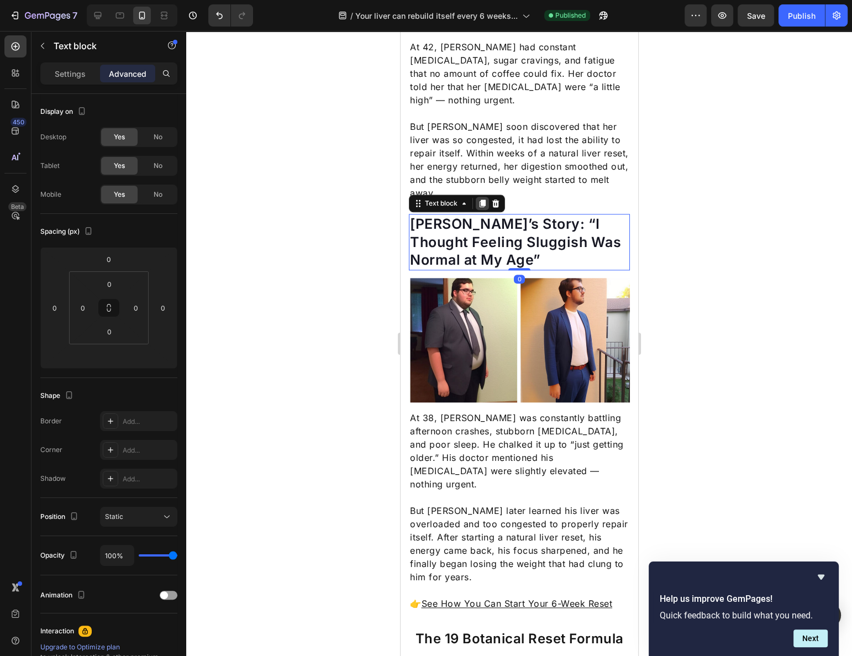
click at [480, 197] on div at bounding box center [481, 203] width 13 height 13
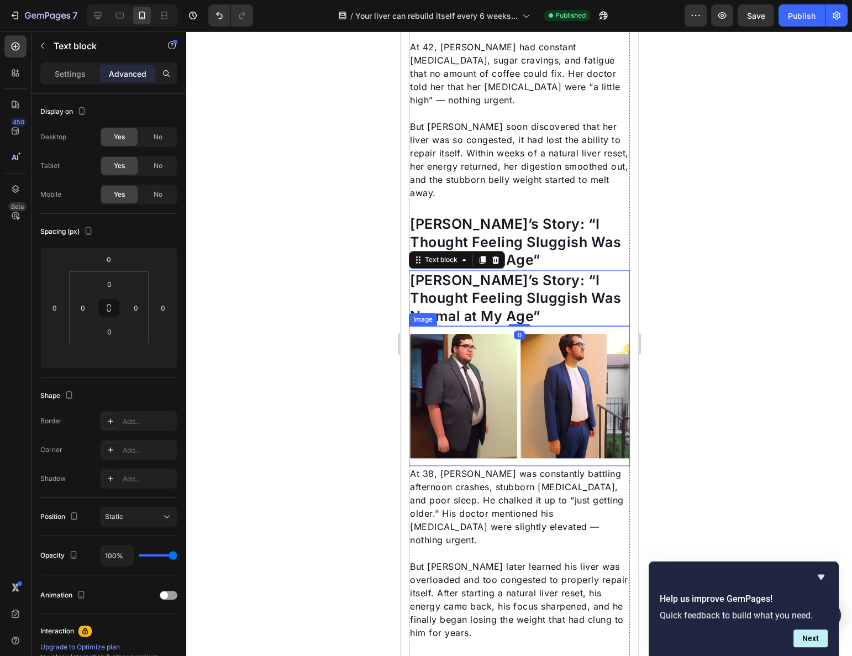
click at [503, 334] on img at bounding box center [518, 396] width 221 height 124
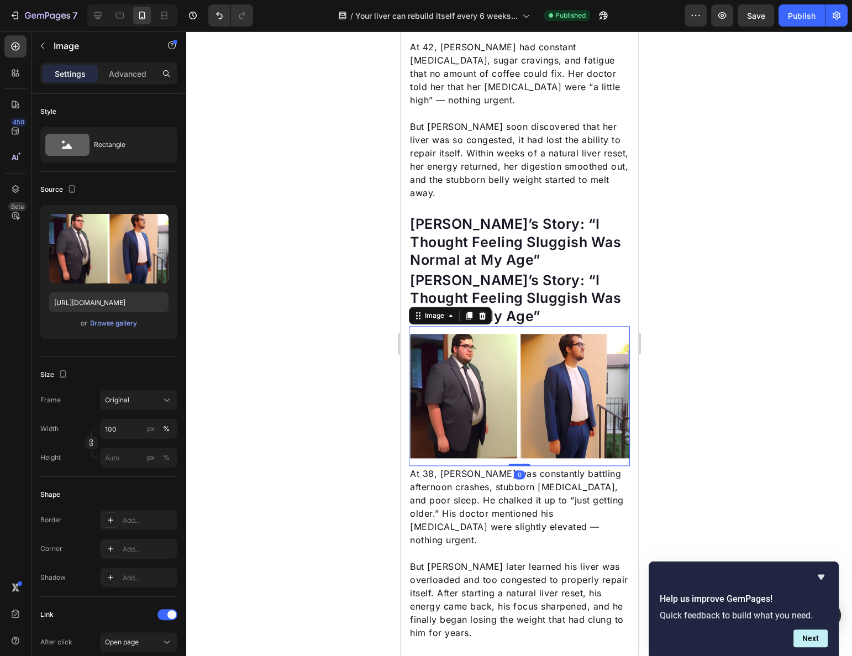
click at [464, 309] on div at bounding box center [468, 315] width 13 height 13
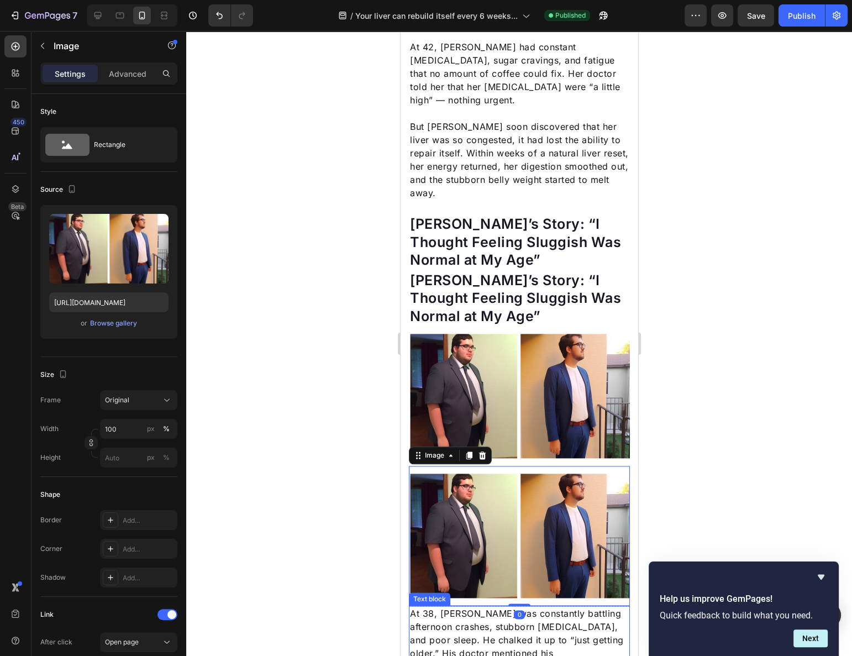
click at [469, 607] on p "At 38, John was constantly battling afternoon crashes, stubborn belly fat, and …" at bounding box center [518, 647] width 219 height 80
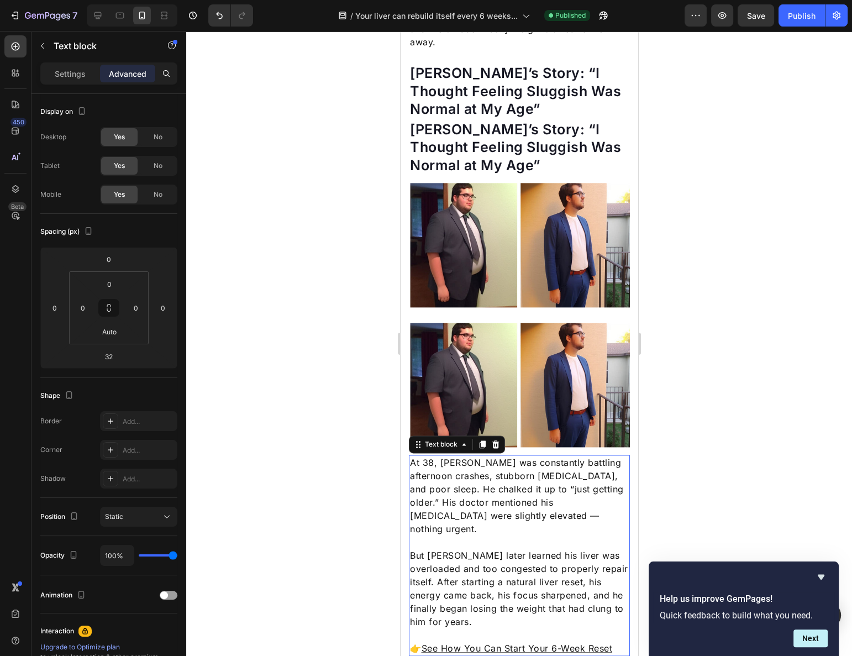
click at [483, 440] on icon at bounding box center [481, 444] width 9 height 9
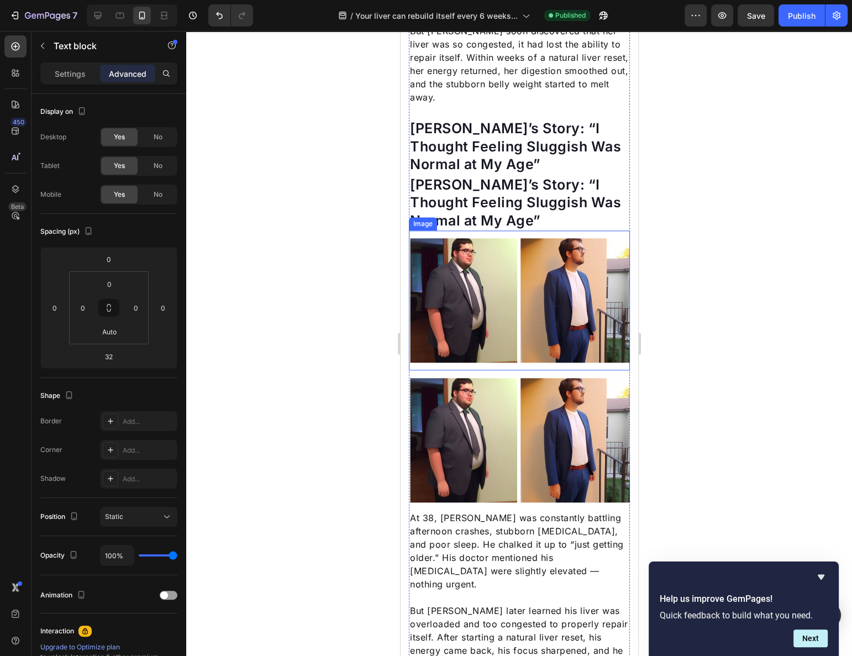
scroll to position [1390, 0]
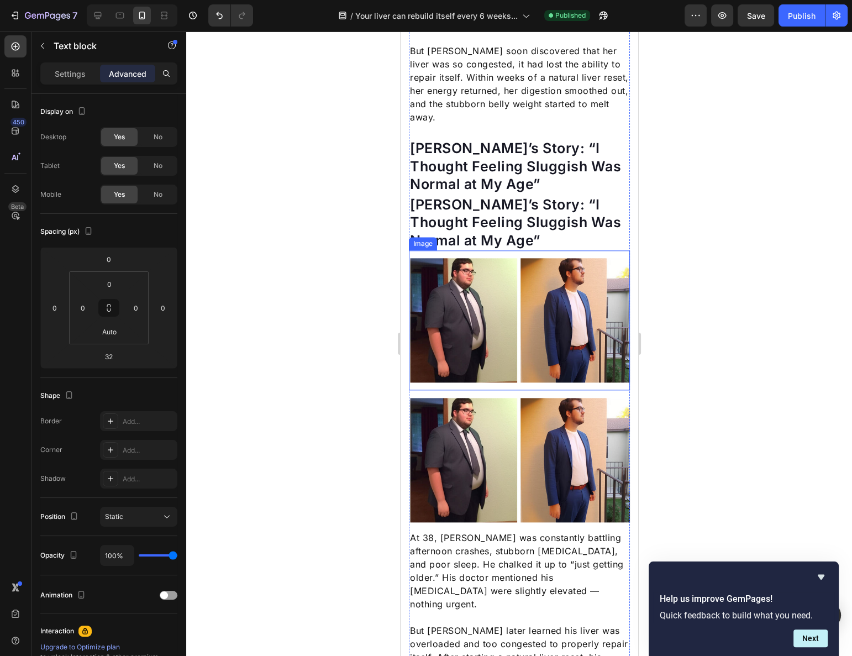
click at [472, 258] on img at bounding box center [518, 320] width 221 height 124
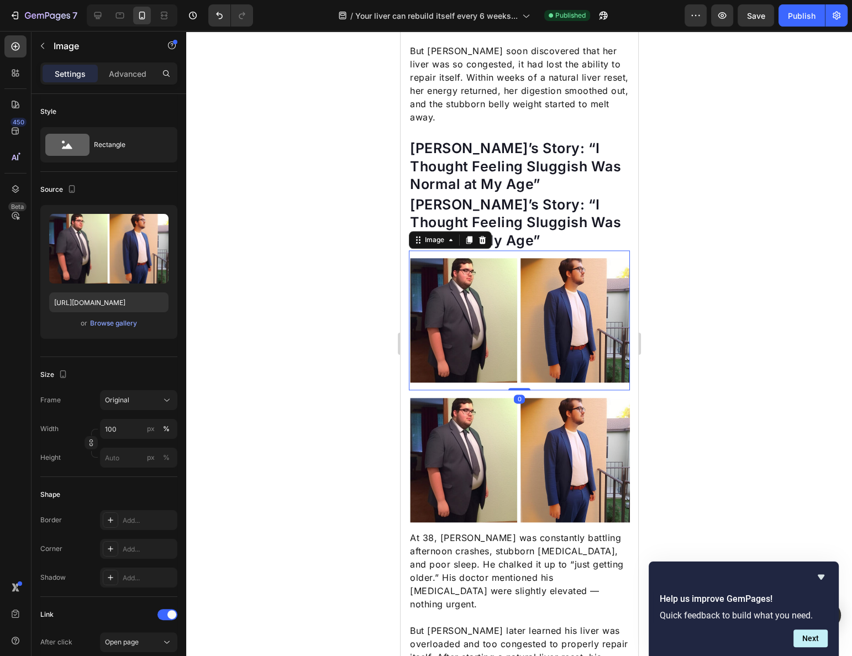
click at [476, 196] on p "John’s Story: “I Thought Feeling Sluggish Was Normal at My Age”" at bounding box center [518, 223] width 219 height 54
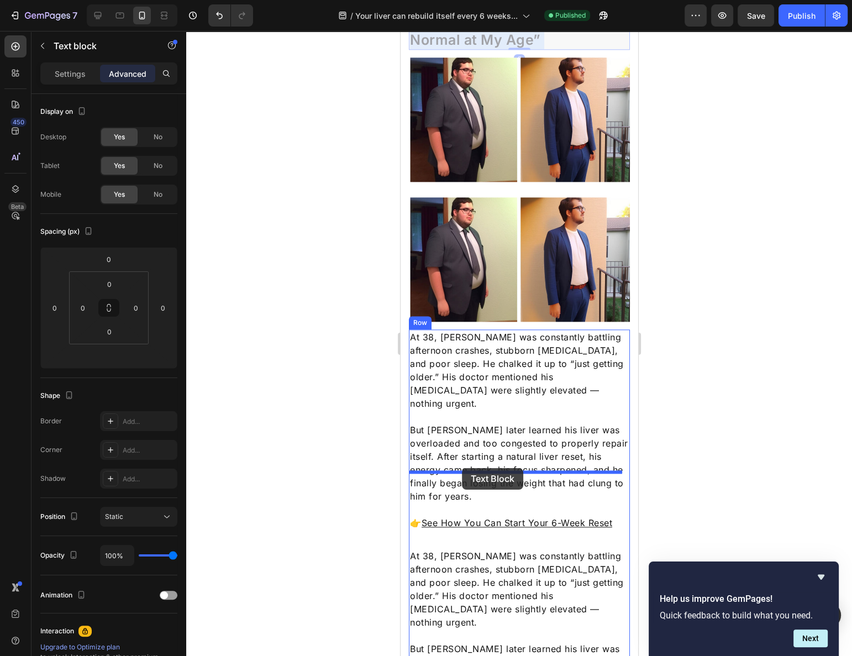
drag, startPoint x: 497, startPoint y: 157, endPoint x: 462, endPoint y: 468, distance: 313.1
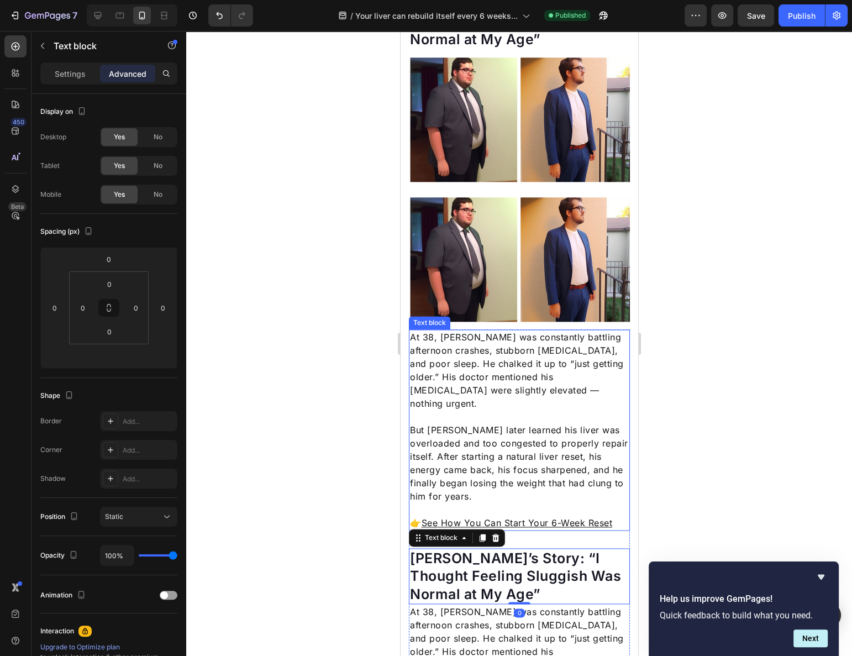
scroll to position [1384, 0]
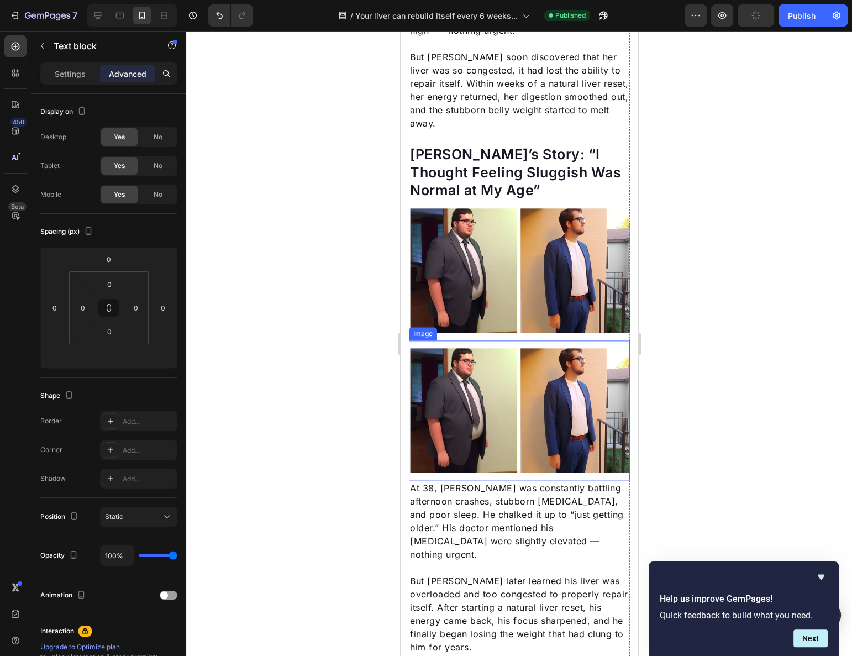
click at [487, 348] on img at bounding box center [518, 410] width 221 height 124
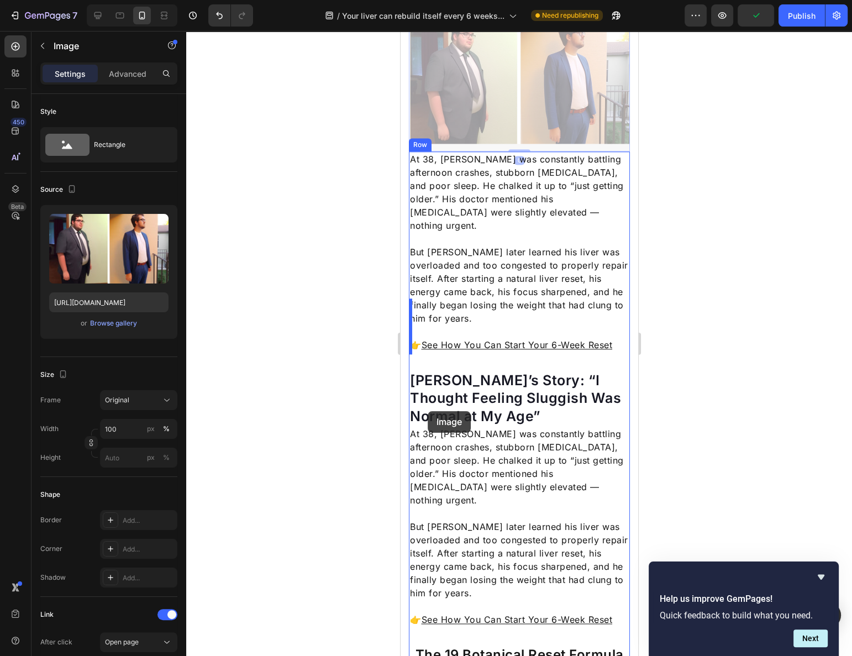
scroll to position [1786, 0]
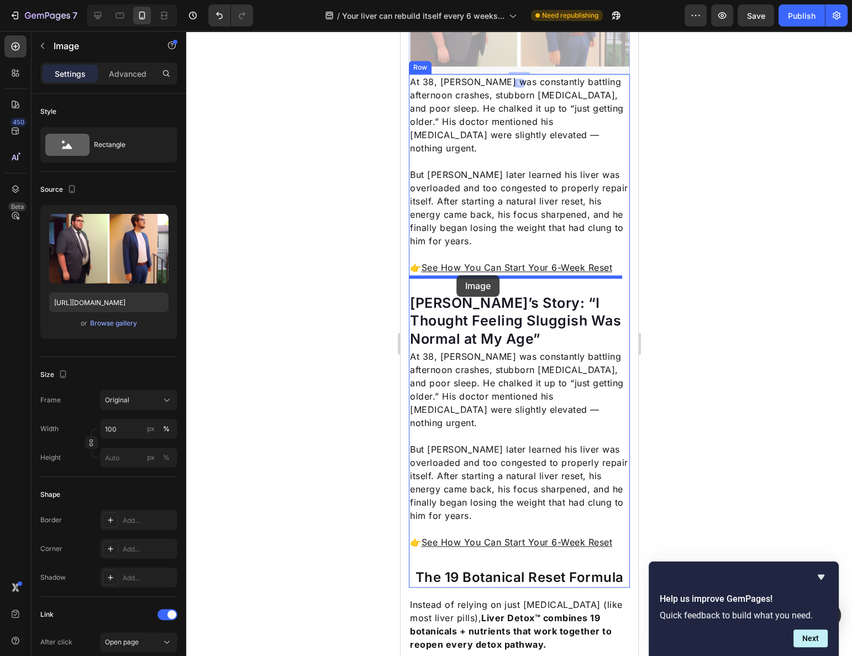
drag, startPoint x: 419, startPoint y: 272, endPoint x: 456, endPoint y: 275, distance: 37.7
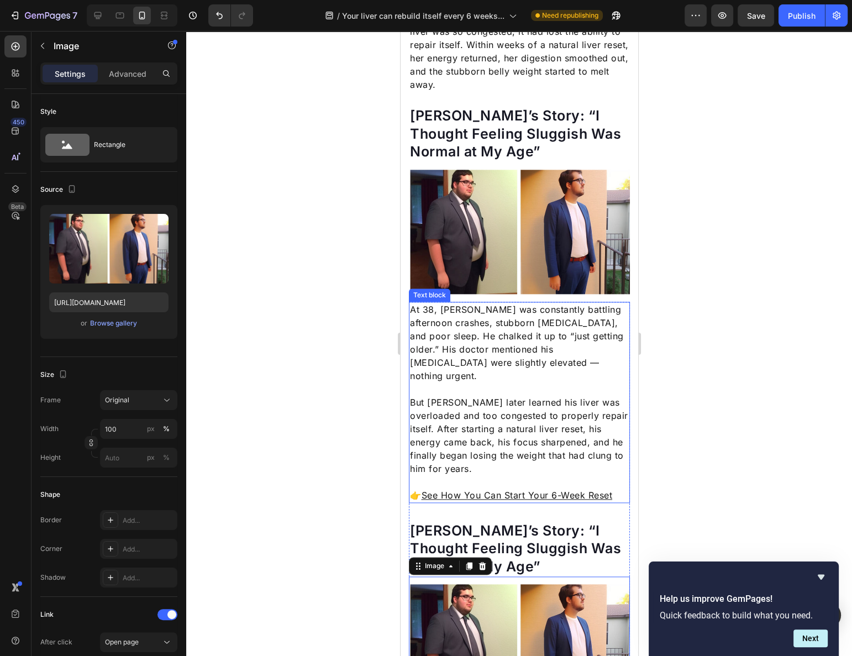
scroll to position [1550, 0]
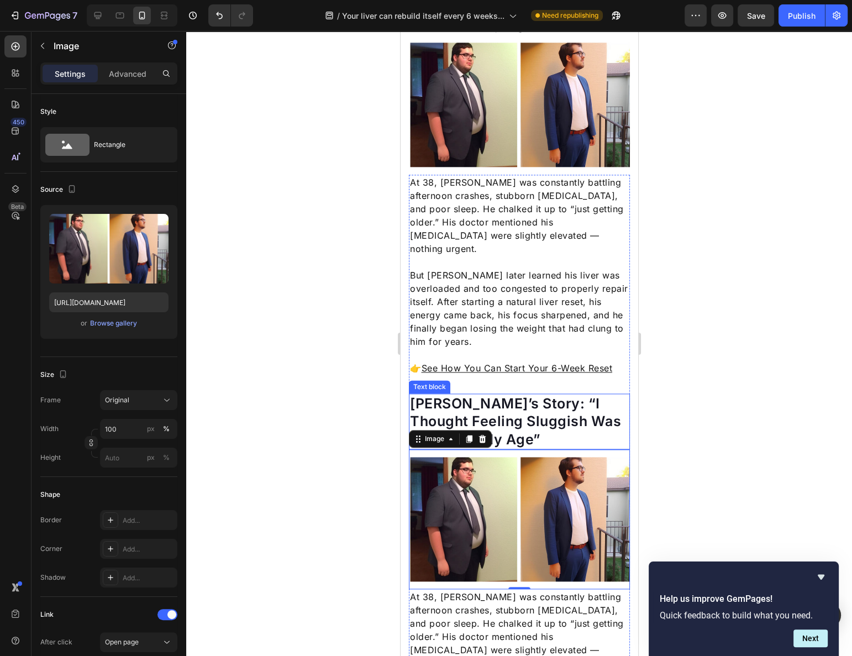
click at [510, 395] on p "John’s Story: “I Thought Feeling Sluggish Was Normal at My Age”" at bounding box center [518, 422] width 219 height 54
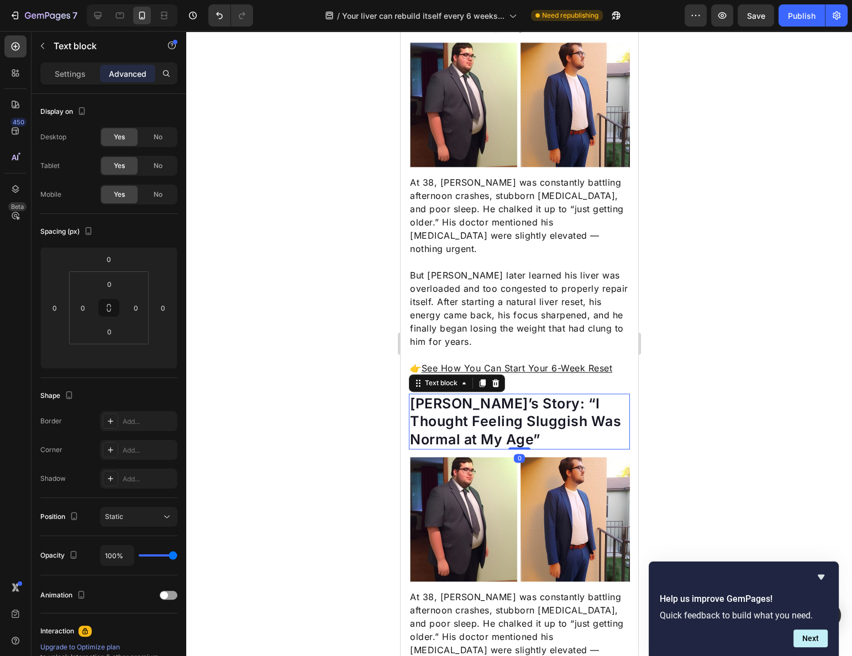
click at [510, 395] on p "John’s Story: “I Thought Feeling Sluggish Was Normal at My Age”" at bounding box center [518, 422] width 219 height 54
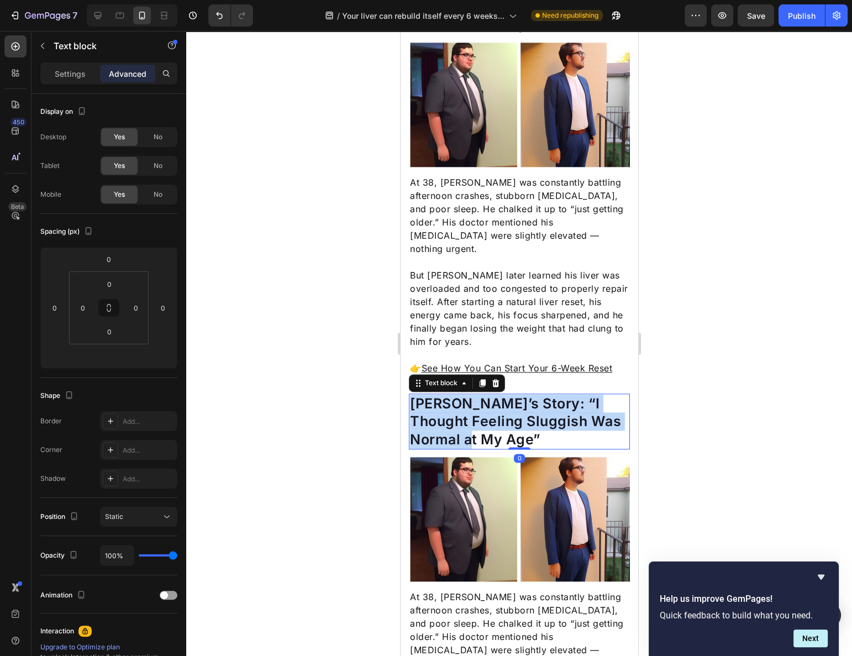
click at [510, 395] on p "John’s Story: “I Thought Feeling Sluggish Was Normal at My Age”" at bounding box center [518, 422] width 219 height 54
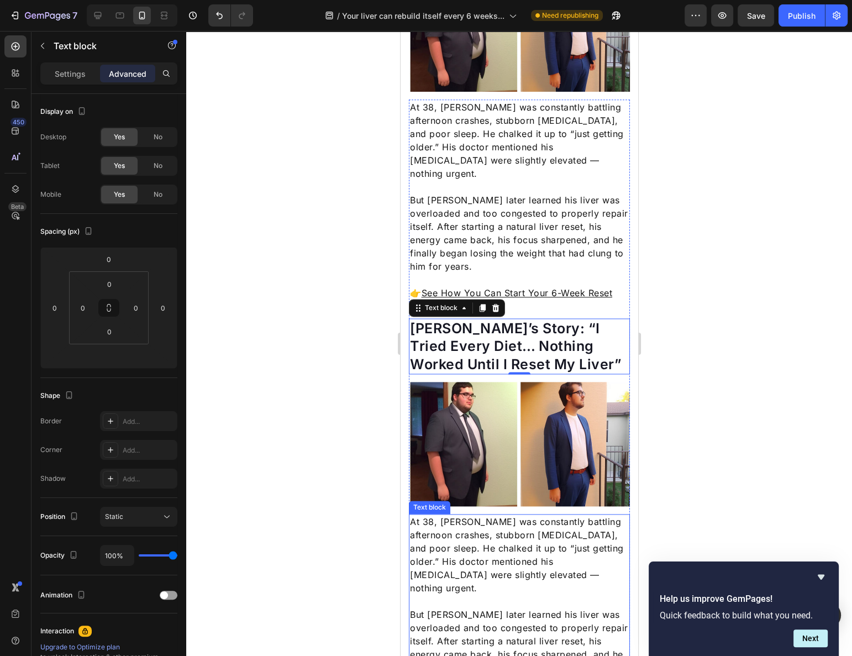
scroll to position [1651, 0]
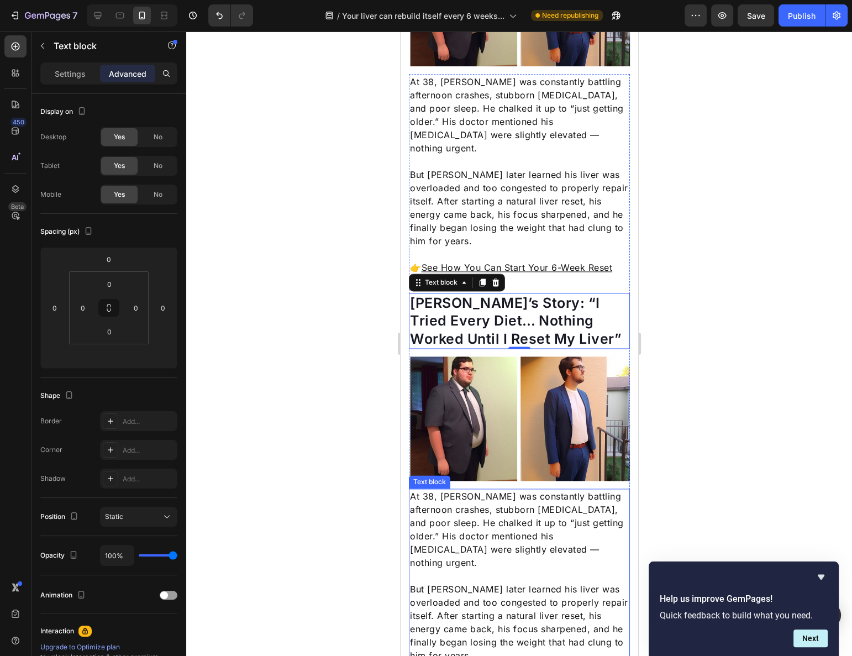
click at [480, 582] on p "But John later learned his liver was overloaded and too congested to properly r…" at bounding box center [518, 622] width 219 height 80
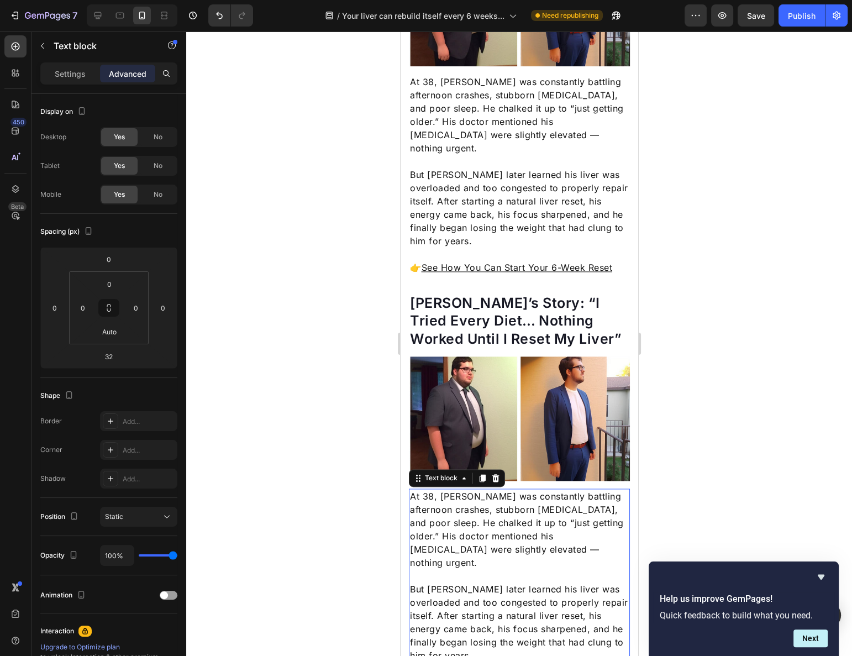
click at [480, 582] on p "But John later learned his liver was overloaded and too congested to properly r…" at bounding box center [518, 622] width 219 height 80
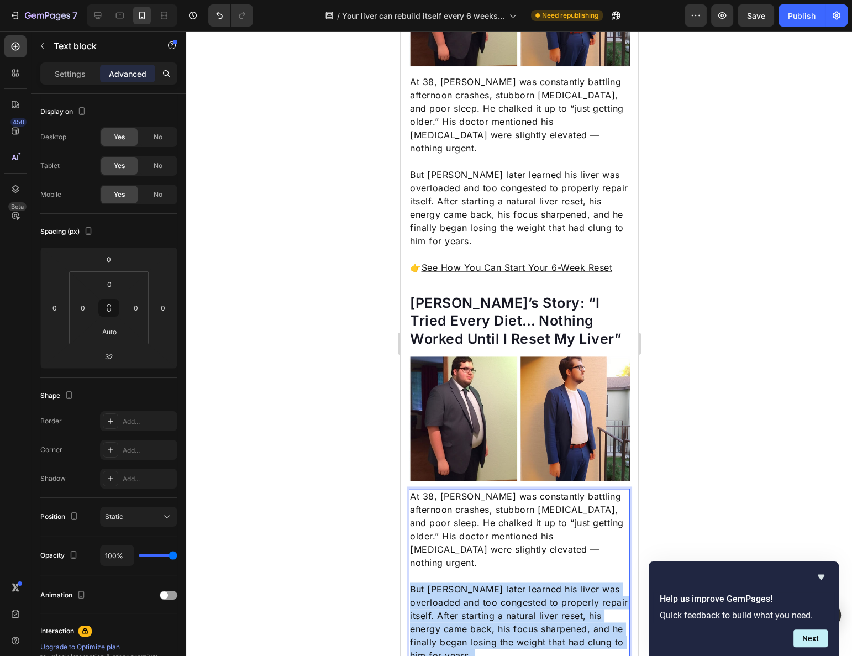
click at [480, 582] on p "But John later learned his liver was overloaded and too congested to properly r…" at bounding box center [518, 622] width 219 height 80
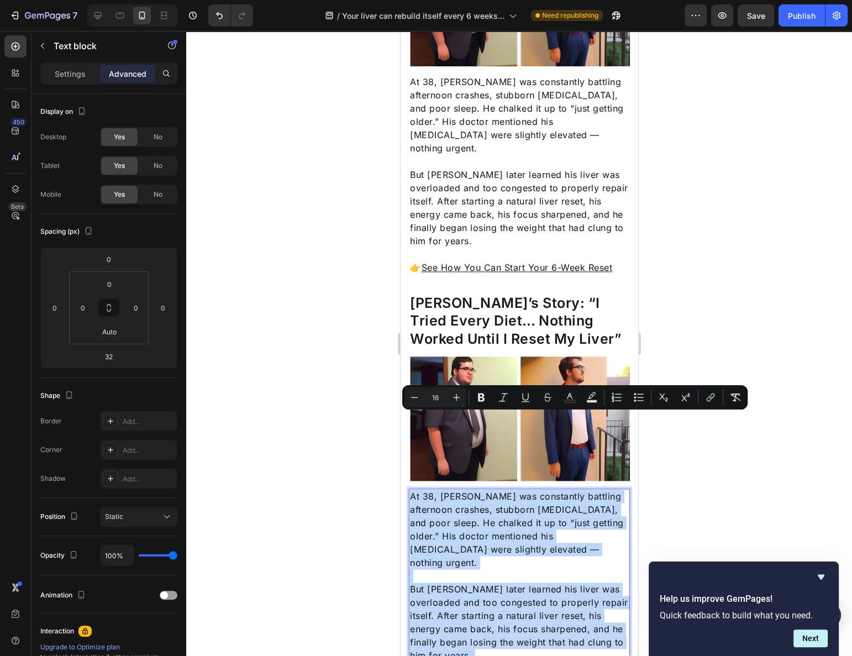
click at [479, 569] on p "Rich Text Editor. Editing area: main" at bounding box center [518, 575] width 219 height 13
click at [516, 582] on p "But John later learned his liver was overloaded and too congested to properly r…" at bounding box center [518, 622] width 219 height 80
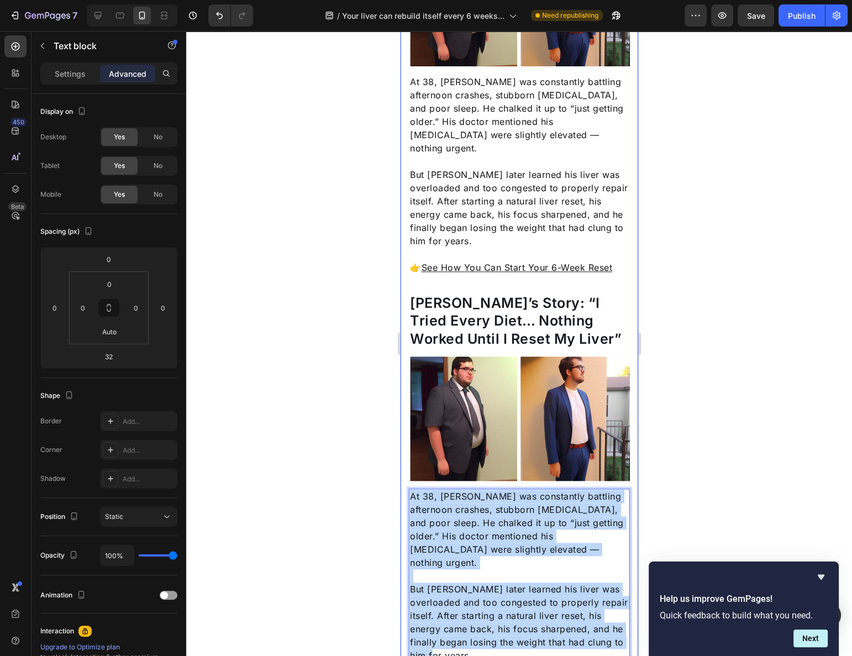
drag, startPoint x: 490, startPoint y: 564, endPoint x: 403, endPoint y: 423, distance: 165.2
click at [403, 423] on div "Your Liver May Be Too Clogged To Repair Itself Heading The surprising truth: wh…" at bounding box center [519, 551] width 238 height 4272
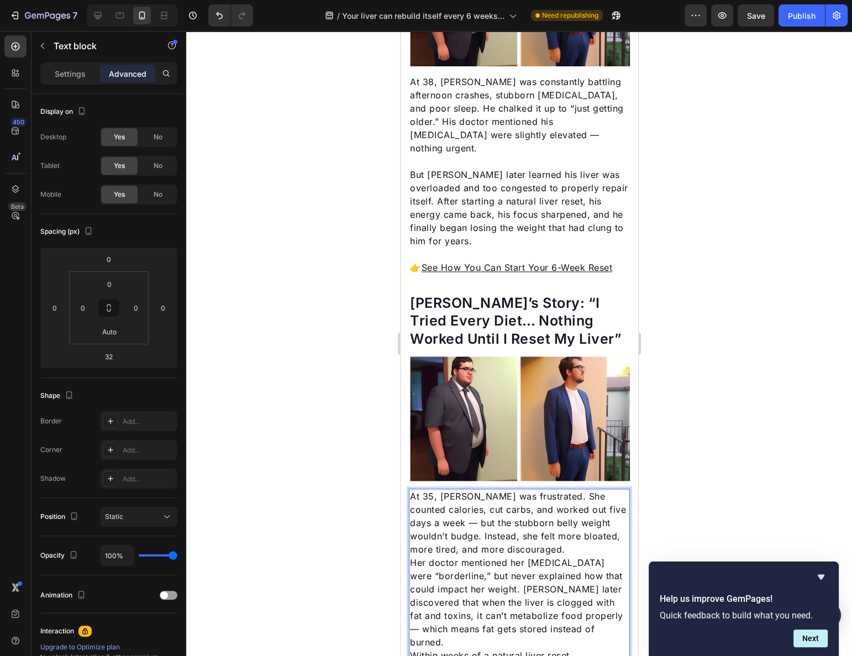
click at [518, 490] on p "At 35, Melissa was frustrated. She counted calories, cut carbs, and worked out …" at bounding box center [518, 523] width 219 height 66
drag, startPoint x: 539, startPoint y: 464, endPoint x: 549, endPoint y: 467, distance: 11.0
click at [539, 490] on p "At 35, Melissa was frustrated. She counted calories, cut carbs, and worked out …" at bounding box center [518, 523] width 219 height 66
click at [555, 490] on p "At 35, Melissa was frustrated. She counted calories, cut carbs, and worked out …" at bounding box center [518, 523] width 219 height 66
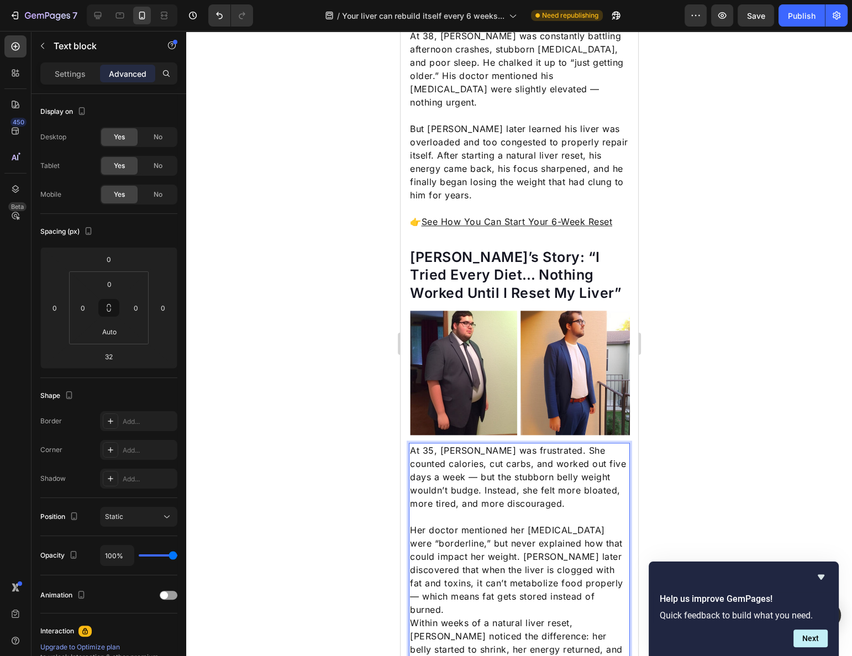
scroll to position [1701, 0]
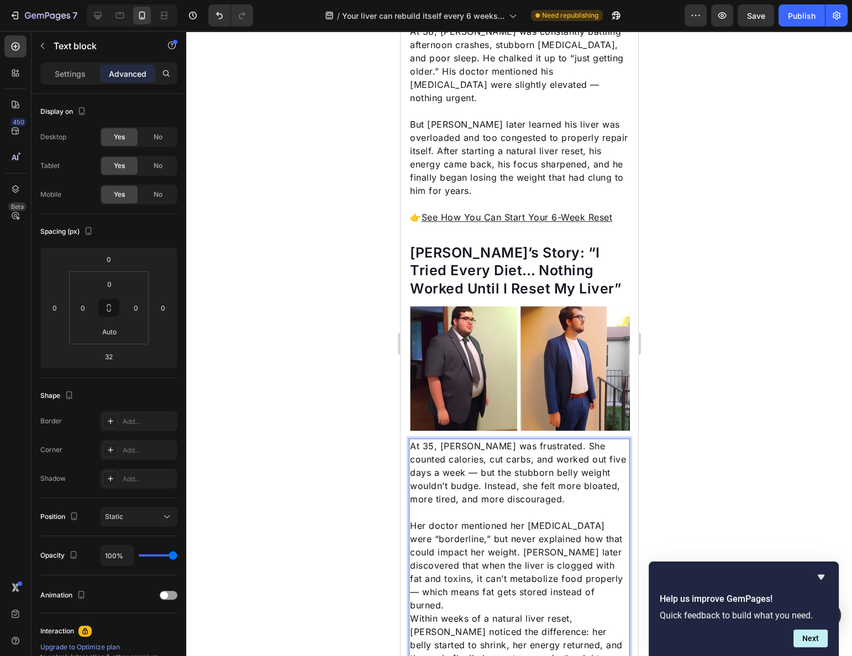
click at [481, 530] on p "Her doctor mentioned her liver enzymes were “borderline,” but never explained h…" at bounding box center [518, 565] width 219 height 93
click at [492, 306] on img at bounding box center [518, 368] width 221 height 124
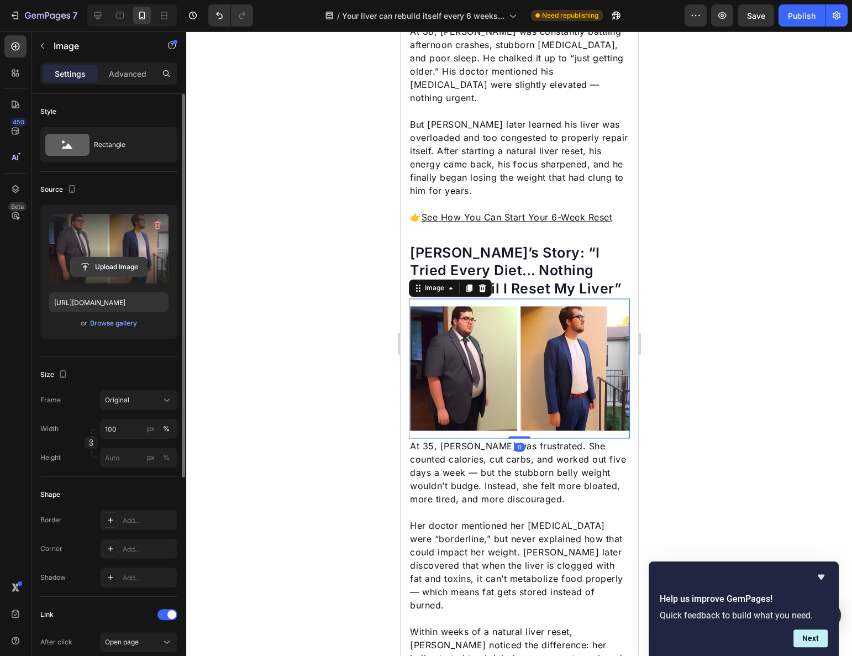
click at [100, 258] on input "file" at bounding box center [109, 267] width 76 height 19
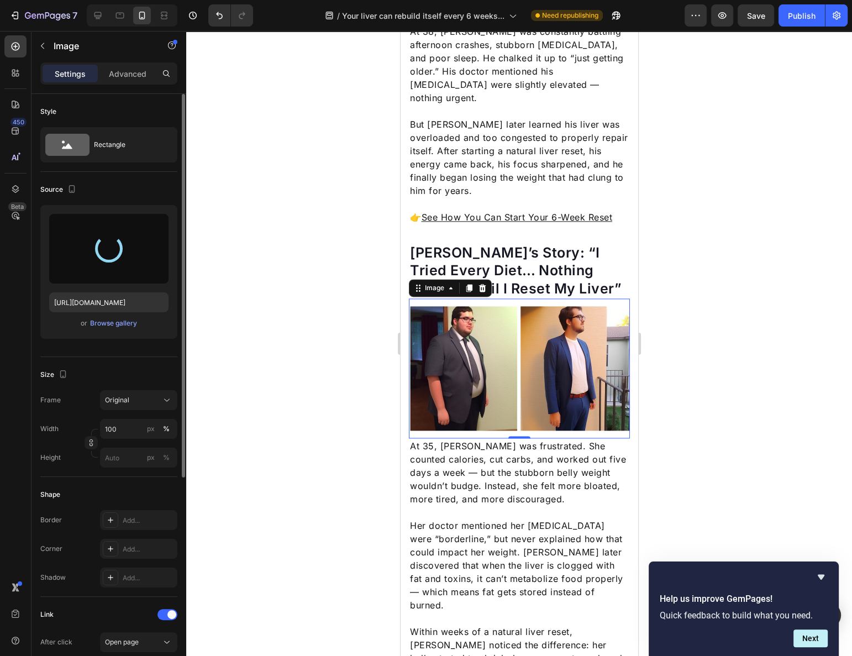
type input "https://cdn.shopify.com/s/files/1/0597/0834/2315/files/gempages_585205997644022…"
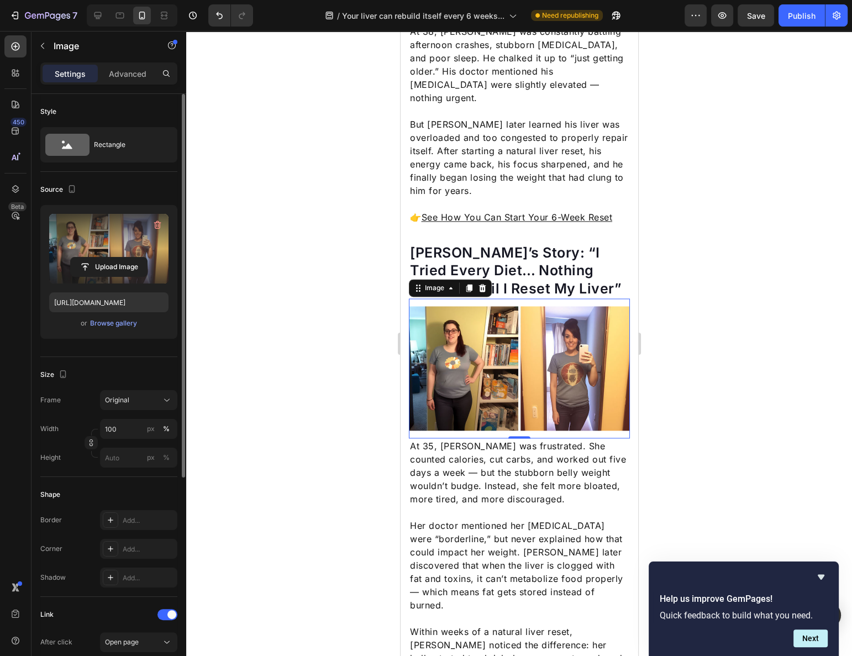
click at [733, 342] on div at bounding box center [519, 343] width 666 height 625
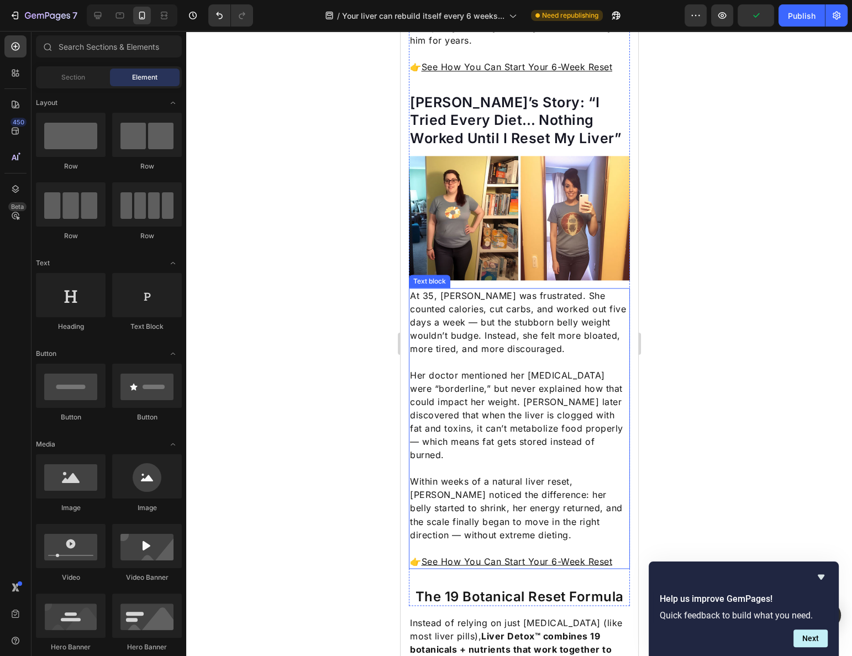
scroll to position [1801, 0]
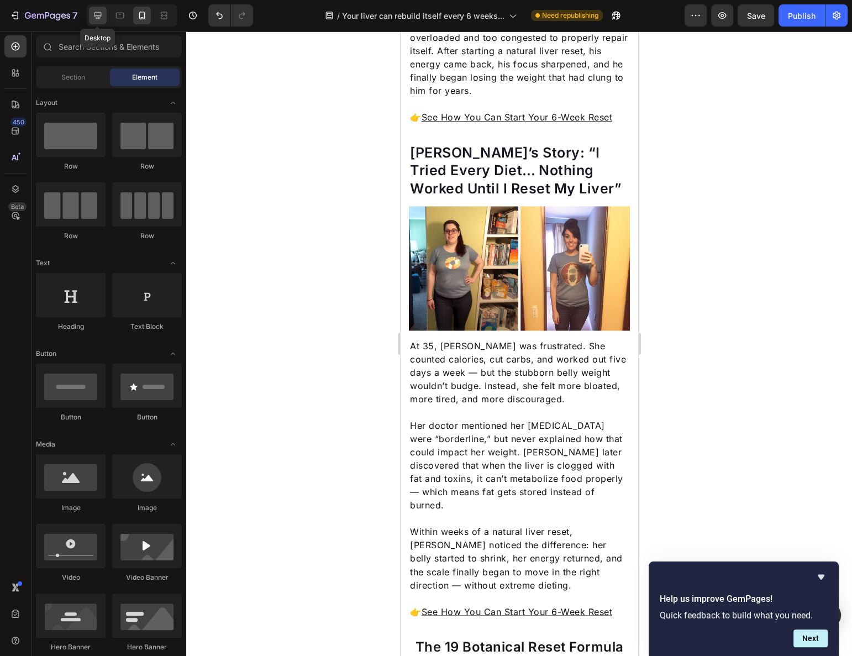
click at [99, 13] on icon at bounding box center [97, 15] width 11 height 11
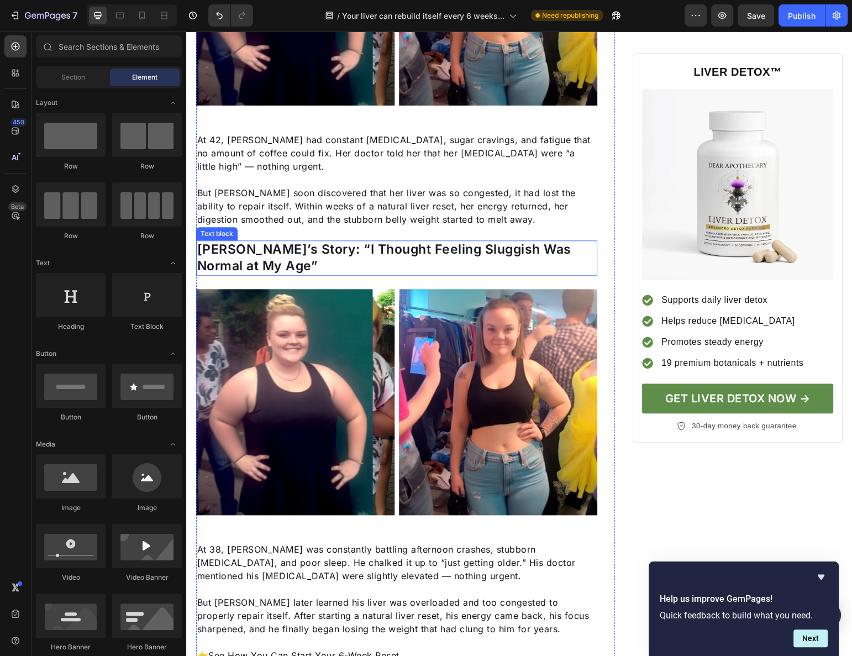
click at [365, 363] on img at bounding box center [397, 402] width 402 height 226
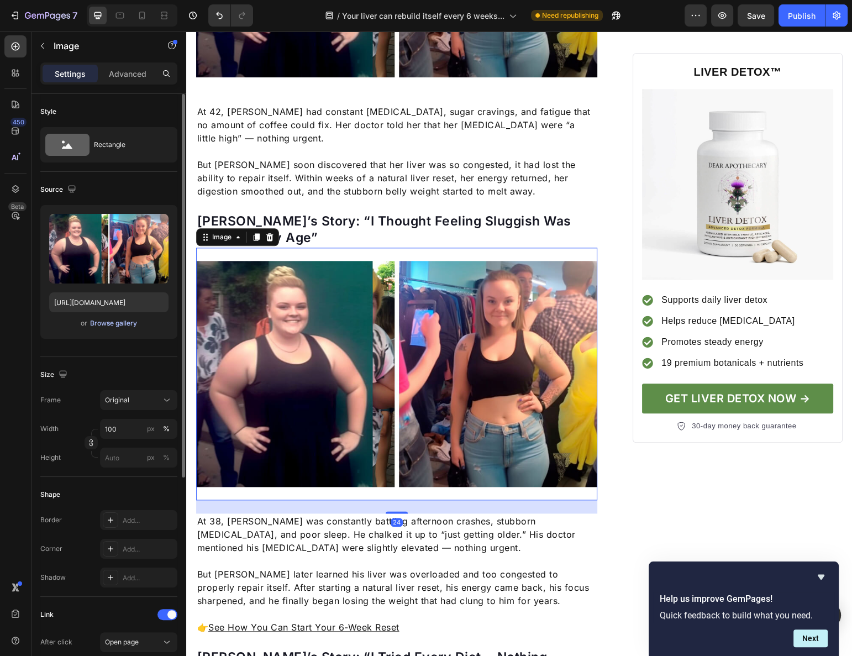
click at [113, 324] on div "Browse gallery" at bounding box center [113, 323] width 47 height 10
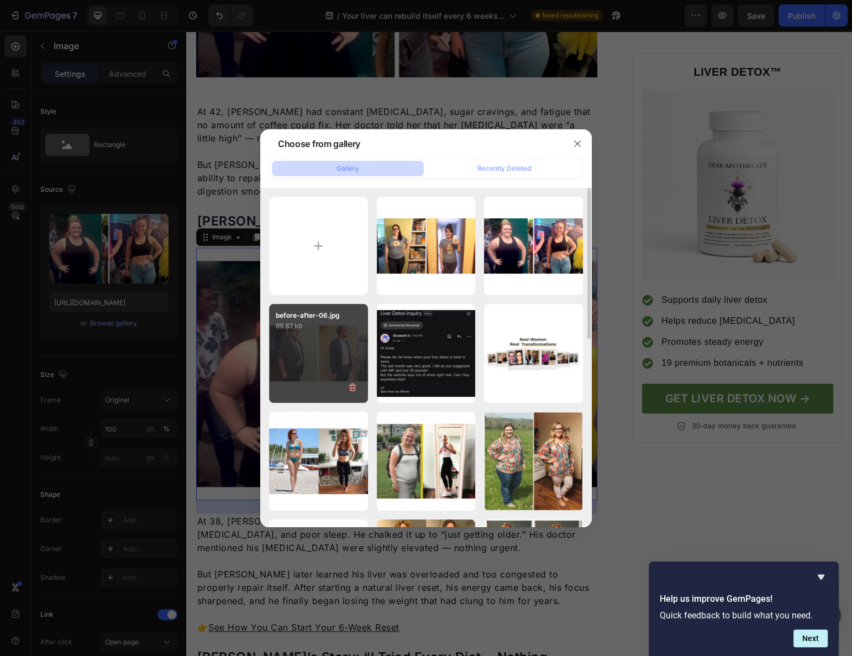
click at [306, 356] on div "before-after-06.jpg 89.83 kb" at bounding box center [318, 353] width 99 height 99
type input "[URL][DOMAIN_NAME]"
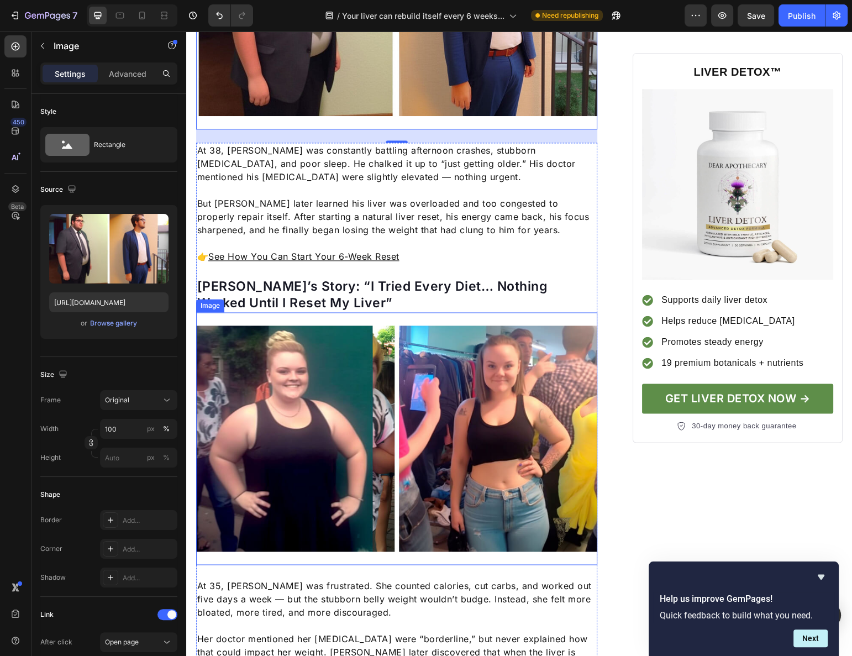
scroll to position [1731, 0]
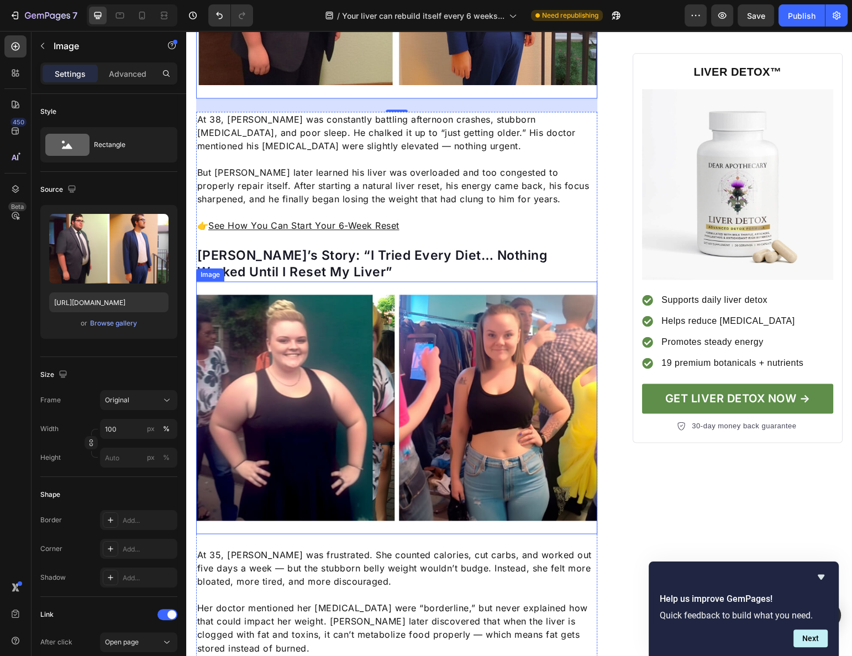
click at [347, 396] on img at bounding box center [397, 408] width 402 height 226
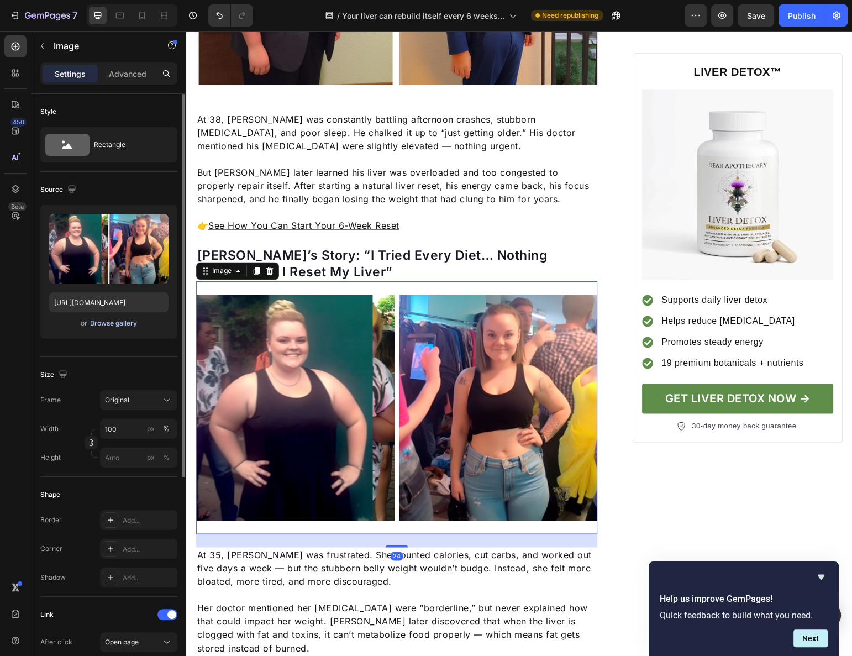
click at [96, 327] on div "Browse gallery" at bounding box center [113, 323] width 47 height 10
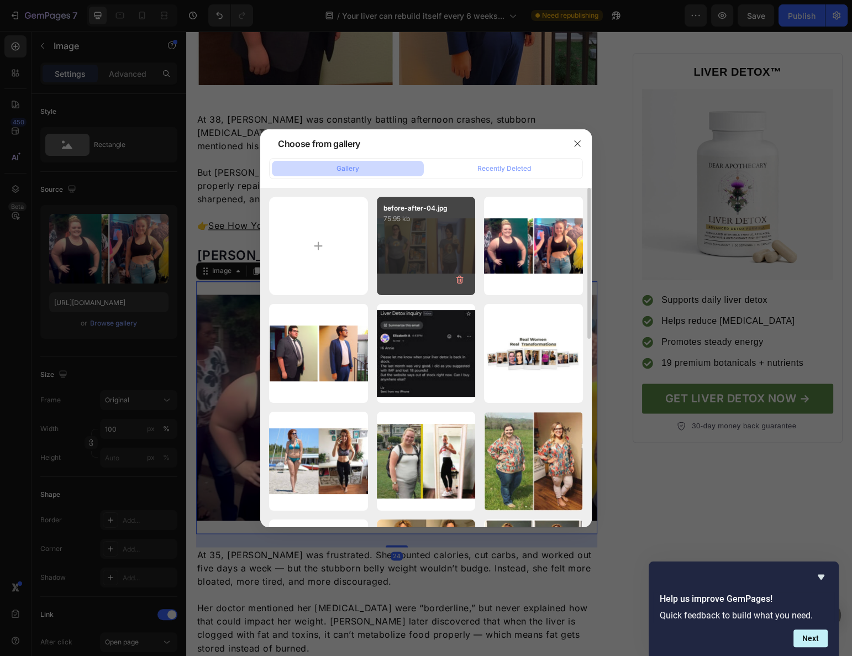
click at [429, 243] on div "before-after-04.jpg 75.95 kb" at bounding box center [426, 246] width 99 height 99
type input "https://cdn.shopify.com/s/files/1/0597/0834/2315/files/gempages_585205997644022…"
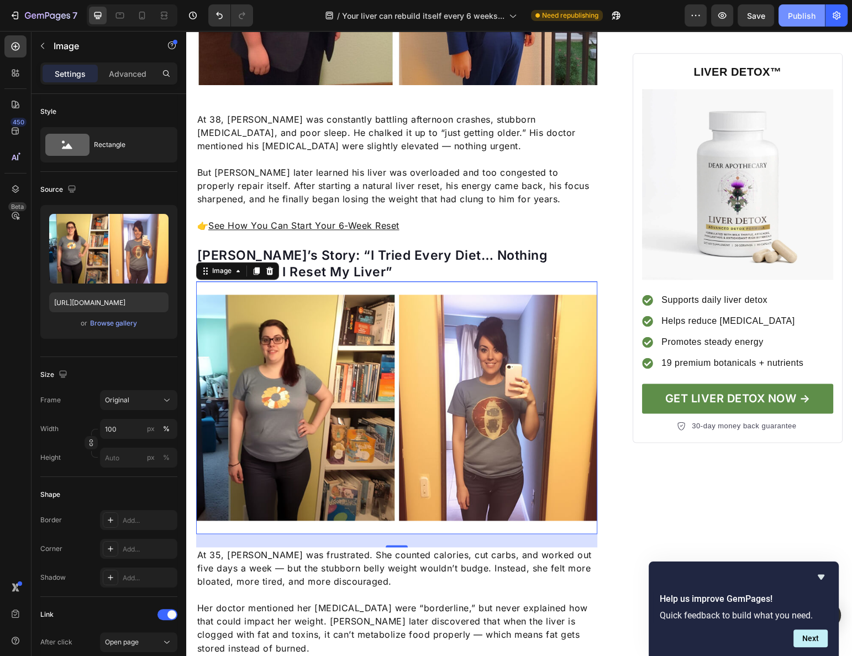
click at [798, 10] on div "Publish" at bounding box center [802, 16] width 28 height 12
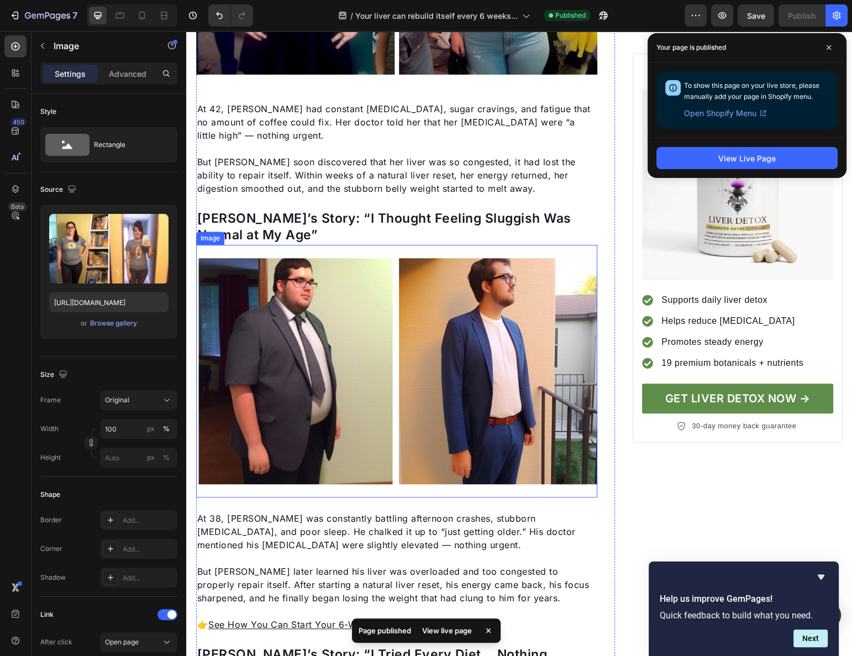
scroll to position [1329, 0]
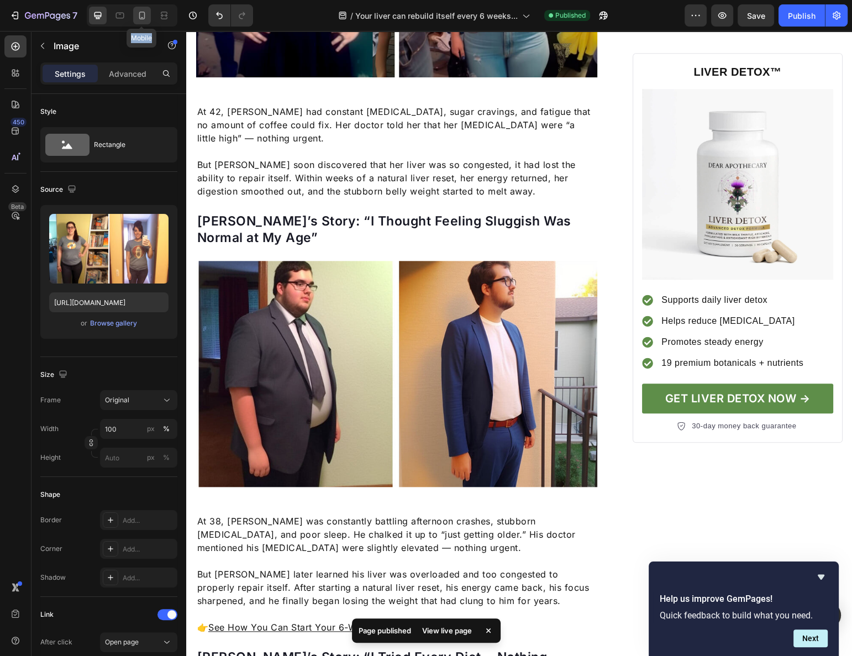
click at [133, 17] on div "Mobile" at bounding box center [132, 15] width 91 height 22
click at [134, 17] on div at bounding box center [142, 16] width 18 height 18
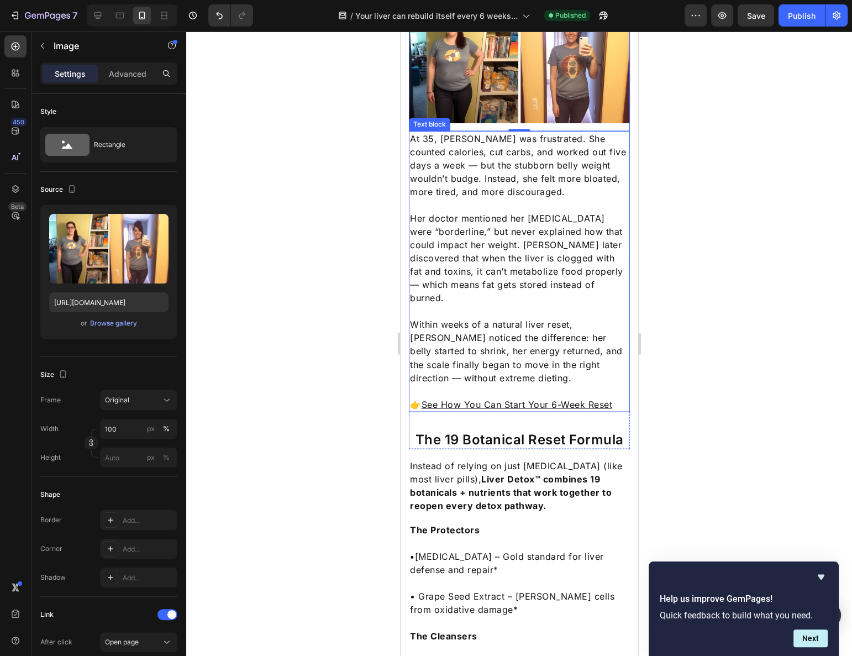
scroll to position [2159, 0]
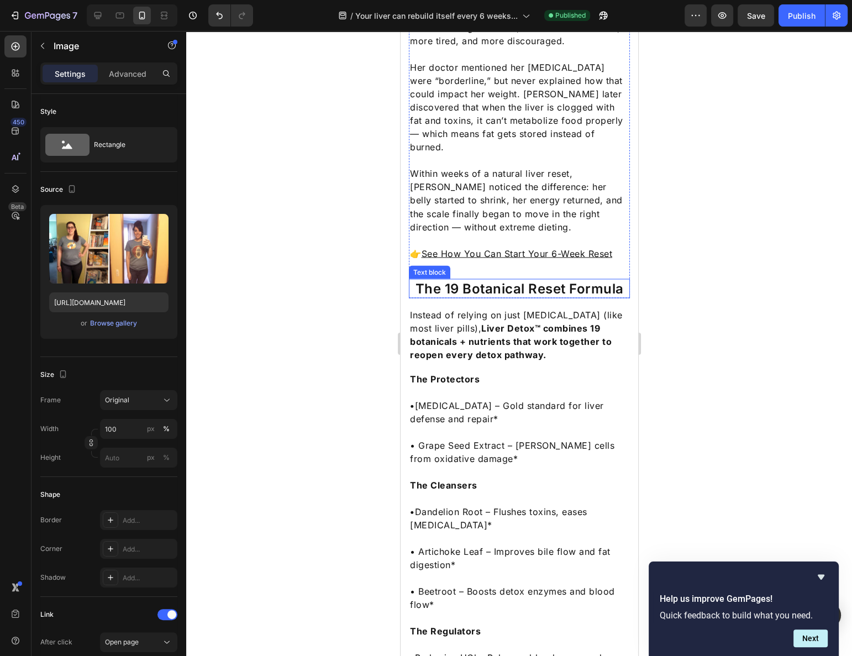
click at [501, 280] on p "The 19 Botanical Reset Formula" at bounding box center [518, 288] width 219 height 17
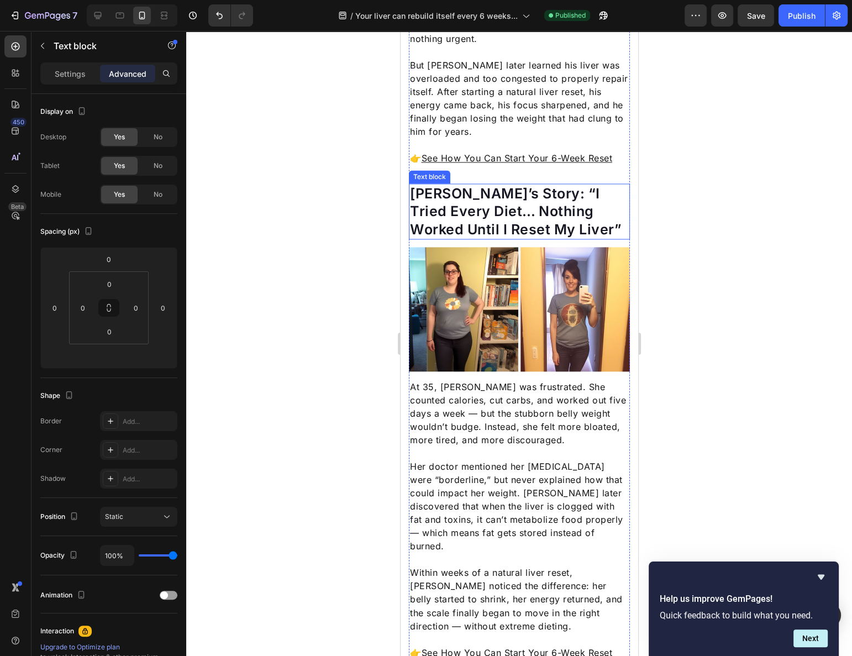
scroll to position [1807, 0]
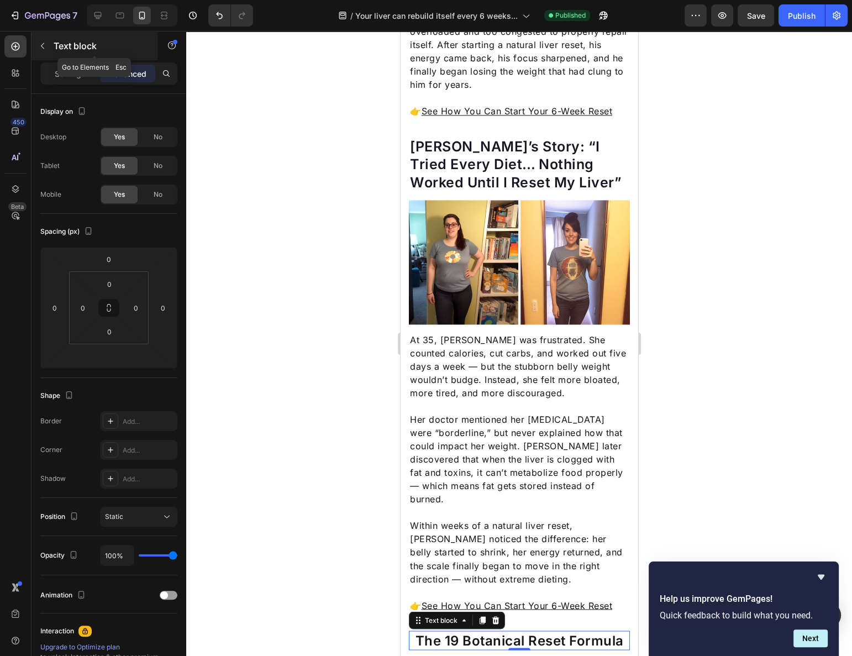
click at [36, 43] on button "button" at bounding box center [43, 46] width 18 height 18
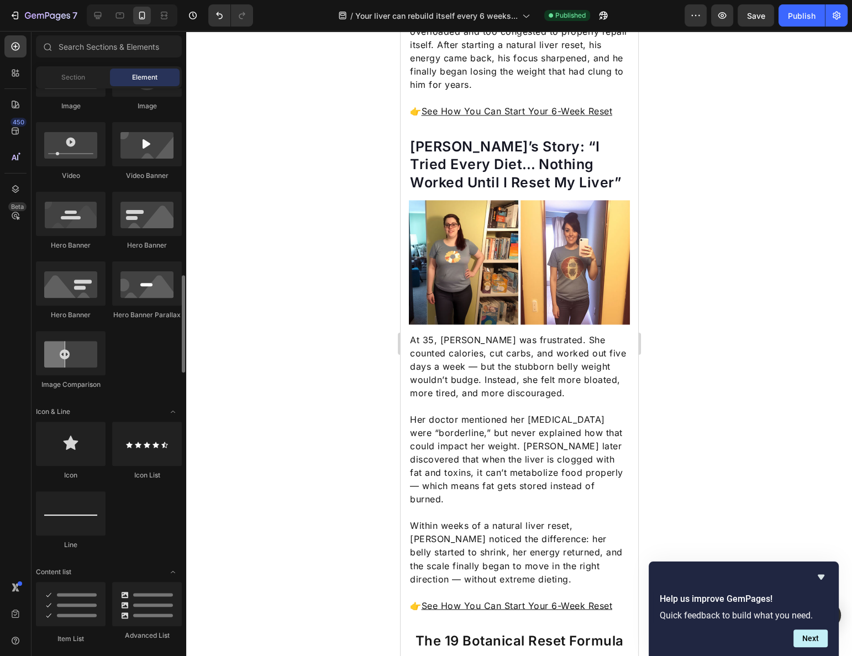
scroll to position [552, 0]
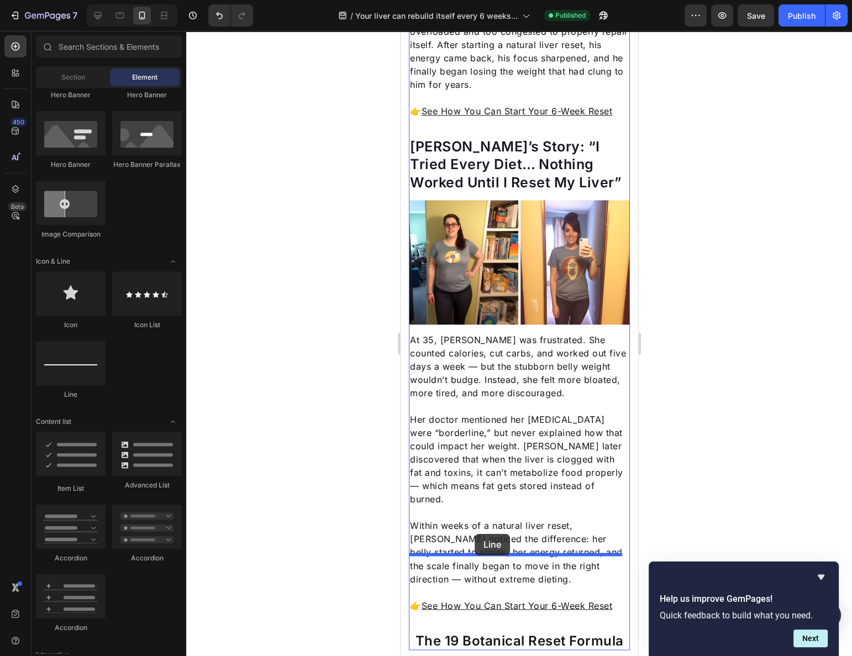
drag, startPoint x: 468, startPoint y: 404, endPoint x: 475, endPoint y: 534, distance: 129.5
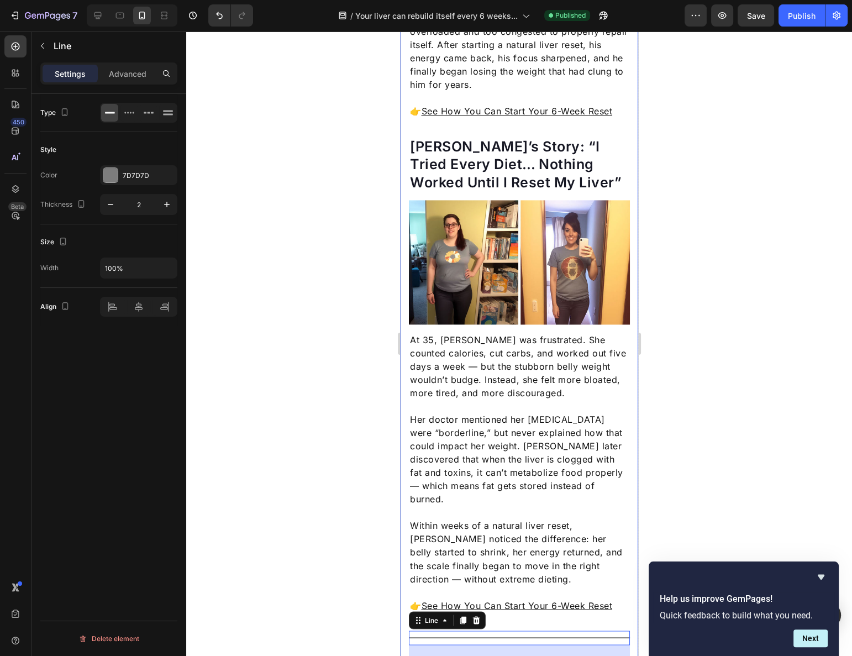
click at [325, 475] on div at bounding box center [519, 343] width 666 height 625
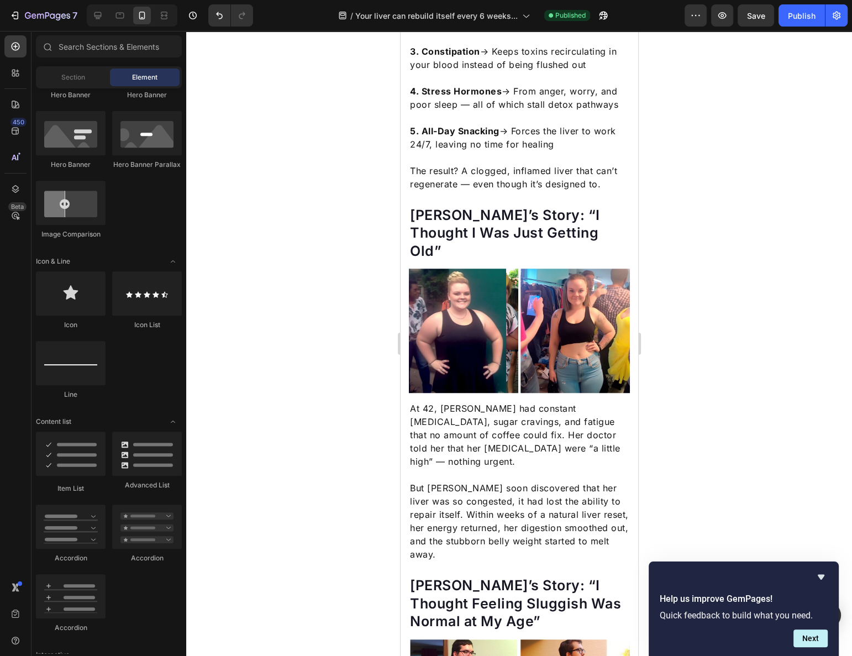
scroll to position [802, 0]
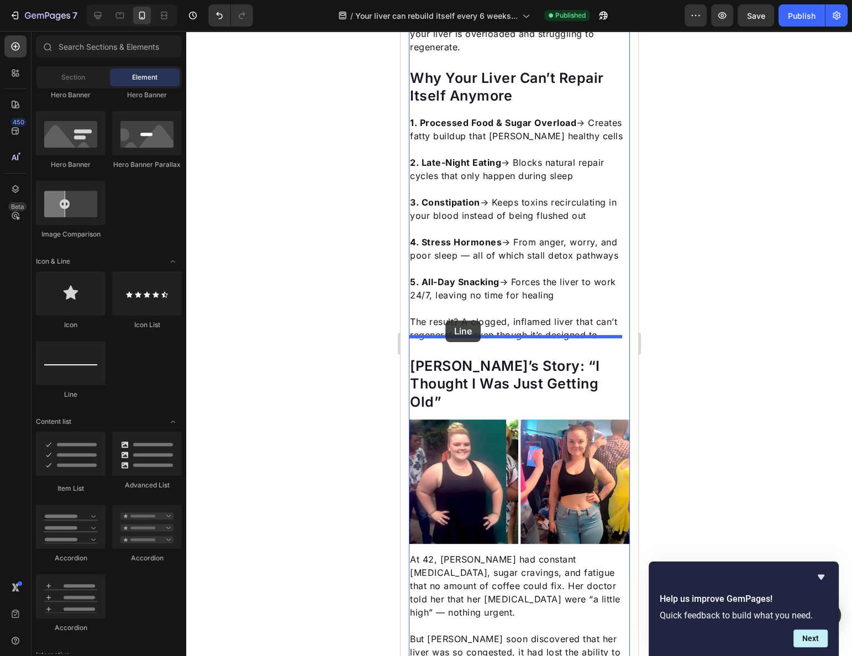
drag, startPoint x: 480, startPoint y: 389, endPoint x: 446, endPoint y: 324, distance: 73.2
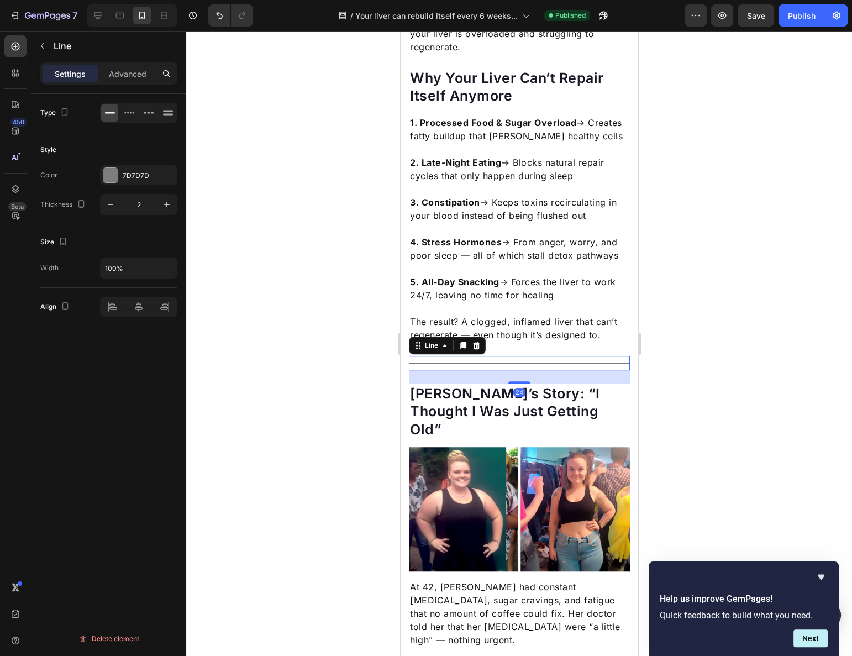
click at [313, 364] on div at bounding box center [519, 343] width 666 height 625
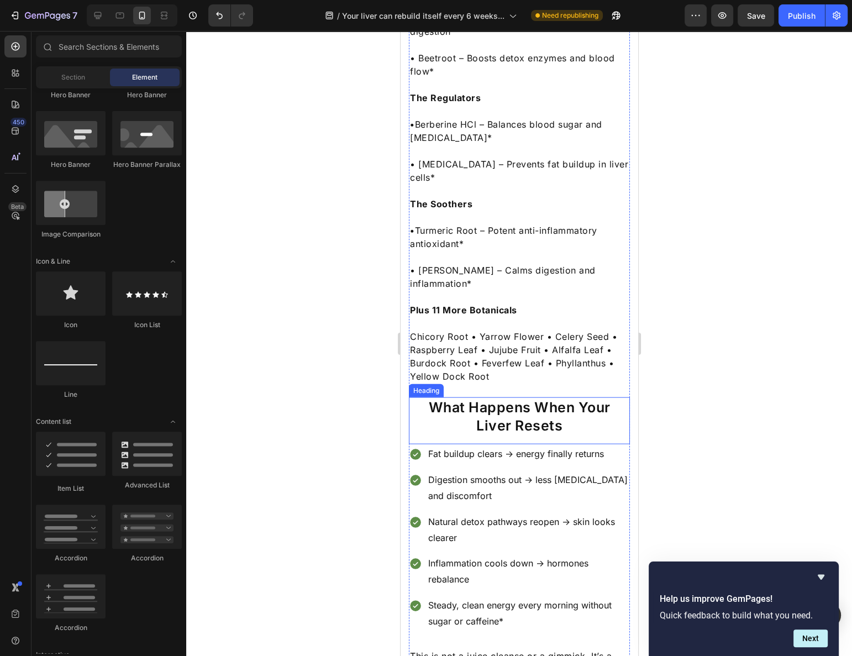
scroll to position [2762, 0]
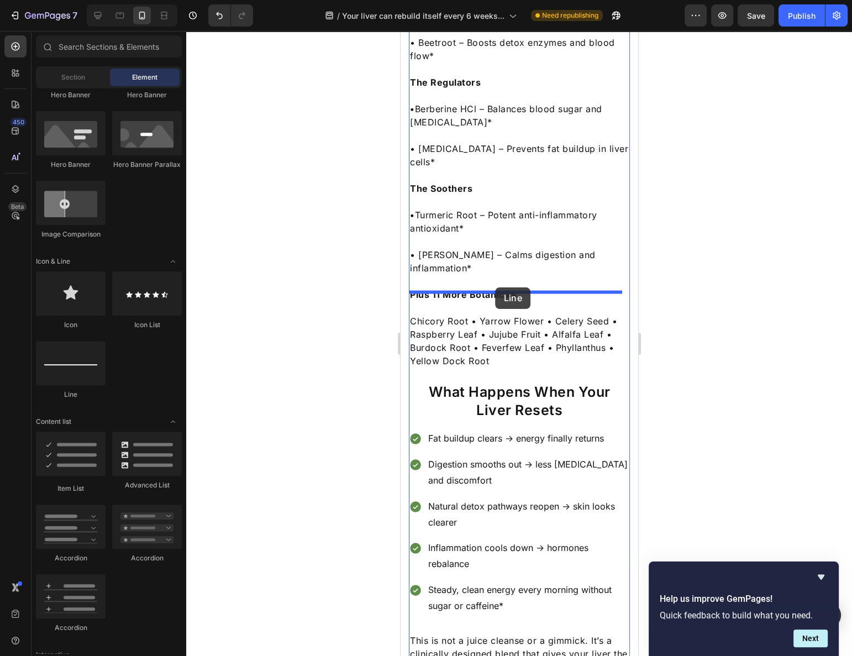
drag, startPoint x: 472, startPoint y: 399, endPoint x: 495, endPoint y: 287, distance: 114.0
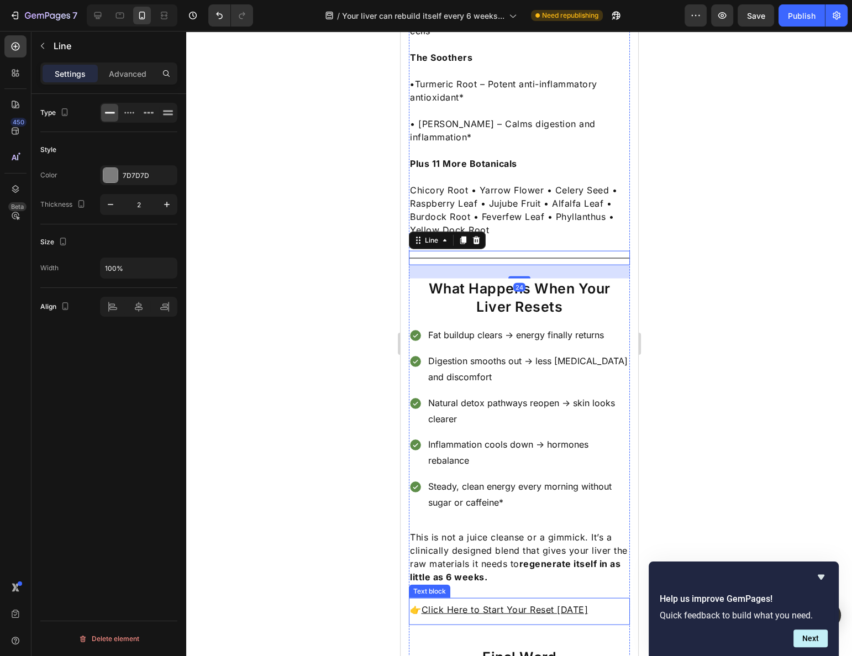
scroll to position [3014, 0]
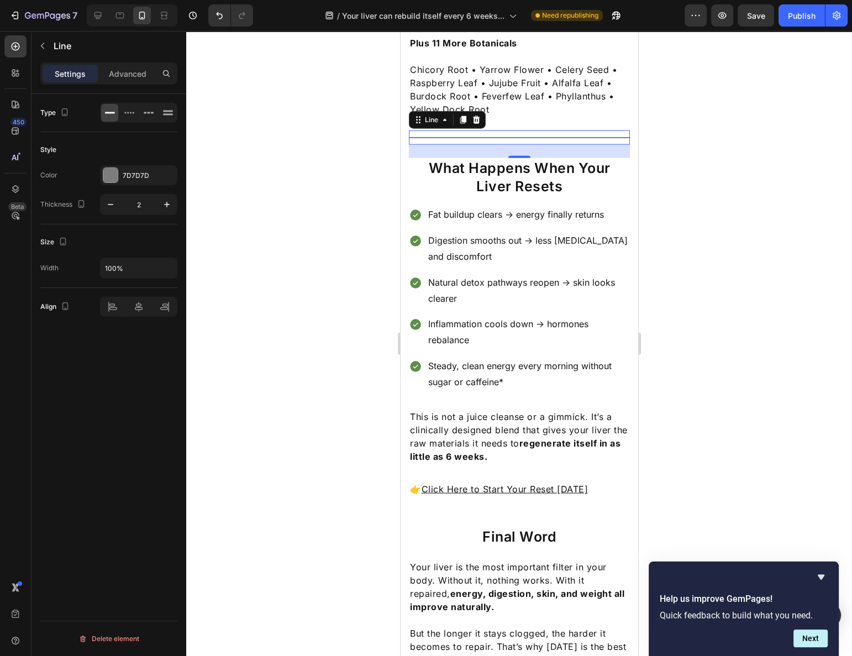
click at [343, 422] on div at bounding box center [519, 343] width 666 height 625
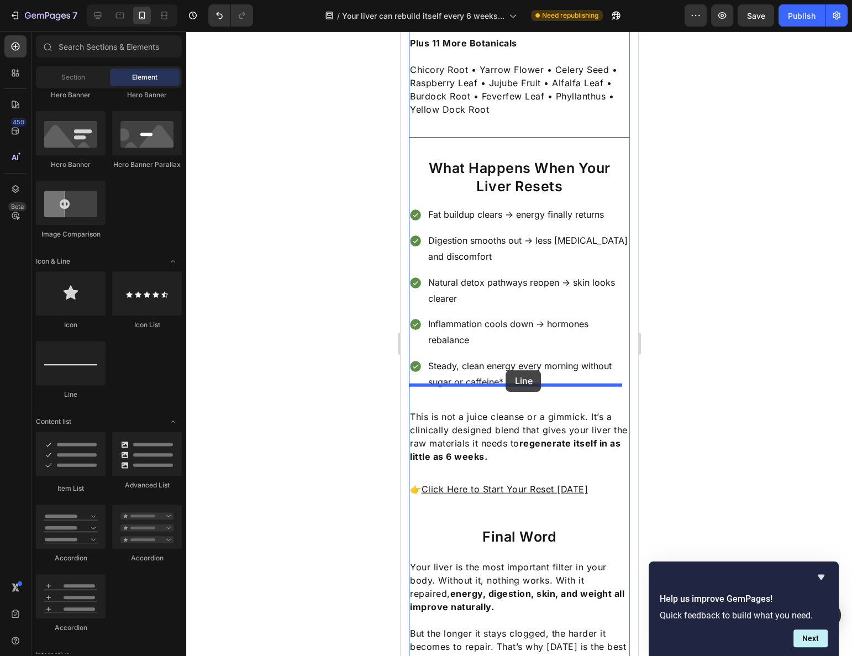
drag, startPoint x: 486, startPoint y: 393, endPoint x: 506, endPoint y: 370, distance: 30.6
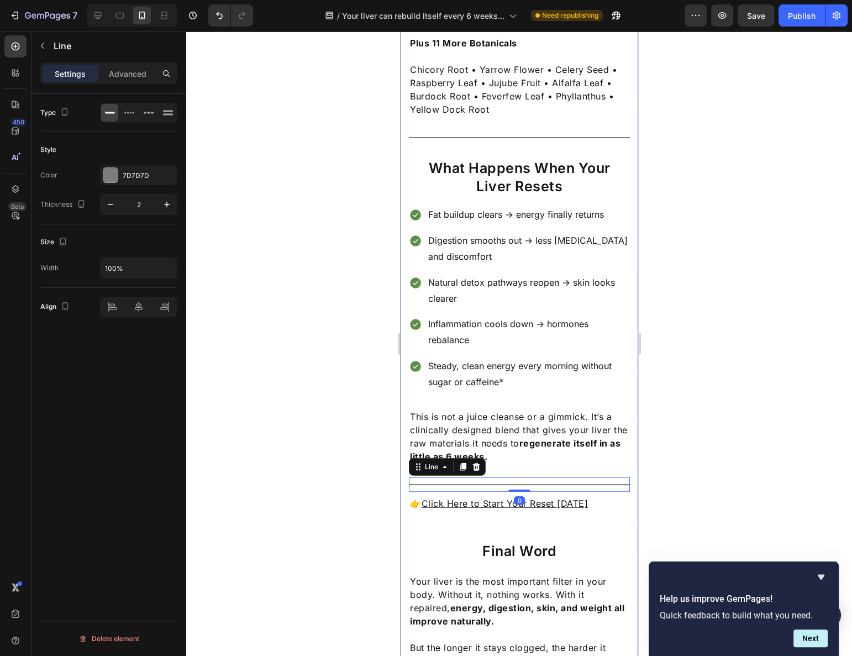
click at [331, 435] on div at bounding box center [519, 343] width 666 height 625
click at [459, 477] on div "Title Line 0" at bounding box center [518, 484] width 221 height 14
drag, startPoint x: 472, startPoint y: 388, endPoint x: 463, endPoint y: 435, distance: 48.4
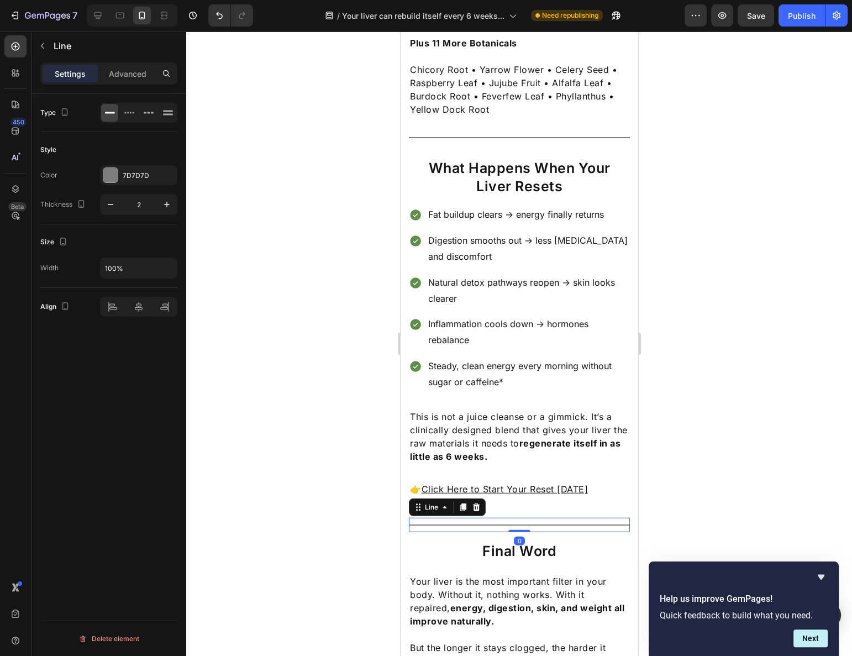
click at [348, 439] on div at bounding box center [519, 343] width 666 height 625
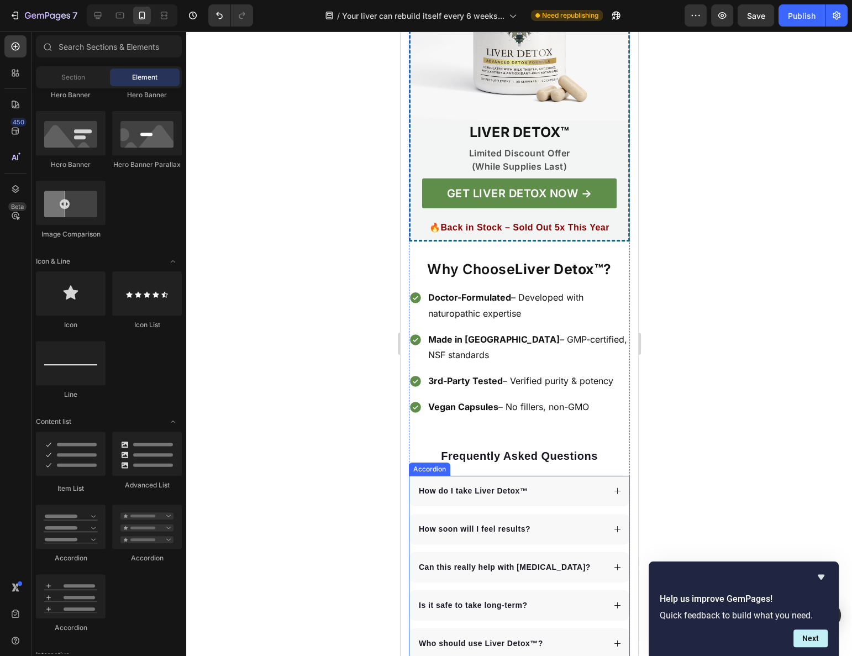
scroll to position [3818, 0]
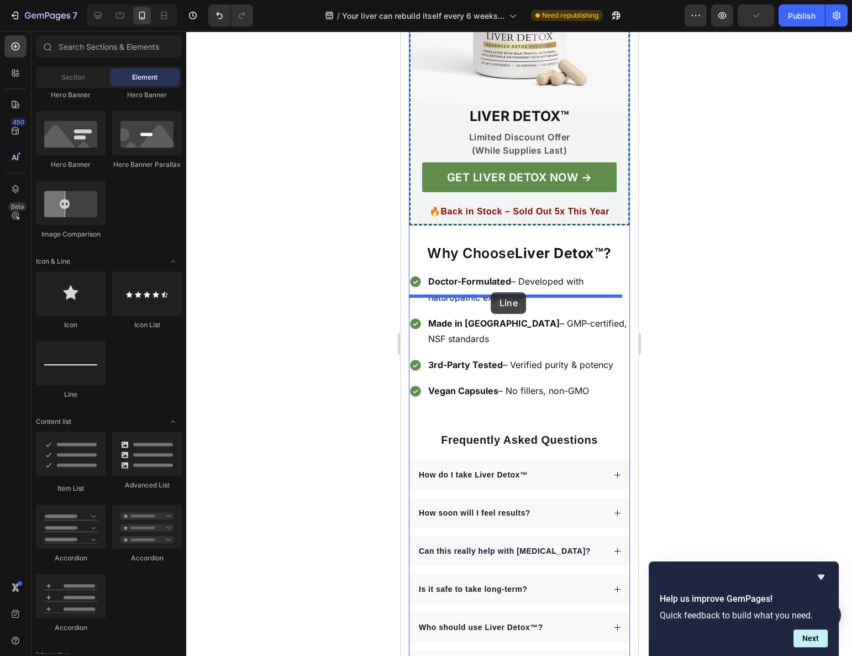
drag, startPoint x: 479, startPoint y: 398, endPoint x: 491, endPoint y: 292, distance: 106.8
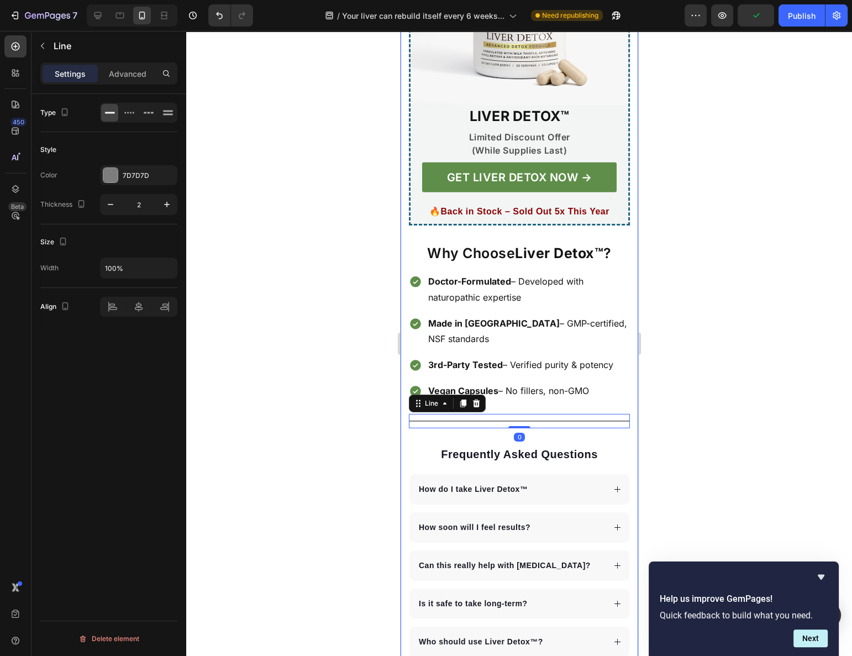
click at [325, 340] on div at bounding box center [519, 343] width 666 height 625
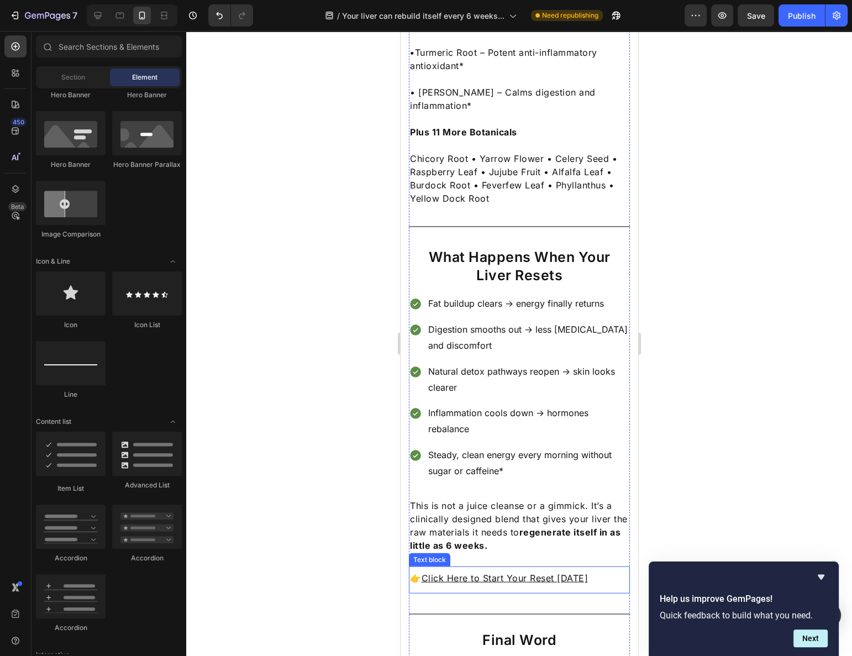
scroll to position [2813, 0]
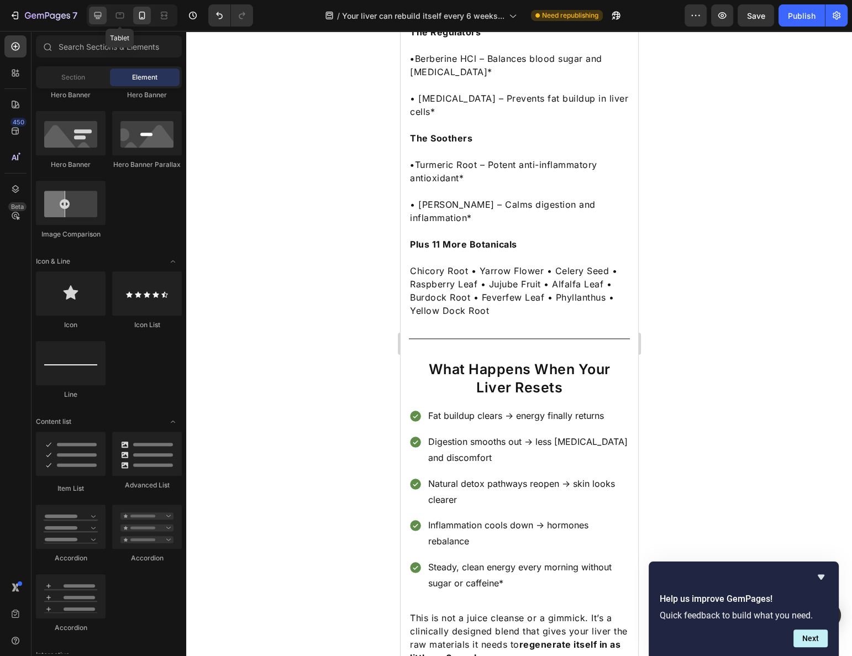
click at [101, 17] on icon at bounding box center [97, 15] width 11 height 11
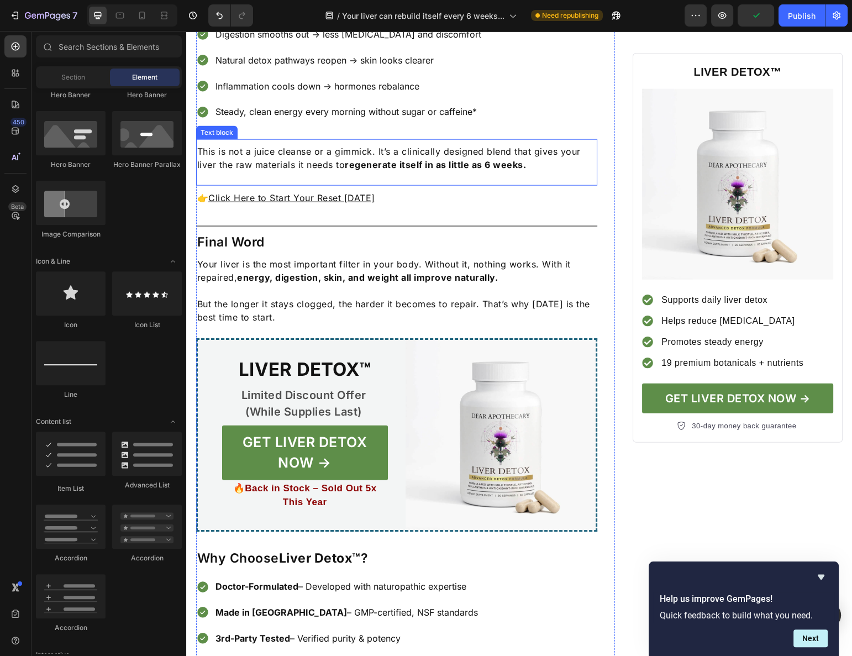
scroll to position [3138, 0]
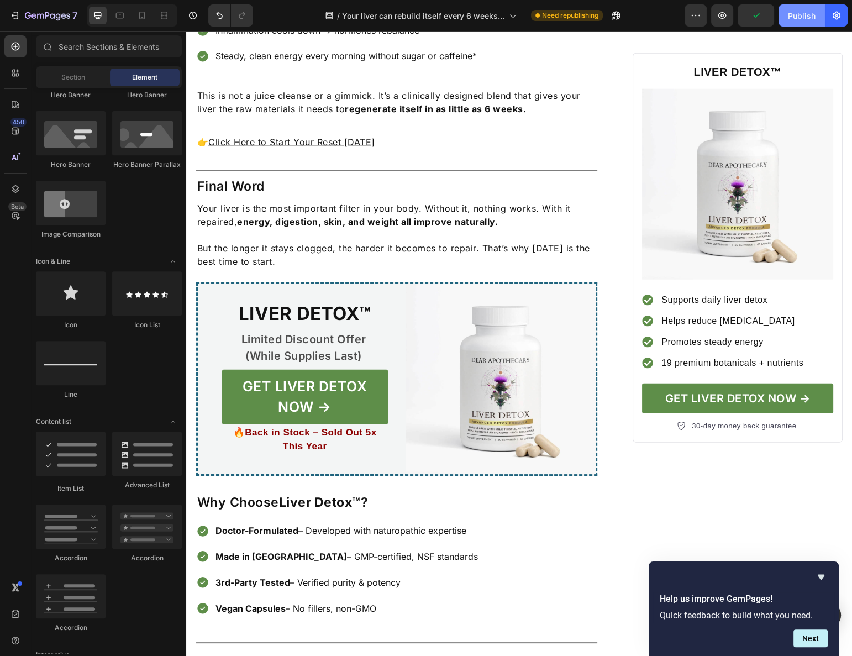
click at [801, 22] on button "Publish" at bounding box center [802, 15] width 46 height 22
click at [141, 17] on icon at bounding box center [142, 17] width 3 height 1
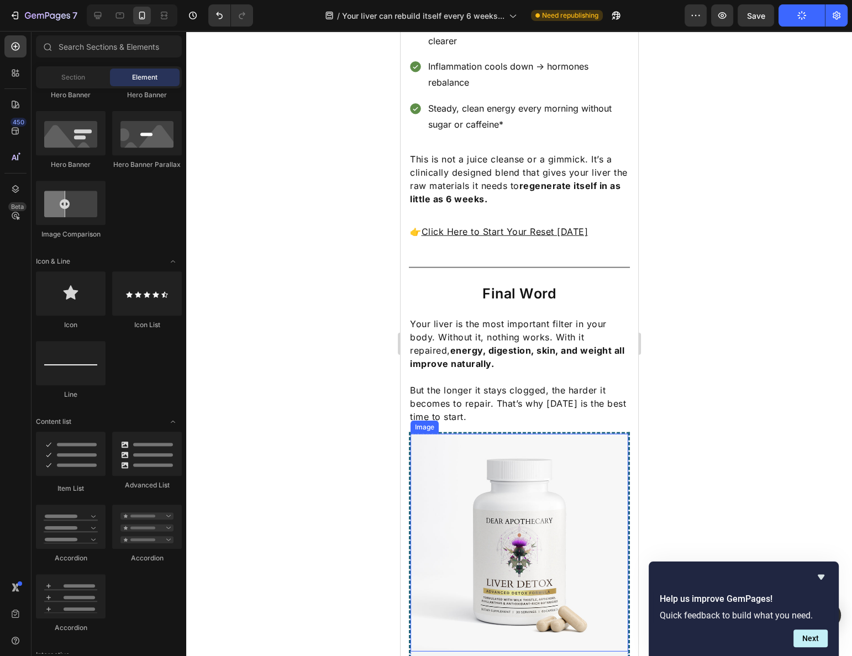
scroll to position [3193, 0]
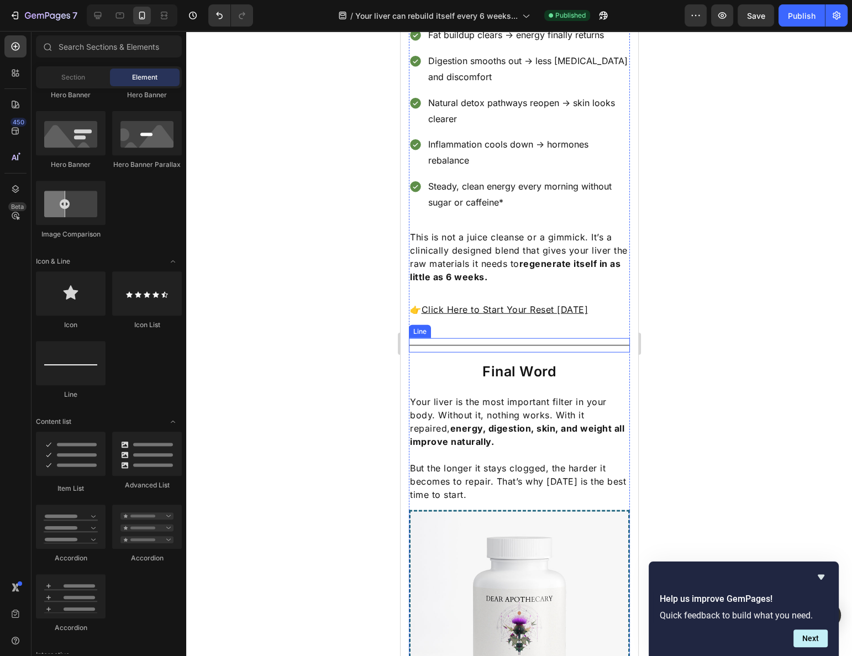
click at [520, 338] on div "Title Line" at bounding box center [518, 345] width 221 height 14
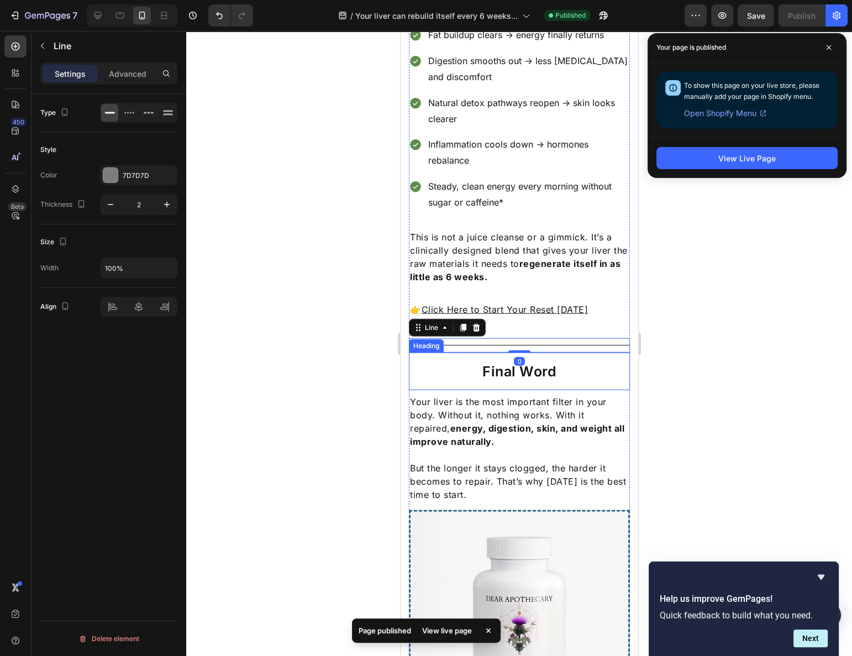
click at [518, 361] on h2 "Final Word" at bounding box center [518, 371] width 221 height 20
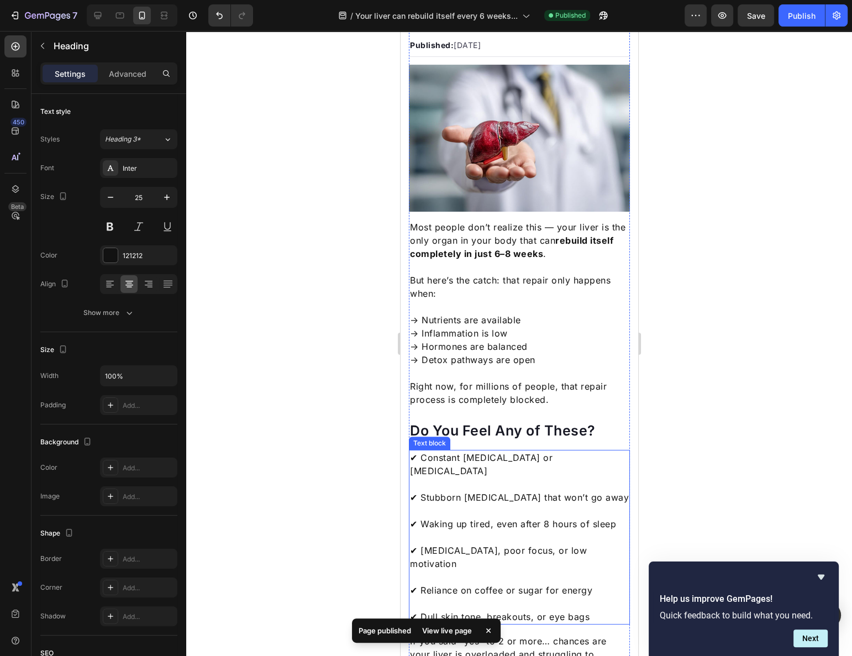
scroll to position [0, 0]
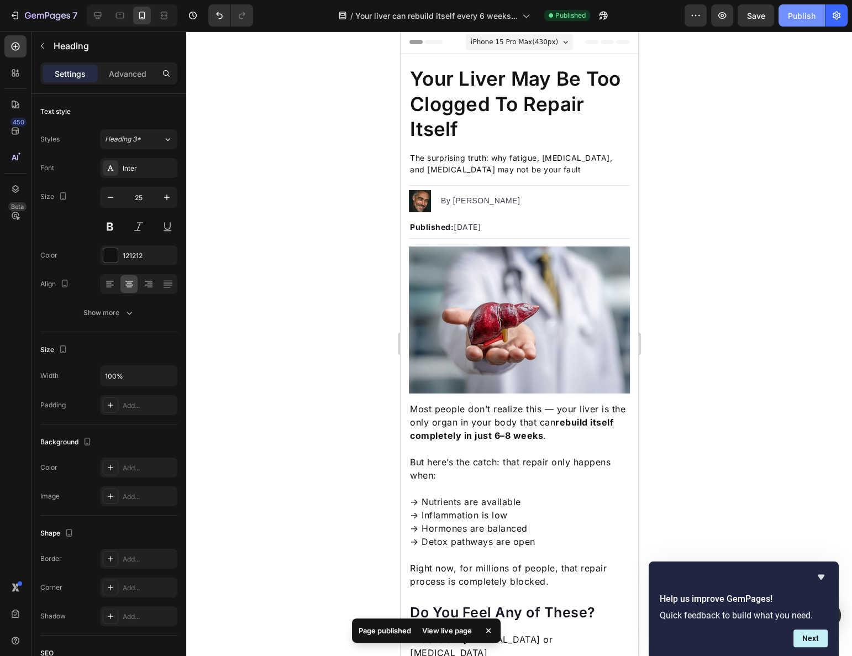
click at [795, 20] on div "Publish" at bounding box center [802, 16] width 28 height 12
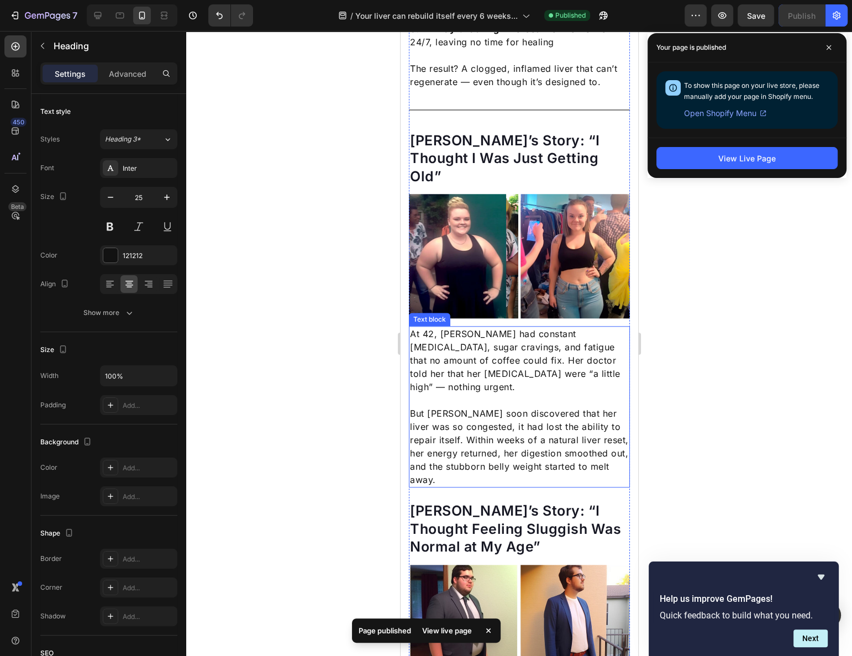
scroll to position [1105, 0]
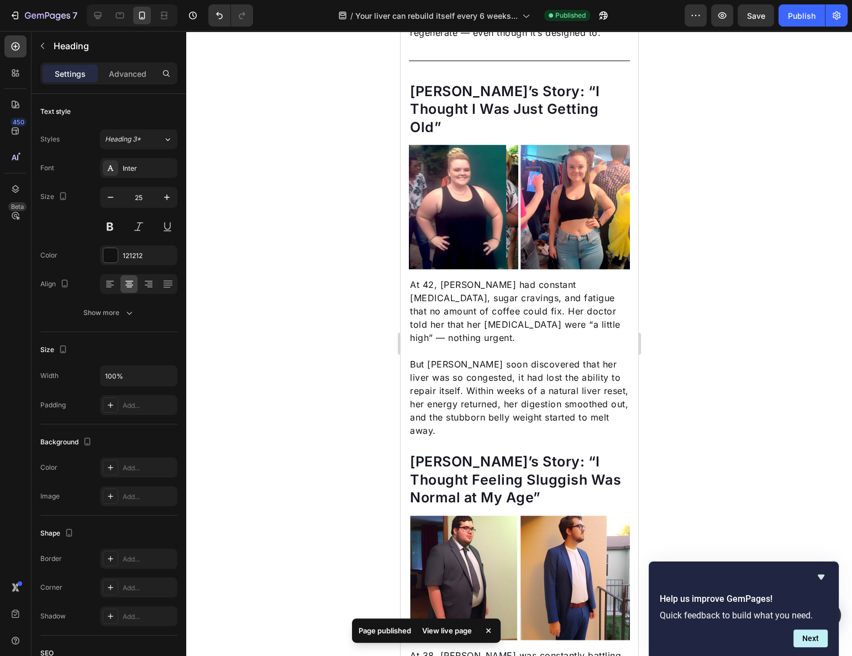
click at [703, 257] on div at bounding box center [519, 343] width 666 height 625
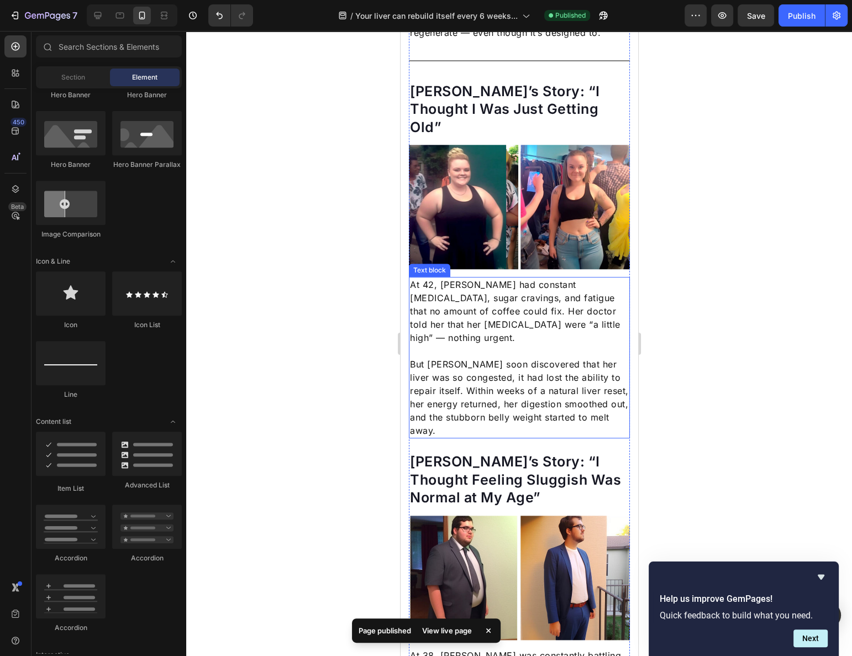
click at [581, 358] on p "But Pamela soon discovered that her liver was so congested, it had lost the abi…" at bounding box center [518, 398] width 219 height 80
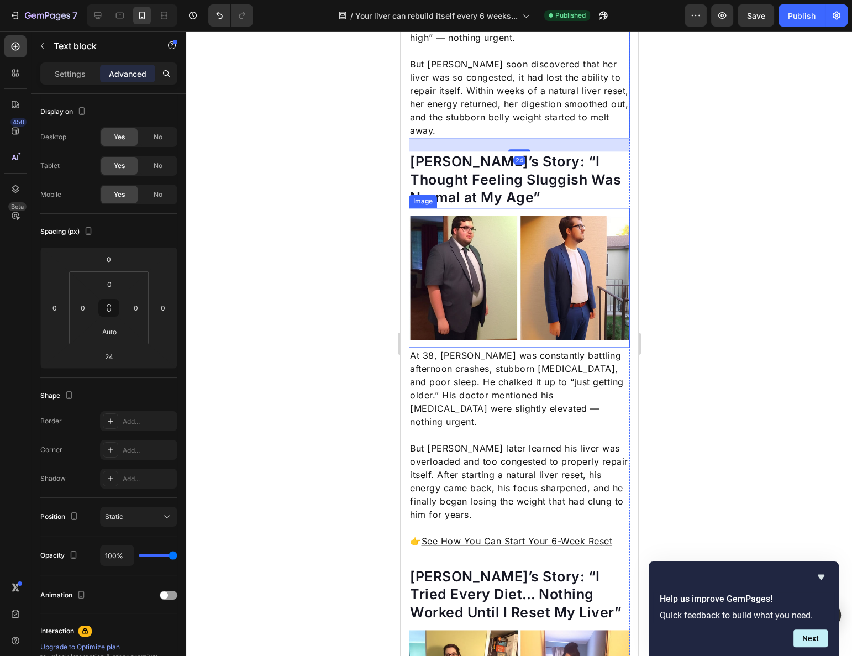
scroll to position [1406, 0]
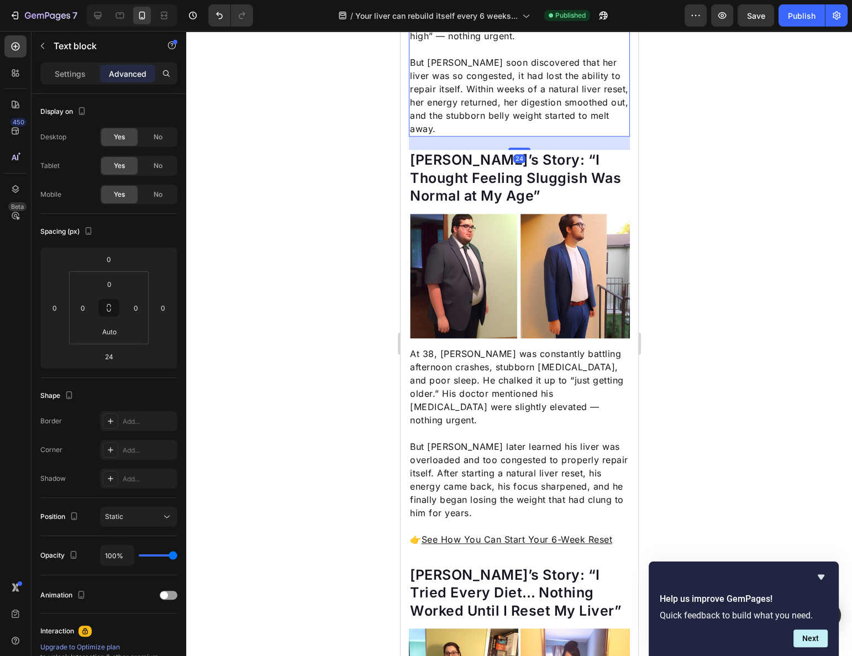
click at [690, 323] on div at bounding box center [519, 343] width 666 height 625
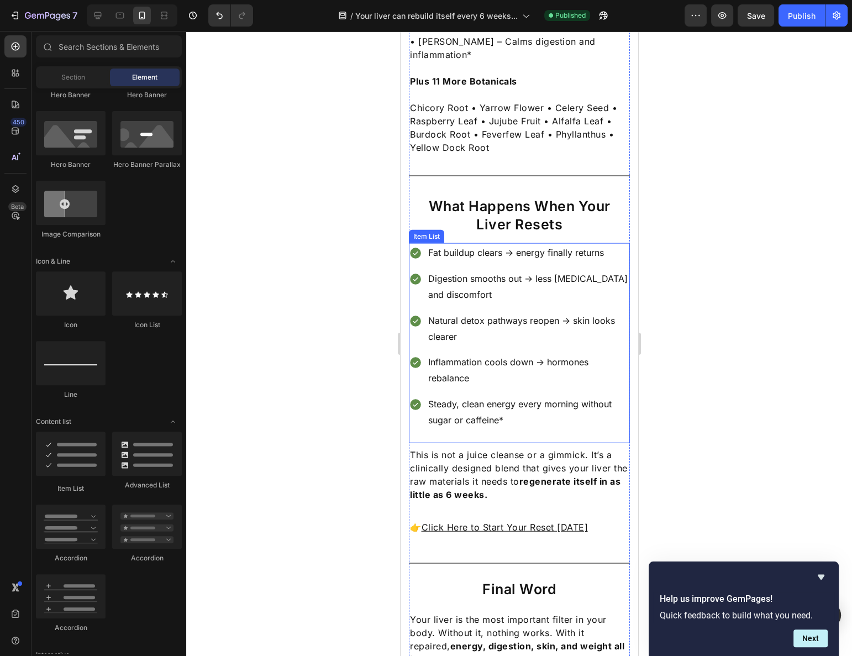
scroll to position [3064, 0]
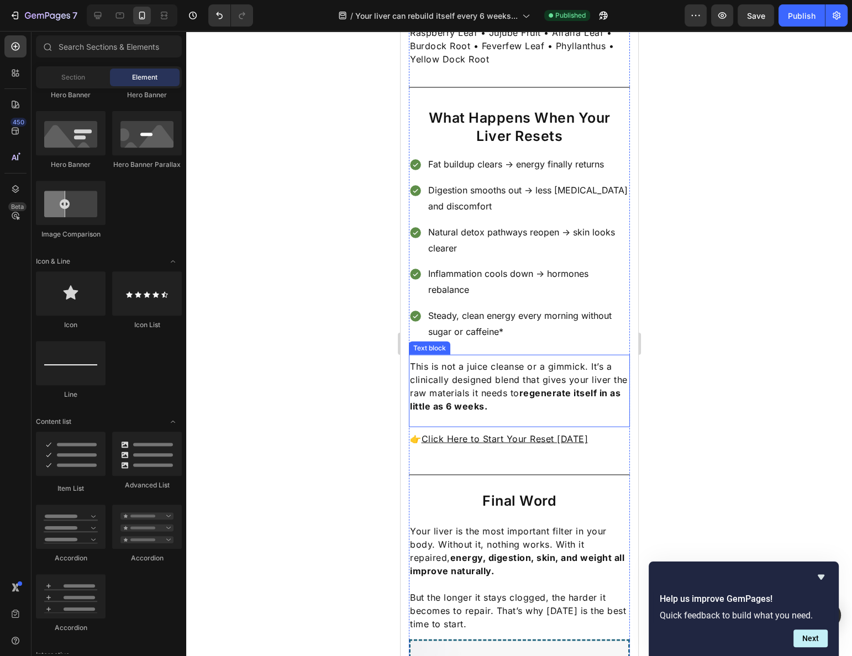
click at [527, 360] on p "This is not a juice cleanse or a gimmick. It’s a clinically designed blend that…" at bounding box center [518, 386] width 219 height 53
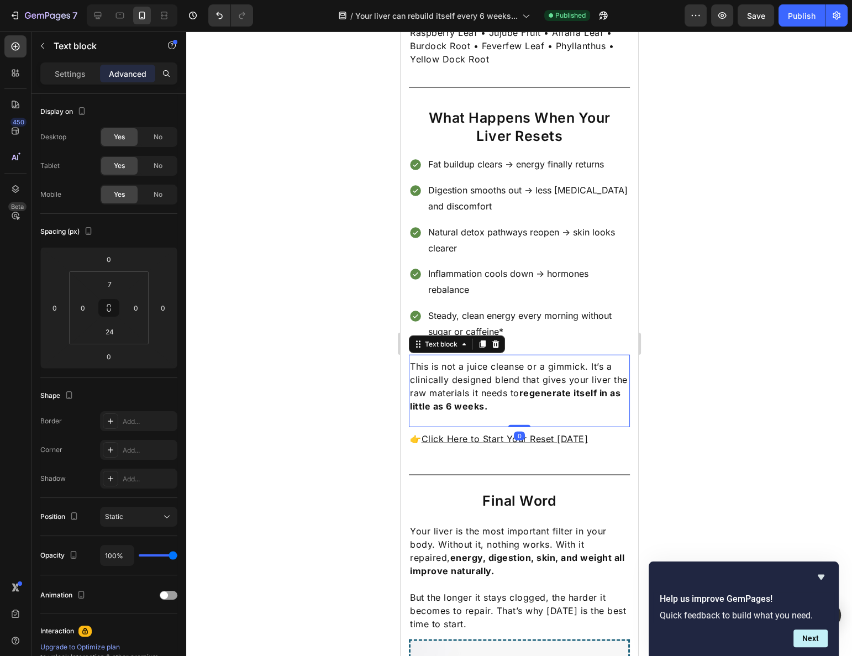
click at [694, 280] on div at bounding box center [519, 343] width 666 height 625
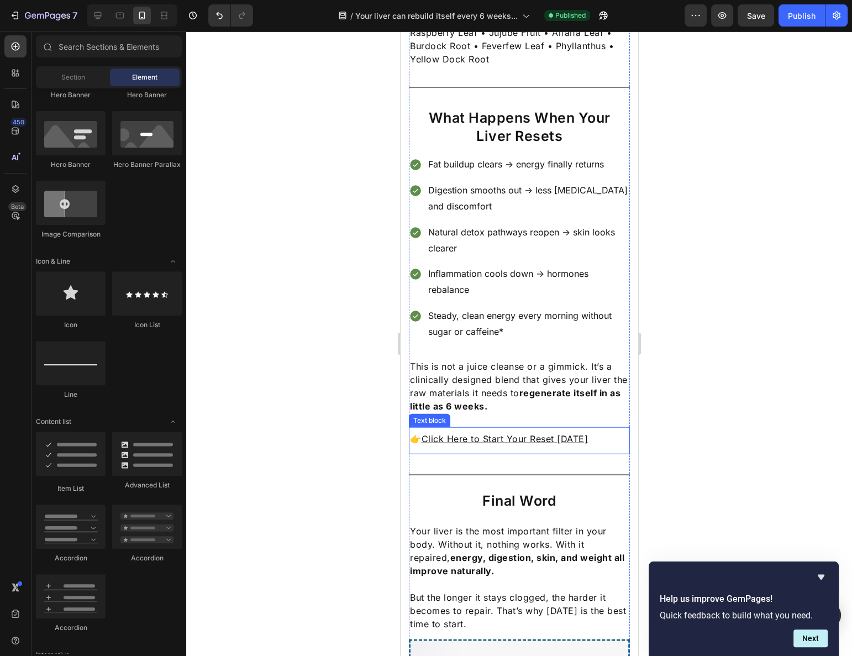
click at [606, 432] on p "👉 Click Here to Start Your Reset Today" at bounding box center [518, 438] width 219 height 13
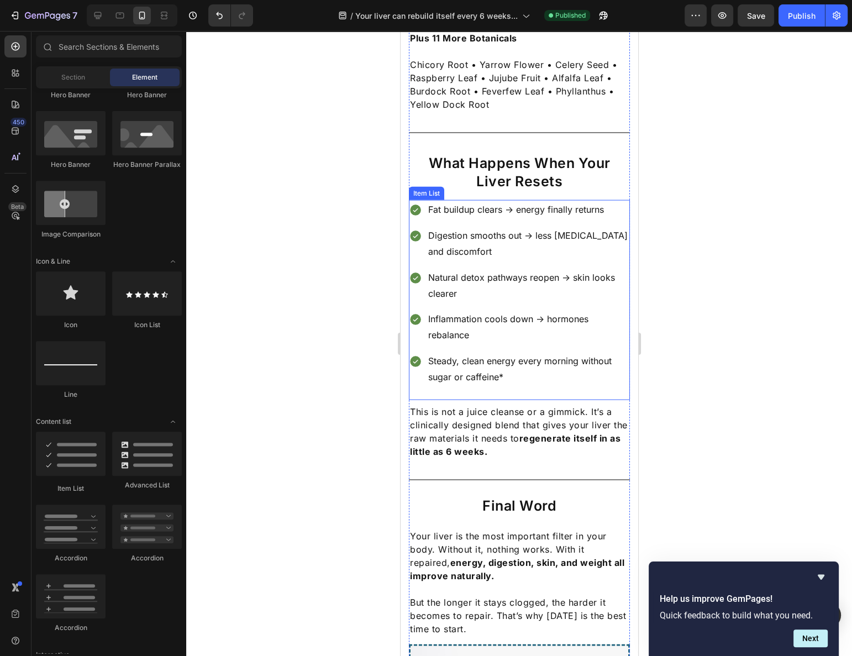
scroll to position [2964, 0]
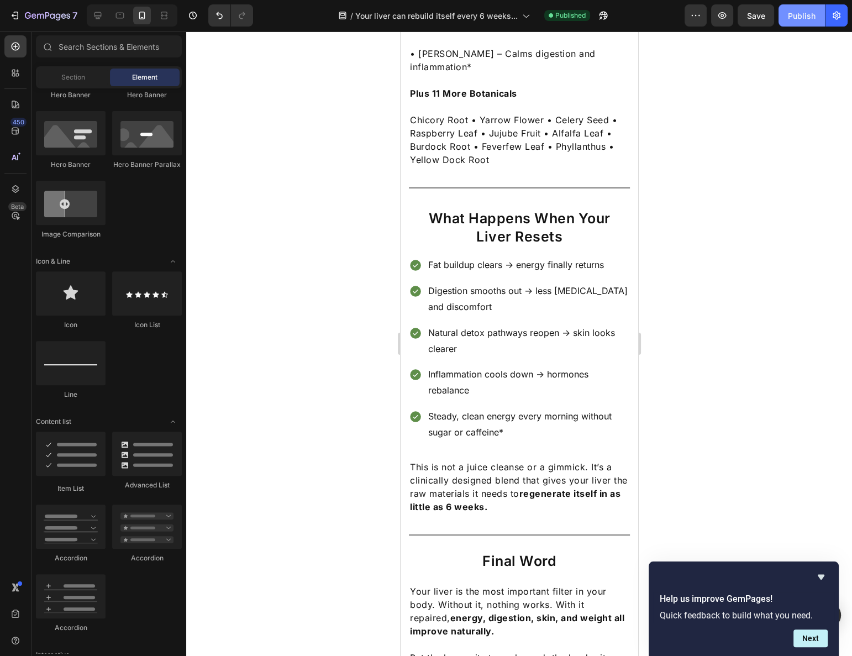
click at [785, 14] on button "Publish" at bounding box center [802, 15] width 46 height 22
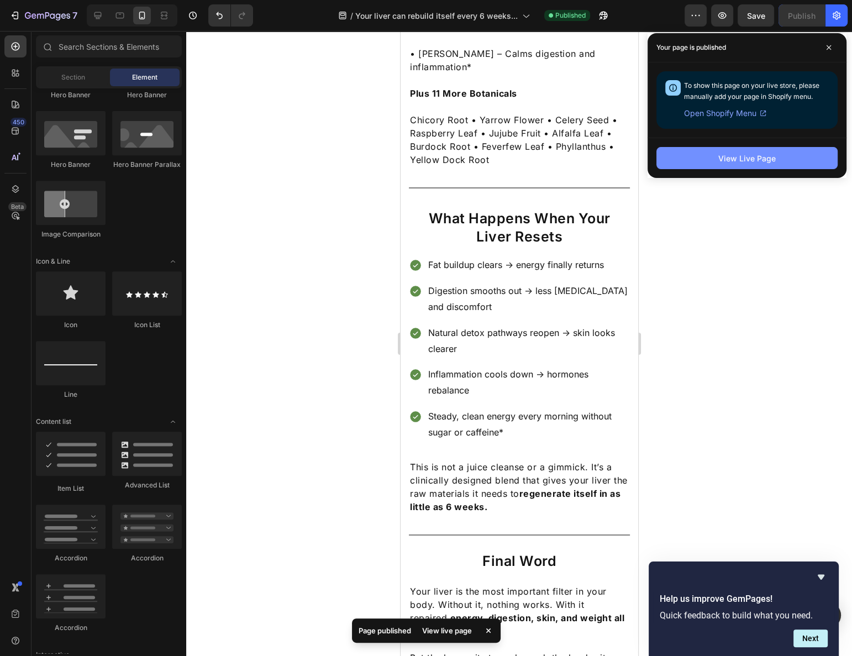
click at [695, 154] on button "View Live Page" at bounding box center [746, 158] width 181 height 22
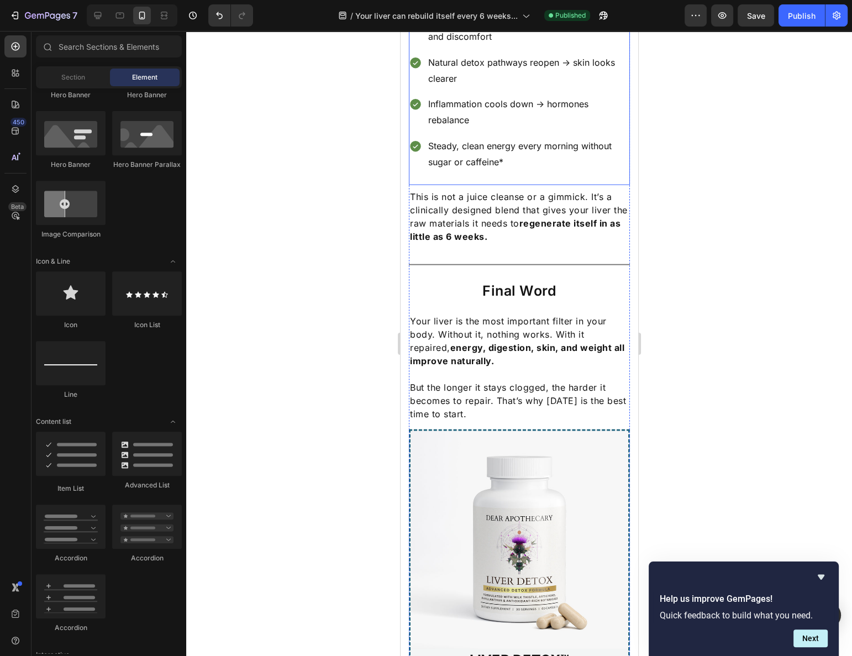
scroll to position [3265, 0]
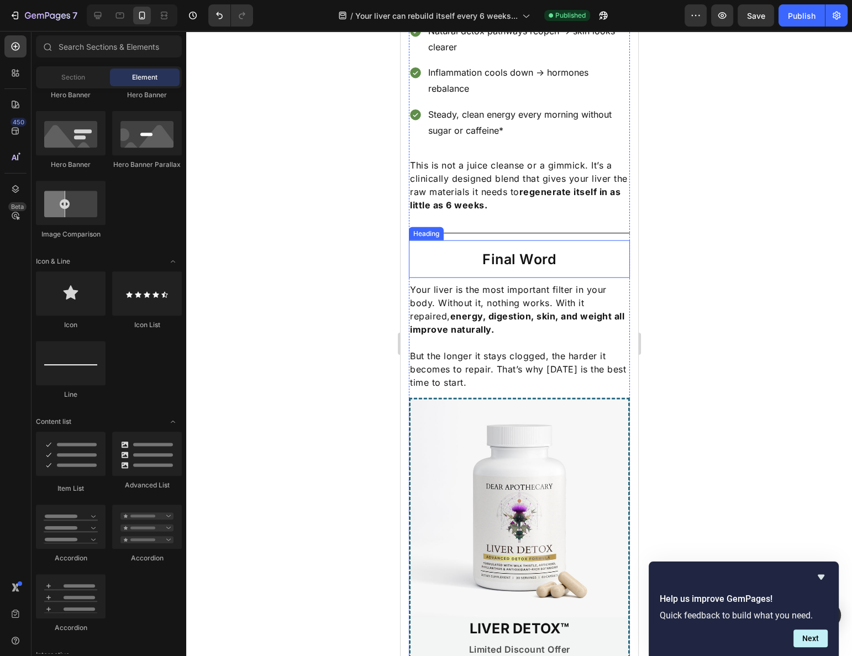
click at [521, 249] on h2 "Final Word" at bounding box center [518, 259] width 221 height 20
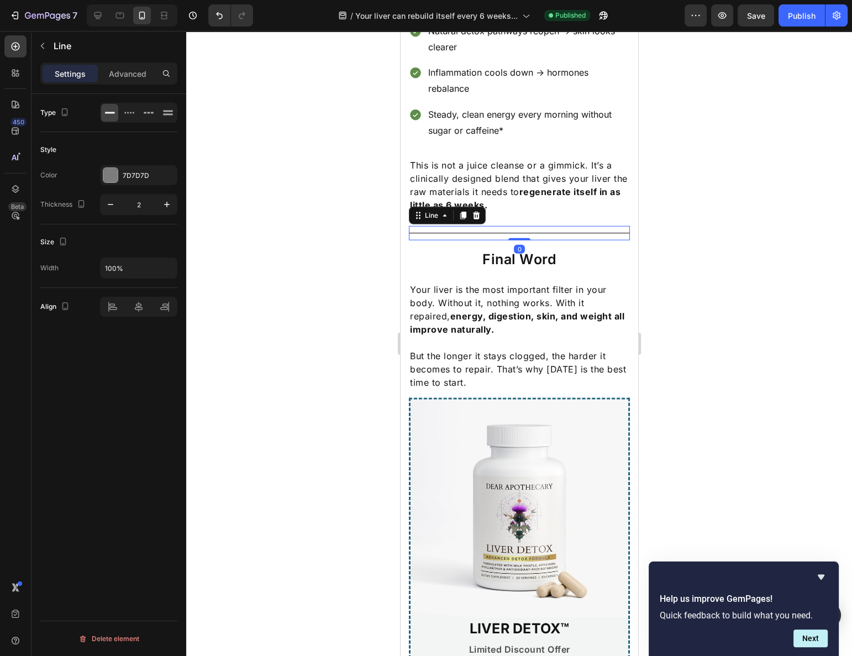
click at [546, 226] on div "Title Line 0" at bounding box center [518, 233] width 221 height 14
click at [663, 145] on div at bounding box center [519, 343] width 666 height 625
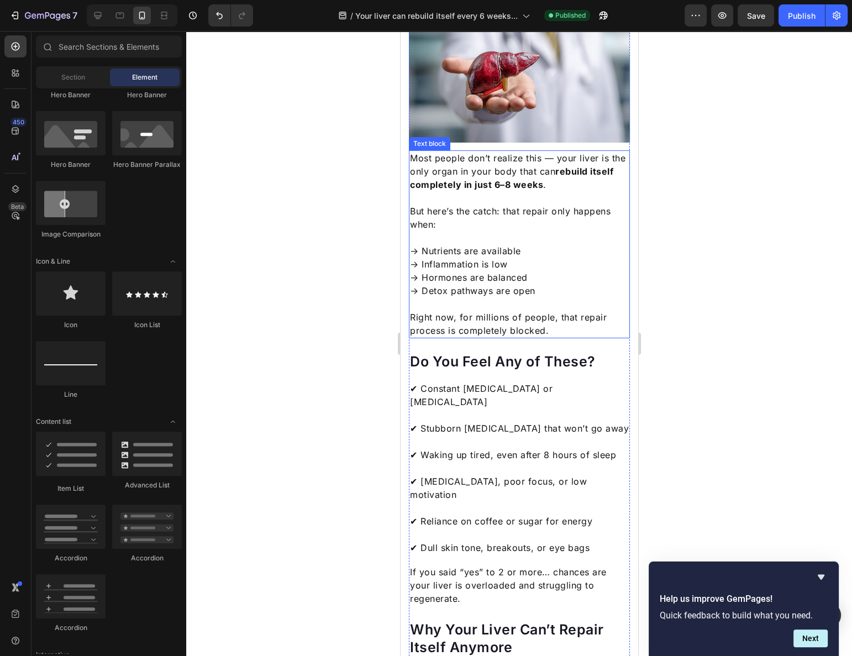
scroll to position [0, 0]
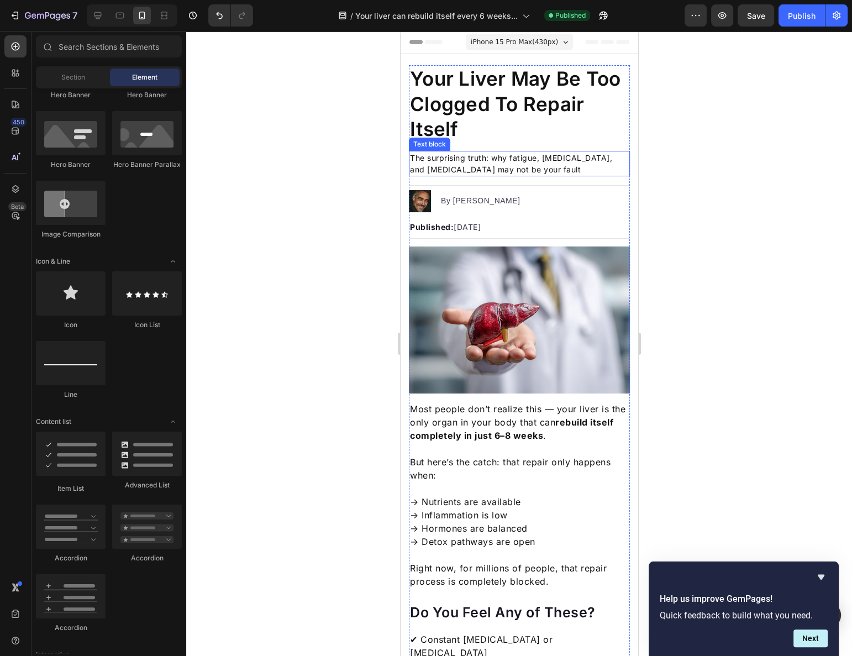
click at [456, 162] on p "The surprising truth: why fatigue, belly fat, and brain fog may not be your fau…" at bounding box center [518, 163] width 219 height 23
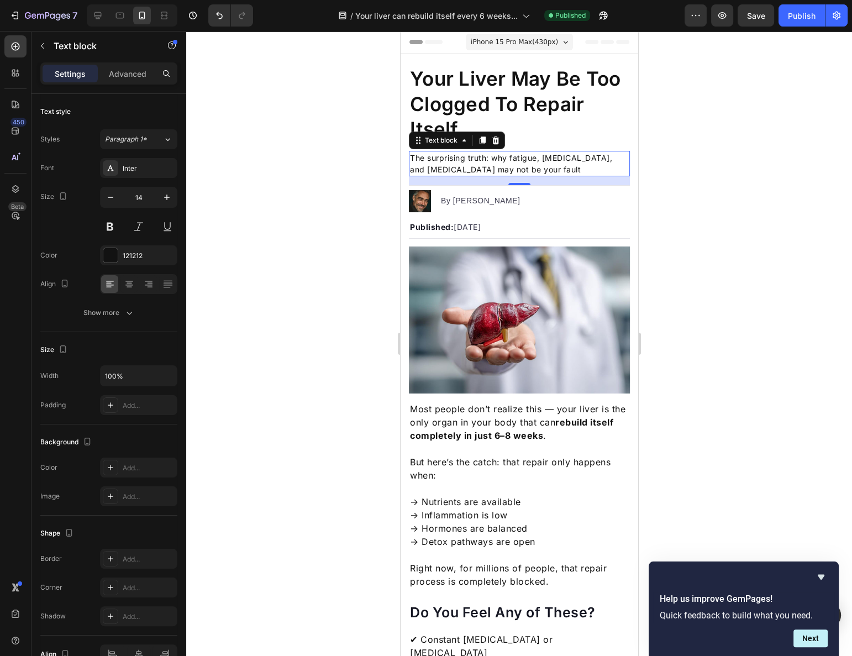
click at [456, 162] on p "The surprising truth: why fatigue, belly fat, and brain fog may not be your fau…" at bounding box center [518, 163] width 219 height 23
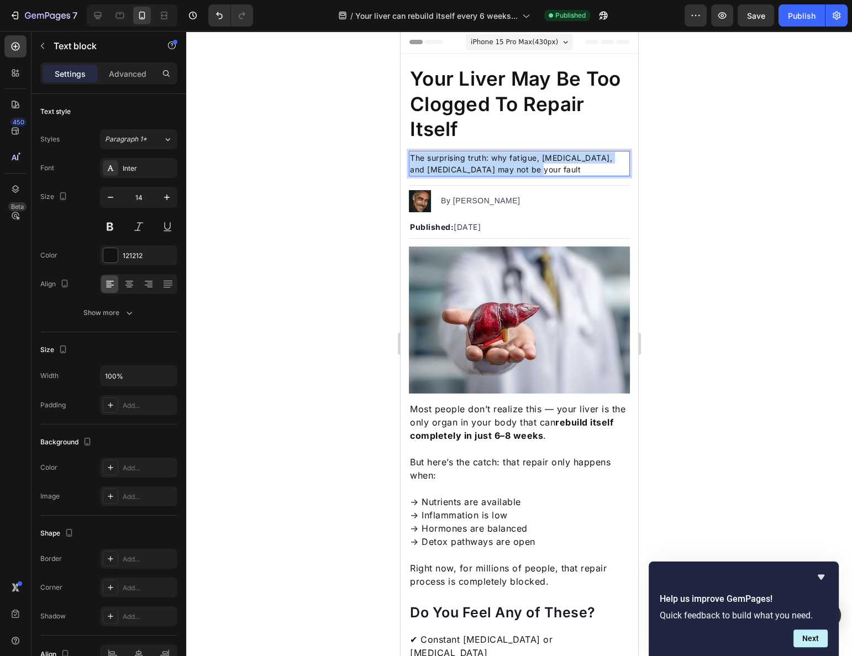
click at [456, 162] on p "The surprising truth: why fatigue, belly fat, and brain fog may not be your fau…" at bounding box center [518, 163] width 219 height 23
click at [456, 162] on p "The surprising truth: why diets fail, [MEDICAL_DATA] clings, and fatigue never …" at bounding box center [518, 163] width 219 height 23
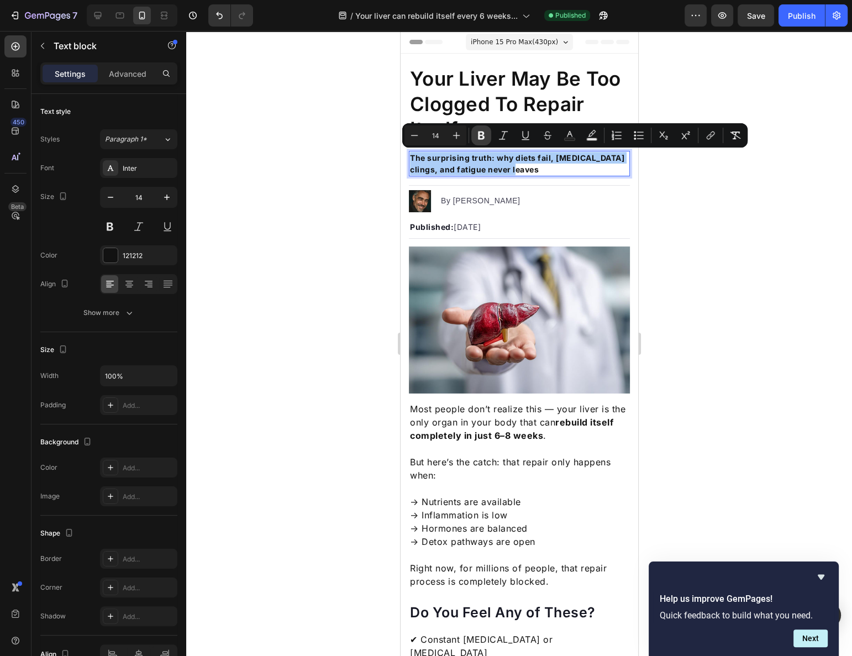
click at [485, 137] on icon "Editor contextual toolbar" at bounding box center [481, 135] width 11 height 11
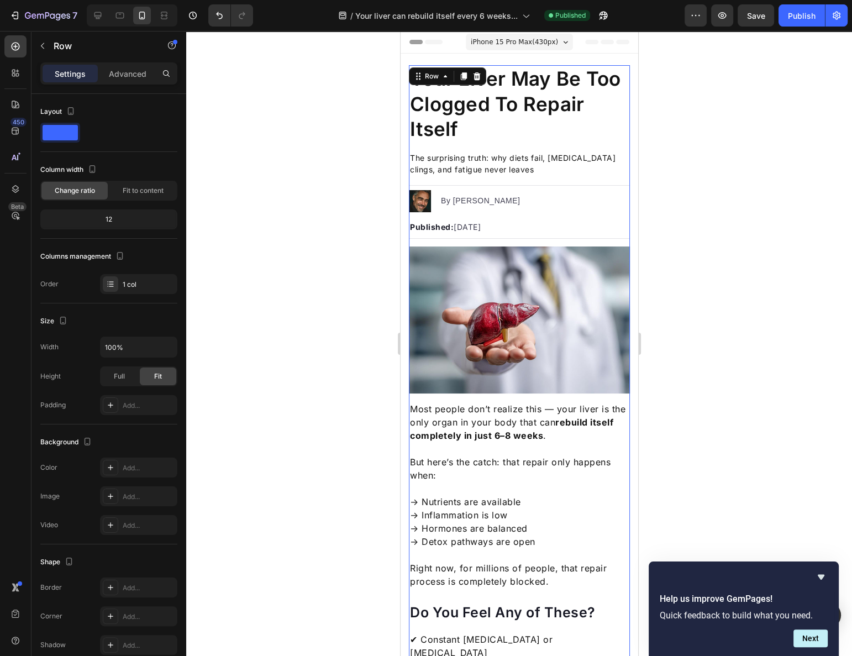
click at [703, 167] on div at bounding box center [519, 343] width 666 height 625
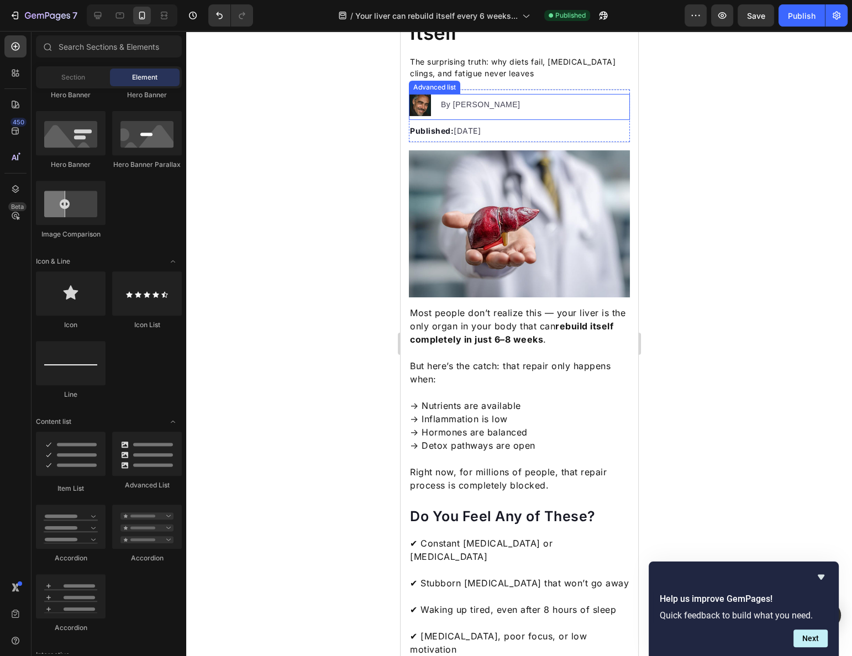
scroll to position [100, 0]
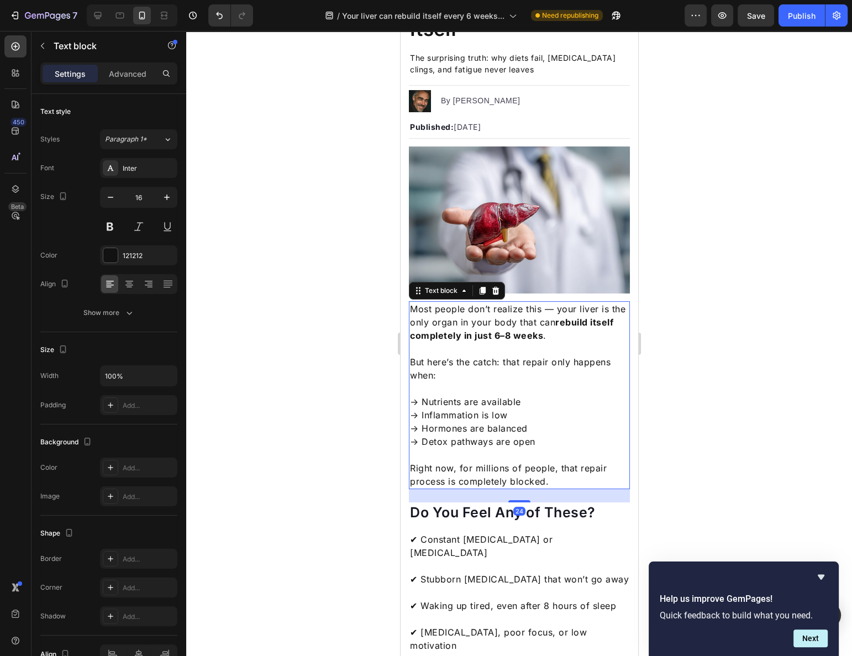
click at [450, 361] on p "But here’s the catch: that repair only happens when:" at bounding box center [518, 368] width 219 height 27
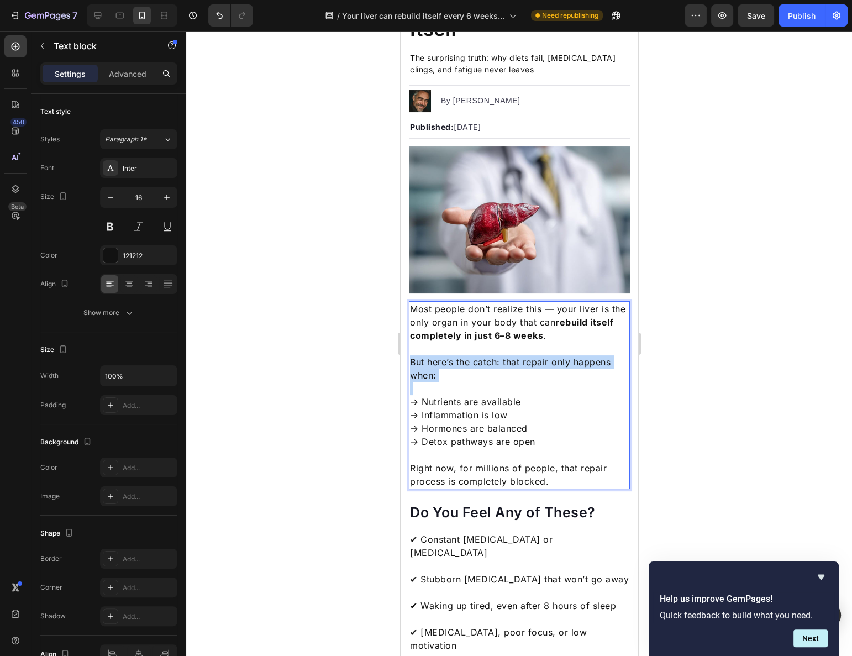
click at [450, 361] on p "But here’s the catch: that repair only happens when:" at bounding box center [518, 368] width 219 height 27
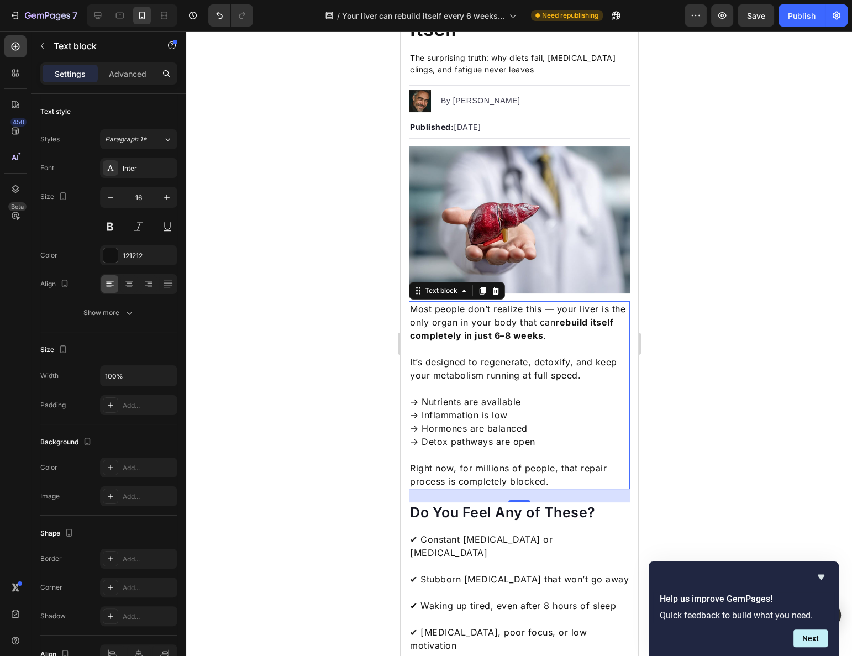
click at [453, 399] on p "→ Nutrients are available → Inflammation is low → Hormones are balanced → Detox…" at bounding box center [518, 415] width 219 height 66
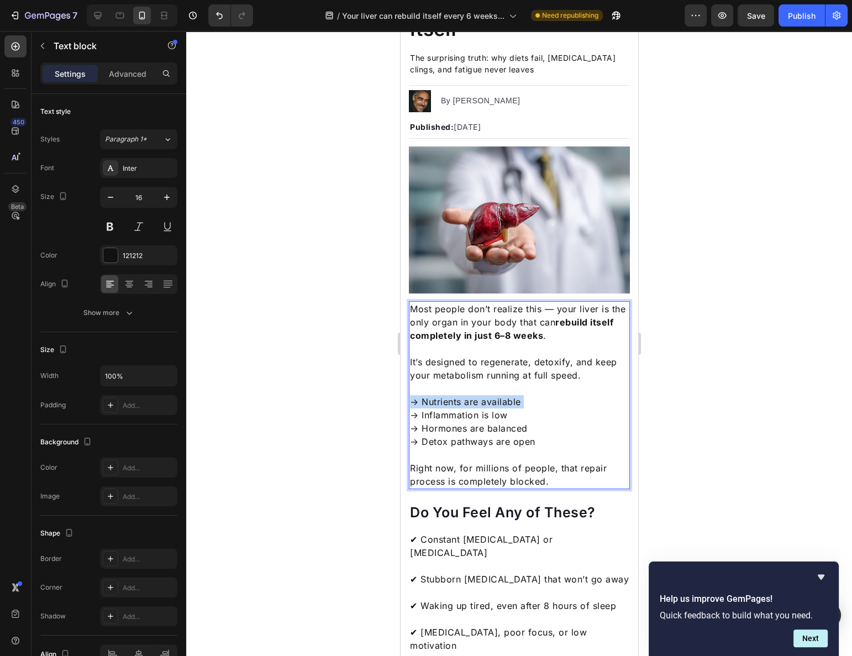
click at [453, 399] on p "→ Nutrients are available → Inflammation is low → Hormones are balanced → Detox…" at bounding box center [518, 415] width 219 height 66
click at [538, 423] on p "→ Nutrients are available → Inflammation is low → Hormones are balanced → Detox…" at bounding box center [518, 415] width 219 height 66
click at [548, 430] on p "→ Nutrients are available → Inflammation is low → Hormones are balanced → Detox…" at bounding box center [518, 415] width 219 height 66
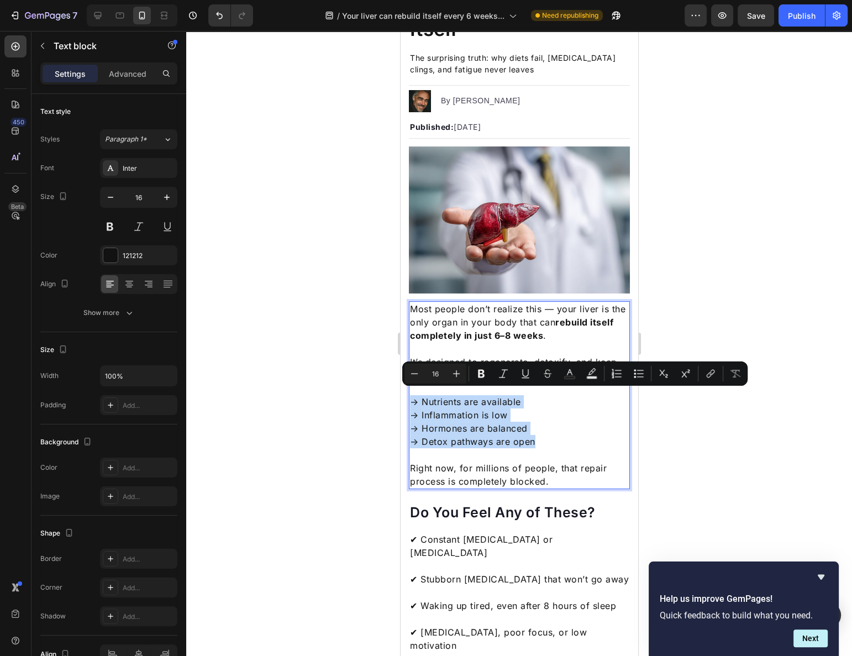
drag, startPoint x: 550, startPoint y: 436, endPoint x: 408, endPoint y: 394, distance: 148.1
click at [408, 394] on div "Most people don’t realize this — your liver is the only organ in your body that…" at bounding box center [518, 395] width 221 height 188
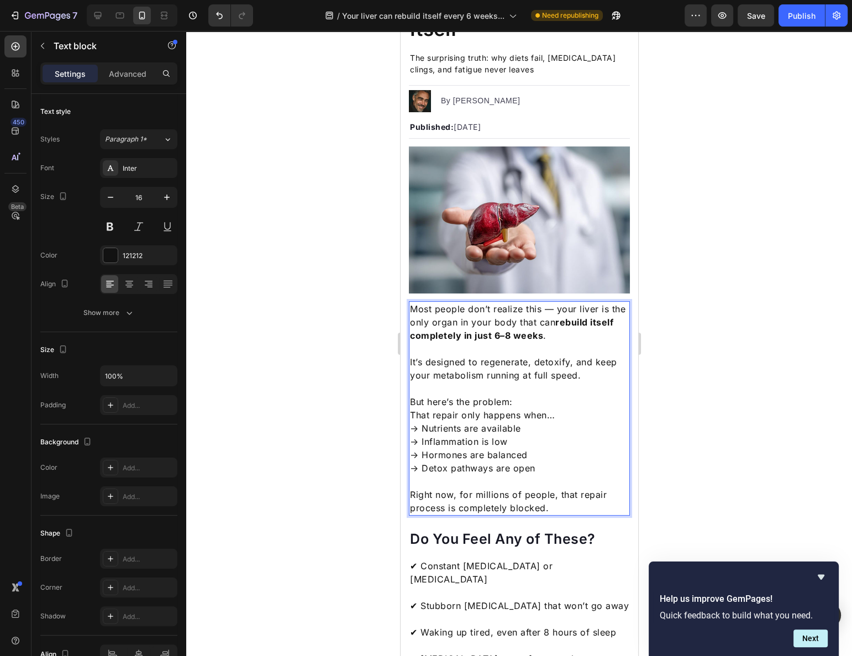
click at [546, 395] on p "But here’s the problem: That repair only happens when… → Nutrients are availabl…" at bounding box center [518, 428] width 219 height 93
click at [556, 410] on p "But here’s the problem: That repair only happens when… → Nutrients are availabl…" at bounding box center [518, 428] width 219 height 93
click at [565, 411] on p "But here’s the problem: That repair only happens when… → Nutrients are availabl…" at bounding box center [518, 428] width 219 height 93
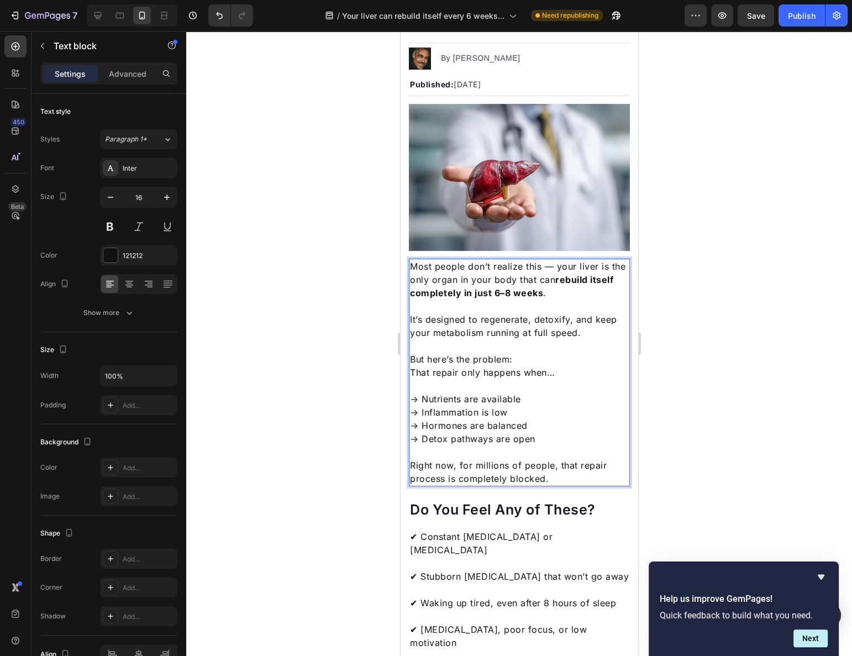
scroll to position [201, 0]
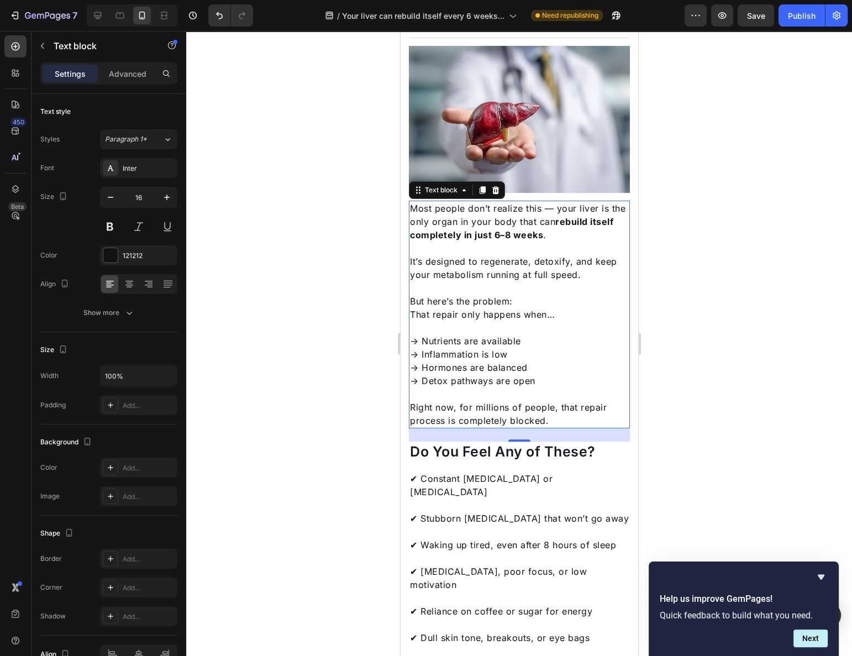
click at [449, 401] on p "Right now, for millions of people, that repair process is completely blocked." at bounding box center [518, 414] width 219 height 27
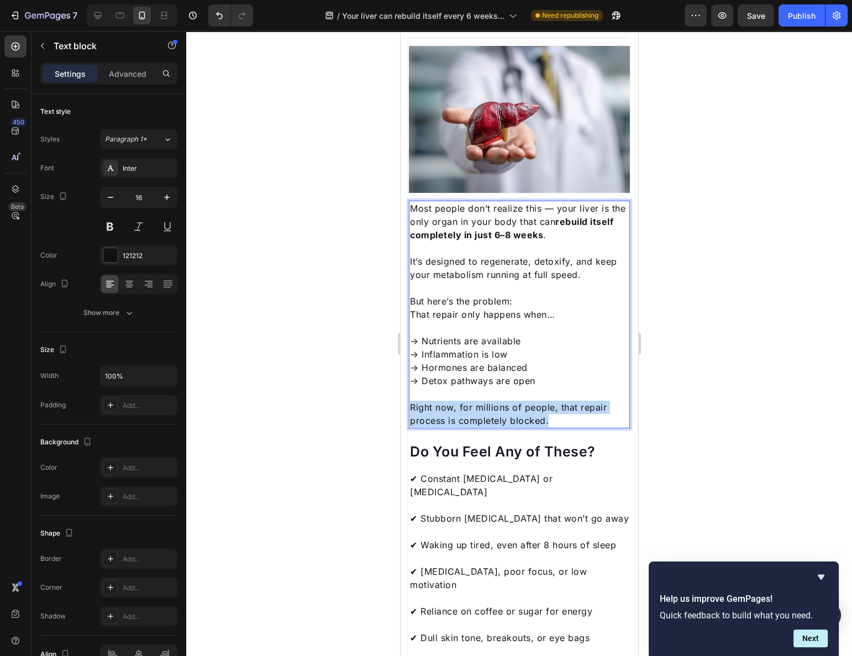
click at [449, 401] on p "Right now, for millions of people, that repair process is completely blocked." at bounding box center [518, 414] width 219 height 27
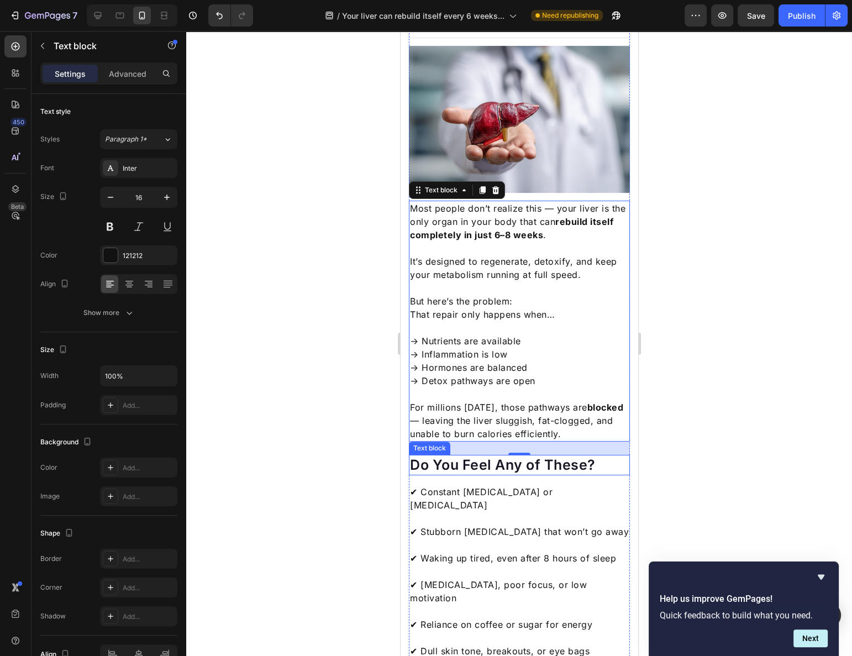
click at [477, 456] on p "Do You Feel Any of These?" at bounding box center [518, 465] width 219 height 18
click at [476, 456] on p "Do You Feel Any of These?" at bounding box center [518, 465] width 219 height 18
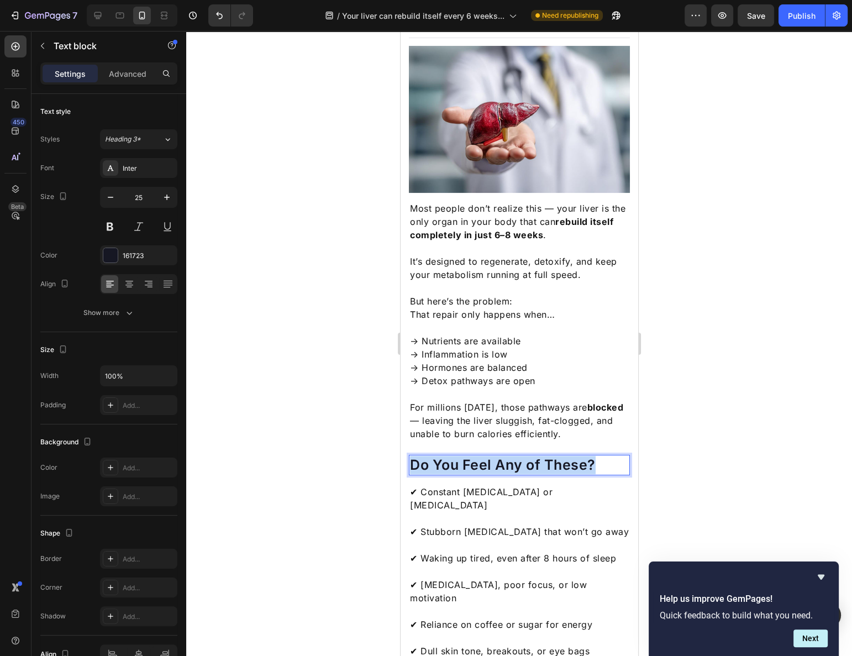
click at [476, 456] on p "Do You Feel Any of These?" at bounding box center [518, 465] width 219 height 18
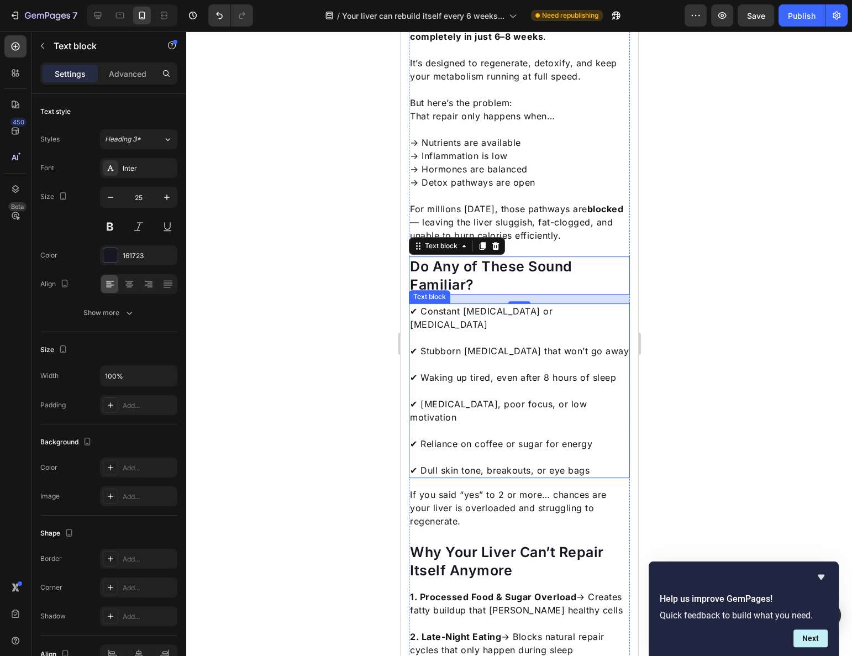
scroll to position [402, 0]
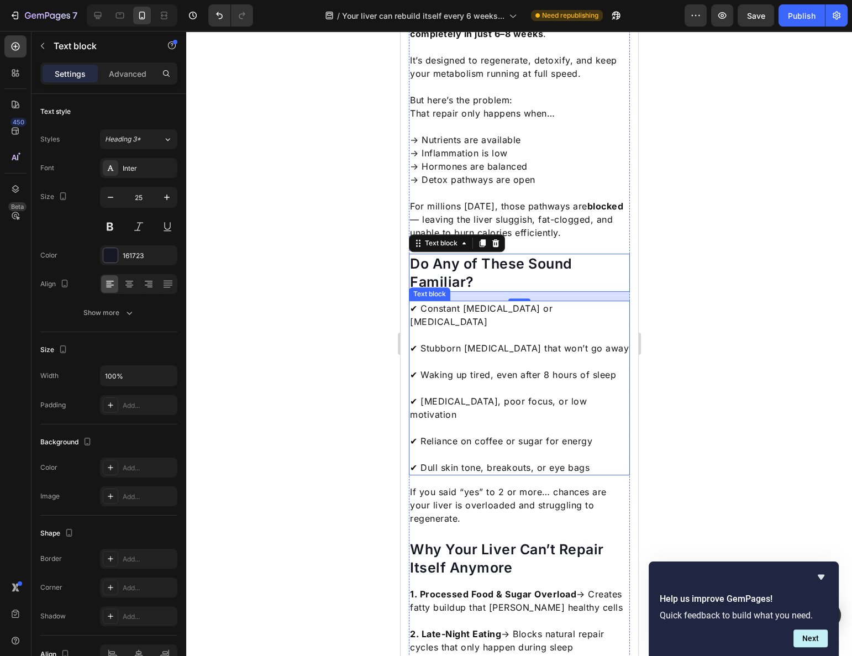
click at [493, 448] on p "✔ Dull skin tone, breakouts, or eye bags" at bounding box center [518, 461] width 219 height 27
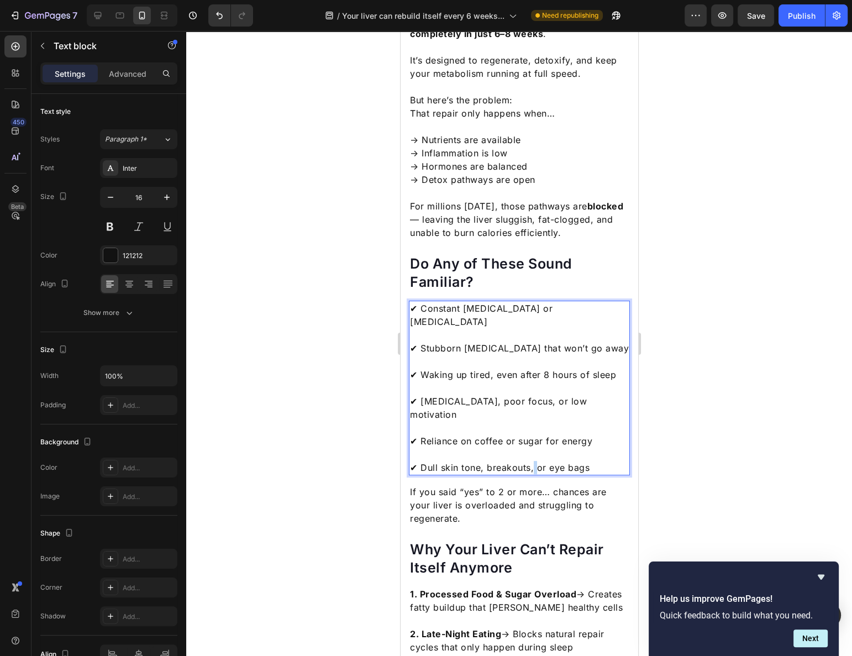
click at [532, 448] on p "✔ Dull skin tone, breakouts, or eye bags" at bounding box center [518, 461] width 219 height 27
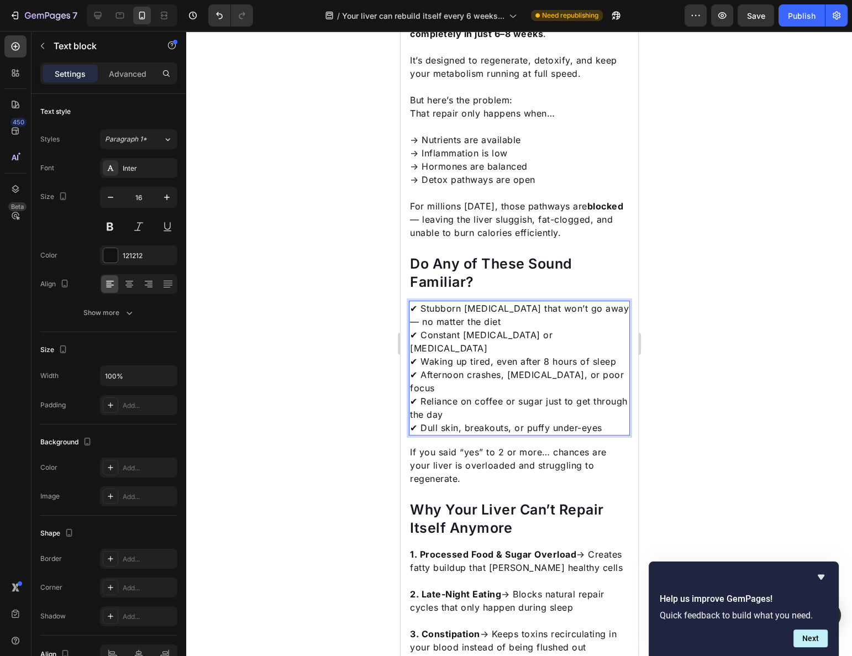
click at [528, 316] on p "✔ Stubborn belly fat that won’t go away — no matter the diet ✔ Constant bloatin…" at bounding box center [518, 368] width 219 height 133
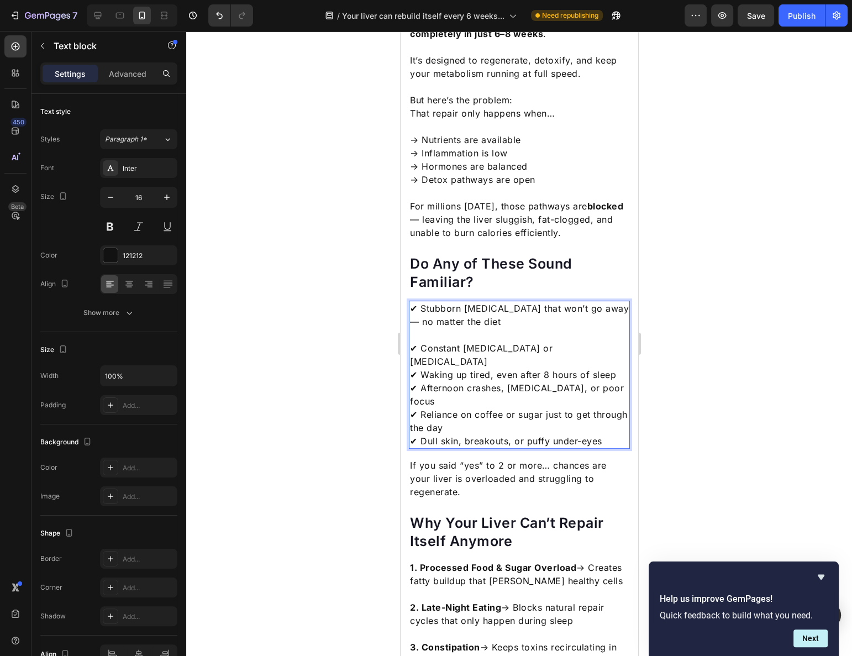
click at [575, 342] on p "⁠⁠⁠⁠⁠⁠⁠ ✔ Constant bloating or indigestion ✔ Waking up tired, even after 8 hour…" at bounding box center [518, 387] width 219 height 119
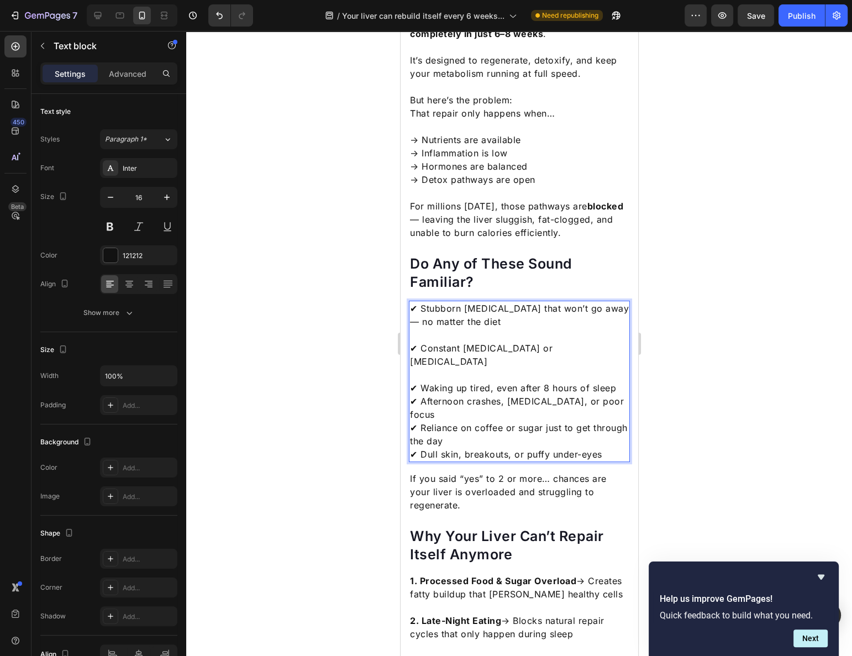
click at [613, 368] on p "⁠⁠⁠⁠⁠⁠⁠ ✔ Waking up tired, even after 8 hours of sleep ✔ Afternoon crashes, bra…" at bounding box center [518, 414] width 219 height 93
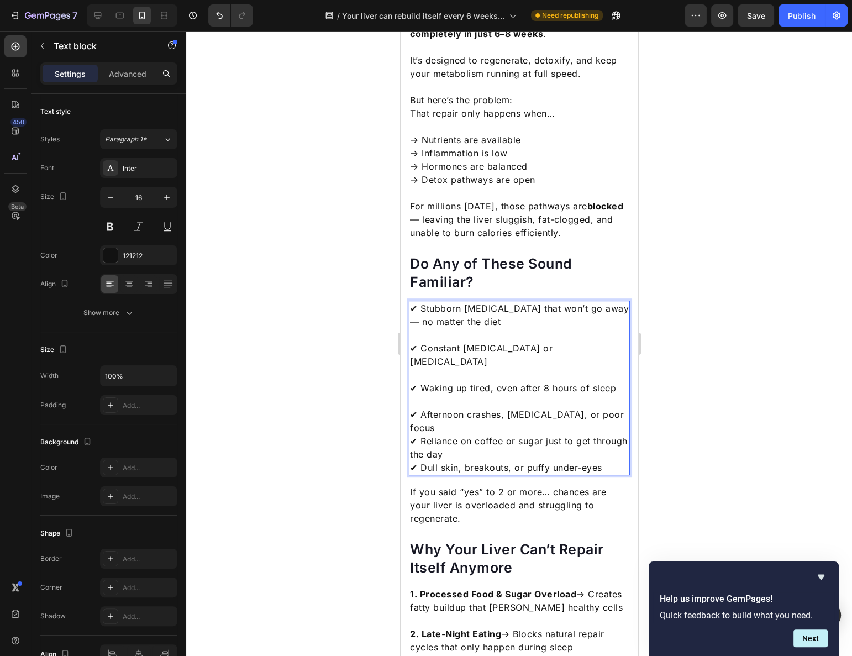
click at [616, 396] on p "⁠⁠⁠⁠⁠⁠⁠ ✔ Afternoon crashes, brain fog, or poor focus ✔ Reliance on coffee or s…" at bounding box center [518, 435] width 219 height 80
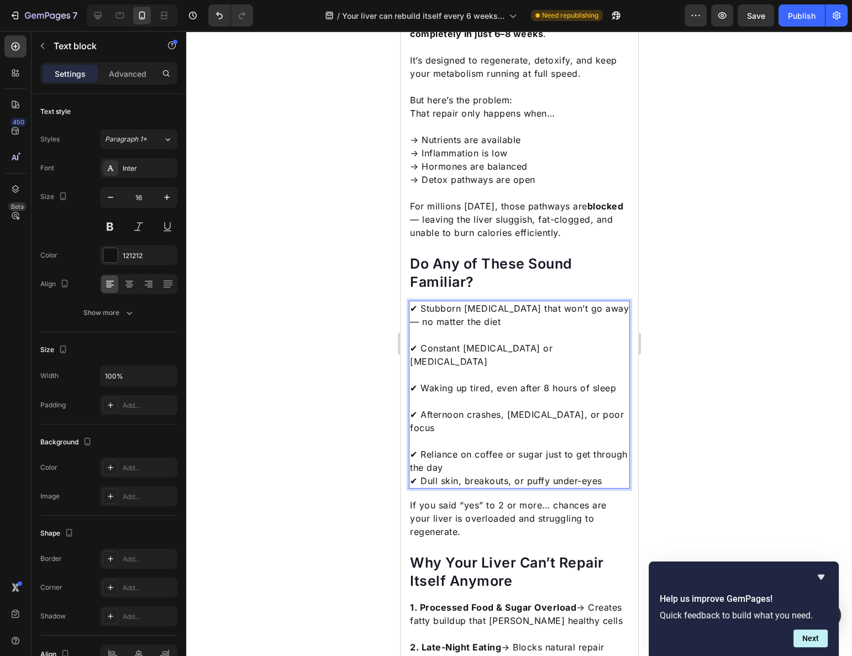
click at [598, 434] on p "⁠⁠⁠⁠⁠⁠⁠ ✔ Reliance on coffee or sugar just to get through the day ✔ Dull skin, …" at bounding box center [518, 460] width 219 height 53
click at [595, 434] on p "✔ Reliance on coffee or sugar just to get through the day ✔ Dull skin, breakout…" at bounding box center [518, 460] width 219 height 53
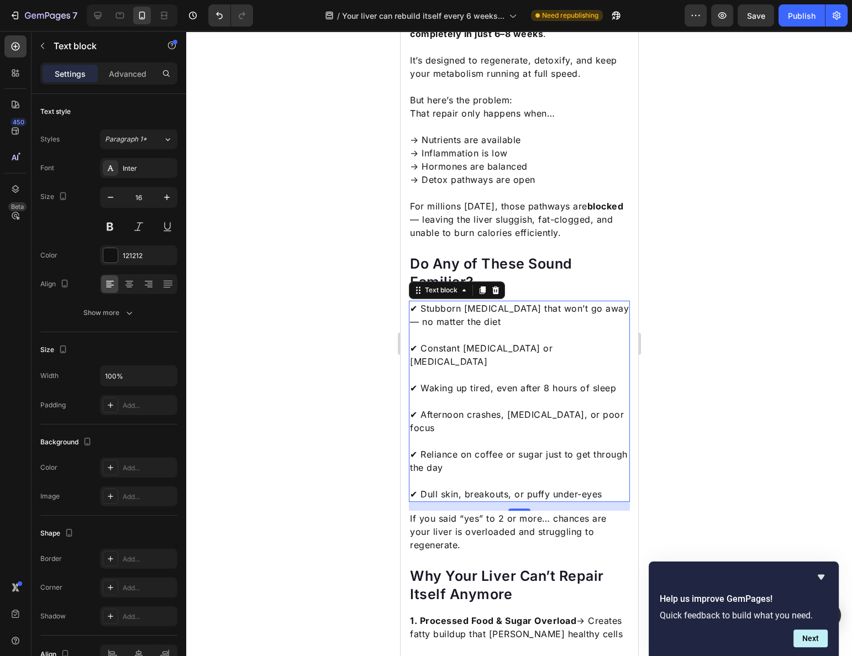
click at [518, 515] on div "16" at bounding box center [518, 519] width 11 height 9
click at [514, 512] on p "If you said “yes” to 2 or more… chances are your liver is overloaded and strugg…" at bounding box center [518, 532] width 219 height 40
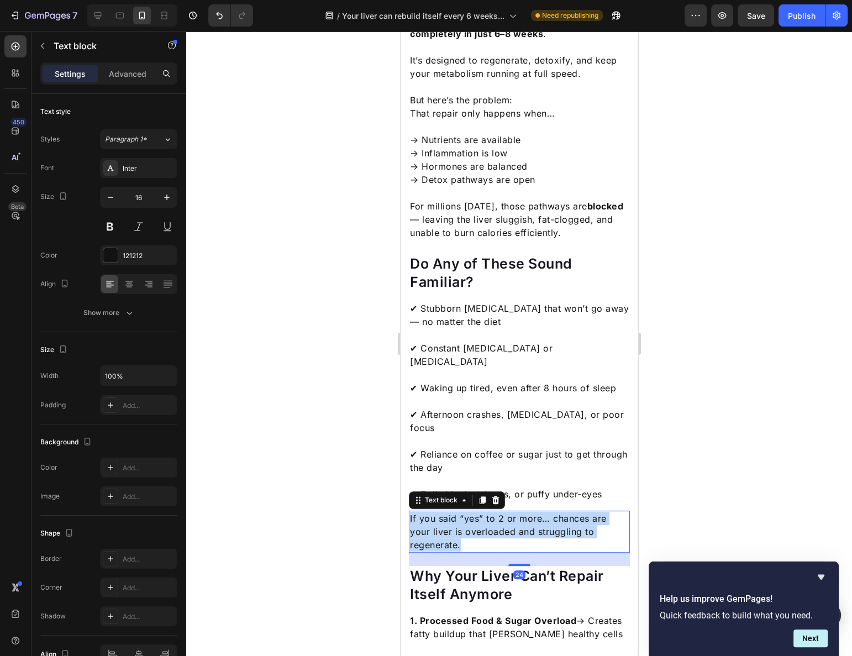
click at [514, 512] on p "If you said “yes” to 2 or more… chances are your liver is overloaded and strugg…" at bounding box center [518, 532] width 219 height 40
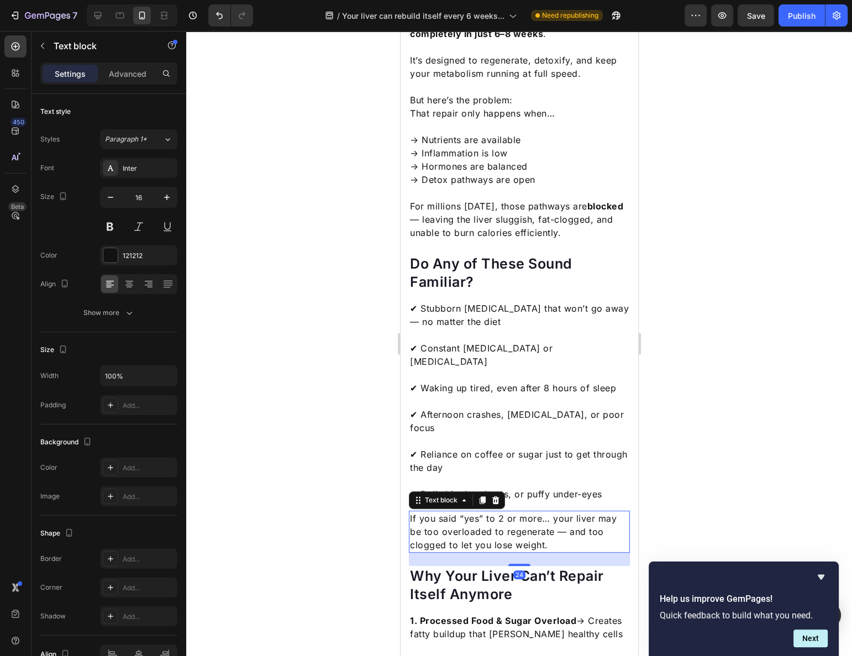
drag, startPoint x: 698, startPoint y: 493, endPoint x: 233, endPoint y: 472, distance: 465.8
click at [698, 493] on div at bounding box center [519, 343] width 666 height 625
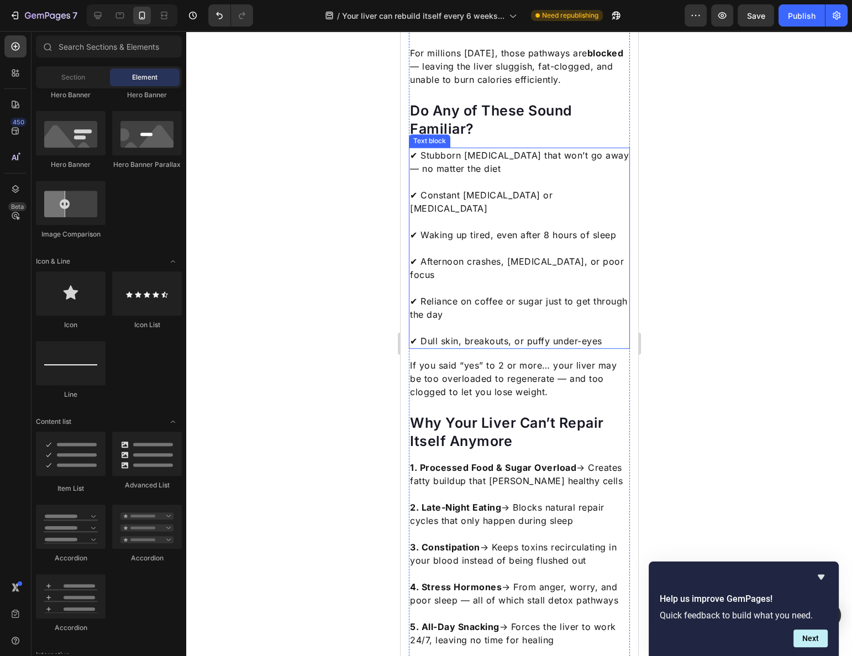
scroll to position [602, 0]
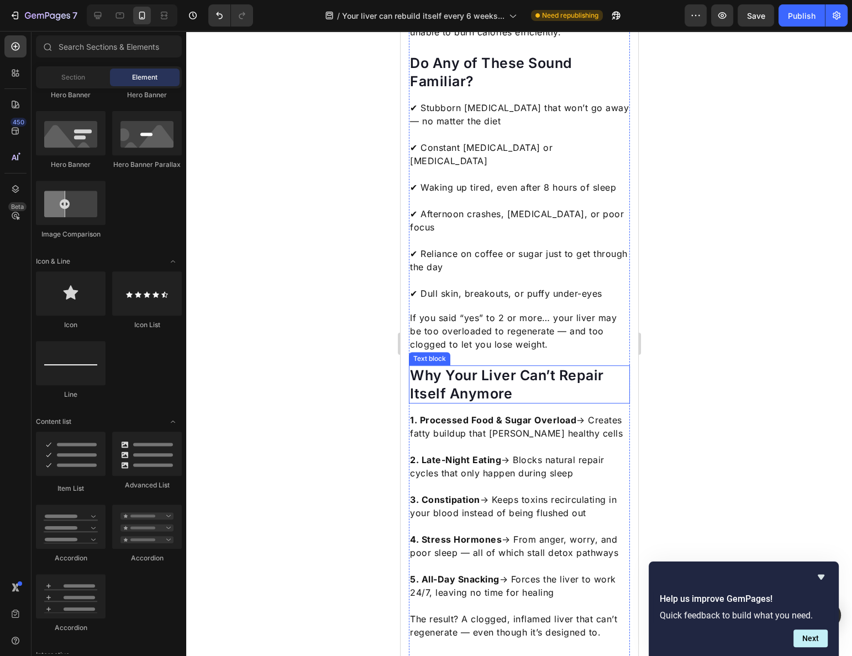
click at [464, 366] on p "Why Your Liver Can’t Repair Itself Anymore" at bounding box center [518, 384] width 219 height 36
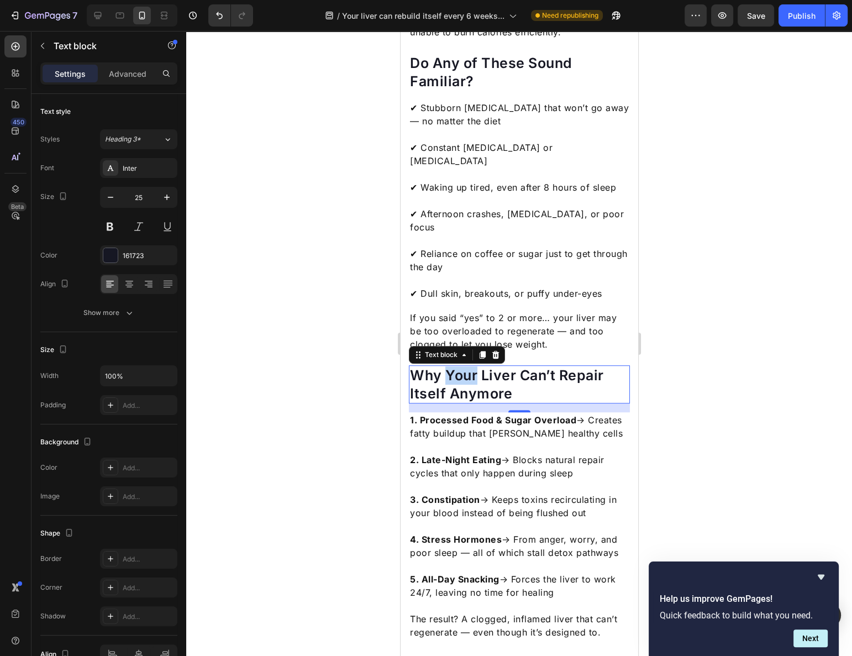
click at [464, 366] on p "Why Your Liver Can’t Repair Itself Anymore" at bounding box center [518, 384] width 219 height 36
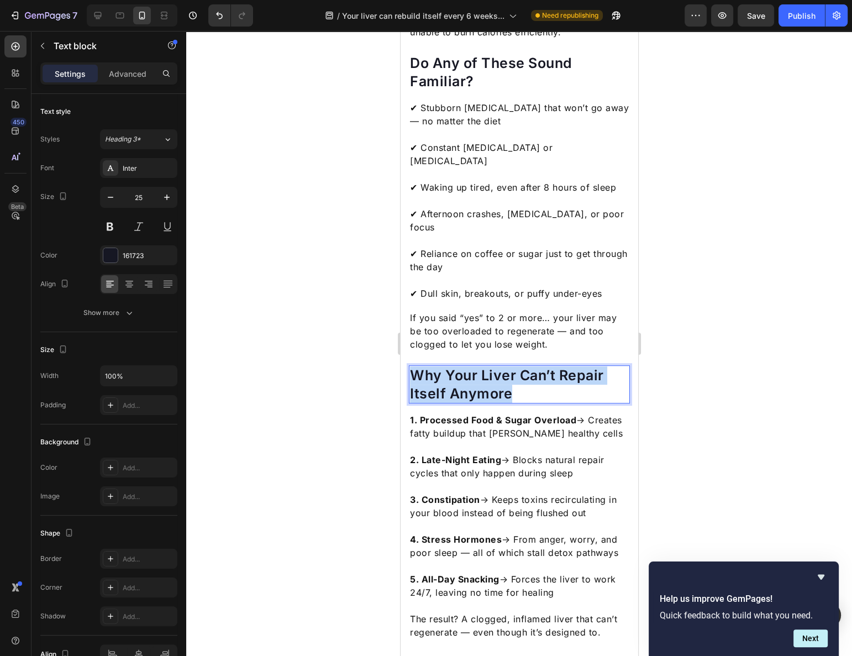
click at [464, 366] on p "Why Your Liver Can’t Repair Itself Anymore" at bounding box center [518, 384] width 219 height 36
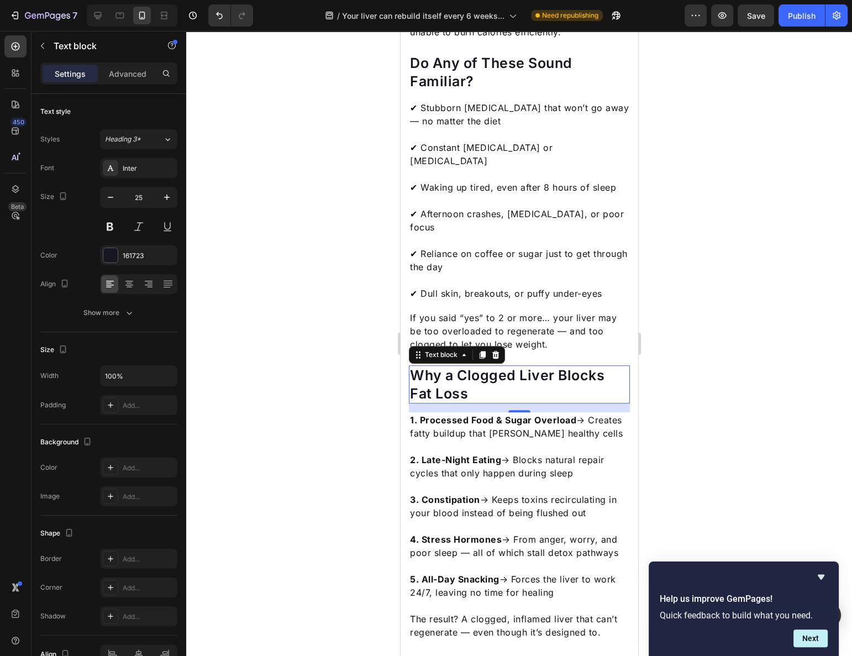
click at [344, 364] on div at bounding box center [519, 343] width 666 height 625
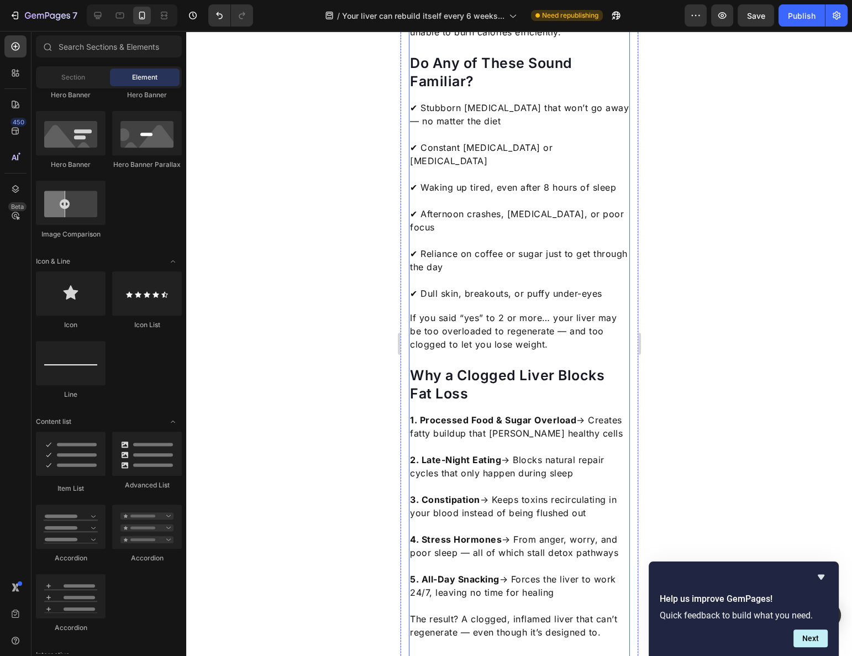
click at [462, 414] on strong "1. Processed Food & Sugar Overload" at bounding box center [492, 419] width 166 height 11
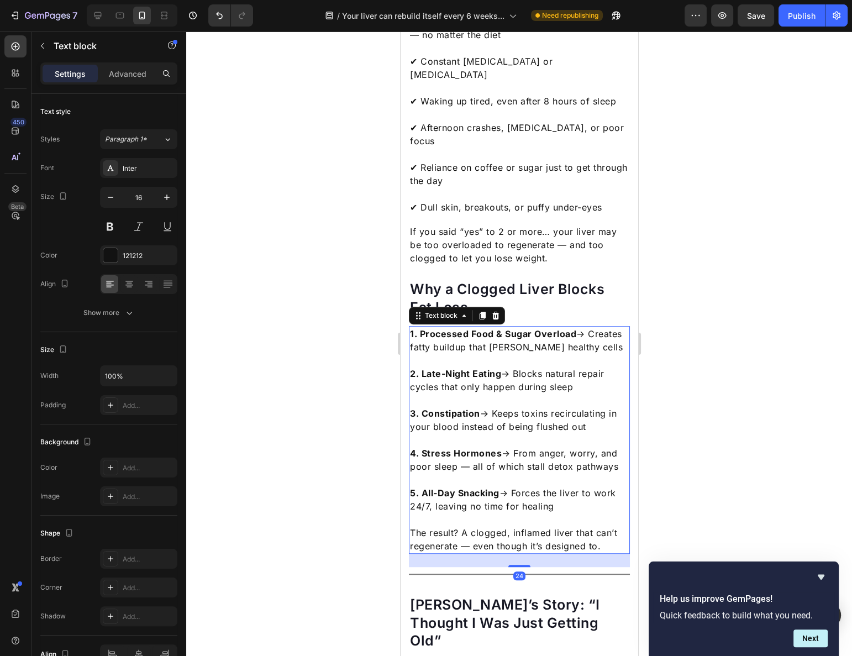
scroll to position [753, 0]
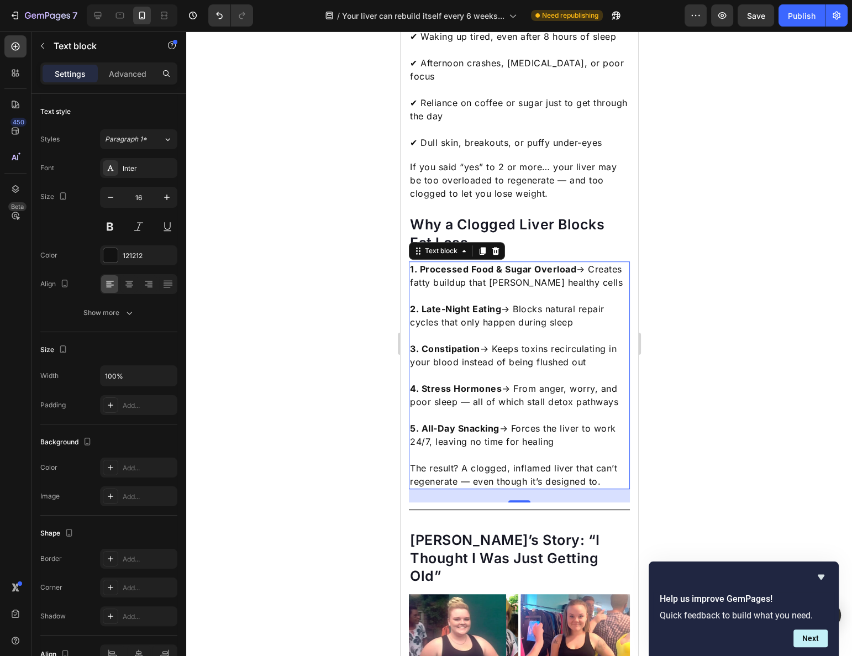
click at [449, 301] on p "2. Late-Night Eating → Blocks natural repair cycles that only happen during sle…" at bounding box center [518, 309] width 219 height 40
click at [420, 262] on p "1. Processed Food & Sugar Overload → Creates fatty buildup that smothers health…" at bounding box center [518, 275] width 219 height 27
click at [412, 264] on strong "1. Processed Food & Sugar Overload" at bounding box center [492, 269] width 166 height 11
click at [409, 261] on div "1. Processed Food & Sugar Overload → Creates fatty buildup that smothers health…" at bounding box center [518, 375] width 221 height 228
click at [37, 46] on button "button" at bounding box center [43, 46] width 18 height 18
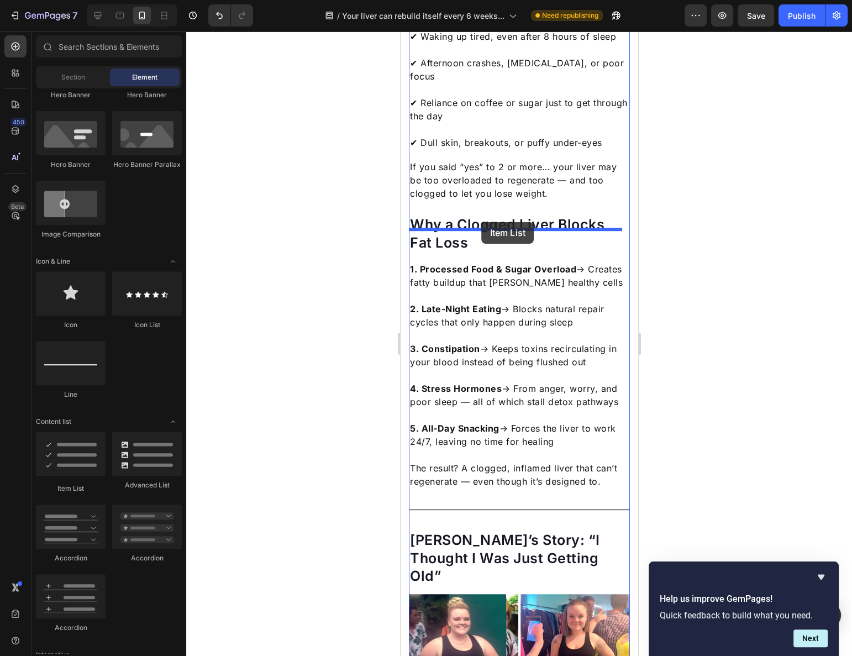
drag, startPoint x: 470, startPoint y: 490, endPoint x: 481, endPoint y: 222, distance: 268.2
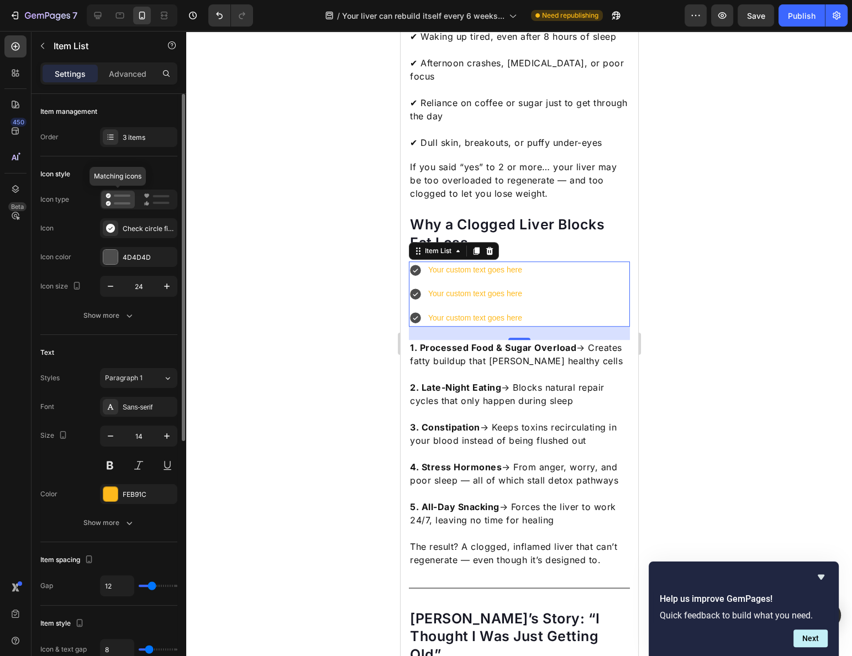
click at [117, 202] on rect at bounding box center [122, 203] width 17 height 2
click at [129, 230] on div "Check circle filled" at bounding box center [149, 229] width 52 height 10
click at [81, 239] on div "Icon type Icon Check circle filled Icon color 4D4D4D Icon size 24" at bounding box center [108, 243] width 137 height 107
click at [663, 241] on div at bounding box center [519, 343] width 666 height 625
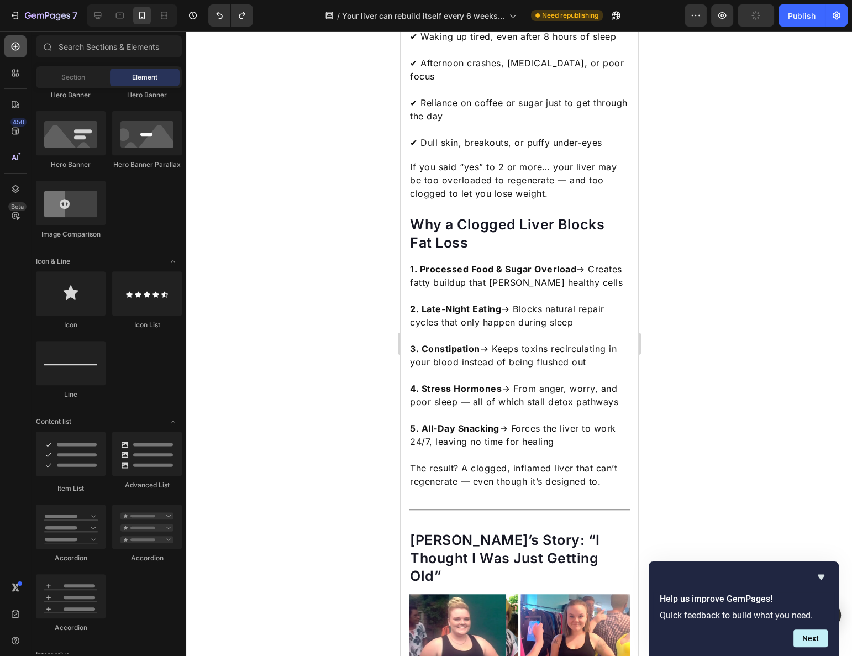
click at [20, 43] on icon at bounding box center [15, 46] width 11 height 11
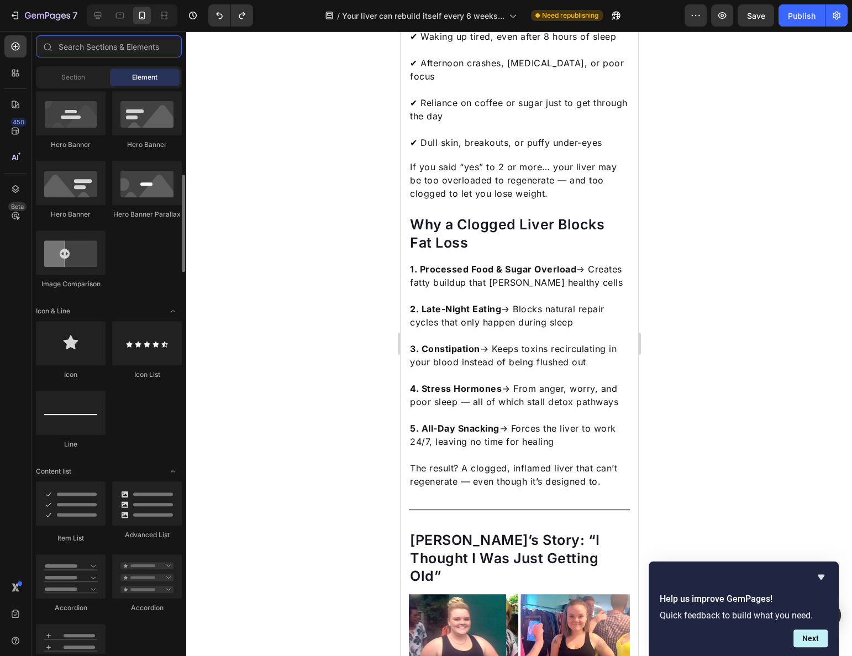
scroll to position [452, 0]
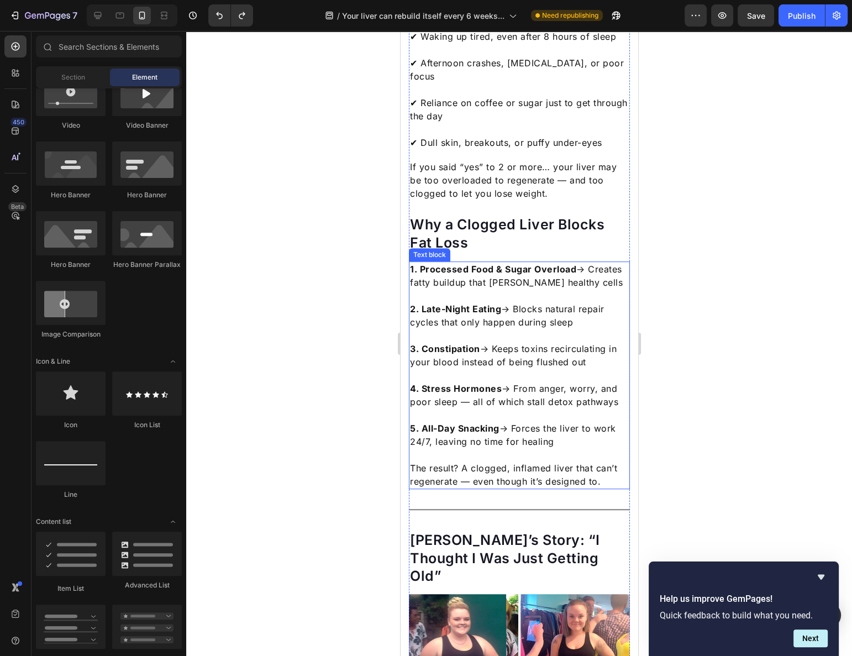
click at [455, 264] on strong "1. Processed Food & Sugar Overload" at bounding box center [492, 269] width 166 height 11
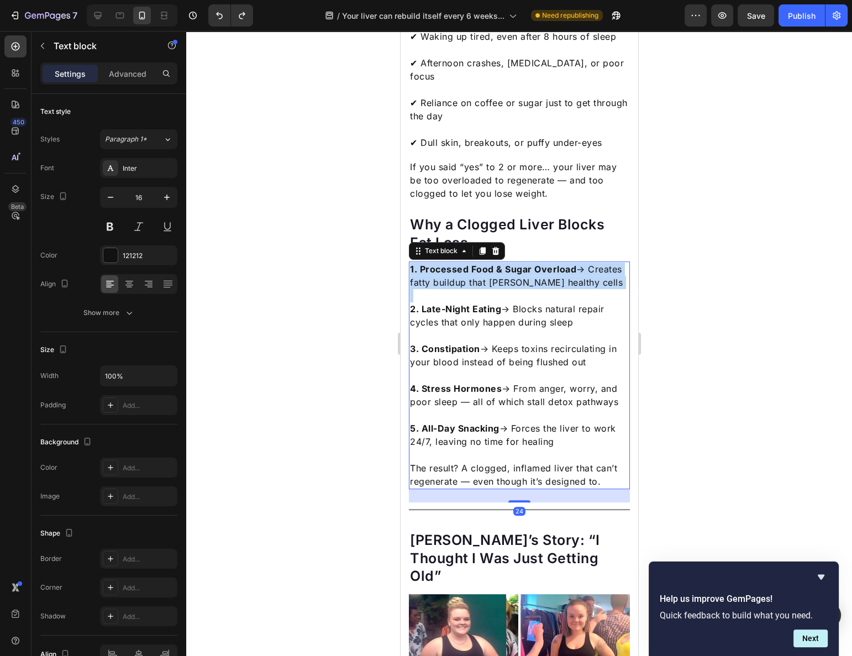
click at [455, 264] on strong "1. Processed Food & Sugar Overload" at bounding box center [492, 269] width 166 height 11
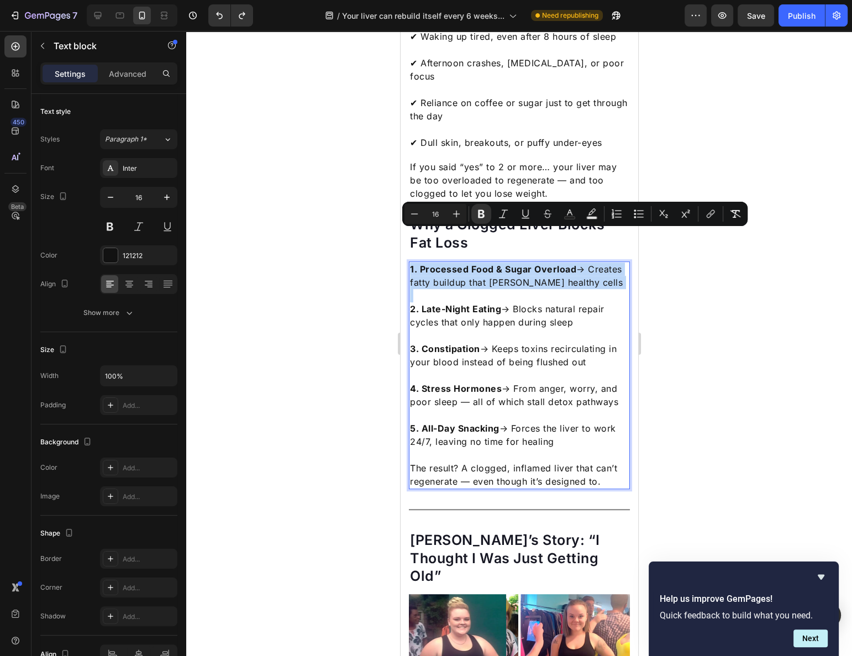
click at [450, 264] on strong "1. Processed Food & Sugar Overload" at bounding box center [492, 269] width 166 height 11
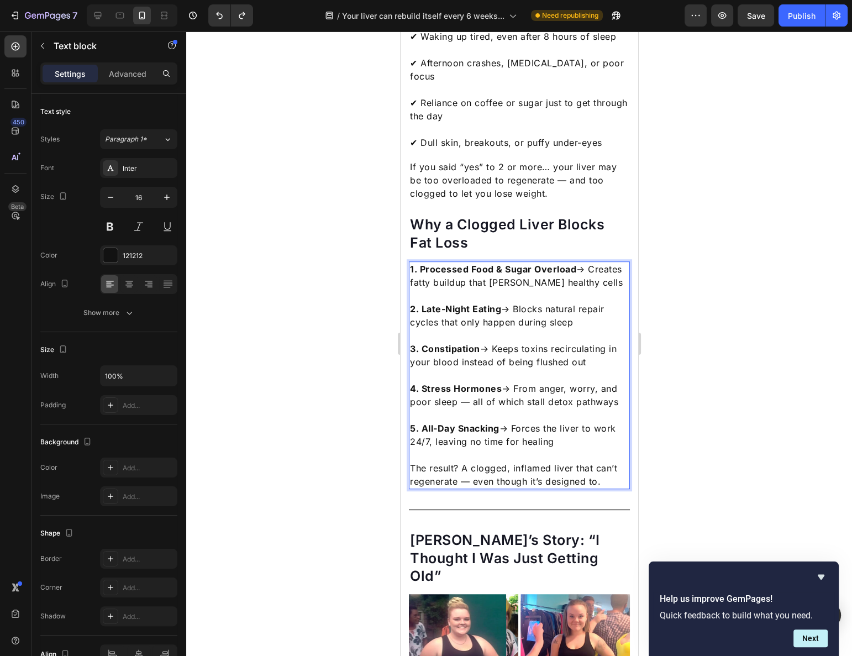
click at [435, 264] on strong "1. Processed Food & Sugar Overload" at bounding box center [492, 269] width 166 height 11
drag, startPoint x: 419, startPoint y: 239, endPoint x: 439, endPoint y: 258, distance: 28.1
click at [439, 262] on p "1. Processed Food & Sugar Overload → Creates fatty buildup that smothers health…" at bounding box center [518, 275] width 219 height 27
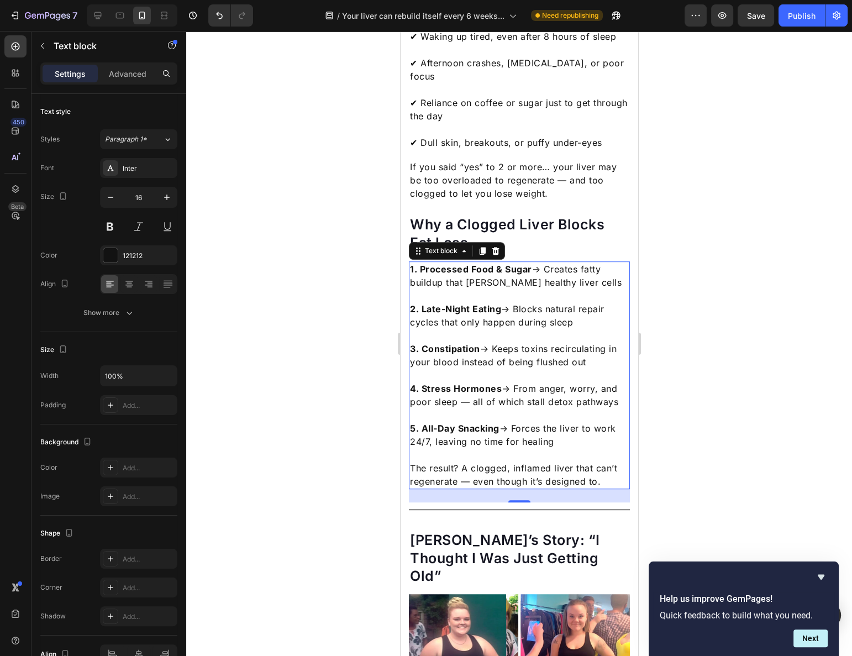
click at [424, 303] on strong "2. Late-Night Eating" at bounding box center [454, 308] width 91 height 11
drag, startPoint x: 424, startPoint y: 275, endPoint x: 598, endPoint y: 295, distance: 175.3
click at [598, 295] on p "2. Late-Night Eating → Blocks natural repair cycles that only happen during sle…" at bounding box center [518, 309] width 219 height 40
click at [433, 329] on p "3. Constipation → Keeps toxins recirculating in your blood instead of being flu…" at bounding box center [518, 349] width 219 height 40
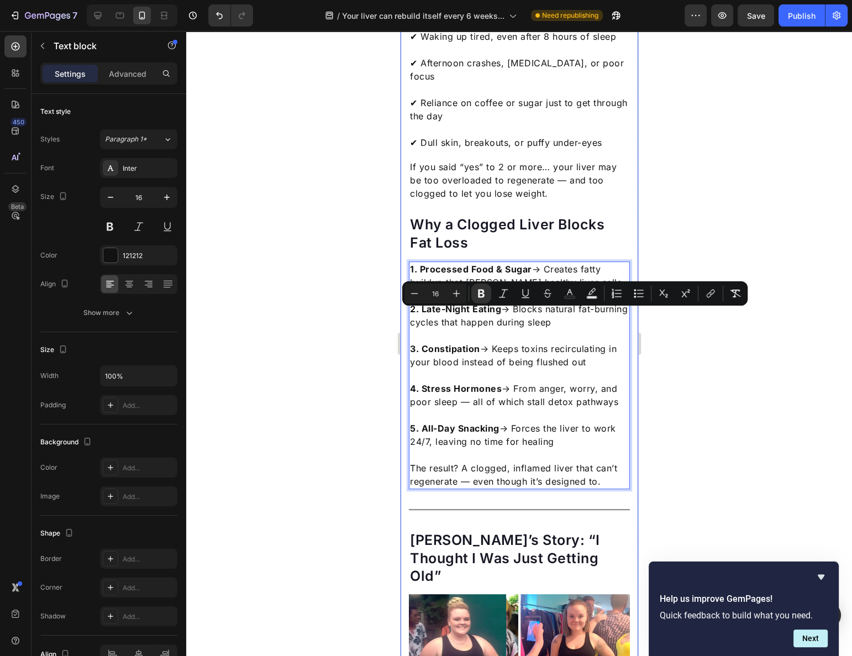
drag, startPoint x: 421, startPoint y: 312, endPoint x: 623, endPoint y: 333, distance: 203.3
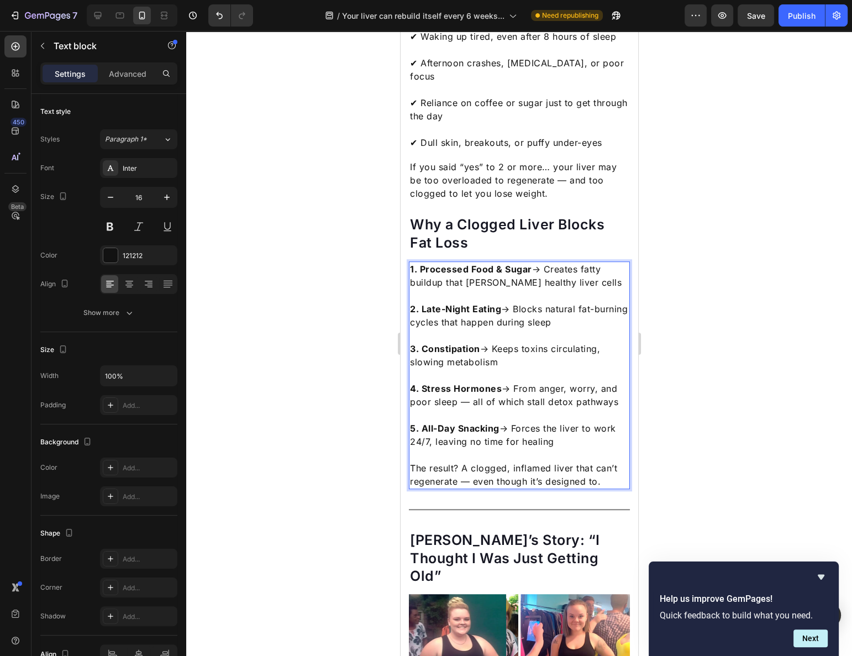
drag, startPoint x: 421, startPoint y: 356, endPoint x: 615, endPoint y: 370, distance: 195.0
click at [615, 370] on p "4. Stress Hormones → From anger, worry, and poor sleep — all of which stall det…" at bounding box center [518, 389] width 219 height 40
drag, startPoint x: 421, startPoint y: 392, endPoint x: 570, endPoint y: 409, distance: 150.7
click at [570, 409] on p "5. All-Day Snacking → Forces the liver to work 24/7, leaving no time for healing" at bounding box center [518, 428] width 219 height 40
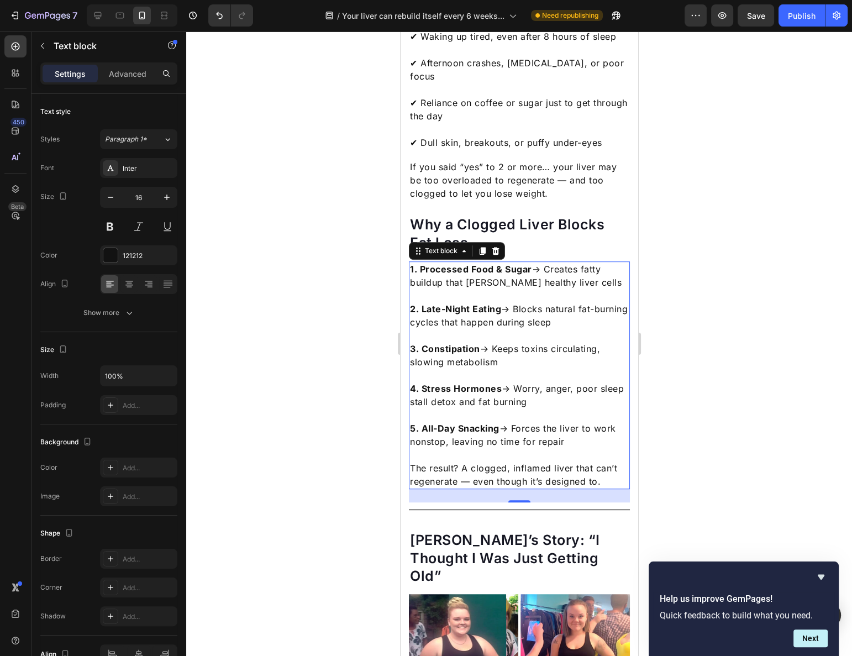
click at [482, 461] on p "The result? A clogged, inflamed liver that can’t regenerate — even though it’s …" at bounding box center [518, 474] width 219 height 27
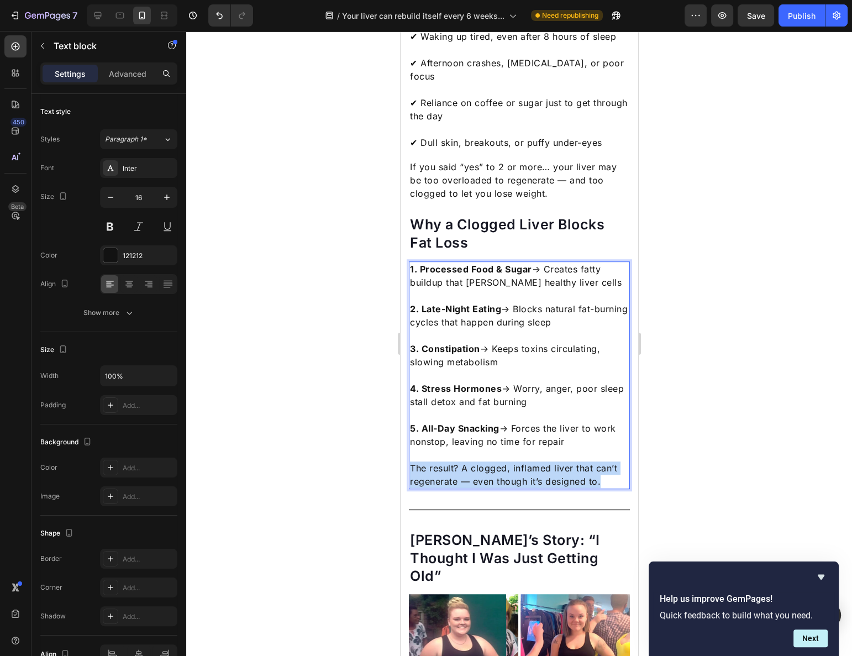
click at [482, 461] on p "The result? A clogged, inflamed liver that can’t regenerate — even though it’s …" at bounding box center [518, 474] width 219 height 27
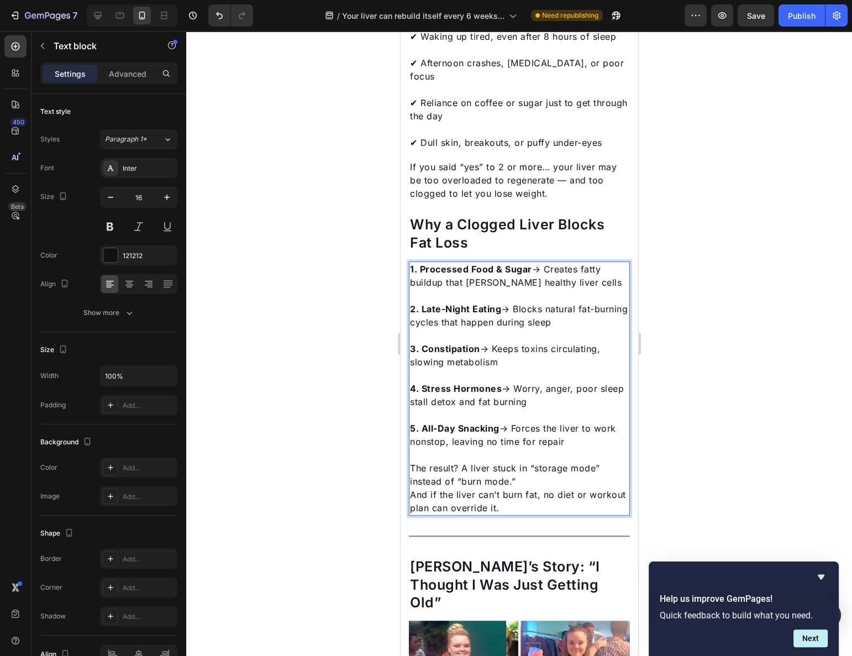
click at [540, 461] on p "The result? A liver stuck in “storage mode” instead of “burn mode.” And if the …" at bounding box center [518, 487] width 219 height 53
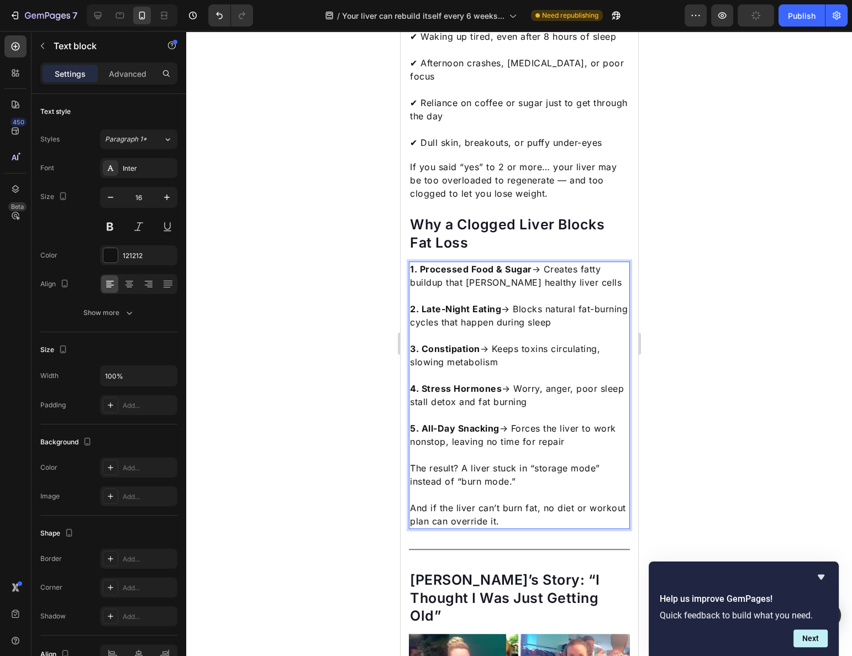
click at [697, 475] on div at bounding box center [519, 343] width 666 height 625
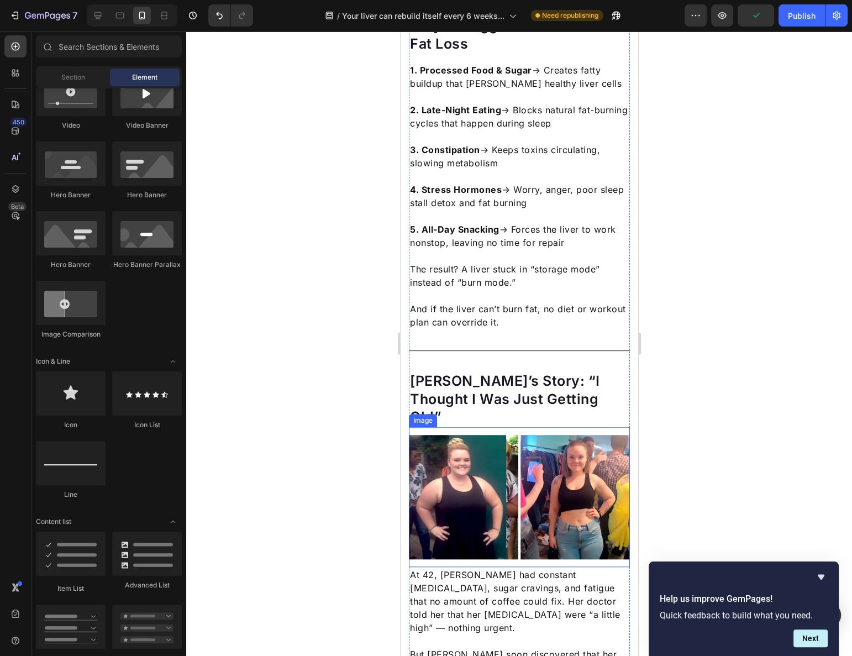
scroll to position [954, 0]
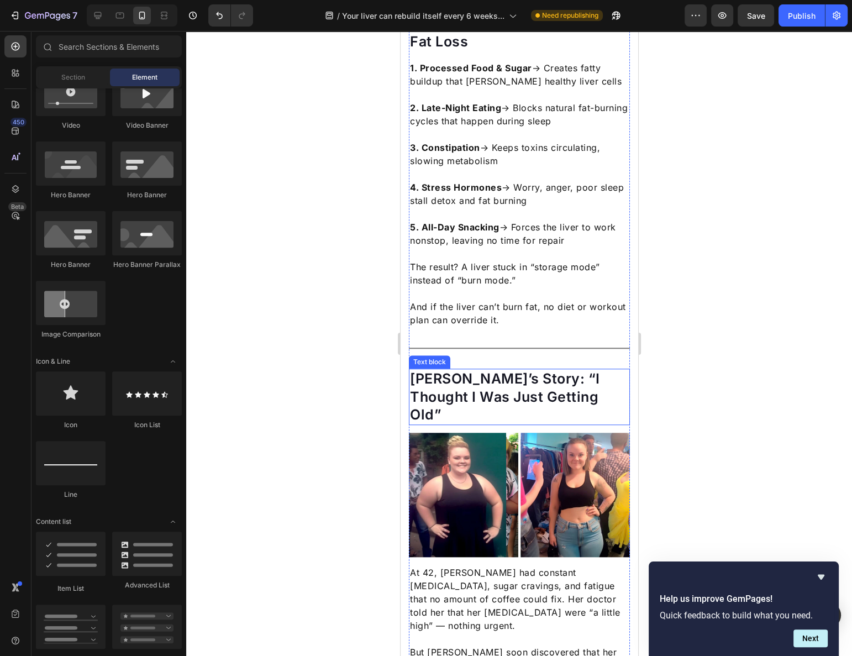
click at [558, 370] on p "Pamela’s Story: “I Thought I Was Just Getting Old”" at bounding box center [518, 397] width 219 height 54
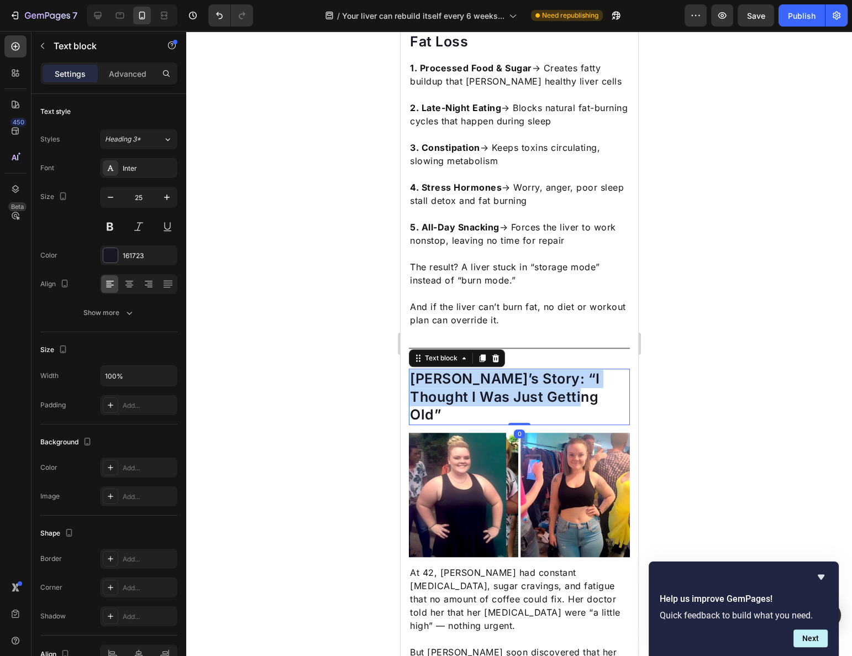
click at [558, 370] on p "Pamela’s Story: “I Thought I Was Just Getting Old”" at bounding box center [518, 397] width 219 height 54
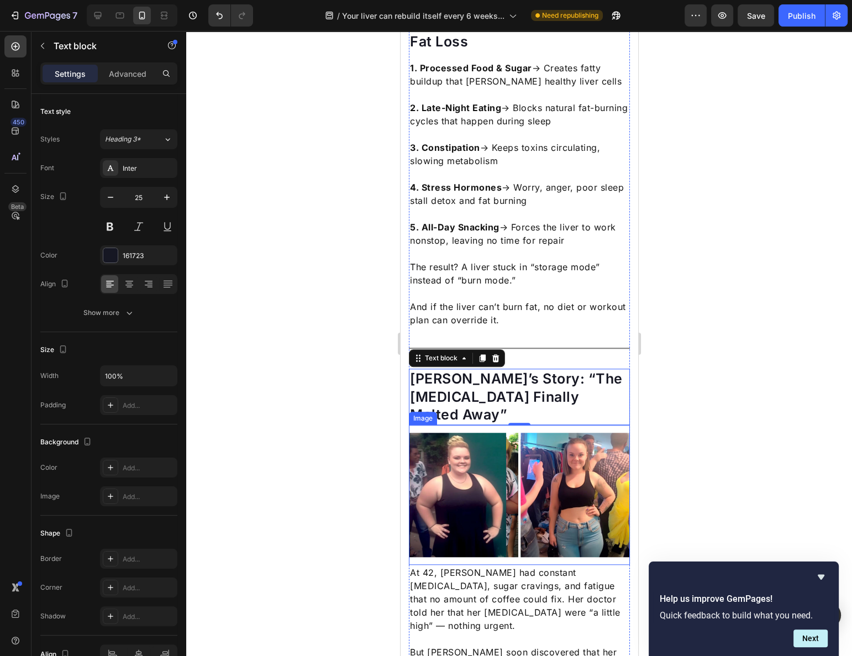
click at [485, 566] on p "At 42, Pamela had constant bloating, sugar cravings, and fatigue that no amount…" at bounding box center [518, 599] width 219 height 66
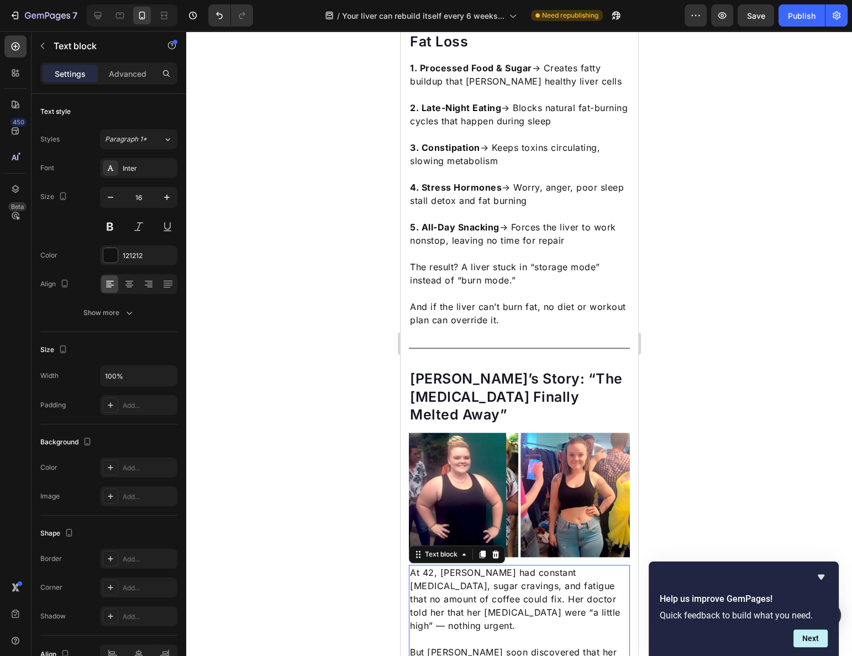
scroll to position [1105, 0]
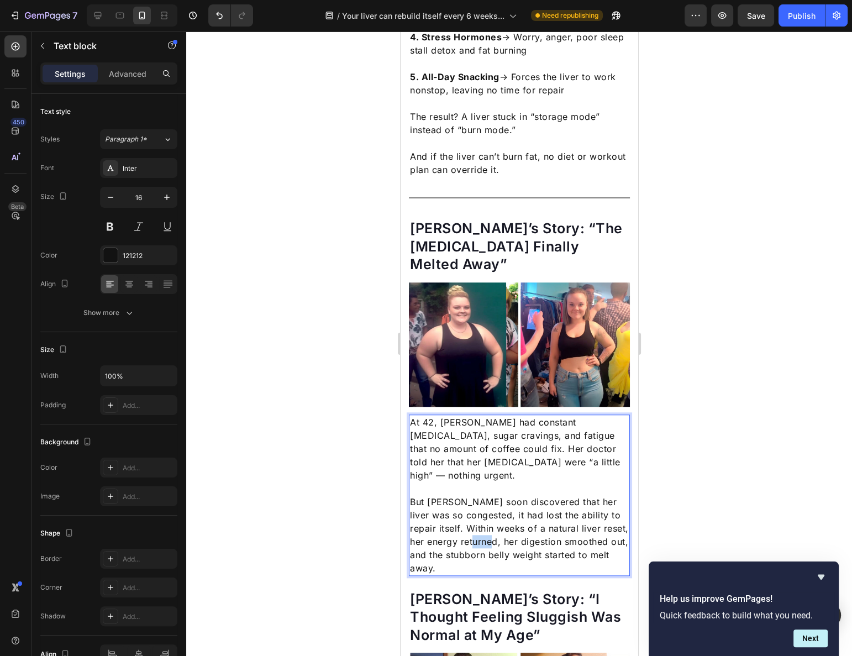
click at [491, 495] on p "But Pamela soon discovered that her liver was so congested, it had lost the abi…" at bounding box center [518, 535] width 219 height 80
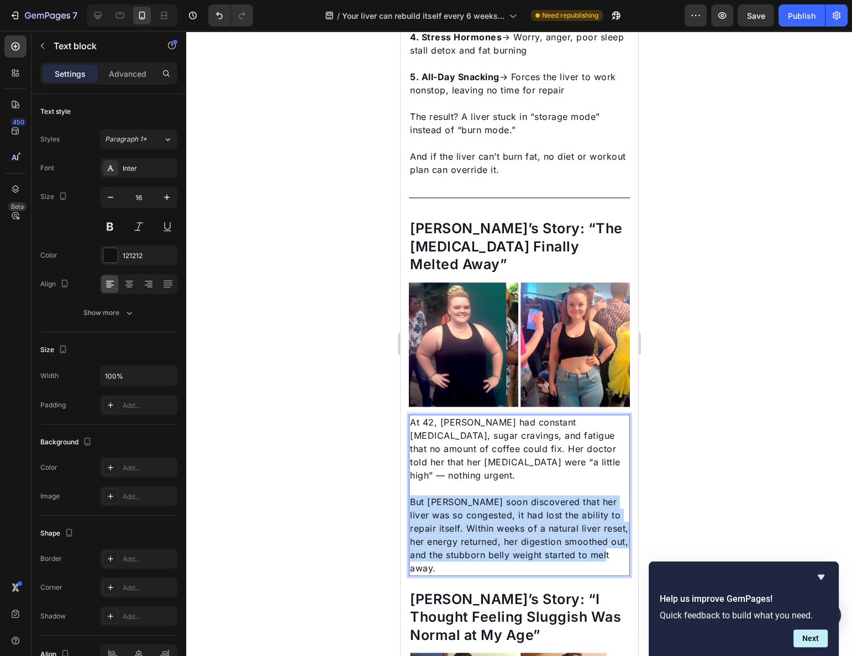
click at [491, 495] on p "But Pamela soon discovered that her liver was so congested, it had lost the abi…" at bounding box center [518, 535] width 219 height 80
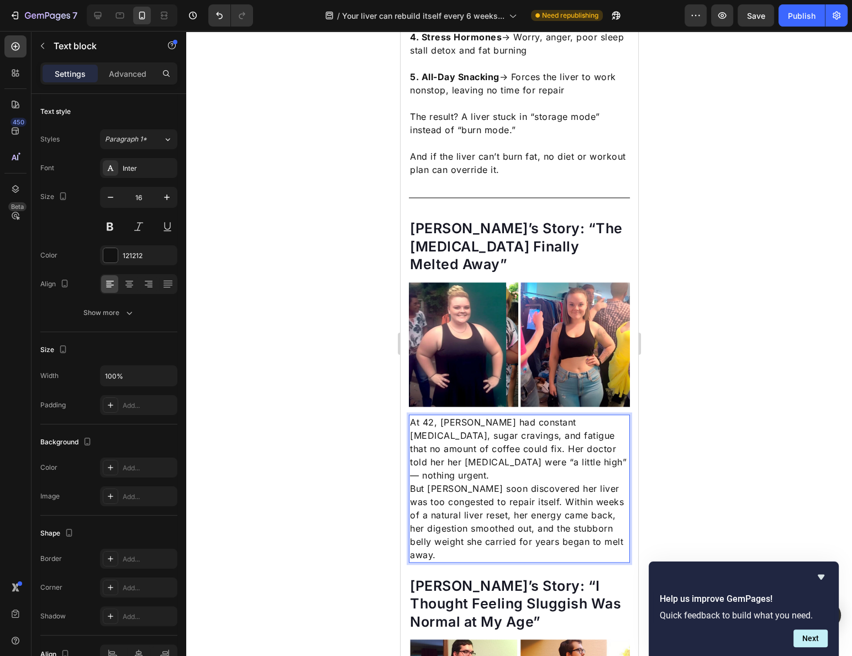
click at [591, 416] on p "At 42, [PERSON_NAME] had constant [MEDICAL_DATA], sugar cravings, and fatigue t…" at bounding box center [518, 449] width 219 height 66
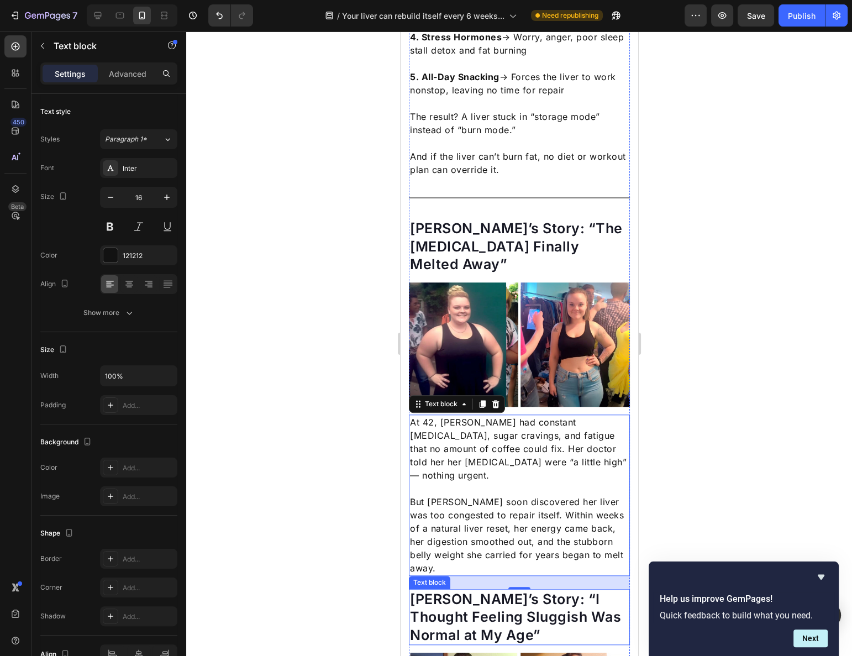
click at [472, 590] on p "John’s Story: “I Thought Feeling Sluggish Was Normal at My Age”" at bounding box center [518, 617] width 219 height 54
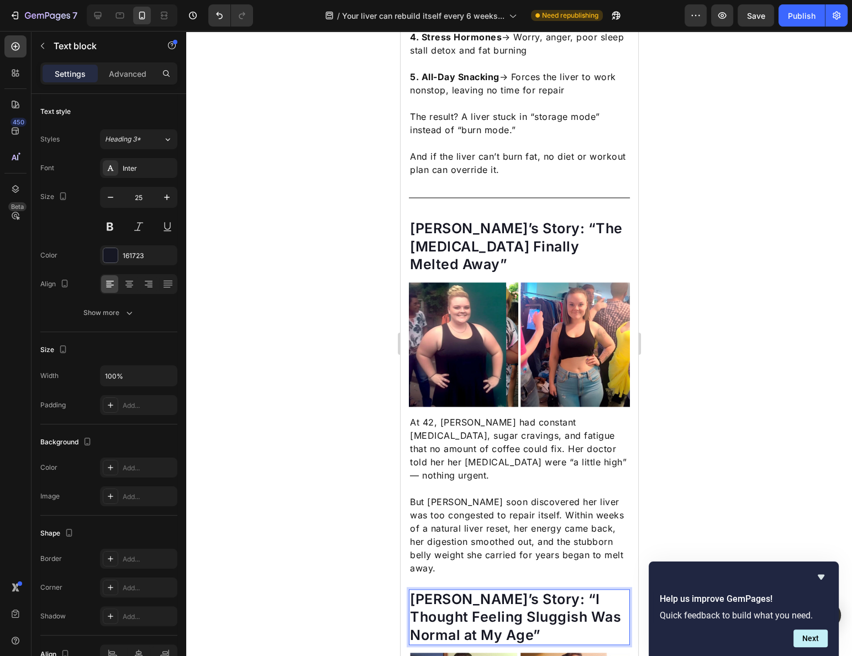
click at [472, 590] on p "John’s Story: “I Thought Feeling Sluggish Was Normal at My Age”" at bounding box center [518, 617] width 219 height 54
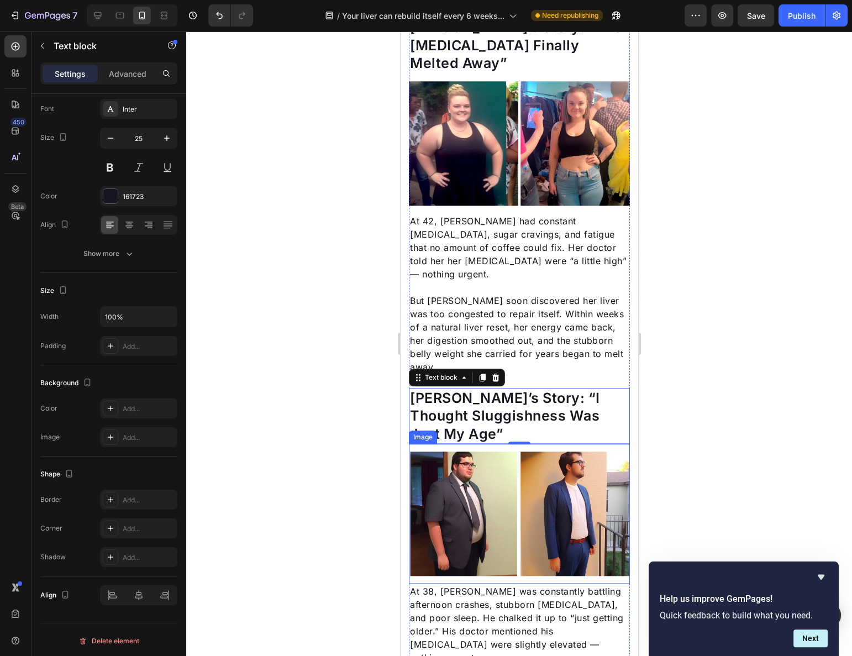
scroll to position [1457, 0]
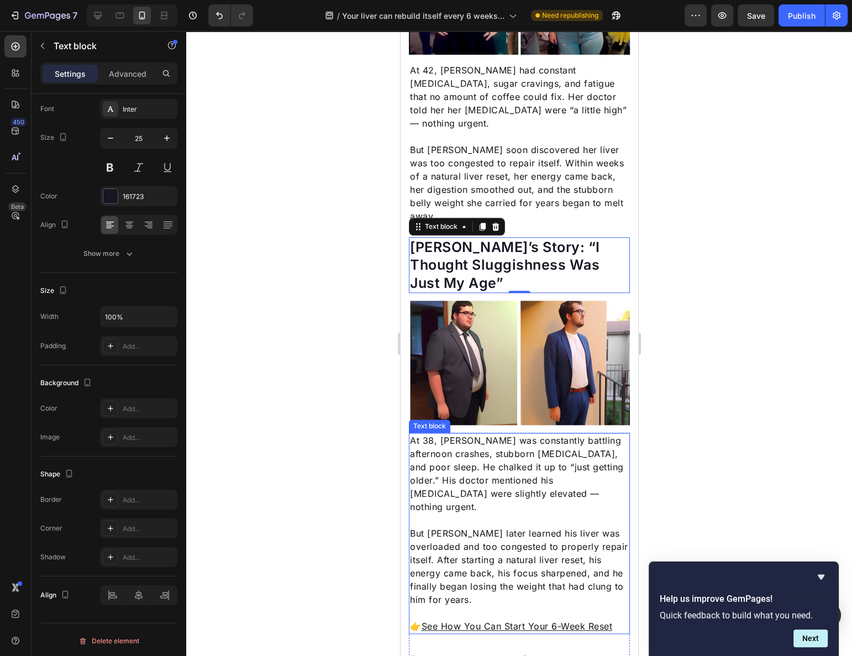
click at [491, 434] on p "At 38, [PERSON_NAME] was constantly battling afternoon crashes, stubborn [MEDIC…" at bounding box center [518, 474] width 219 height 80
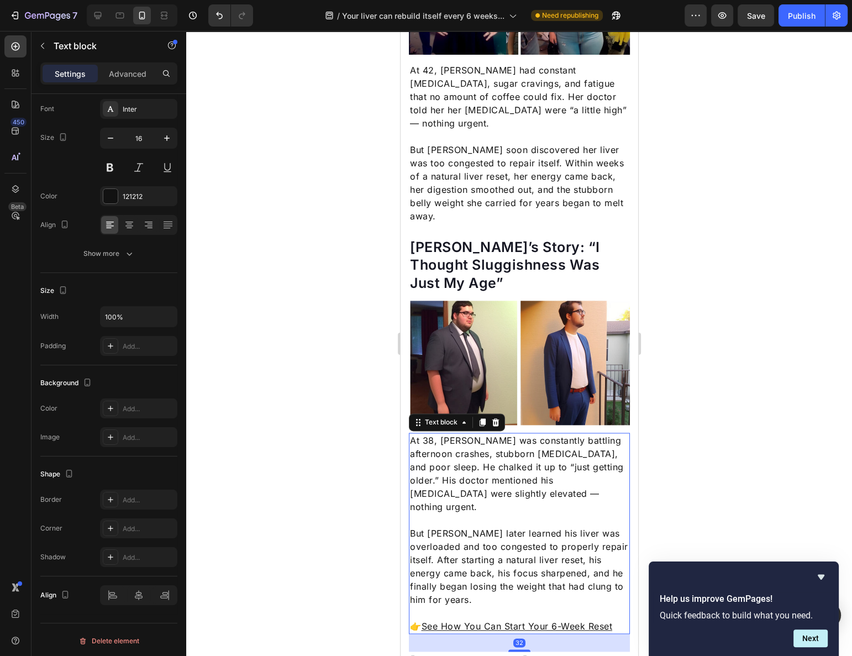
click at [488, 434] on p "At 38, [PERSON_NAME] was constantly battling afternoon crashes, stubborn [MEDIC…" at bounding box center [518, 474] width 219 height 80
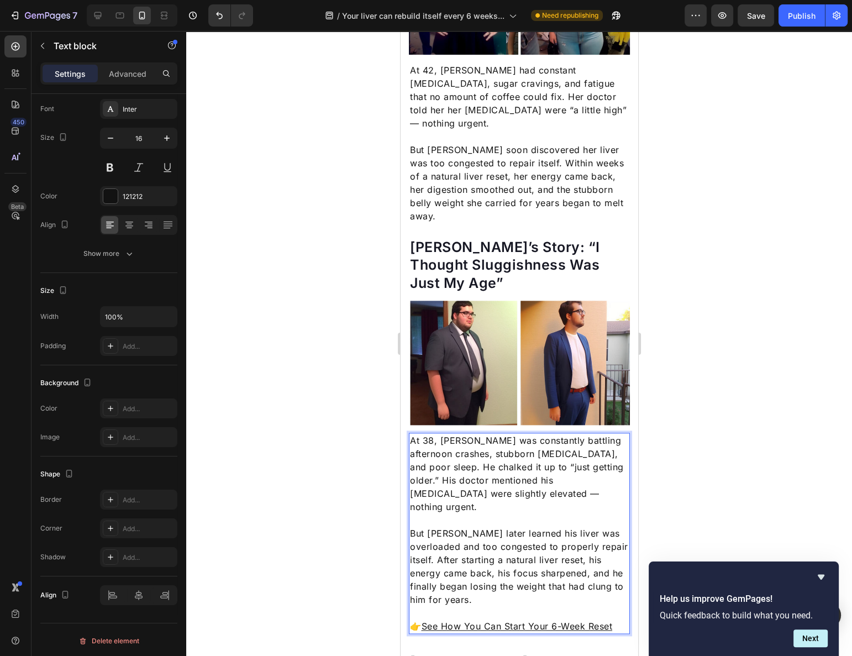
click at [472, 527] on p "But [PERSON_NAME] later learned his liver was overloaded and too congested to p…" at bounding box center [518, 567] width 219 height 80
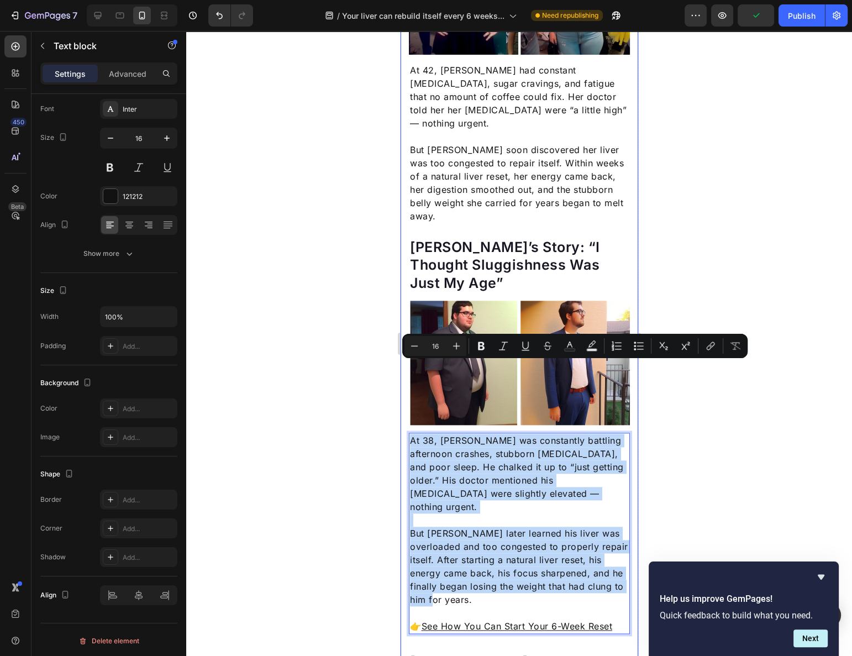
drag, startPoint x: 465, startPoint y: 514, endPoint x: 401, endPoint y: 370, distance: 157.3
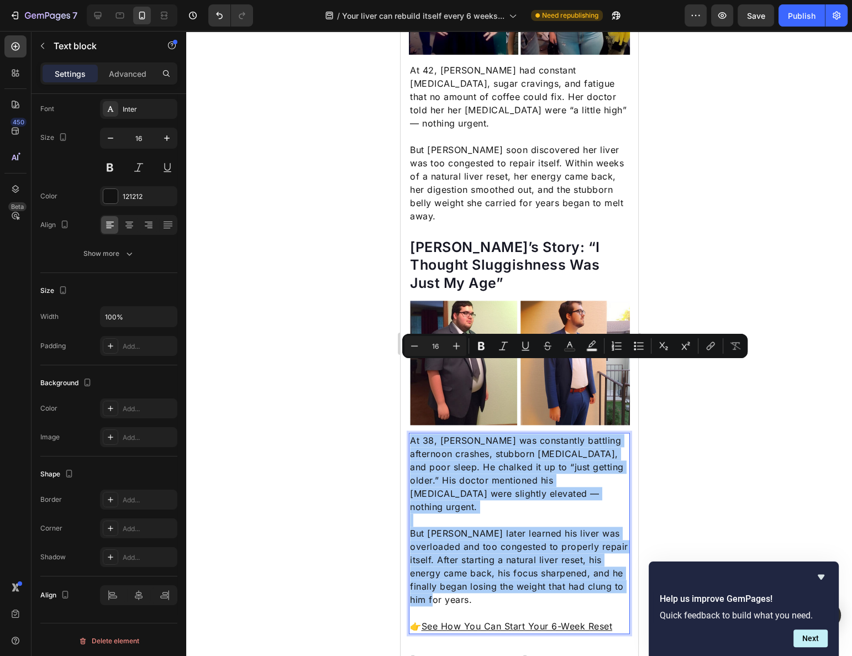
click at [348, 397] on div at bounding box center [519, 343] width 666 height 625
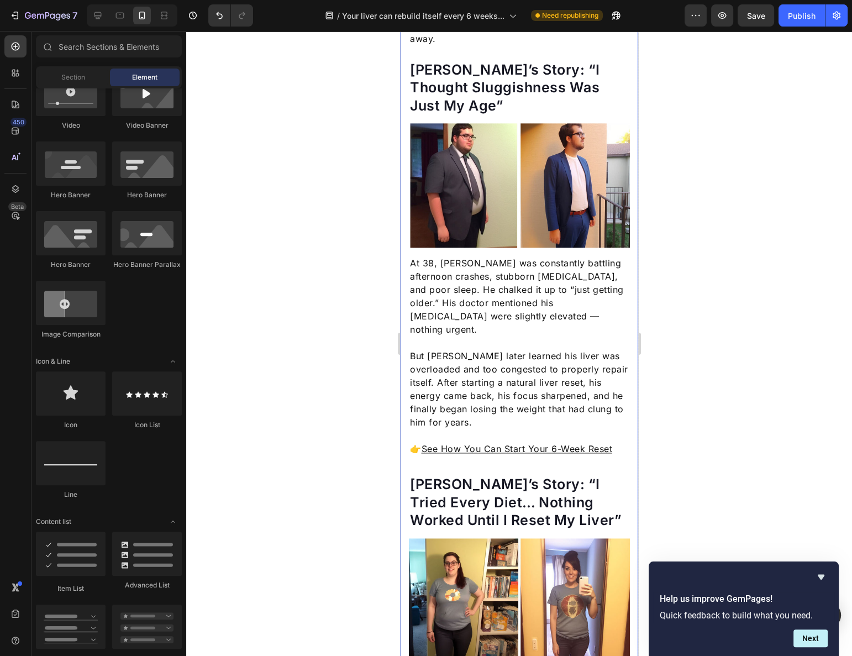
scroll to position [1708, 0]
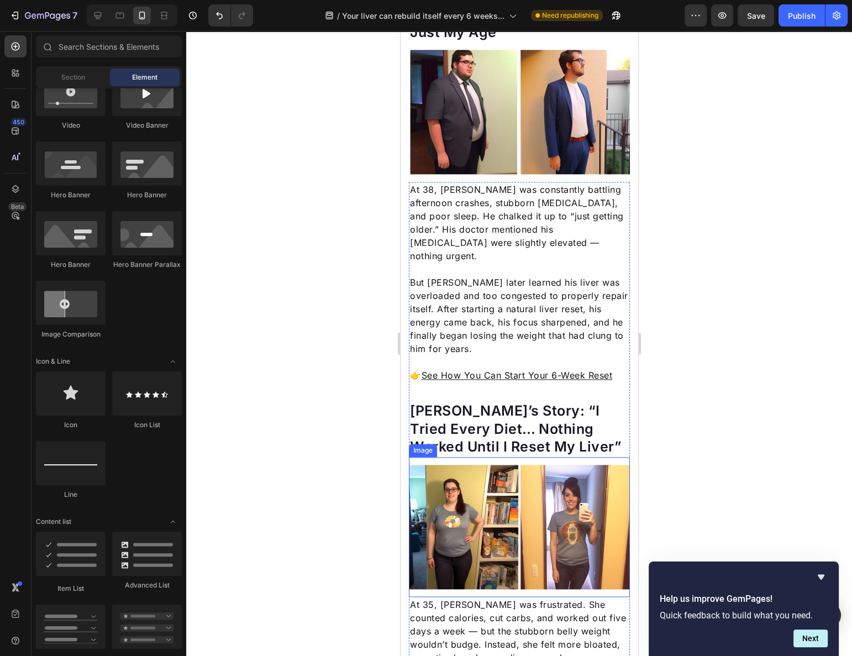
click at [485, 598] on p "At 35, Melissa was frustrated. She counted calories, cut carbs, and worked out …" at bounding box center [518, 631] width 219 height 66
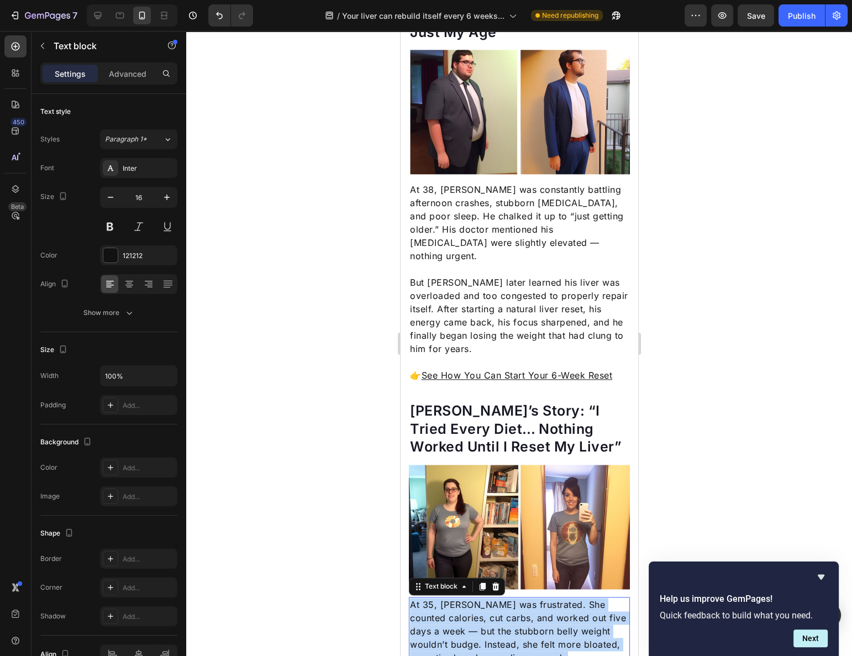
click at [484, 598] on p "At 35, Melissa was frustrated. She counted calories, cut carbs, and worked out …" at bounding box center [518, 631] width 219 height 66
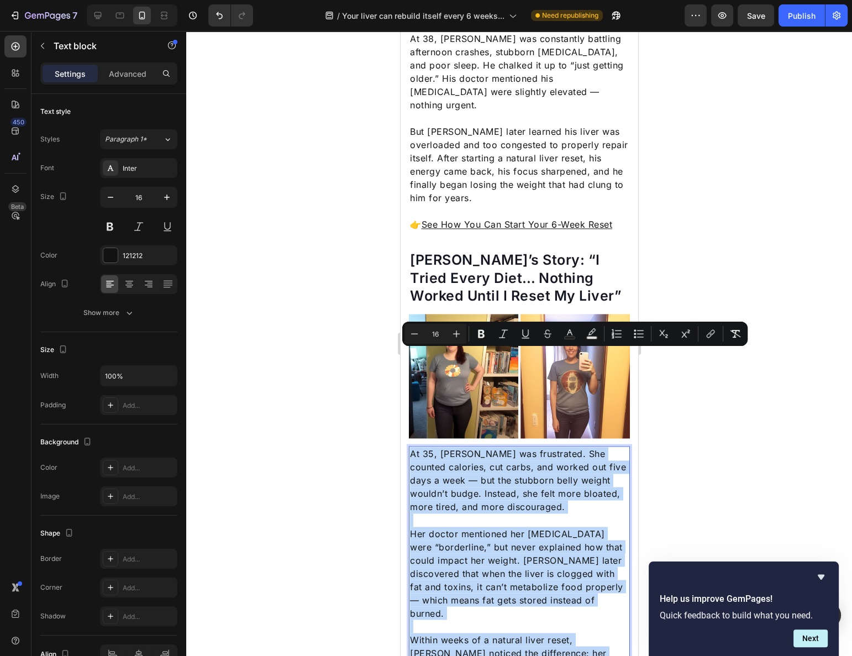
scroll to position [1959, 0]
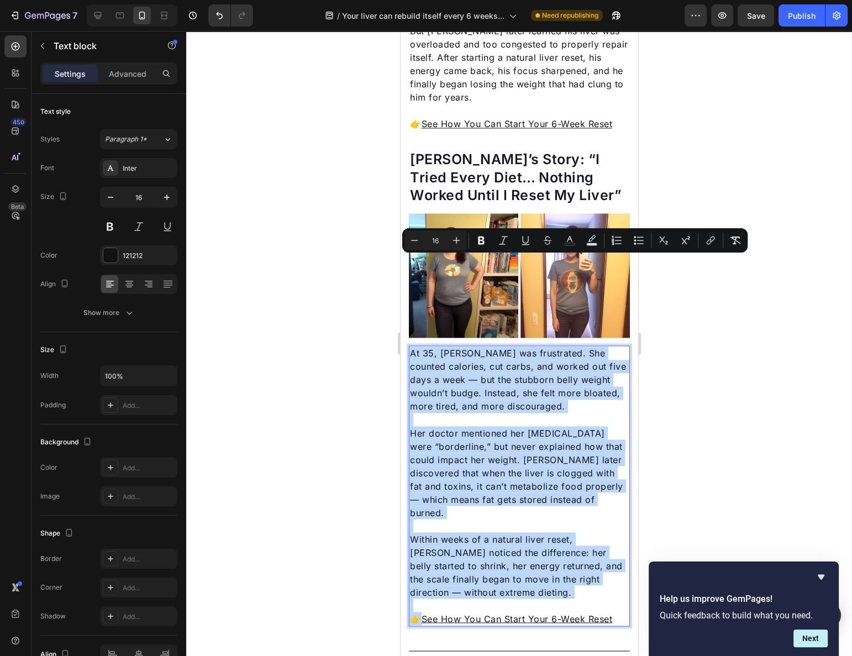
click at [505, 532] on p "Within weeks of a natural liver reset, Melissa noticed the difference: her bell…" at bounding box center [518, 565] width 219 height 66
click at [527, 532] on p "Within weeks of a natural liver reset, Melissa noticed the difference: her bell…" at bounding box center [518, 565] width 219 height 66
click at [529, 532] on p "Within weeks of a natural liver reset, Melissa noticed the difference: her bell…" at bounding box center [518, 565] width 219 height 66
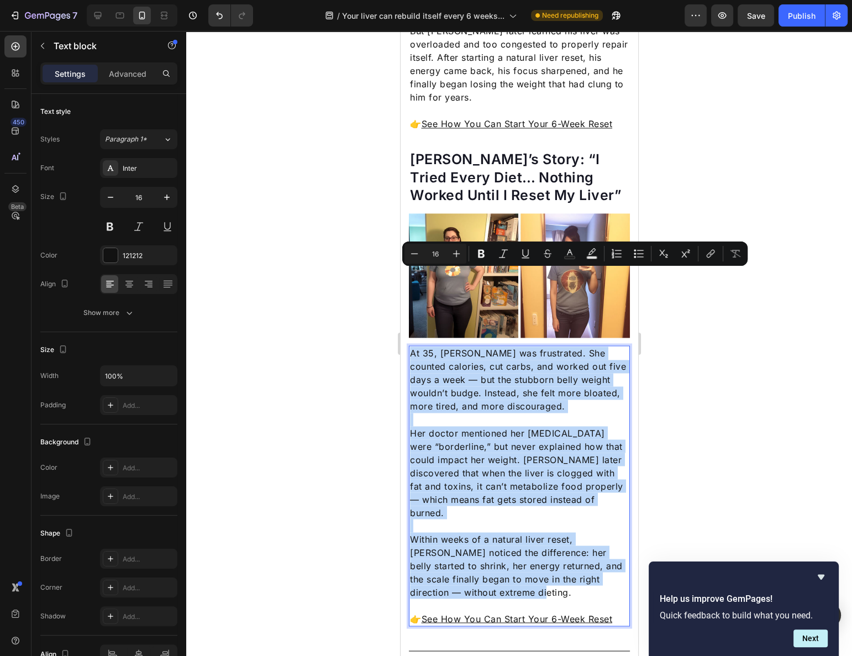
drag, startPoint x: 532, startPoint y: 503, endPoint x: 385, endPoint y: 264, distance: 281.0
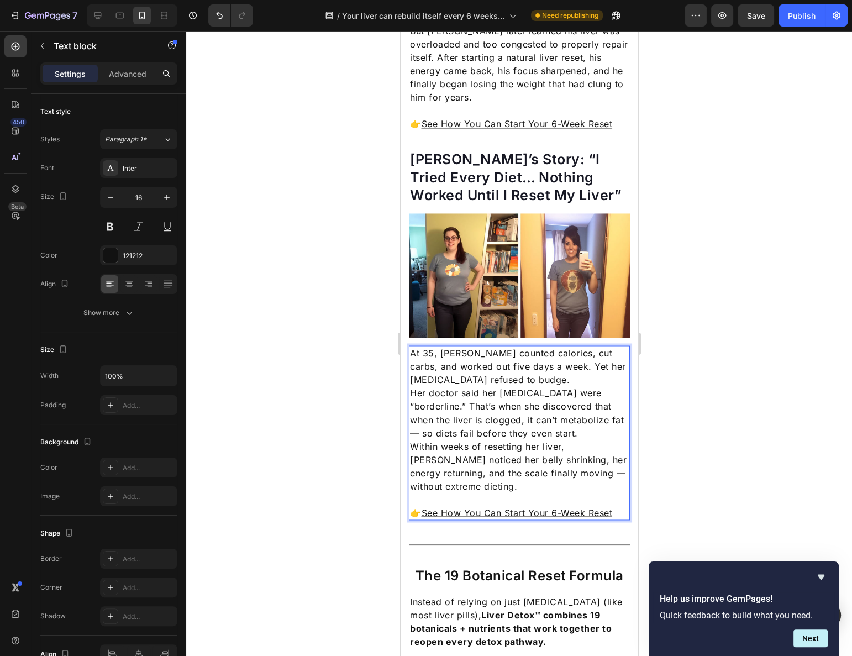
click at [501, 386] on p "Her doctor said her [MEDICAL_DATA] were “borderline.” That’s when she discovere…" at bounding box center [518, 412] width 219 height 53
click at [507, 346] on p "At 35, [PERSON_NAME] counted calories, cut carbs, and worked out five days a we…" at bounding box center [518, 366] width 219 height 40
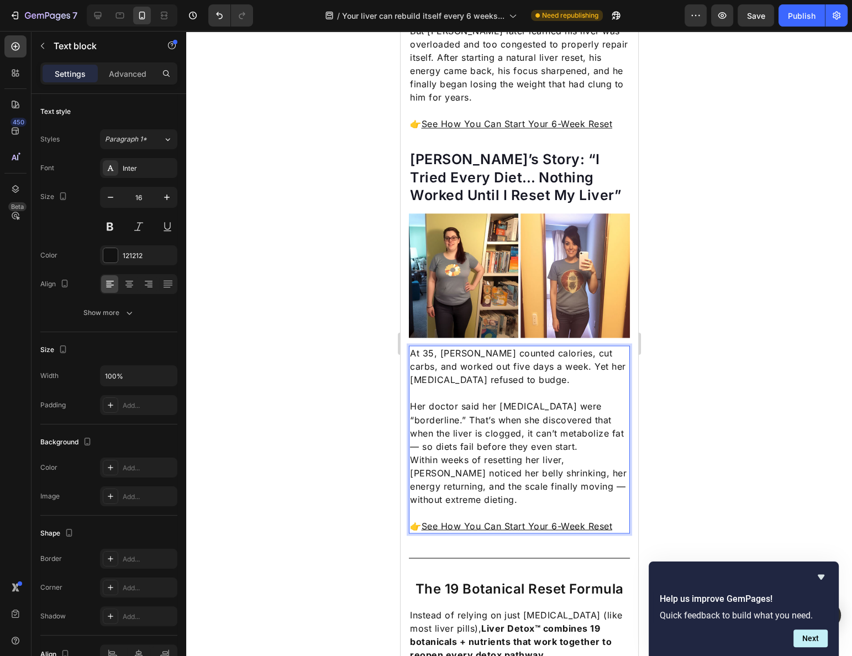
click at [597, 400] on p "Her doctor said her [MEDICAL_DATA] were “borderline.” That’s when she discovere…" at bounding box center [518, 426] width 219 height 53
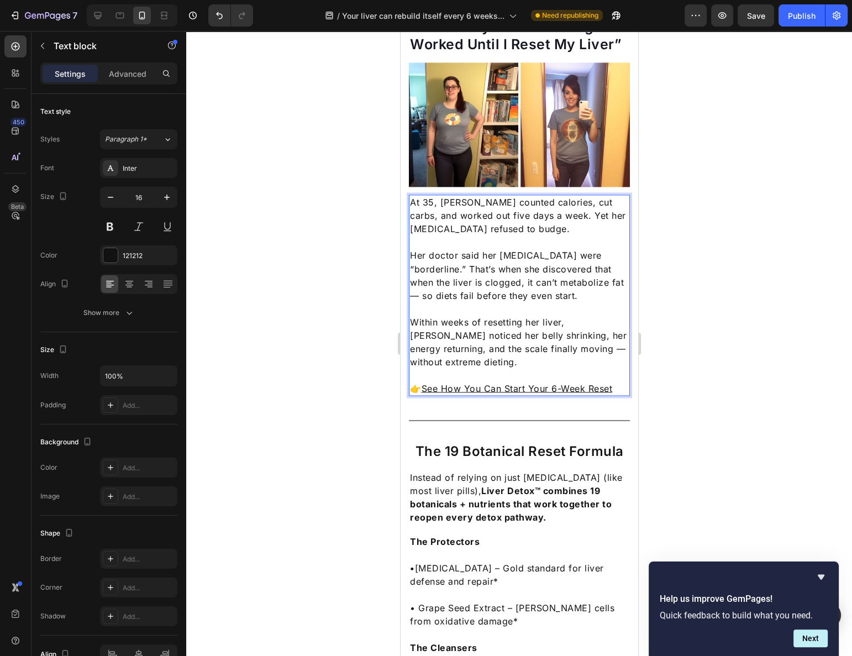
scroll to position [2160, 0]
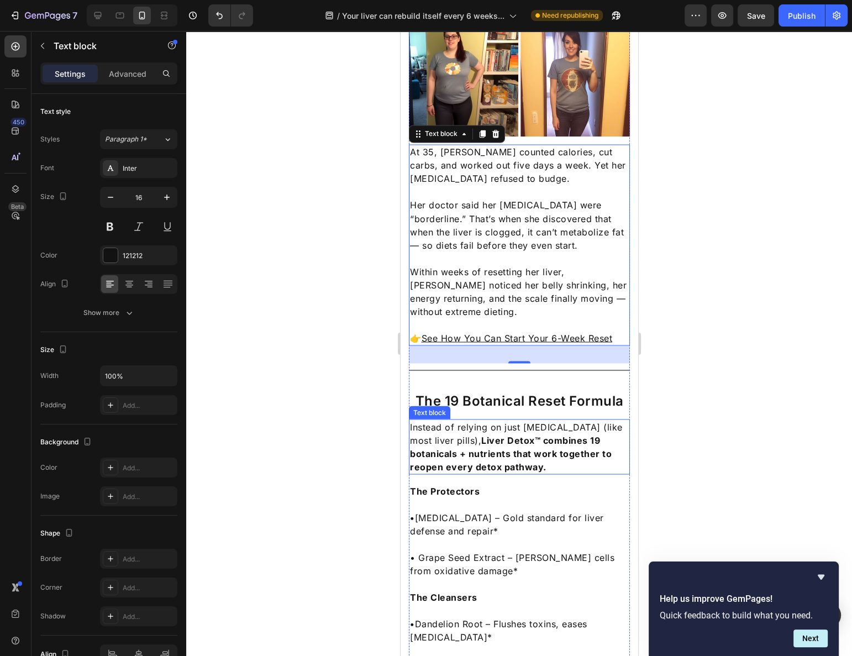
click at [467, 434] on strong "Liver Detox™ combines 19 botanicals + nutrients that work together to reopen ev…" at bounding box center [510, 453] width 202 height 38
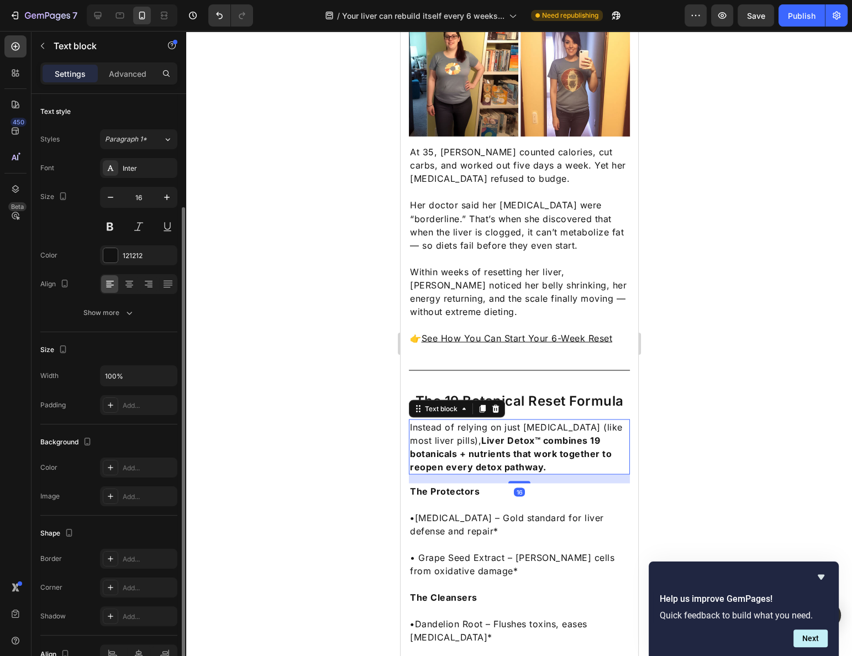
scroll to position [59, 0]
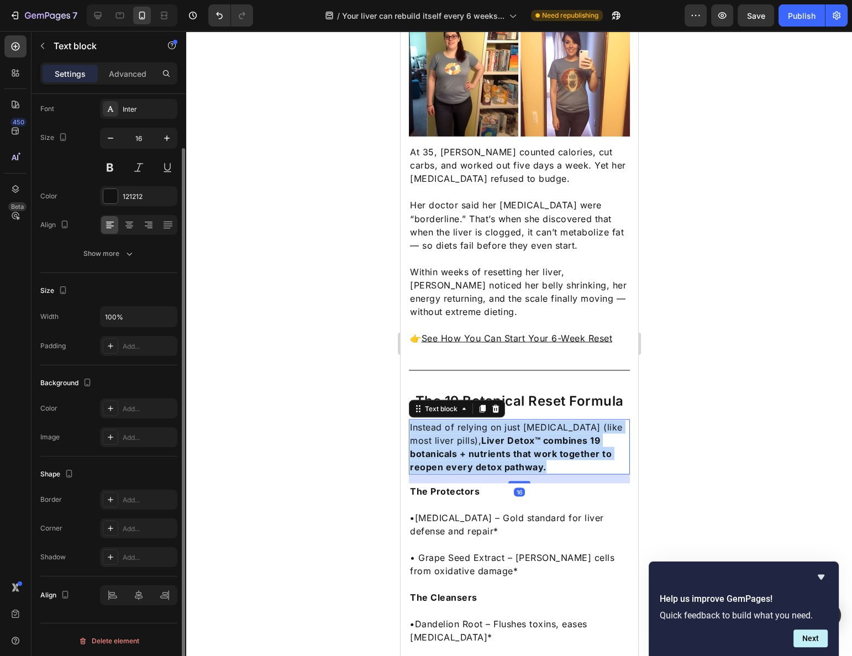
click at [467, 434] on strong "Liver Detox™ combines 19 botanicals + nutrients that work together to reopen ev…" at bounding box center [510, 453] width 202 height 38
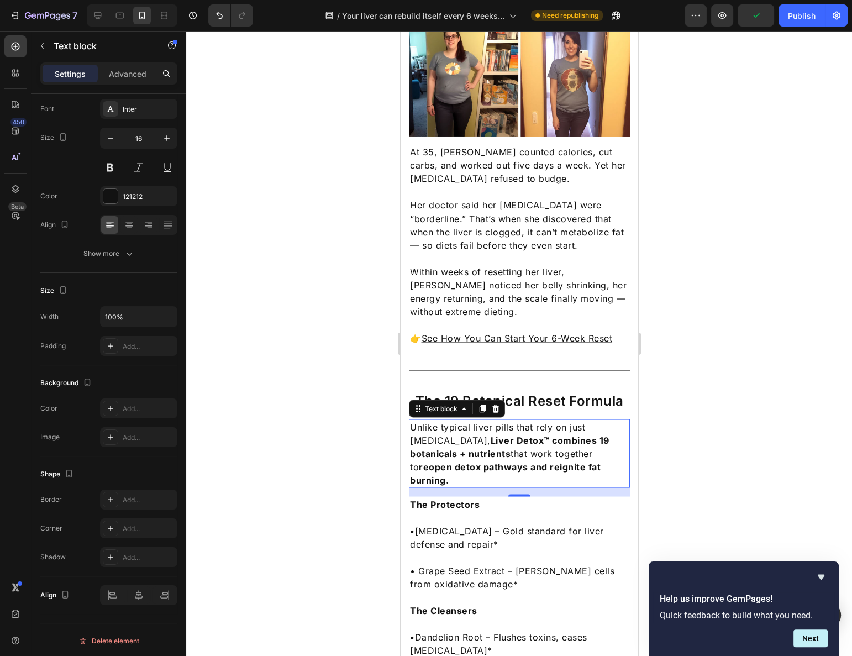
click at [719, 368] on div at bounding box center [519, 343] width 666 height 625
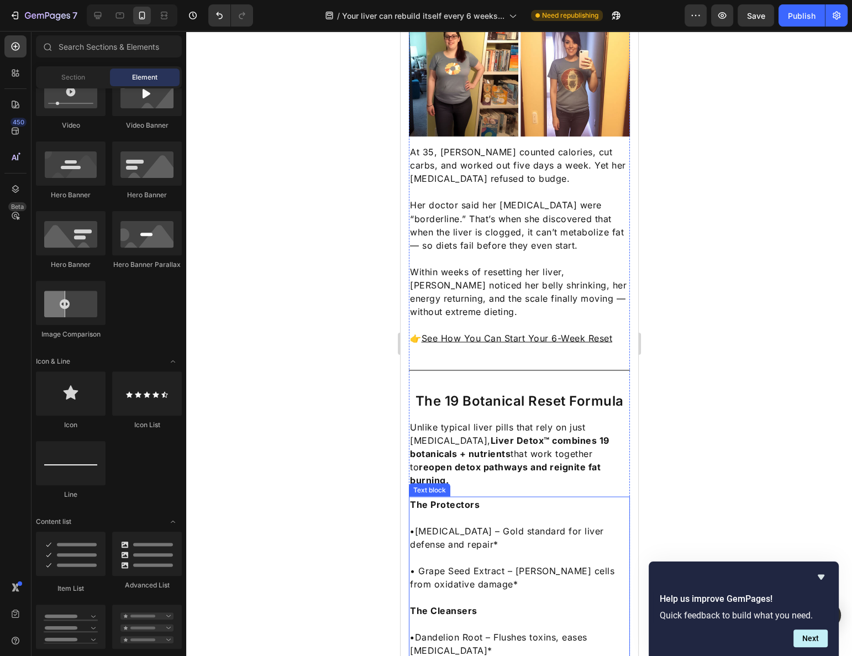
click at [467, 511] on p "Rich Text Editor. Editing area: main" at bounding box center [518, 517] width 219 height 13
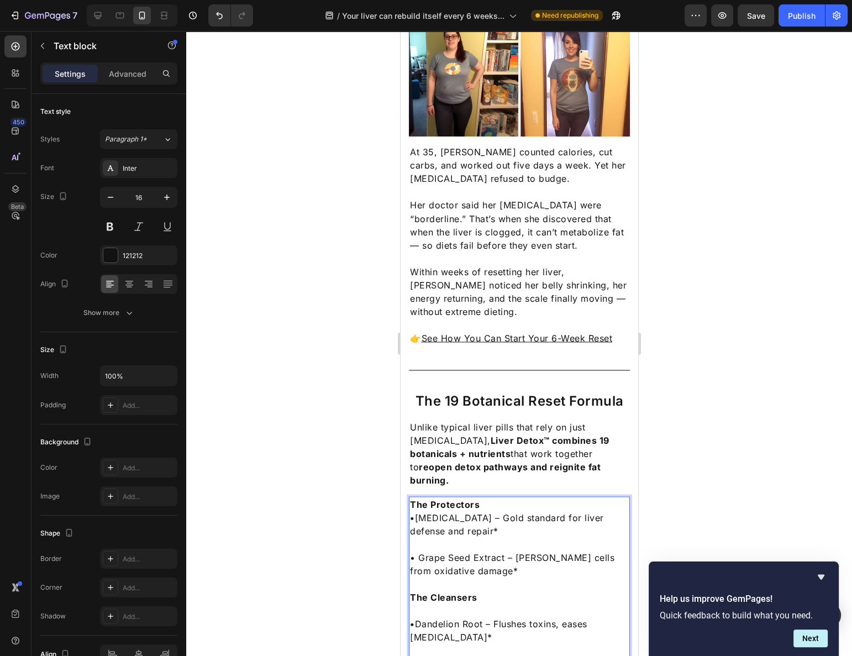
click at [428, 537] on p "Rich Text Editor. Editing area: main" at bounding box center [518, 543] width 219 height 13
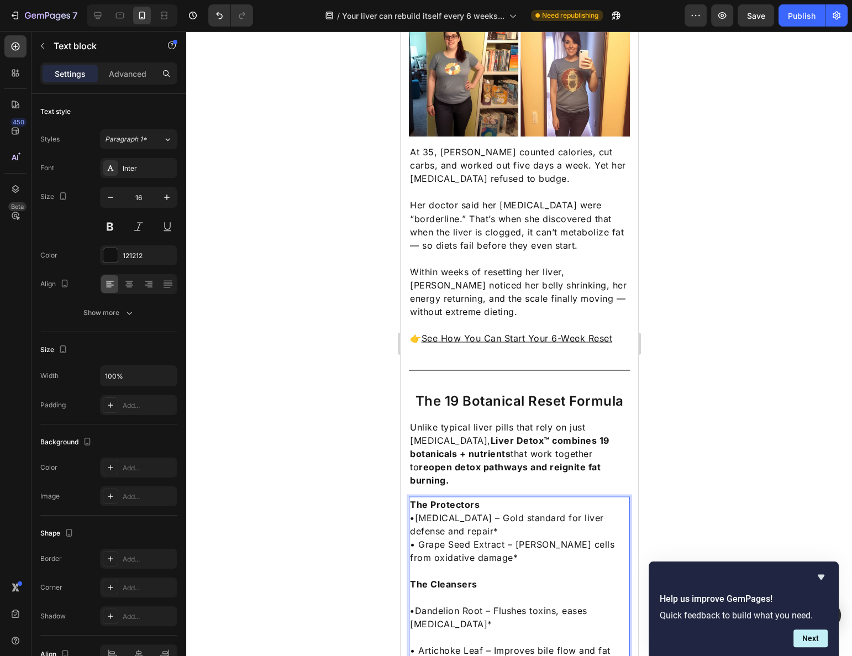
click at [428, 590] on p "Rich Text Editor. Editing area: main" at bounding box center [518, 596] width 219 height 13
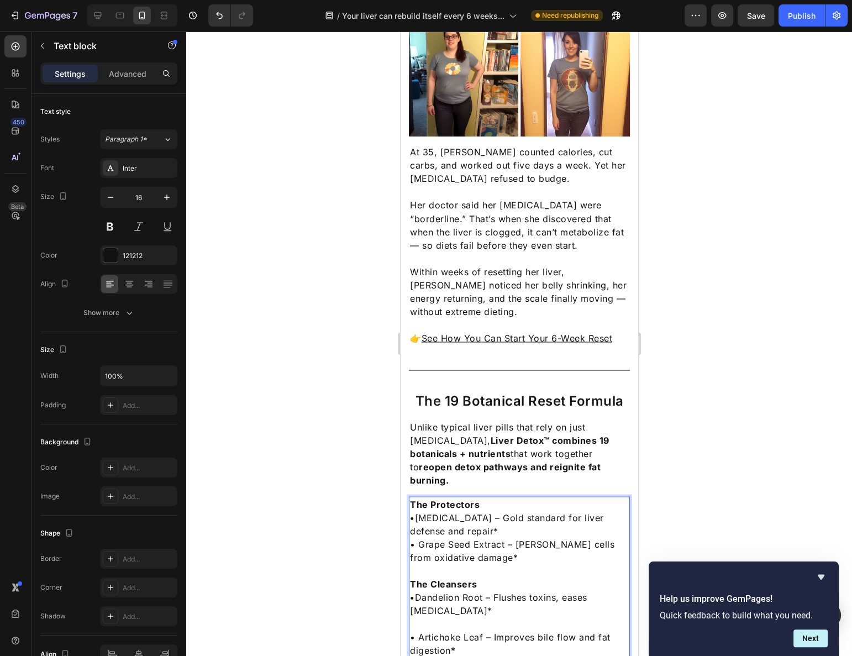
click at [425, 617] on p "Rich Text Editor. Editing area: main" at bounding box center [518, 623] width 219 height 13
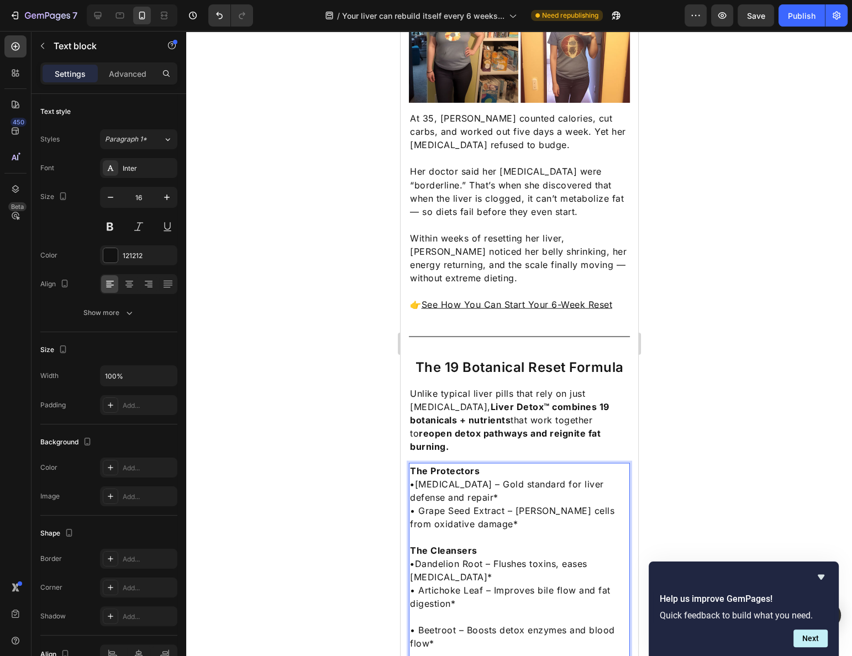
scroll to position [2260, 0]
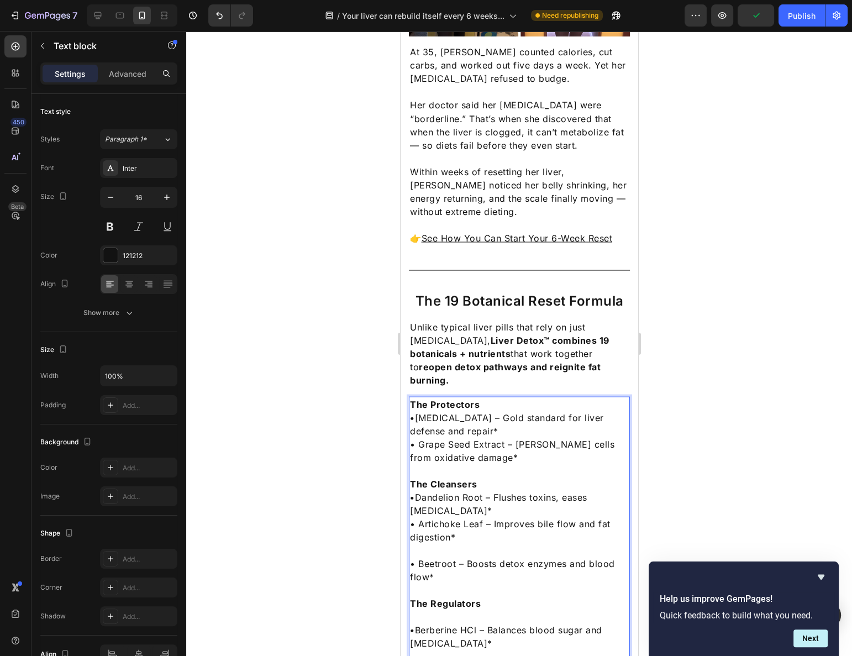
click at [423, 543] on p "Rich Text Editor. Editing area: main" at bounding box center [518, 549] width 219 height 13
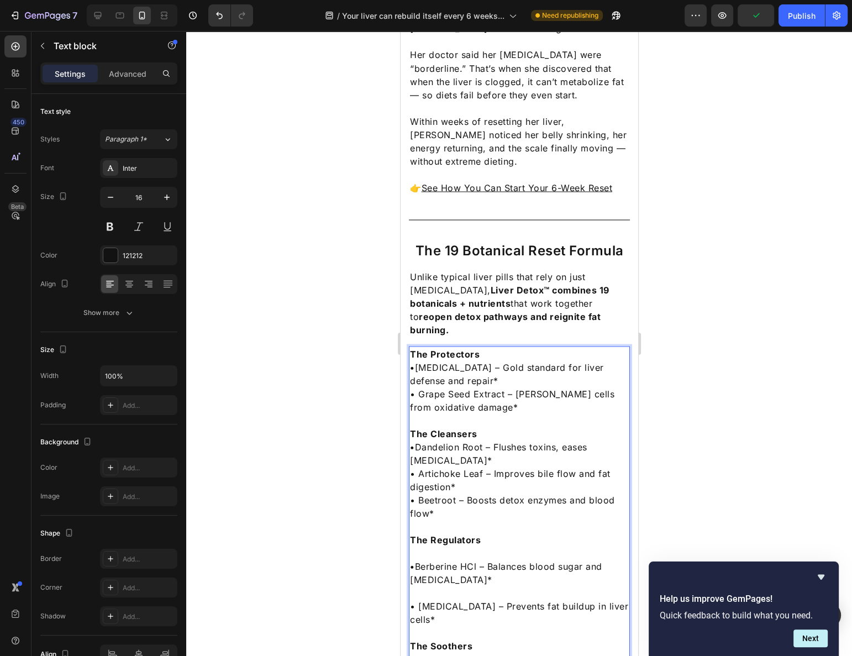
scroll to position [2361, 0]
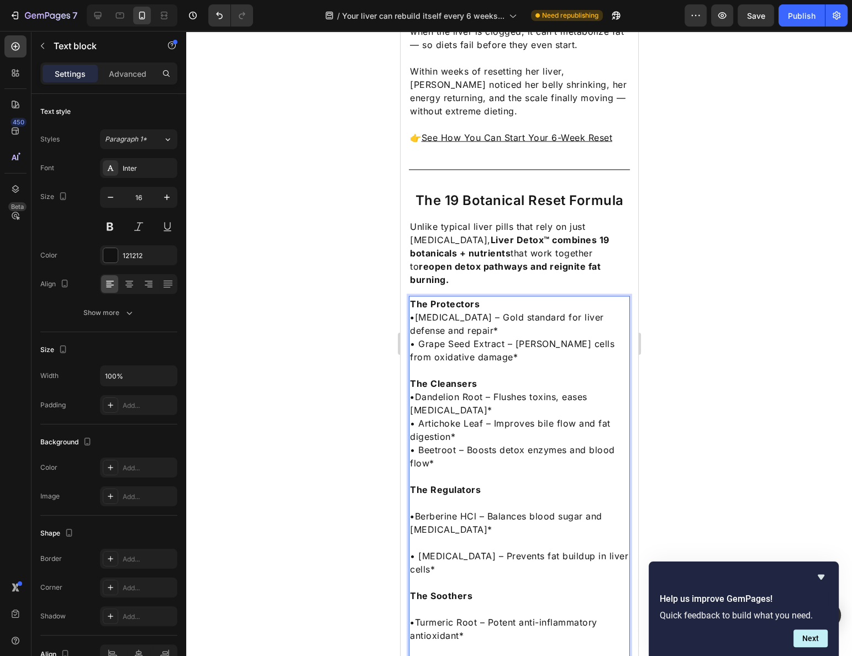
click at [436, 535] on p "Rich Text Editor. Editing area: main" at bounding box center [518, 541] width 219 height 13
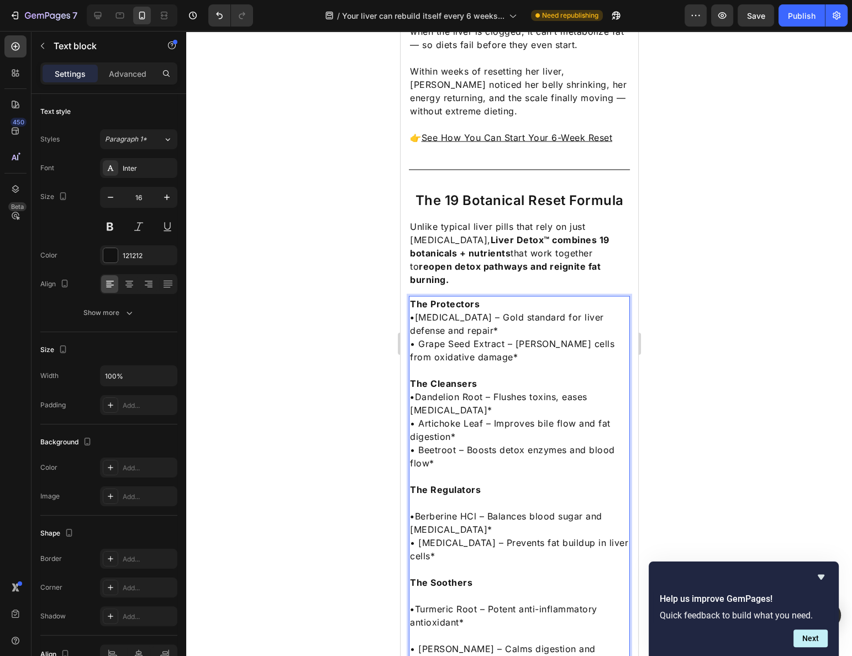
click at [425, 496] on p "Rich Text Editor. Editing area: main" at bounding box center [518, 502] width 219 height 13
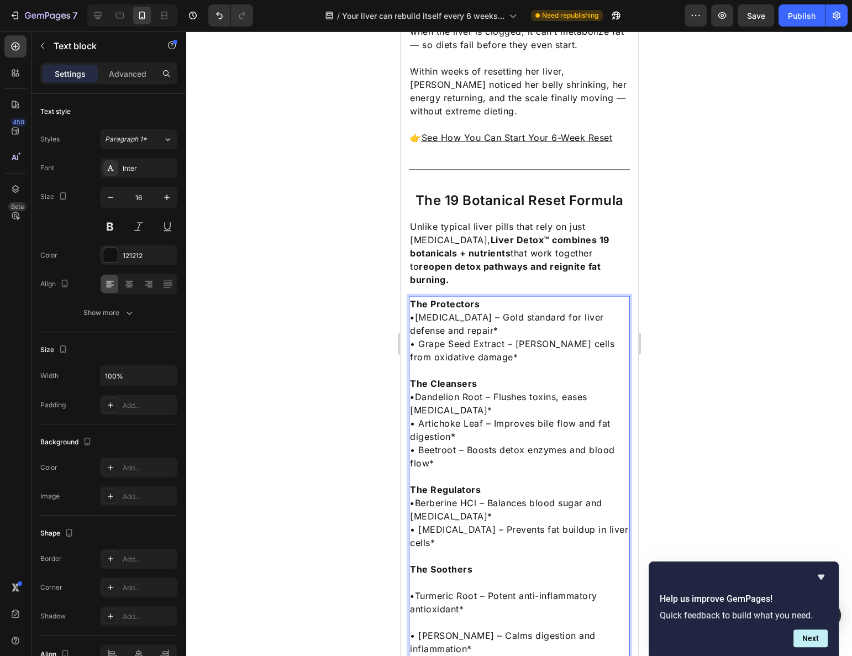
click at [458, 575] on p "Rich Text Editor. Editing area: main" at bounding box center [518, 581] width 219 height 13
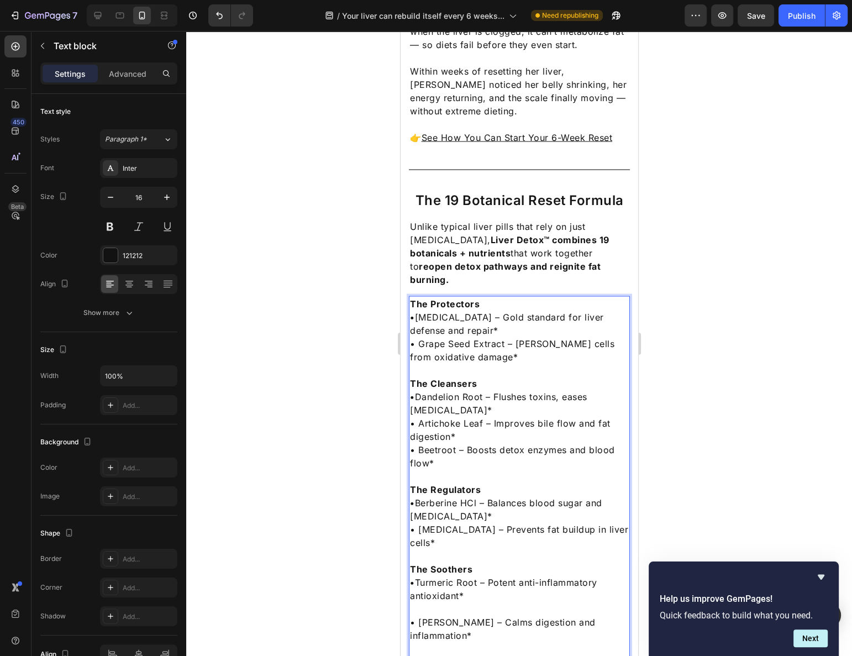
click at [443, 602] on p "Rich Text Editor. Editing area: main" at bounding box center [518, 608] width 219 height 13
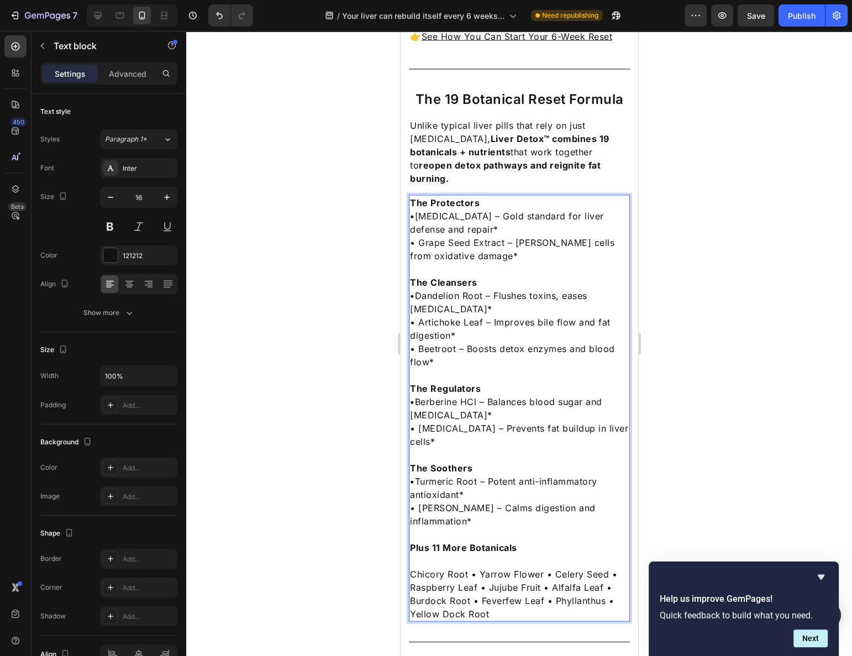
click at [428, 554] on p "Chicory Root • Yarrow Flower • Celery Seed • Raspberry Leaf • Jujube Fruit • Al…" at bounding box center [518, 587] width 219 height 66
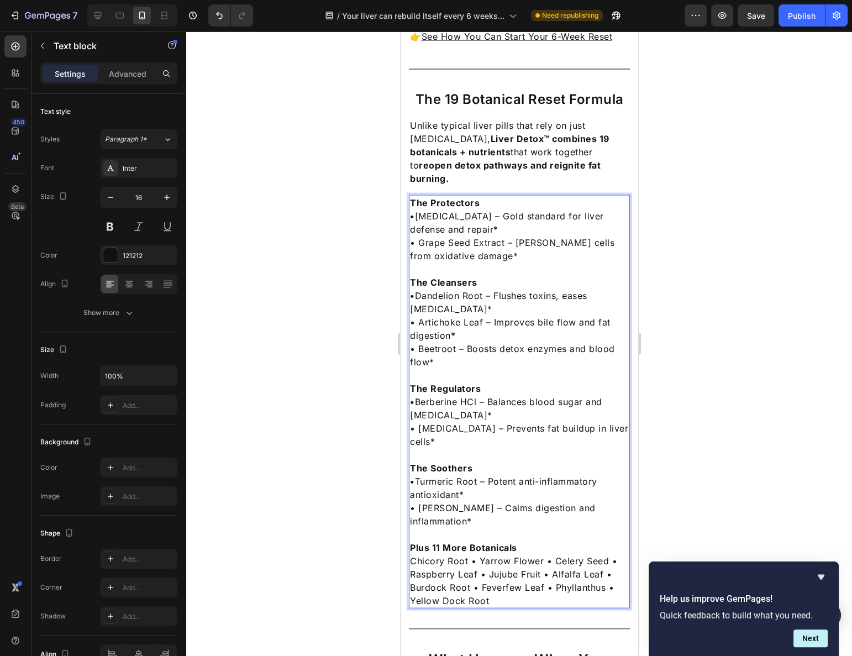
click at [689, 417] on div at bounding box center [519, 343] width 666 height 625
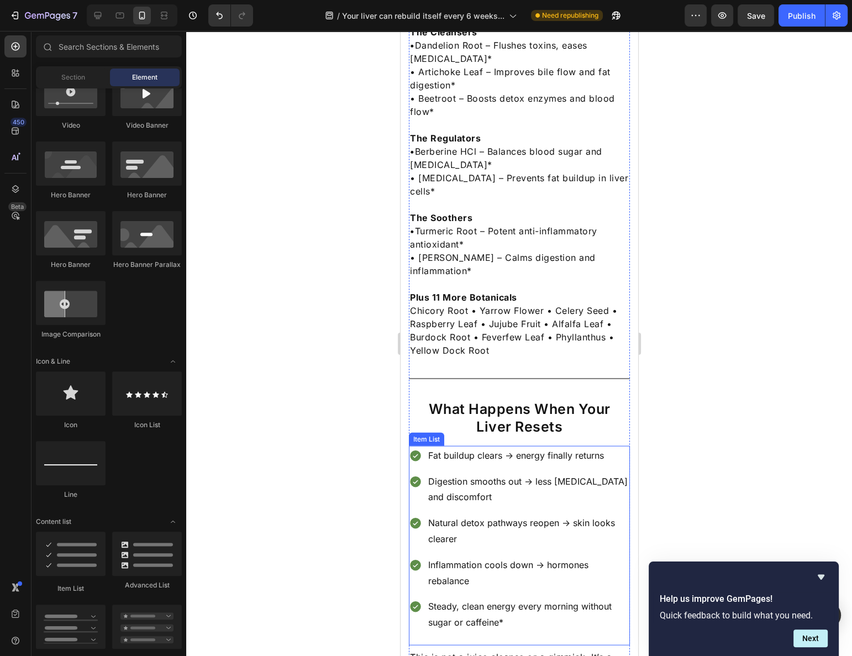
scroll to position [2713, 0]
drag, startPoint x: 550, startPoint y: 337, endPoint x: 543, endPoint y: 338, distance: 7.8
click at [550, 446] on p "Fat buildup clears → energy finally returns" at bounding box center [528, 454] width 200 height 16
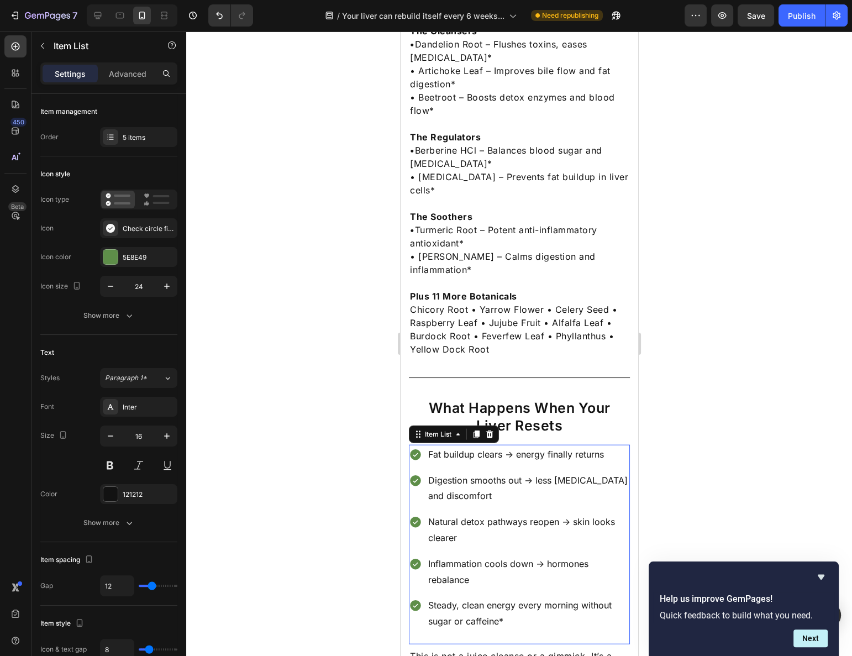
click at [524, 446] on p "Fat buildup clears → energy finally returns" at bounding box center [528, 454] width 200 height 16
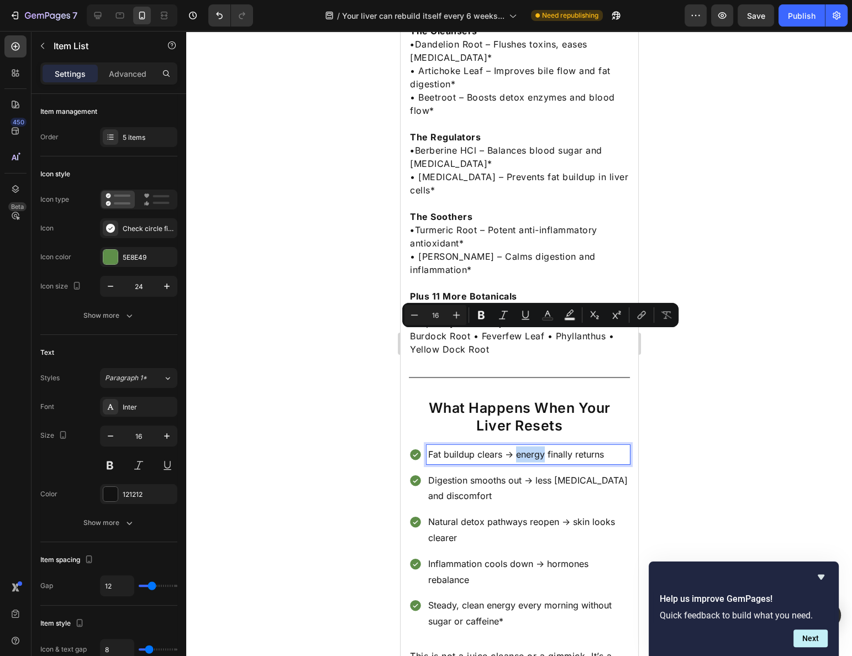
click at [517, 446] on p "Fat buildup clears → energy finally returns" at bounding box center [528, 454] width 200 height 16
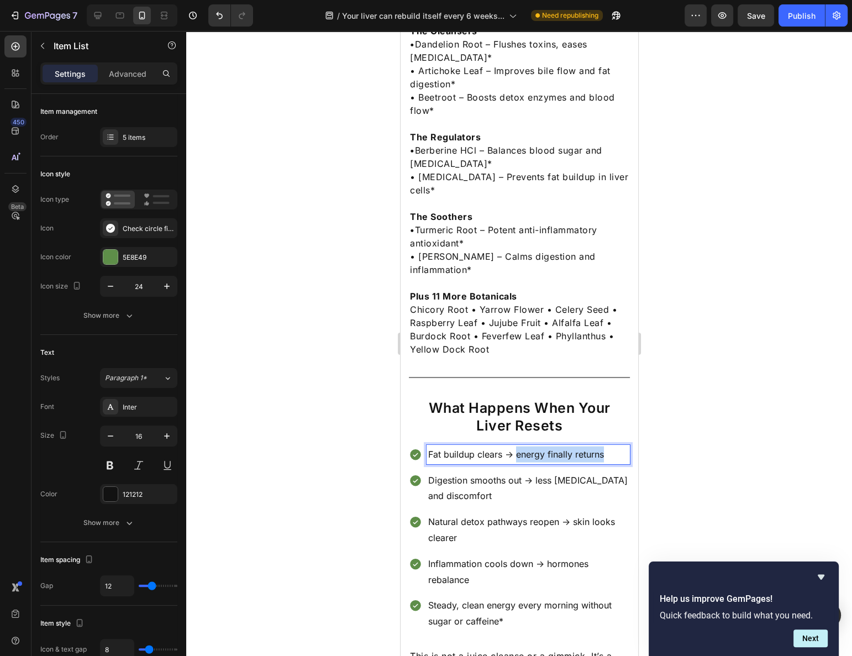
drag, startPoint x: 516, startPoint y: 337, endPoint x: 614, endPoint y: 336, distance: 98.9
click at [614, 446] on p "Fat buildup clears → energy finally returns" at bounding box center [528, 454] width 200 height 16
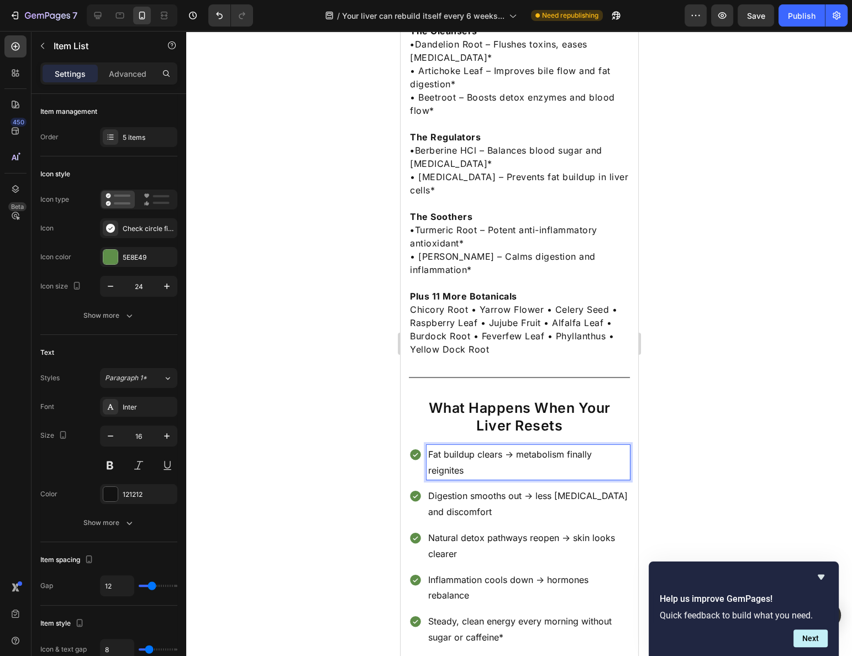
click at [465, 446] on p "Fat buildup clears → metabolism finally reignites" at bounding box center [528, 462] width 200 height 32
click at [530, 446] on p "Fat buildup clears → metabolism finally reignites" at bounding box center [528, 462] width 200 height 32
click at [537, 488] on p "Digestion smooths out → less [MEDICAL_DATA] and discomfort" at bounding box center [528, 504] width 200 height 32
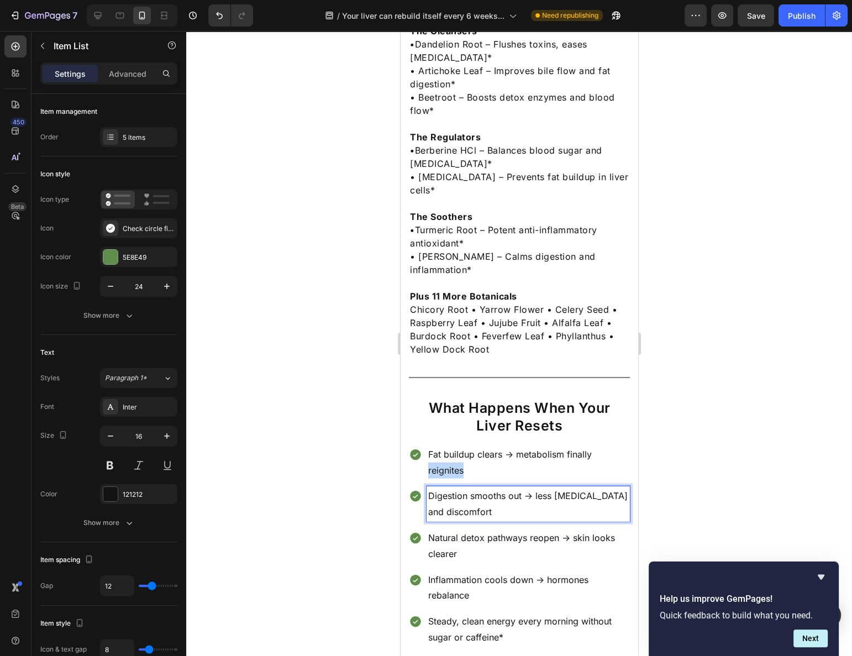
click at [606, 446] on p "Fat buildup clears → metabolism finally reignites" at bounding box center [528, 462] width 200 height 32
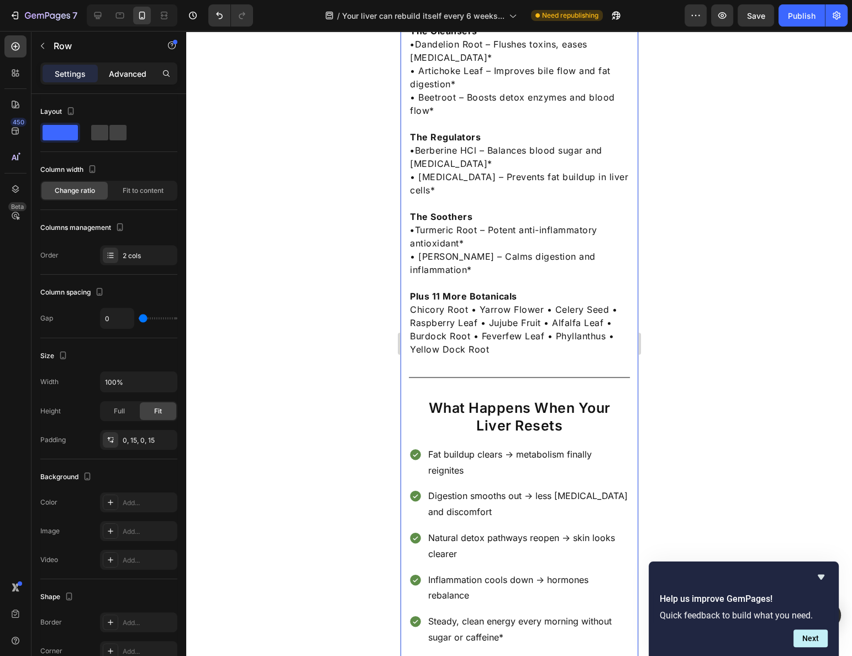
click at [108, 69] on div "Advanced" at bounding box center [127, 74] width 55 height 18
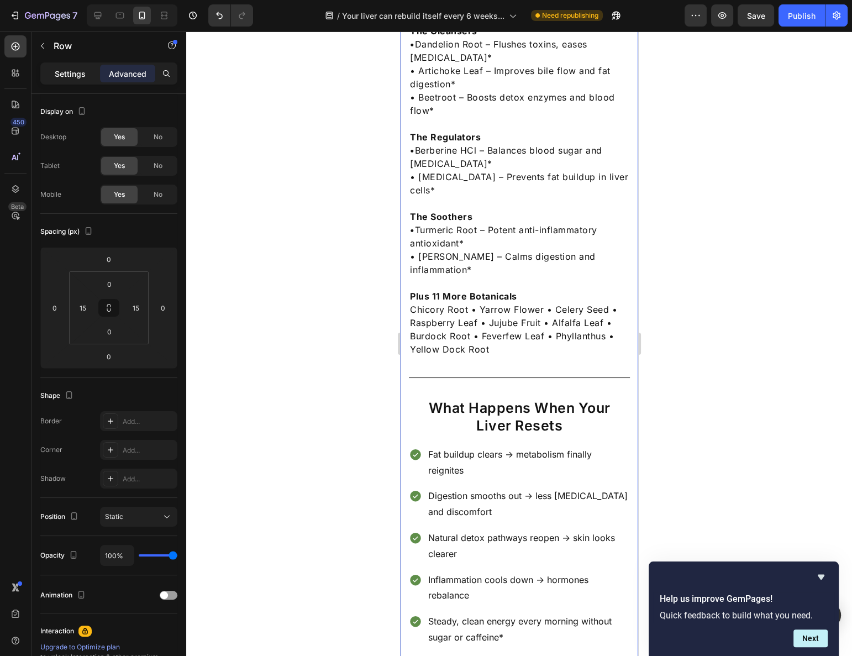
click at [66, 72] on p "Settings" at bounding box center [70, 74] width 31 height 12
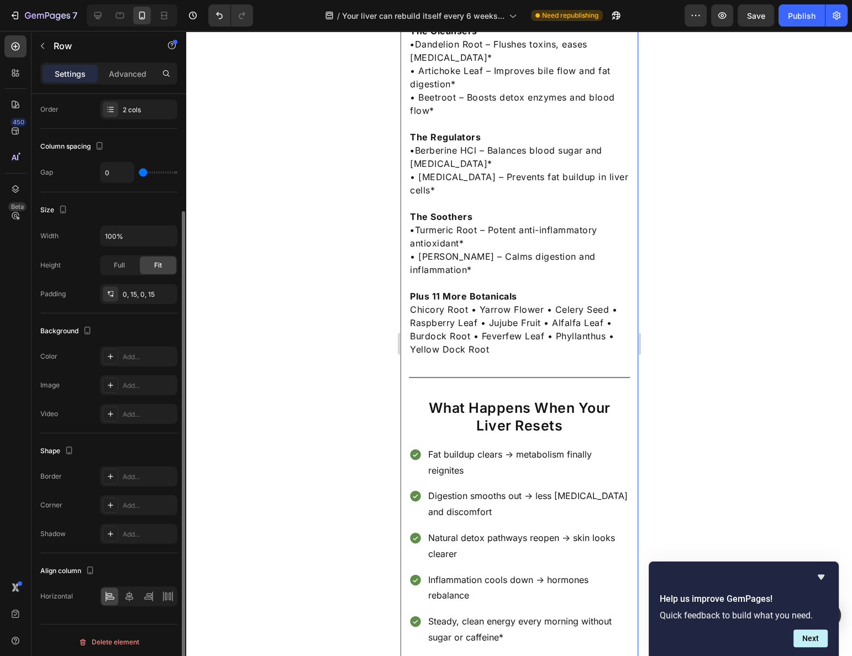
scroll to position [0, 0]
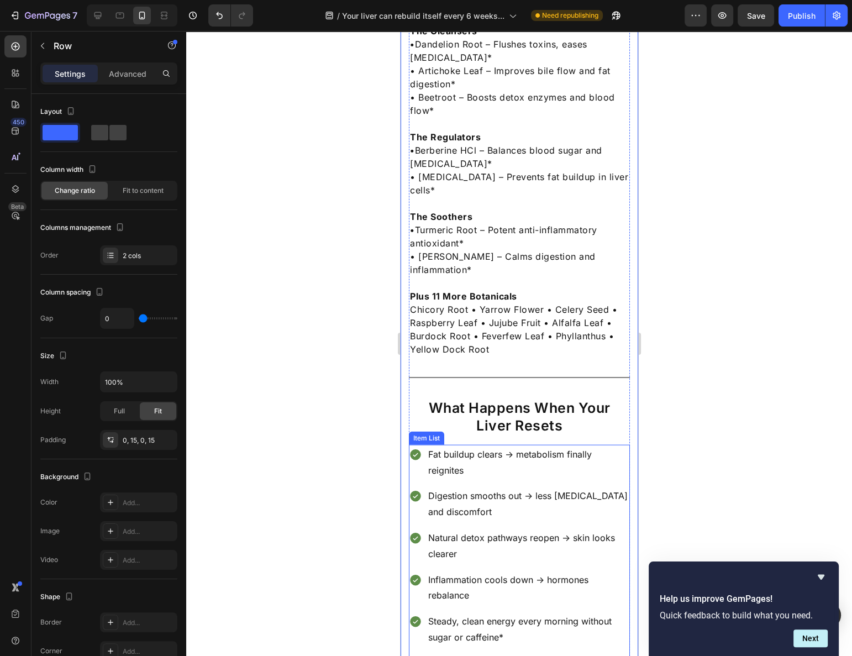
click at [560, 446] on p "Fat buildup clears → metabolism finally reignites" at bounding box center [528, 462] width 200 height 32
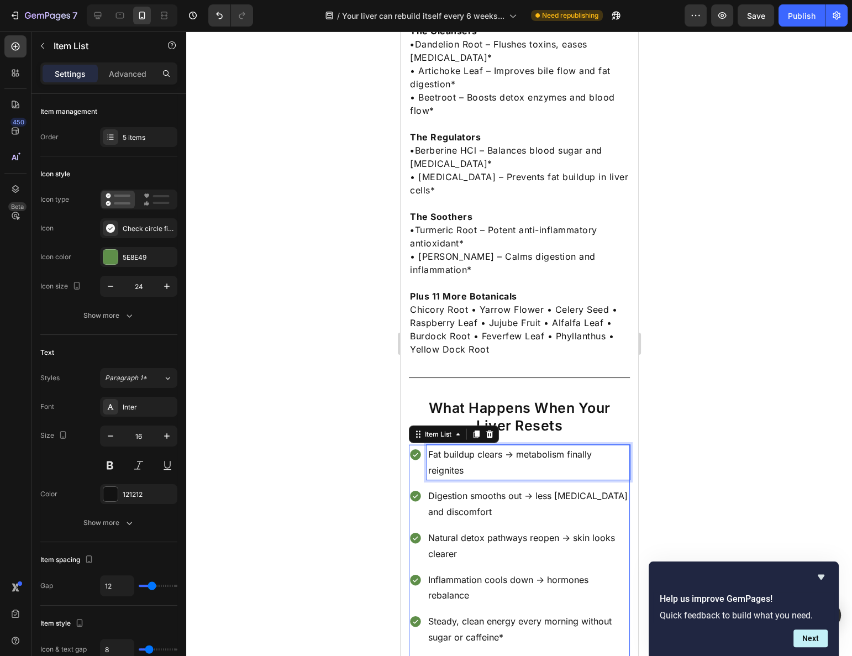
click at [560, 446] on p "Fat buildup clears → metabolism finally reignites" at bounding box center [528, 462] width 200 height 32
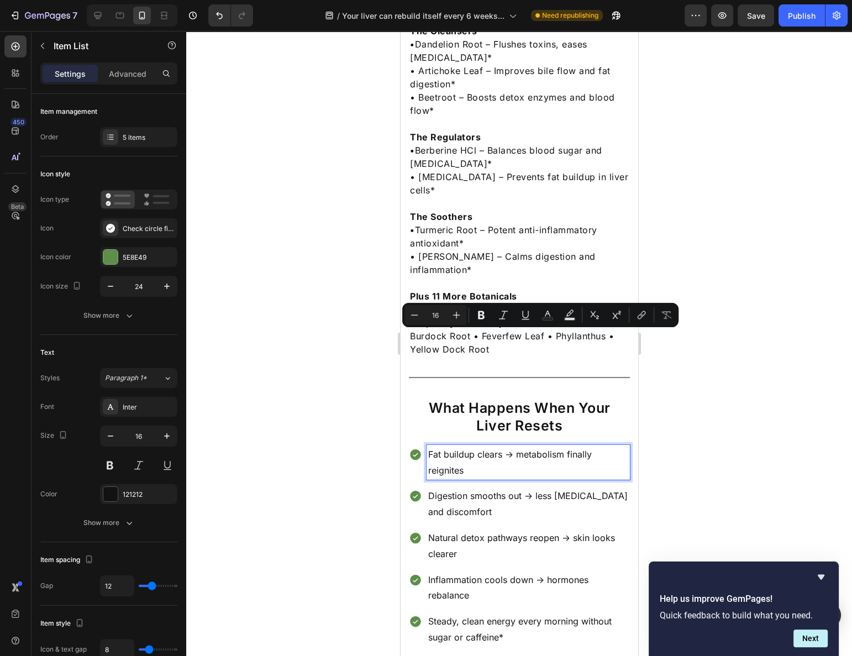
click at [561, 446] on p "Fat buildup clears → metabolism finally reignites" at bounding box center [528, 462] width 200 height 32
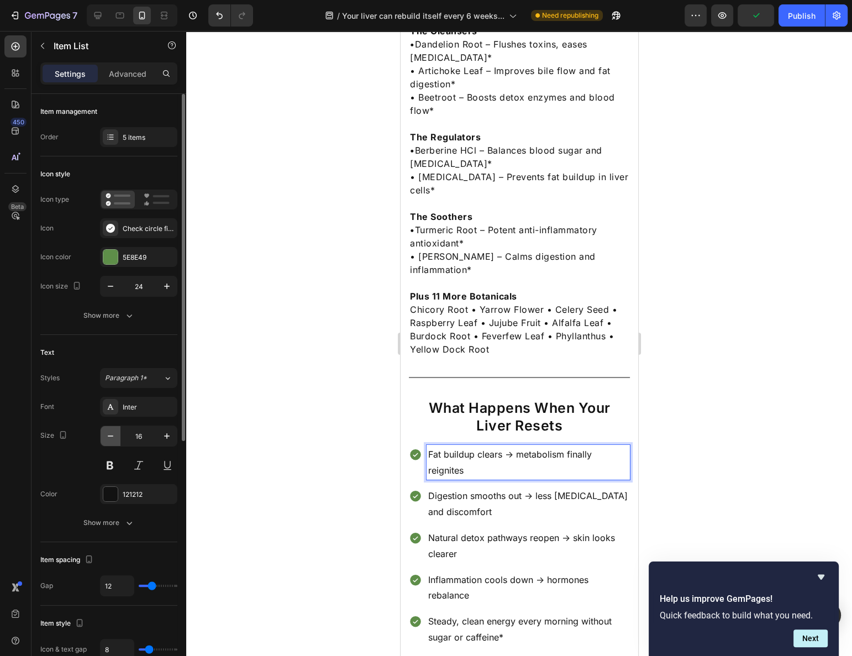
click at [107, 434] on icon "button" at bounding box center [110, 435] width 11 height 11
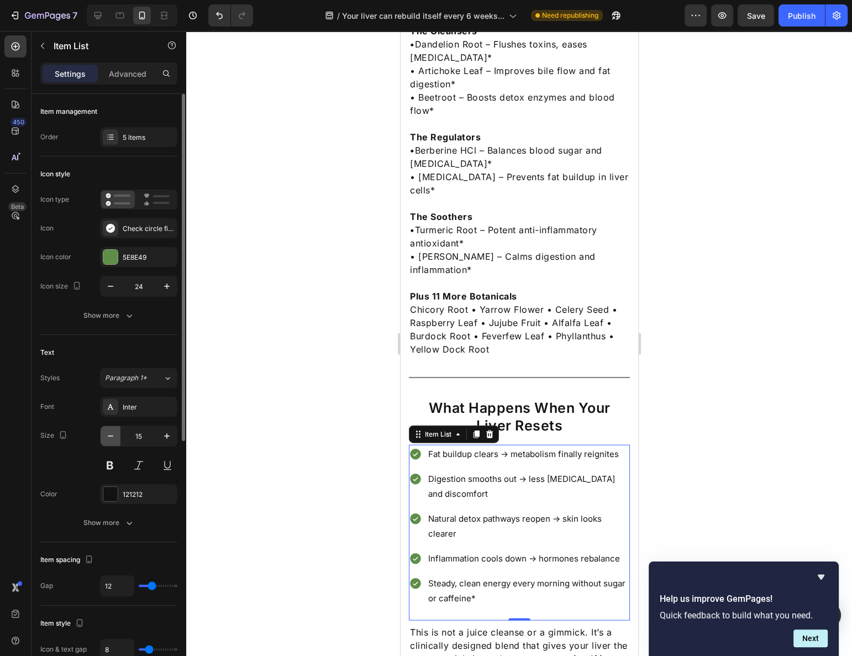
click at [107, 434] on icon "button" at bounding box center [110, 435] width 11 height 11
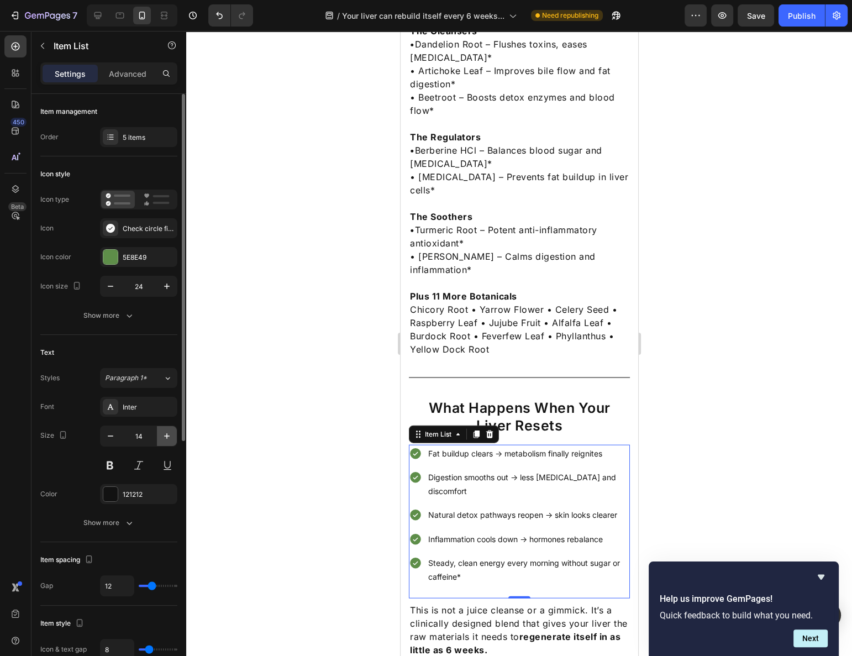
click at [163, 432] on icon "button" at bounding box center [166, 435] width 11 height 11
type input "15"
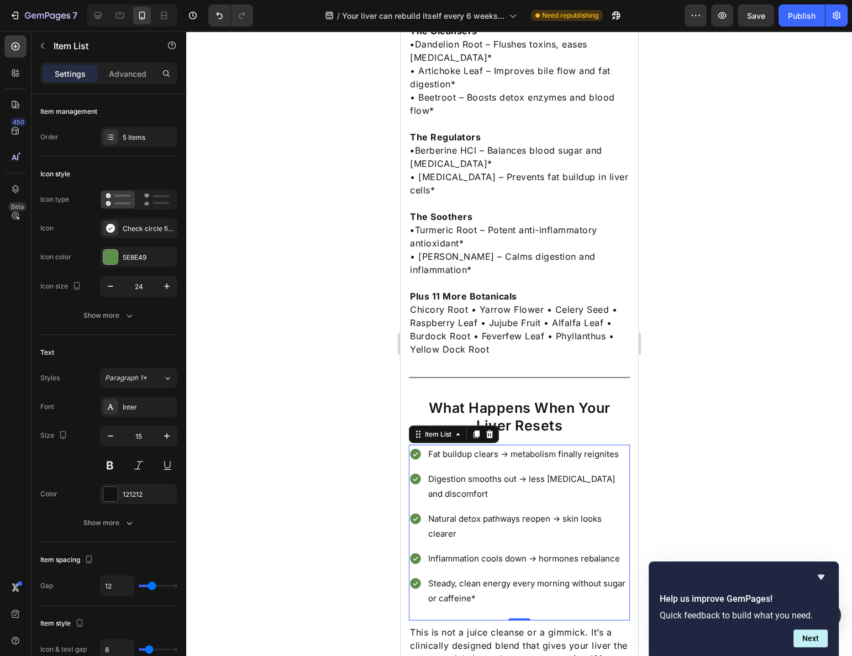
click at [470, 511] on p "Natural detox pathways reopen → skin looks clearer" at bounding box center [528, 526] width 200 height 30
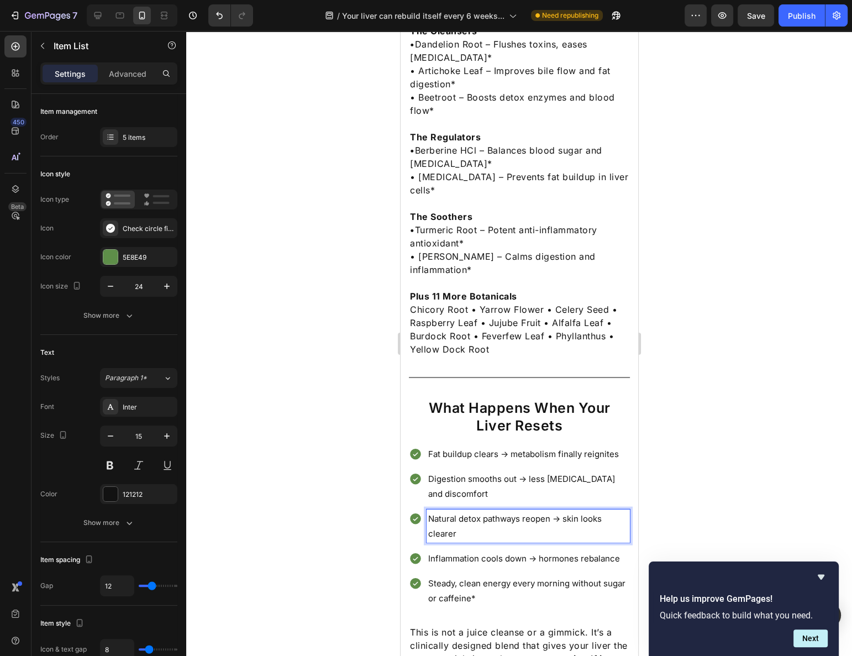
click at [470, 511] on p "Natural detox pathways reopen → skin looks clearer" at bounding box center [528, 526] width 200 height 30
click at [469, 511] on p "Natural detox pathways reopen → skin looks clearer" at bounding box center [528, 526] width 200 height 30
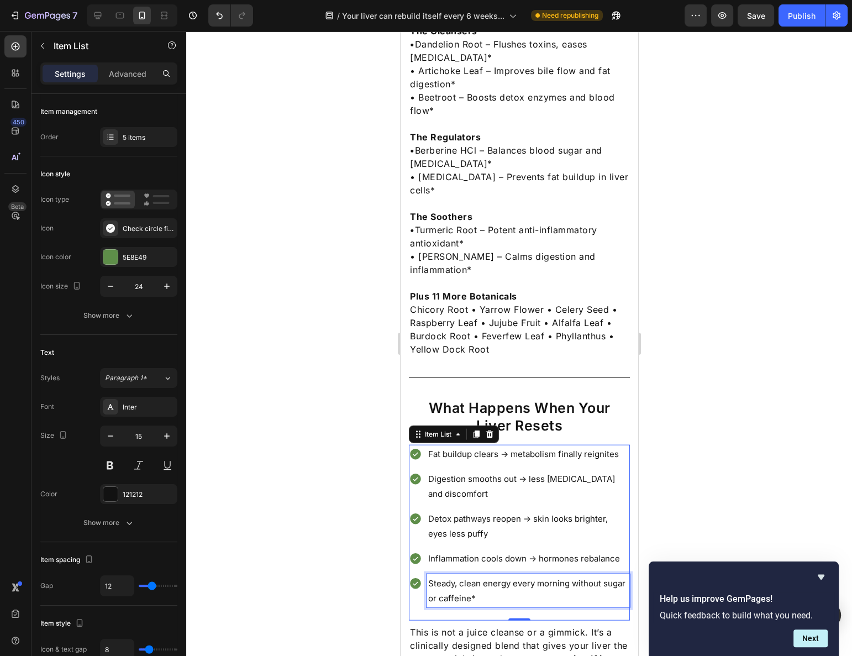
click at [463, 576] on p "Steady, clean energy every morning without sugar or caffeine*" at bounding box center [528, 591] width 200 height 30
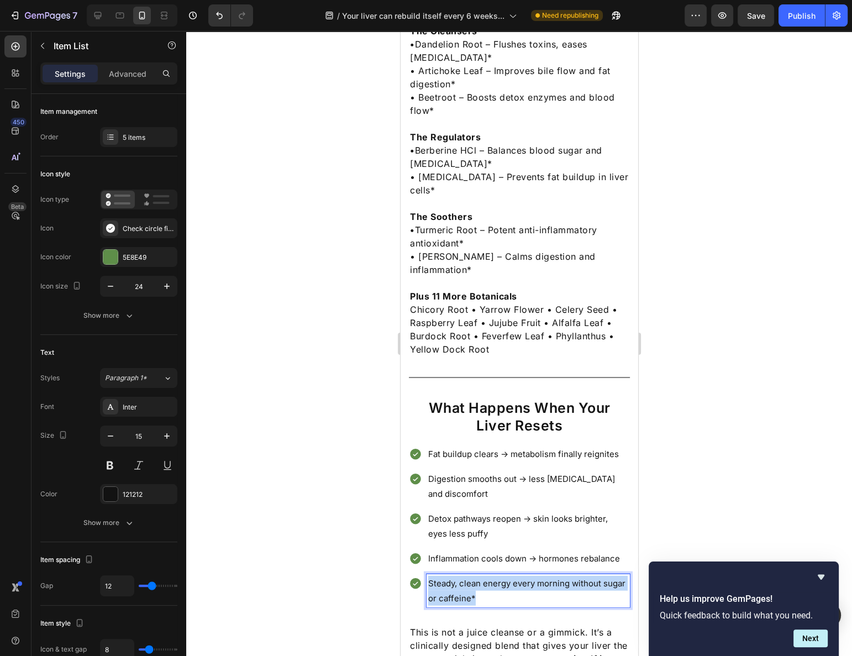
click at [463, 576] on p "Steady, clean energy every morning without sugar or caffeine*" at bounding box center [528, 591] width 200 height 30
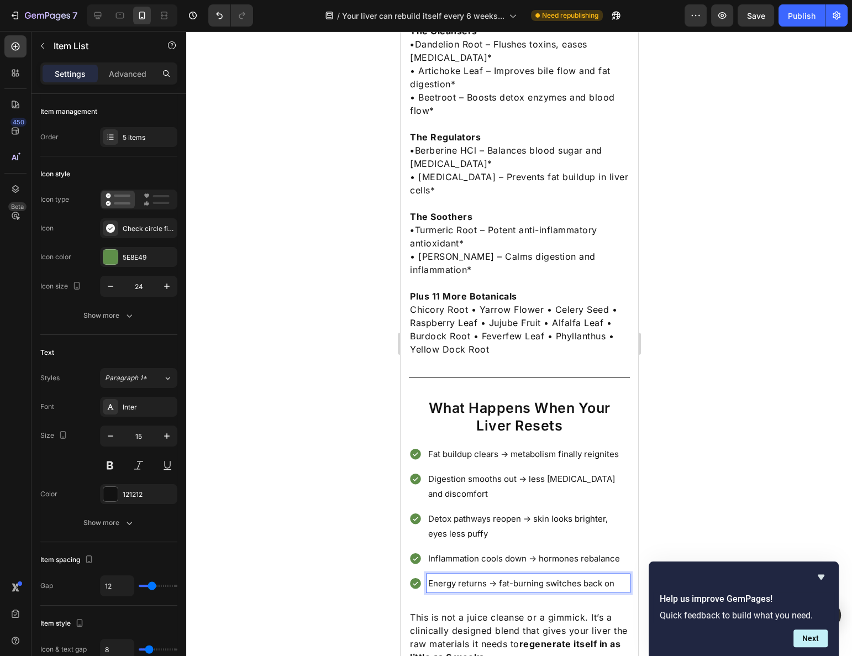
click at [749, 476] on div at bounding box center [519, 343] width 666 height 625
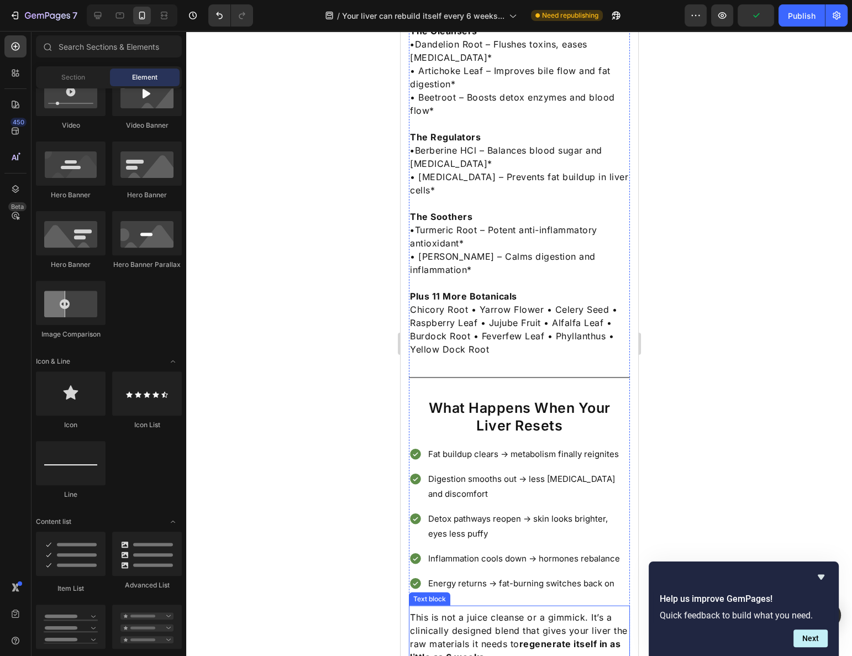
click at [582, 611] on p "This is not a juice cleanse or a gimmick. It’s a clinically designed blend that…" at bounding box center [518, 637] width 219 height 53
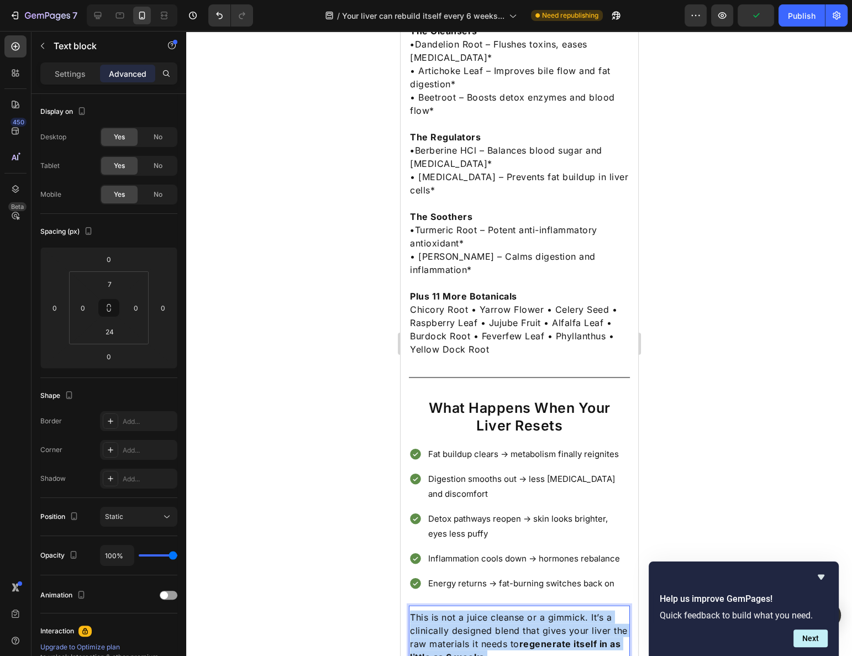
click at [582, 611] on p "This is not a juice cleanse or a gimmick. It’s a clinically designed blend that…" at bounding box center [518, 637] width 219 height 53
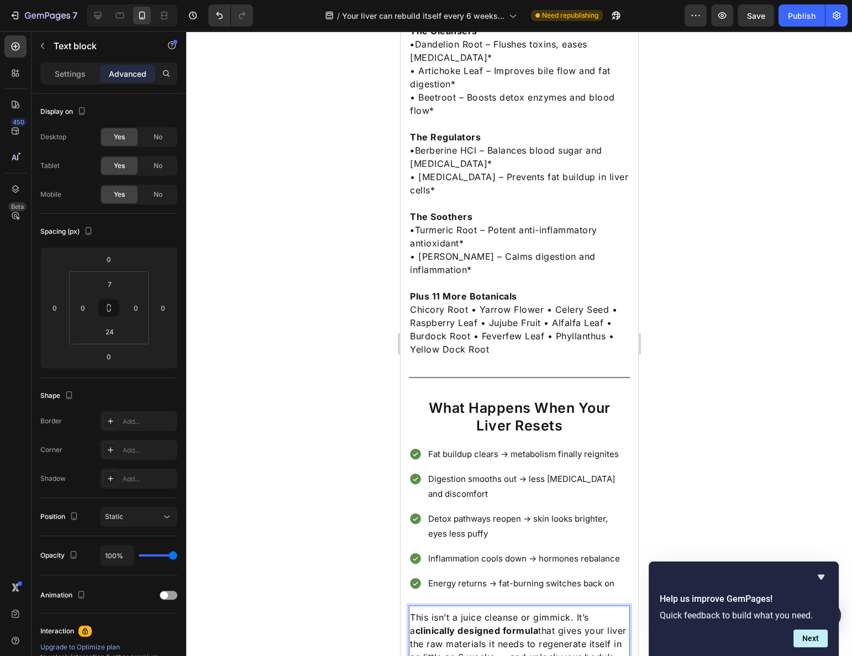
click at [682, 521] on div at bounding box center [519, 343] width 666 height 625
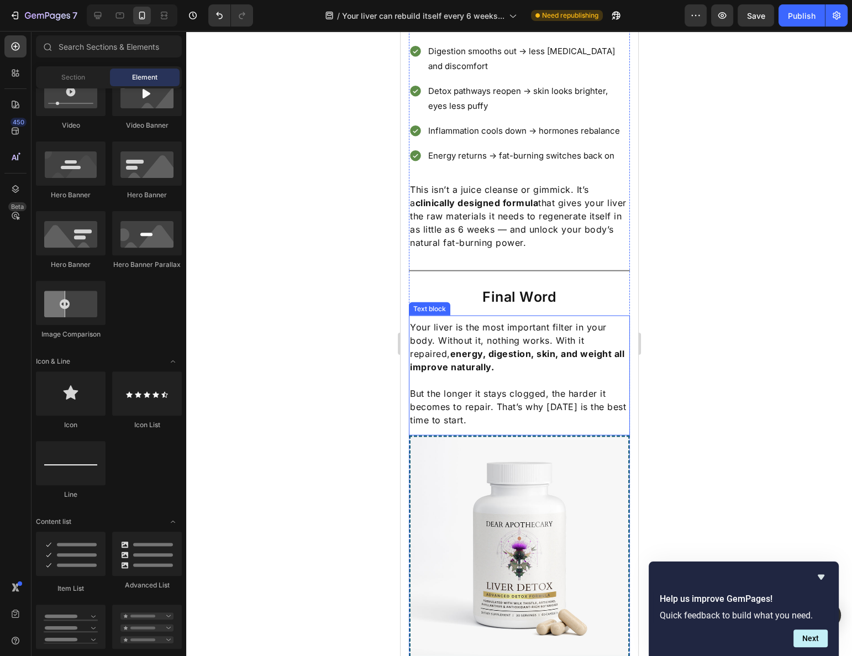
scroll to position [3215, 0]
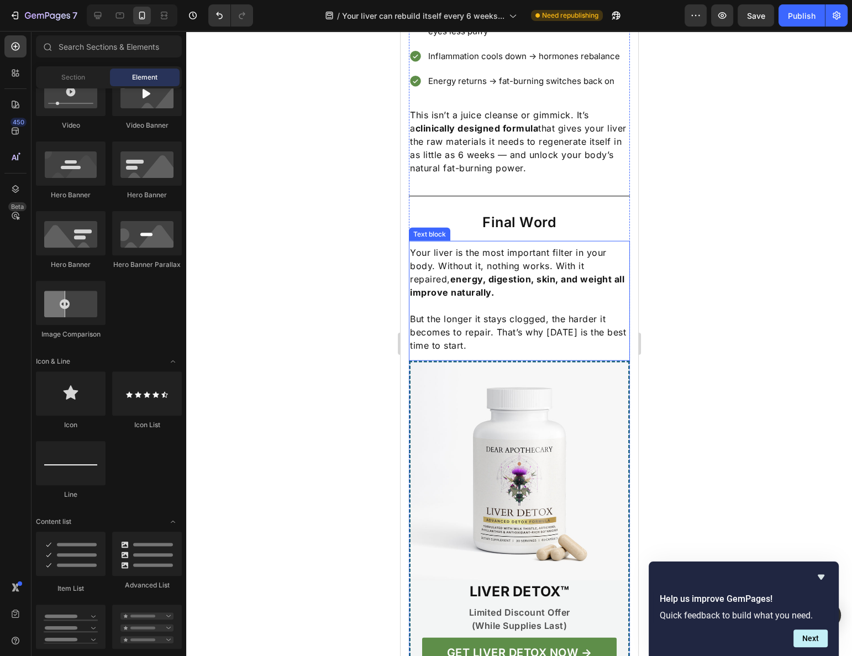
click at [464, 246] on p "Your liver is the most important filter in your body. Without it, nothing works…" at bounding box center [518, 272] width 219 height 53
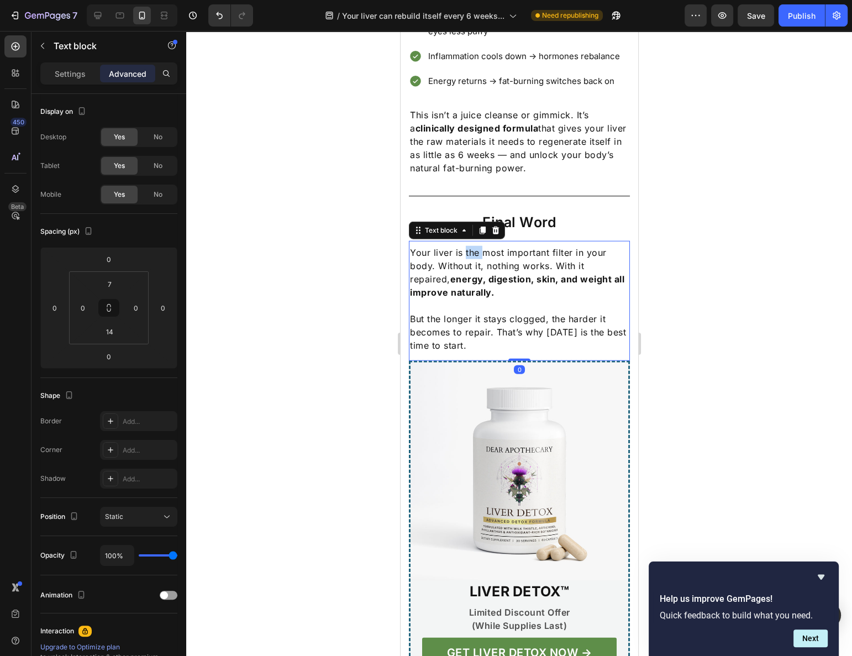
click at [464, 246] on p "Your liver is the most important filter in your body. Without it, nothing works…" at bounding box center [518, 272] width 219 height 53
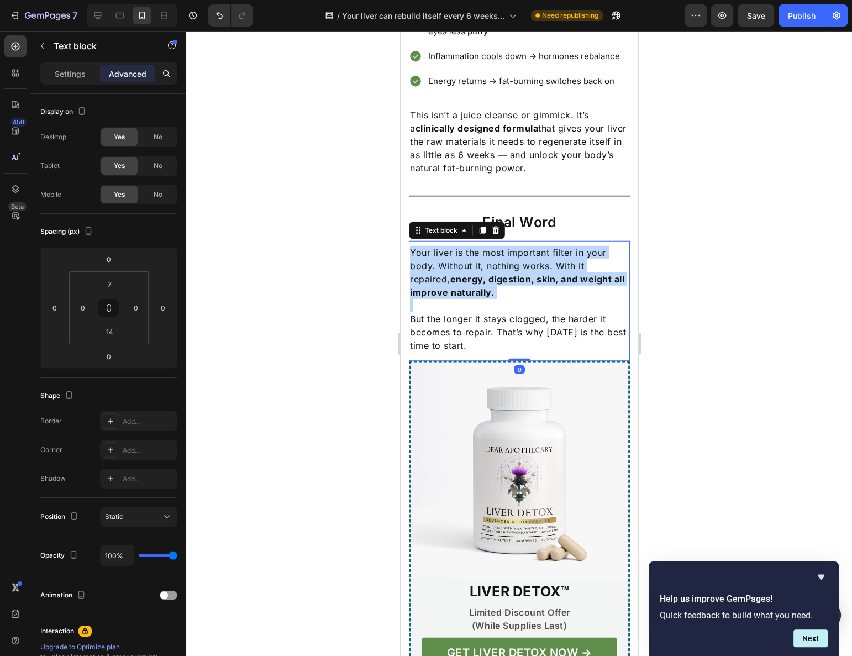
click at [464, 246] on p "Your liver is the most important filter in your body. Without it, nothing works…" at bounding box center [518, 272] width 219 height 53
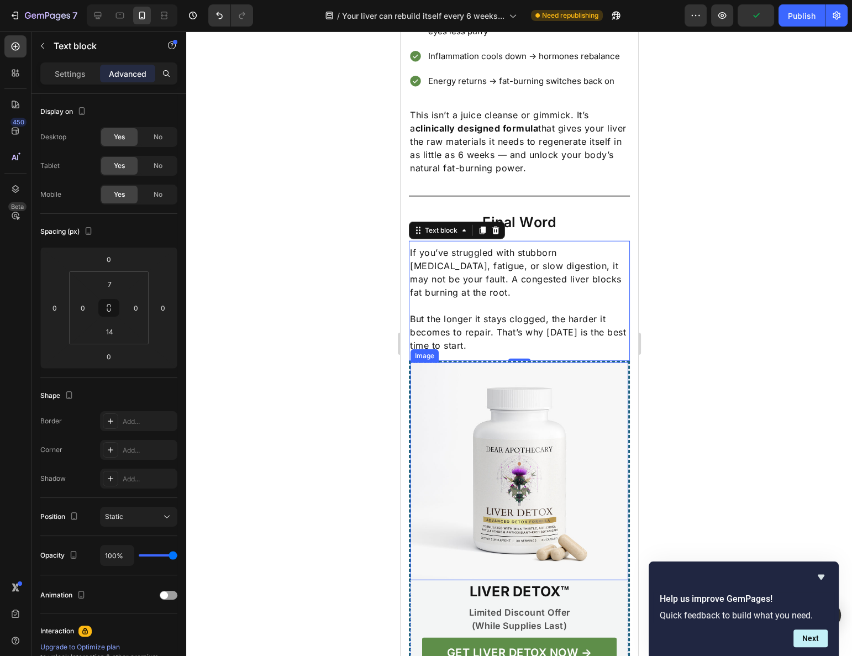
click at [435, 312] on p "But the longer it stays clogged, the harder it becomes to repair. That’s why to…" at bounding box center [518, 332] width 219 height 40
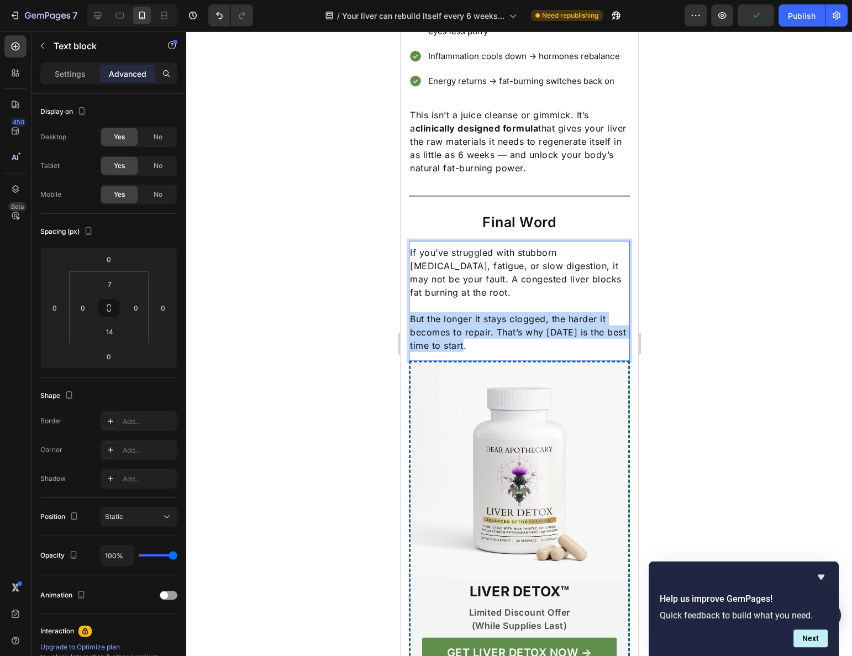
click at [436, 312] on p "But the longer it stays clogged, the harder it becomes to repair. That’s why to…" at bounding box center [518, 332] width 219 height 40
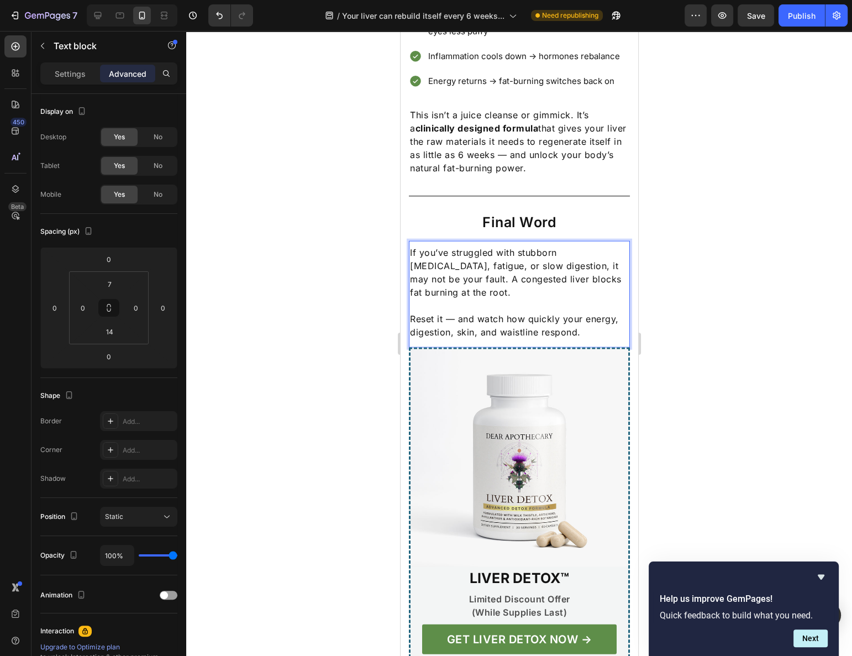
click at [681, 223] on div at bounding box center [519, 343] width 666 height 625
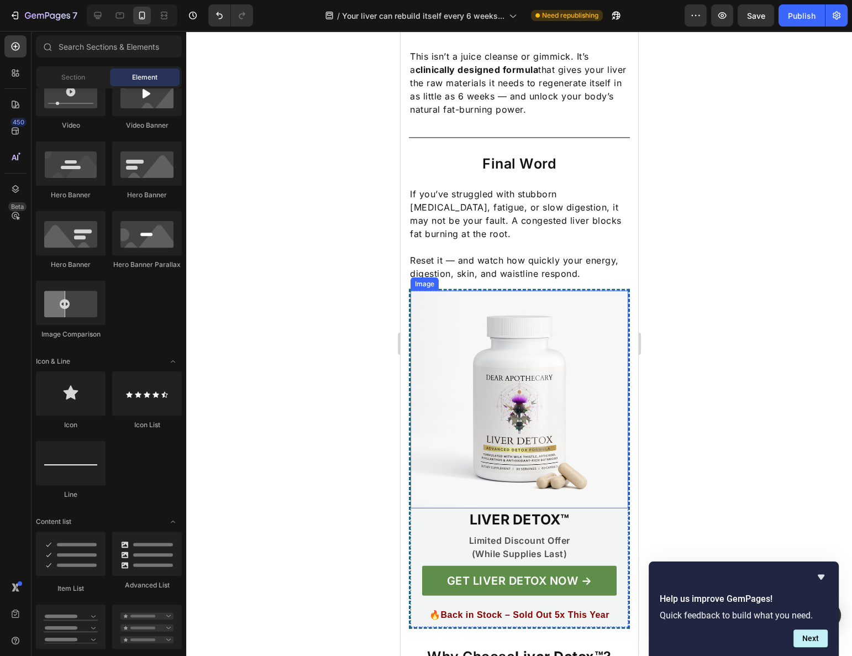
scroll to position [3165, 0]
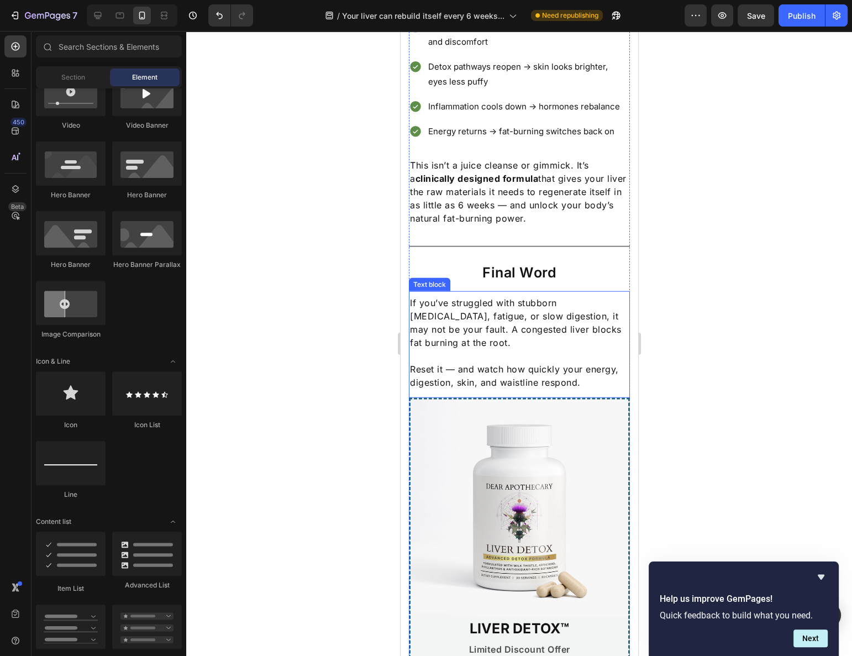
click at [544, 262] on h2 "Final Word" at bounding box center [518, 272] width 221 height 20
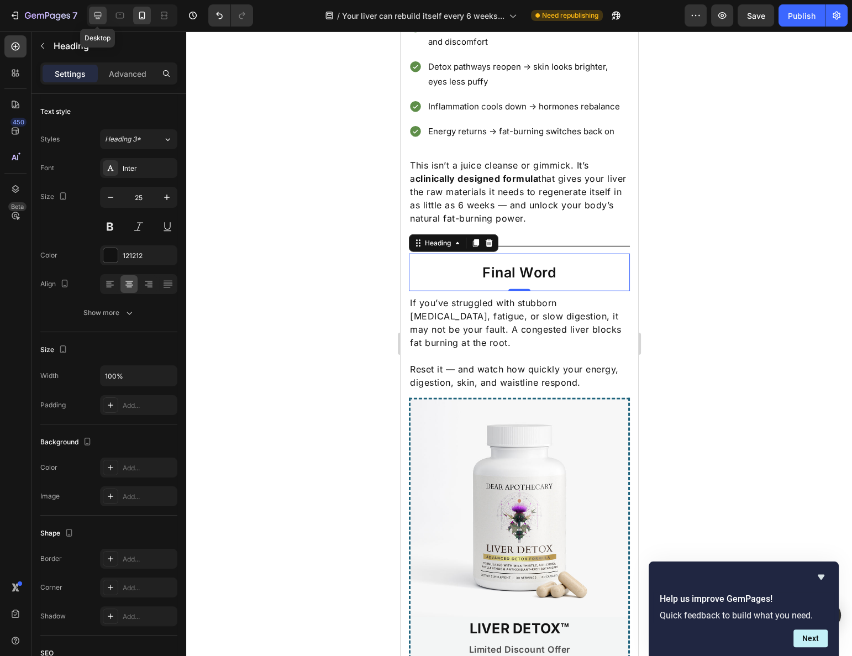
click at [100, 19] on icon at bounding box center [97, 15] width 11 height 11
type input "23"
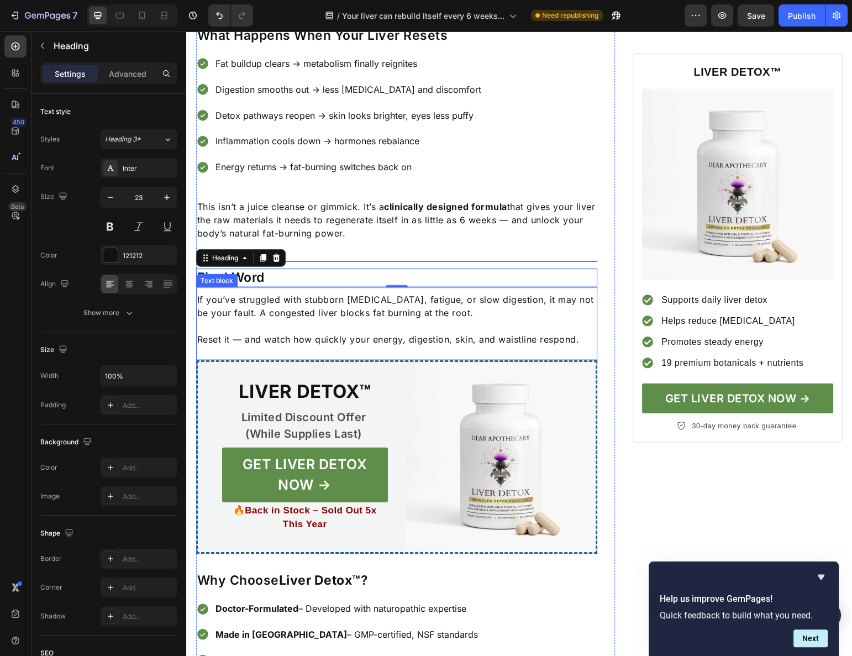
scroll to position [2901, 0]
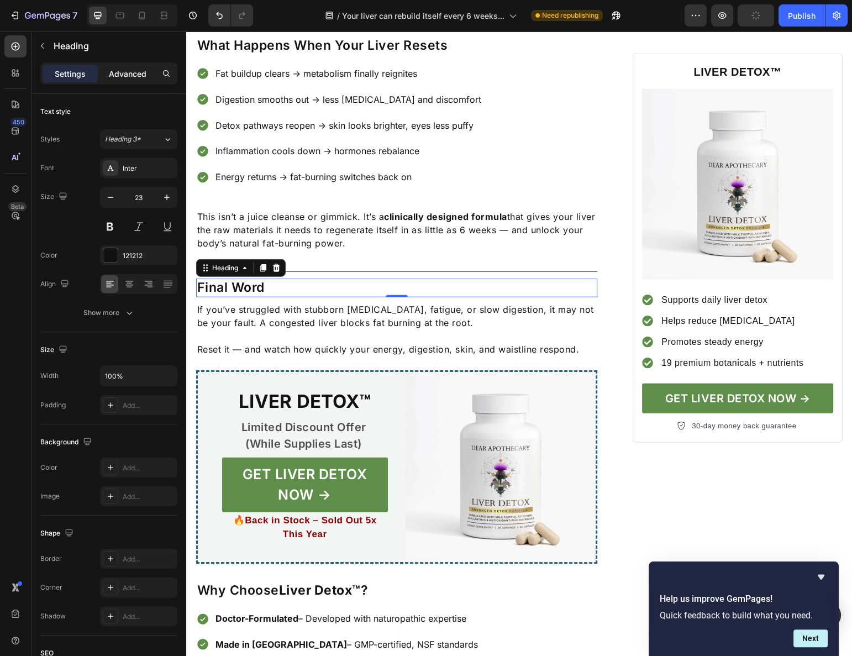
click at [132, 74] on p "Advanced" at bounding box center [128, 74] width 38 height 12
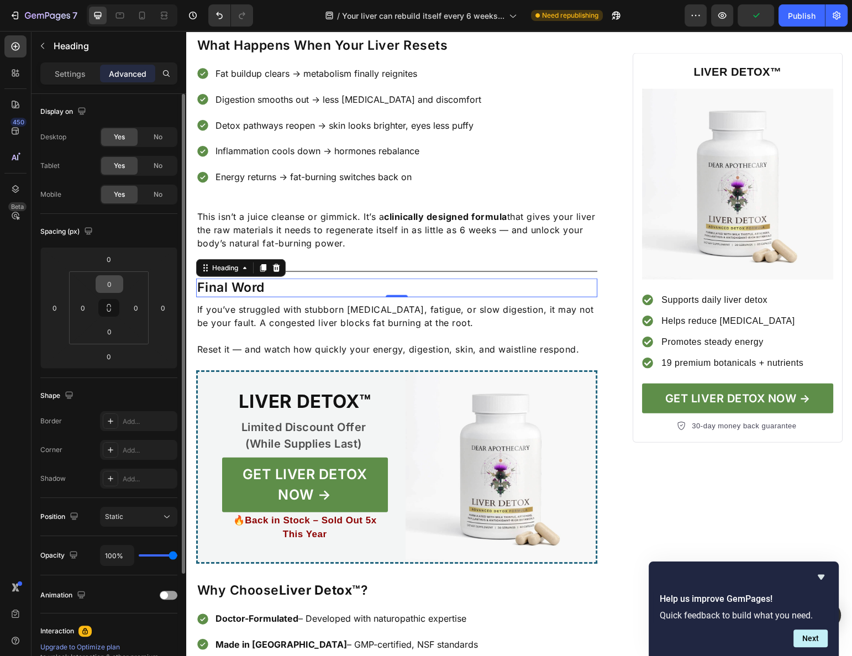
click at [118, 279] on input "0" at bounding box center [109, 284] width 22 height 17
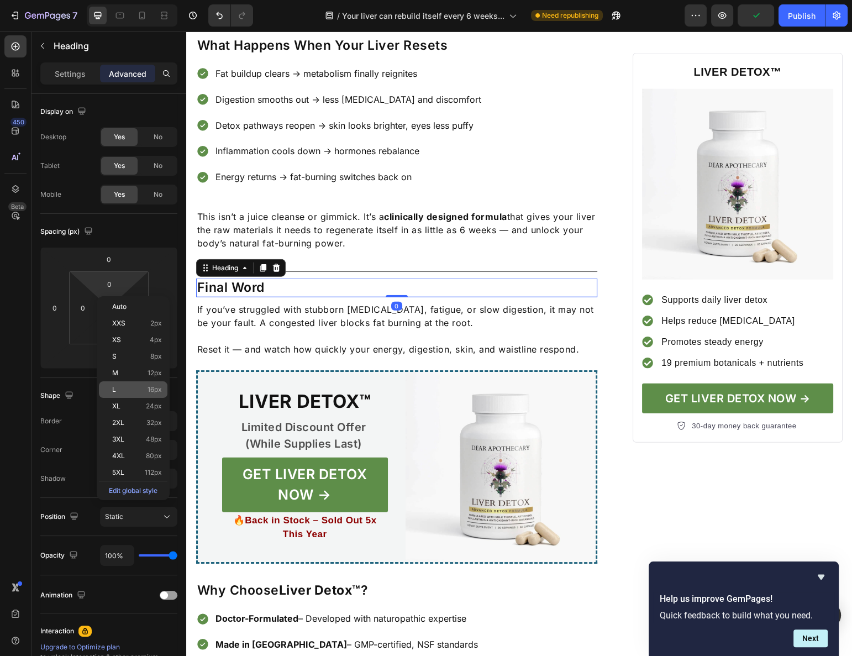
click at [148, 390] on span "16px" at bounding box center [155, 390] width 14 height 8
type input "16"
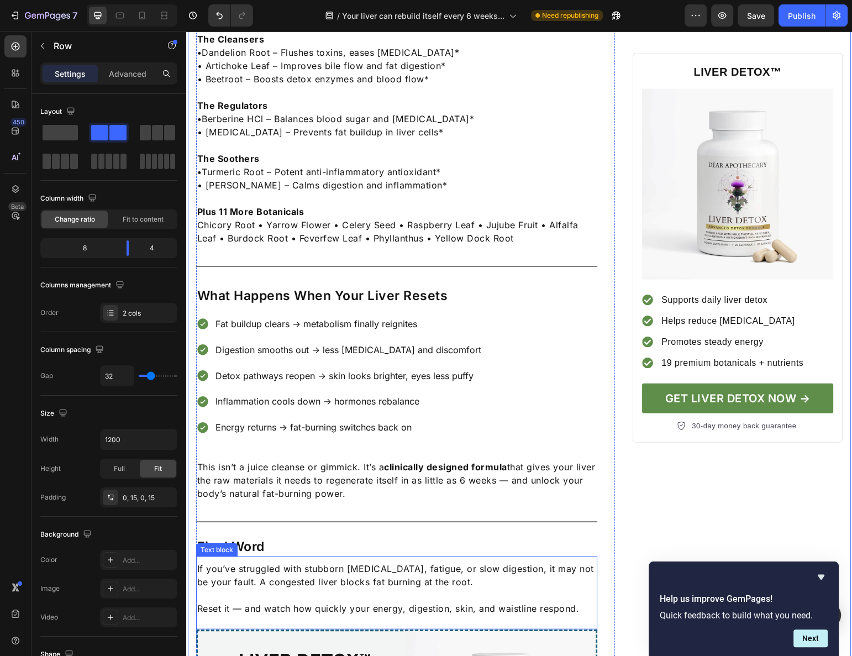
scroll to position [2650, 0]
click at [791, 15] on div "Publish" at bounding box center [802, 16] width 28 height 12
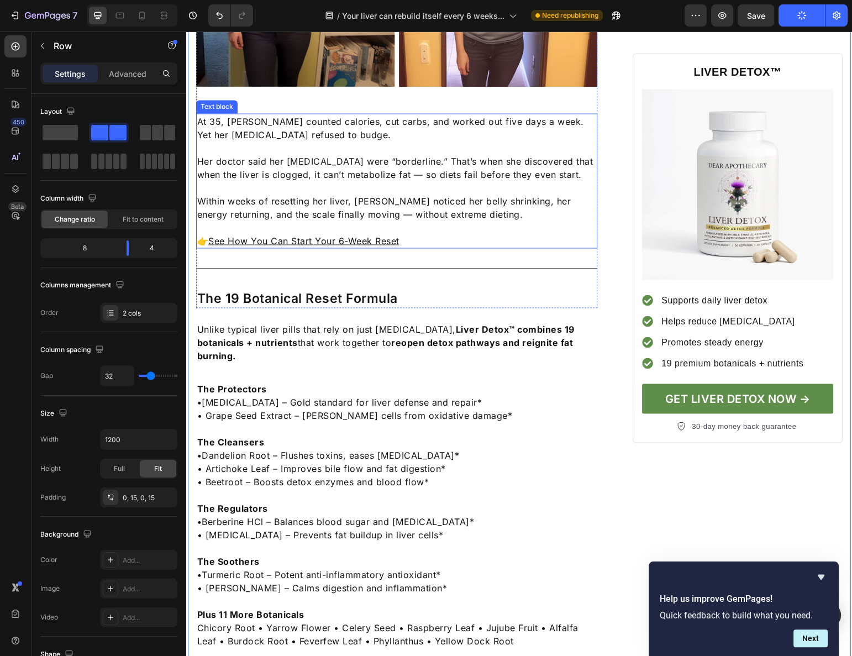
scroll to position [2349, 0]
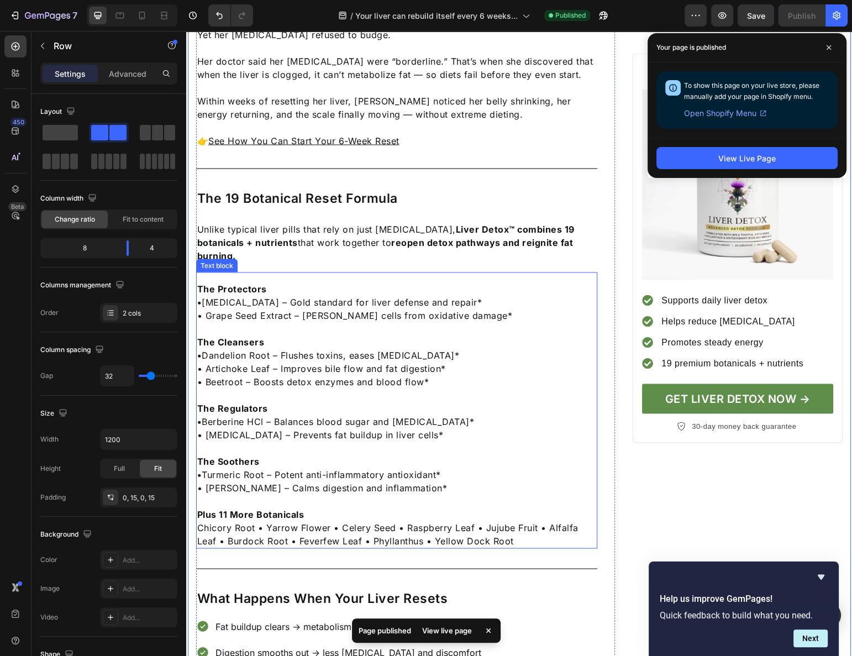
click at [224, 361] on p "• Artichoke Leaf – Improves bile flow and fat digestion*" at bounding box center [397, 367] width 400 height 13
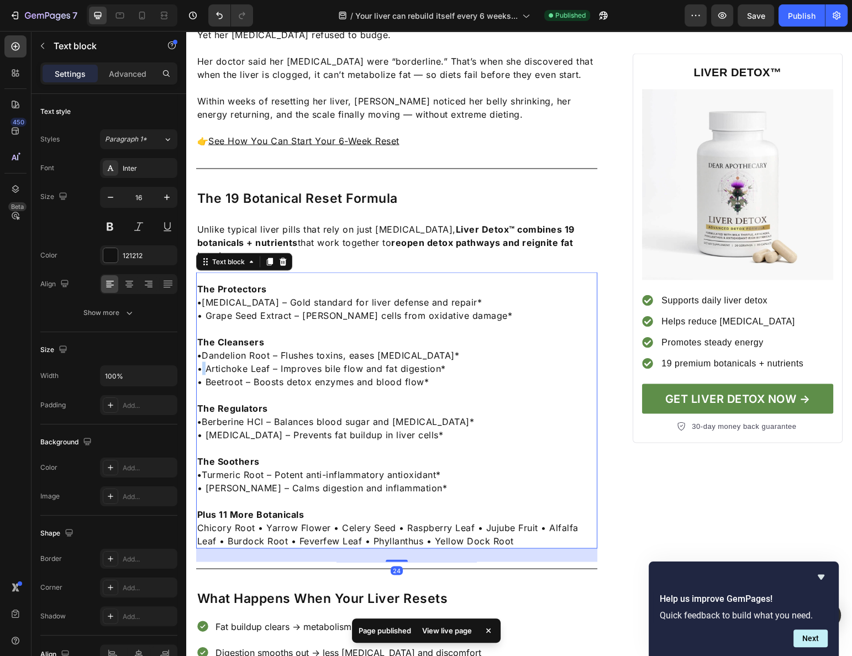
click at [199, 361] on p "• Artichoke Leaf – Improves bile flow and fat digestion*" at bounding box center [397, 367] width 400 height 13
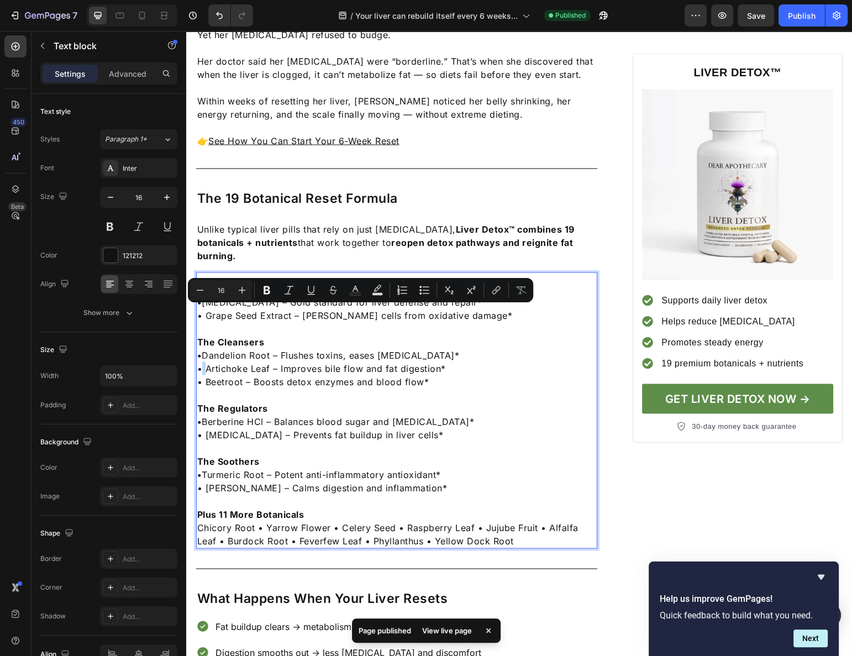
click at [203, 361] on p "• Artichoke Leaf – Improves bile flow and fat digestion*" at bounding box center [397, 367] width 400 height 13
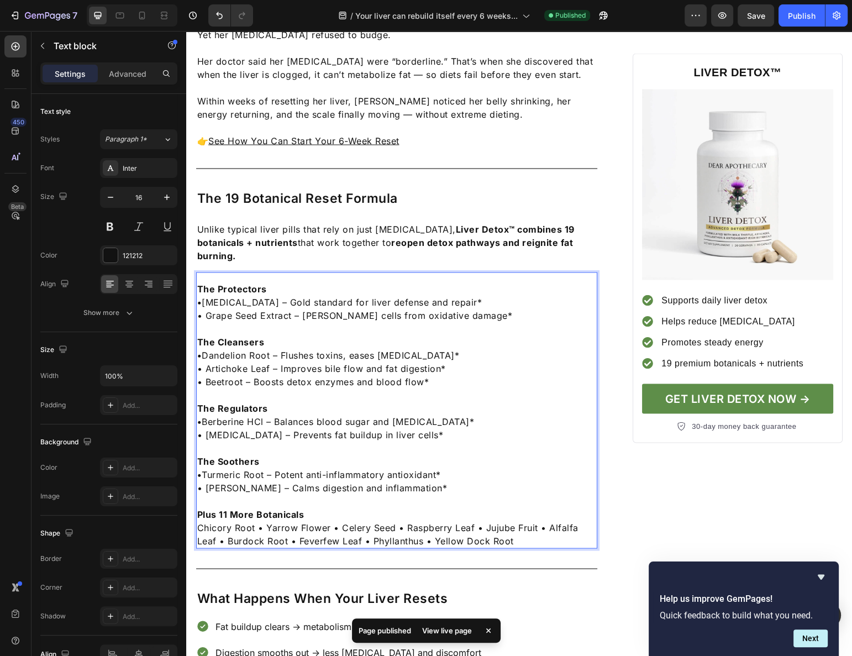
click at [199, 361] on p "• Artichoke Leaf – Improves bile flow and fat digestion*" at bounding box center [397, 367] width 400 height 13
click at [198, 361] on p "• Artichoke Leaf – Improves bile flow and fat digestion*" at bounding box center [397, 367] width 400 height 13
click at [202, 361] on p "• Artichoke Leaf – Improves bile flow and fat digestion*" at bounding box center [397, 367] width 400 height 13
click at [205, 361] on p "• Artichoke Leaf – Improves bile flow and fat digestion*" at bounding box center [397, 367] width 400 height 13
click at [201, 361] on p "• Artichoke Leaf – Improves bile flow and fat digestion*" at bounding box center [397, 367] width 400 height 13
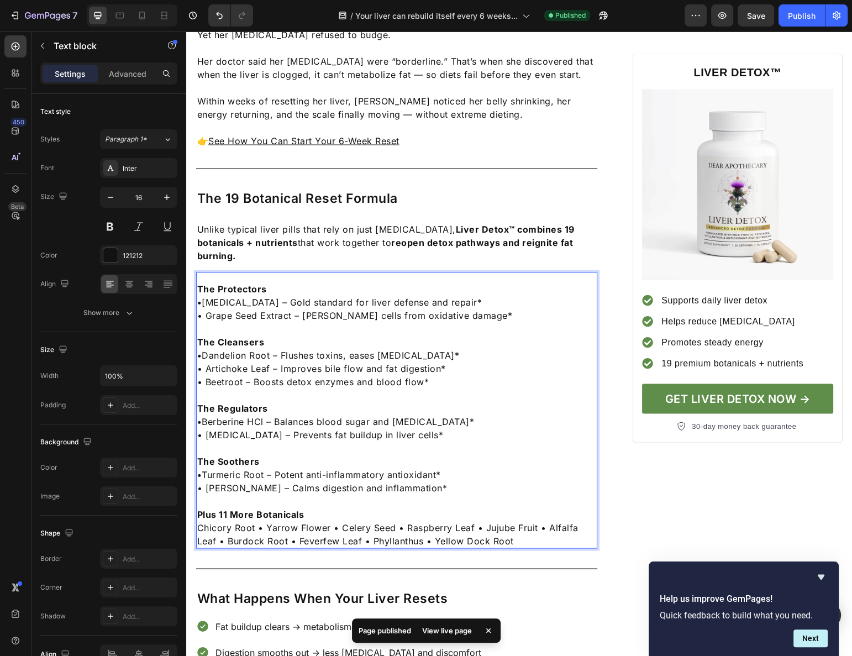
click at [204, 361] on p "• Artichoke Leaf – Improves bile flow and fat digestion*" at bounding box center [397, 367] width 400 height 13
click at [222, 361] on p "• Artichoke Leaf – Improves bile flow and fat digestion*" at bounding box center [397, 367] width 400 height 13
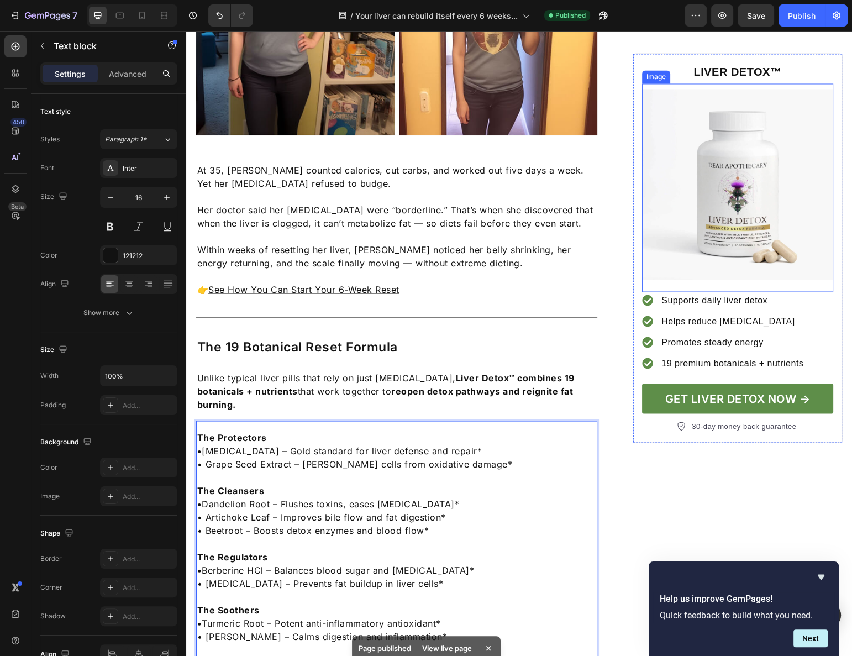
scroll to position [2198, 0]
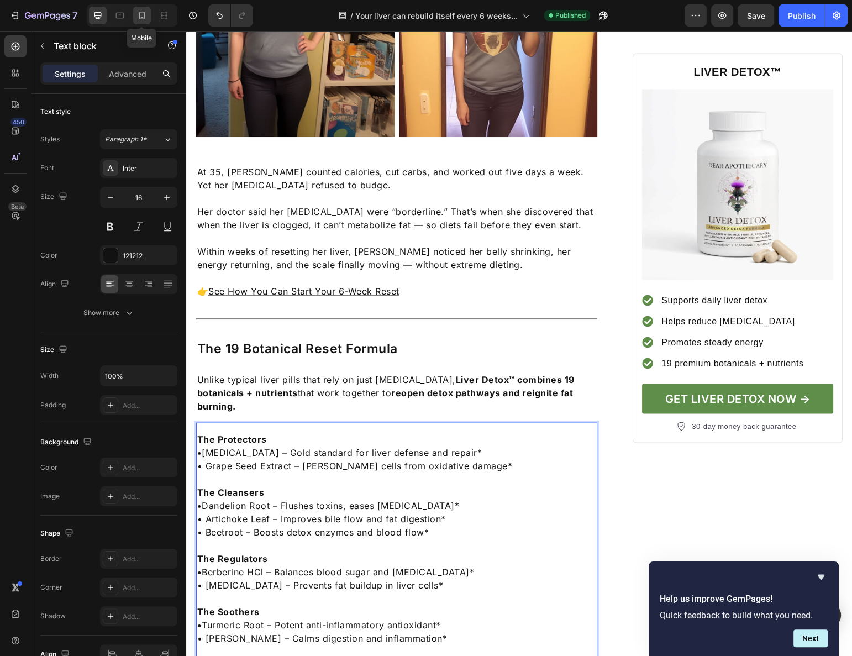
click at [148, 14] on div at bounding box center [142, 16] width 18 height 18
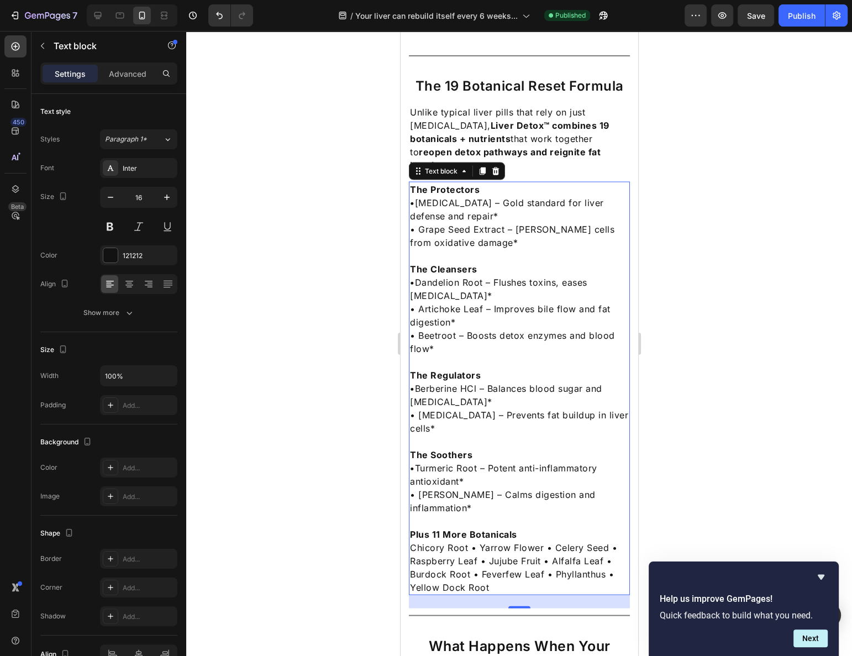
scroll to position [2483, 0]
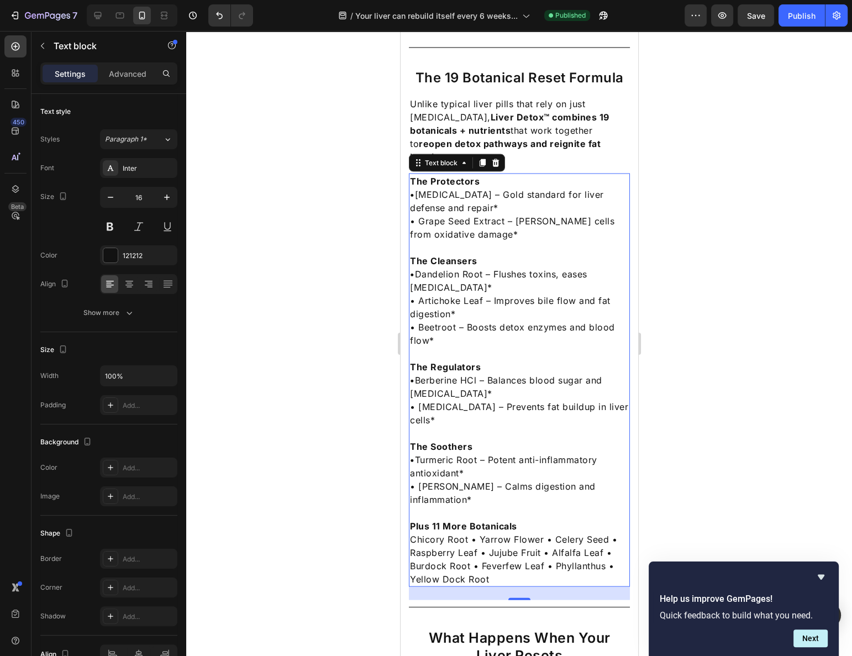
click at [680, 205] on div at bounding box center [519, 343] width 666 height 625
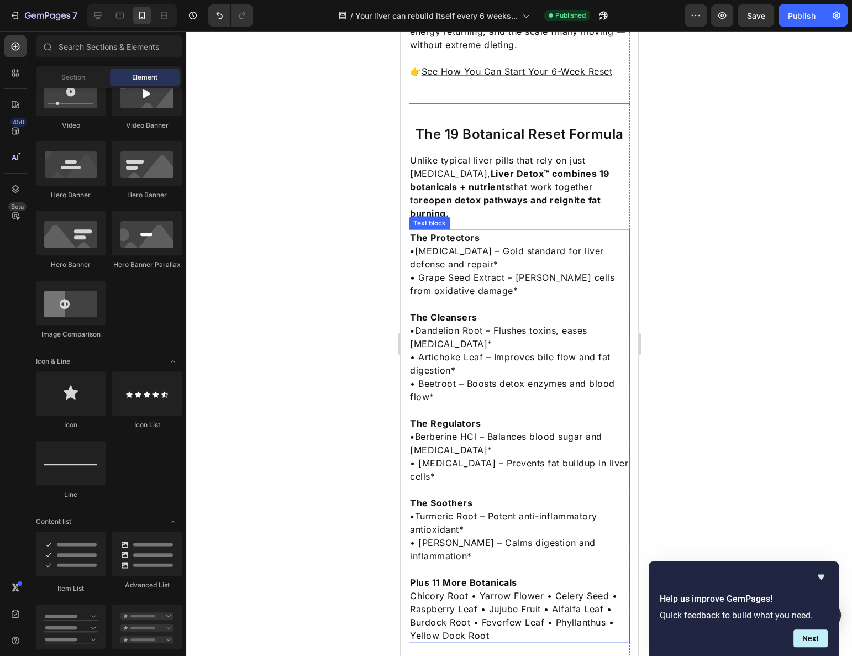
scroll to position [2282, 0]
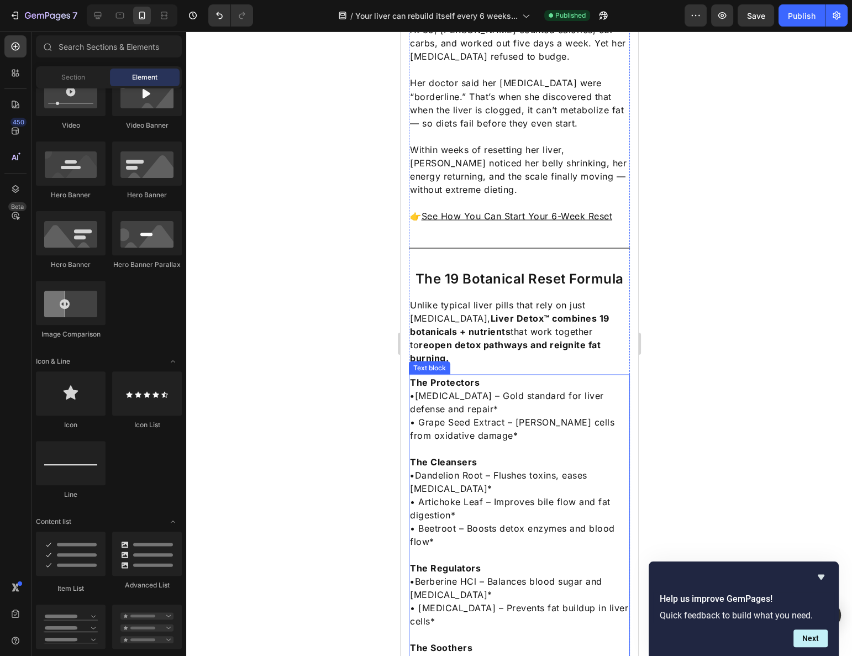
click at [561, 415] on p "• Grape Seed Extract – [PERSON_NAME] cells from oxidative damage*" at bounding box center [518, 428] width 219 height 27
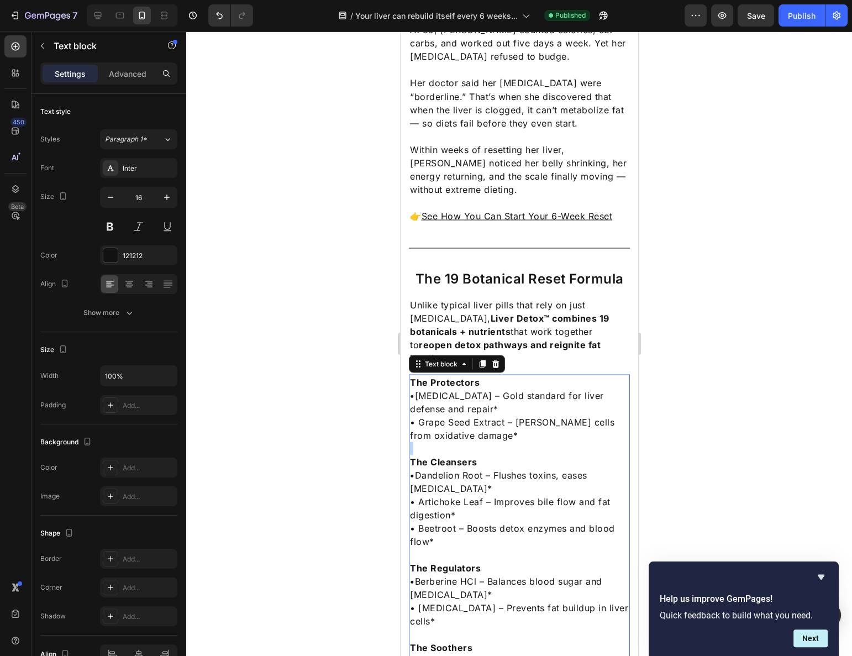
click at [551, 442] on p "Rich Text Editor. Editing area: main" at bounding box center [518, 448] width 219 height 13
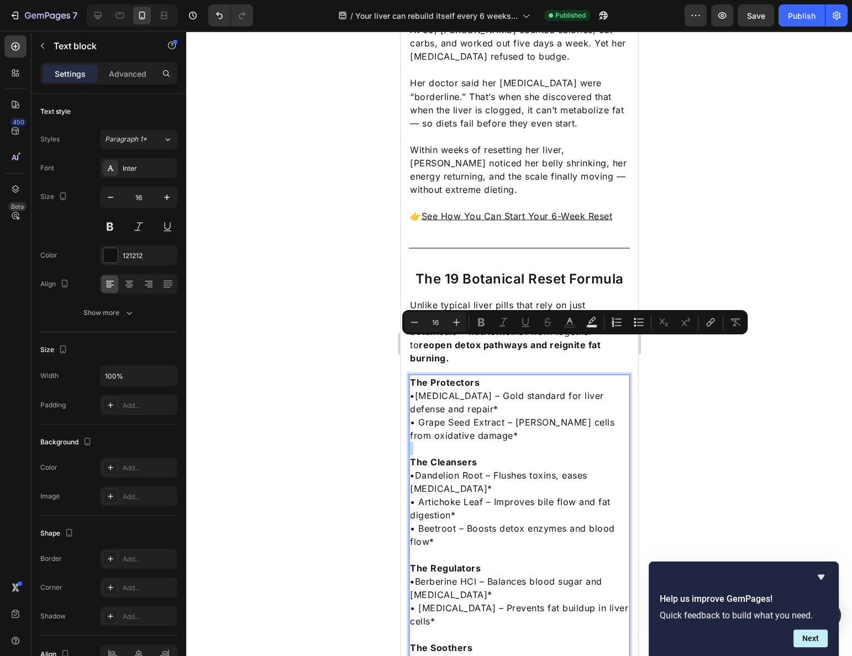
click at [546, 442] on p "Rich Text Editor. Editing area: main" at bounding box center [518, 448] width 219 height 13
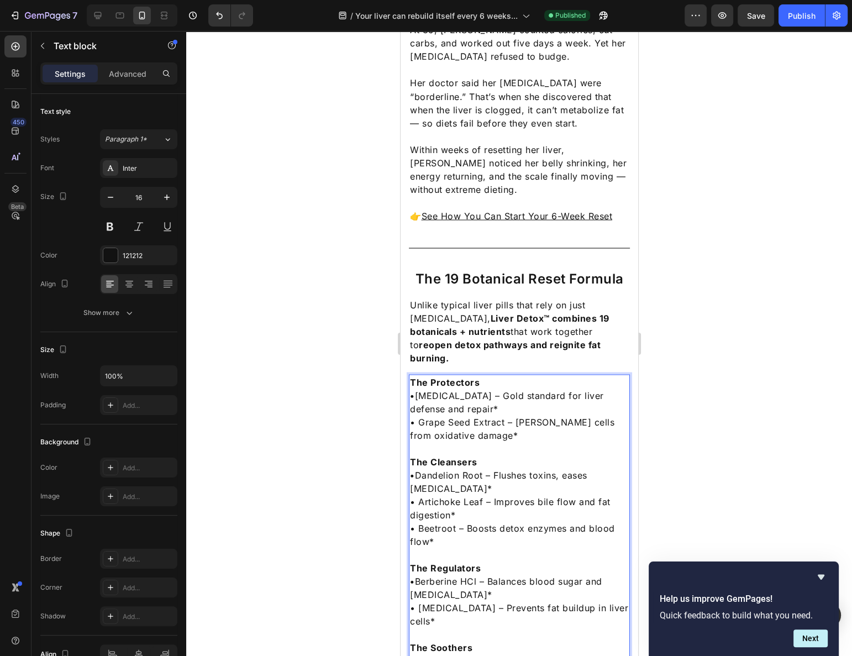
click at [521, 468] on p "• Dandelion Root – Flushes toxins, eases bloating*" at bounding box center [518, 481] width 219 height 27
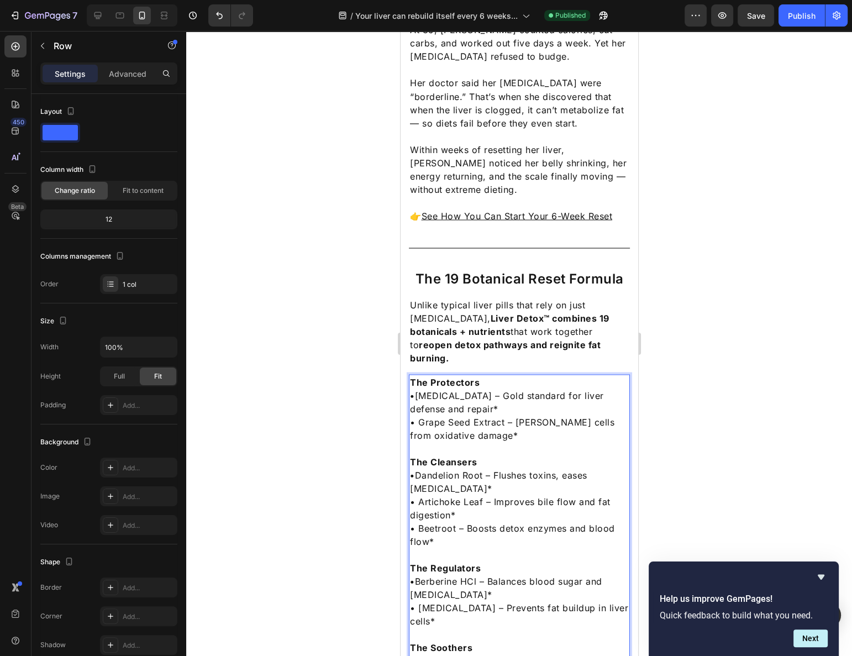
click at [547, 298] on p "Unlike typical liver pills that rely on just milk thistle, Liver Detox™ combine…" at bounding box center [518, 331] width 219 height 66
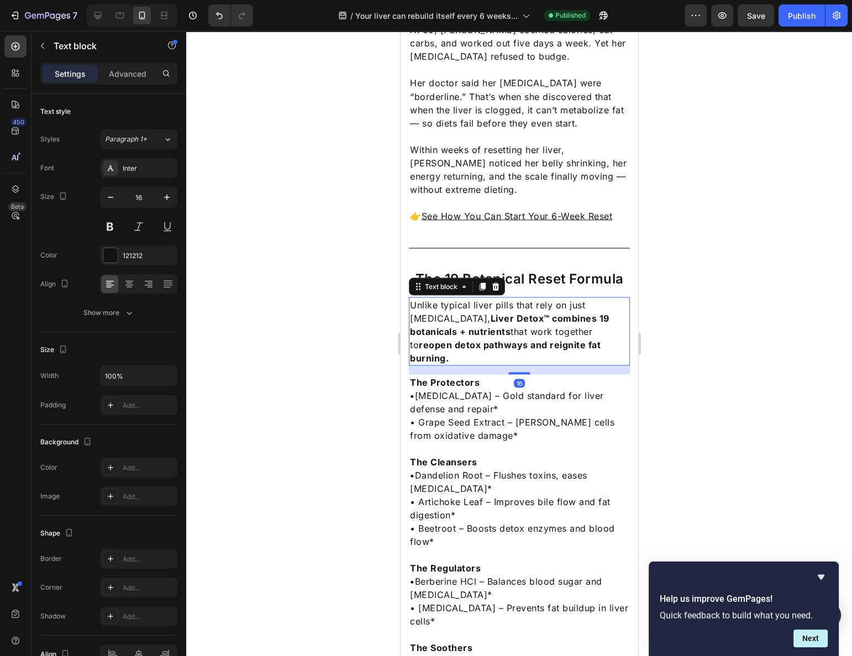
click at [705, 240] on div at bounding box center [519, 343] width 666 height 625
click at [445, 312] on strong "Liver Detox™ combines 19 botanicals + nutrients" at bounding box center [508, 324] width 199 height 24
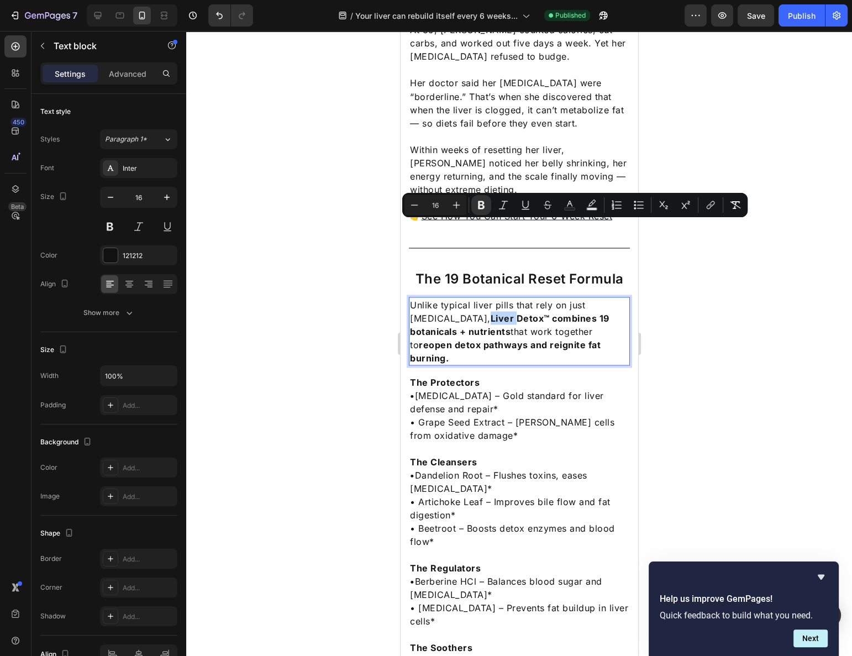
click at [441, 298] on p "Unlike typical liver pills that rely on just milk thistle, Liver Detox™ combine…" at bounding box center [518, 331] width 219 height 66
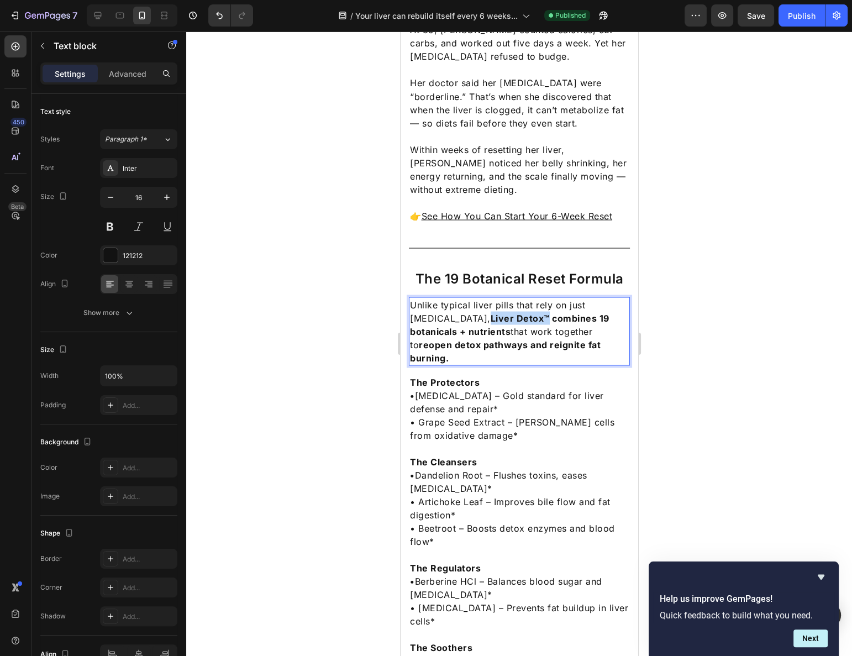
drag, startPoint x: 442, startPoint y: 228, endPoint x: 498, endPoint y: 228, distance: 55.8
click at [498, 312] on strong "Liver Detox™ combines 19 botanicals + nutrients" at bounding box center [508, 324] width 199 height 24
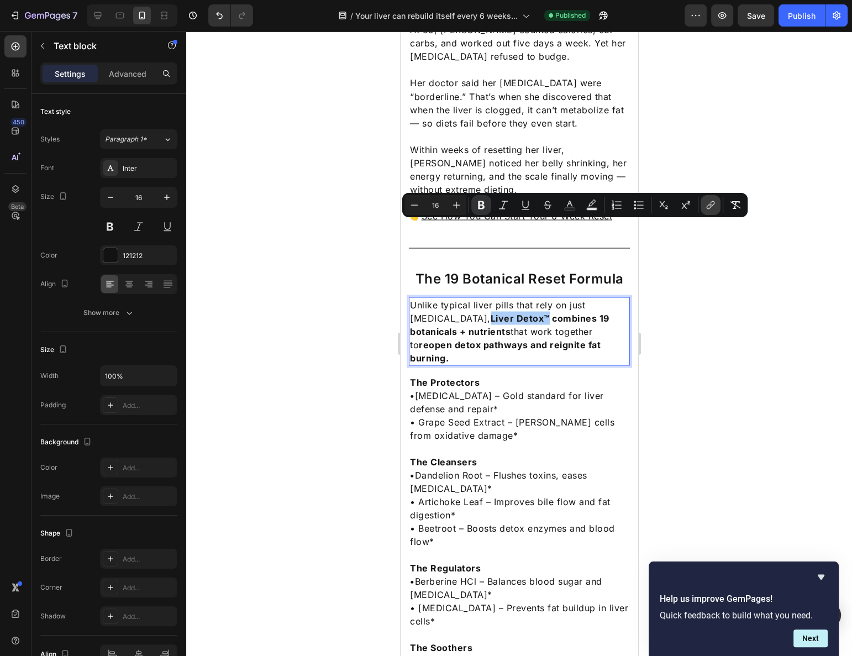
click at [716, 204] on button "link" at bounding box center [711, 205] width 20 height 20
drag, startPoint x: 73, startPoint y: 194, endPoint x: 707, endPoint y: 204, distance: 633.4
click at [707, 204] on icon "Editor contextual toolbar" at bounding box center [710, 204] width 11 height 11
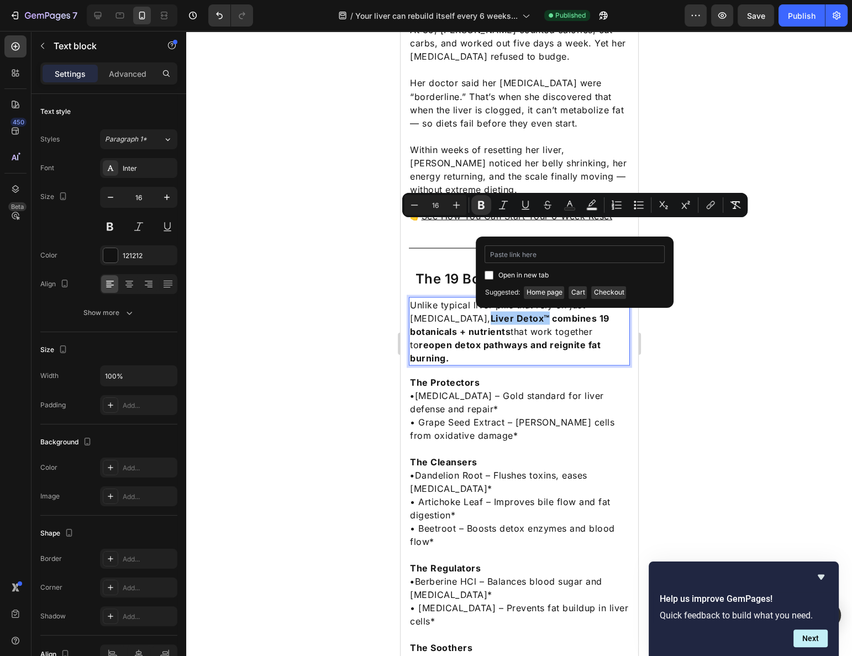
type input "https://dearapothecary.com/products/liver-detox"
click at [711, 313] on div at bounding box center [519, 343] width 666 height 625
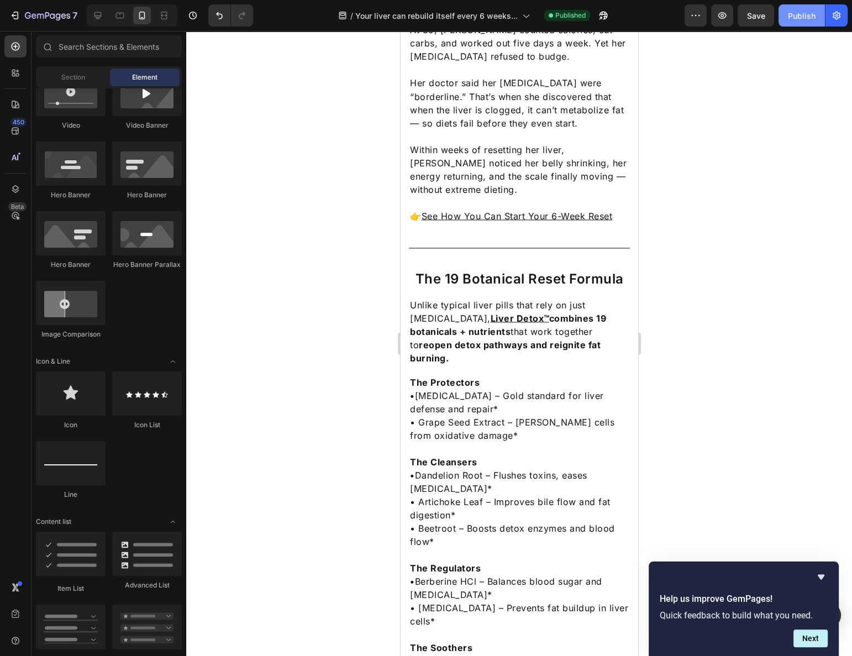
click at [801, 17] on div "Publish" at bounding box center [802, 16] width 28 height 12
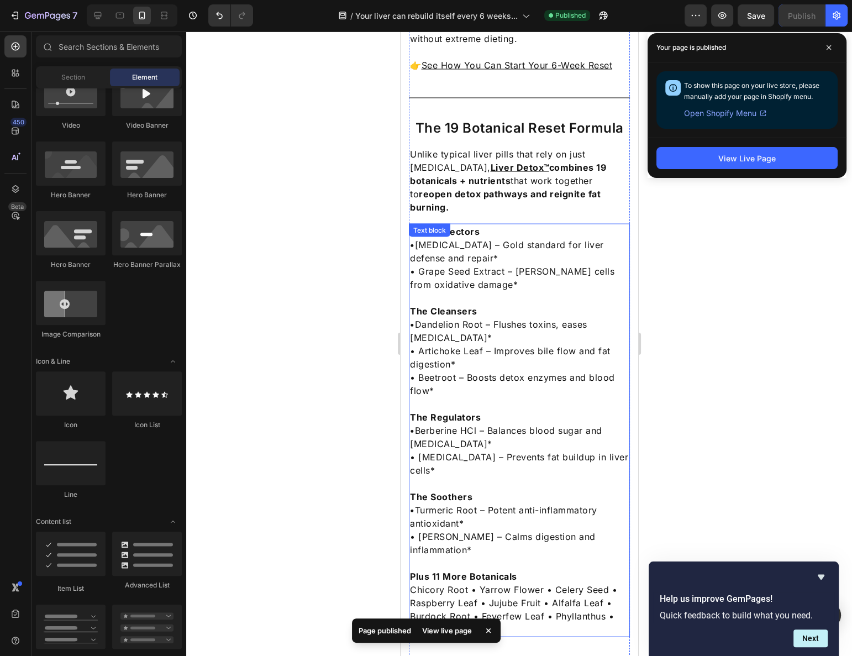
scroll to position [2383, 0]
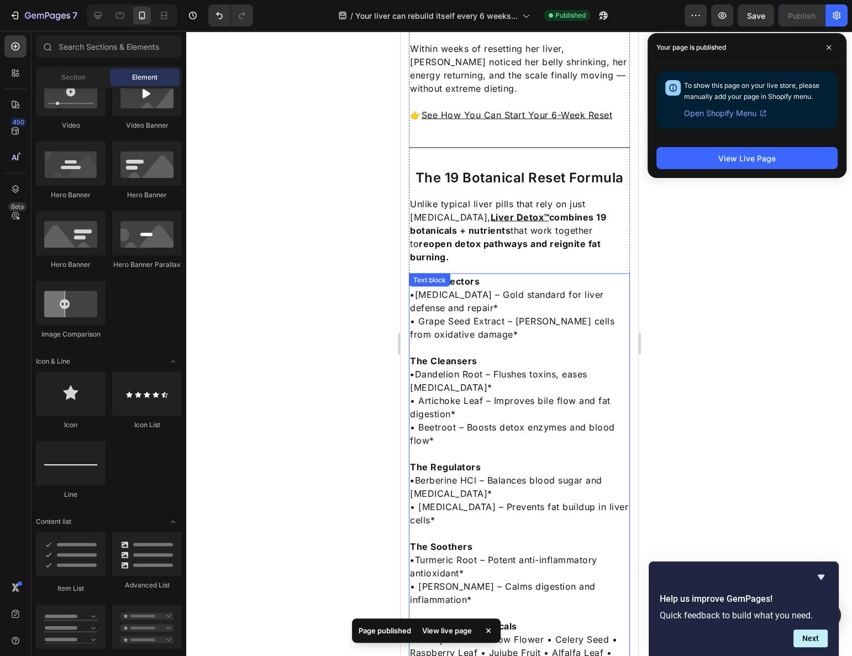
click at [506, 421] on p "• Beetroot – Boosts detox enzymes and blood flow*" at bounding box center [518, 434] width 219 height 27
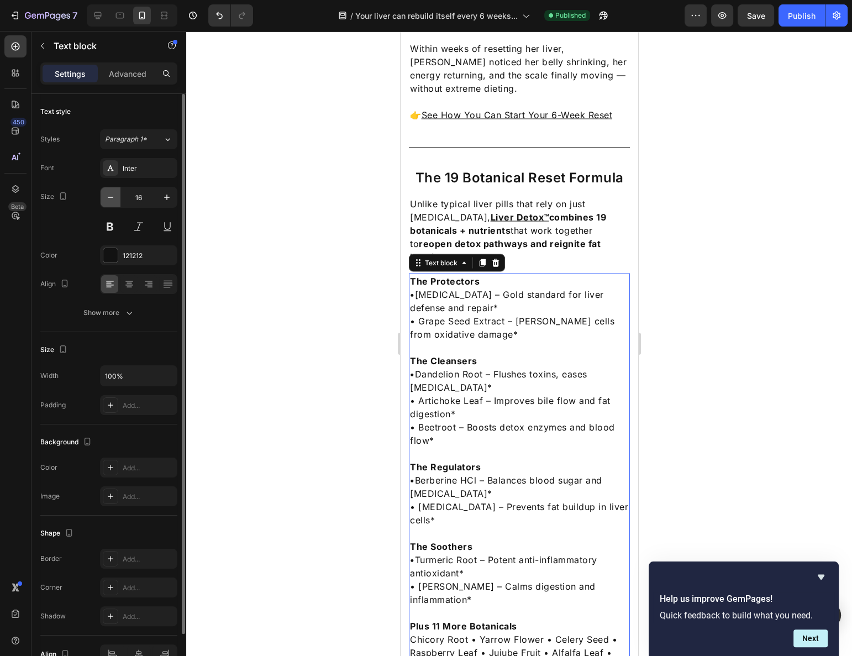
click at [116, 200] on button "button" at bounding box center [111, 197] width 20 height 20
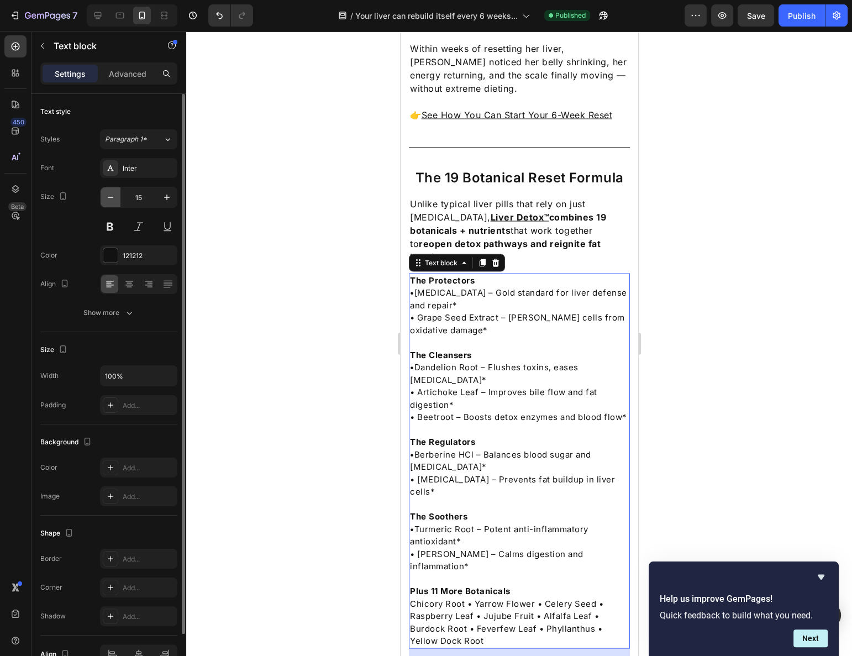
click at [116, 200] on button "button" at bounding box center [111, 197] width 20 height 20
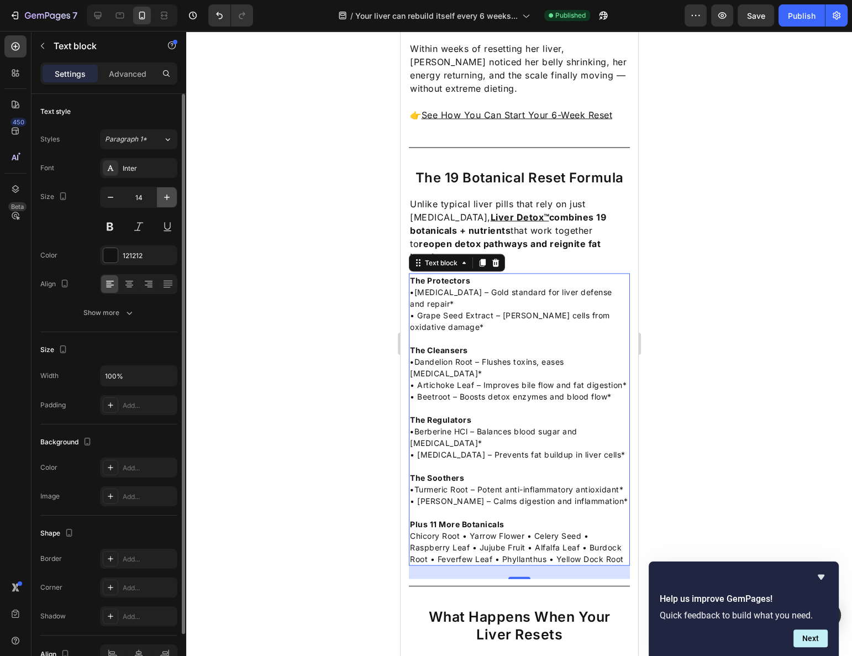
click at [162, 192] on icon "button" at bounding box center [166, 197] width 11 height 11
type input "15"
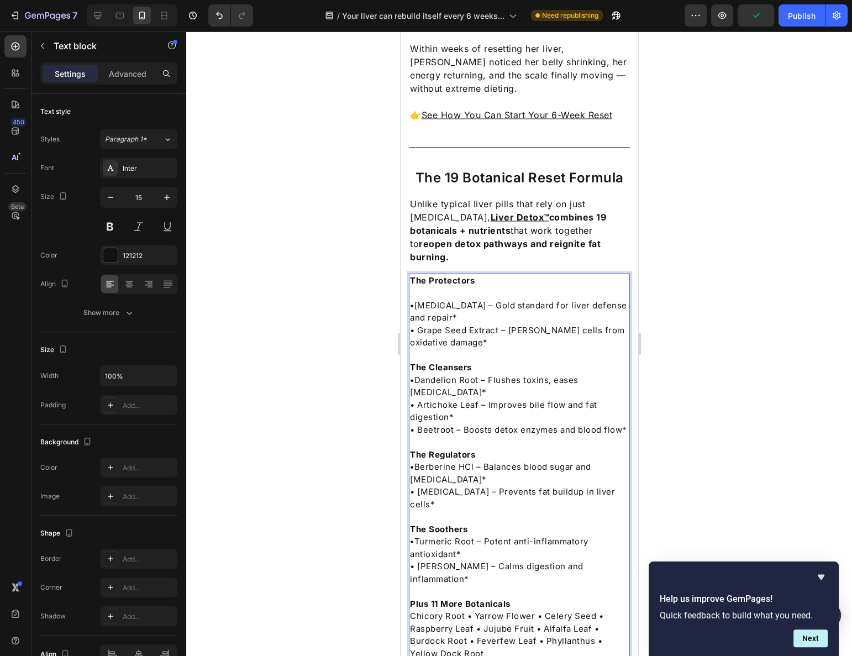
click at [482, 324] on p "• Grape Seed Extract – [PERSON_NAME] cells from oxidative damage*" at bounding box center [518, 336] width 219 height 25
click at [485, 300] on p "• Milk Thistle – Gold standard for liver defense and repair*" at bounding box center [518, 312] width 219 height 25
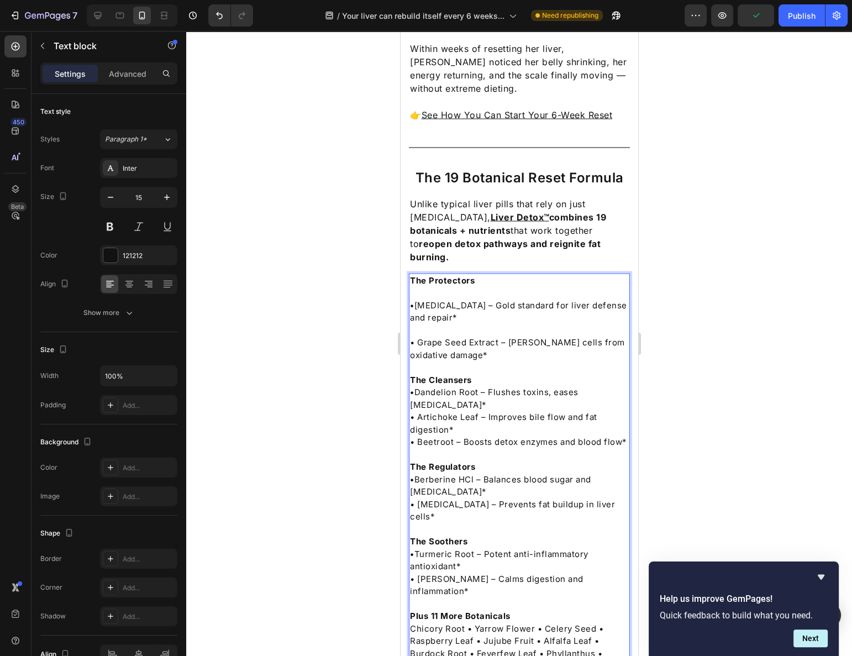
click at [495, 374] on p "The Cleansers" at bounding box center [518, 380] width 219 height 13
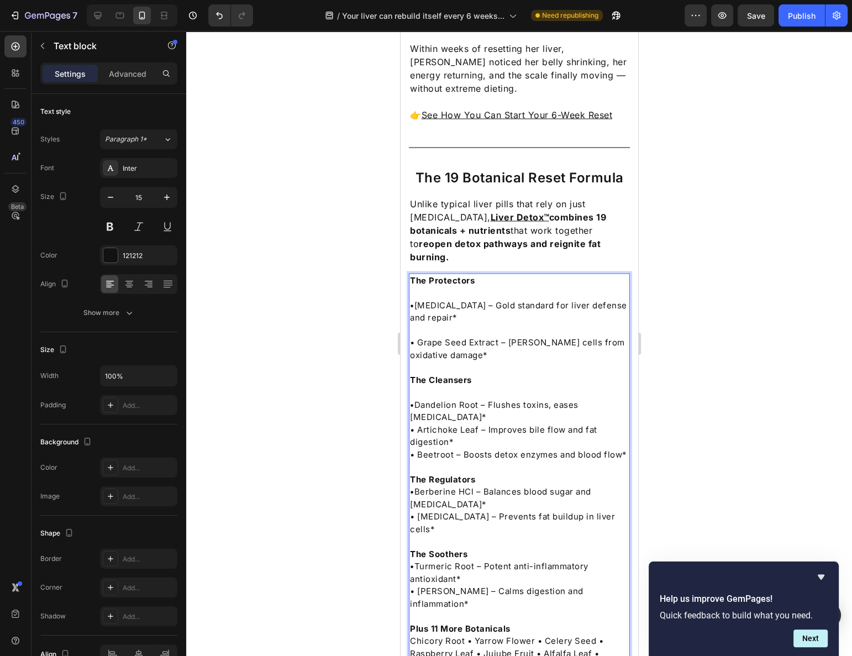
click at [409, 424] on p "• Artichoke Leaf – Improves bile flow and fat digestion*" at bounding box center [518, 436] width 219 height 25
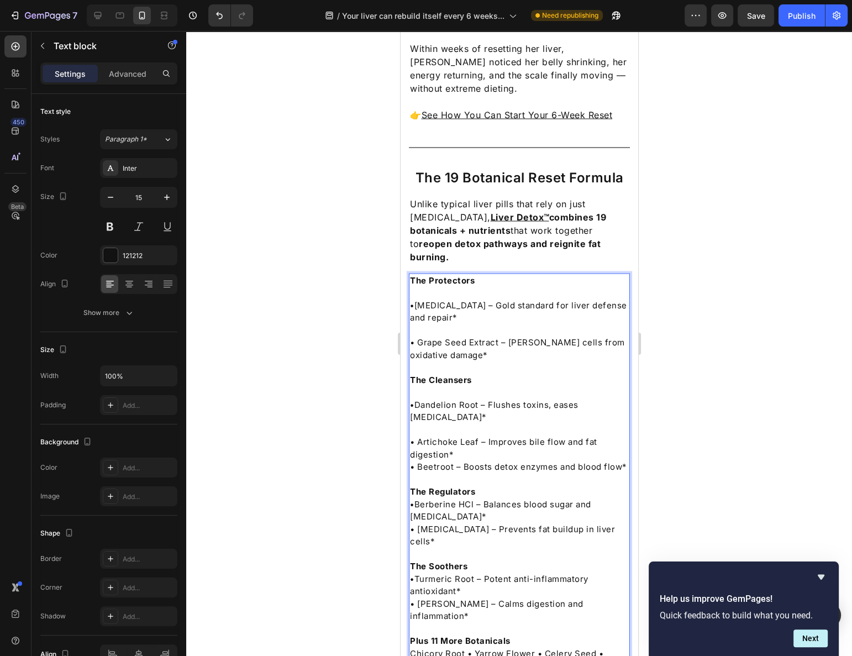
click at [462, 436] on p "• Artichoke Leaf – Improves bile flow and fat digestion*" at bounding box center [518, 448] width 219 height 25
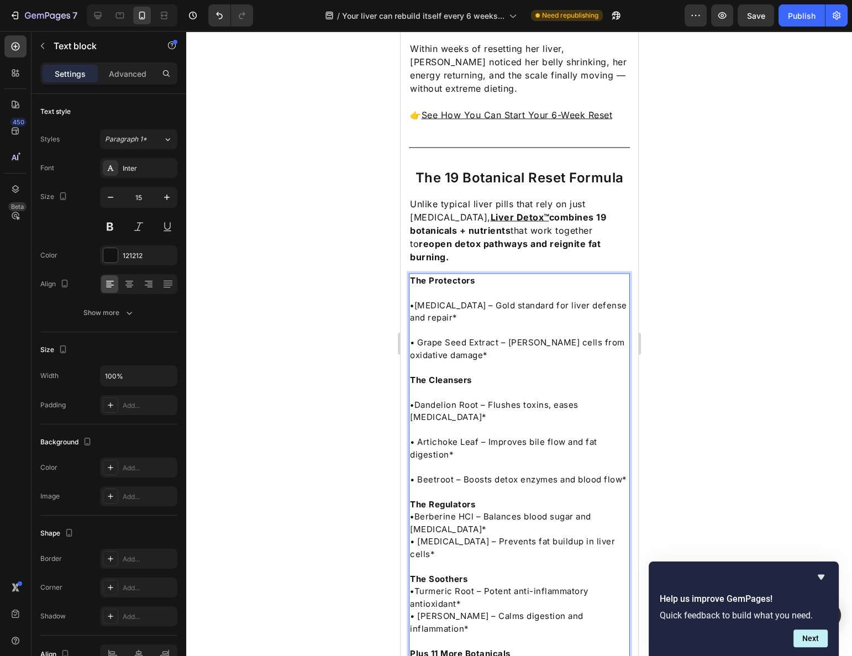
click at [486, 498] on p "The Regulators" at bounding box center [518, 504] width 219 height 13
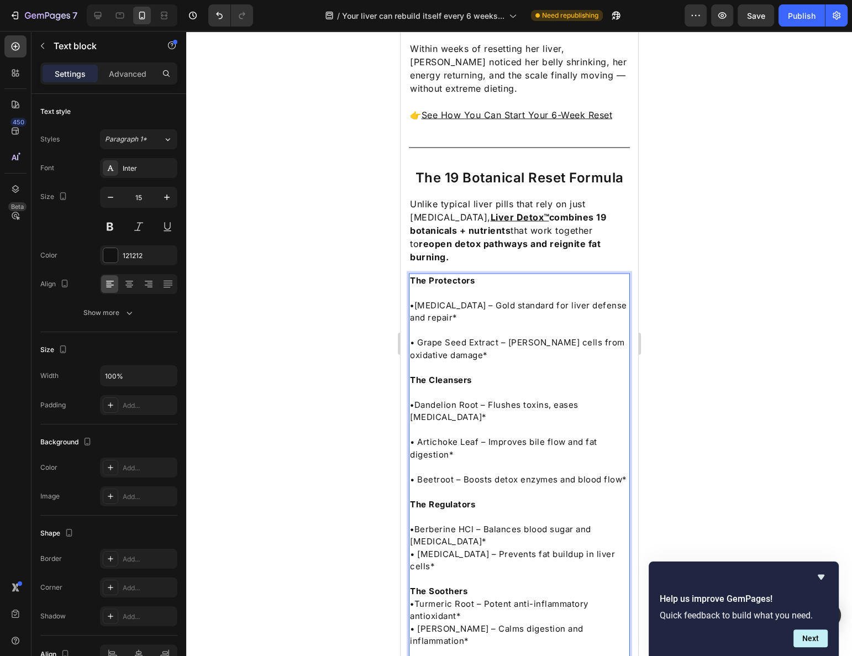
click at [491, 523] on p "• Berberine HCl – Balances blood sugar and cholesterol*" at bounding box center [518, 535] width 219 height 25
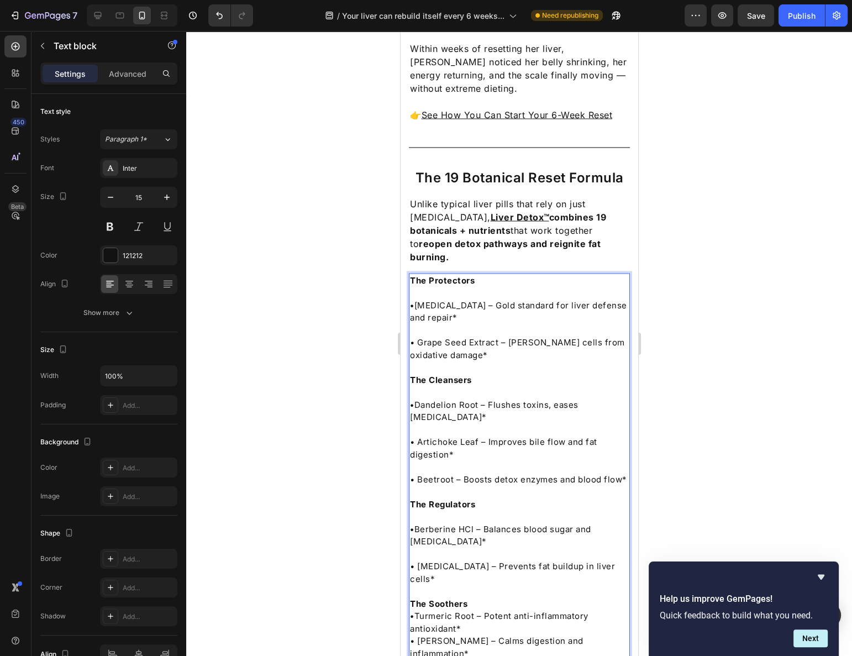
click at [506, 610] on p "• Turmeric Root – Potent anti-inflammatory antioxidant*" at bounding box center [518, 622] width 219 height 25
click at [503, 598] on p "The Soothers" at bounding box center [518, 604] width 219 height 13
click at [496, 623] on p "• Turmeric Root – Potent anti-inflammatory antioxidant*" at bounding box center [518, 635] width 219 height 25
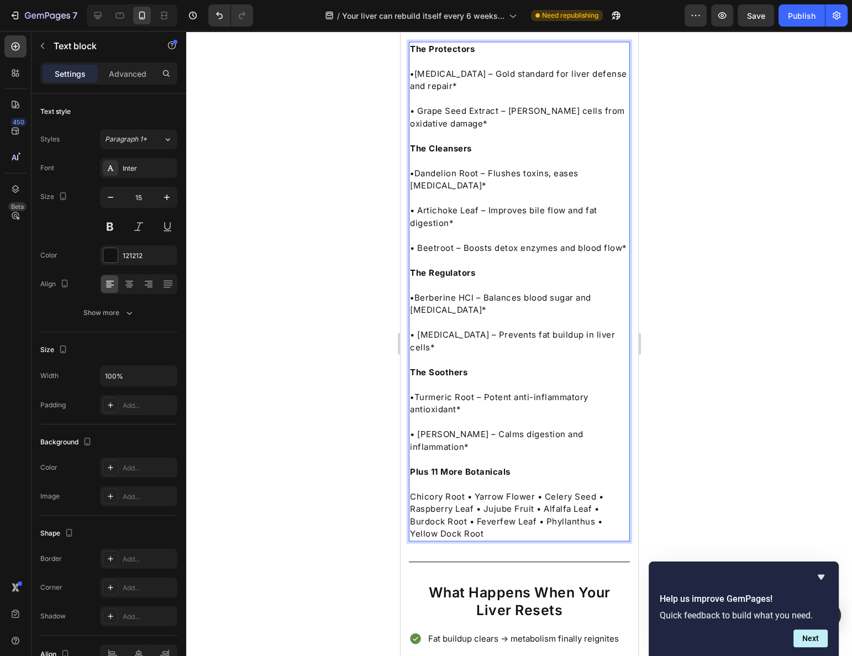
scroll to position [2634, 0]
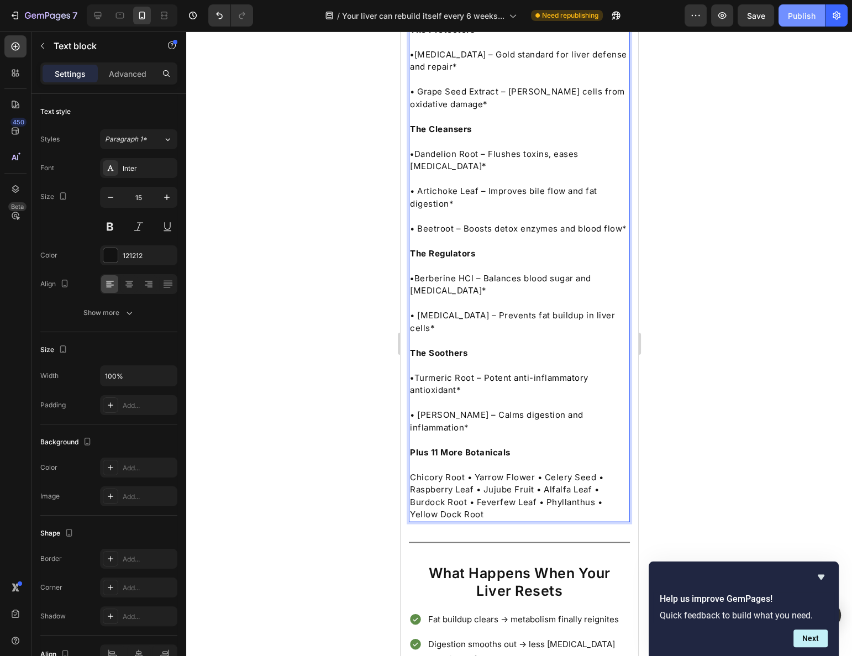
click at [808, 18] on div "Publish" at bounding box center [802, 16] width 28 height 12
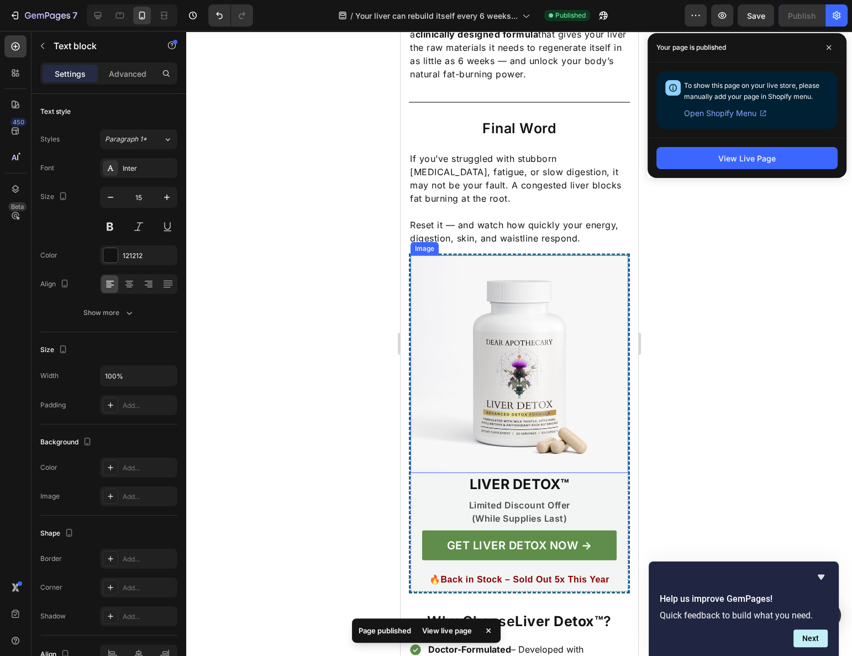
scroll to position [3538, 0]
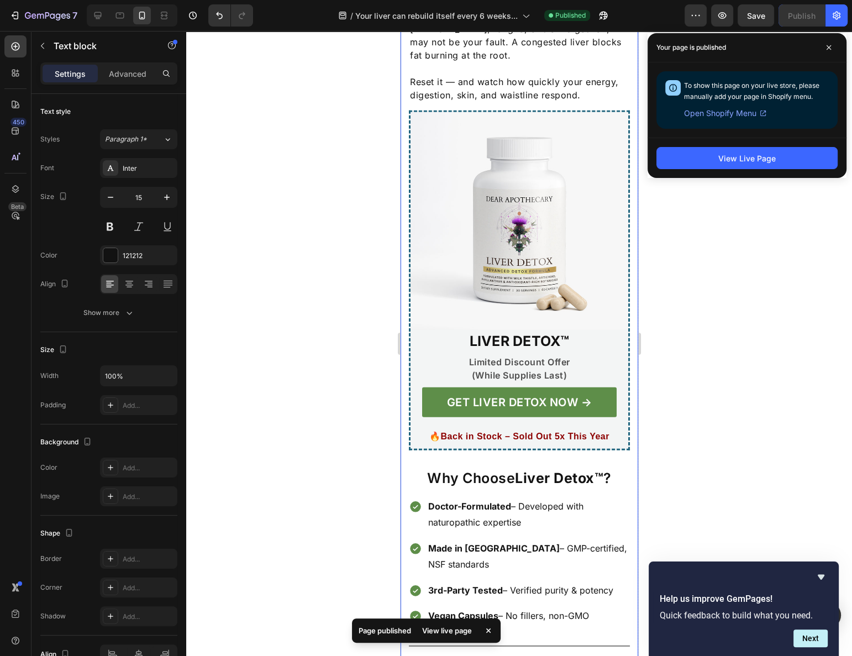
click at [342, 383] on div at bounding box center [519, 343] width 666 height 625
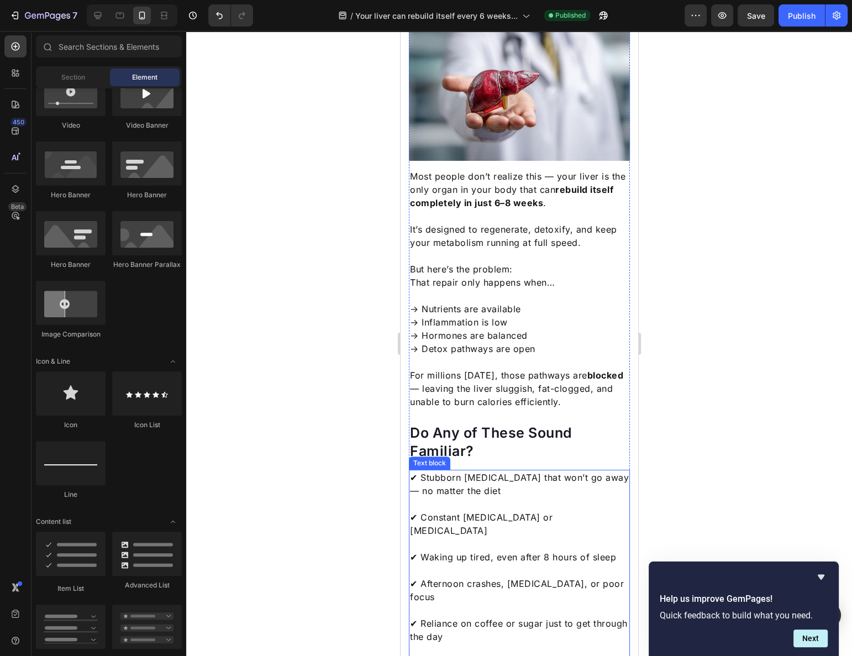
scroll to position [0, 0]
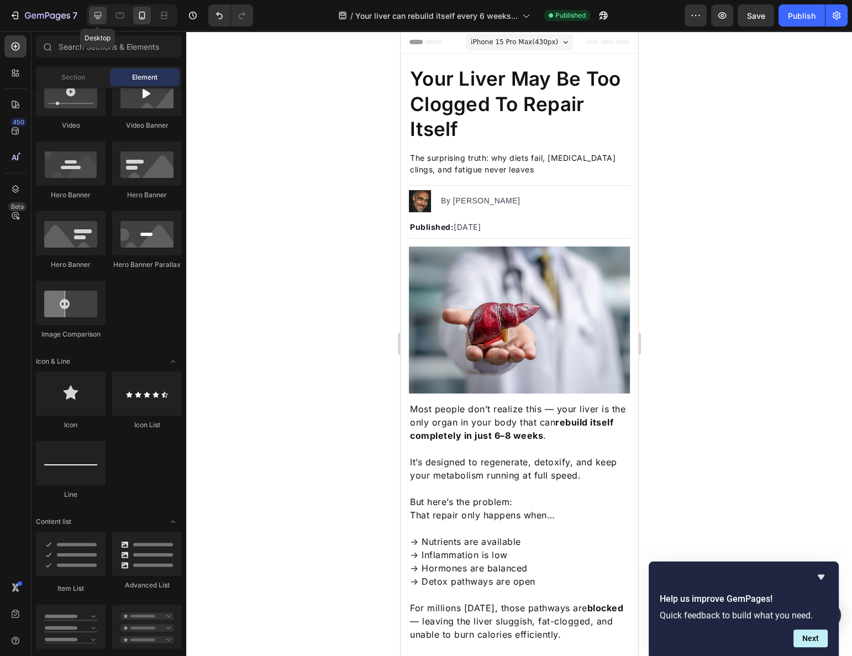
click at [95, 15] on icon at bounding box center [97, 15] width 11 height 11
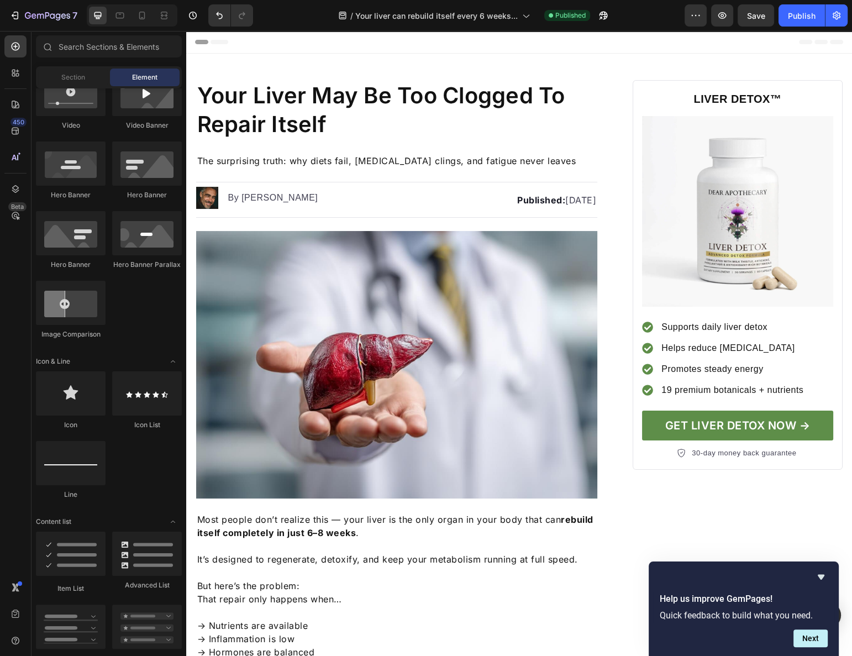
scroll to position [301, 0]
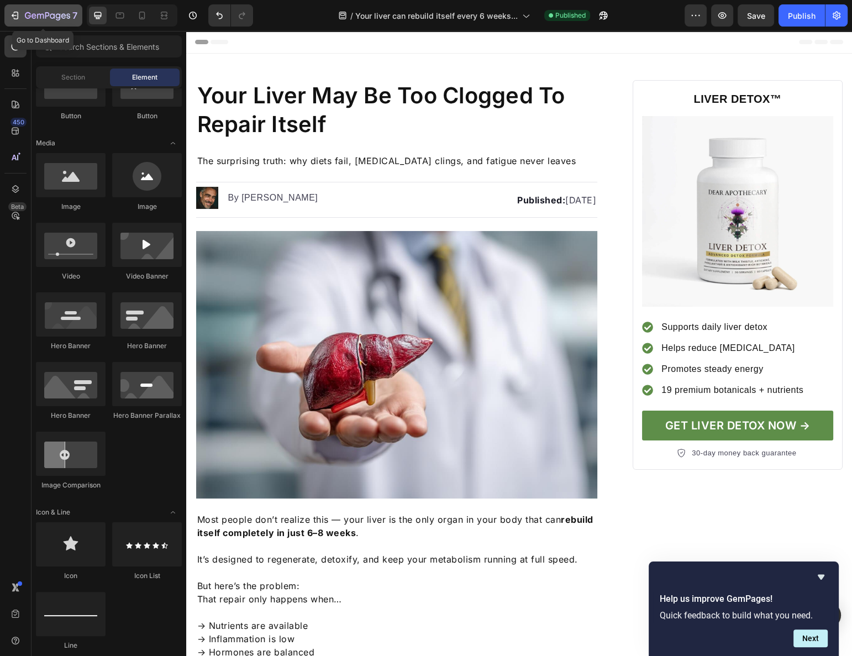
click at [13, 20] on icon "button" at bounding box center [14, 15] width 11 height 11
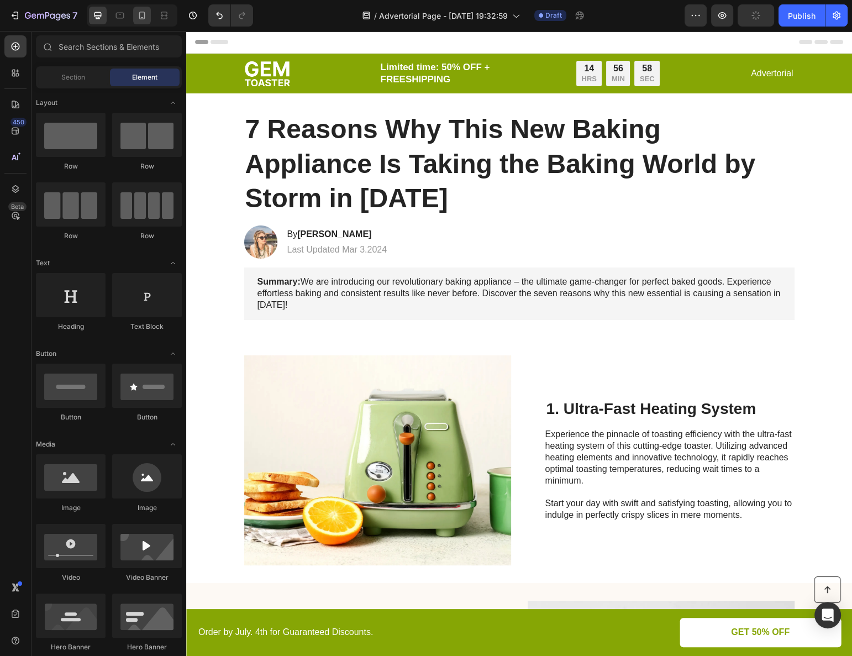
click at [141, 24] on div at bounding box center [132, 15] width 91 height 22
click at [139, 20] on icon at bounding box center [141, 15] width 11 height 11
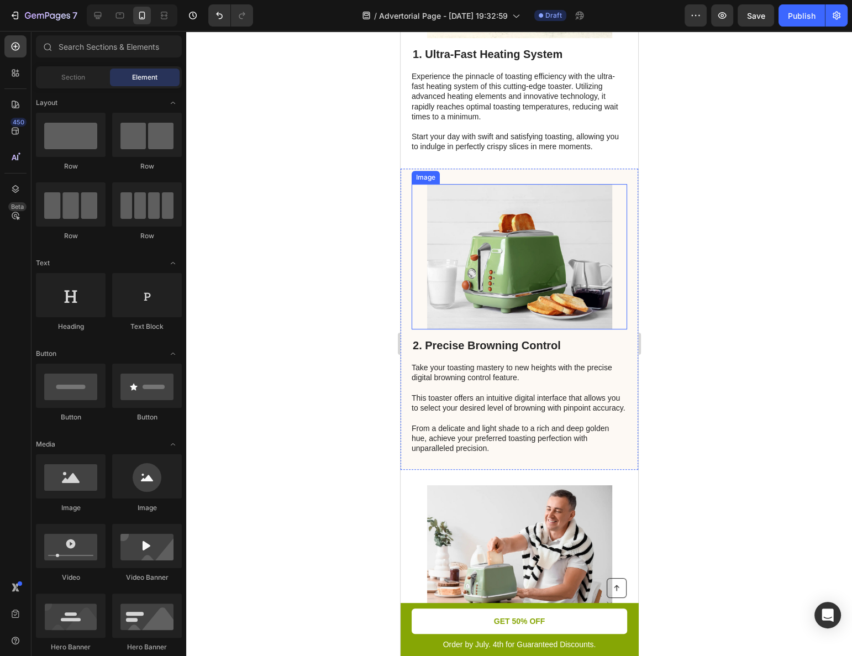
scroll to position [402, 0]
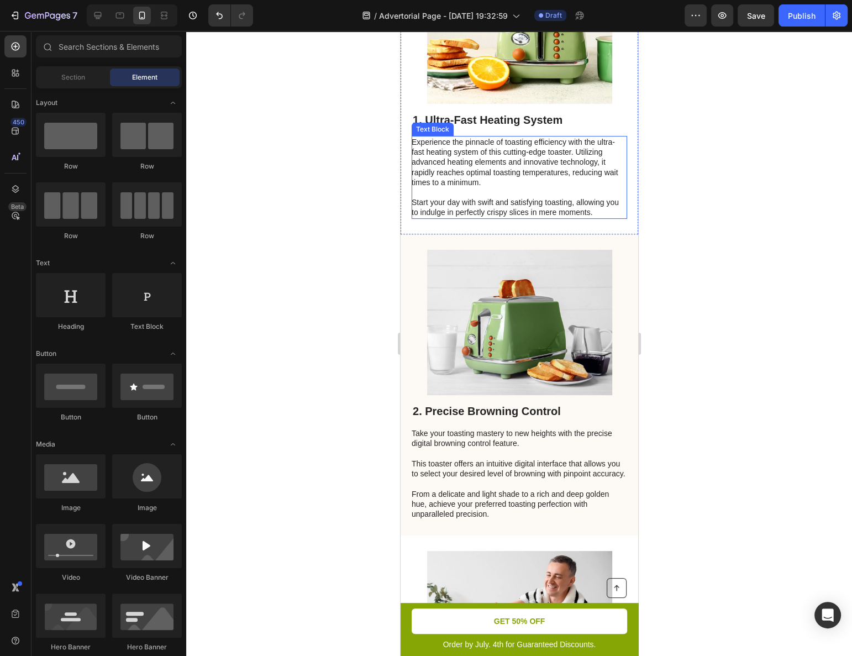
click at [511, 288] on img at bounding box center [519, 323] width 185 height 146
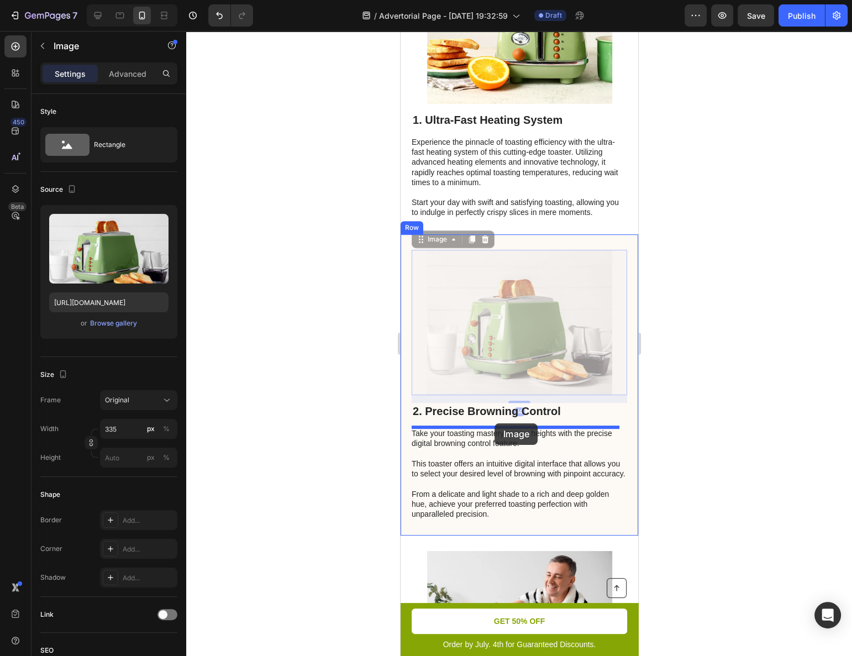
drag, startPoint x: 509, startPoint y: 292, endPoint x: 495, endPoint y: 423, distance: 132.3
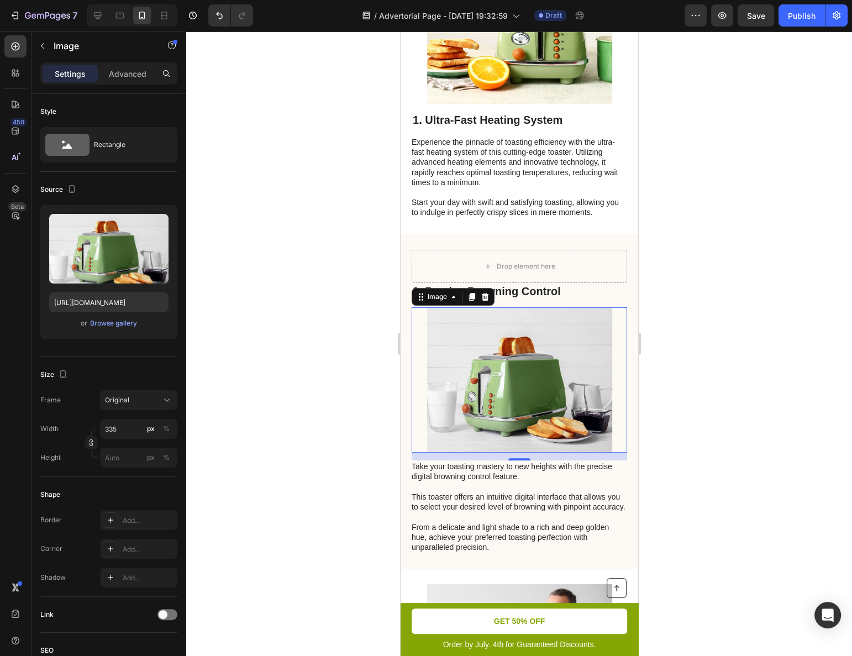
click at [612, 404] on div at bounding box center [519, 380] width 216 height 146
drag, startPoint x: 686, startPoint y: 388, endPoint x: 668, endPoint y: 387, distance: 18.3
click at [685, 388] on div at bounding box center [519, 343] width 666 height 625
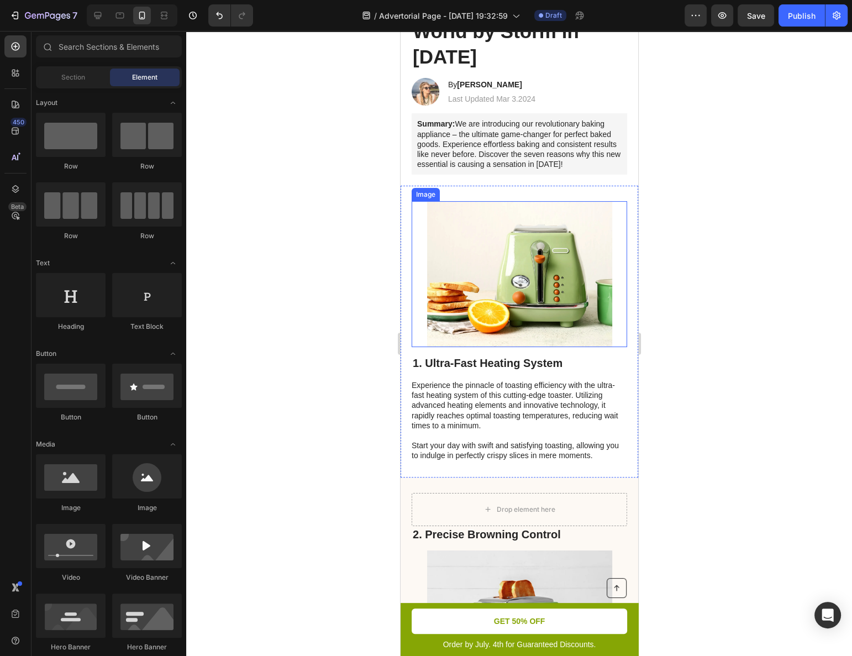
scroll to position [150, 0]
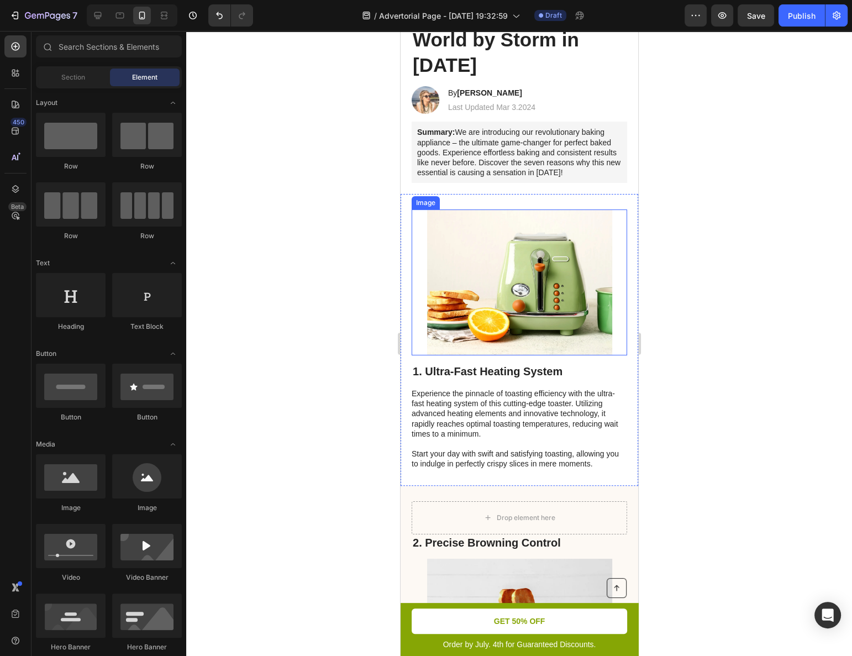
click at [511, 229] on img at bounding box center [519, 282] width 185 height 146
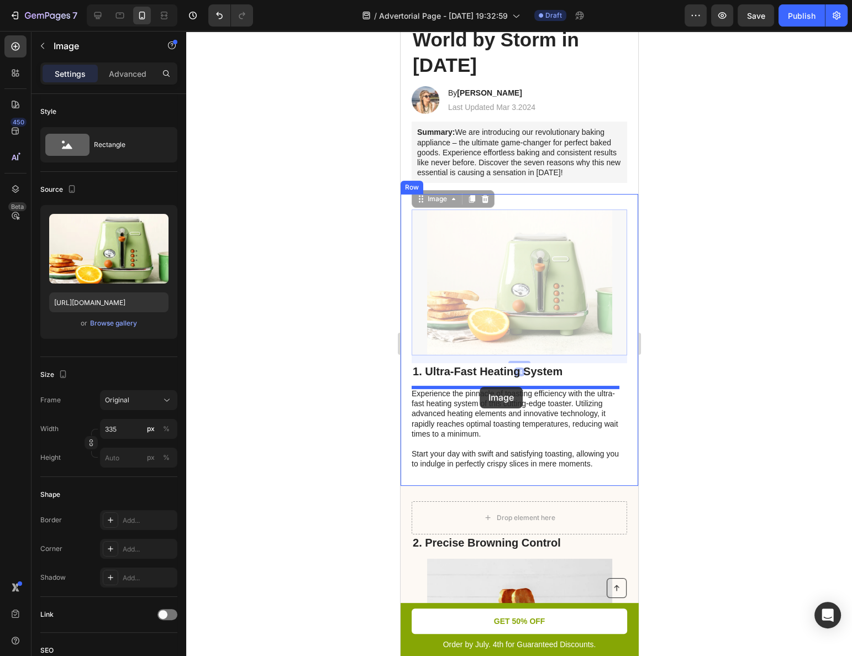
drag, startPoint x: 505, startPoint y: 269, endPoint x: 482, endPoint y: 383, distance: 116.1
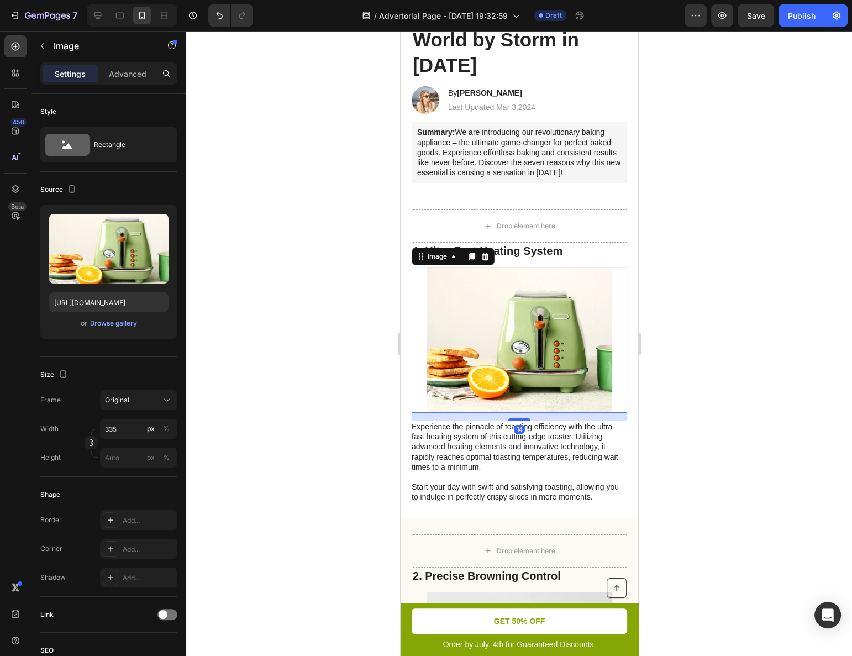
click at [682, 367] on div at bounding box center [519, 343] width 666 height 625
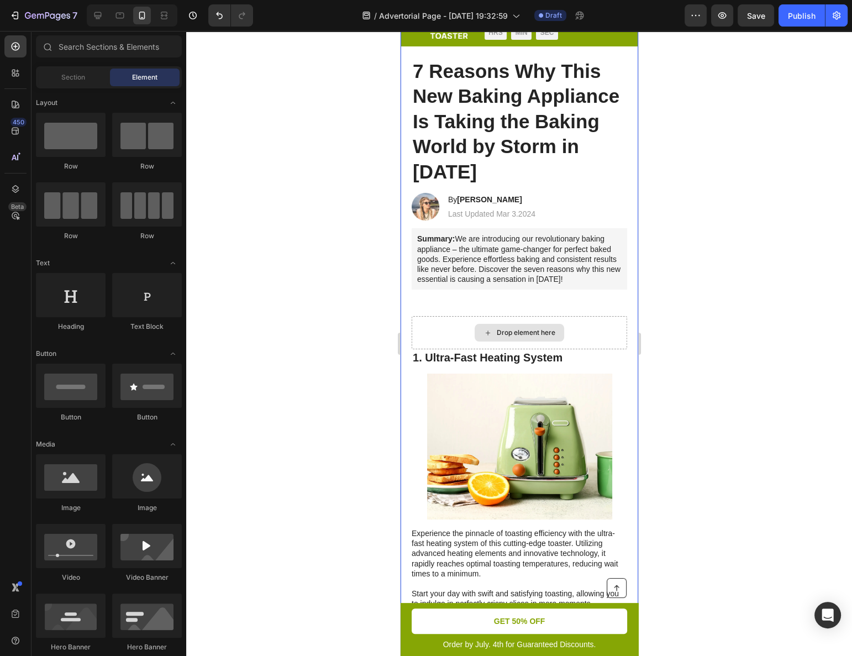
scroll to position [0, 0]
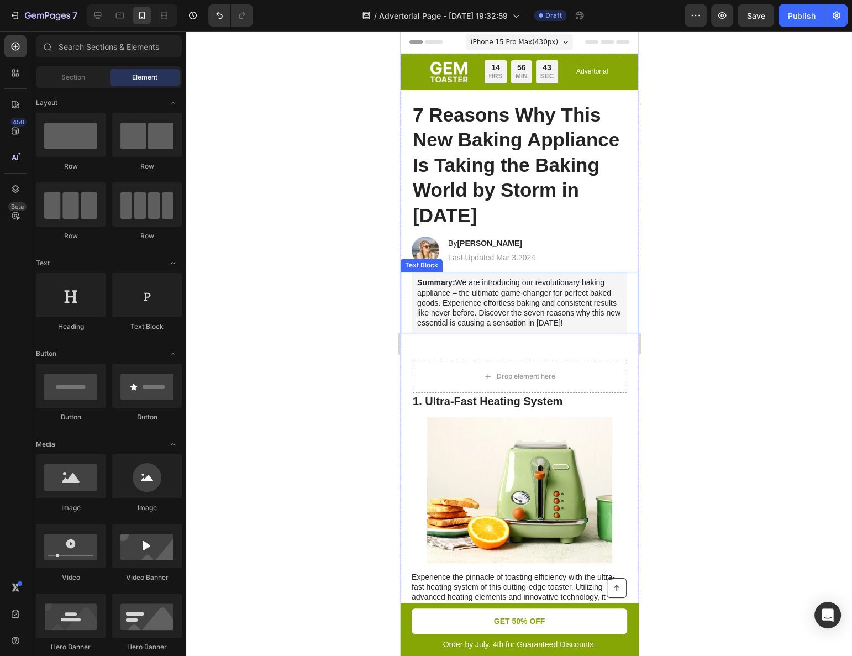
click at [510, 300] on p "Summary: We are introducing our revolutionary baking appliance – the ultimate g…" at bounding box center [519, 302] width 204 height 50
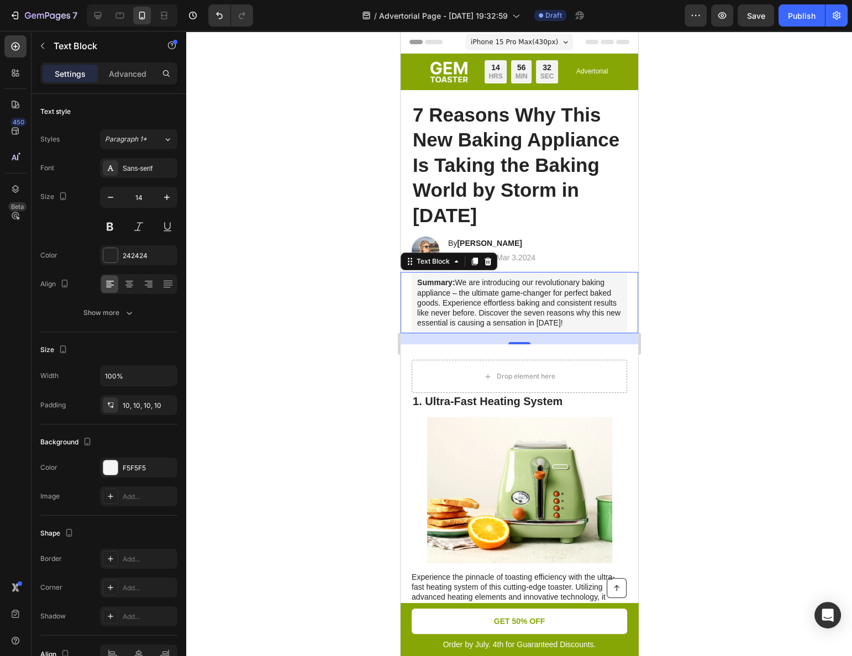
click at [425, 138] on h1 "7 Reasons Why This New Baking Appliance Is Taking the Baking World by Storm in …" at bounding box center [519, 165] width 216 height 128
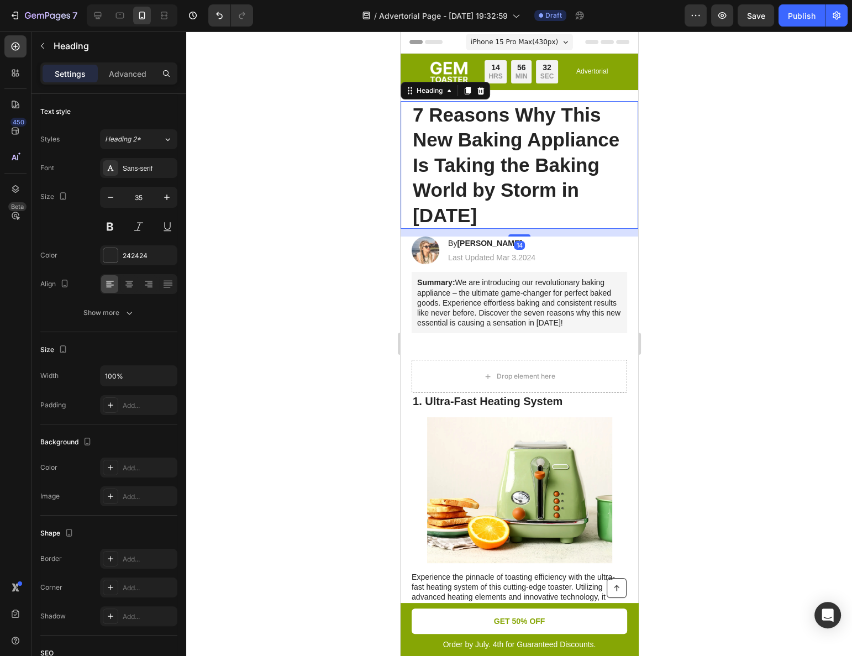
click at [425, 138] on h1 "7 Reasons Why This New Baking Appliance Is Taking the Baking World by Storm in …" at bounding box center [519, 165] width 216 height 128
drag, startPoint x: 425, startPoint y: 138, endPoint x: 419, endPoint y: 137, distance: 6.2
click at [419, 137] on p "7 Reasons Why This New Baking Appliance Is Taking the Baking World by Storm in …" at bounding box center [518, 165] width 213 height 126
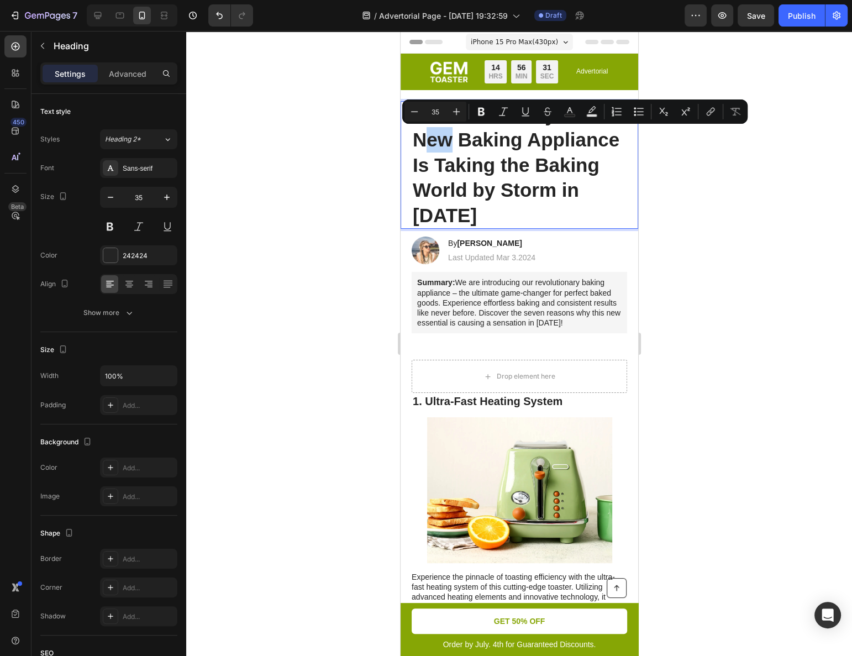
click at [434, 143] on p "7 Reasons Why This New Baking Appliance Is Taking the Baking World by Storm in …" at bounding box center [518, 165] width 213 height 126
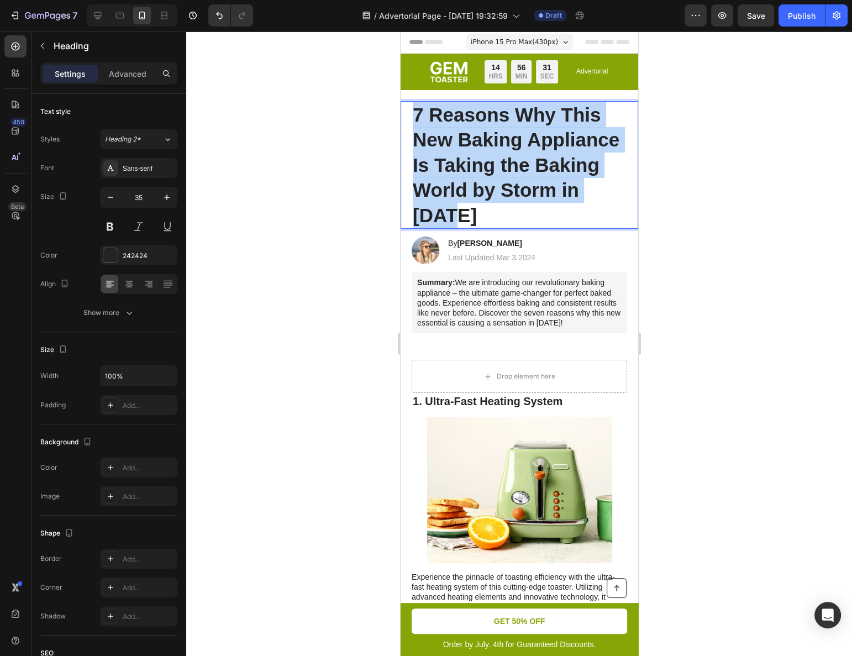
click at [434, 143] on p "7 Reasons Why This New Baking Appliance Is Taking the Baking World by Storm in …" at bounding box center [518, 165] width 213 height 126
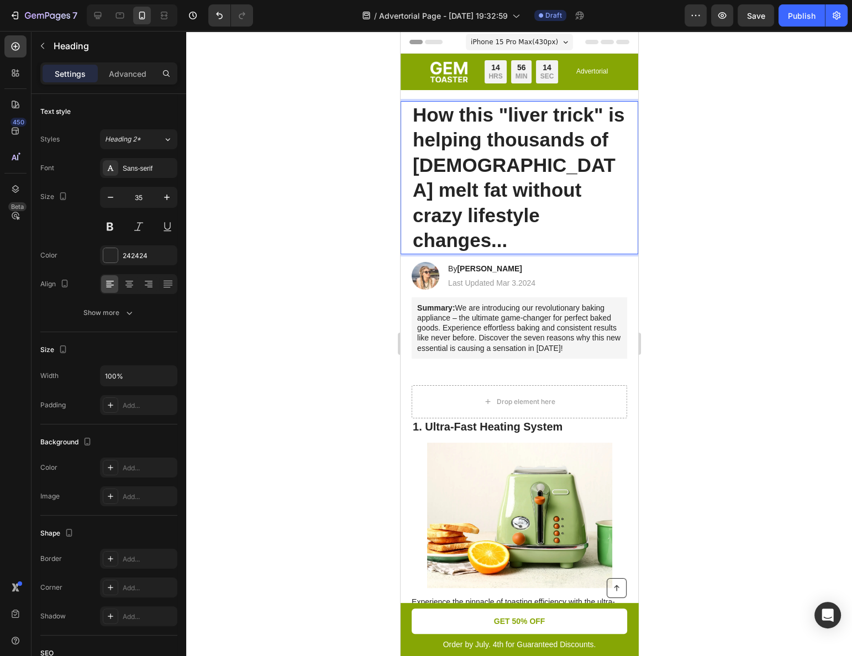
click at [522, 205] on p "How this "liver trick" is helping thousands of Americans melt fat without crazy…" at bounding box center [518, 177] width 213 height 151
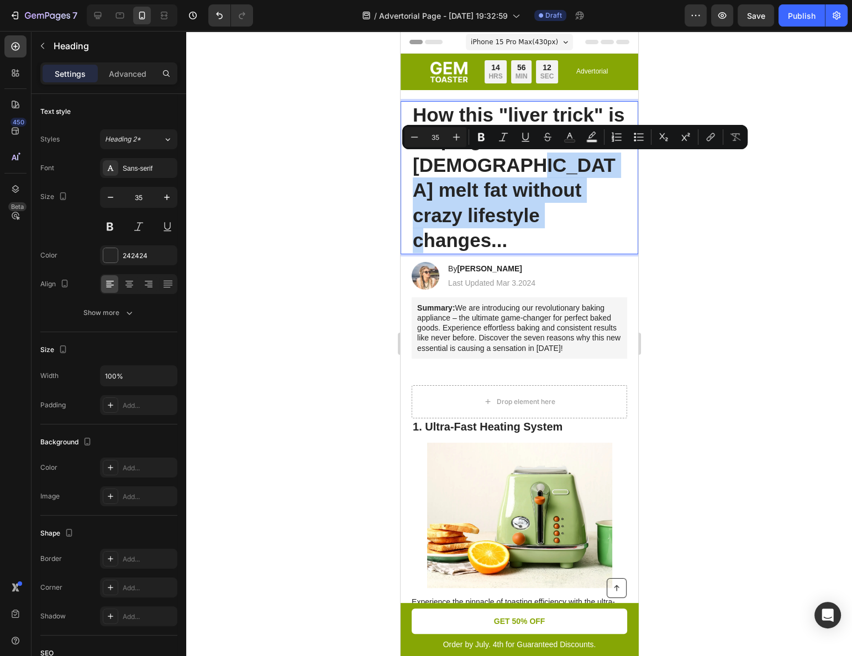
drag, startPoint x: 524, startPoint y: 212, endPoint x: 539, endPoint y: 164, distance: 50.9
click at [539, 164] on p "How this "liver trick" is helping thousands of Americans melt fat without crazy…" at bounding box center [518, 177] width 213 height 151
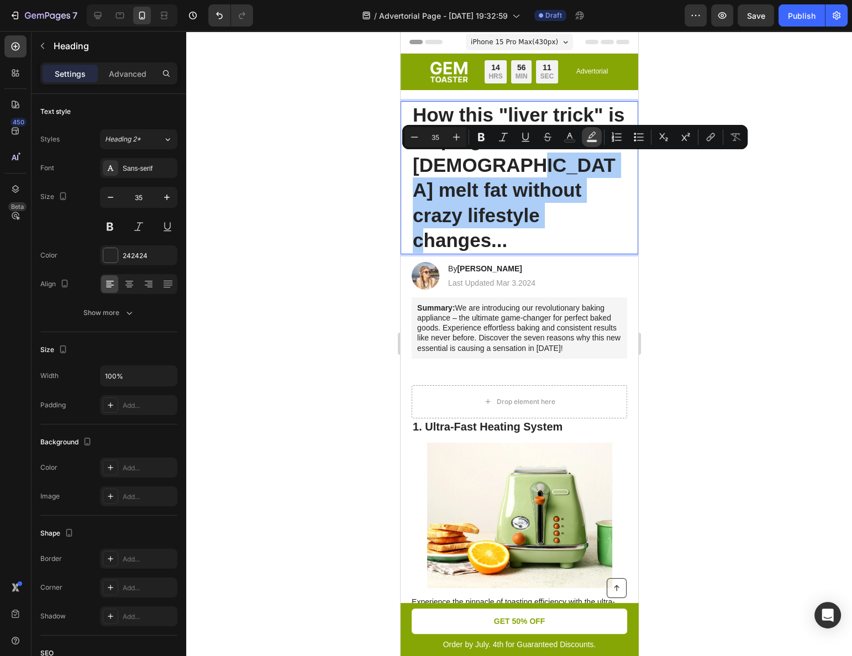
click at [588, 140] on rect "Editor contextual toolbar" at bounding box center [592, 141] width 10 height 3
type input "000000"
type input "77"
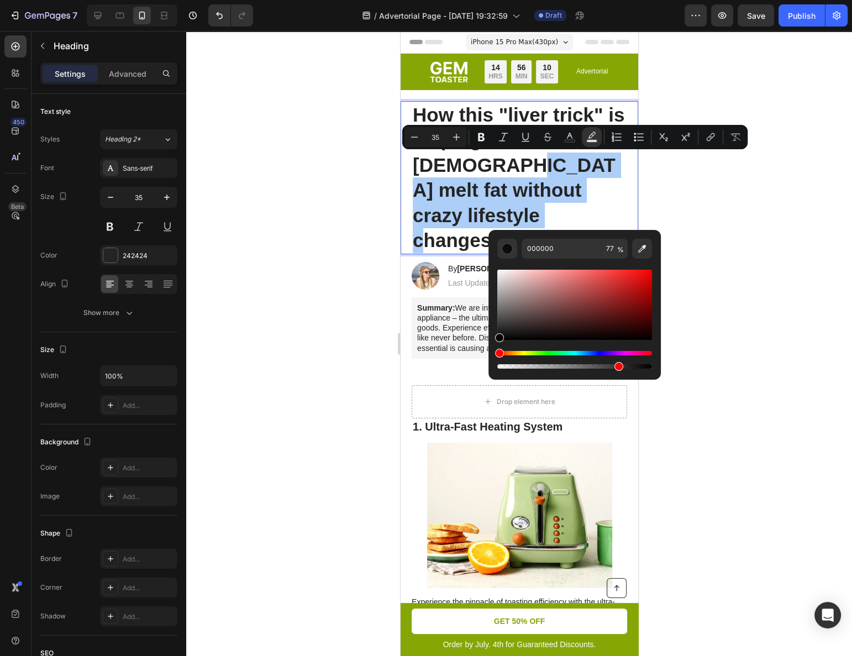
click at [528, 353] on div "Hue" at bounding box center [574, 353] width 155 height 4
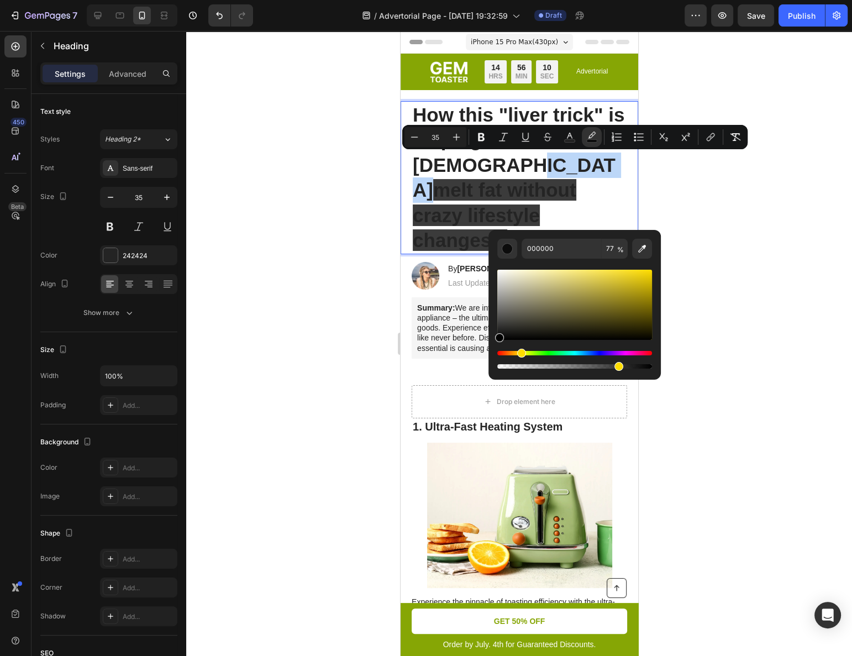
click at [520, 353] on div "Hue" at bounding box center [574, 353] width 155 height 4
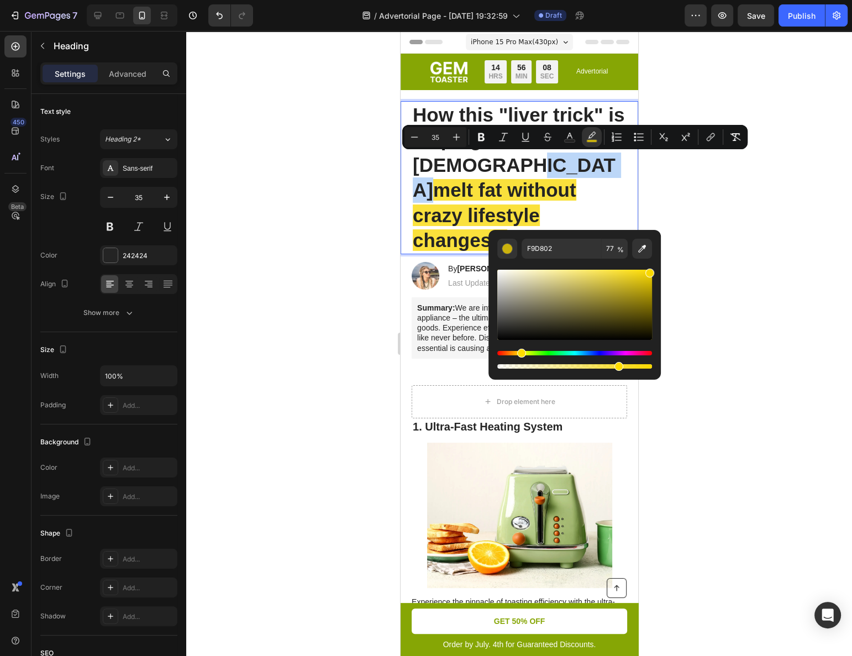
type input "F9D800"
drag, startPoint x: 564, startPoint y: 303, endPoint x: 663, endPoint y: 269, distance: 104.7
click at [660, 270] on div "F9D800 77 %" at bounding box center [574, 300] width 172 height 141
click at [727, 261] on div at bounding box center [519, 343] width 666 height 625
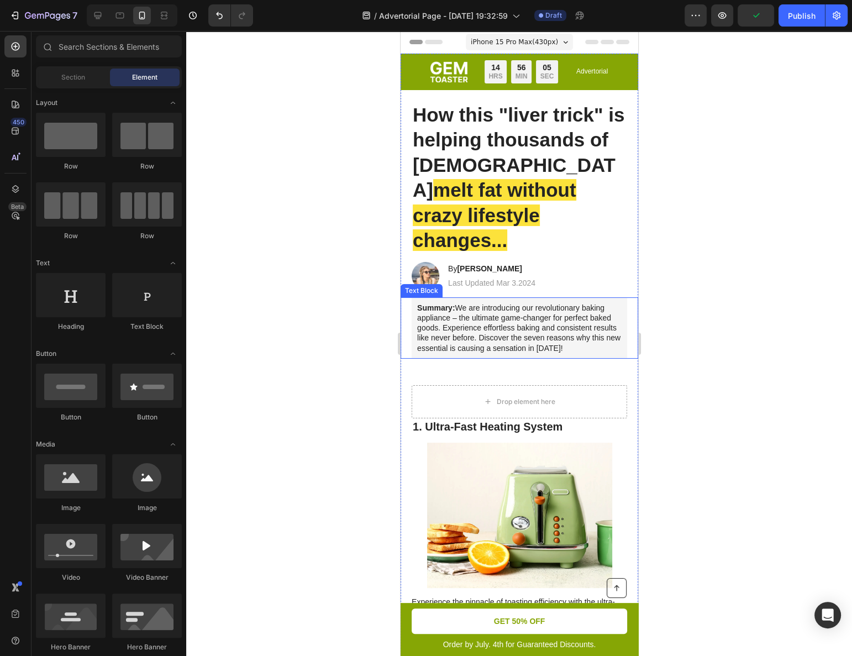
click at [542, 303] on p "Summary: We are introducing our revolutionary baking appliance – the ultimate g…" at bounding box center [519, 328] width 204 height 50
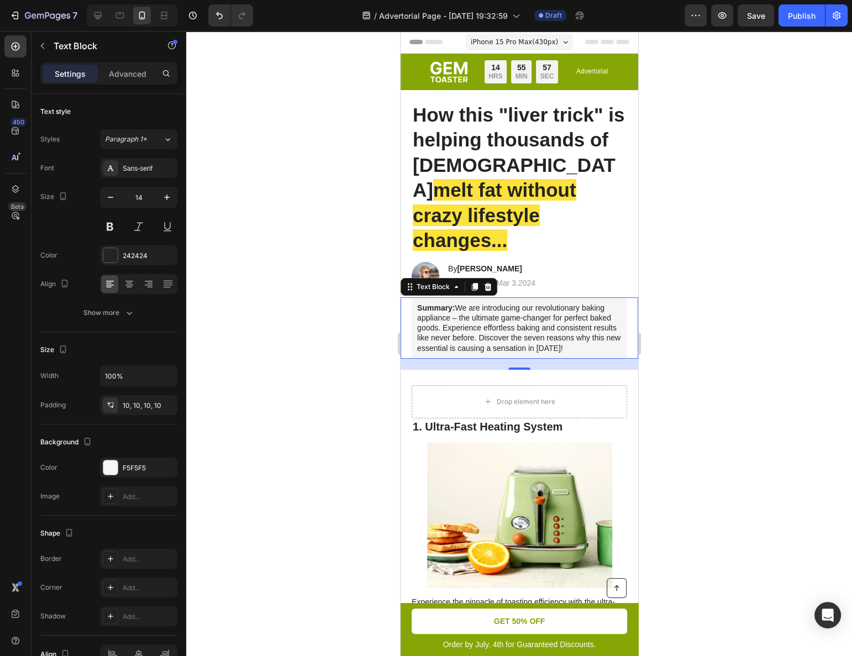
click at [217, 252] on div at bounding box center [519, 343] width 666 height 625
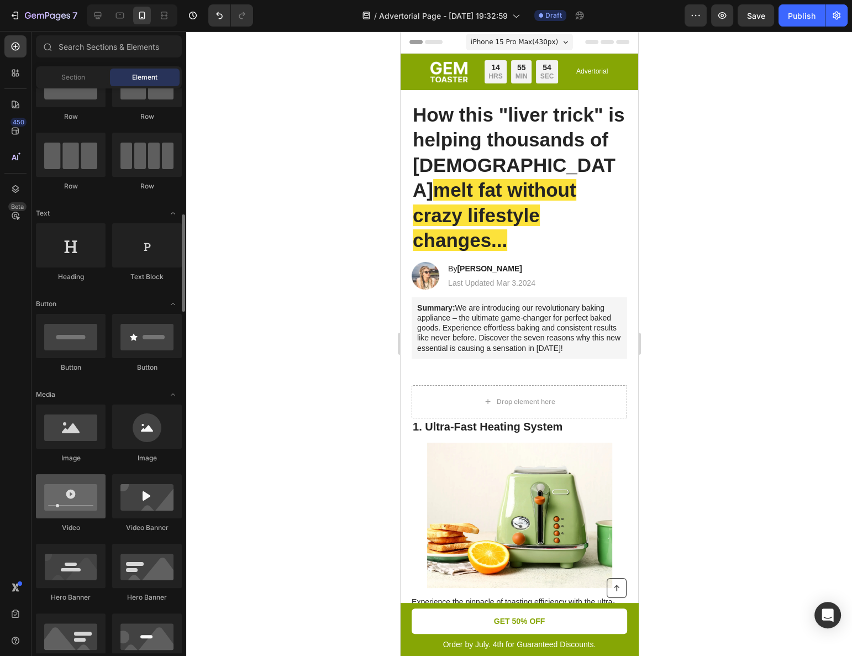
scroll to position [201, 0]
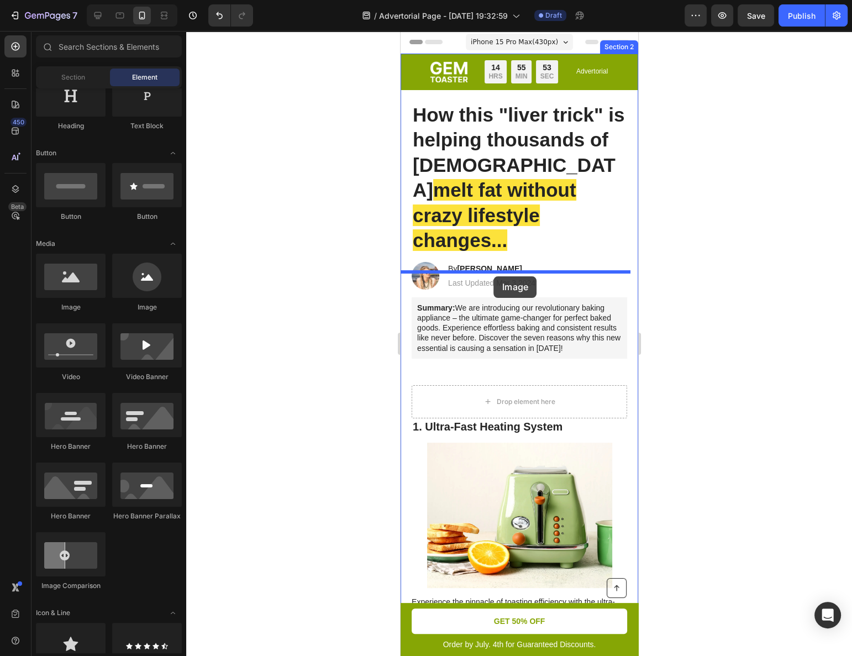
drag, startPoint x: 473, startPoint y: 319, endPoint x: 493, endPoint y: 276, distance: 47.7
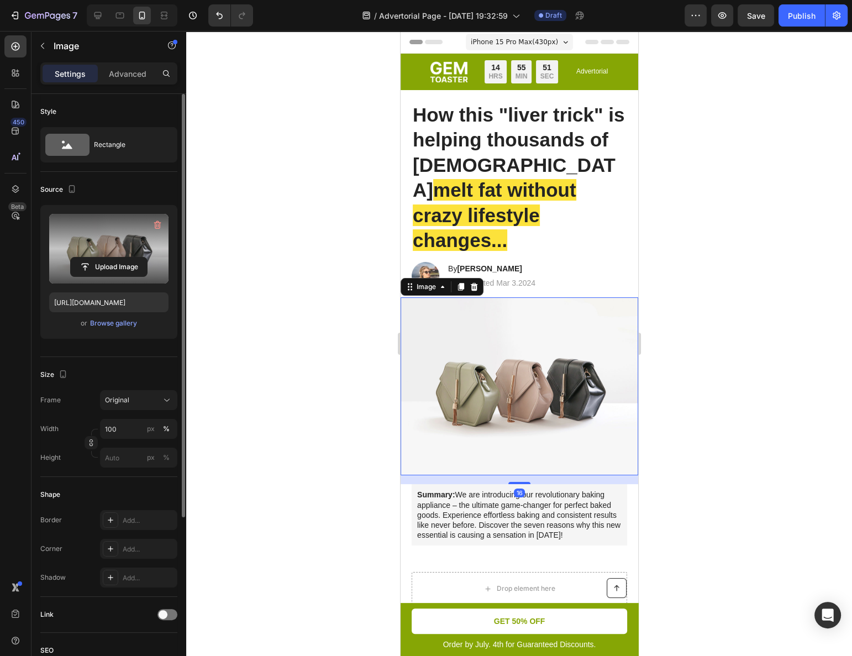
click at [101, 244] on label at bounding box center [108, 249] width 119 height 70
click at [101, 258] on input "file" at bounding box center [109, 267] width 76 height 19
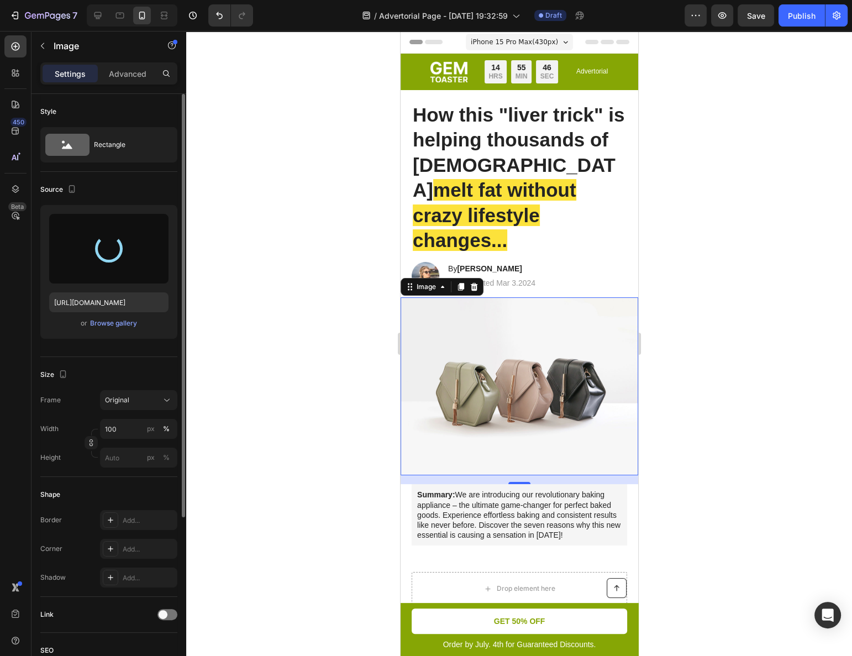
type input "https://cdn.shopify.com/s/files/1/0597/0834/2315/files/gempages_585205997644022…"
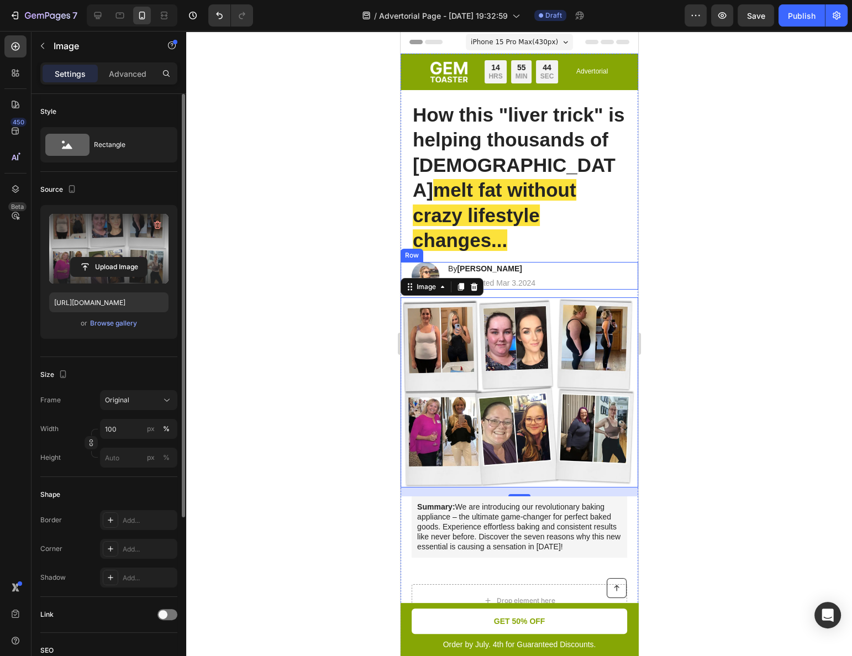
click at [571, 262] on div "Image By Jessica M. Heading Last Updated Mar 3.2024 Text Block Row" at bounding box center [519, 276] width 238 height 28
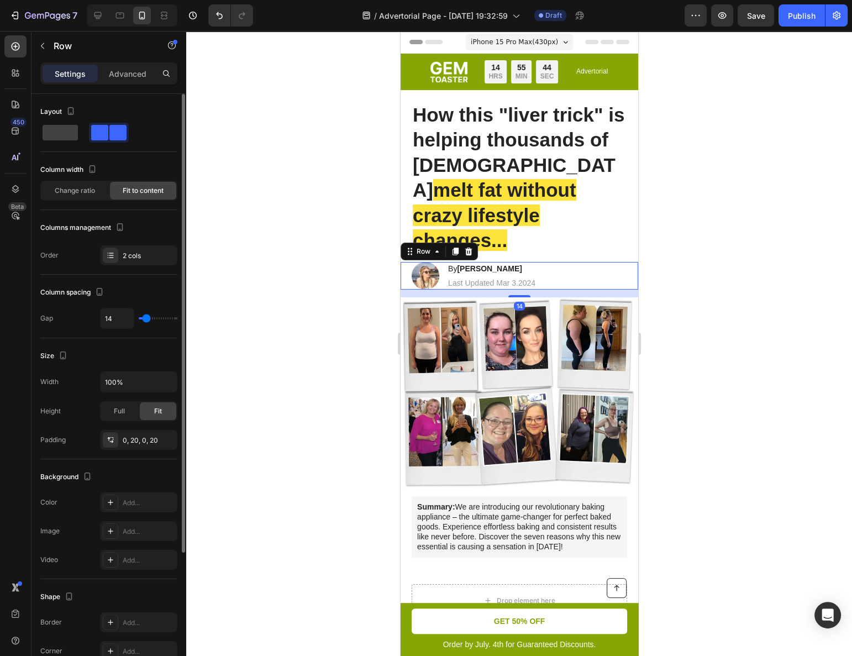
click at [731, 249] on div at bounding box center [519, 343] width 666 height 625
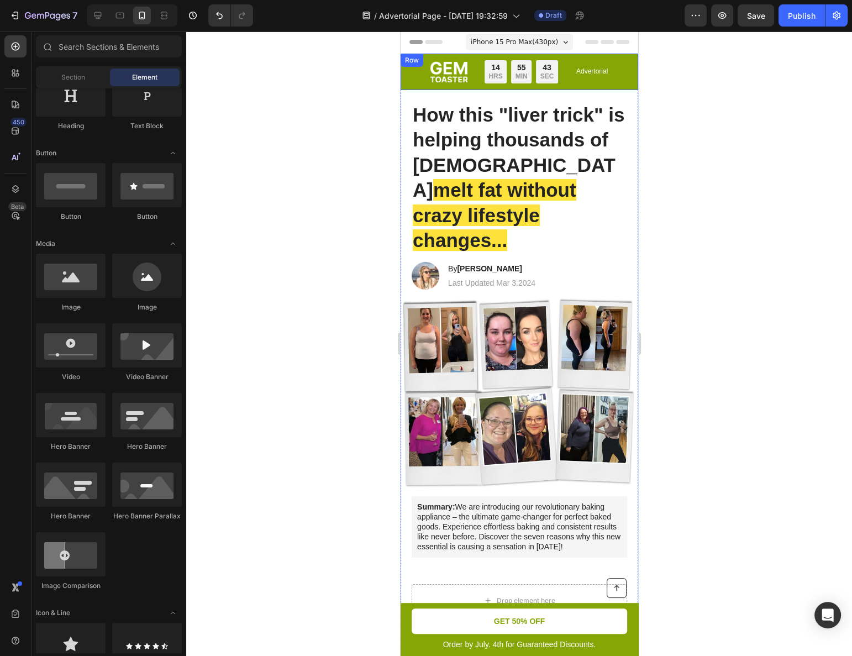
click at [625, 72] on div "Image Limited time: 50% OFF + FREESHIPPING Text Block 14 HRS 55 MIN 43 SEC Coun…" at bounding box center [519, 72] width 238 height 36
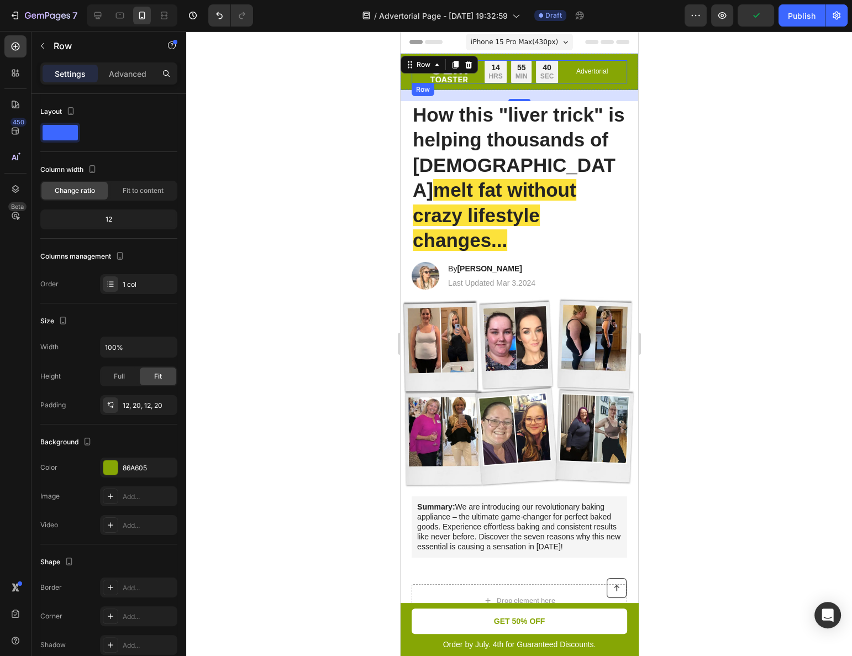
click at [610, 76] on div "Image Limited time: 50% OFF + FREESHIPPING Text Block 14 HRS 55 MIN 40 SEC Coun…" at bounding box center [519, 71] width 216 height 23
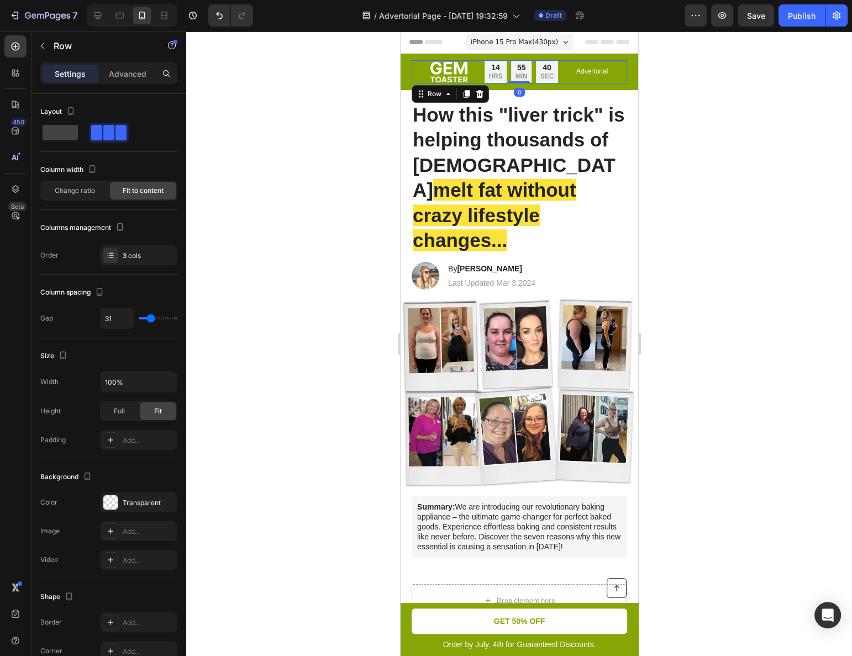
click at [610, 76] on div "Image Limited time: 50% OFF + FREESHIPPING Text Block 14 HRS 55 MIN 40 SEC Coun…" at bounding box center [519, 71] width 216 height 23
click at [607, 75] on div "Image Limited time: 50% OFF + FREESHIPPING Text Block 14 HRS 55 MIN 39 SEC Coun…" at bounding box center [519, 71] width 216 height 23
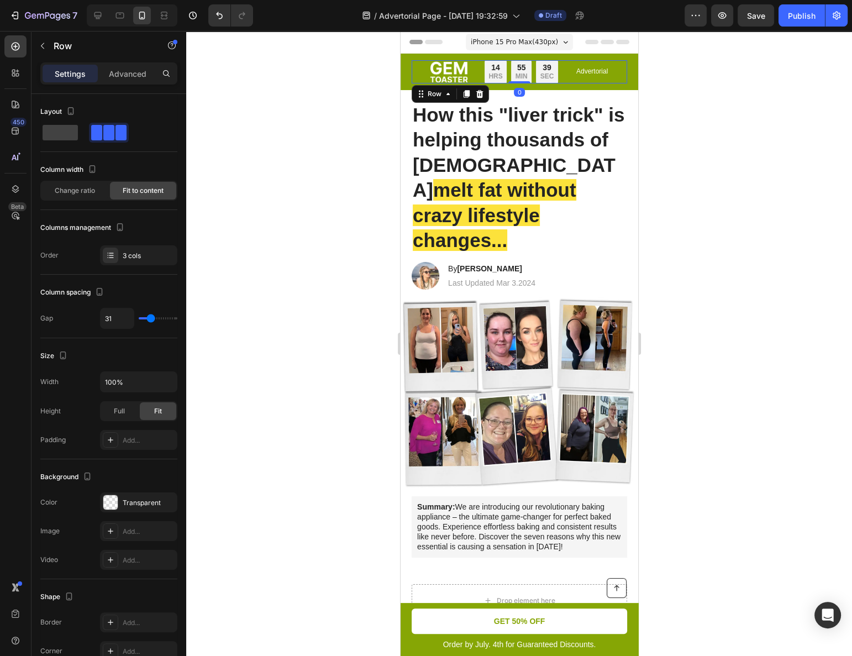
click at [605, 75] on div "Image Limited time: 50% OFF + FREESHIPPING Text Block 14 HRS 55 MIN 39 SEC Coun…" at bounding box center [519, 71] width 216 height 23
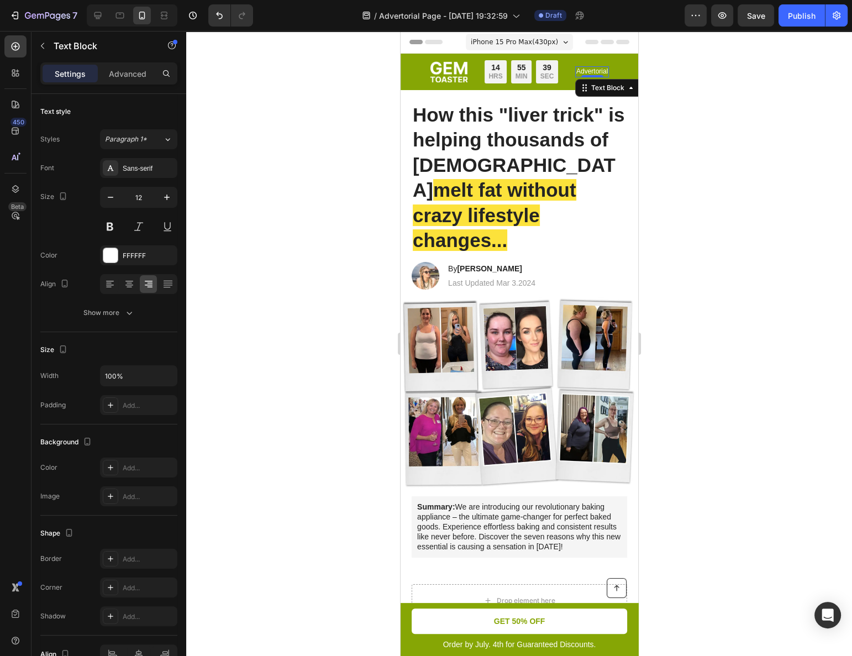
click at [598, 75] on p "Advertorial" at bounding box center [591, 71] width 31 height 9
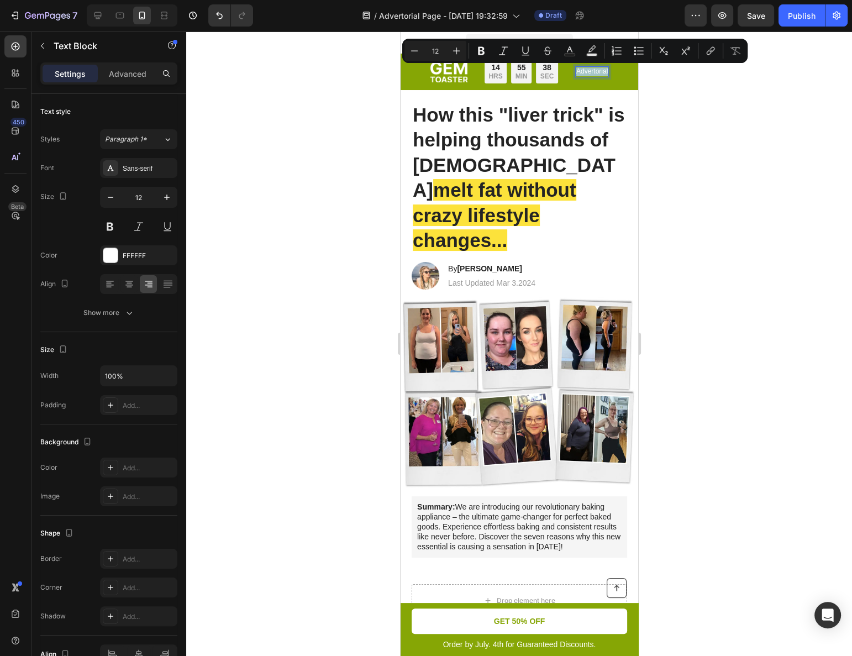
click at [598, 75] on p "Advertorial" at bounding box center [591, 71] width 31 height 9
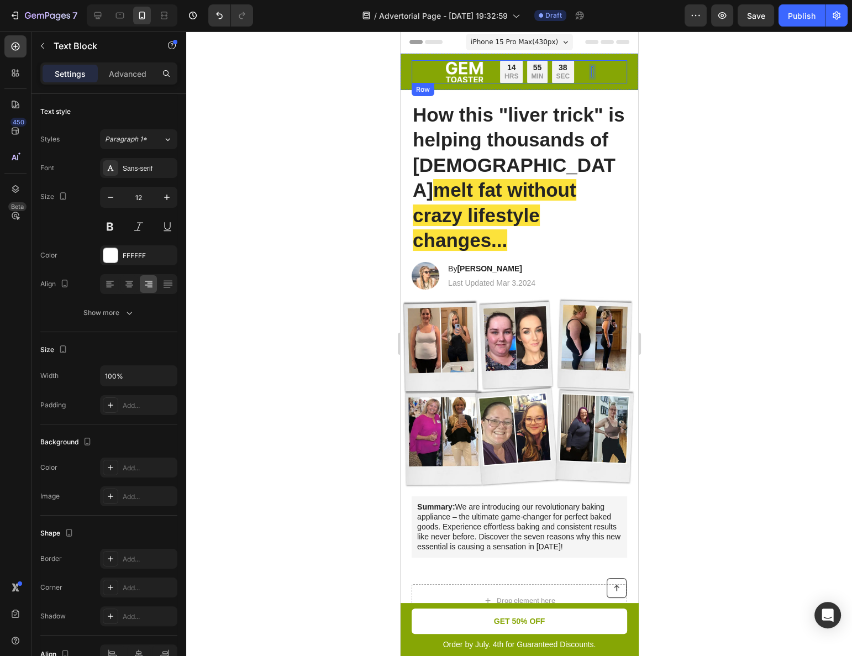
click at [582, 76] on div "Image Limited time: 50% OFF + FREESHIPPING Text Block 14 HRS 55 MIN 38 SEC Coun…" at bounding box center [519, 71] width 216 height 23
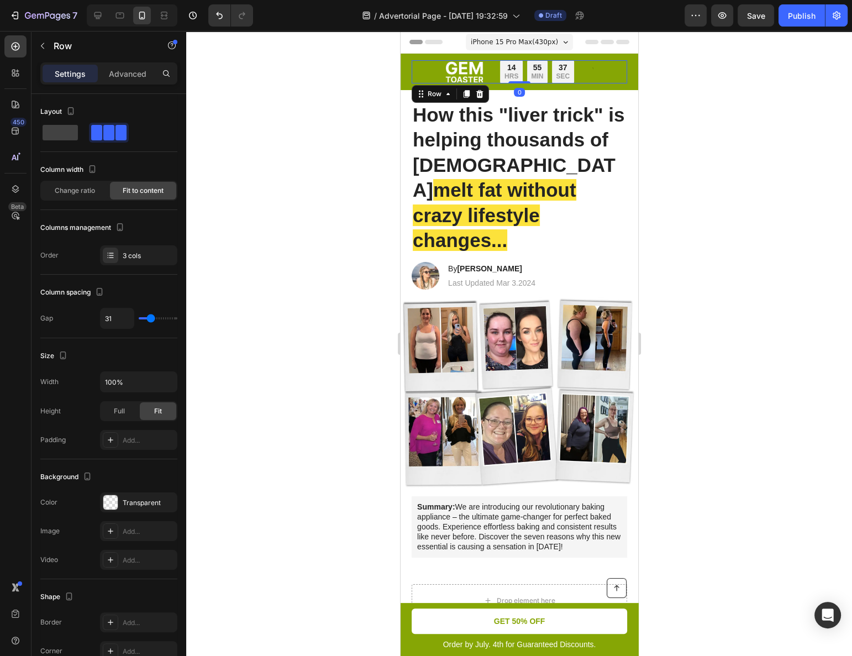
click at [558, 75] on p "SEC" at bounding box center [562, 76] width 14 height 9
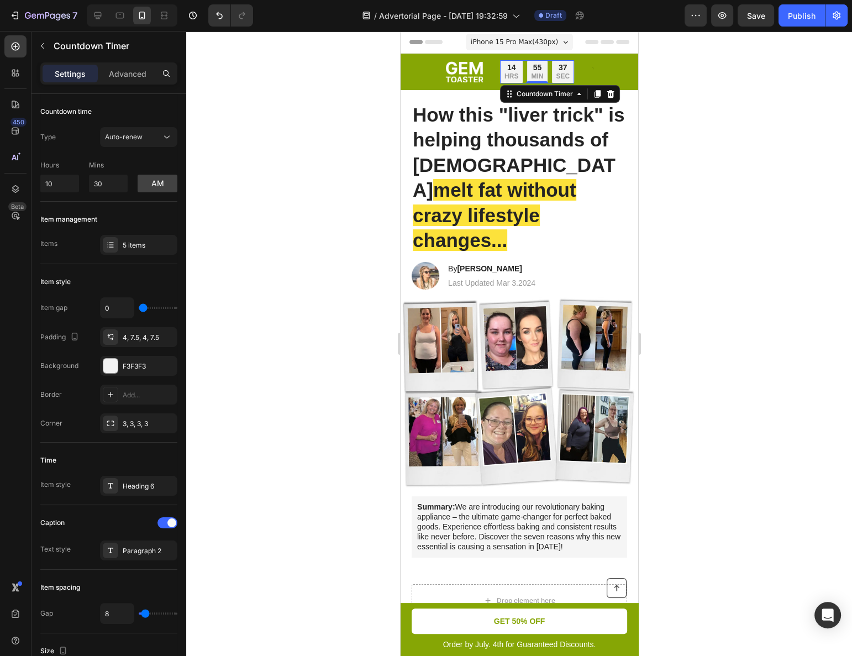
click at [558, 75] on p "SEC" at bounding box center [562, 76] width 14 height 9
click at [596, 69] on div "Image Limited time: 50% OFF + FREESHIPPING Text Block 14 HRS 55 MIN 37 SEC Coun…" at bounding box center [519, 71] width 216 height 23
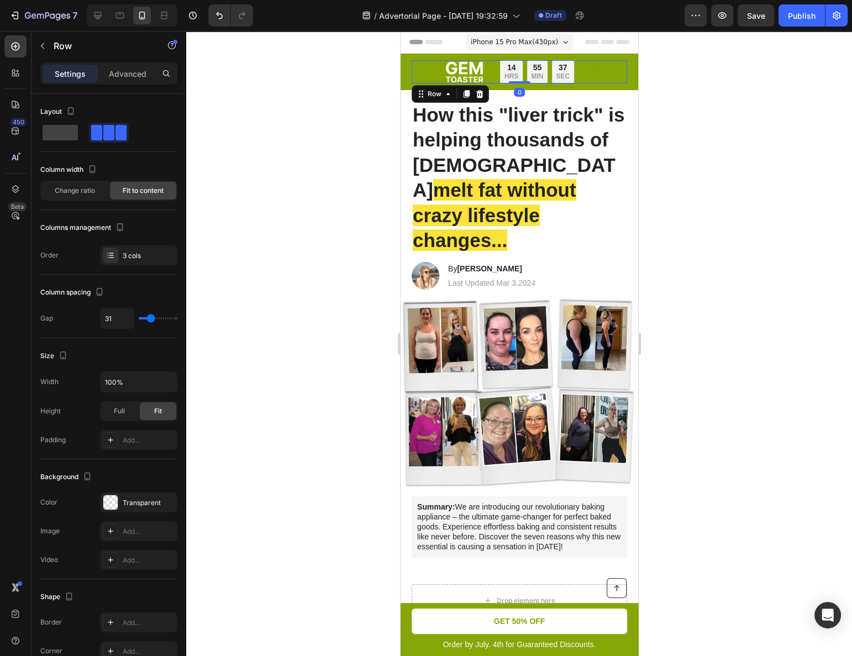
click at [595, 69] on div "Image Limited time: 50% OFF + FREESHIPPING Text Block 14 HRS 55 MIN 37 SEC Coun…" at bounding box center [519, 71] width 216 height 23
click at [594, 69] on div "Image Limited time: 50% OFF + FREESHIPPING Text Block 14 HRS 55 MIN 36 SEC Coun…" at bounding box center [519, 71] width 216 height 23
click at [590, 77] on div "Image Limited time: 50% OFF + FREESHIPPING Text Block 14 HRS 55 MIN 36 SEC Coun…" at bounding box center [519, 71] width 216 height 23
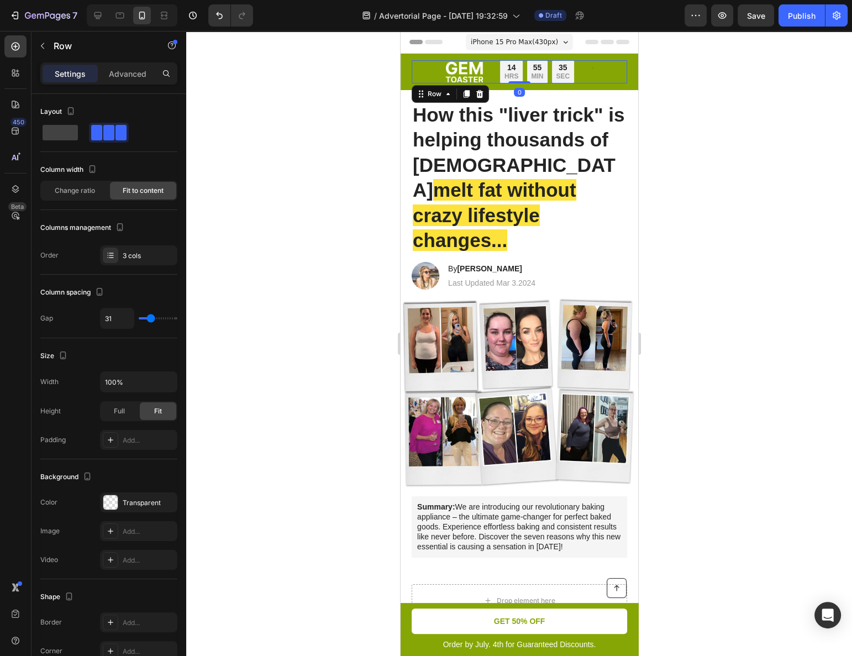
click at [576, 72] on div "Image Limited time: 50% OFF + FREESHIPPING Text Block 14 HRS 55 MIN 35 SEC Coun…" at bounding box center [519, 71] width 216 height 23
click at [571, 72] on div "Image Limited time: 50% OFF + FREESHIPPING Text Block 14 HRS 55 MIN 35 SEC Coun…" at bounding box center [519, 71] width 216 height 23
click at [561, 72] on div "35 SEC" at bounding box center [562, 71] width 22 height 23
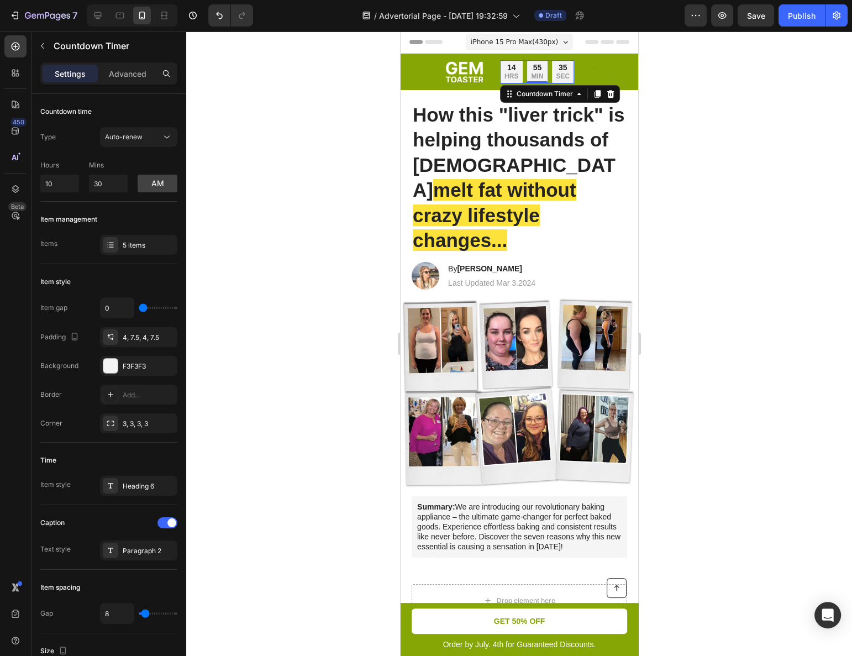
click at [561, 72] on p "SEC" at bounding box center [562, 76] width 14 height 9
click at [535, 75] on p "MIN" at bounding box center [536, 76] width 12 height 9
click at [533, 75] on p "MIN" at bounding box center [536, 76] width 12 height 9
click at [597, 59] on div "Image Limited time: 50% OFF + FREESHIPPING Text Block 14 HRS 55 MIN 34 SEC Coun…" at bounding box center [519, 72] width 238 height 36
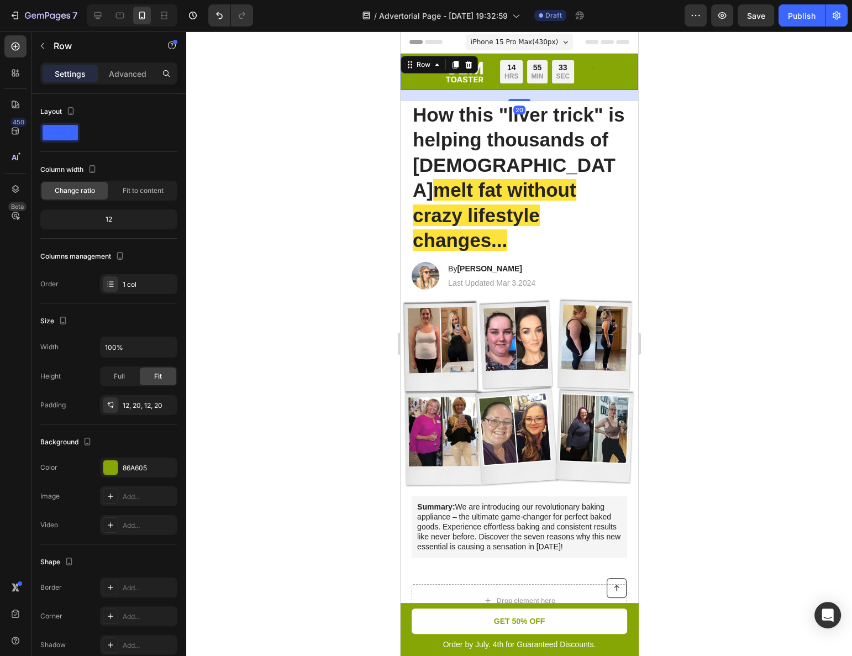
click at [626, 82] on div "Image Limited time: 50% OFF + FREESHIPPING Text Block 14 HRS 55 MIN 33 SEC Coun…" at bounding box center [519, 72] width 238 height 36
click at [614, 82] on div "Image Limited time: 50% OFF + FREESHIPPING Text Block 14 HRS 55 MIN 33 SEC Coun…" at bounding box center [519, 72] width 238 height 36
click at [472, 63] on div at bounding box center [467, 64] width 13 height 13
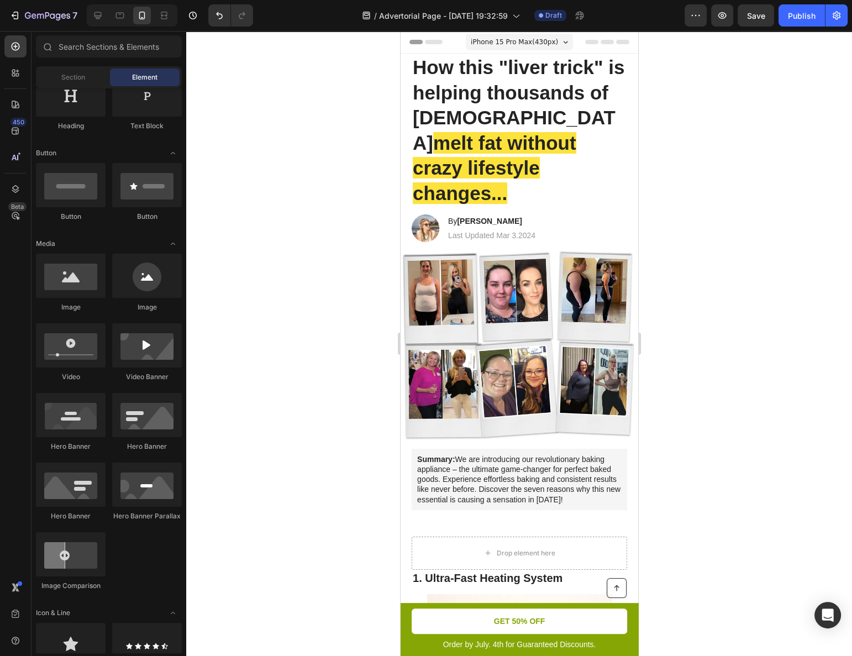
click at [708, 91] on div at bounding box center [519, 343] width 666 height 625
click at [601, 104] on p "How this "liver trick" is helping thousands of Americans melt fat without crazy…" at bounding box center [518, 130] width 213 height 151
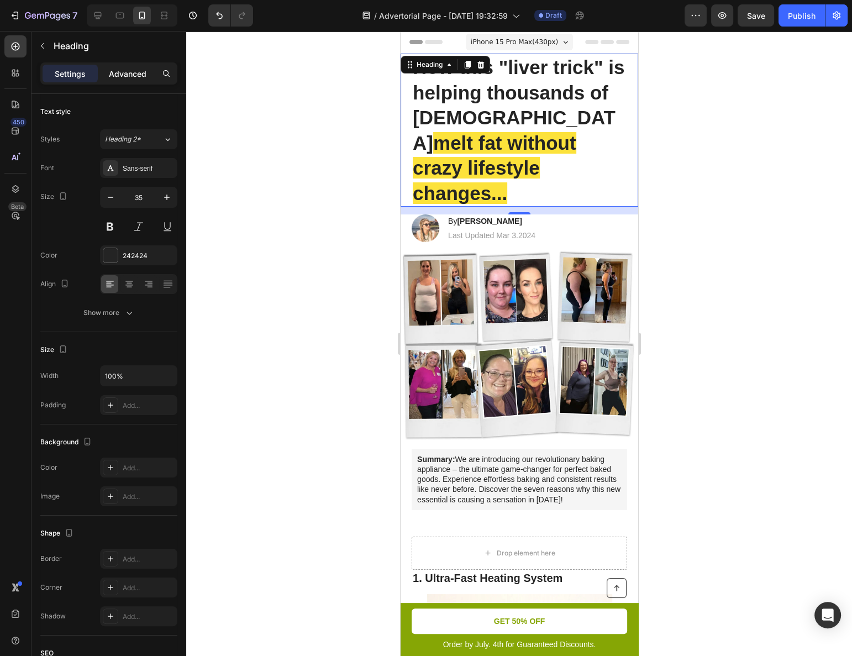
click at [118, 73] on p "Advanced" at bounding box center [128, 74] width 38 height 12
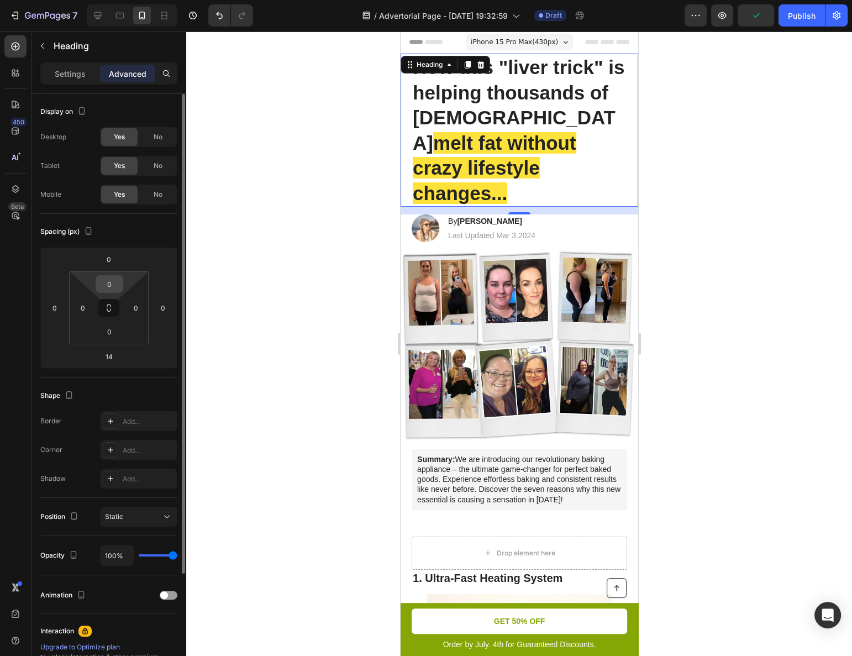
click at [111, 281] on input "0" at bounding box center [109, 284] width 22 height 17
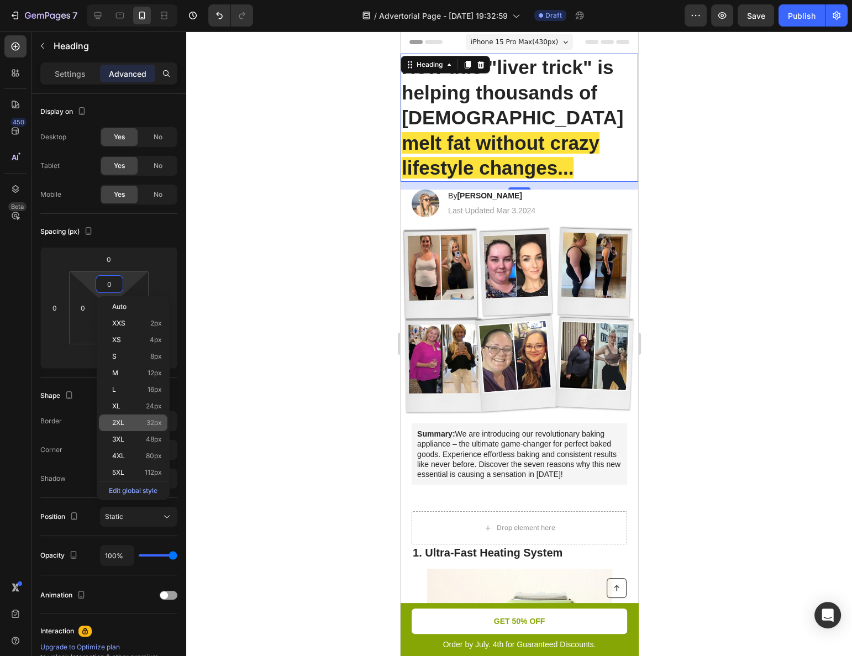
click at [129, 417] on div "2XL 32px" at bounding box center [133, 422] width 69 height 17
type input "32"
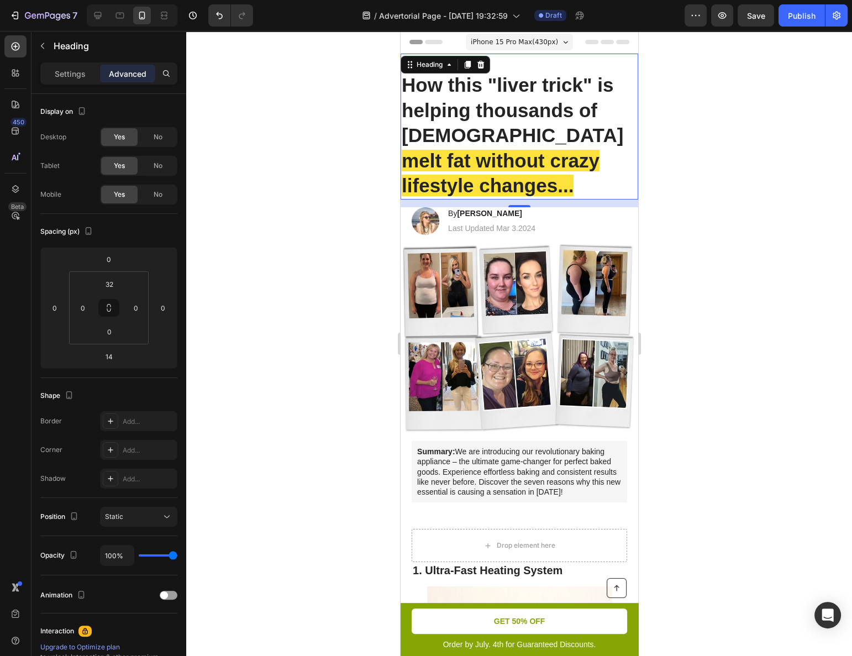
click at [684, 248] on div at bounding box center [519, 343] width 666 height 625
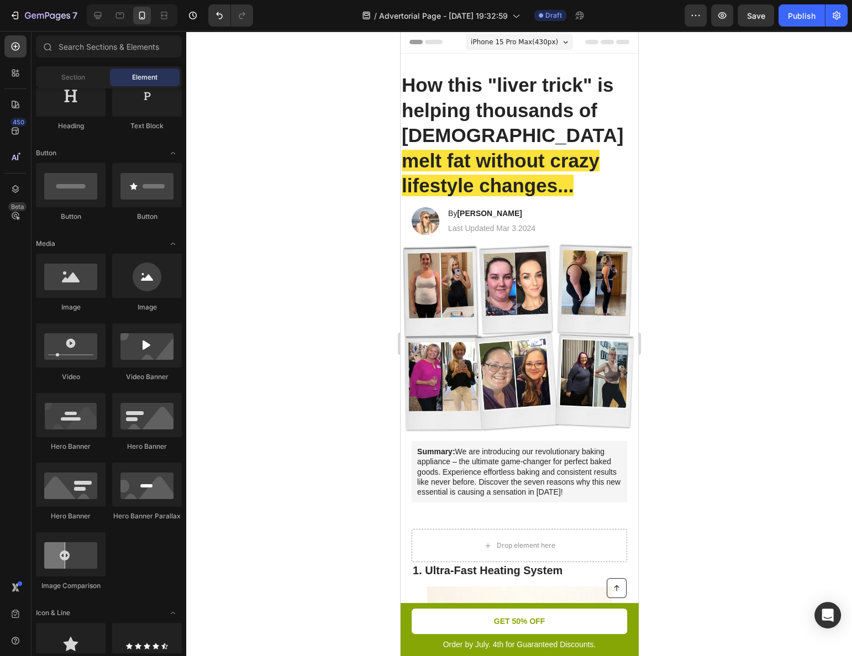
click at [283, 216] on div at bounding box center [519, 343] width 666 height 625
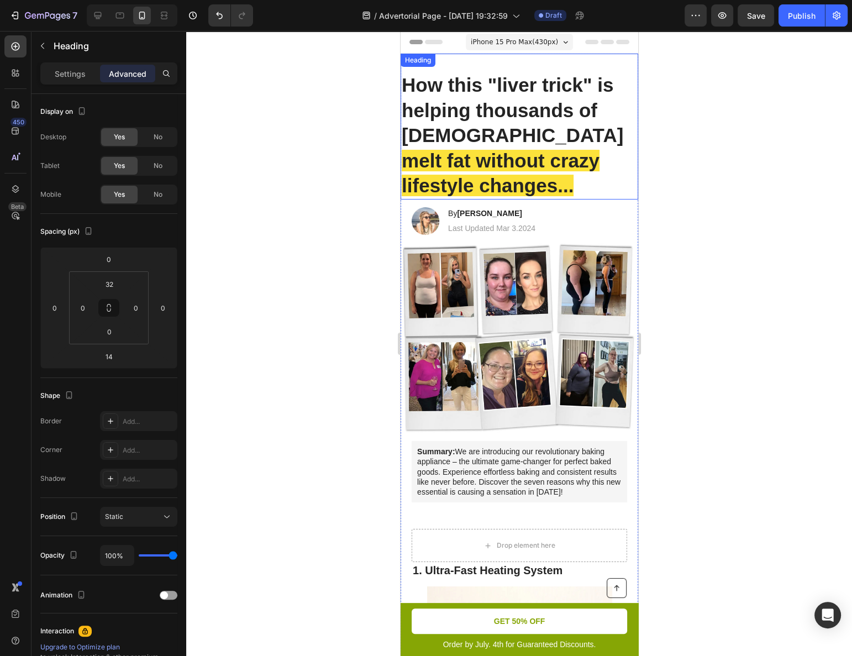
click at [482, 154] on span "melt fat without crazy lifestyle changes..." at bounding box center [500, 173] width 198 height 47
click at [695, 186] on div at bounding box center [519, 343] width 666 height 625
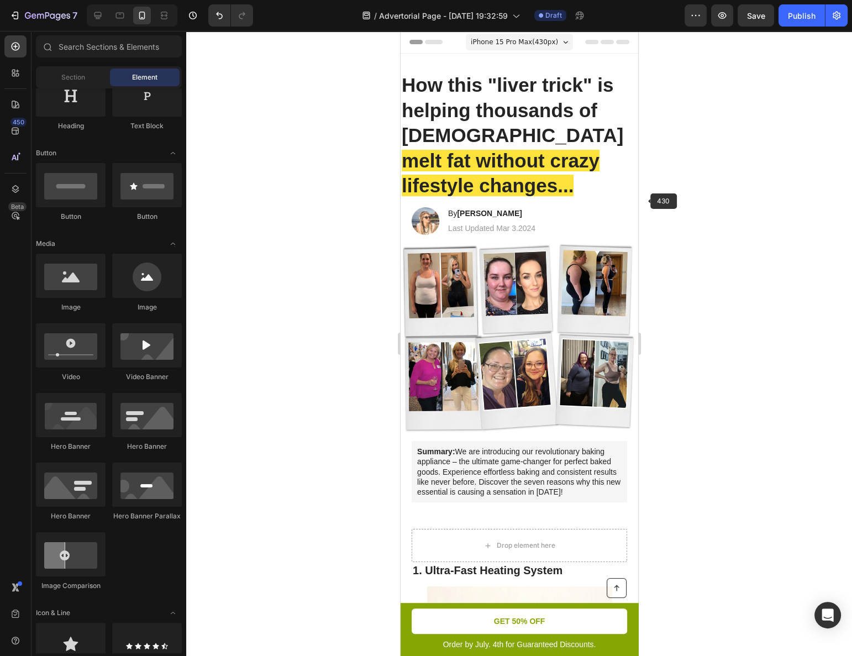
click at [623, 189] on h1 "How this "liver trick" is helping thousands of Americans melt fat without crazy…" at bounding box center [519, 135] width 238 height 128
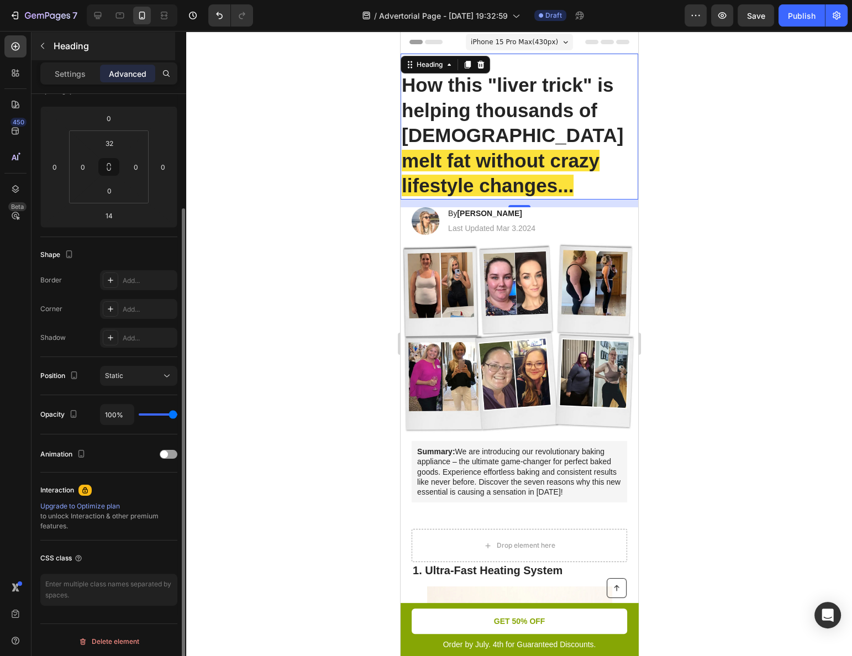
scroll to position [91, 0]
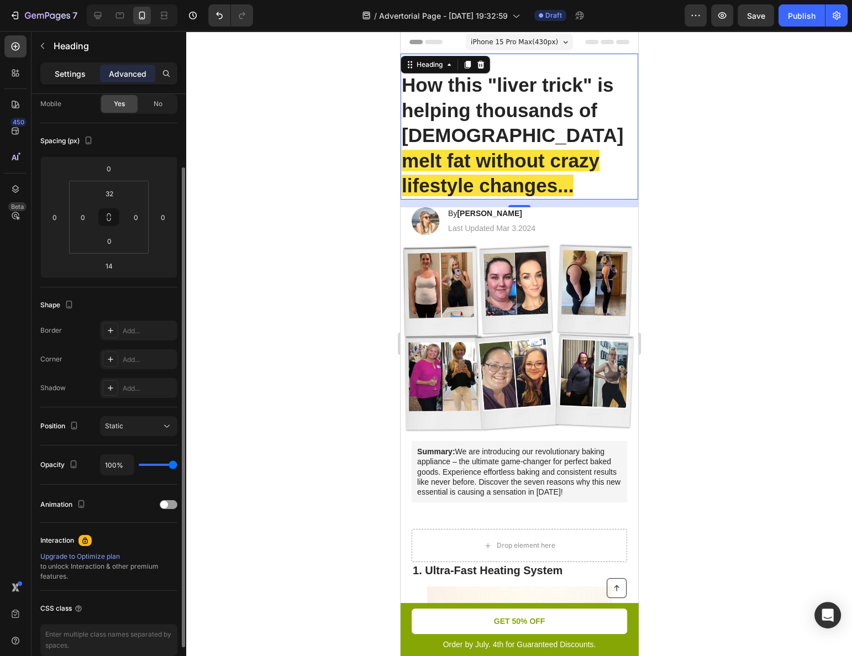
click at [69, 72] on p "Settings" at bounding box center [70, 74] width 31 height 12
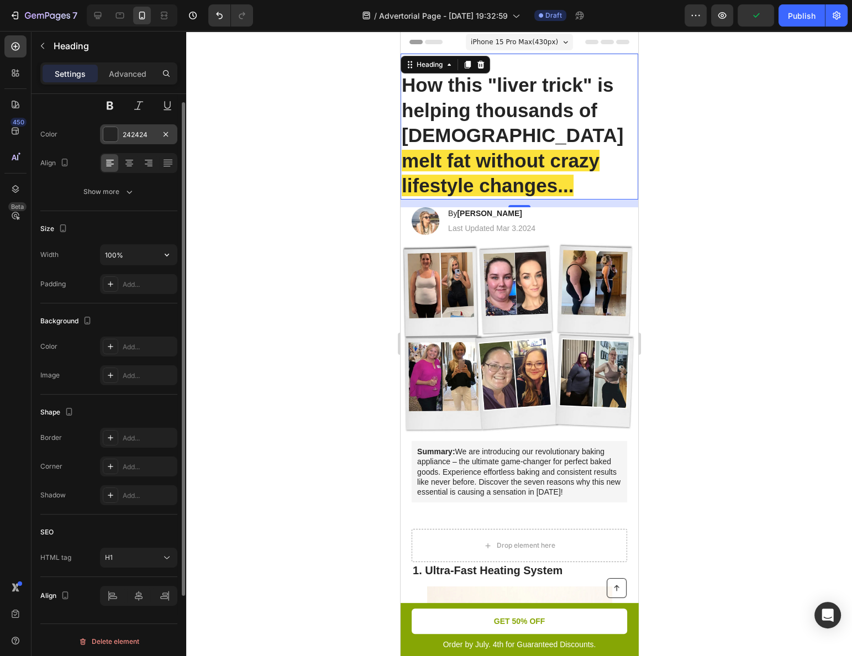
scroll to position [20, 0]
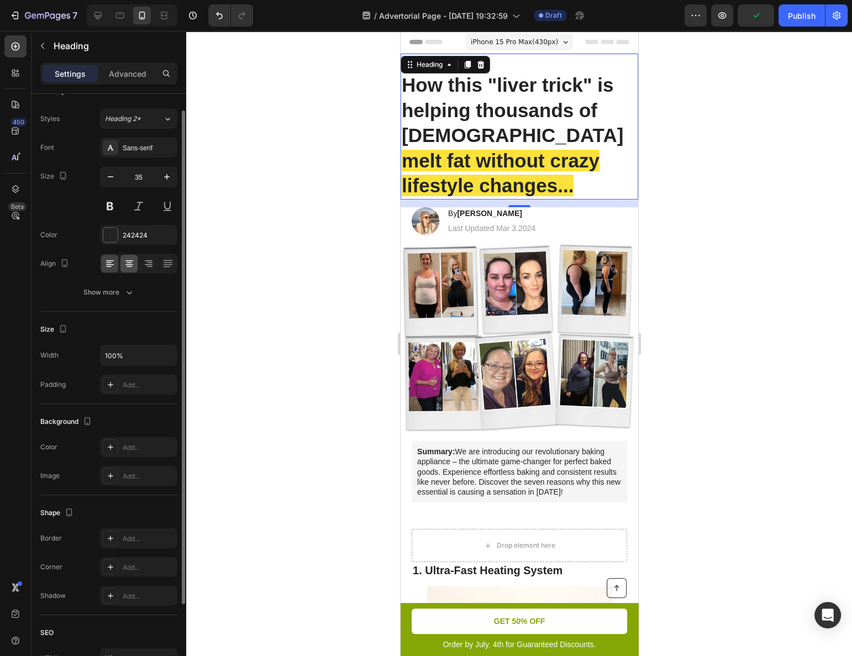
click at [124, 263] on icon at bounding box center [129, 263] width 11 height 11
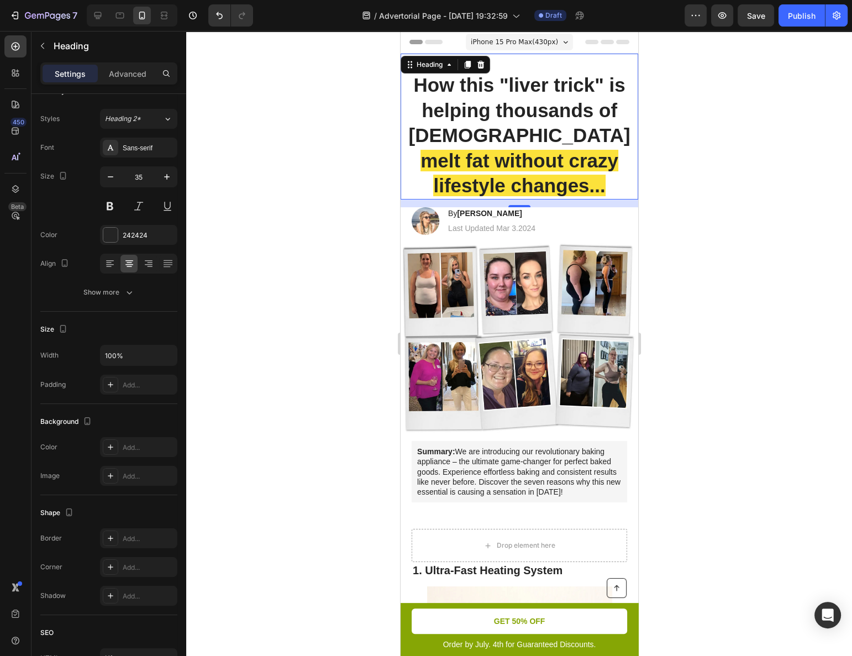
click at [349, 284] on div at bounding box center [519, 343] width 666 height 625
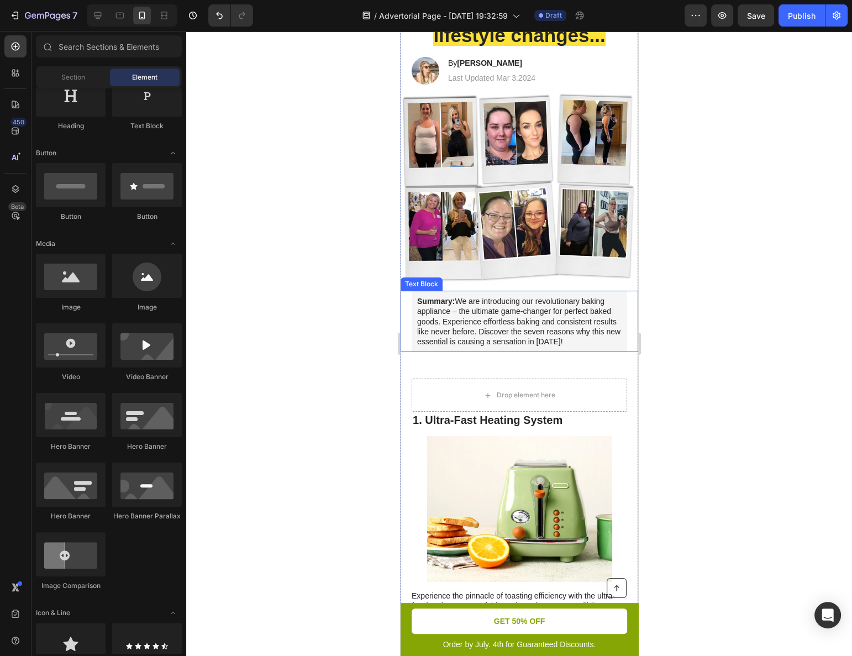
scroll to position [502, 0]
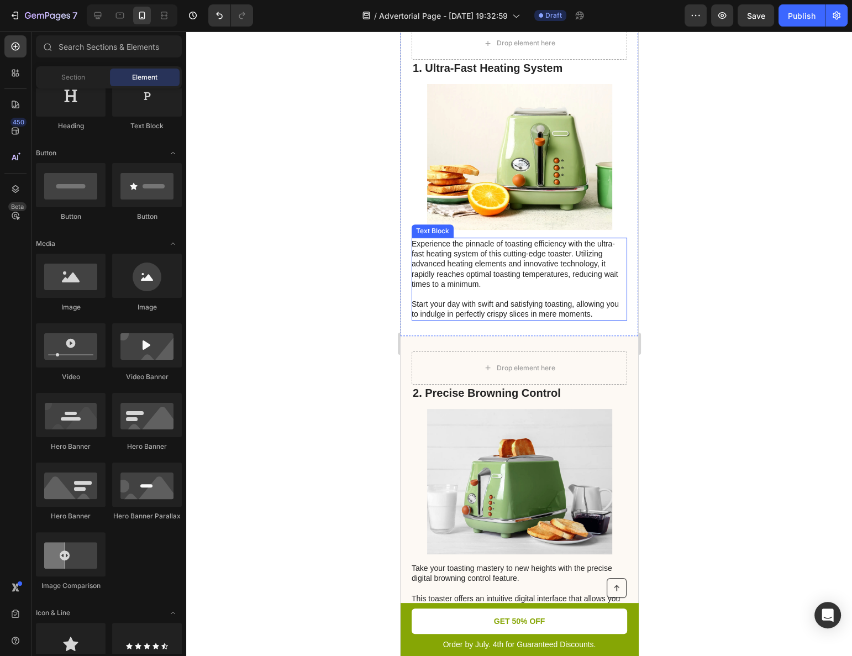
click at [499, 263] on p "Experience the pinnacle of toasting efficiency with the ultra-fast heating syst…" at bounding box center [518, 279] width 214 height 81
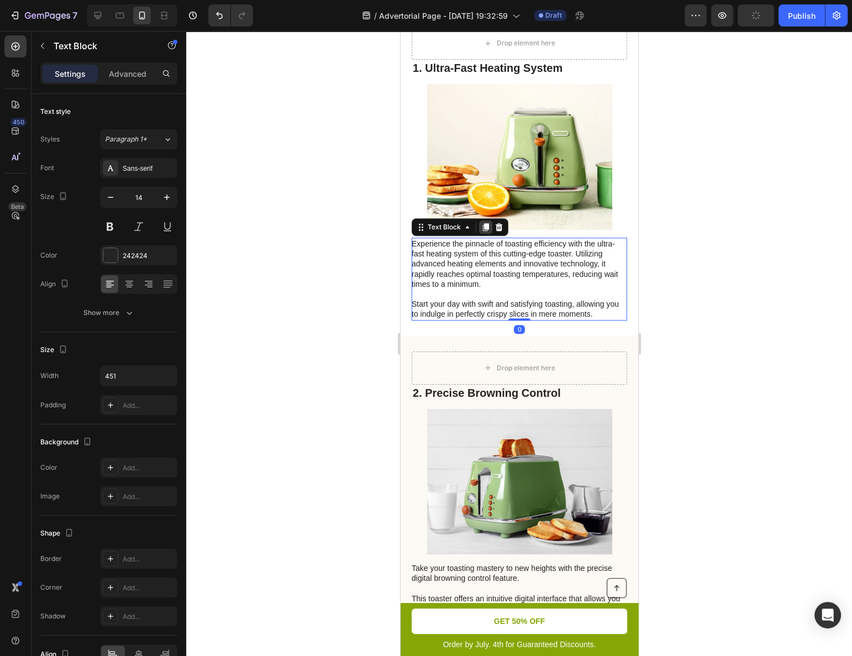
click at [484, 223] on icon at bounding box center [485, 227] width 6 height 8
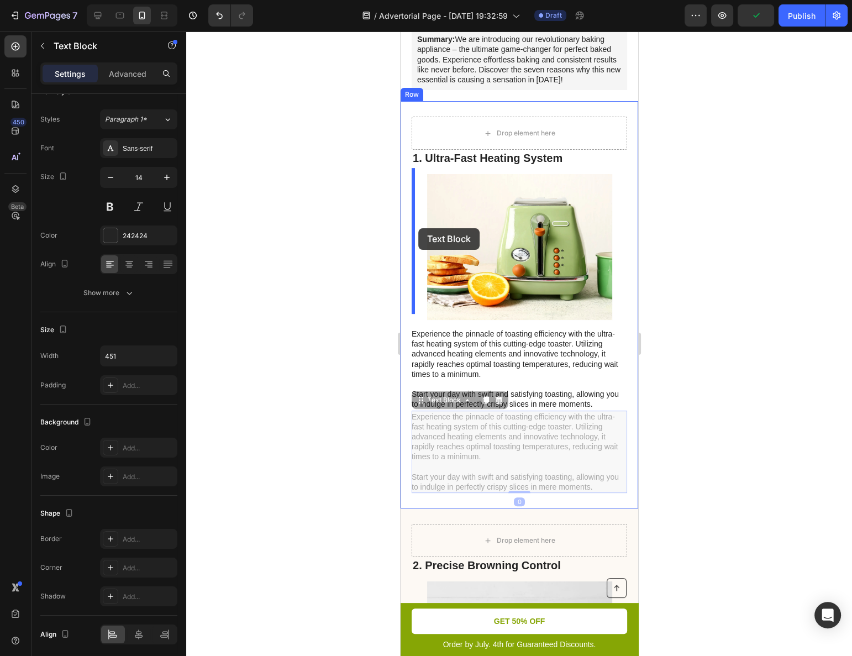
scroll to position [301, 0]
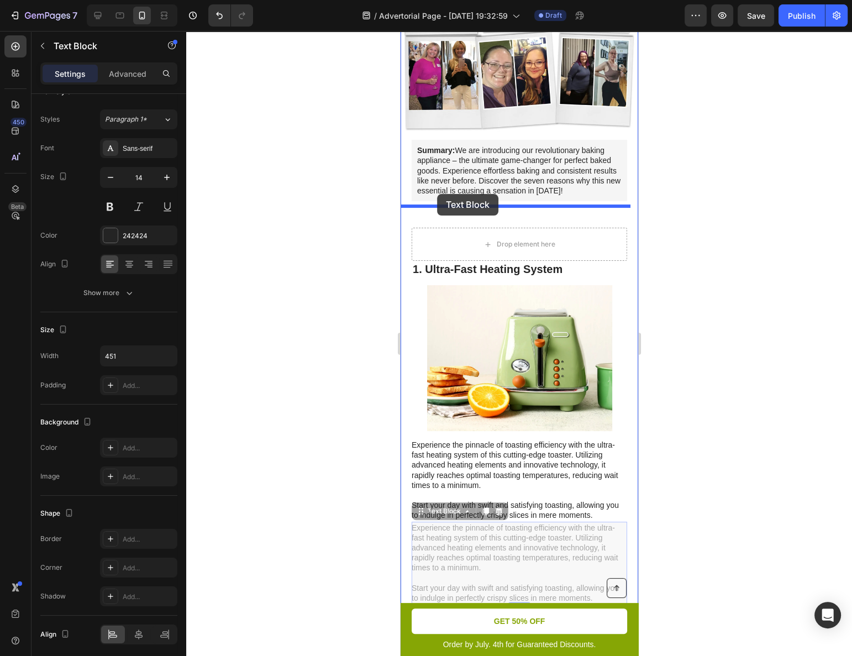
drag, startPoint x: 423, startPoint y: 306, endPoint x: 437, endPoint y: 194, distance: 112.5
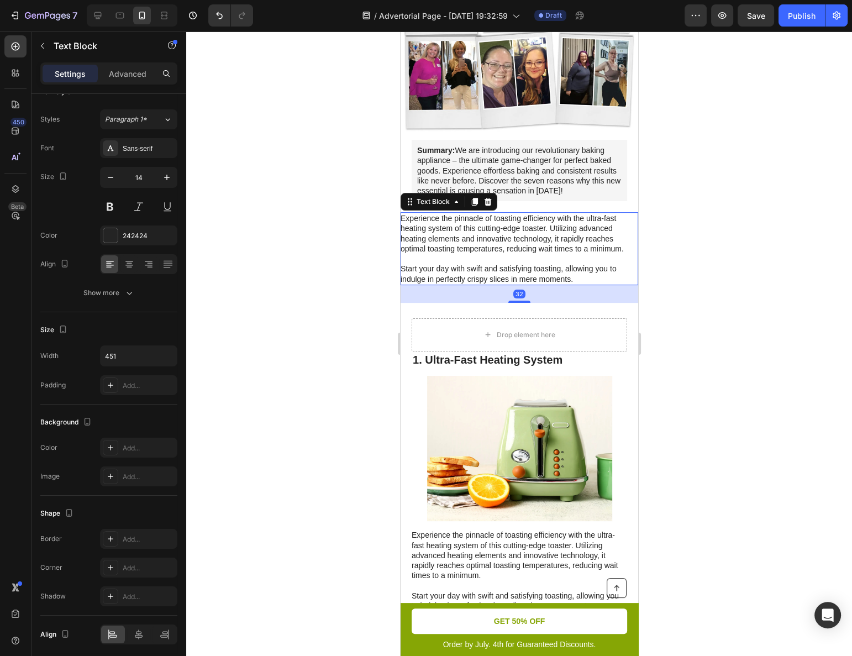
click at [463, 232] on p "Experience the pinnacle of toasting efficiency with the ultra-fast heating syst…" at bounding box center [518, 248] width 237 height 70
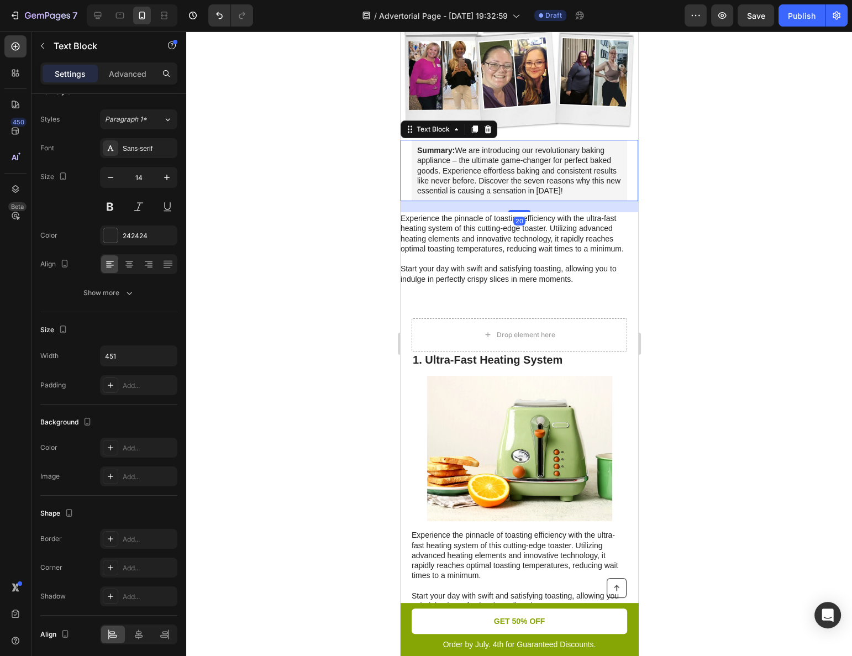
click at [483, 174] on p "Summary: We are introducing our revolutionary baking appliance – the ultimate g…" at bounding box center [519, 170] width 204 height 50
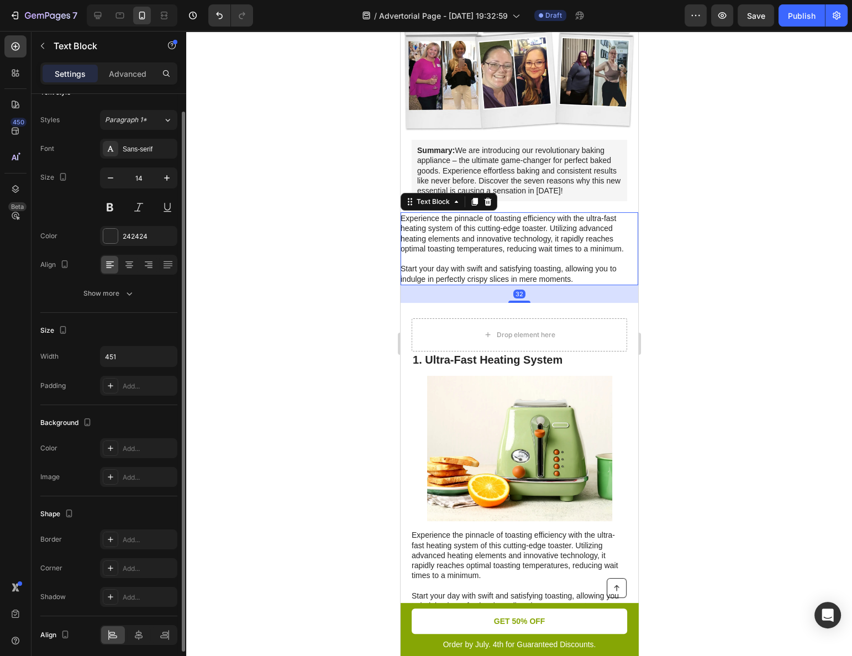
click at [482, 213] on p "Experience the pinnacle of toasting efficiency with the ultra-fast heating syst…" at bounding box center [518, 248] width 237 height 70
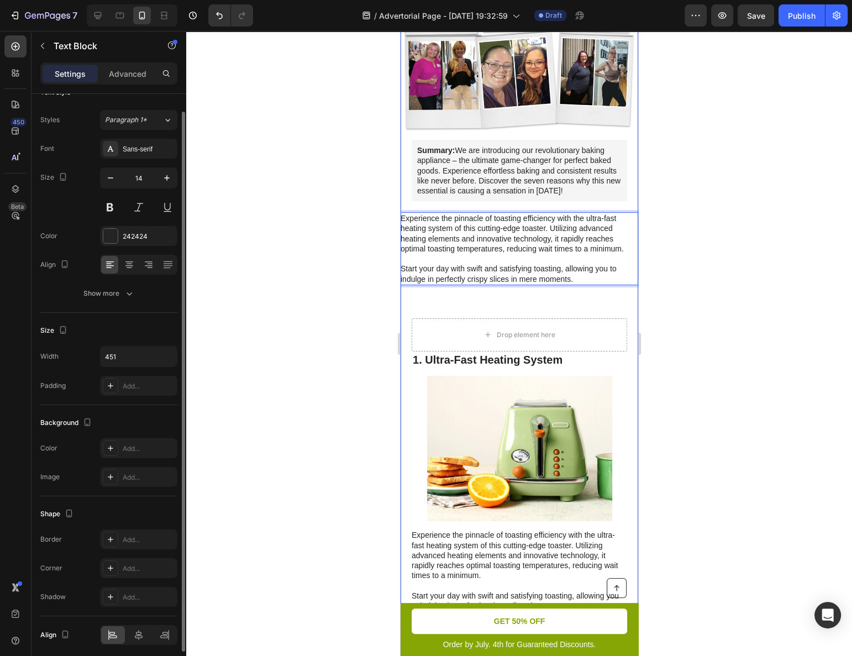
click at [479, 216] on p "Experience the pinnacle of toasting efficiency with the ultra-fast heating syst…" at bounding box center [518, 248] width 237 height 70
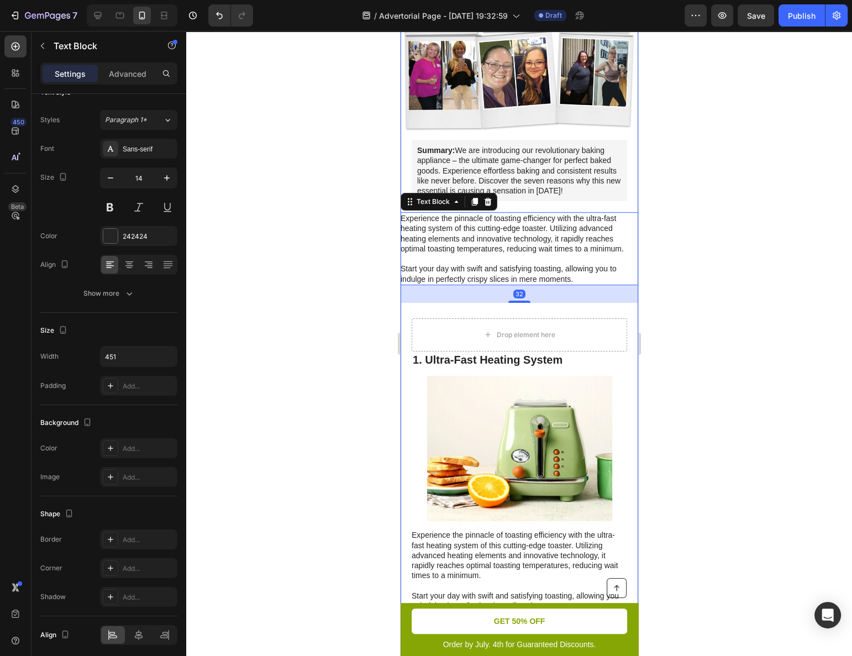
click at [660, 199] on div at bounding box center [519, 343] width 666 height 625
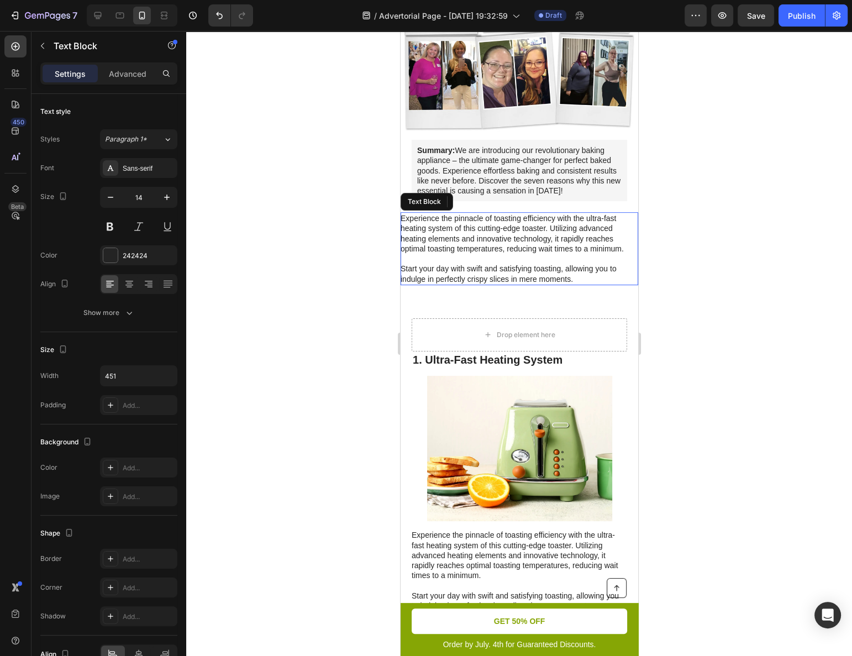
click at [557, 235] on p "Experience the pinnacle of toasting efficiency with the ultra-fast heating syst…" at bounding box center [518, 248] width 237 height 70
click at [477, 197] on icon at bounding box center [474, 201] width 9 height 9
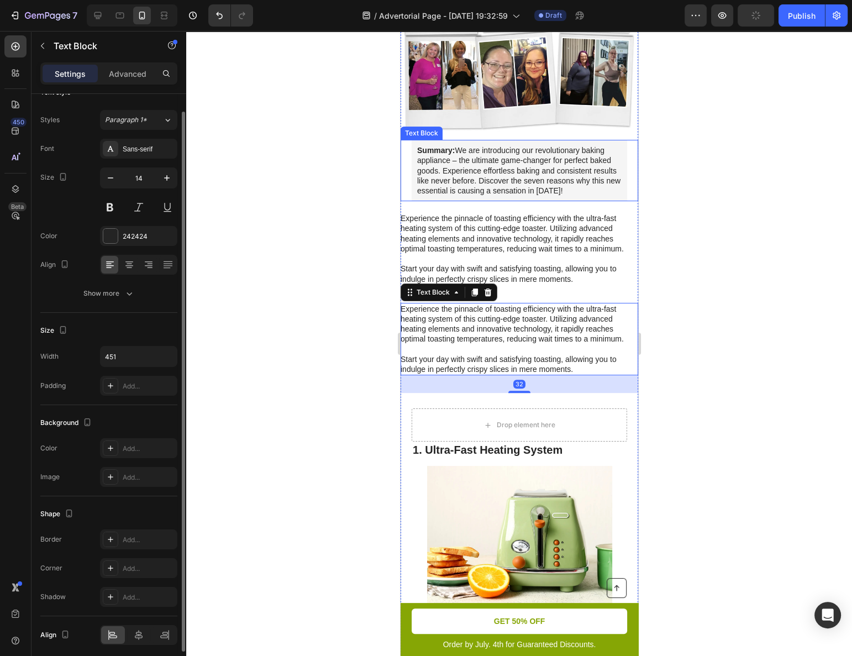
click at [549, 162] on p "Summary: We are introducing our revolutionary baking appliance – the ultimate g…" at bounding box center [519, 170] width 204 height 50
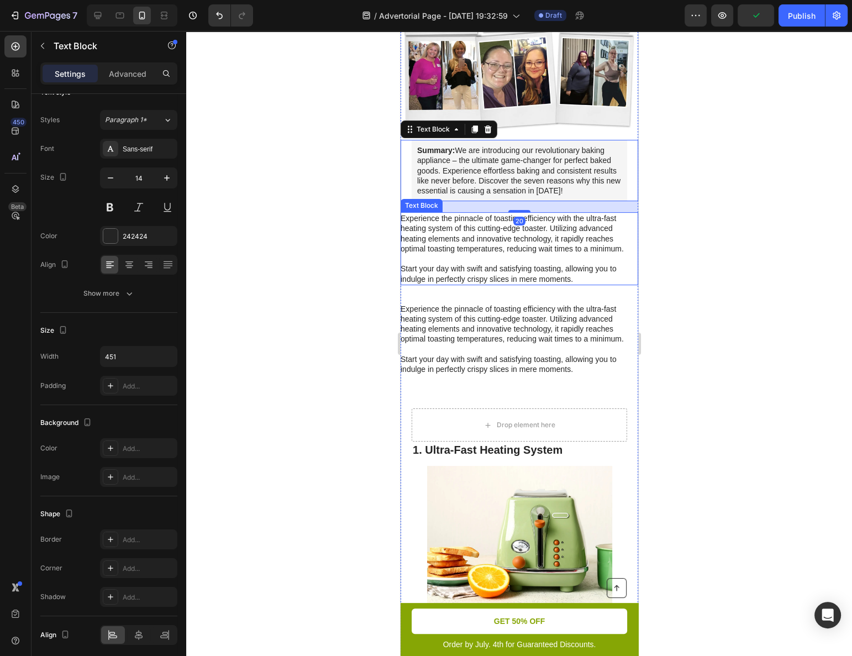
click at [455, 239] on p "Experience the pinnacle of toasting efficiency with the ultra-fast heating syst…" at bounding box center [518, 248] width 237 height 70
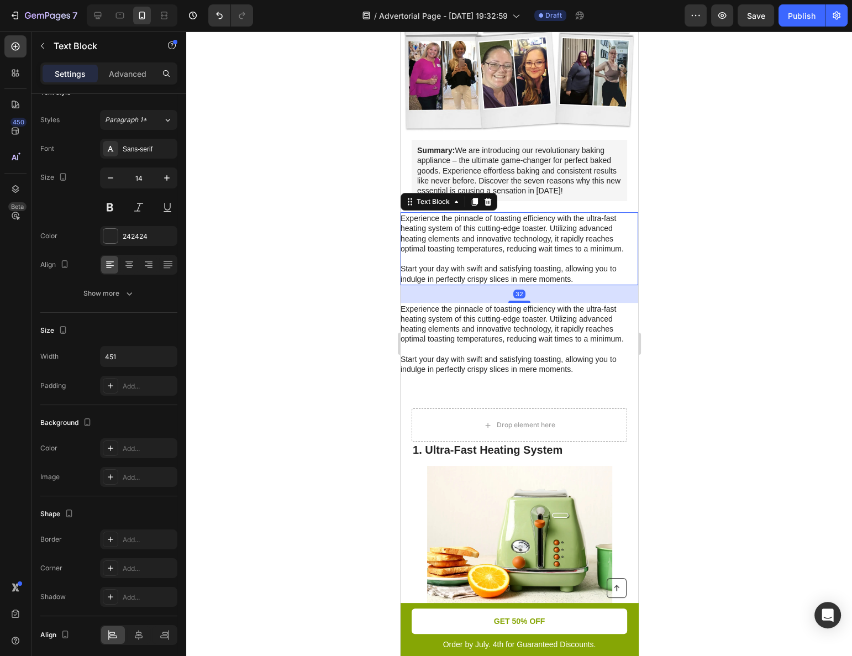
click at [486, 198] on icon at bounding box center [487, 202] width 7 height 8
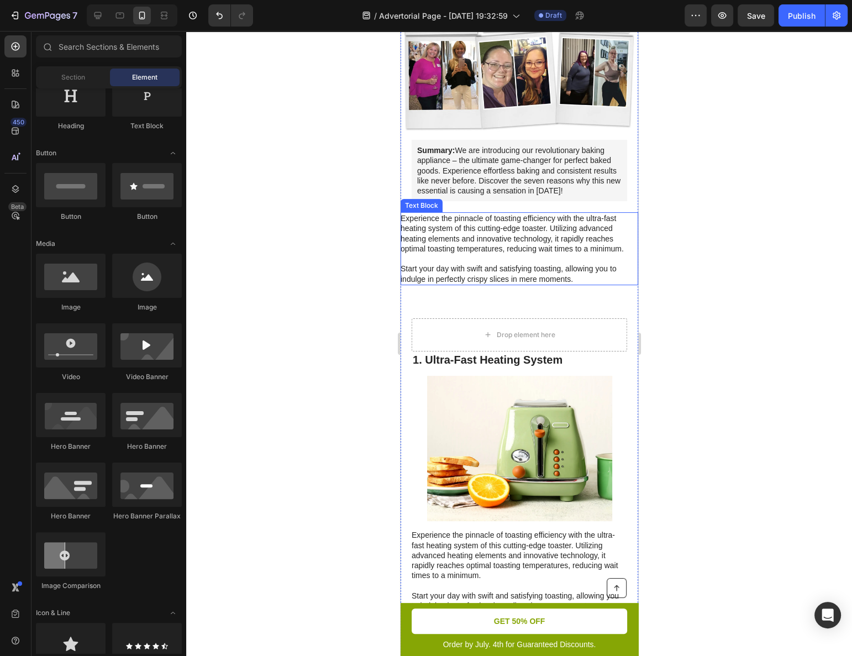
click at [491, 249] on p "Experience the pinnacle of toasting efficiency with the ultra-fast heating syst…" at bounding box center [518, 248] width 237 height 70
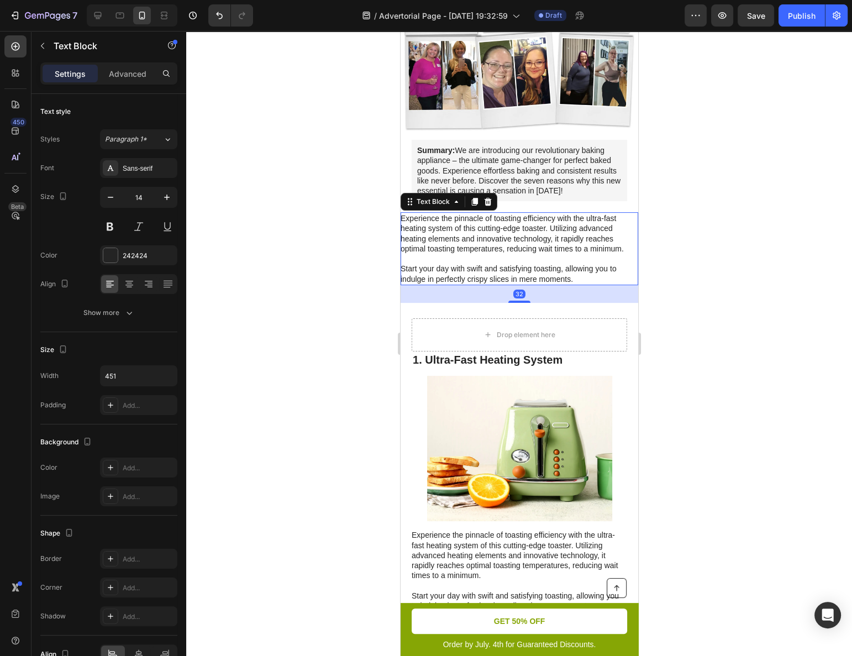
click at [486, 197] on icon at bounding box center [487, 201] width 9 height 9
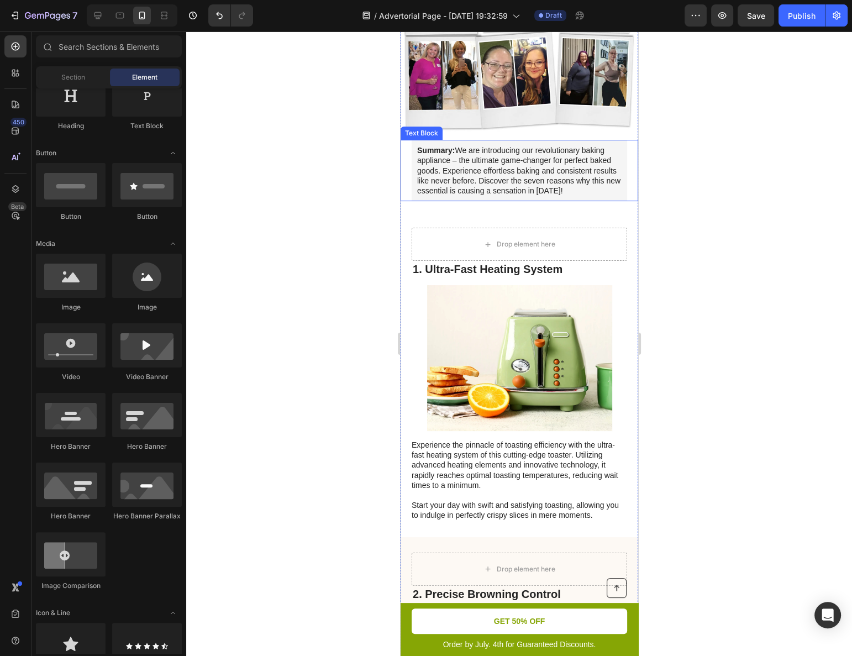
click at [518, 164] on p "Summary: We are introducing our revolutionary baking appliance – the ultimate g…" at bounding box center [519, 170] width 204 height 50
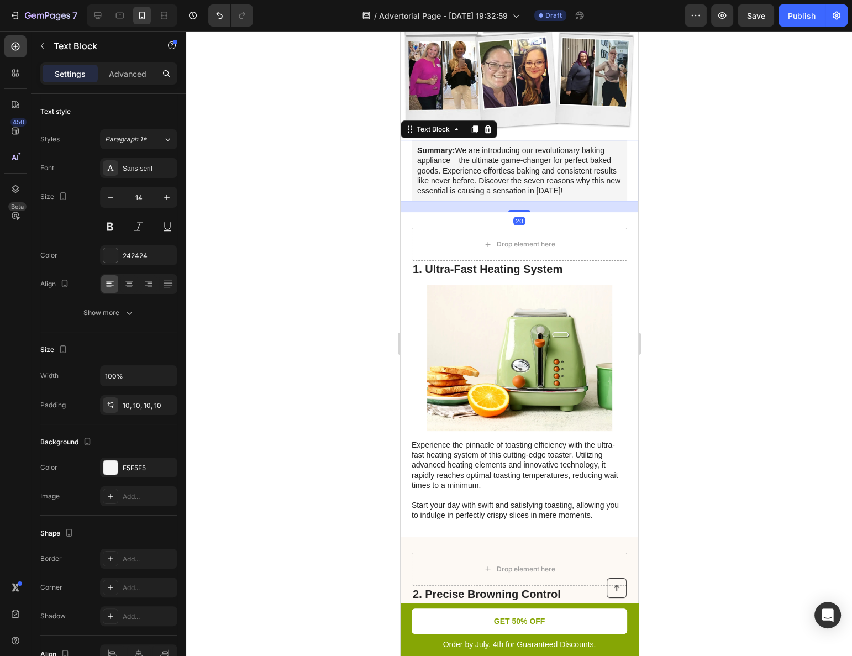
click at [472, 125] on icon at bounding box center [474, 129] width 9 height 9
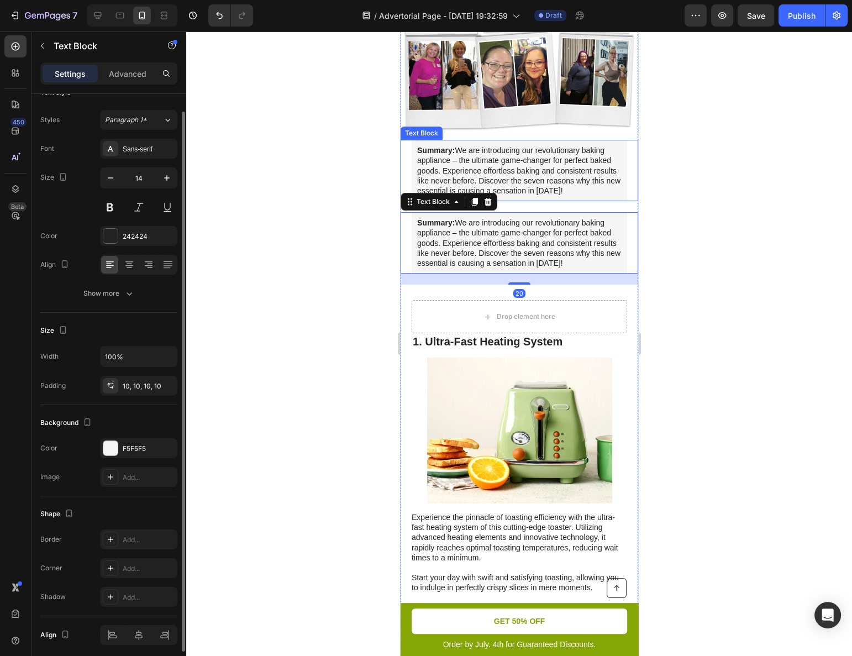
click at [489, 164] on p "Summary: We are introducing our revolutionary baking appliance – the ultimate g…" at bounding box center [519, 170] width 204 height 50
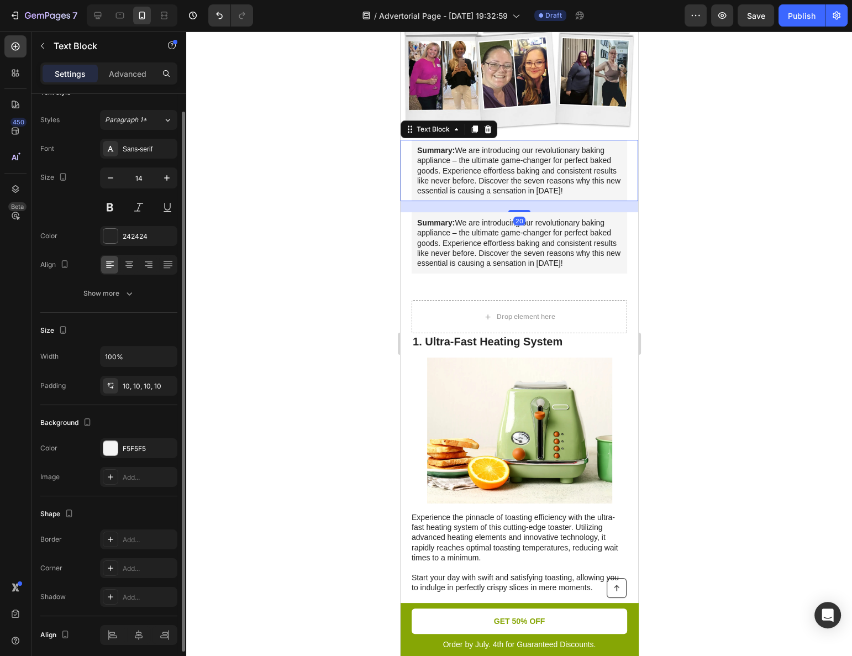
click at [489, 164] on p "Summary: We are introducing our revolutionary baking appliance – the ultimate g…" at bounding box center [519, 170] width 204 height 50
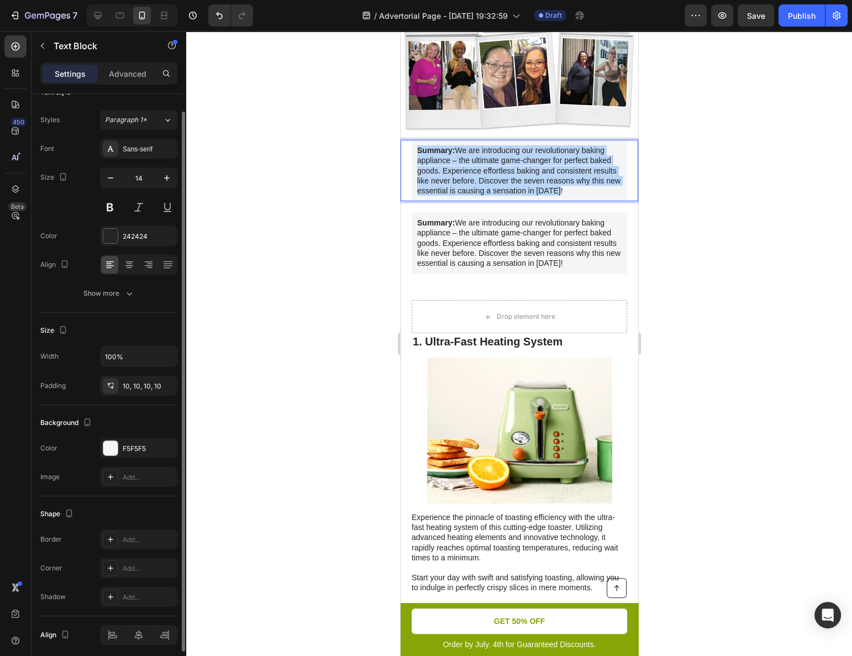
click at [489, 164] on p "Summary: We are introducing our revolutionary baking appliance – the ultimate g…" at bounding box center [519, 170] width 204 height 50
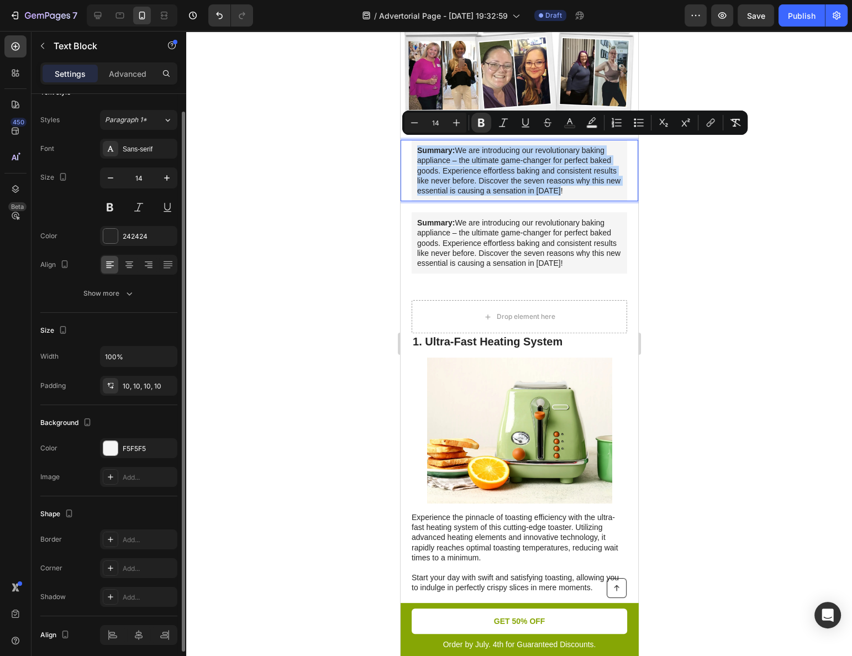
click at [474, 190] on div "Summary: We are introducing our revolutionary baking appliance – the ultimate g…" at bounding box center [519, 170] width 216 height 61
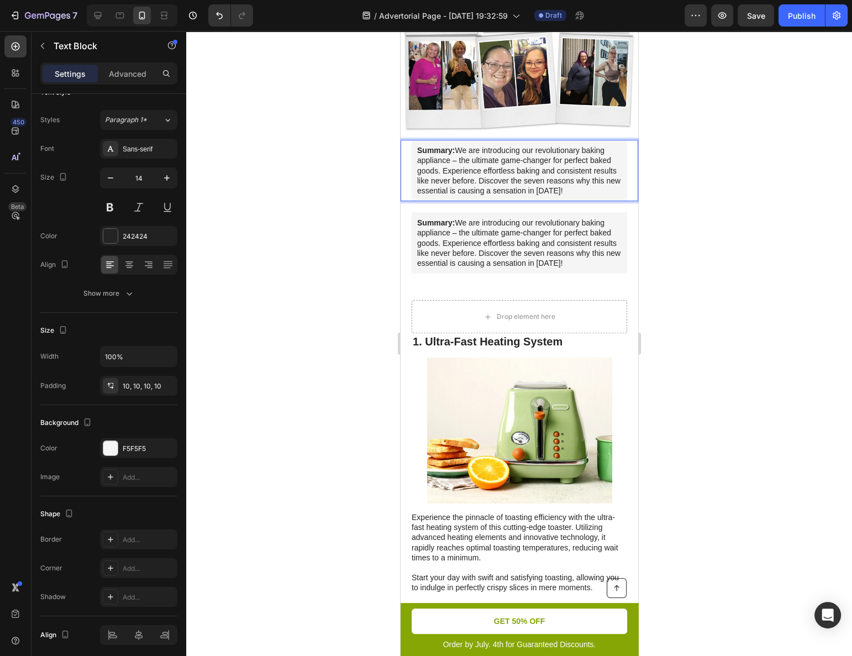
click at [590, 169] on p "Summary: We are introducing our revolutionary baking appliance – the ultimate g…" at bounding box center [519, 170] width 204 height 50
click at [611, 176] on p "Summary: We are introducing our revolutionary baking appliance – the ultimate g…" at bounding box center [519, 170] width 204 height 50
click at [134, 444] on div "F5F5F5" at bounding box center [139, 449] width 32 height 10
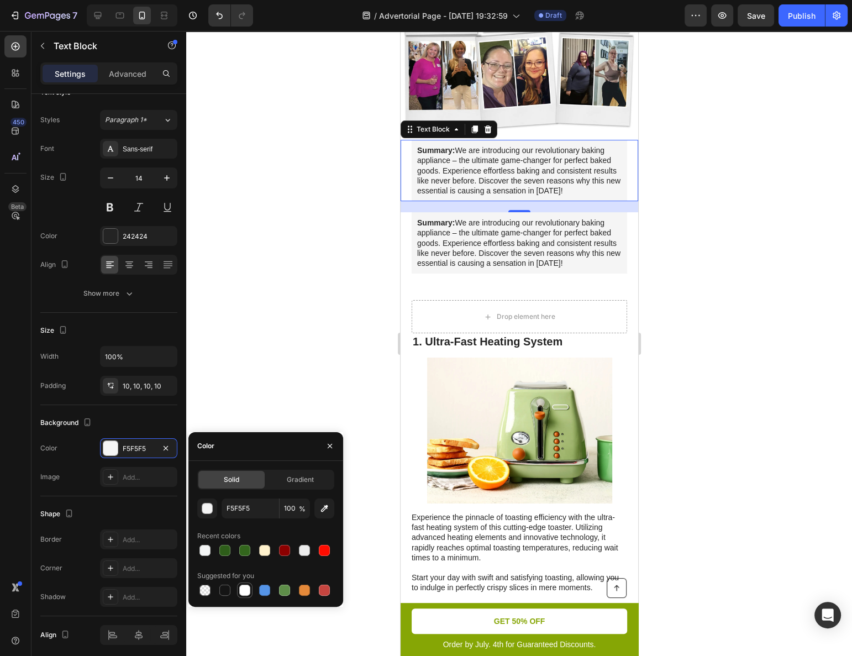
click at [246, 589] on div at bounding box center [244, 590] width 11 height 11
type input "FFFFFF"
click at [265, 399] on div at bounding box center [519, 343] width 666 height 625
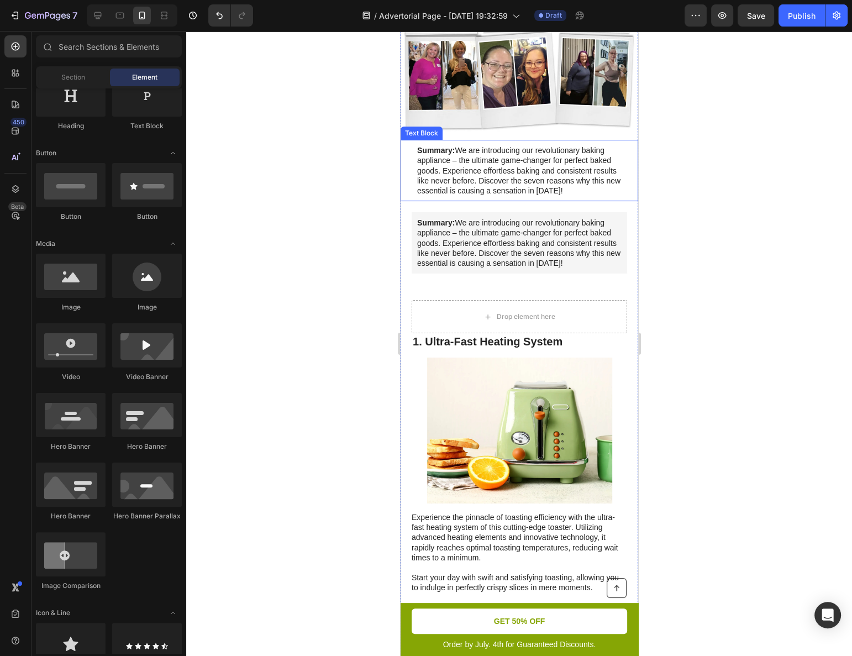
click at [499, 176] on p "Summary: We are introducing our revolutionary baking appliance – the ultimate g…" at bounding box center [519, 170] width 204 height 50
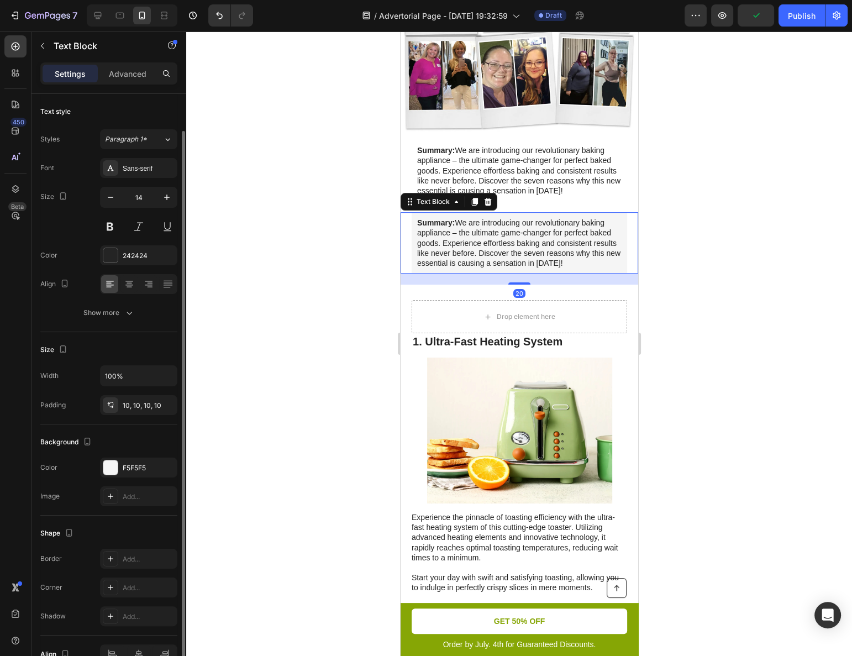
click at [491, 221] on p "Summary: We are introducing our revolutionary baking appliance – the ultimate g…" at bounding box center [519, 243] width 204 height 50
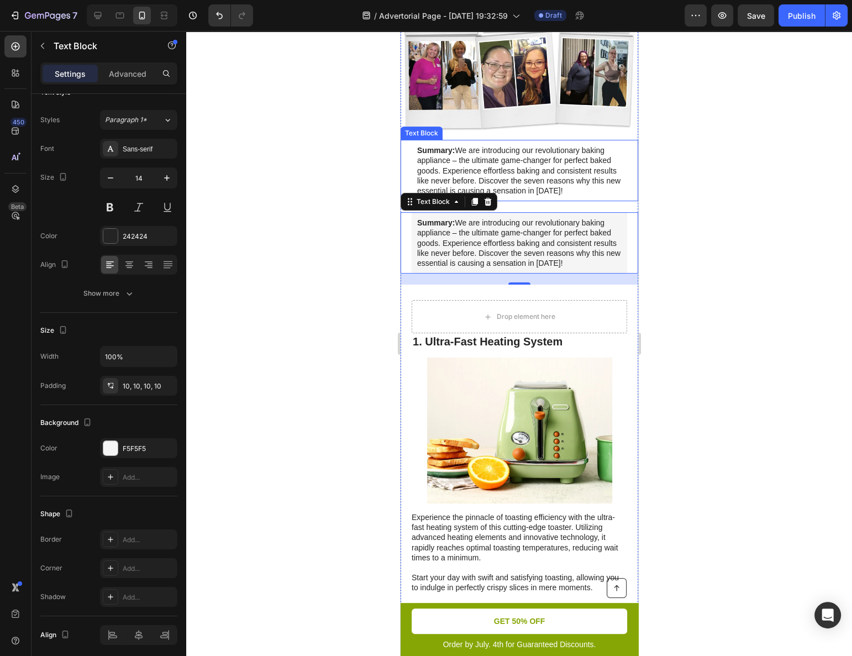
click at [439, 162] on p "Summary: We are introducing our revolutionary baking appliance – the ultimate g…" at bounding box center [519, 170] width 204 height 50
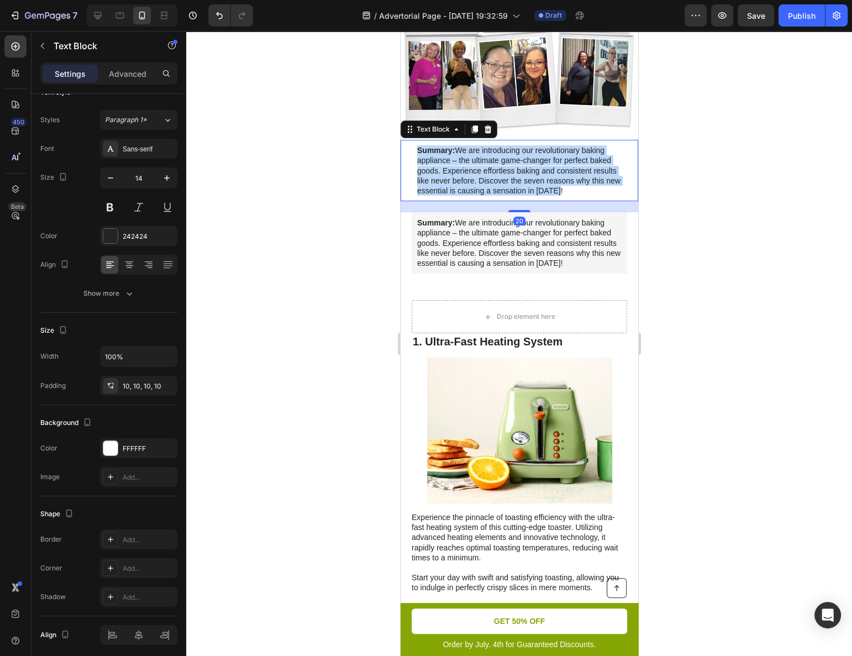
click at [439, 162] on p "Summary: We are introducing our revolutionary baking appliance – the ultimate g…" at bounding box center [519, 170] width 204 height 50
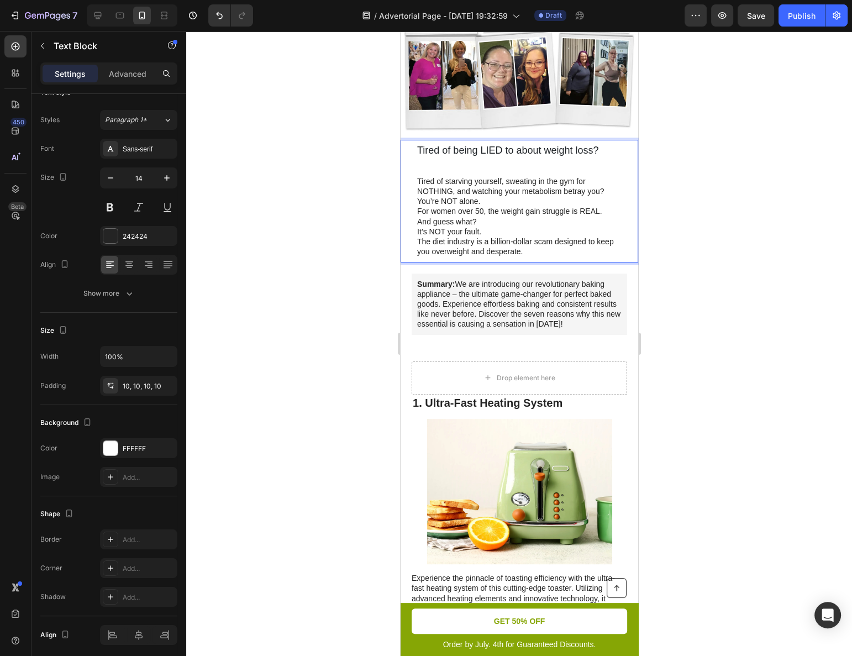
click at [450, 162] on p "Rich Text Editor. Editing area: main" at bounding box center [519, 166] width 204 height 20
click at [449, 160] on p "Rich Text Editor. Editing area: main" at bounding box center [519, 166] width 204 height 20
click at [436, 157] on p "Rich Text Editor. Editing area: main" at bounding box center [519, 166] width 204 height 20
click at [435, 156] on p "⁠⁠⁠⁠⁠⁠⁠" at bounding box center [519, 166] width 204 height 20
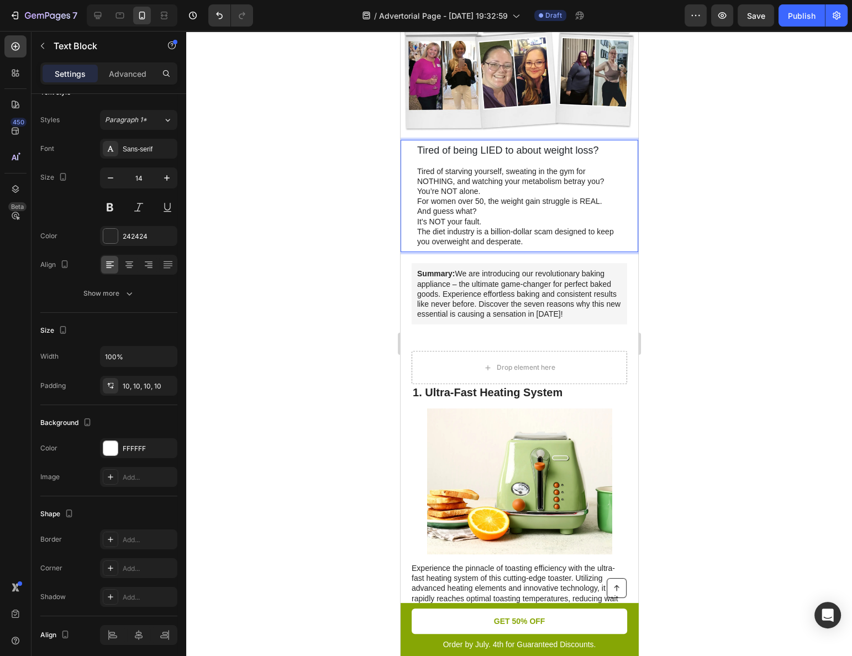
click at [439, 166] on p "Tired of starving yourself, sweating in the gym for NOTHING, and watching your …" at bounding box center [519, 176] width 204 height 20
click at [445, 172] on p "Tired of starving yourself, sweating in the gym for NOTHING, and watching your …" at bounding box center [519, 176] width 204 height 20
click at [554, 157] on p "Tired of being LIED to about weight loss?" at bounding box center [519, 155] width 204 height 20
click at [606, 149] on p "Tired of being LIED to about weight loss?" at bounding box center [519, 155] width 204 height 20
click at [599, 166] on p "Tired of starving yourself, sweating in the gym for NOTHING, and watching your …" at bounding box center [519, 176] width 204 height 20
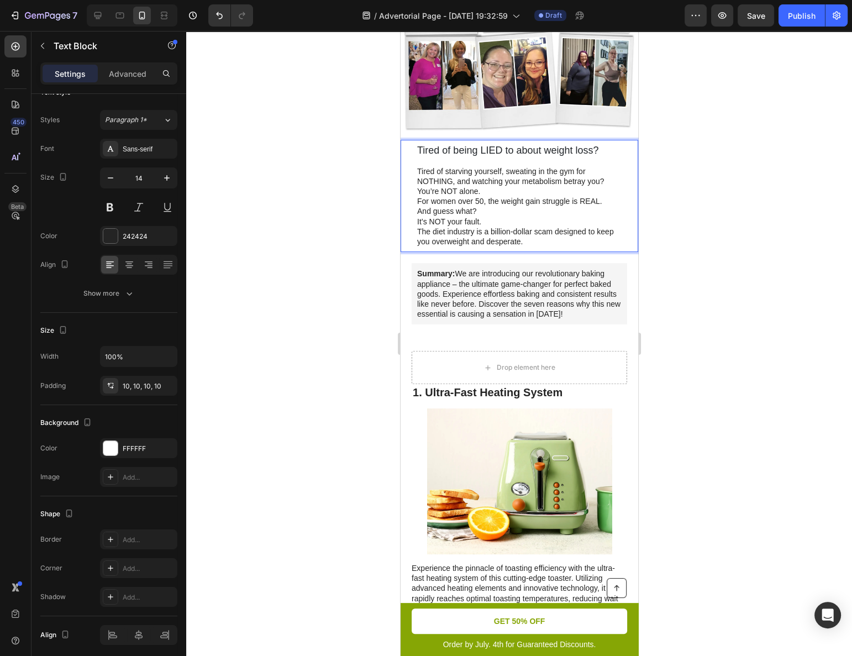
drag, startPoint x: 605, startPoint y: 173, endPoint x: 580, endPoint y: 187, distance: 29.2
click at [605, 174] on p "Tired of starving yourself, sweating in the gym for NOTHING, and watching your …" at bounding box center [519, 176] width 204 height 20
click at [568, 196] on p "For women over 50, the weight gain struggle is REAL." at bounding box center [519, 201] width 204 height 10
click at [565, 186] on p "You’re NOT alone." at bounding box center [519, 191] width 204 height 10
click at [610, 169] on p "Tired of starving yourself, sweating in the gym for NOTHING, and watching your …" at bounding box center [519, 176] width 204 height 20
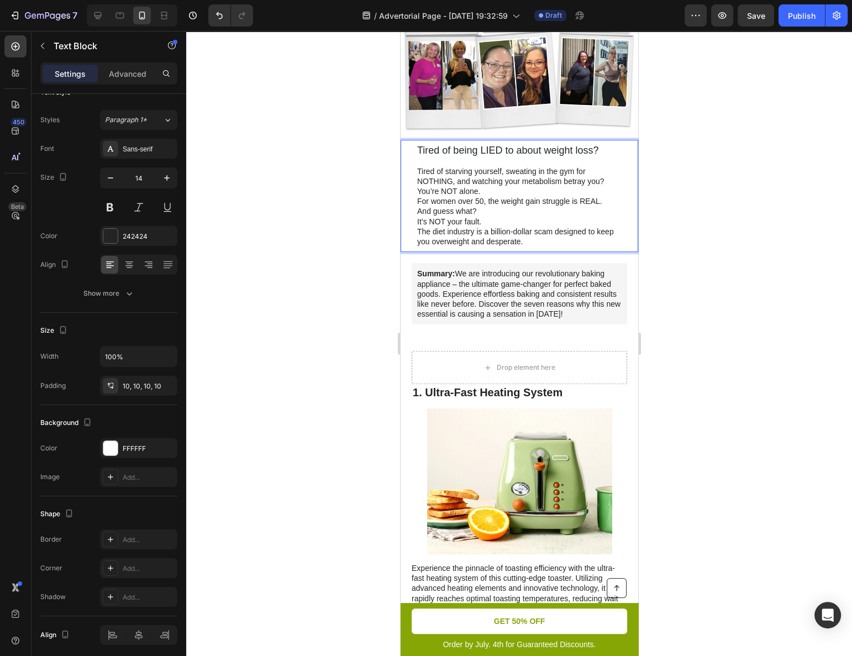
click at [611, 175] on p "Tired of starving yourself, sweating in the gym for NOTHING, and watching your …" at bounding box center [519, 176] width 204 height 20
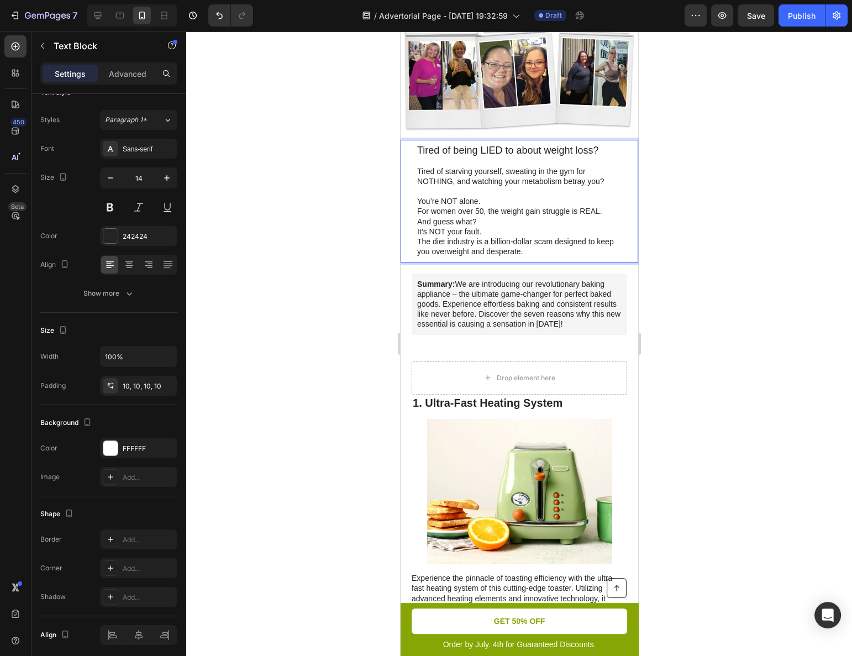
click at [610, 206] on p "For women over 50, the weight gain struggle is REAL." at bounding box center [519, 211] width 204 height 10
click at [581, 196] on p "You’re NOT alone." at bounding box center [519, 201] width 204 height 10
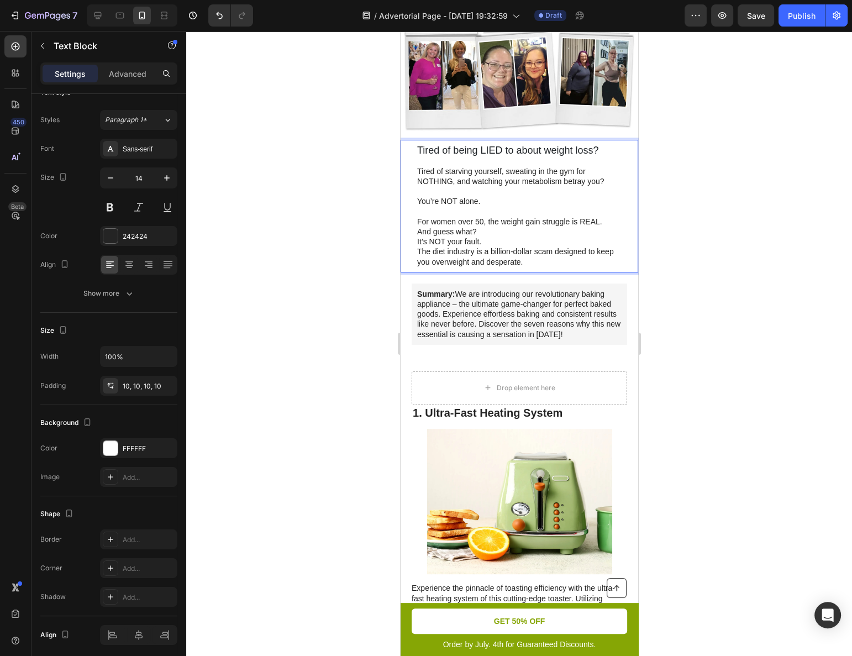
click at [600, 209] on p "Rich Text Editor. Editing area: main" at bounding box center [519, 211] width 204 height 10
click at [584, 227] on p "And guess what?" at bounding box center [519, 232] width 204 height 10
click at [535, 237] on p "It’s NOT your fault." at bounding box center [519, 242] width 204 height 10
drag, startPoint x: 530, startPoint y: 224, endPoint x: 598, endPoint y: 211, distance: 69.3
click at [530, 227] on p "And guess what?" at bounding box center [519, 232] width 204 height 10
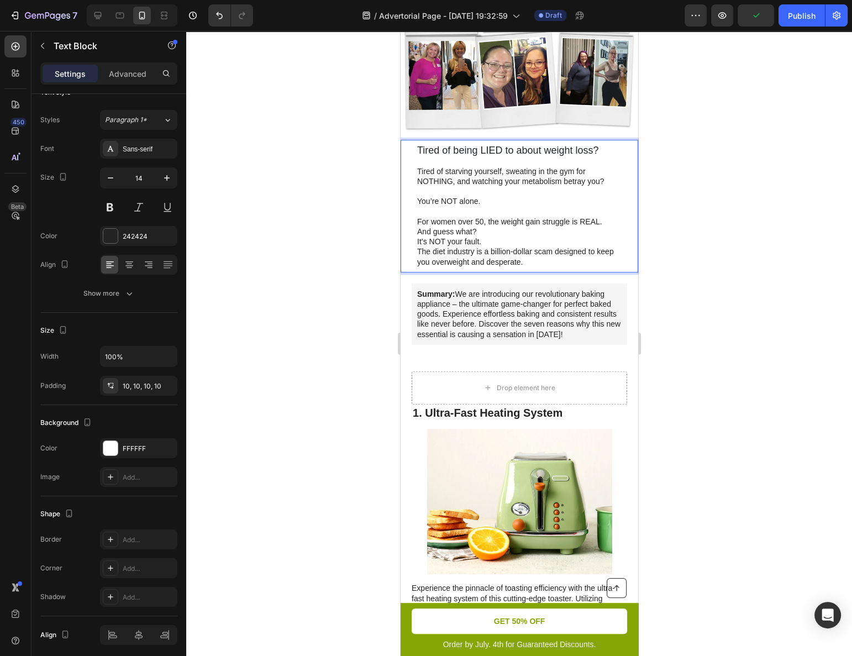
click at [605, 217] on p "For women over 50, the weight gain struggle is REAL." at bounding box center [519, 222] width 204 height 10
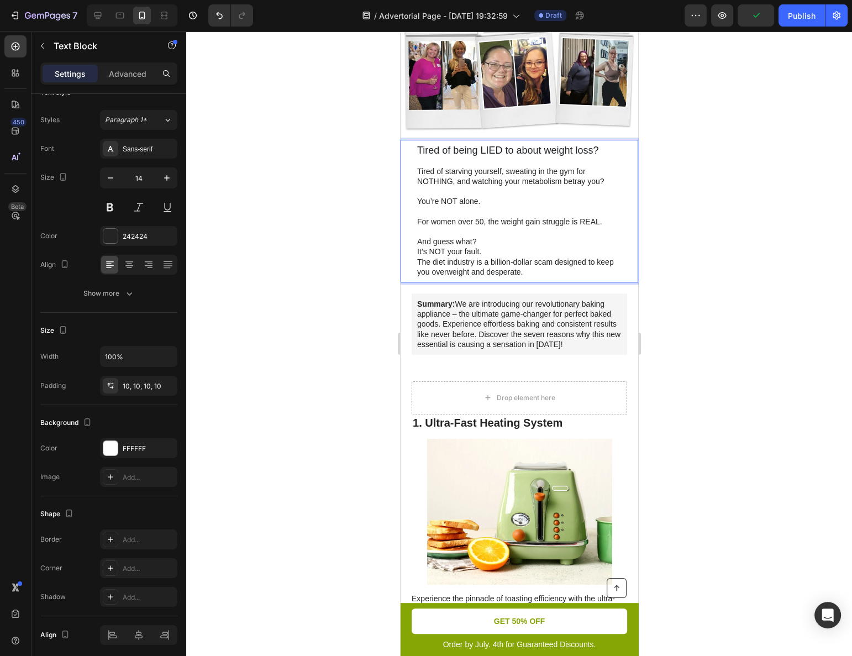
click at [547, 246] on p "It’s NOT your fault." at bounding box center [519, 251] width 204 height 10
click at [544, 237] on p "And guess what?" at bounding box center [519, 242] width 204 height 10
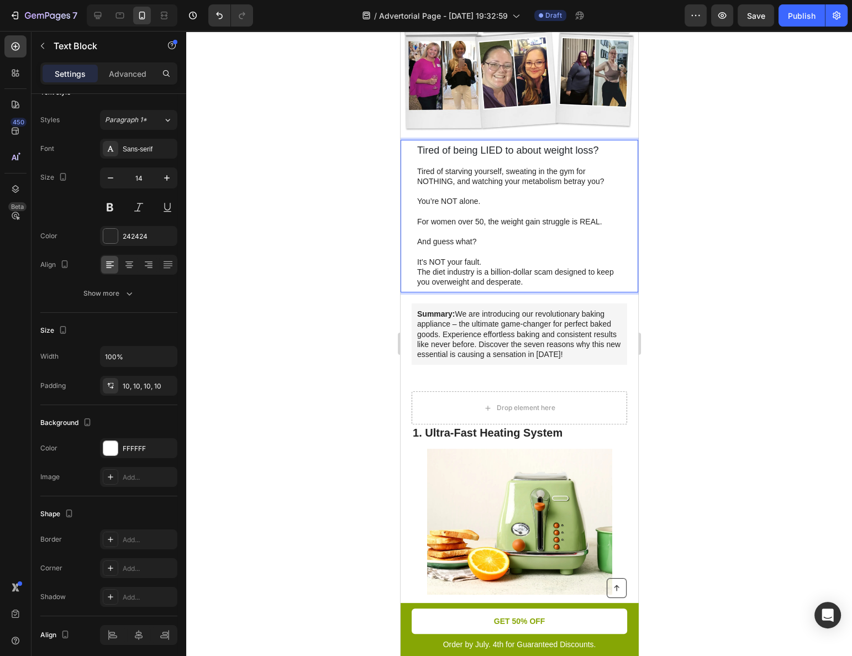
click at [540, 257] on p "It’s NOT your fault." at bounding box center [519, 262] width 204 height 10
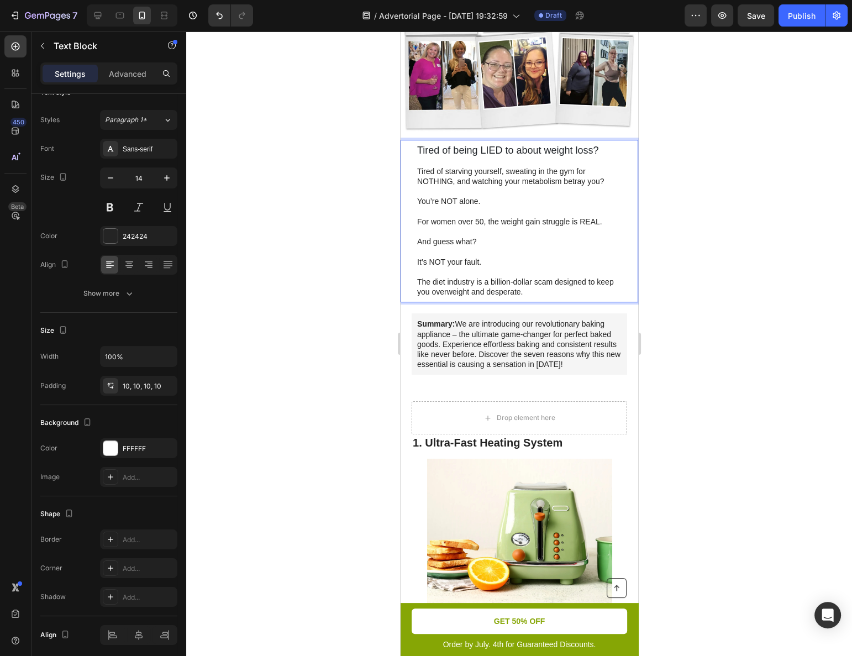
click at [551, 277] on p "The diet industry is a billion-dollar scam designed to keep you overweight and …" at bounding box center [519, 287] width 204 height 20
click at [557, 282] on p "The diet industry is a billion-dollar scam designed to keep you overweight and …" at bounding box center [519, 287] width 204 height 20
click at [513, 176] on p "Tired of starving yourself, sweating in the gym for NOTHING, and watching your …" at bounding box center [519, 176] width 204 height 20
click at [512, 176] on p "Tired of starving yourself, sweating in the gym for NOTHING, and watching your …" at bounding box center [519, 176] width 204 height 20
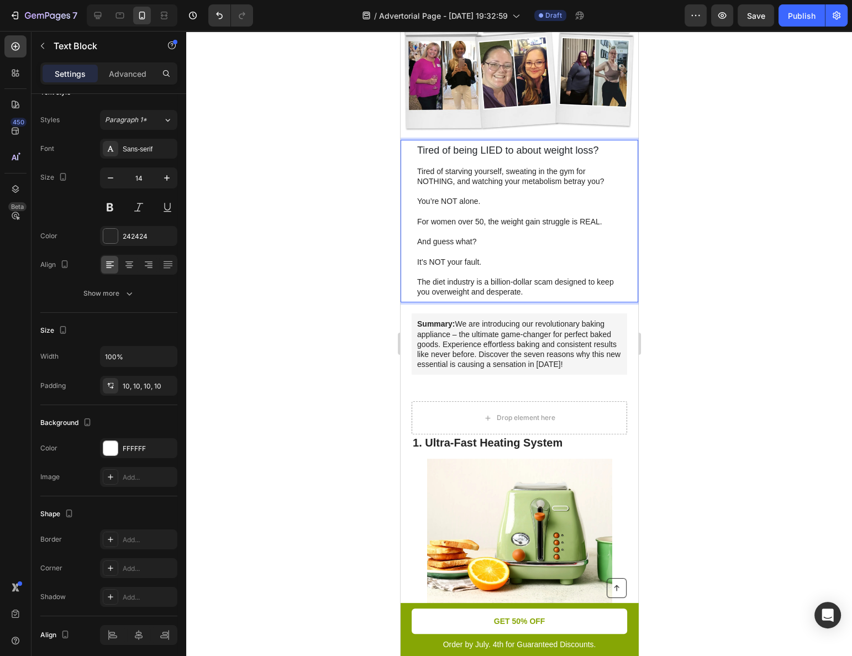
click at [504, 166] on p "Tired of starving yourself, sweating in the gym for NOTHING, and watching your …" at bounding box center [519, 176] width 204 height 20
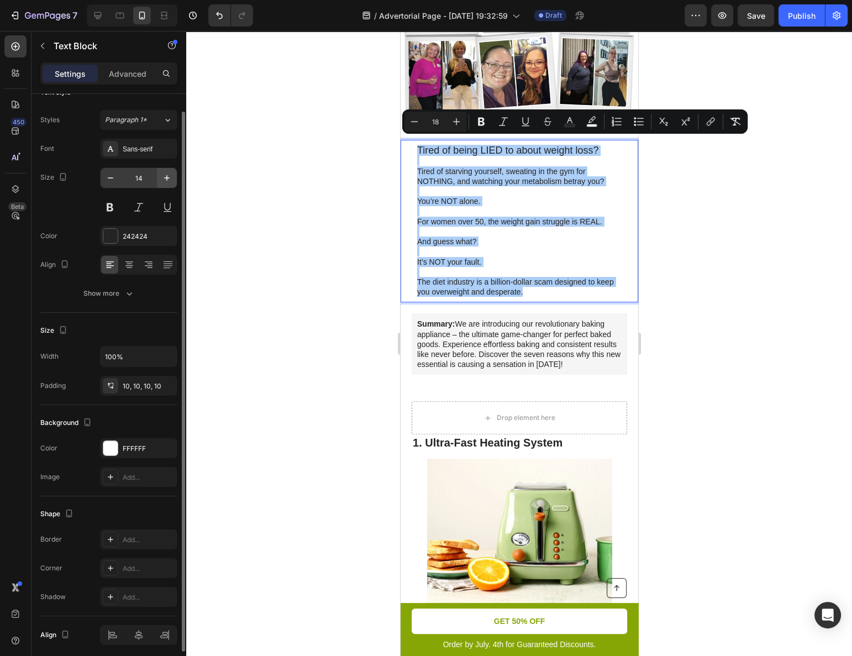
click at [164, 180] on icon "button" at bounding box center [166, 177] width 11 height 11
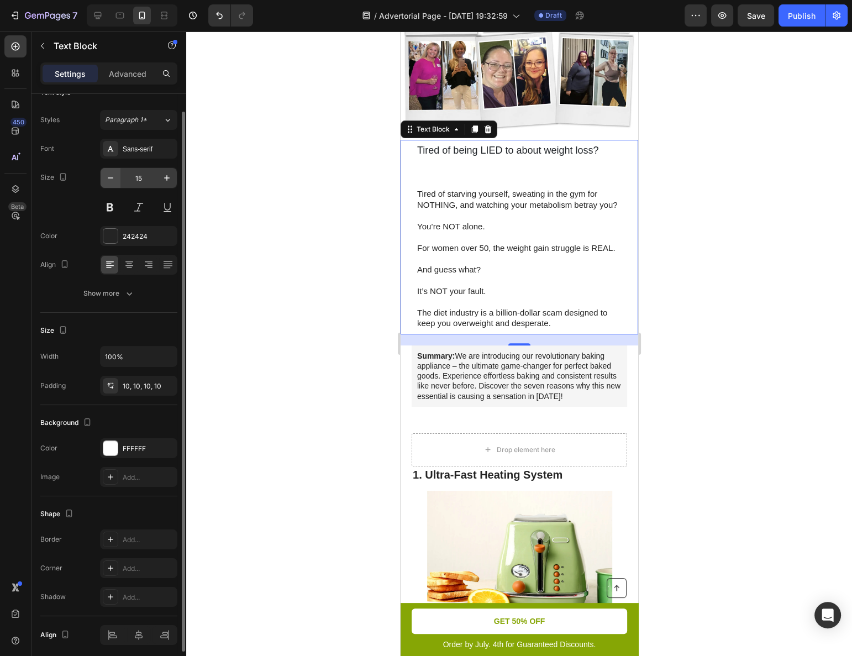
click at [103, 181] on button "button" at bounding box center [111, 178] width 20 height 20
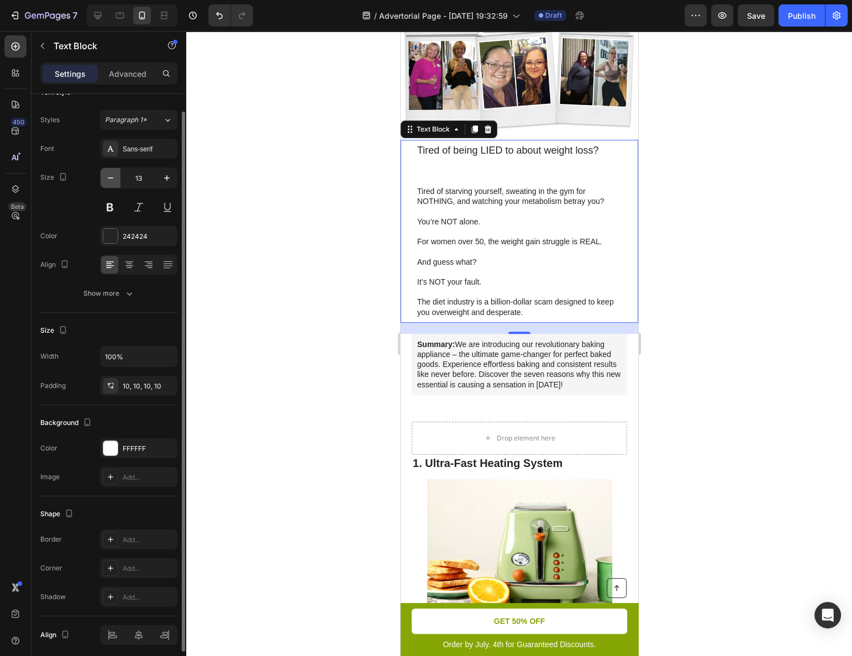
click at [103, 181] on button "button" at bounding box center [111, 178] width 20 height 20
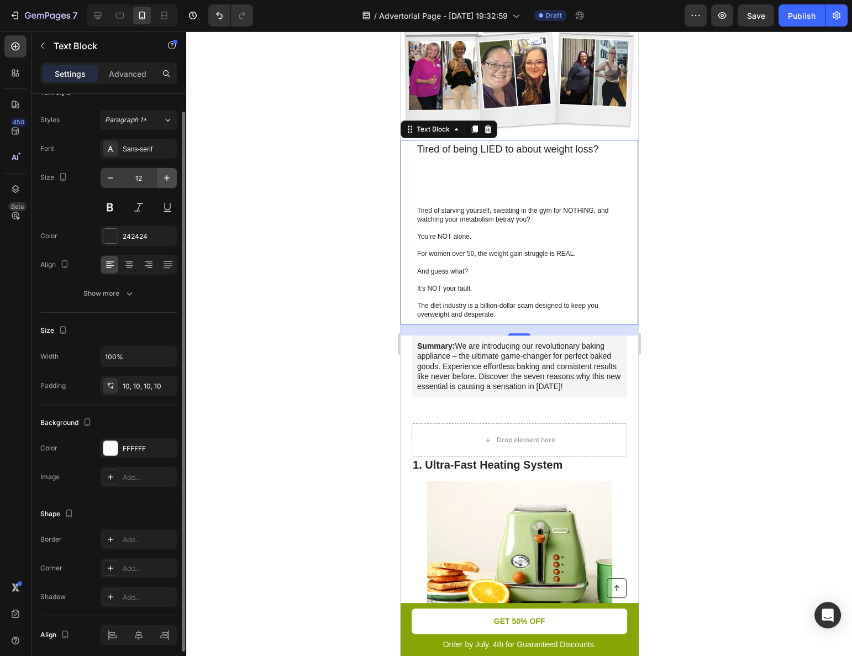
click at [165, 181] on icon "button" at bounding box center [166, 177] width 11 height 11
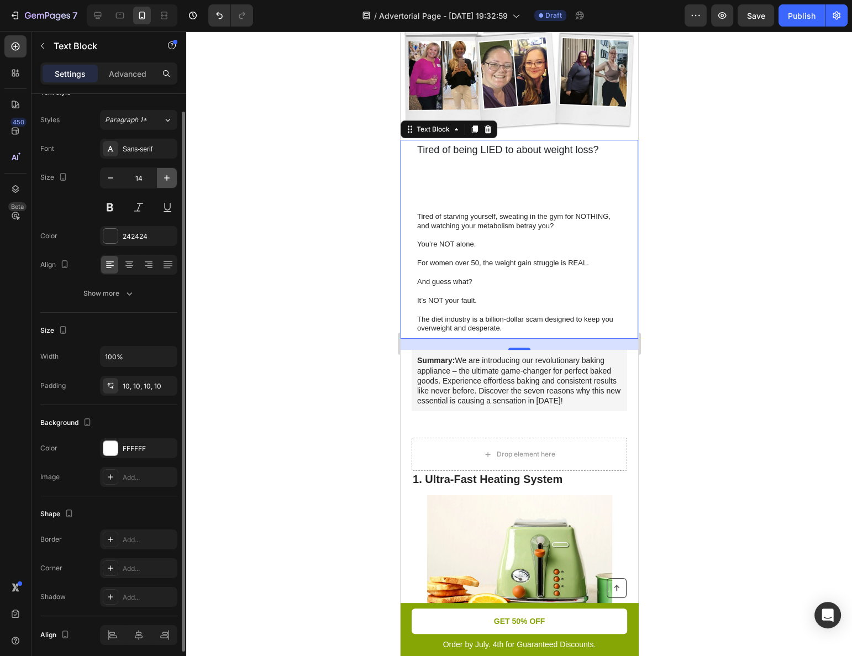
click at [165, 181] on icon "button" at bounding box center [166, 177] width 11 height 11
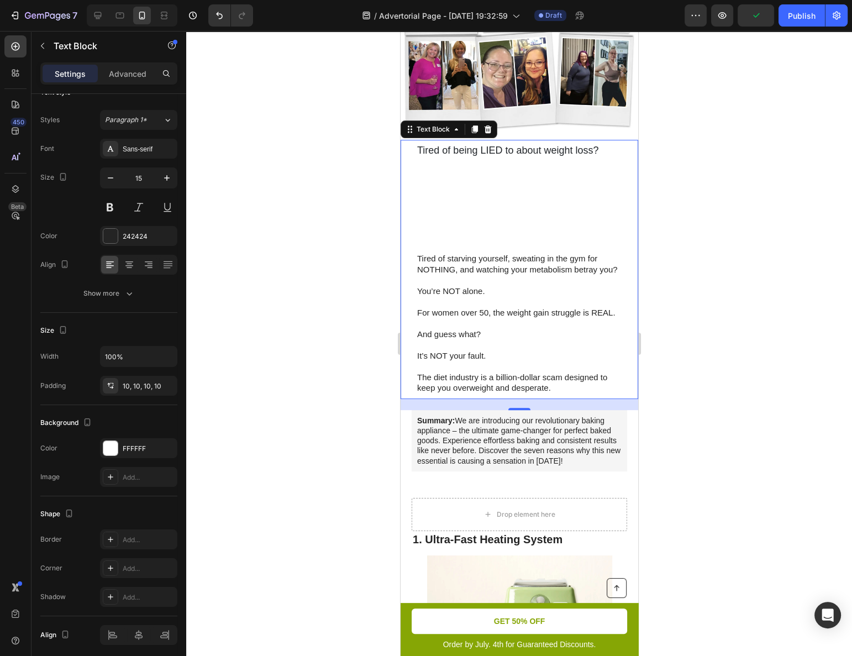
click at [500, 234] on p "Tired of being LIED to about weight loss?" at bounding box center [519, 199] width 204 height 108
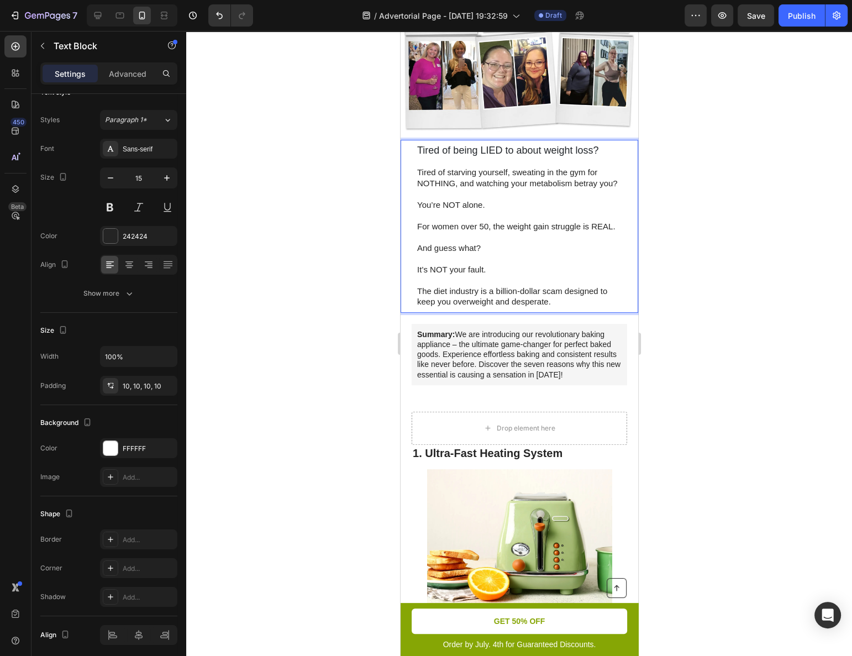
click at [454, 153] on p "Tired of being LIED to about weight loss?" at bounding box center [519, 156] width 204 height 22
click at [453, 145] on span "Tired of being LIED to about weight loss?" at bounding box center [508, 150] width 182 height 11
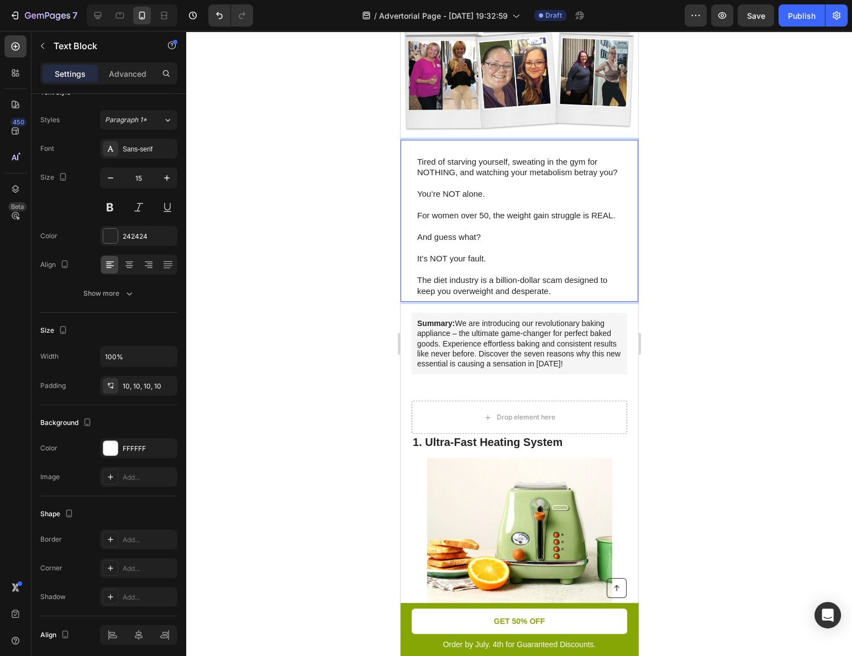
click at [426, 156] on p "Tired of starving yourself, sweating in the gym for NOTHING, and watching your …" at bounding box center [519, 167] width 204 height 22
click at [416, 155] on div "Tired of starving yourself, sweating in the gym for NOTHING, and watching your …" at bounding box center [519, 221] width 216 height 162
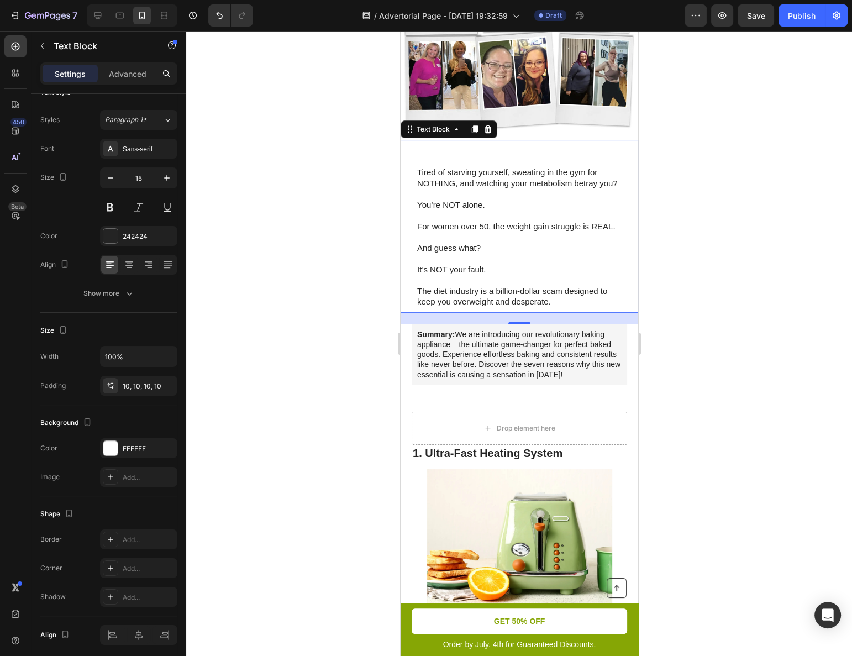
click at [420, 156] on p "Rich Text Editor. Editing area: main" at bounding box center [519, 161] width 204 height 11
click at [423, 146] on p "Rich Text Editor. Editing area: main" at bounding box center [519, 150] width 204 height 11
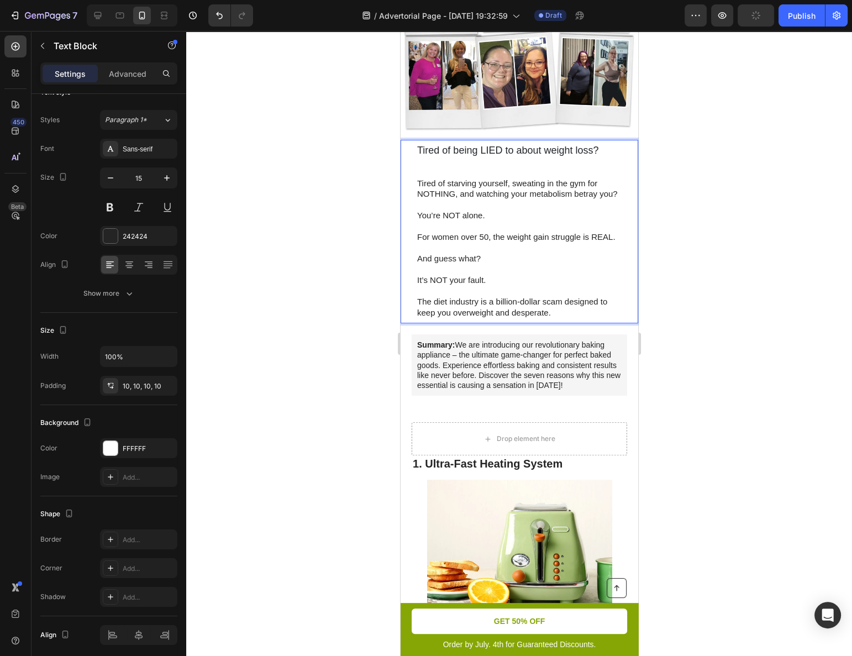
click at [433, 145] on span "Tired of being LIED to about weight loss?" at bounding box center [508, 150] width 182 height 11
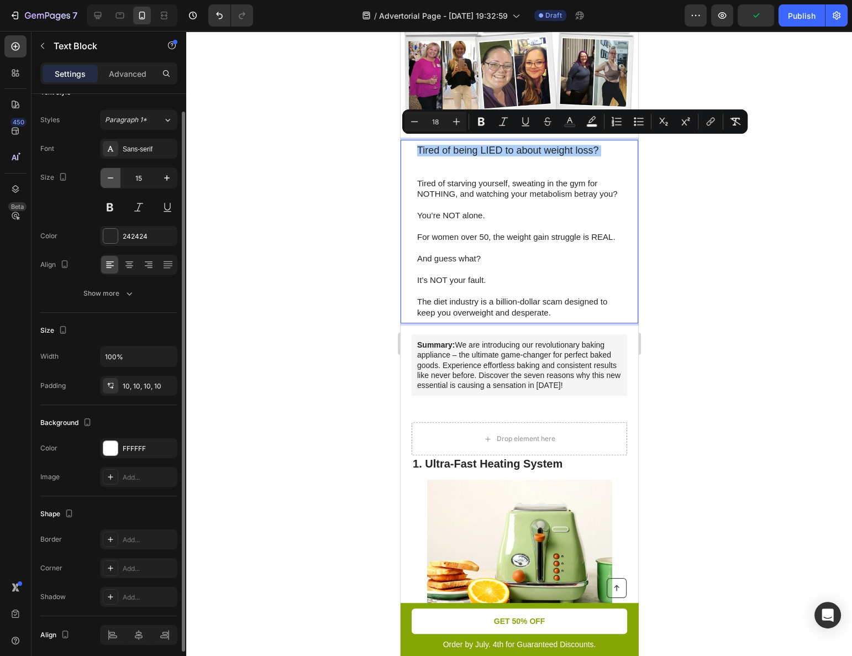
click at [112, 180] on icon "button" at bounding box center [110, 177] width 11 height 11
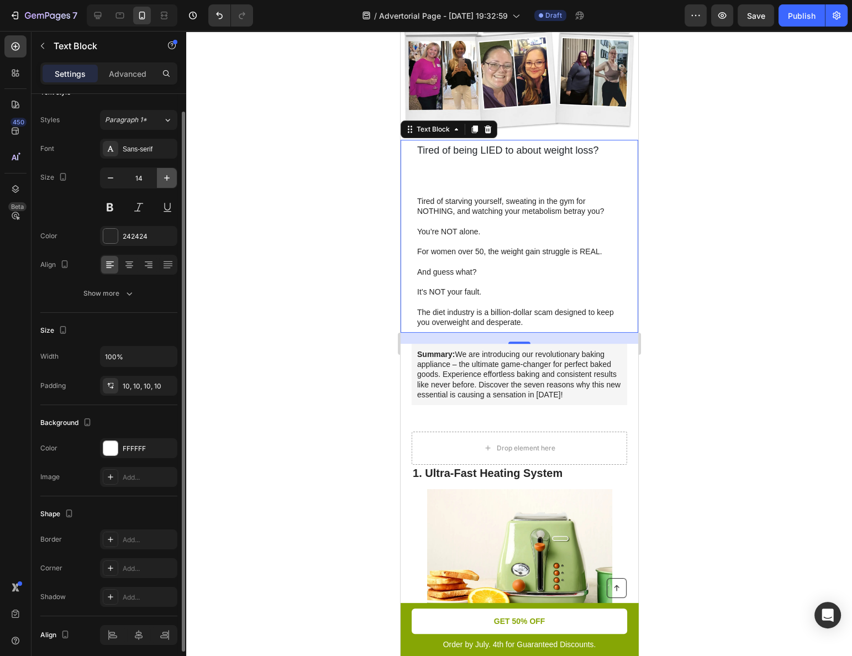
click at [166, 180] on icon "button" at bounding box center [166, 177] width 11 height 11
type input "15"
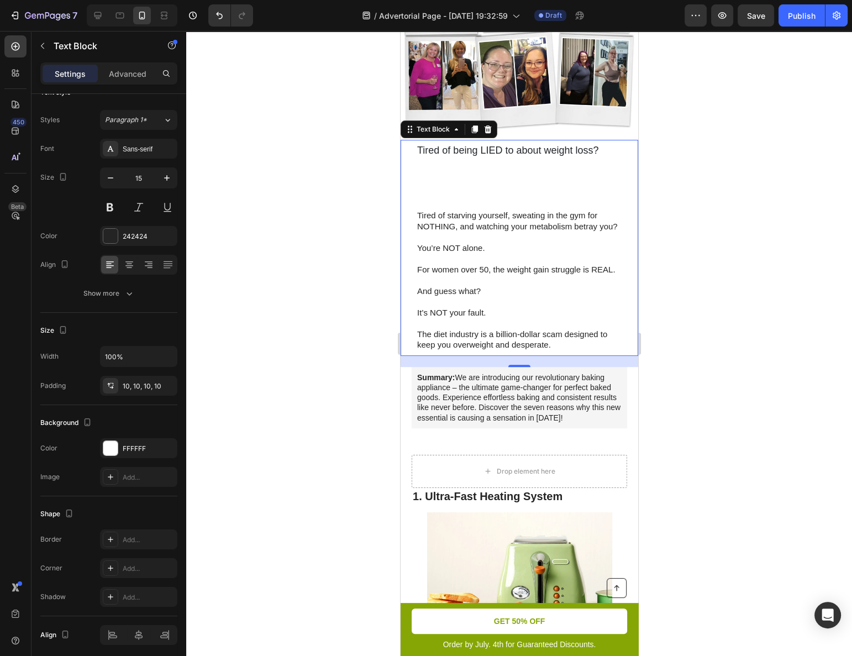
click at [425, 151] on p "Tired of being LIED to about weight loss?" at bounding box center [519, 172] width 204 height 54
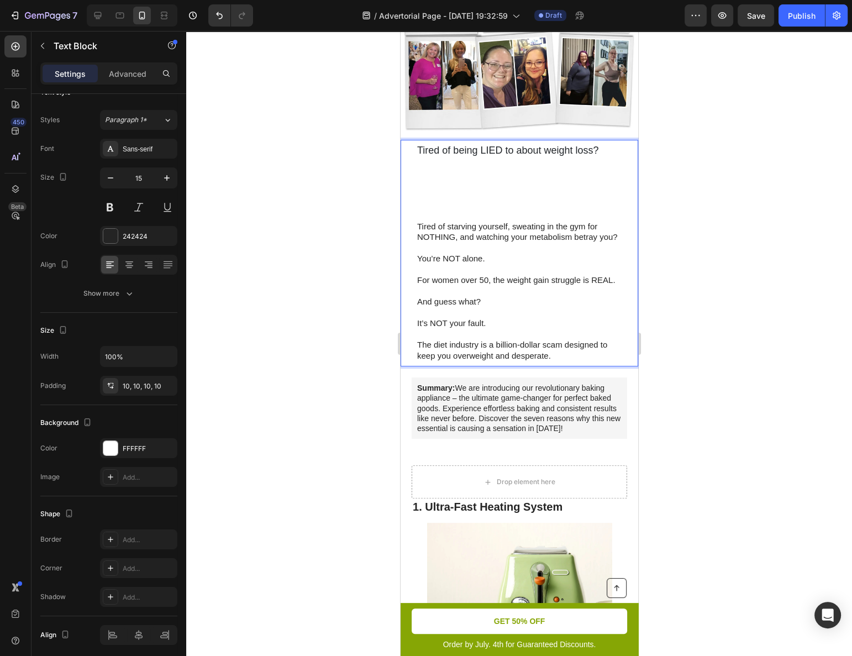
click at [446, 147] on span "Tired of being LIED to about weight loss?" at bounding box center [508, 150] width 182 height 11
click at [448, 175] on p "Tired of being LIED to about weight loss?" at bounding box center [519, 177] width 204 height 65
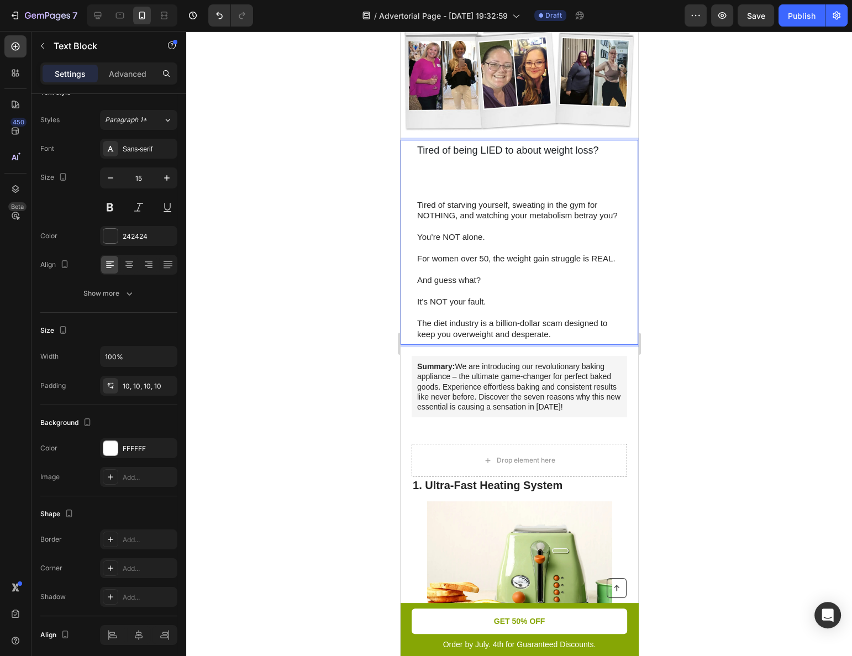
click at [439, 177] on p "Tired of being LIED to about weight loss? ⁠⁠⁠⁠⁠⁠⁠" at bounding box center [519, 166] width 204 height 43
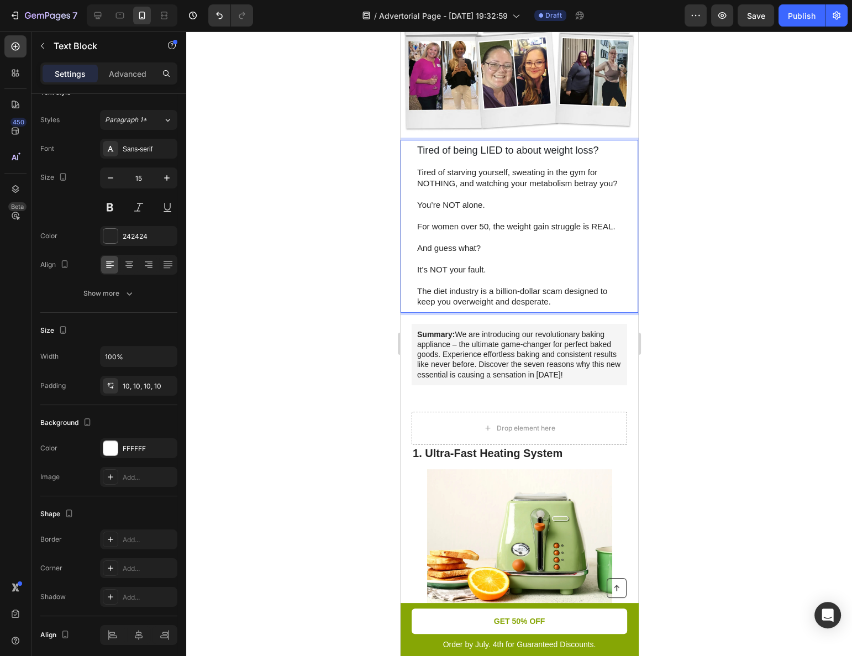
click at [424, 156] on p "Rich Text Editor. Editing area: main" at bounding box center [519, 161] width 204 height 11
click at [428, 169] on p "Tired of starving yourself, sweating in the gym for NOTHING, and watching your …" at bounding box center [519, 178] width 204 height 22
click at [440, 145] on span "Tired of being LIED to about weight loss?" at bounding box center [508, 150] width 182 height 11
drag, startPoint x: 440, startPoint y: 144, endPoint x: 422, endPoint y: 164, distance: 26.6
click at [407, 166] on div "Tired of being LIED to about weight loss? Tired of starving yourself, sweating …" at bounding box center [519, 226] width 238 height 173
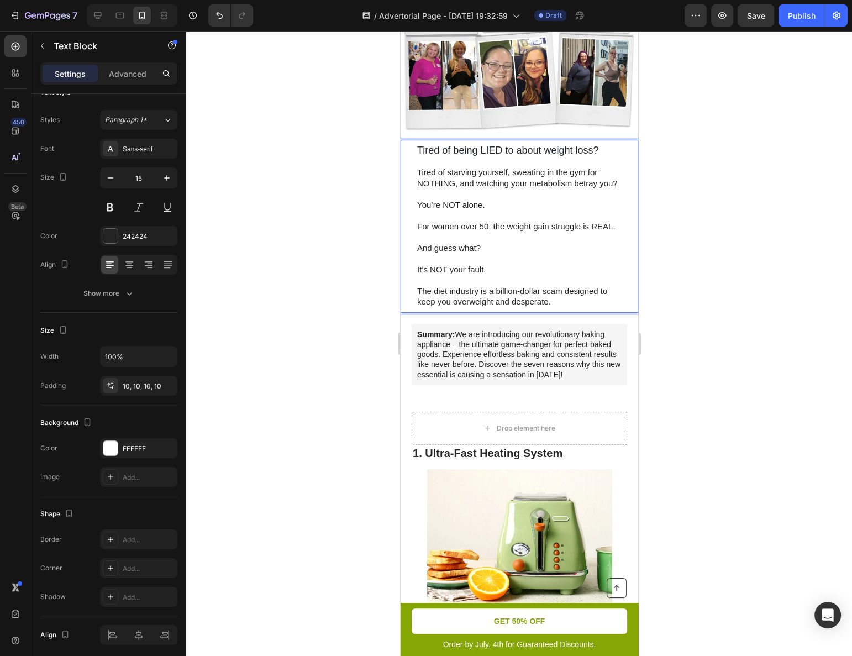
click at [438, 159] on p "Rich Text Editor. Editing area: main" at bounding box center [519, 161] width 204 height 11
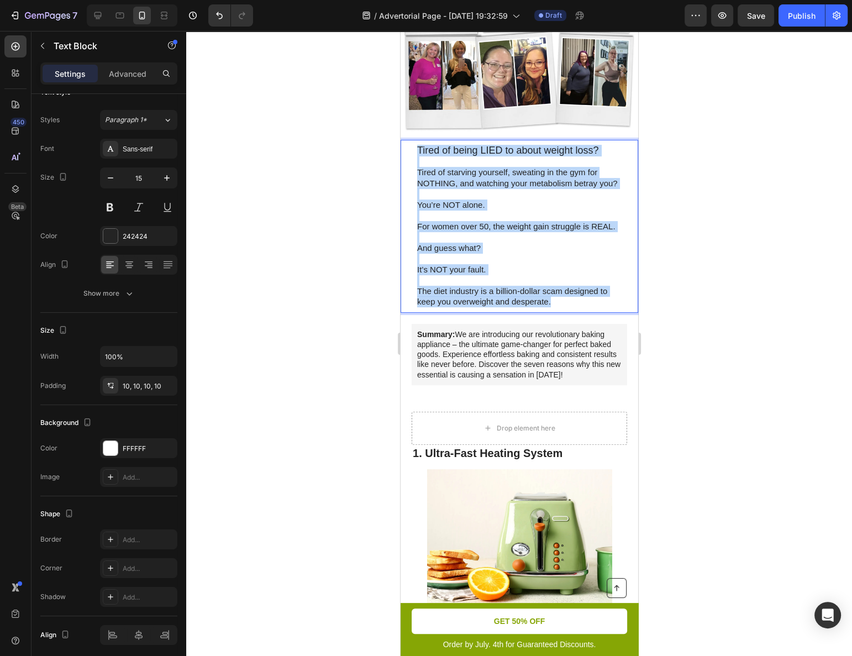
drag, startPoint x: 559, startPoint y: 320, endPoint x: 412, endPoint y: 141, distance: 230.9
click at [412, 141] on div "Tired of being LIED to about weight loss? Tired of starving yourself, sweating …" at bounding box center [519, 226] width 216 height 173
copy div "Tired of being LIED to about weight loss? Tired of starving yourself, sweating …"
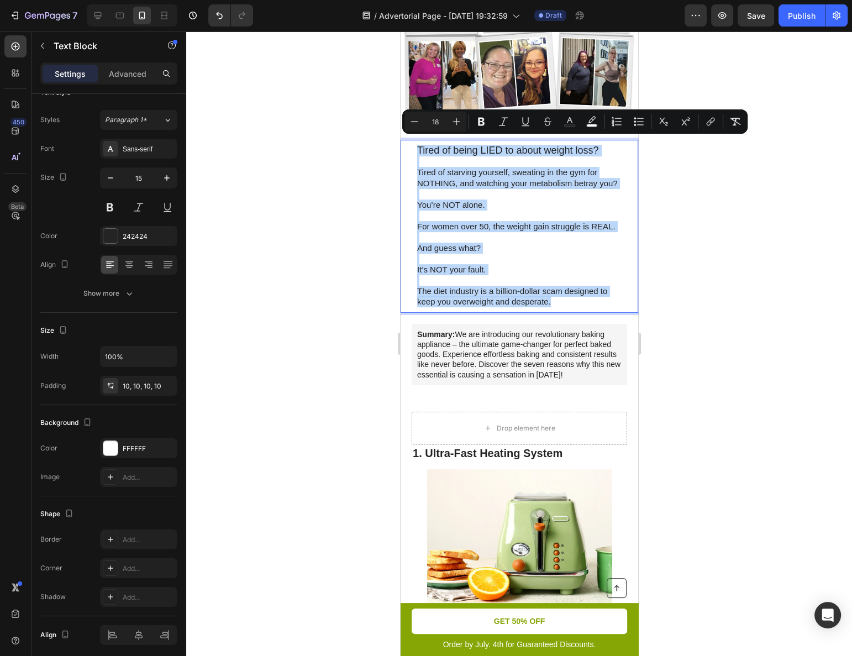
click at [535, 185] on p "Tired of starving yourself, sweating in the gym for NOTHING, and watching your …" at bounding box center [519, 178] width 204 height 22
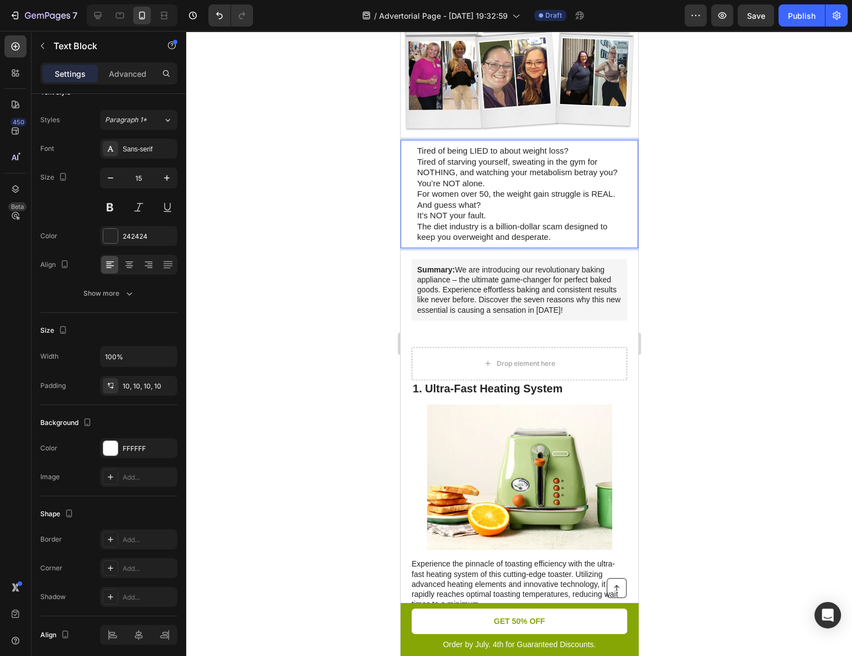
click at [580, 145] on p "Tired of being LIED to about weight loss?" at bounding box center [519, 150] width 204 height 11
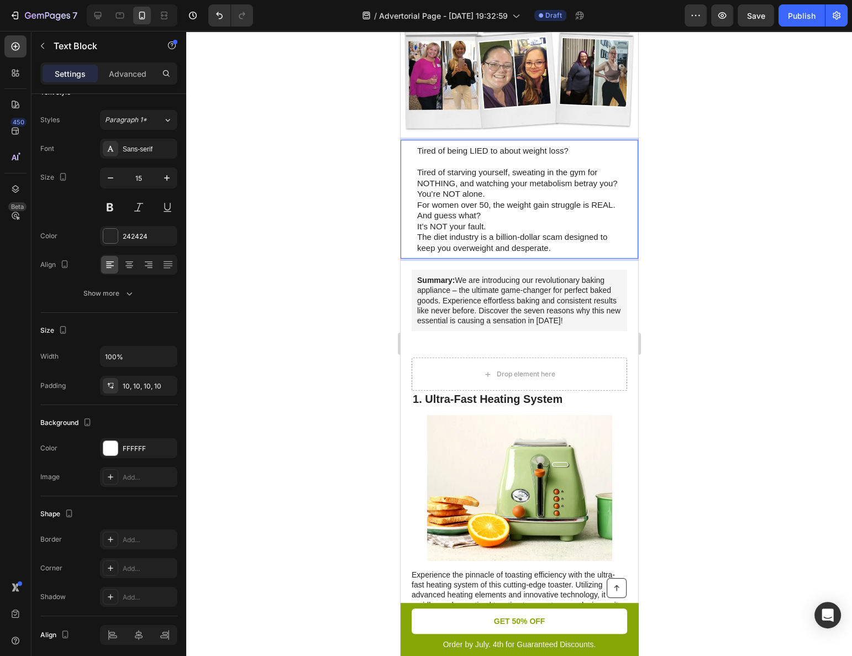
click at [598, 168] on p "Tired of starving yourself, sweating in the gym for NOTHING, and watching your …" at bounding box center [519, 178] width 204 height 22
click at [600, 180] on p "Tired of starving yourself, sweating in the gym for NOTHING, and watching your …" at bounding box center [519, 178] width 204 height 22
click at [602, 167] on p "Tired of starving yourself, sweating in the gym for NOTHING, and watching your …" at bounding box center [519, 178] width 204 height 22
click at [599, 173] on p "Tired of starving yourself, sweating in the gym for NOTHING, and watching your …" at bounding box center [519, 178] width 204 height 22
drag, startPoint x: 585, startPoint y: 186, endPoint x: 575, endPoint y: 187, distance: 10.0
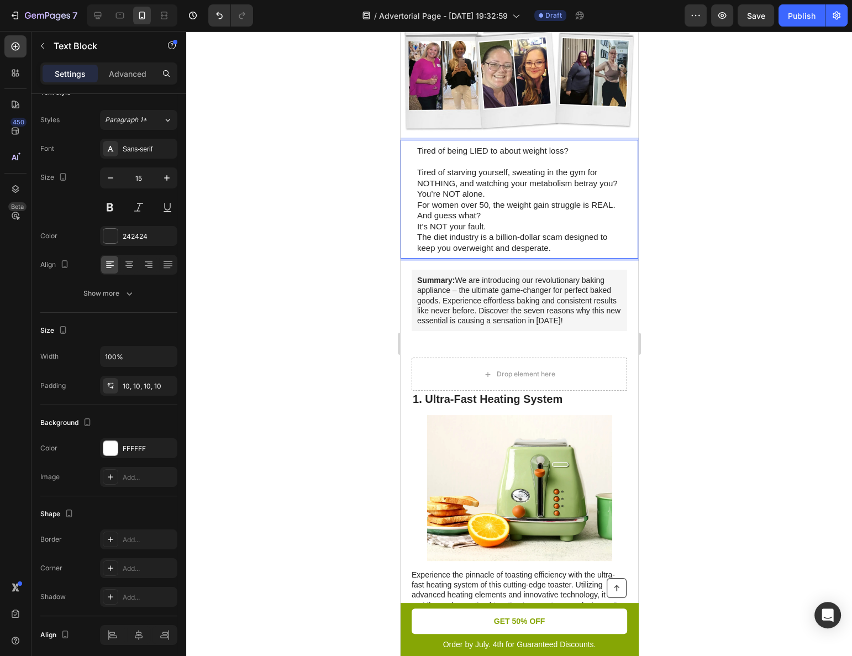
click at [581, 186] on p "Tired of starving yourself, sweating in the gym for NOTHING, and watching your …" at bounding box center [519, 178] width 204 height 22
click at [544, 186] on p "Tired of starving yourself, sweating in the gym for NOTHING, and watching your …" at bounding box center [519, 178] width 204 height 22
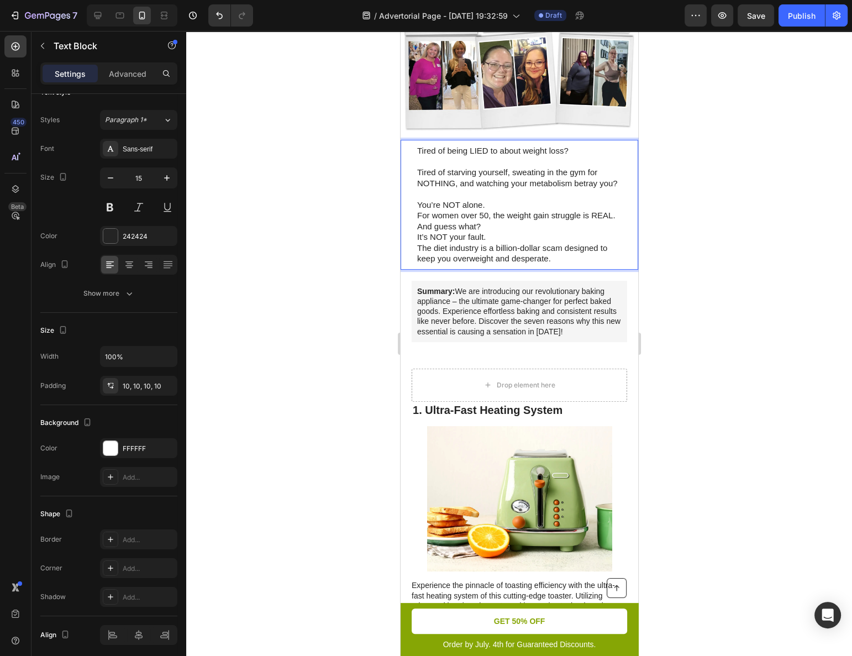
click at [541, 208] on p "You’re NOT alone." at bounding box center [519, 204] width 204 height 11
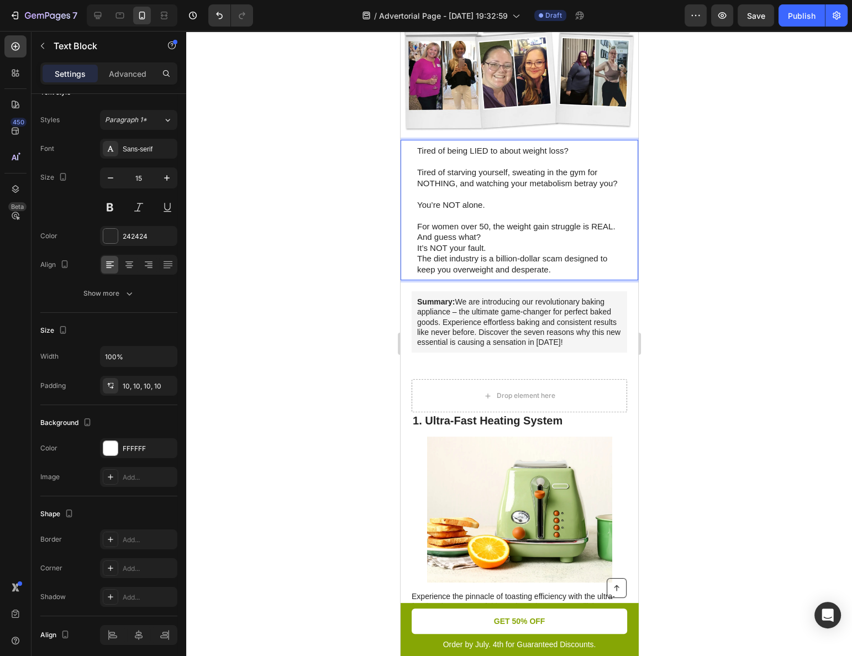
click at [526, 232] on p "For women over 50, the weight gain struggle is REAL." at bounding box center [519, 226] width 204 height 11
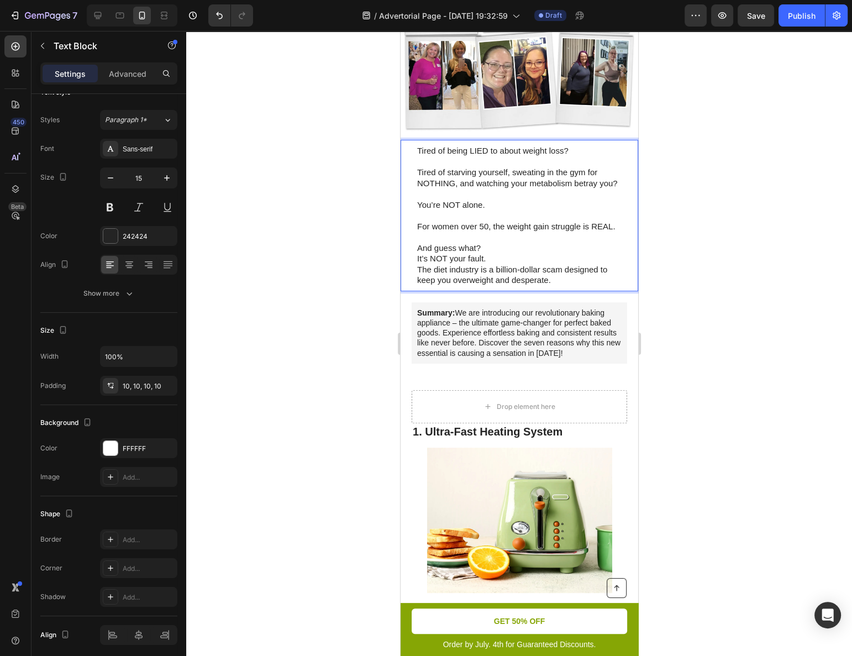
click at [522, 254] on p "And guess what?" at bounding box center [519, 248] width 204 height 11
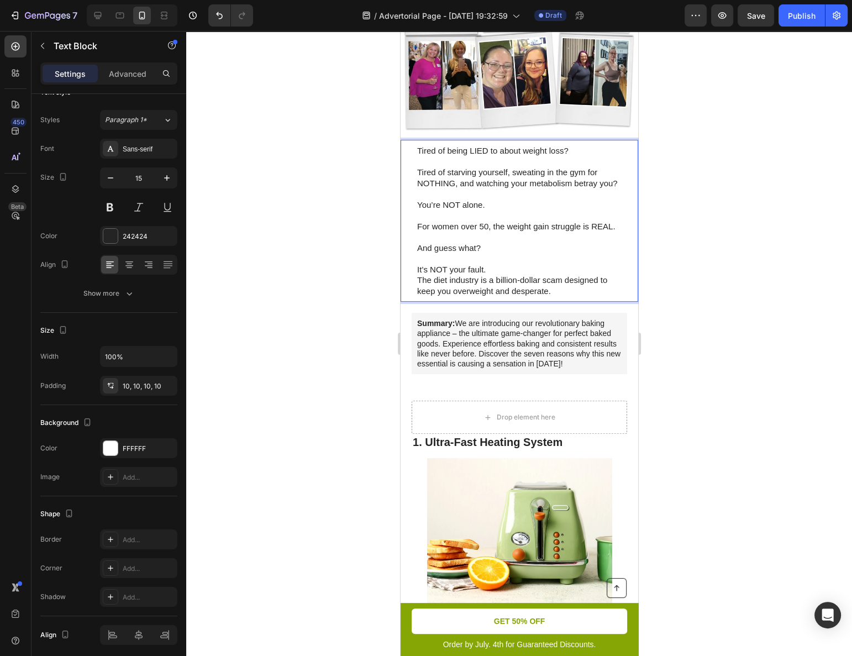
click at [522, 275] on p "It’s NOT your fault." at bounding box center [519, 269] width 204 height 11
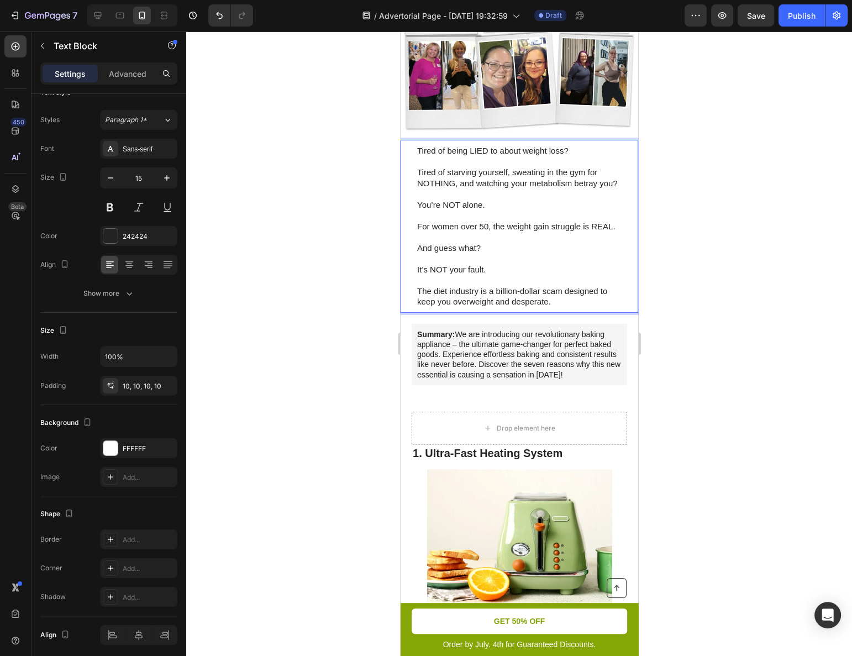
click at [528, 307] on p "The diet industry is a billion-dollar scam designed to keep you overweight and …" at bounding box center [519, 297] width 204 height 22
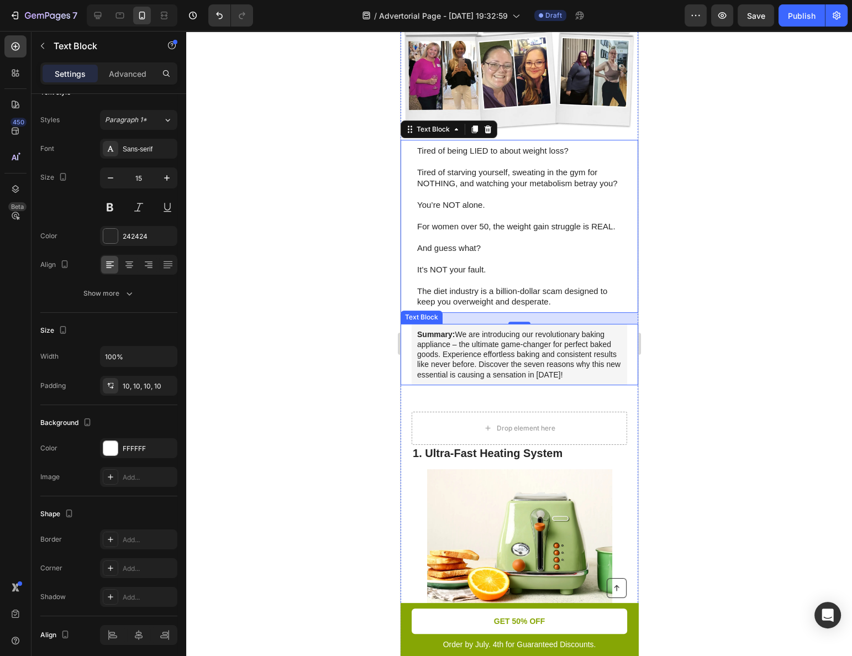
click at [414, 351] on div "Summary: We are introducing our revolutionary baking appliance – the ultimate g…" at bounding box center [519, 354] width 216 height 61
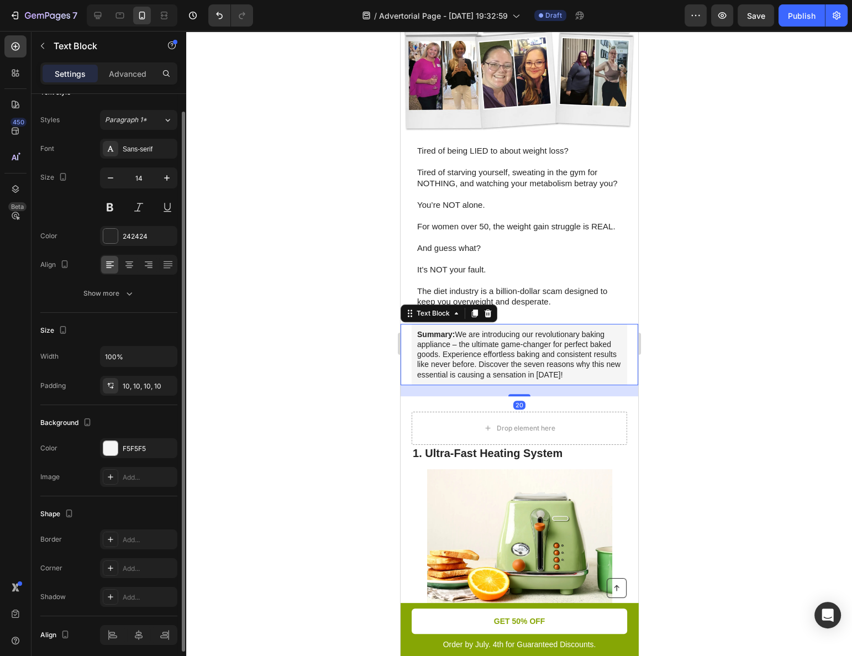
click at [144, 434] on div "Background The changes might be hidden by the video. Color F5F5F5 Image Add..." at bounding box center [108, 450] width 137 height 91
click at [141, 444] on div "F5F5F5" at bounding box center [139, 449] width 32 height 10
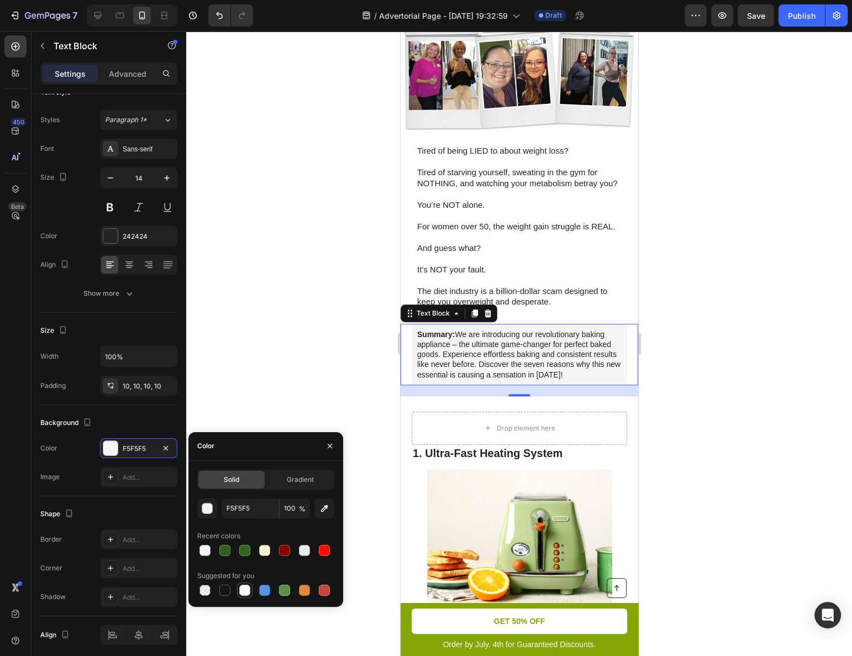
click at [243, 590] on div at bounding box center [244, 590] width 11 height 11
type input "FFFFFF"
click at [492, 370] on p "Summary: We are introducing our revolutionary baking appliance – the ultimate g…" at bounding box center [519, 354] width 204 height 50
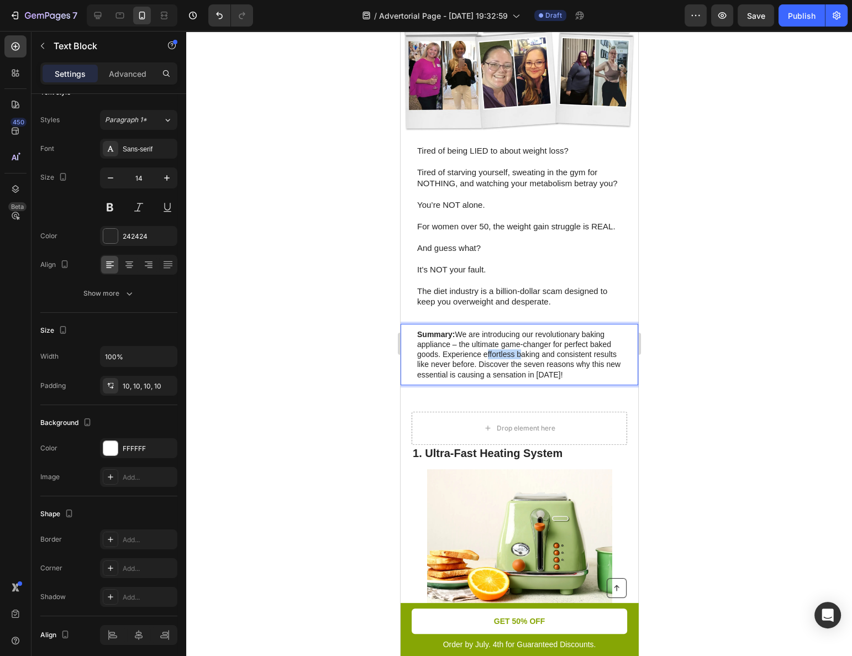
click at [490, 370] on p "Summary: We are introducing our revolutionary baking appliance – the ultimate g…" at bounding box center [519, 354] width 204 height 50
click at [487, 369] on p "Summary: We are introducing our revolutionary baking appliance – the ultimate g…" at bounding box center [519, 354] width 204 height 50
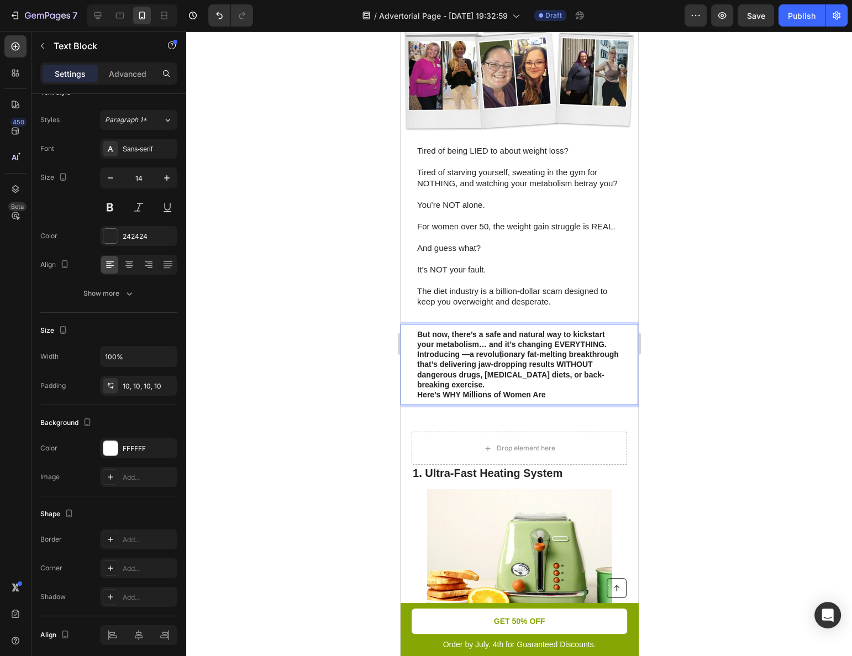
click at [500, 365] on strong "Introducing —a revolutionary fat-melting breakthrough that’s delivering jaw-dro…" at bounding box center [518, 369] width 202 height 39
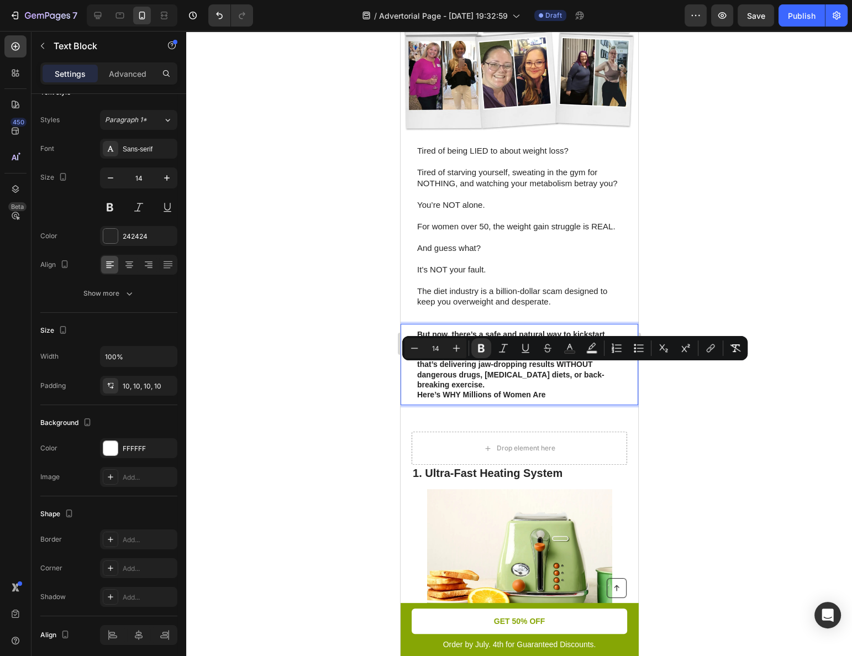
click at [482, 379] on strong "Introducing —a revolutionary fat-melting breakthrough that’s delivering jaw-dro…" at bounding box center [518, 369] width 202 height 39
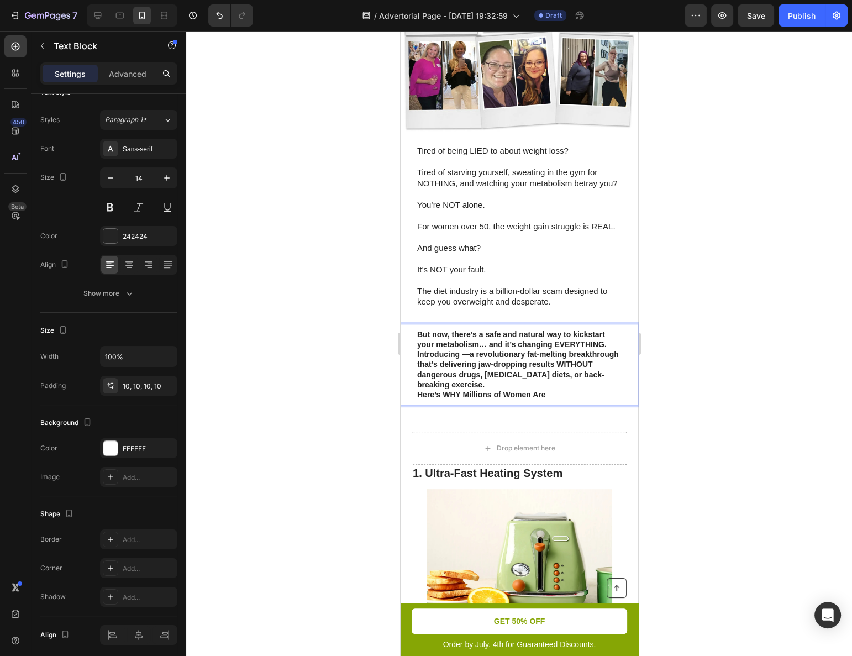
drag, startPoint x: 592, startPoint y: 355, endPoint x: 599, endPoint y: 357, distance: 6.8
click at [594, 349] on strong "But now, there’s a safe and natural way to kickstart your metabolism… and it’s …" at bounding box center [512, 339] width 190 height 19
click at [608, 359] on p "But now, there’s a safe and natural way to kickstart your metabolism… and it’s …" at bounding box center [519, 364] width 204 height 70
click at [610, 360] on p "But now, there’s a safe and natural way to kickstart your metabolism… and it’s …" at bounding box center [519, 364] width 204 height 70
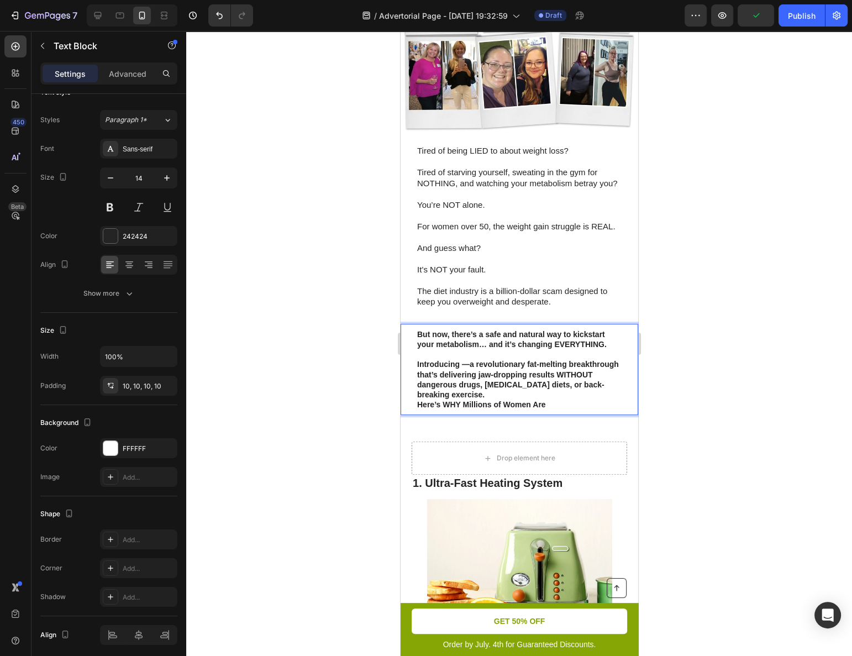
click at [598, 374] on p "⁠⁠⁠⁠⁠⁠⁠ Introducing —a revolutionary fat-melting breakthrough that’s delivering…" at bounding box center [519, 379] width 204 height 60
click at [593, 382] on p "Introducing —a revolutionary fat-melting breakthrough that’s delivering jaw-dro…" at bounding box center [519, 379] width 204 height 60
click at [595, 396] on p "Introducing —a revolutionary fat-melting breakthrough that’s delivering jaw-dro…" at bounding box center [519, 379] width 204 height 60
click at [570, 409] on p "Introducing —a revolutionary fat-melting breakthrough that’s delivering jaw-dro…" at bounding box center [519, 379] width 204 height 60
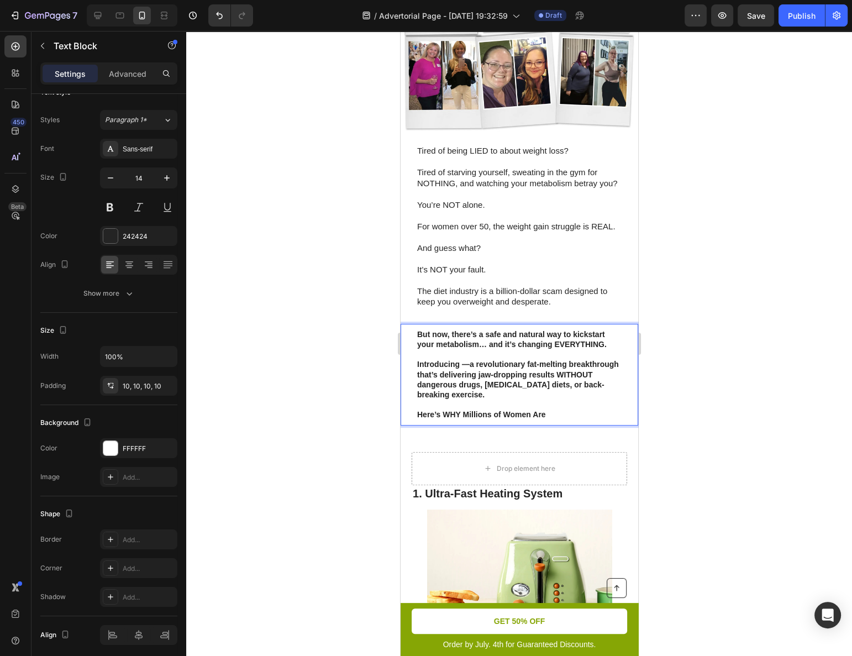
click at [564, 419] on p "⁠⁠⁠⁠⁠⁠⁠ Here’s WHY Millions of Women Are" at bounding box center [519, 410] width 204 height 20
click at [563, 419] on p "⁠⁠⁠⁠⁠⁠⁠ Here’s WHY Millions of Women Are" at bounding box center [519, 410] width 204 height 20
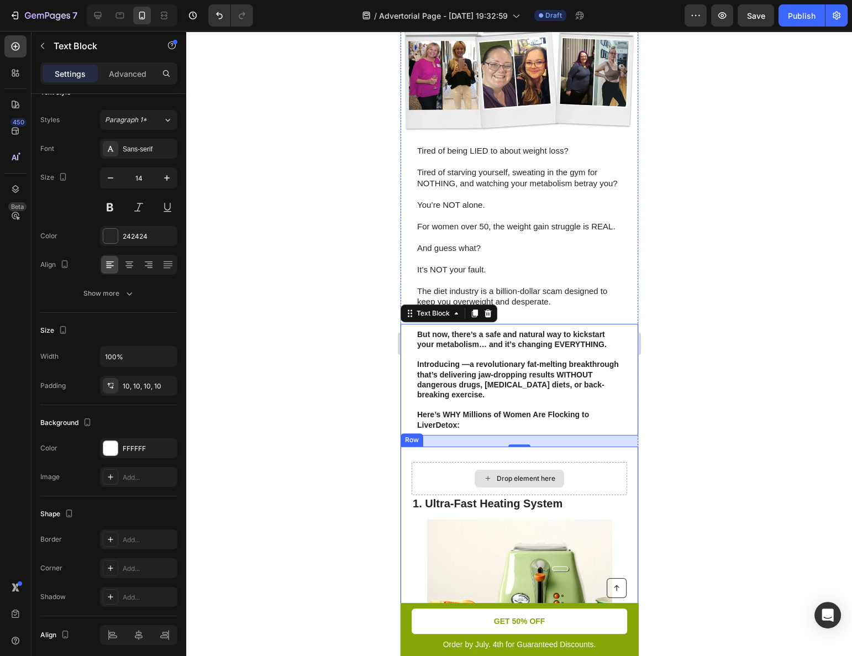
click at [506, 512] on h2 "1. Ultra-Fast Heating System" at bounding box center [519, 503] width 216 height 17
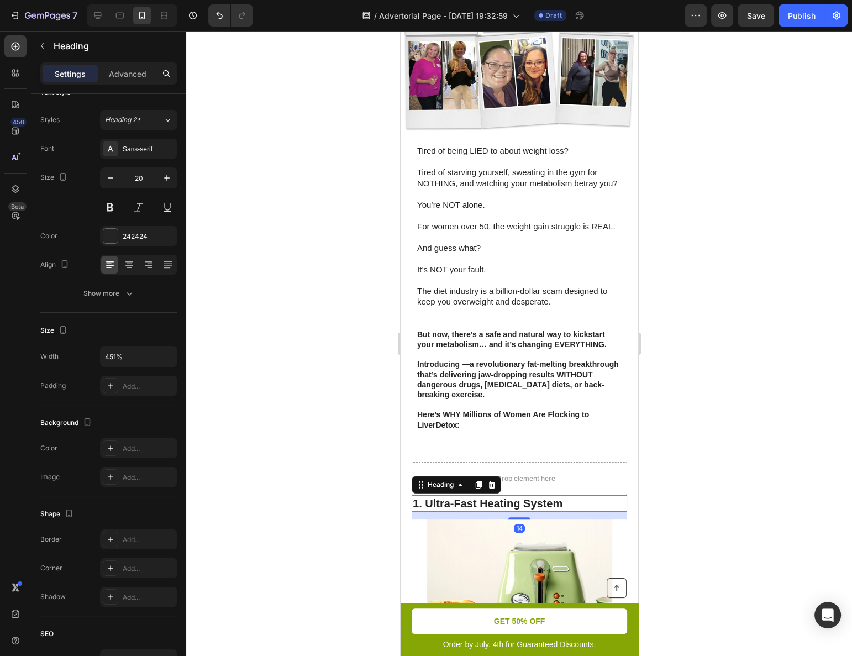
click at [506, 512] on h2 "1. Ultra-Fast Heating System" at bounding box center [519, 503] width 216 height 17
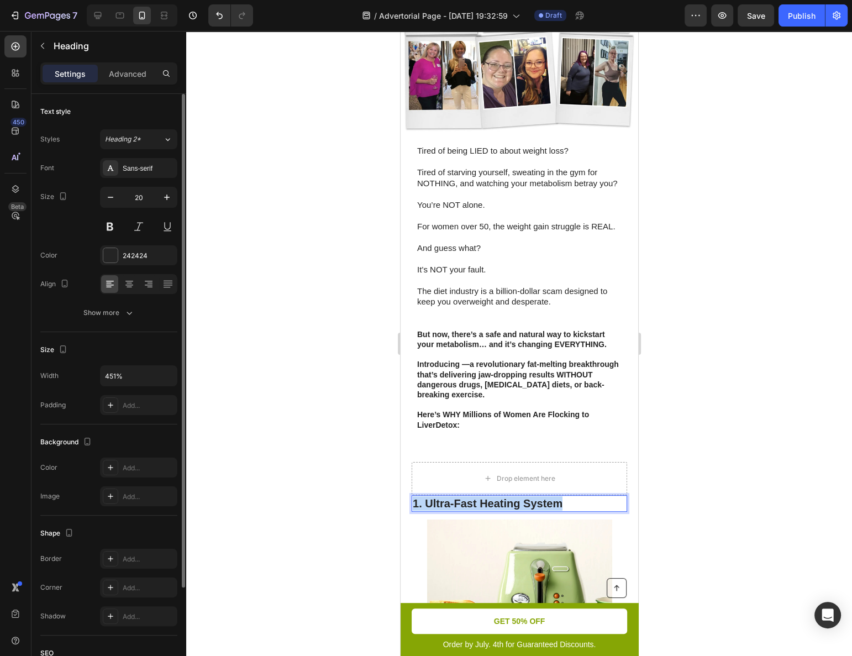
click at [506, 511] on p "1. Ultra-Fast Heating System" at bounding box center [518, 503] width 213 height 14
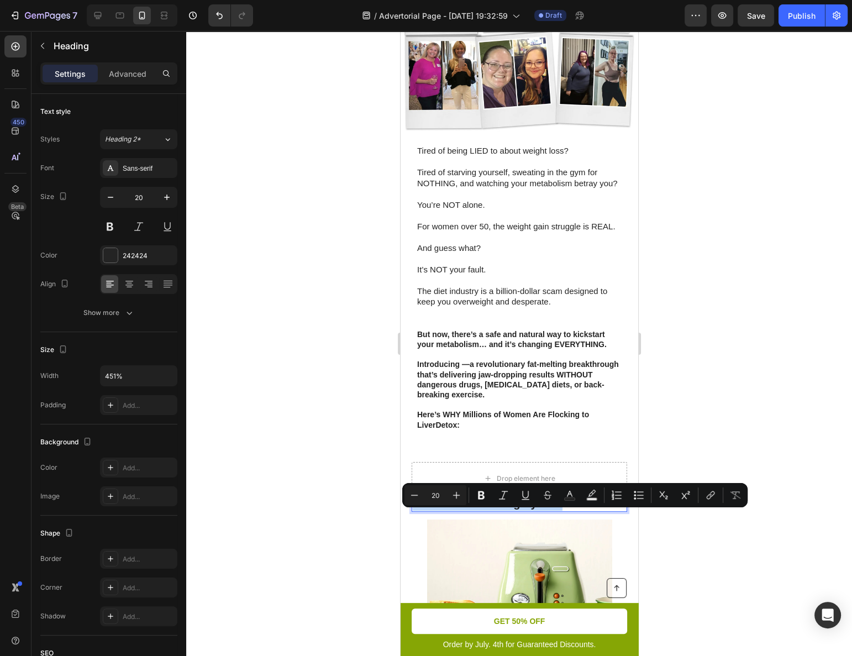
click at [453, 511] on p "1. Ultra-Fast Heating System" at bounding box center [518, 503] width 213 height 14
click at [434, 511] on p "1. Ultra-Fast Heating System" at bounding box center [518, 503] width 213 height 14
drag, startPoint x: 426, startPoint y: 516, endPoint x: 590, endPoint y: 508, distance: 163.8
click at [590, 508] on div "Drop element here 1. Ultra-Fast Heating System Heading 14 Image Experience the …" at bounding box center [519, 608] width 238 height 324
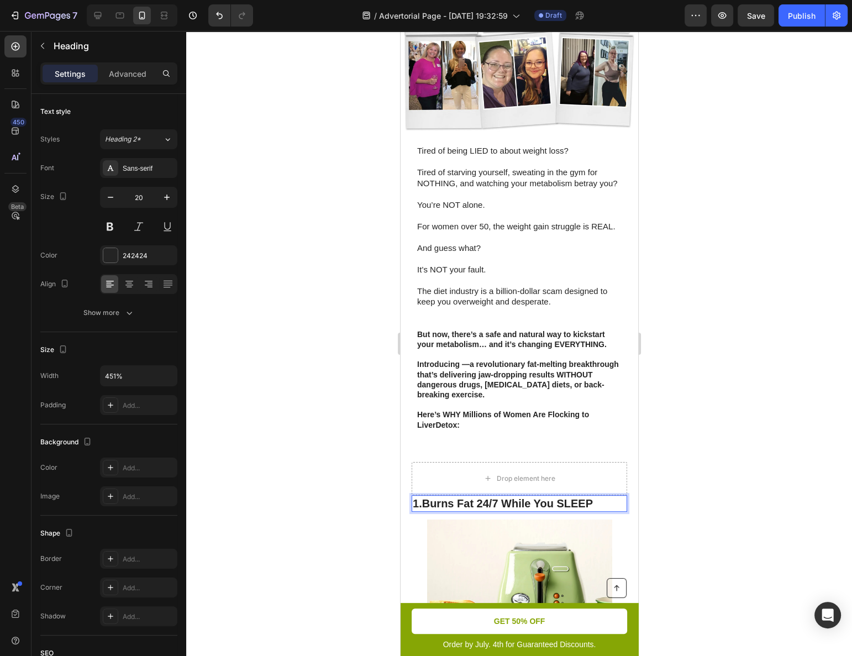
click at [674, 489] on div at bounding box center [519, 343] width 666 height 625
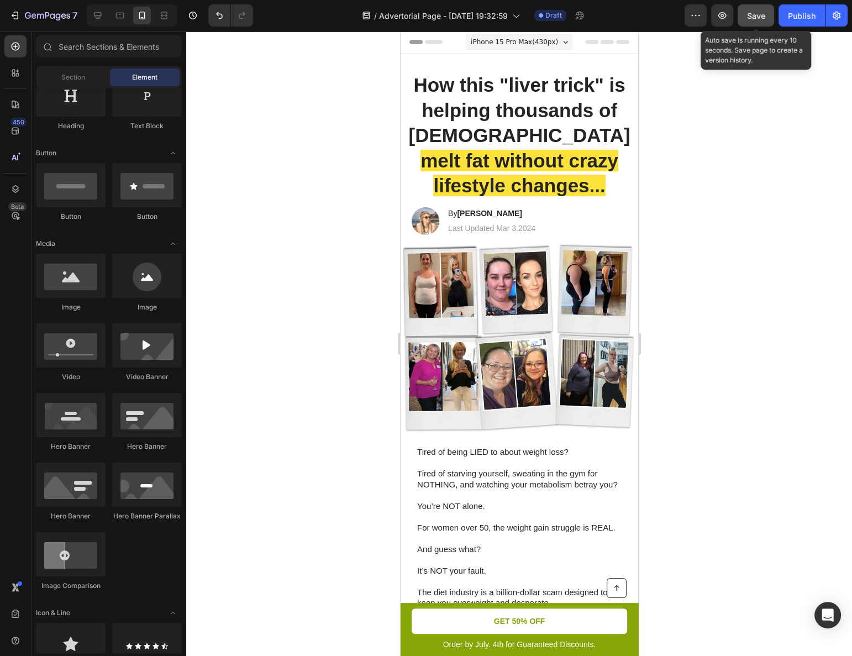
click at [747, 13] on button "Save" at bounding box center [756, 15] width 36 height 22
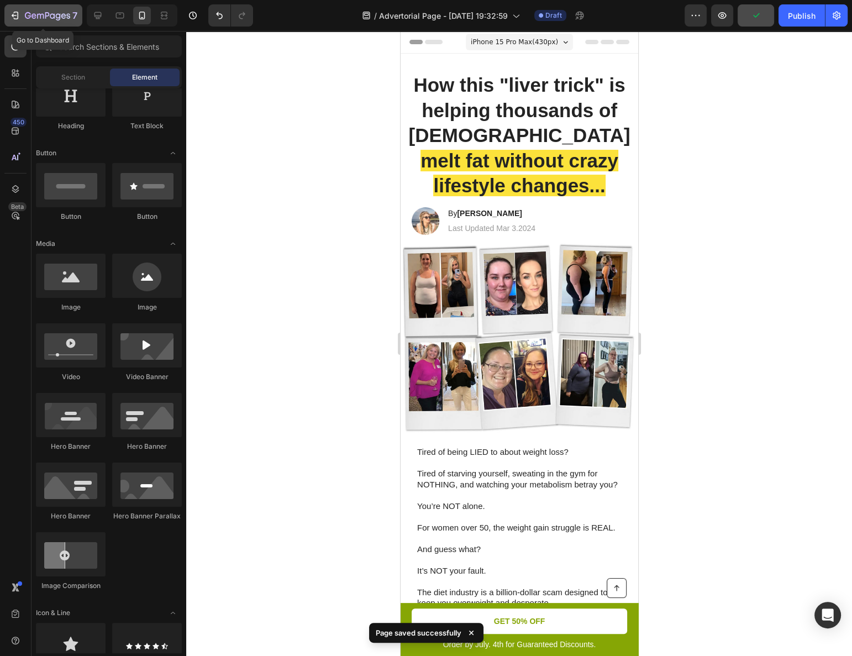
click at [17, 14] on icon "button" at bounding box center [14, 15] width 11 height 11
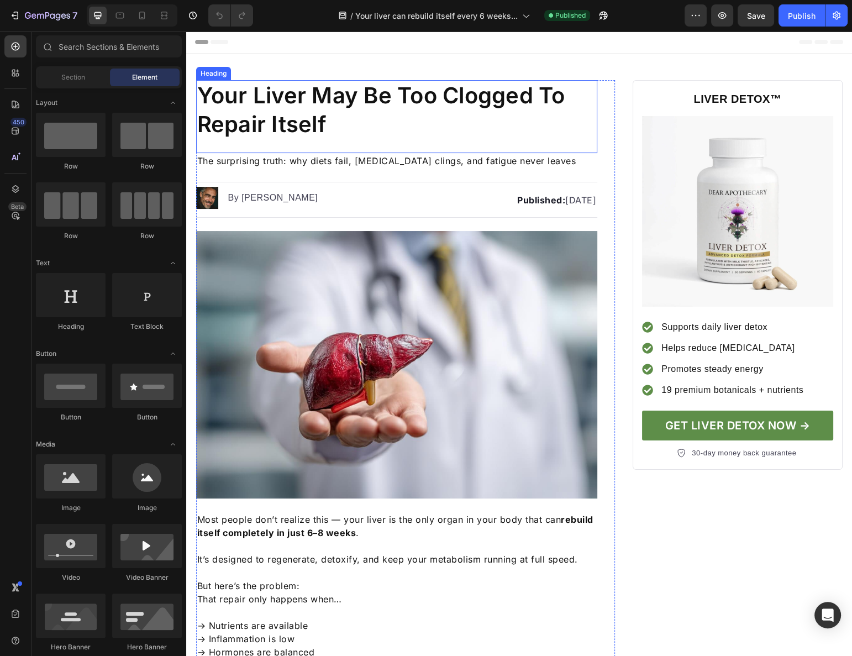
click at [319, 116] on h1 "Your Liver May Be Too Clogged To Repair Itself" at bounding box center [397, 110] width 402 height 60
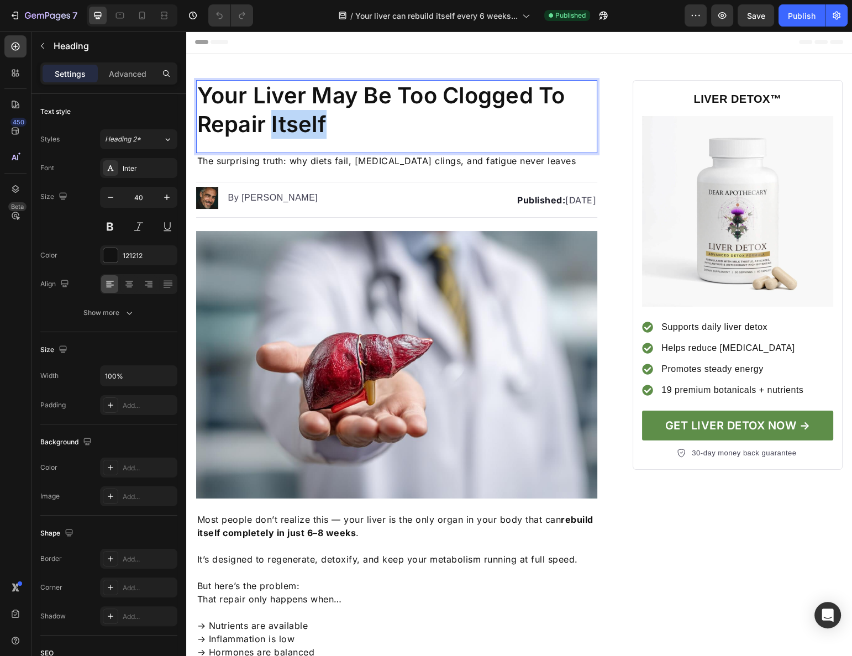
click at [319, 116] on h1 "Your Liver May Be Too Clogged To Repair Itself" at bounding box center [397, 110] width 402 height 60
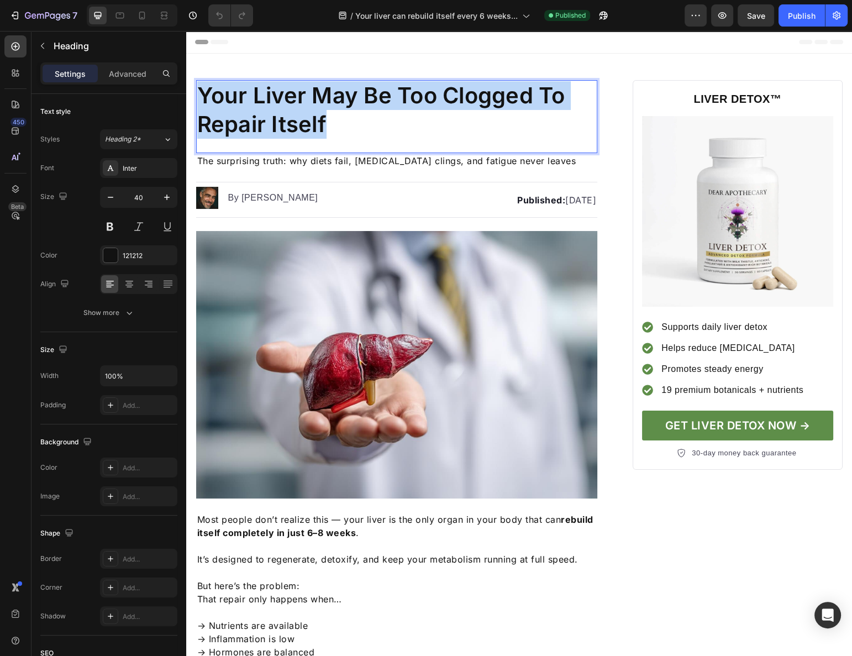
click at [319, 116] on p "Your Liver May Be Too Clogged To Repair Itself" at bounding box center [397, 109] width 400 height 57
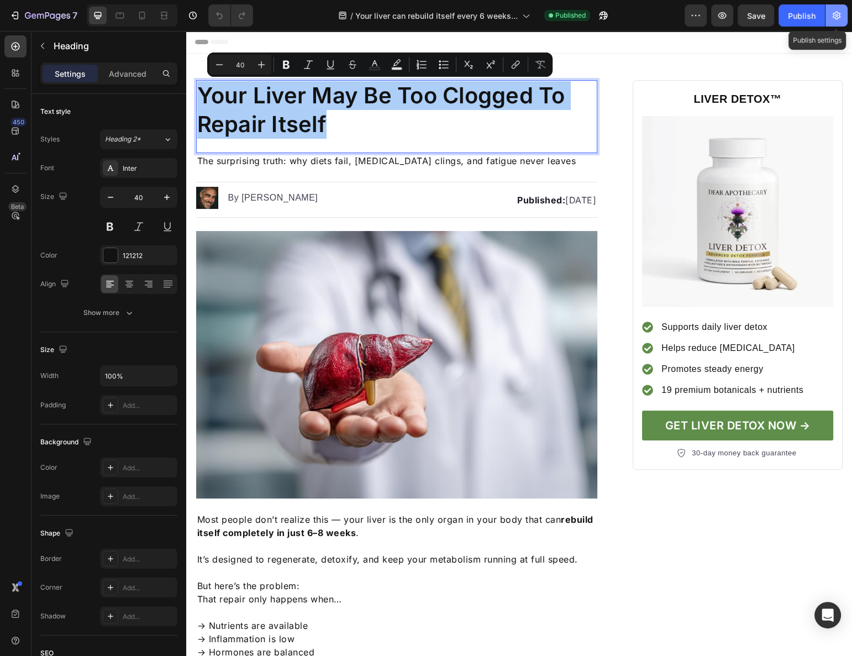
click at [844, 14] on button "button" at bounding box center [837, 15] width 22 height 22
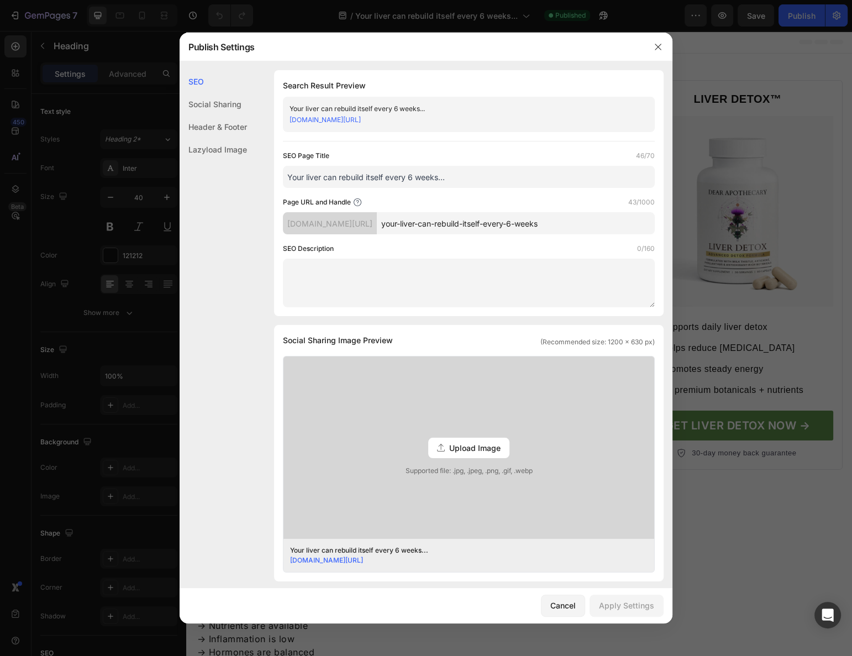
click at [408, 178] on input "Your liver can rebuild itself every 6 weeks..." at bounding box center [469, 177] width 372 height 22
paste input "Liver May Be Too Clogged To Repair Itself"
type input "Your Liver May Be Too Clogged To Repair Itself"
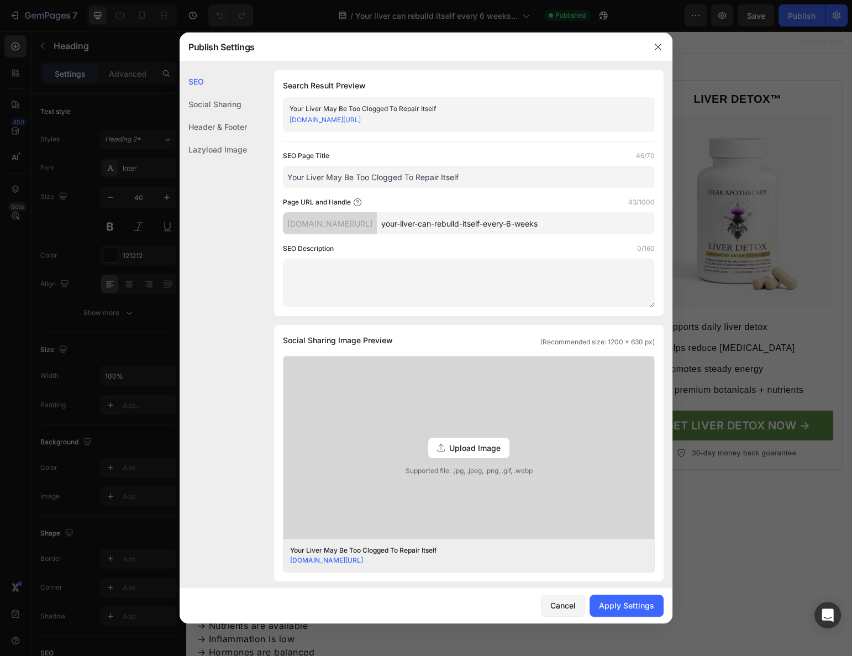
click at [446, 219] on input "your-liver-can-rebuild-itself-every-6-weeks" at bounding box center [516, 223] width 278 height 22
click at [444, 220] on input "your-liver-can-rebuild-itself-every-6-weeks" at bounding box center [516, 223] width 278 height 22
paste input "Your Liver May Be Too Clogged To Repair Itself"
type input "Your-Liver-May-Be-Too-Clogged-To-Repair-Itself"
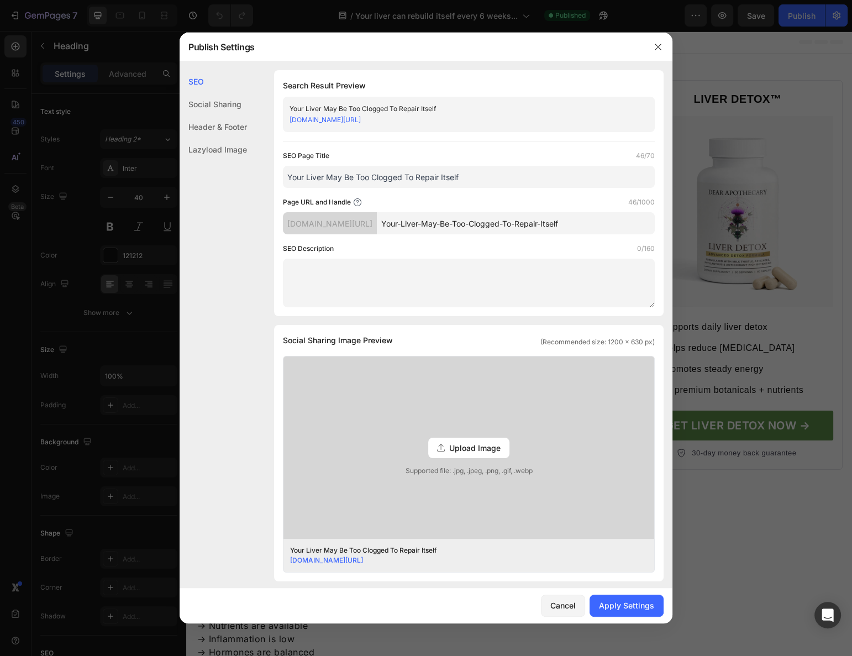
click at [507, 248] on div "SEO Description 0/160" at bounding box center [469, 248] width 372 height 11
click at [631, 606] on div "Apply Settings" at bounding box center [626, 606] width 55 height 12
click at [563, 225] on input "Your-Liver-May-Be-Too-Clogged-To-Repair-Itself" at bounding box center [516, 223] width 278 height 22
click at [605, 219] on input "Your-Liver-May-Be-Too-Clogged-To-Repair-Itself" at bounding box center [516, 223] width 278 height 22
type input "Your liver can rebuild itself every 6 weeks..."
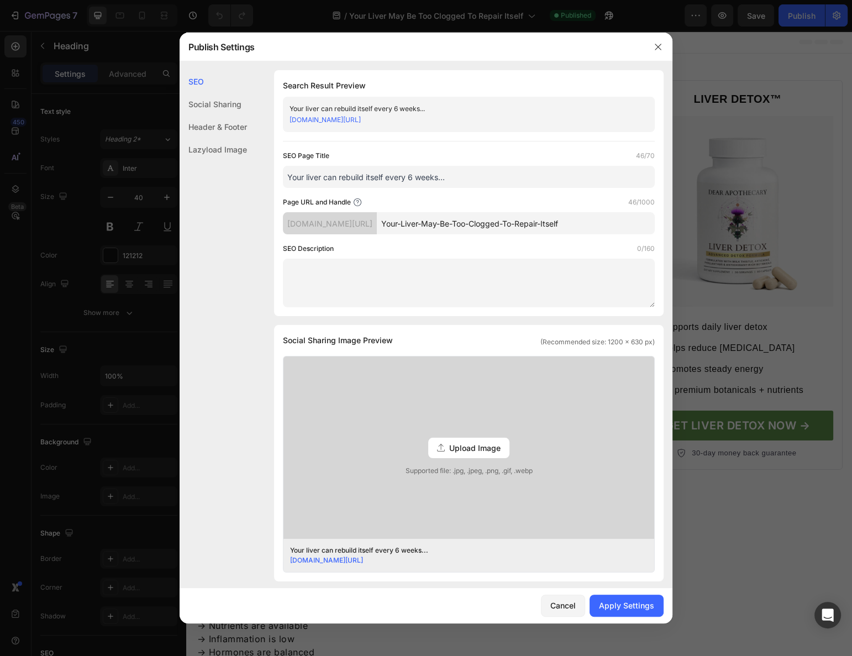
click at [475, 238] on div "SEO Page Title 46/70 Your liver can rebuild itself every 6 weeks... Page URL an…" at bounding box center [469, 228] width 372 height 157
click at [471, 222] on input "Your-Liver-May-Be-Too-Clogged-To-Repair-Itself" at bounding box center [516, 223] width 278 height 22
paste input "your-liver-can-rebuild-itself-every-6-weeks"
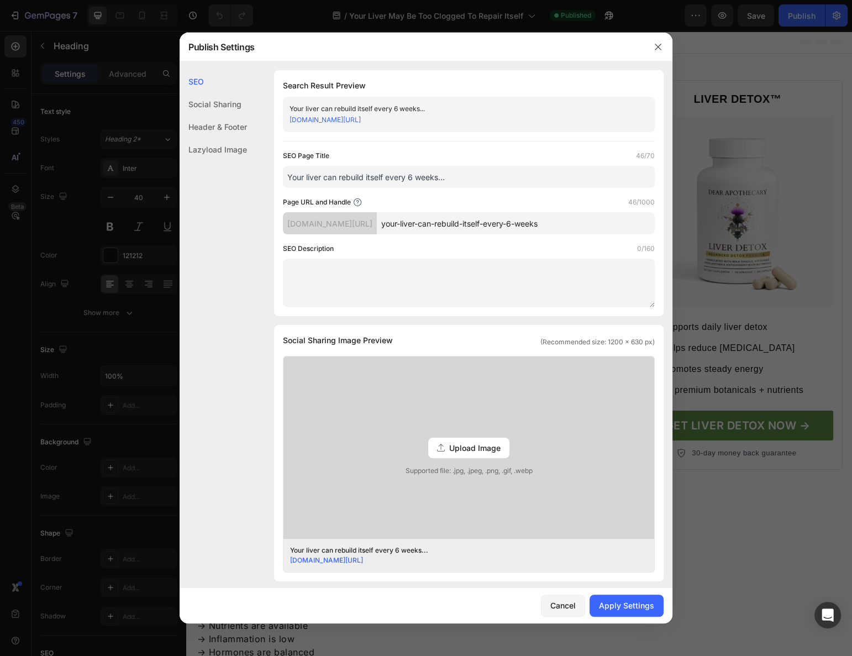
type input "your-liver-can-rebuild-itself-every-6-weeks"
drag, startPoint x: 470, startPoint y: 180, endPoint x: 497, endPoint y: 206, distance: 37.1
click at [470, 180] on input "Your liver can rebuild itself every 6 weeks..." at bounding box center [469, 177] width 372 height 22
click at [622, 609] on div "Apply Settings" at bounding box center [626, 606] width 55 height 12
click at [654, 45] on icon "button" at bounding box center [658, 47] width 9 height 9
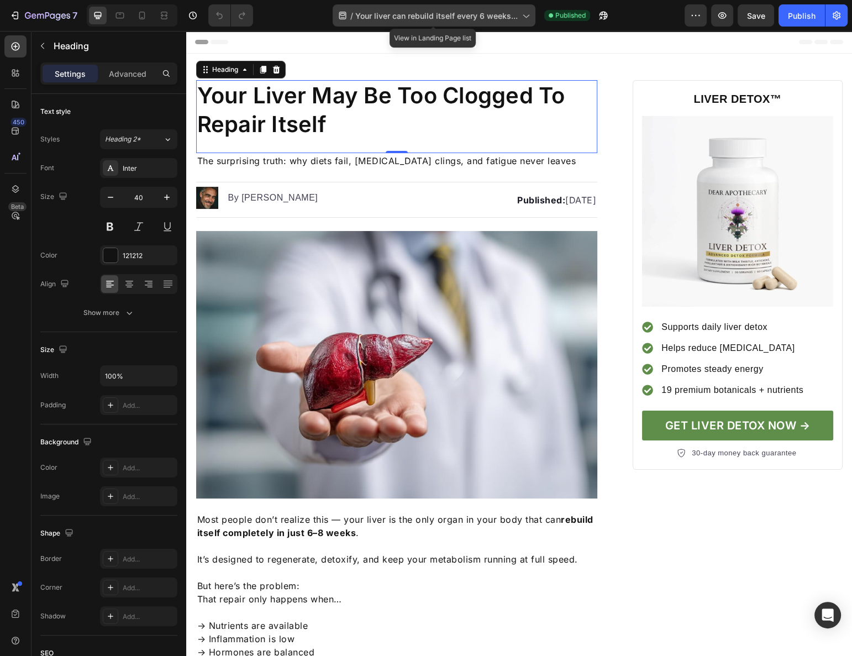
click at [487, 15] on span "Your liver can rebuild itself every 6 weeks..." at bounding box center [436, 16] width 162 height 12
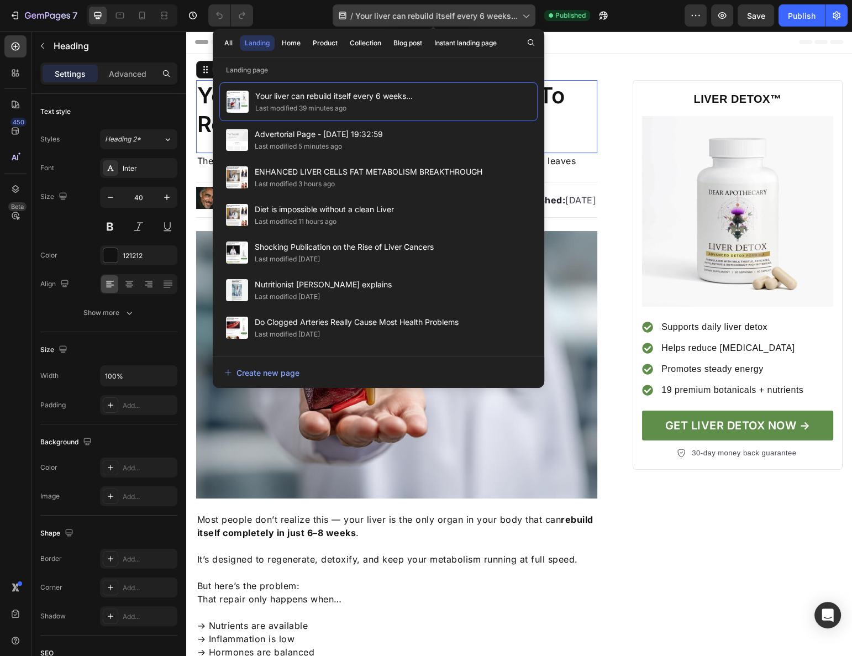
click at [487, 15] on span "Your liver can rebuild itself every 6 weeks..." at bounding box center [436, 16] width 162 height 12
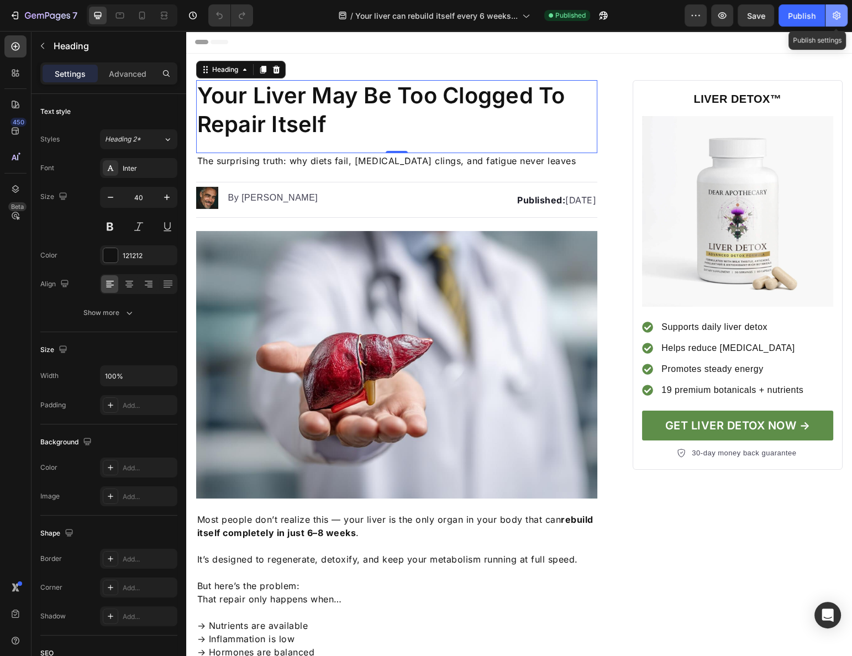
click at [837, 11] on icon "button" at bounding box center [836, 15] width 11 height 11
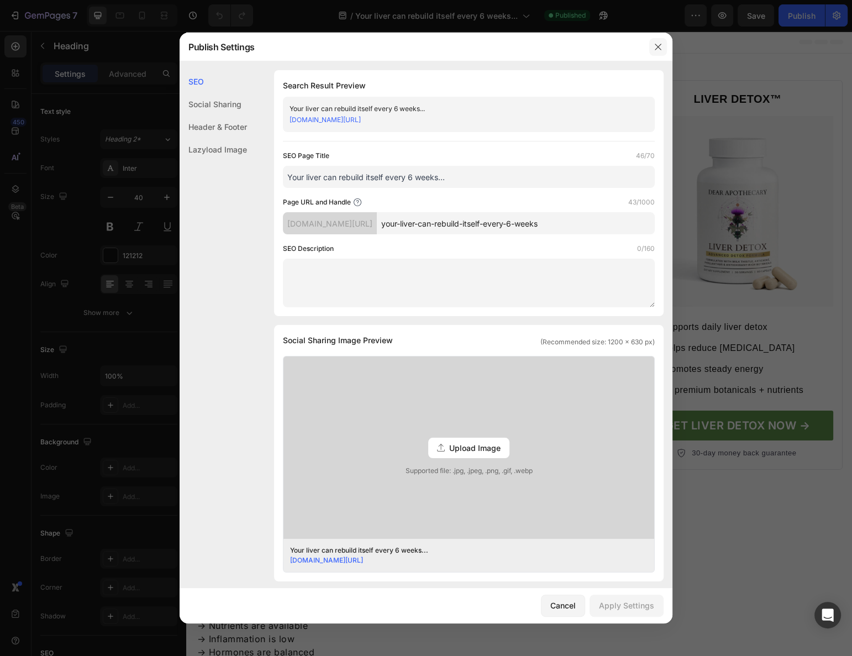
click at [661, 46] on icon "button" at bounding box center [658, 47] width 9 height 9
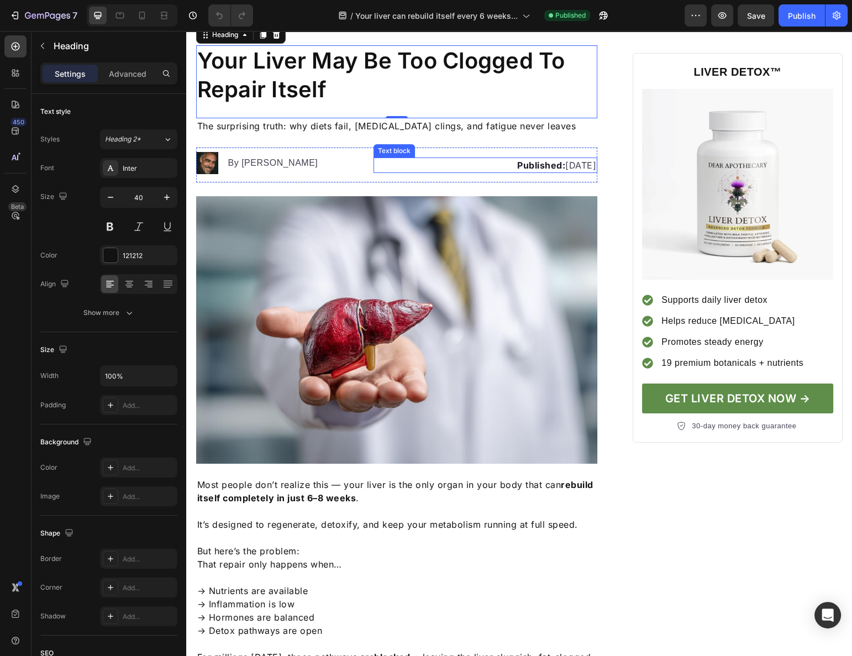
scroll to position [50, 0]
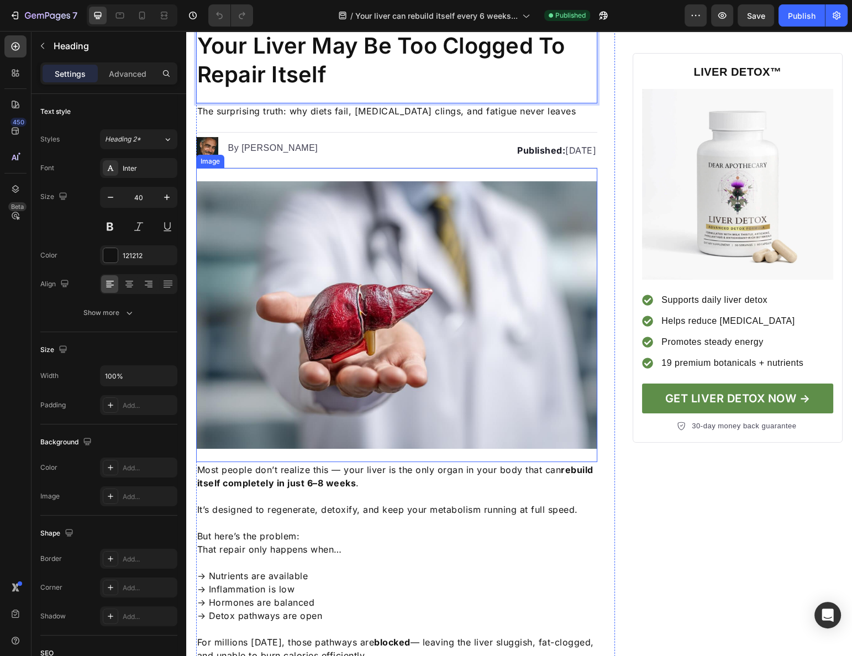
click at [381, 240] on img at bounding box center [397, 314] width 402 height 267
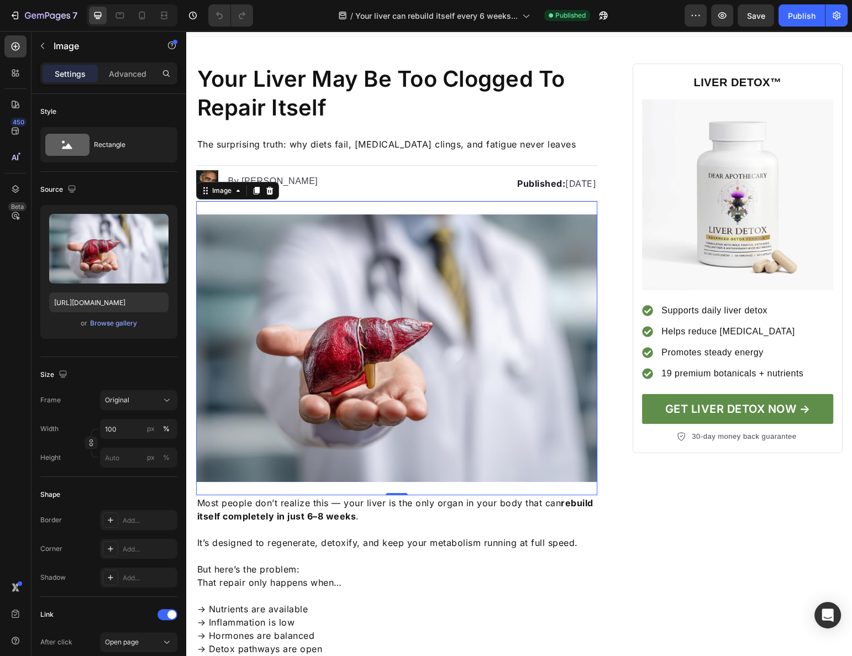
scroll to position [0, 0]
